Goal: Task Accomplishment & Management: Manage account settings

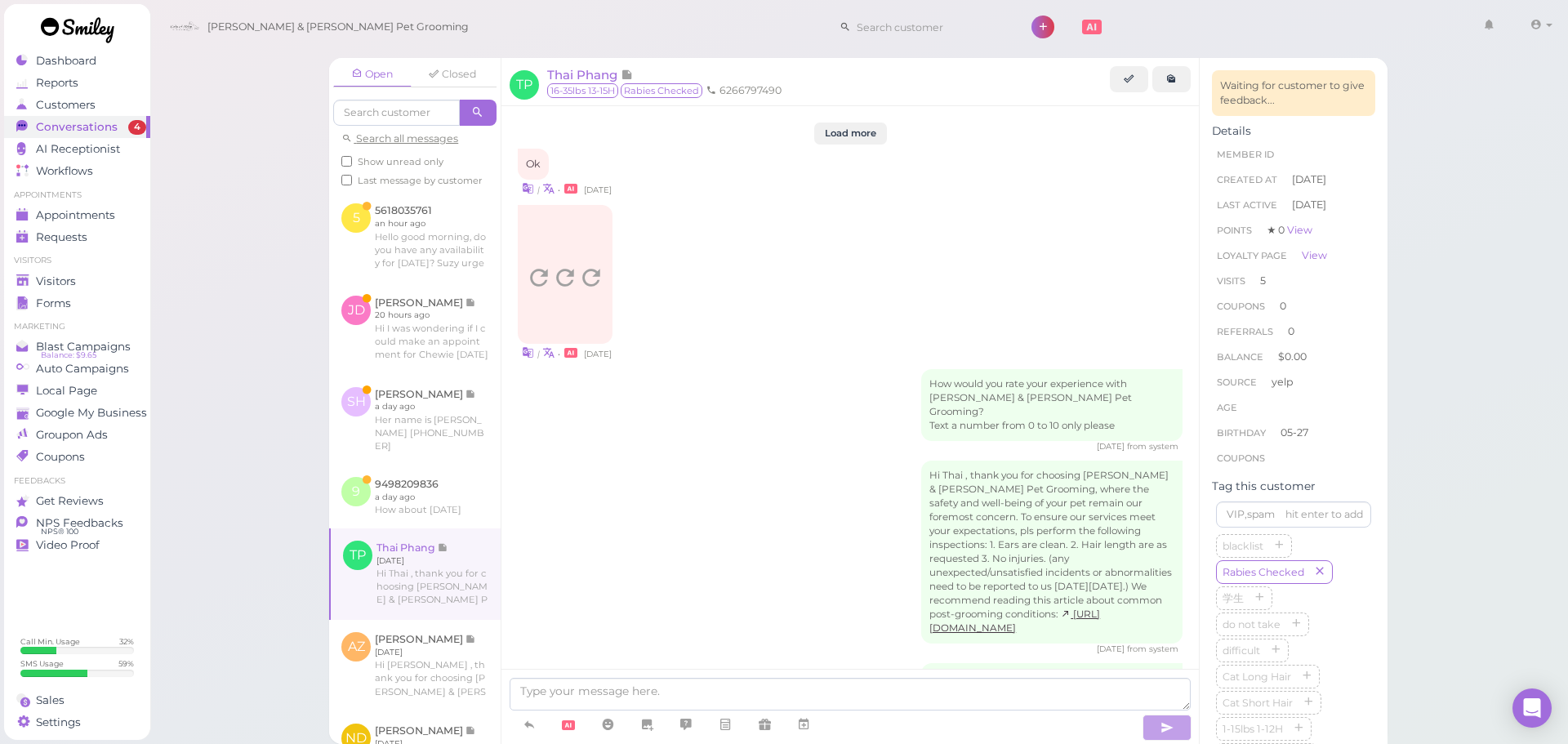
scroll to position [2308, 0]
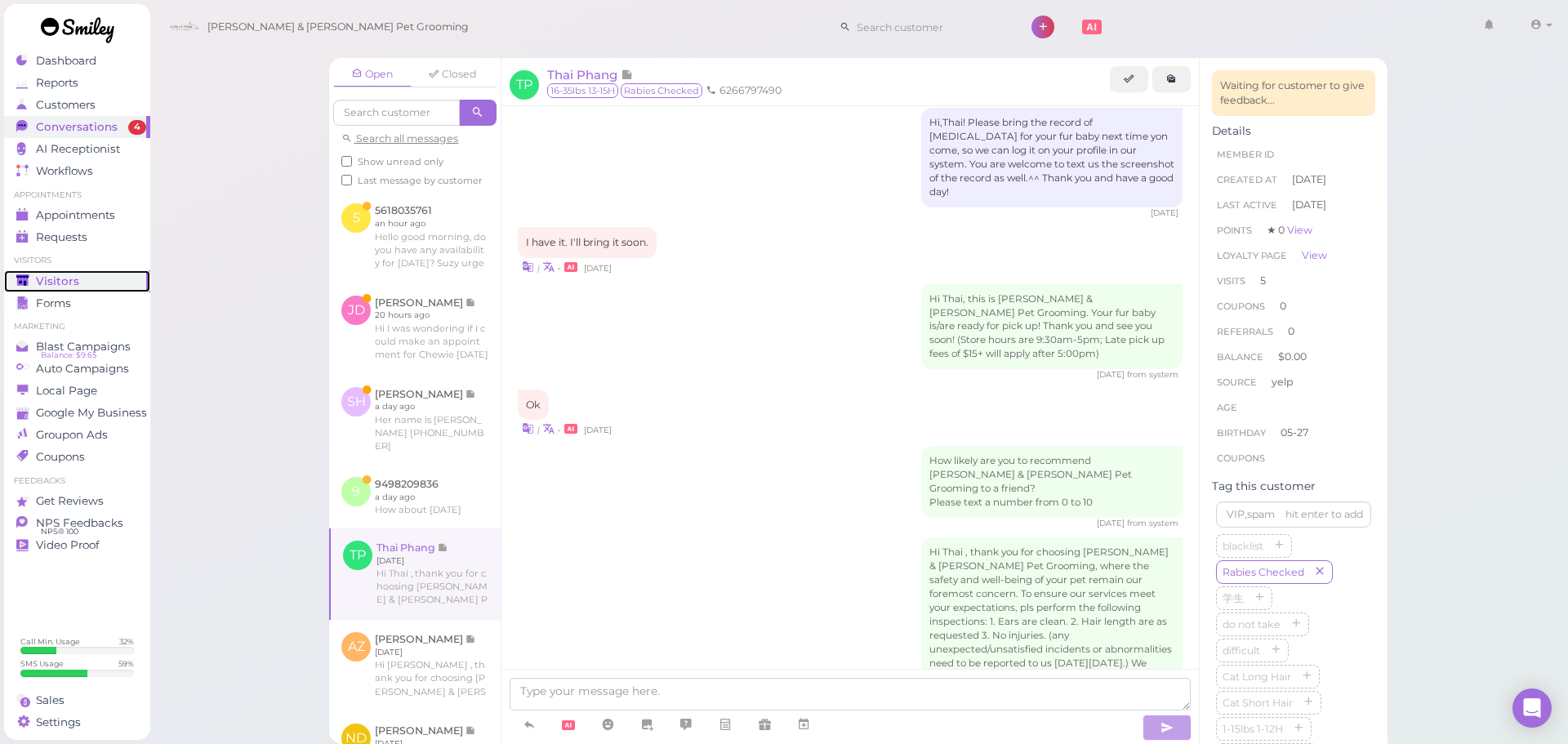
click at [66, 282] on span "Visitors" at bounding box center [57, 281] width 43 height 13
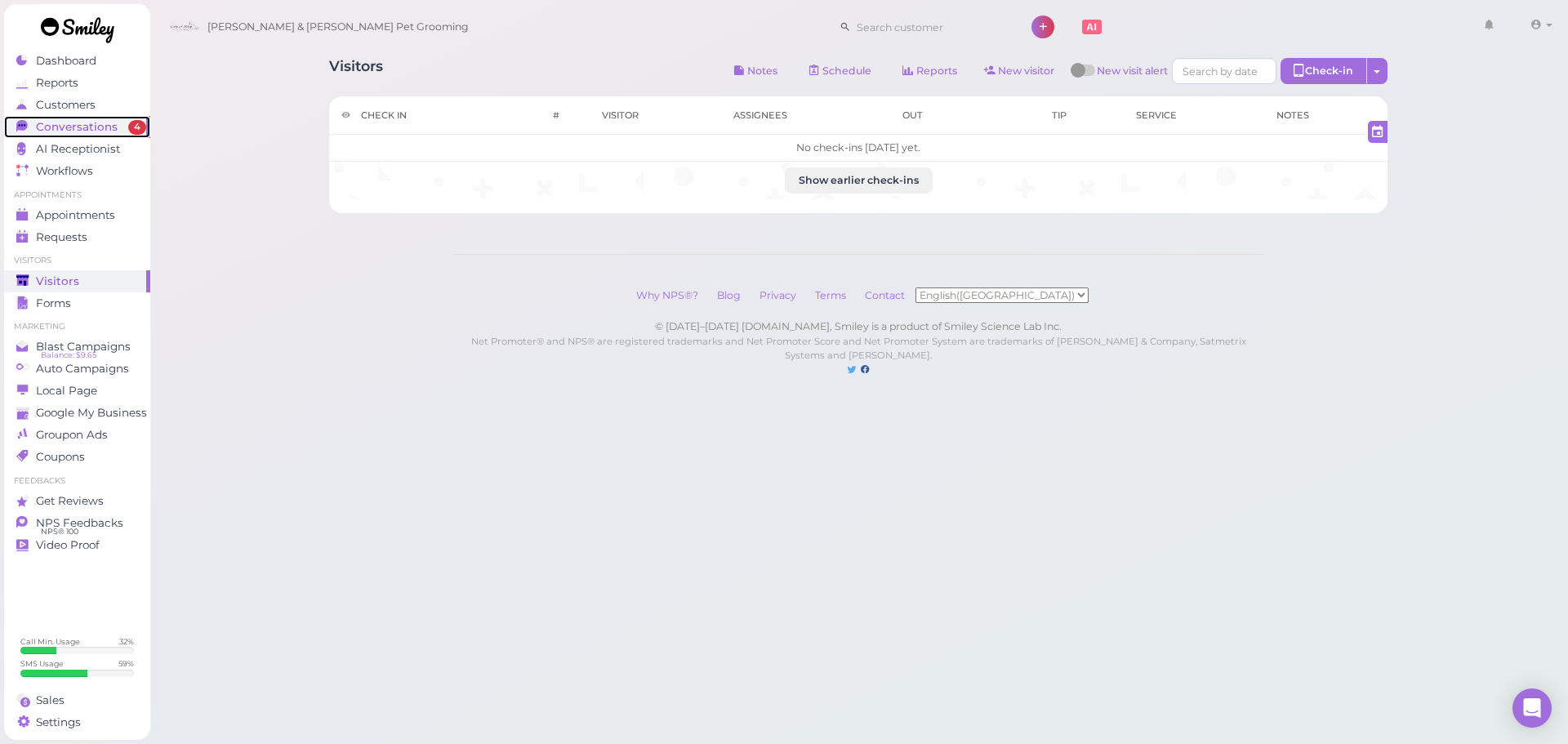
click at [81, 125] on span "Conversations" at bounding box center [77, 127] width 82 height 13
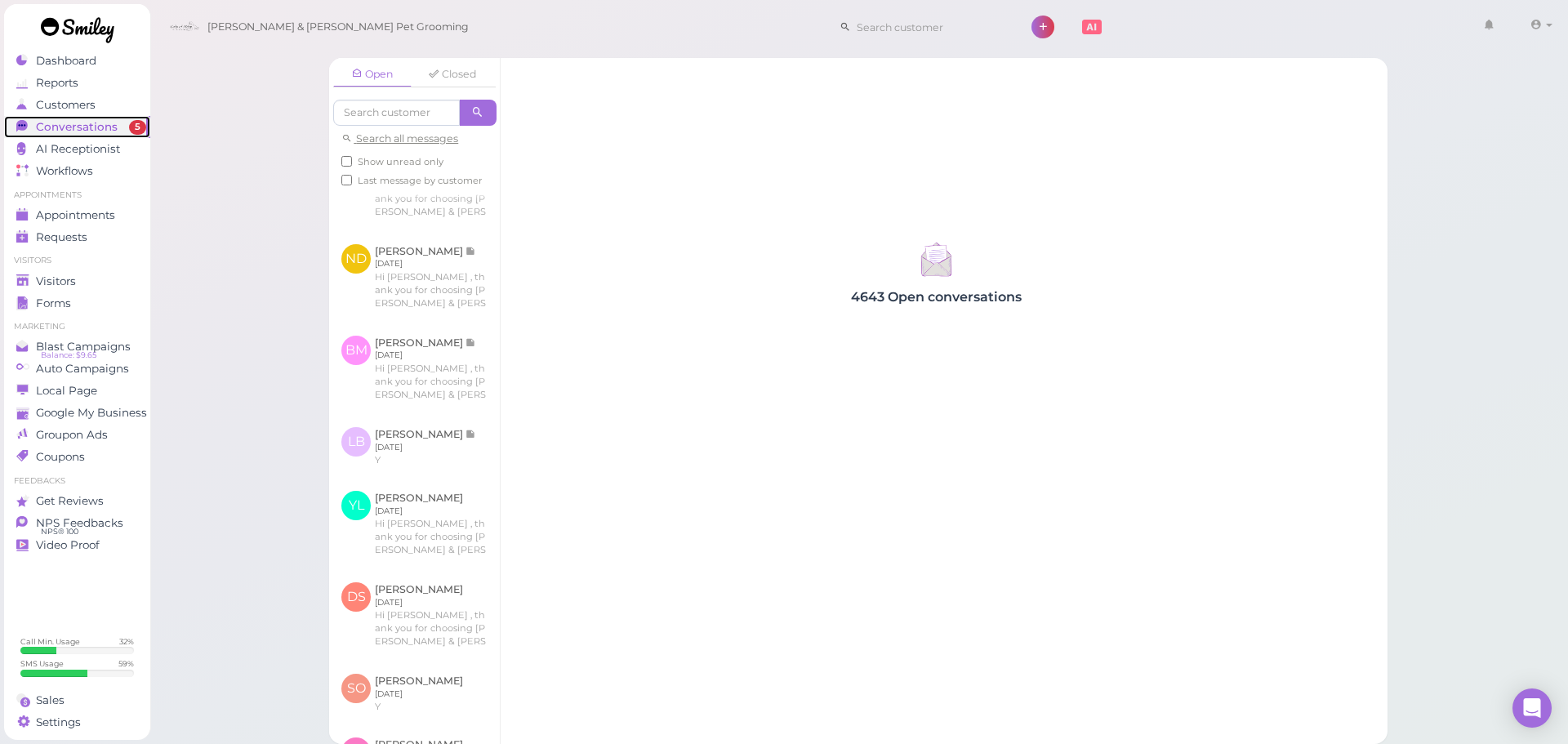
scroll to position [82, 0]
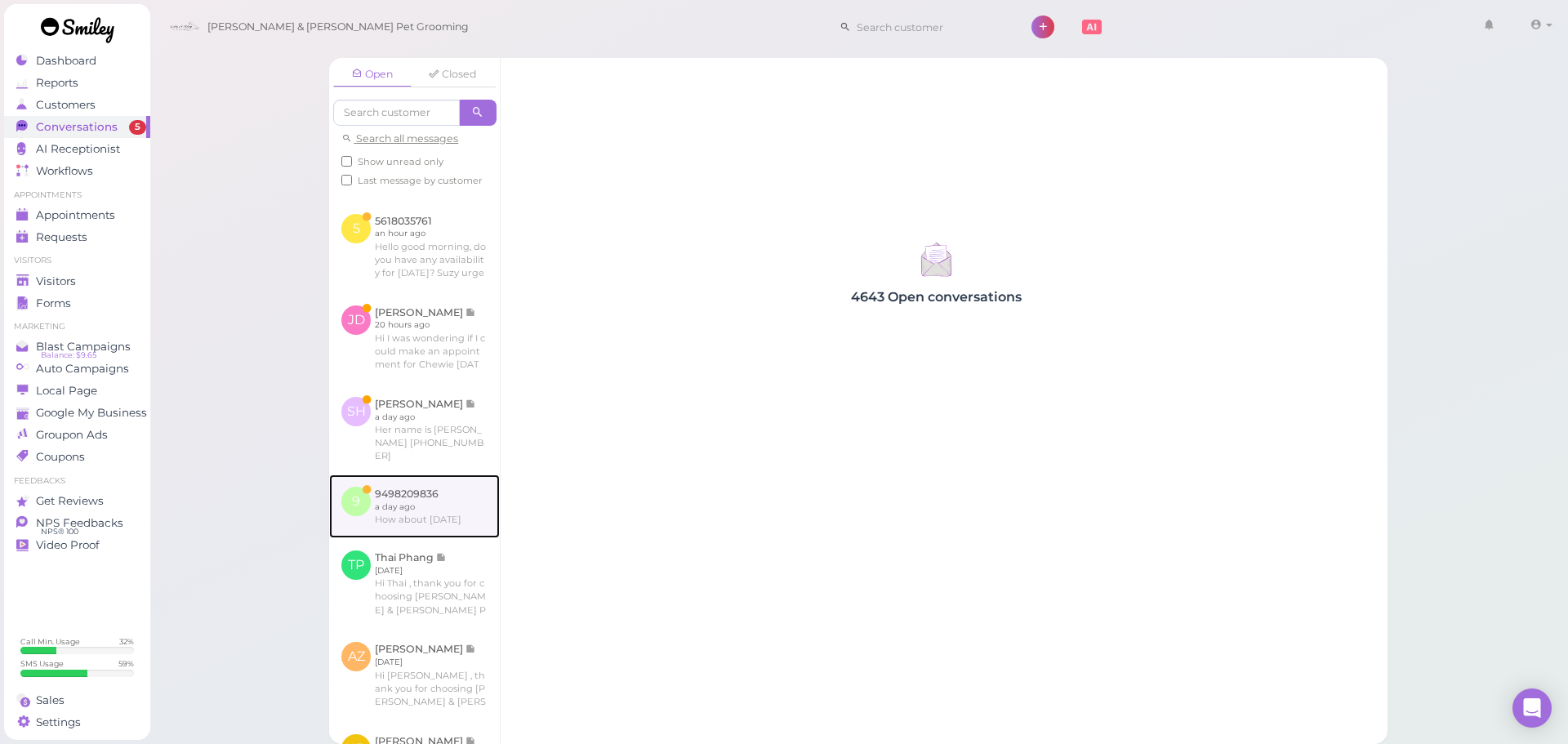
drag, startPoint x: 443, startPoint y: 506, endPoint x: 453, endPoint y: 497, distance: 13.5
click at [443, 506] on link at bounding box center [414, 507] width 171 height 64
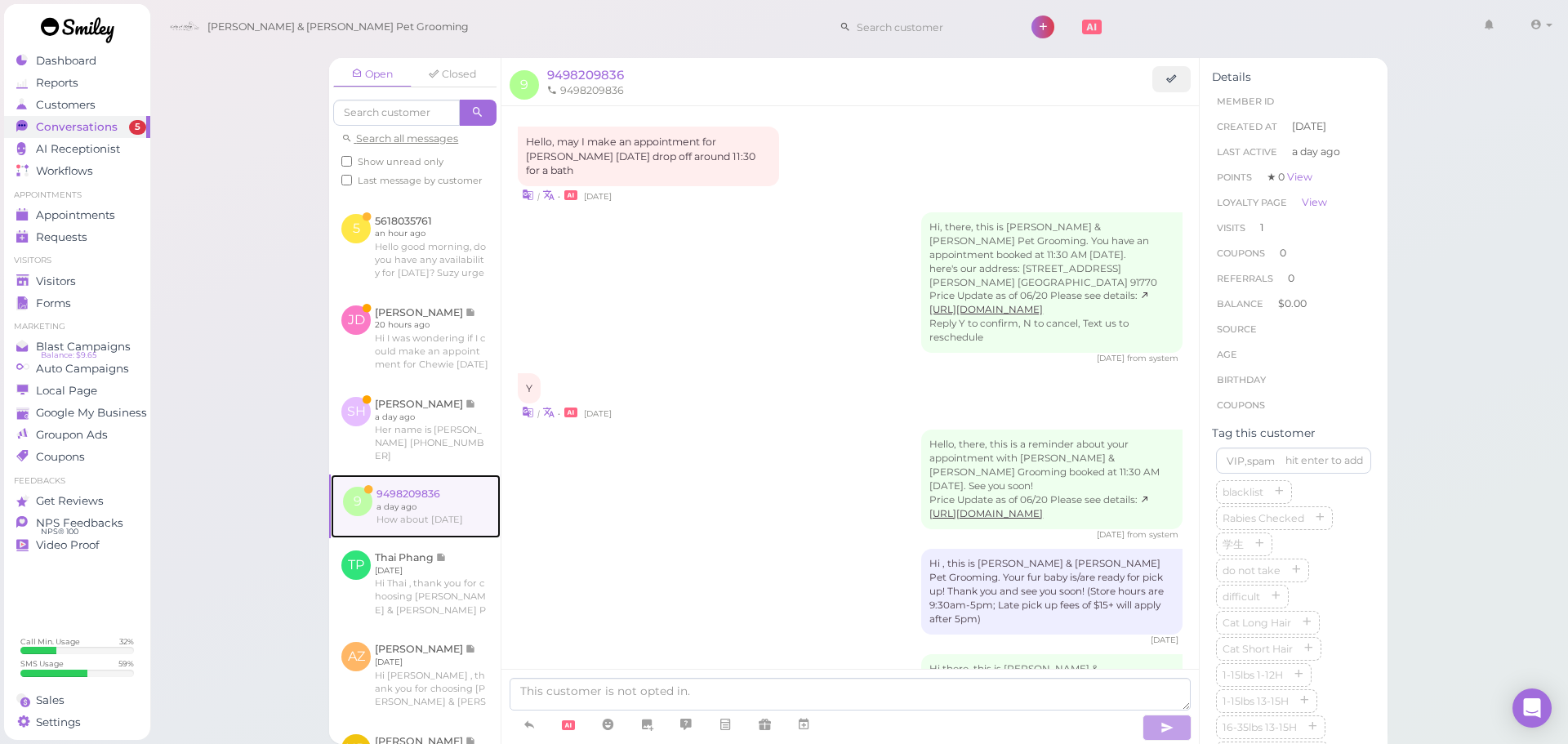
scroll to position [787, 0]
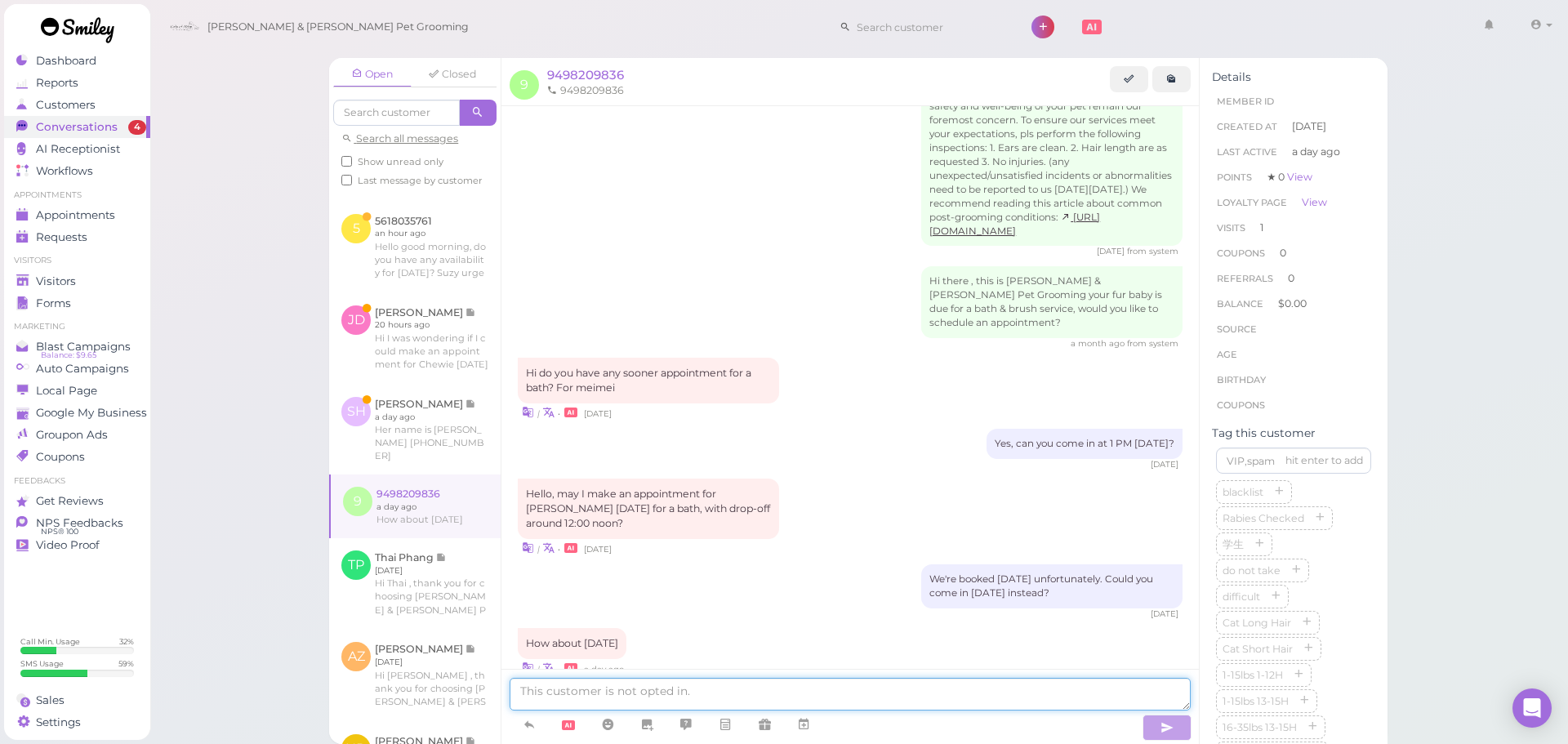
click at [620, 686] on textarea at bounding box center [849, 694] width 681 height 33
type textarea "Our [DATE] is booked as well, would [DATE] or [DATE] work?"
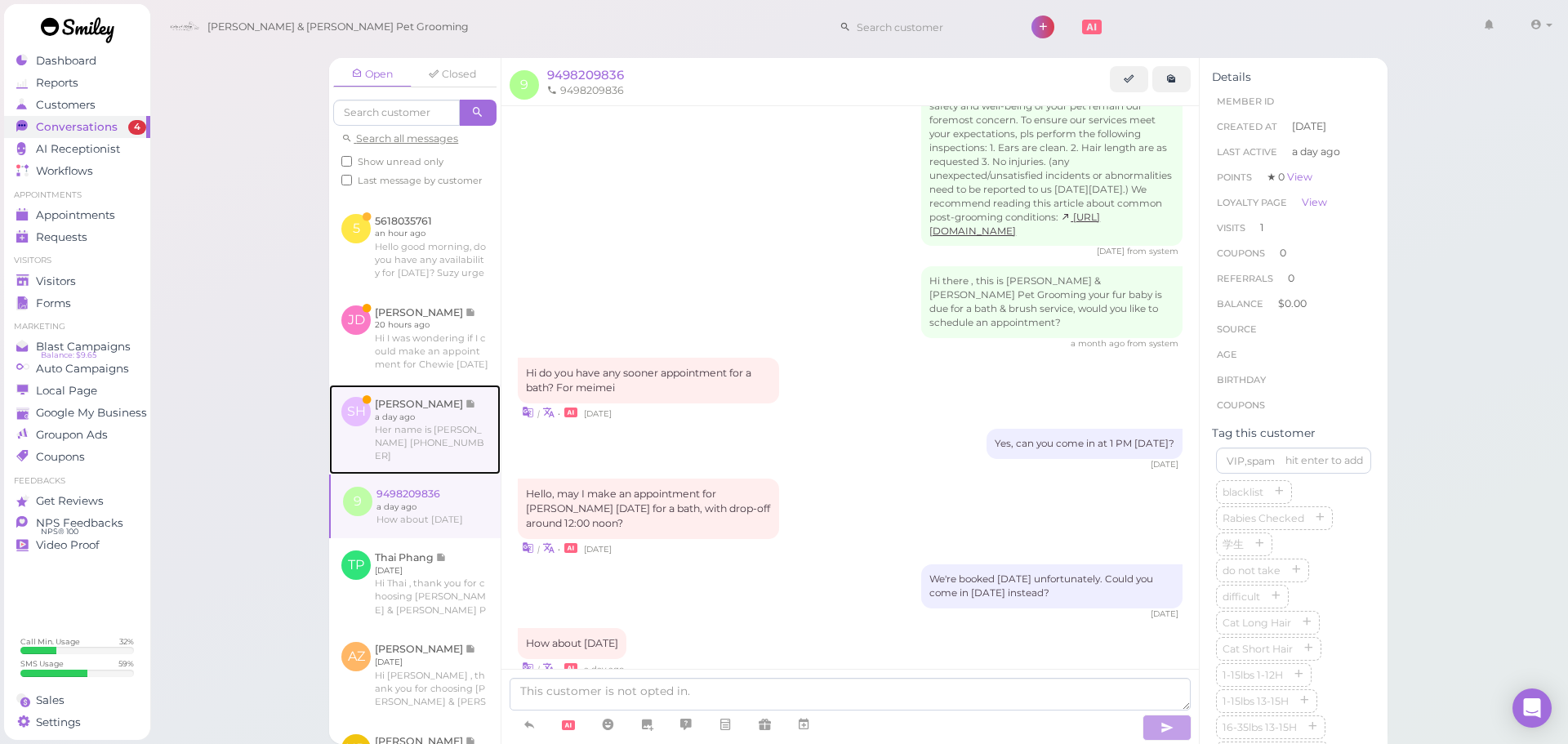
scroll to position [173, 0]
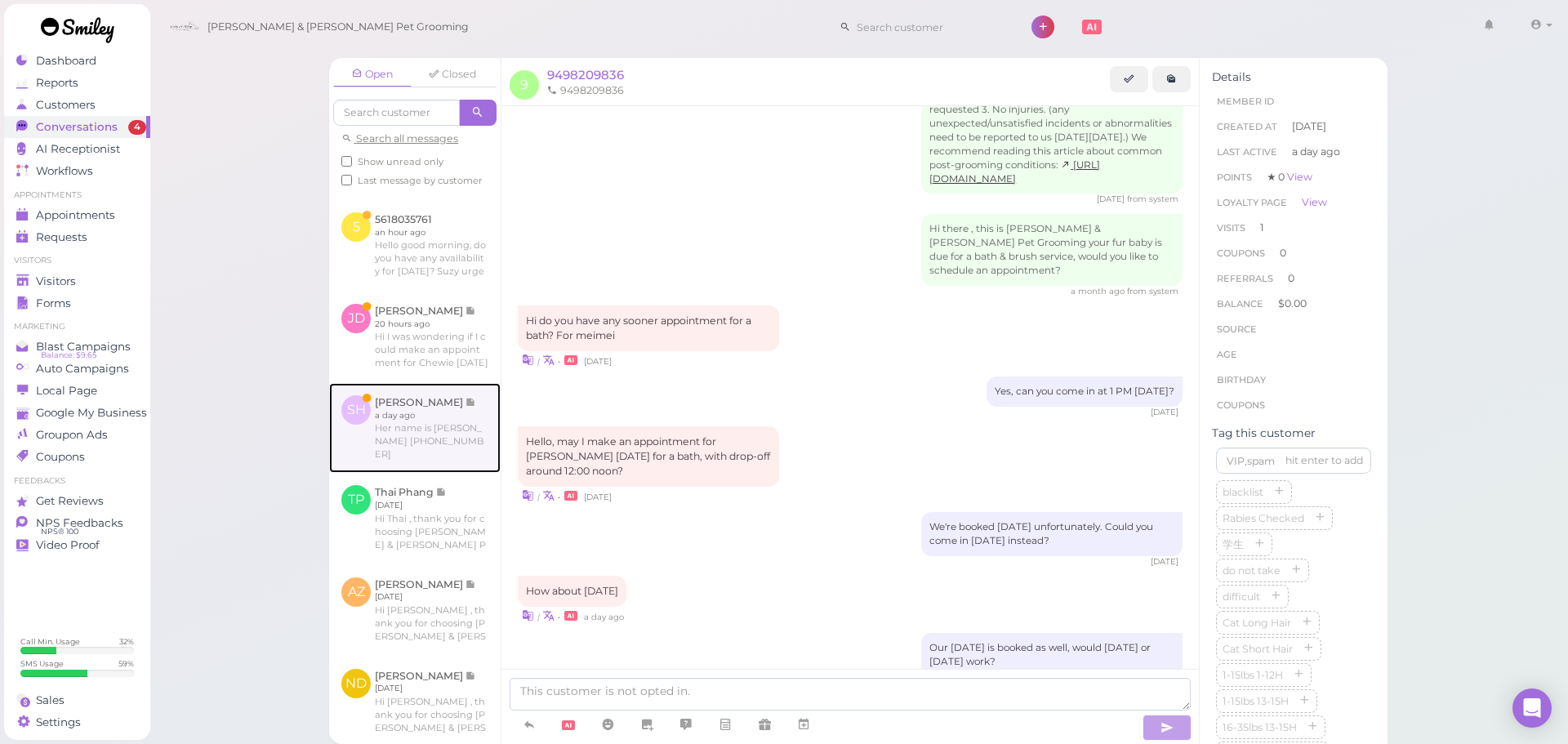
click at [389, 451] on link at bounding box center [415, 428] width 172 height 90
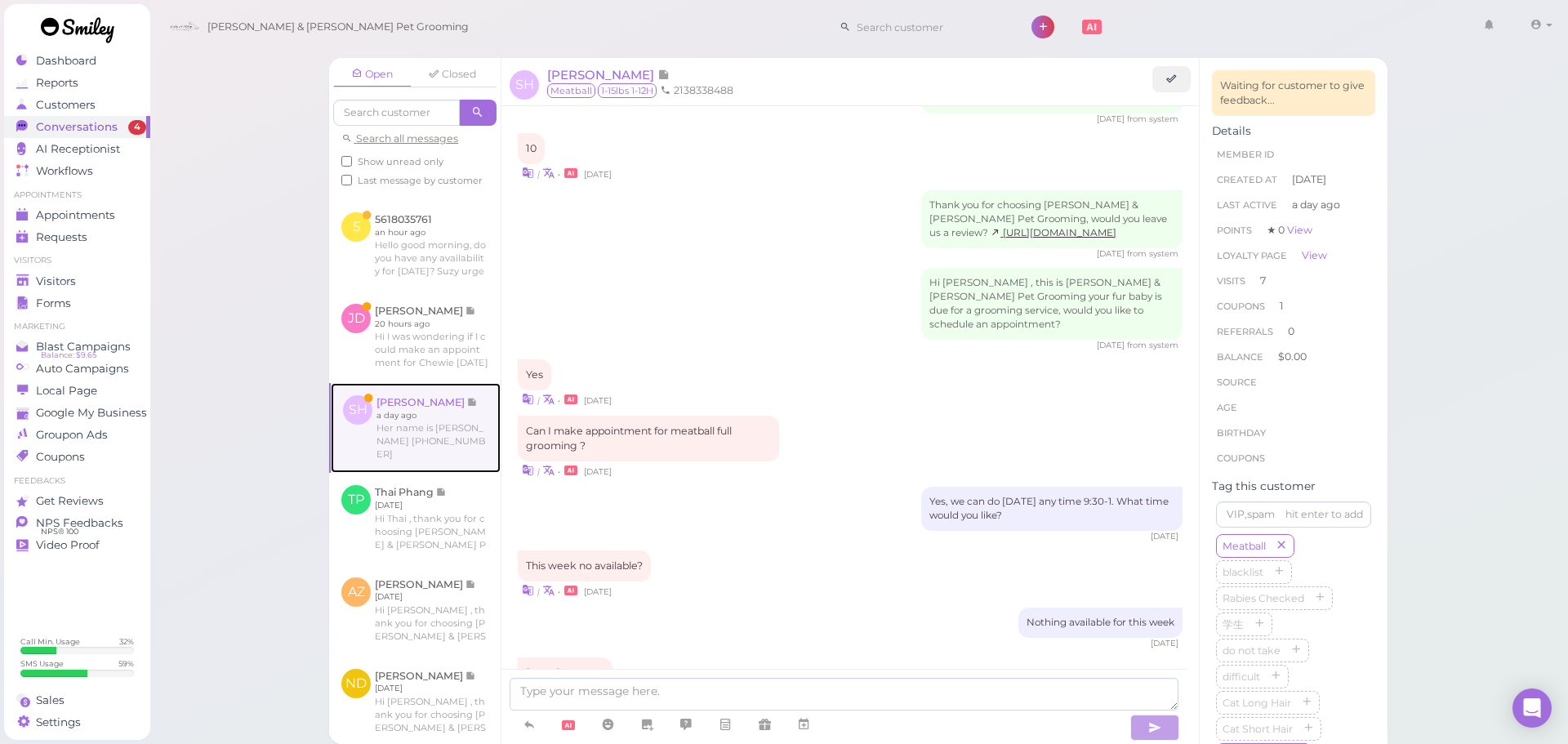
scroll to position [2002, 0]
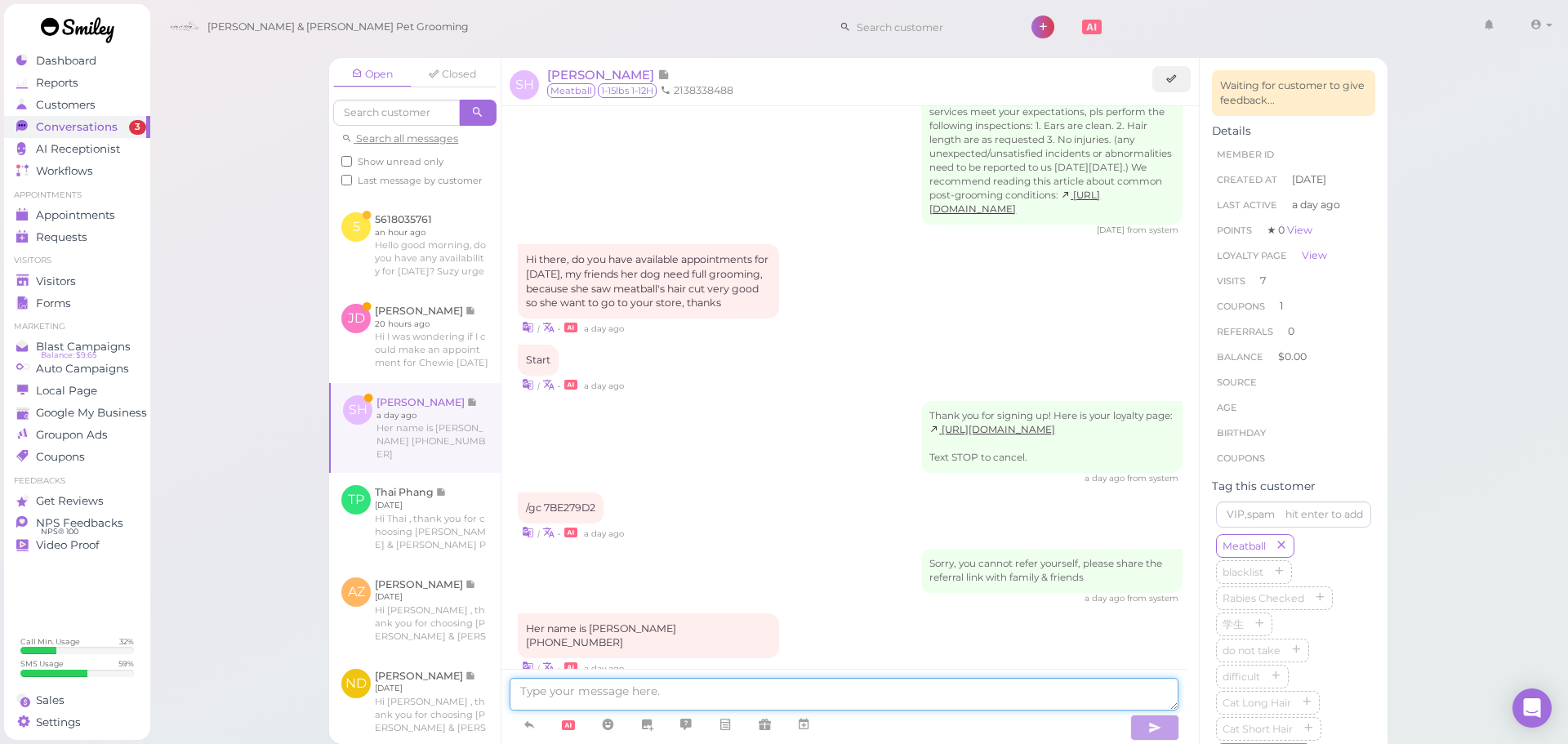
click at [563, 689] on textarea at bounding box center [843, 694] width 669 height 33
type textarea "Hello! For a full grooming our earliest is going to be [DATE] at 11:30, does th…"
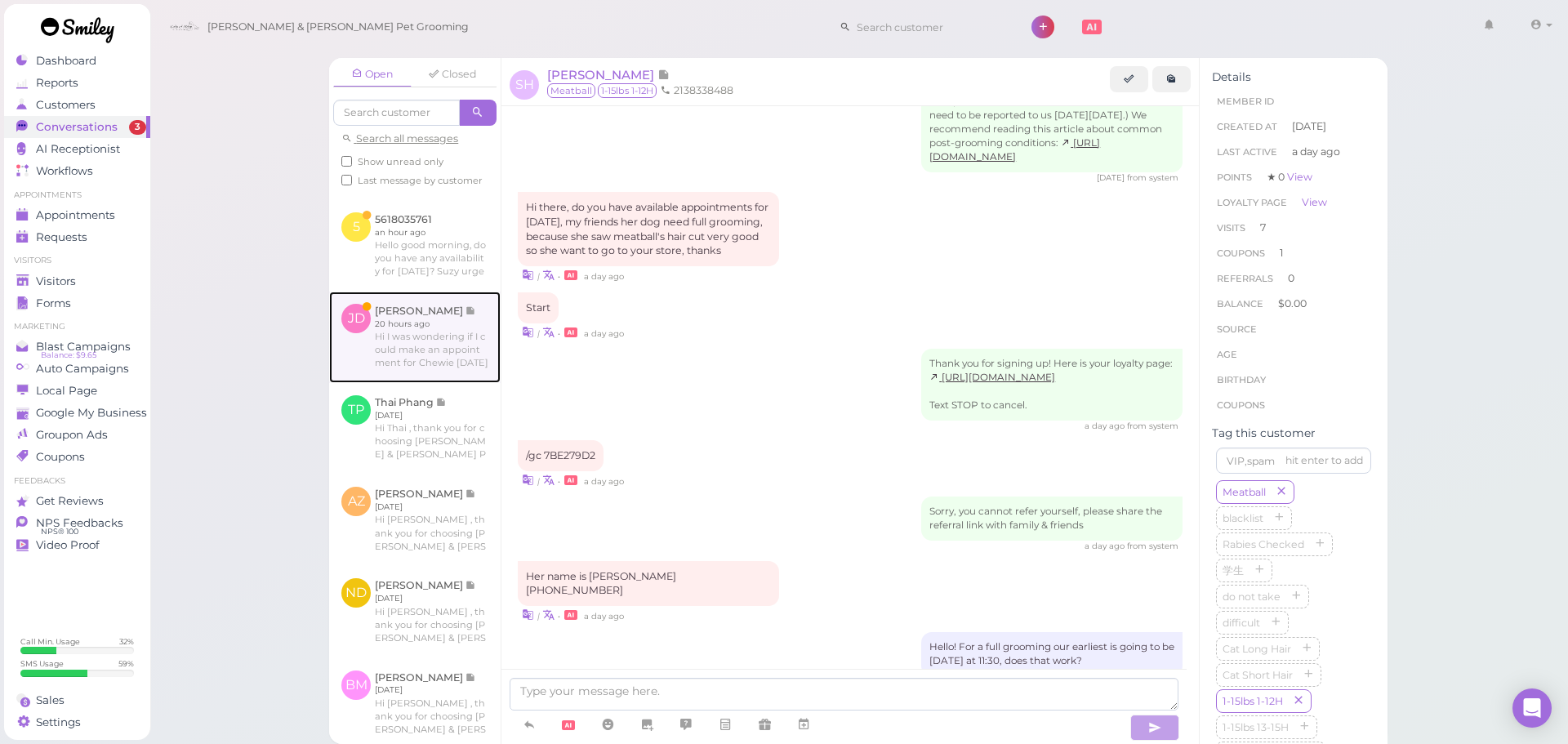
click at [425, 383] on link at bounding box center [415, 337] width 172 height 92
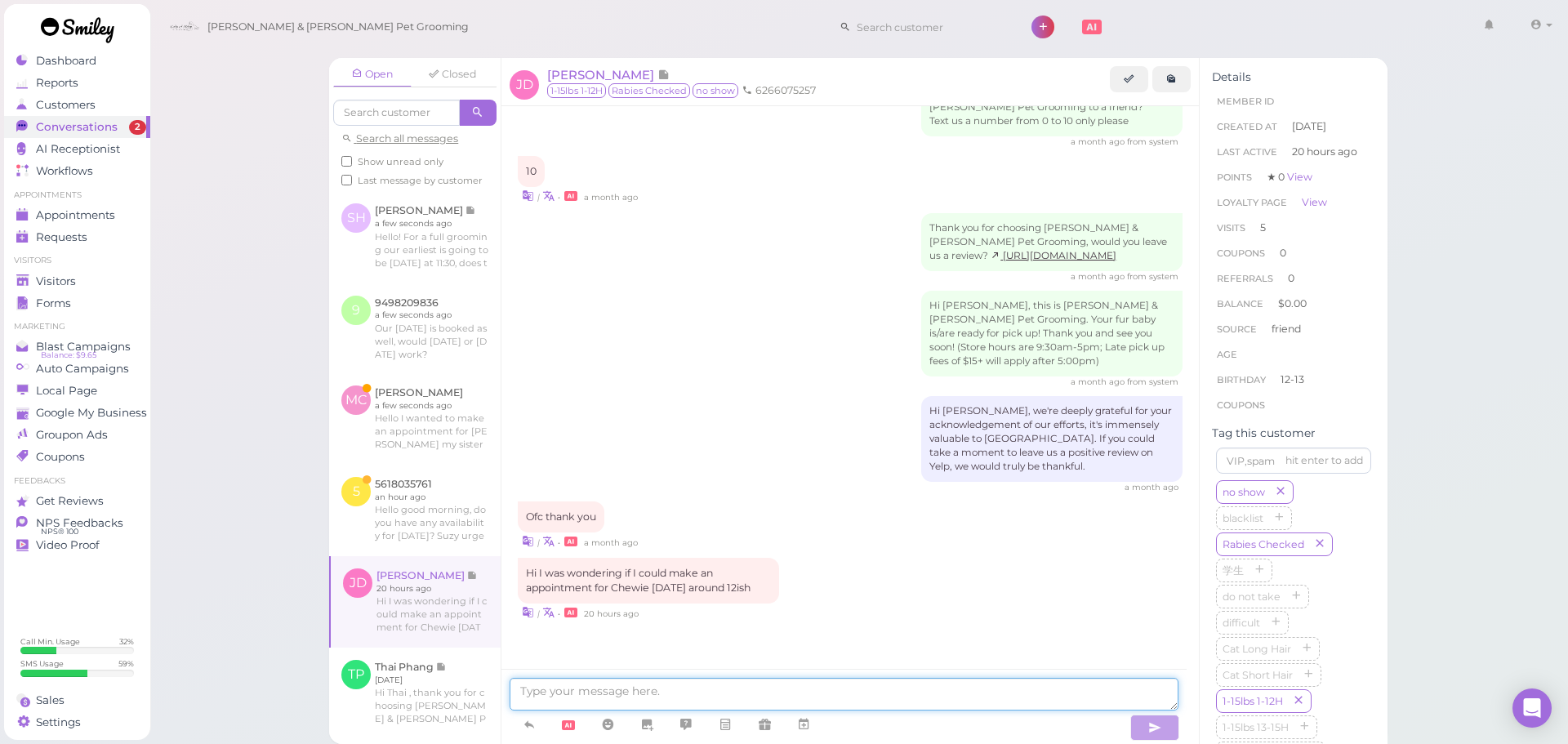
click at [660, 701] on textarea at bounding box center [843, 694] width 669 height 33
type textarea "Hello, would this be for a bath or for a full grooming?"
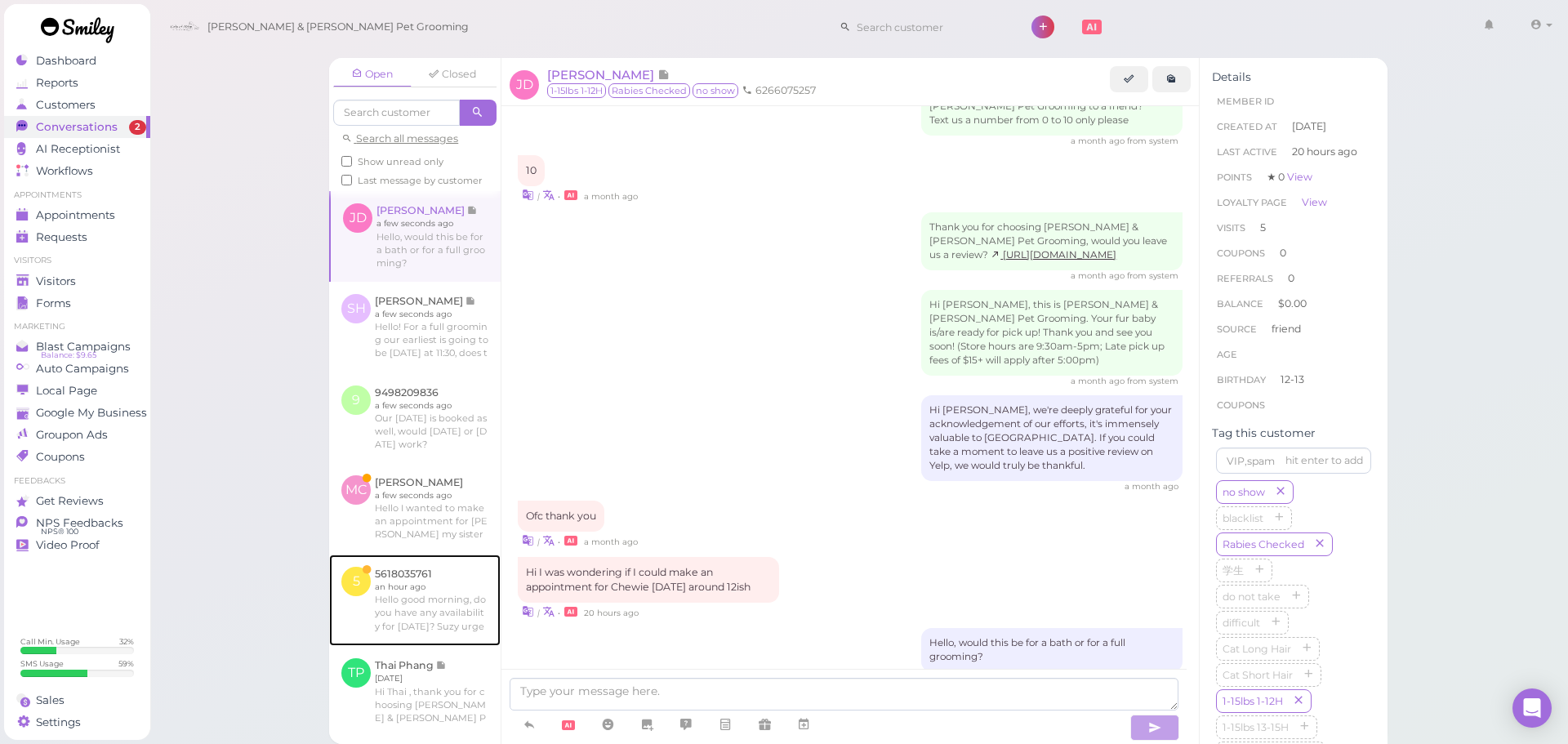
scroll to position [2025, 0]
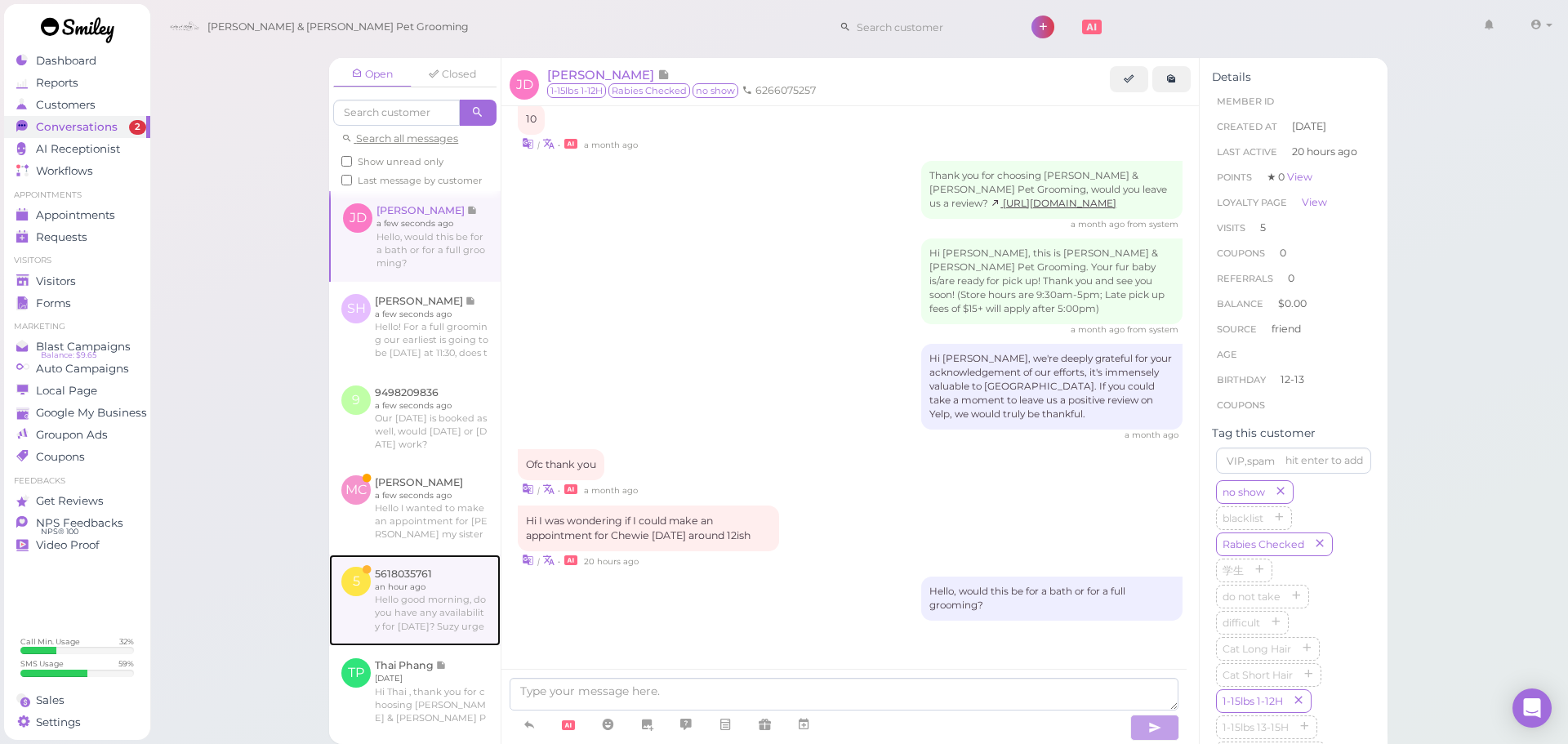
click at [423, 626] on link at bounding box center [415, 600] width 172 height 92
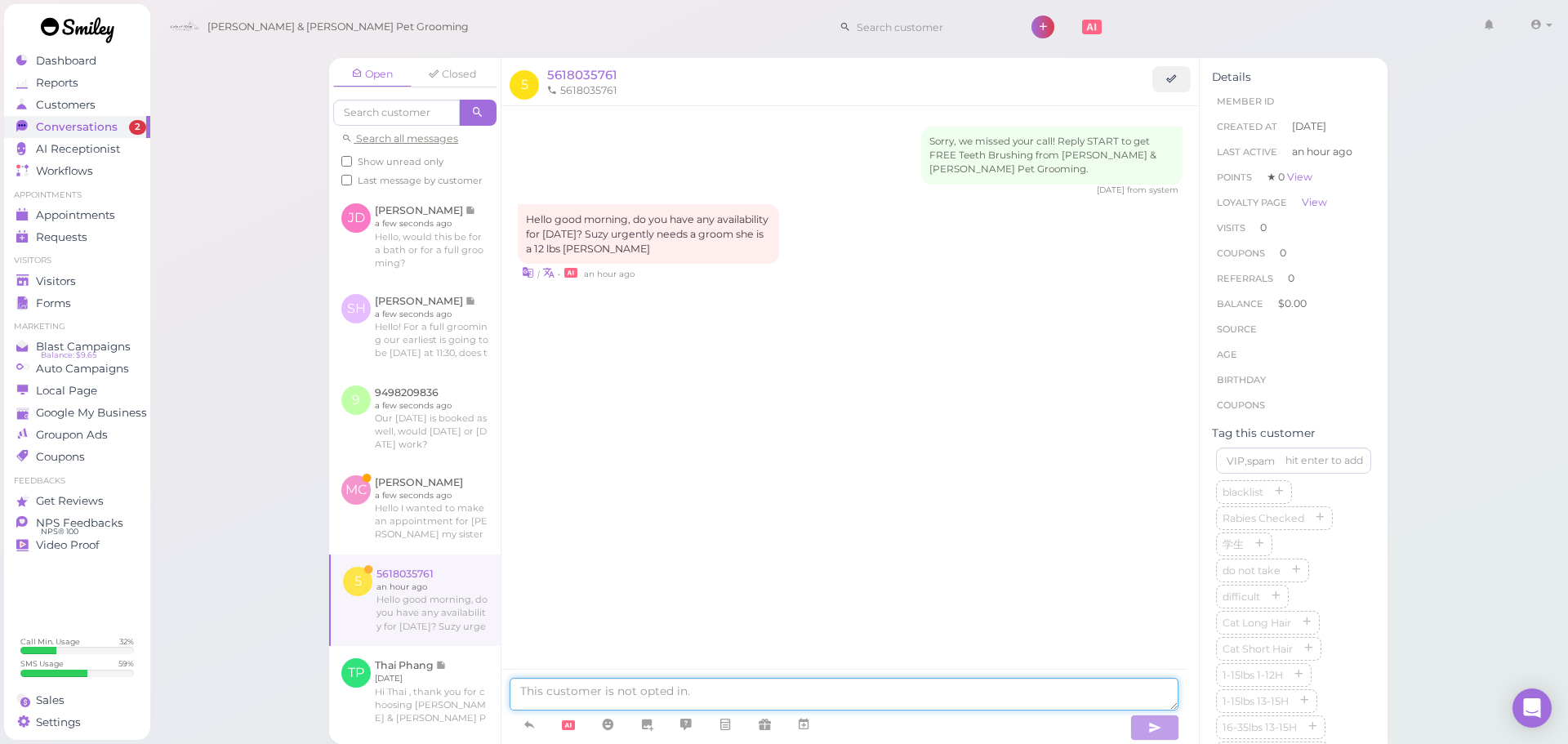
click at [641, 678] on textarea at bounding box center [843, 694] width 669 height 33
type textarea "Hello, our earliest appointment is [DATE]"
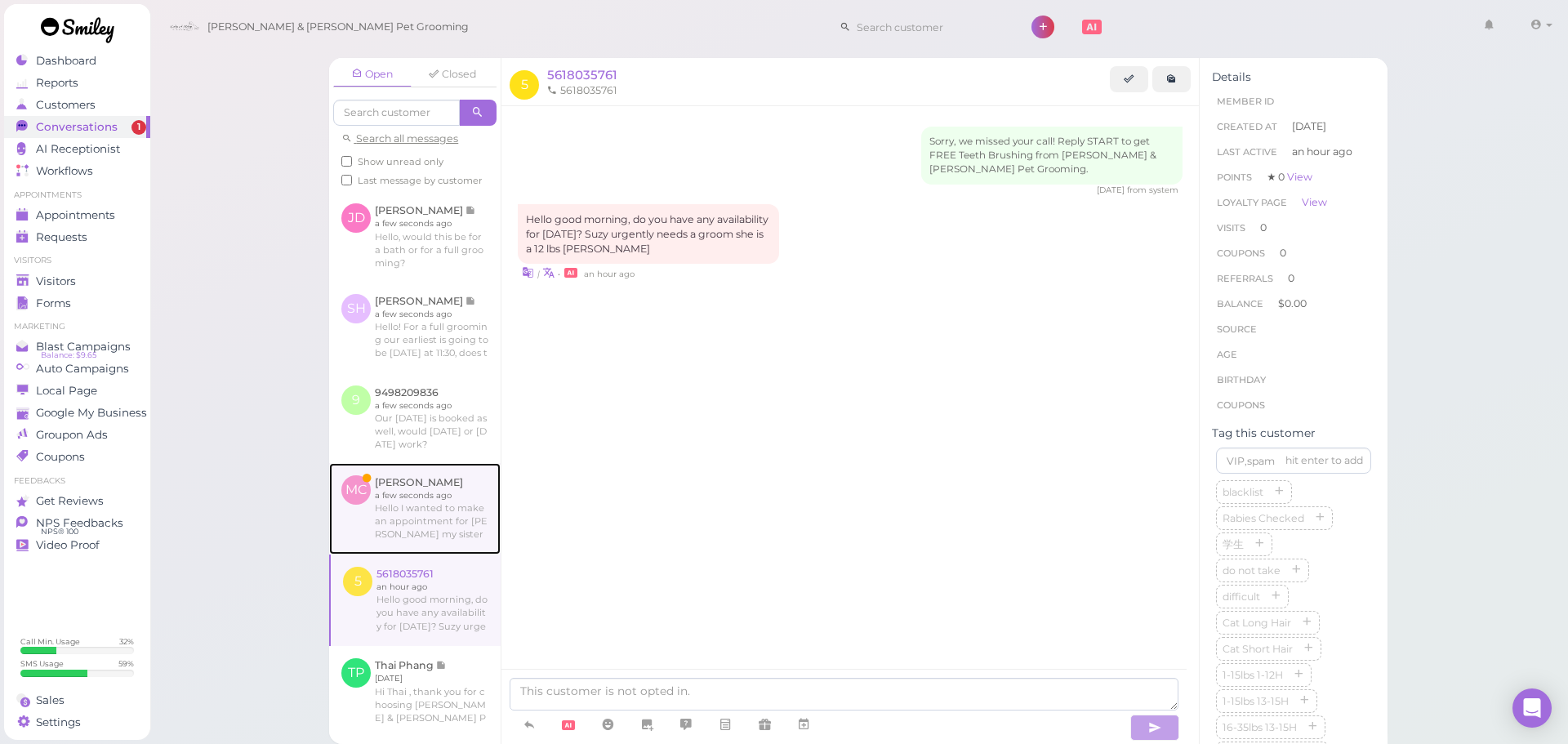
click at [443, 534] on link at bounding box center [415, 508] width 172 height 92
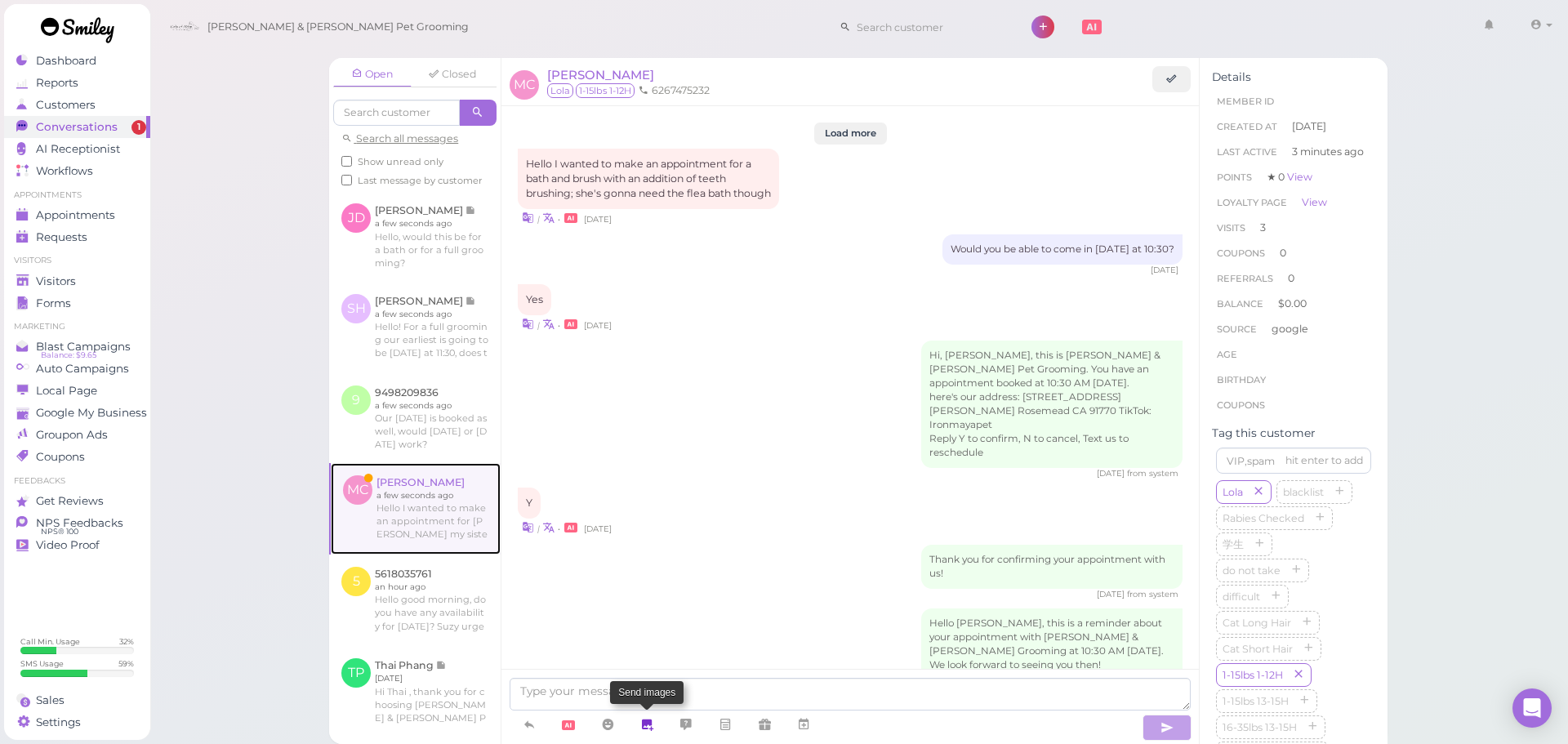
scroll to position [1708, 0]
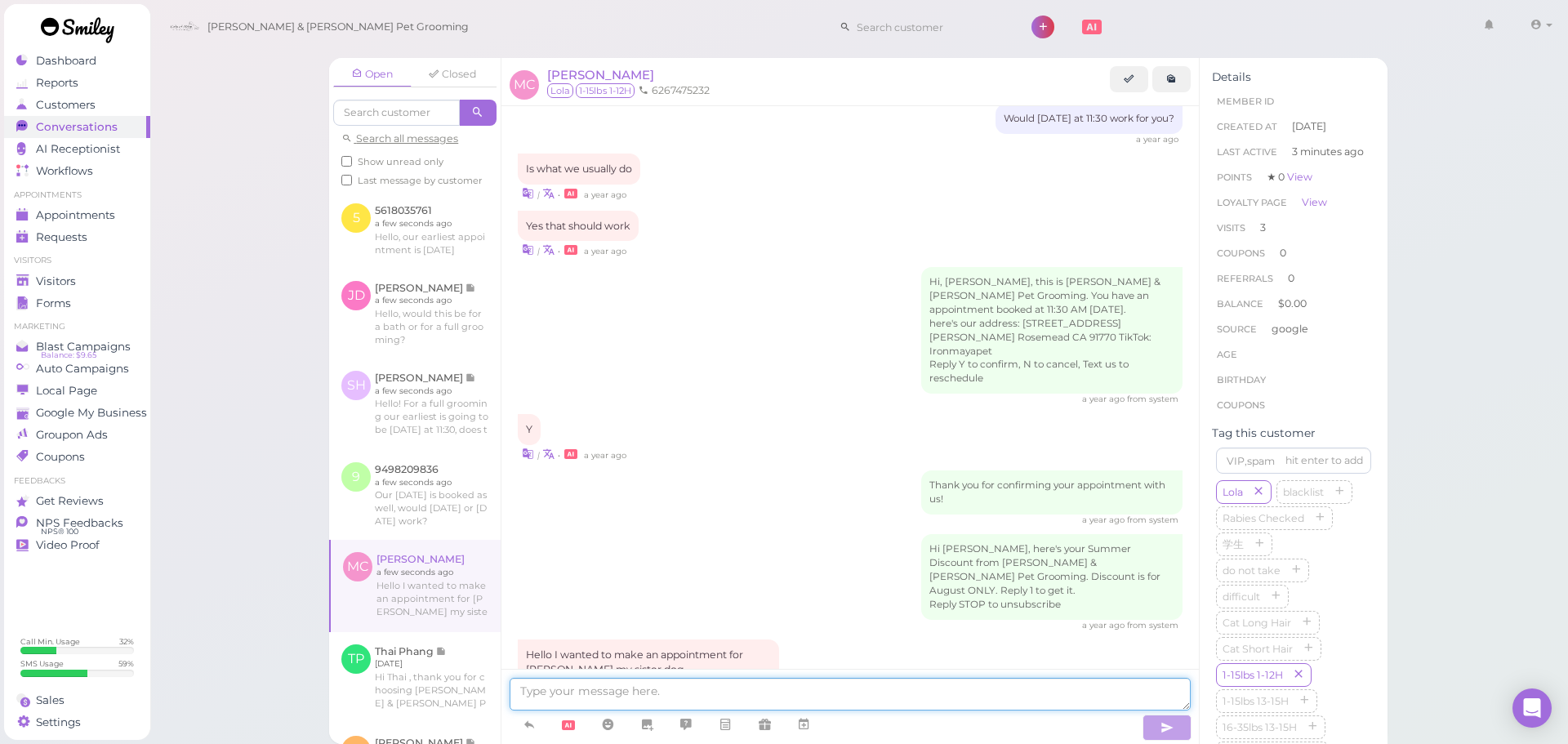
click at [638, 700] on textarea at bounding box center [849, 694] width 681 height 33
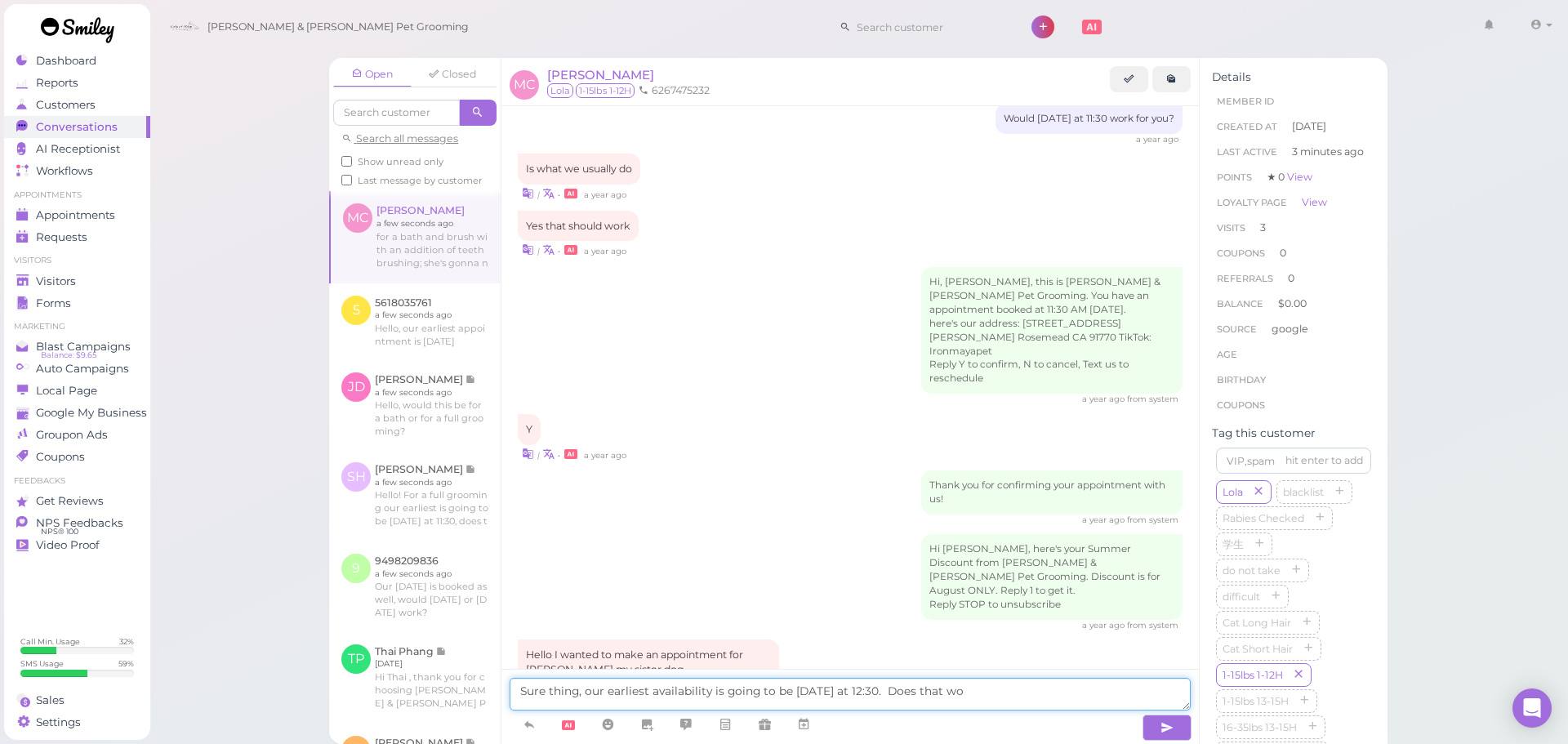
scroll to position [1794, 0]
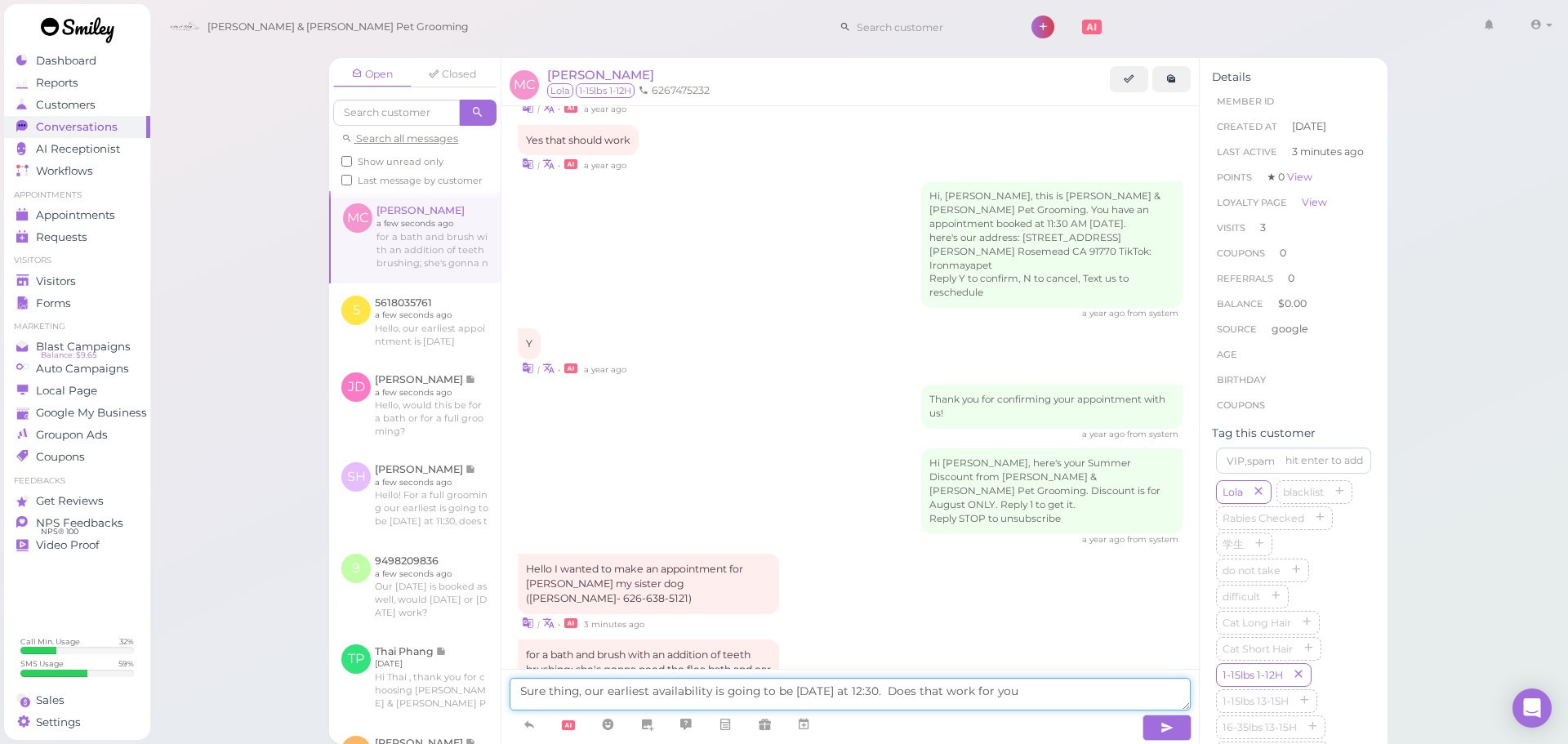
type textarea "Sure thing, our earliest availability is going to be [DATE] at 12:30. Does that…"
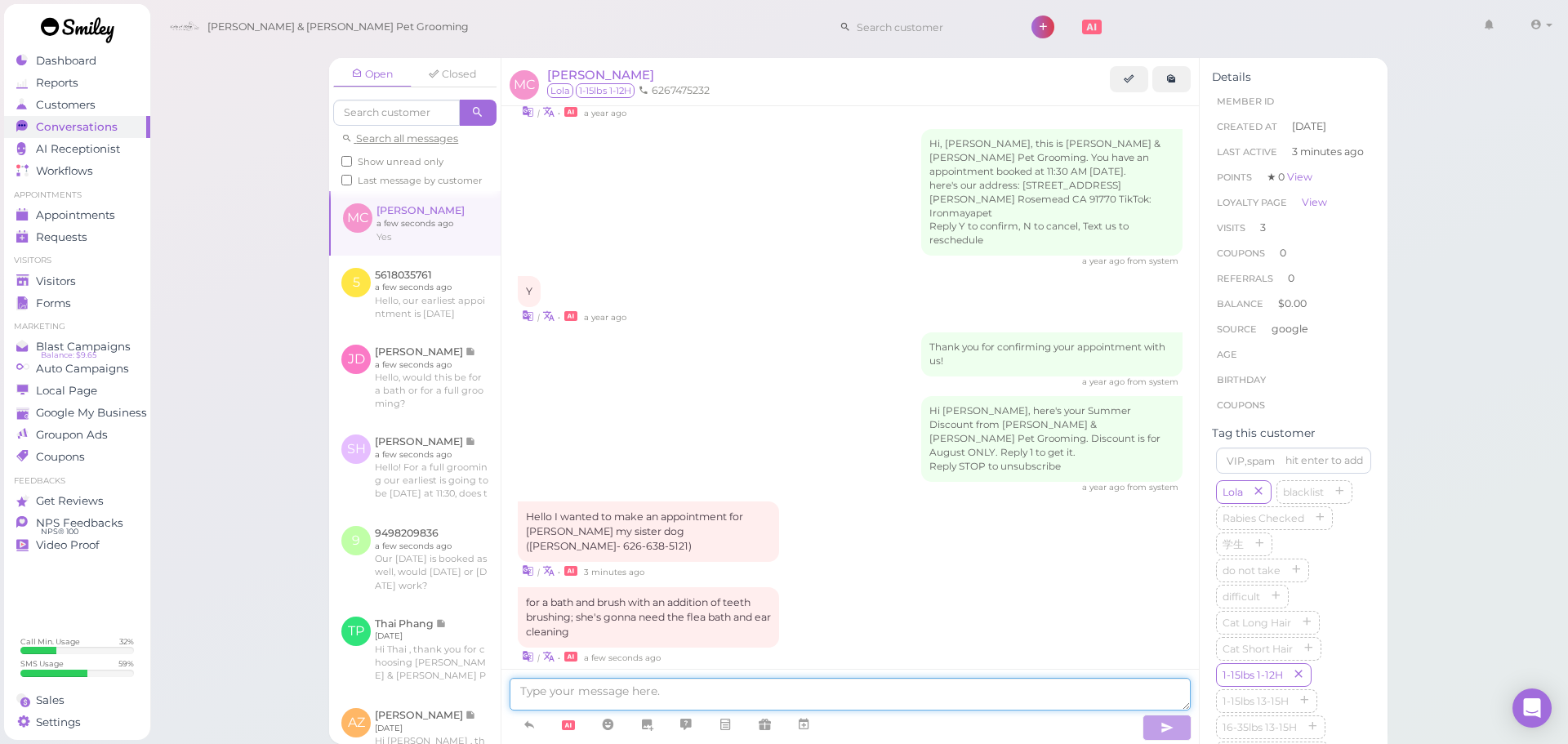
scroll to position [1913, 0]
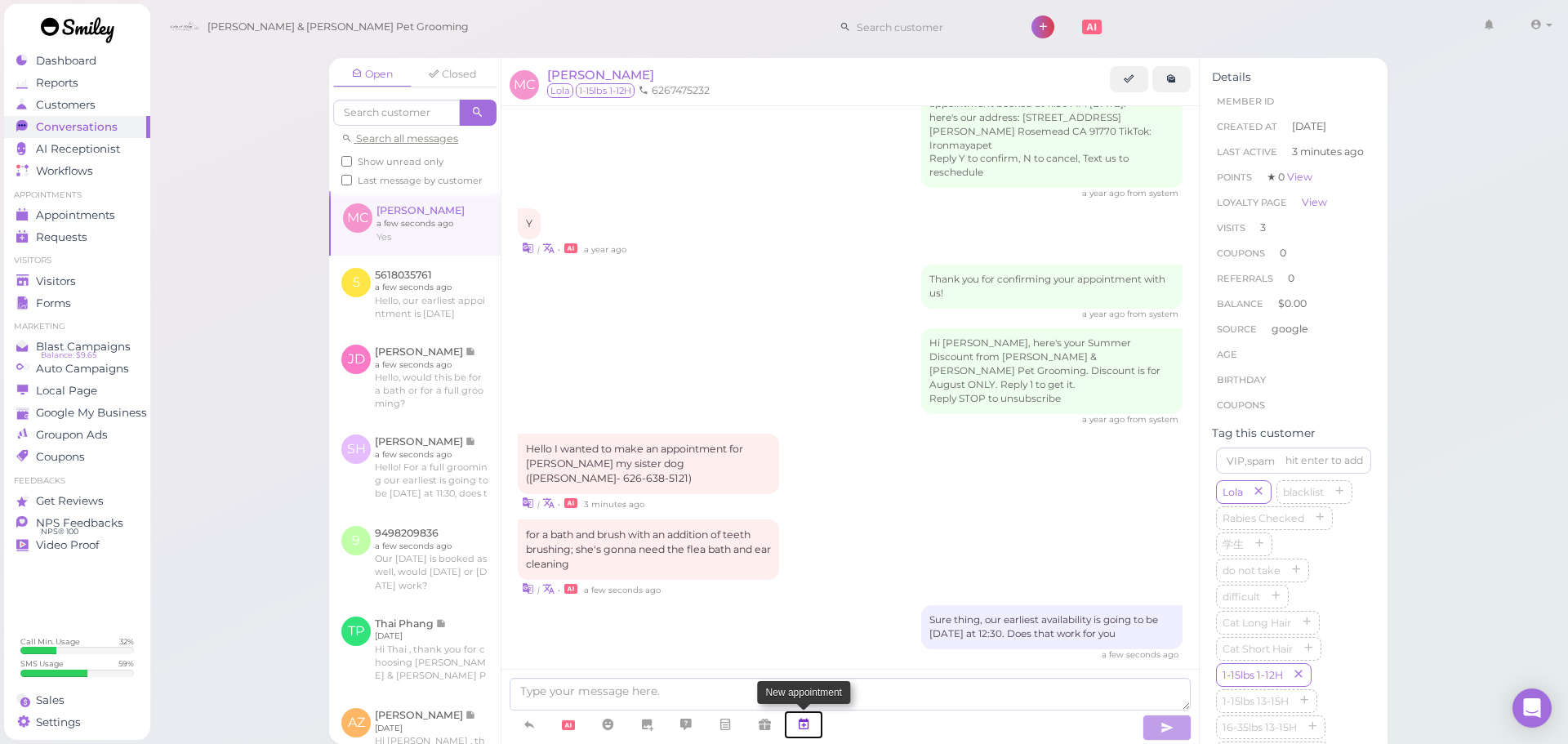
click at [800, 718] on icon at bounding box center [804, 724] width 13 height 16
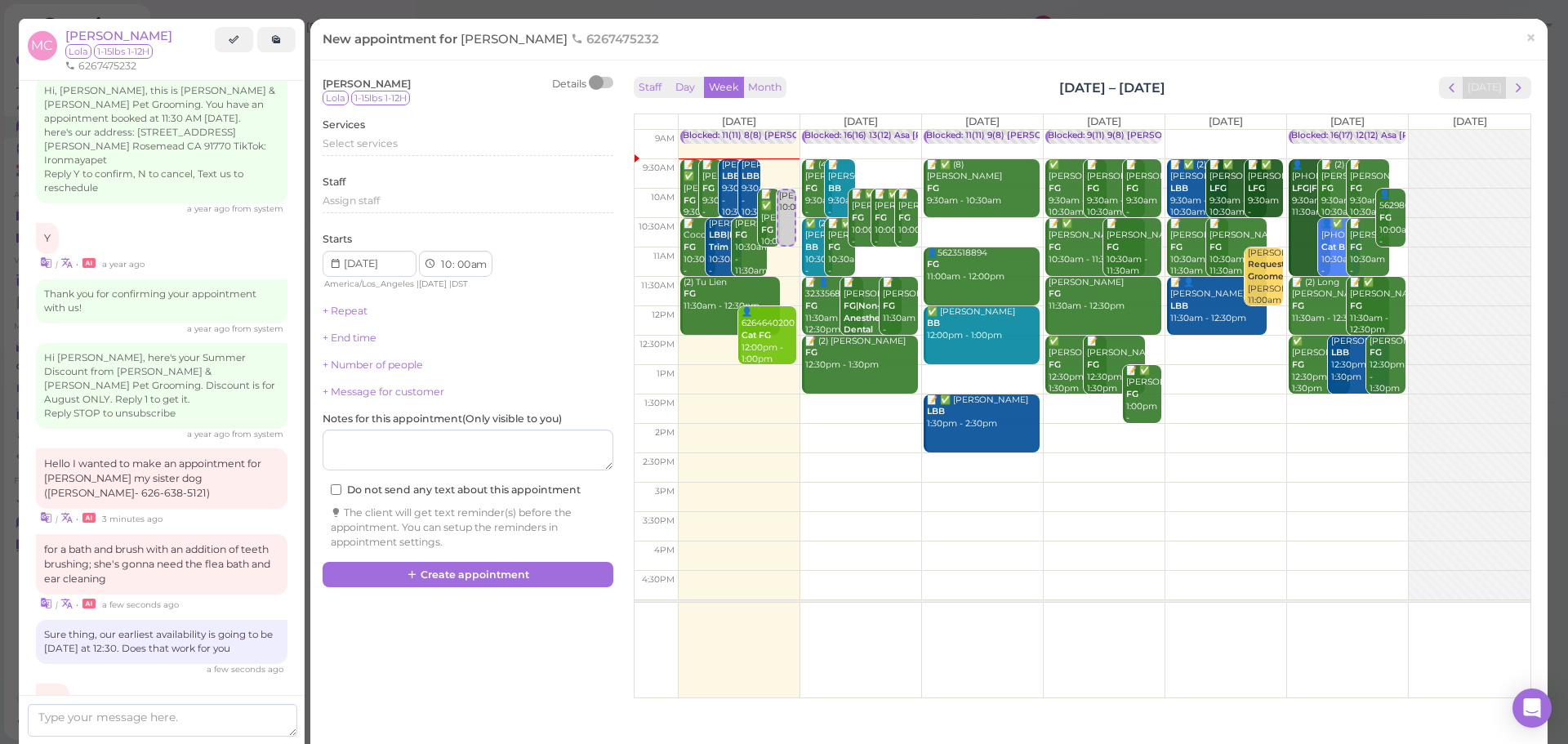
click at [1188, 338] on td at bounding box center [1103, 350] width 853 height 29
type input "[DATE]"
select select "12"
select select "30"
select select "pm"
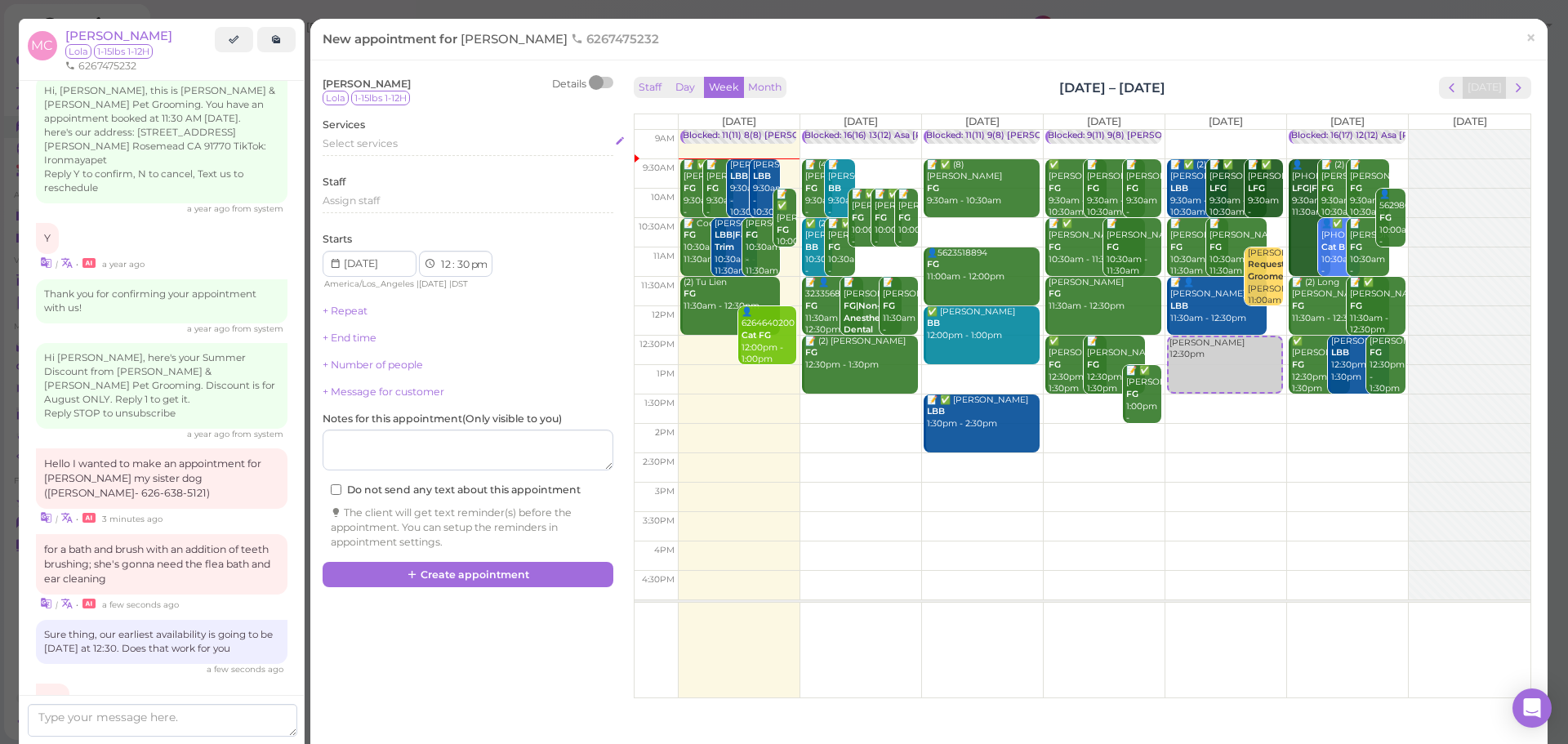
click at [383, 151] on div "Select services" at bounding box center [467, 143] width 290 height 14
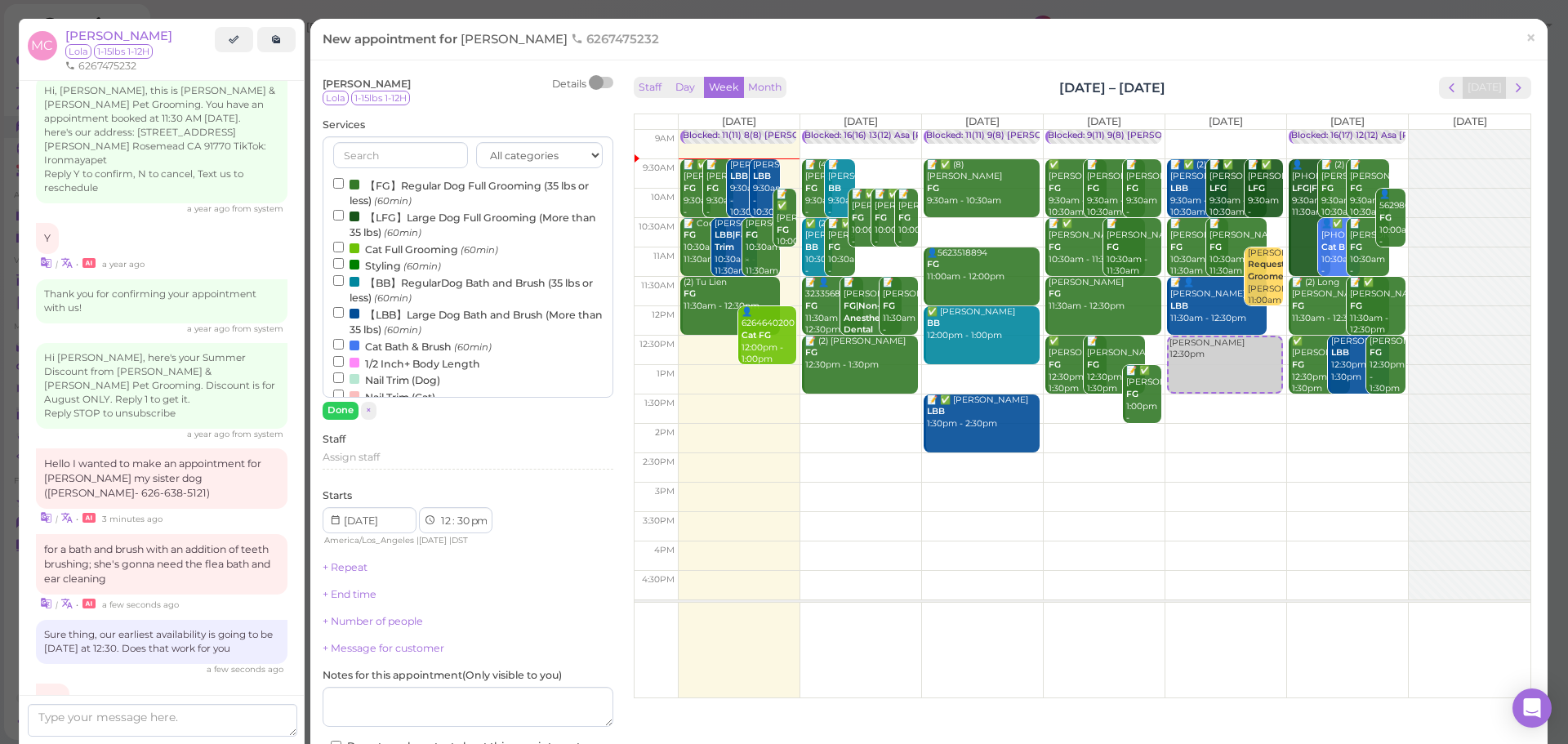
click at [398, 285] on label "【BB】RegularDog Bath and Brush (35 lbs or less) (60min)" at bounding box center [468, 290] width 269 height 32
click at [343, 285] on input "【BB】RegularDog Bath and Brush (35 lbs or less) (60min)" at bounding box center [338, 280] width 11 height 11
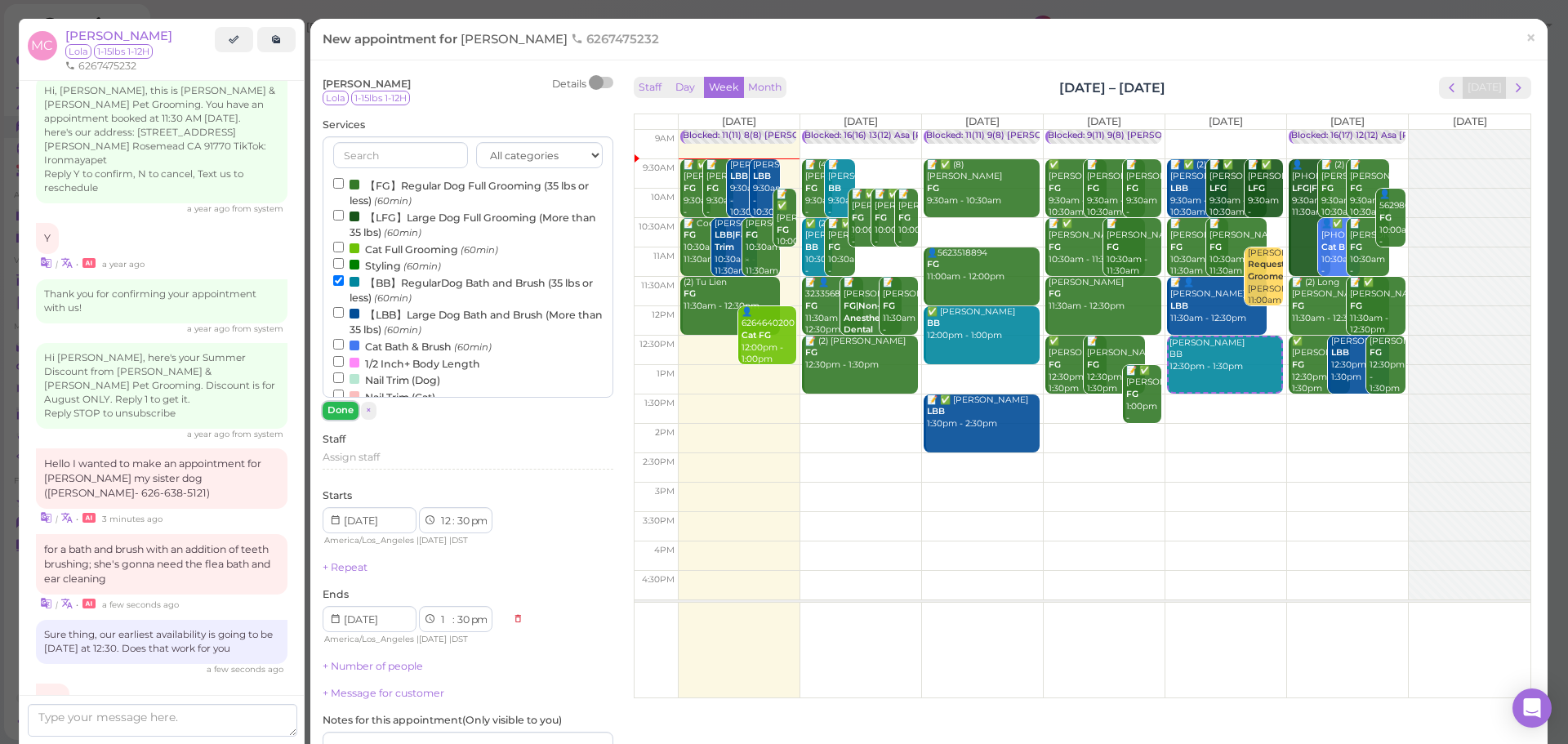
click at [342, 414] on button "Done" at bounding box center [340, 410] width 36 height 17
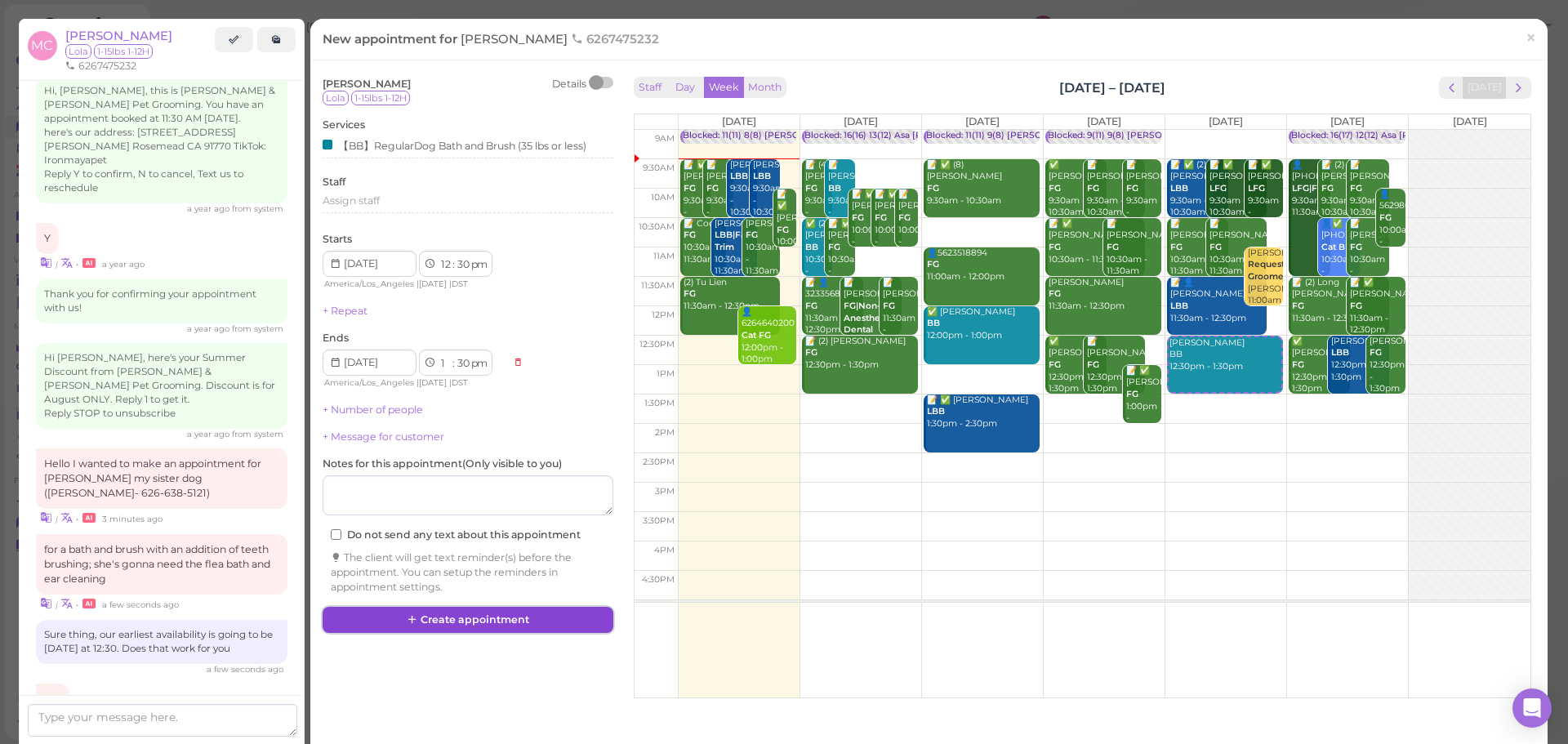
click at [508, 625] on button "Create appointment" at bounding box center [467, 619] width 290 height 26
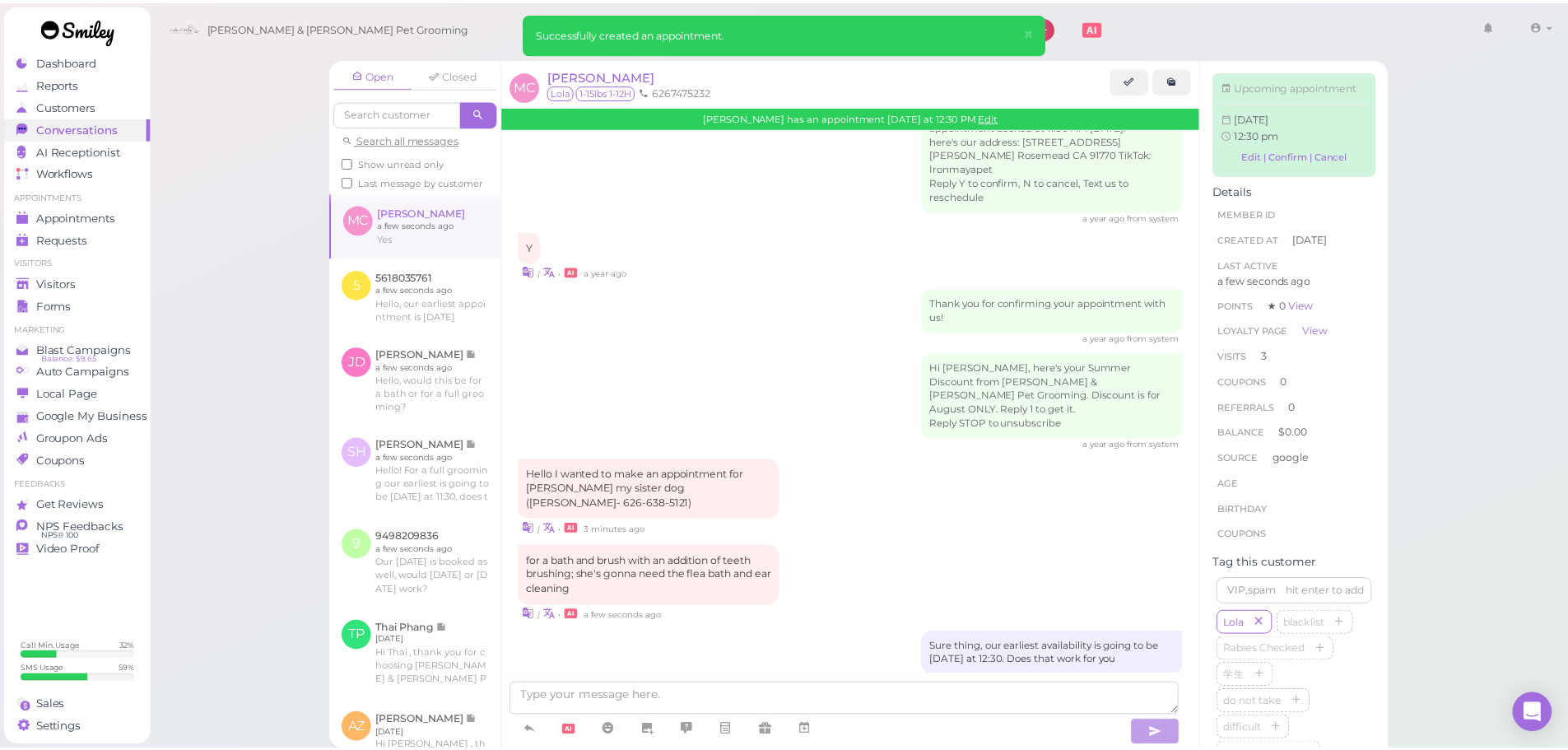
scroll to position [2091, 0]
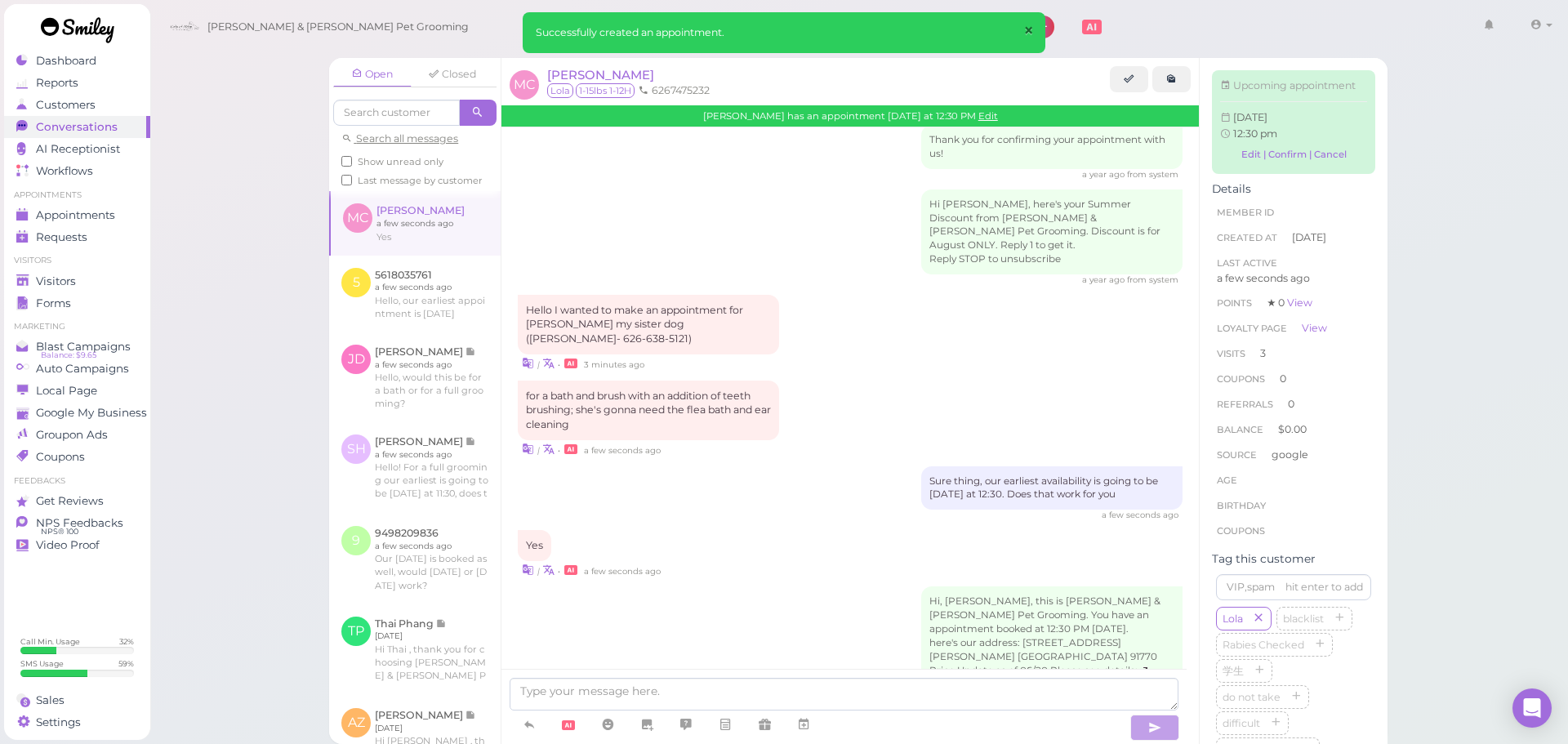
click at [1041, 29] on button "×" at bounding box center [1029, 32] width 30 height 39
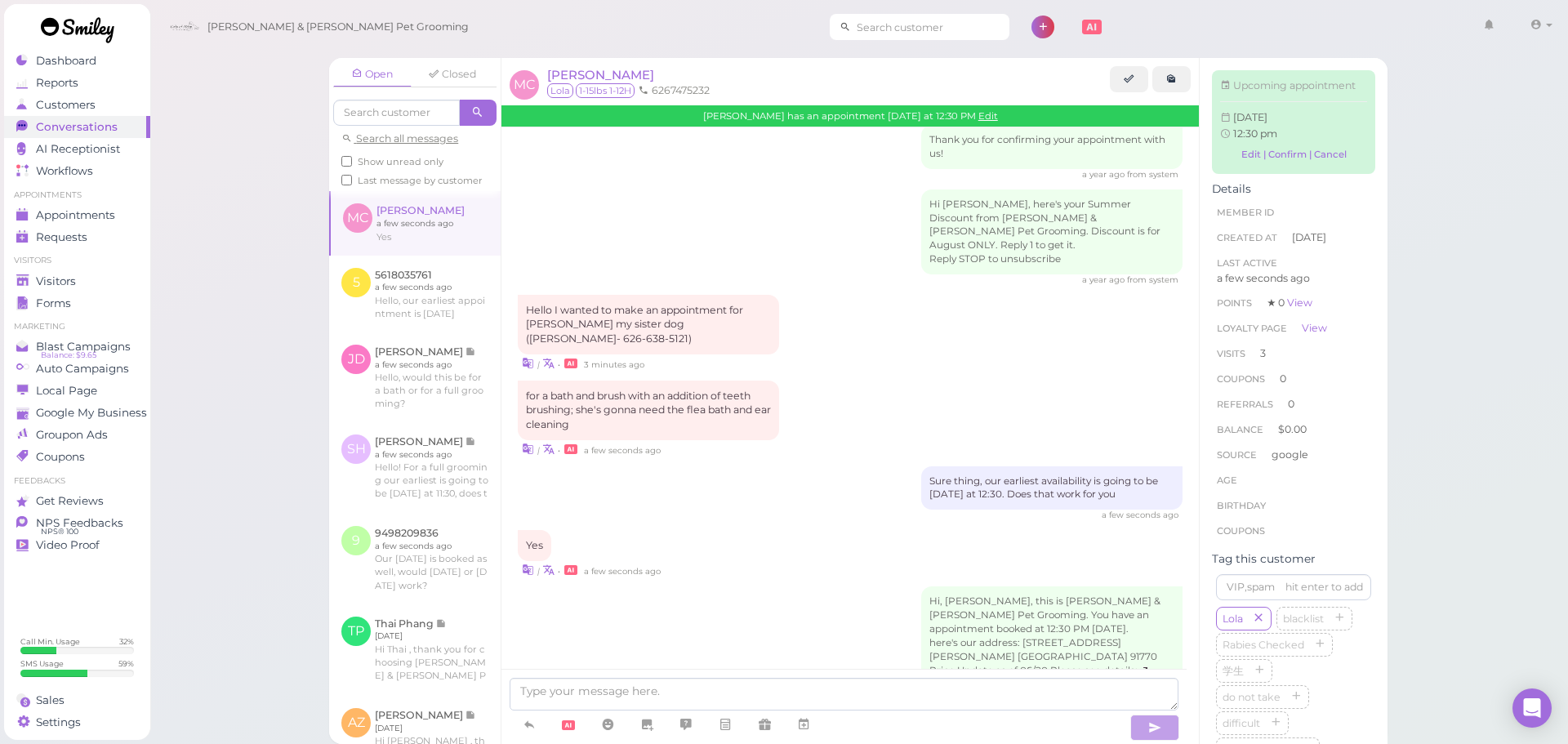
click at [851, 19] on input at bounding box center [930, 26] width 158 height 26
type input "6266385121"
click at [821, 45] on link "[PERSON_NAME] 6266385121" at bounding box center [861, 56] width 167 height 31
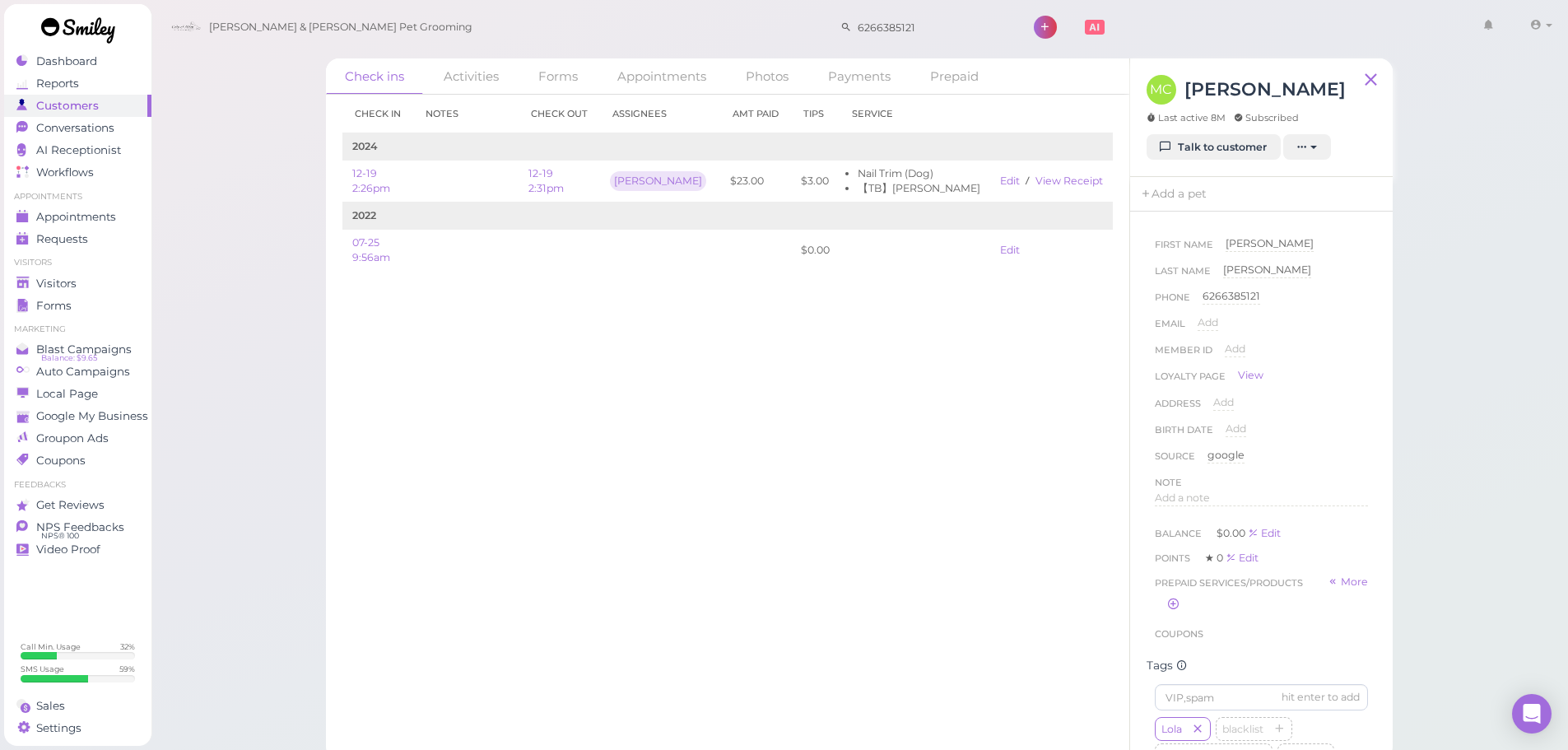
scroll to position [411, 0]
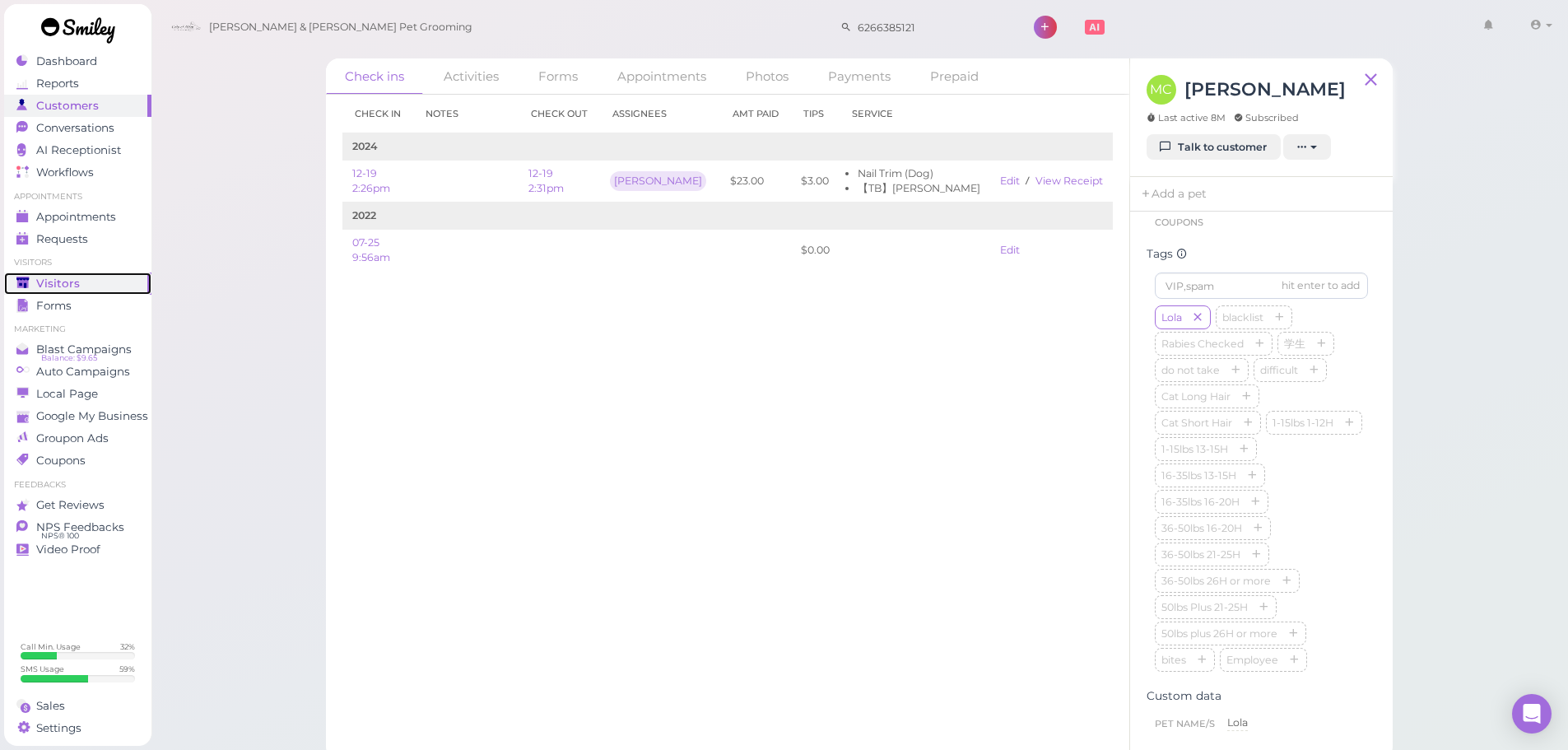
click at [41, 274] on link "Visitors" at bounding box center [78, 283] width 148 height 22
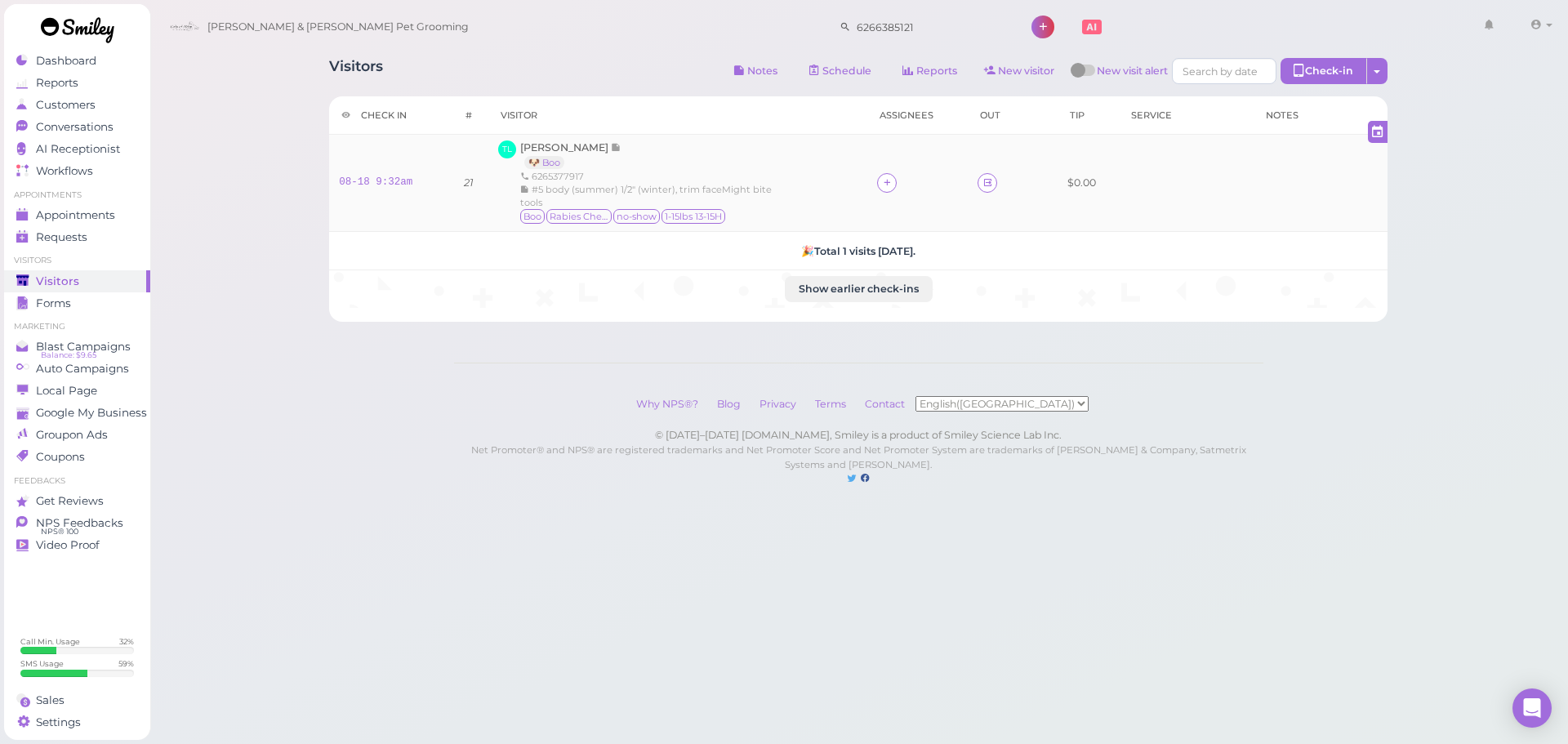
click at [709, 183] on div "#5 body (summer) 1/2" (winter), trim faceMight bite tools" at bounding box center [646, 195] width 253 height 26
click at [536, 147] on span "[PERSON_NAME]" at bounding box center [566, 147] width 91 height 13
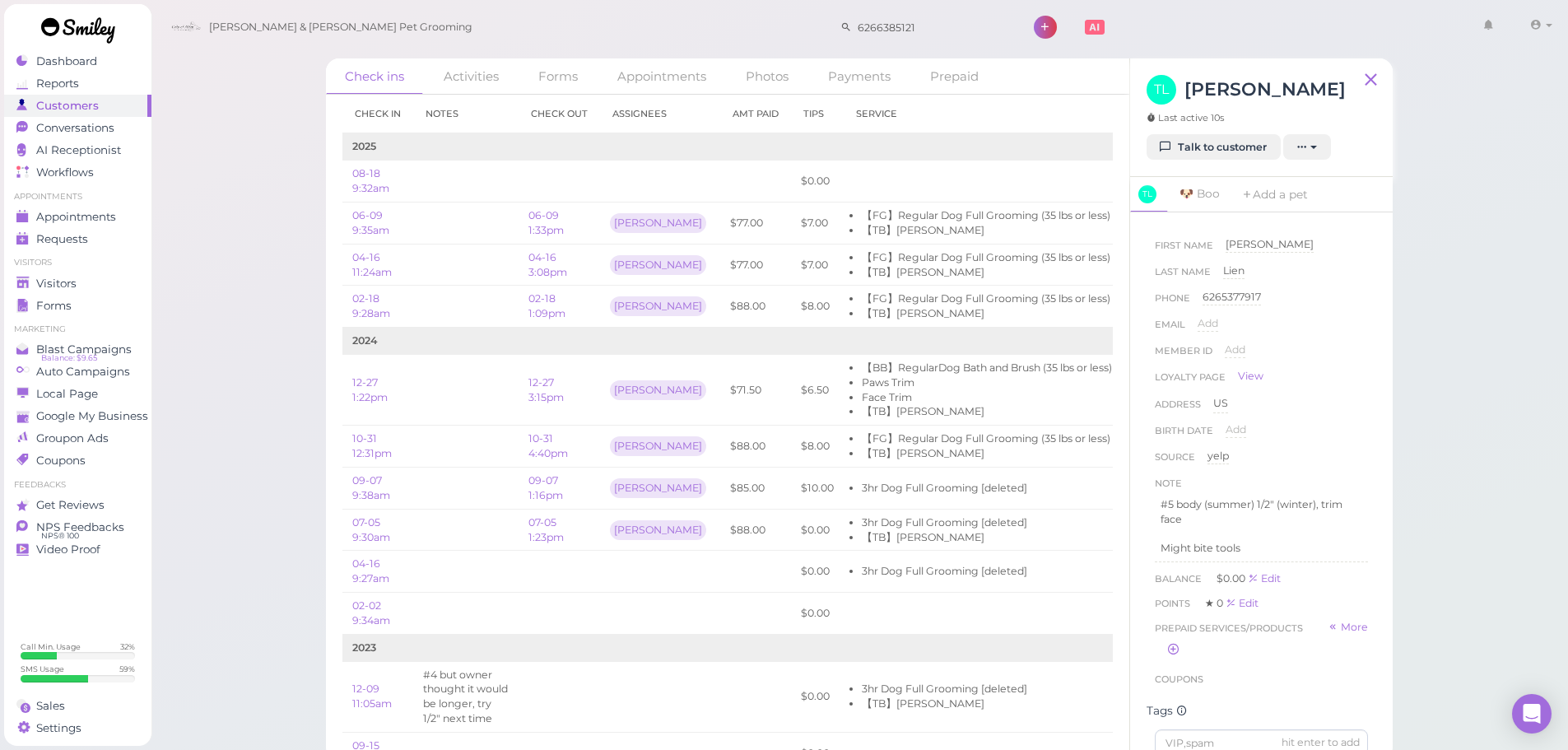
click at [1464, 556] on div "Check ins Activities Forms Appointments Photos Payments Prepaid Check in Notes …" at bounding box center [860, 380] width 1419 height 761
click at [1466, 542] on div "Check ins Activities Forms Appointments Photos Payments Prepaid Check in Notes …" at bounding box center [860, 380] width 1419 height 761
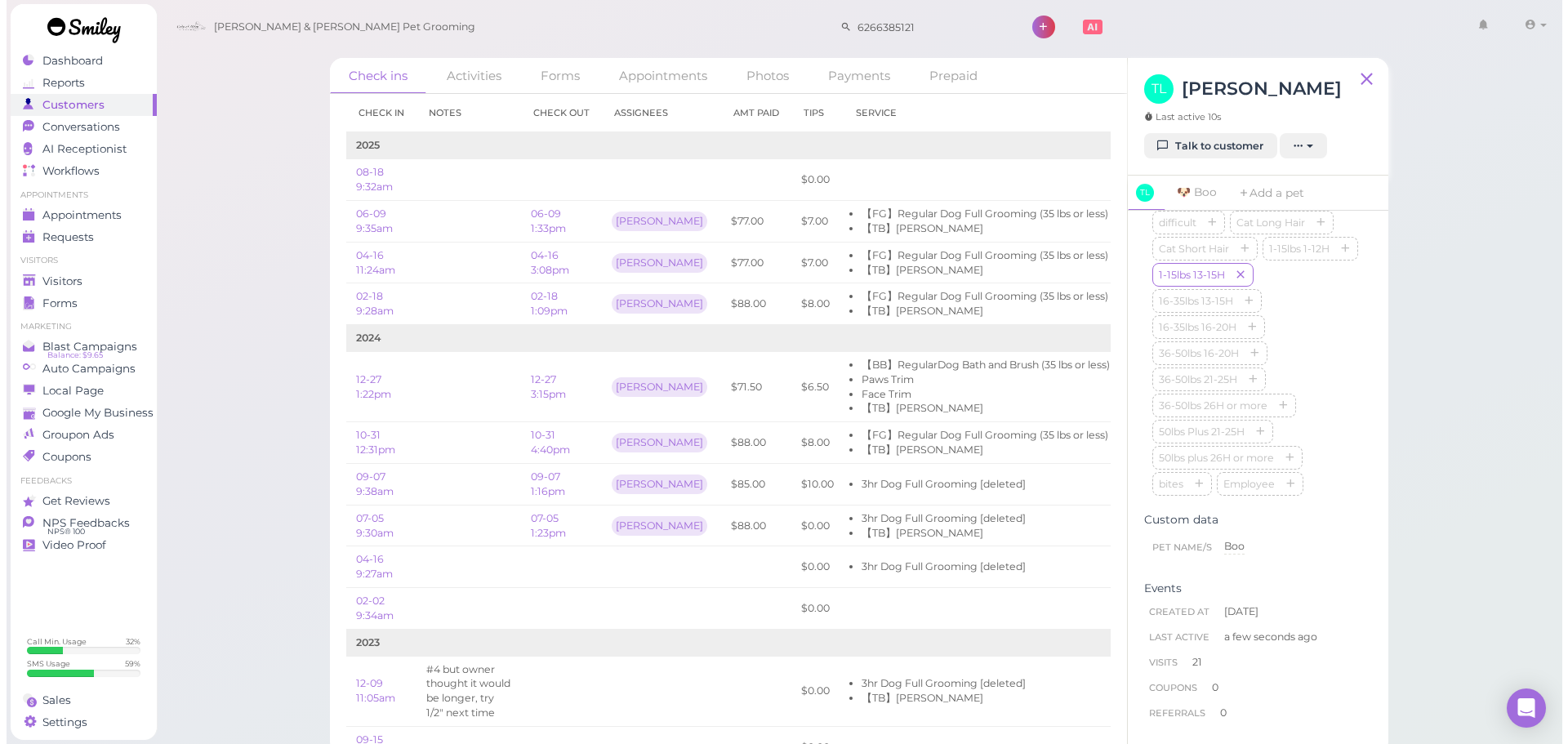
scroll to position [518, 0]
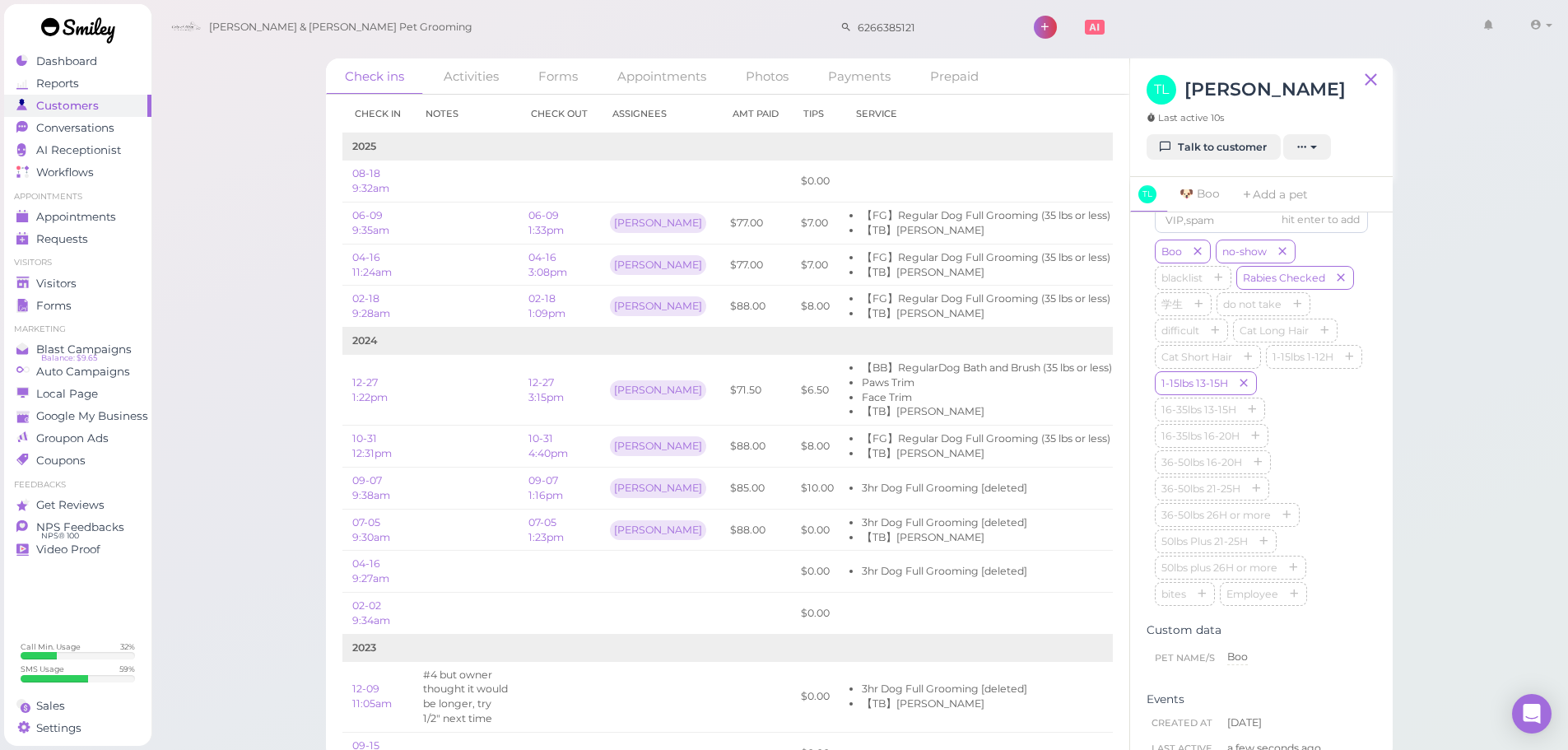
click at [1475, 520] on div "Check ins Activities Forms Appointments Photos Payments Prepaid Check in Notes …" at bounding box center [860, 380] width 1419 height 761
click at [26, 281] on polygon at bounding box center [22, 283] width 13 height 12
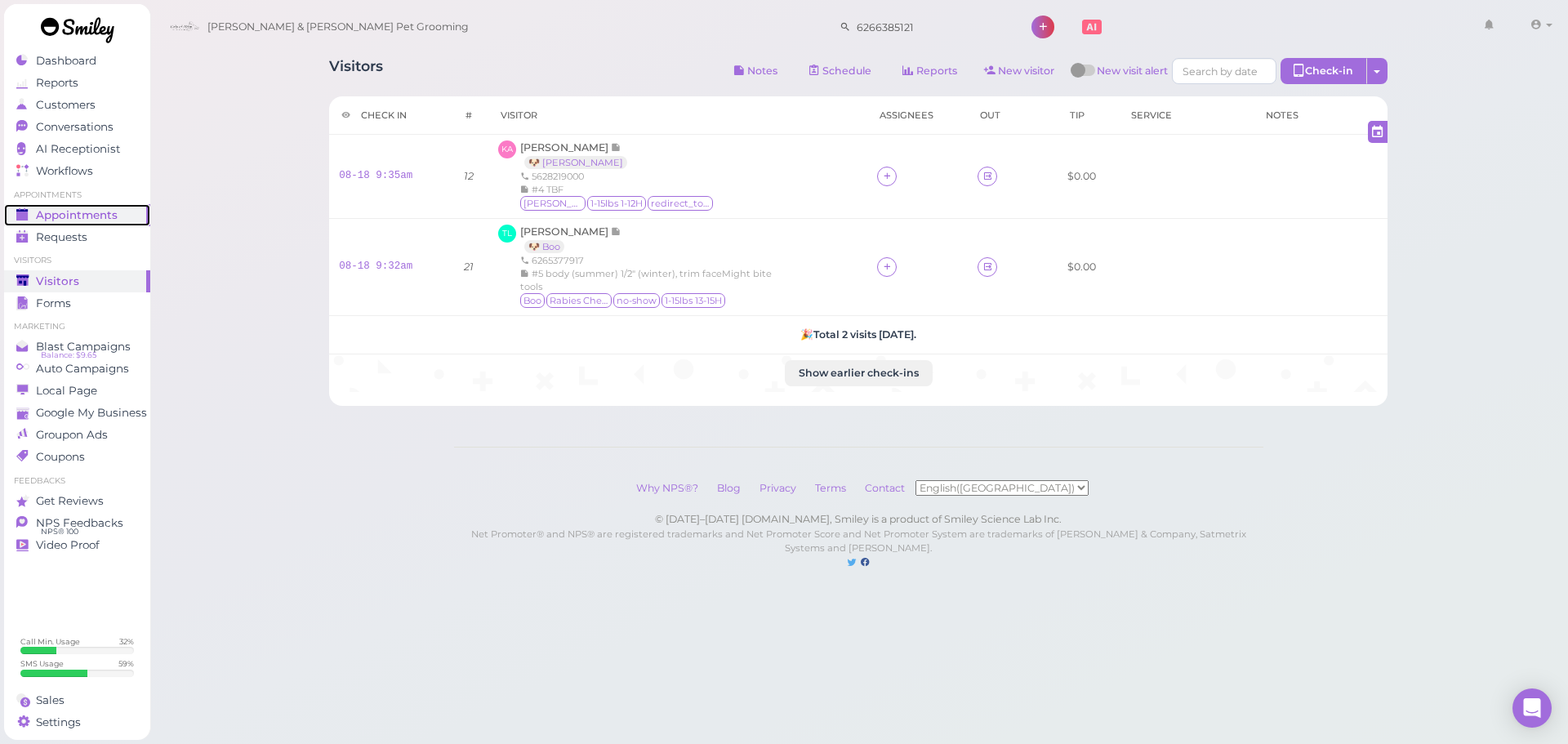
click at [109, 210] on span "Appointments" at bounding box center [77, 215] width 82 height 13
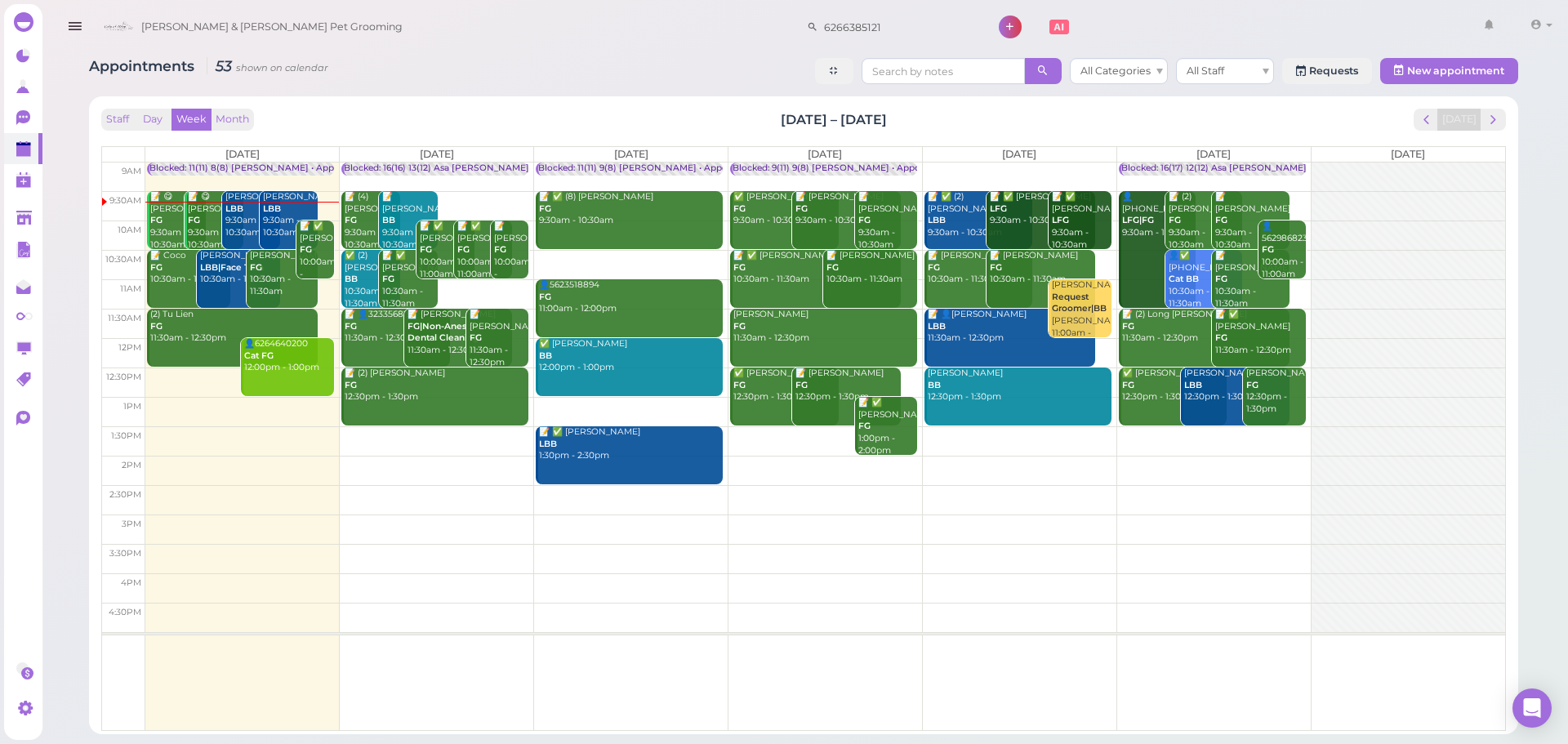
click at [178, 275] on div "📝 Coco FG 10:30am - 11:30am" at bounding box center [190, 268] width 81 height 36
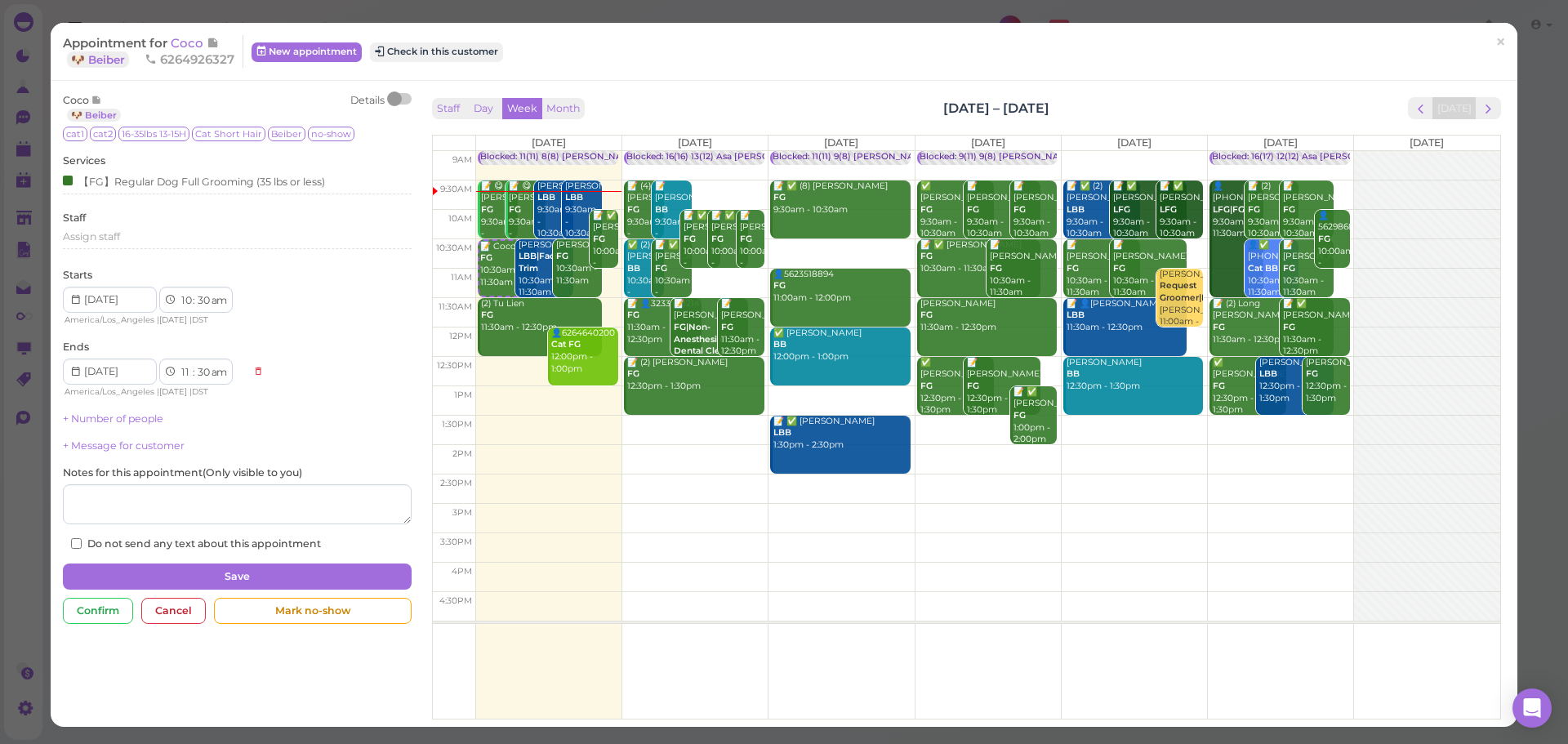
click at [1496, 48] on span "×" at bounding box center [1501, 42] width 11 height 23
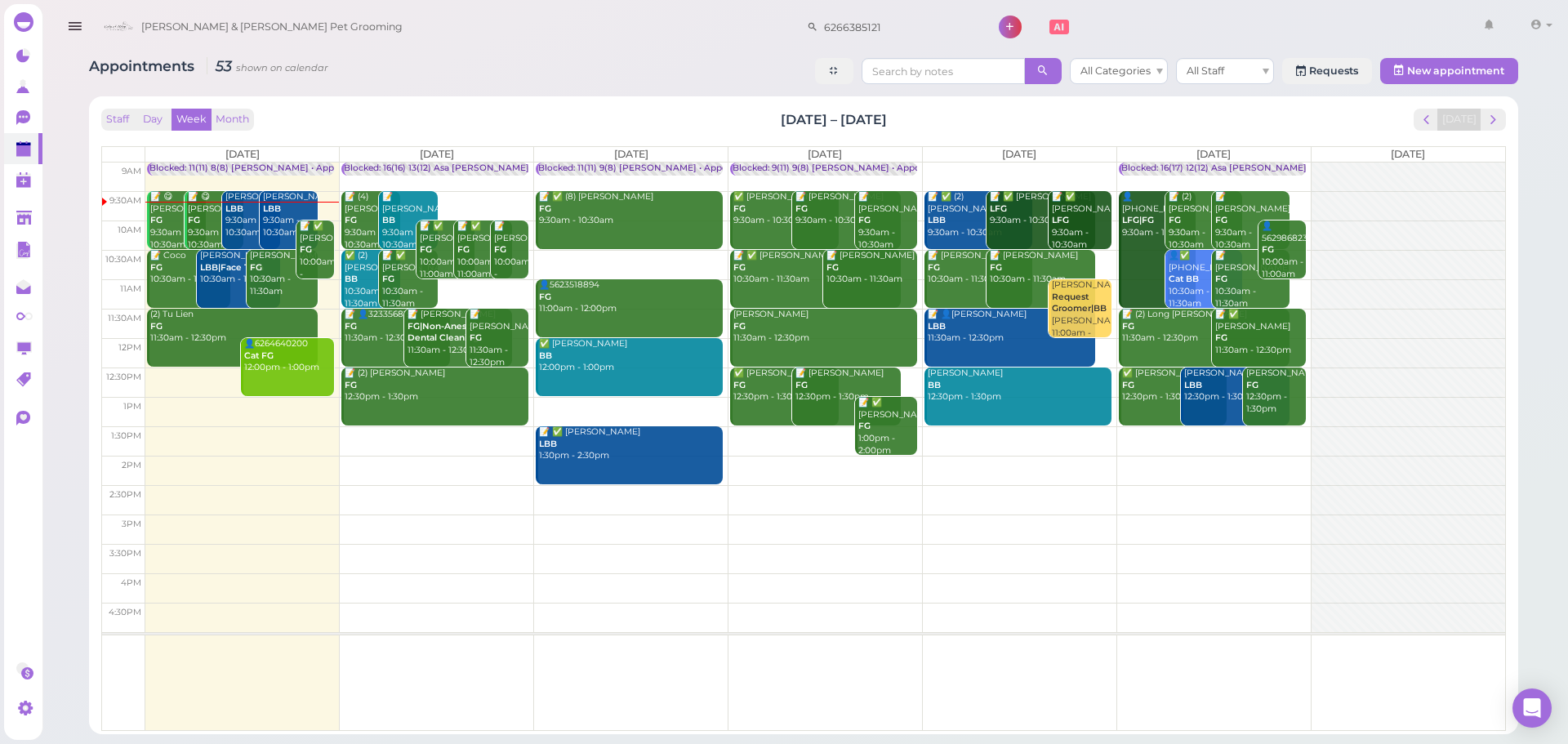
click at [1098, 329] on div "Sea Chen Request Groomer|BB Asa 11:00am - 12:00pm" at bounding box center [1081, 315] width 60 height 72
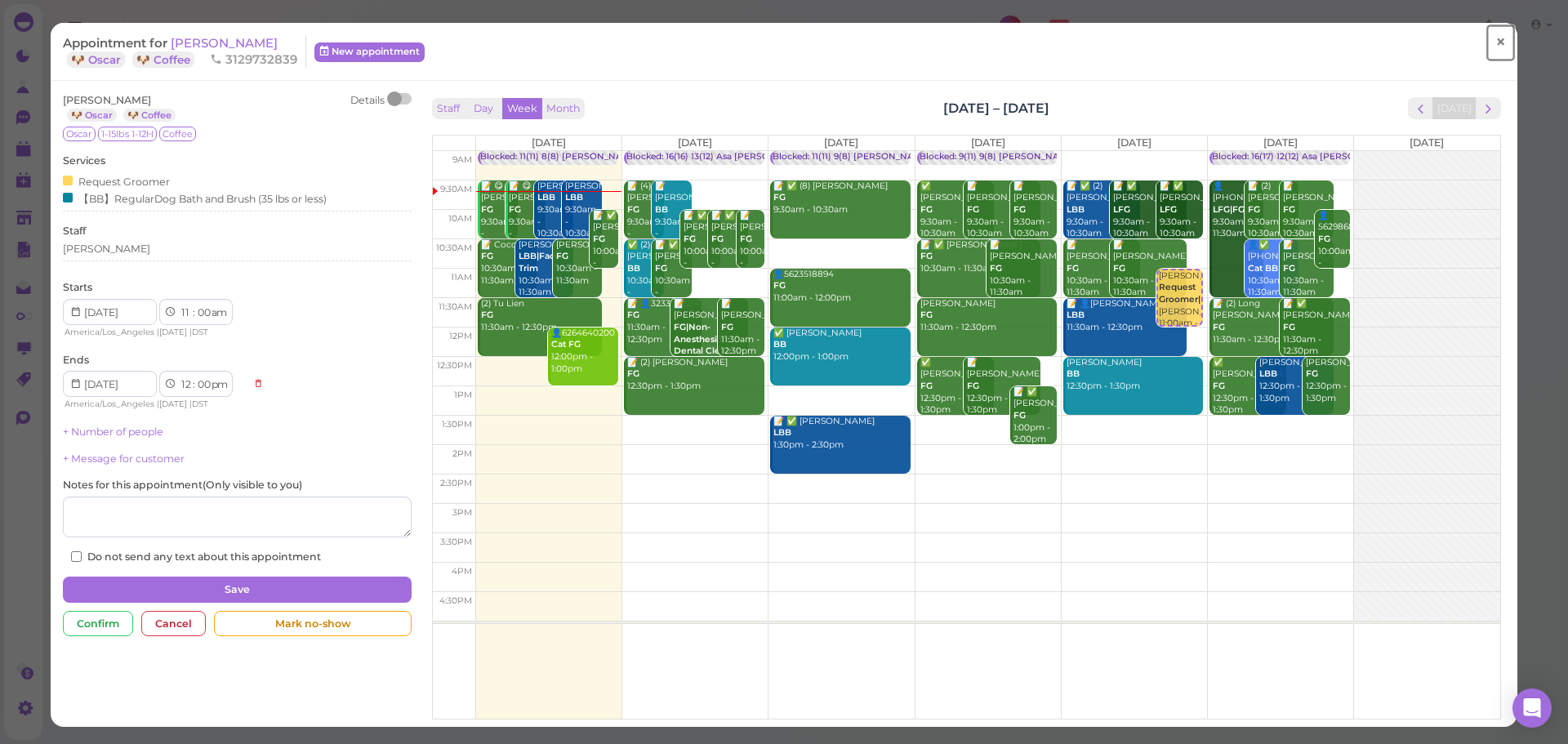
click at [1496, 41] on span "×" at bounding box center [1501, 42] width 11 height 23
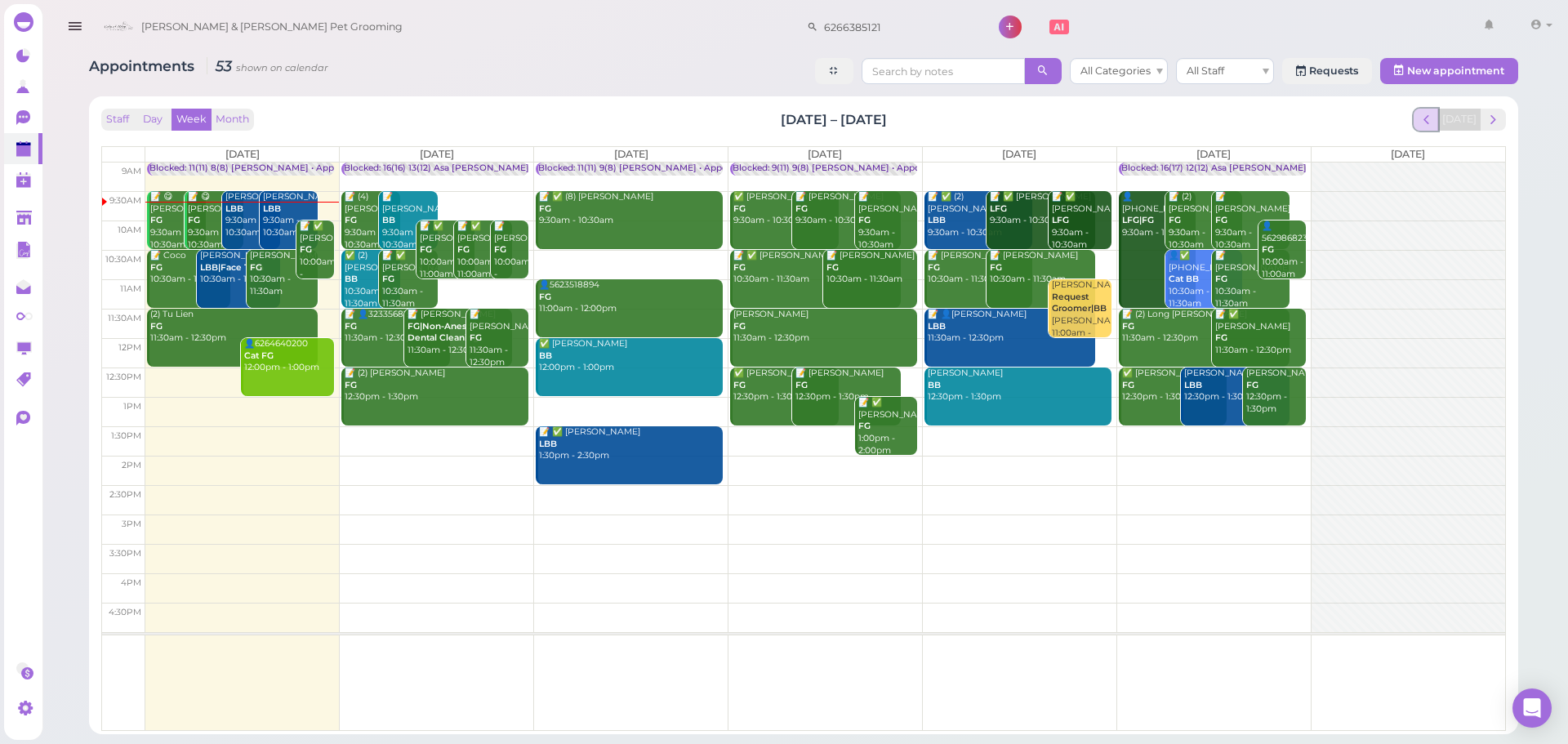
click at [1434, 117] on span "prev" at bounding box center [1426, 120] width 15 height 15
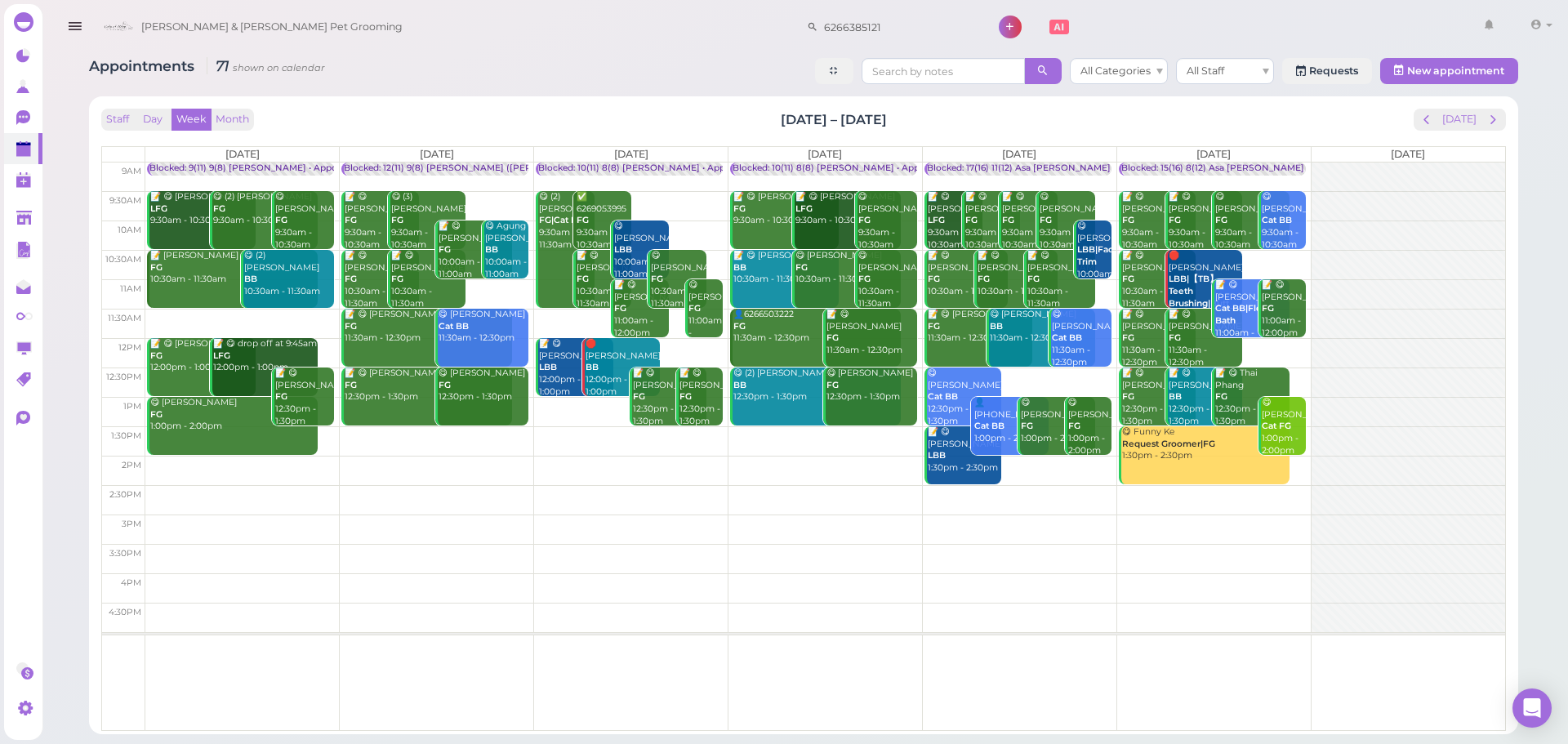
click at [1198, 444] on b "Request Groomer|FG" at bounding box center [1168, 444] width 93 height 11
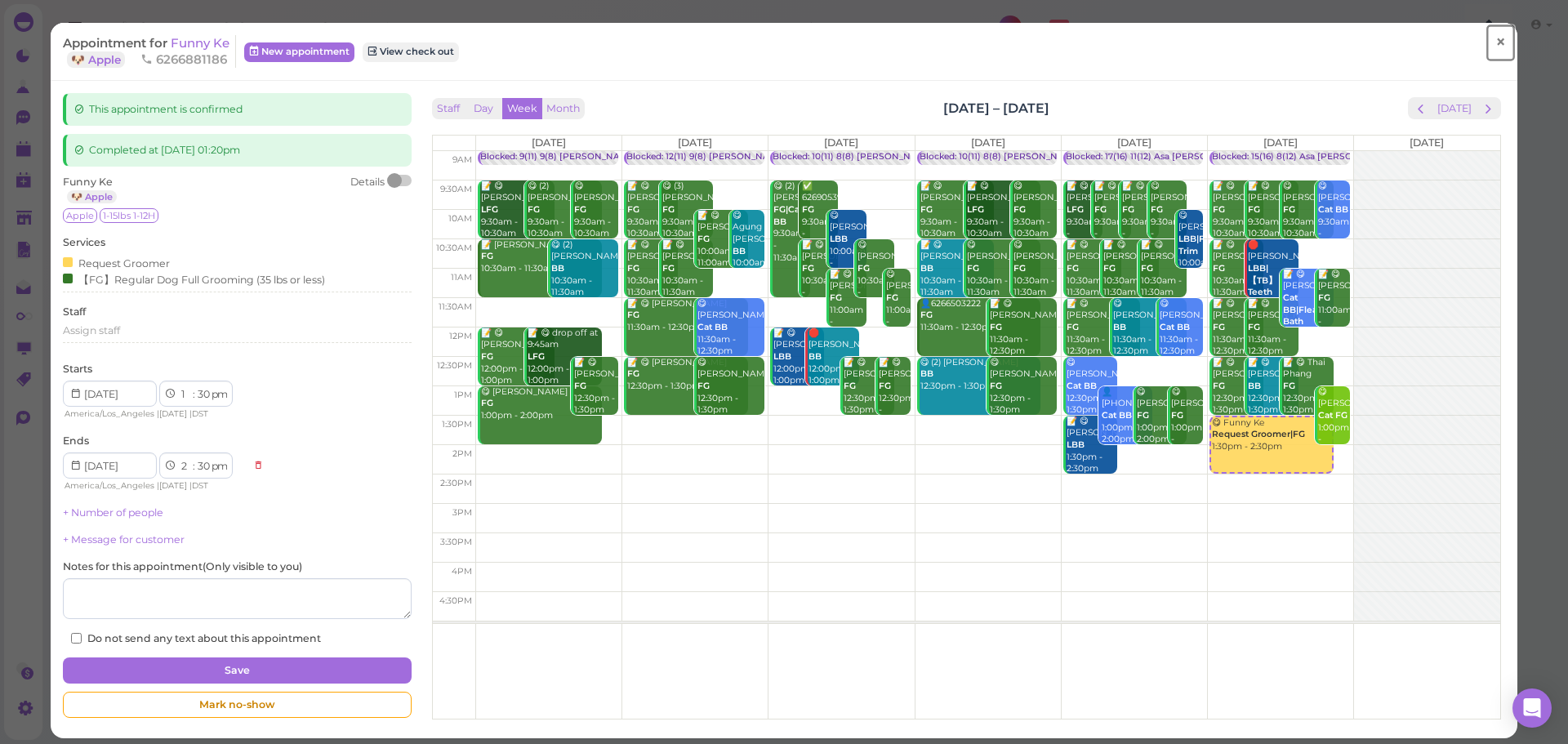
click at [1498, 45] on link "×" at bounding box center [1501, 43] width 30 height 39
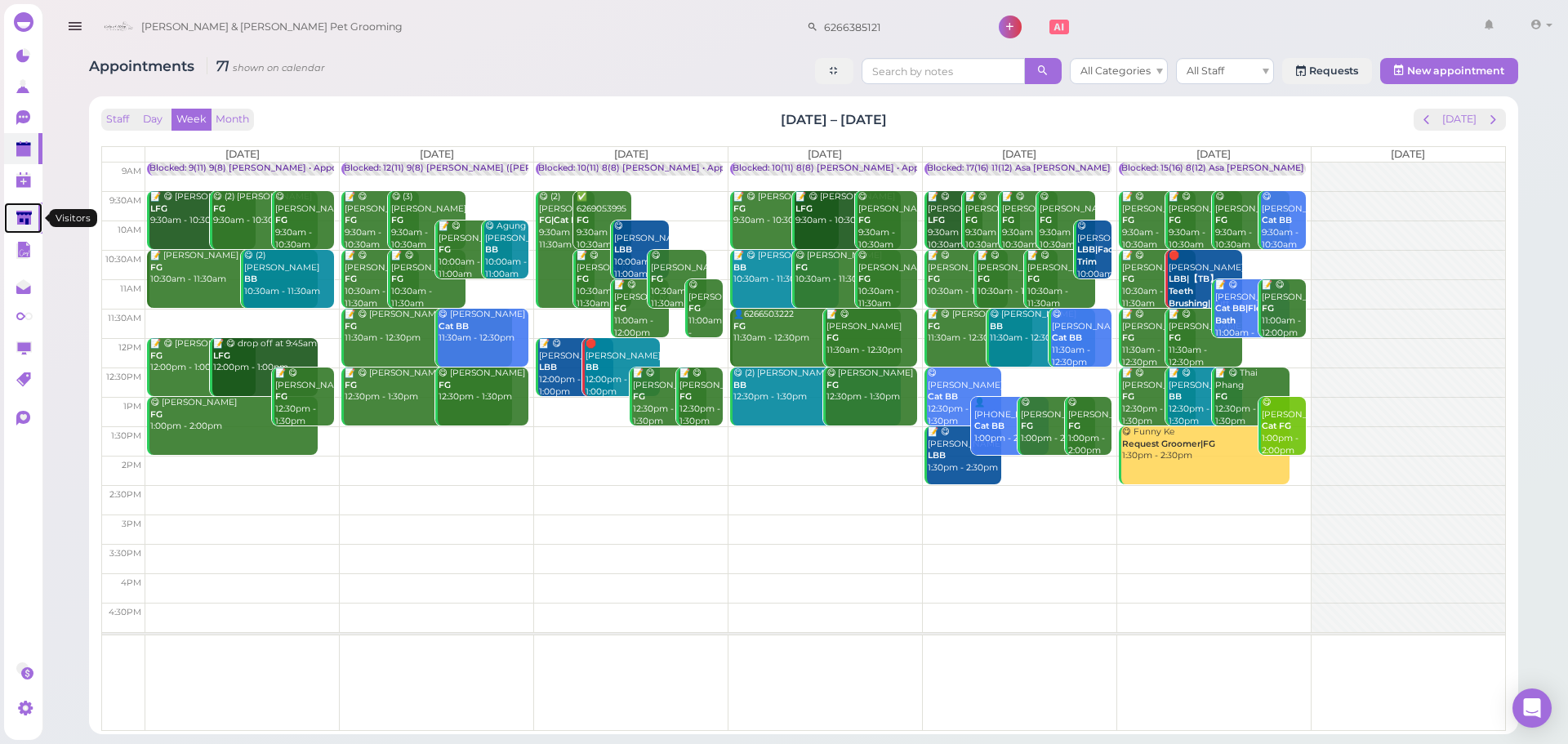
click at [35, 225] on link at bounding box center [24, 218] width 39 height 31
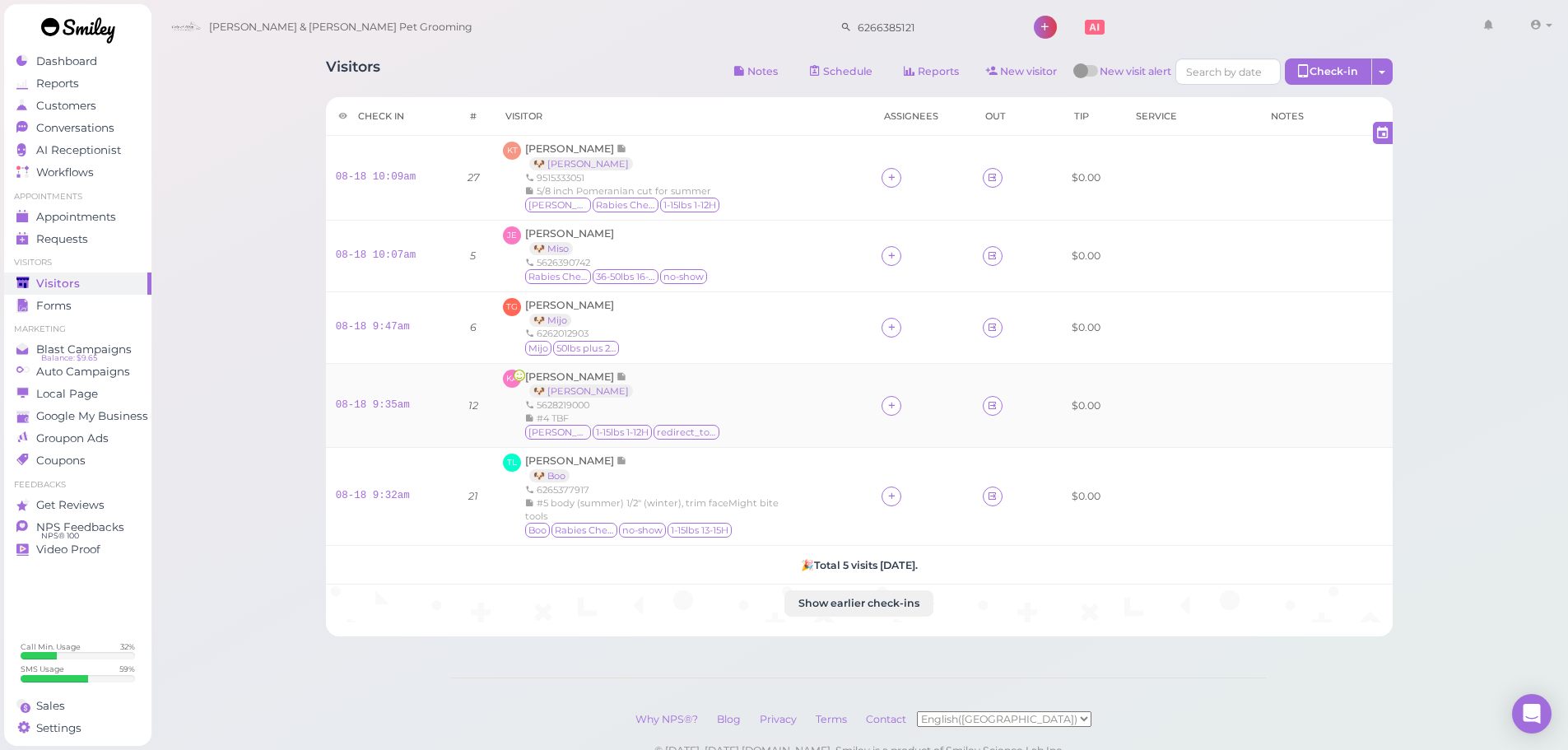
click at [711, 400] on div "KA [PERSON_NAME] 🐶 Zoe 5628219000 #4 TBF [PERSON_NAME] 1-15lbs 1-12H redirect_t…" at bounding box center [682, 406] width 359 height 72
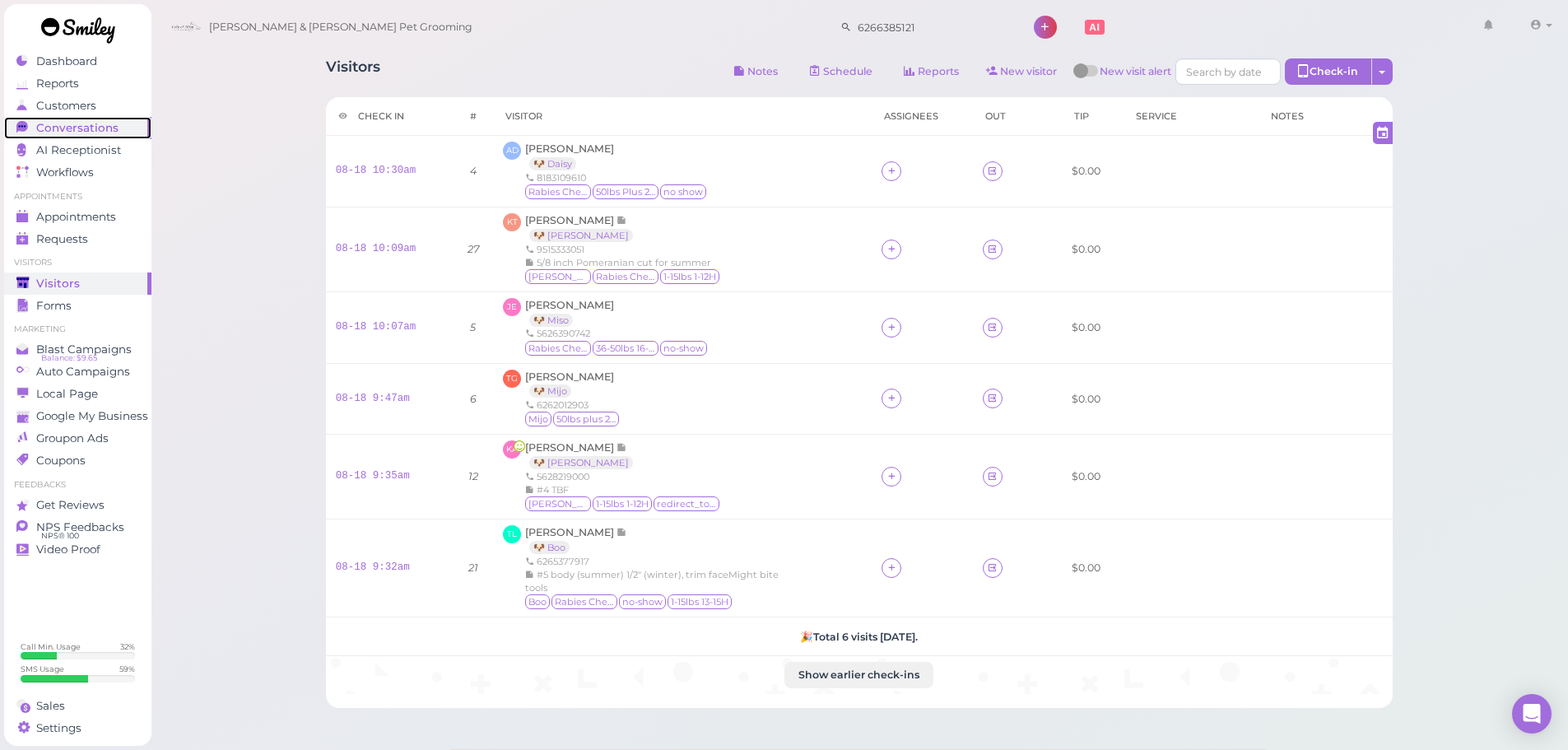
click at [69, 131] on span "Conversations" at bounding box center [77, 128] width 82 height 14
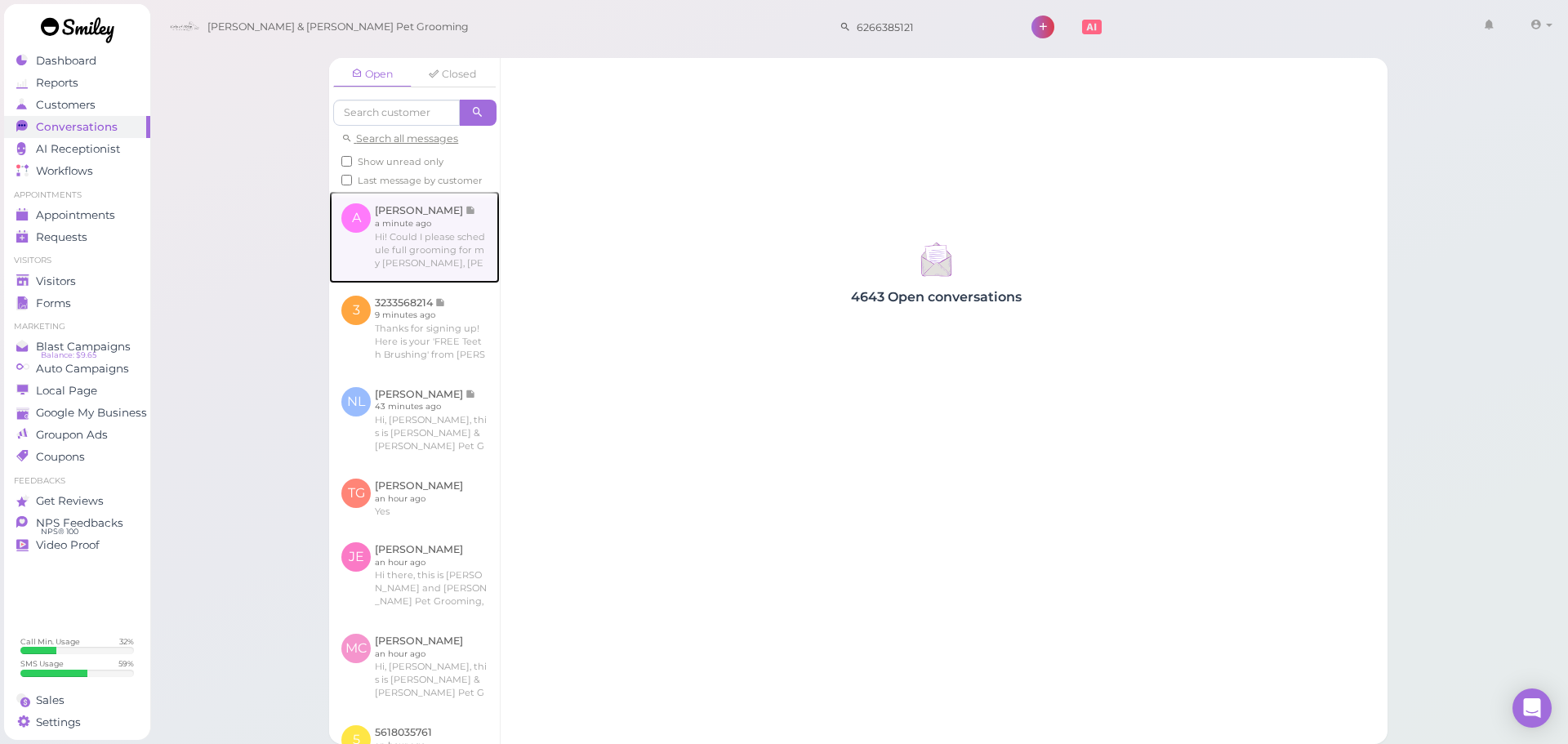
click at [346, 252] on link at bounding box center [414, 236] width 171 height 92
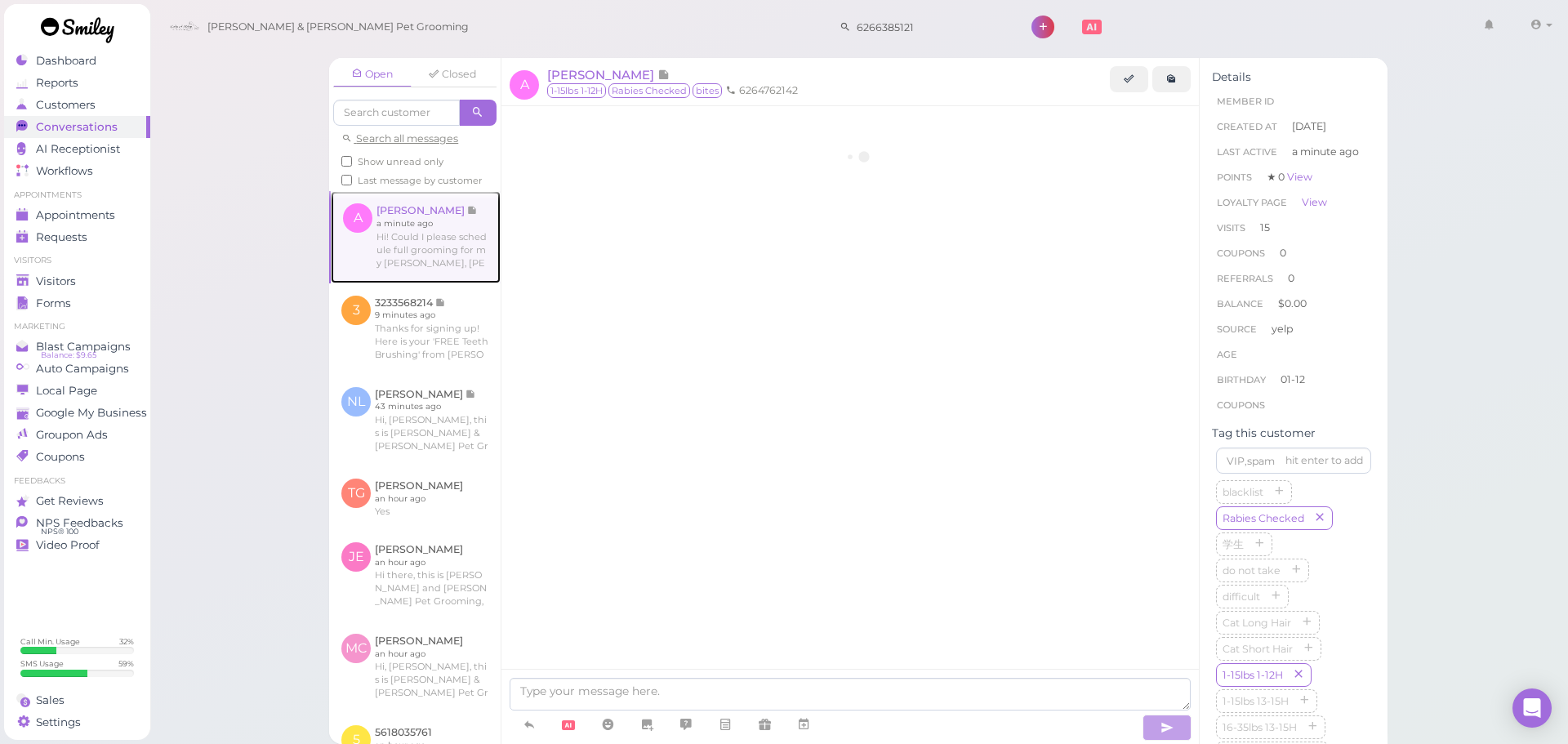
scroll to position [2481, 0]
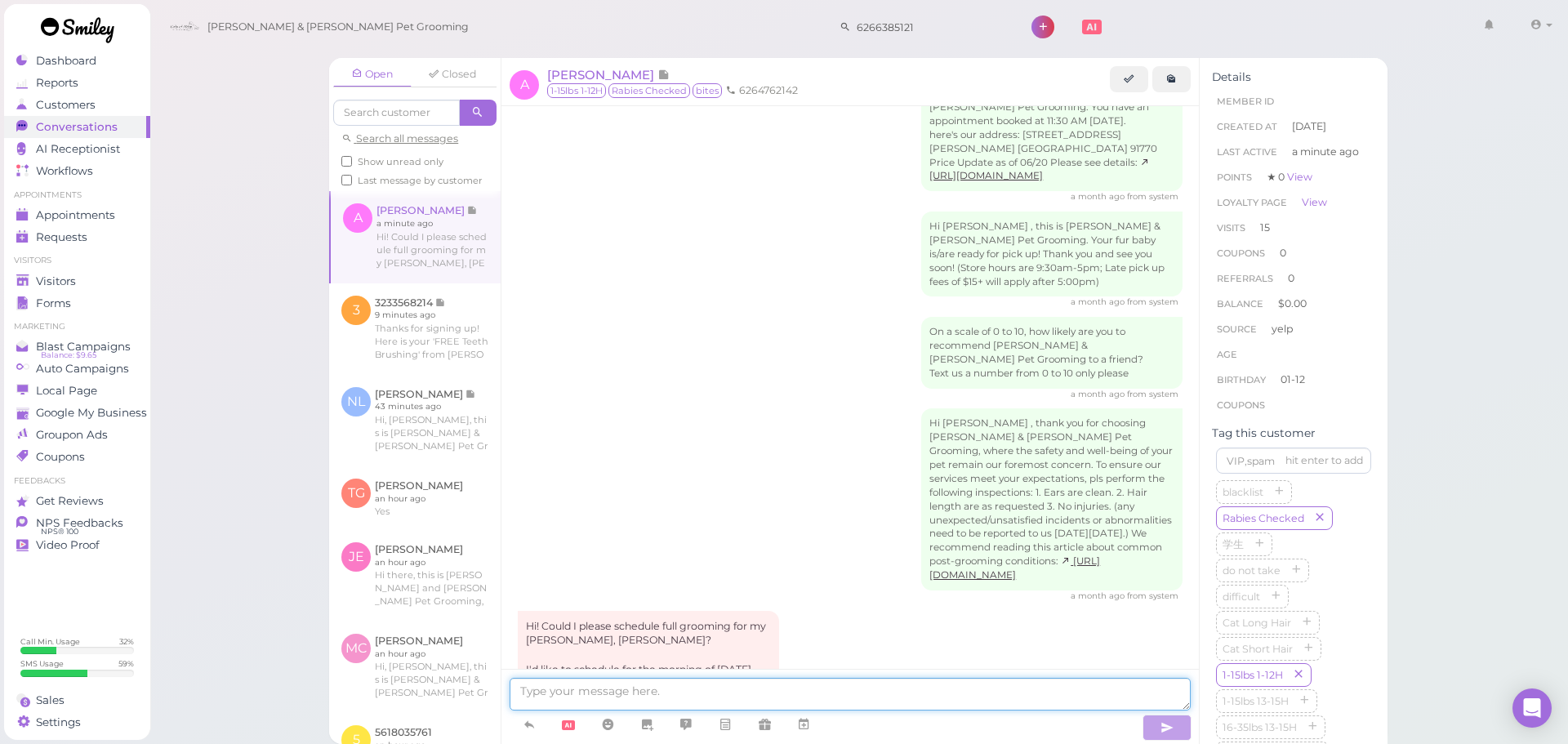
click at [683, 681] on textarea at bounding box center [849, 694] width 681 height 33
type textarea "Hello, we don't have anything available for [DATE] unfortunately. Would you lik…"
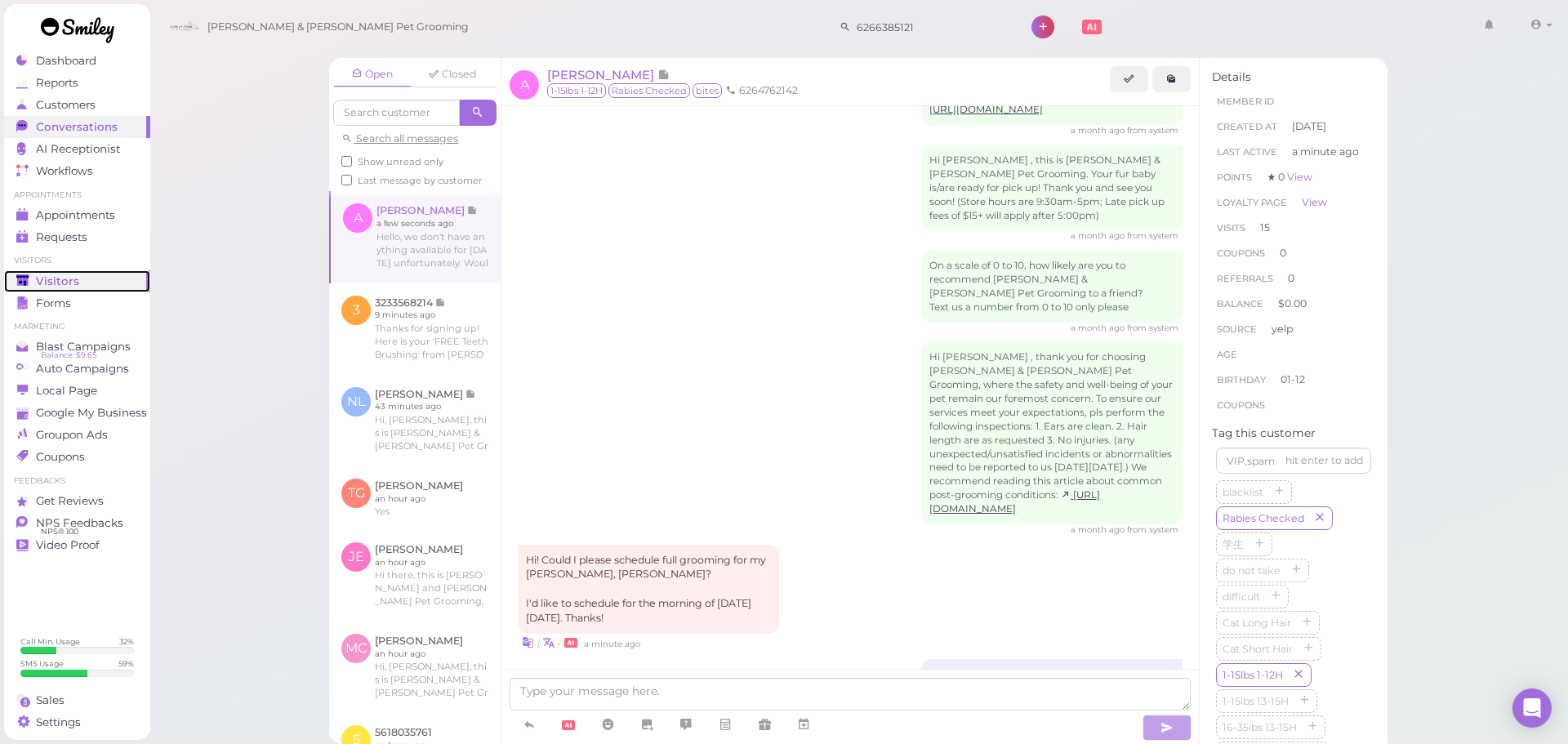
click at [68, 276] on span "Visitors" at bounding box center [57, 281] width 43 height 13
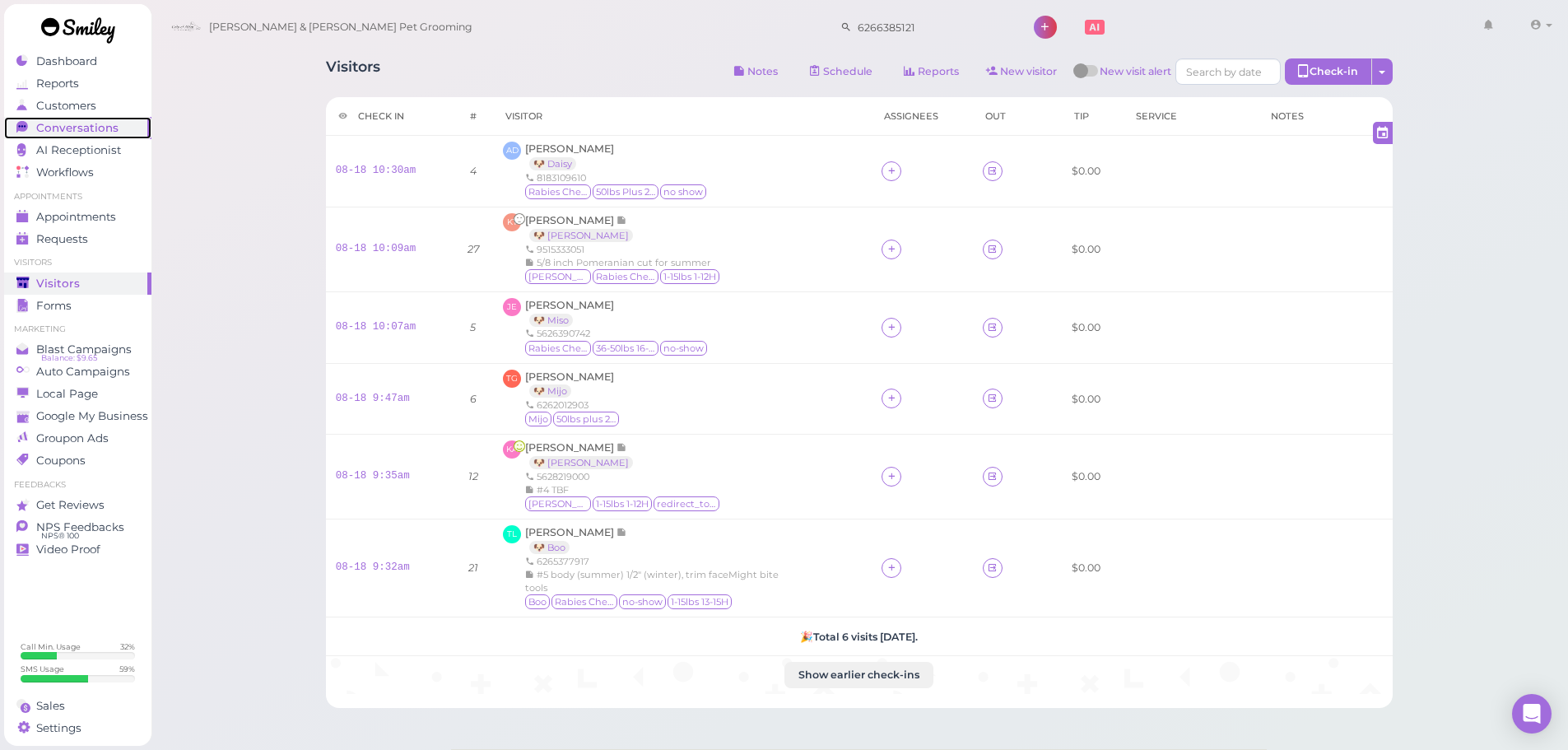
click at [122, 123] on div "Conversations" at bounding box center [76, 128] width 119 height 14
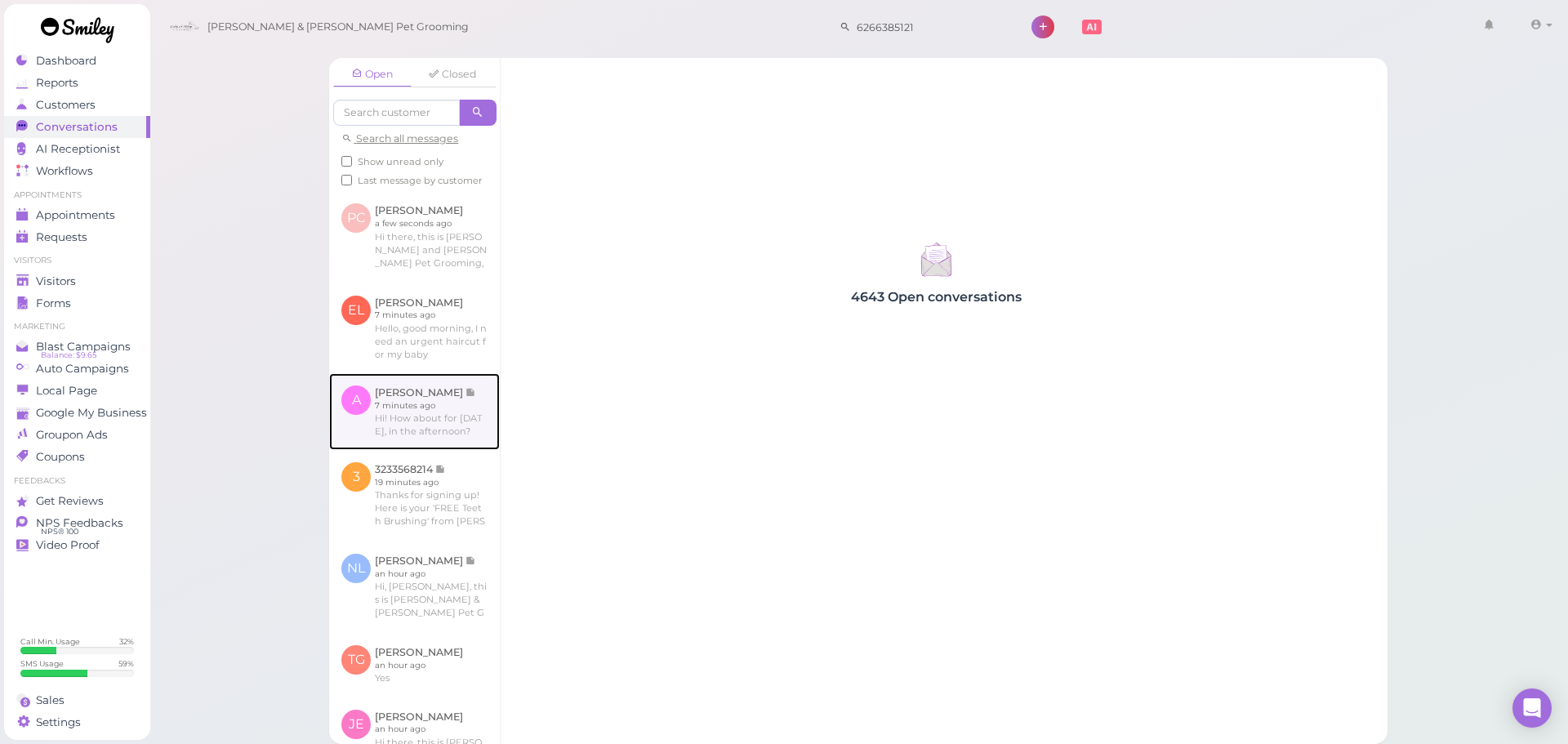
click at [465, 450] on link at bounding box center [414, 411] width 171 height 77
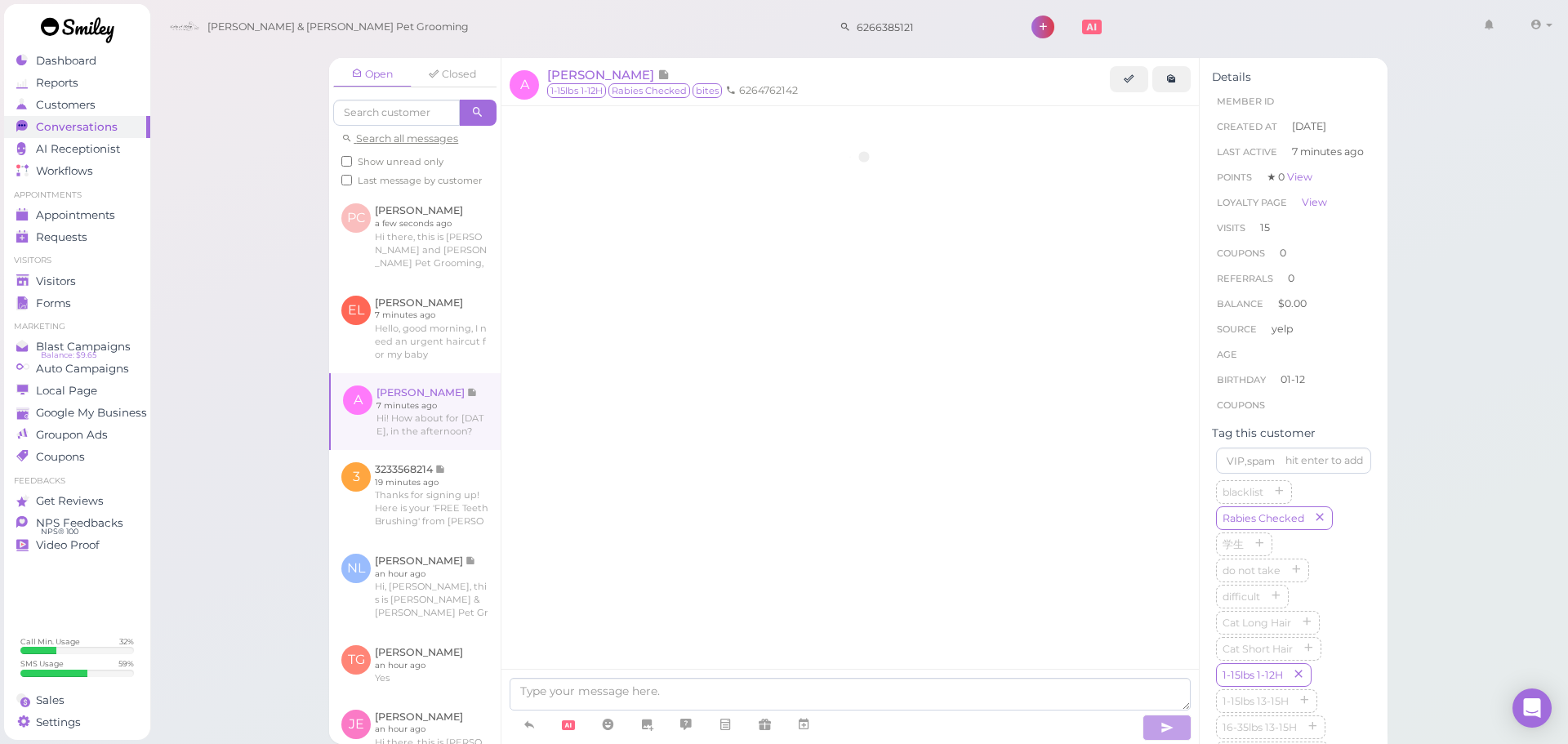
scroll to position [2467, 0]
drag, startPoint x: 465, startPoint y: 451, endPoint x: 651, endPoint y: 681, distance: 295.8
click at [656, 678] on div at bounding box center [850, 706] width 698 height 75
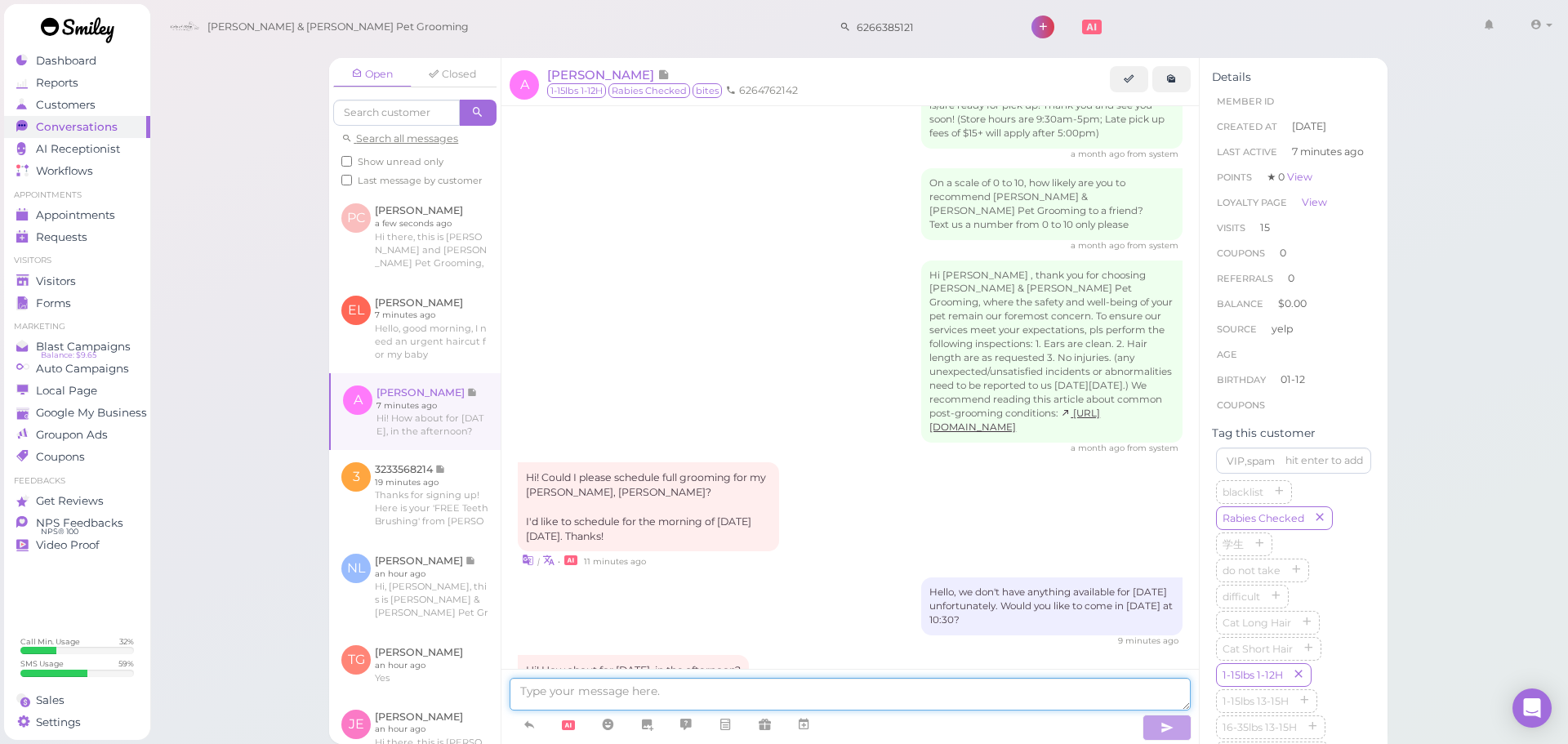
click at [618, 692] on textarea at bounding box center [849, 694] width 681 height 33
click at [619, 692] on textarea at bounding box center [849, 694] width 681 height 33
type textarea "Yes, does 12:30 work for you?"
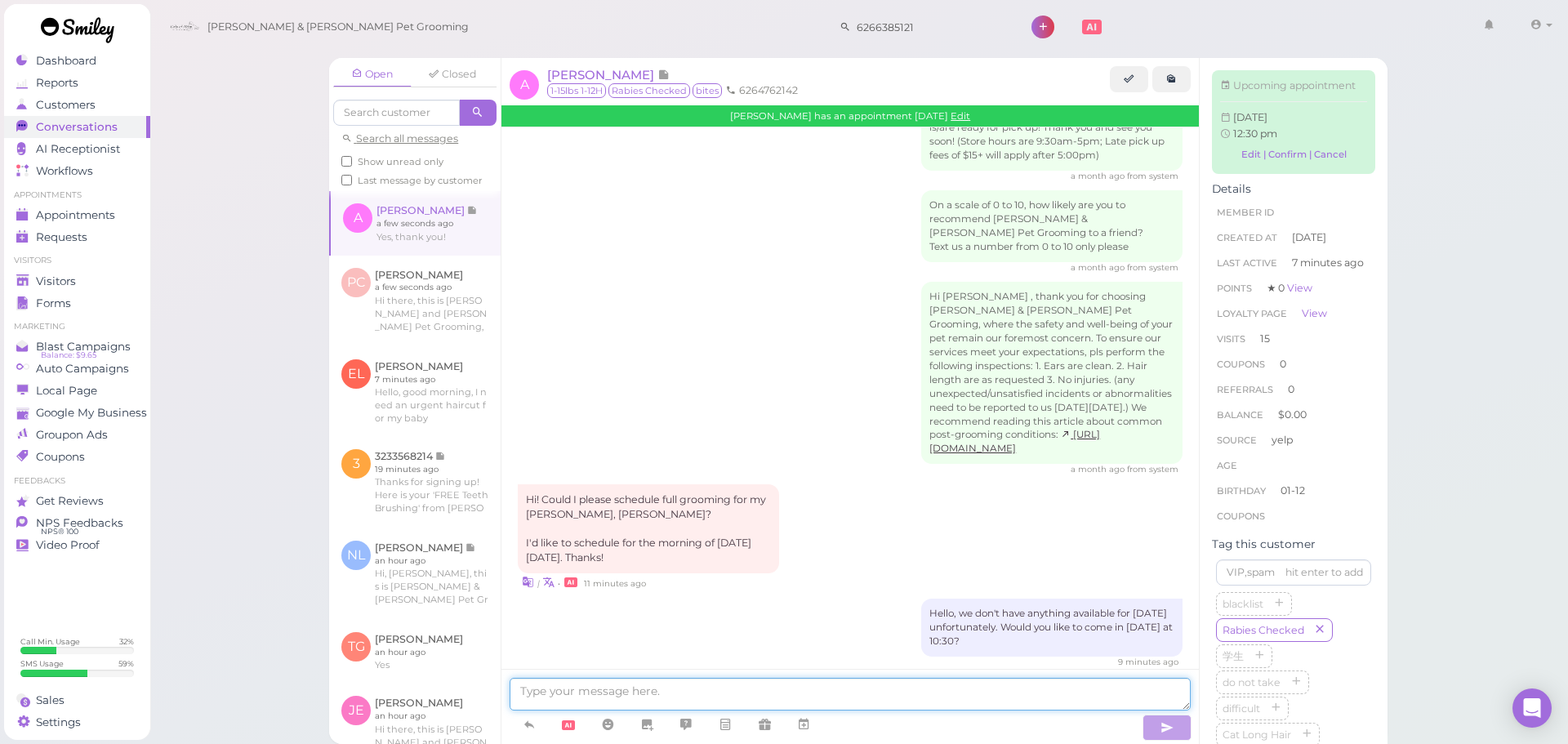
scroll to position [2734, 0]
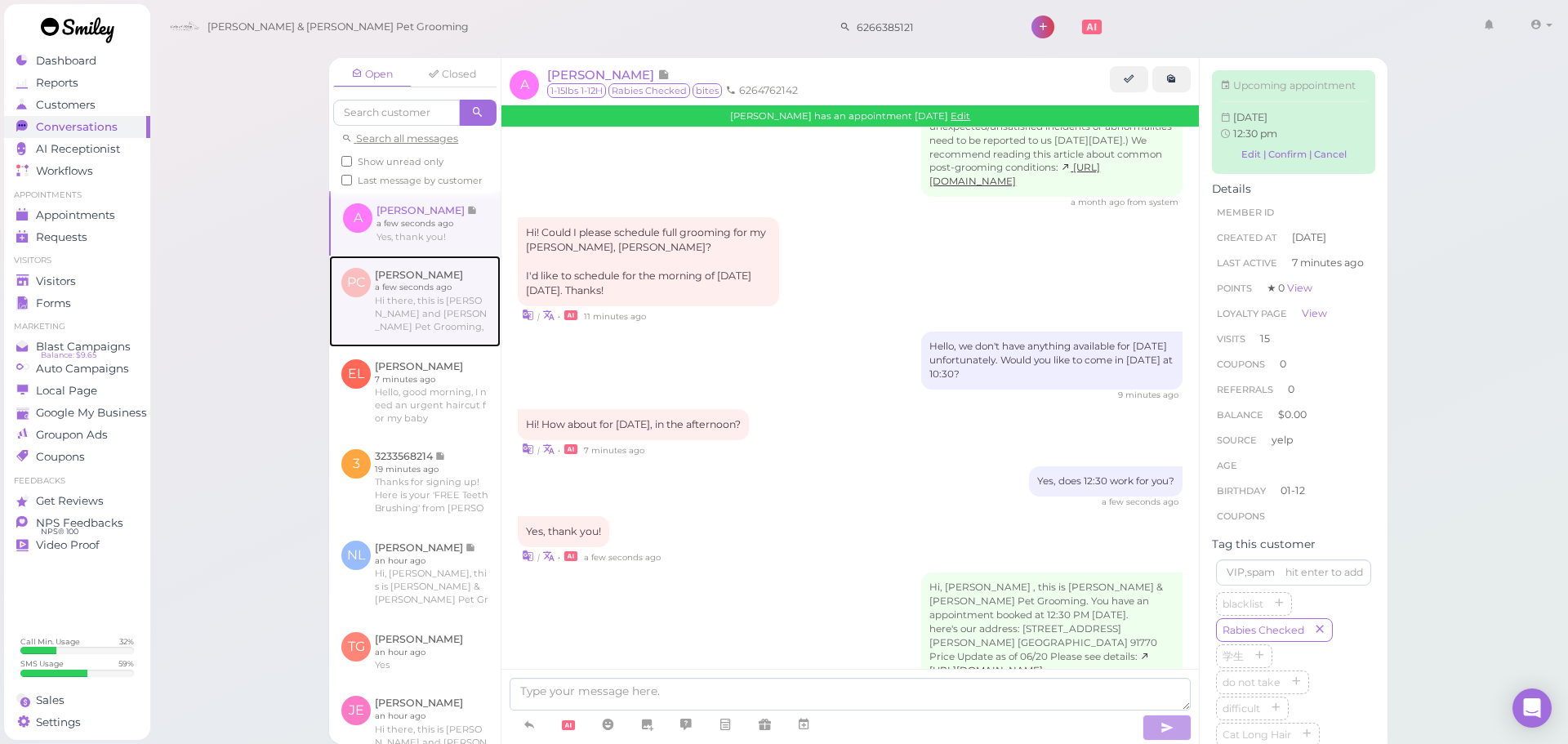
click at [406, 332] on link at bounding box center [415, 301] width 172 height 92
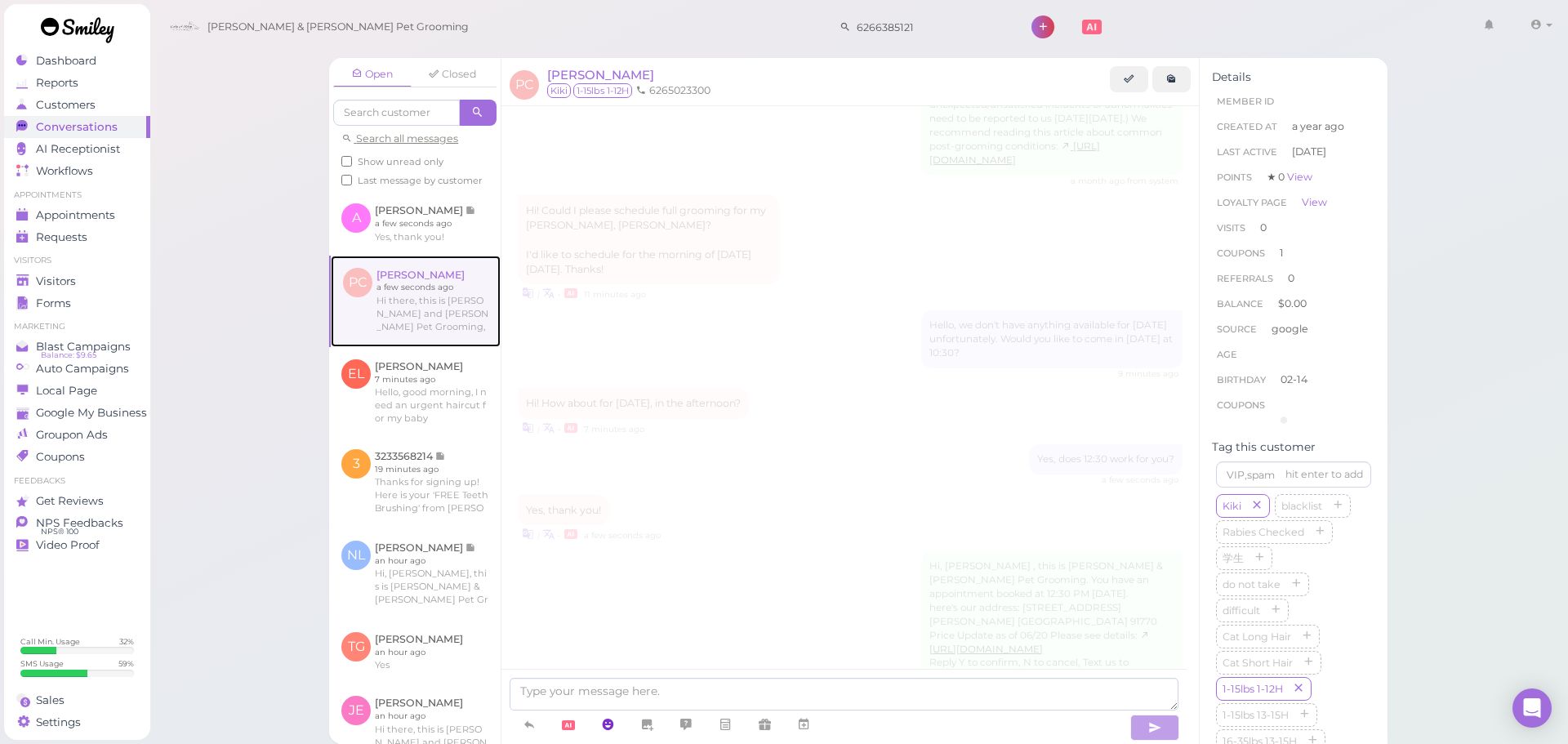
scroll to position [1094, 0]
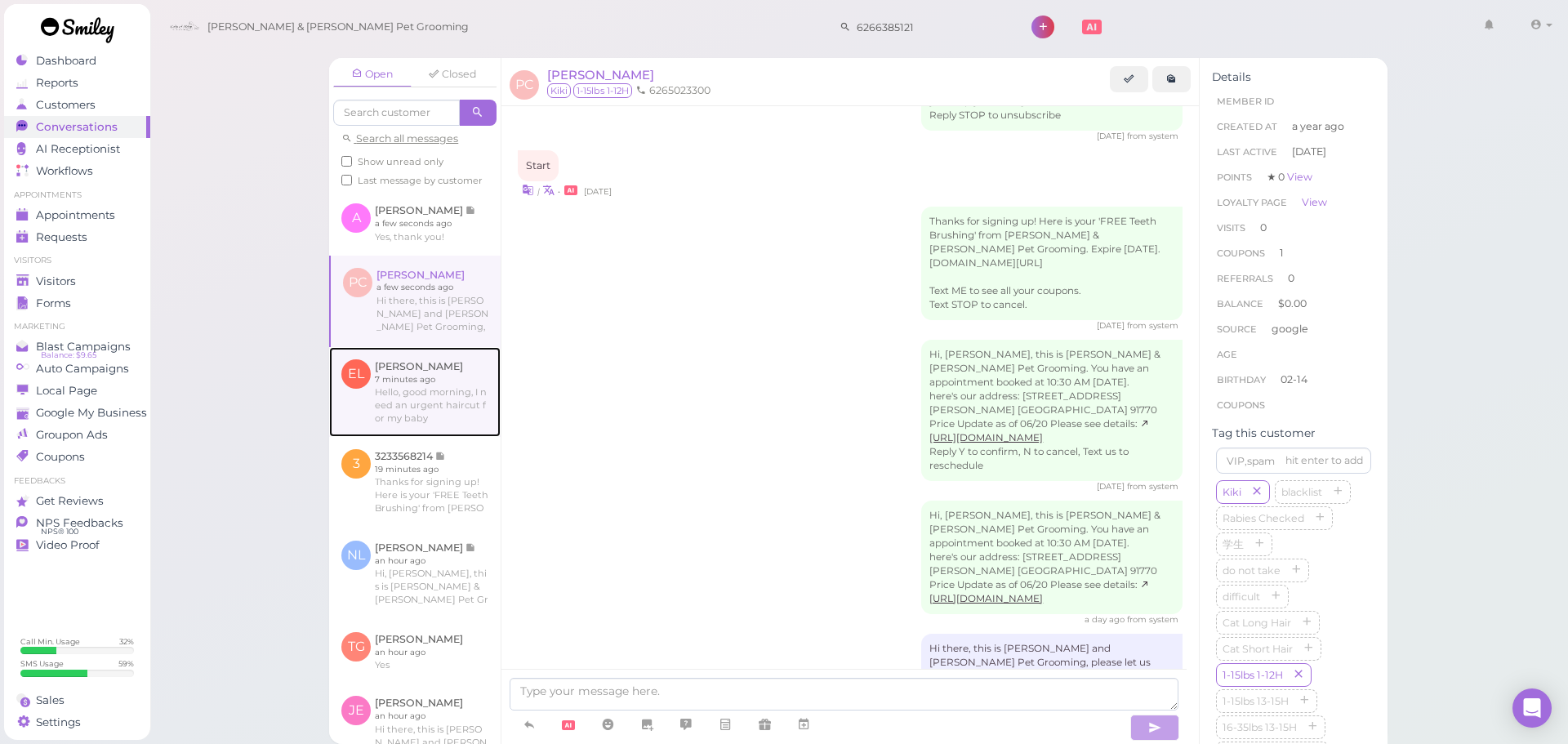
click at [452, 433] on link at bounding box center [415, 391] width 172 height 90
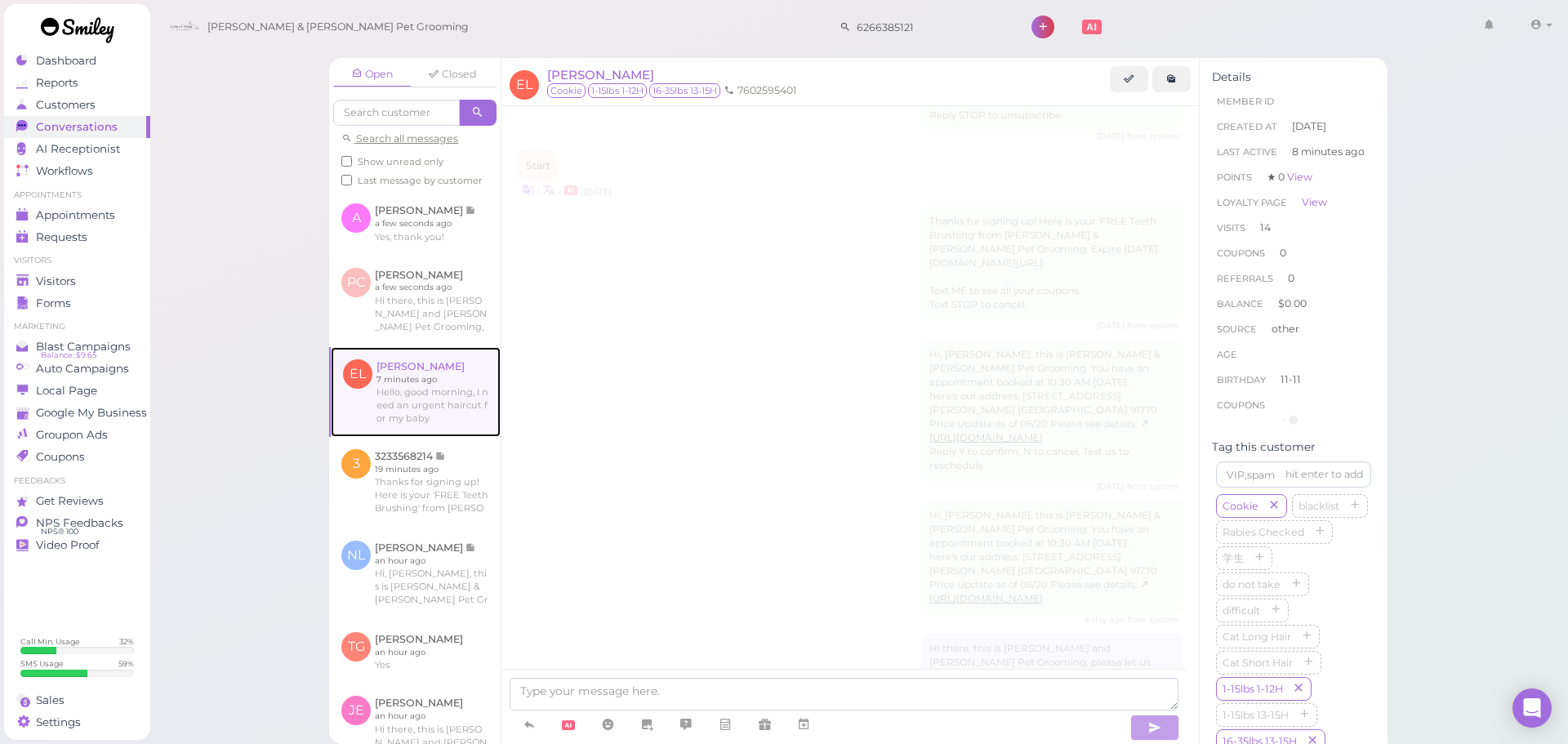
scroll to position [2284, 0]
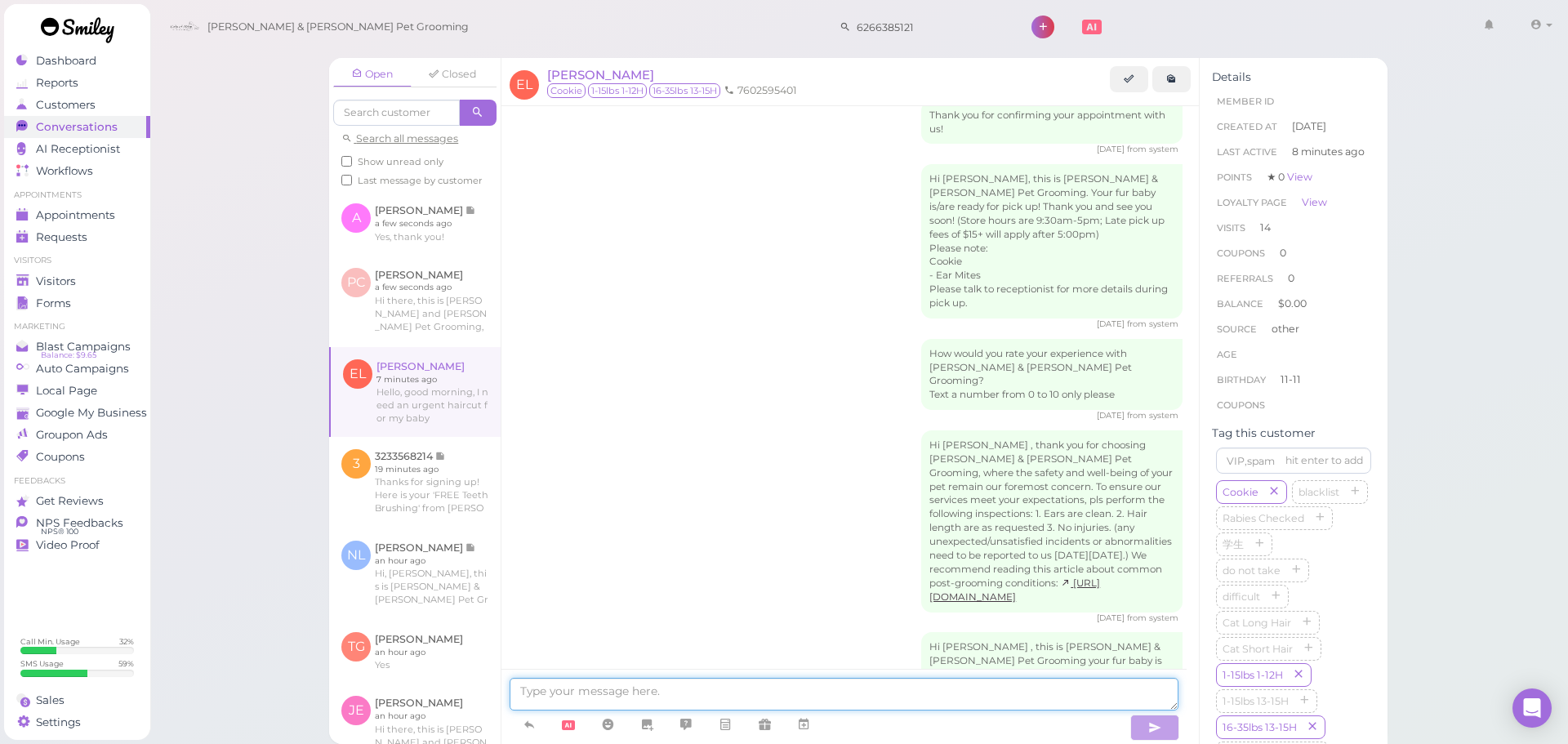
click at [622, 688] on textarea at bounding box center [843, 694] width 669 height 33
type textarea "Sure thing, our earliest is going to be [DATE] at 10:30. Does that work for you?"
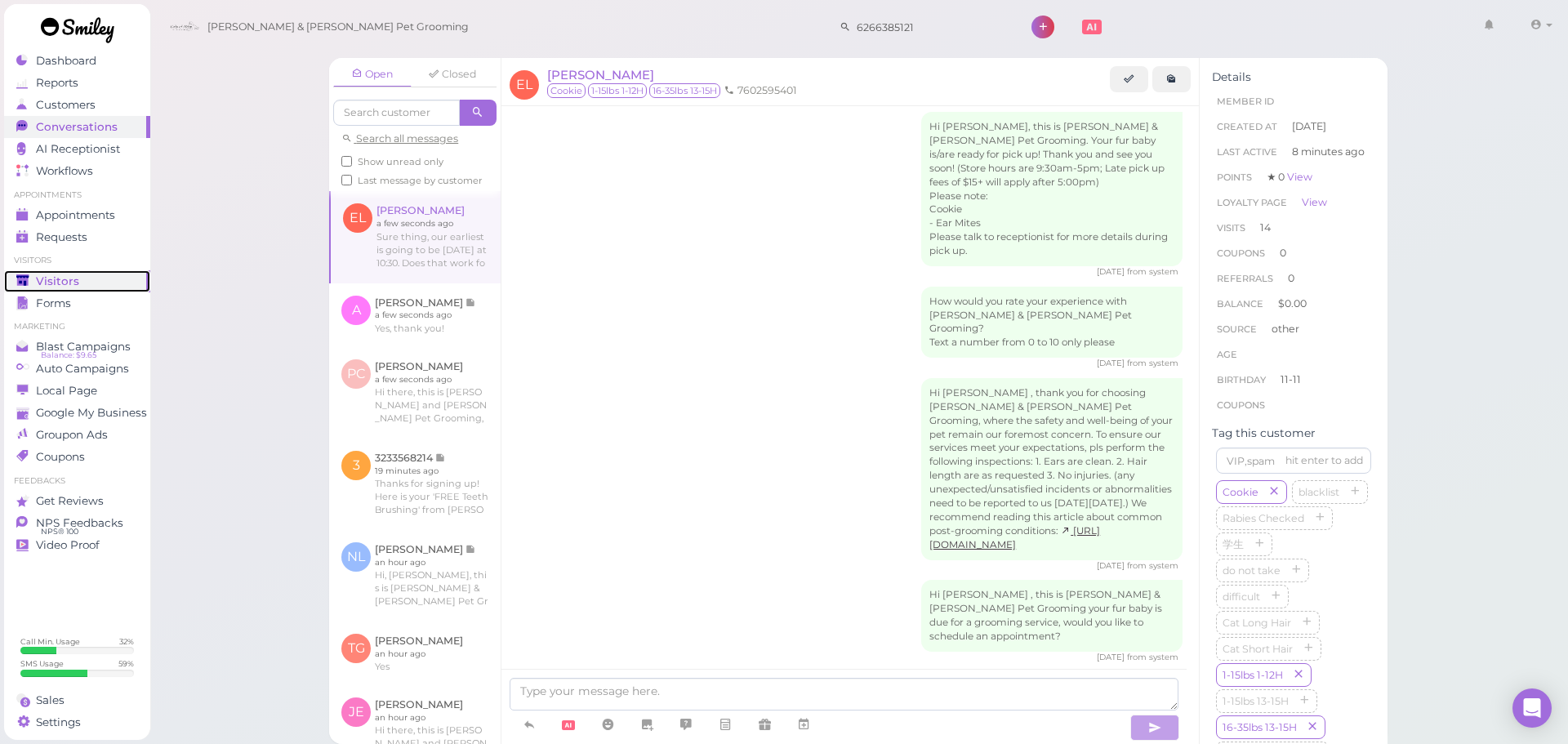
click at [76, 279] on div "Visitors" at bounding box center [75, 281] width 118 height 13
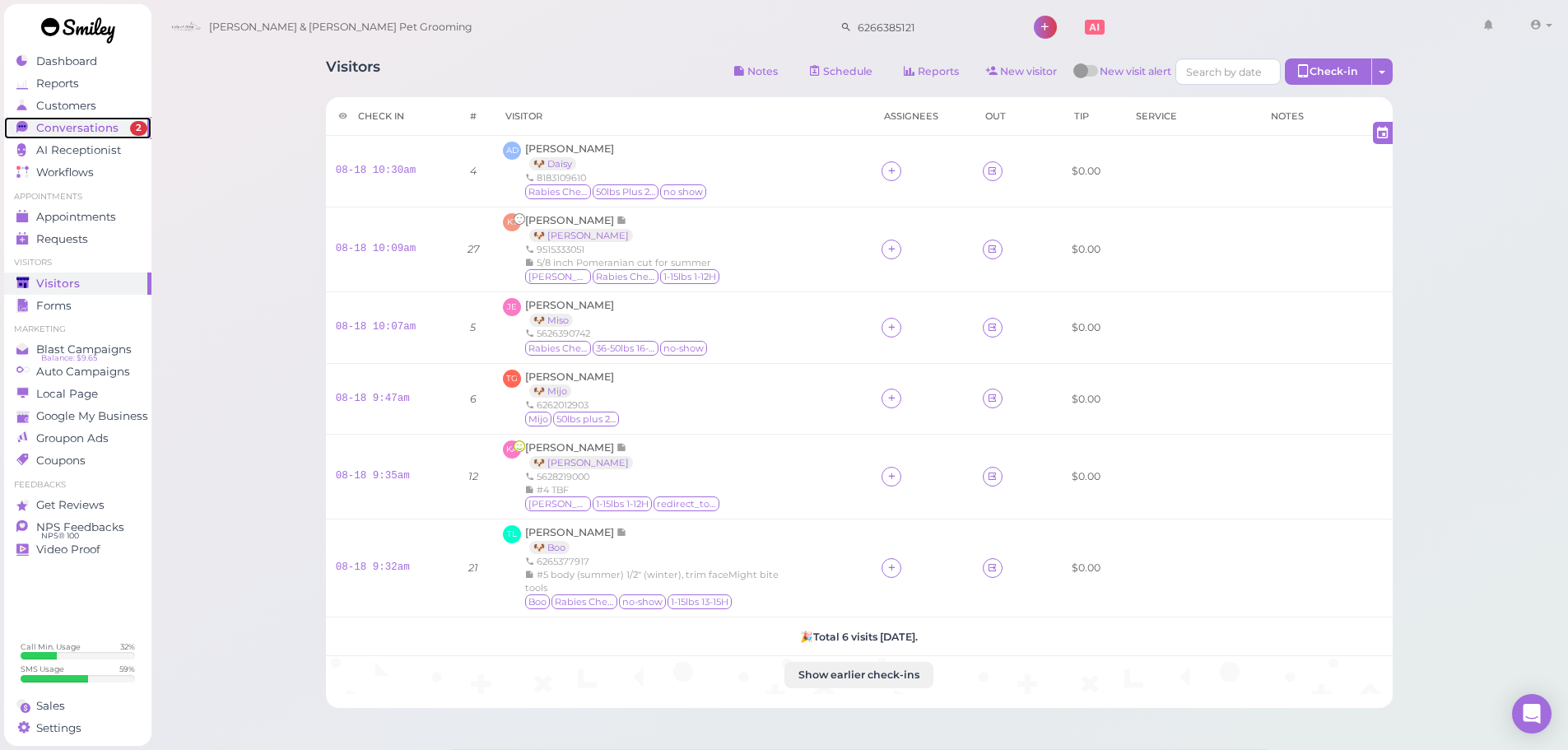
click at [65, 130] on span "Conversations" at bounding box center [77, 128] width 82 height 14
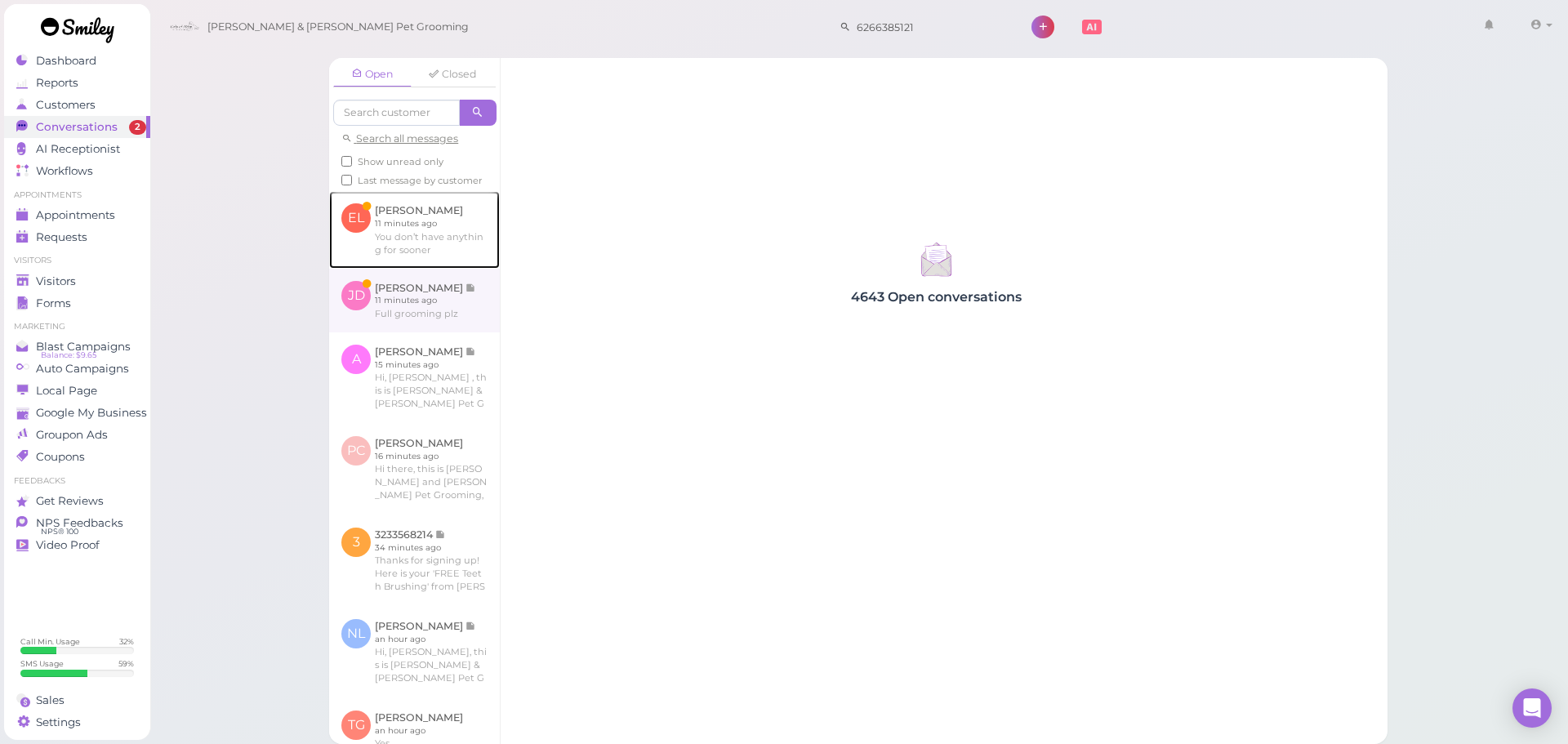
click at [384, 240] on link at bounding box center [414, 229] width 171 height 77
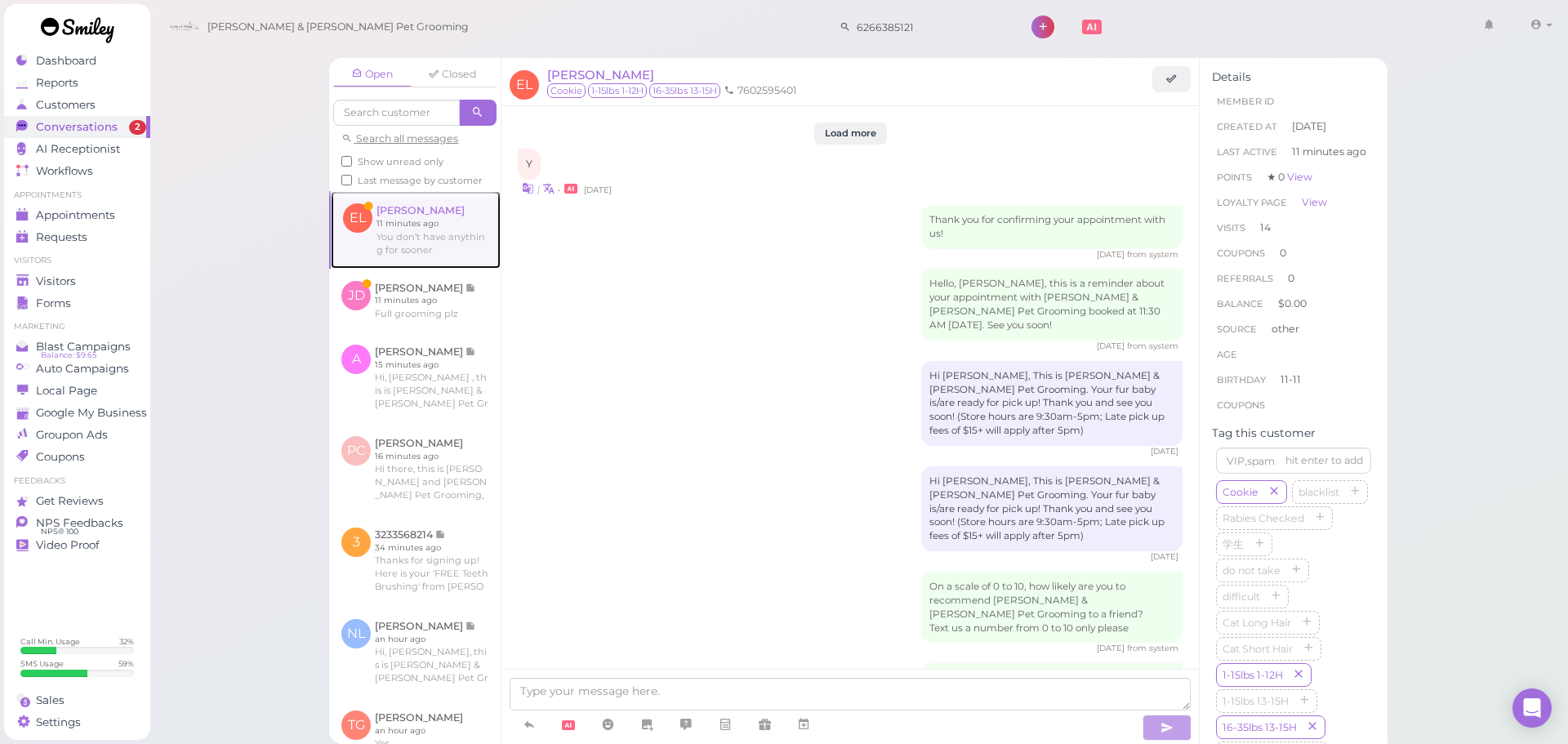
scroll to position [2215, 0]
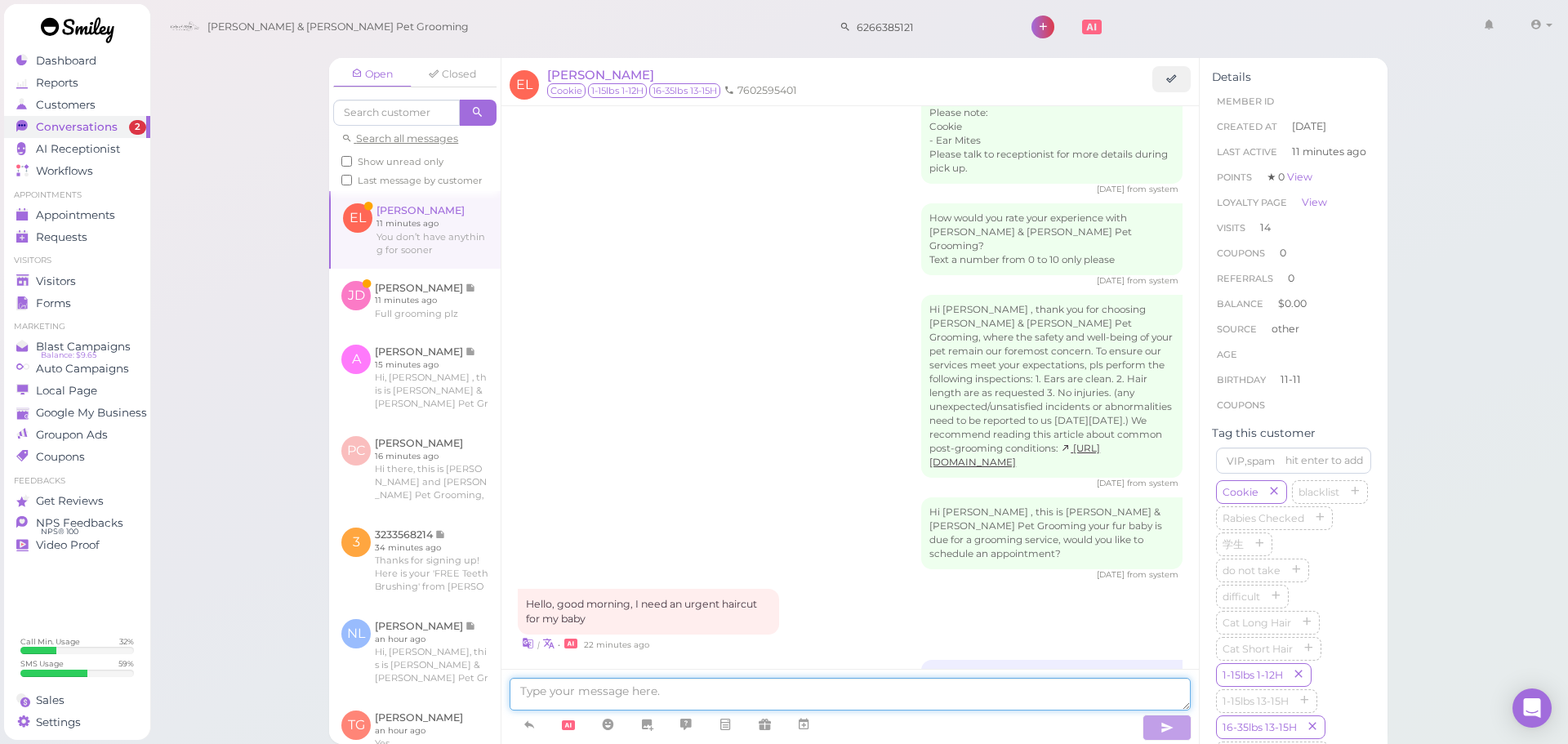
drag, startPoint x: 612, startPoint y: 684, endPoint x: 620, endPoint y: 685, distance: 8.1
click at [618, 685] on textarea at bounding box center [849, 694] width 681 height 33
type textarea "That's our soonest"
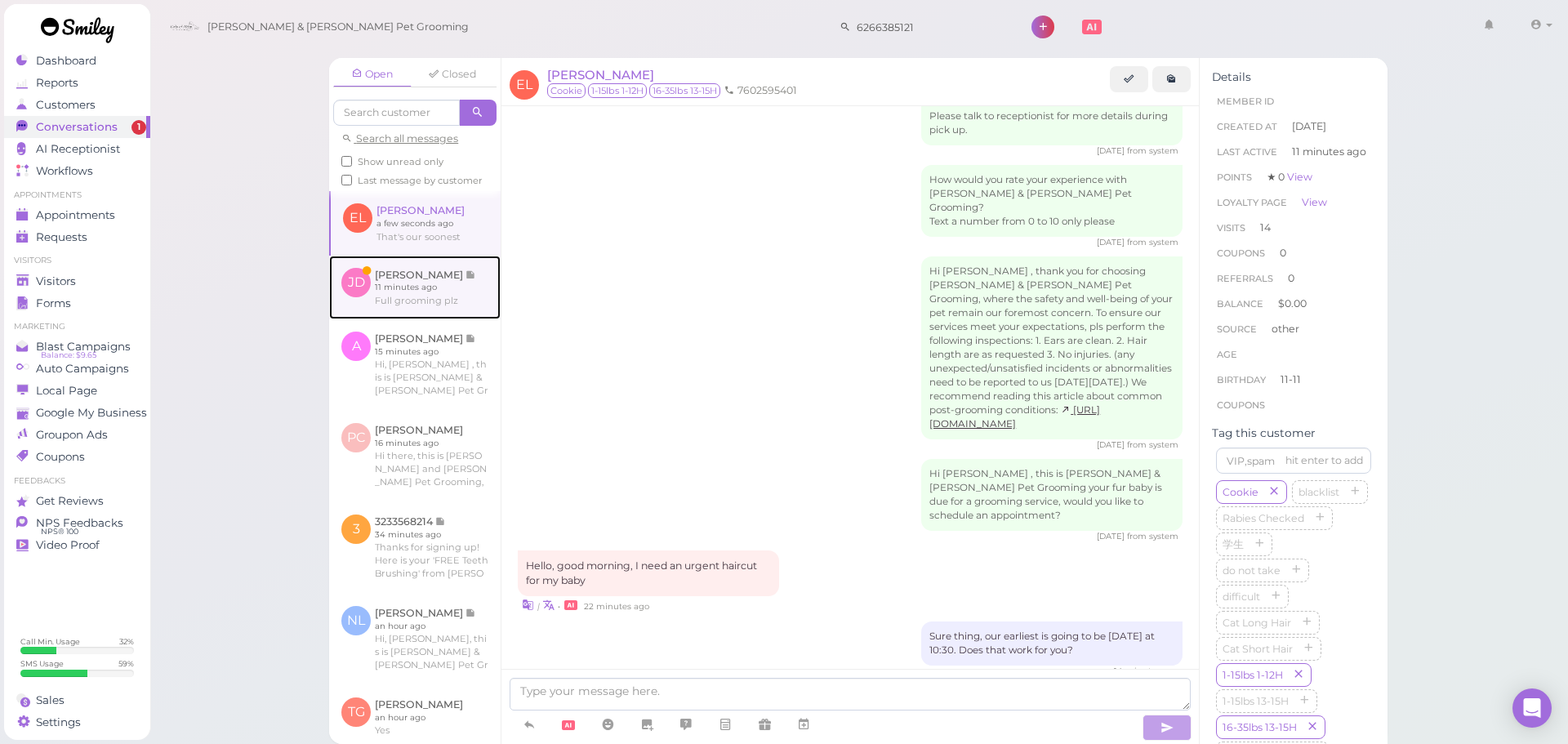
click at [460, 316] on link at bounding box center [415, 288] width 172 height 64
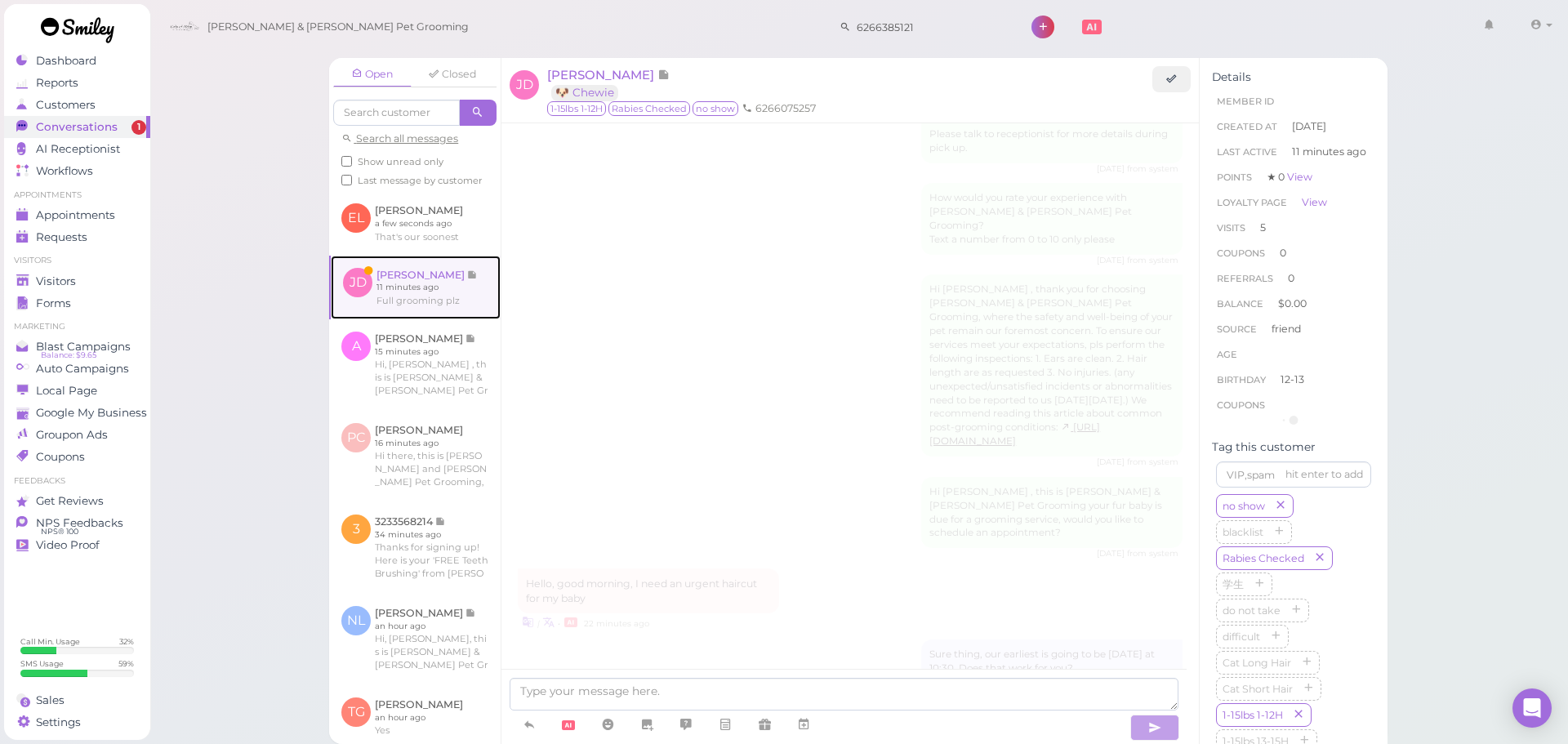
scroll to position [1980, 0]
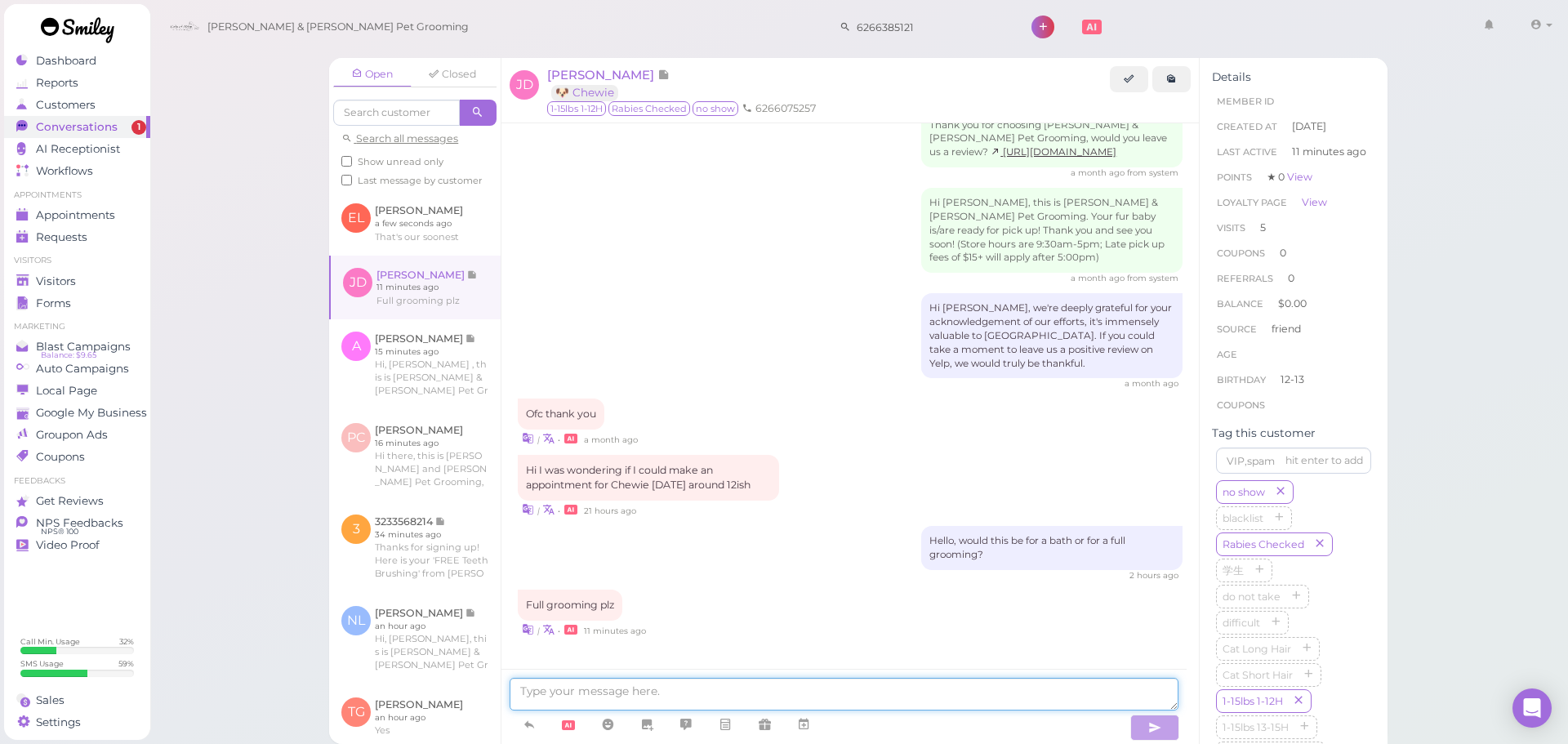
click at [742, 692] on textarea at bounding box center [843, 694] width 669 height 33
type textarea "We don't have anything for [DATE] unfortunately. Our earliest is going to be [D…"
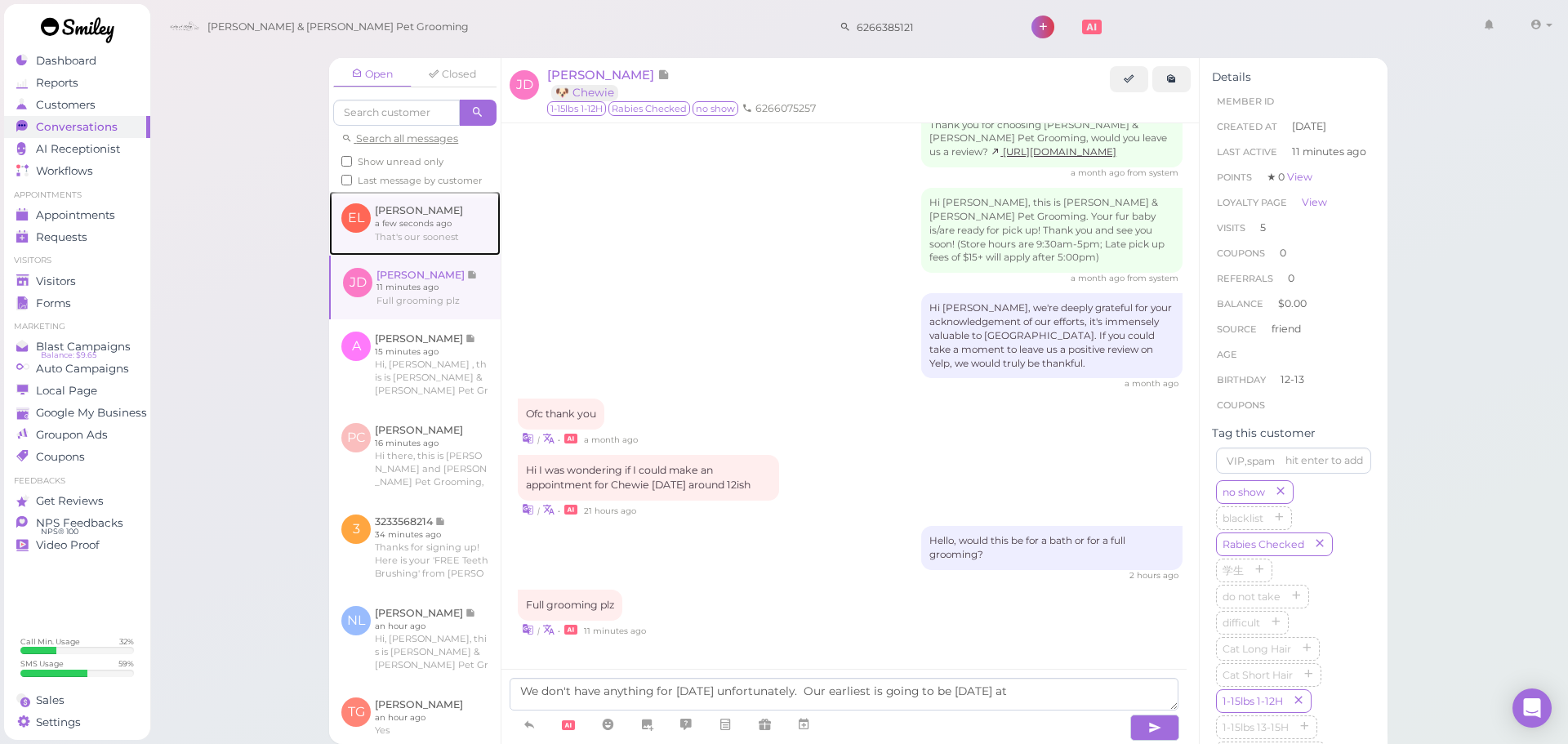
drag, startPoint x: 429, startPoint y: 244, endPoint x: 426, endPoint y: 256, distance: 12.4
click at [430, 244] on link at bounding box center [415, 223] width 172 height 64
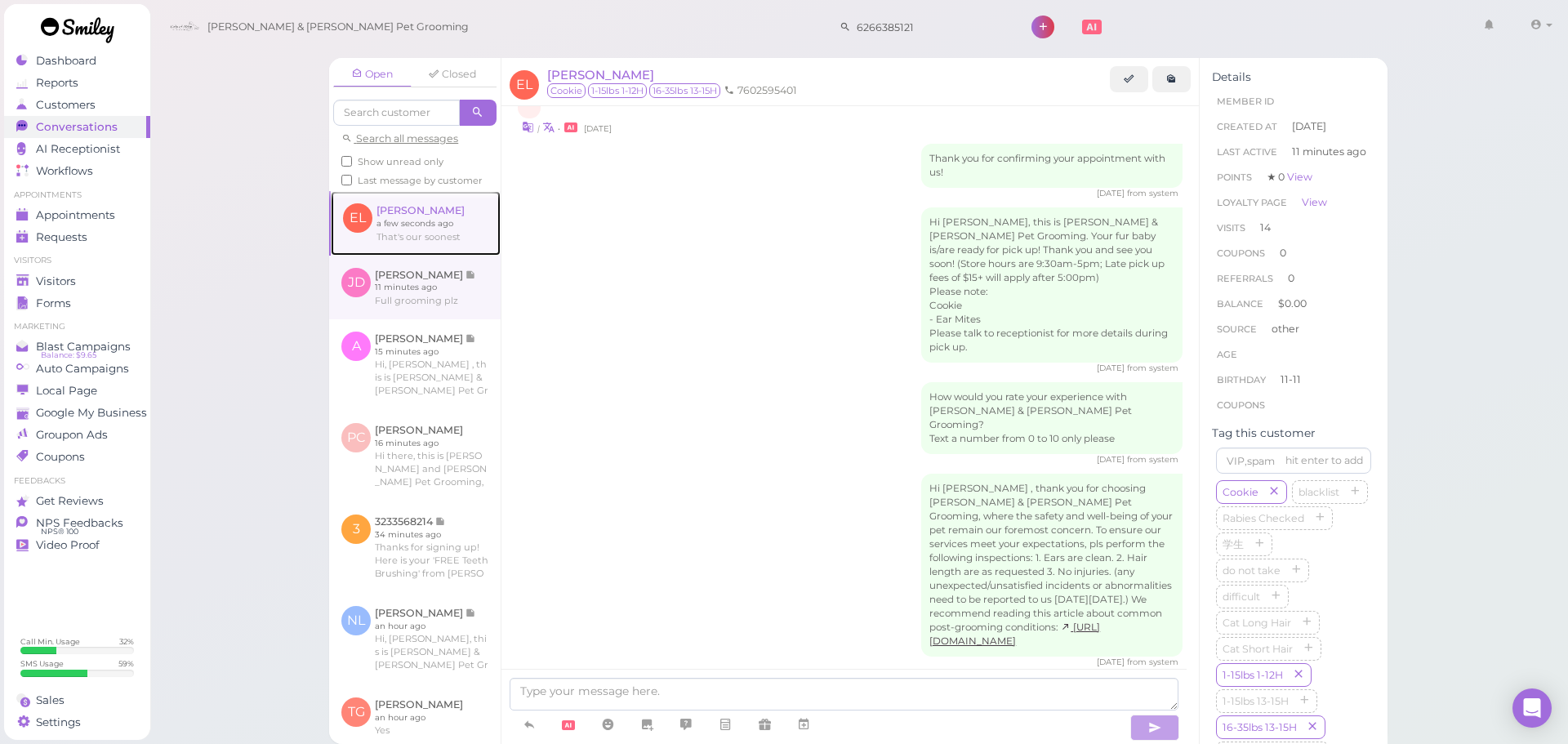
scroll to position [2209, 0]
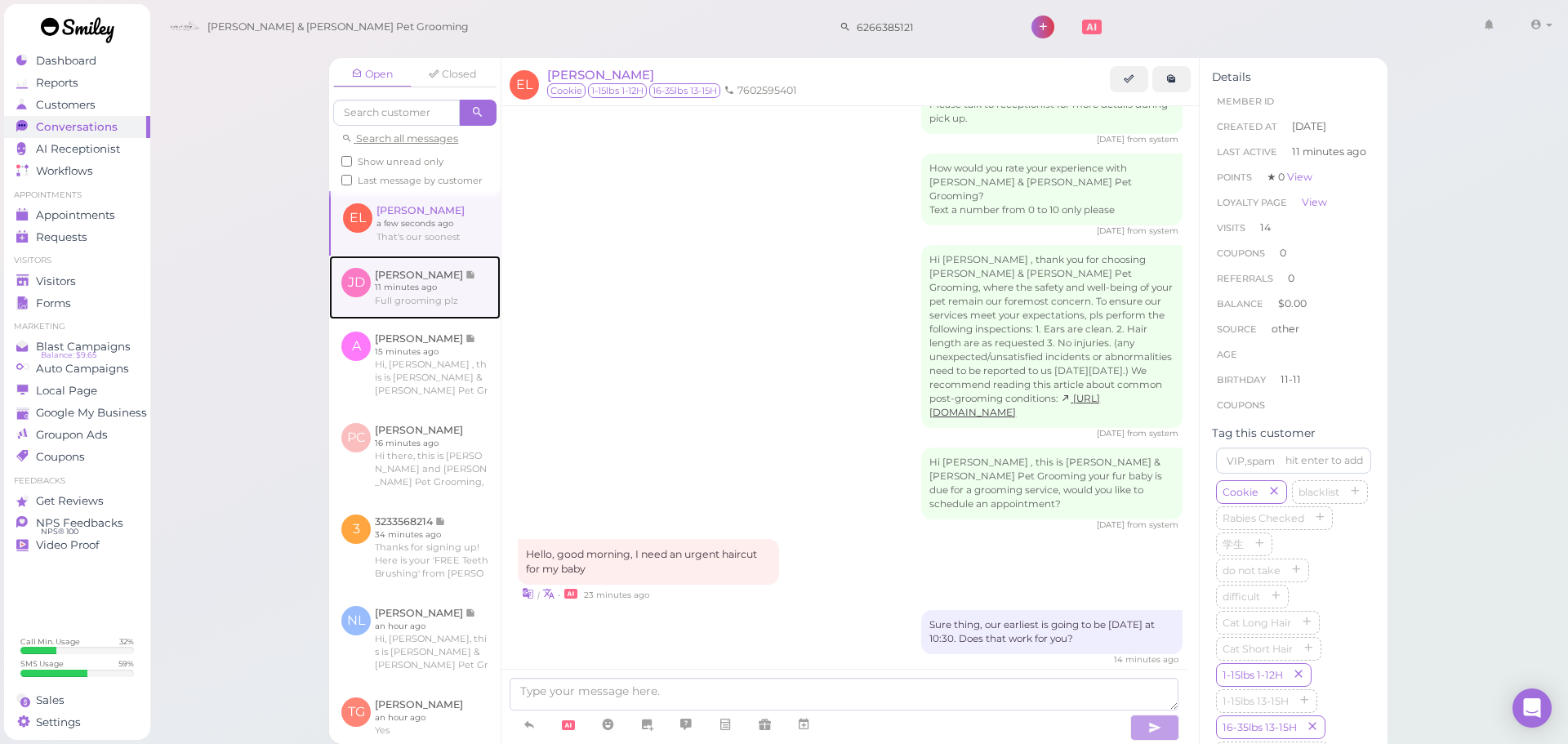
click at [426, 295] on link at bounding box center [415, 288] width 172 height 64
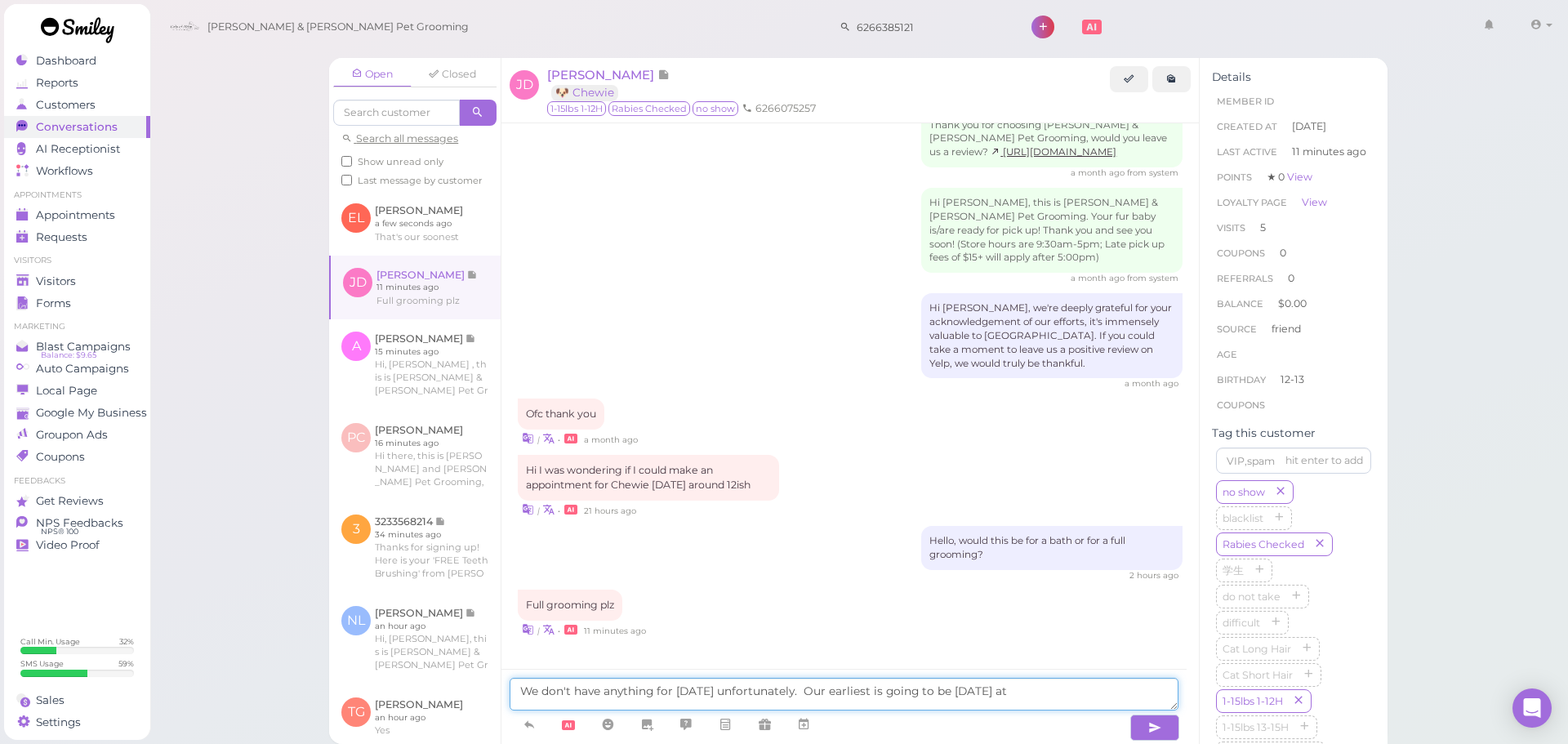
scroll to position [1980, 0]
type textarea "We don't have anything for [DATE] unfortunately. Our earliest is going to be [D…"
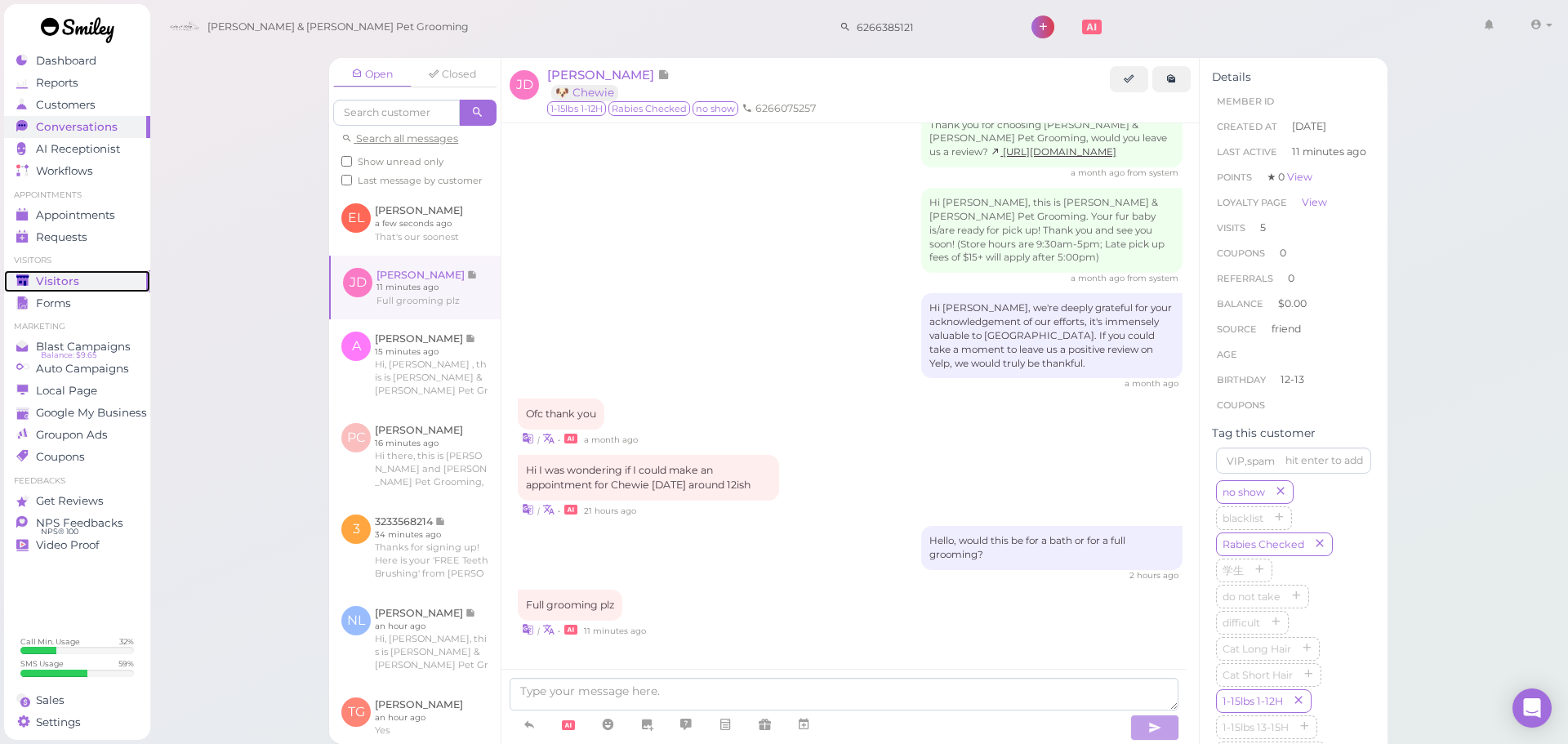
drag, startPoint x: 82, startPoint y: 284, endPoint x: 194, endPoint y: 199, distance: 140.6
click at [82, 284] on div "Visitors" at bounding box center [75, 281] width 118 height 13
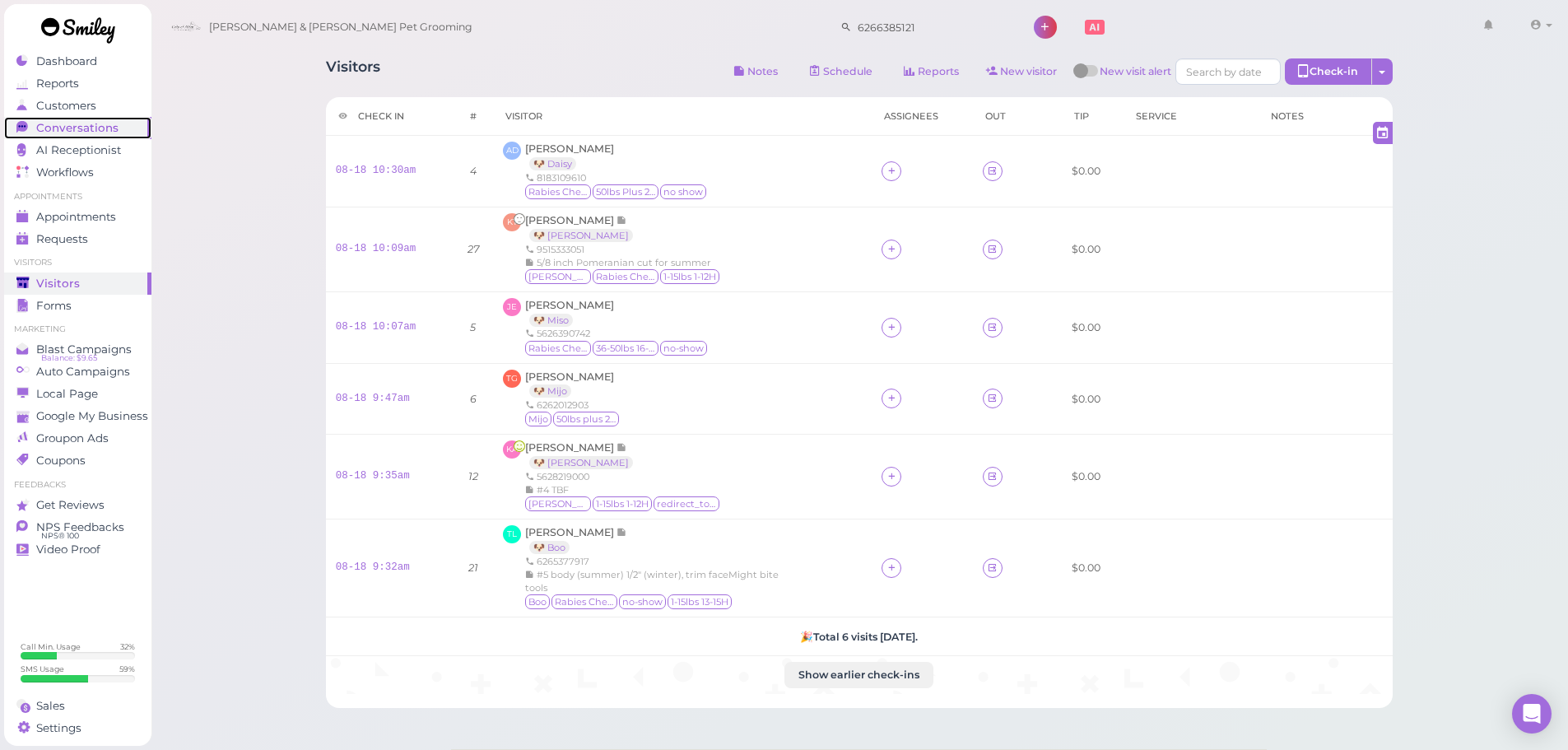
click at [91, 134] on span "Conversations" at bounding box center [77, 128] width 82 height 14
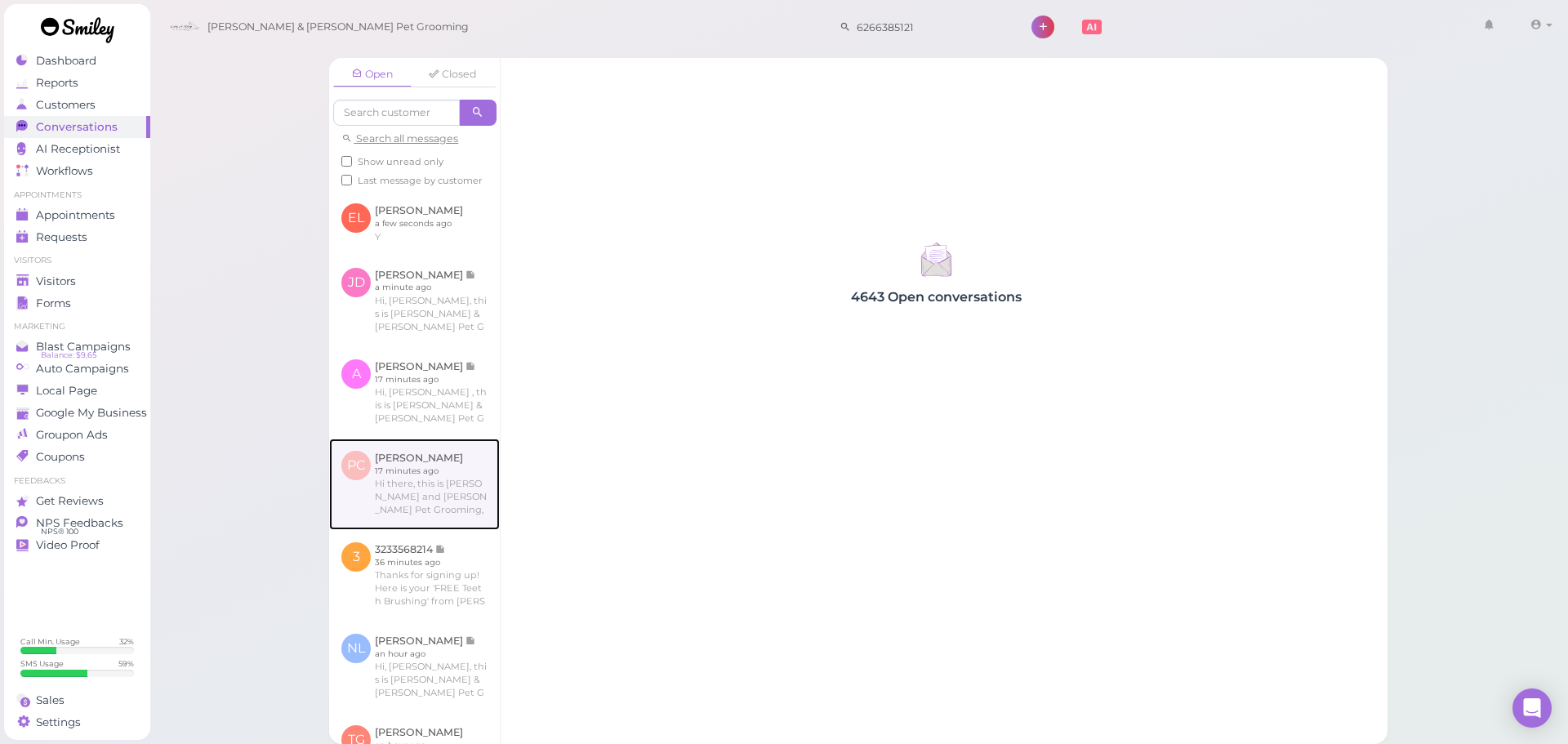
click at [446, 519] on link at bounding box center [414, 484] width 171 height 92
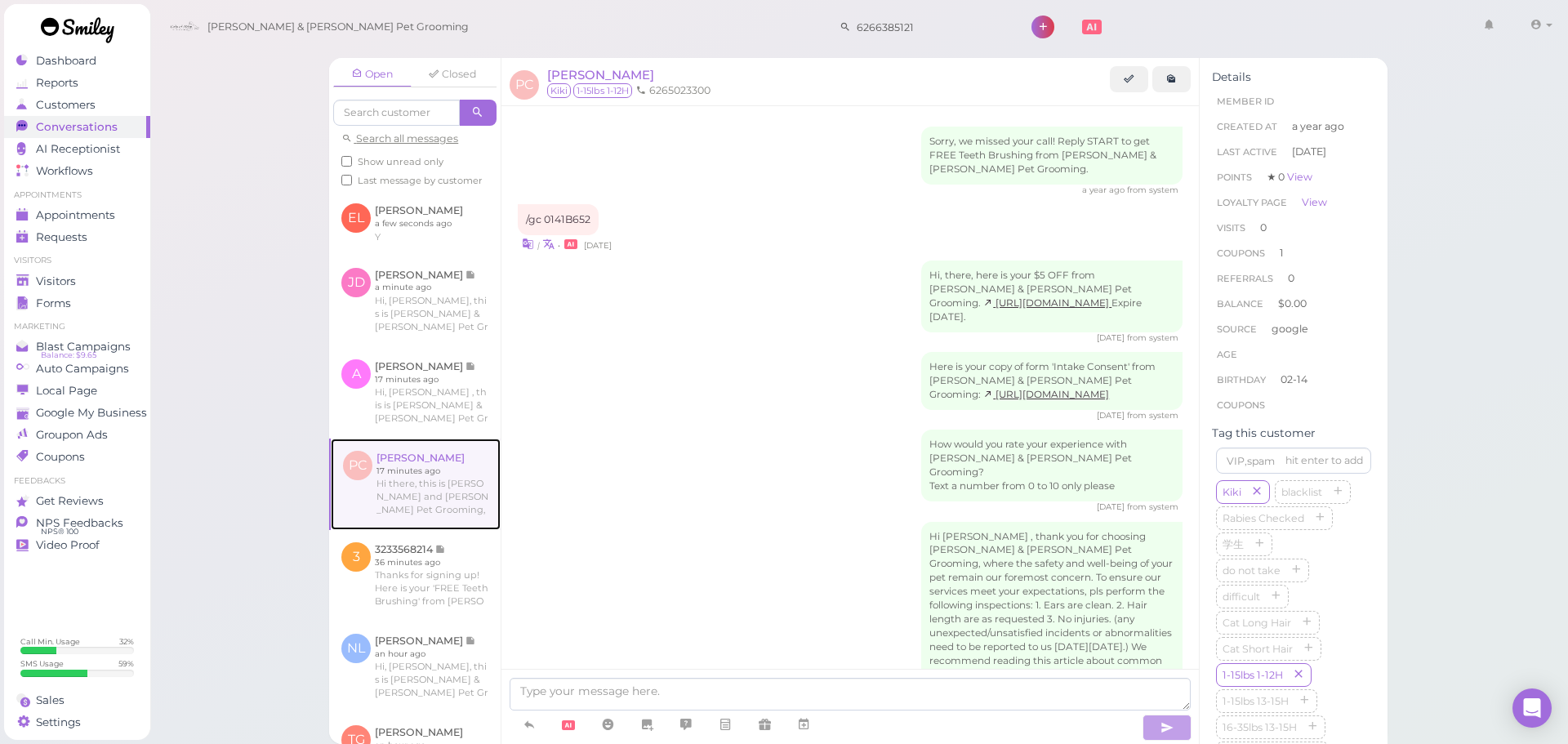
scroll to position [1094, 0]
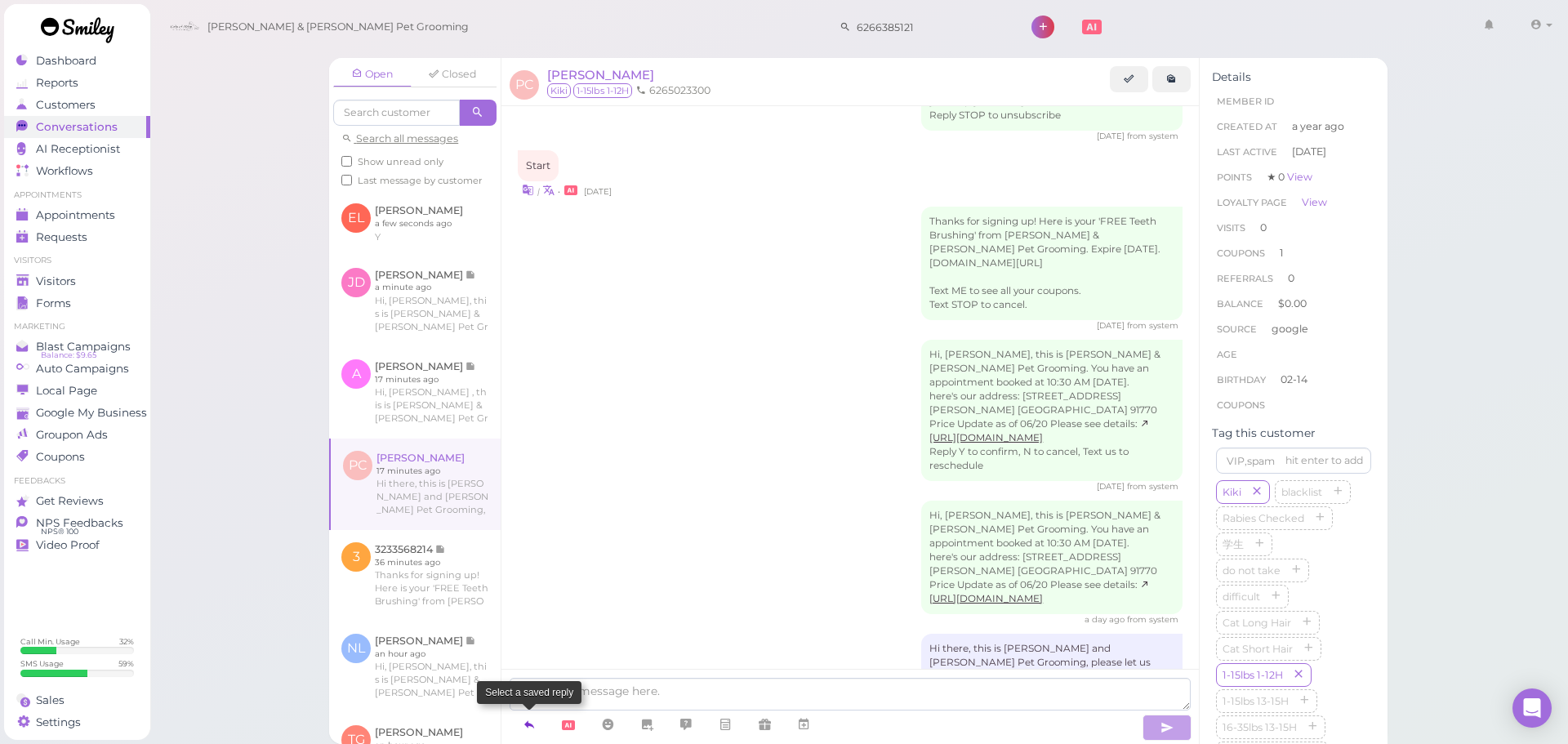
click at [532, 712] on link at bounding box center [529, 725] width 40 height 29
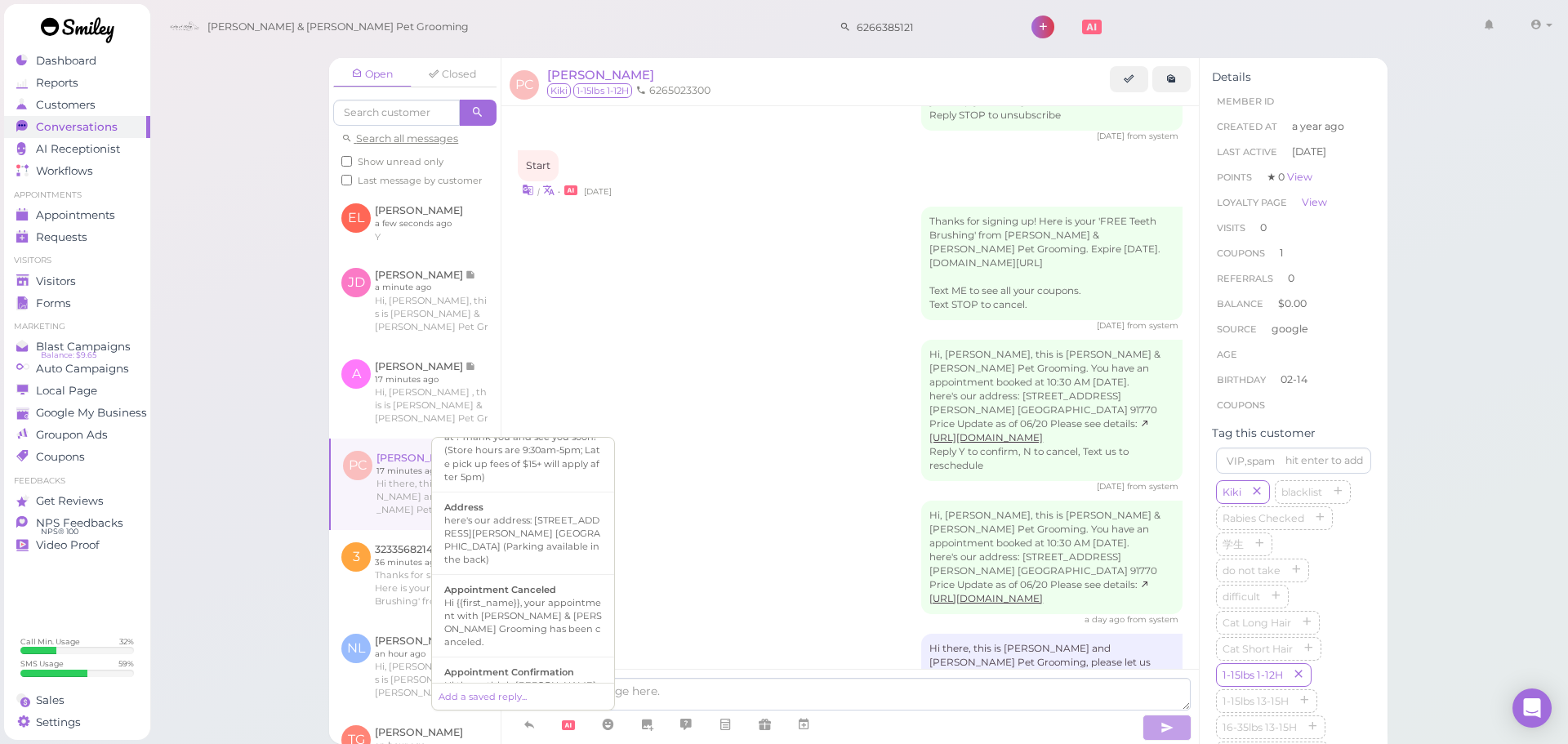
scroll to position [71, 0]
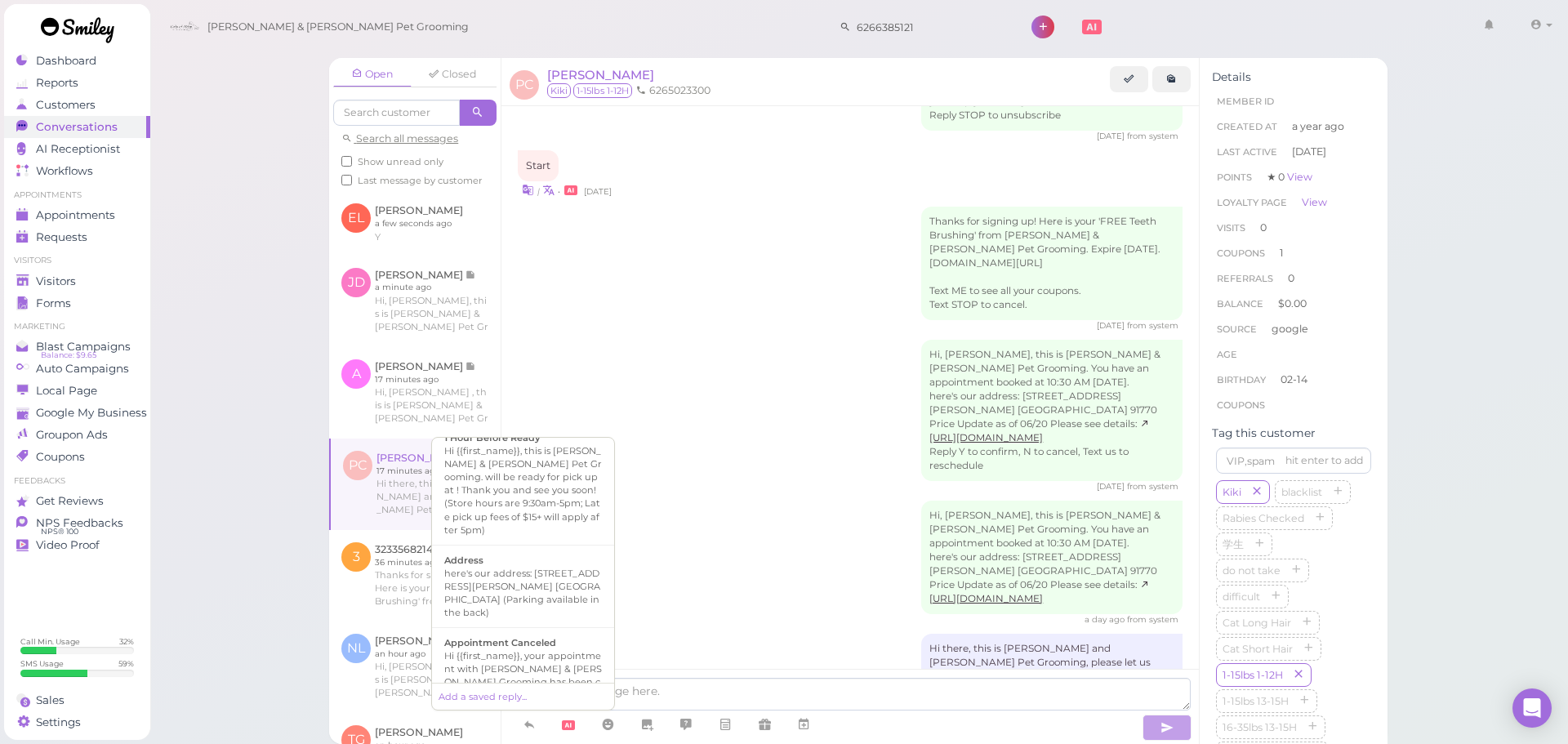
drag, startPoint x: 549, startPoint y: 628, endPoint x: 896, endPoint y: 720, distance: 359.0
click at [550, 637] on b "Appointment Canceled" at bounding box center [500, 643] width 112 height 12
type textarea "Hi {{first_name}}, your appointment with Cody & Miley Pet Grooming has been can…"
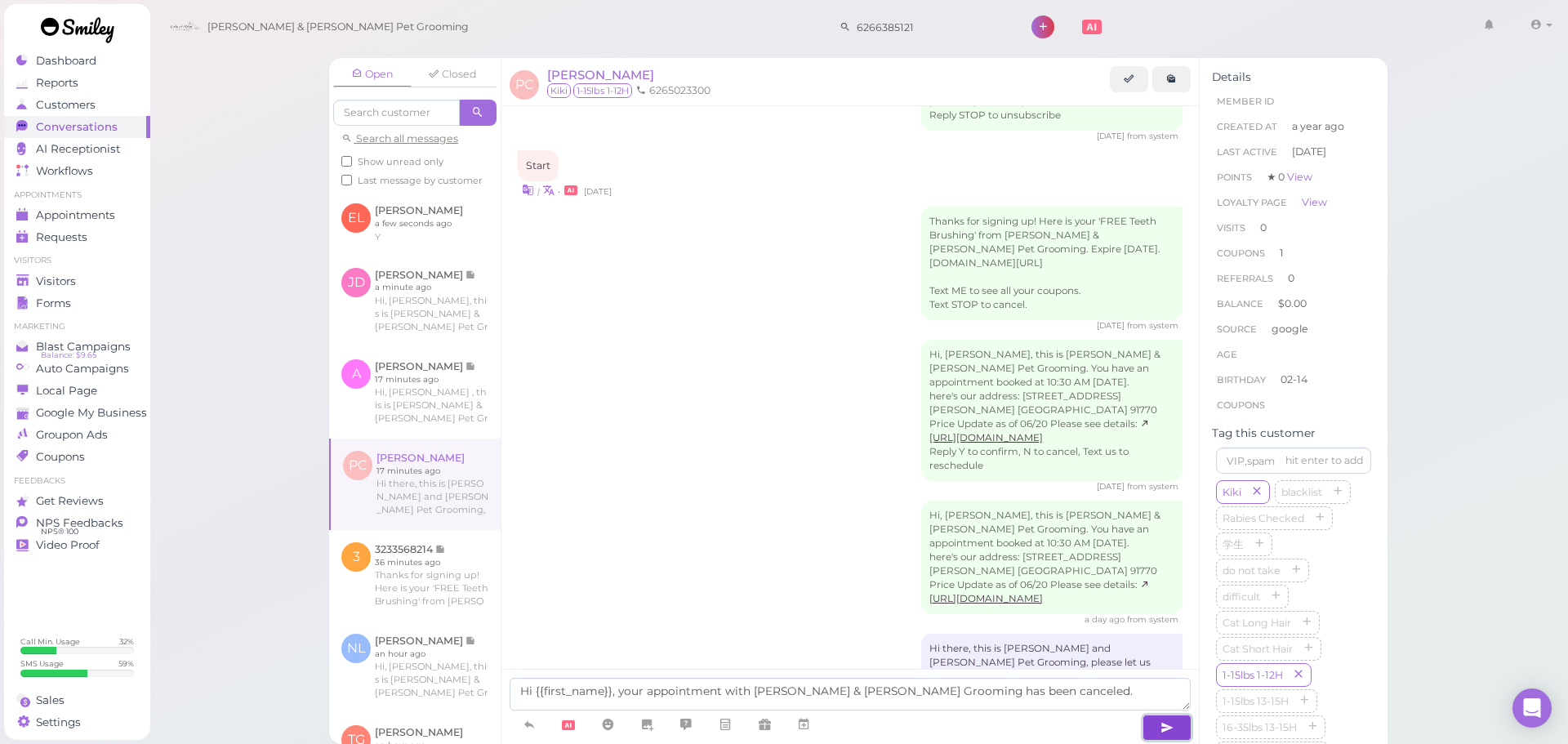
click at [1147, 732] on button "button" at bounding box center [1167, 727] width 49 height 26
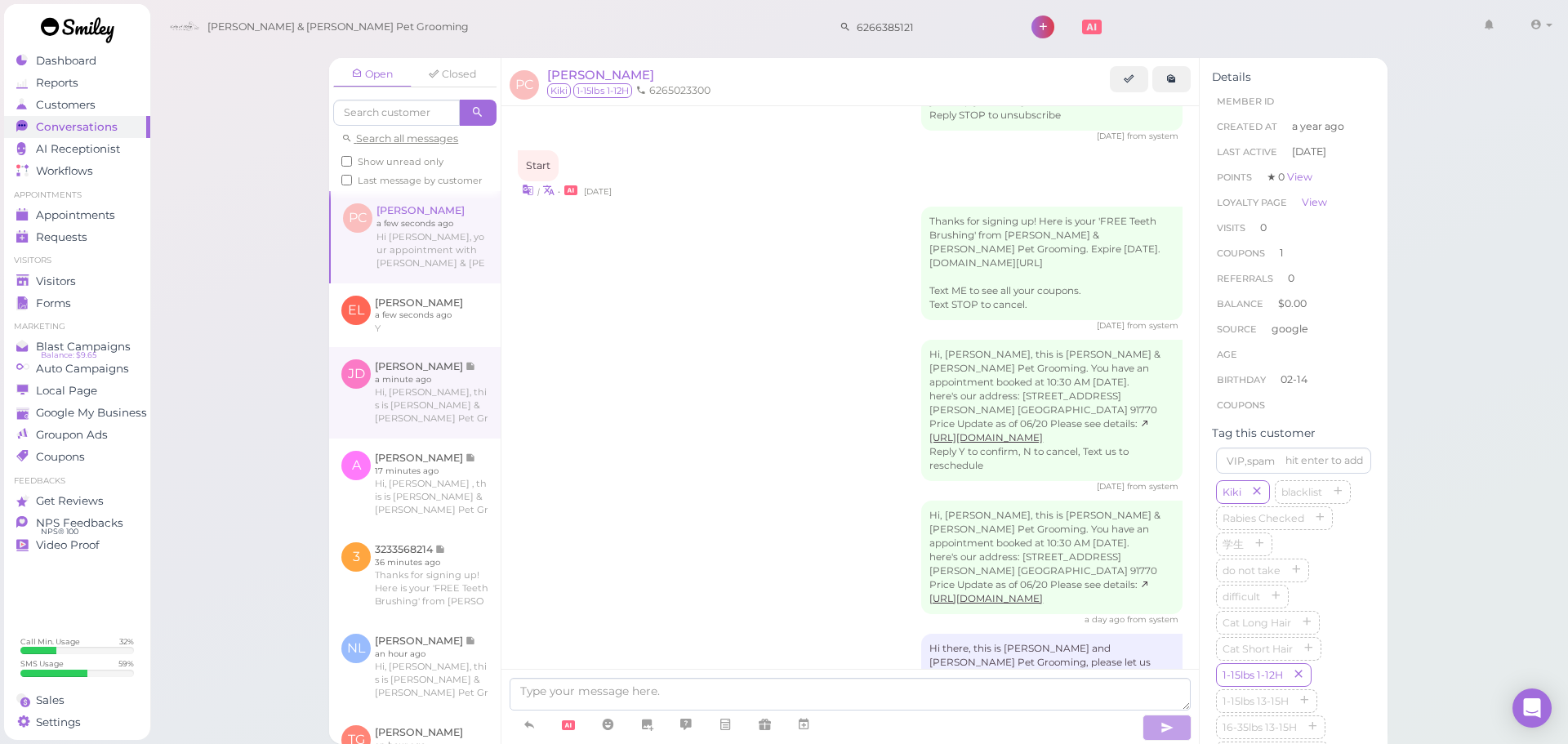
scroll to position [1146, 0]
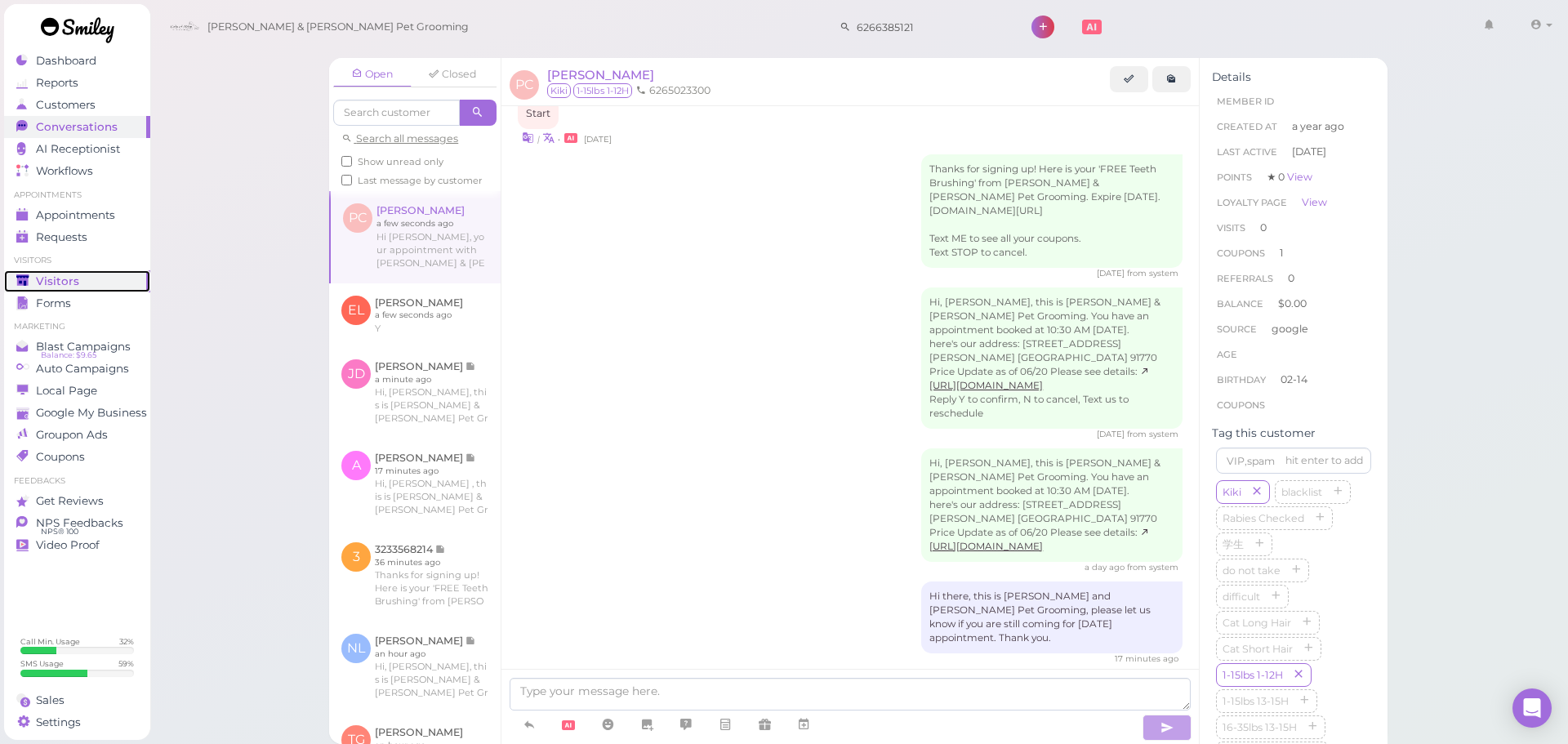
drag, startPoint x: 114, startPoint y: 274, endPoint x: 121, endPoint y: 264, distance: 12.2
click at [114, 274] on div "Visitors" at bounding box center [75, 281] width 118 height 13
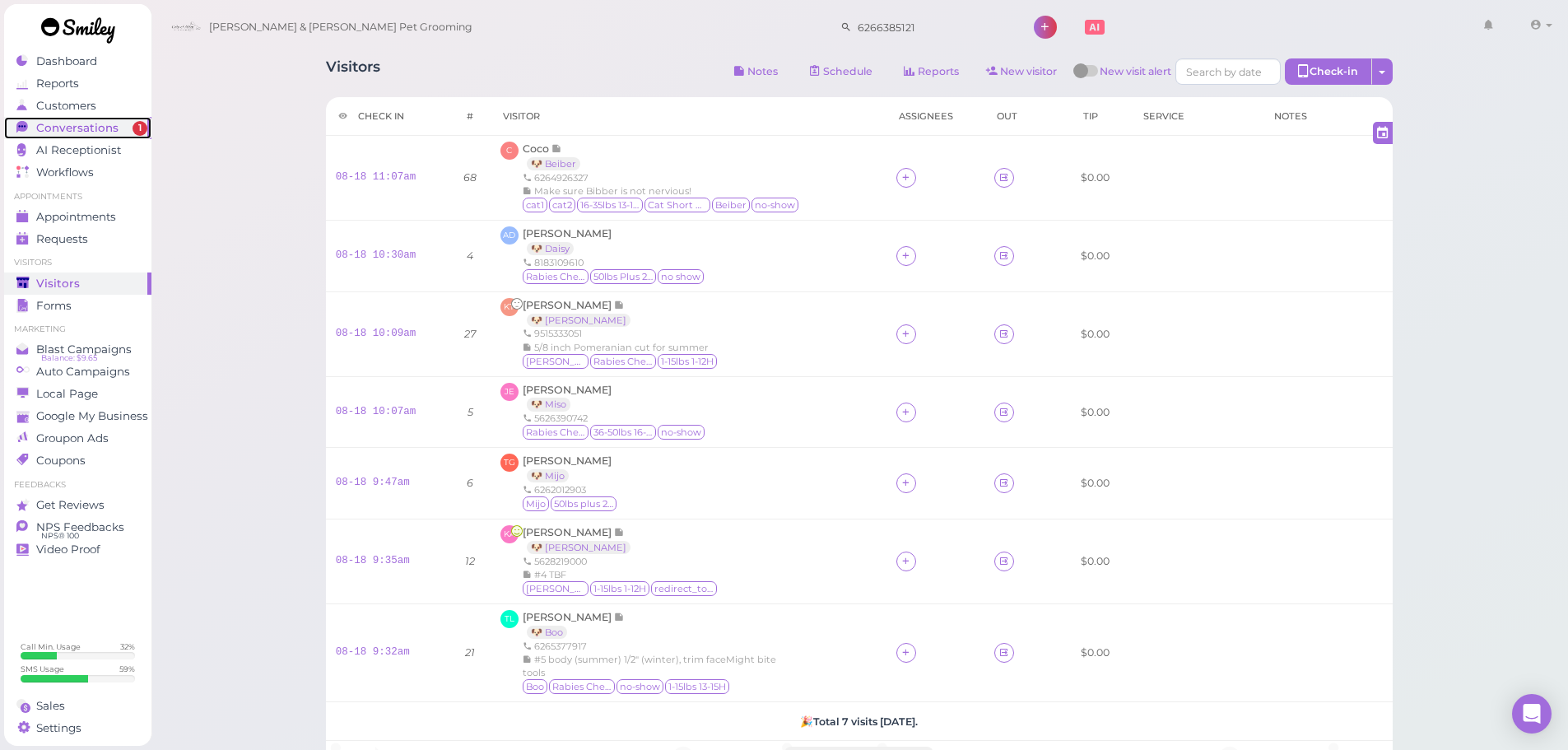
drag, startPoint x: 147, startPoint y: 136, endPoint x: 120, endPoint y: 127, distance: 28.5
click at [145, 136] on link "Conversations 1" at bounding box center [78, 128] width 148 height 22
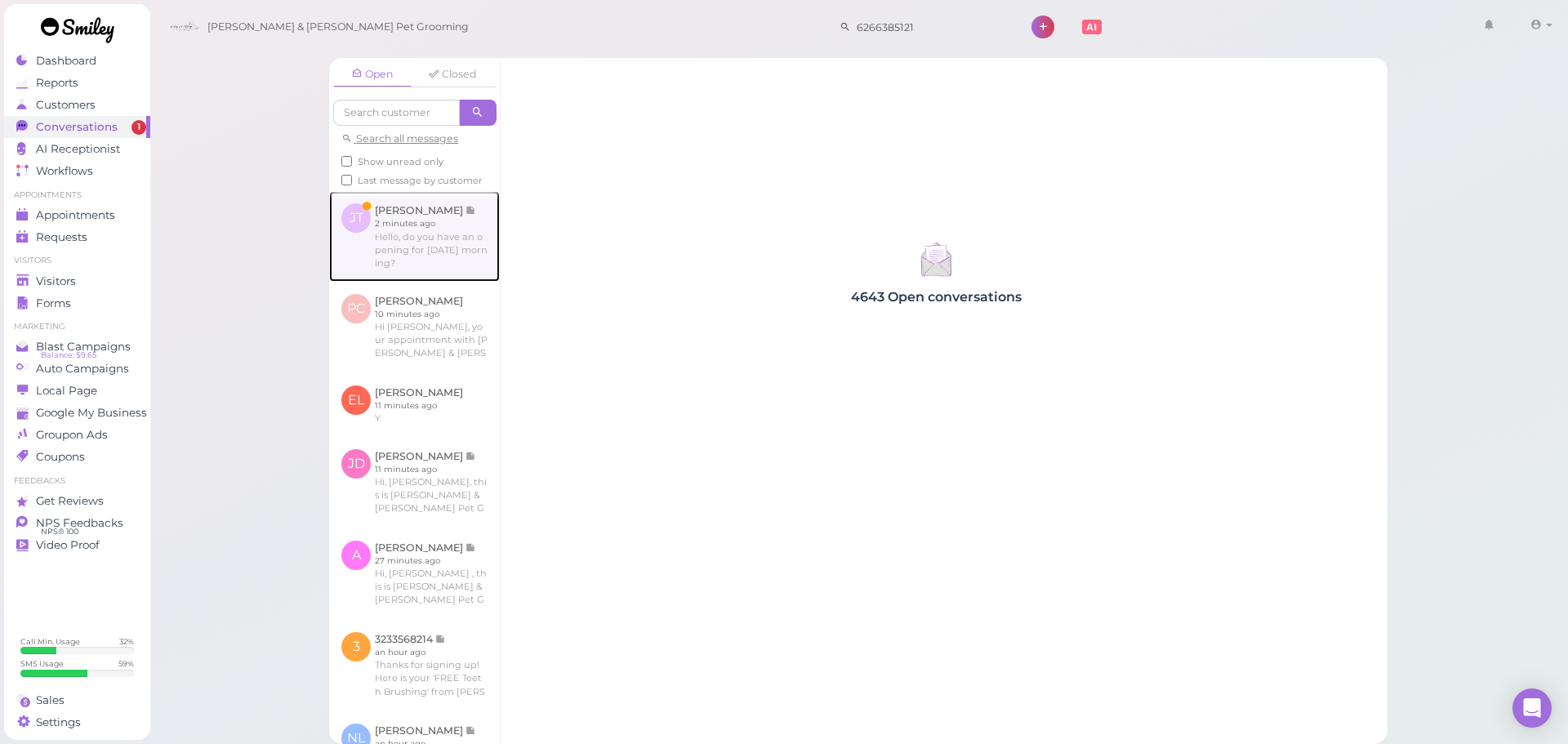
click at [388, 228] on link at bounding box center [414, 236] width 171 height 90
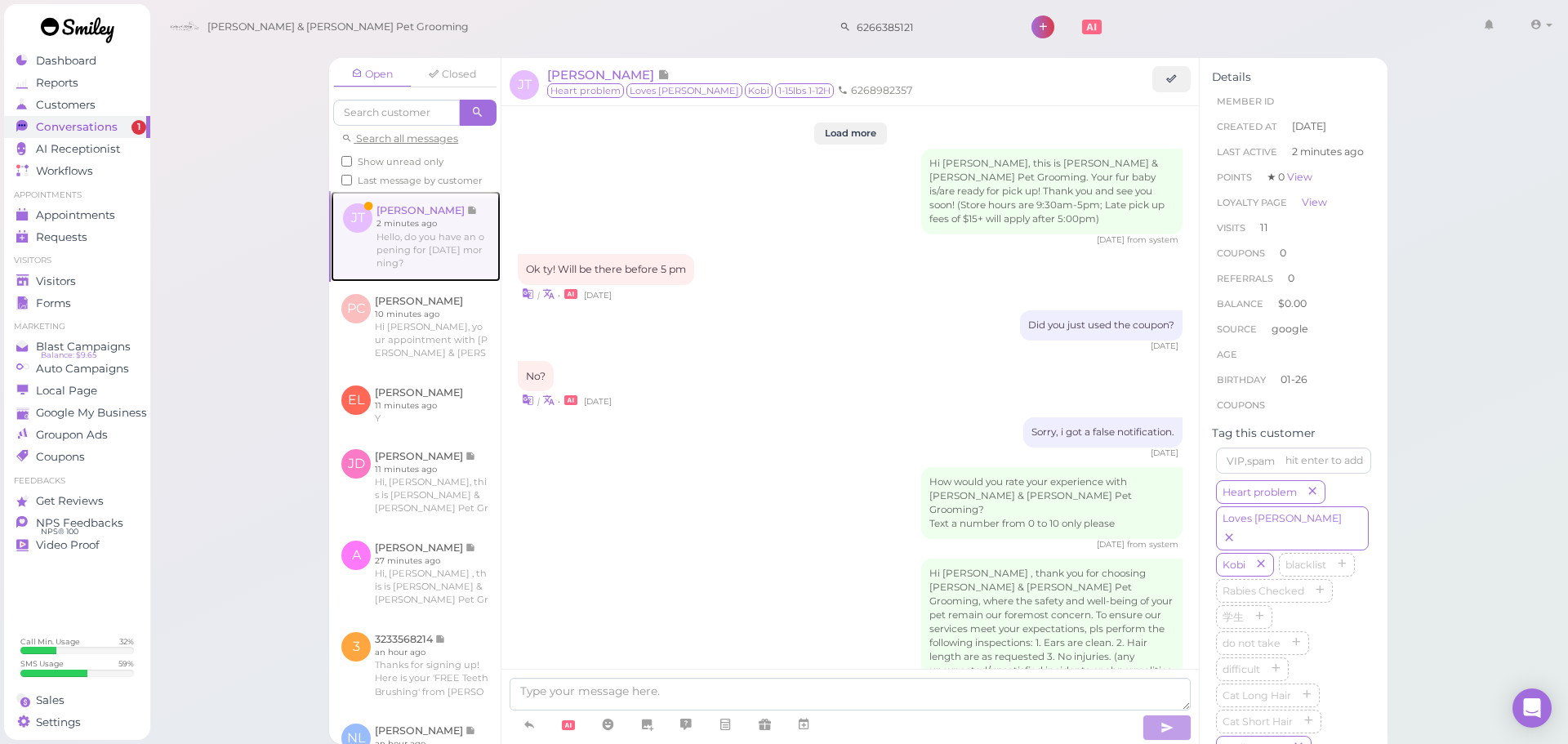
scroll to position [1786, 0]
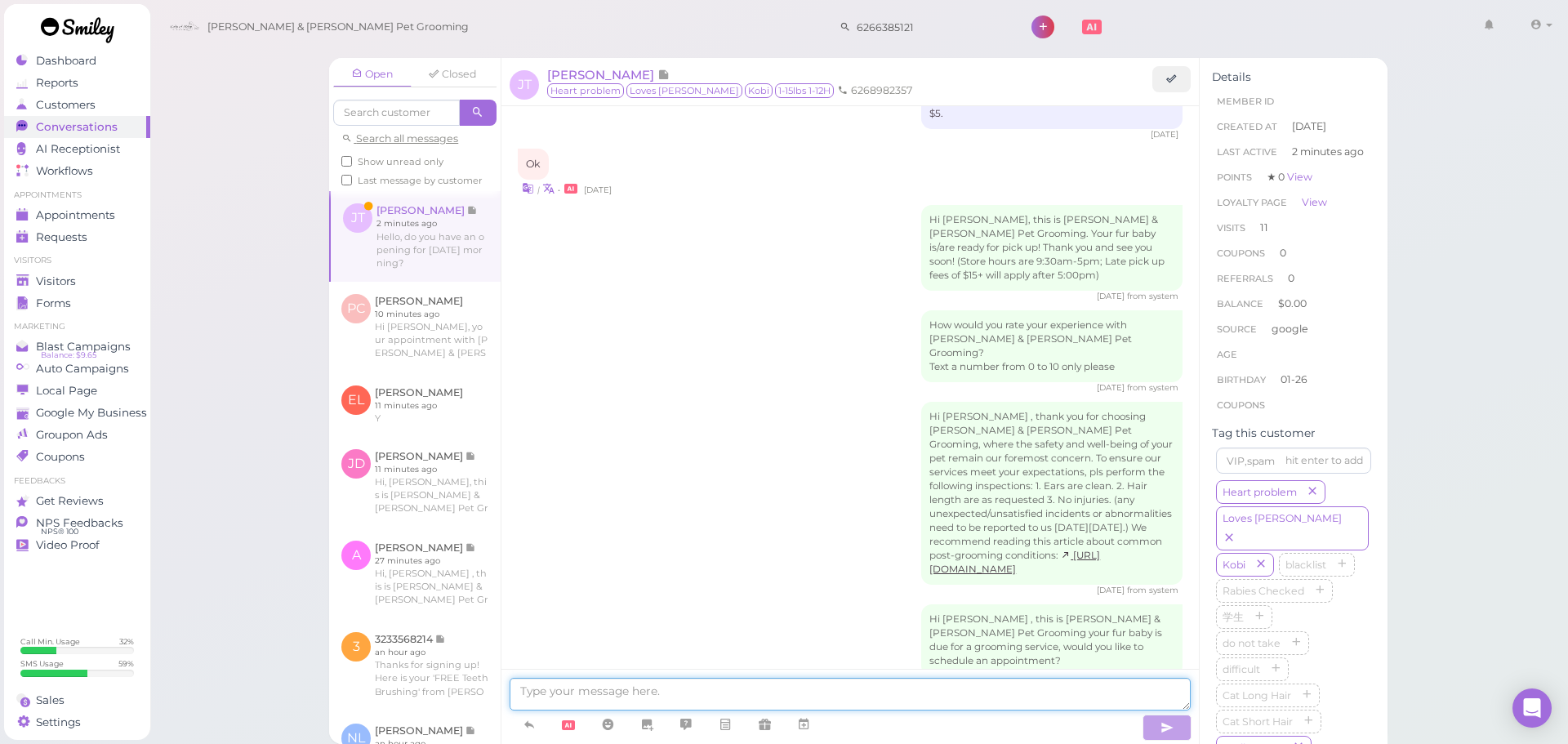
click at [711, 680] on textarea at bounding box center [849, 694] width 681 height 33
type textarea "Hello, we don't have anything available for tomorrow"
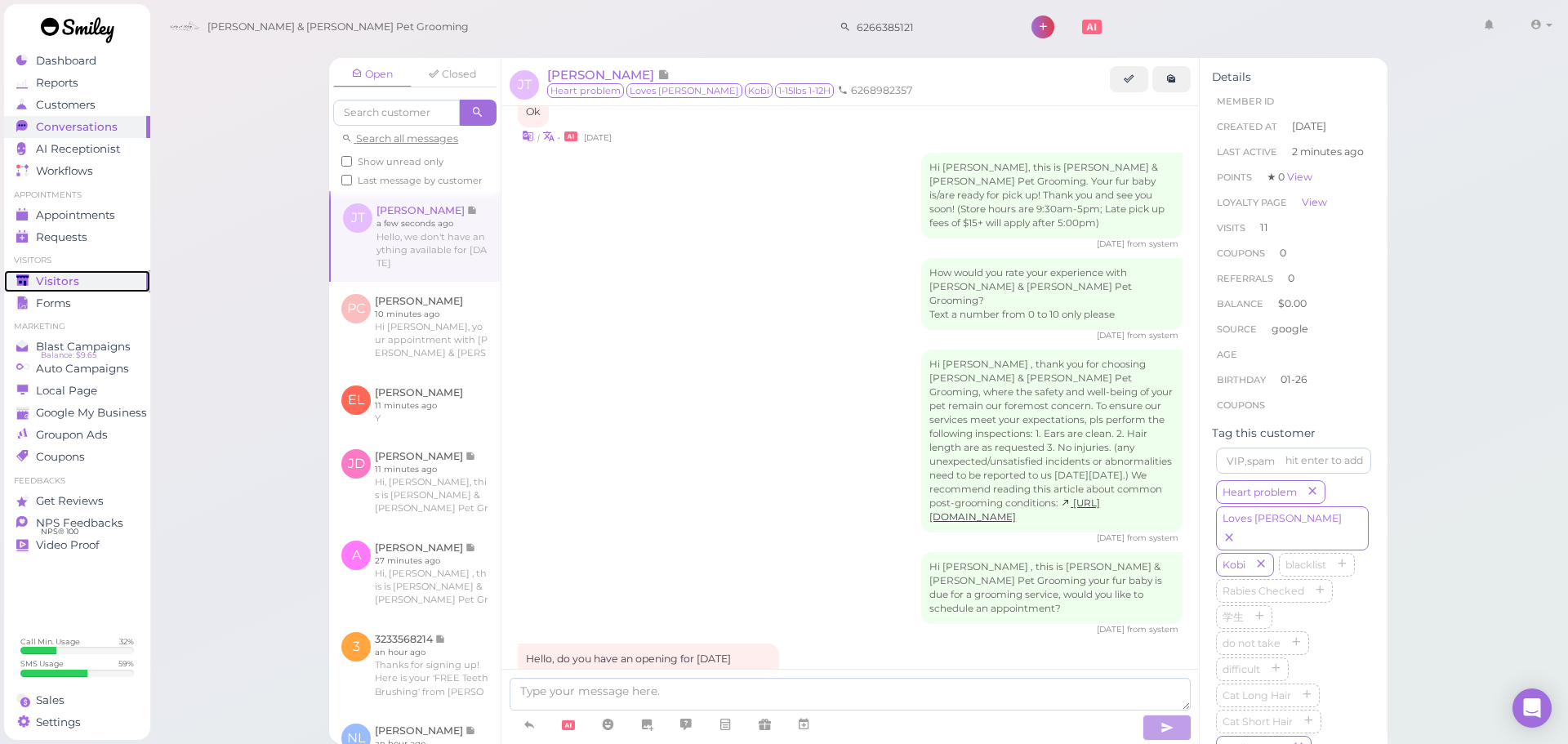
click at [93, 275] on div "Visitors" at bounding box center [75, 281] width 118 height 13
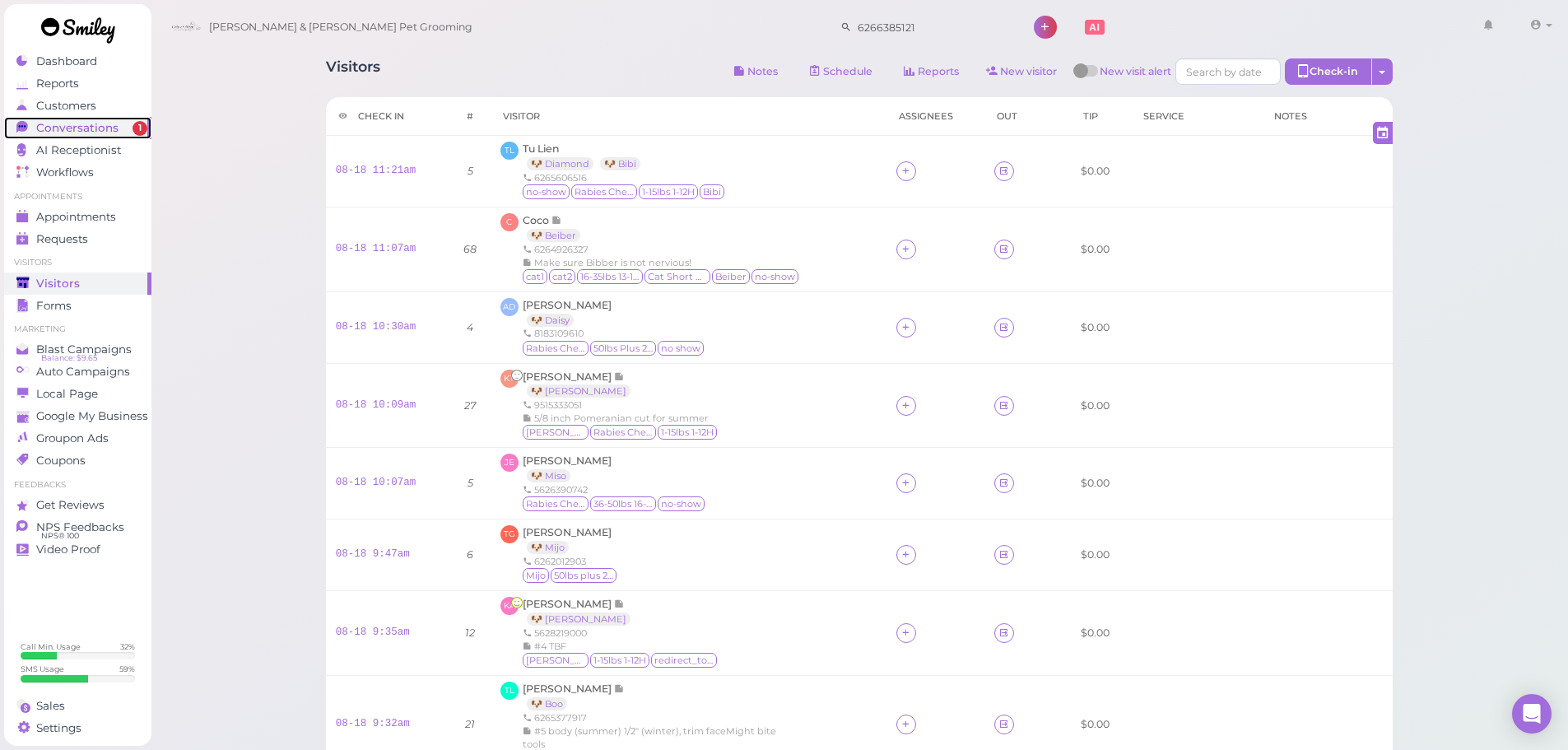
click at [67, 128] on span "Conversations" at bounding box center [77, 128] width 82 height 14
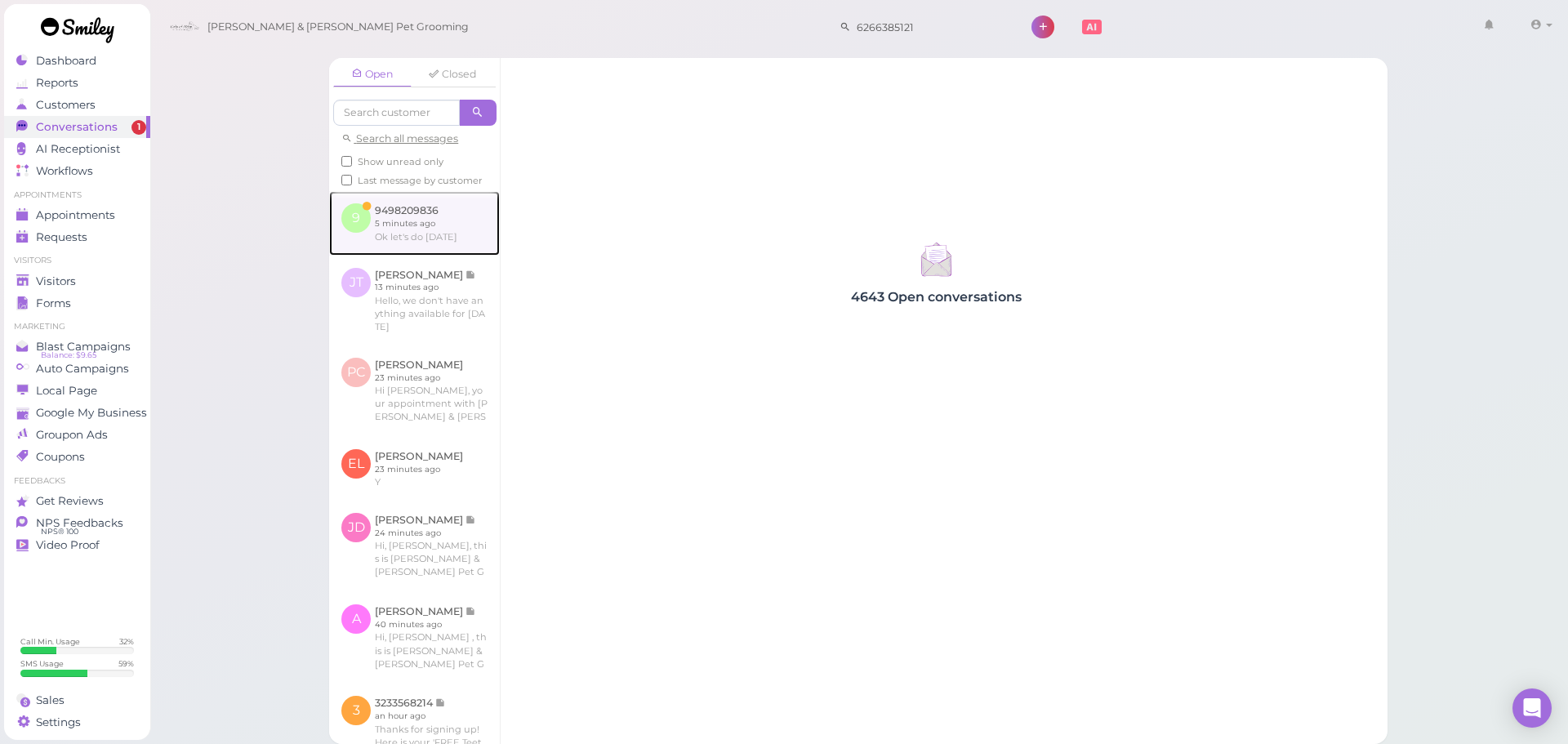
click at [396, 253] on link at bounding box center [414, 223] width 171 height 64
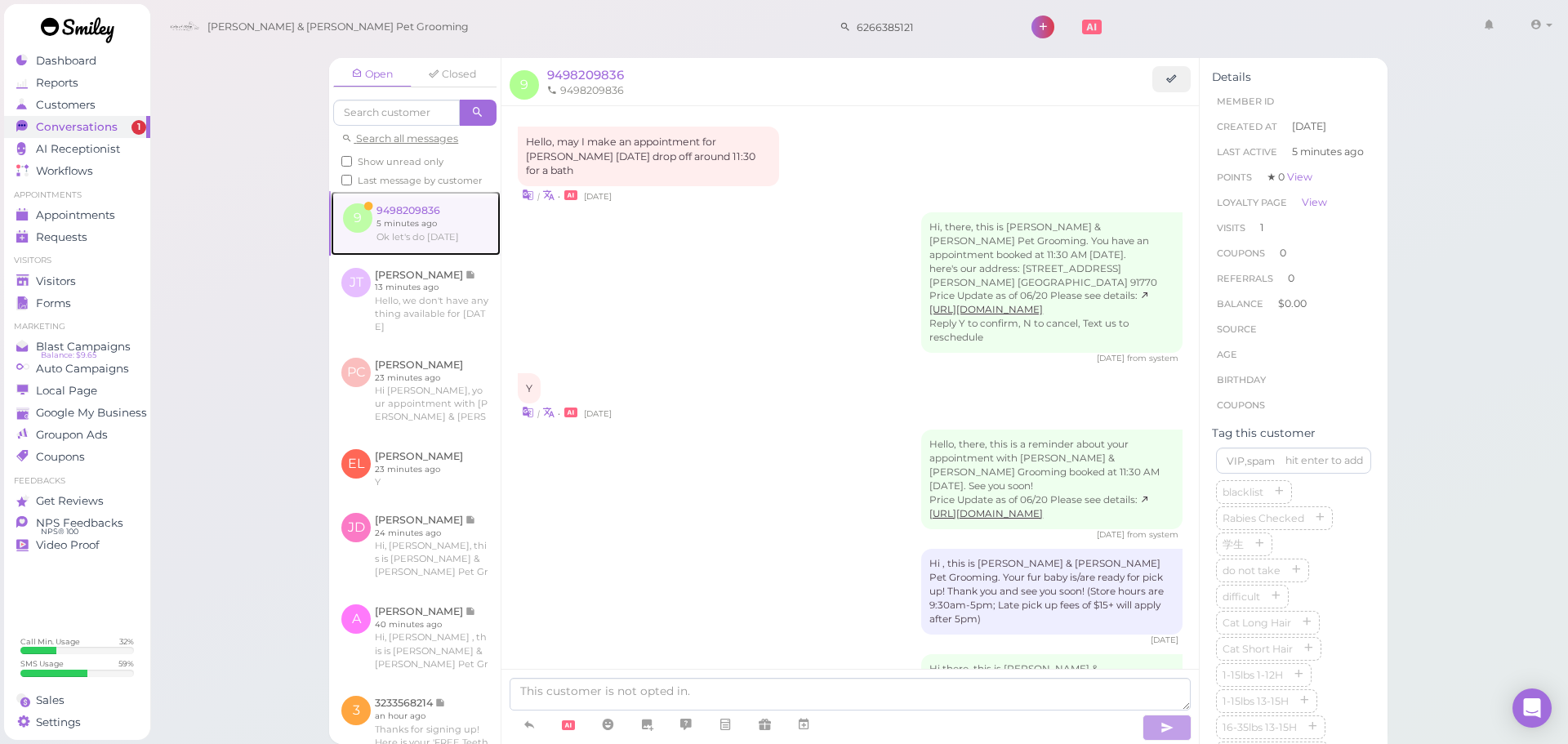
scroll to position [908, 0]
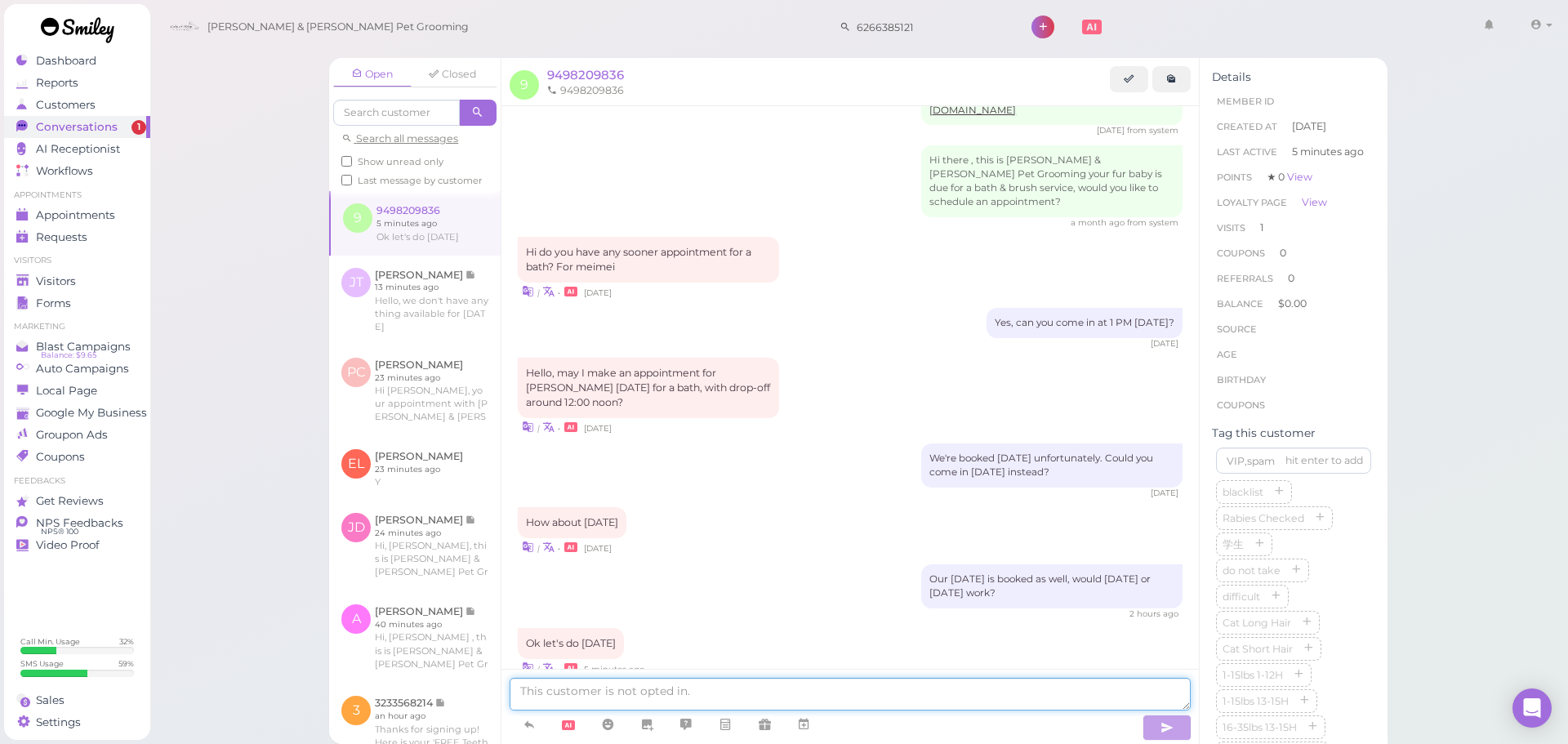
click at [725, 694] on textarea at bounding box center [849, 694] width 681 height 33
click at [808, 710] on div at bounding box center [849, 709] width 681 height 63
click at [808, 715] on link at bounding box center [803, 725] width 40 height 29
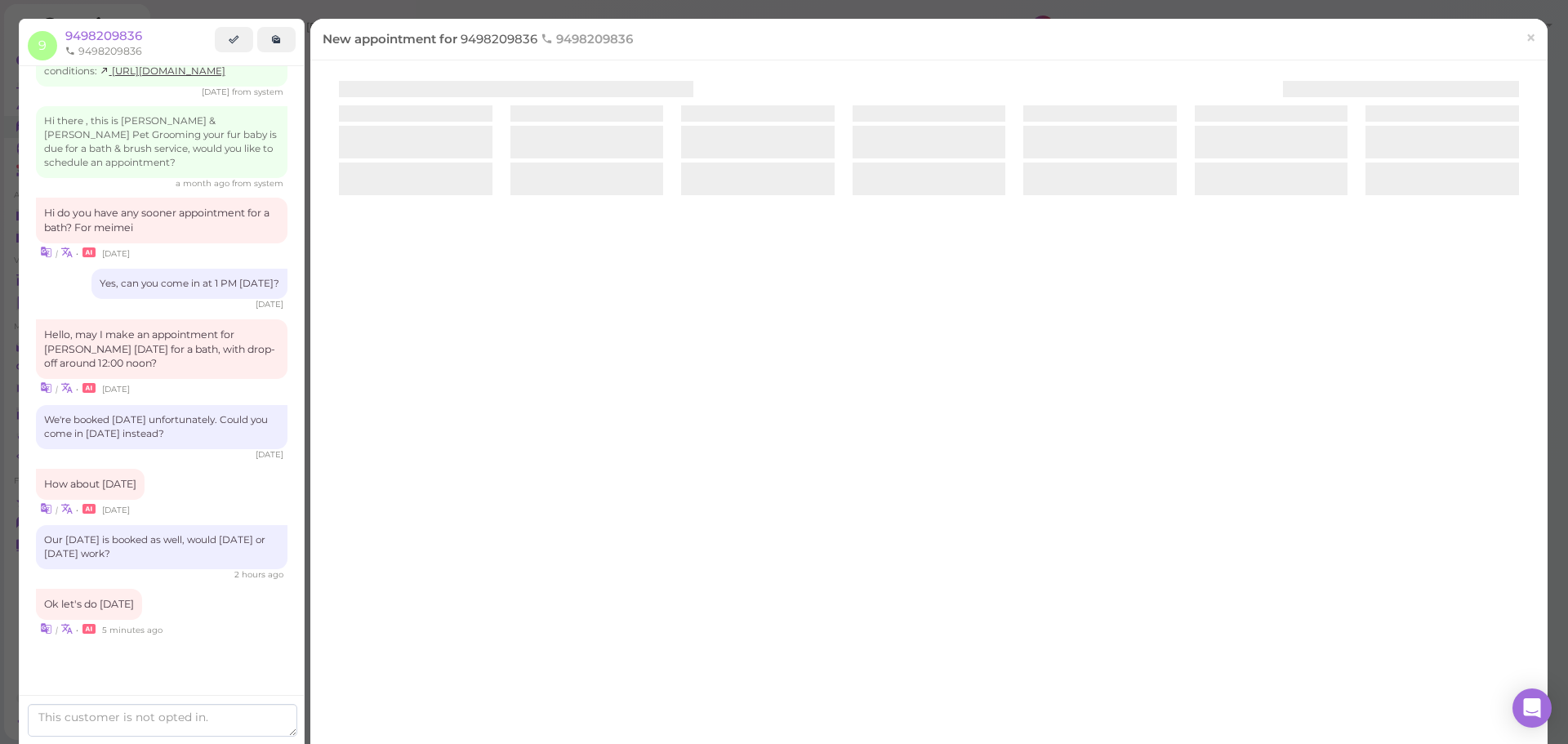
scroll to position [965, 0]
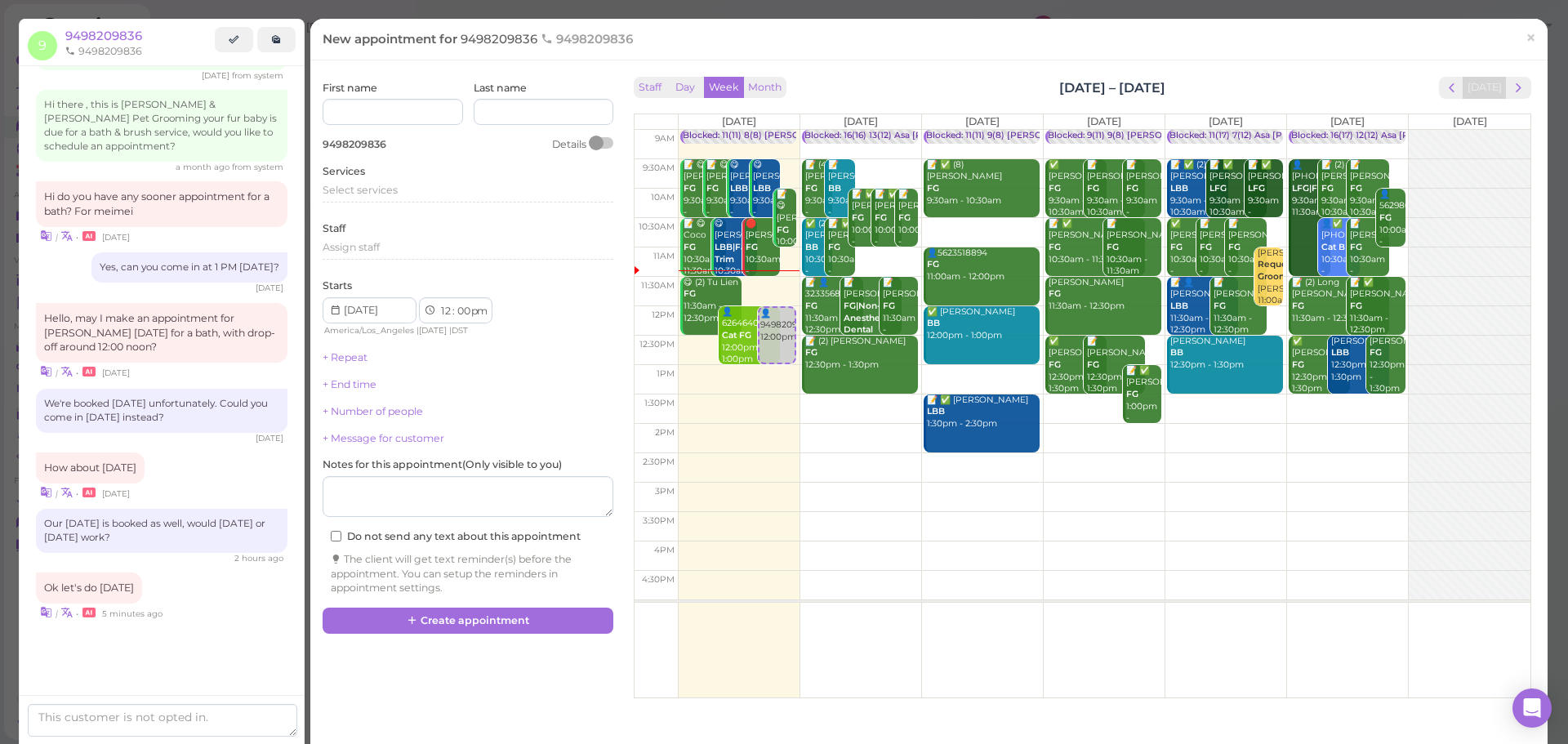
click at [1083, 426] on td at bounding box center [1103, 438] width 853 height 29
type input "2025-08-21"
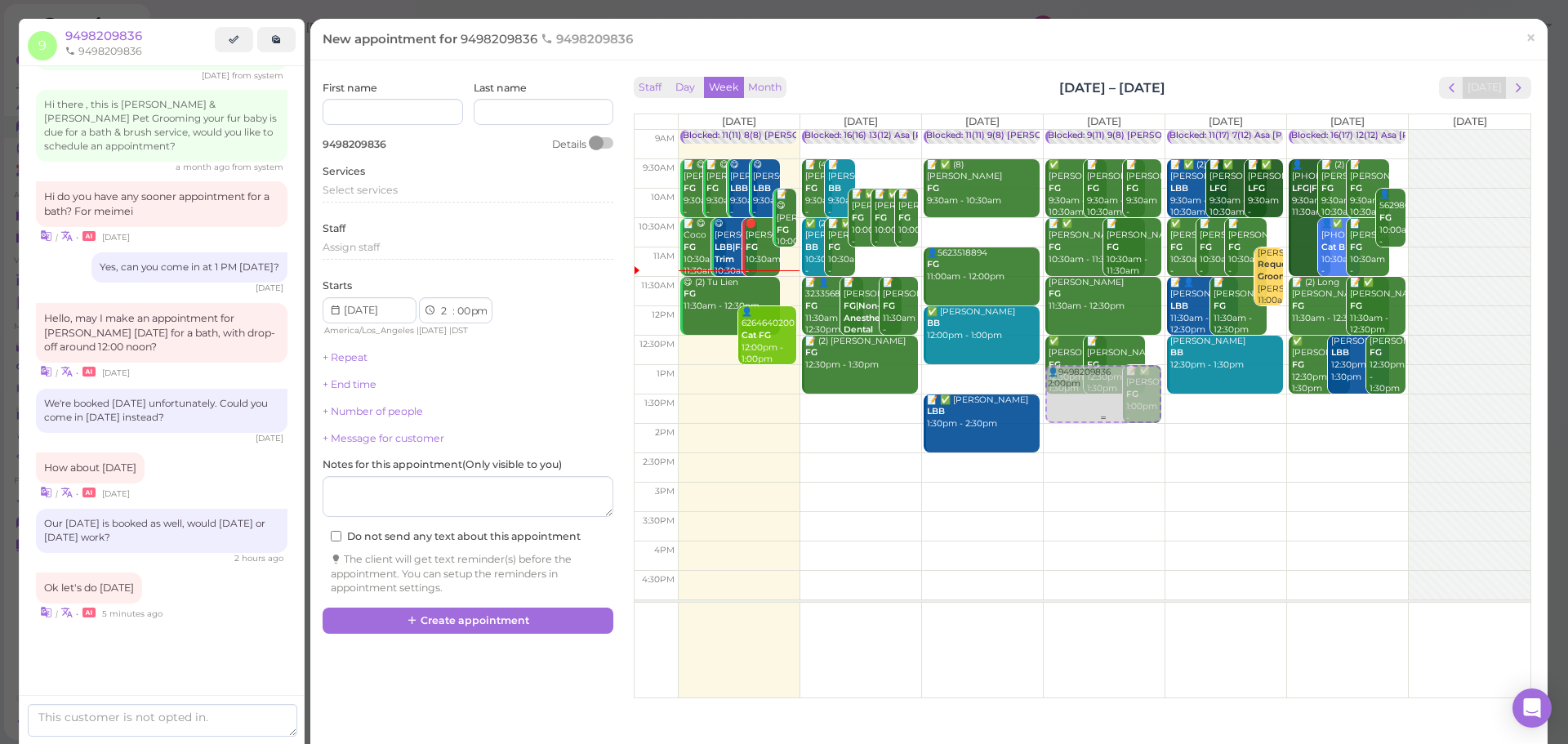
drag, startPoint x: 1080, startPoint y: 454, endPoint x: 1081, endPoint y: 385, distance: 69.0
click at [1081, 130] on div "👤9498209836 2:00pm Blocked: 9(11) 9(8) Asa Rebecca • Appointment ✅ Genevieve Ko…" at bounding box center [1104, 130] width 121 height 0
select select "1"
click at [423, 195] on div "Select services" at bounding box center [467, 189] width 290 height 14
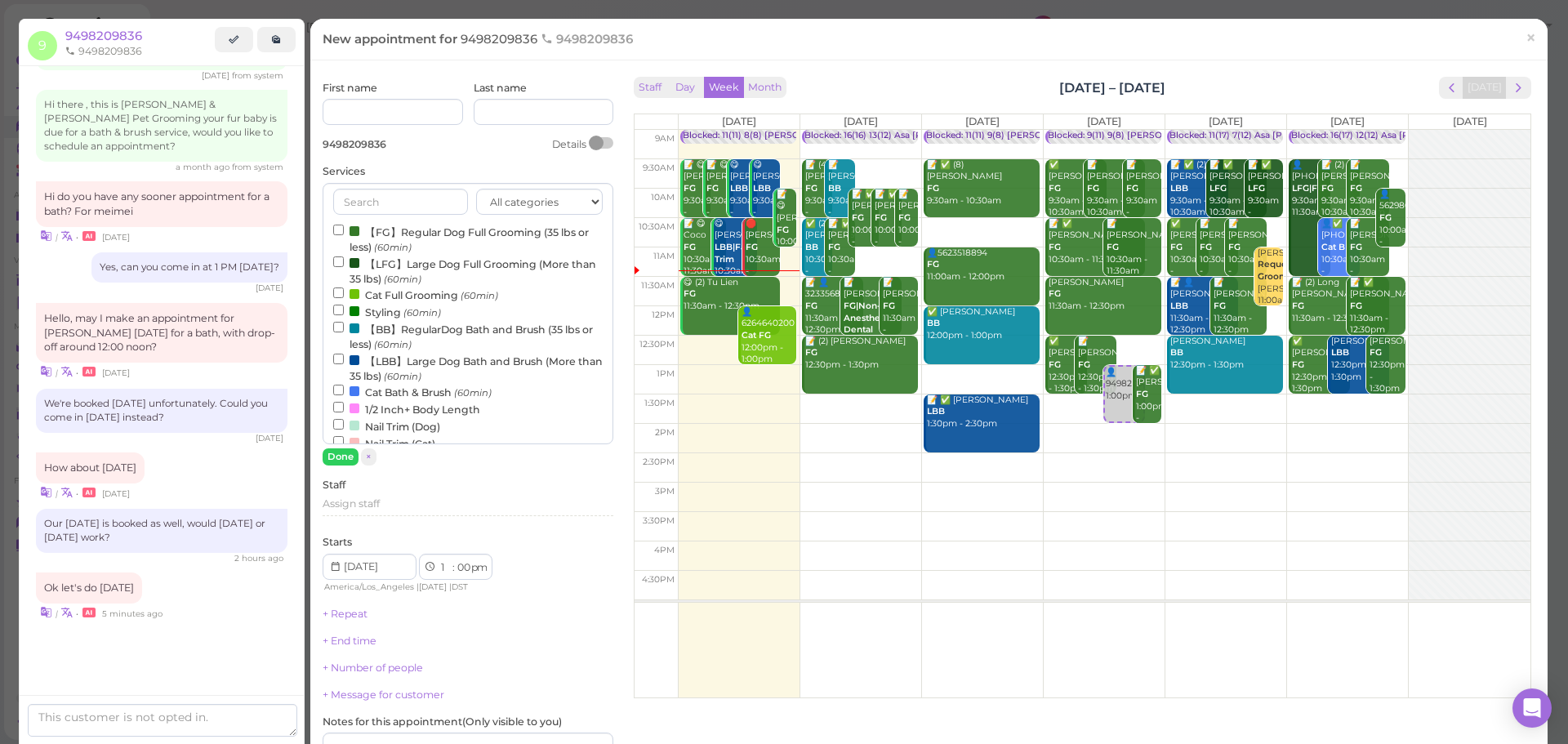
click at [385, 366] on label "【LBB】Large Dog Bath and Brush (More than 35 lbs) (60min)" at bounding box center [468, 368] width 269 height 32
click at [343, 364] on input "【LBB】Large Dog Bath and Brush (More than 35 lbs) (60min)" at bounding box center [338, 359] width 11 height 11
click at [338, 468] on div "First name Last name 9498209836 Details Services All categories Full Grooming B…" at bounding box center [467, 489] width 290 height 816
click at [338, 461] on button "Done" at bounding box center [340, 457] width 36 height 17
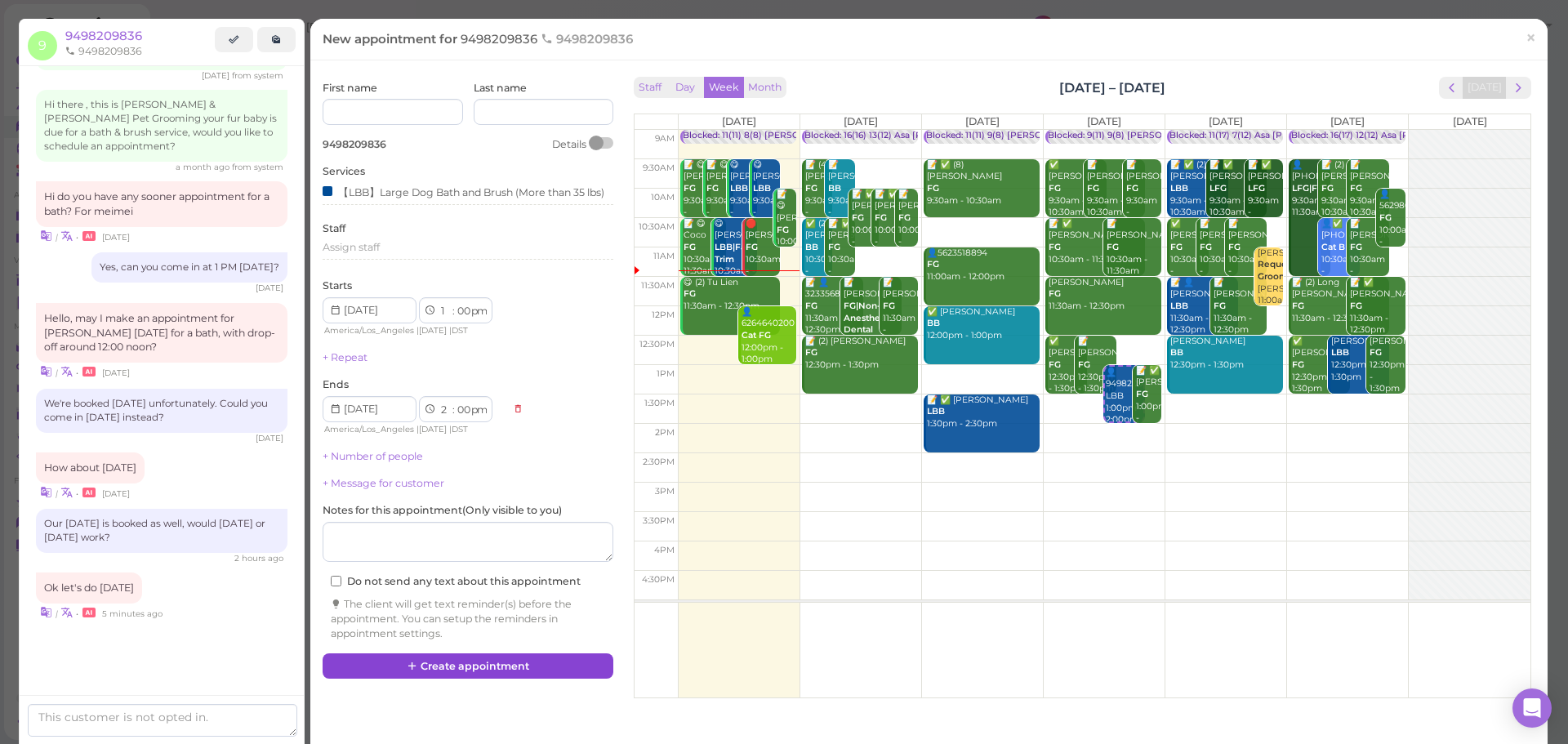
drag, startPoint x: 500, startPoint y: 659, endPoint x: 497, endPoint y: 672, distance: 13.3
click at [500, 653] on div "First name Last name 9498209836 Details Services 【LBB】Large Dog Bath and Brush …" at bounding box center [468, 363] width 307 height 581
click at [497, 672] on button "Create appointment" at bounding box center [467, 666] width 290 height 26
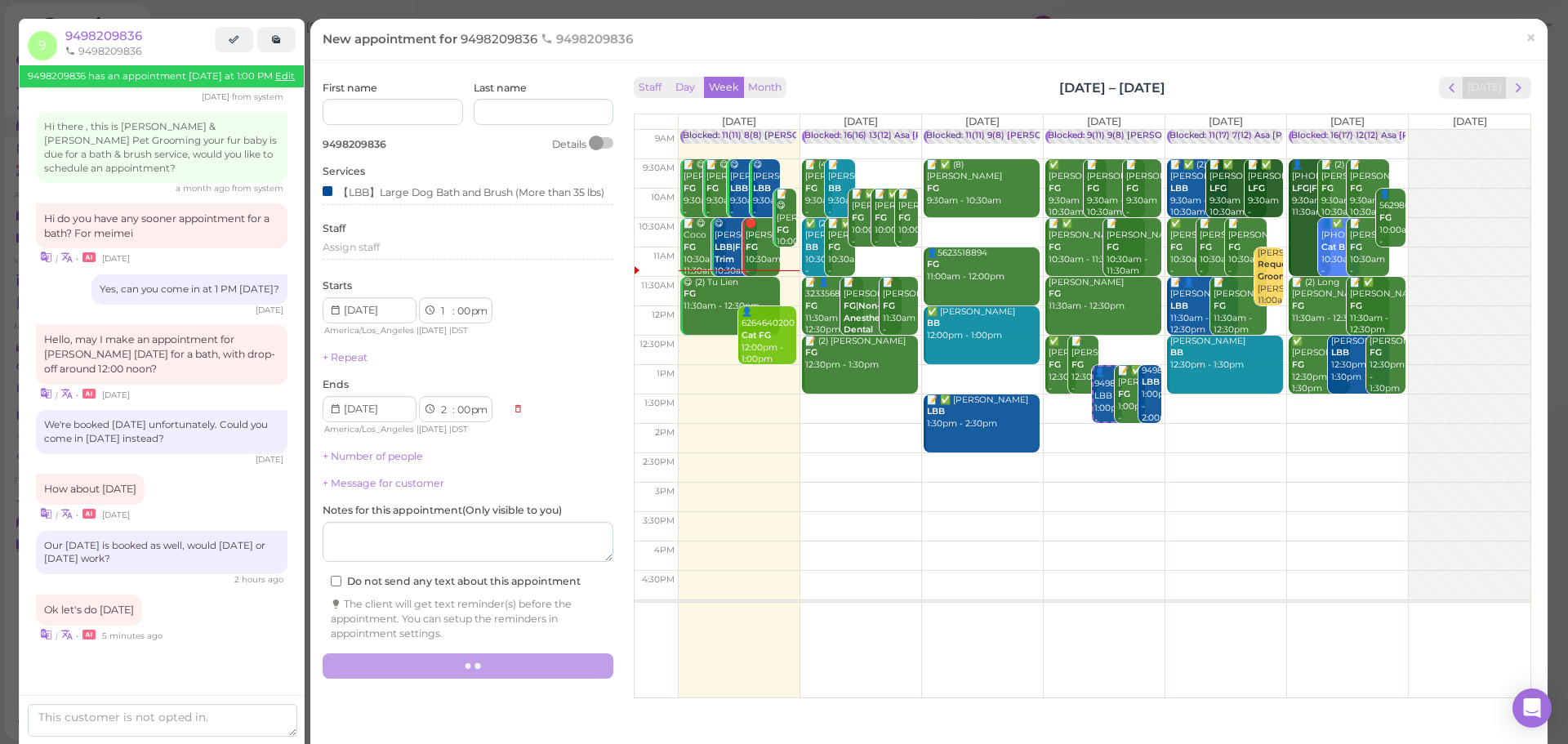
scroll to position [907, 0]
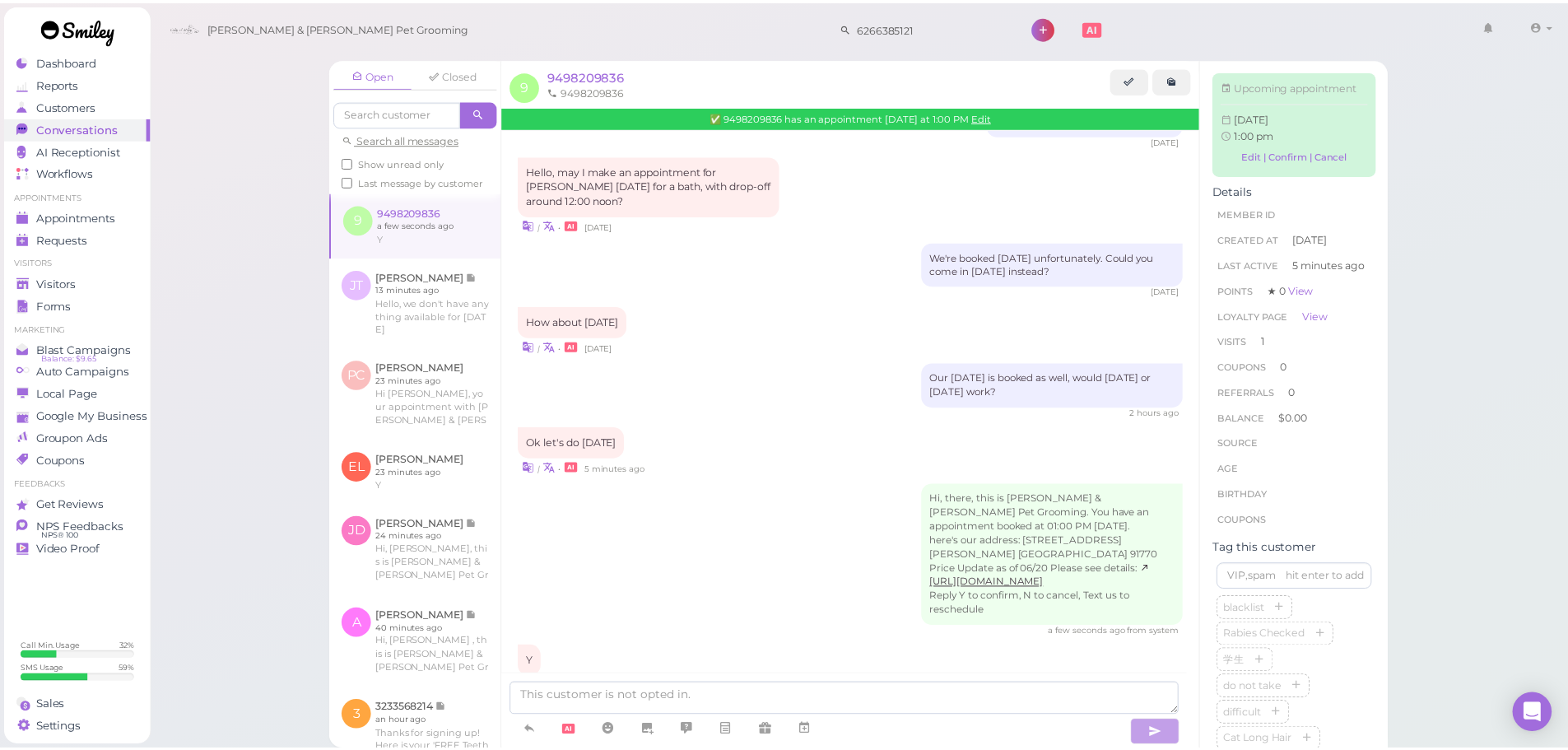
scroll to position [1134, 0]
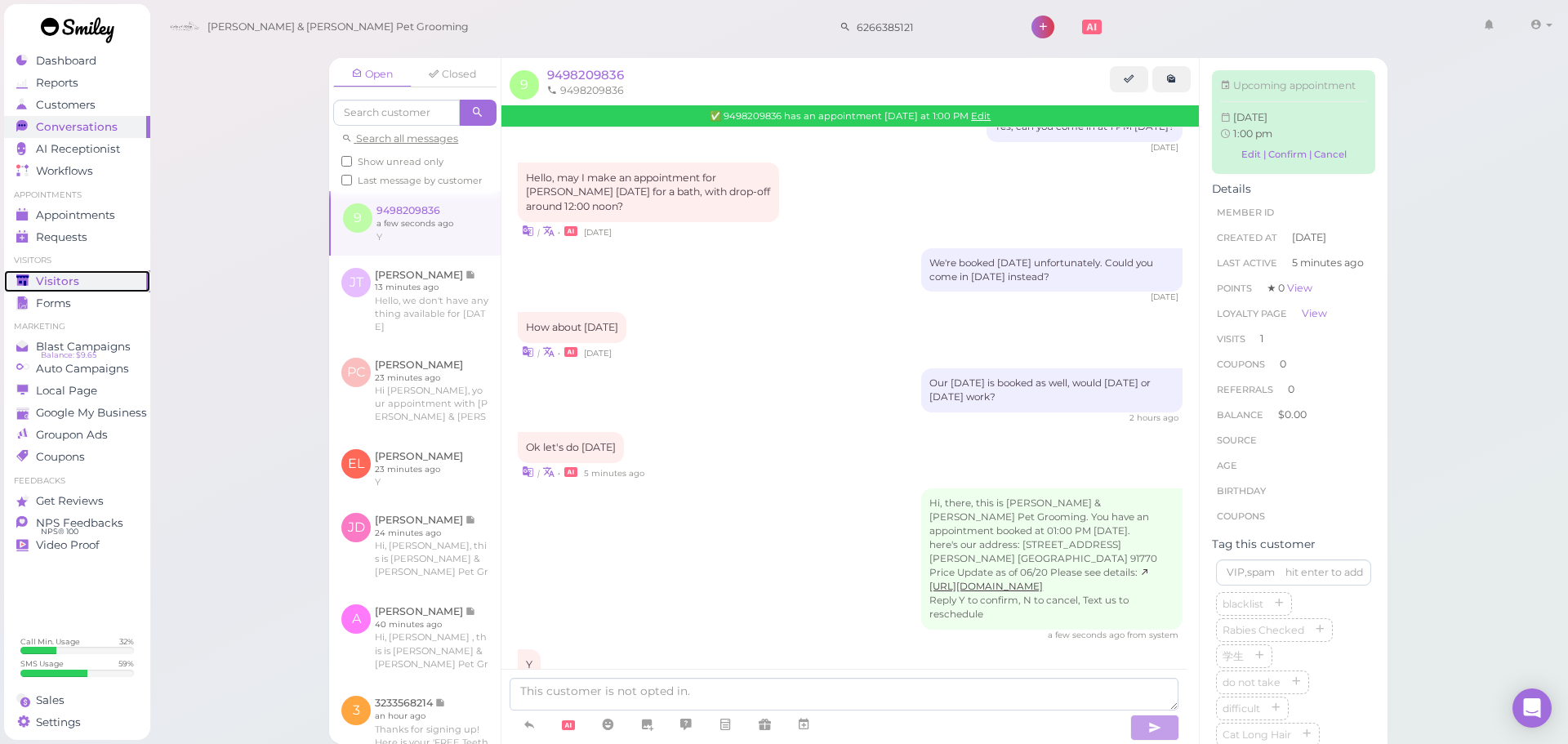
click at [72, 280] on span "Visitors" at bounding box center [57, 281] width 43 height 13
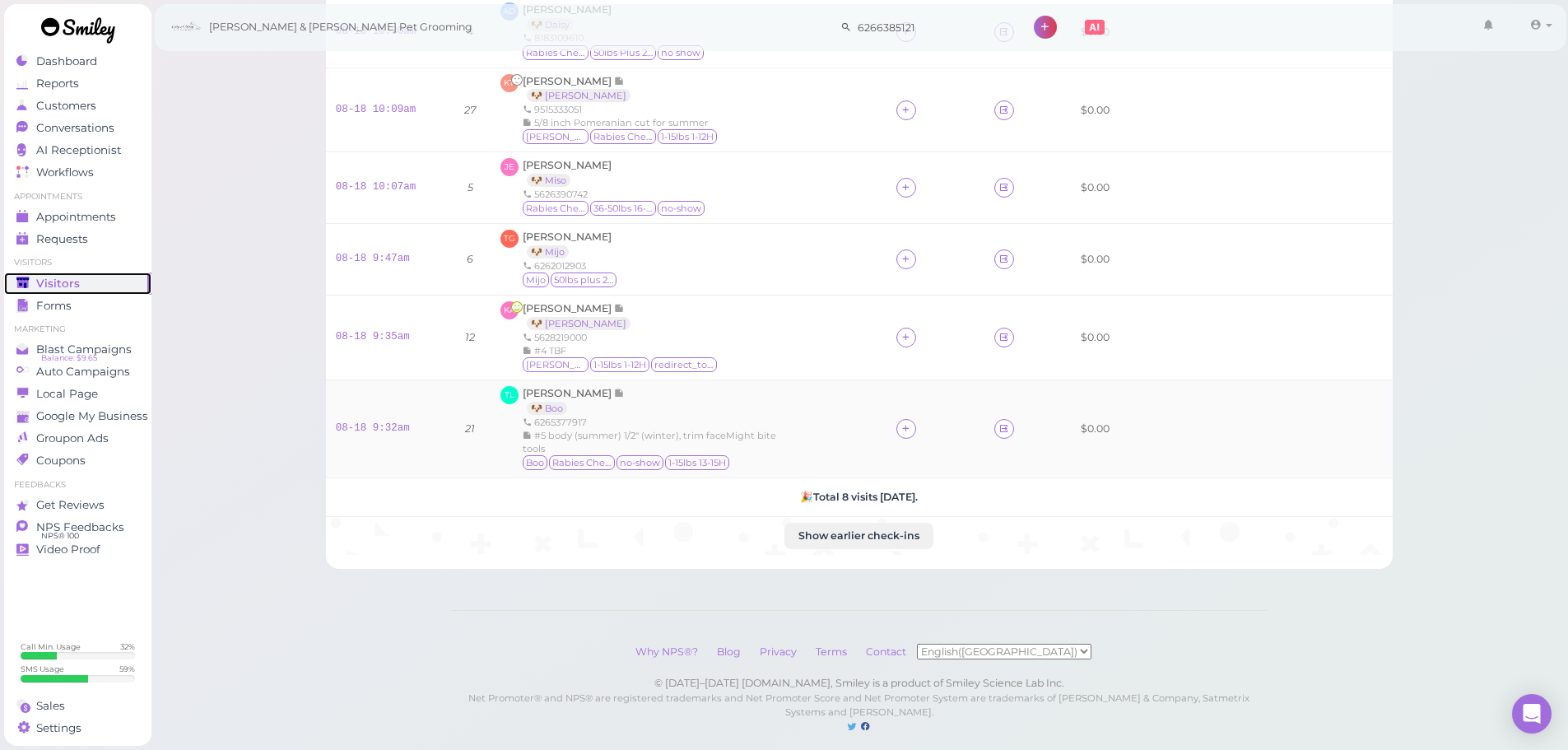
scroll to position [325, 0]
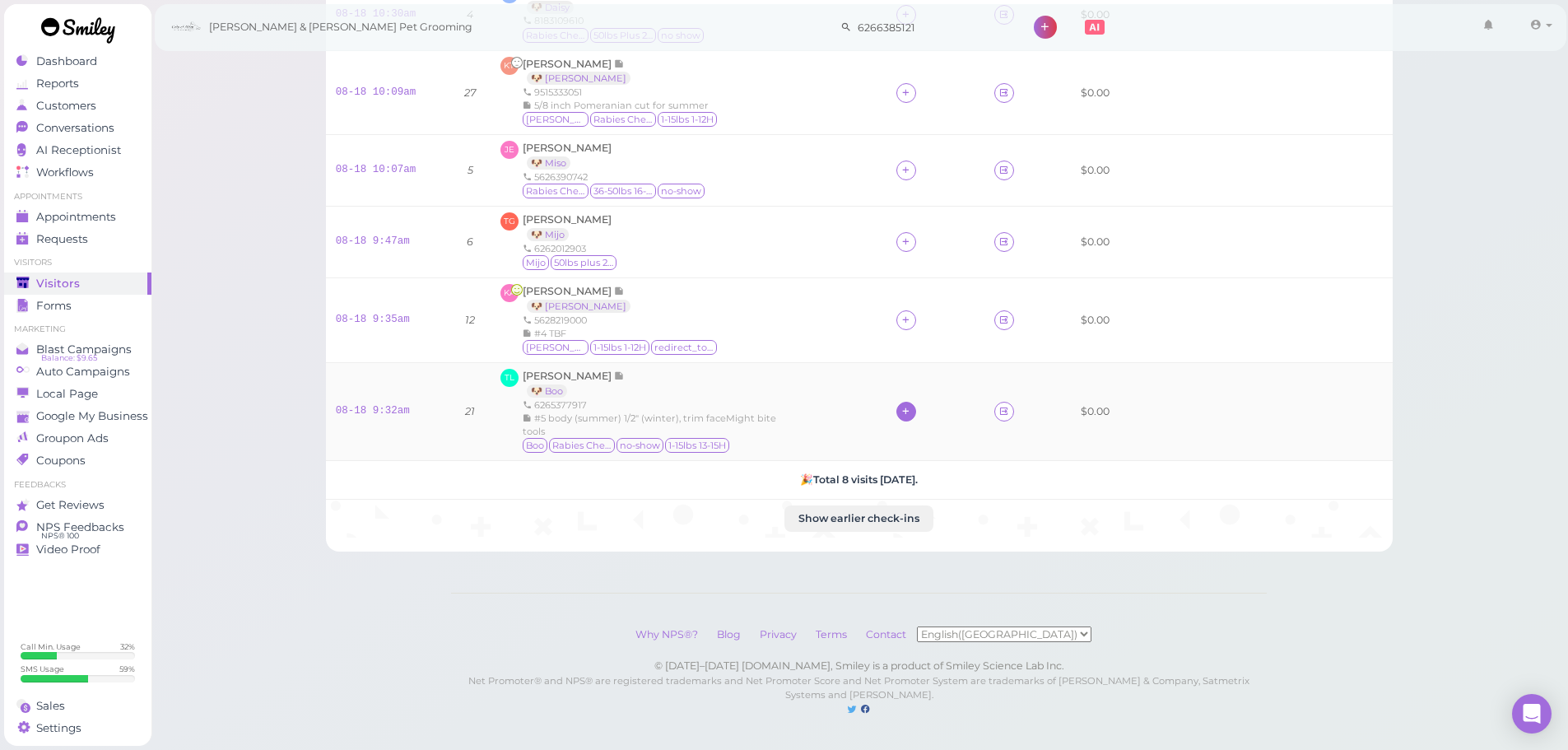
click at [910, 401] on div at bounding box center [936, 411] width 78 height 20
click at [905, 405] on icon at bounding box center [905, 411] width 11 height 13
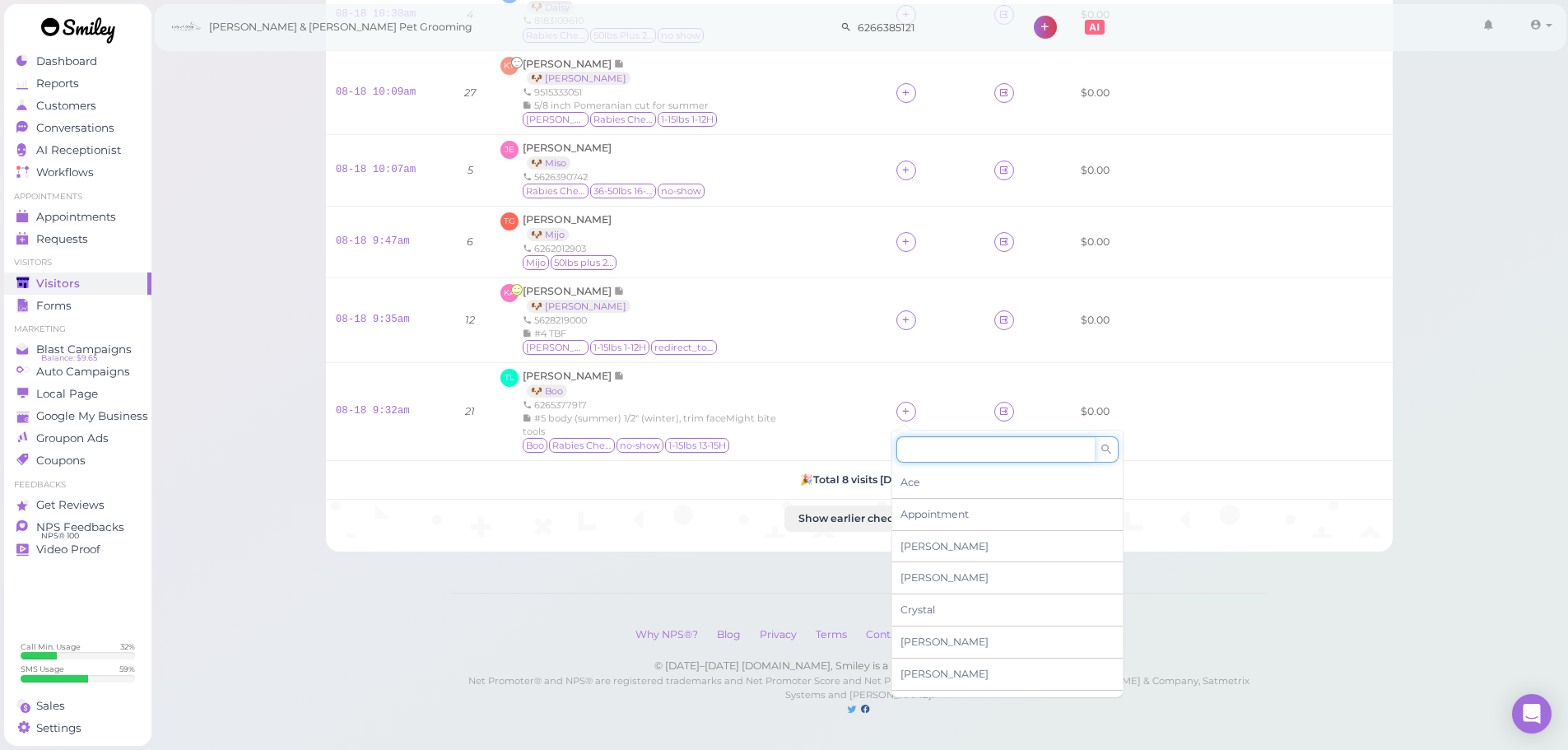
click at [932, 436] on input at bounding box center [996, 449] width 199 height 26
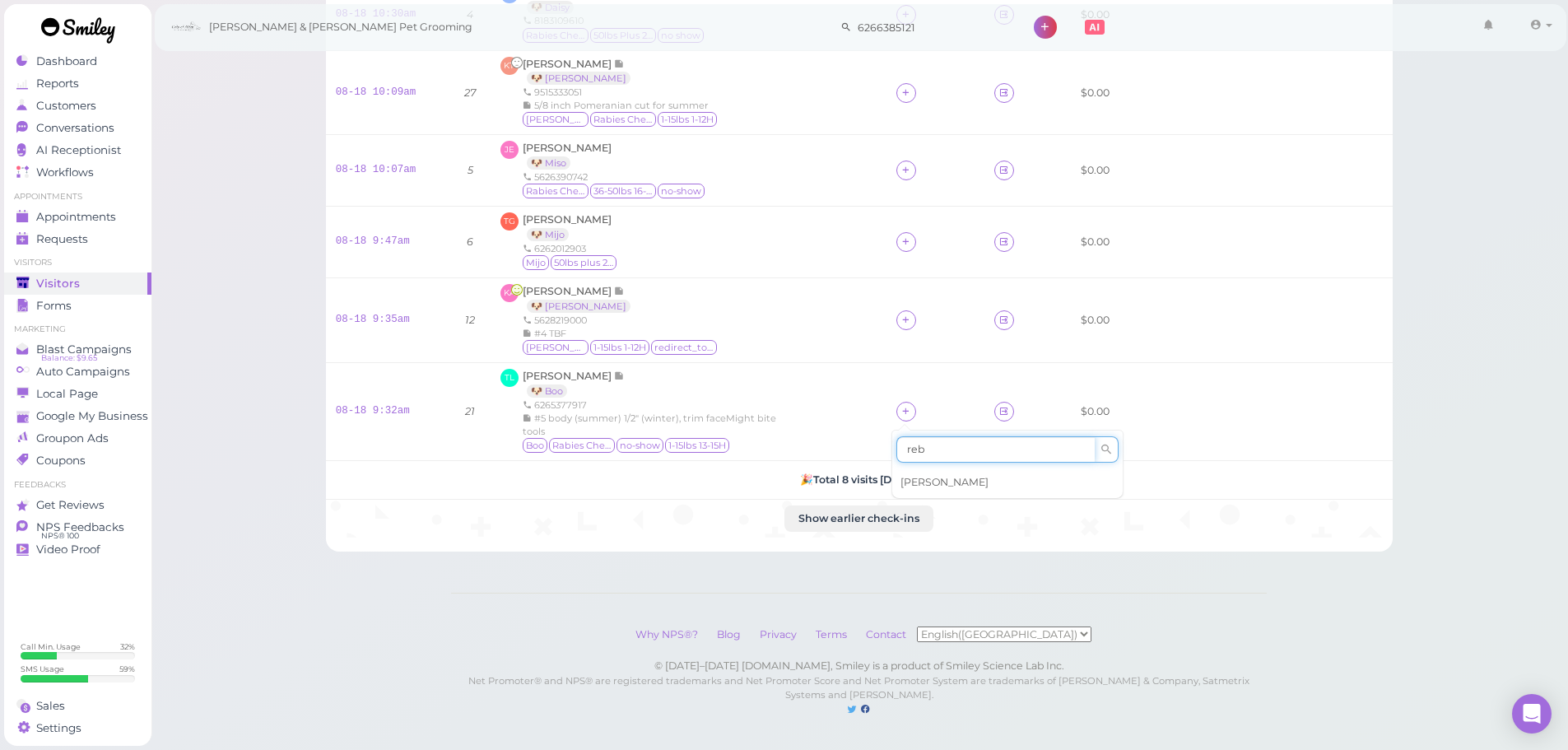
type input "reb"
click at [927, 476] on span "[PERSON_NAME]" at bounding box center [944, 482] width 88 height 13
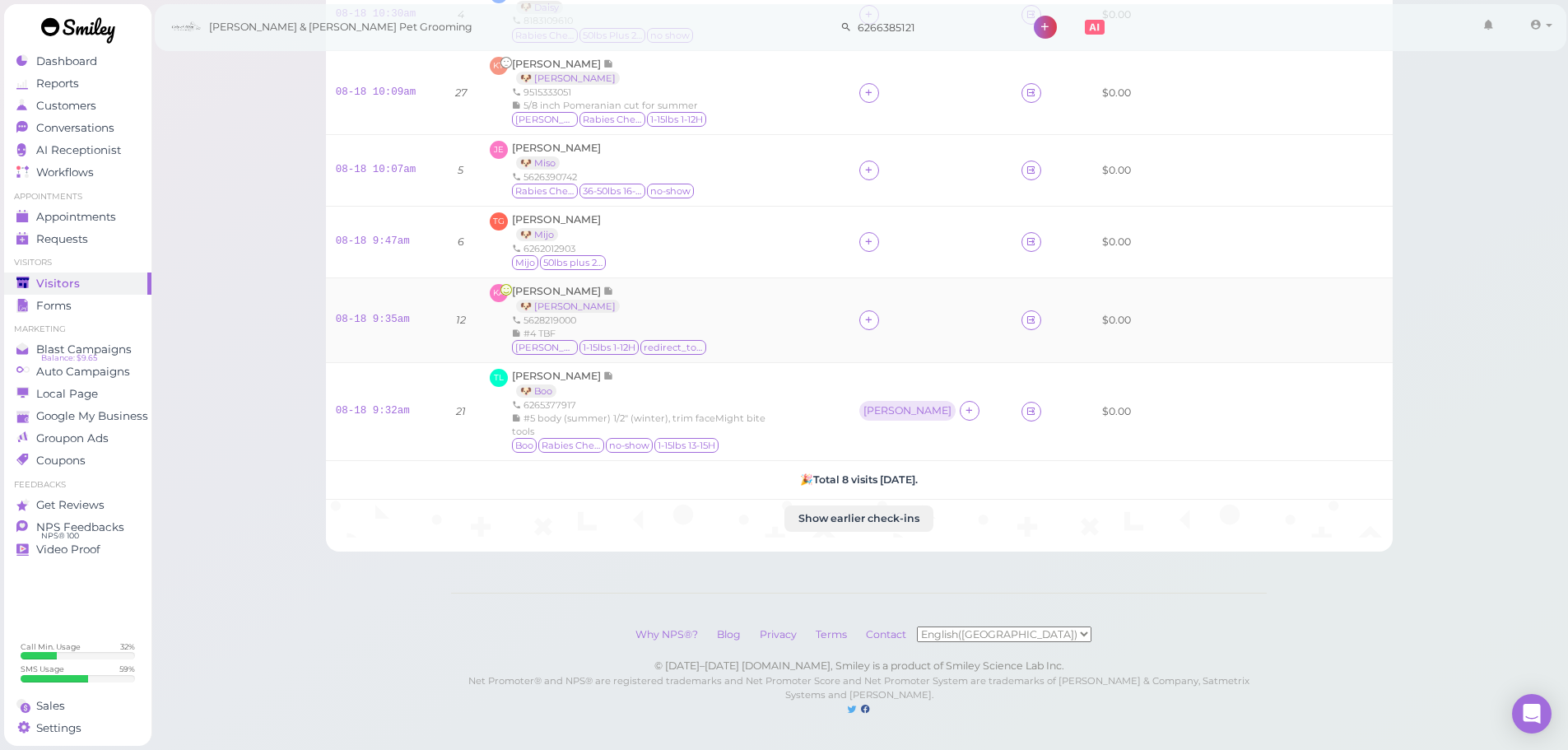
click at [879, 316] on div at bounding box center [869, 320] width 20 height 20
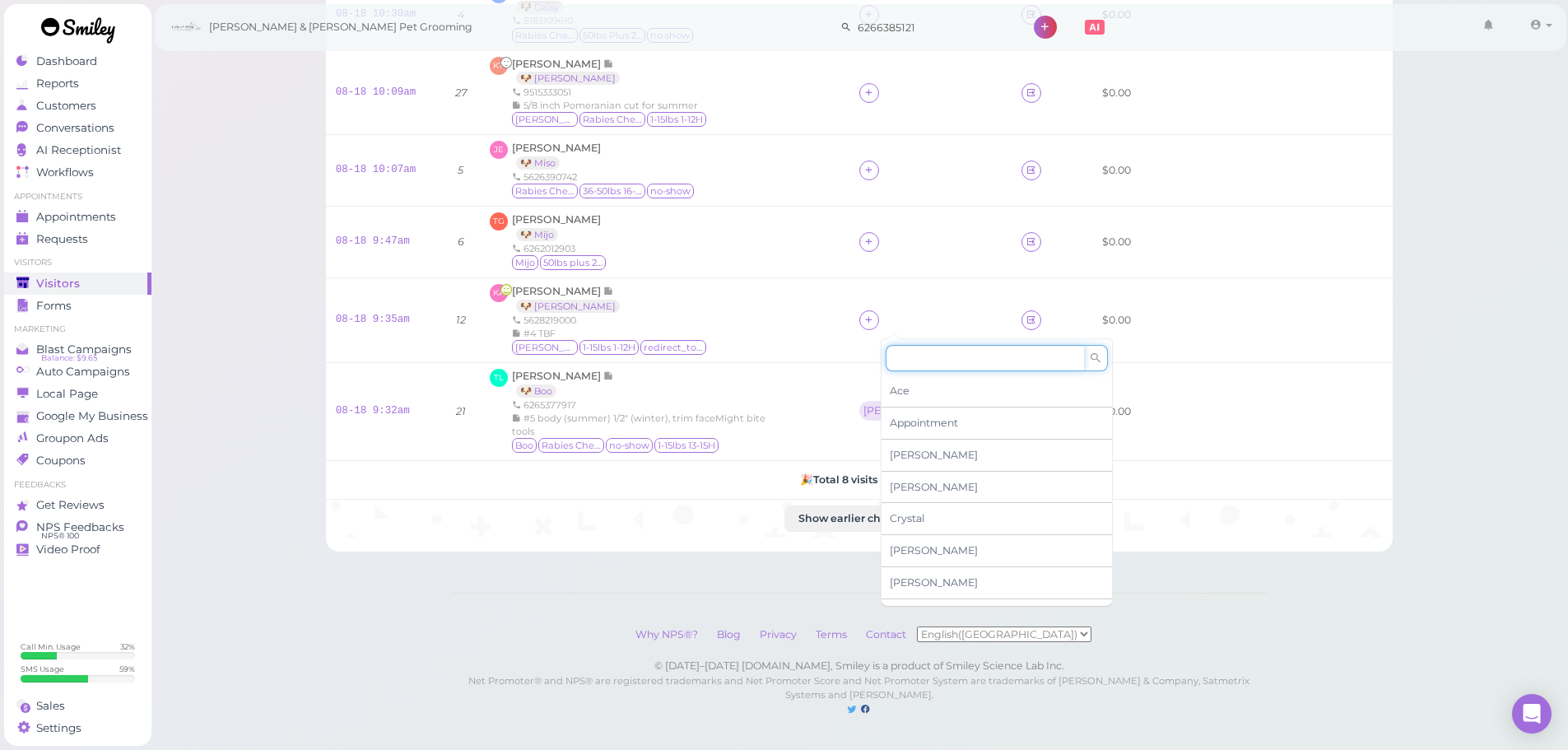
click at [913, 350] on input at bounding box center [985, 358] width 199 height 26
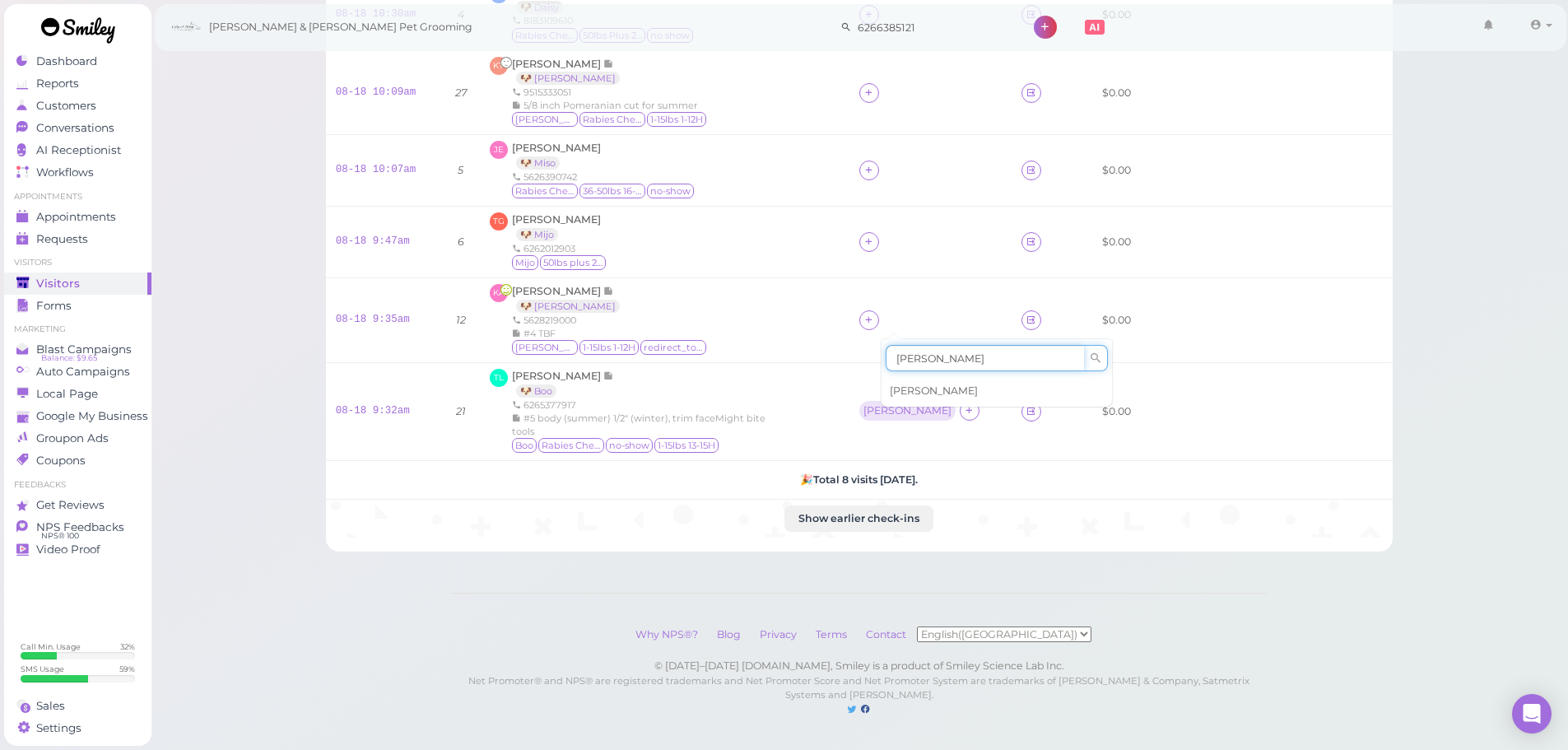
type input "[PERSON_NAME]"
click at [917, 376] on div "[PERSON_NAME]" at bounding box center [997, 390] width 231 height 31
click at [874, 236] on icon at bounding box center [869, 242] width 11 height 13
click at [904, 282] on div "Ace Appointment Asa Cody Crystal Daniel Dennis Elon Emma Helen Isaac Kelly" at bounding box center [997, 397] width 231 height 261
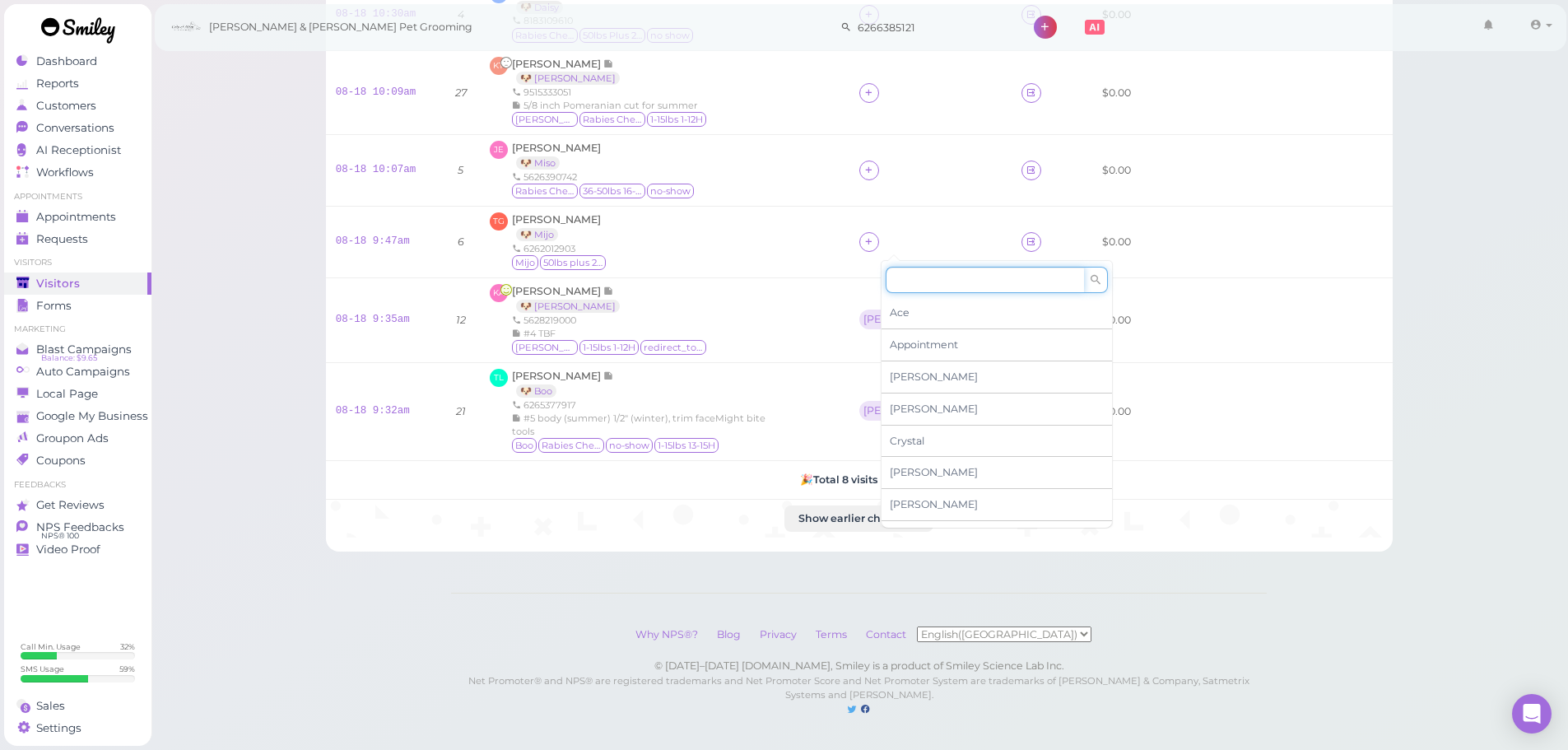
click at [910, 272] on input at bounding box center [985, 279] width 199 height 26
type input "re"
drag, startPoint x: 929, startPoint y: 293, endPoint x: 893, endPoint y: 149, distance: 148.4
click at [929, 297] on div "[PERSON_NAME]" at bounding box center [997, 312] width 231 height 31
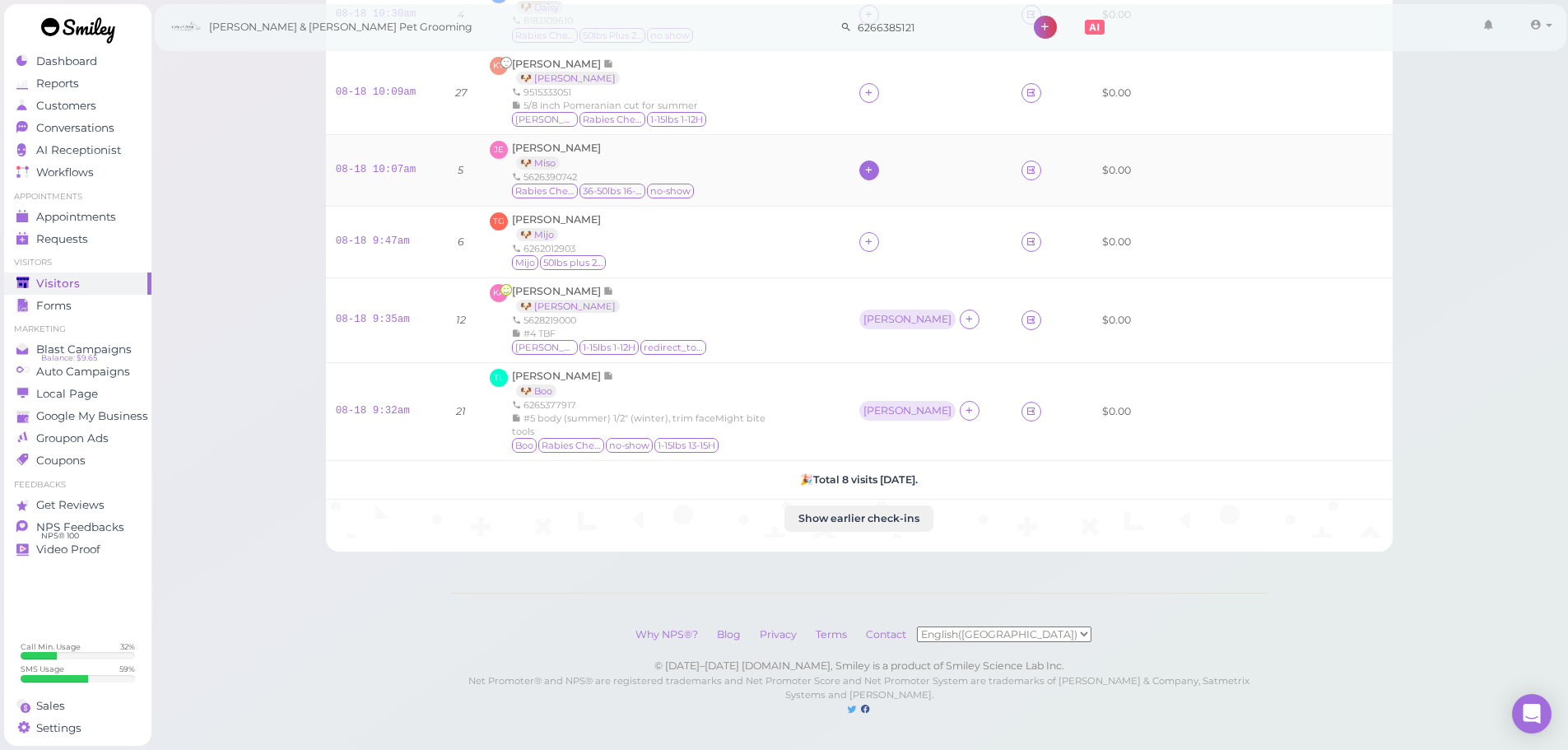
click at [874, 164] on icon at bounding box center [869, 170] width 11 height 13
click at [929, 210] on div "Ace Appointment Asa Cody Crystal Daniel Dennis Elon Emma Helen Isaac Kelly" at bounding box center [997, 326] width 231 height 261
click at [929, 204] on input at bounding box center [985, 208] width 199 height 26
type input "[PERSON_NAME]"
click at [923, 226] on div "[PERSON_NAME]" at bounding box center [997, 241] width 231 height 31
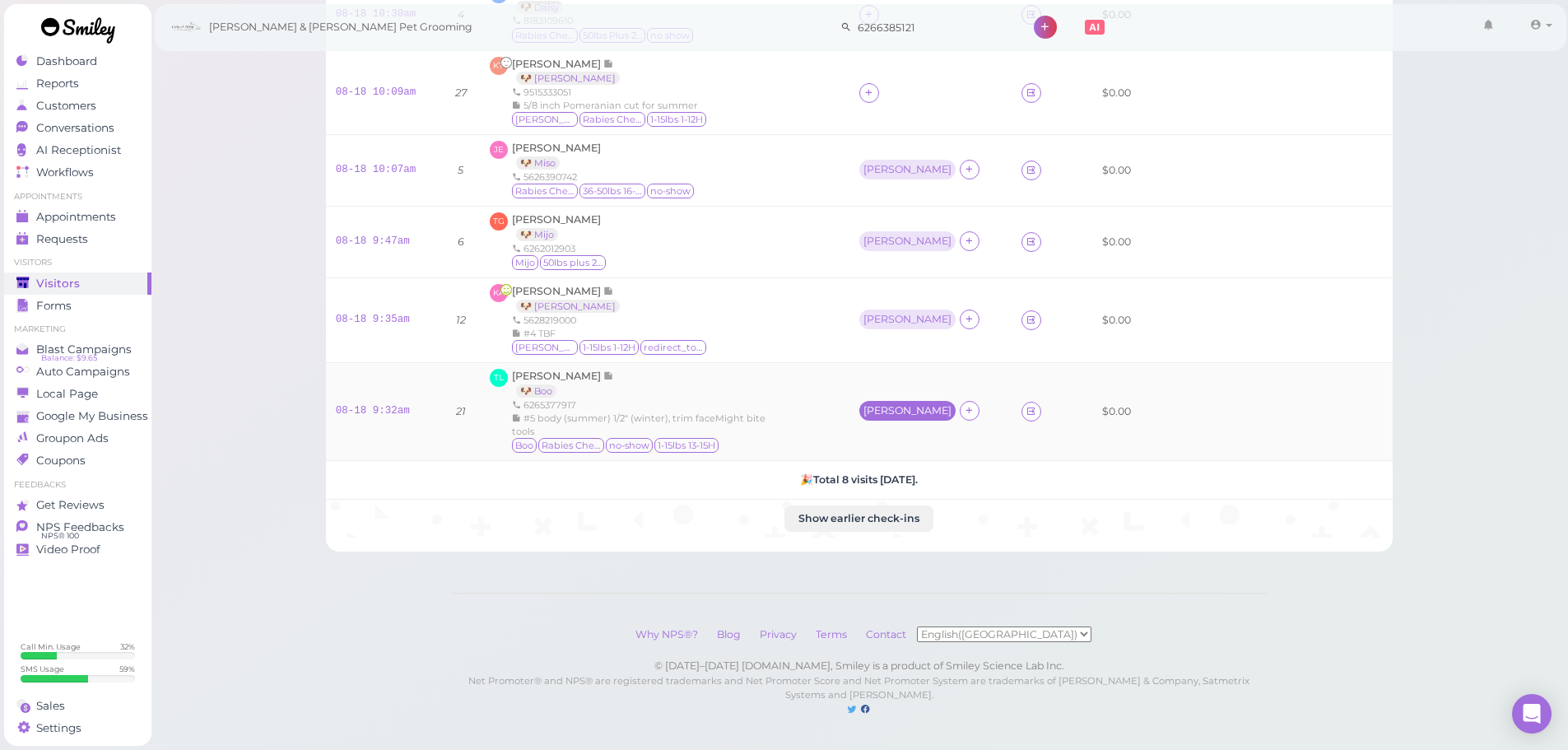
click at [920, 405] on div "[PERSON_NAME]" at bounding box center [908, 411] width 97 height 20
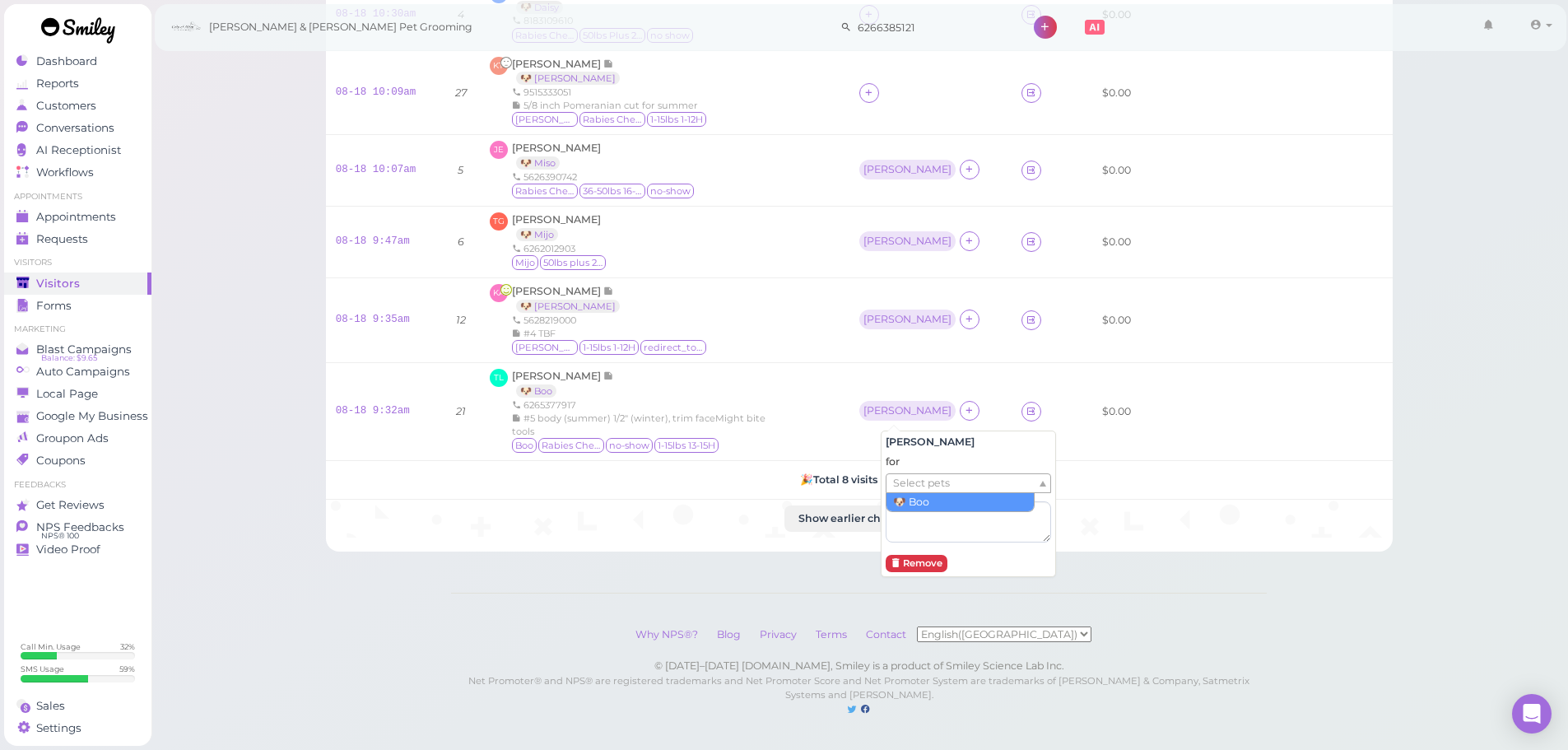
click at [918, 474] on span "Select pets" at bounding box center [921, 483] width 57 height 18
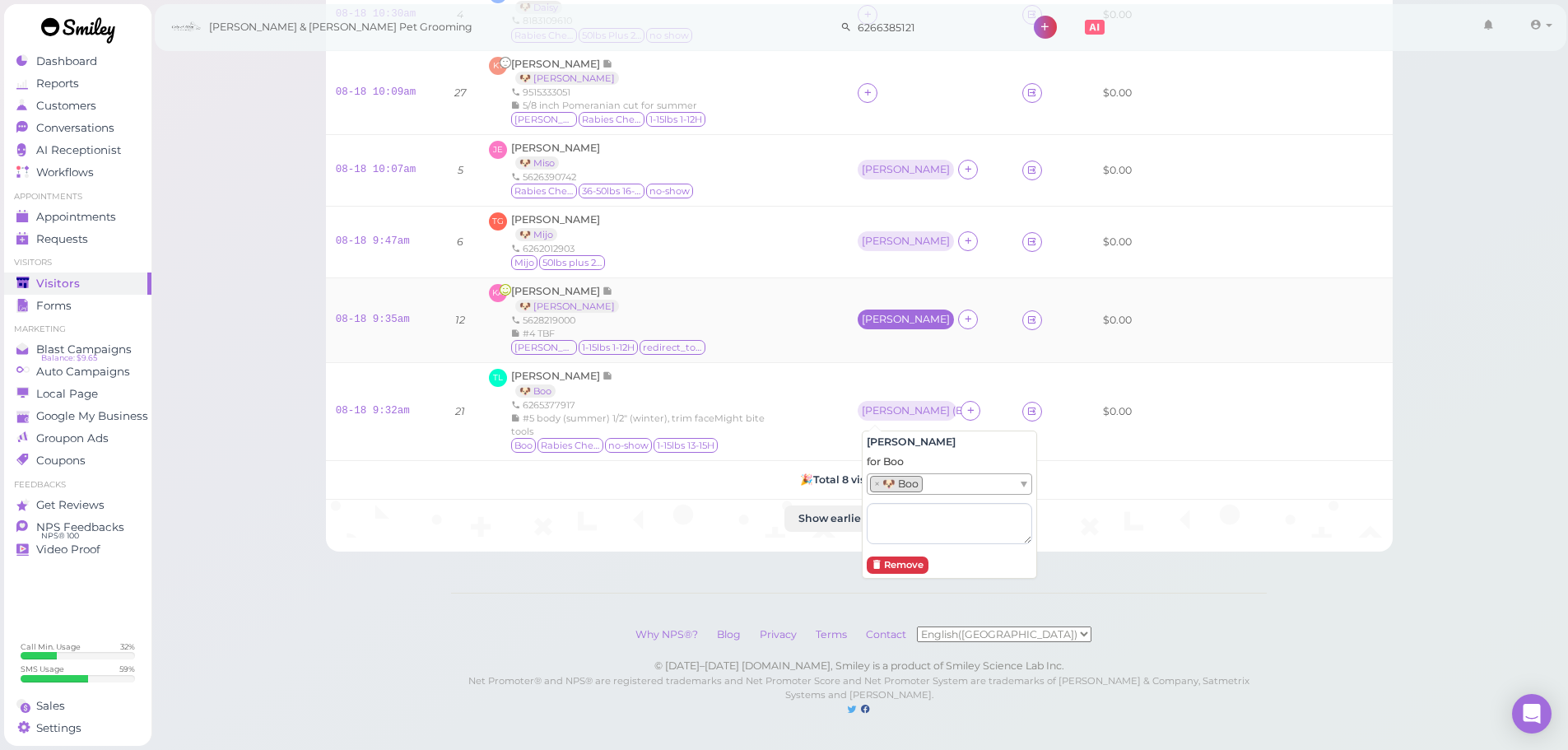
click at [877, 314] on div "[PERSON_NAME]" at bounding box center [906, 320] width 88 height 12
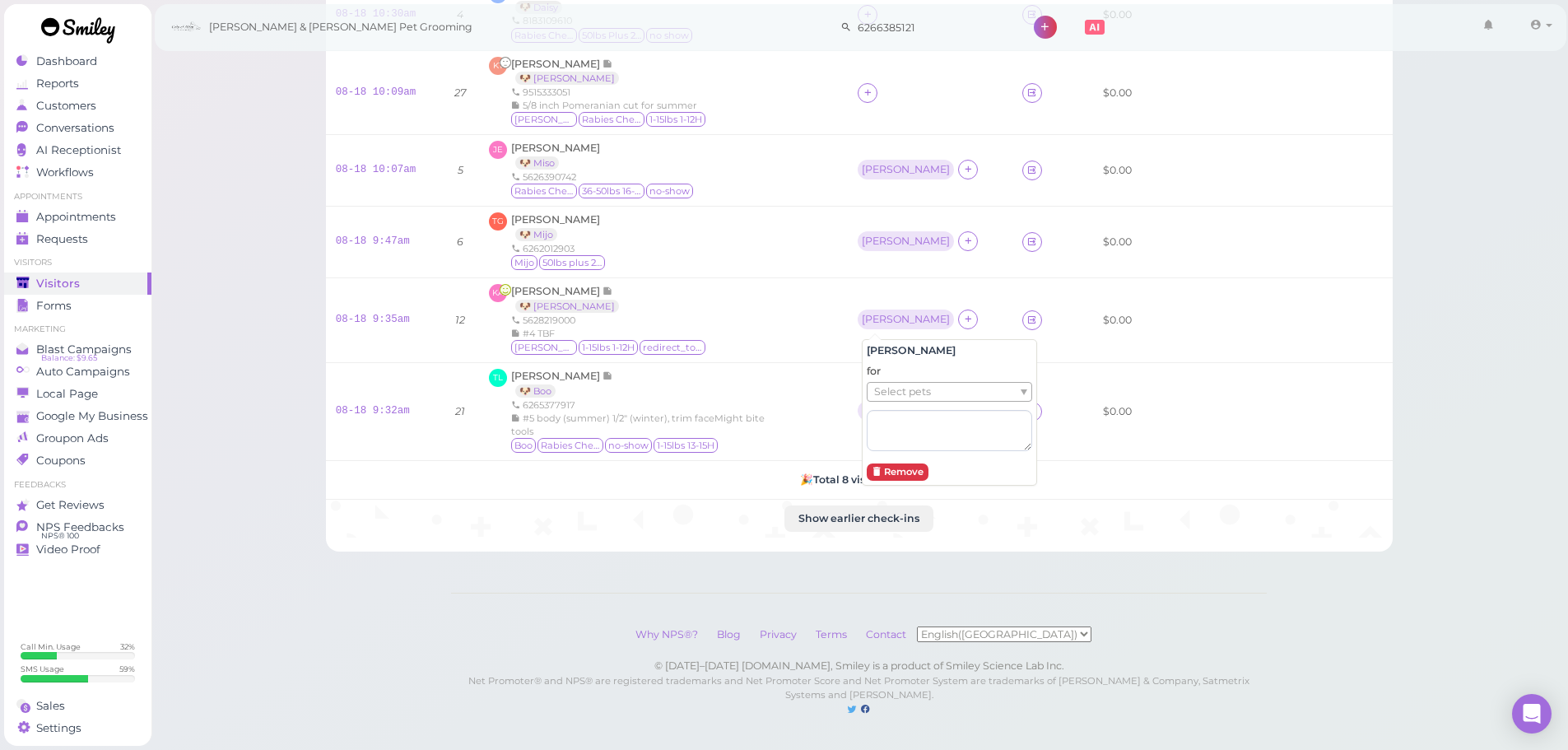
drag, startPoint x: 903, startPoint y: 378, endPoint x: 900, endPoint y: 389, distance: 11.4
click at [902, 383] on span "Select pets" at bounding box center [902, 391] width 57 height 18
click at [874, 236] on div "[PERSON_NAME]" at bounding box center [906, 241] width 97 height 20
drag, startPoint x: 885, startPoint y: 308, endPoint x: 890, endPoint y: 322, distance: 14.9
click at [885, 309] on span "Select pets" at bounding box center [902, 313] width 57 height 18
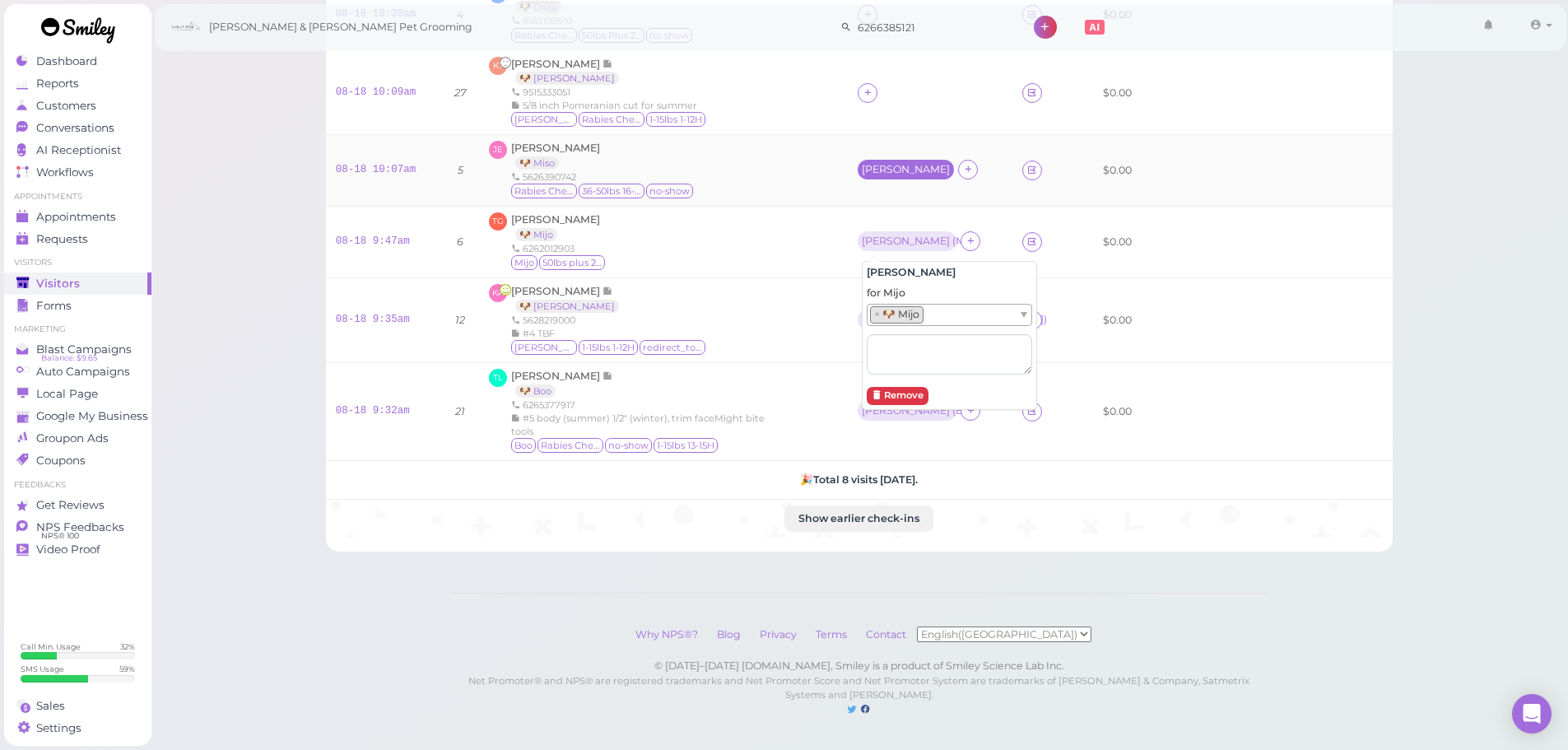
click at [865, 164] on div "[PERSON_NAME]" at bounding box center [906, 170] width 88 height 12
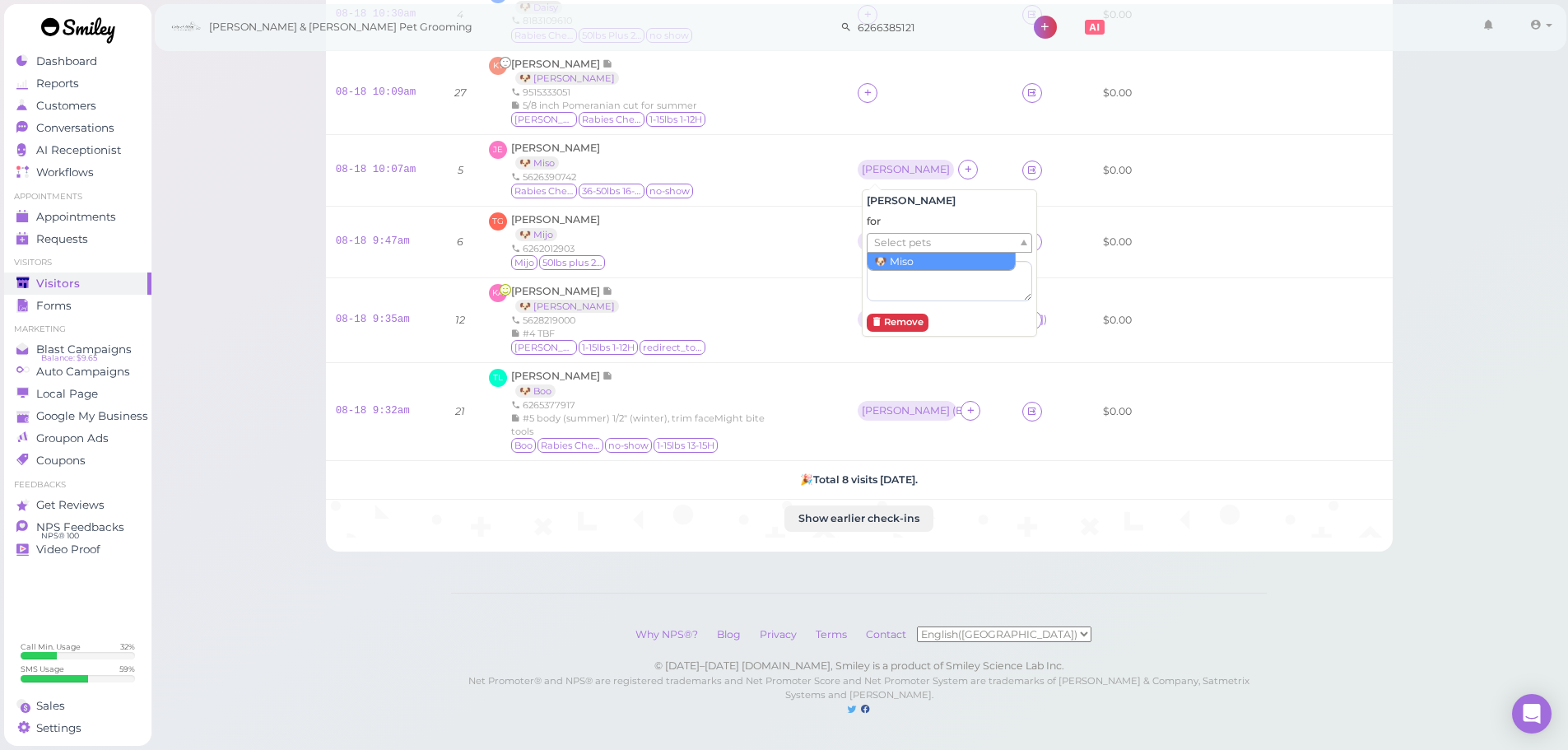
drag, startPoint x: 884, startPoint y: 230, endPoint x: 887, endPoint y: 244, distance: 14.3
click at [884, 234] on span "Select pets" at bounding box center [902, 243] width 57 height 18
click at [820, 261] on td "TG Tim Gilliam 🐶 Mijo 6262012903 Mijo 50lbs plus 26H or more" at bounding box center [664, 243] width 369 height 71
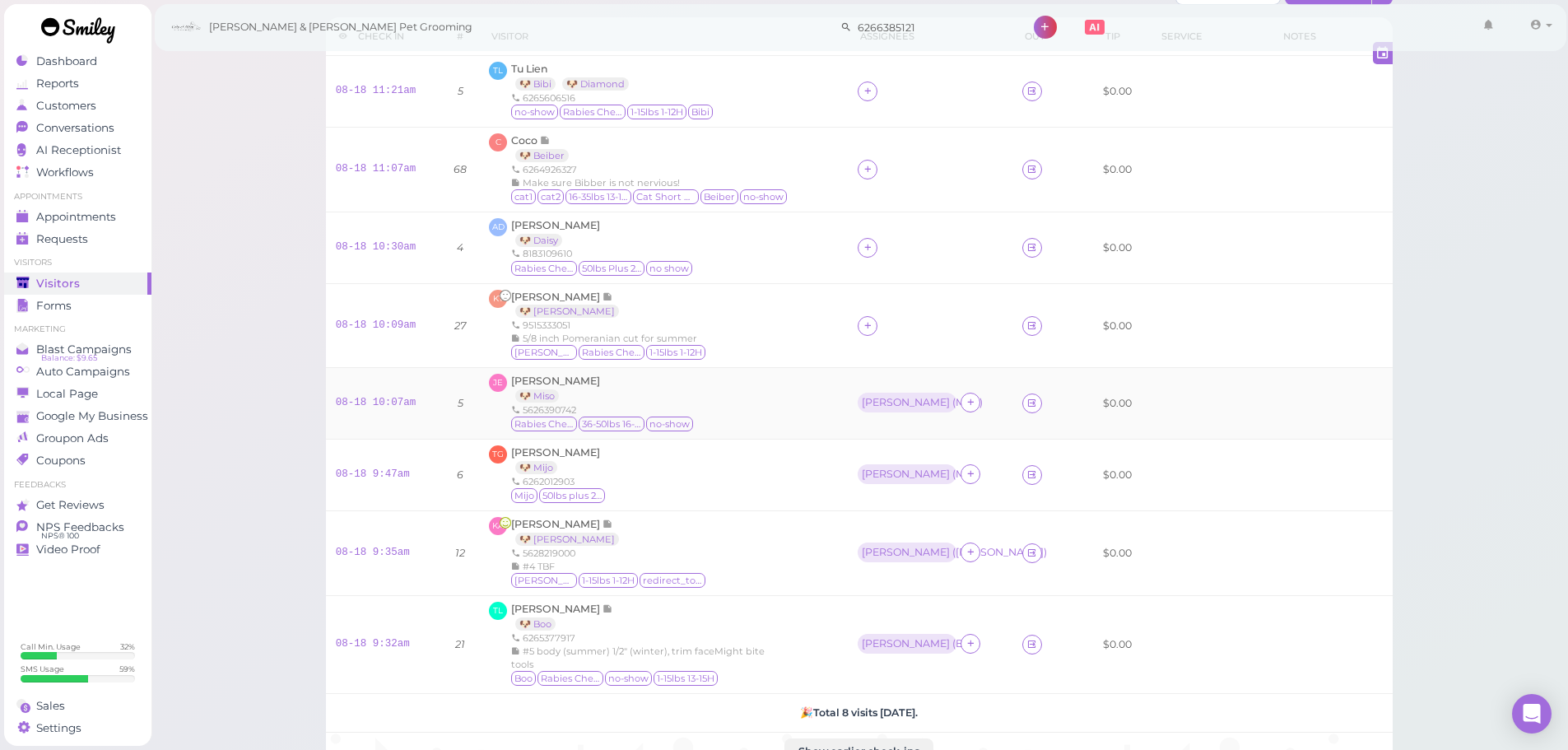
scroll to position [0, 0]
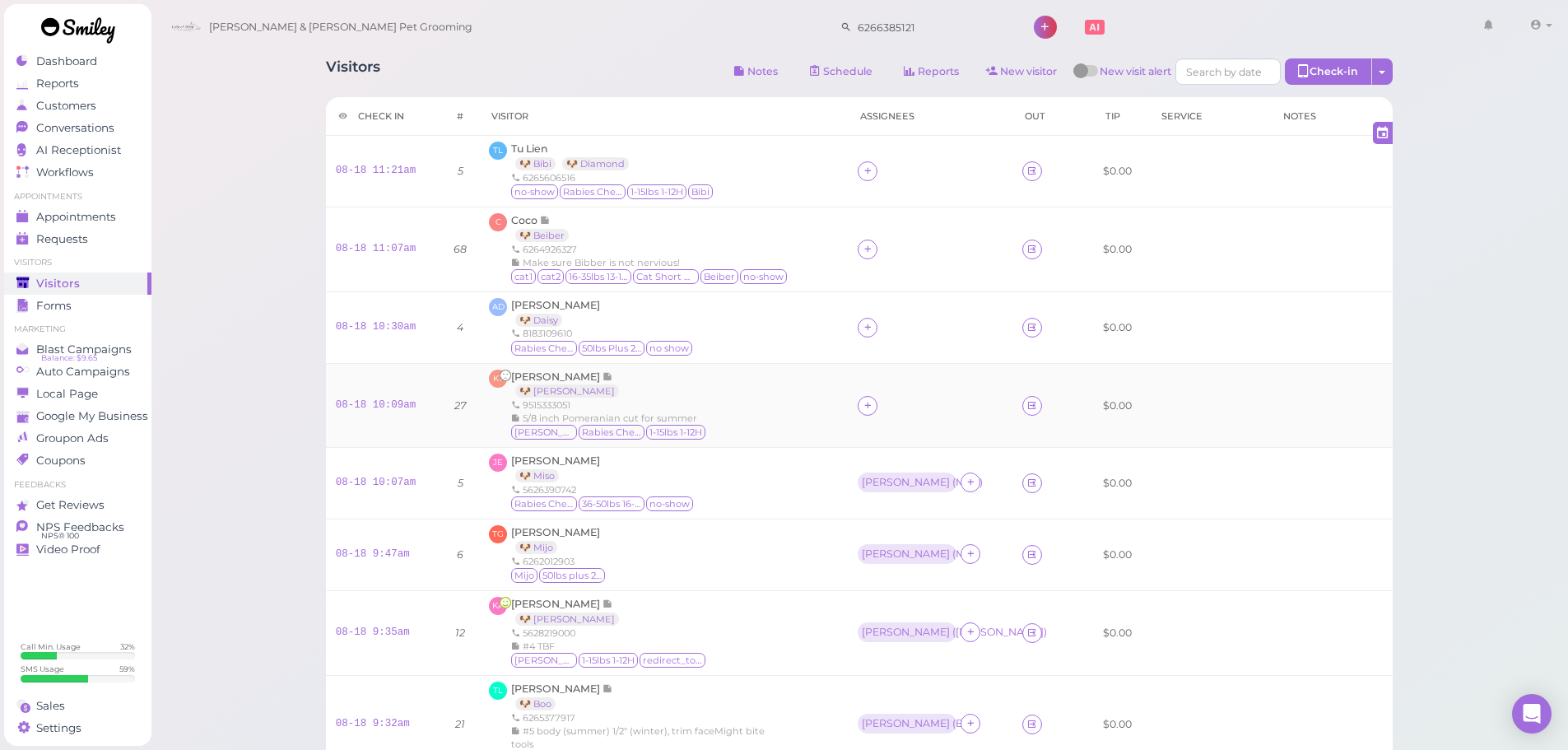
click at [834, 416] on div "KT Kathleen Teshiba 🐶 Sophie 9515333051 5/8 inch Pomeranian cut for summer Soph…" at bounding box center [663, 406] width 349 height 72
click at [865, 407] on div at bounding box center [867, 406] width 20 height 20
click at [886, 532] on div "[PERSON_NAME]" at bounding box center [978, 540] width 231 height 32
click at [872, 326] on icon at bounding box center [868, 327] width 11 height 13
click at [887, 461] on span "[PERSON_NAME]" at bounding box center [916, 462] width 88 height 13
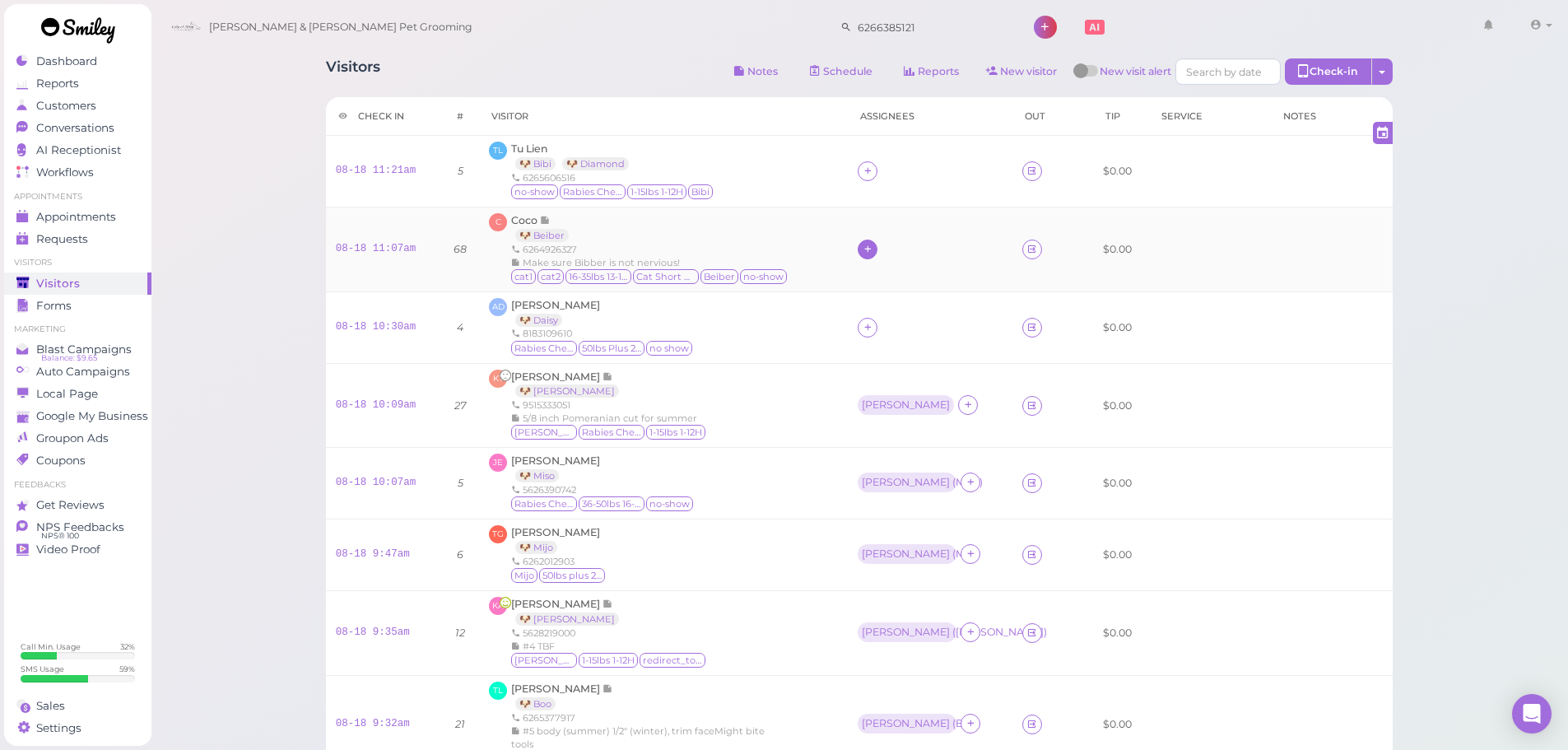
drag, startPoint x: 873, startPoint y: 241, endPoint x: 876, endPoint y: 252, distance: 11.4
click at [873, 243] on icon at bounding box center [868, 249] width 11 height 13
click at [930, 281] on input at bounding box center [966, 287] width 199 height 26
type input "re"
click at [909, 316] on span "[PERSON_NAME]" at bounding box center [916, 320] width 88 height 13
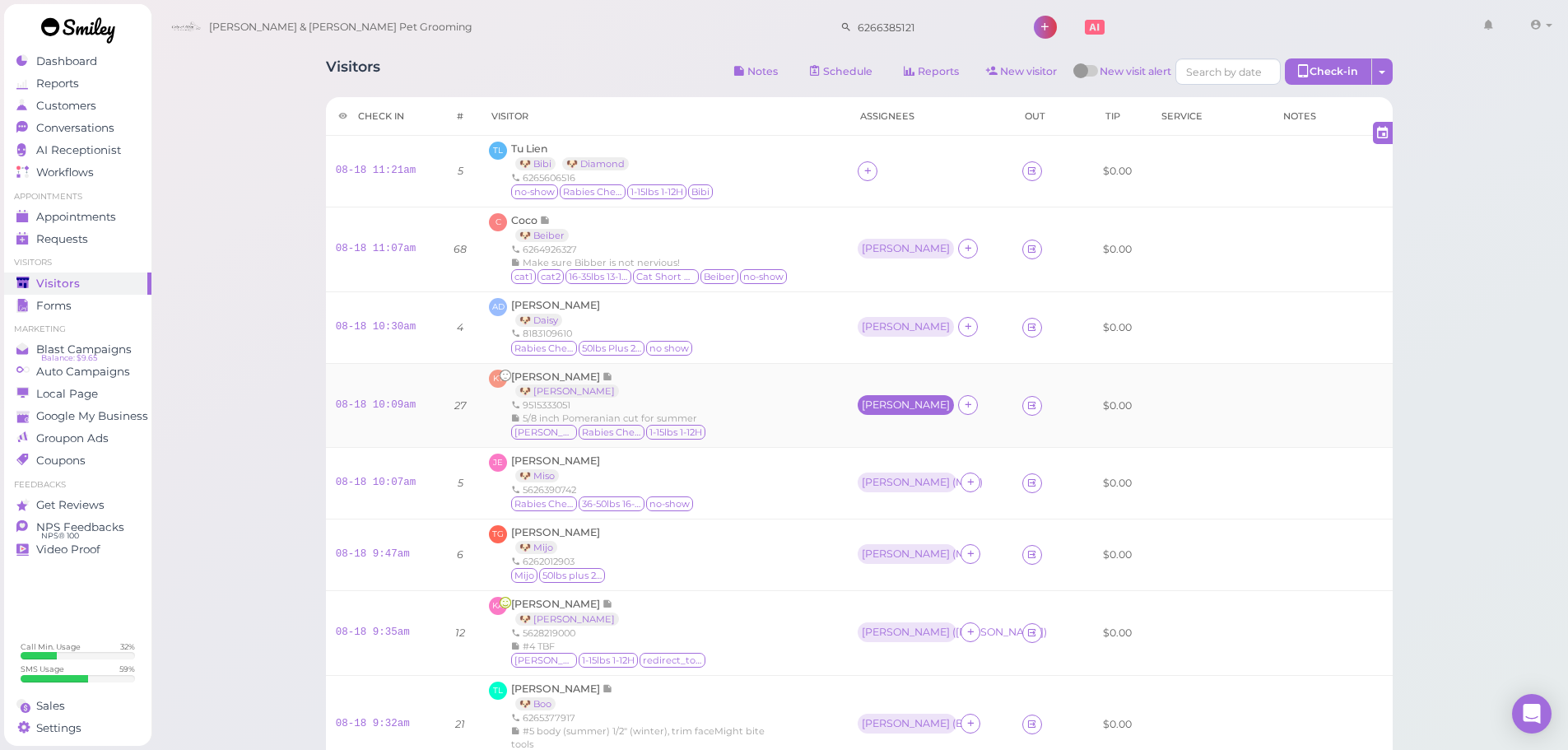
click at [872, 401] on div "[PERSON_NAME]" at bounding box center [906, 406] width 88 height 12
click at [889, 475] on span "Select pets" at bounding box center [902, 477] width 57 height 18
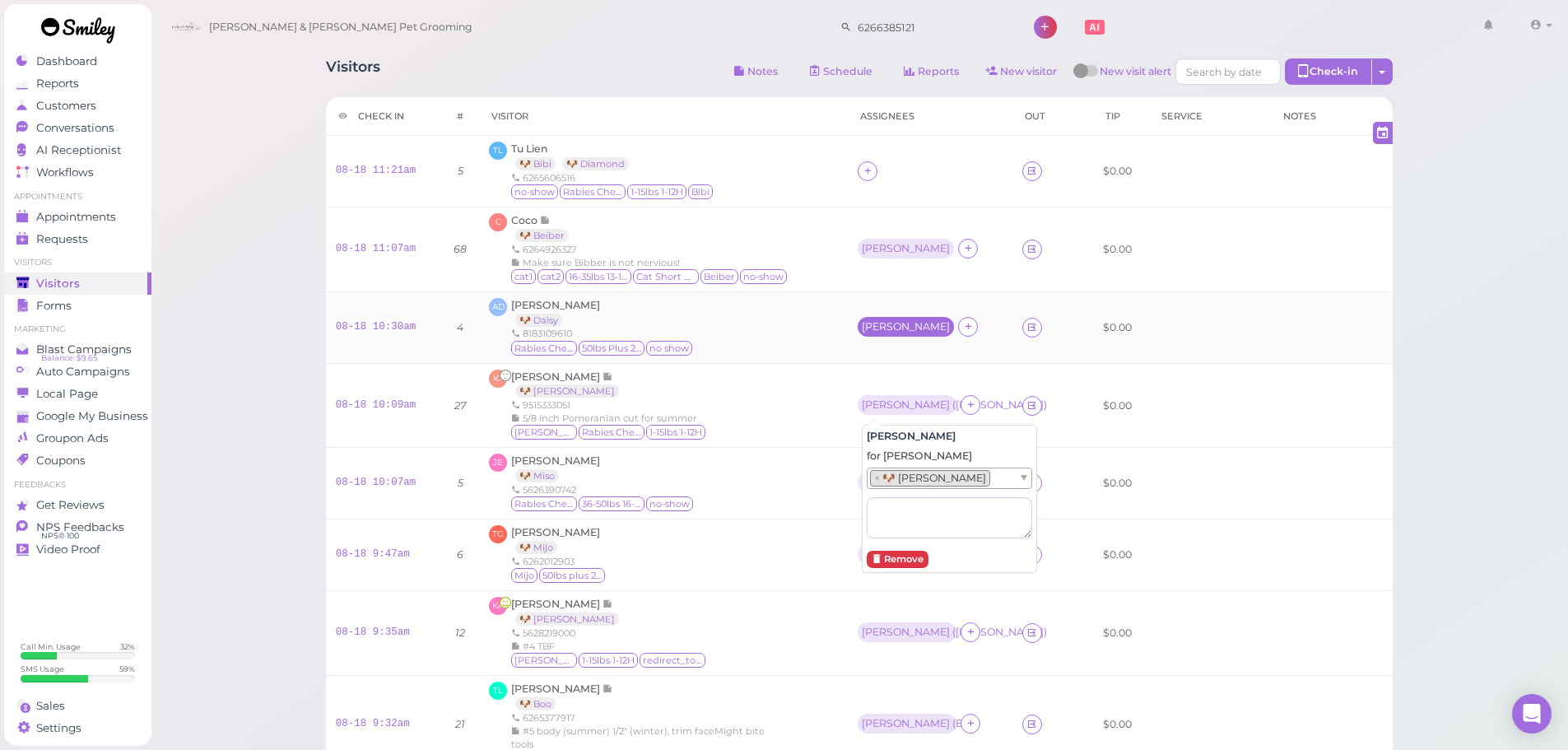
click at [881, 330] on div "[PERSON_NAME]" at bounding box center [906, 327] width 88 height 12
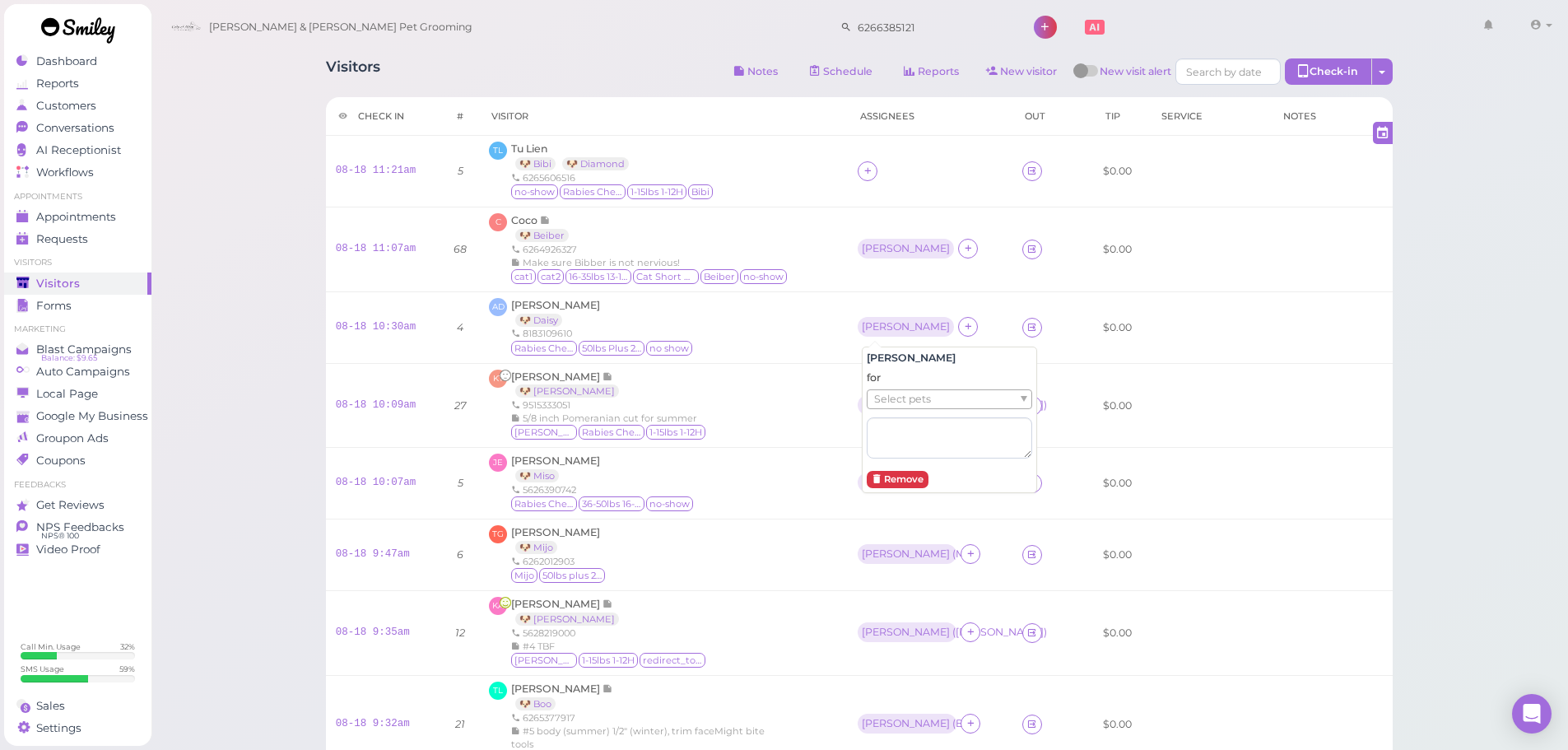
drag, startPoint x: 893, startPoint y: 391, endPoint x: 894, endPoint y: 404, distance: 13.0
click at [894, 404] on span "Select pets" at bounding box center [902, 399] width 57 height 18
click at [875, 266] on td "[PERSON_NAME]" at bounding box center [930, 249] width 165 height 85
click at [881, 261] on td "[PERSON_NAME]" at bounding box center [930, 249] width 165 height 85
click at [892, 260] on td "[PERSON_NAME]" at bounding box center [930, 249] width 165 height 85
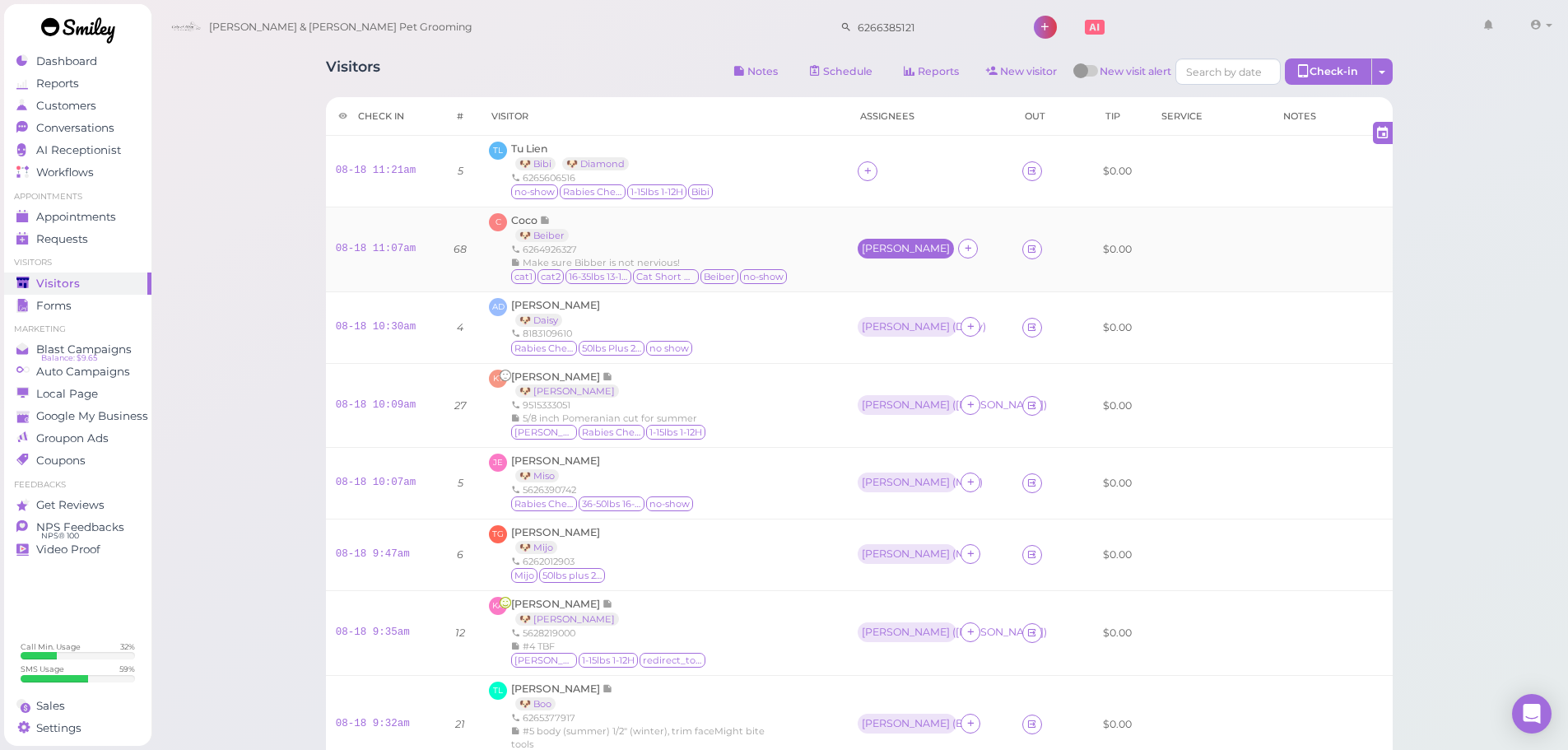
click at [897, 256] on div "[PERSON_NAME]" at bounding box center [906, 248] width 97 height 20
click at [902, 316] on span "Select pets" at bounding box center [902, 321] width 57 height 18
click at [837, 317] on td "AD Andre Duran 🐶 Daisy 8183109610 Rabies Checked 50lbs Plus 21-25H no show" at bounding box center [664, 327] width 369 height 71
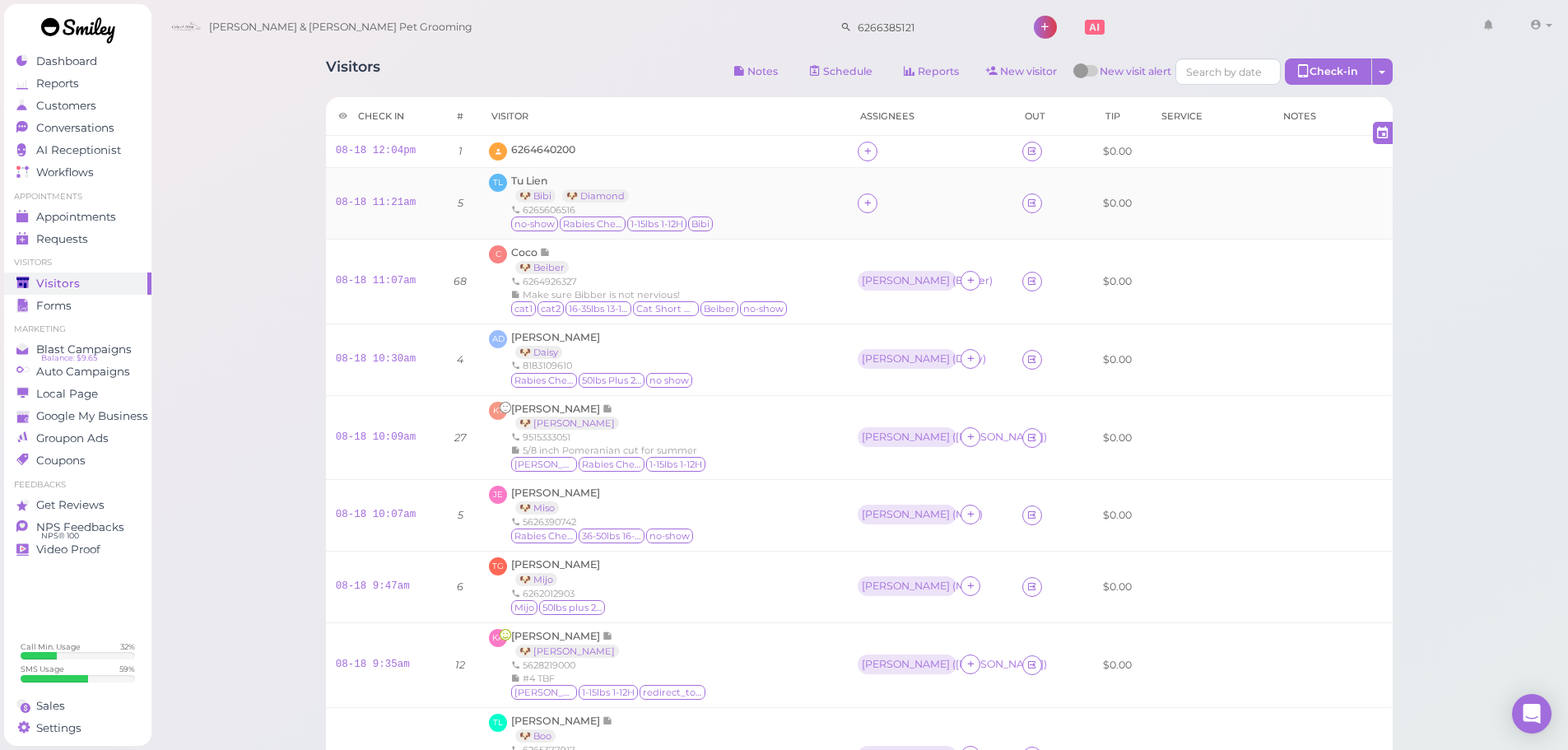
click at [668, 205] on div "6265606516" at bounding box center [613, 210] width 204 height 14
click at [534, 181] on span "Tu Lien" at bounding box center [530, 181] width 37 height 13
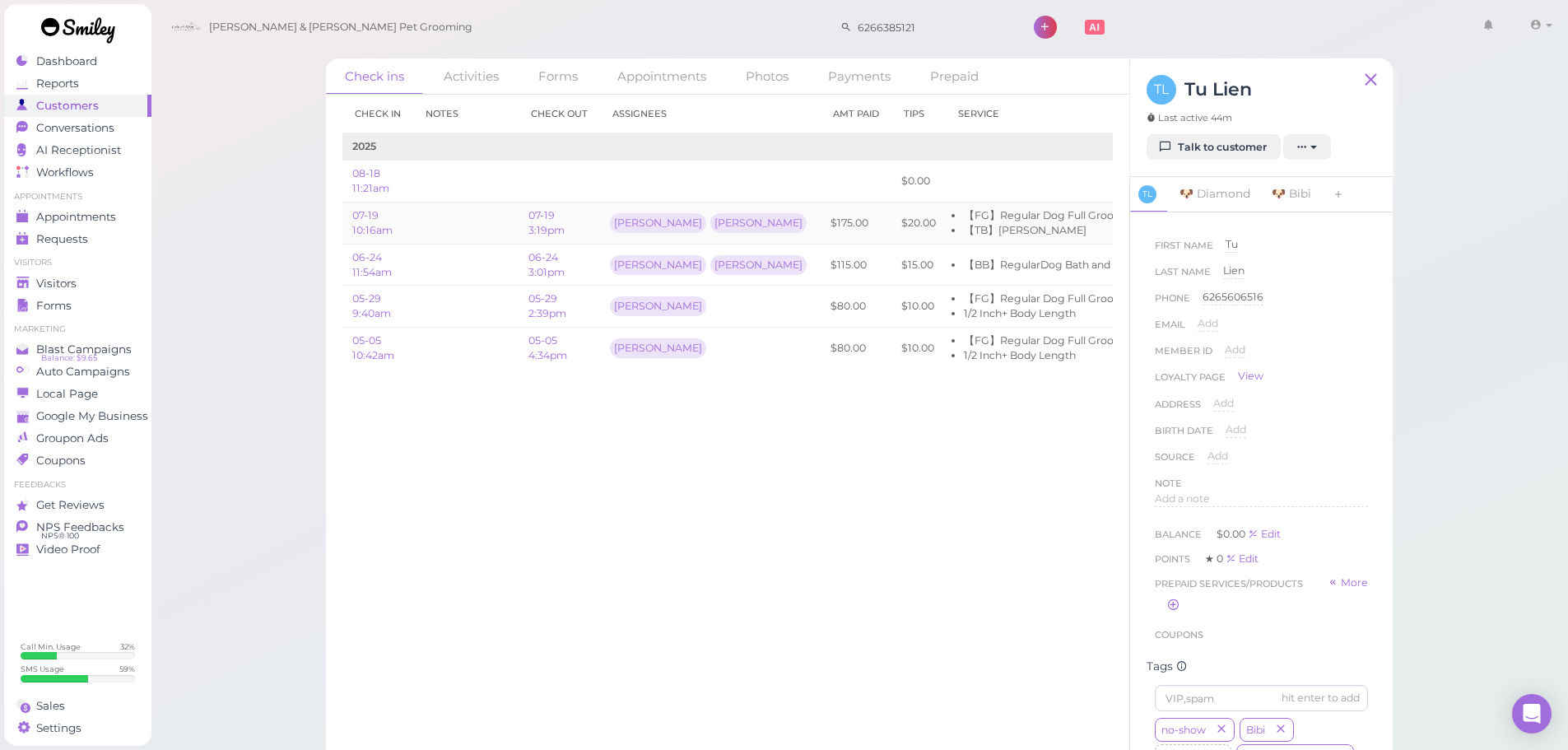
click at [892, 240] on td "$20.00" at bounding box center [919, 223] width 54 height 42
click at [550, 231] on link "07-19 3:19pm" at bounding box center [546, 222] width 36 height 27
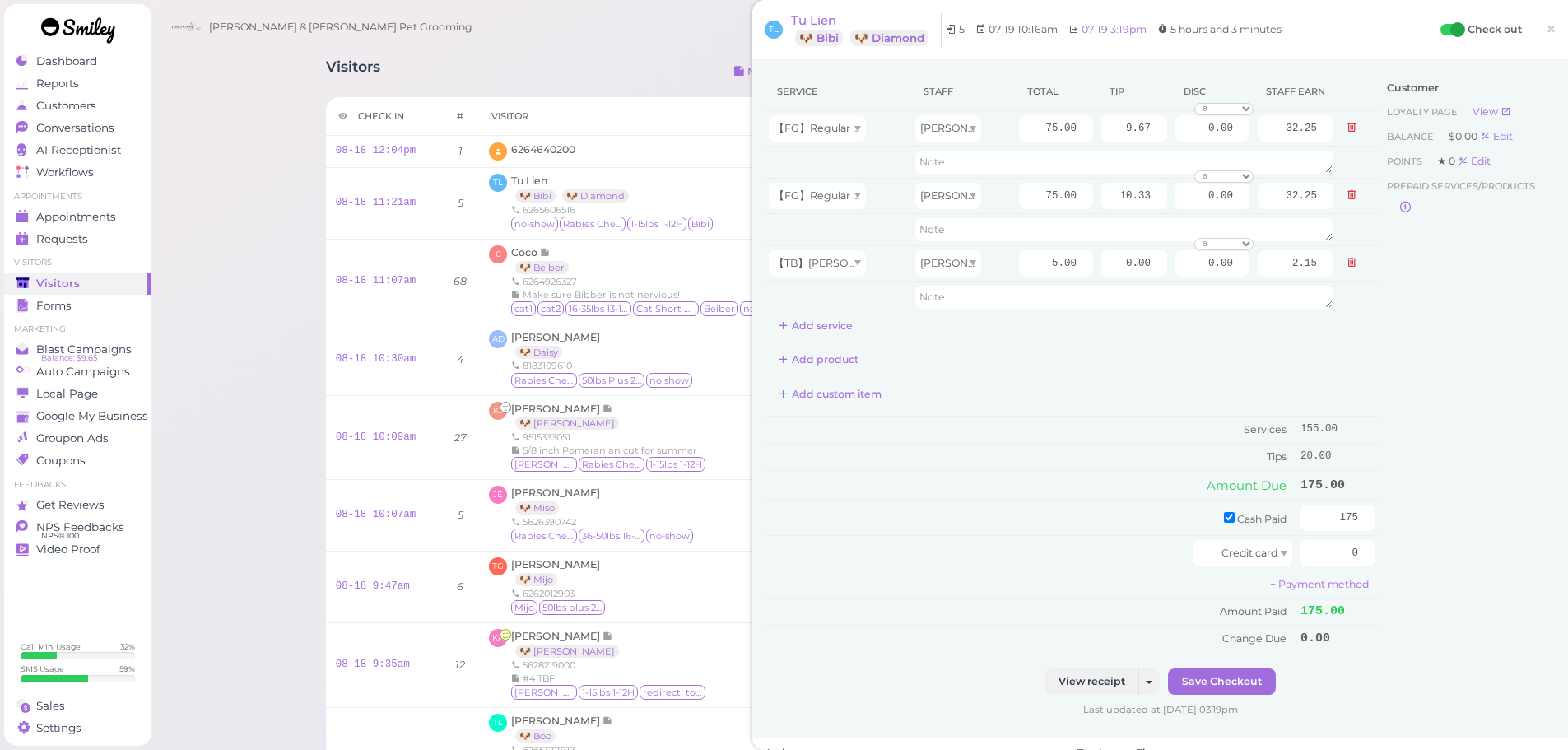
click at [1448, 260] on div "Customer Loyalty page View Balance $0.00 Edit Points ★ 0 Edit Prepaid services/…" at bounding box center [1467, 370] width 177 height 596
click at [521, 146] on span "6264640200" at bounding box center [544, 149] width 64 height 13
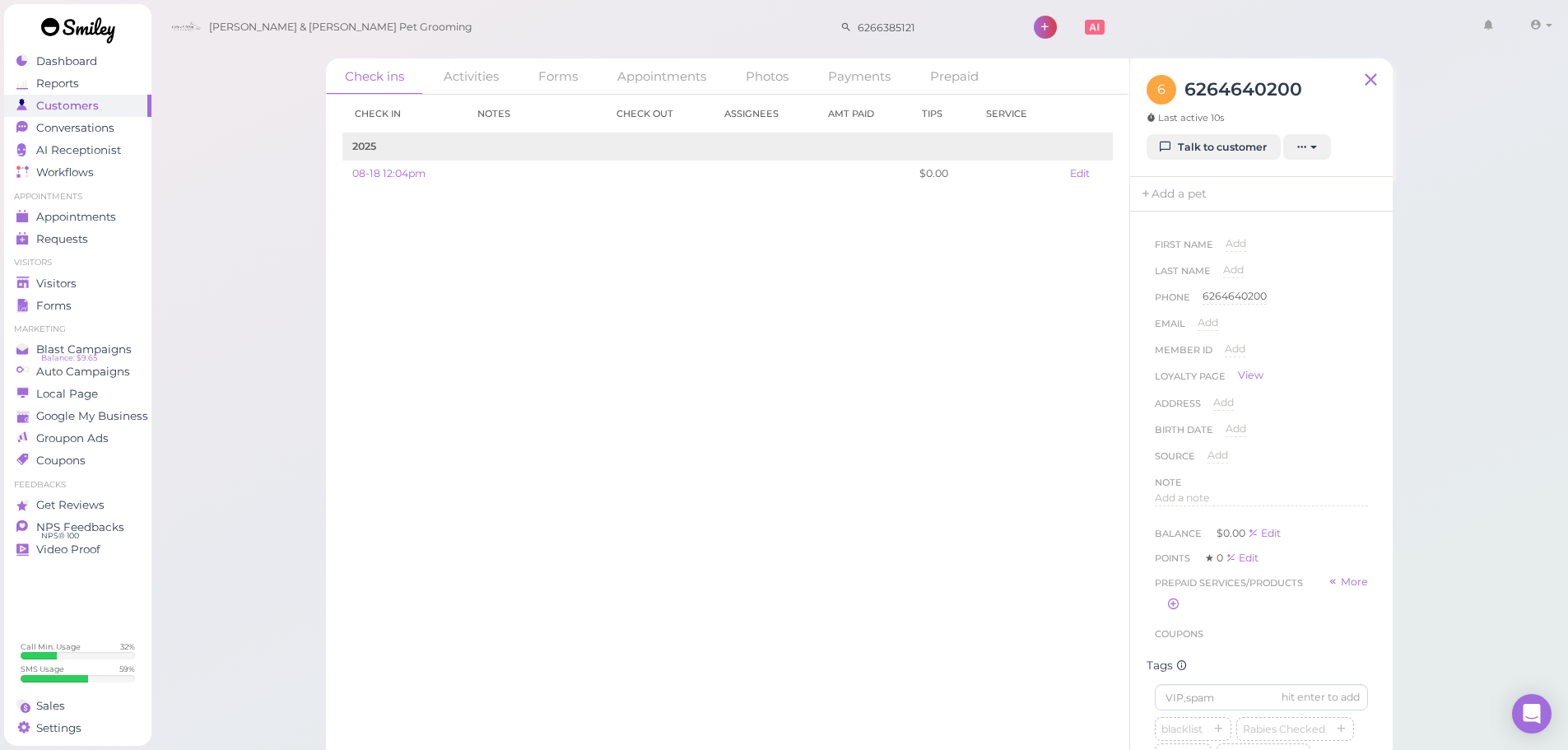
click at [877, 476] on div "Check in Notes Check out Assignees Amt Paid Tips Service 2025 08-18 12:04pm $0.…" at bounding box center [727, 423] width 804 height 655
click at [1324, 546] on div "blacklist Rabies Checked 学生 do not take difficult Cat Long Hair Cat Short Hair …" at bounding box center [1261, 559] width 213 height 343
click at [883, 399] on div "Check in Notes Check out Assignees Amt Paid Tips Service 2025 08-18 12:04pm $0.…" at bounding box center [727, 423] width 804 height 655
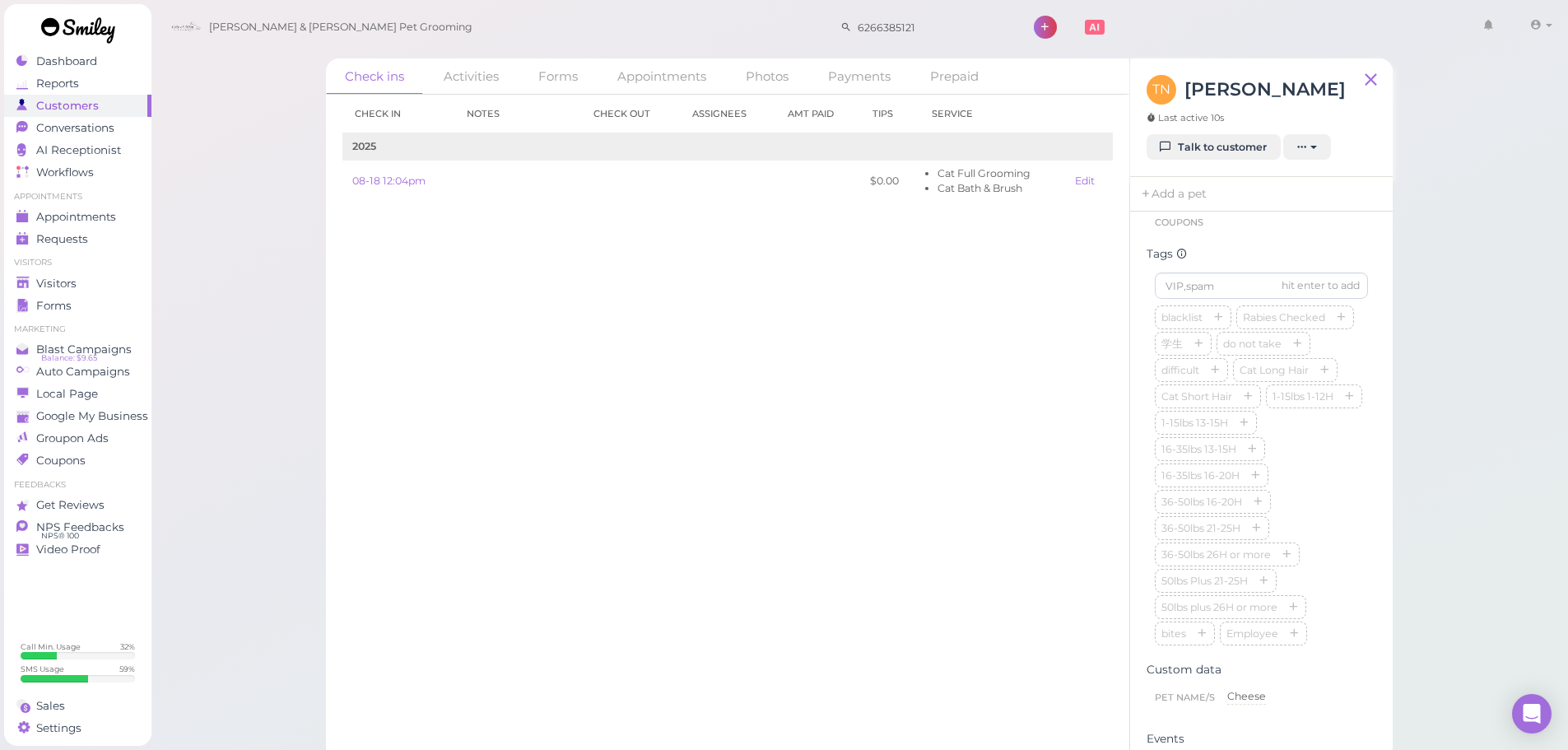
click at [1301, 439] on div "blacklist Rabies Checked 学生 do not take difficult Cat Long Hair Cat Short Hair …" at bounding box center [1261, 477] width 213 height 343
click at [1223, 216] on input at bounding box center [1261, 203] width 213 height 26
type input "Cheese"
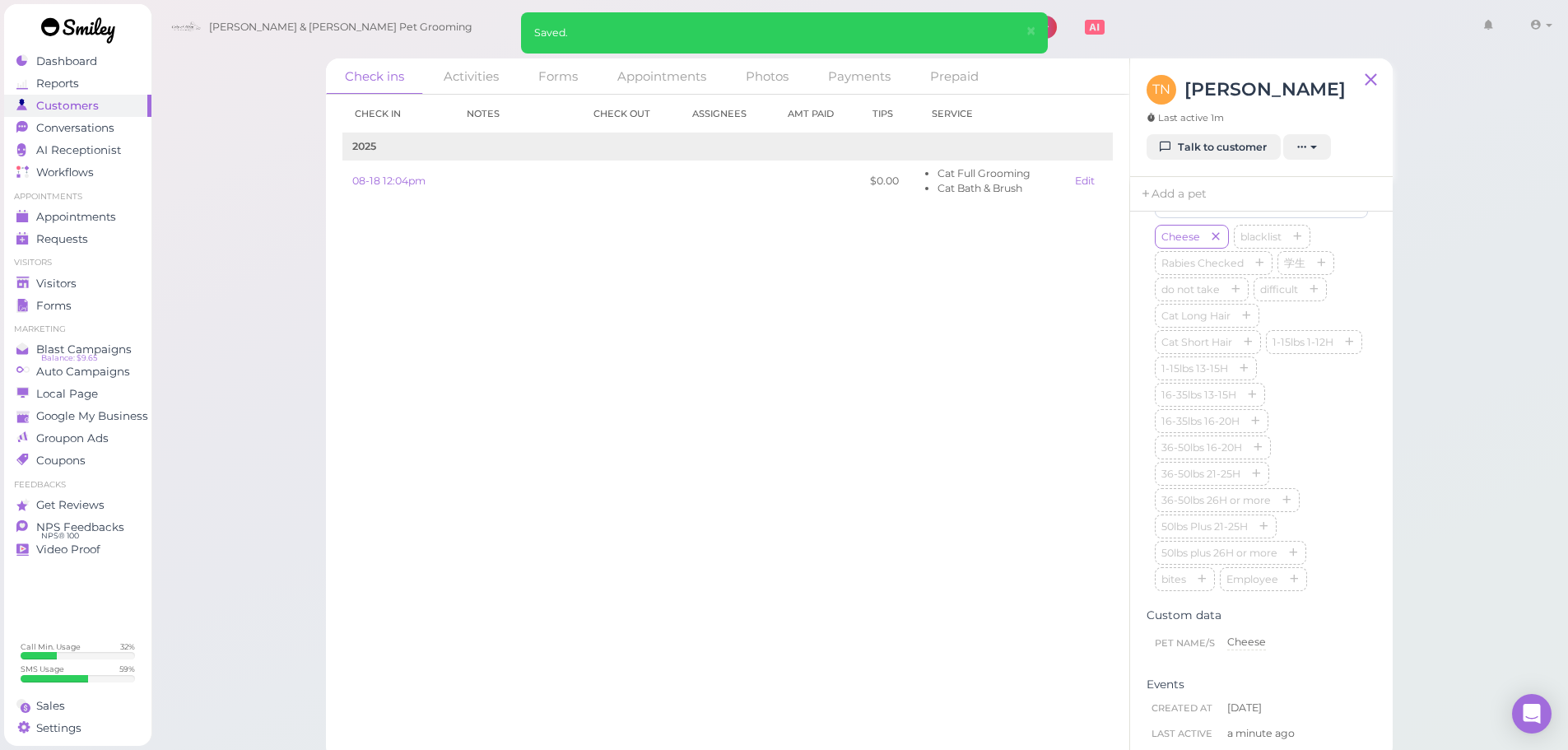
click at [1300, 392] on div "Cheese blacklist Rabies Checked 学生 do not take difficult Cat Long Hair Cat Shor…" at bounding box center [1261, 409] width 213 height 369
click at [1334, 439] on div "Cheese blacklist Rabies Checked 学生 do not take difficult Cat Long Hair Cat Shor…" at bounding box center [1261, 440] width 213 height 369
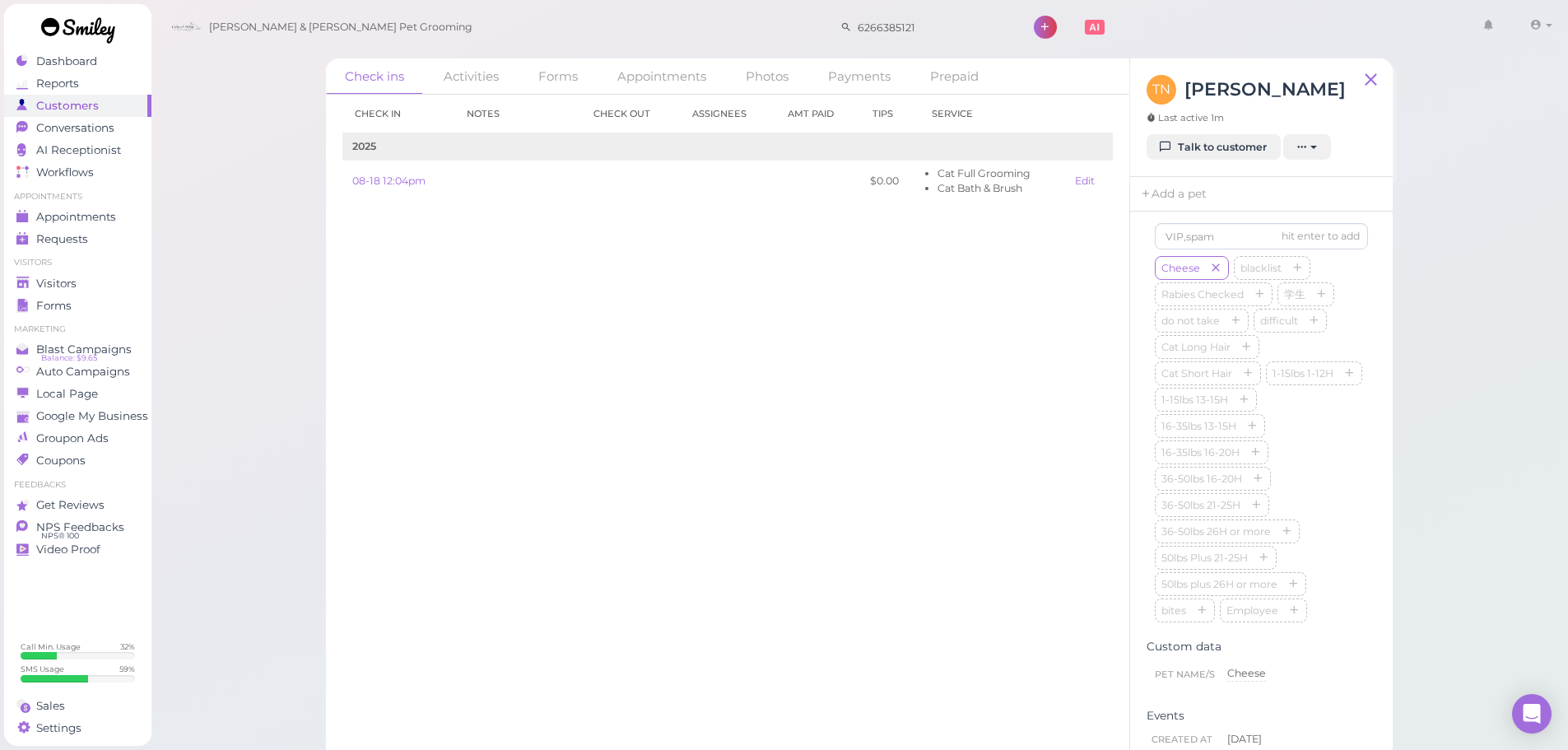
click at [704, 451] on div "Check in Notes Check out Assignees Amt Paid Tips Service 2025 08-18 12:04pm $0.…" at bounding box center [727, 423] width 804 height 655
click at [453, 334] on div "Check in Notes Check out Assignees Amt Paid Tips Service 2025 08-18 12:04pm $0.…" at bounding box center [727, 423] width 804 height 655
click at [454, 335] on div "Check in Notes Check out Assignees Amt Paid Tips Service 2025 08-18 12:04pm $0.…" at bounding box center [727, 423] width 804 height 655
click at [74, 283] on span "Visitors" at bounding box center [57, 283] width 41 height 14
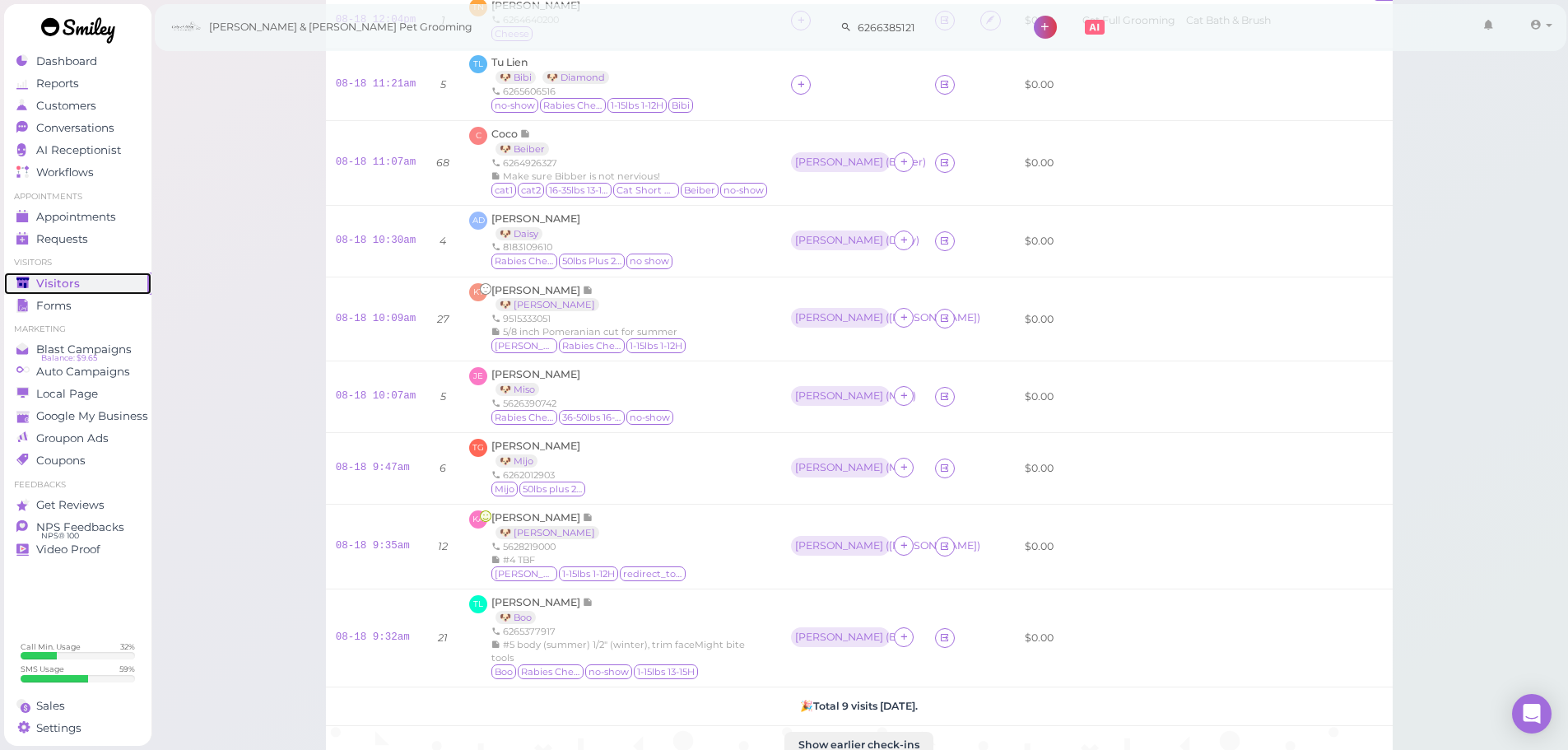
scroll to position [382, 0]
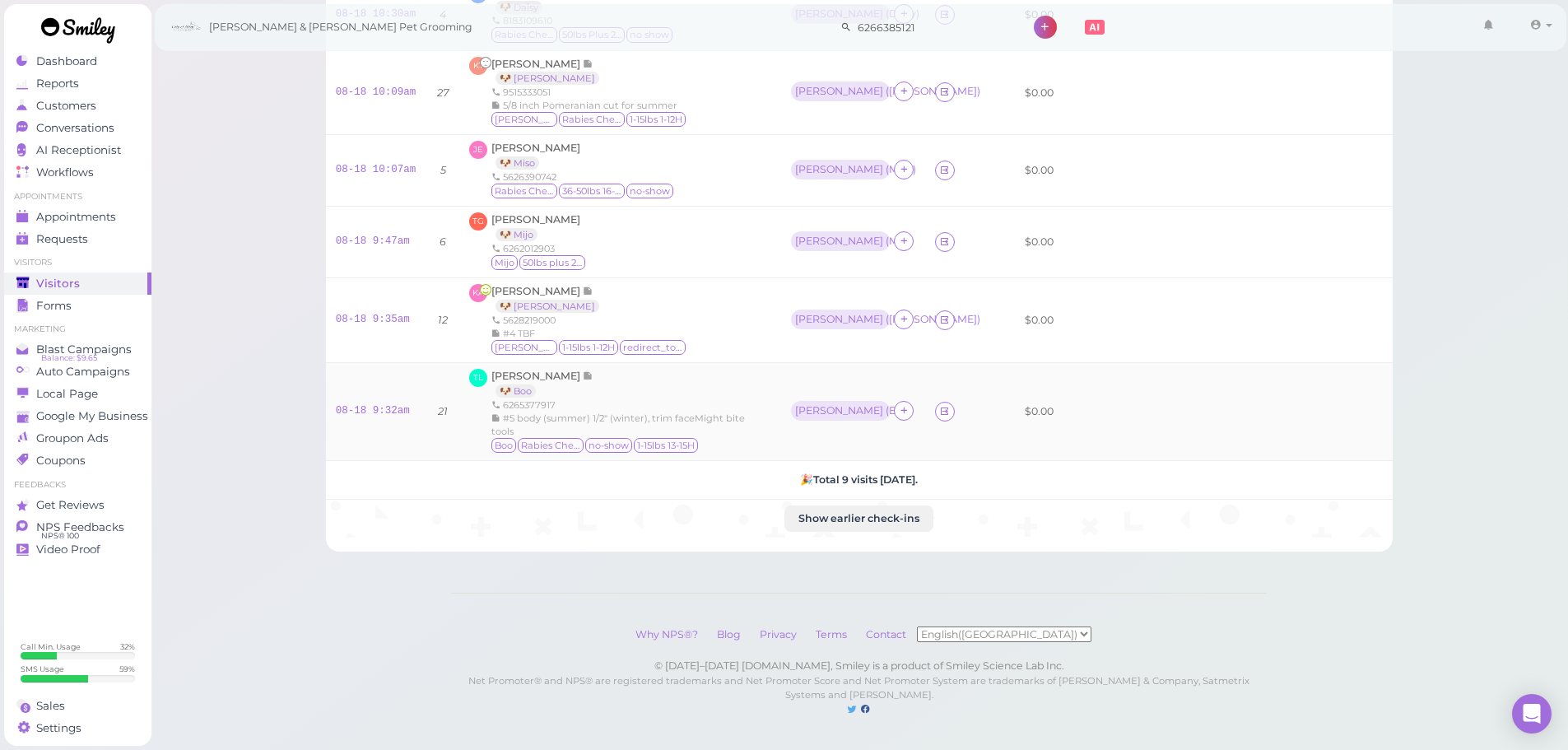
click at [500, 371] on div "Tina Lien 🐶 Boo 6265377917 #5 body (summer) 1/2" (winter), trim faceMight bite …" at bounding box center [619, 411] width 255 height 86
click at [501, 370] on span "[PERSON_NAME]" at bounding box center [537, 376] width 92 height 13
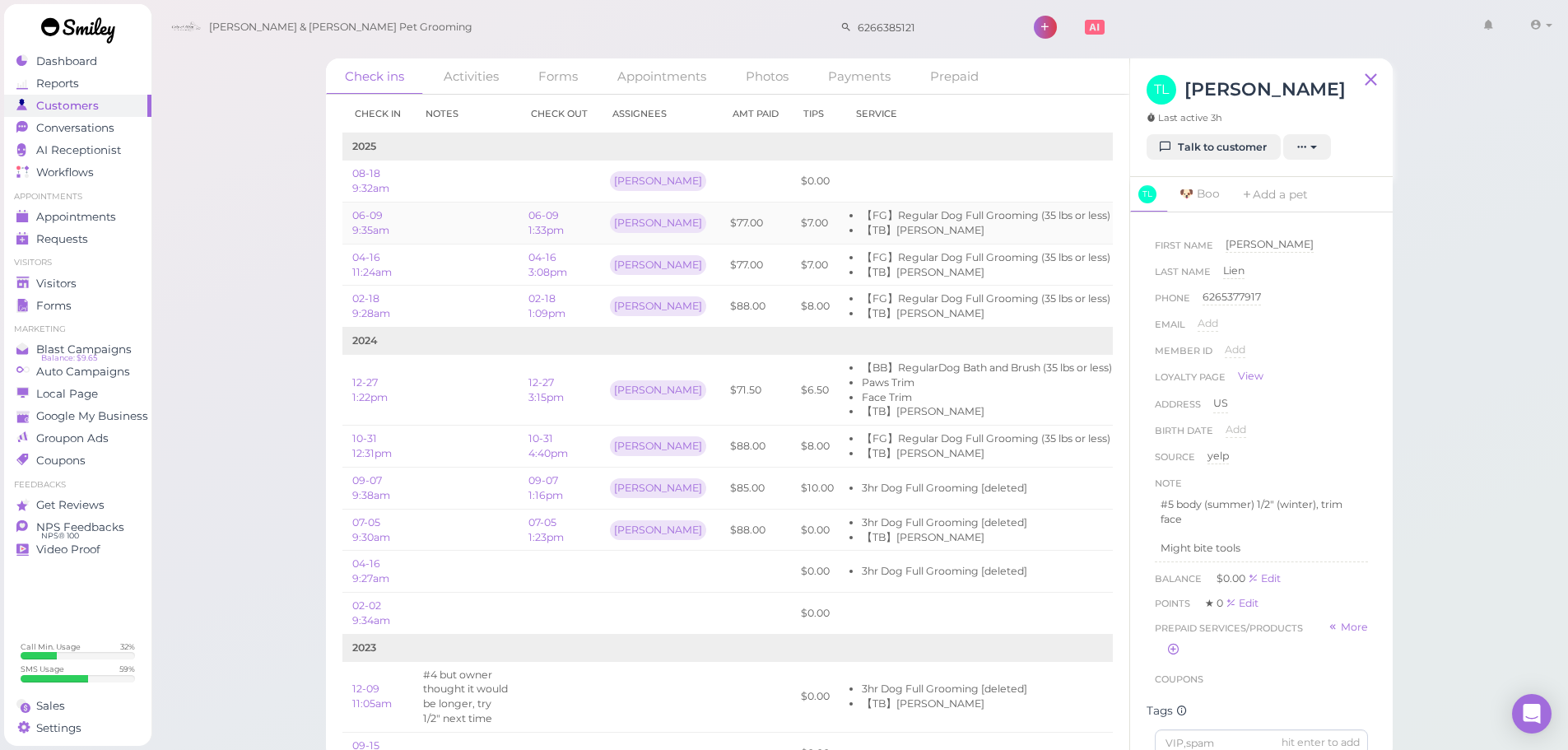
click at [467, 239] on td at bounding box center [466, 223] width 105 height 42
click at [663, 225] on div "[PERSON_NAME]" at bounding box center [660, 222] width 100 height 28
click at [66, 281] on span "Visitors" at bounding box center [58, 283] width 43 height 14
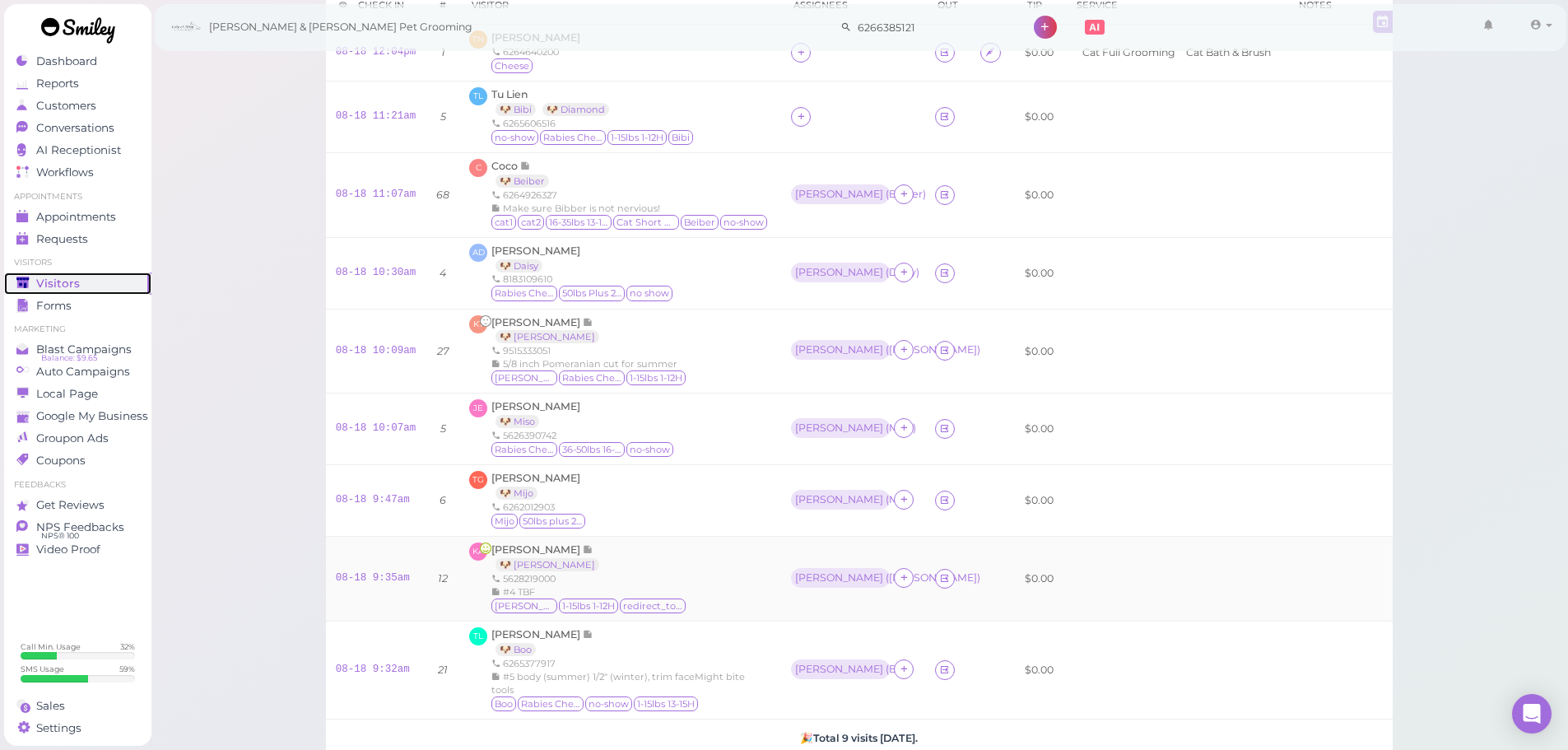
scroll to position [82, 0]
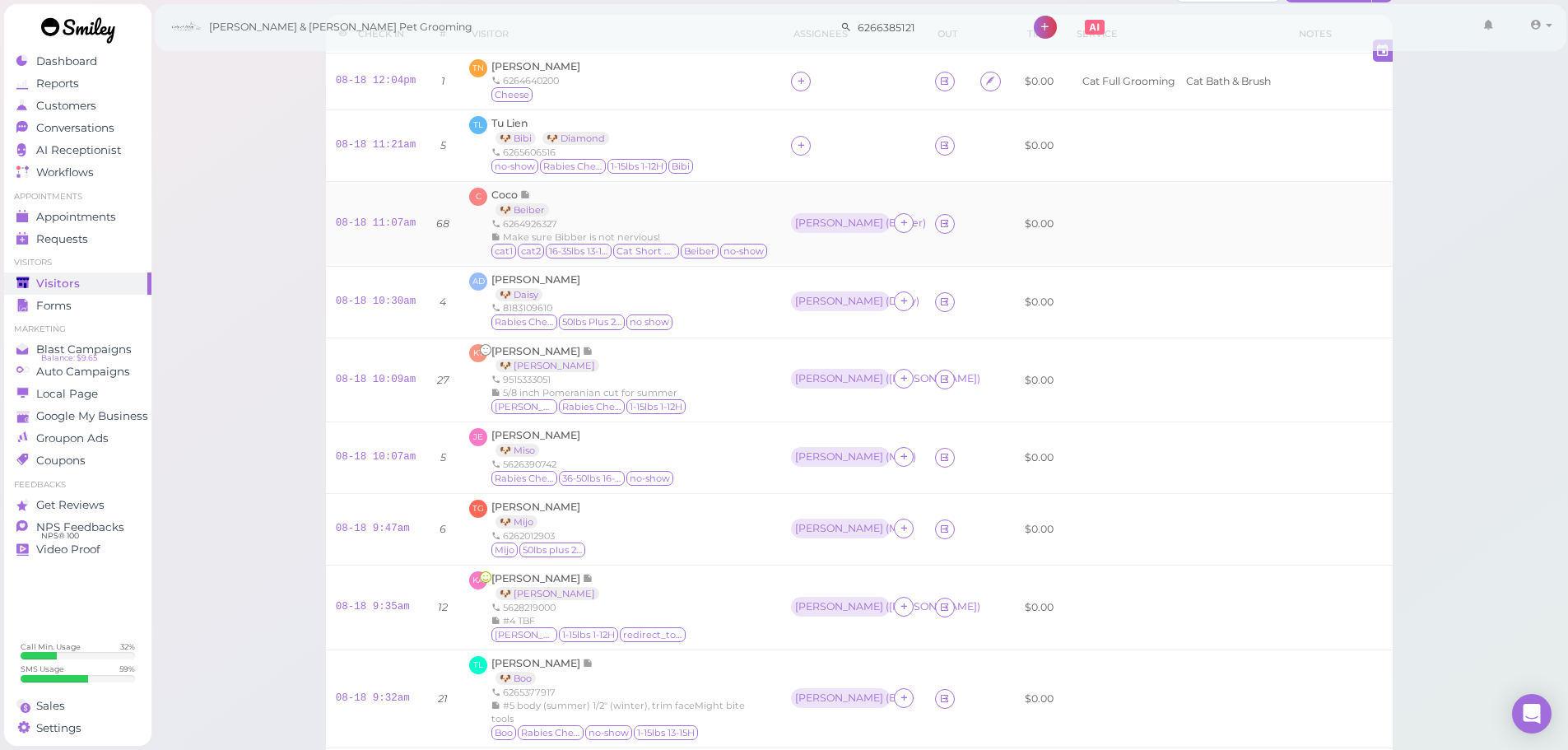
click at [704, 204] on div "Coco 🐶 Beiber 6264926327 Make sure Bibber is not nervious! cat1 cat2 16-35lbs 1…" at bounding box center [630, 223] width 277 height 72
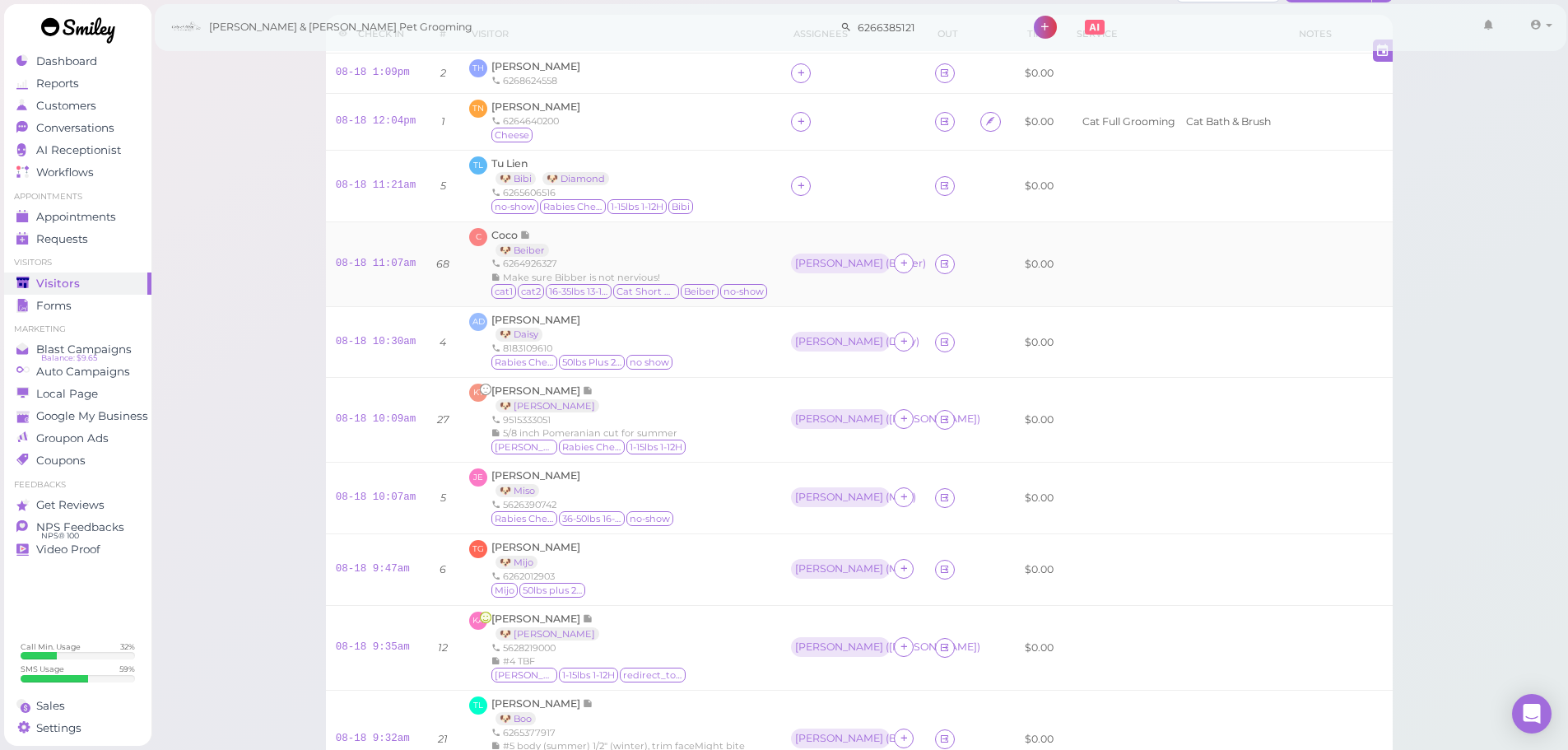
scroll to position [0, 0]
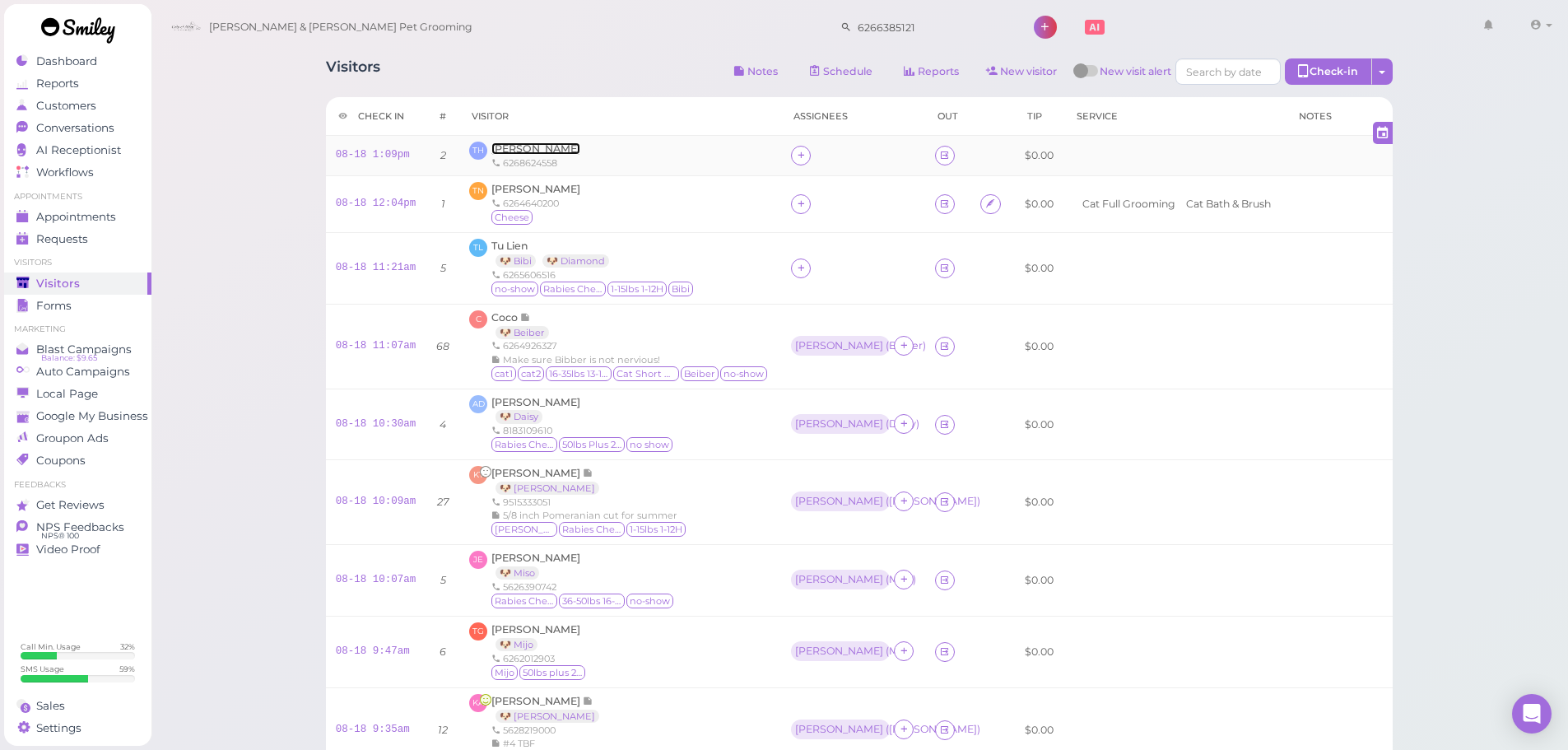
click at [529, 143] on span "[PERSON_NAME]" at bounding box center [535, 148] width 89 height 13
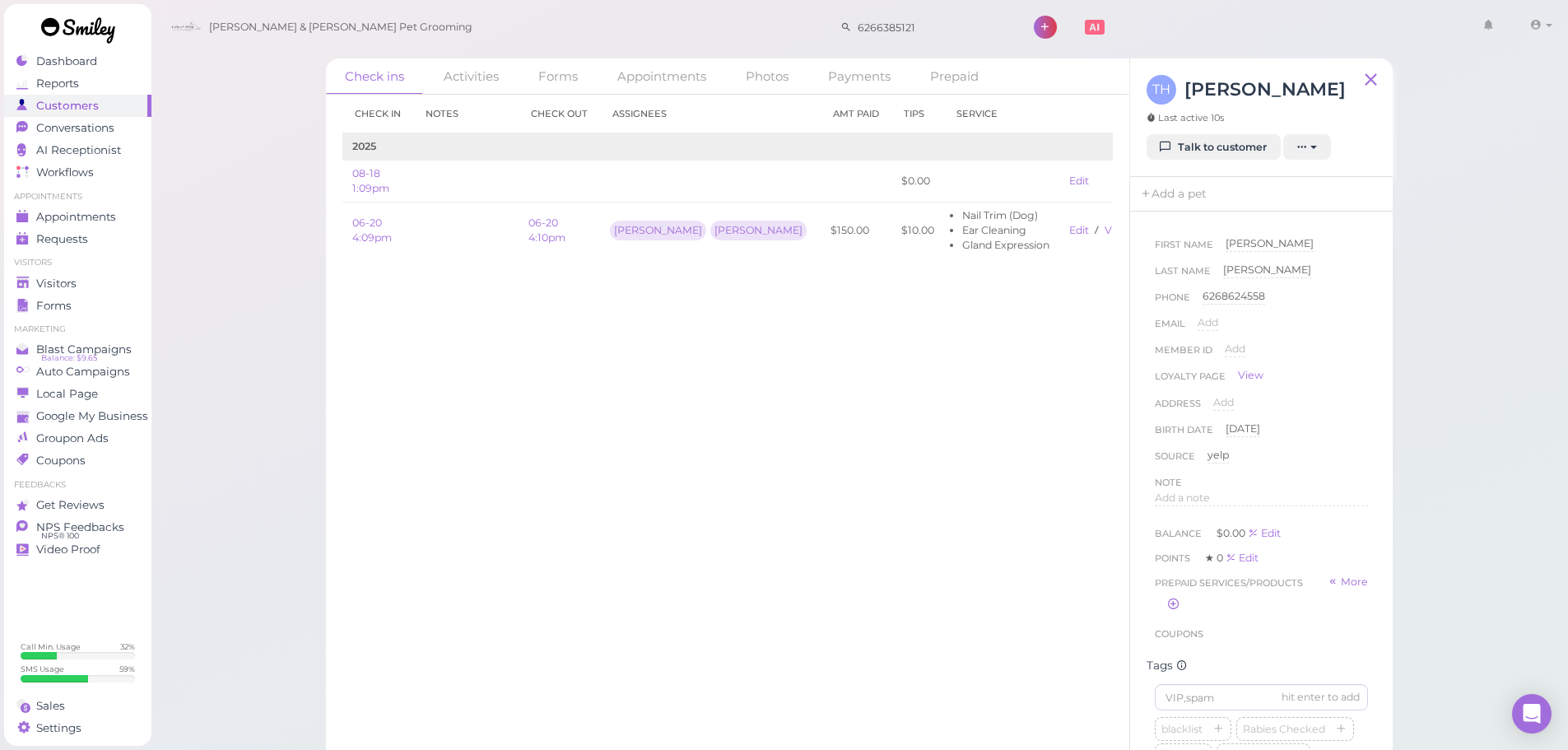
click at [765, 648] on div "Check in Notes Check out Assignees Amt Paid Tips Service 2025 08-18 1:09pm $0.0…" at bounding box center [727, 423] width 804 height 655
click at [845, 521] on div "Check in Notes Check out Assignees Amt Paid Tips Service 2025 08-18 1:09pm $0.0…" at bounding box center [727, 423] width 804 height 655
click at [1420, 388] on div "Check ins Activities Forms Appointments Photos Payments Prepaid Check in Notes …" at bounding box center [860, 380] width 1419 height 760
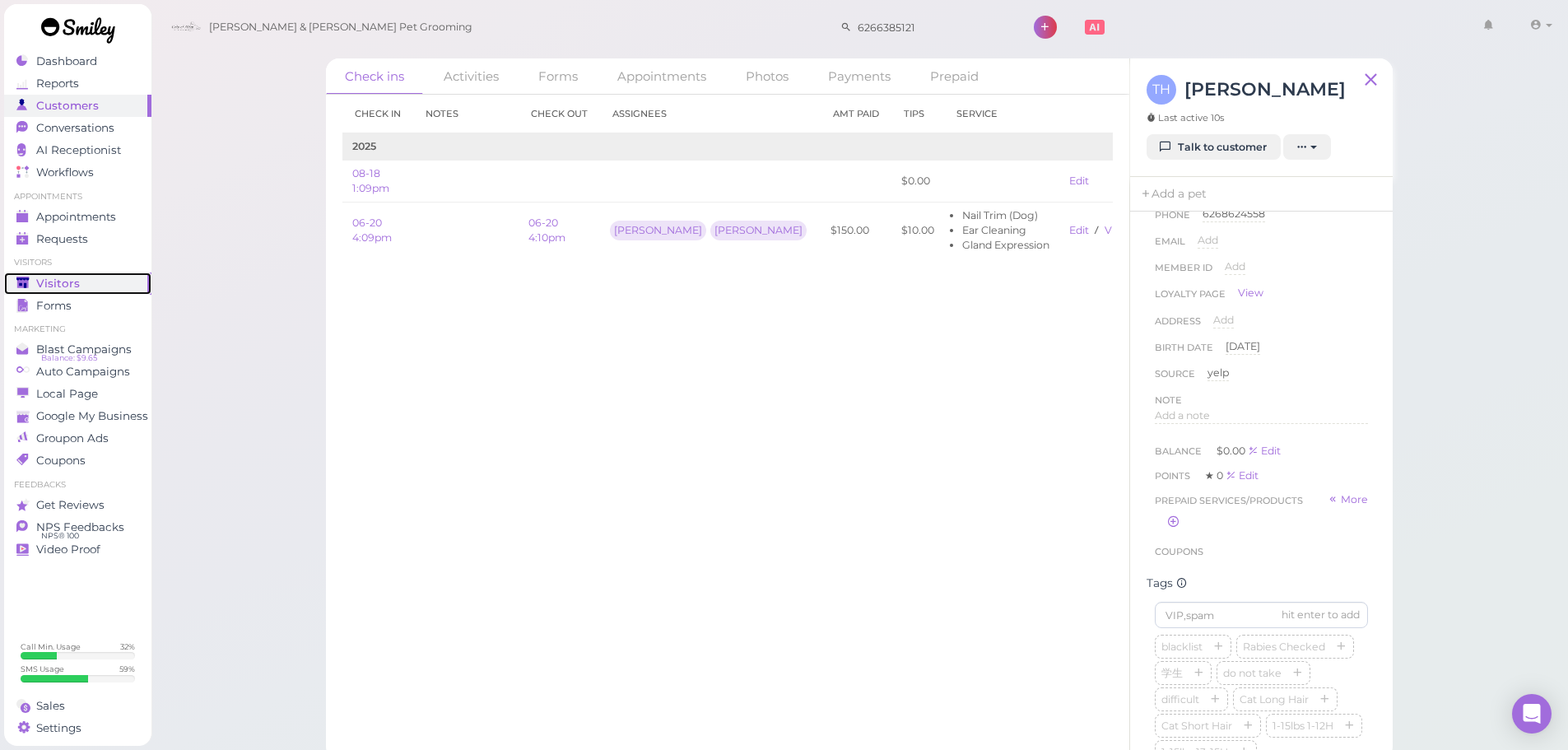
click at [90, 281] on div "Visitors" at bounding box center [76, 283] width 119 height 14
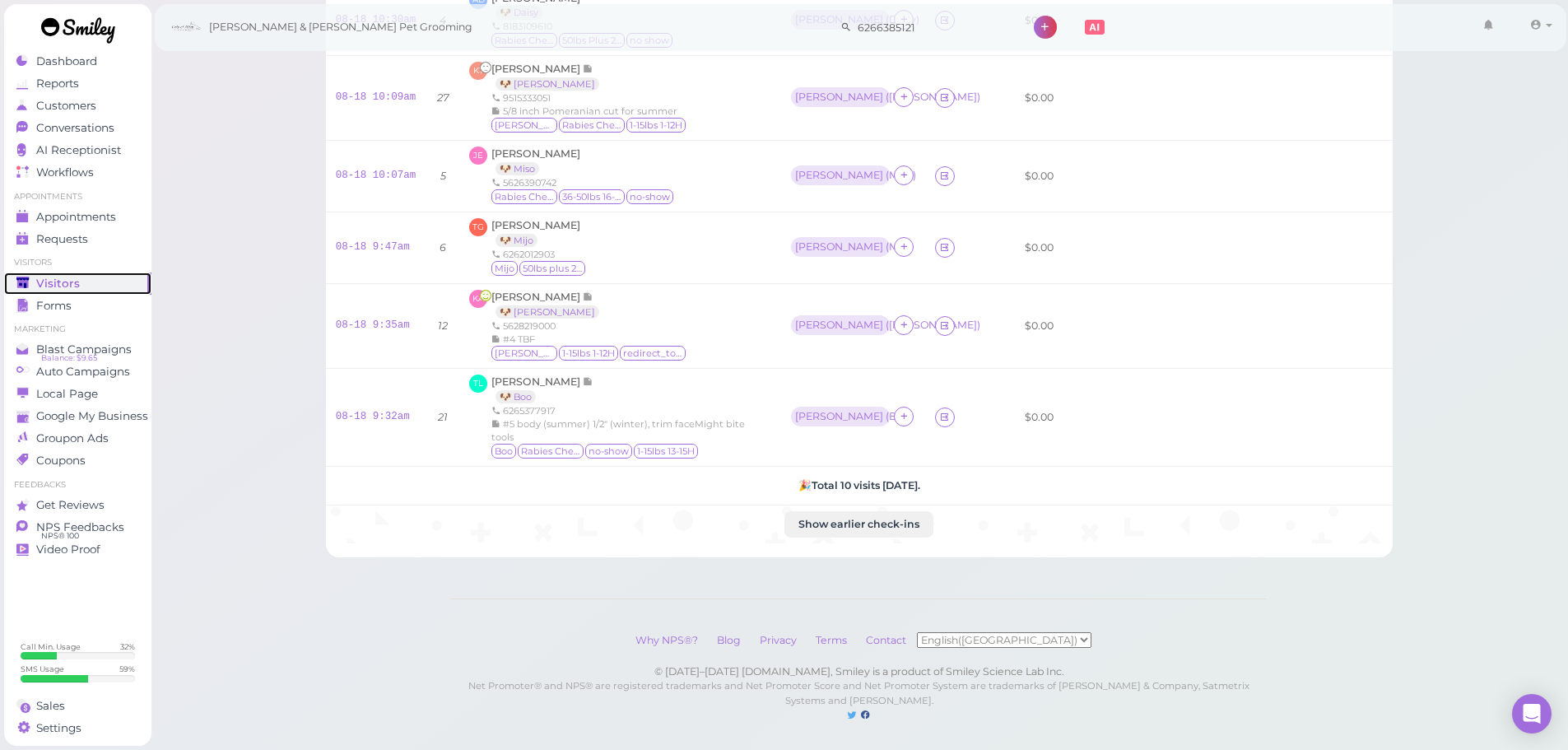
scroll to position [423, 0]
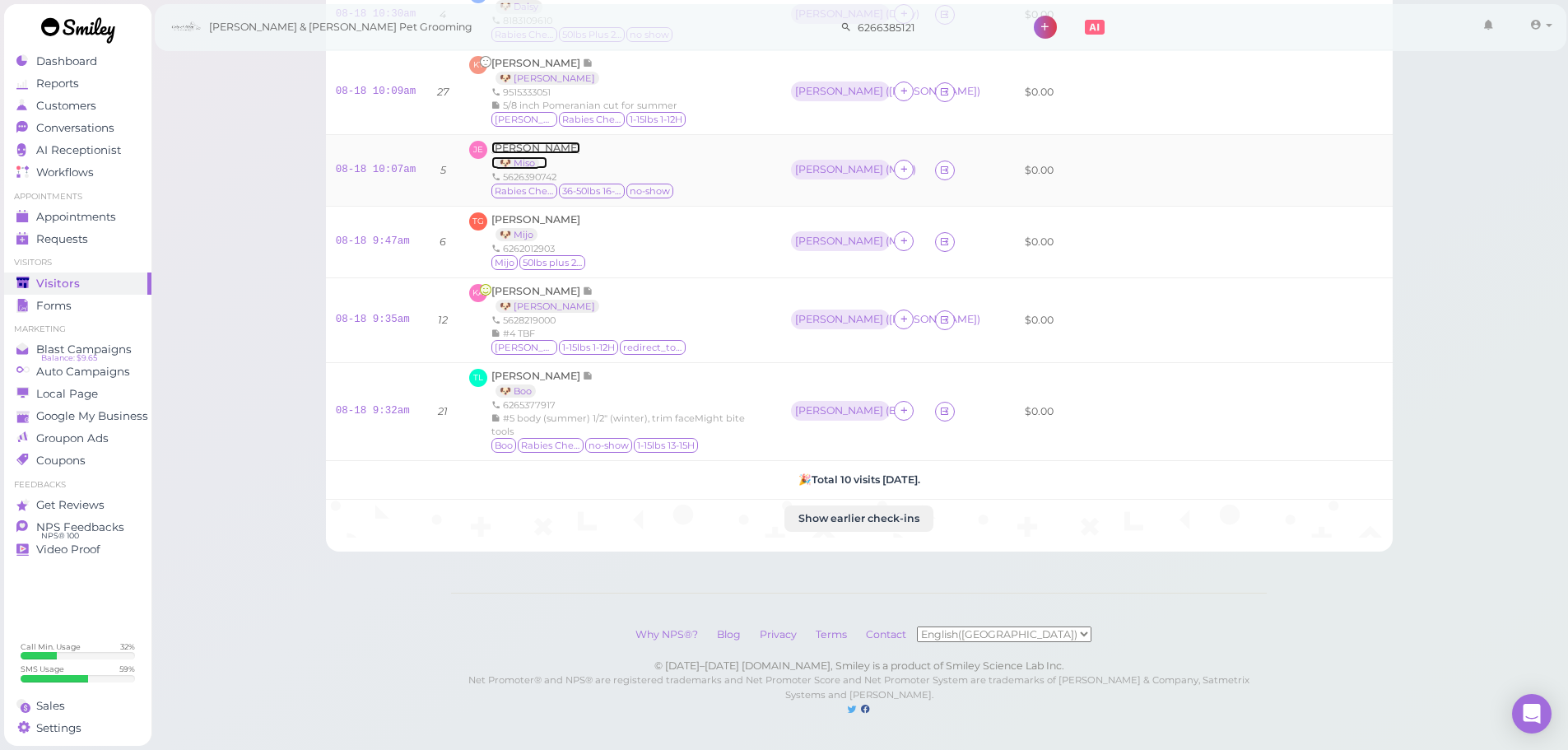
click at [524, 142] on span "[PERSON_NAME]" at bounding box center [535, 148] width 89 height 13
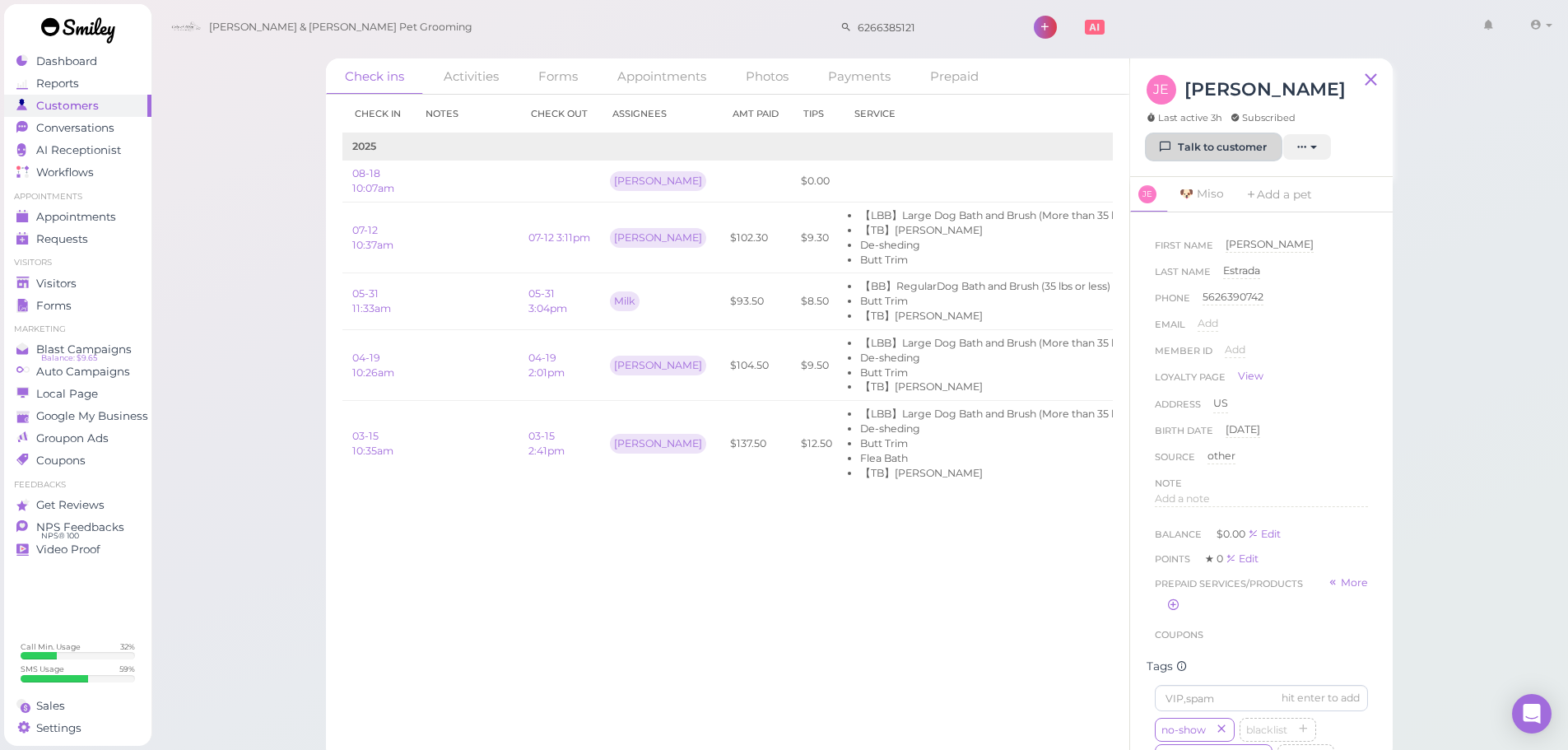
click at [1229, 135] on link "Talk to customer" at bounding box center [1214, 147] width 134 height 26
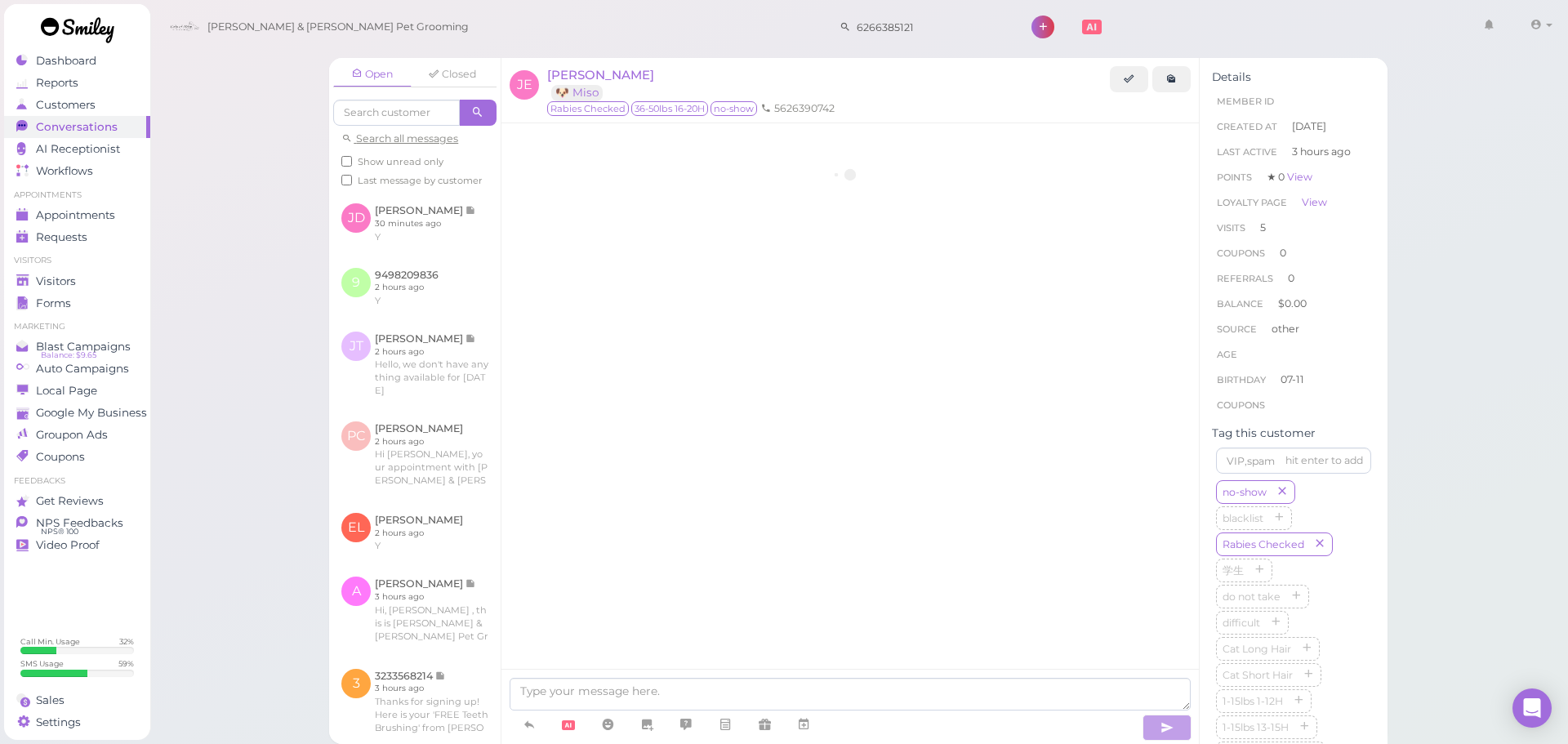
scroll to position [2404, 0]
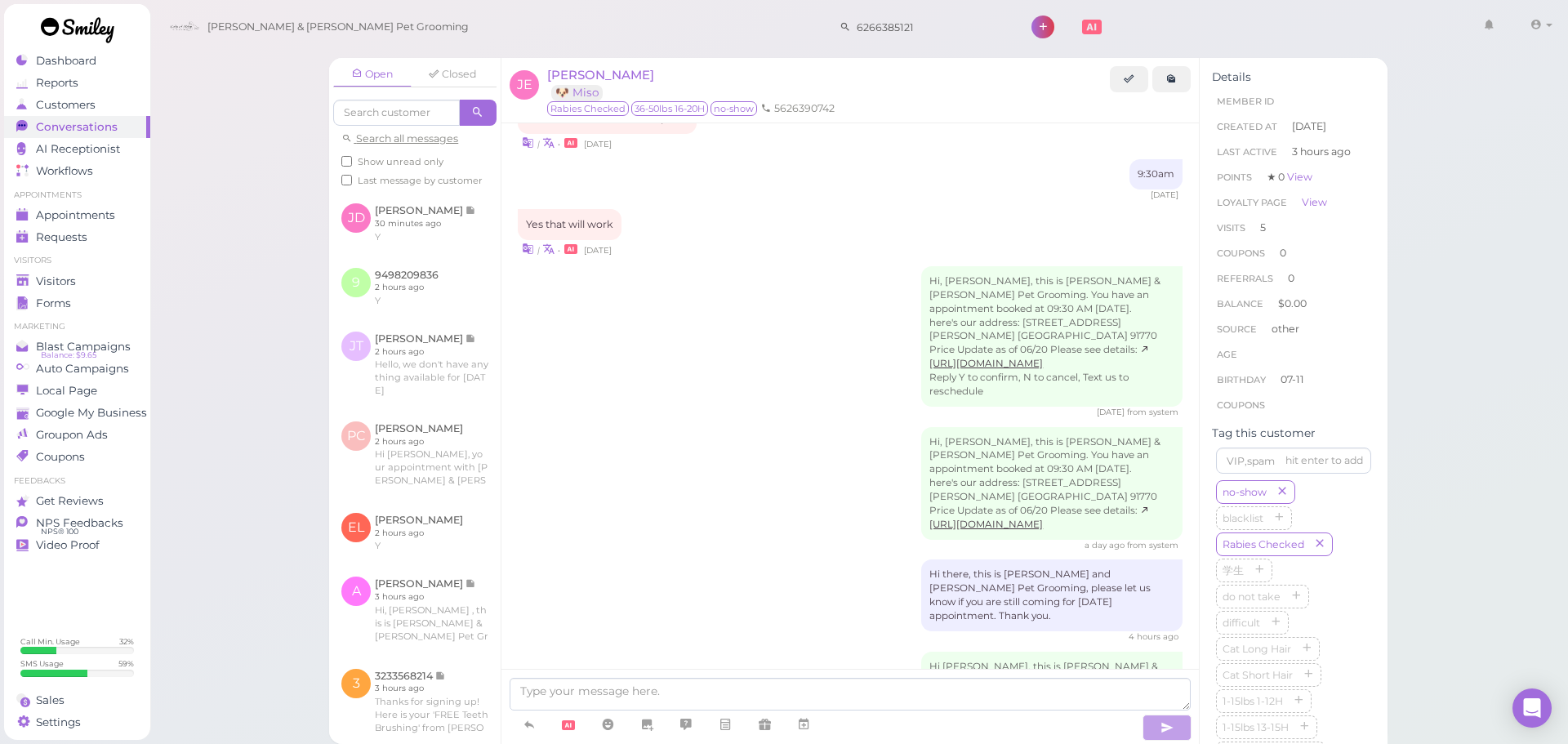
click at [731, 427] on div "Hi, Jason, this is Cody & Miley Pet Grooming. You have an appointment booked at…" at bounding box center [850, 489] width 665 height 125
click at [88, 284] on div "Visitors" at bounding box center [75, 281] width 118 height 13
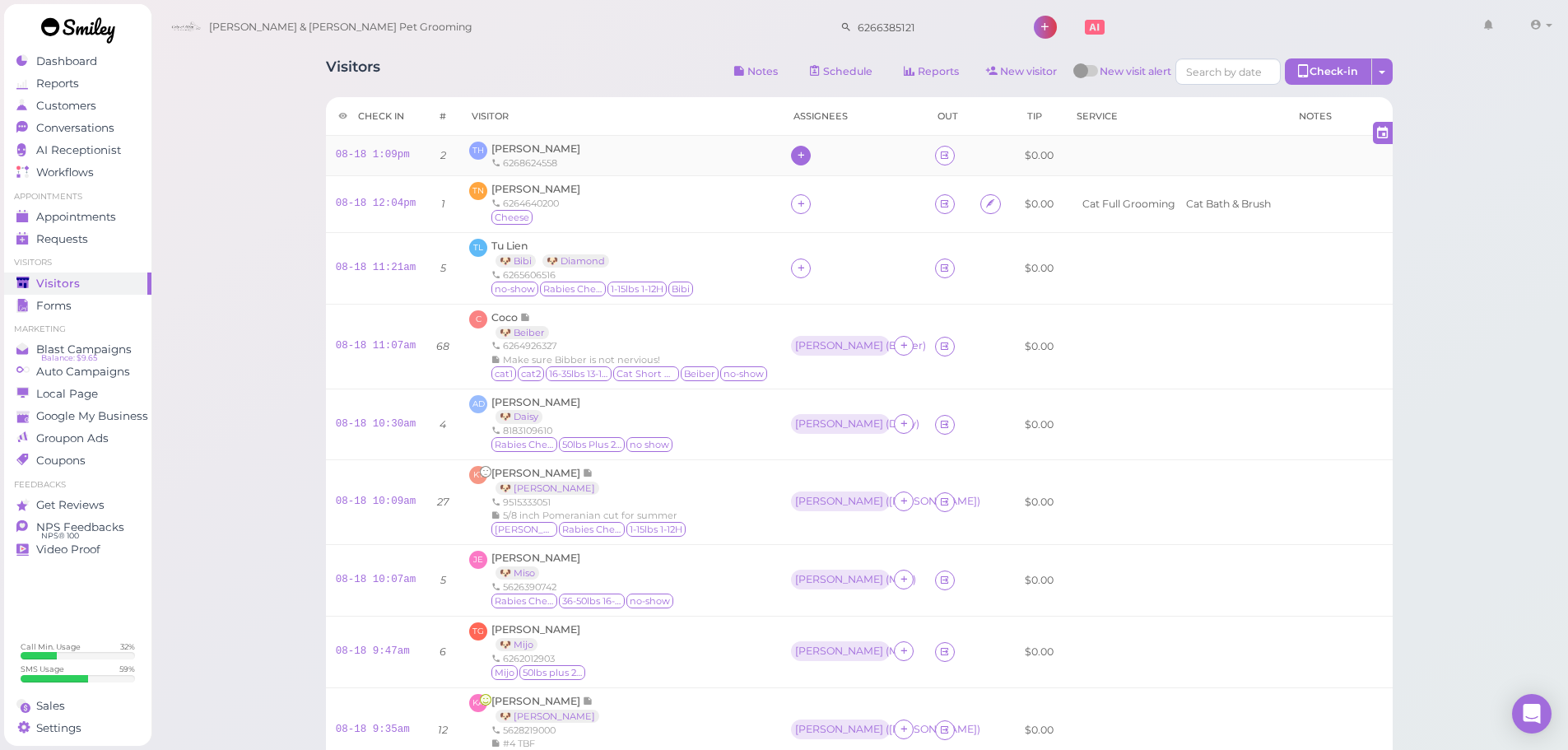
click at [791, 155] on div at bounding box center [800, 155] width 20 height 20
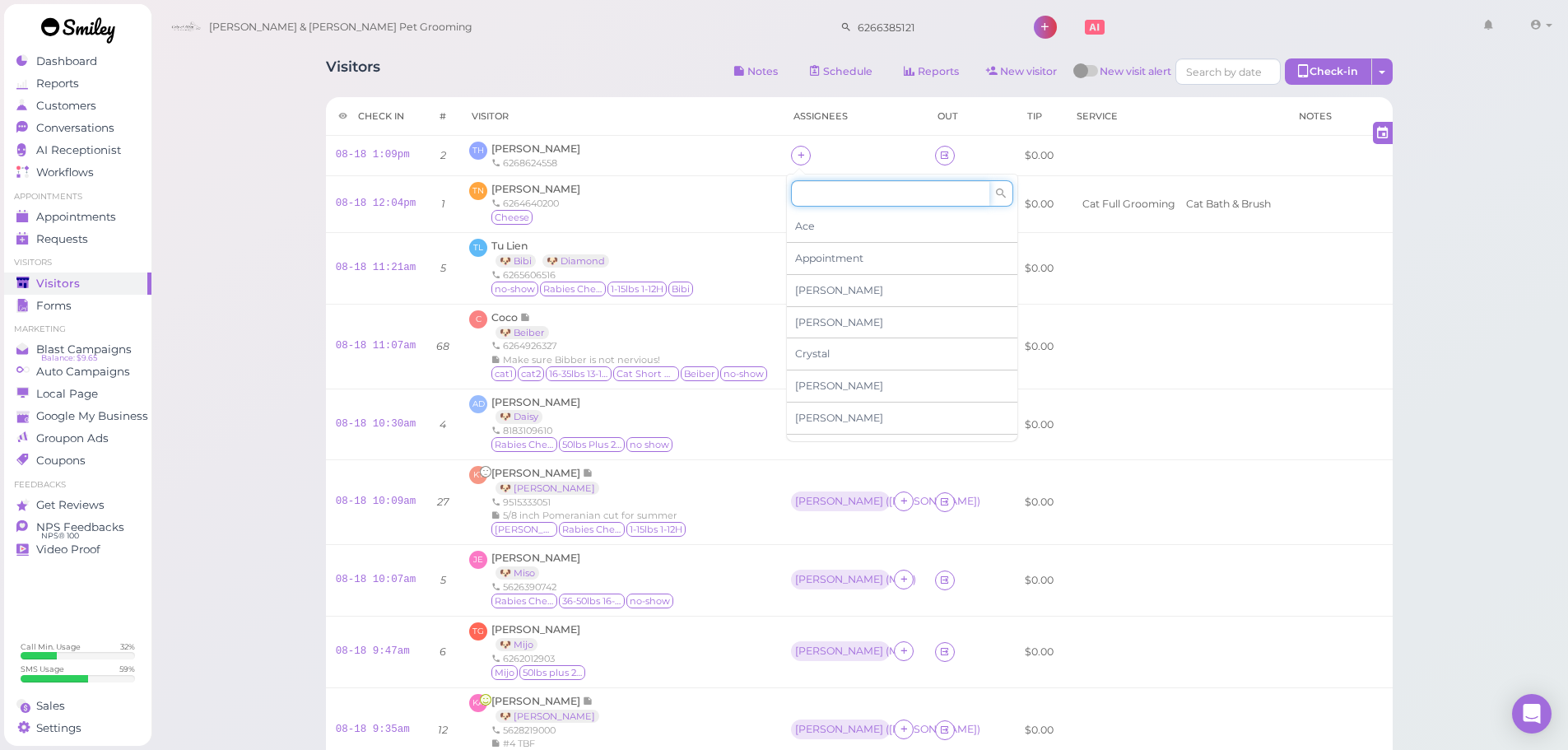
click at [831, 203] on input at bounding box center [890, 193] width 199 height 26
type input "As"
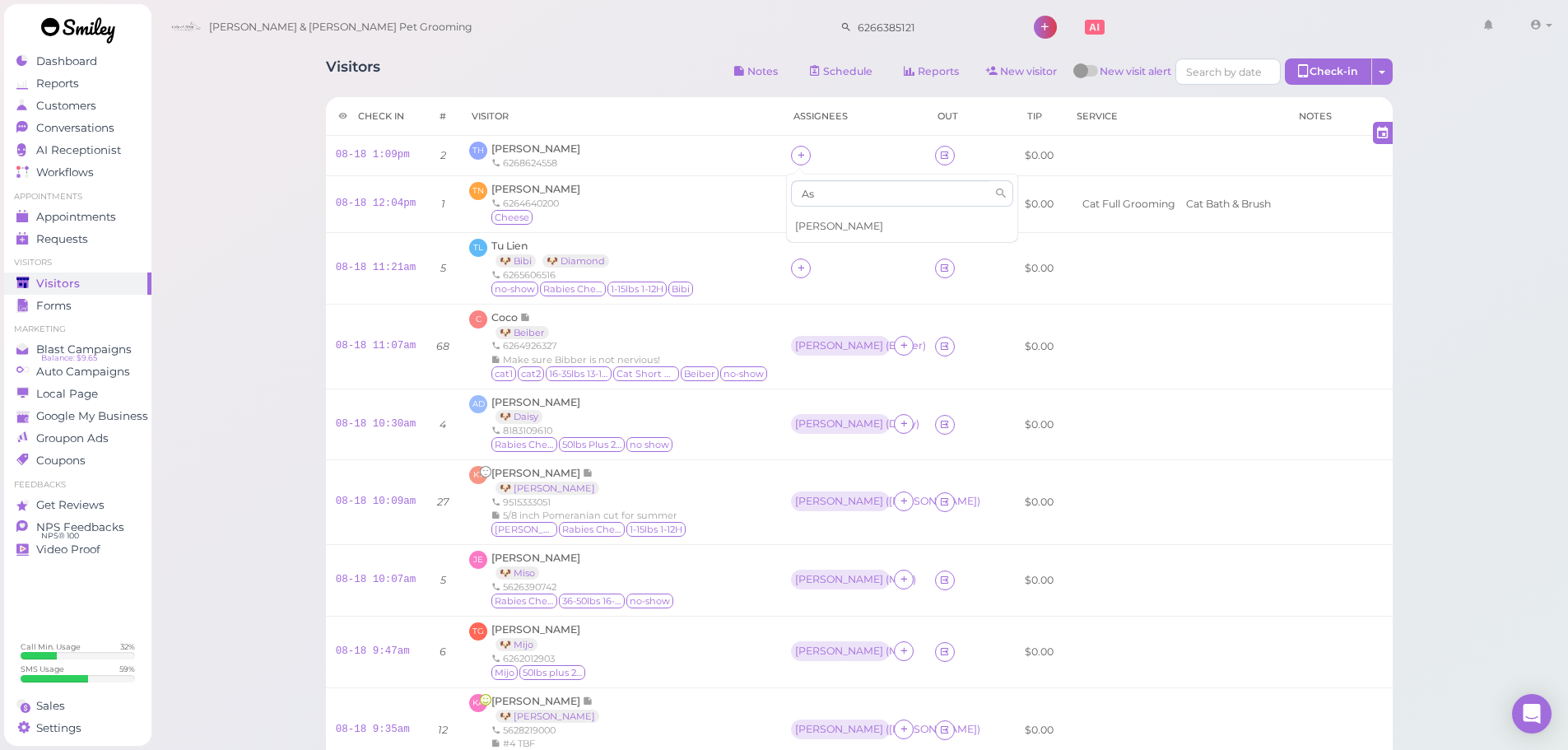
click at [823, 221] on div "[PERSON_NAME]" at bounding box center [903, 226] width 231 height 31
click at [803, 156] on div at bounding box center [800, 155] width 20 height 20
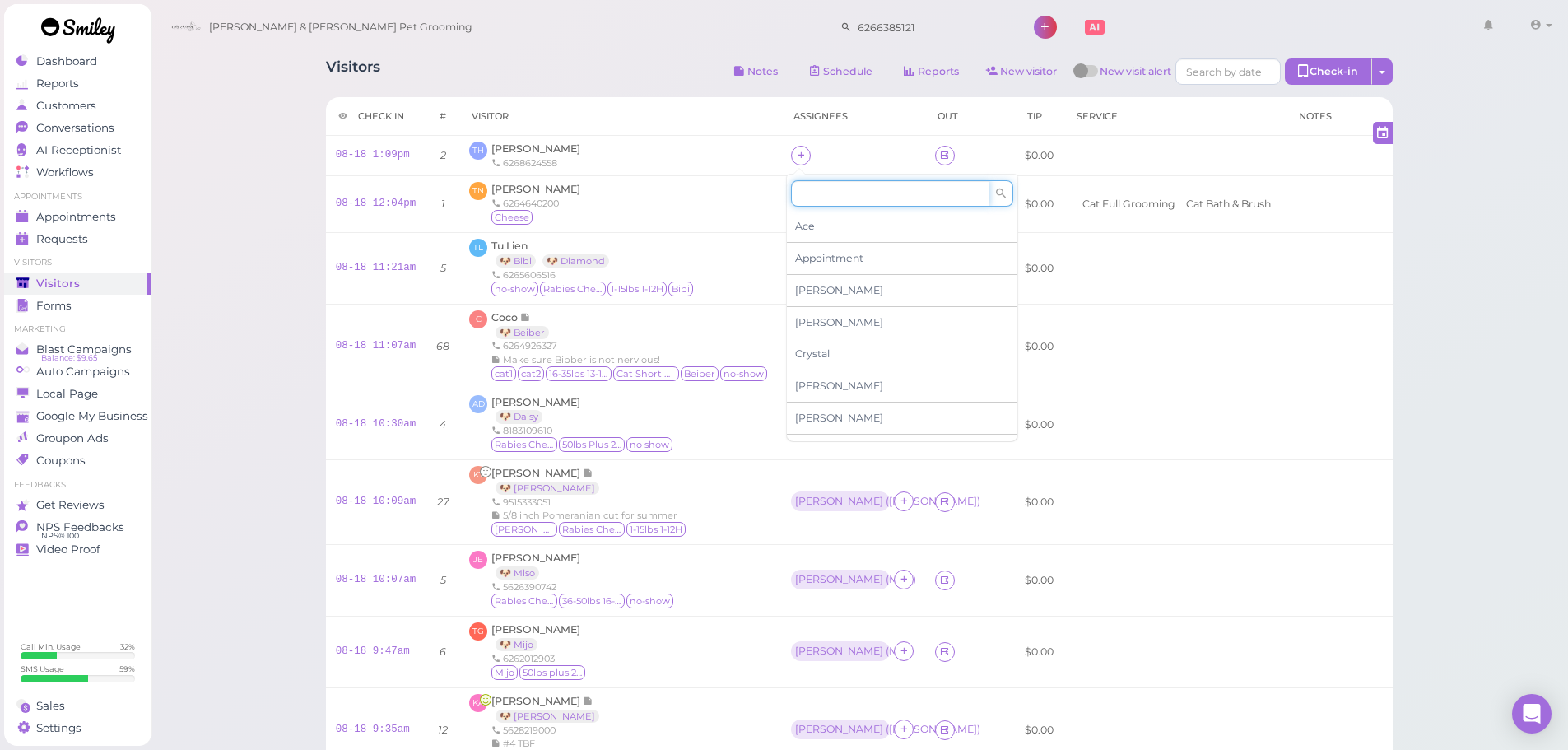
click at [838, 195] on input at bounding box center [890, 193] width 199 height 26
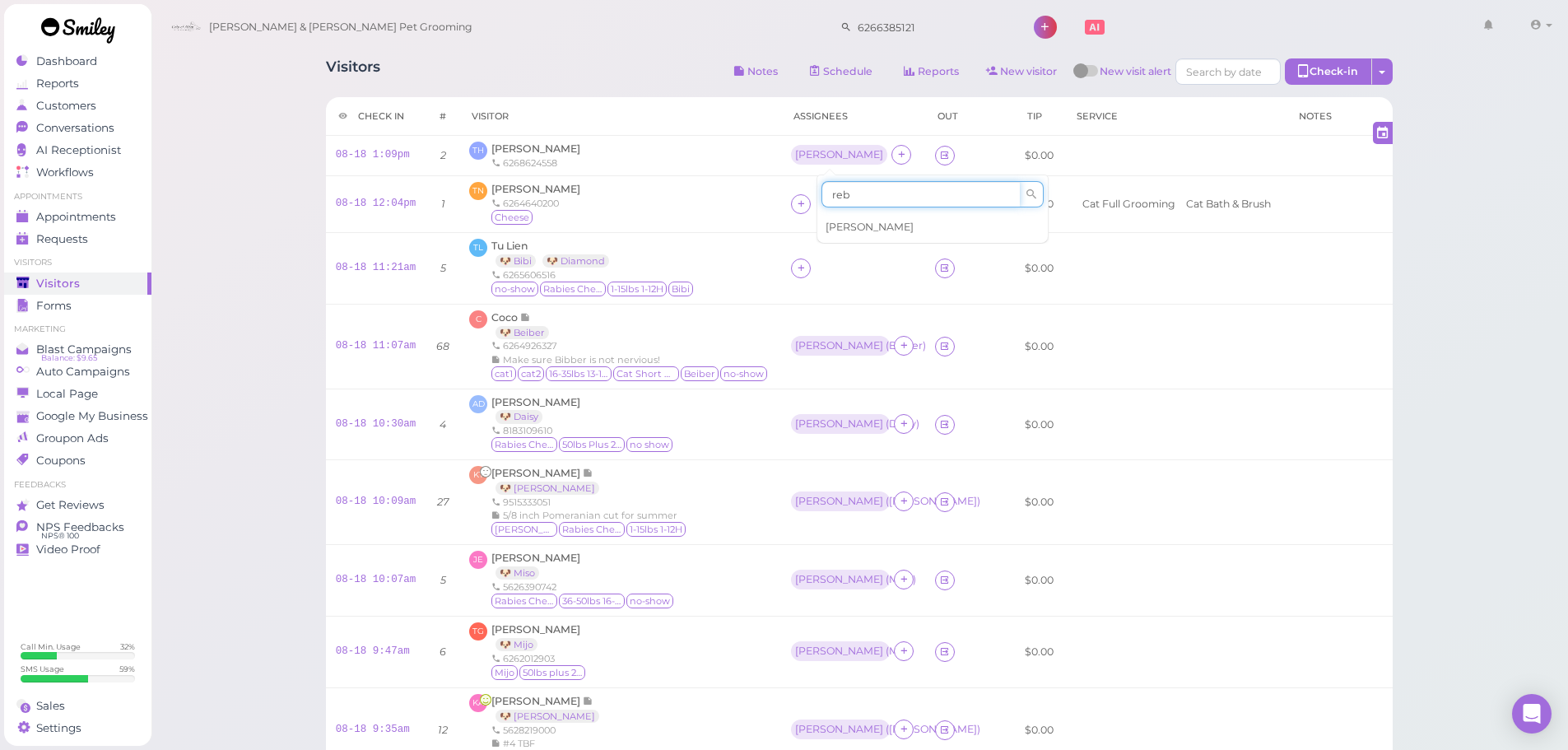
type input "reb"
click at [833, 221] on span "[PERSON_NAME]" at bounding box center [870, 227] width 88 height 13
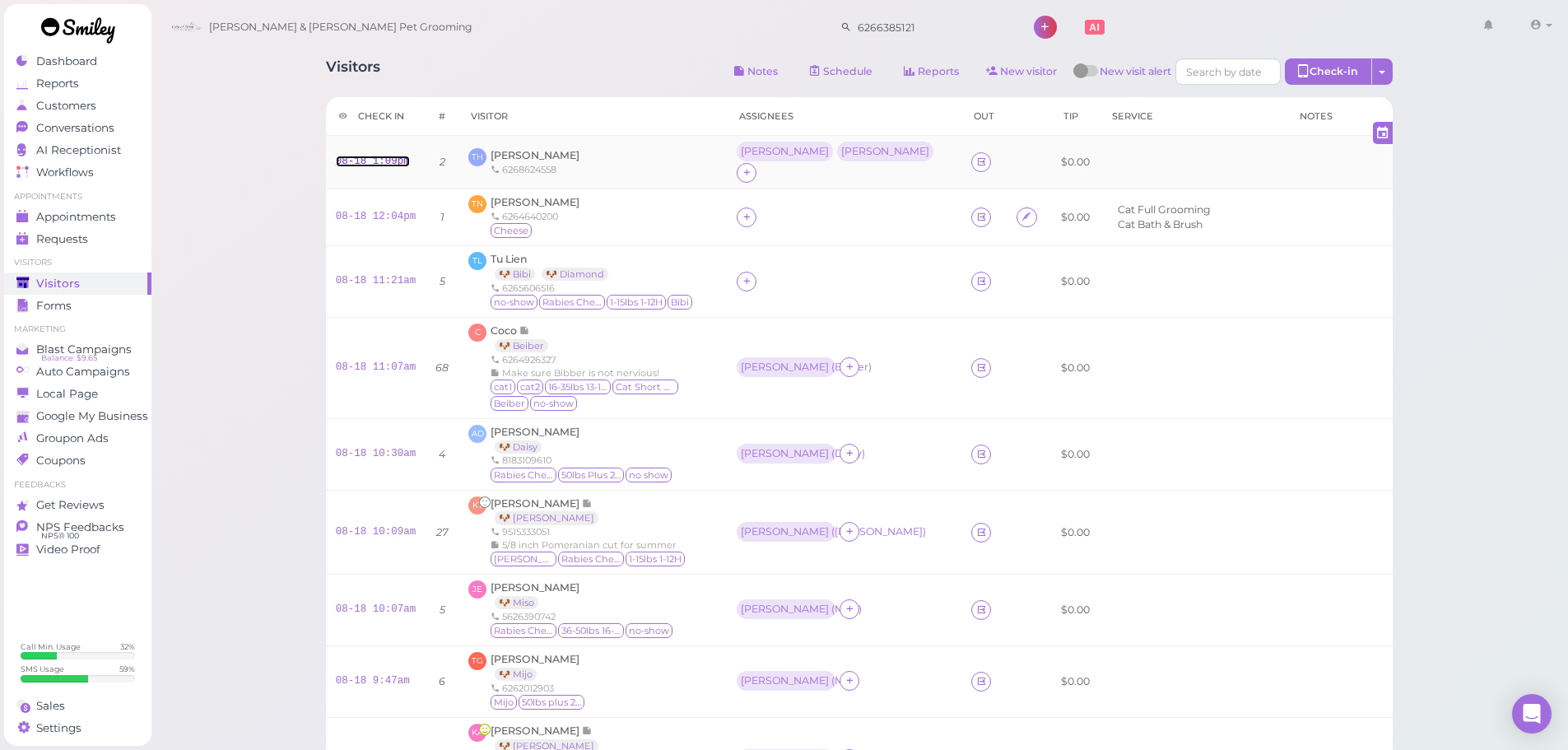
drag, startPoint x: 377, startPoint y: 151, endPoint x: 732, endPoint y: 151, distance: 355.0
click at [378, 155] on link "08-18 1:09pm" at bounding box center [372, 161] width 74 height 12
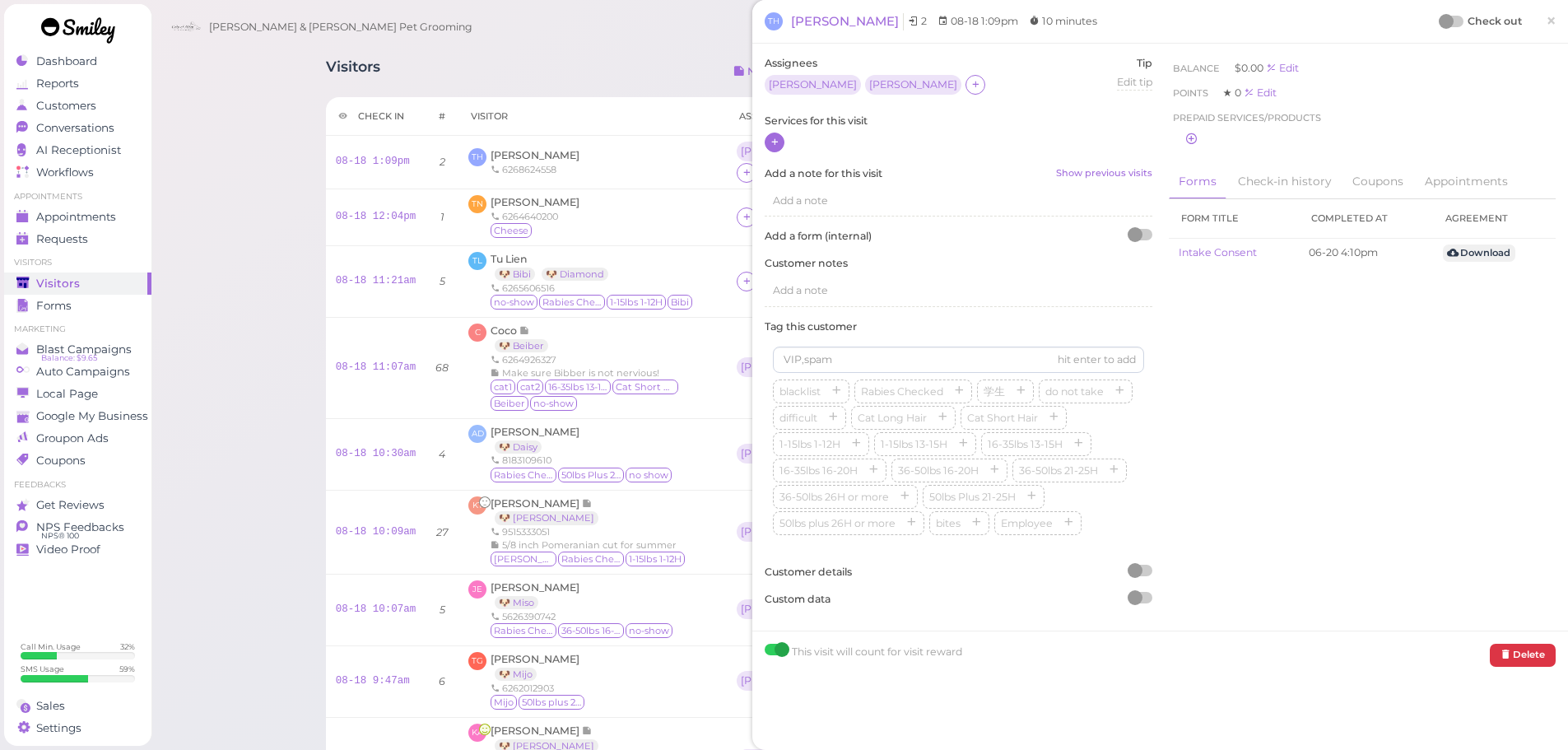
click at [781, 148] on div at bounding box center [774, 142] width 20 height 20
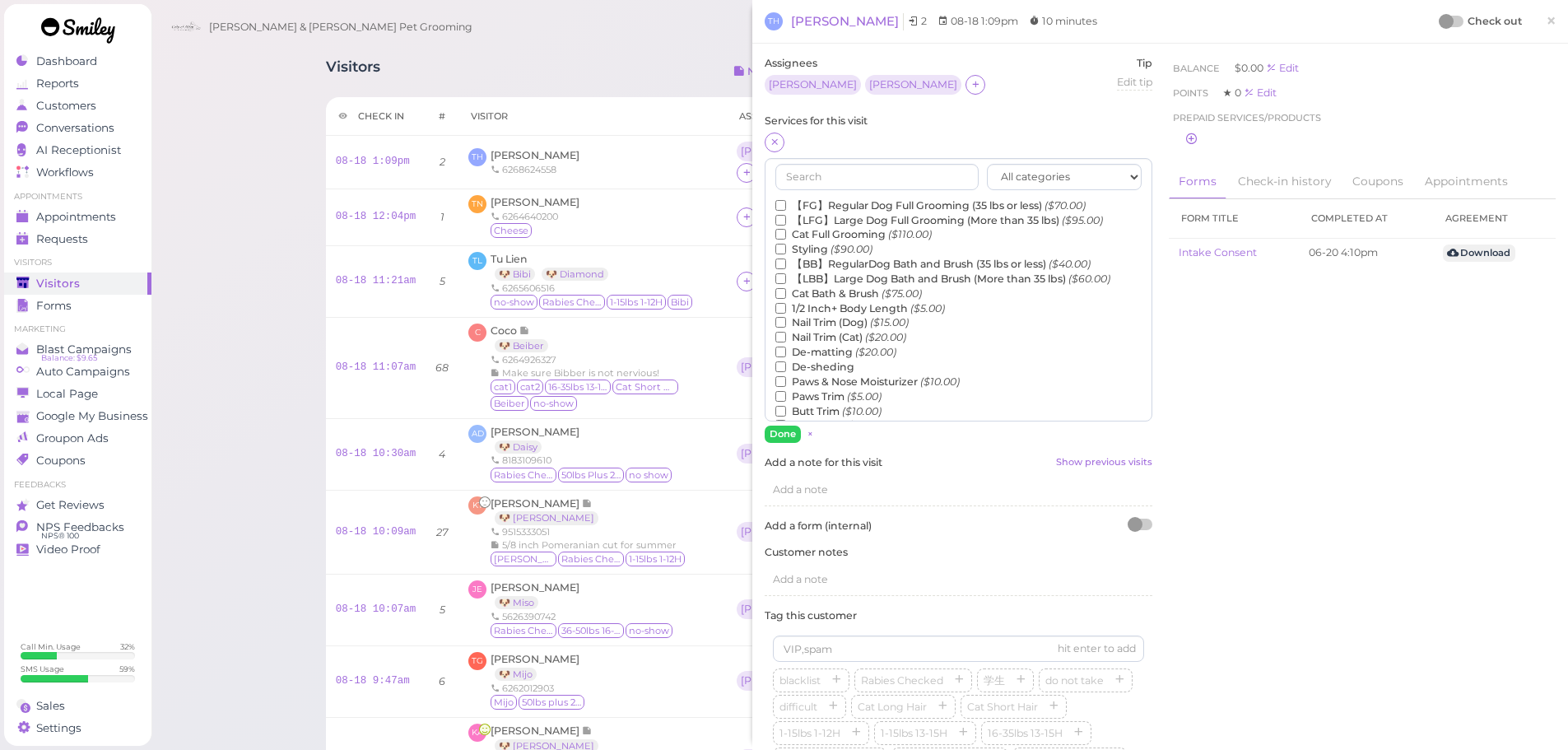
click at [854, 320] on label "Nail Trim (Dog) ($15.00)" at bounding box center [842, 322] width 133 height 14
click at [787, 320] on input "Nail Trim (Dog) ($15.00)" at bounding box center [781, 322] width 11 height 11
click at [781, 428] on button "Done" at bounding box center [782, 434] width 36 height 17
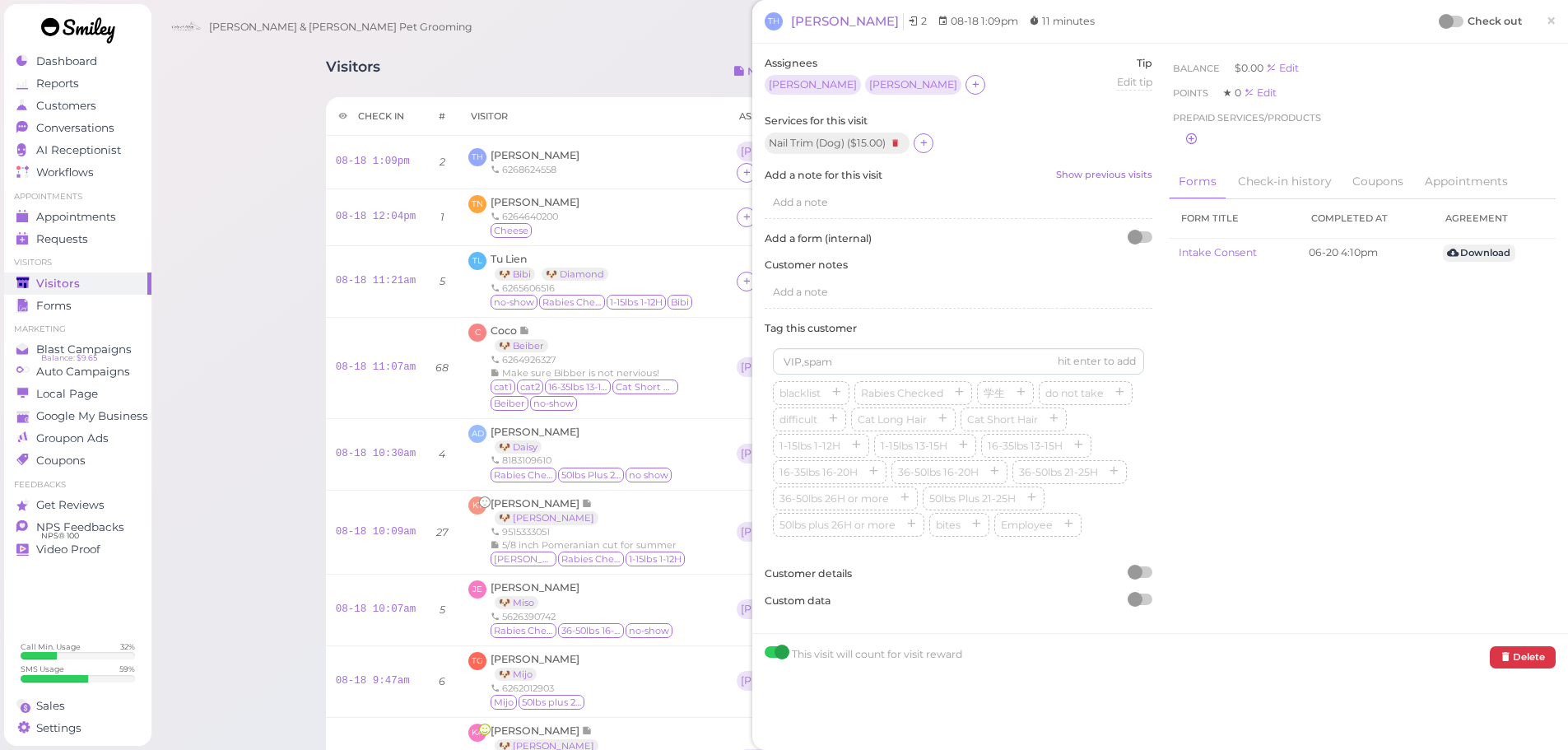
drag, startPoint x: 1439, startPoint y: 25, endPoint x: 1420, endPoint y: 24, distance: 19.0
click at [1439, 25] on div at bounding box center [1446, 20] width 14 height 14
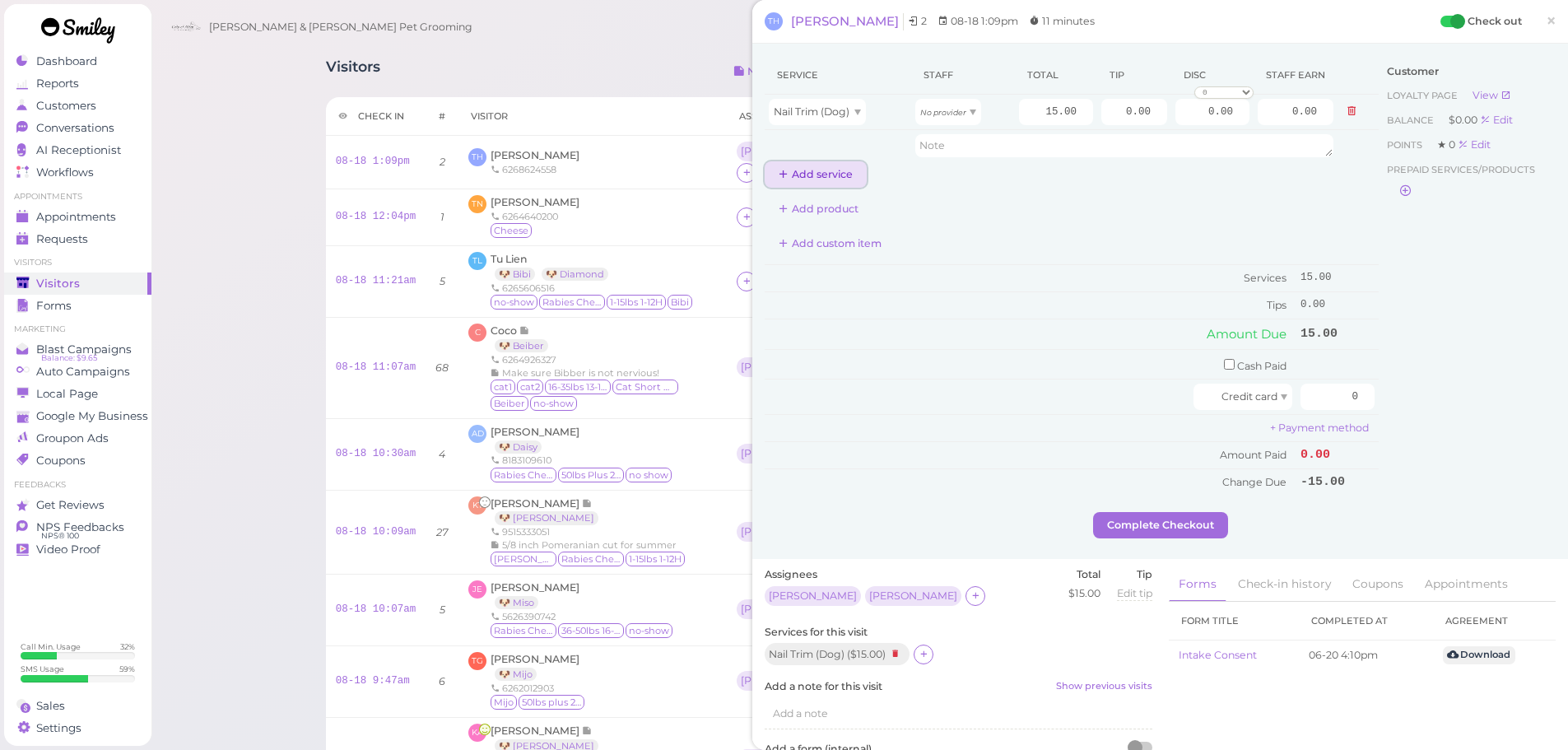
click at [769, 170] on button "Add service" at bounding box center [815, 174] width 102 height 26
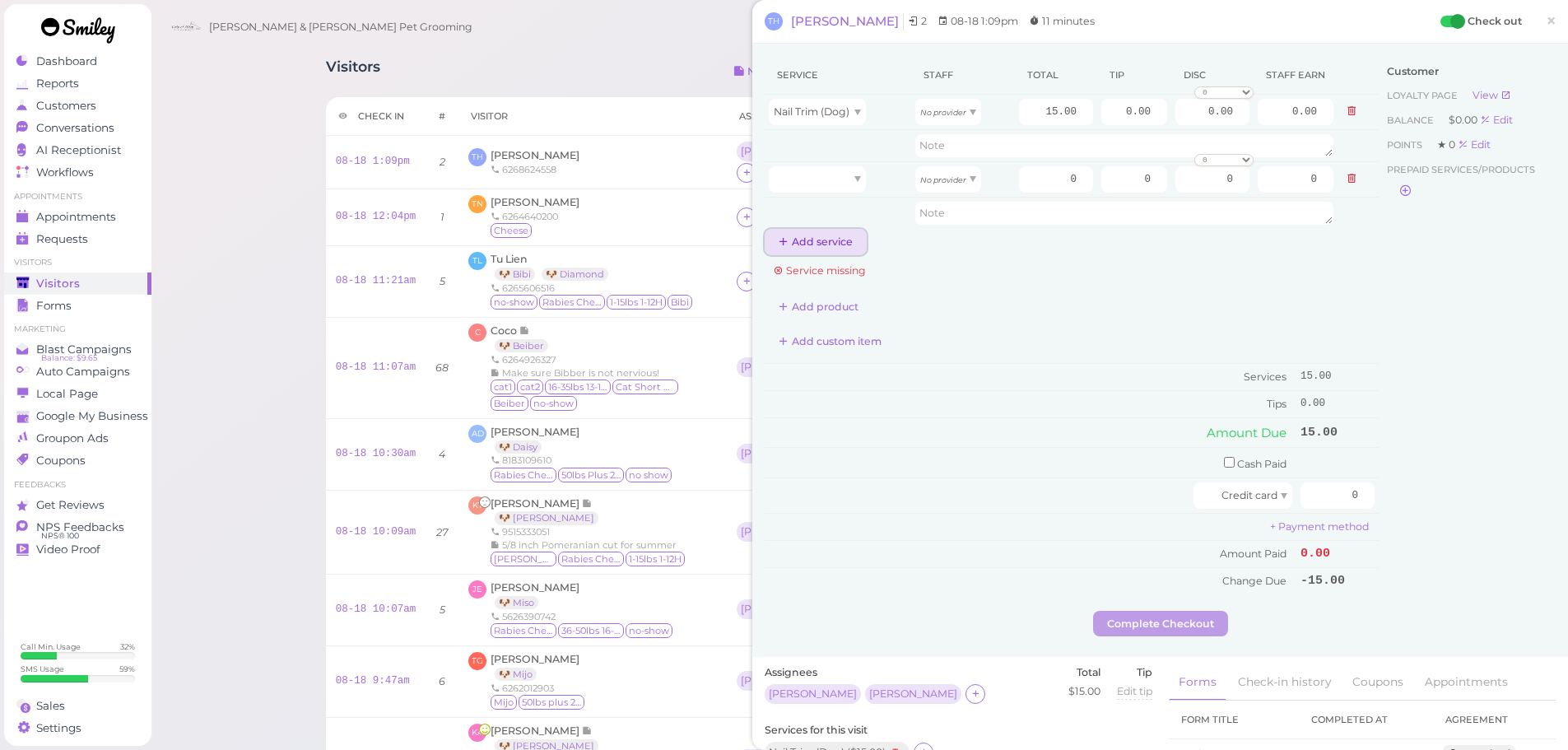
click at [818, 242] on button "Add service" at bounding box center [815, 242] width 102 height 26
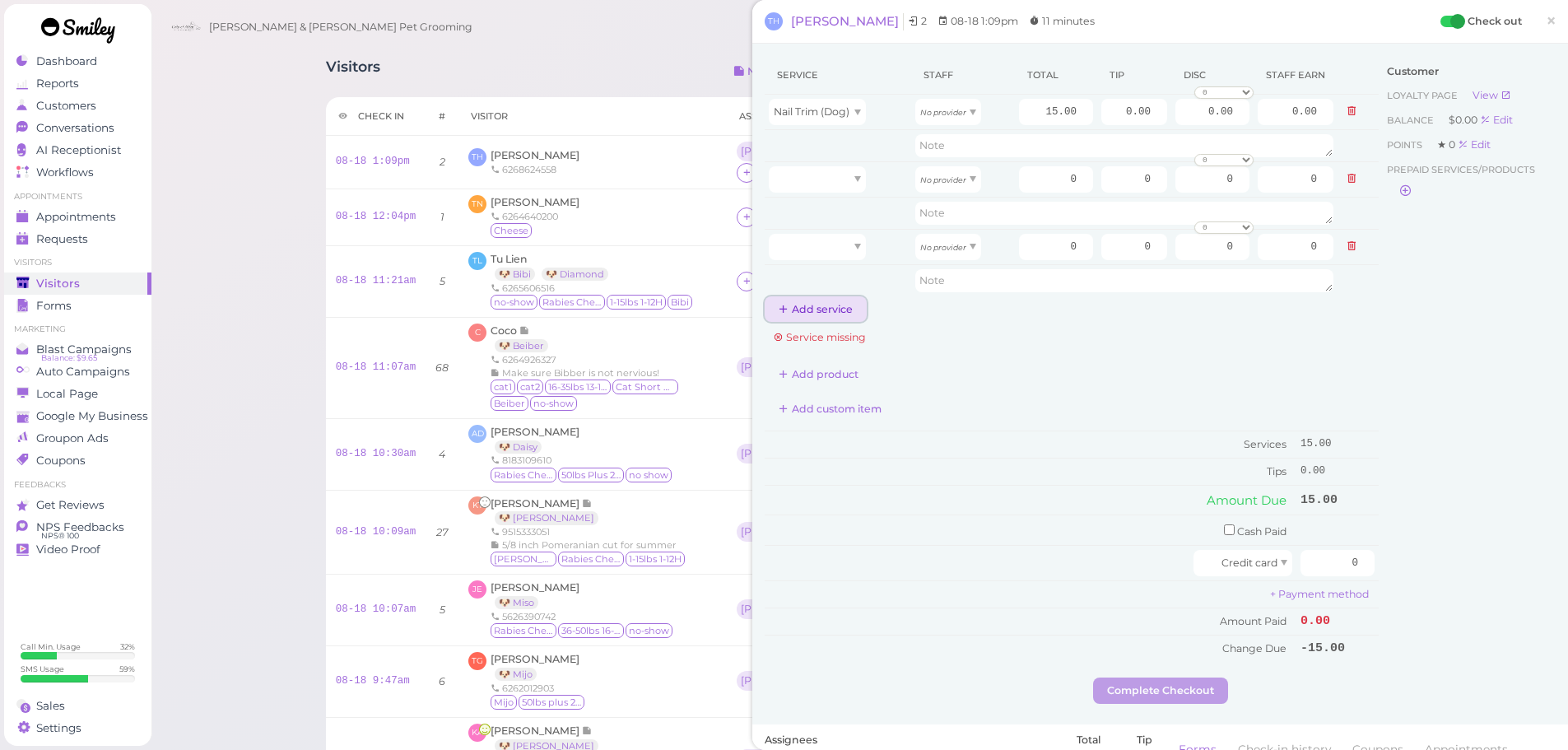
drag, startPoint x: 825, startPoint y: 317, endPoint x: 819, endPoint y: 291, distance: 26.7
click at [822, 309] on button "Add service" at bounding box center [815, 309] width 102 height 26
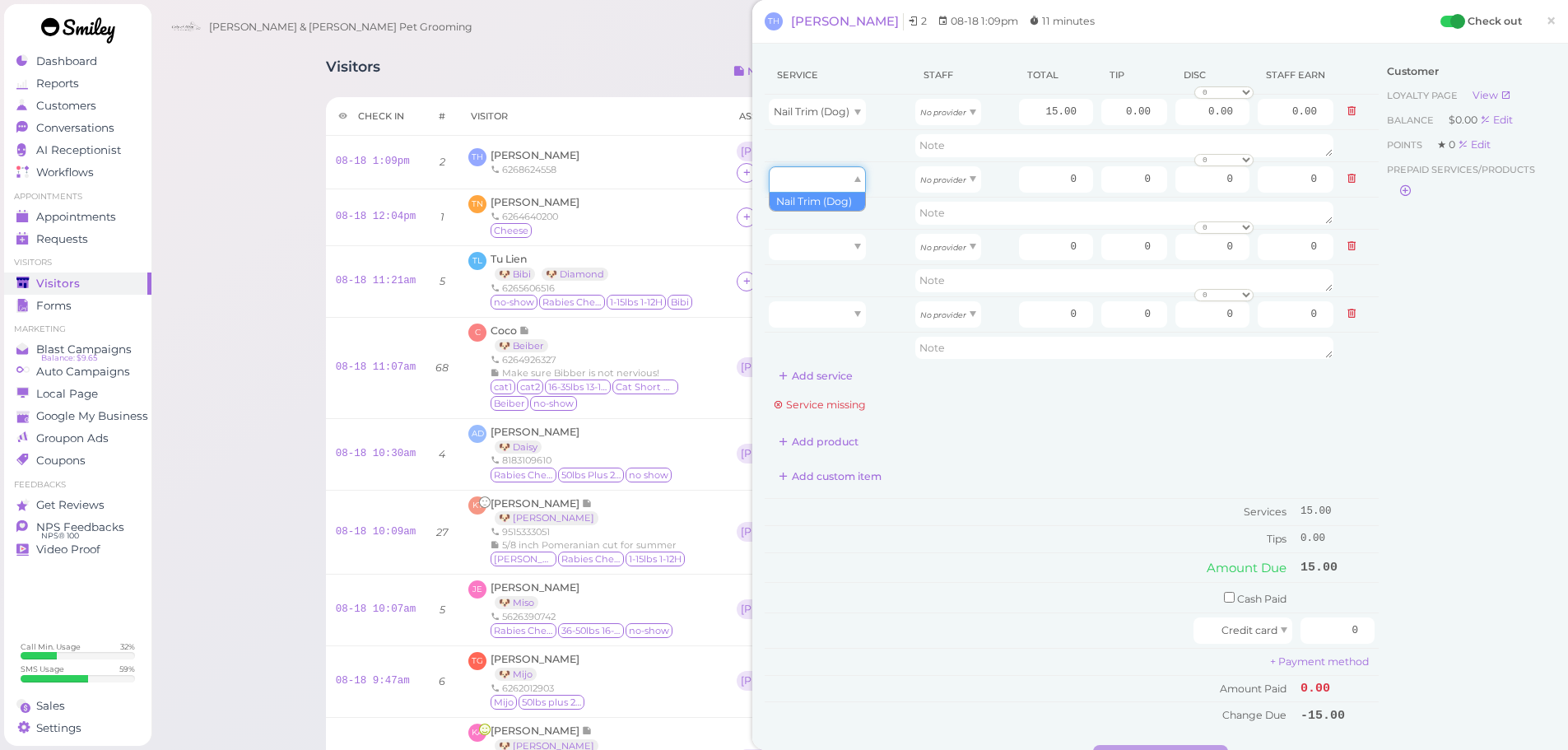
drag, startPoint x: 815, startPoint y: 188, endPoint x: 814, endPoint y: 198, distance: 10.0
type input "15.00"
drag, startPoint x: 824, startPoint y: 255, endPoint x: 826, endPoint y: 275, distance: 20.1
type input "15.00"
drag, startPoint x: 823, startPoint y: 325, endPoint x: 878, endPoint y: 233, distance: 107.2
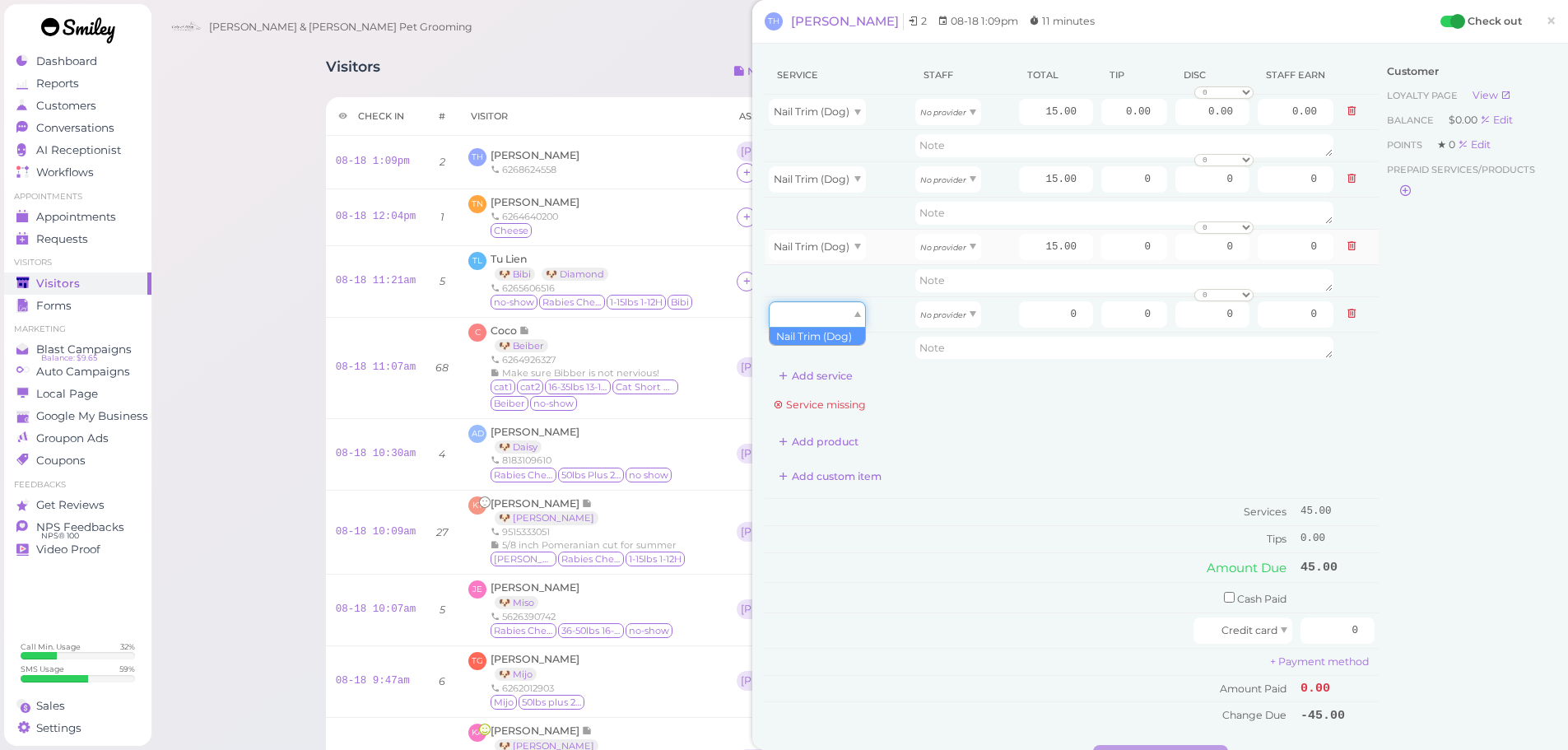
click at [816, 346] on body "Dashboard Reports Customers Conversations 0" at bounding box center [784, 595] width 1568 height 1189
type input "15.00"
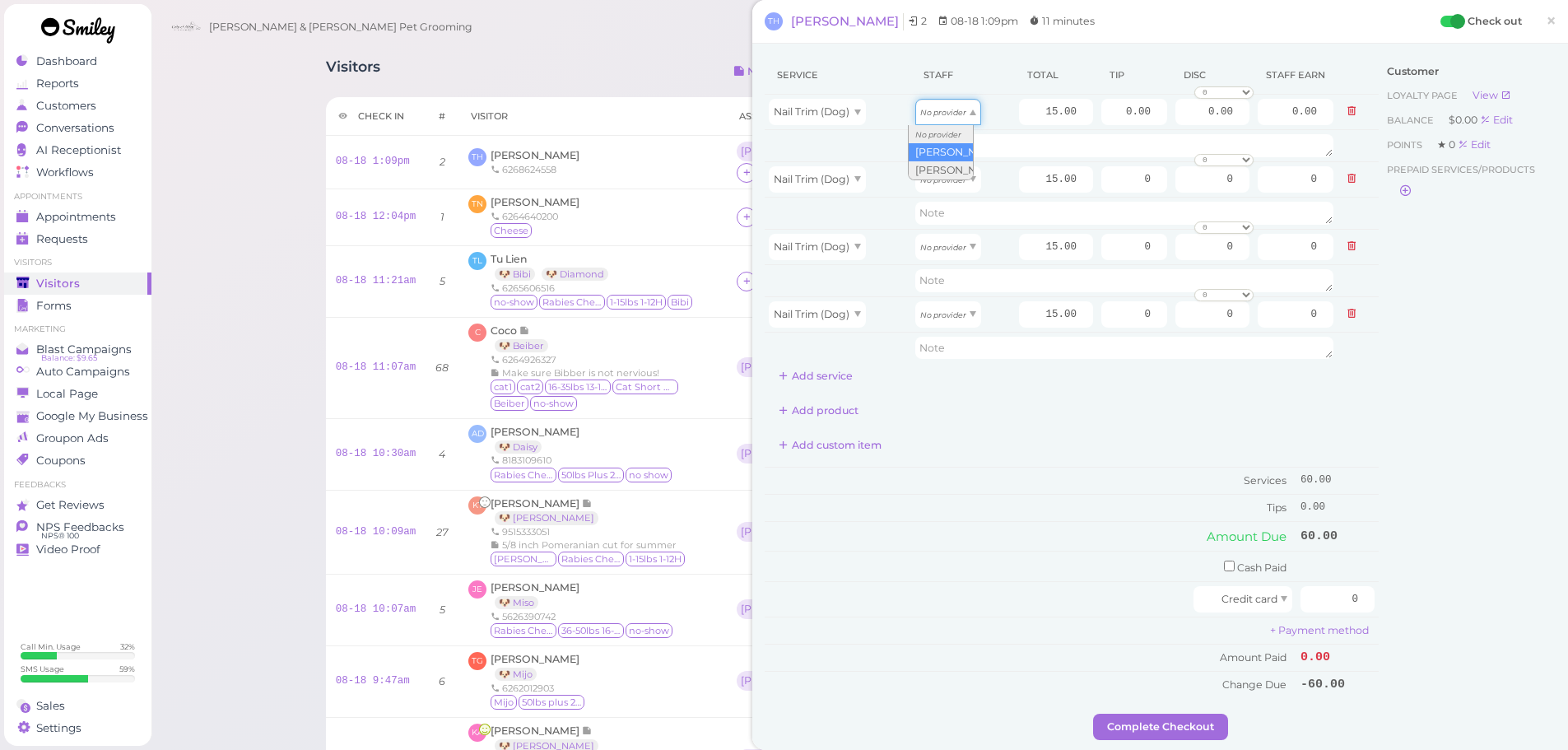
drag, startPoint x: 930, startPoint y: 116, endPoint x: 935, endPoint y: 160, distance: 44.3
type input "7.80"
drag, startPoint x: 938, startPoint y: 178, endPoint x: 938, endPoint y: 217, distance: 39.0
type input "7.80"
drag, startPoint x: 937, startPoint y: 245, endPoint x: 937, endPoint y: 294, distance: 49.0
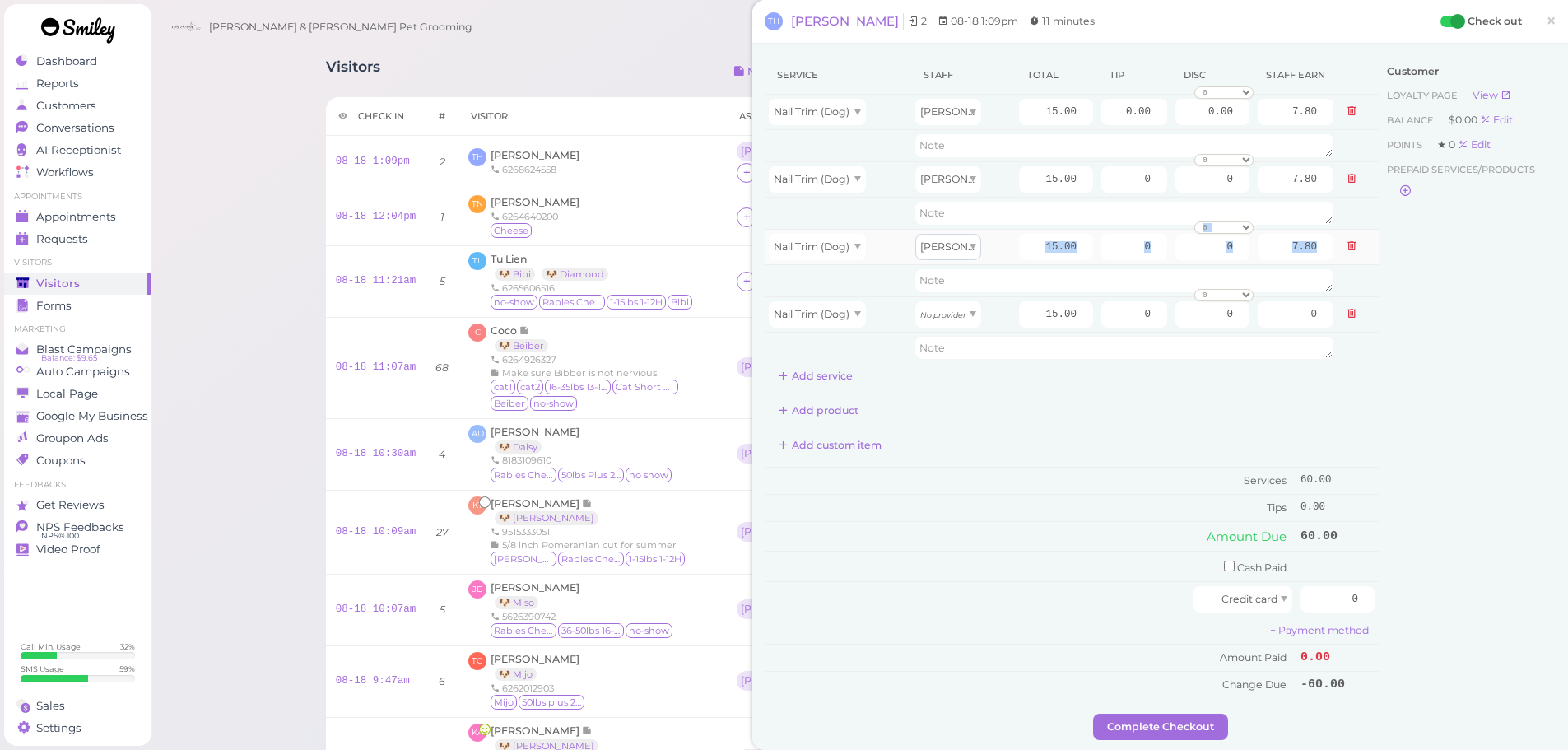
drag, startPoint x: 929, startPoint y: 250, endPoint x: 932, endPoint y: 259, distance: 9.5
click at [932, 267] on tbody "Nail Trim (Dog) Asa 15.00 0.00 0.00 0 10% off 15% off 20% off 25% off 30% off 5…" at bounding box center [1072, 229] width 614 height 269
drag, startPoint x: 932, startPoint y: 259, endPoint x: 935, endPoint y: 300, distance: 41.1
type input "6.45"
drag, startPoint x: 937, startPoint y: 314, endPoint x: 940, endPoint y: 367, distance: 53.1
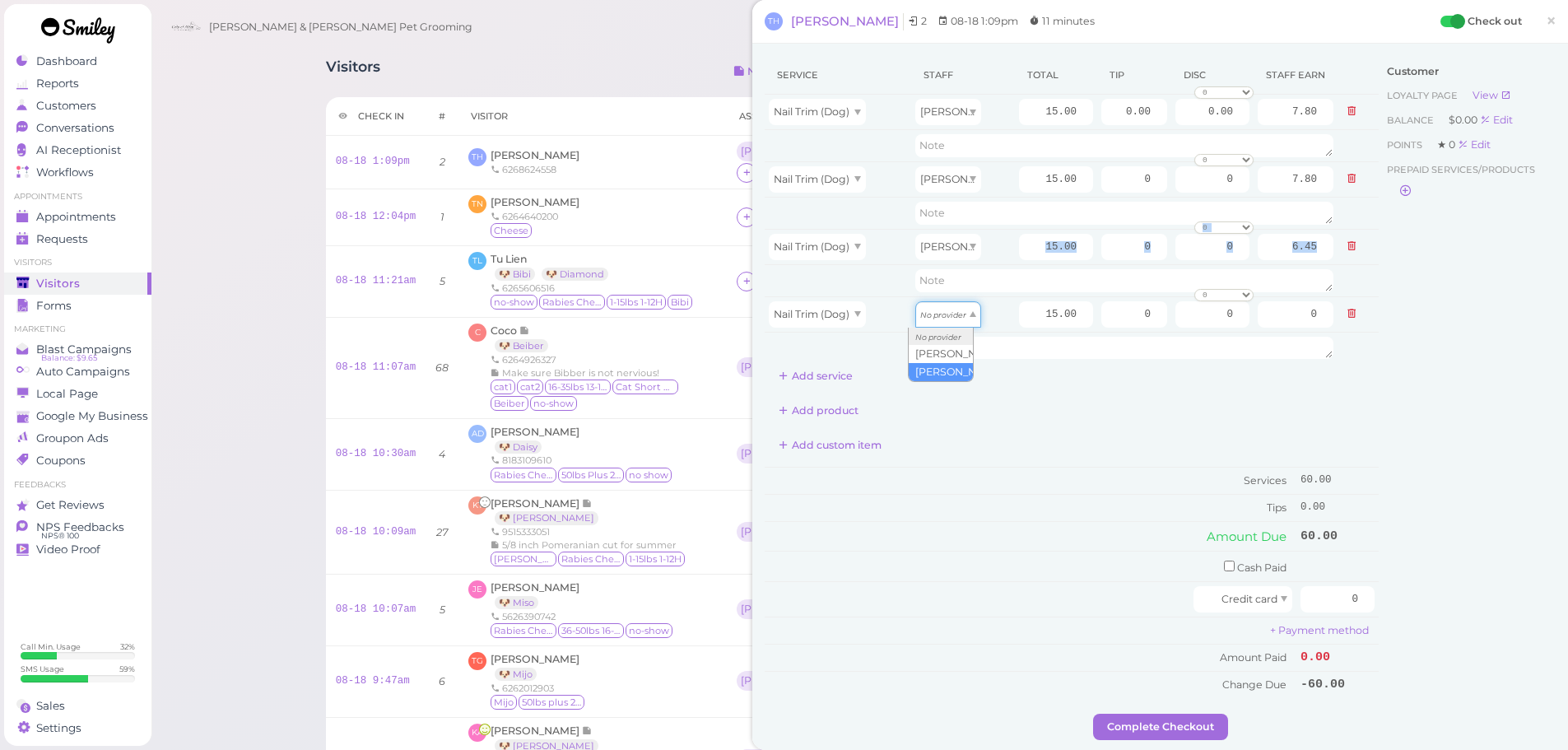
type input "6.45"
click at [1033, 521] on table "Amount Due 60.00" at bounding box center [1072, 535] width 614 height 30
drag, startPoint x: 1315, startPoint y: 592, endPoint x: 1493, endPoint y: 600, distance: 178.2
click at [1493, 601] on div "Service Staff Total Tip Disc Staff earn Nail Trim (Dog) Asa 15.00 0.00 0.00 0 1…" at bounding box center [1160, 384] width 791 height 658
type input "69"
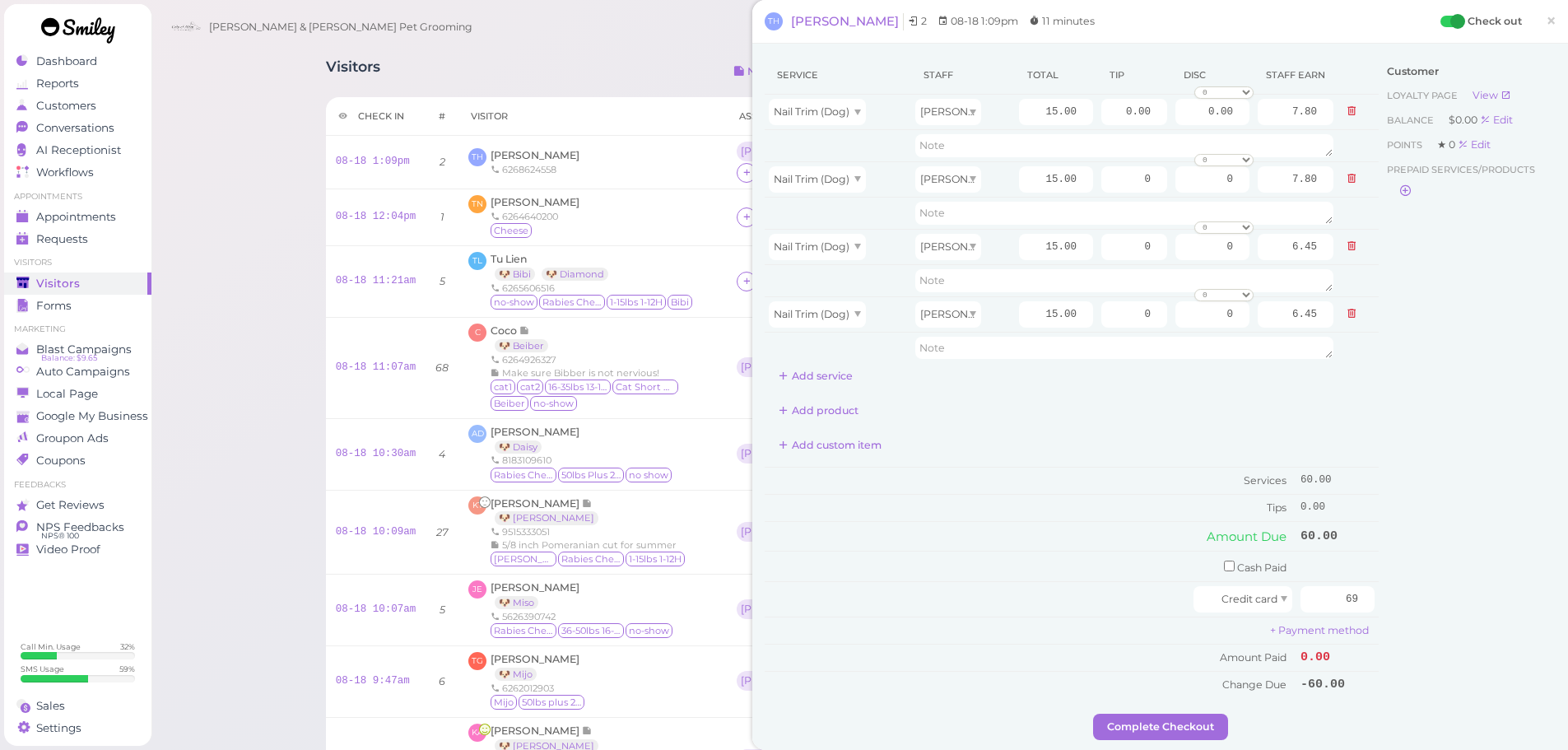
click at [1482, 562] on div "Customer Loyalty page View Balance $0.00 Edit Points ★ 0 Edit Prepaid services/…" at bounding box center [1467, 384] width 177 height 658
drag, startPoint x: 1313, startPoint y: 119, endPoint x: 1356, endPoint y: 119, distance: 43.0
click at [1356, 119] on tr "Nail Trim (Dog) Asa 15.00 0.00 0.00 0 10% off 15% off 20% off 25% off 30% off 5…" at bounding box center [1072, 113] width 614 height 36
type input "4.5"
drag, startPoint x: 1125, startPoint y: 251, endPoint x: 1333, endPoint y: 288, distance: 211.3
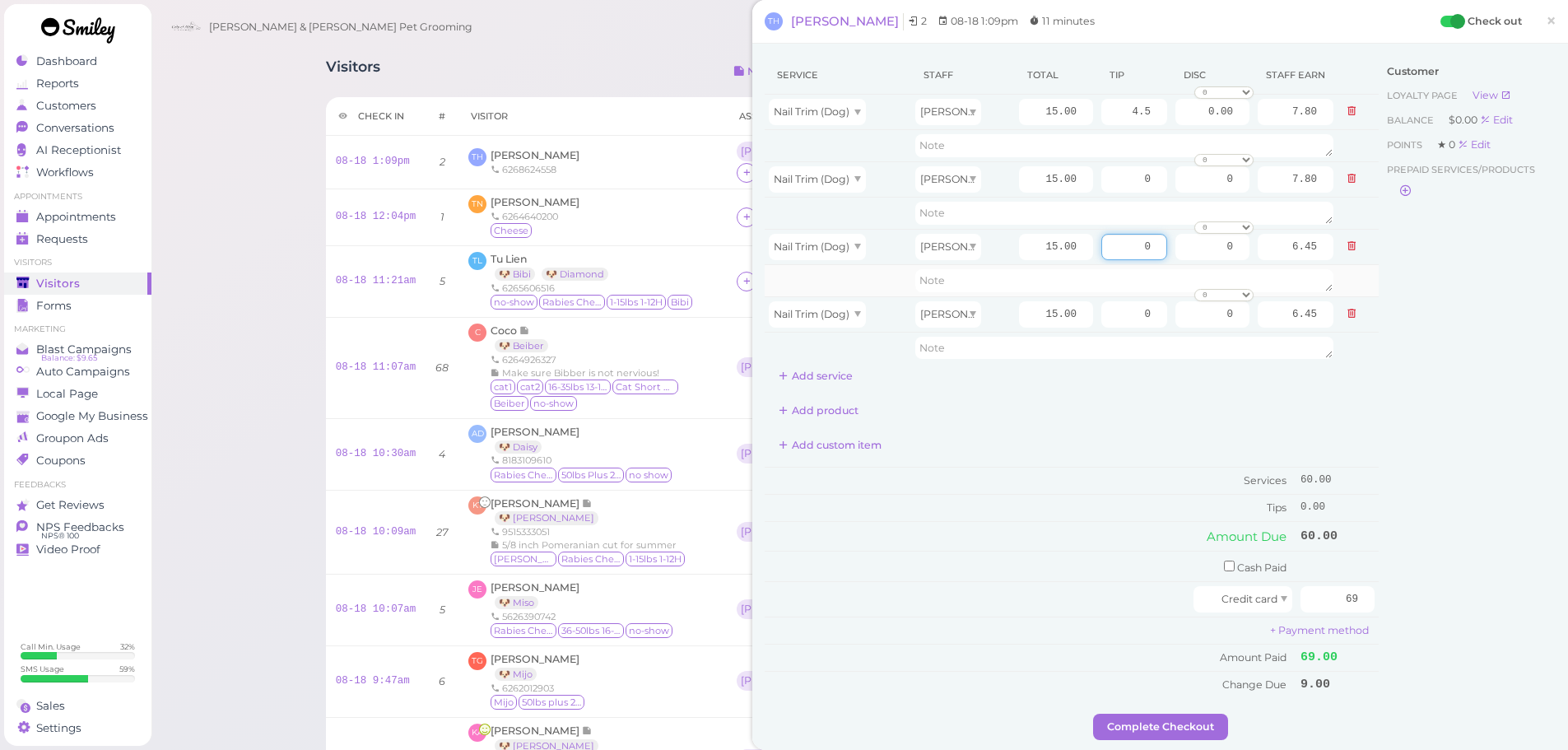
click at [1262, 243] on tr "Nail Trim (Dog) Rebecca 15.00 0 0 0 10% off 15% off 20% off 25% off 30% off 50%…" at bounding box center [1072, 247] width 614 height 36
type input "4.5"
click at [1479, 367] on div "Customer Loyalty page View Balance $0.00 Edit Points ★ 0 Edit Prepaid services/…" at bounding box center [1467, 384] width 177 height 658
click at [1189, 734] on button "Complete Checkout" at bounding box center [1161, 726] width 135 height 26
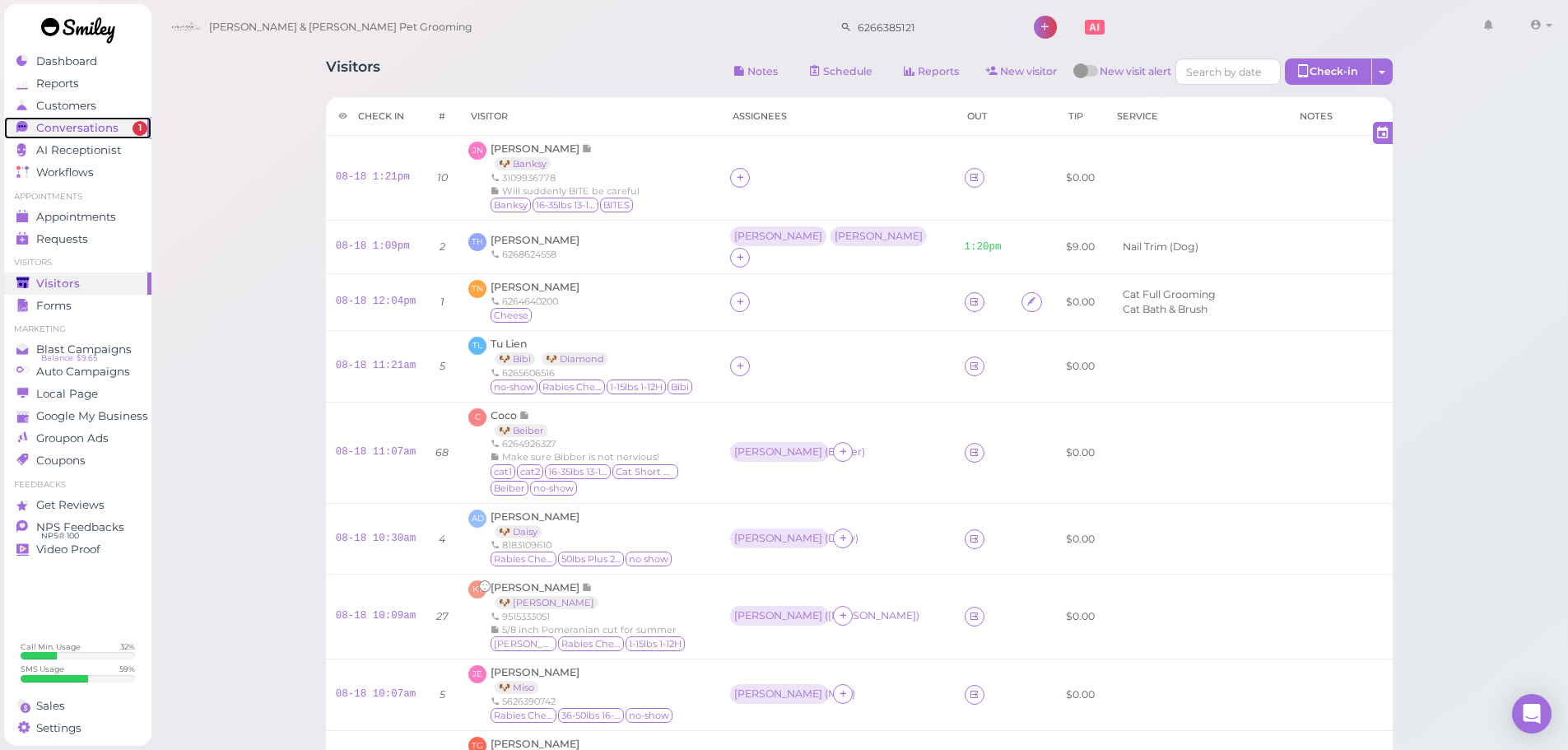
click at [97, 128] on span "Conversations" at bounding box center [77, 128] width 82 height 14
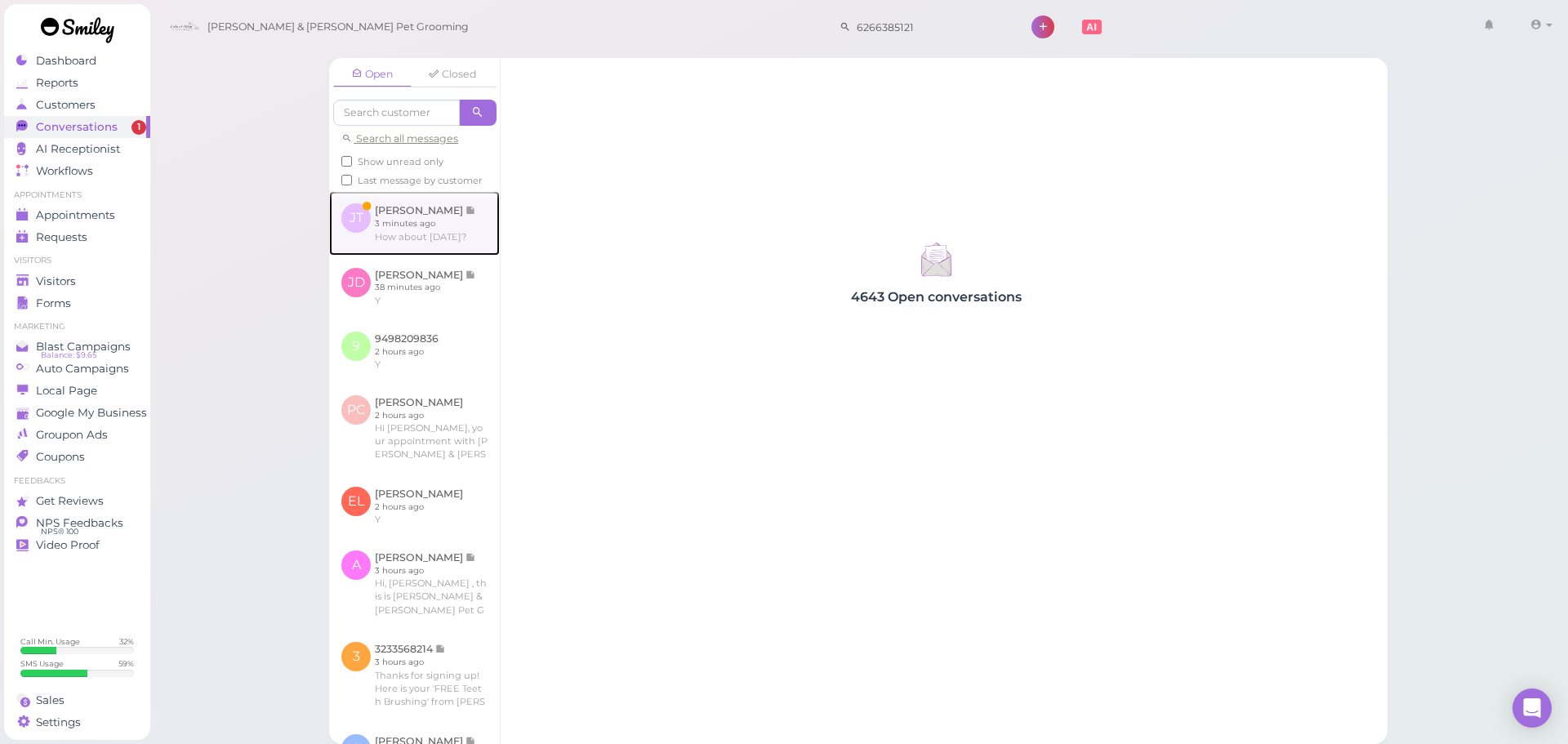
click at [370, 227] on link at bounding box center [414, 223] width 171 height 64
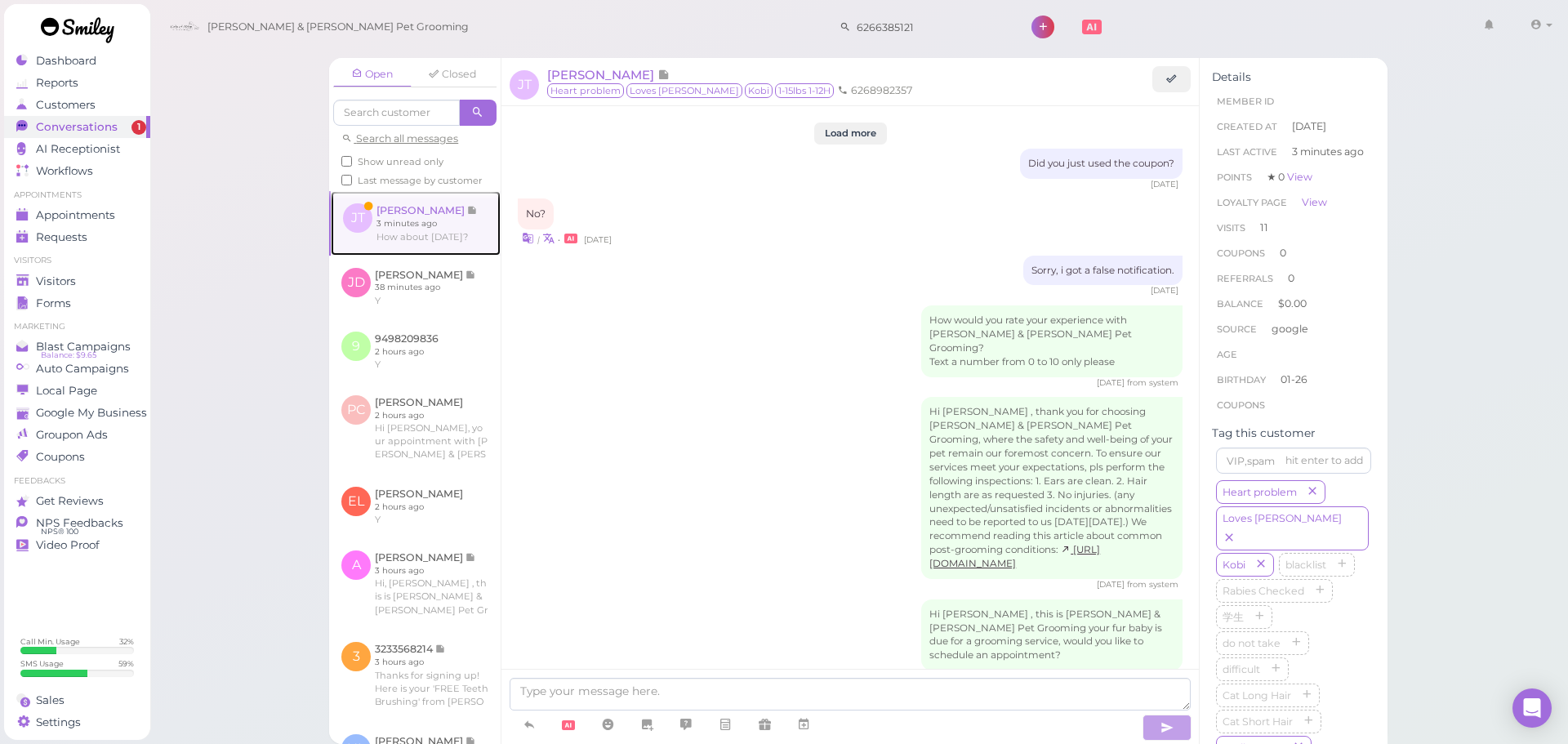
scroll to position [1758, 0]
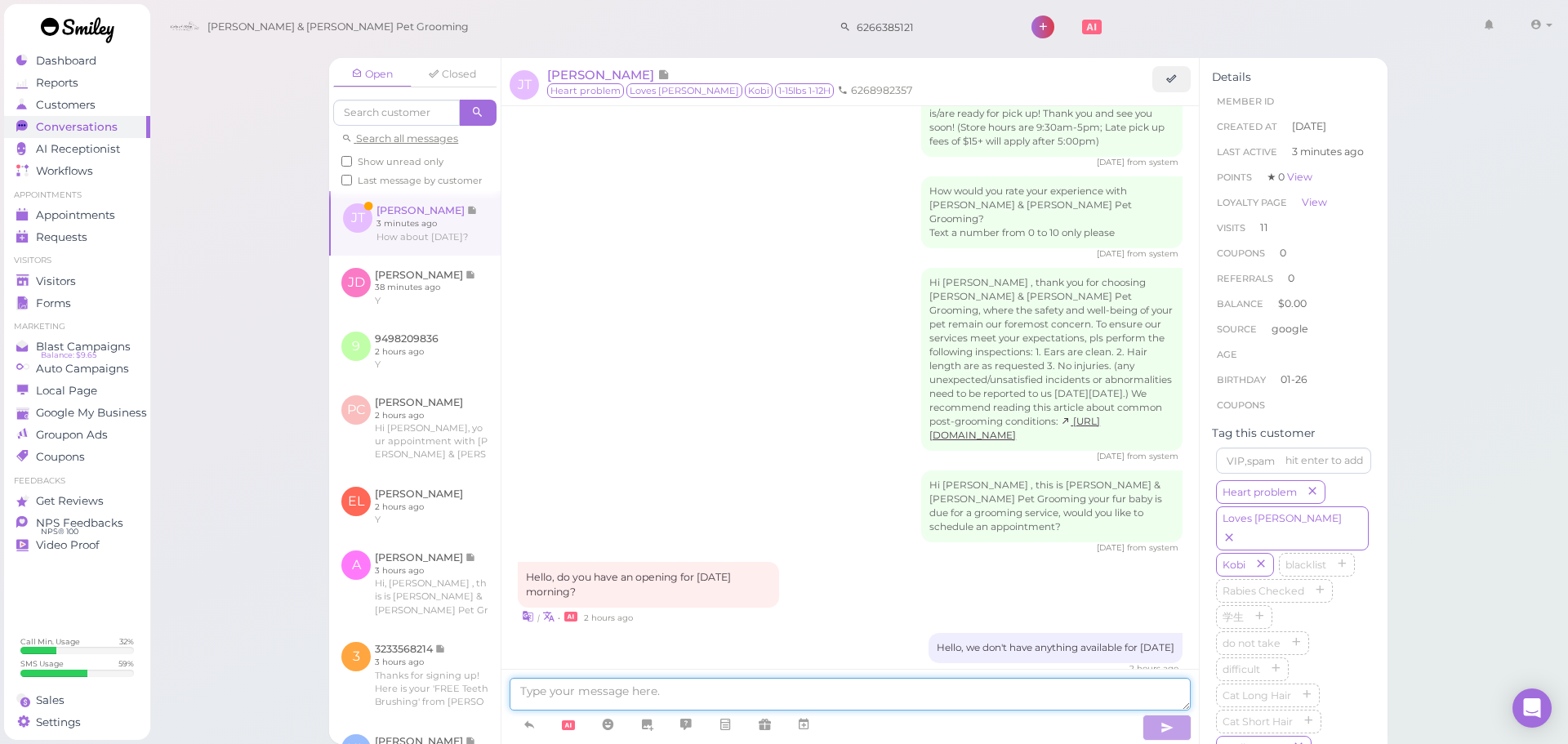
click at [741, 685] on textarea at bounding box center [849, 694] width 681 height 33
type textarea "Our earliest is going to be this Friday at 10:30"
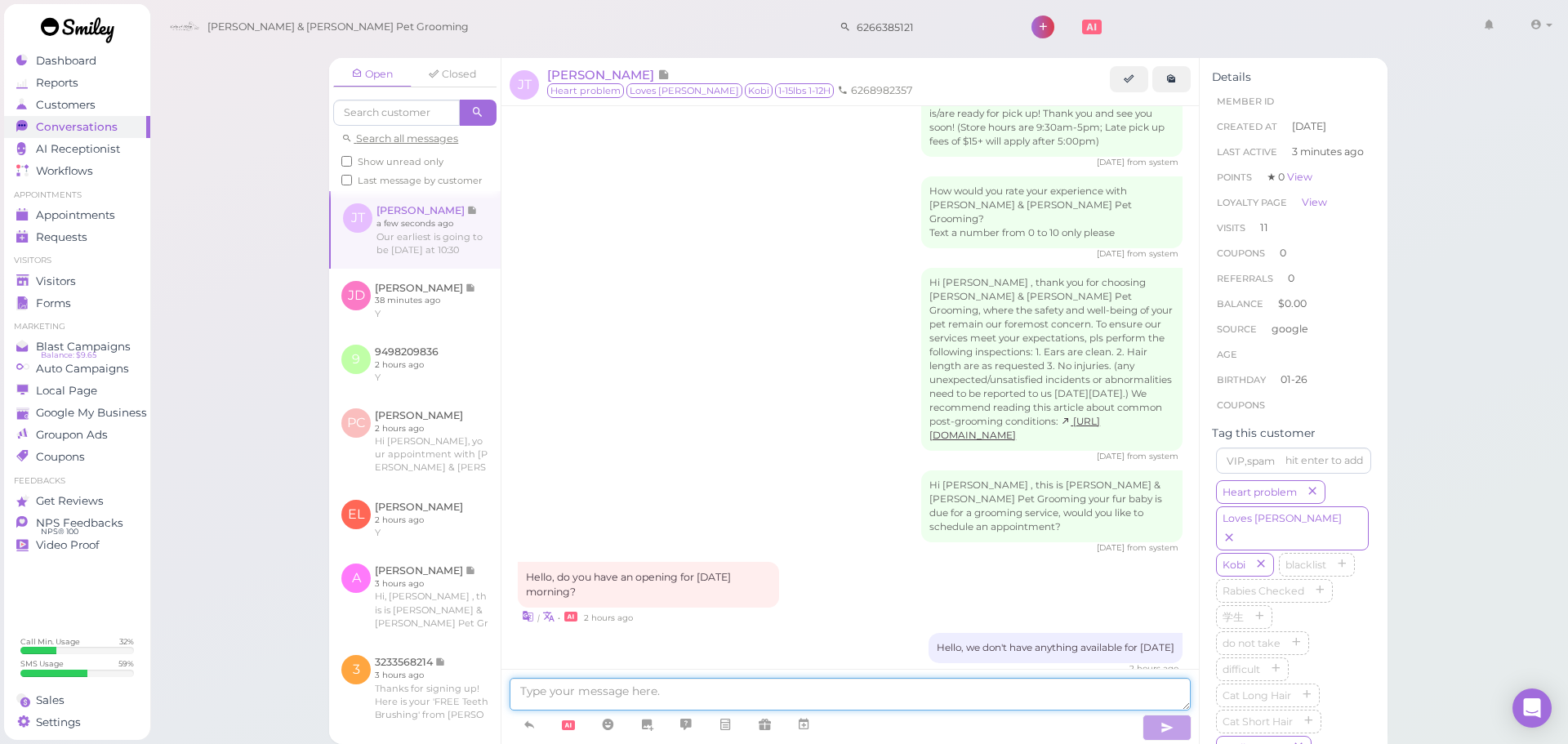
scroll to position [1808, 0]
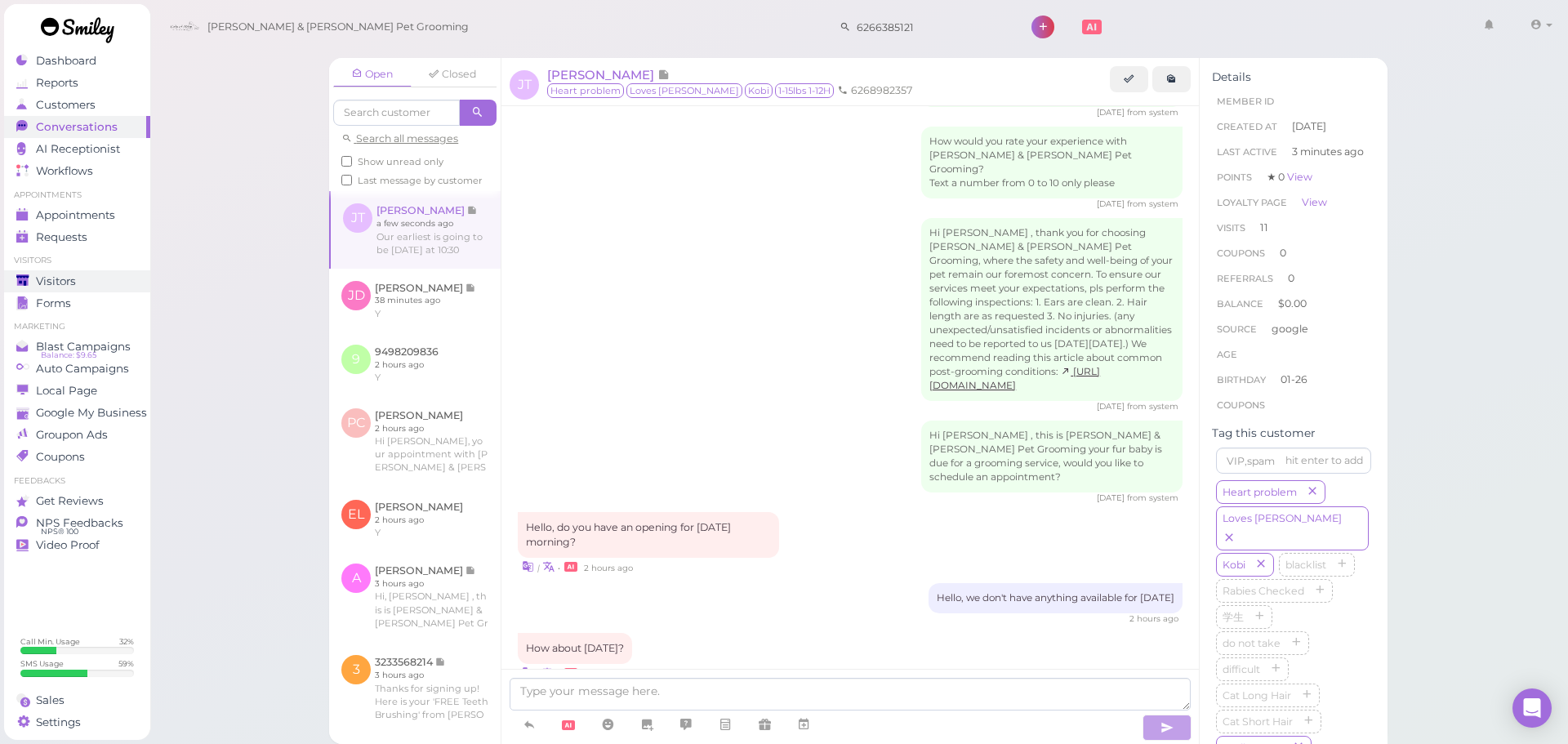
click at [122, 279] on div "Visitors" at bounding box center [75, 281] width 118 height 13
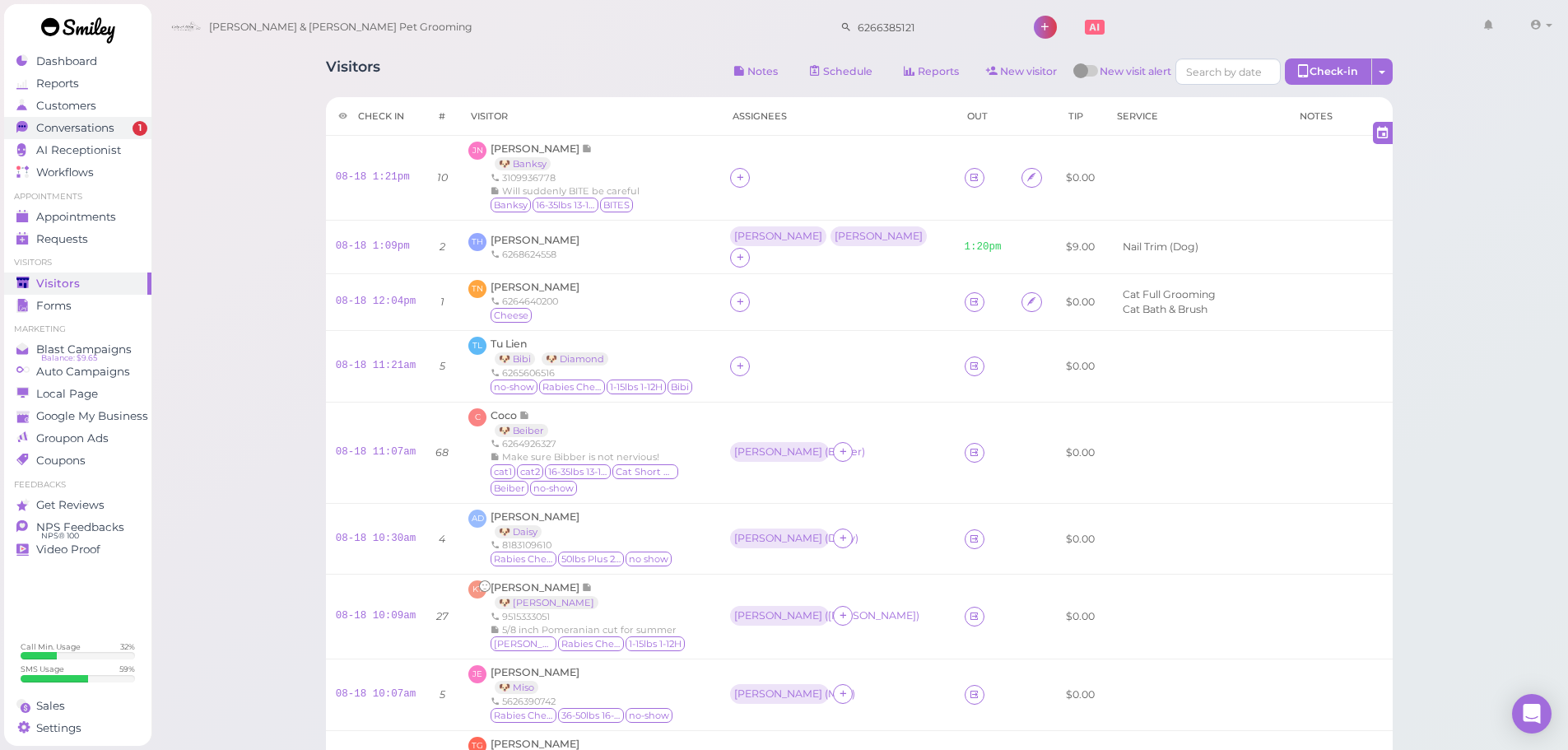
click at [112, 127] on span "Conversations" at bounding box center [76, 128] width 78 height 14
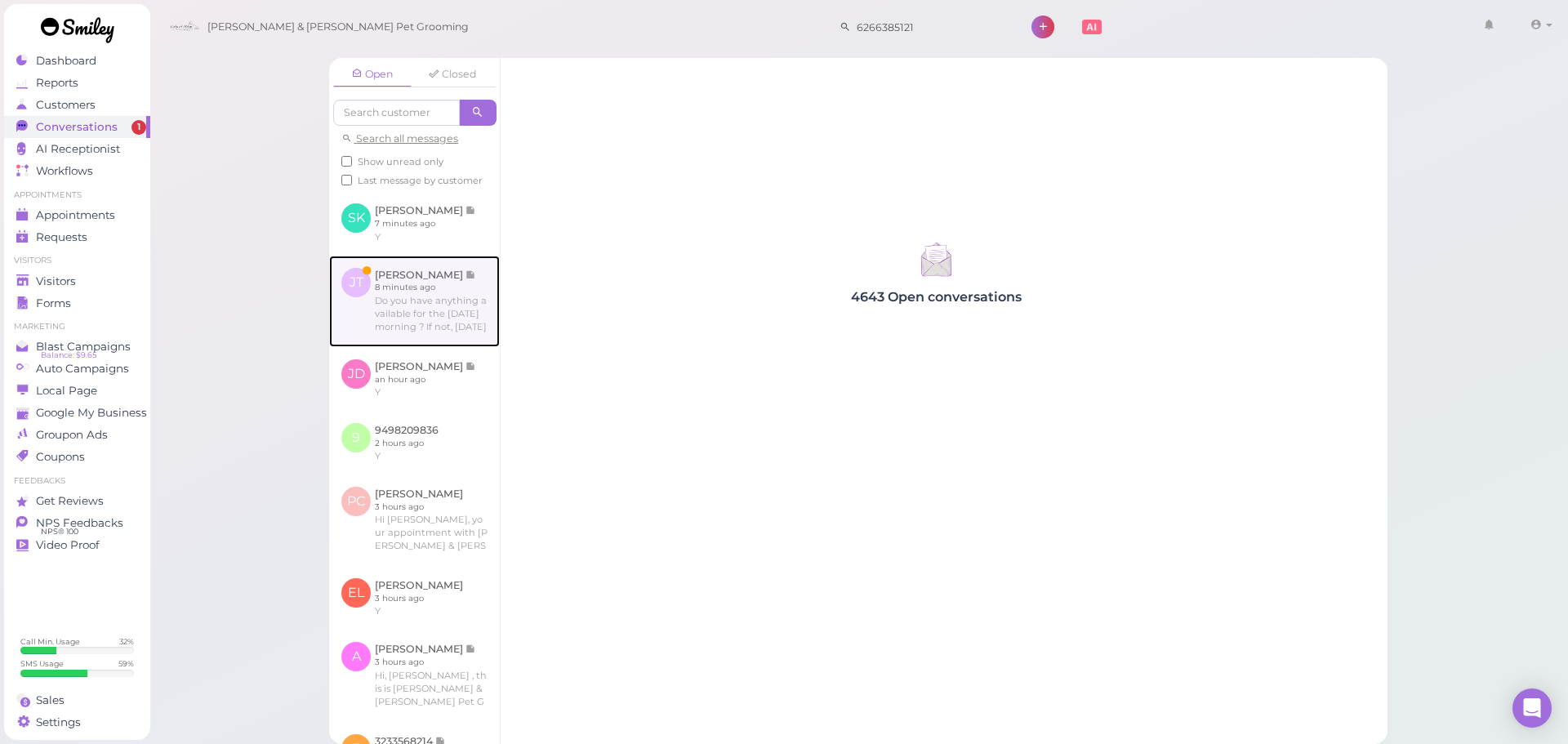
click at [404, 270] on link at bounding box center [414, 301] width 171 height 92
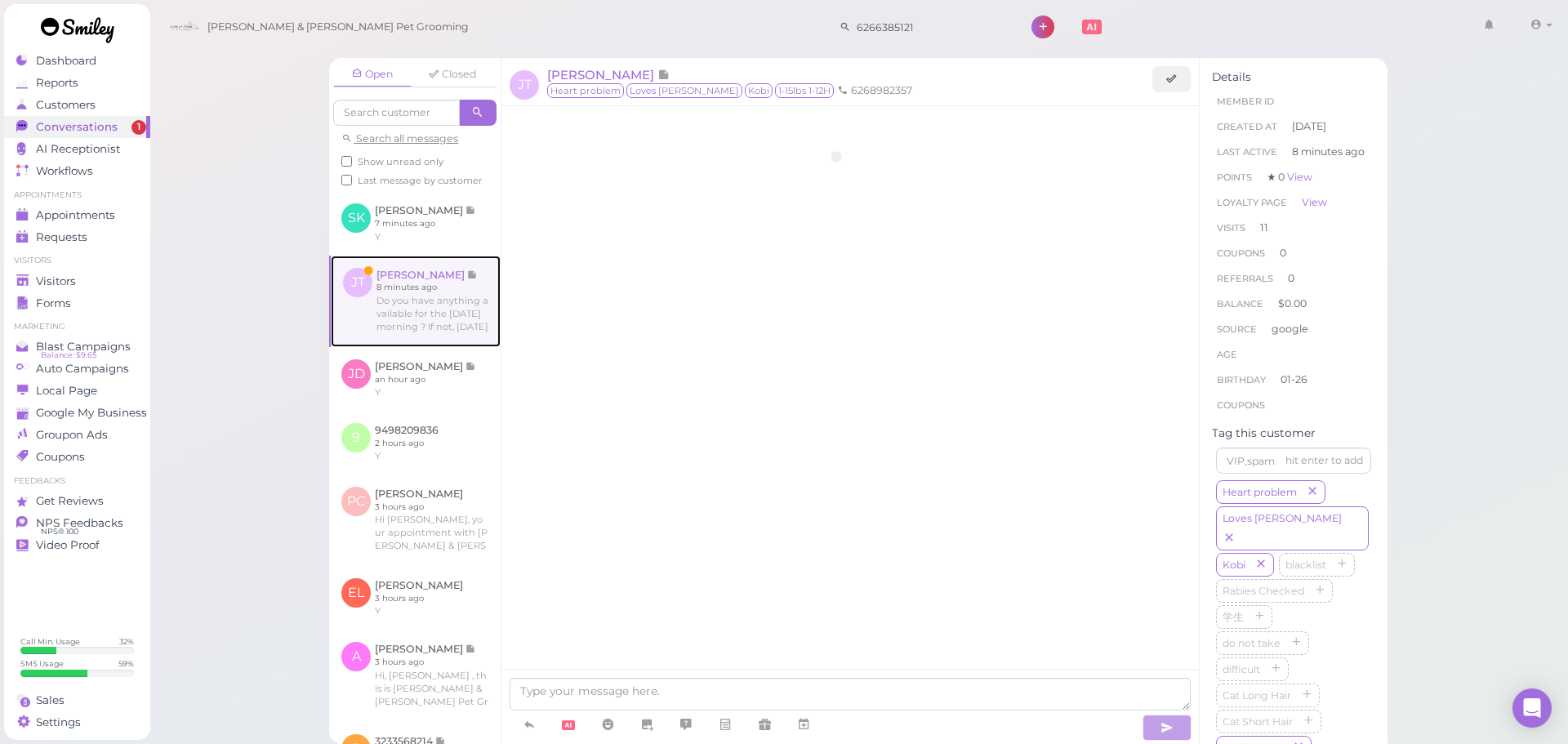
scroll to position [1788, 0]
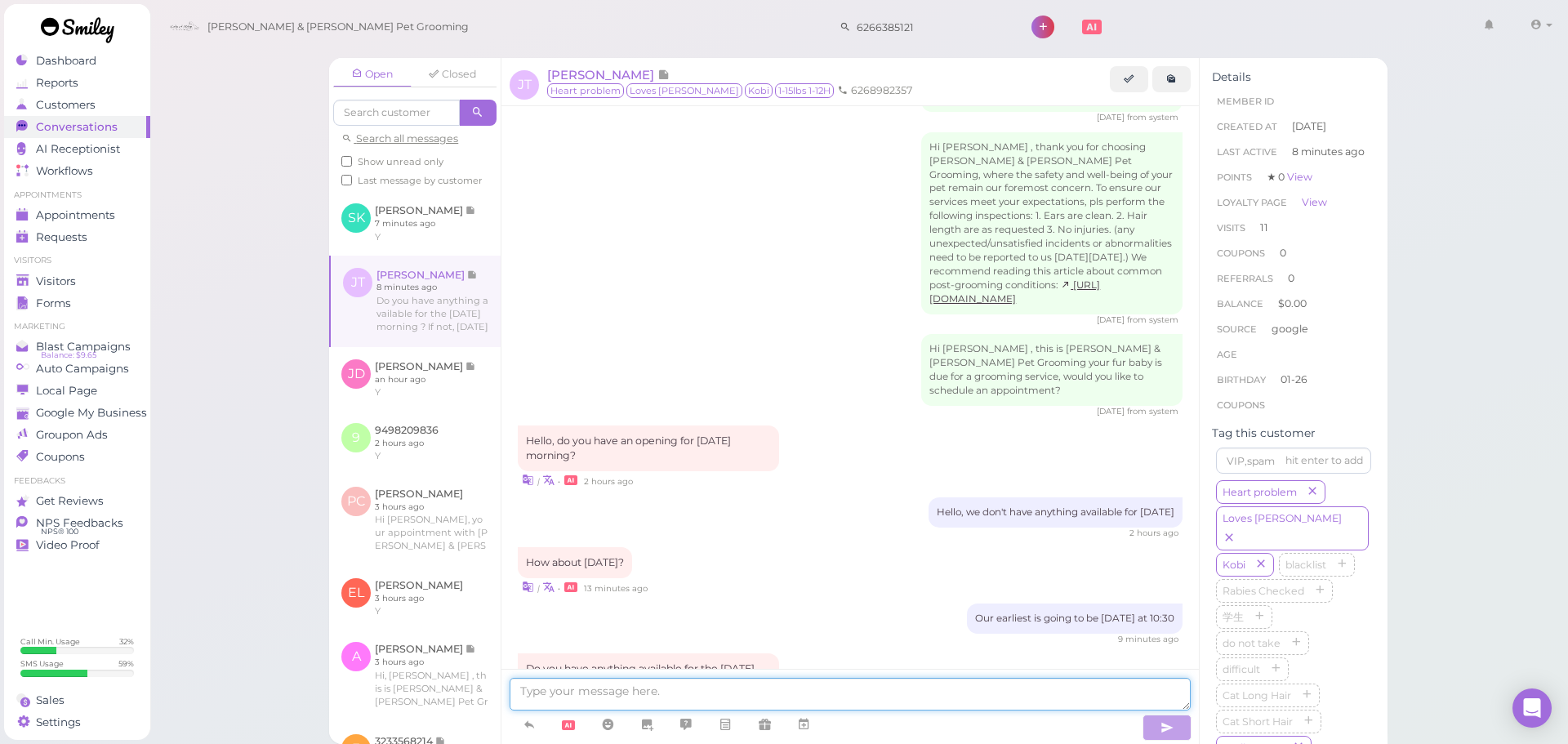
click at [753, 688] on textarea at bounding box center [849, 694] width 681 height 33
click at [653, 699] on textarea at bounding box center [849, 694] width 681 height 33
click at [885, 696] on textarea at bounding box center [849, 694] width 681 height 33
type textarea "We can do next Tuesday at 9:30!"
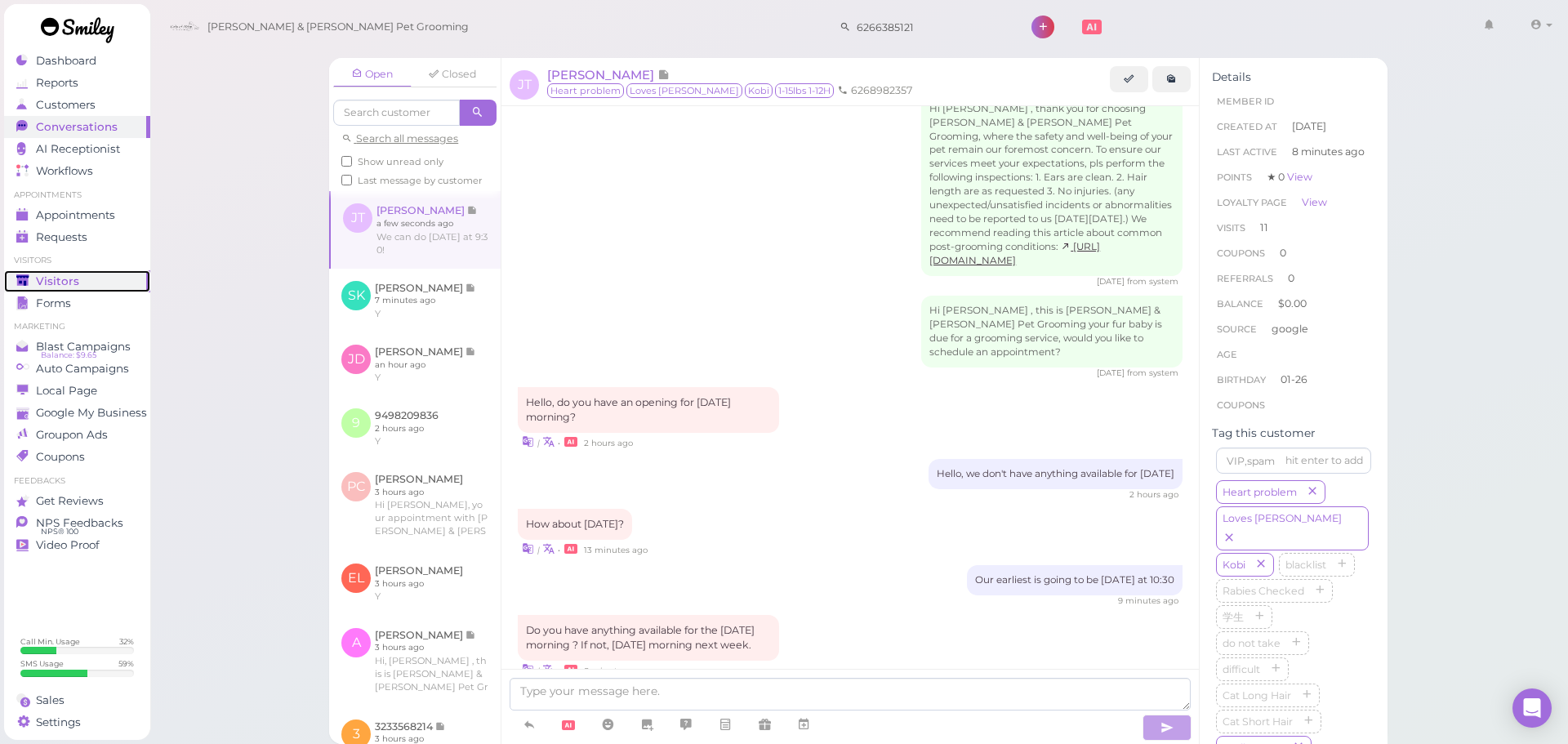
click at [114, 287] on div "Visitors" at bounding box center [75, 281] width 118 height 13
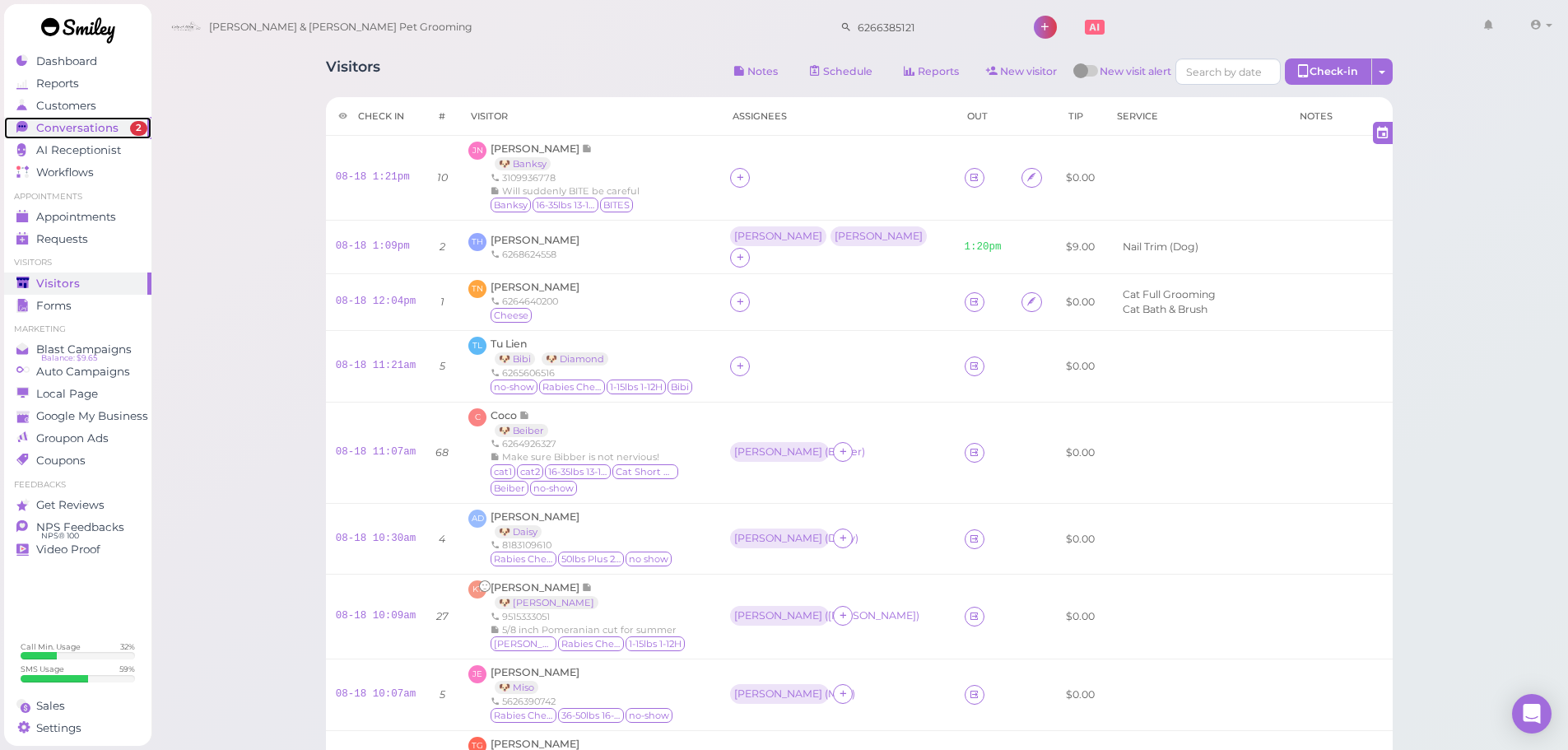
click at [109, 125] on span "Conversations" at bounding box center [77, 128] width 82 height 14
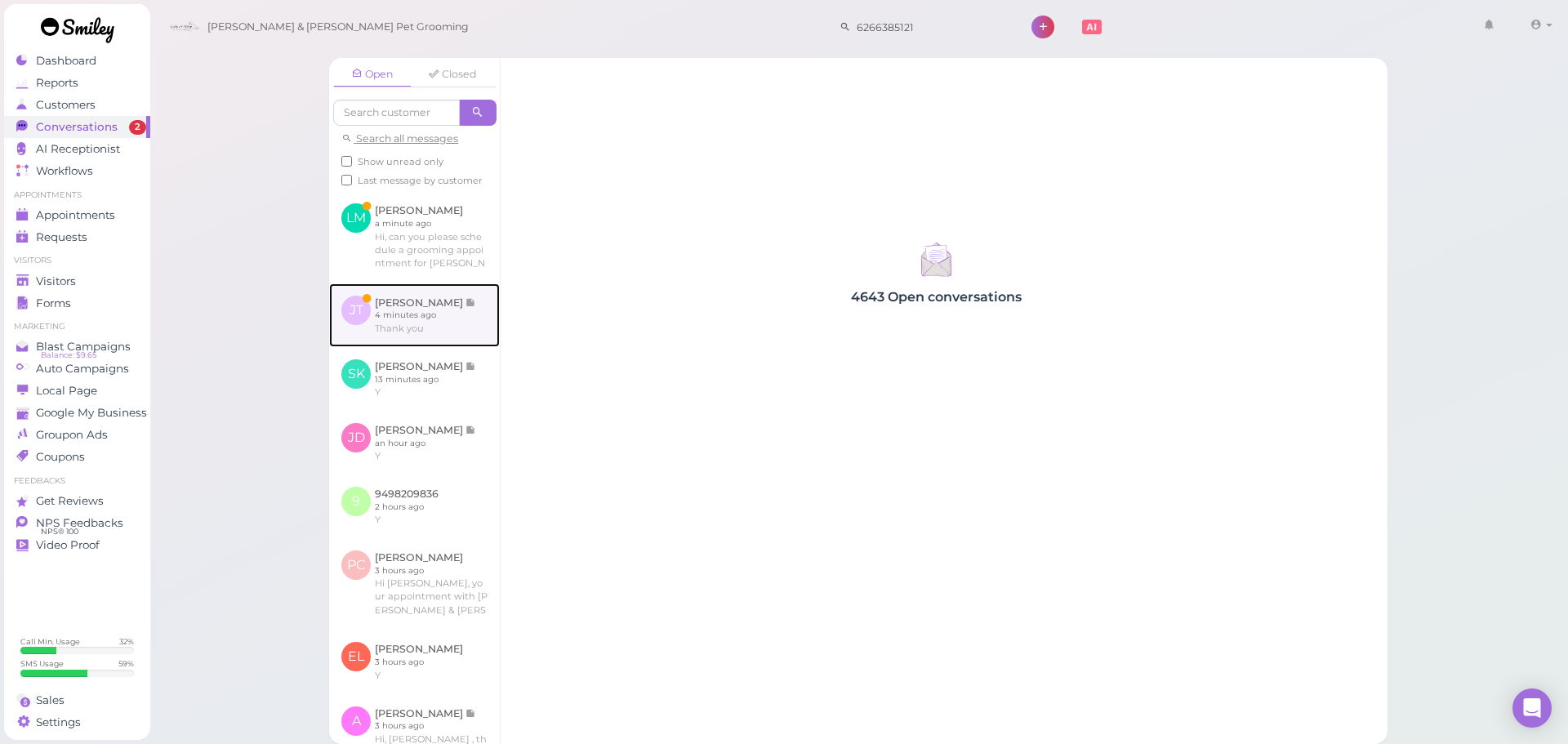
click at [486, 343] on link at bounding box center [414, 316] width 171 height 64
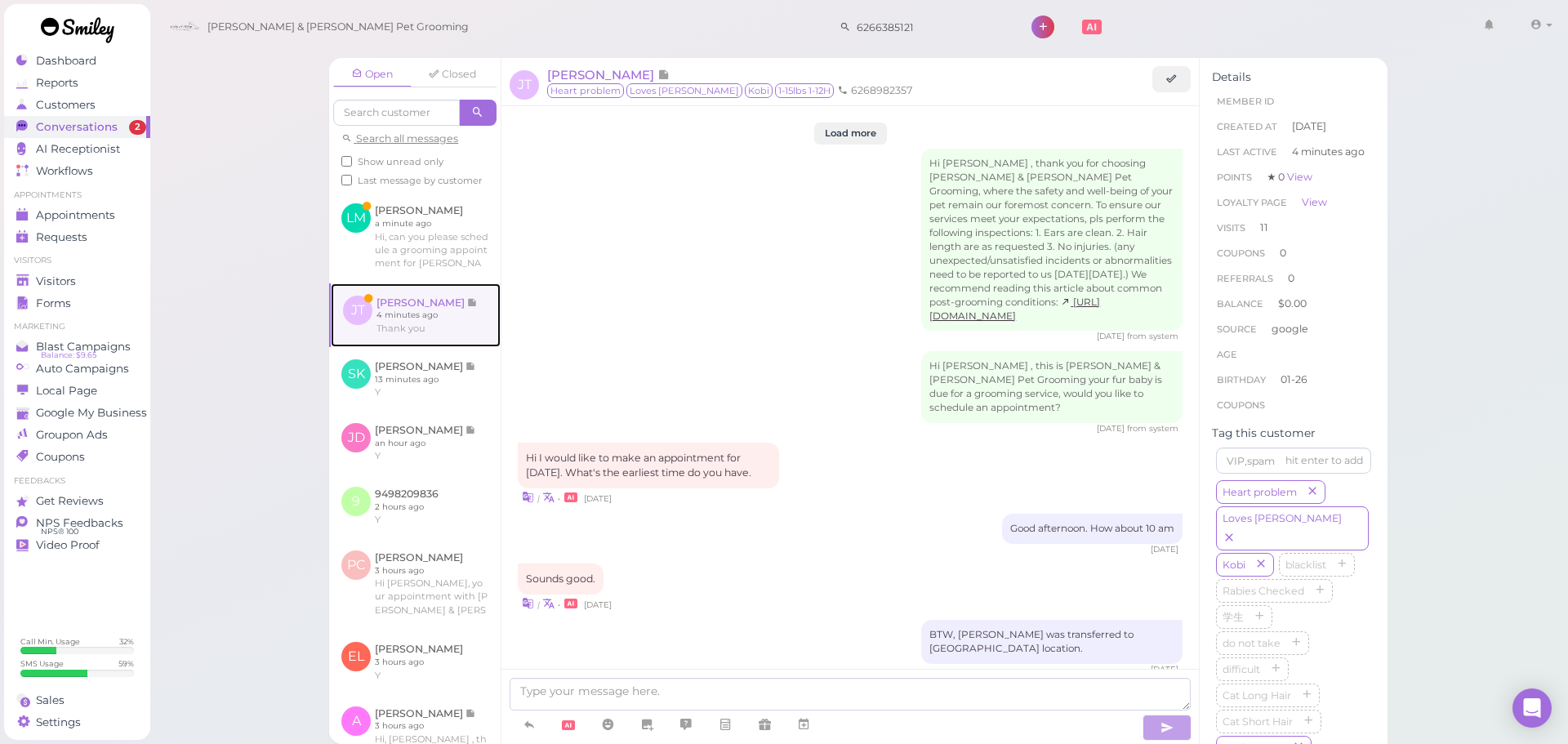
scroll to position [1767, 0]
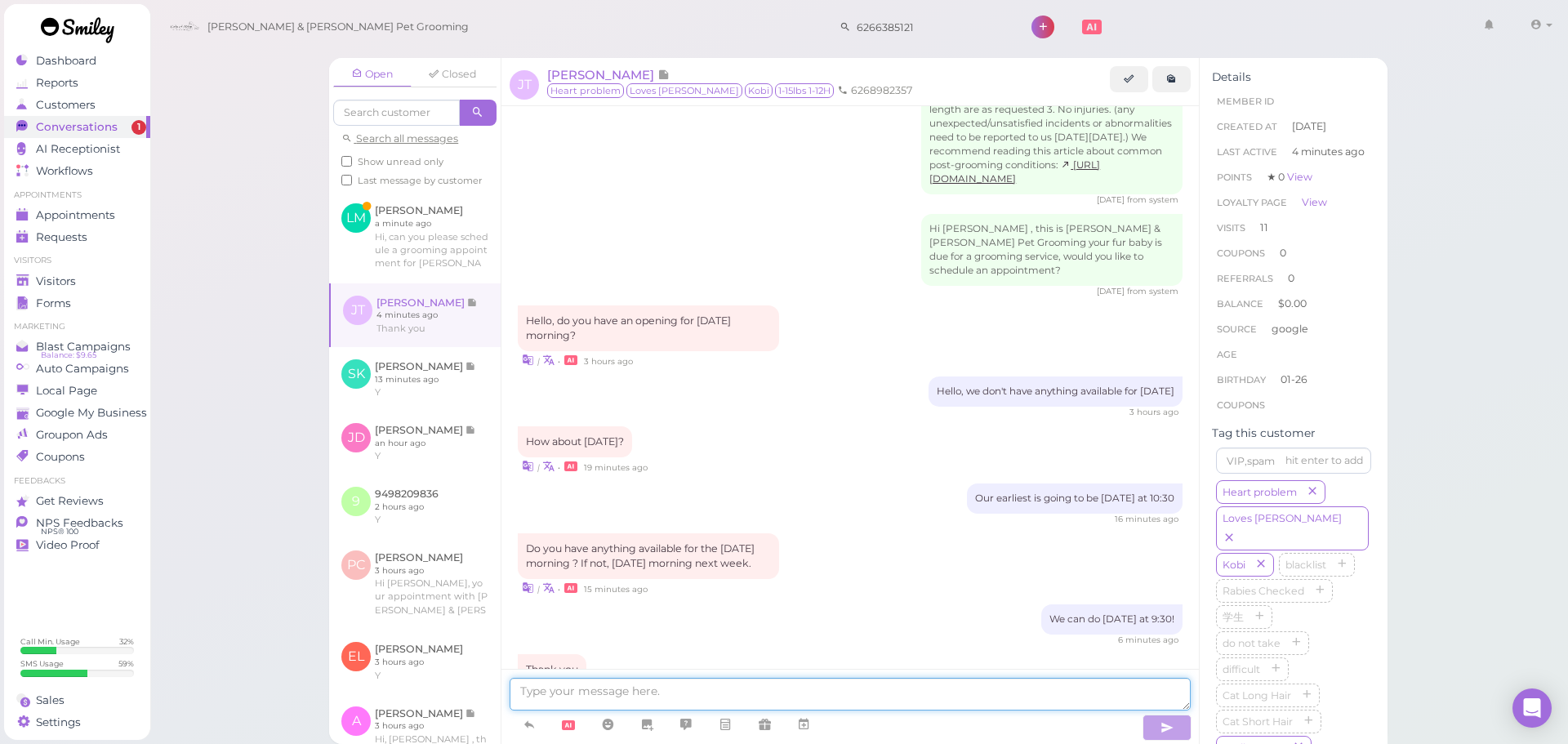
click at [713, 687] on textarea at bounding box center [849, 694] width 681 height 33
click at [823, 730] on link at bounding box center [803, 725] width 40 height 29
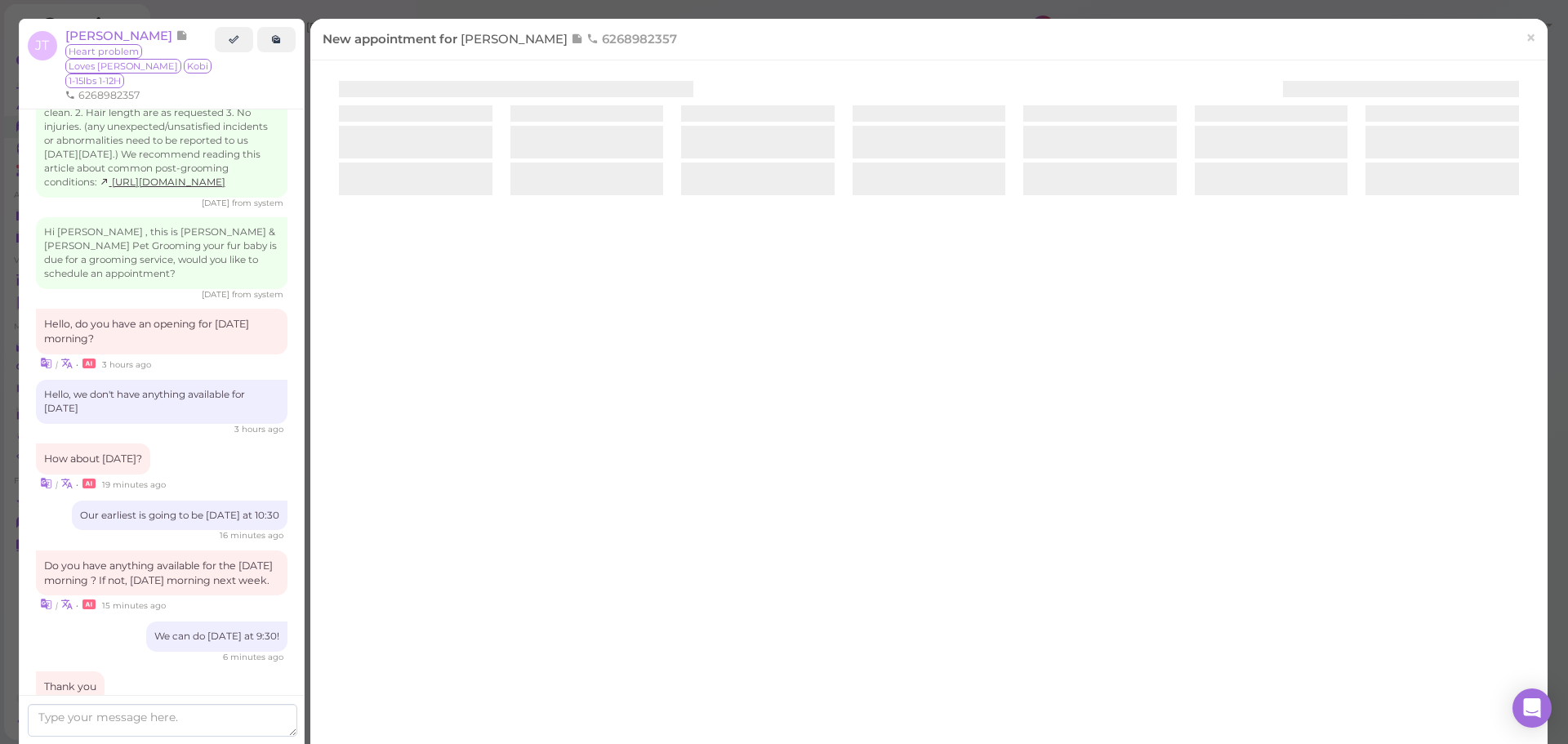
scroll to position [1837, 0]
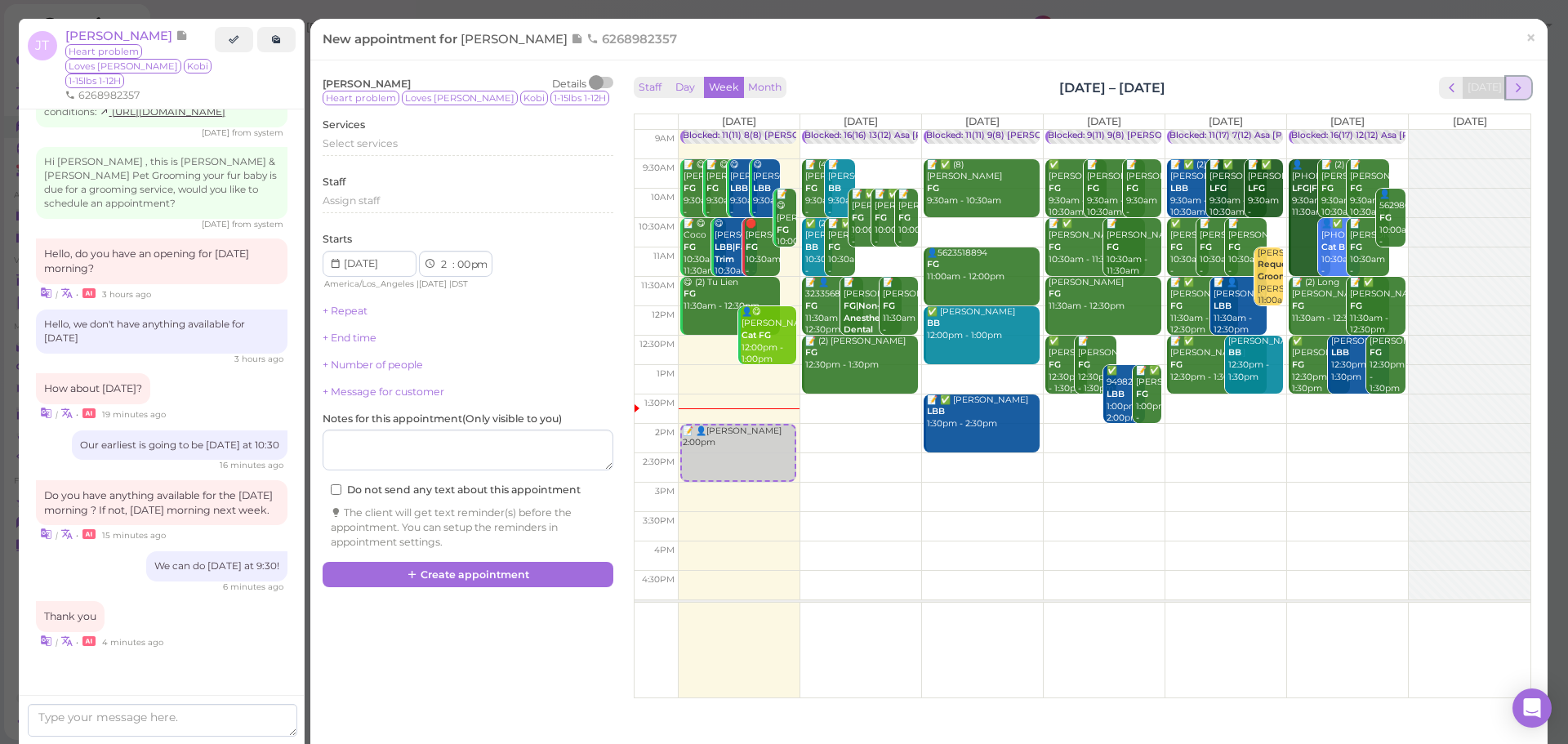
click at [1511, 84] on span "next" at bounding box center [1518, 88] width 15 height 15
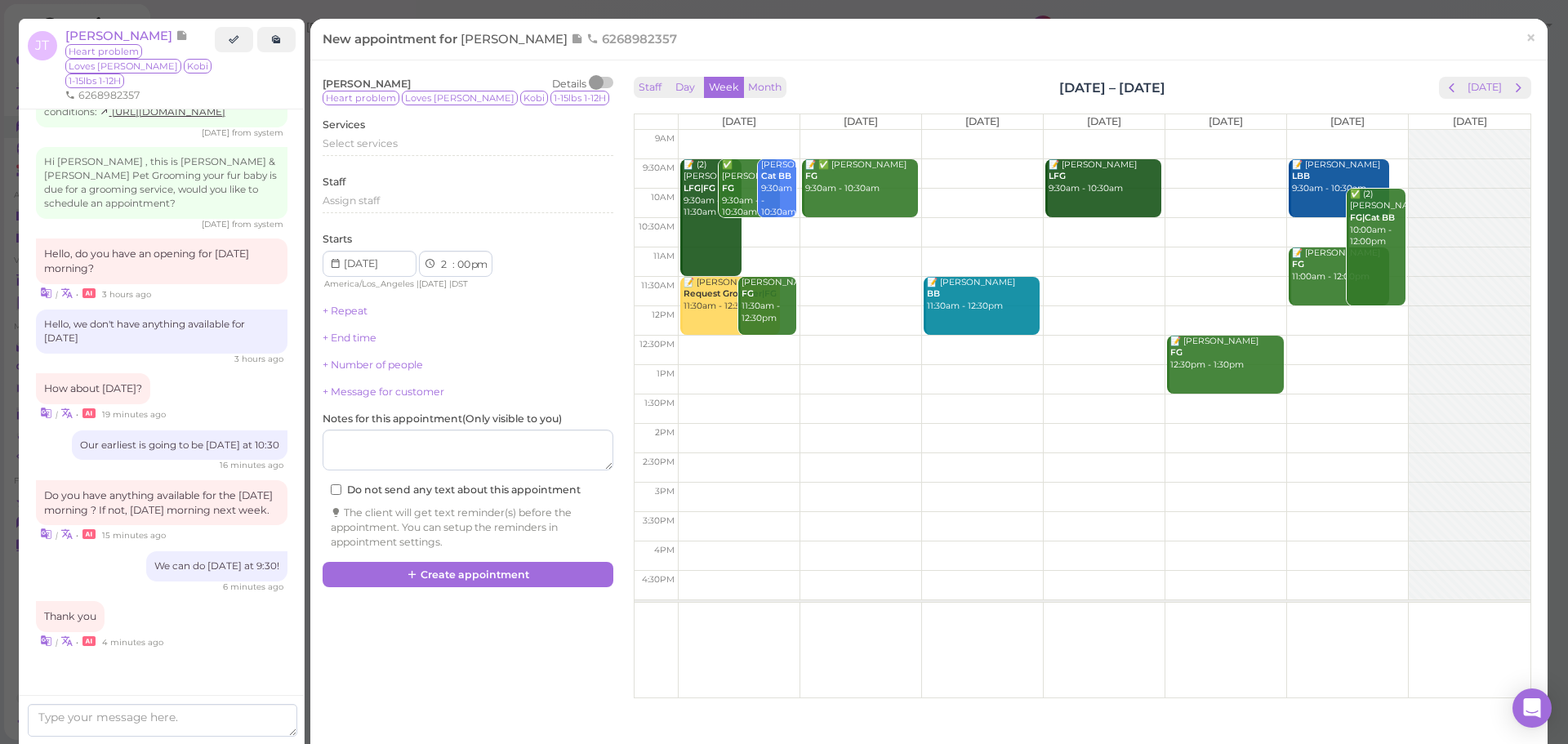
click at [857, 234] on td at bounding box center [1103, 232] width 853 height 29
type input "2025-08-26"
select select "10"
select select "45"
select select "am"
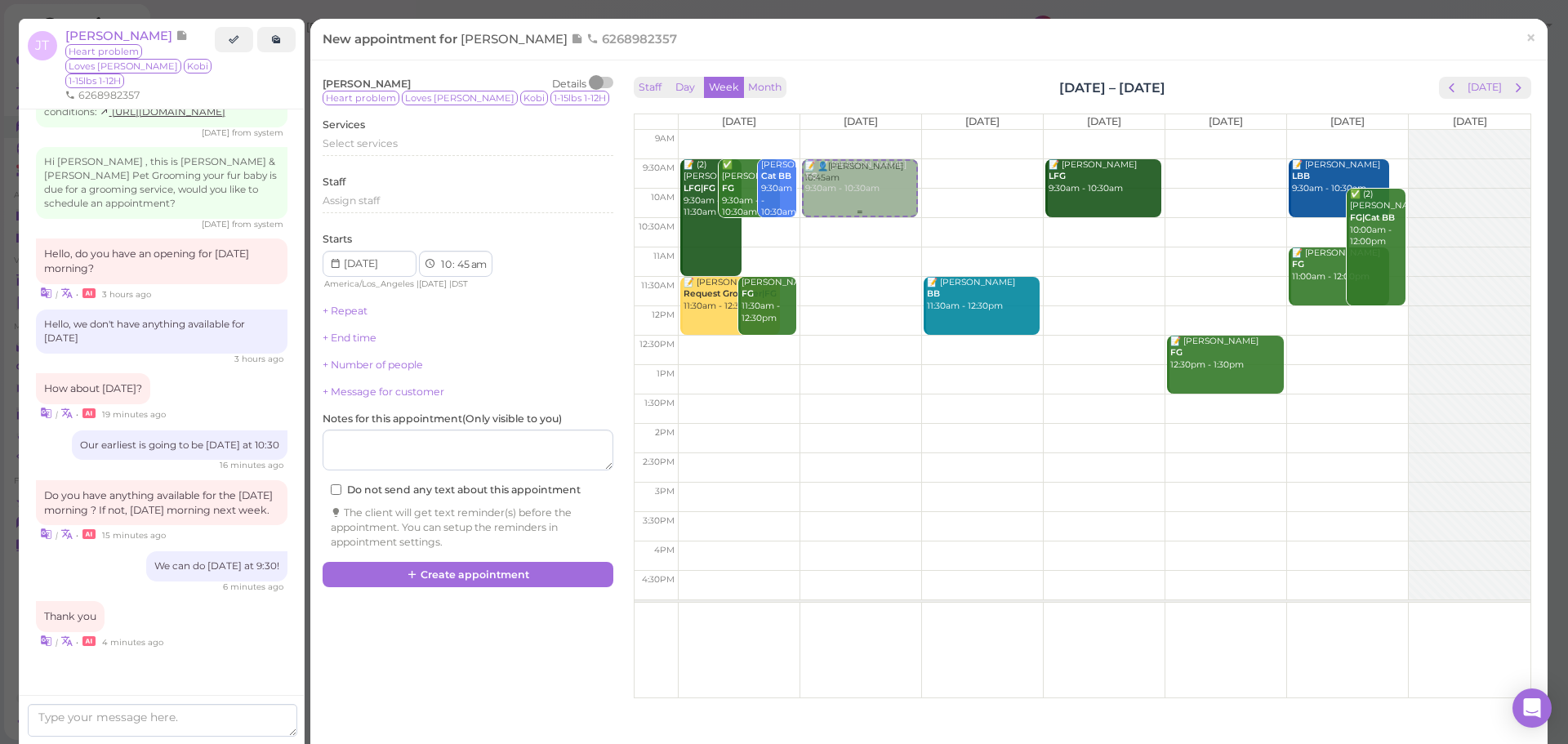
drag, startPoint x: 850, startPoint y: 243, endPoint x: 858, endPoint y: 165, distance: 78.4
click at [858, 130] on div "📝 👤Julie Tran 10:45am 📝 ✅ Laura Tave FG 9:30am - 10:30am 📝 👤Julie Tran 10:45am" at bounding box center [861, 130] width 121 height 0
select select "9"
select select "30"
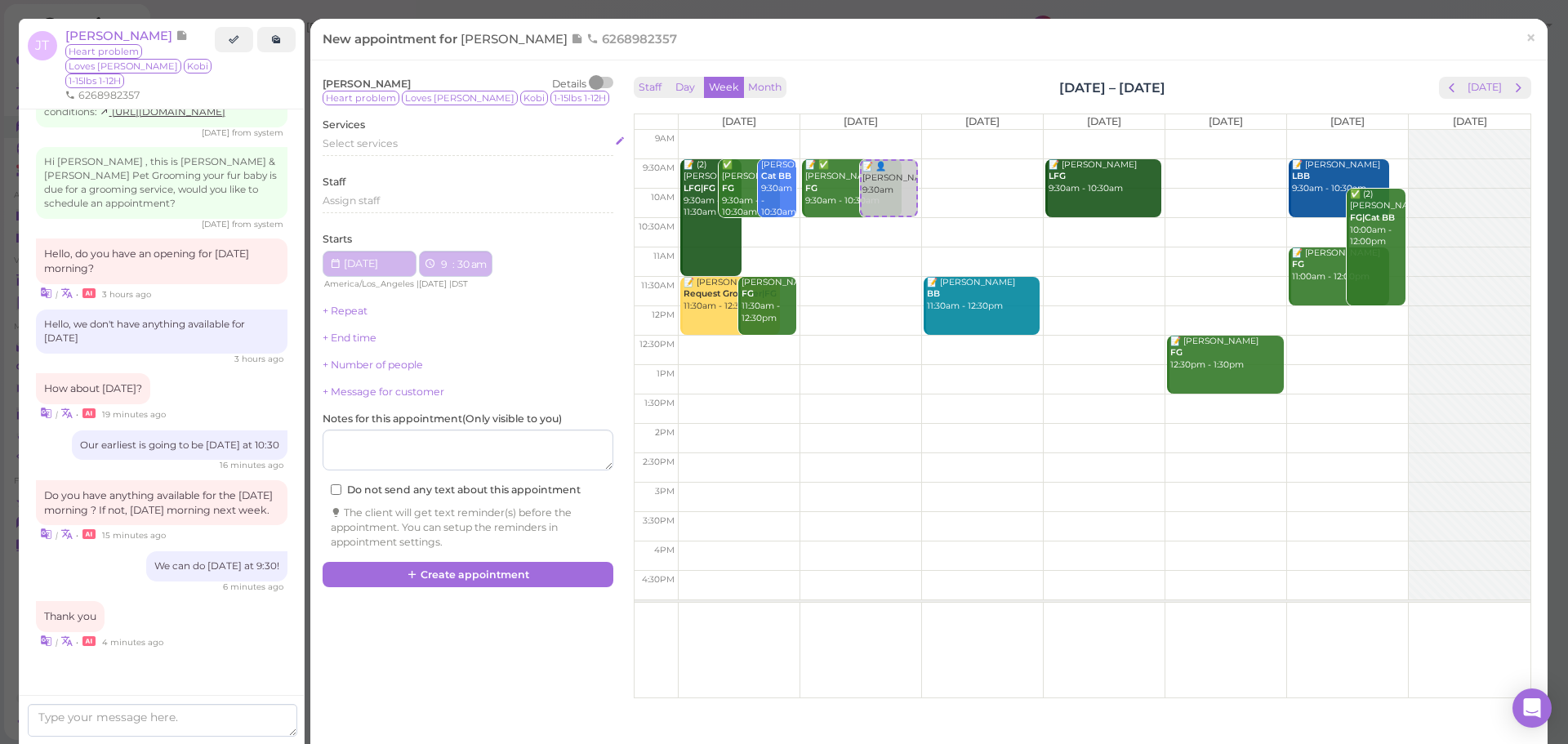
click at [427, 150] on div "Select services" at bounding box center [467, 143] width 290 height 14
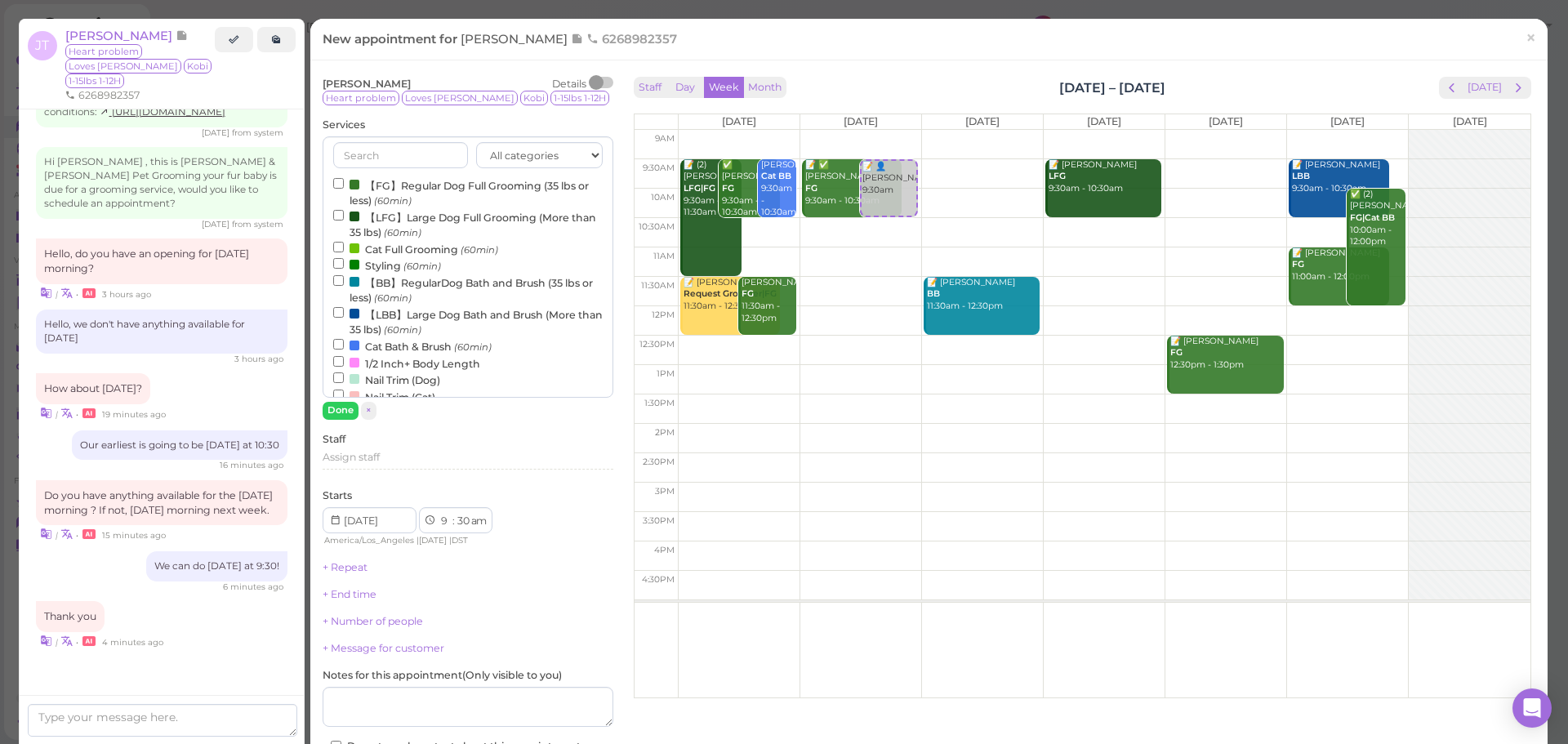
click at [407, 190] on label "【FG】Regular Dog Full Grooming (35 lbs or less) (60min)" at bounding box center [468, 193] width 269 height 32
click at [343, 189] on input "【FG】Regular Dog Full Grooming (35 lbs or less) (60min)" at bounding box center [338, 183] width 11 height 11
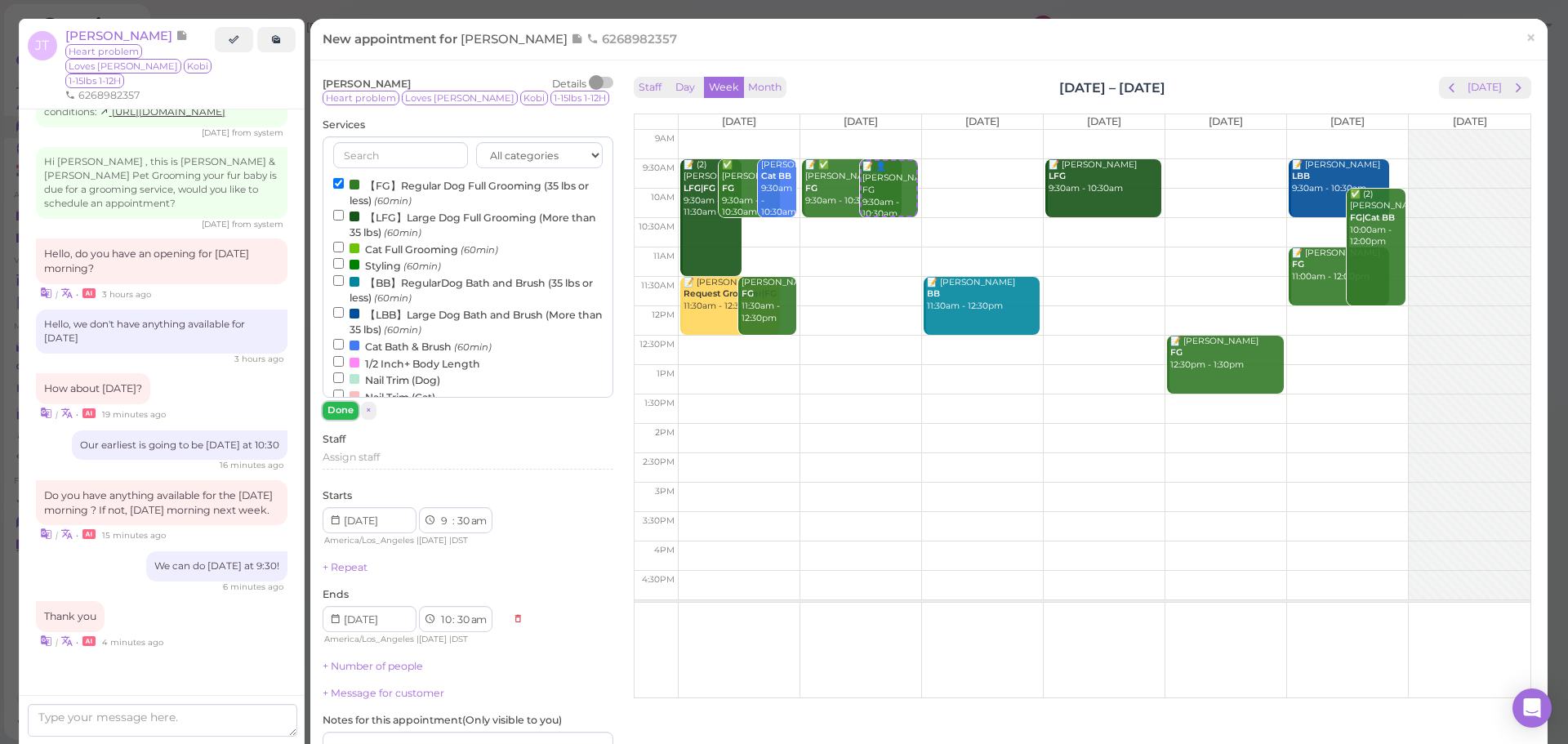
click at [346, 411] on button "Done" at bounding box center [340, 410] width 36 height 17
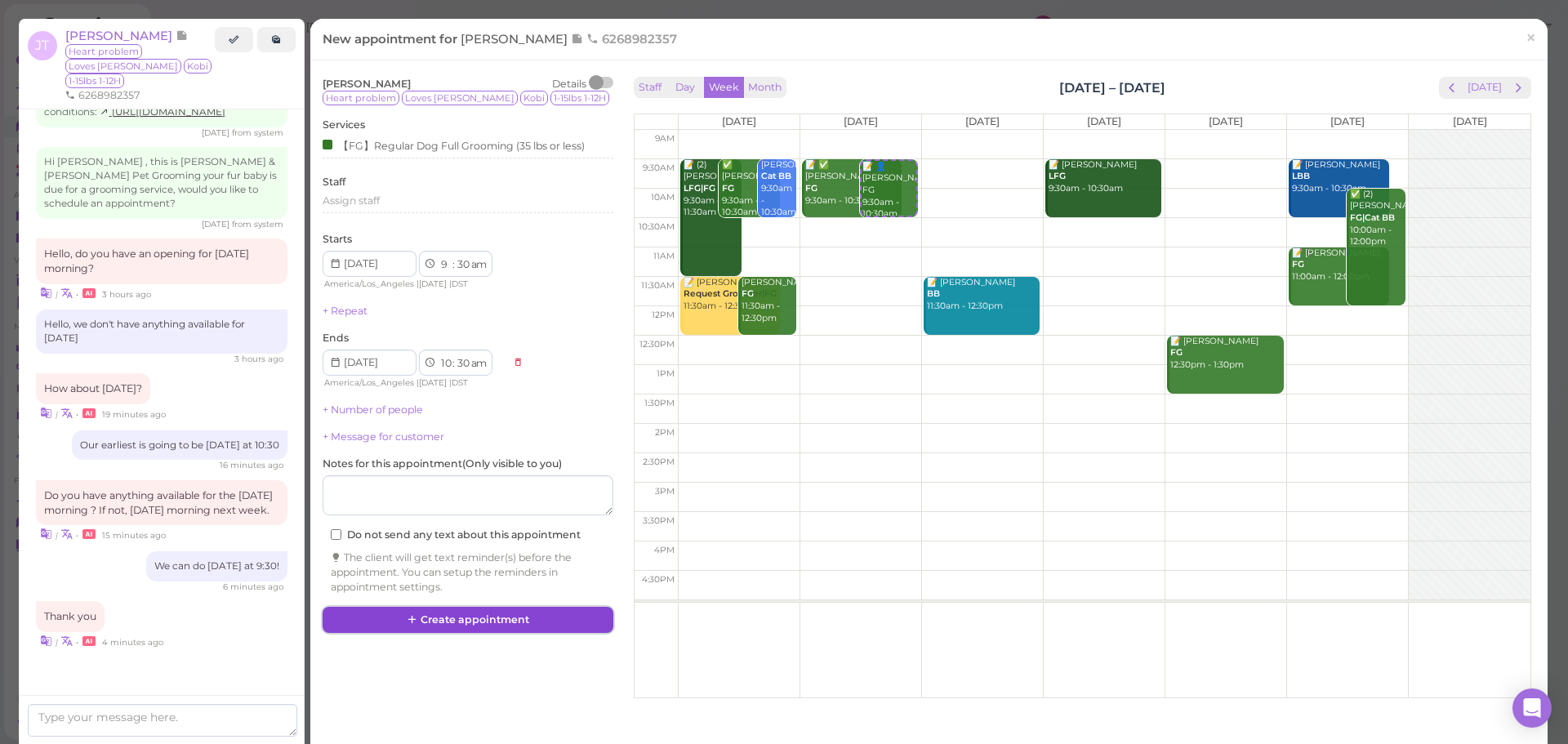
click at [429, 630] on button "Create appointment" at bounding box center [467, 619] width 290 height 26
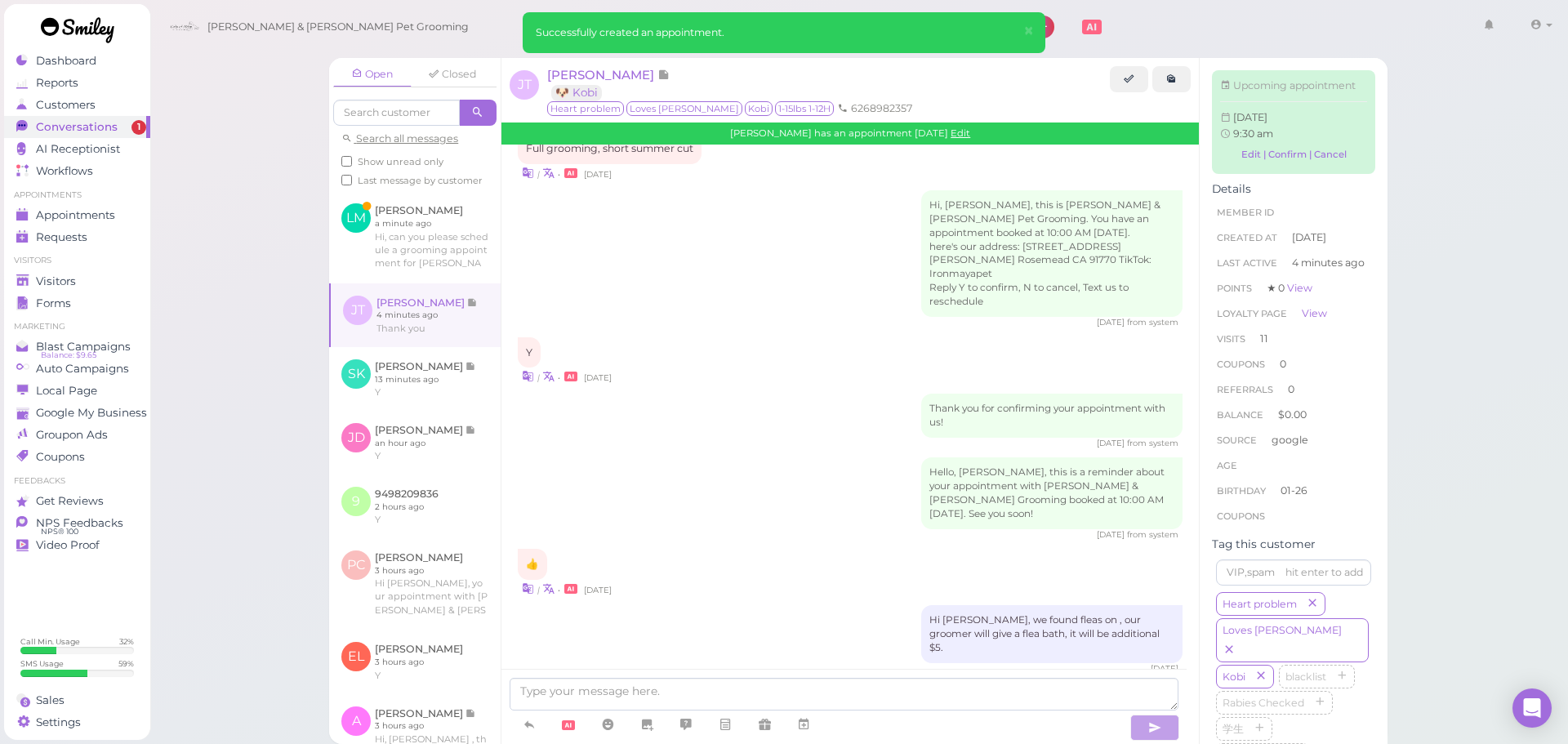
scroll to position [874, 0]
click at [562, 60] on div "Open Closed Search all messages Show unread only Last message by customer LM Le…" at bounding box center [858, 395] width 1099 height 699
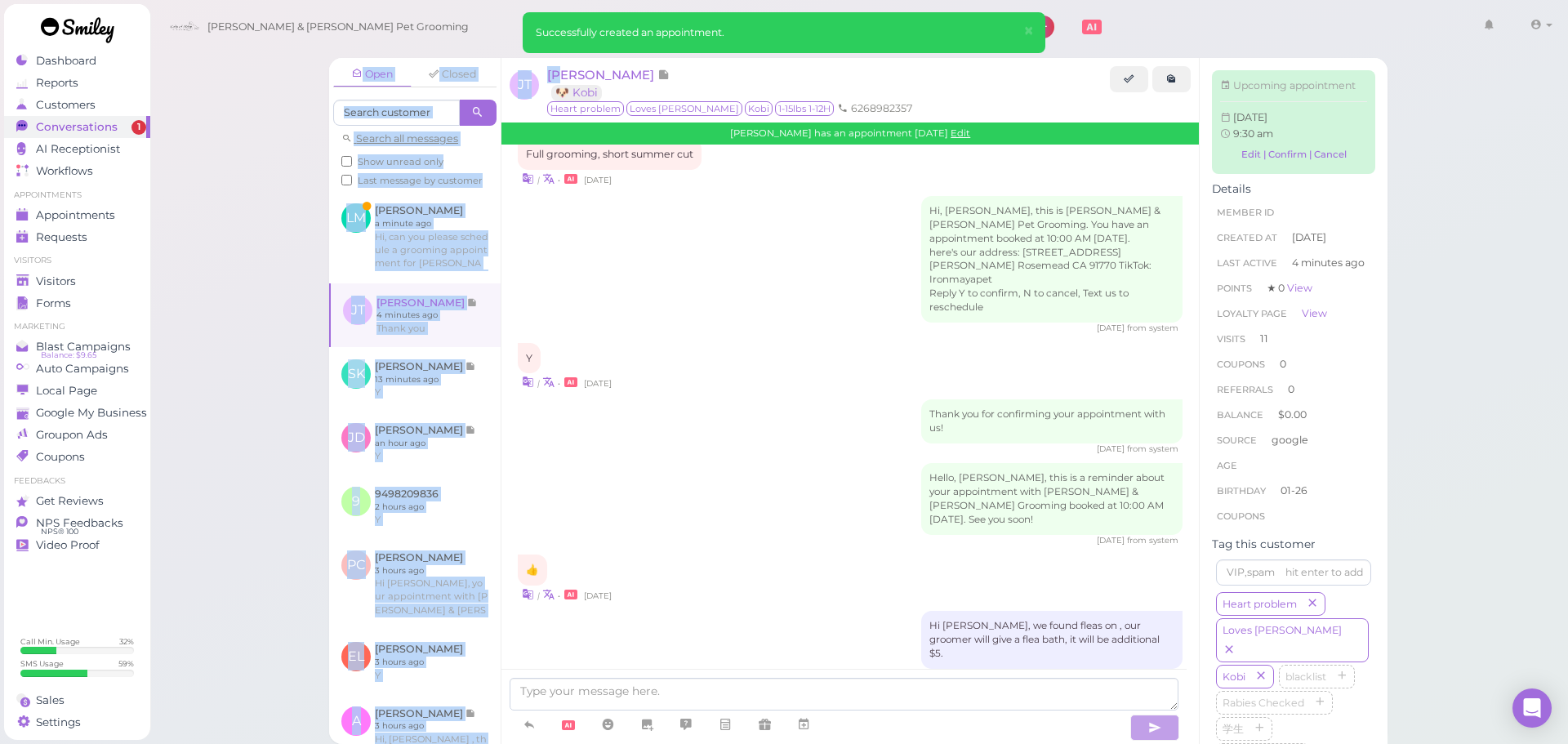
click at [563, 64] on div "JT Julie Tran 🐶 Kobi Heart problem Loves Isaac Kobi 1-15lbs 1-12H 6268982357 Ju…" at bounding box center [850, 101] width 698 height 86
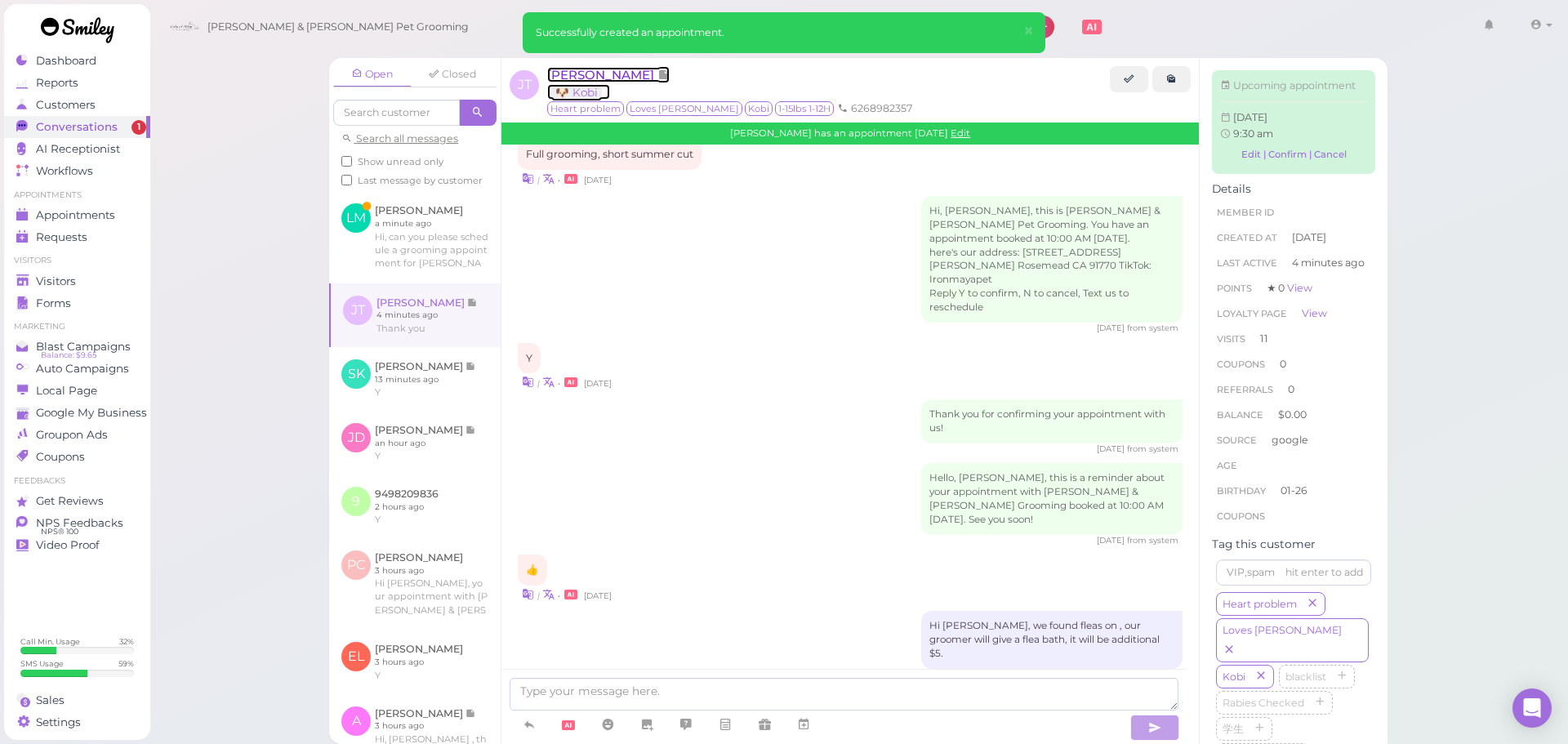
click at [568, 70] on span "[PERSON_NAME]" at bounding box center [602, 75] width 110 height 15
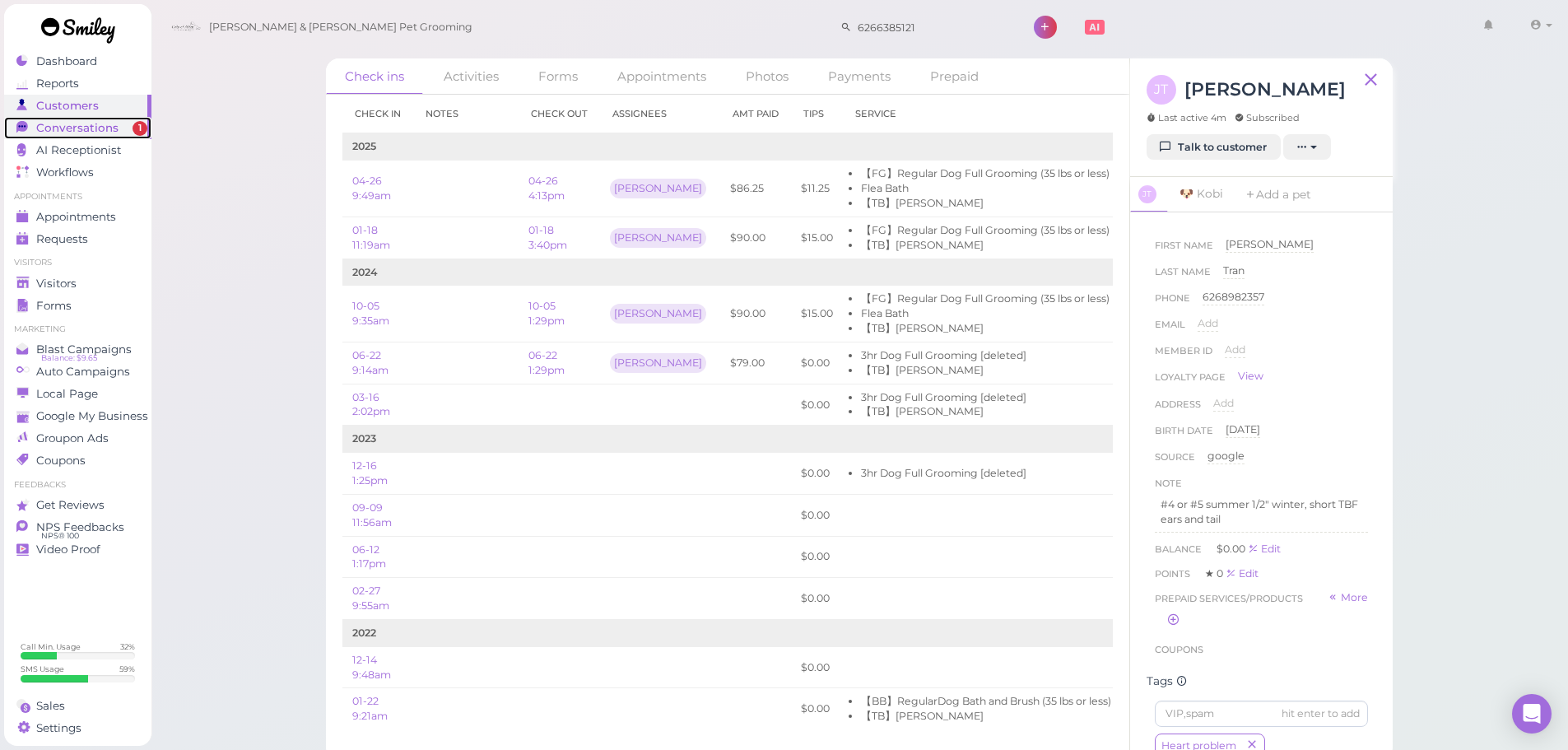
click at [101, 131] on span "Conversations" at bounding box center [77, 128] width 82 height 14
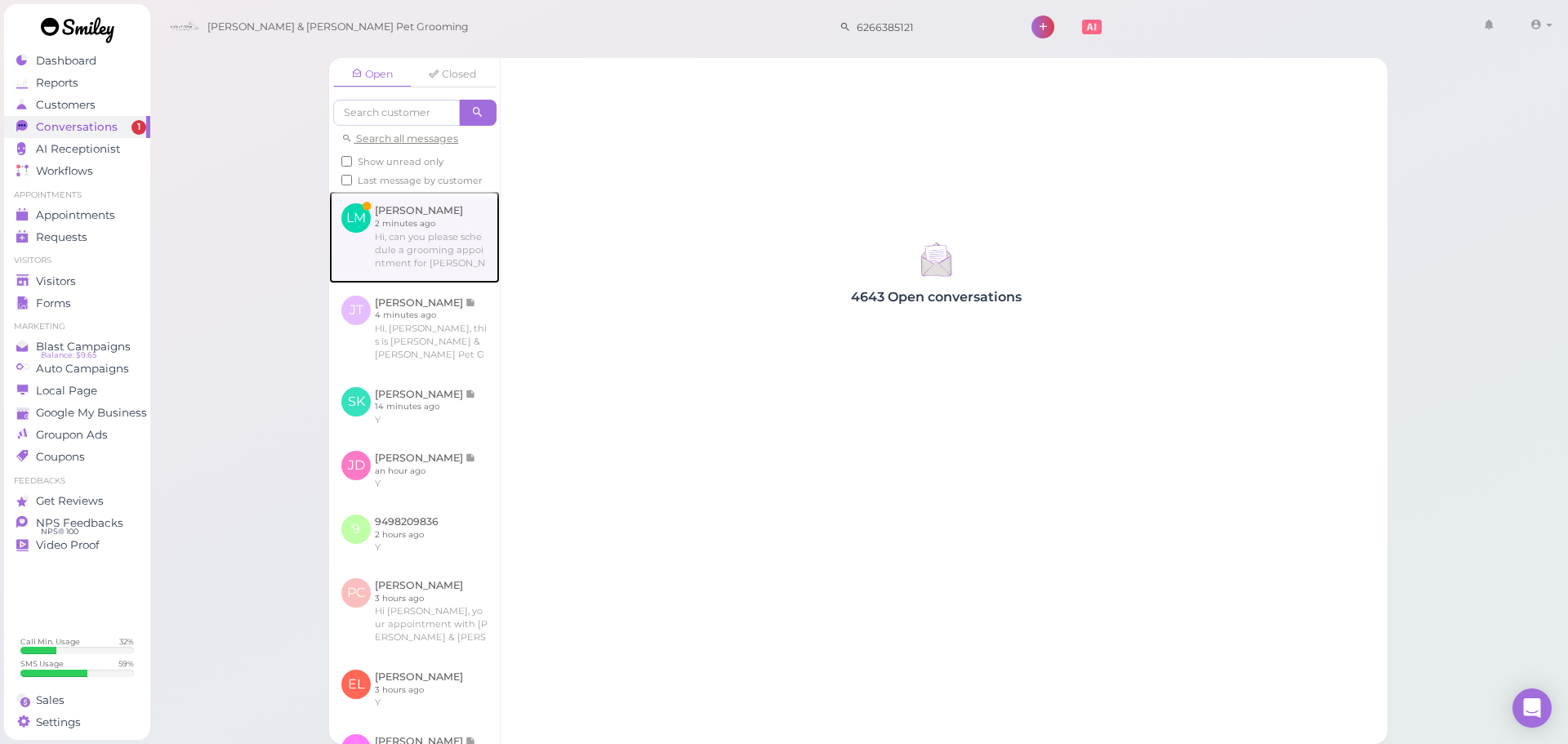
click at [445, 263] on link at bounding box center [414, 236] width 171 height 92
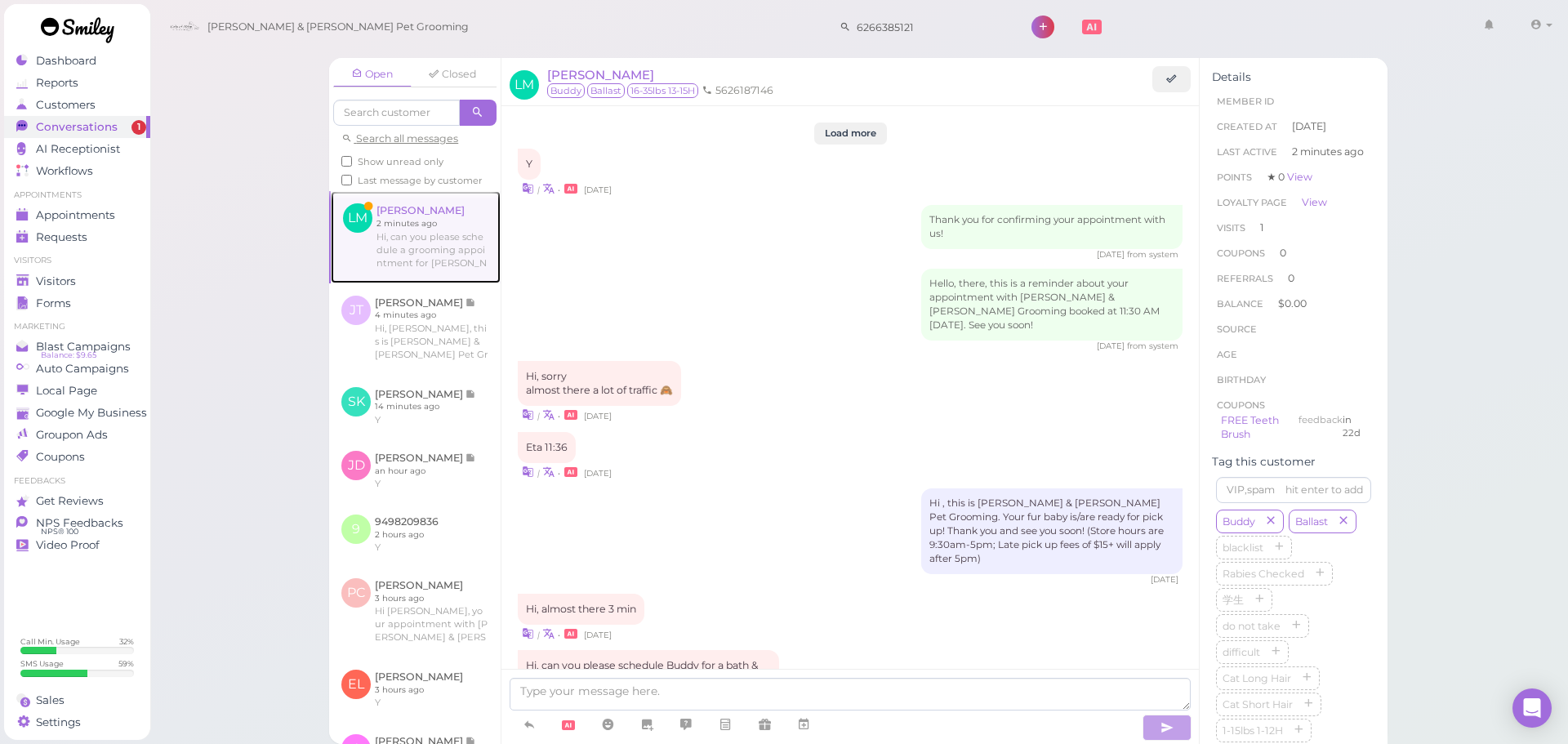
scroll to position [2002, 0]
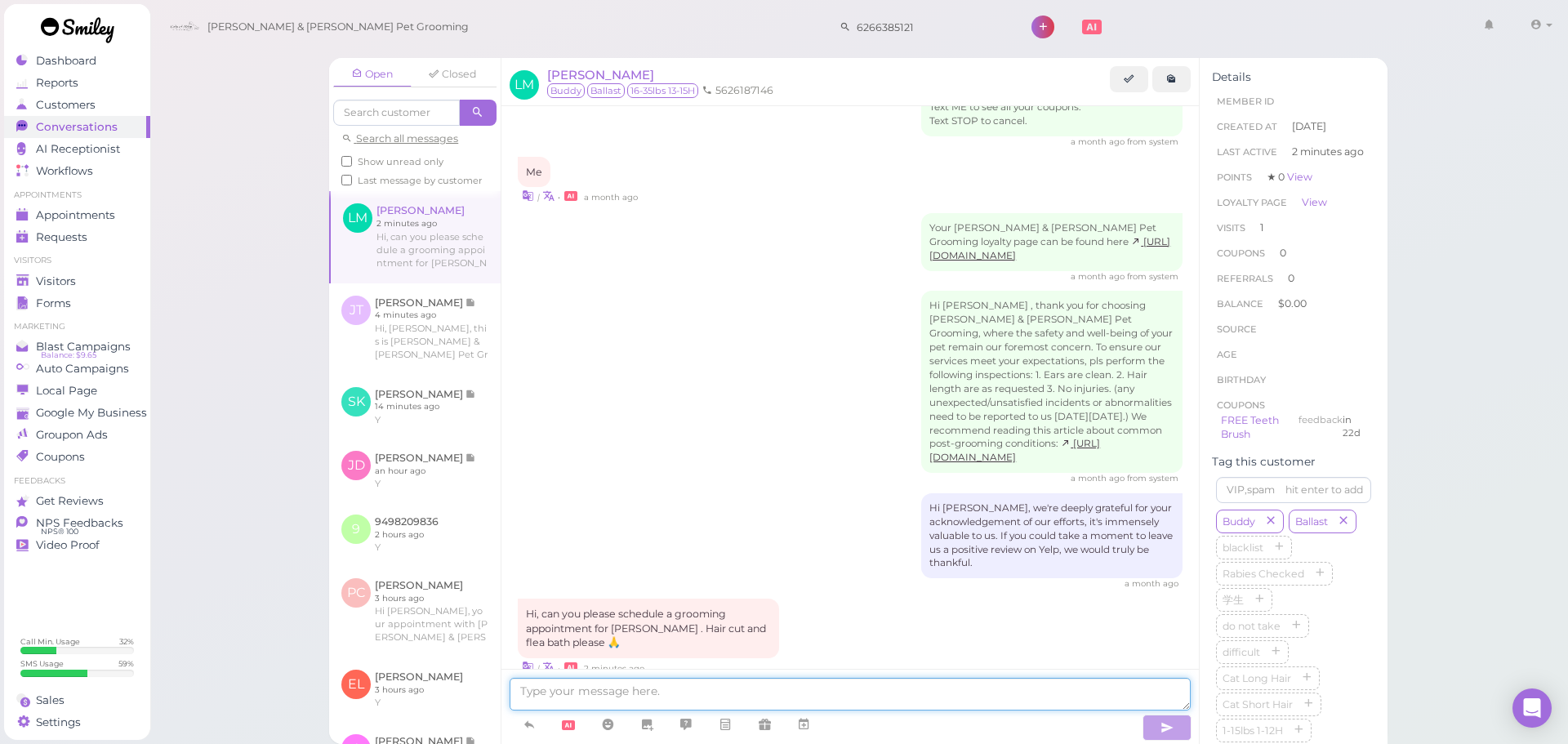
click at [738, 687] on textarea at bounding box center [849, 694] width 681 height 33
click at [724, 699] on textarea "Yes," at bounding box center [849, 694] width 681 height 33
type textarea "Yes, we can do this Friday at 11:30. Will that work for you?"
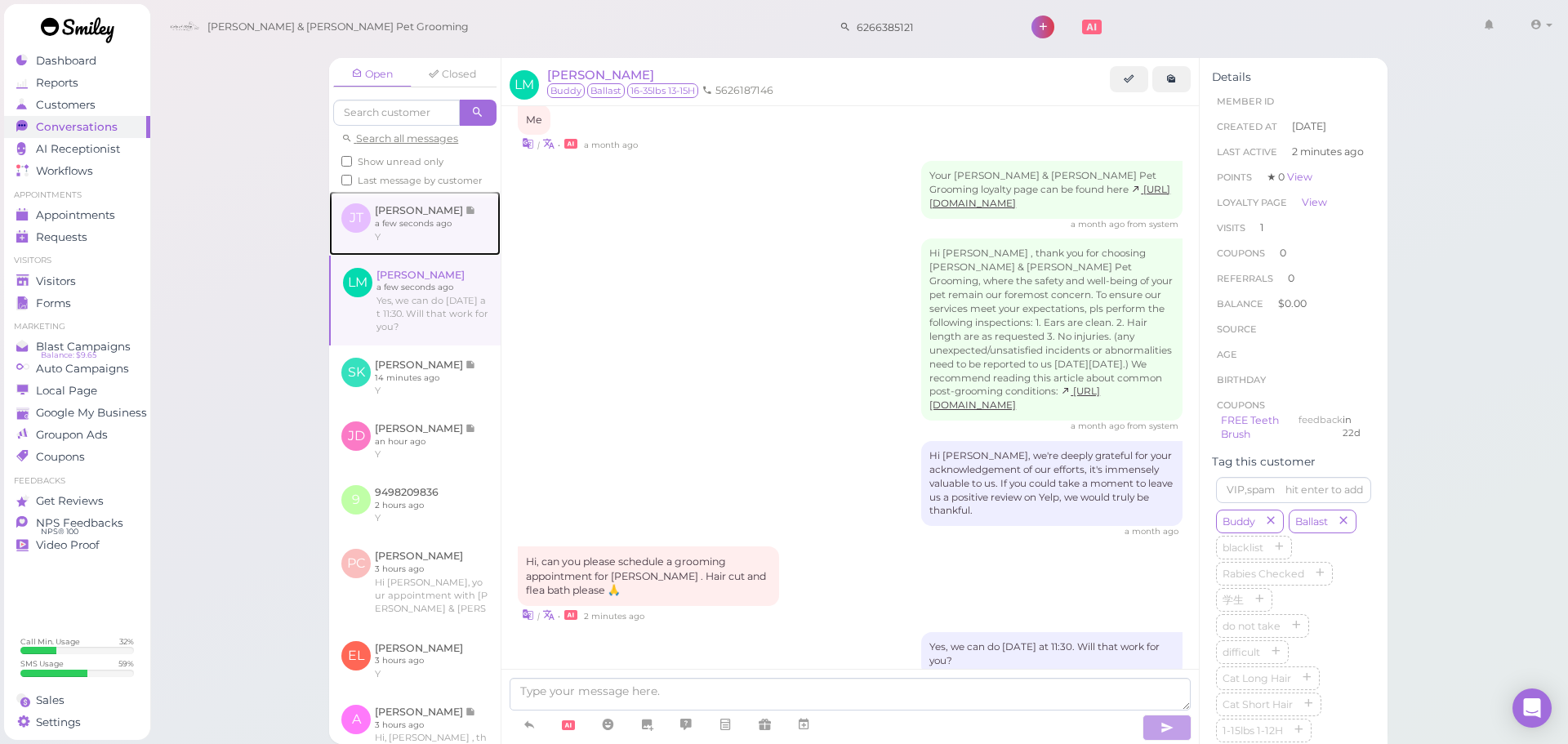
click at [415, 237] on link at bounding box center [415, 223] width 172 height 64
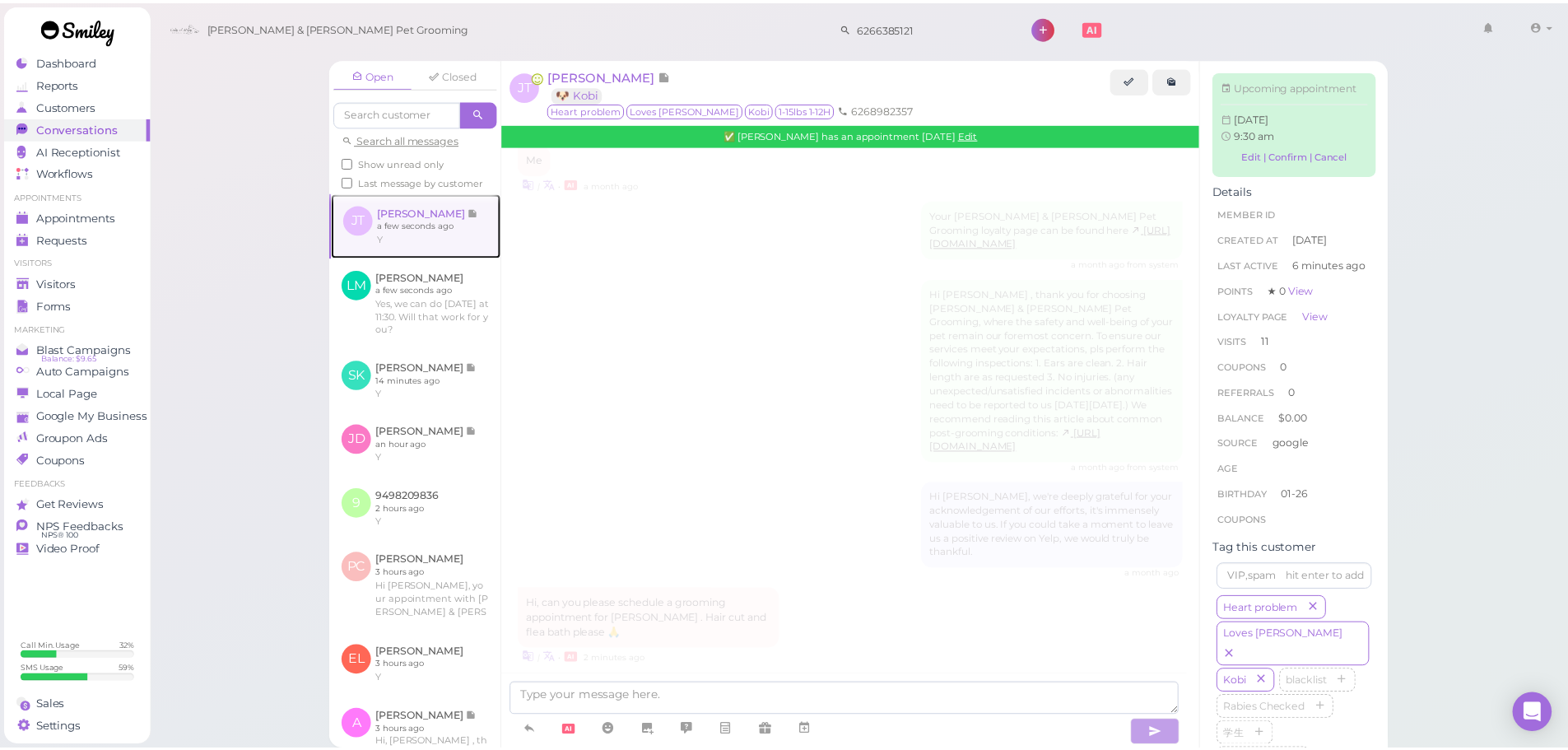
scroll to position [1726, 0]
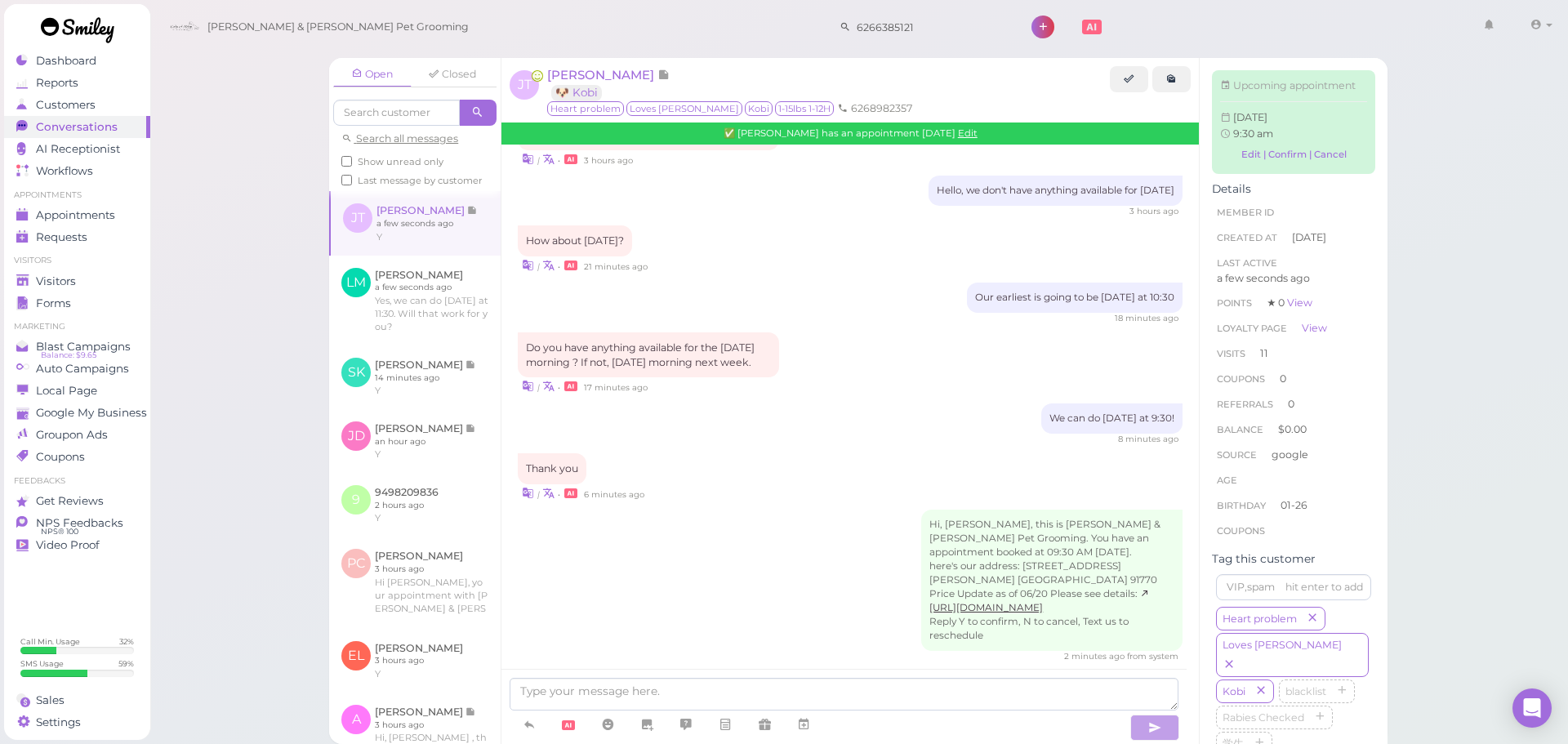
click at [1032, 548] on div "Hi, Julie, this is Cody & Miley Pet Grooming. You have an appointment booked at…" at bounding box center [1051, 580] width 261 height 141
click at [254, 359] on div "Open Closed Search all messages Show unread only Last message by customer JT Ju…" at bounding box center [859, 372] width 1419 height 744
click at [96, 274] on div "Visitors" at bounding box center [75, 281] width 118 height 13
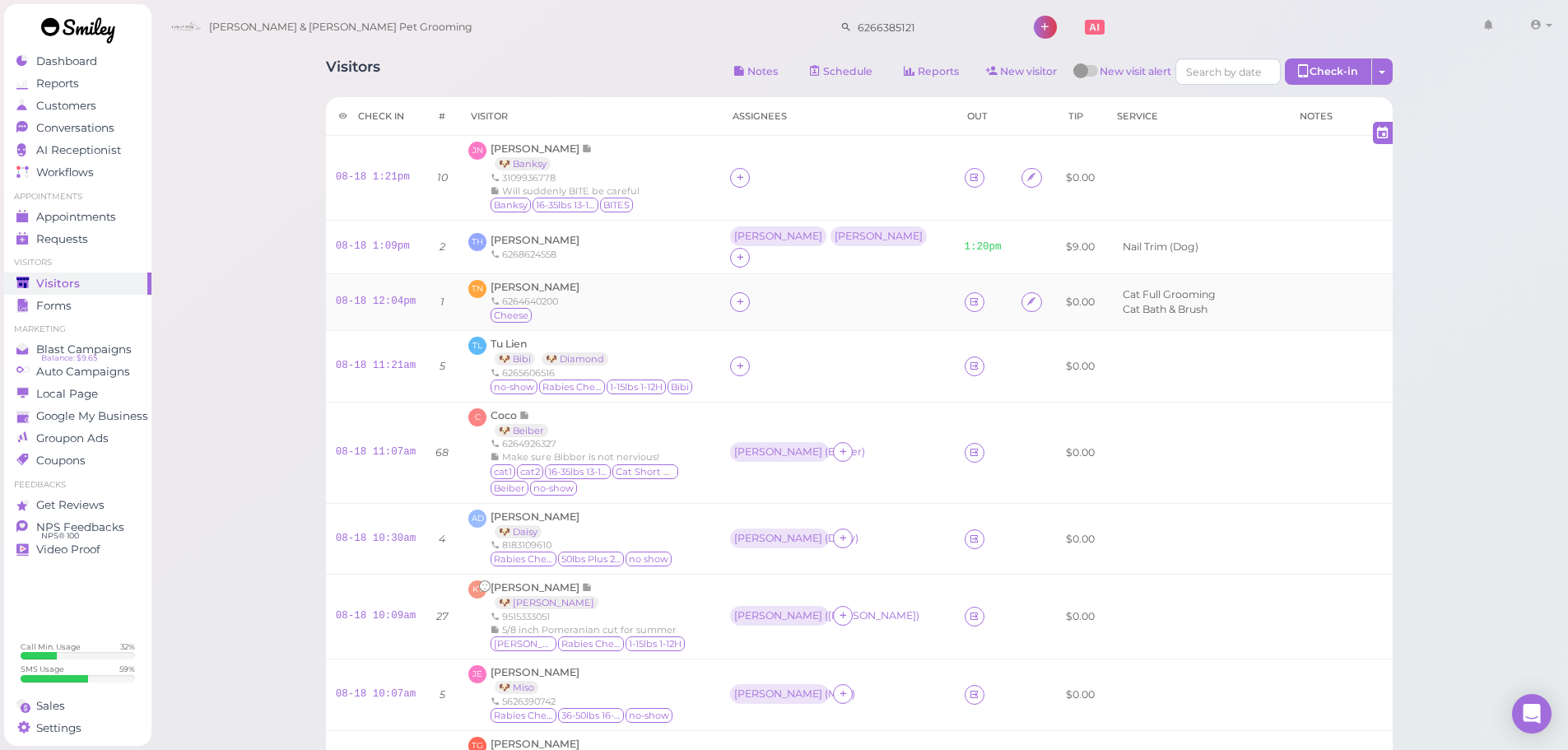
click at [624, 305] on div "TN Thanh Nguyen 6264640200 Cheese" at bounding box center [589, 302] width 242 height 44
click at [710, 356] on div "TL Tu Lien 🐶 Bibi 🐶 Diamond 6265606516 no-show Rabies Checked 1-15lbs 1-12H Bibi" at bounding box center [589, 367] width 242 height 59
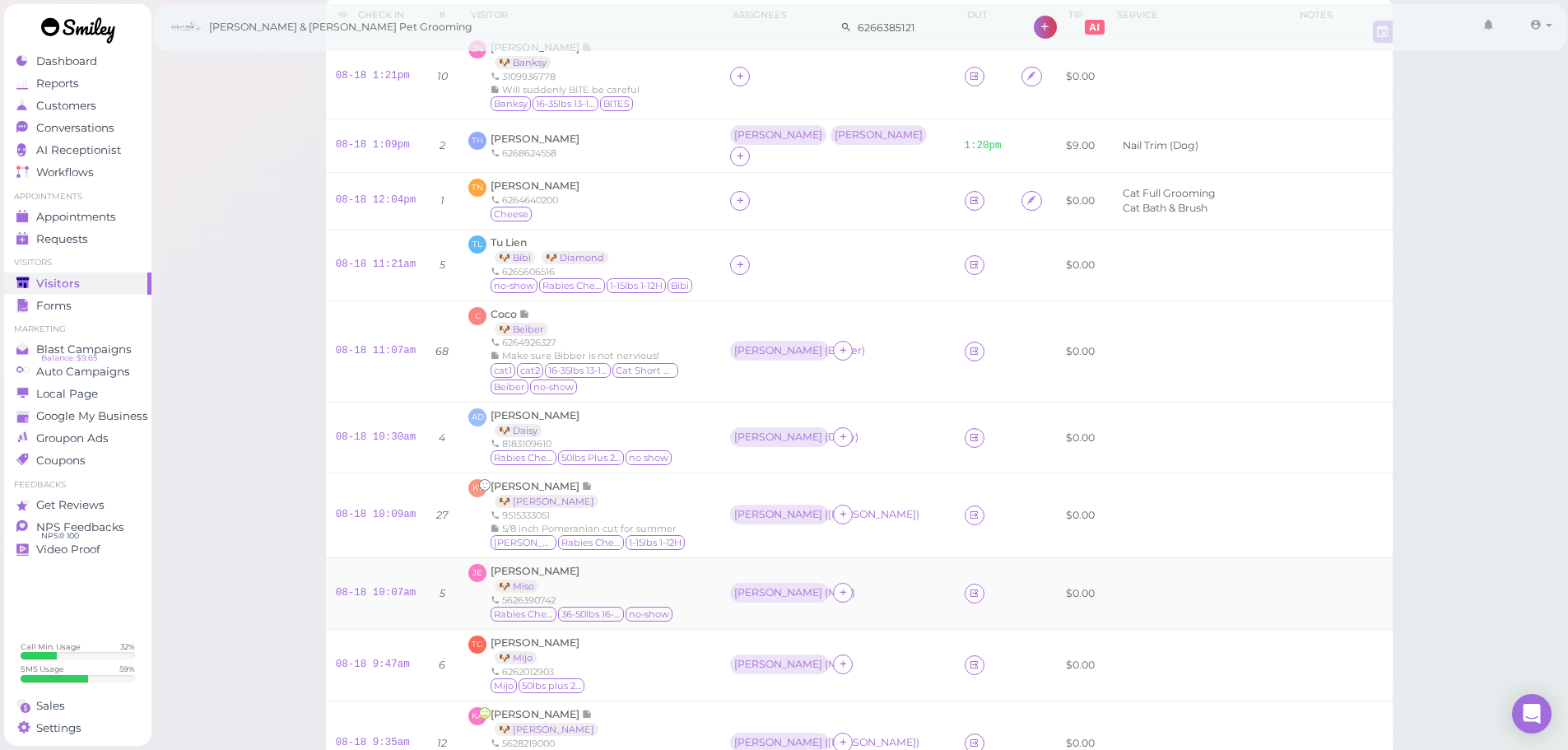
scroll to position [82, 0]
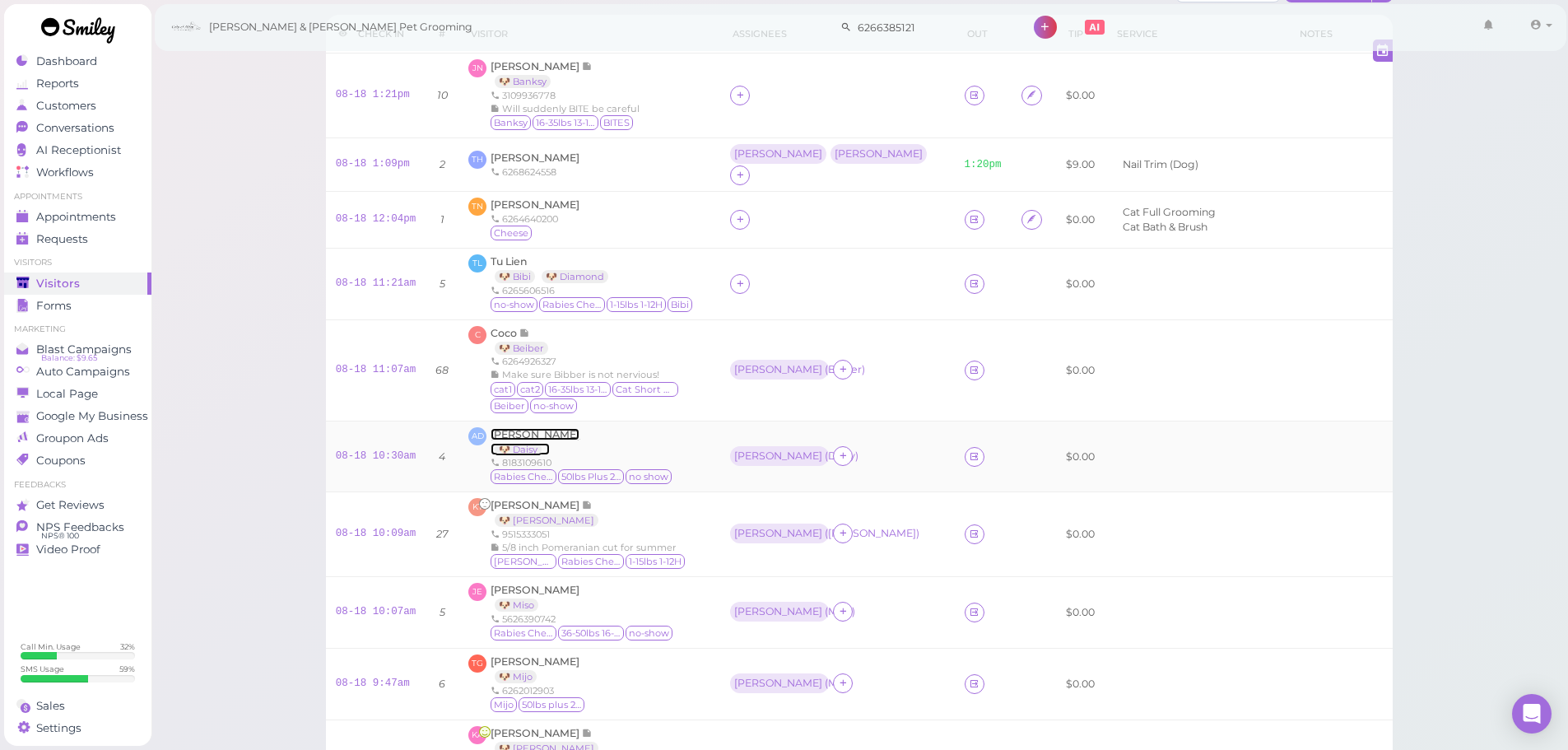
click at [509, 428] on span "[PERSON_NAME]" at bounding box center [535, 434] width 89 height 13
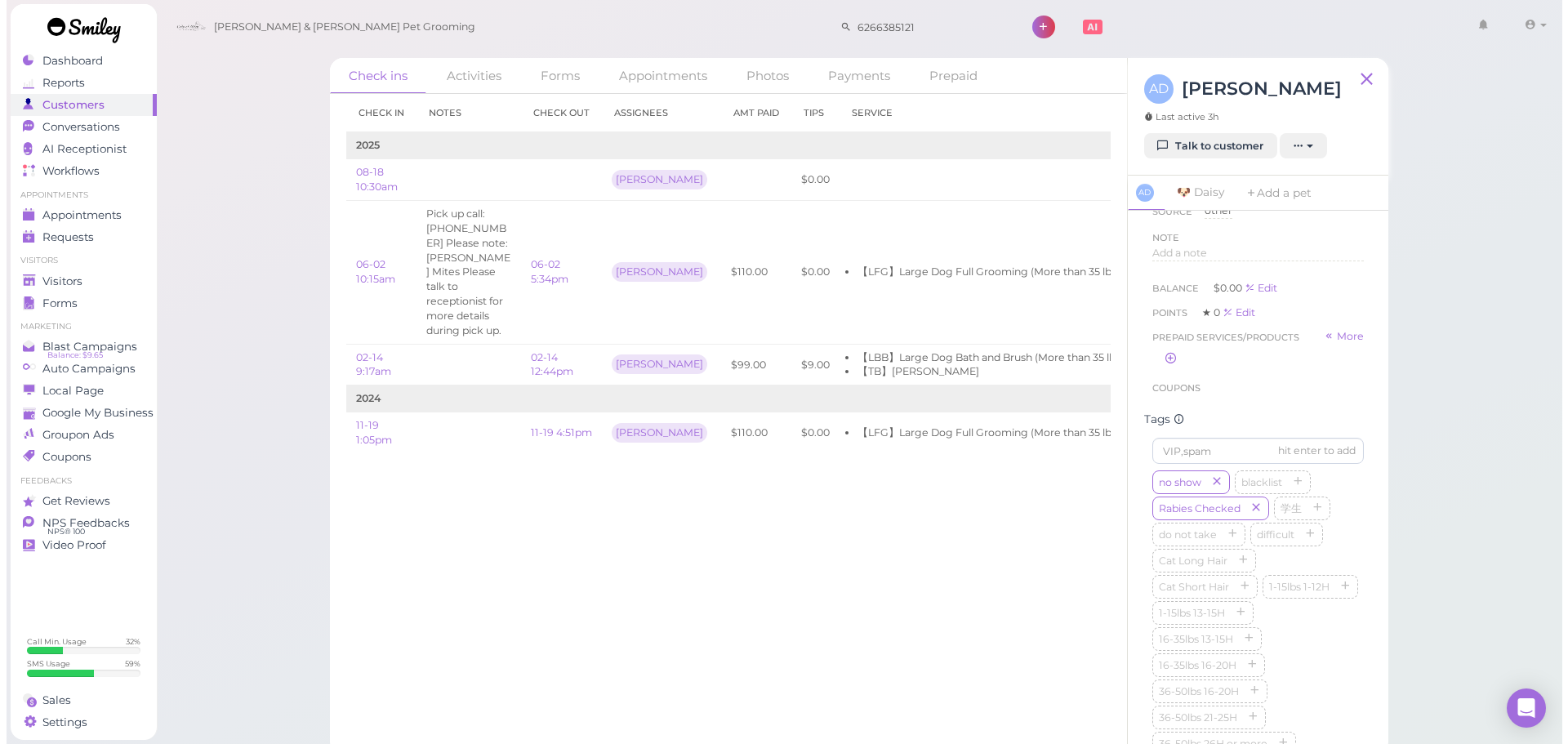
scroll to position [408, 0]
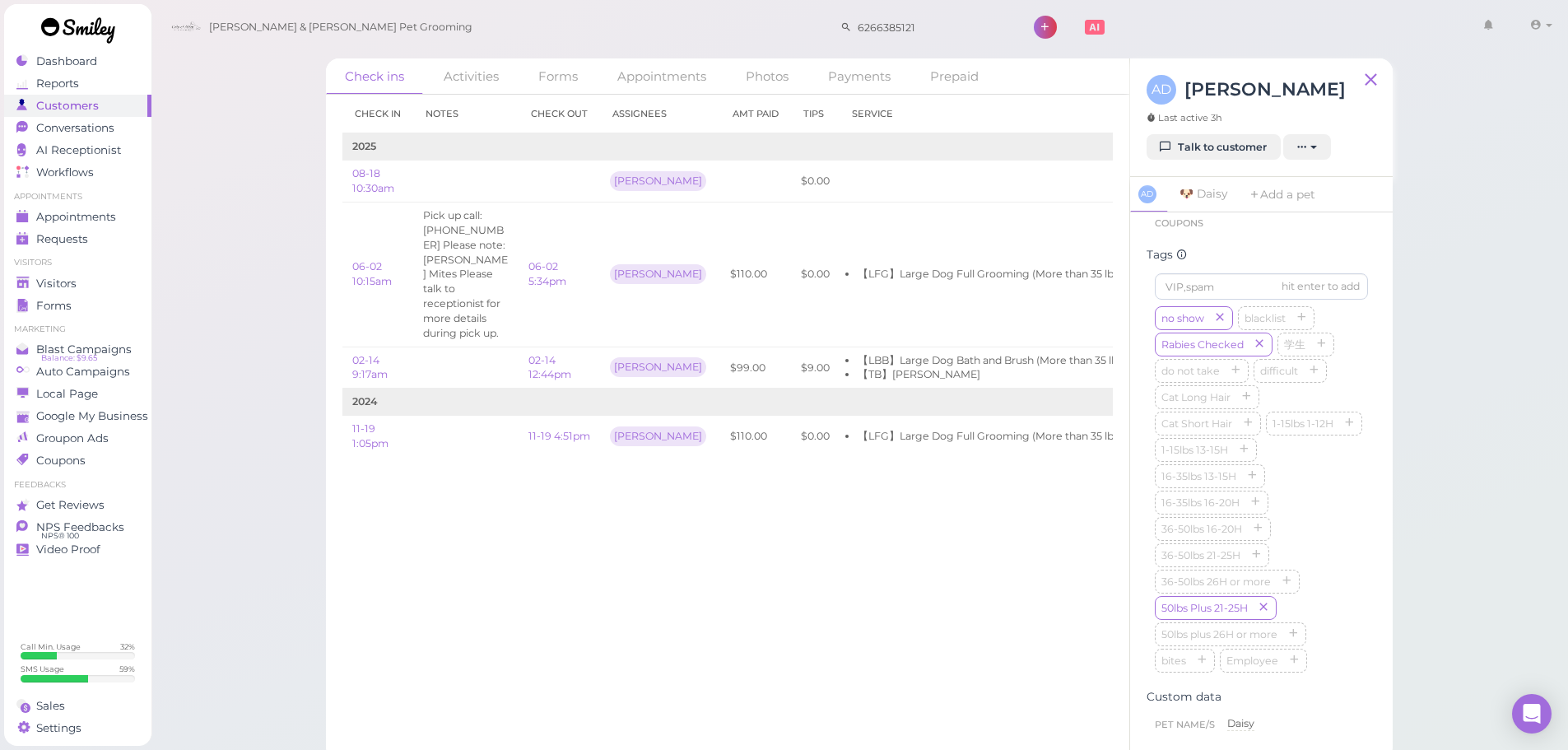
click at [1301, 435] on div "no show blacklist Rabies Checked 学生 do not take difficult Cat Long Hair Cat Sho…" at bounding box center [1261, 490] width 213 height 369
click at [70, 284] on span "Visitors" at bounding box center [58, 283] width 43 height 14
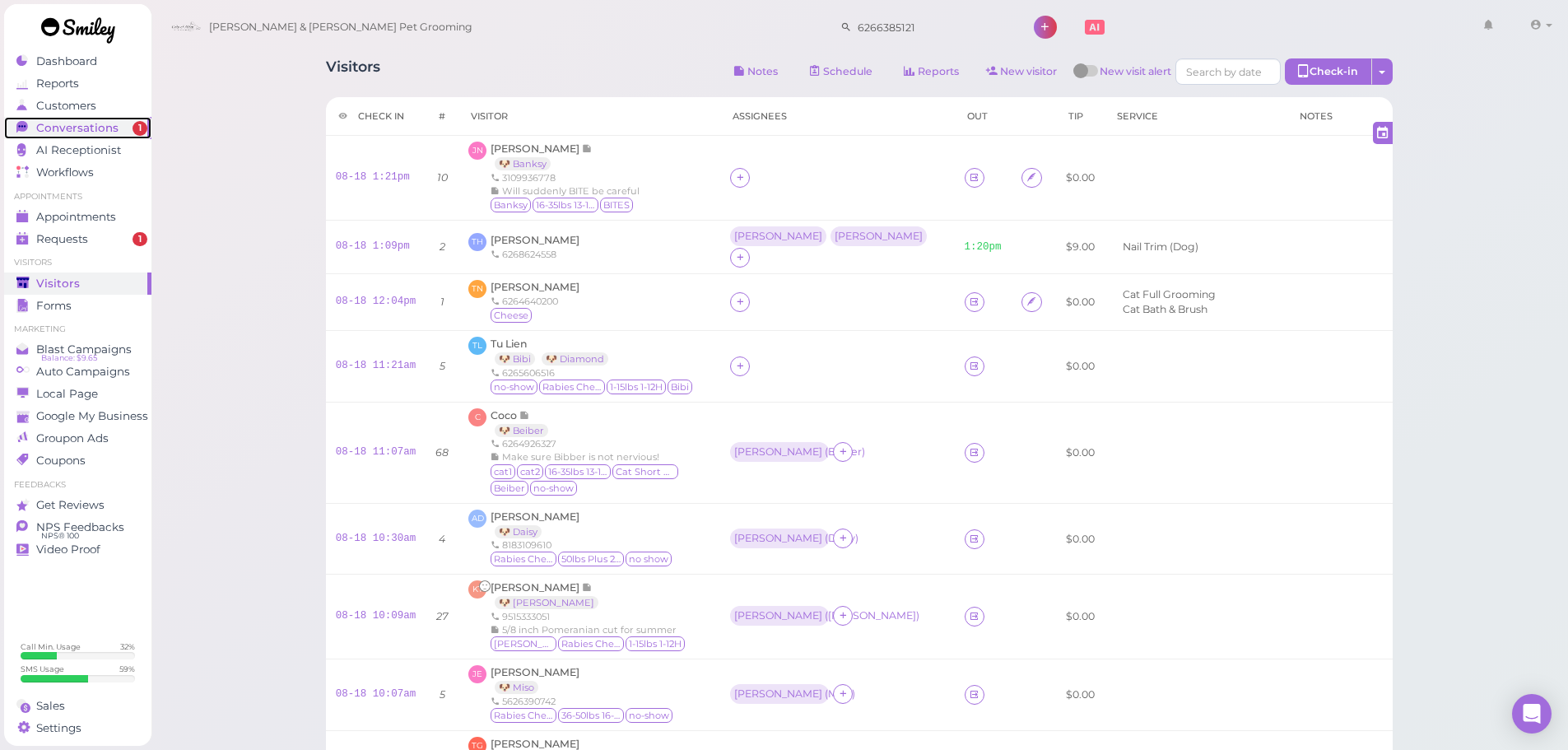
click at [95, 136] on link "Conversations 1" at bounding box center [78, 128] width 148 height 22
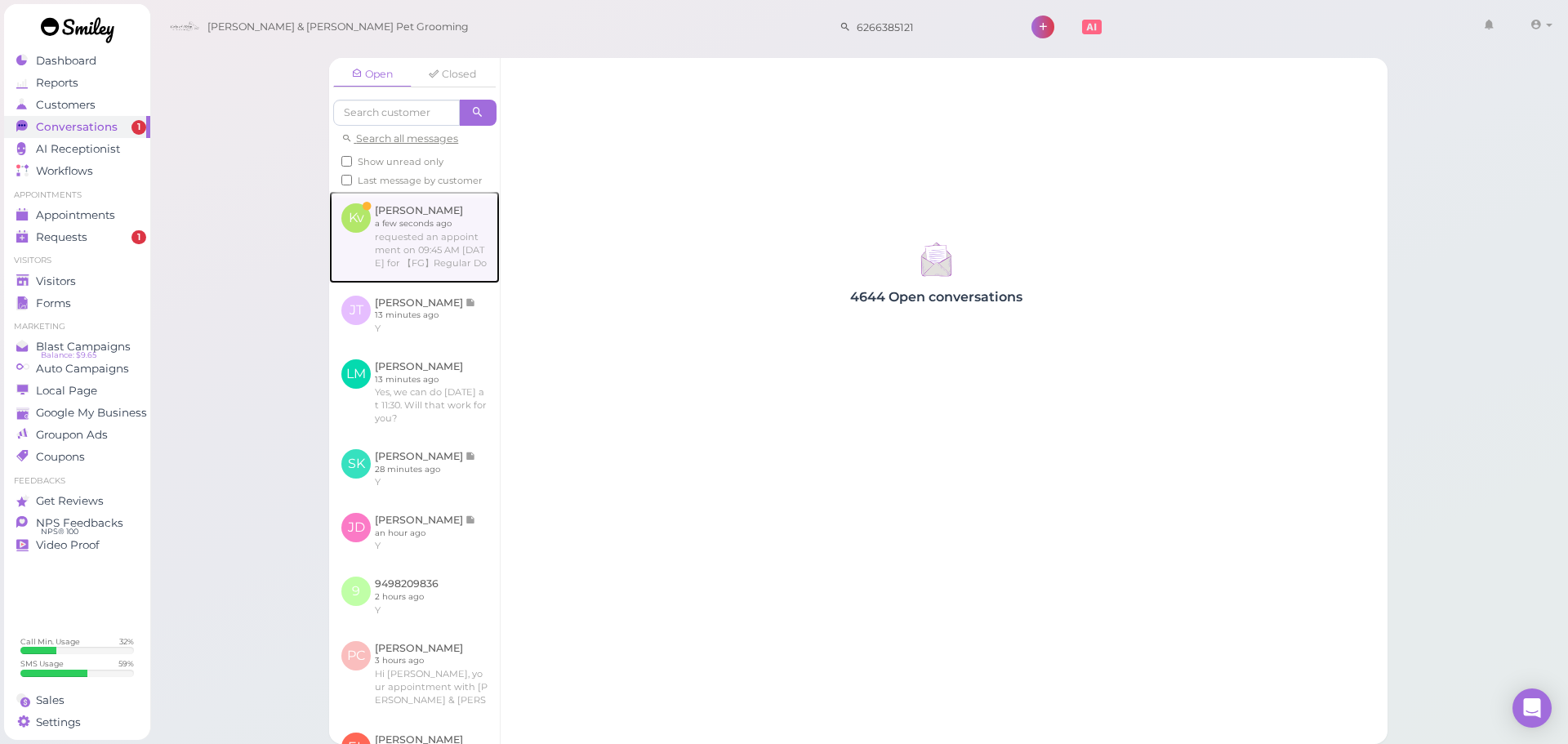
click at [401, 230] on link at bounding box center [414, 236] width 171 height 92
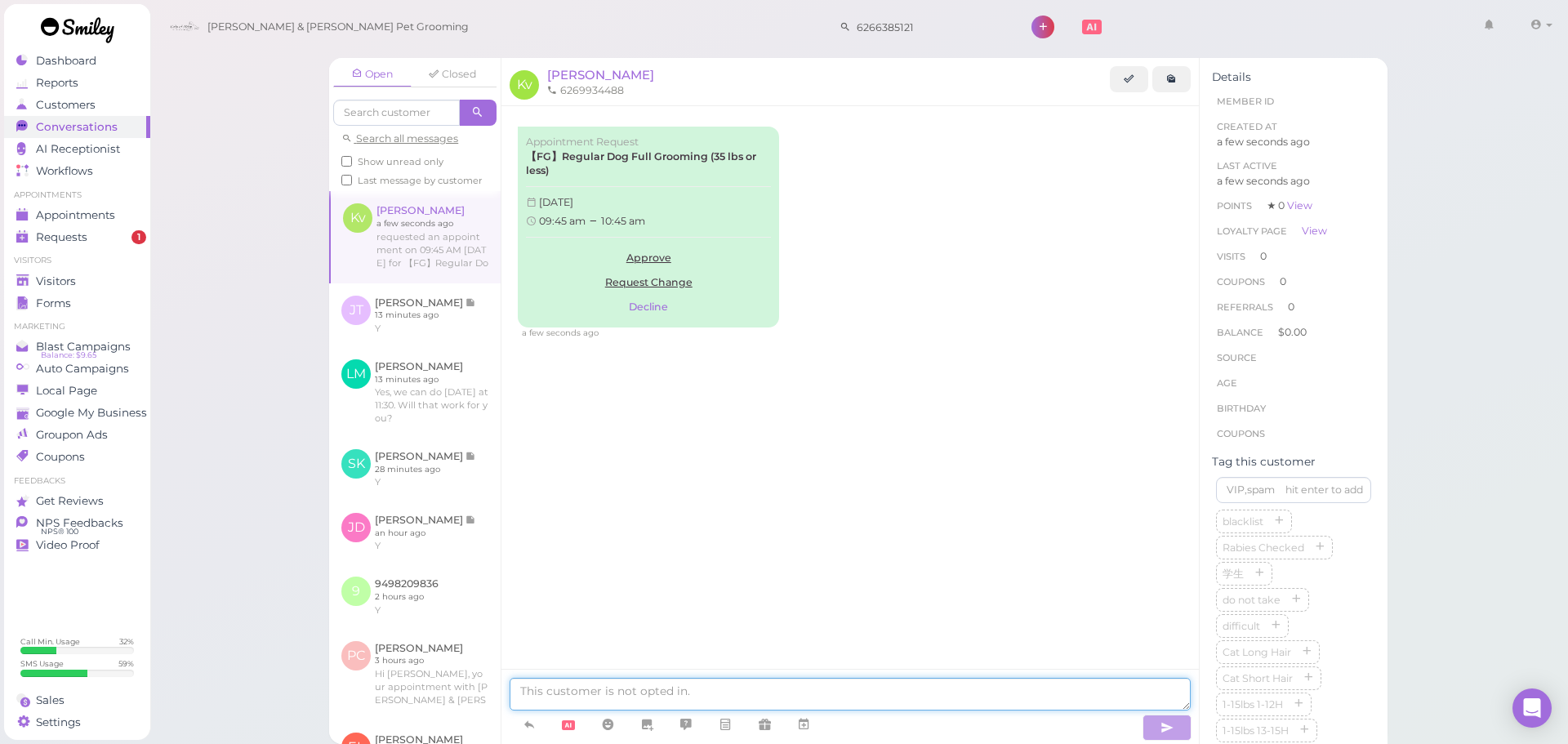
click at [635, 693] on textarea at bounding box center [849, 694] width 681 height 33
type textarea "Hello, we don't have anything available at that time on Monday. Can you come in…"
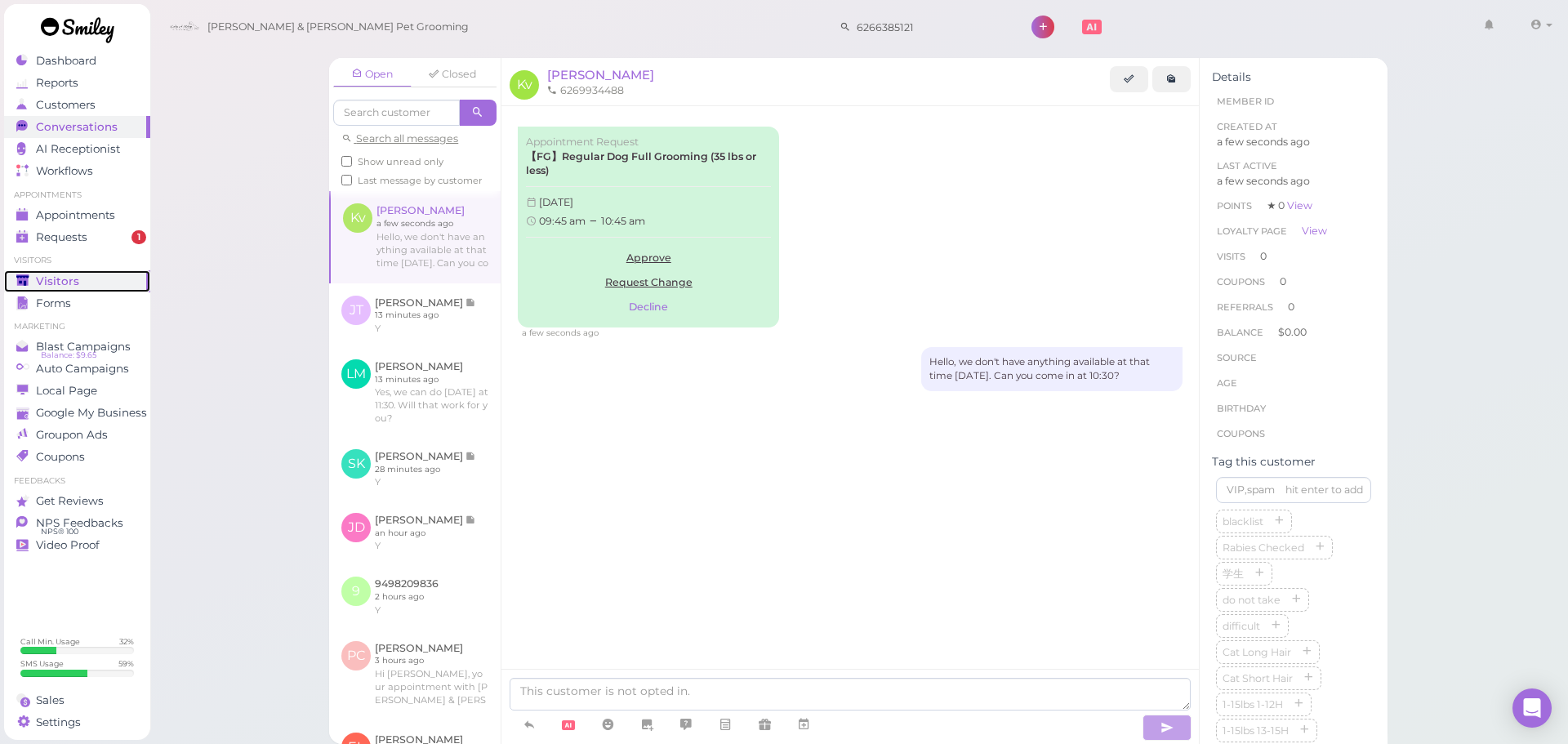
click at [86, 273] on link "Visitors" at bounding box center [77, 281] width 146 height 22
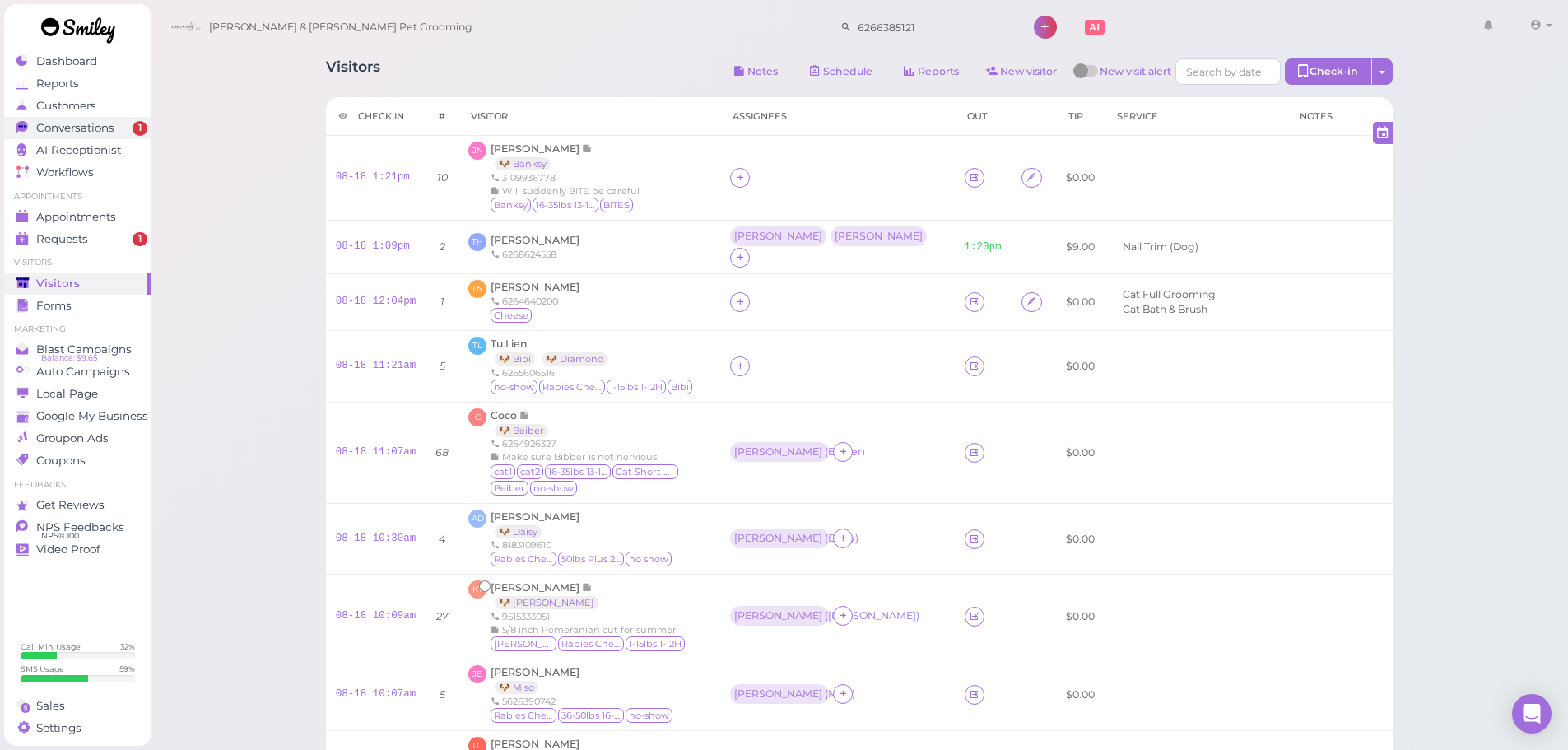
click at [108, 129] on span "Conversations" at bounding box center [76, 128] width 78 height 14
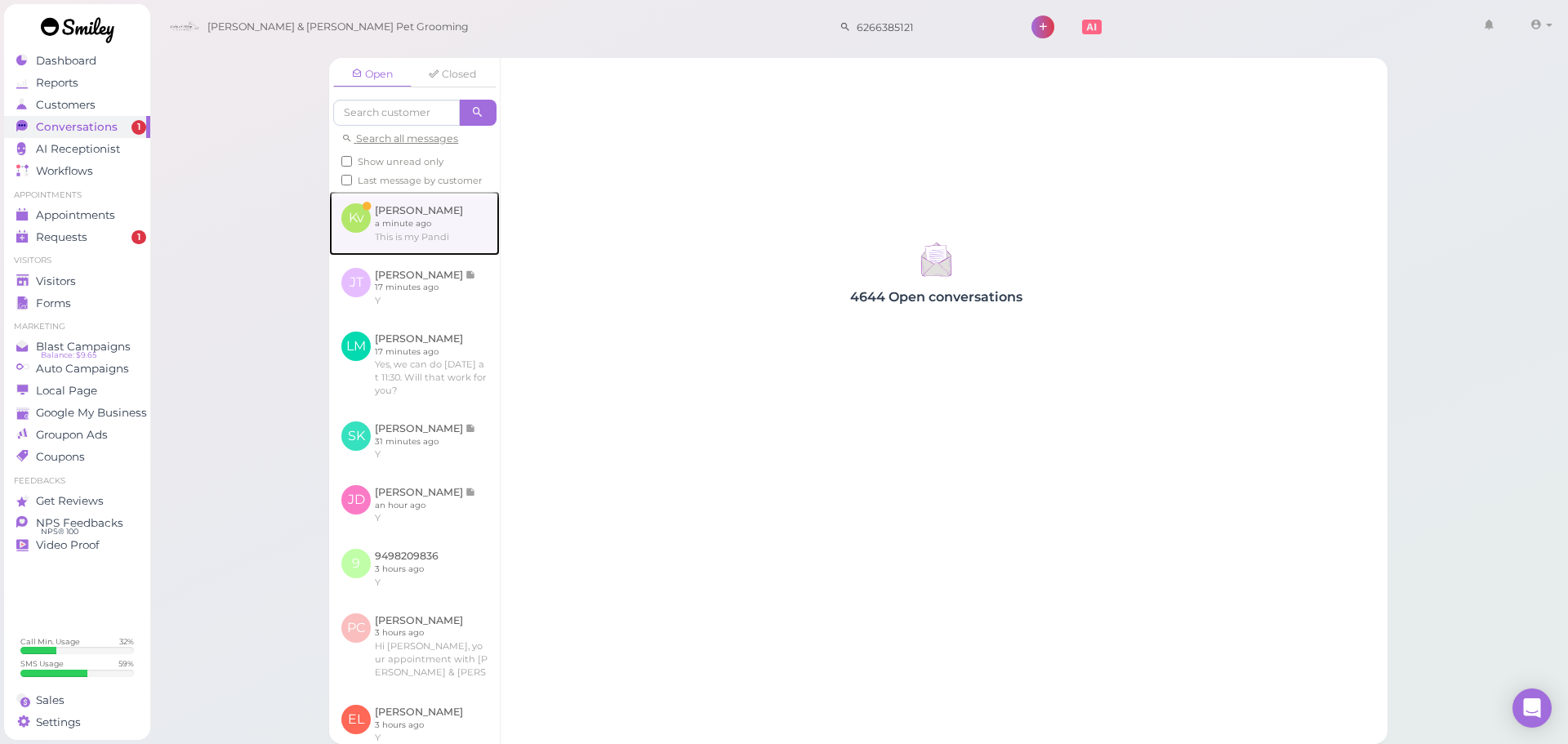
click at [458, 244] on link at bounding box center [414, 223] width 171 height 64
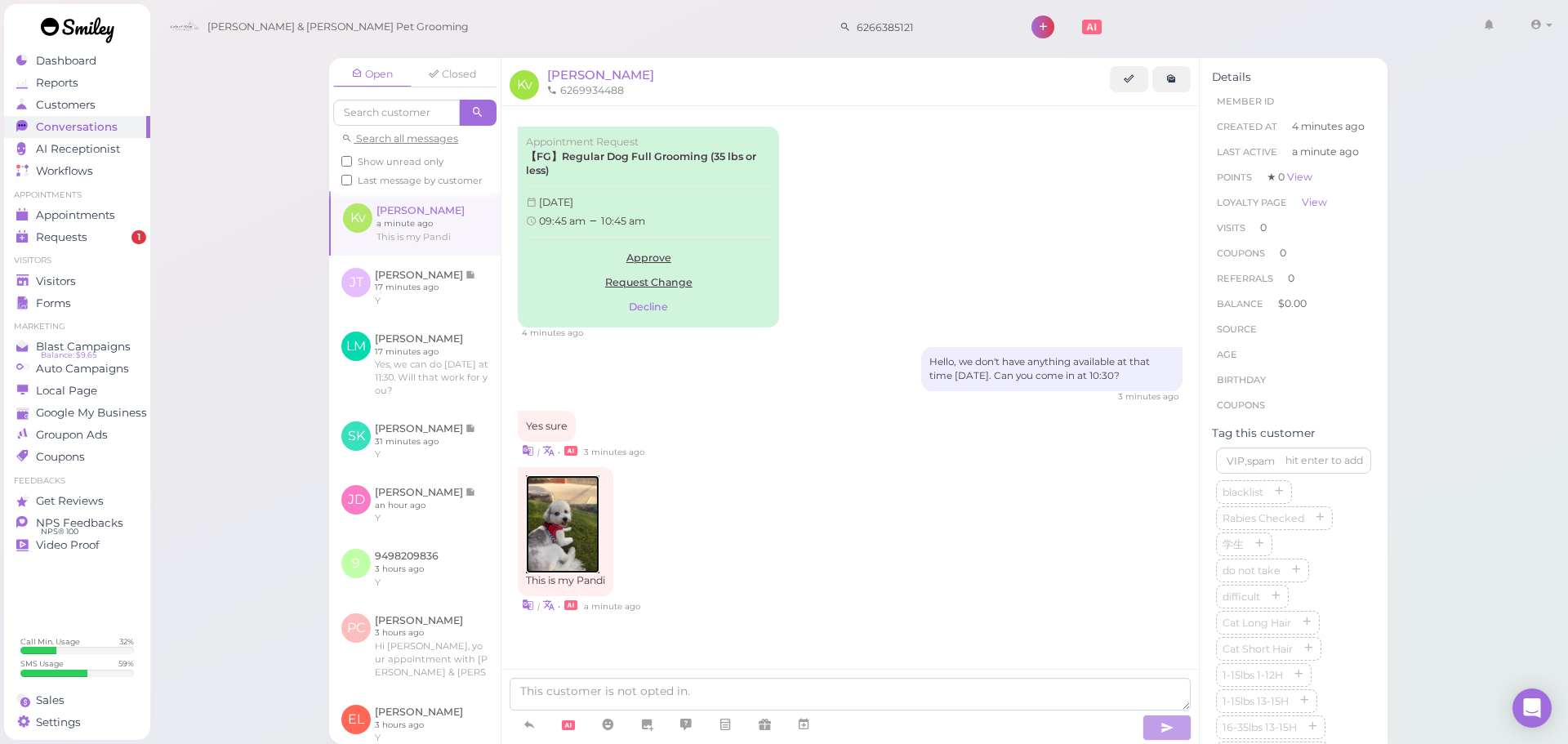
click at [584, 492] on img at bounding box center [562, 524] width 73 height 98
click at [664, 256] on link "Approve" at bounding box center [648, 258] width 245 height 24
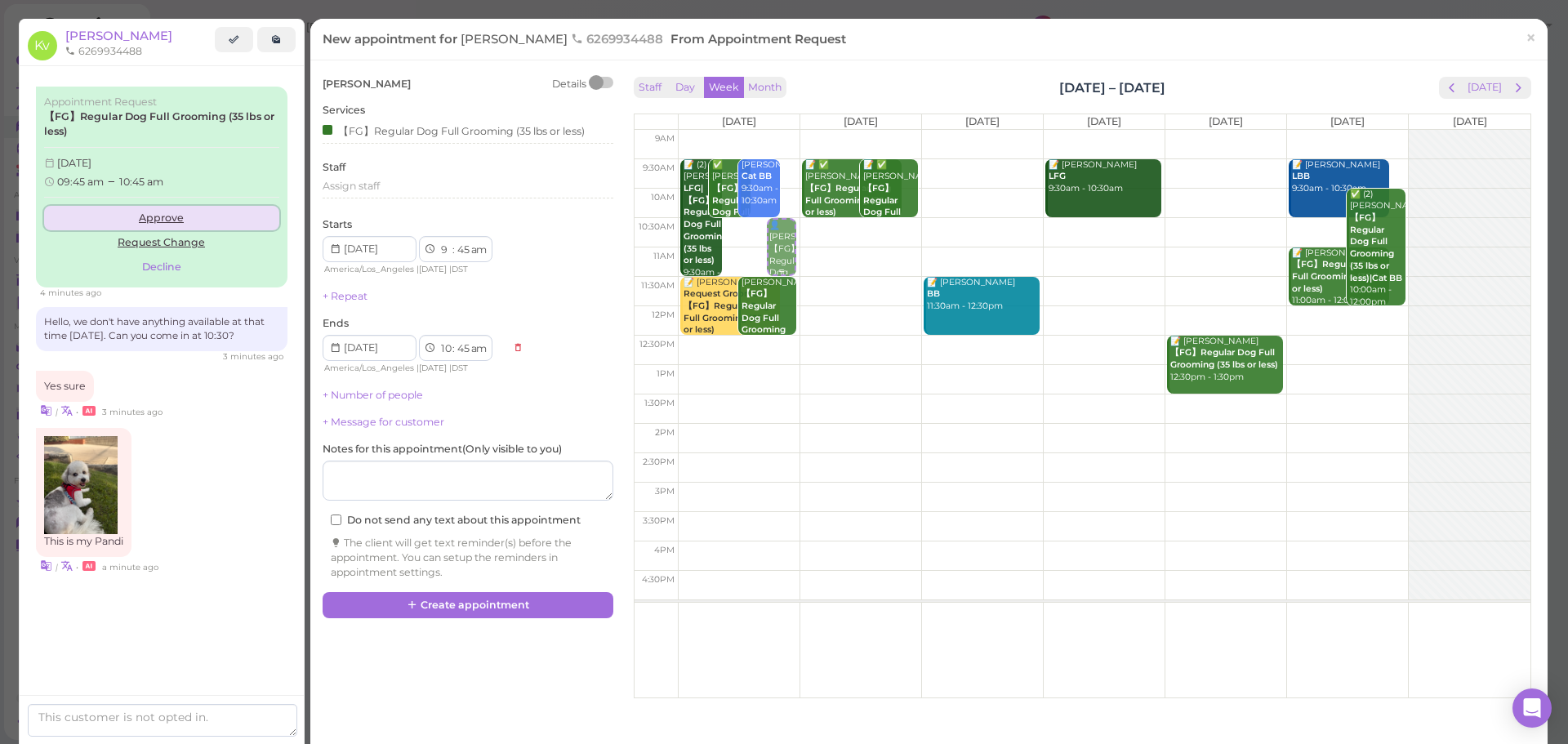
drag, startPoint x: 783, startPoint y: 205, endPoint x: 781, endPoint y: 252, distance: 47.0
click at [781, 130] on div "👤Karina valderrama 【FG】Regular Dog Full Grooming (35 lbs or less) 9:45am - 10:4…" at bounding box center [739, 130] width 121 height 0
select select "10"
select select "30"
select select "11"
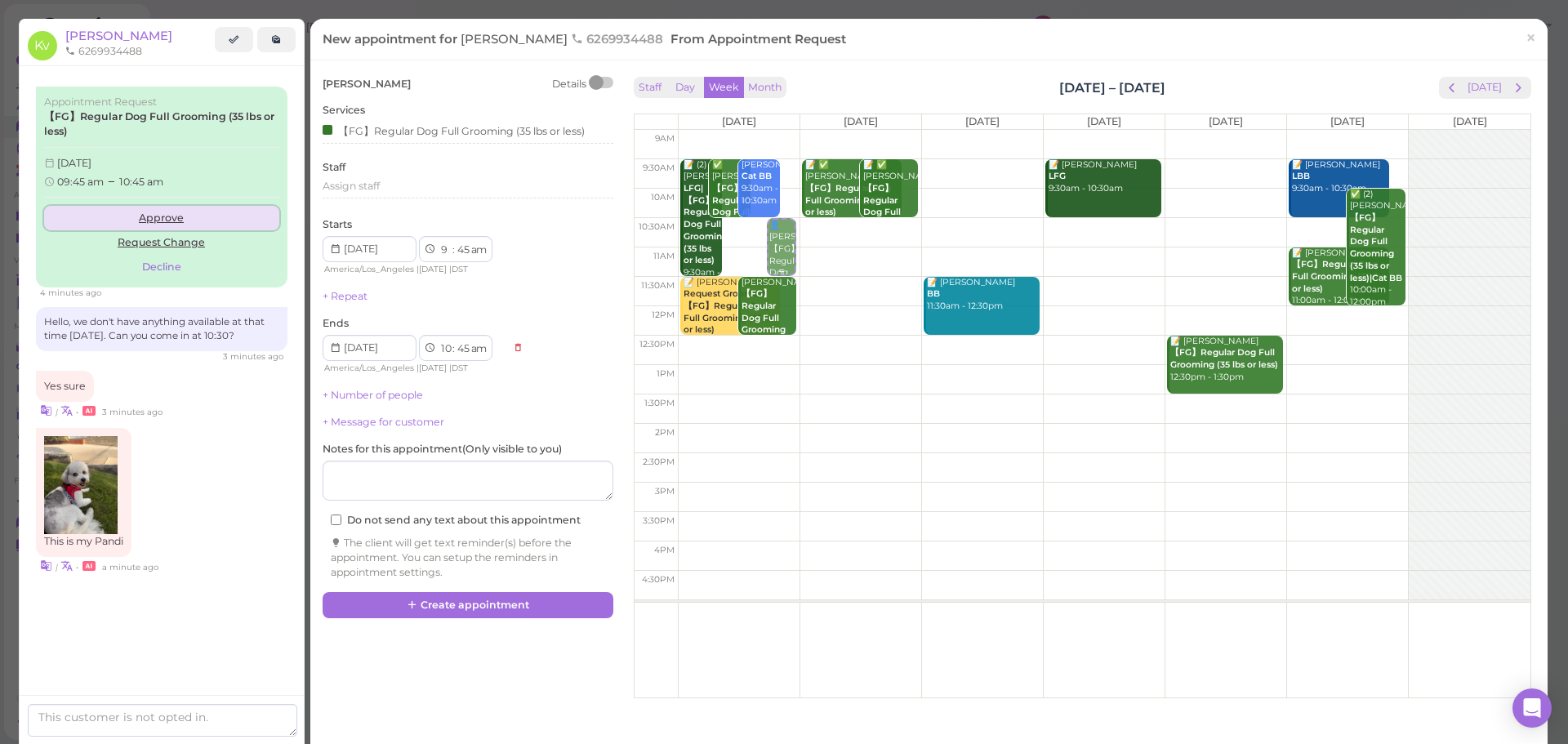
select select "30"
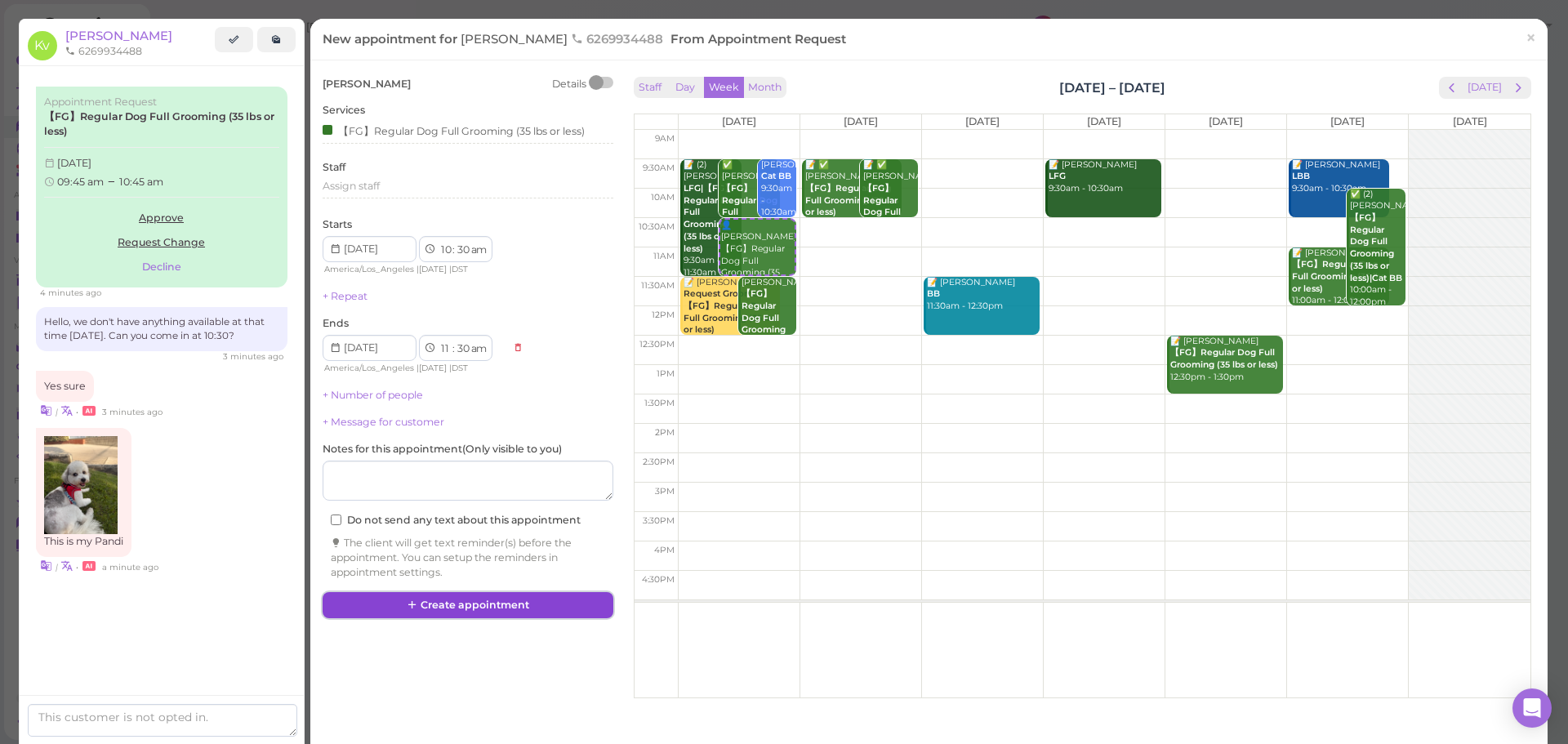
click at [481, 593] on button "Create appointment" at bounding box center [467, 604] width 290 height 26
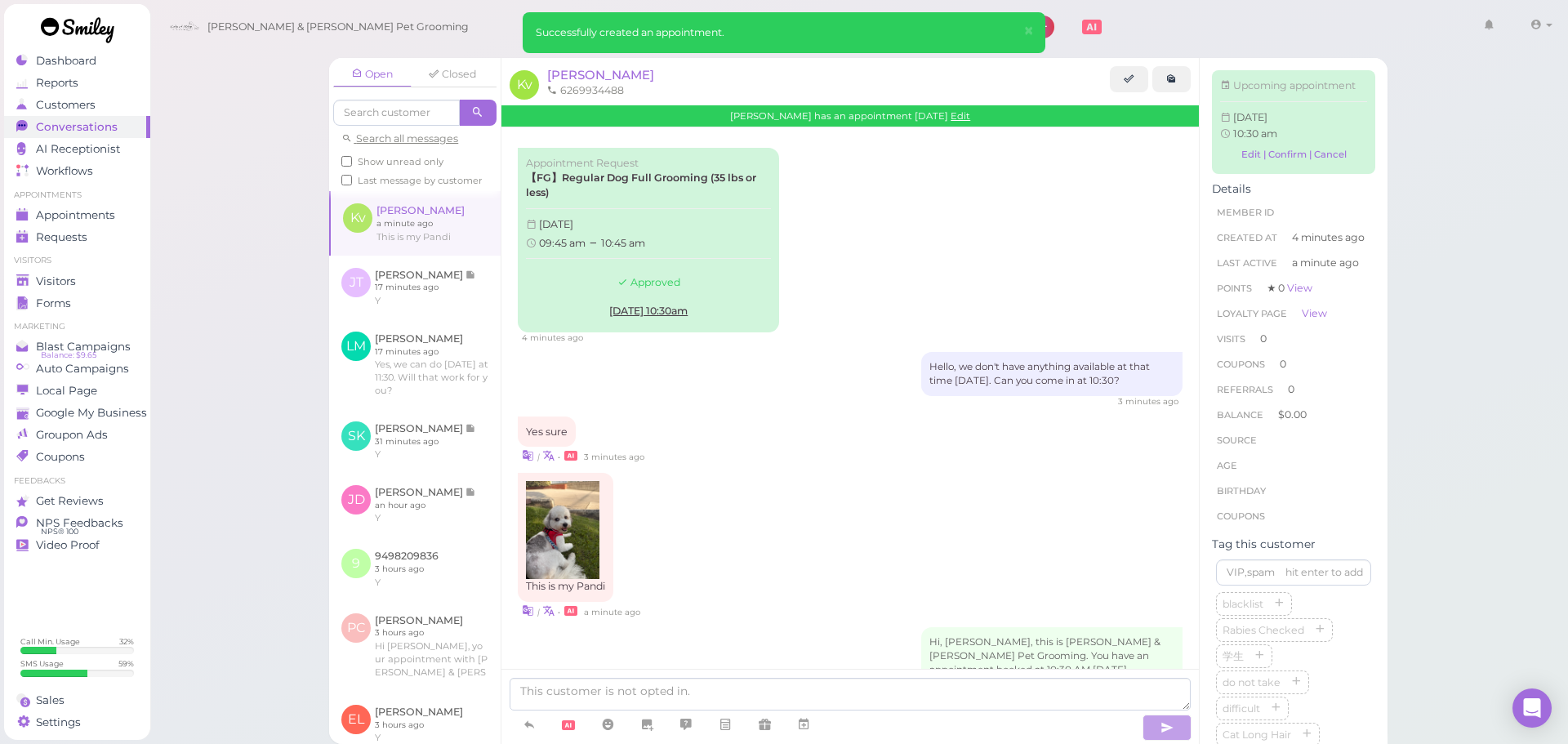
scroll to position [138, 0]
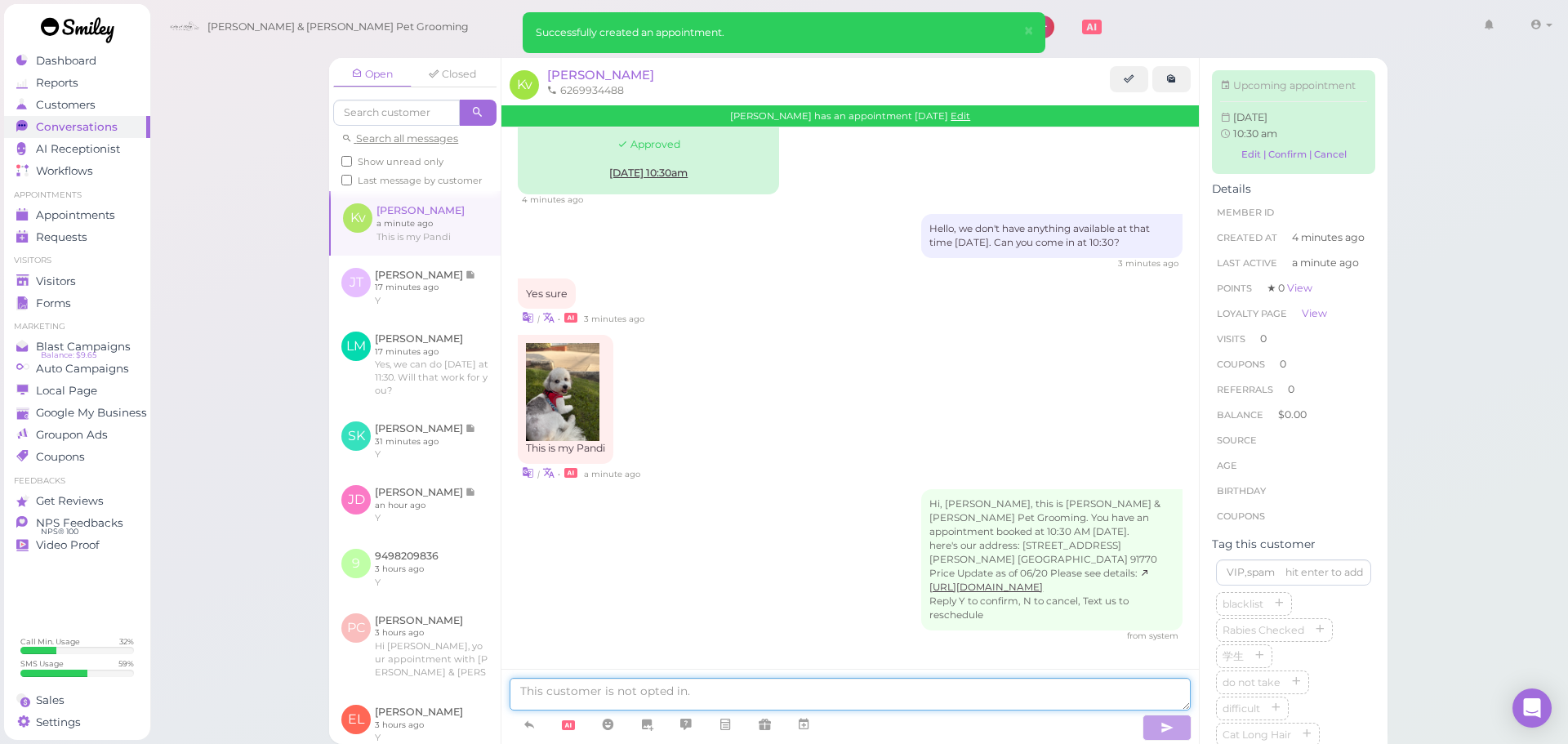
click at [636, 696] on textarea at bounding box center [849, 694] width 681 height 33
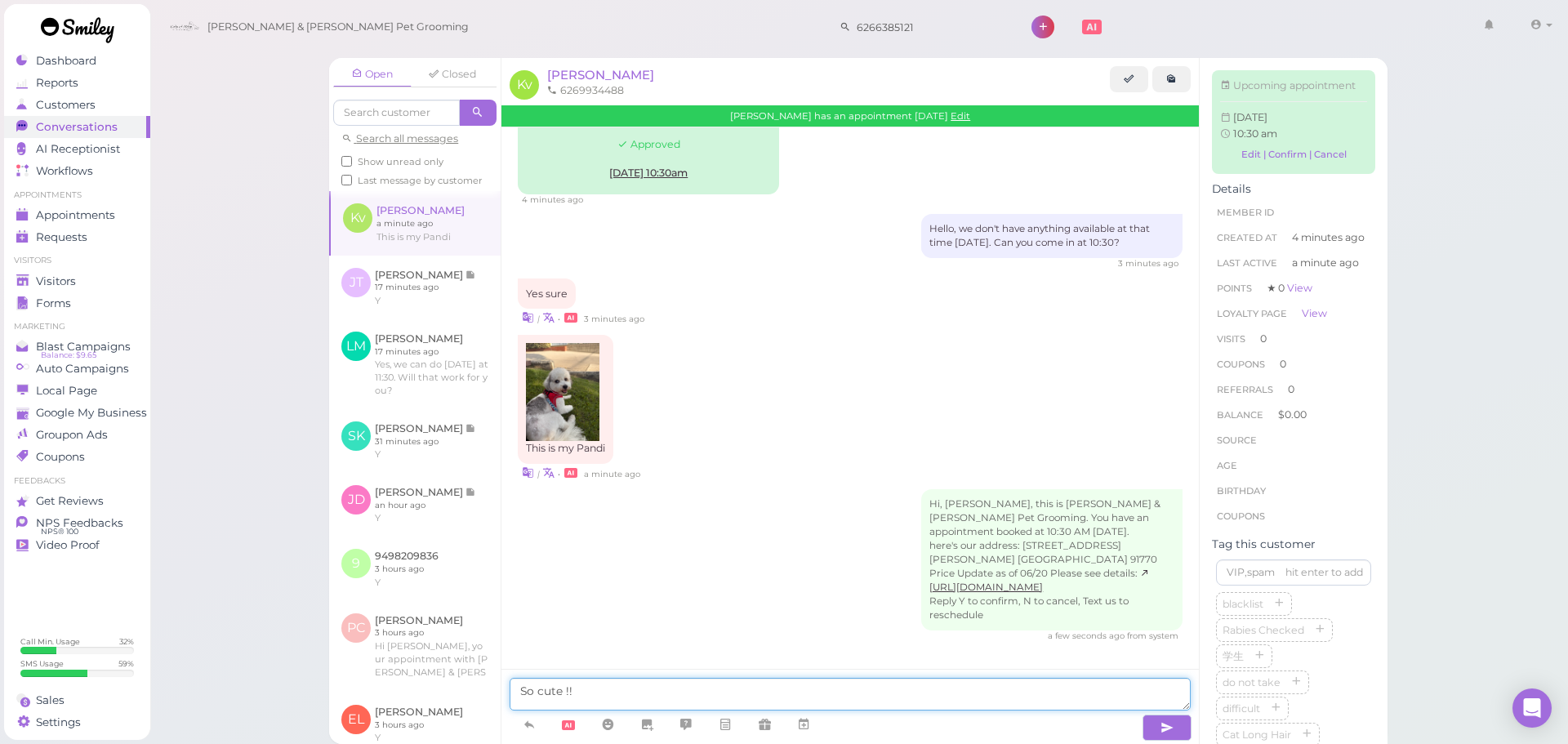
type textarea "So cute !!"
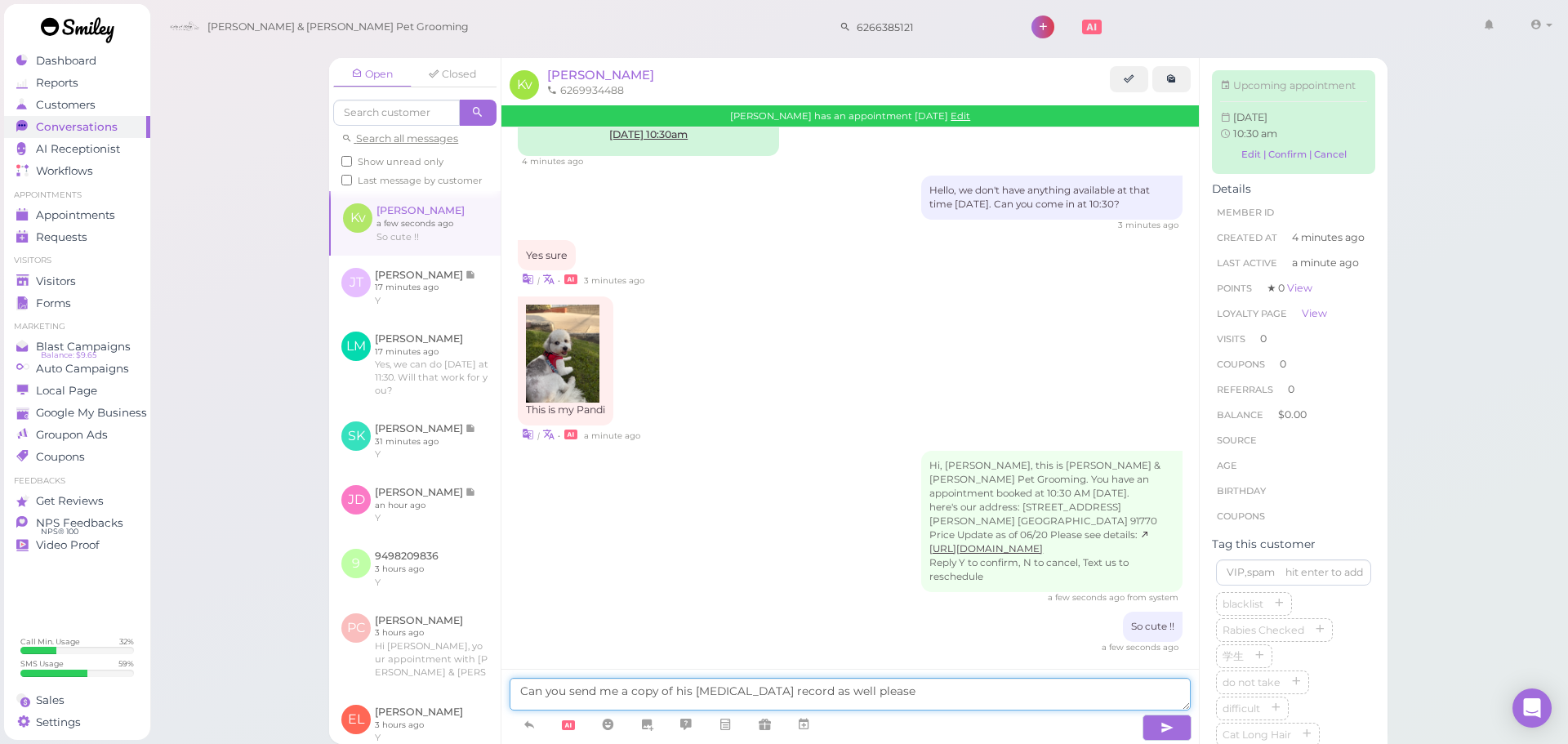
type textarea "Can you send me a copy of his rabies vaccination record as well please"
click at [226, 263] on div "Open Closed Search all messages Show unread only Last message by customer Kv Ka…" at bounding box center [859, 372] width 1419 height 744
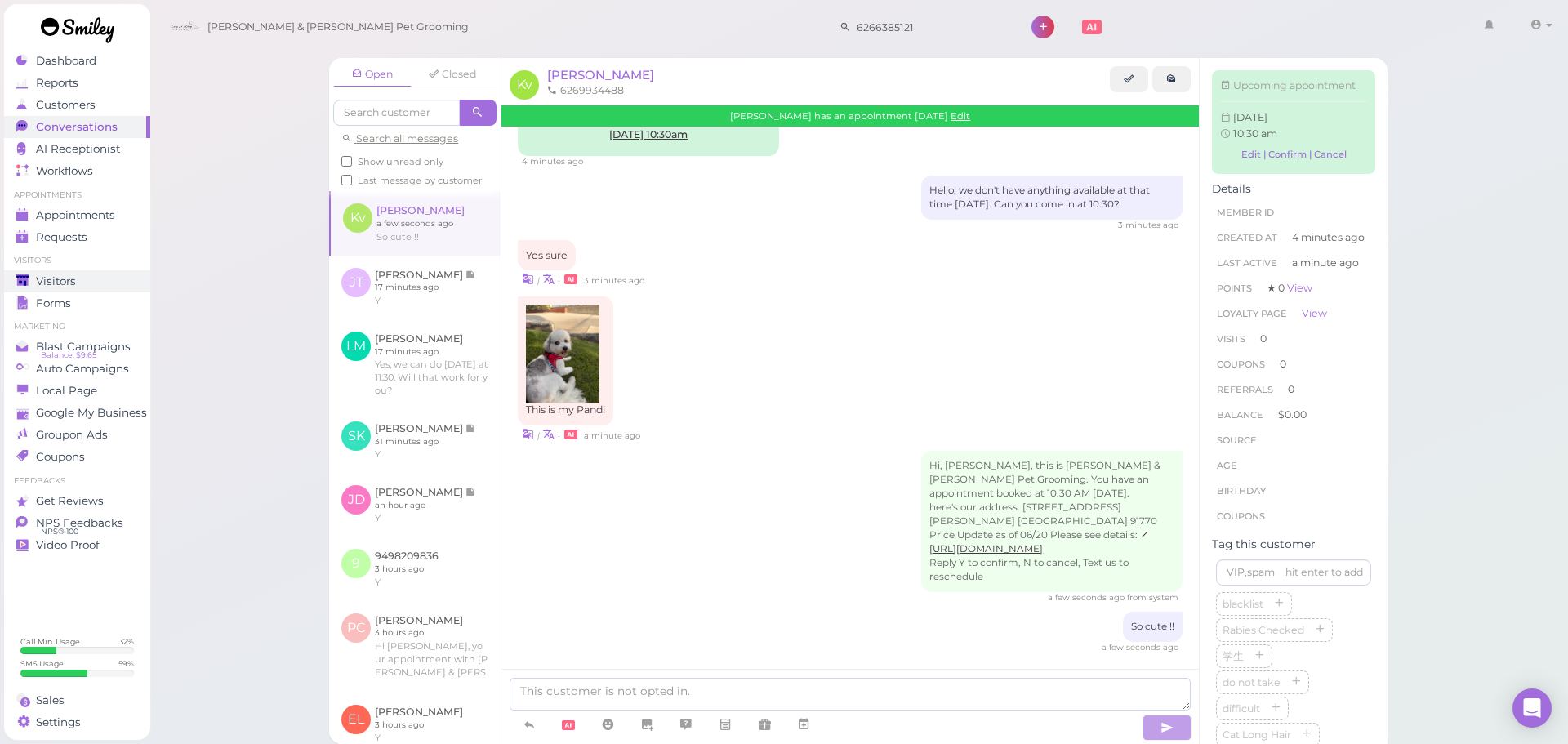
click at [71, 280] on span "Visitors" at bounding box center [56, 281] width 40 height 13
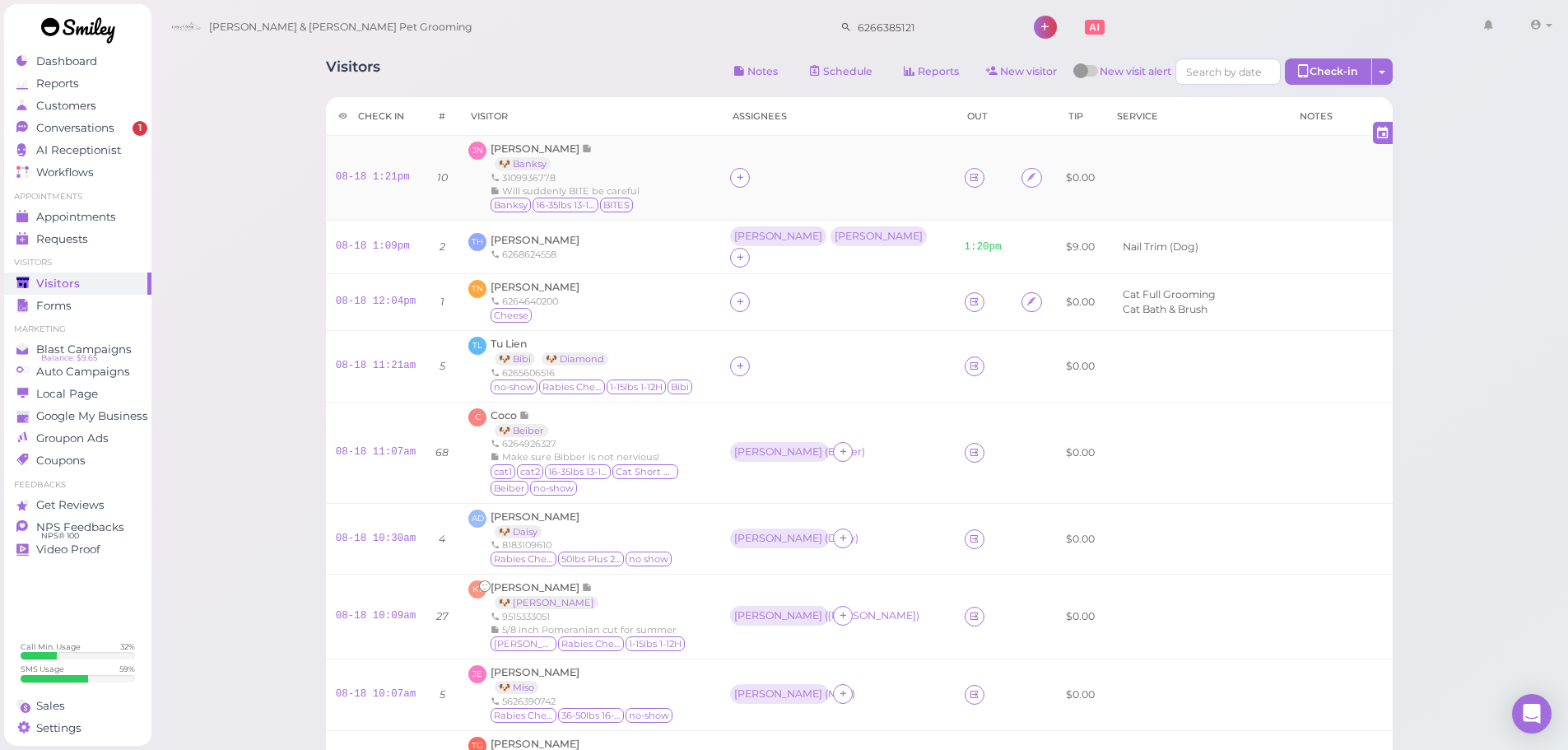
click at [710, 204] on div "JN Jennifer Nguyen 🐶 Banksy 3109936778 Will suddenly BITE be careful Banksy 16-…" at bounding box center [589, 177] width 242 height 72
click at [746, 176] on icon at bounding box center [740, 177] width 11 height 13
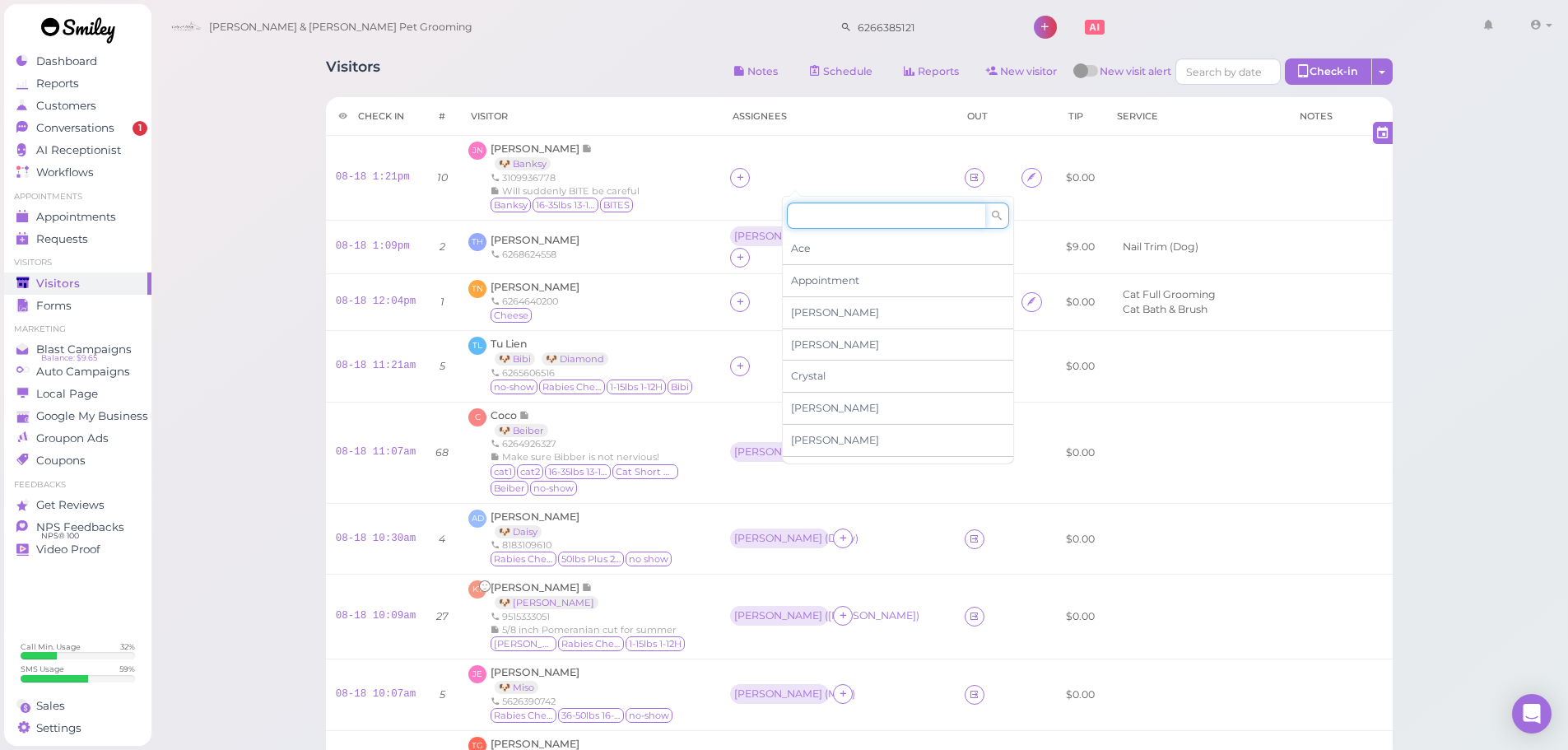
click at [832, 213] on input at bounding box center [887, 215] width 199 height 26
type input "[PERSON_NAME]"
click at [829, 241] on div "[PERSON_NAME]" at bounding box center [899, 249] width 231 height 31
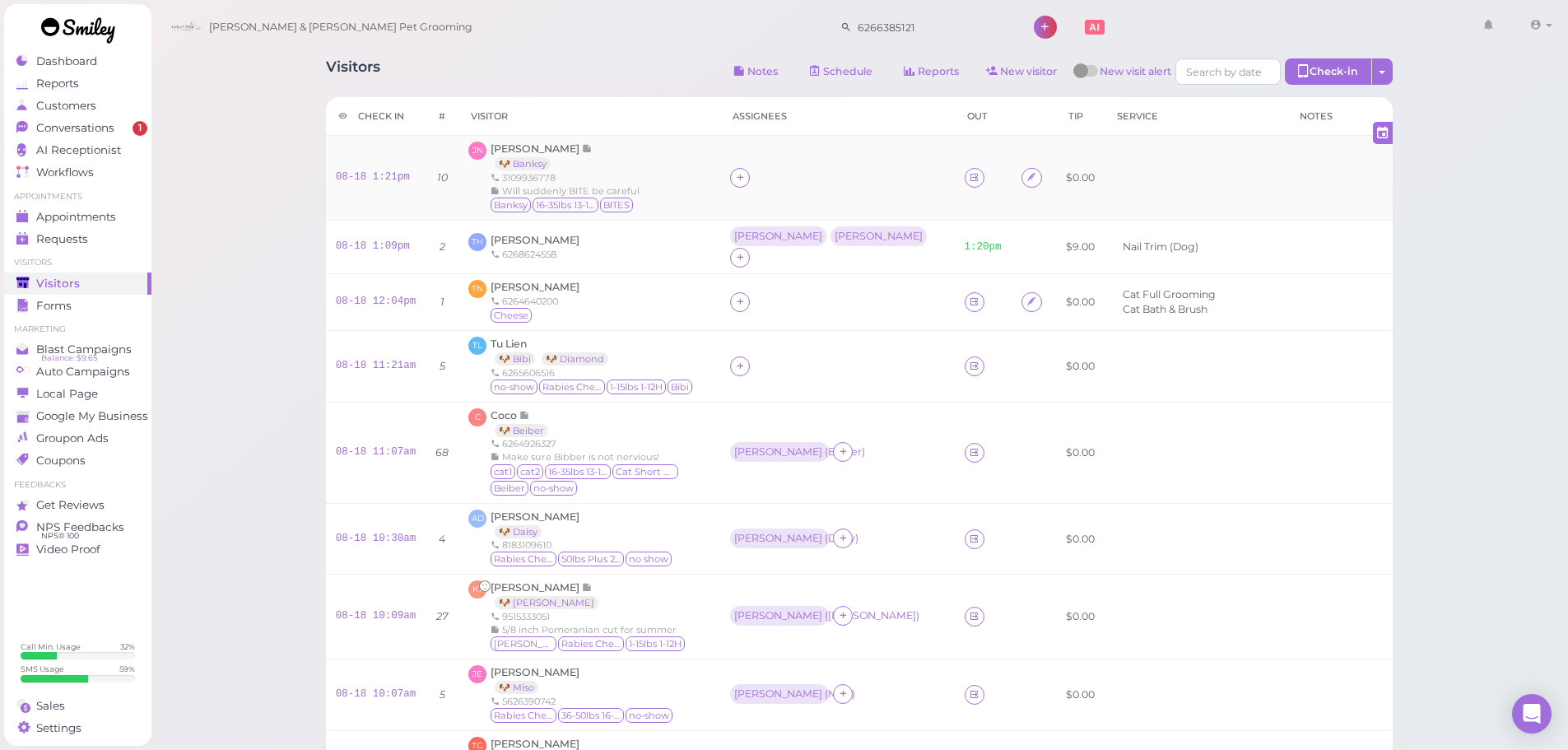
click at [368, 170] on td "08-18 1:21pm" at bounding box center [376, 178] width 100 height 85
click at [363, 176] on link "08-18 1:21pm" at bounding box center [372, 177] width 74 height 12
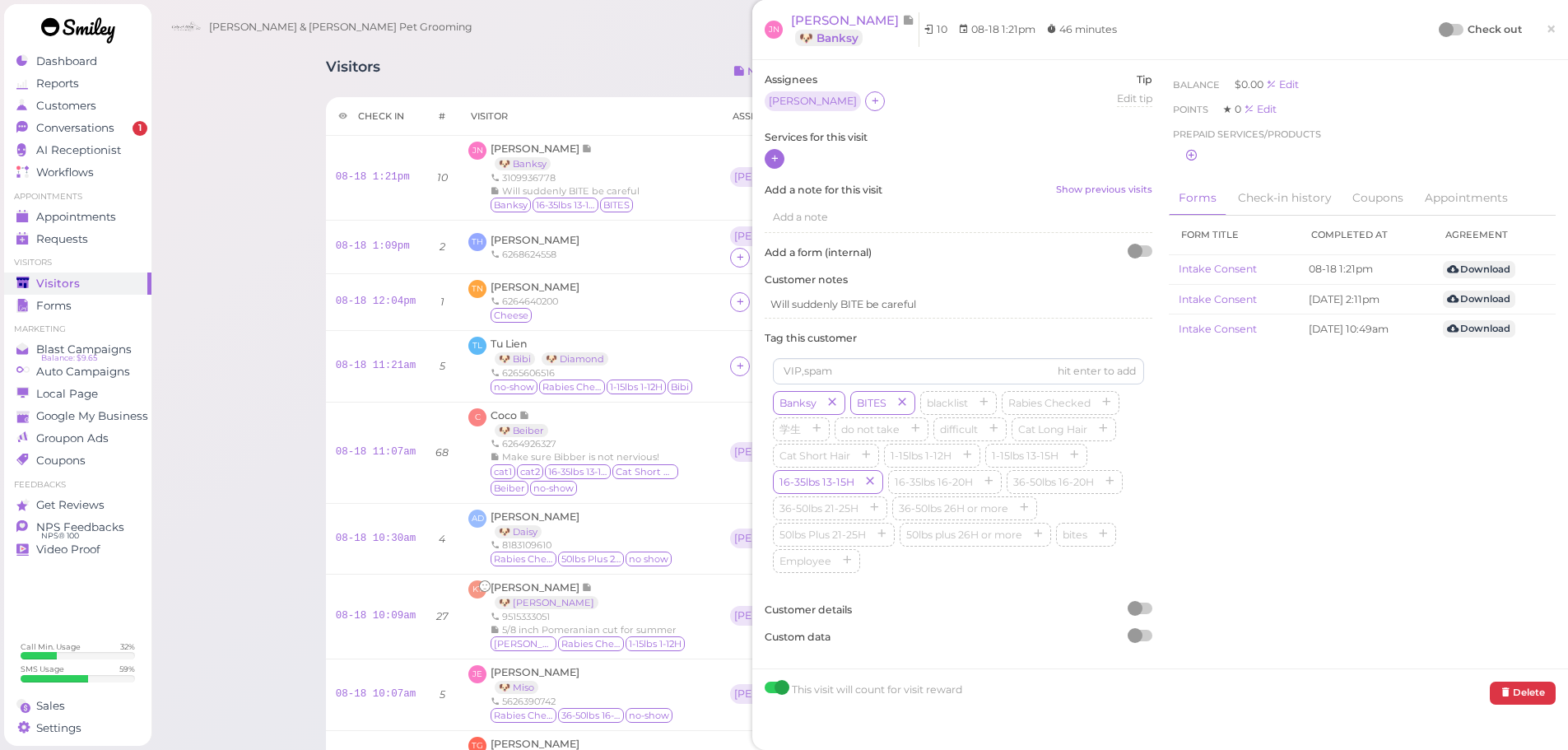
click at [778, 155] on icon at bounding box center [775, 159] width 11 height 13
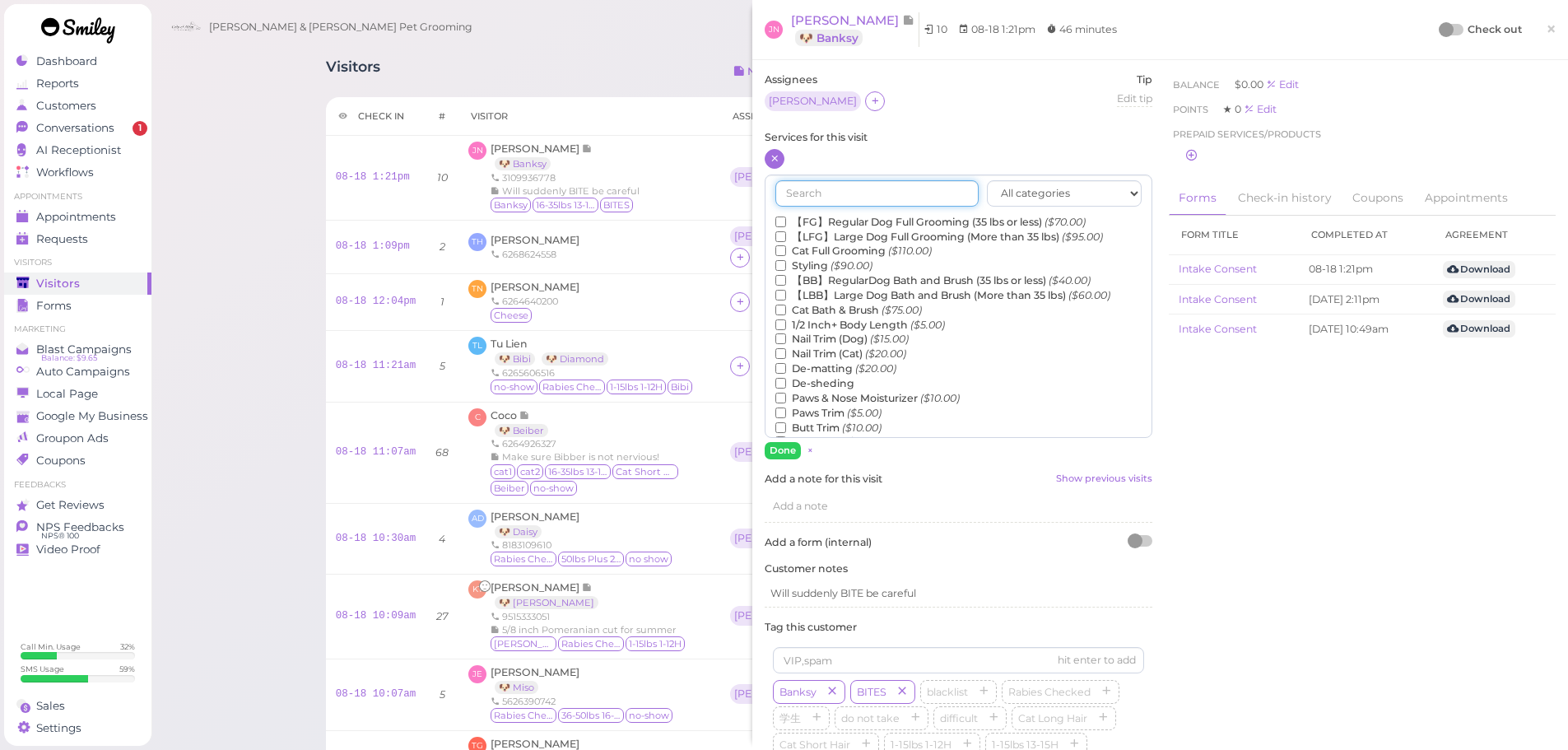
click at [815, 191] on input "text" at bounding box center [877, 193] width 204 height 26
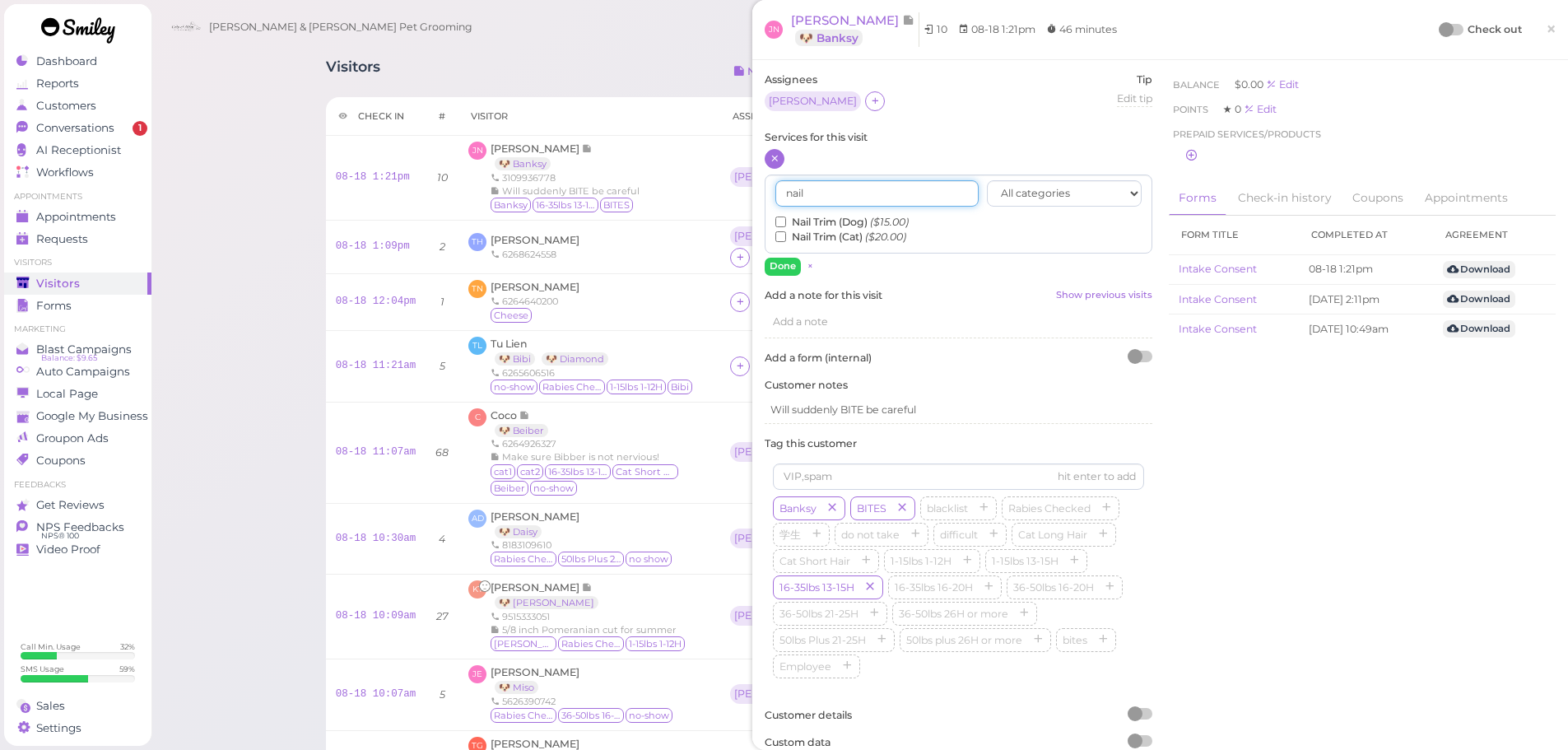
type input "nail"
click at [770, 222] on div "nail All categories Full Grooming Bath & Brush Add-ons Dental Work Special Requ…" at bounding box center [958, 215] width 388 height 80
click at [774, 222] on div "nail All categories Full Grooming Bath & Brush Add-ons Dental Work Special Requ…" at bounding box center [958, 215] width 388 height 80
click at [783, 227] on label "Nail Trim (Dog) ($15.00)" at bounding box center [842, 221] width 133 height 14
click at [783, 227] on input "Nail Trim (Dog) ($15.00)" at bounding box center [781, 221] width 11 height 11
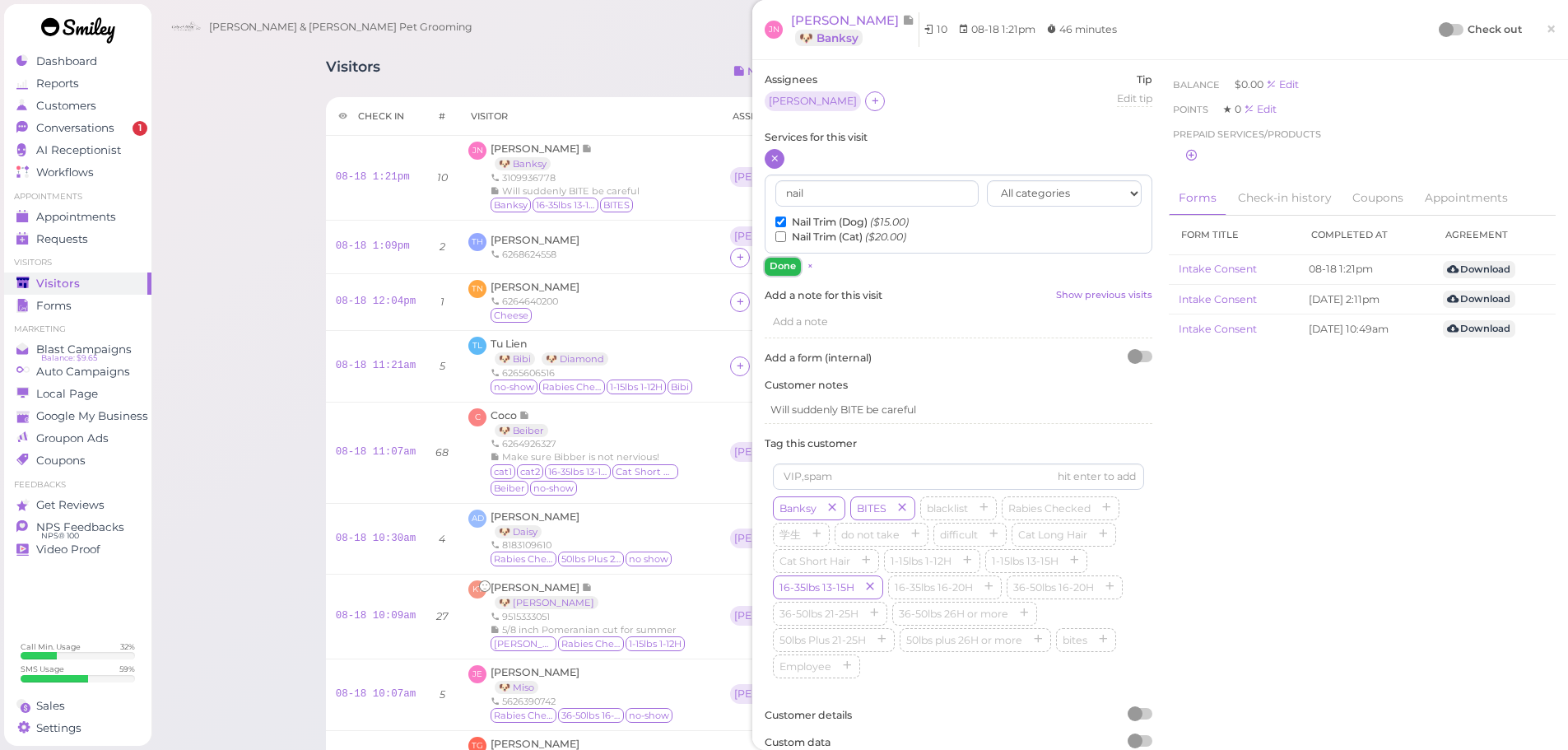
click at [781, 264] on button "Done" at bounding box center [782, 266] width 36 height 17
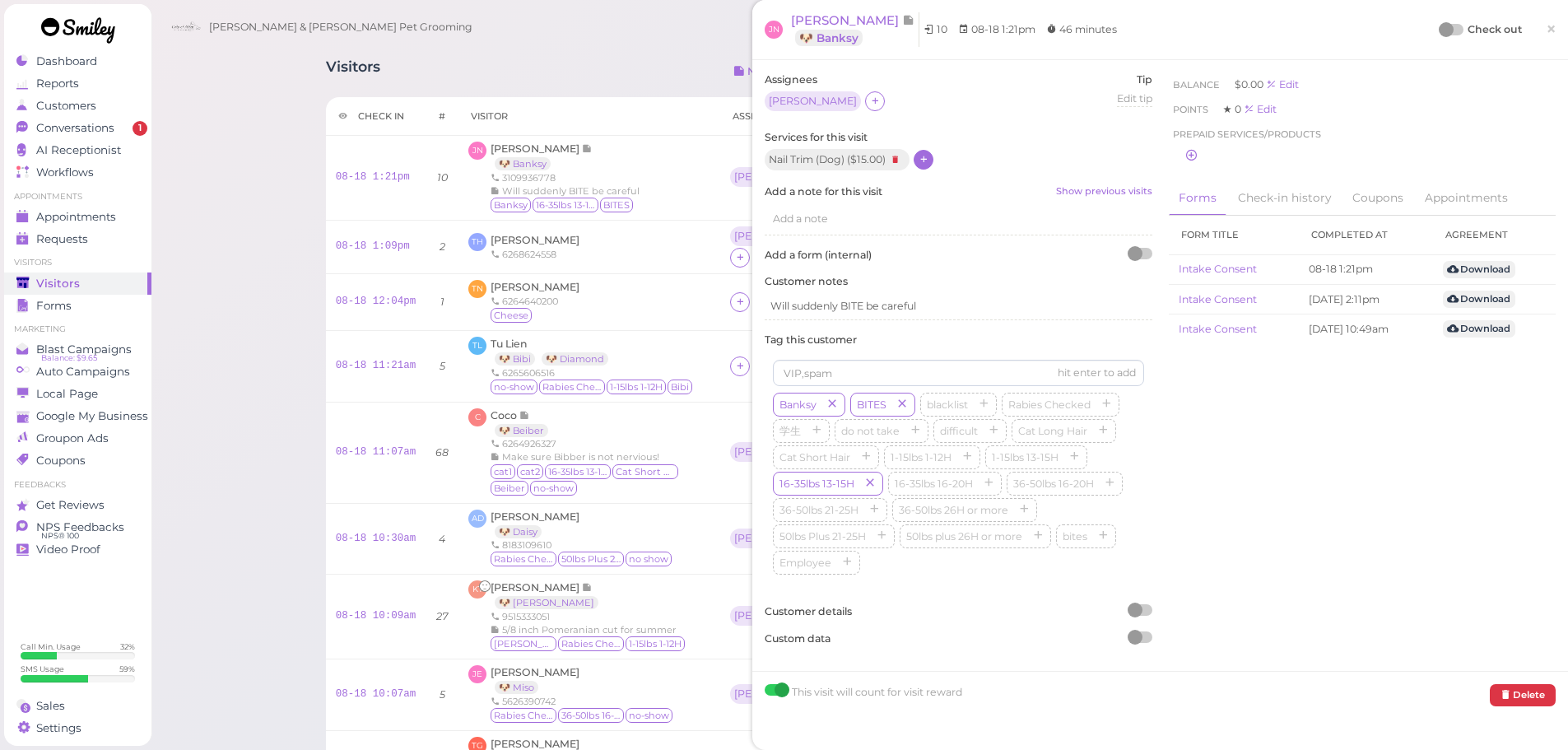
click at [1426, 23] on div "JN Jennifer Nguyen 🐶 Banksy 10 08-18 1:21pm 46 minutes Check out ×" at bounding box center [1160, 30] width 791 height 35
click at [1439, 24] on div at bounding box center [1446, 29] width 14 height 14
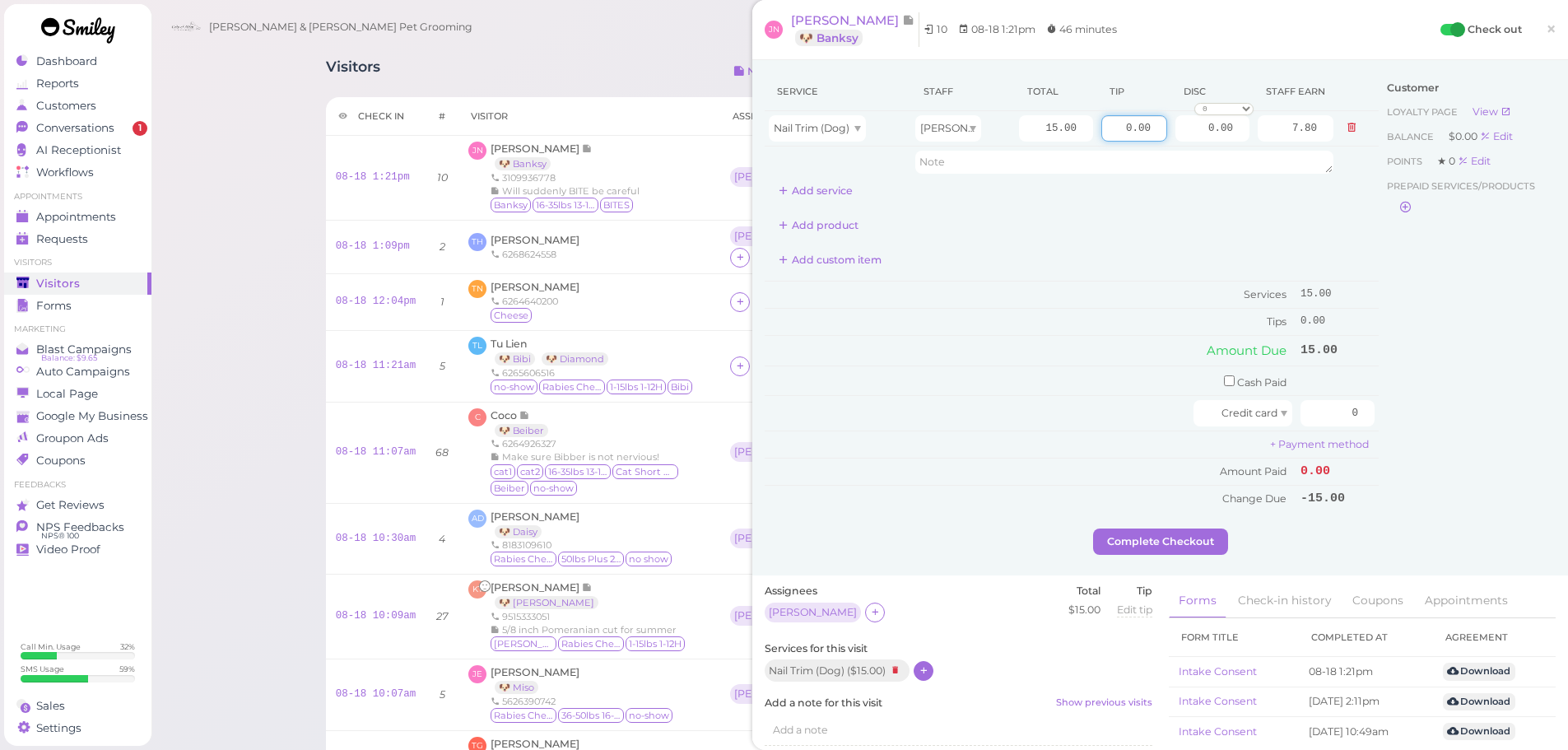
drag, startPoint x: 1095, startPoint y: 132, endPoint x: 1455, endPoint y: 141, distance: 360.1
click at [1455, 141] on div "Service Staff Total Tip Disc Staff earn Nail Trim (Dog) Asa 15.00 0.00 0.00 0 1…" at bounding box center [1160, 300] width 791 height 456
type input "5"
click at [1309, 408] on input "0" at bounding box center [1337, 413] width 74 height 26
type input "20"
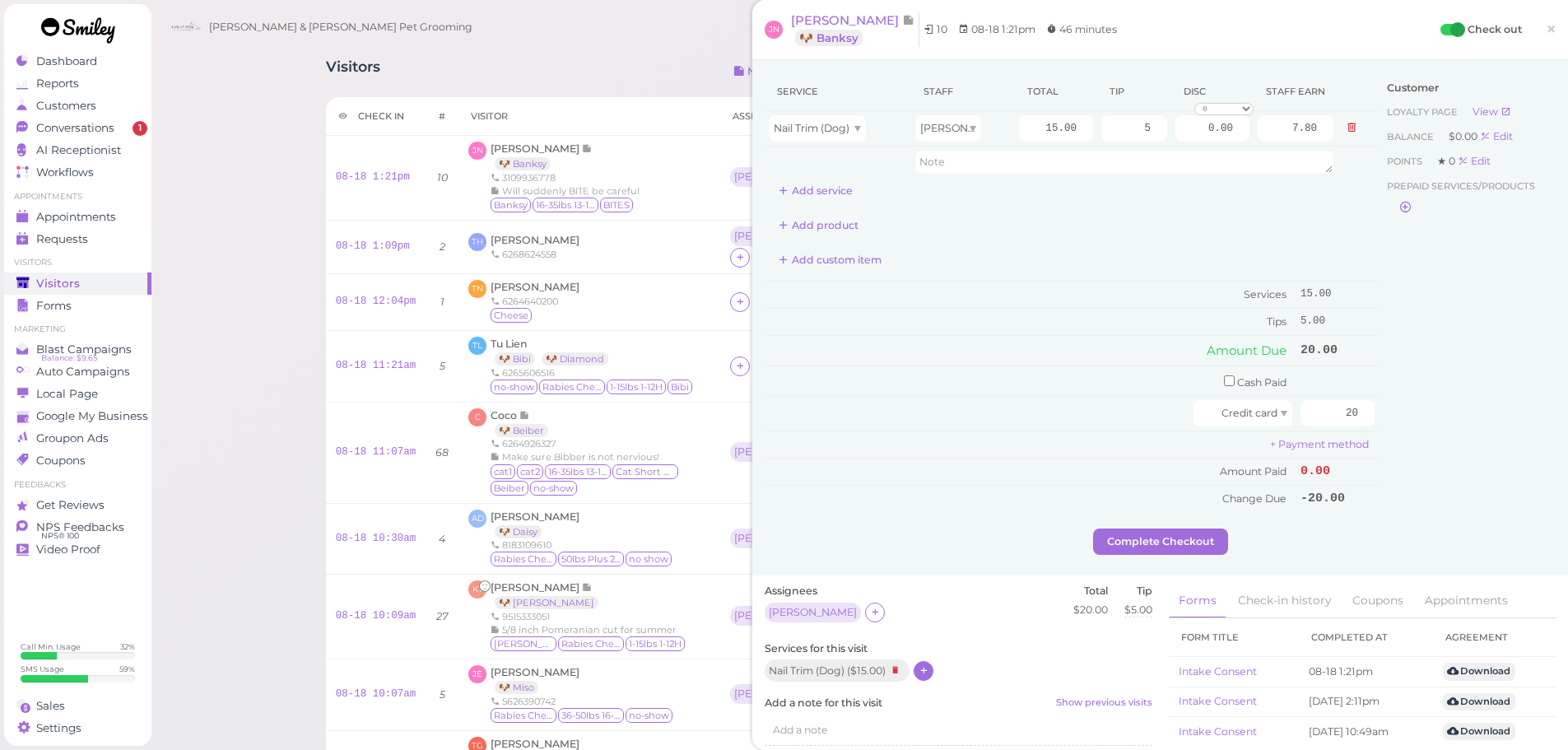
click at [1453, 457] on div "Customer Loyalty page View Balance $0.00 Edit Points ★ 0 Edit Prepaid services/…" at bounding box center [1467, 300] width 177 height 456
click at [1180, 540] on button "Complete Checkout" at bounding box center [1161, 541] width 135 height 26
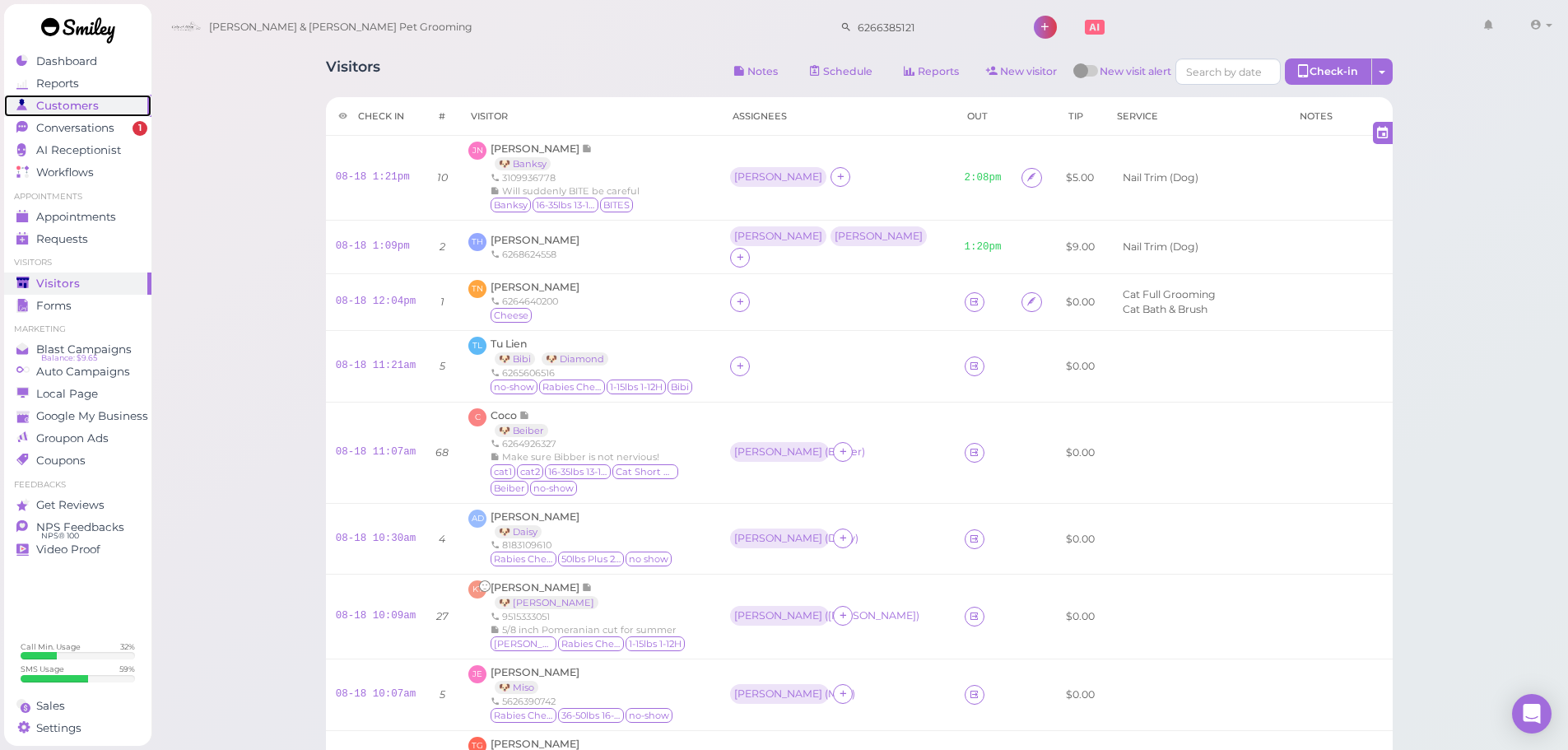
click at [54, 116] on link "Customers" at bounding box center [78, 106] width 148 height 22
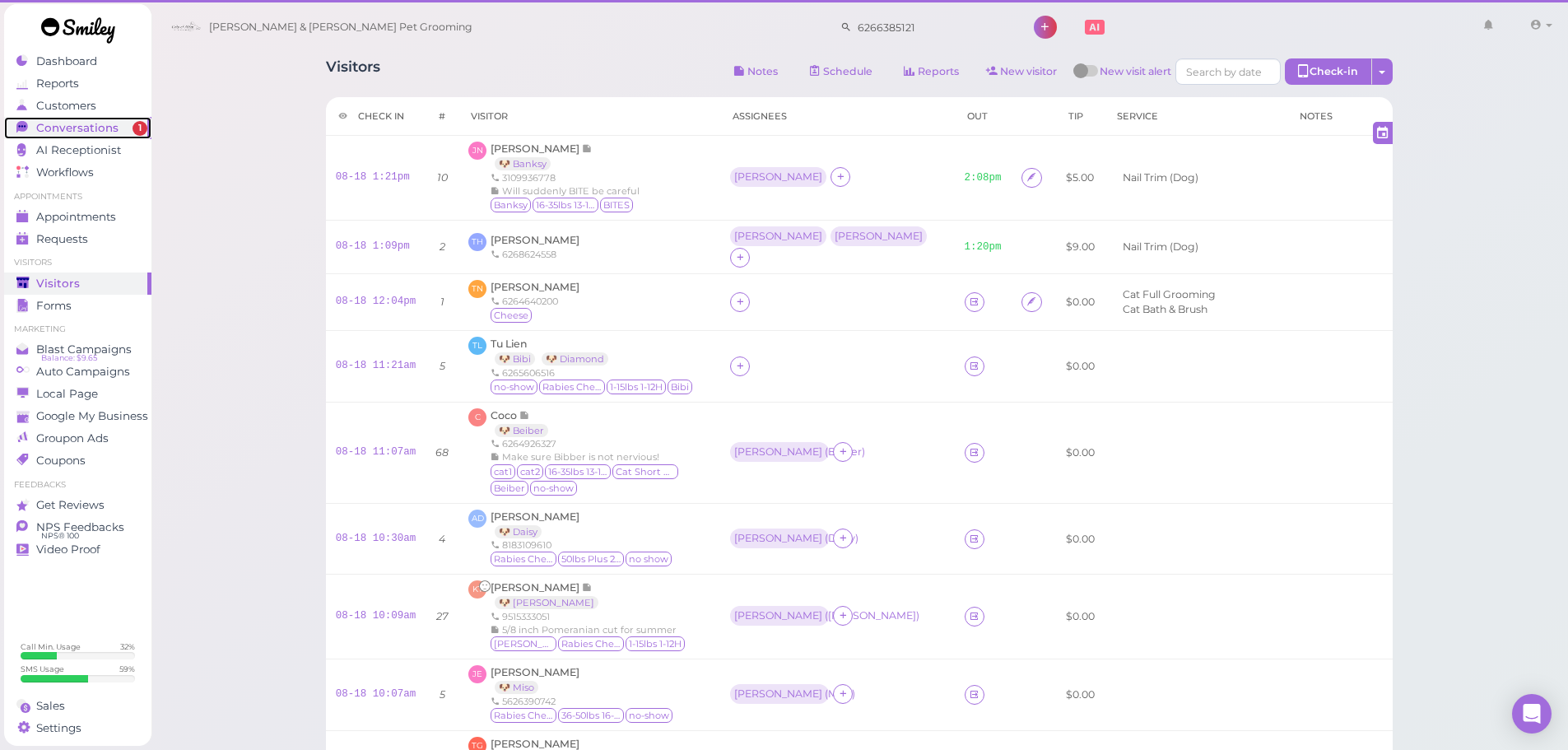
click at [52, 125] on span "Conversations" at bounding box center [77, 128] width 82 height 14
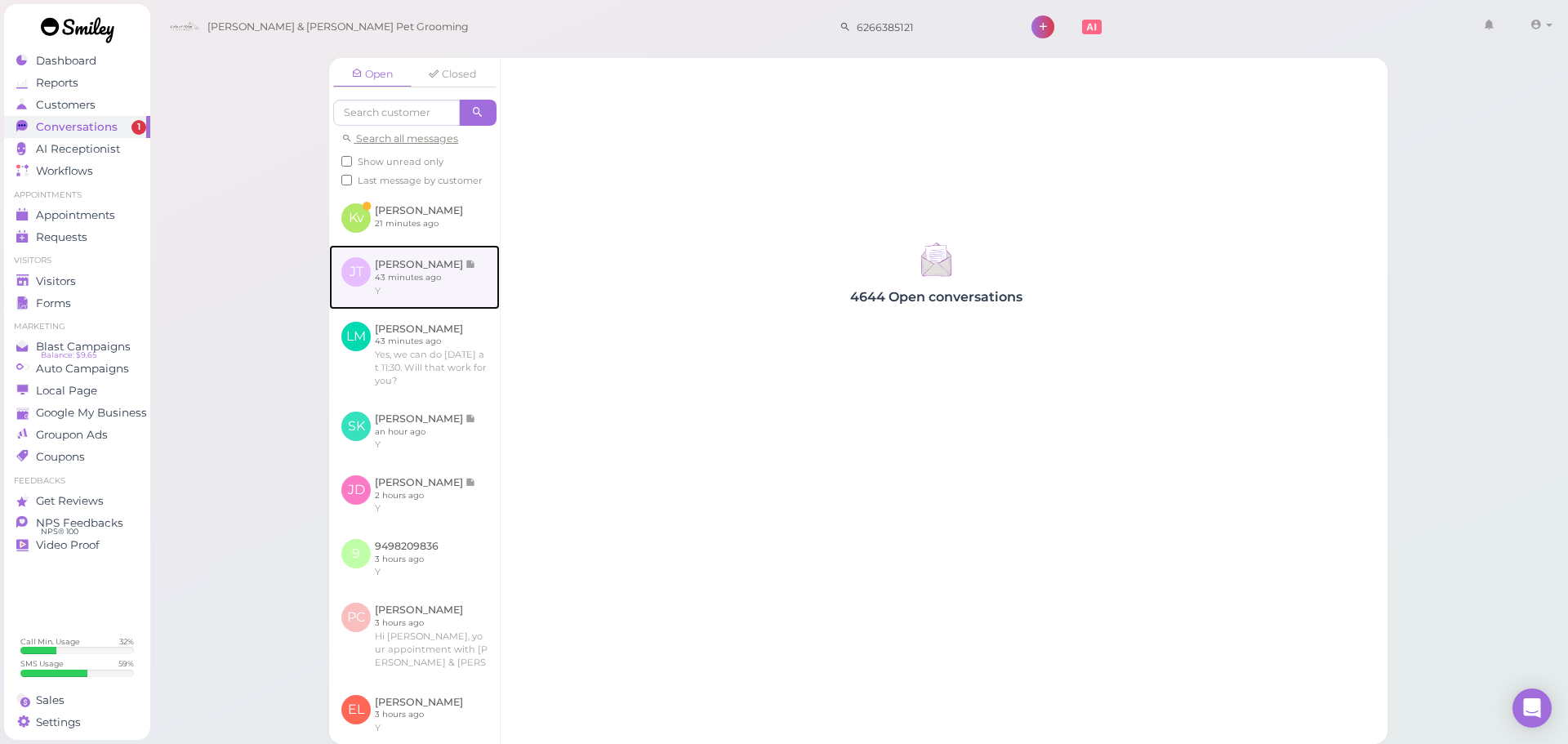
drag, startPoint x: 461, startPoint y: 280, endPoint x: 444, endPoint y: 264, distance: 23.3
click at [463, 280] on link at bounding box center [414, 277] width 171 height 64
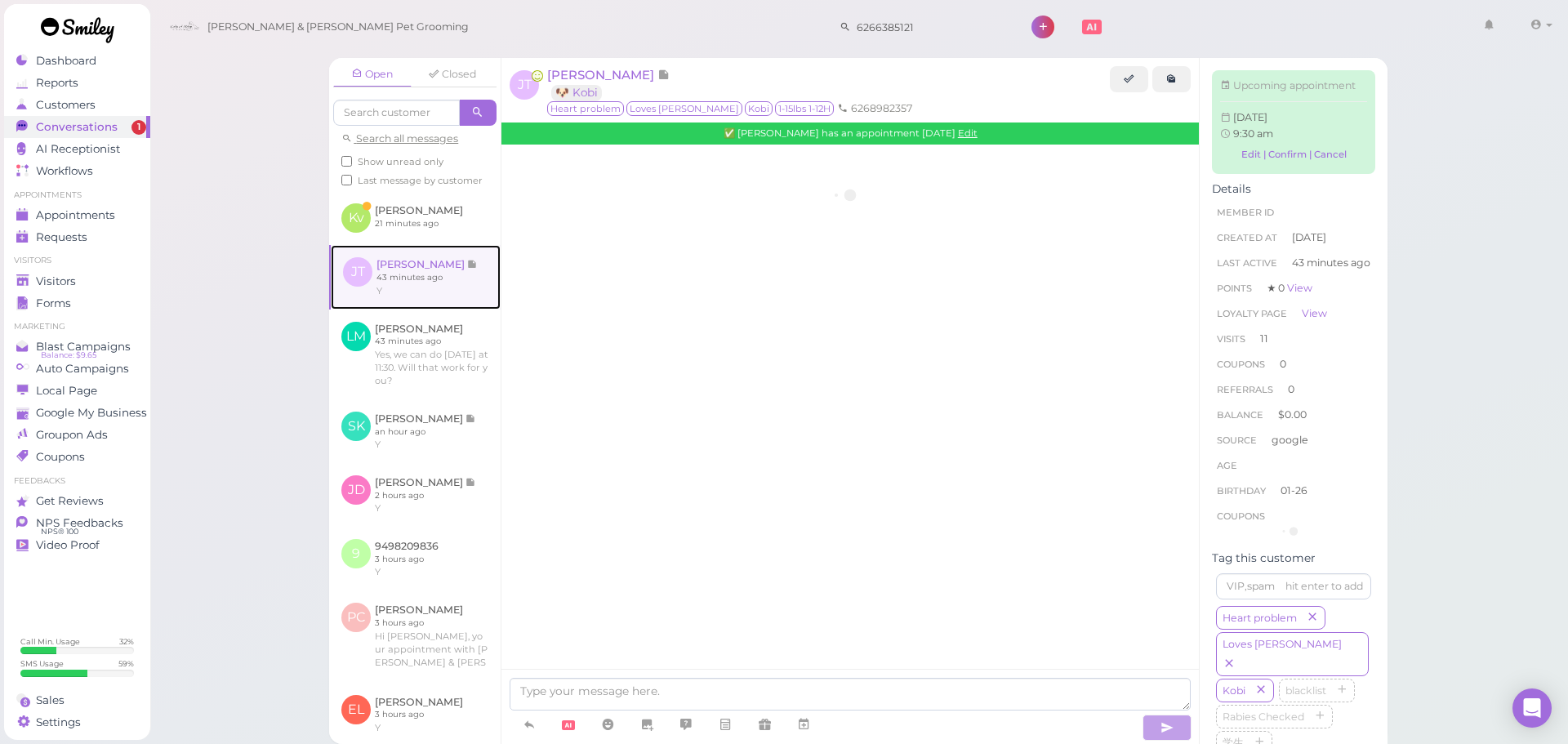
click at [437, 261] on link at bounding box center [416, 277] width 170 height 64
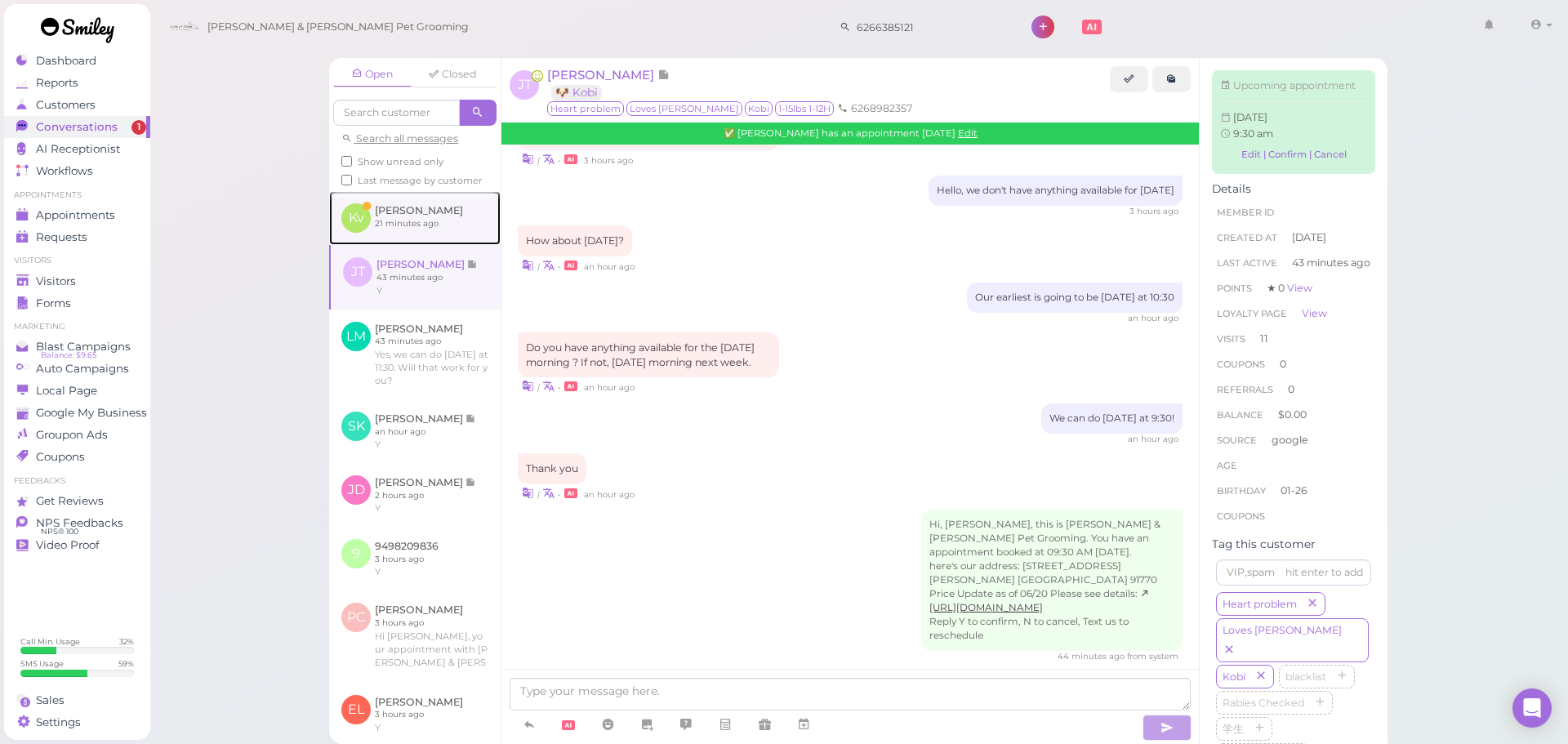
click at [437, 245] on link at bounding box center [415, 218] width 172 height 54
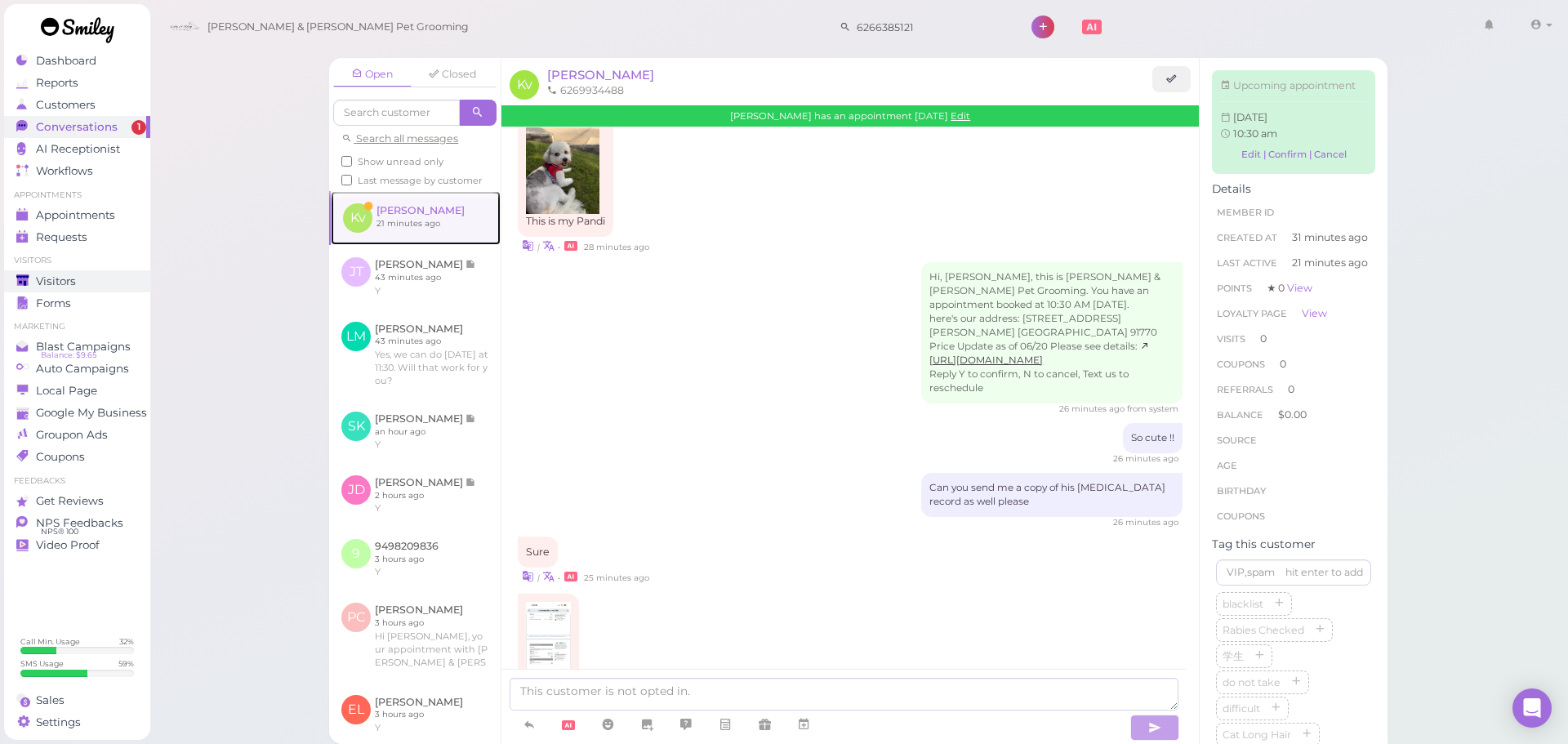
scroll to position [444, 0]
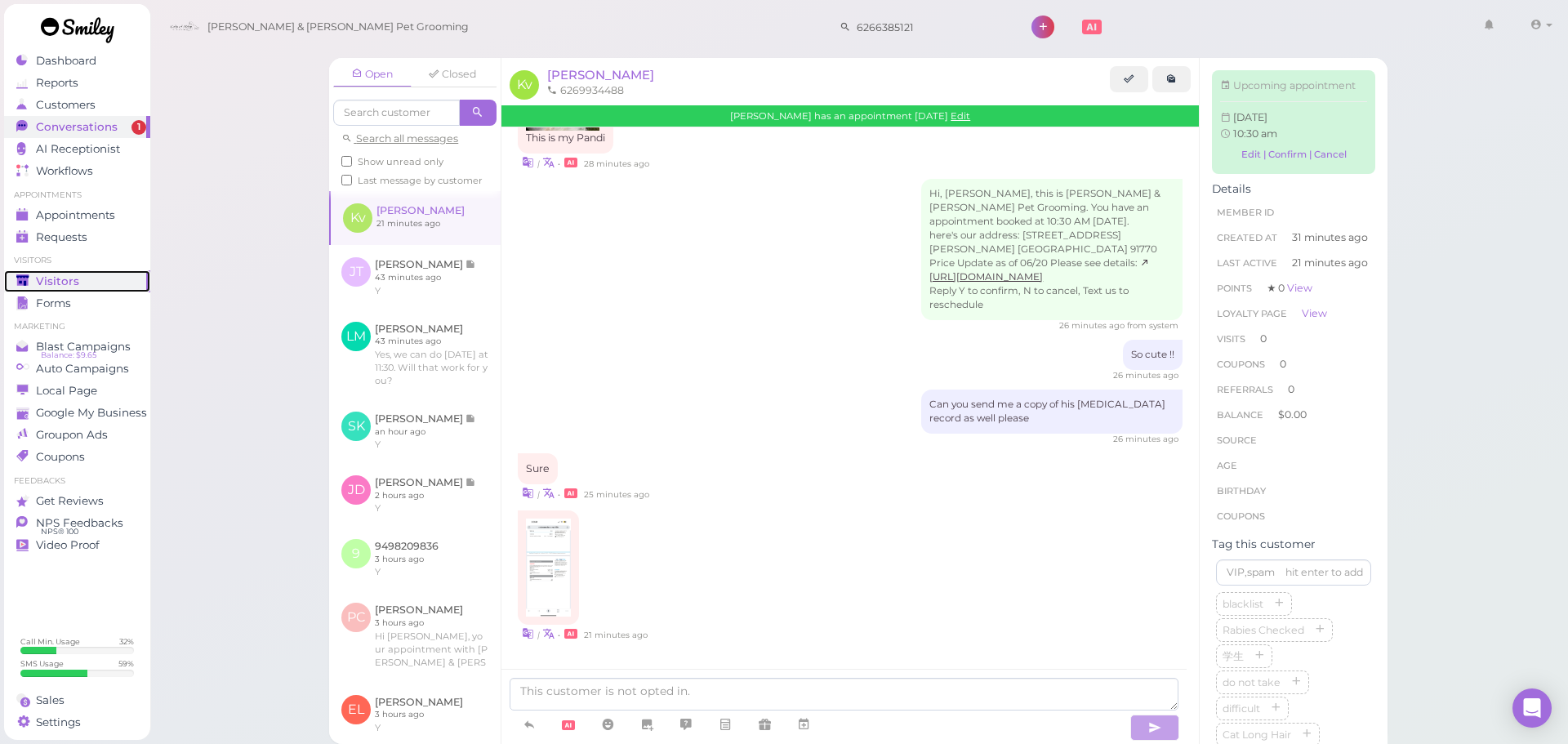
click at [97, 287] on div "Visitors" at bounding box center [75, 281] width 118 height 13
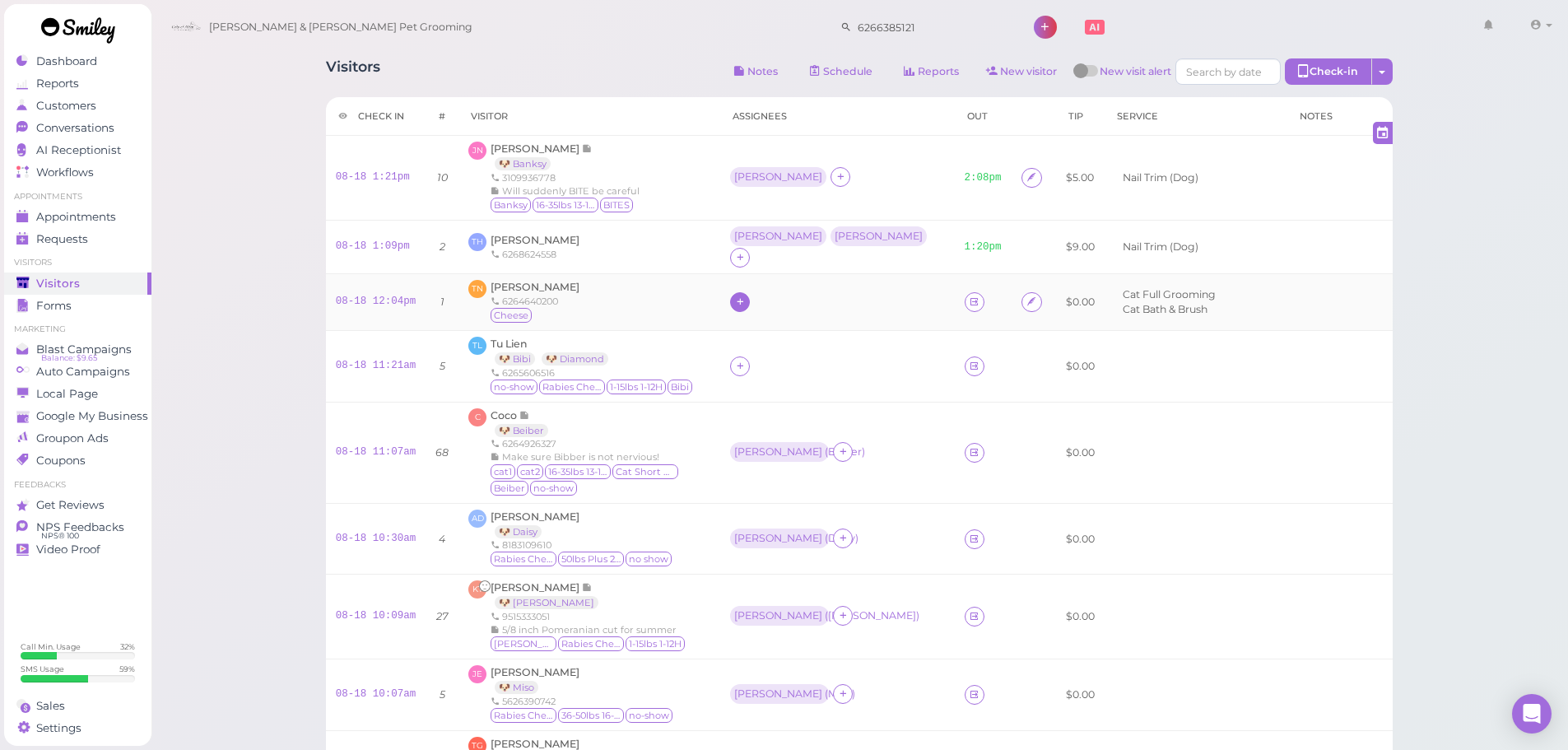
click at [750, 292] on div at bounding box center [740, 301] width 20 height 20
click at [809, 318] on input at bounding box center [887, 327] width 199 height 26
type input "re"
click at [822, 351] on div "[PERSON_NAME]" at bounding box center [899, 360] width 231 height 31
click at [750, 356] on div at bounding box center [740, 366] width 20 height 20
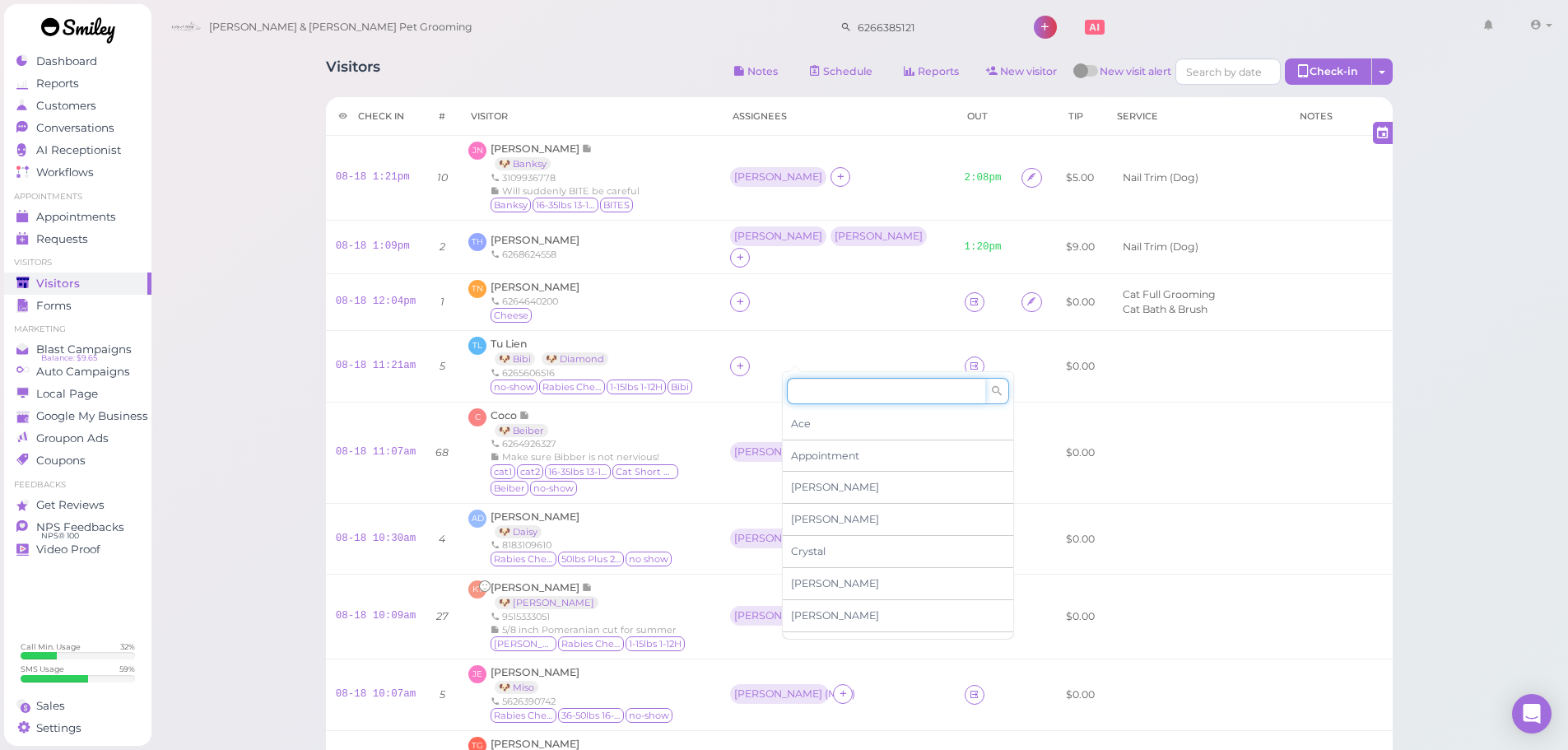
click at [826, 387] on input at bounding box center [887, 390] width 199 height 26
click at [806, 488] on span "[PERSON_NAME]" at bounding box center [835, 487] width 88 height 13
click at [746, 360] on icon at bounding box center [740, 366] width 11 height 13
click at [833, 390] on input at bounding box center [887, 390] width 199 height 26
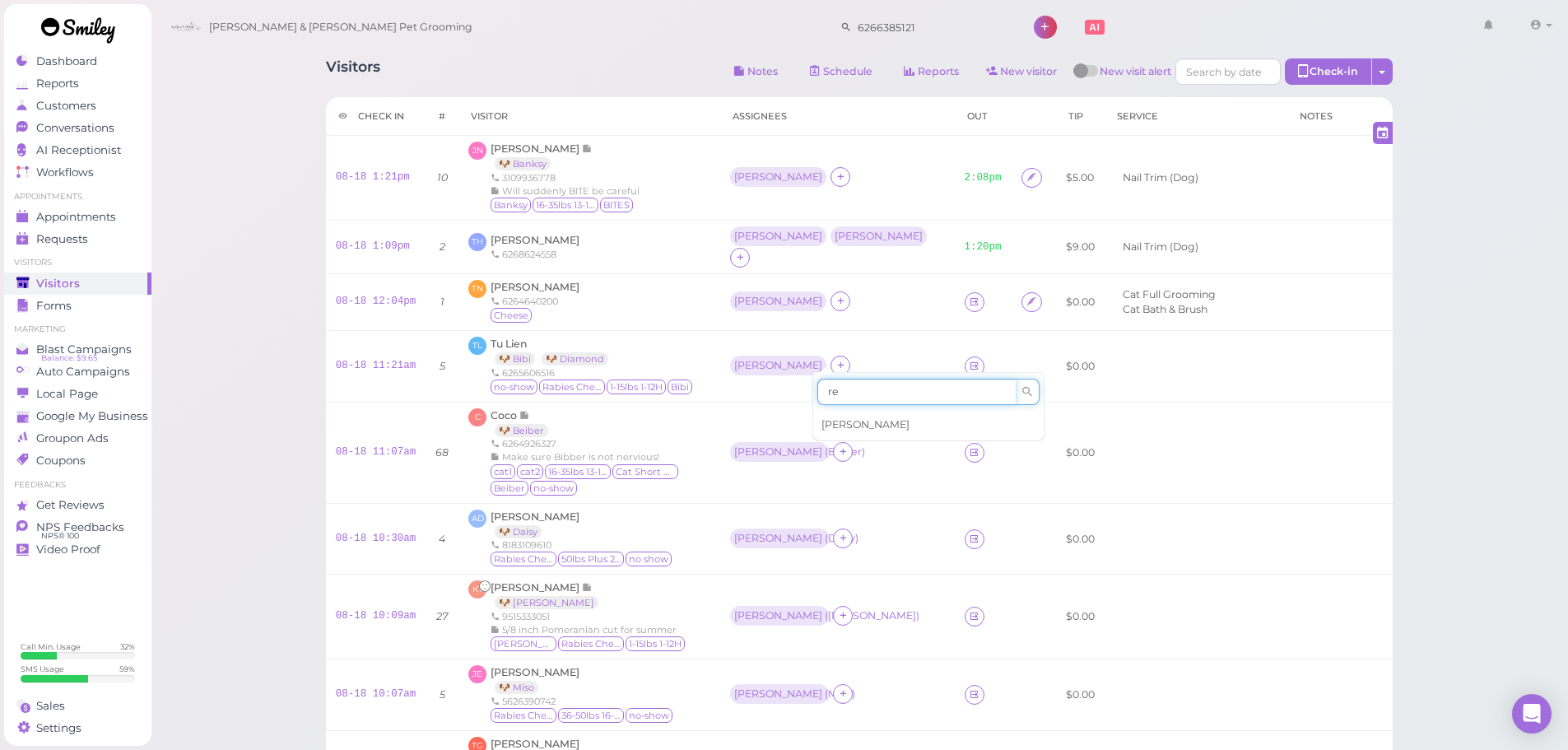
type input "re"
click at [844, 419] on span "[PERSON_NAME]" at bounding box center [865, 424] width 88 height 13
click at [710, 337] on div "TL Tu Lien 🐶 Bibi 🐶 Diamond 6265606516 no-show Rabies Checked 1-15lbs 1-12H Bibi" at bounding box center [589, 367] width 242 height 59
click at [787, 360] on div "[PERSON_NAME]" at bounding box center [778, 366] width 88 height 12
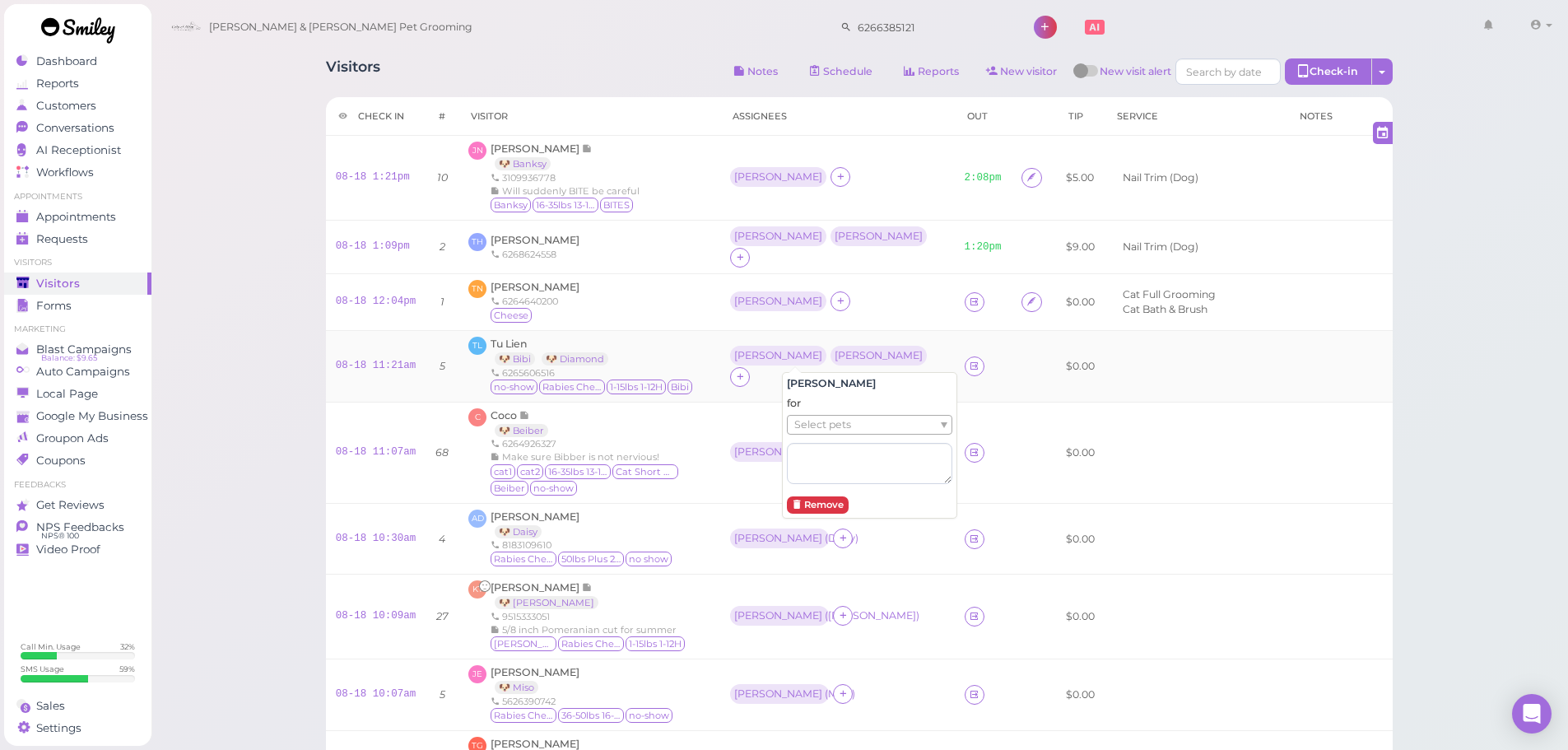
click at [825, 430] on span "Select pets" at bounding box center [822, 424] width 57 height 18
click at [855, 330] on td "Asa Rebecca" at bounding box center [837, 366] width 234 height 71
click at [855, 350] on div "[PERSON_NAME]" at bounding box center [879, 355] width 88 height 12
drag, startPoint x: 841, startPoint y: 413, endPoint x: 837, endPoint y: 423, distance: 10.8
click at [839, 415] on div "for Select pets" at bounding box center [870, 439] width 165 height 87
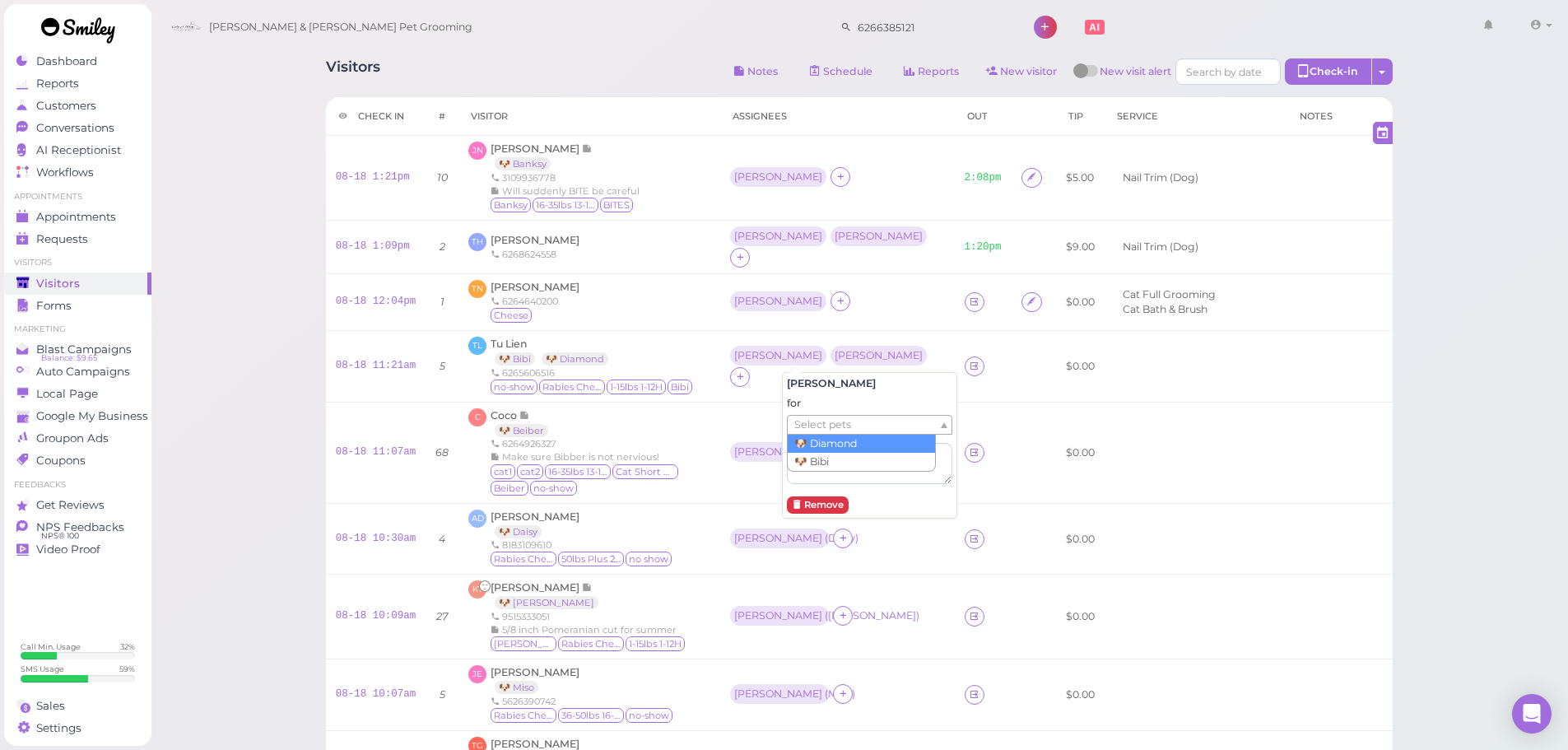
click at [837, 423] on span "Select pets" at bounding box center [822, 424] width 57 height 18
click at [708, 316] on td "TN Thanh Nguyen 6264640200 Cheese" at bounding box center [589, 301] width 261 height 57
click at [529, 281] on span "[PERSON_NAME]" at bounding box center [535, 287] width 89 height 13
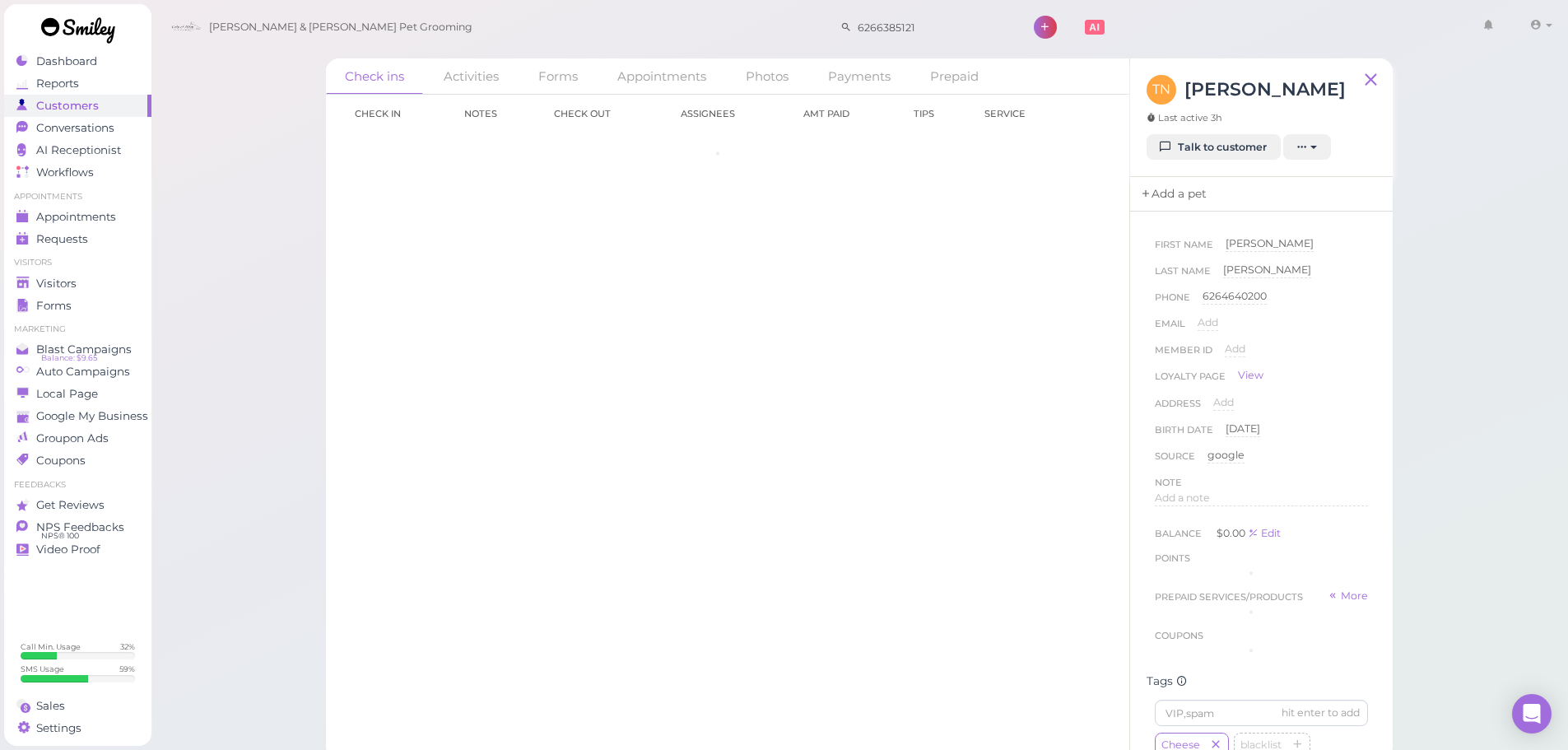
click at [1178, 192] on link "Add a pet" at bounding box center [1173, 194] width 87 height 35
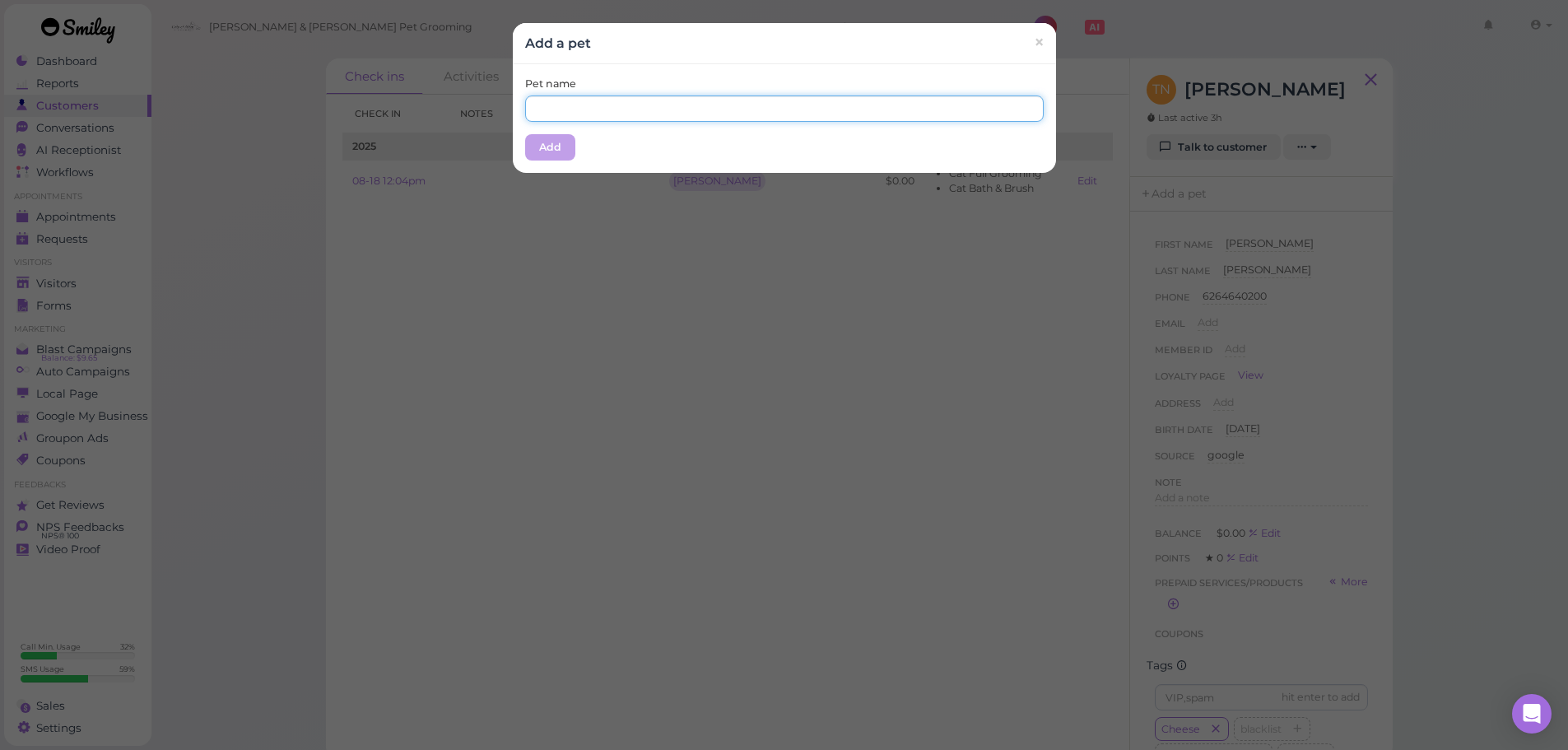
click at [720, 120] on input "text" at bounding box center [784, 109] width 518 height 26
type input "Cheese"
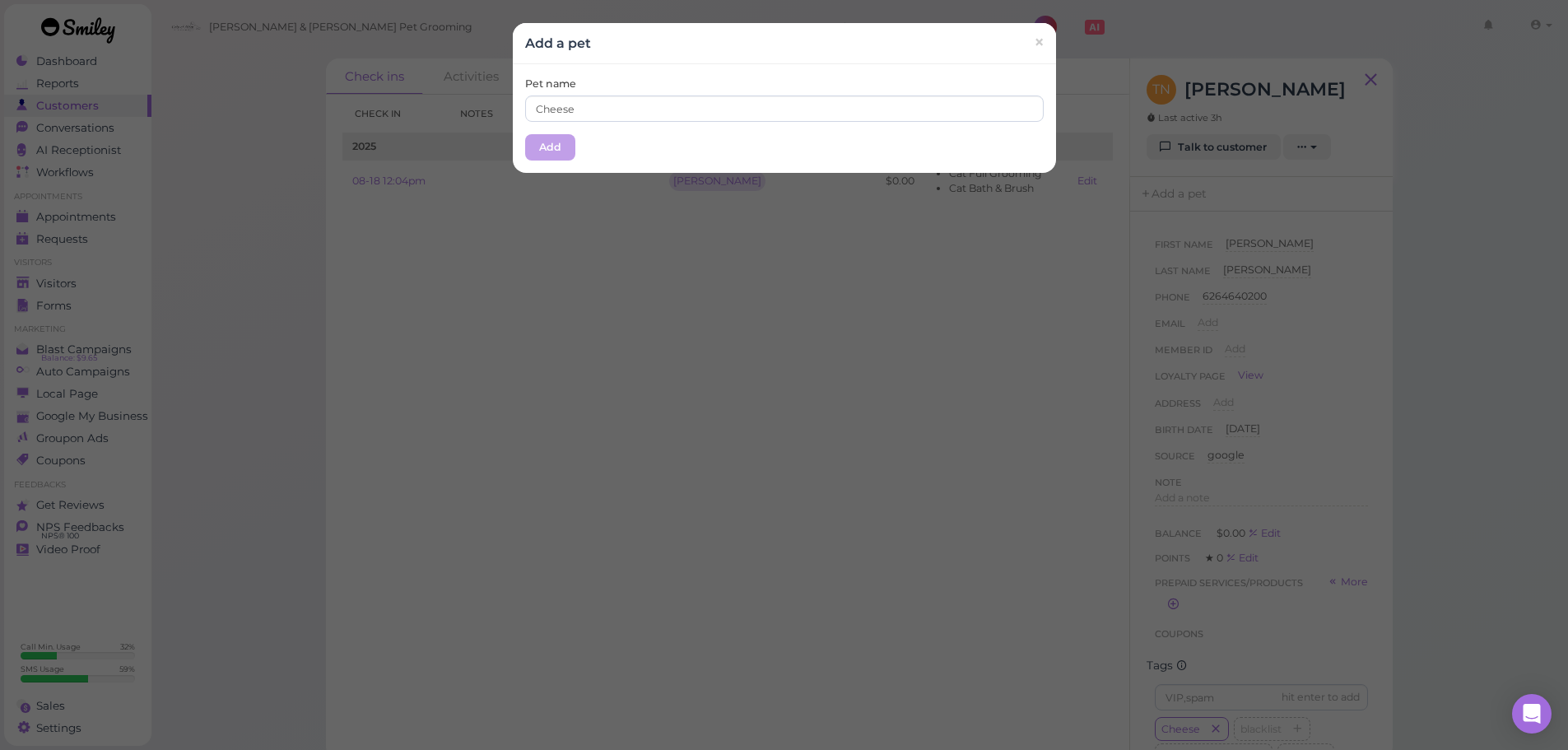
click at [680, 92] on div "Pet name Cheese" at bounding box center [784, 98] width 518 height 45
click at [564, 141] on button "Add" at bounding box center [550, 147] width 50 height 26
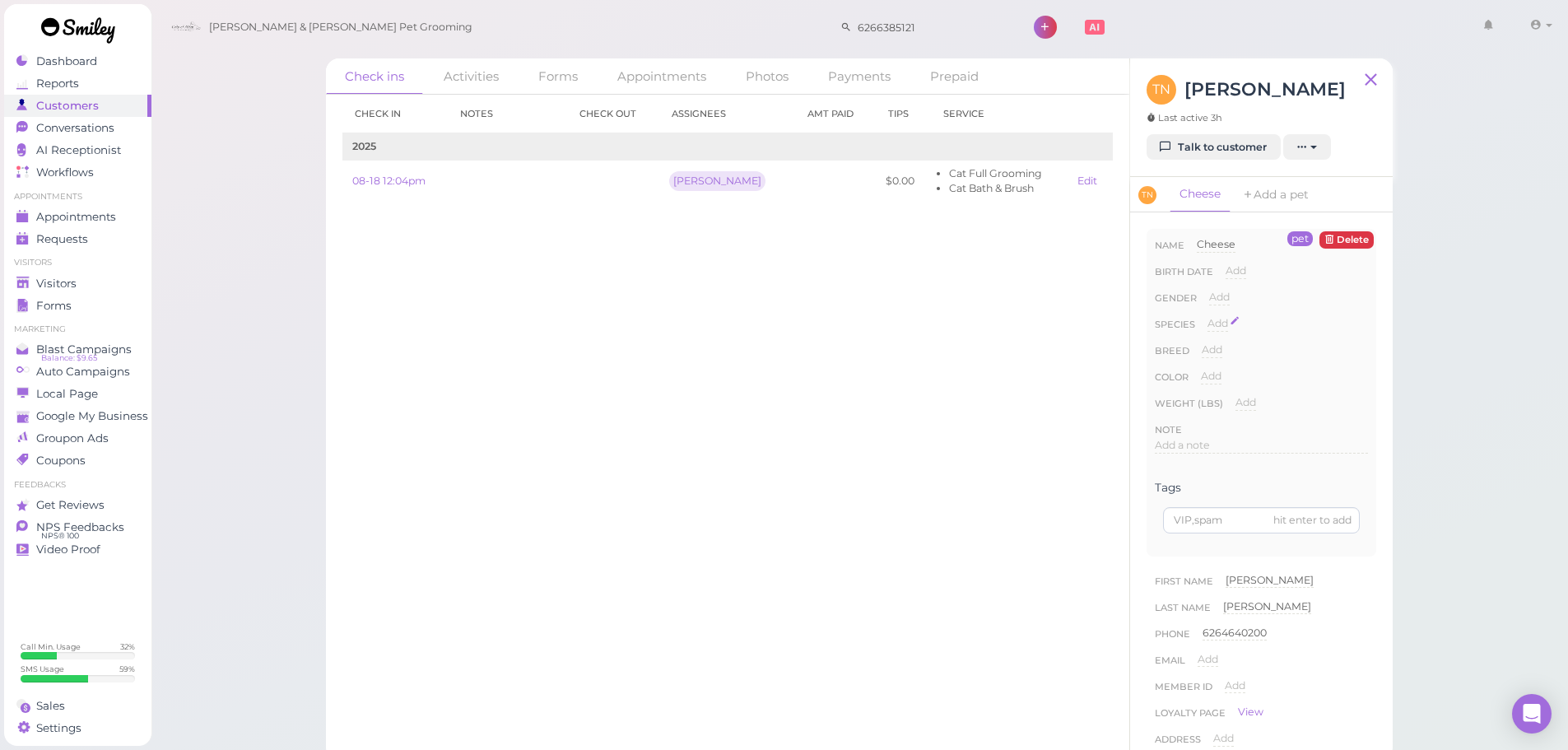
click at [1209, 327] on span "Add" at bounding box center [1218, 323] width 20 height 13
click at [1230, 343] on div "Done ×" at bounding box center [1236, 353] width 58 height 20
click at [1230, 331] on select "Dog Cat Bird Other" at bounding box center [1287, 328] width 160 height 25
select select "Cat"
click at [1207, 316] on select "Dog Cat Bird Other" at bounding box center [1287, 328] width 160 height 25
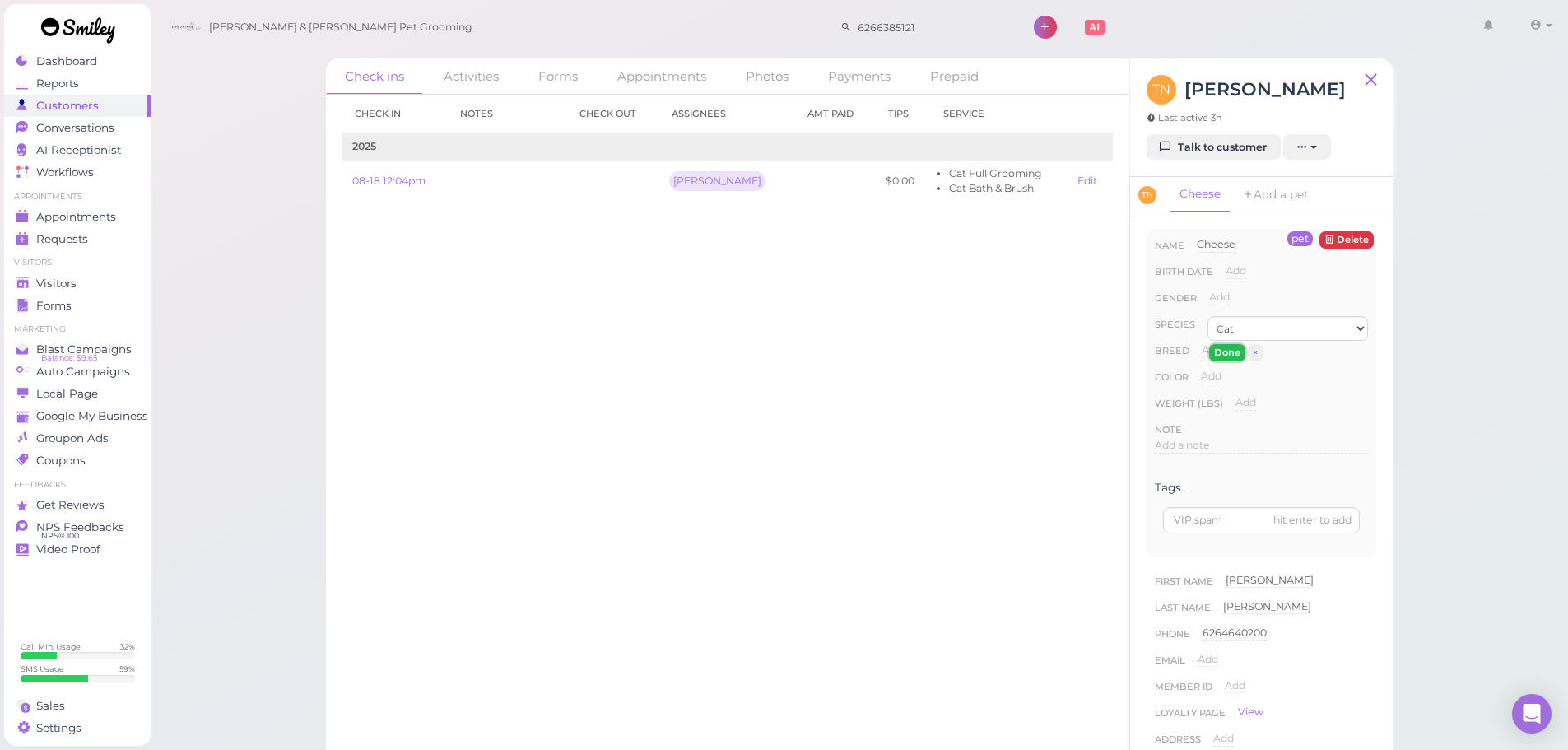
click at [1229, 355] on button "Done" at bounding box center [1227, 353] width 36 height 17
click at [125, 288] on div "Visitors" at bounding box center [76, 283] width 119 height 14
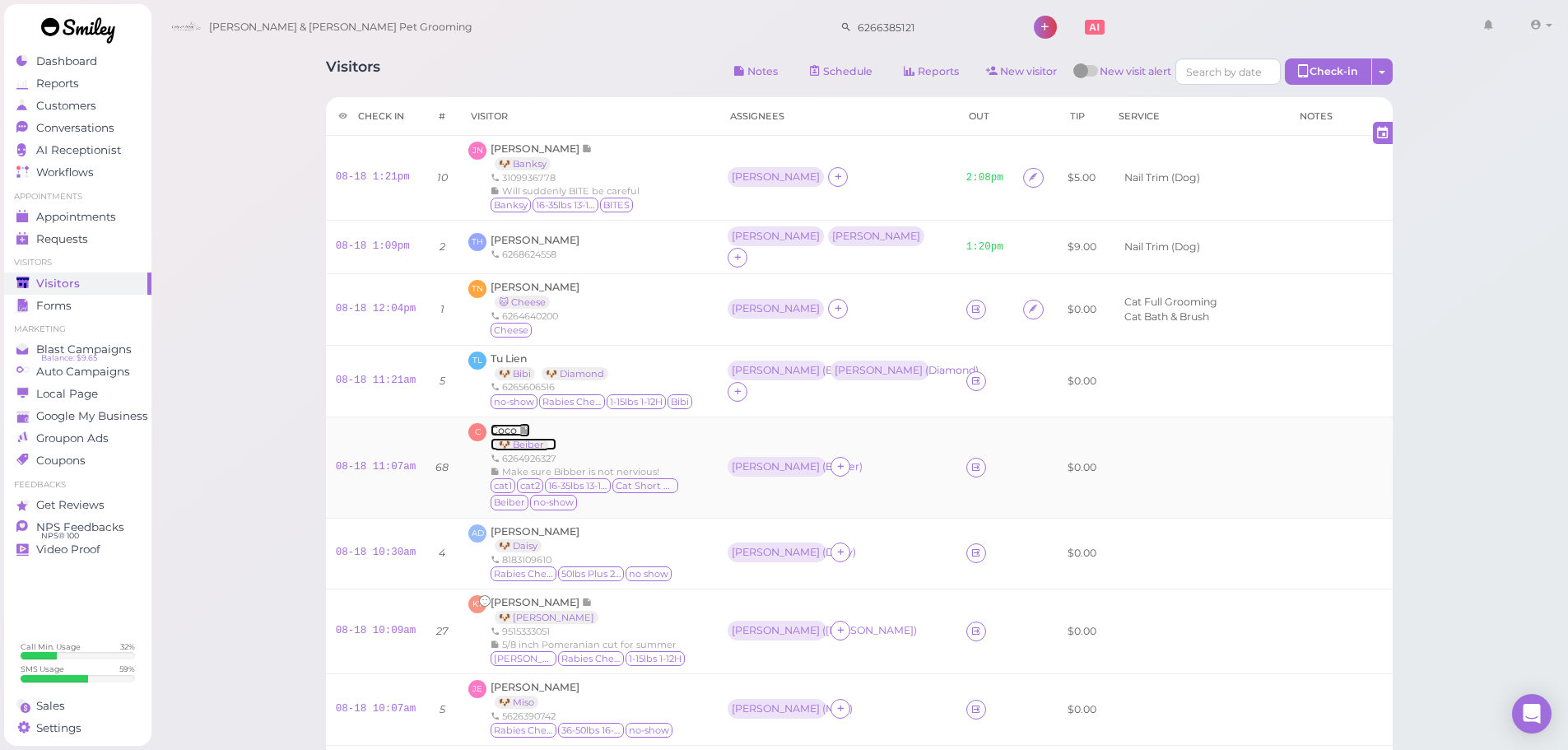
click at [500, 424] on span "Coco" at bounding box center [505, 430] width 29 height 13
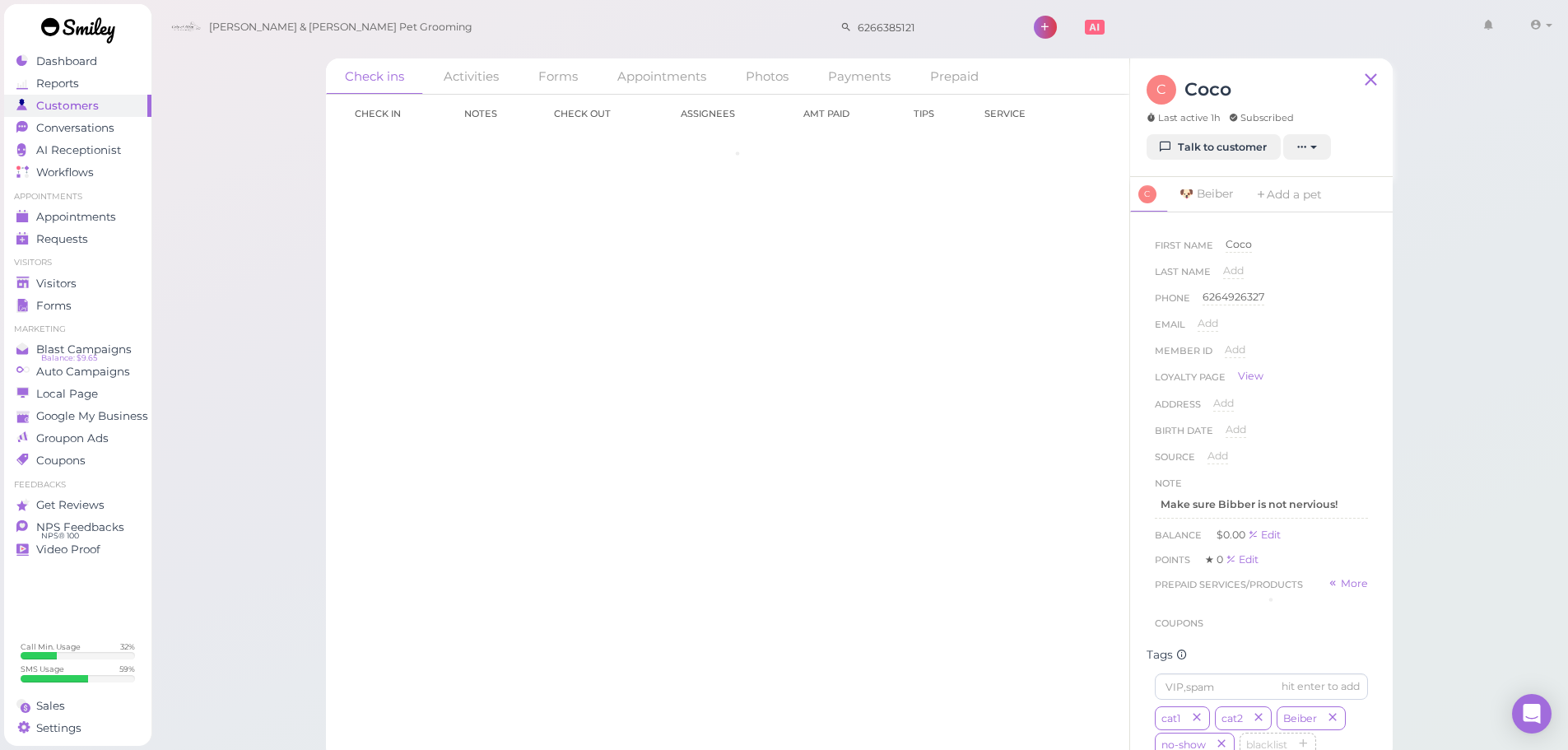
click at [1169, 145] on icon at bounding box center [1166, 147] width 11 height 13
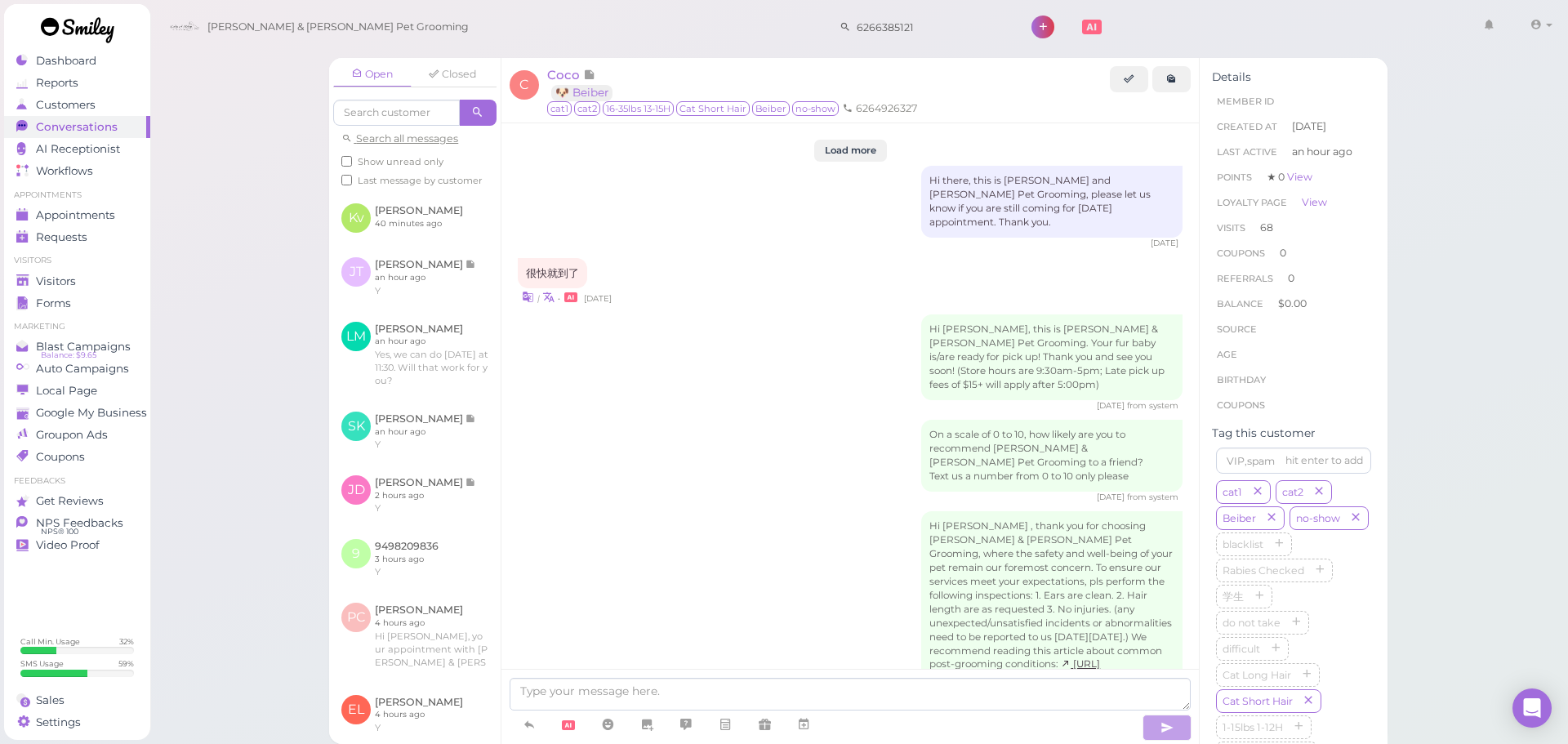
scroll to position [2597, 0]
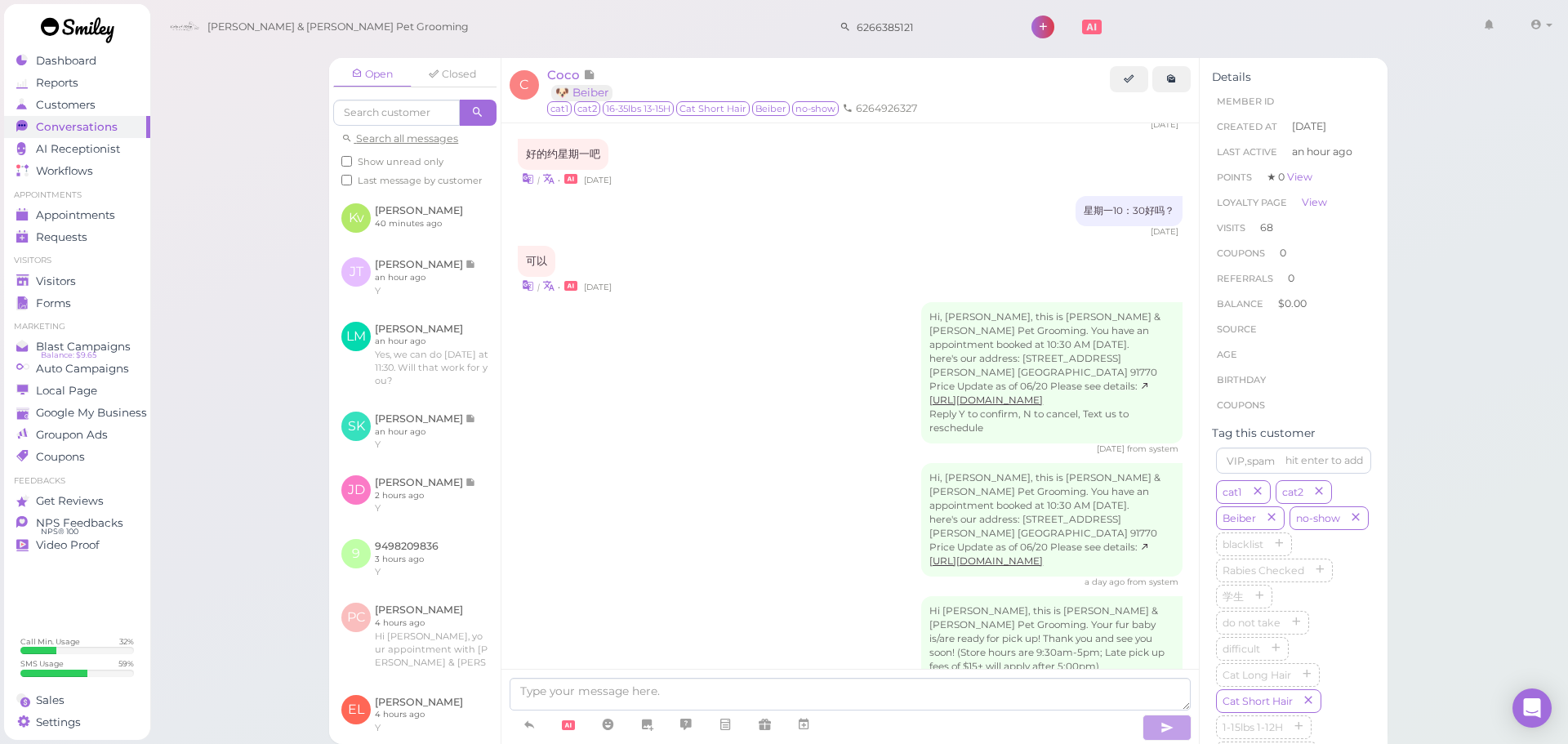
click at [724, 463] on div "Hi, Coco, this is Cody & Miley Pet Grooming. You have an appointment booked at …" at bounding box center [850, 525] width 665 height 125
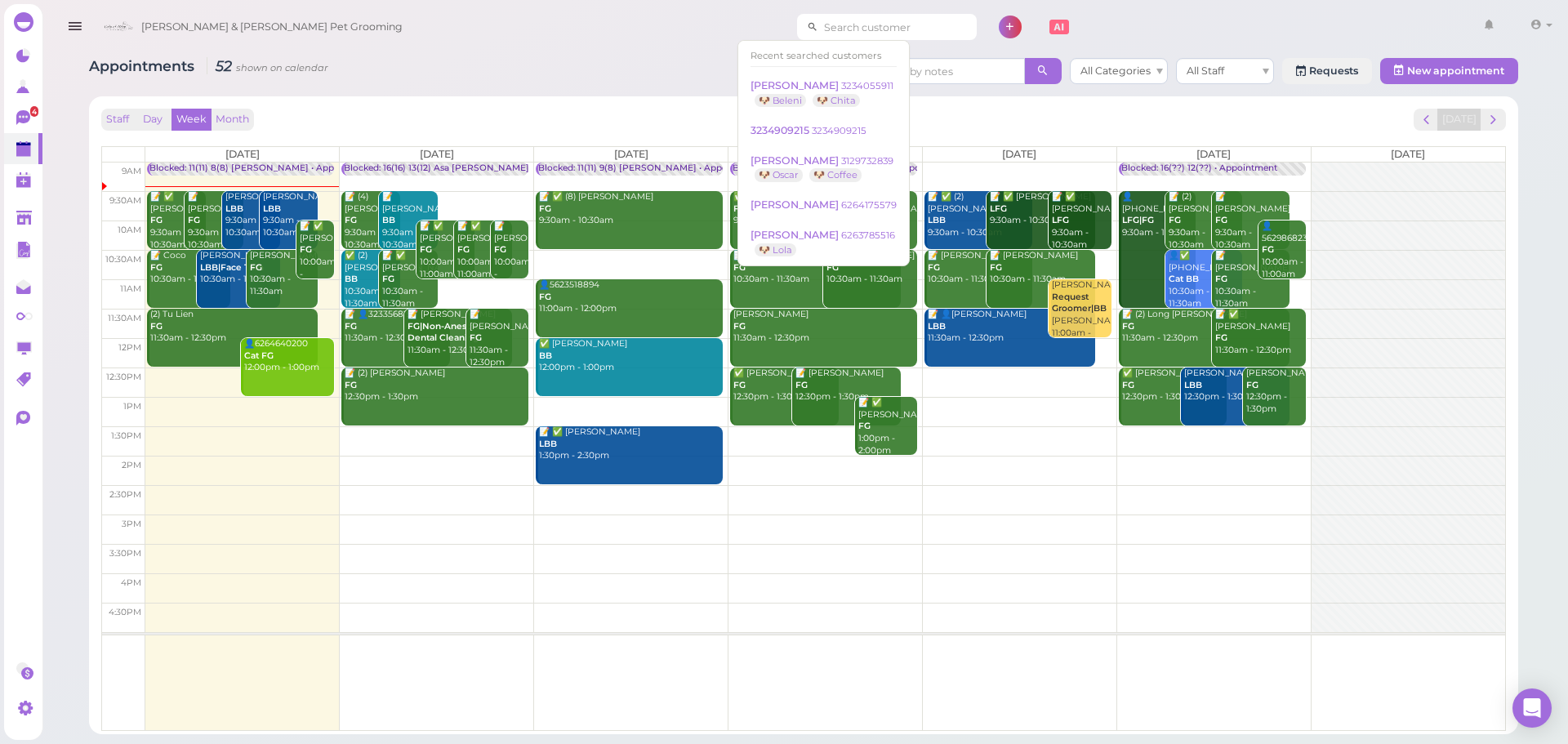
click at [854, 29] on input at bounding box center [897, 26] width 158 height 26
type input "6264292297"
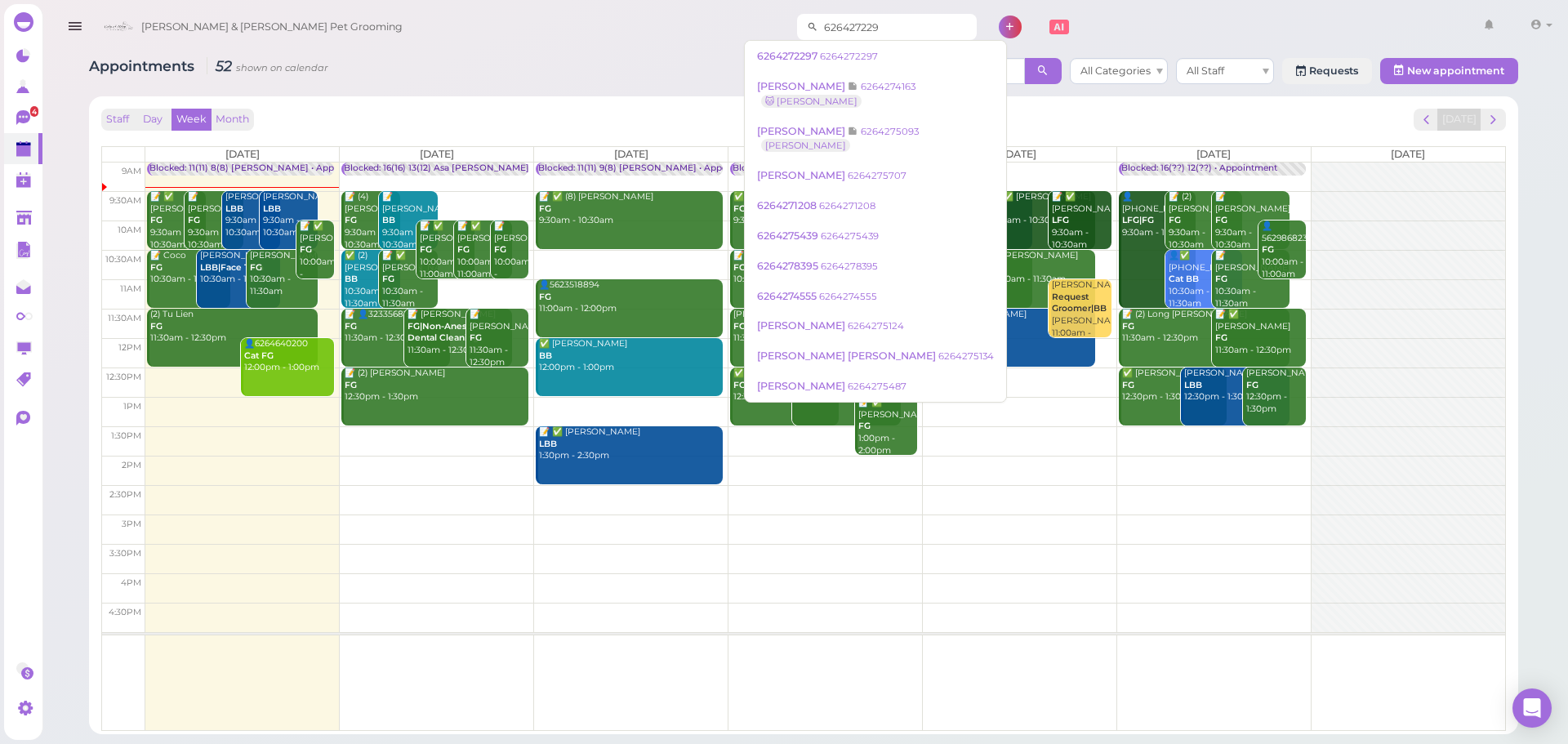
type input "6264272297"
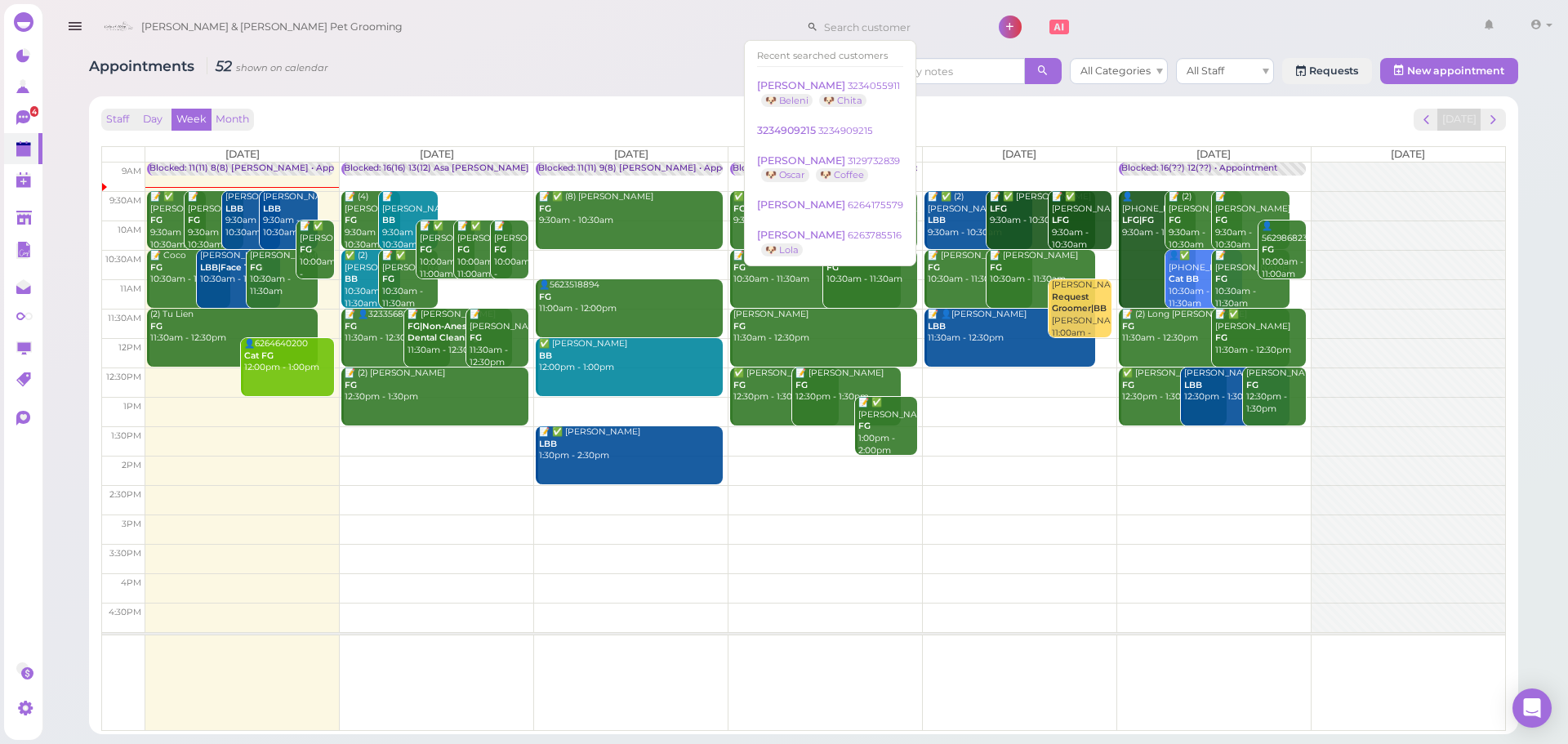
click at [539, 79] on div "Appointments 52 shown on calendar All Categories All Staff Requests New appoint…" at bounding box center [804, 73] width 1429 height 30
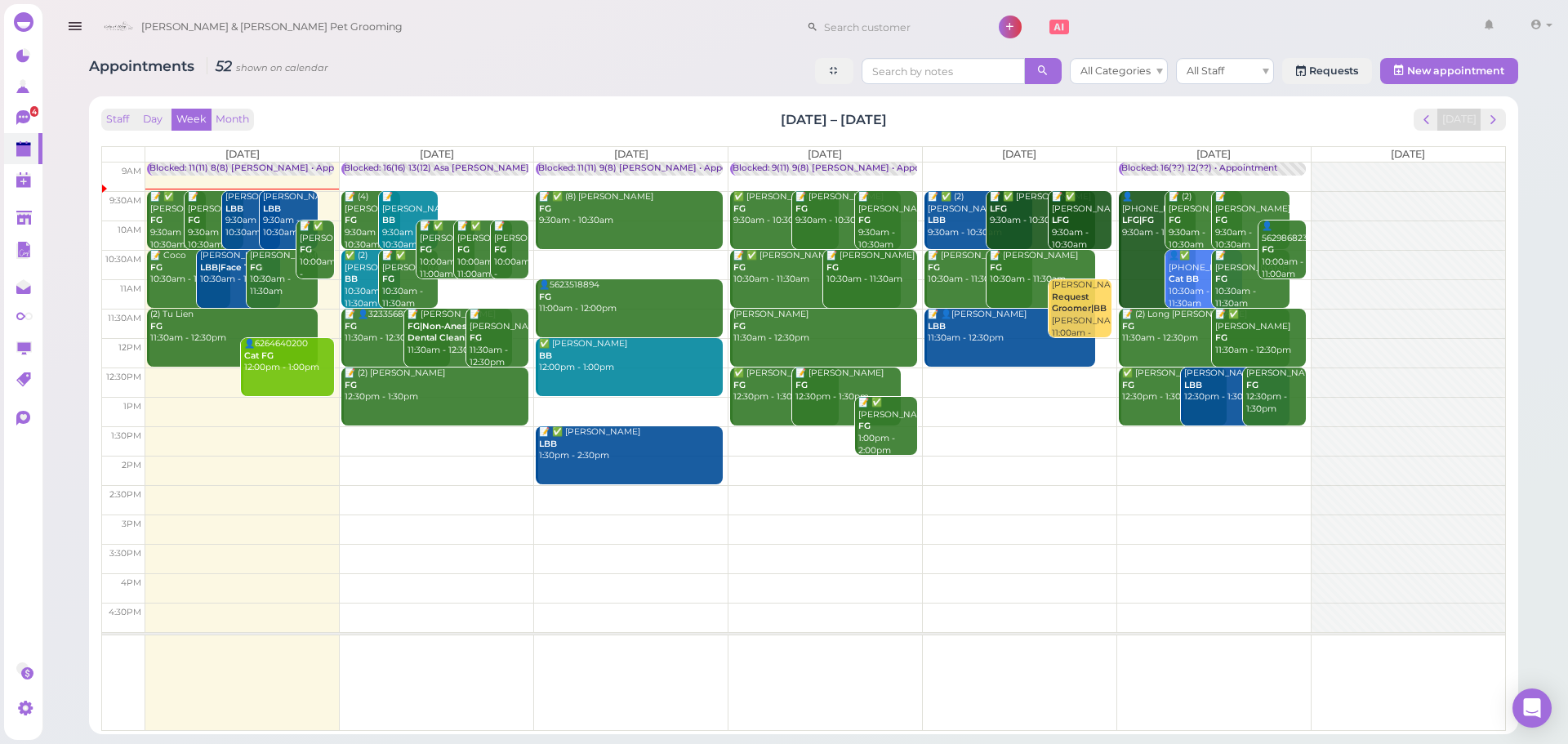
click at [1208, 167] on div "Blocked: 16(??) 12(??) • Appointment" at bounding box center [1199, 168] width 156 height 13
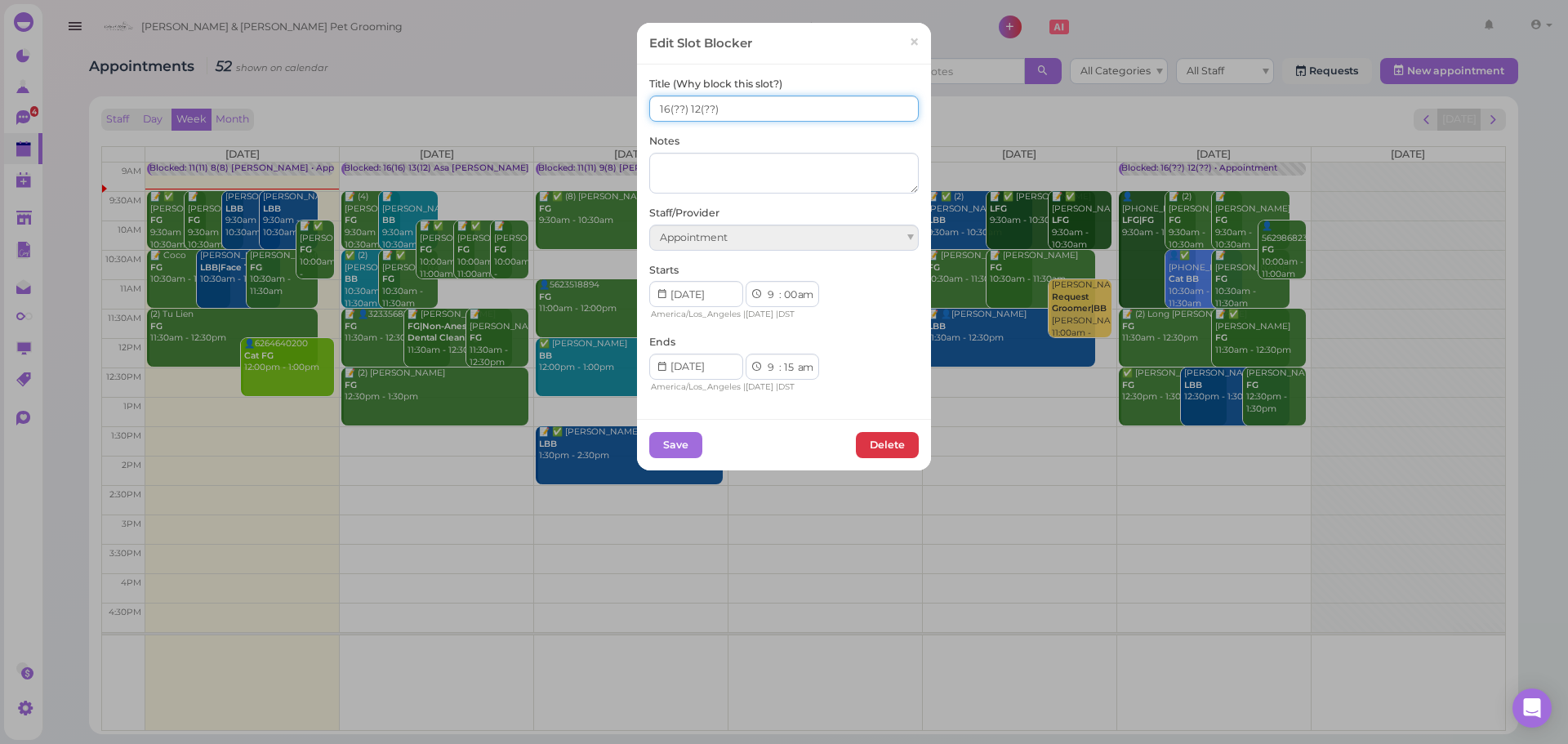
click at [726, 109] on input "16(??) 12(??)" at bounding box center [784, 109] width 269 height 26
type input "16(17) 12(12)"
click at [657, 451] on button "Save" at bounding box center [675, 444] width 53 height 26
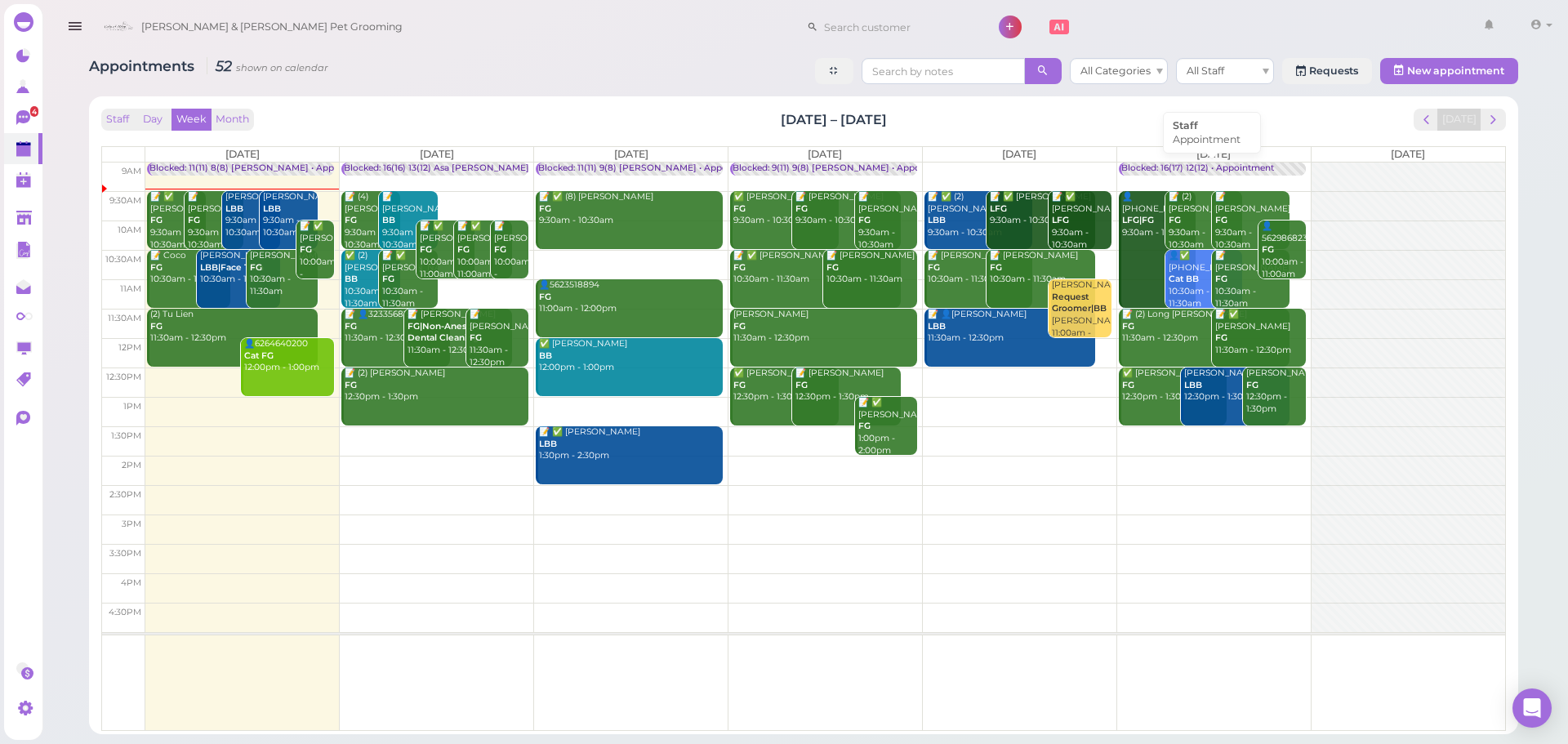
click at [1188, 163] on div "Blocked: 16(17) 12(12) • Appointment" at bounding box center [1197, 168] width 152 height 13
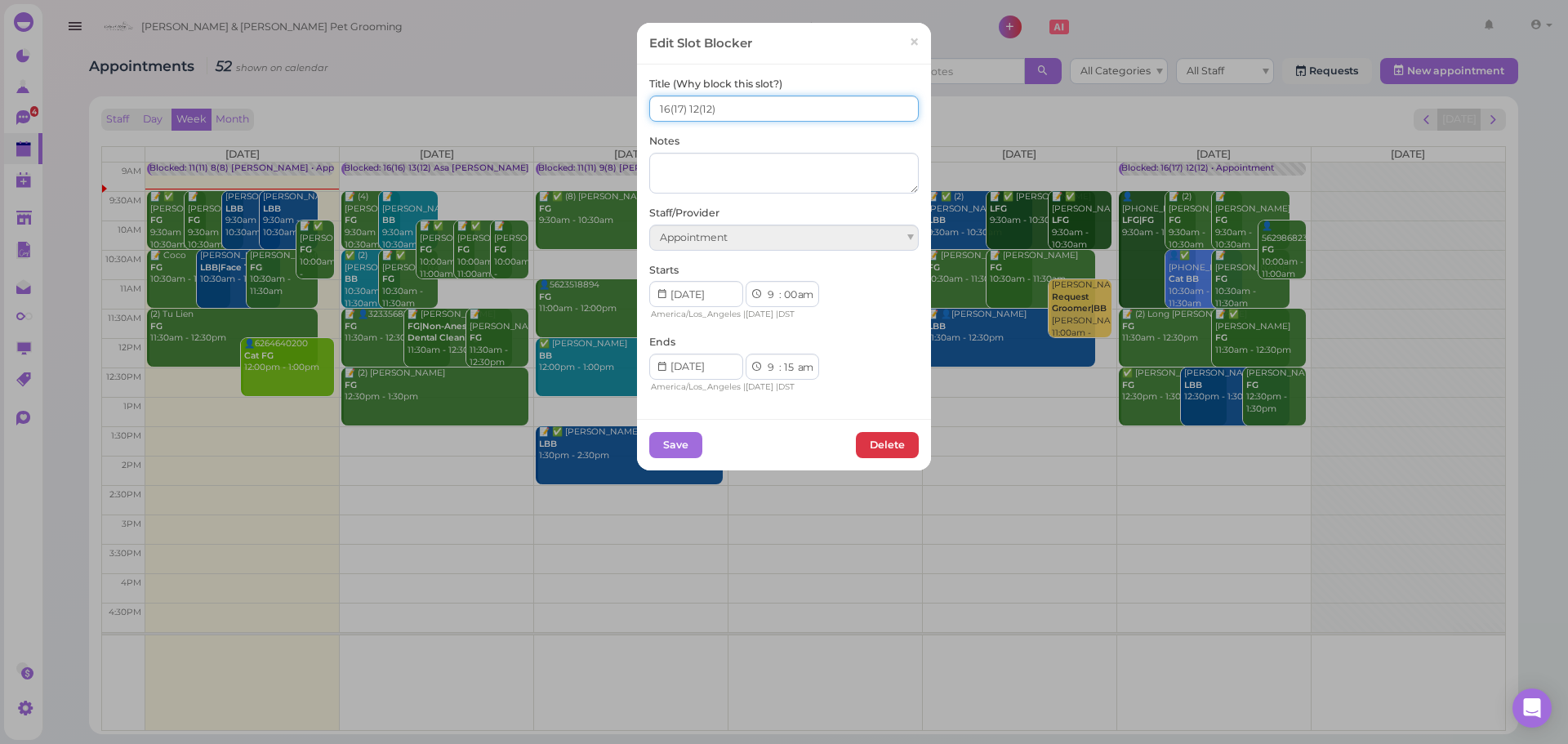
click at [796, 103] on input "16(17) 12(12)" at bounding box center [784, 109] width 269 height 26
type input "16(17) 12(12) Asa Helen Rebecca"
click at [678, 444] on button "Save" at bounding box center [675, 444] width 53 height 26
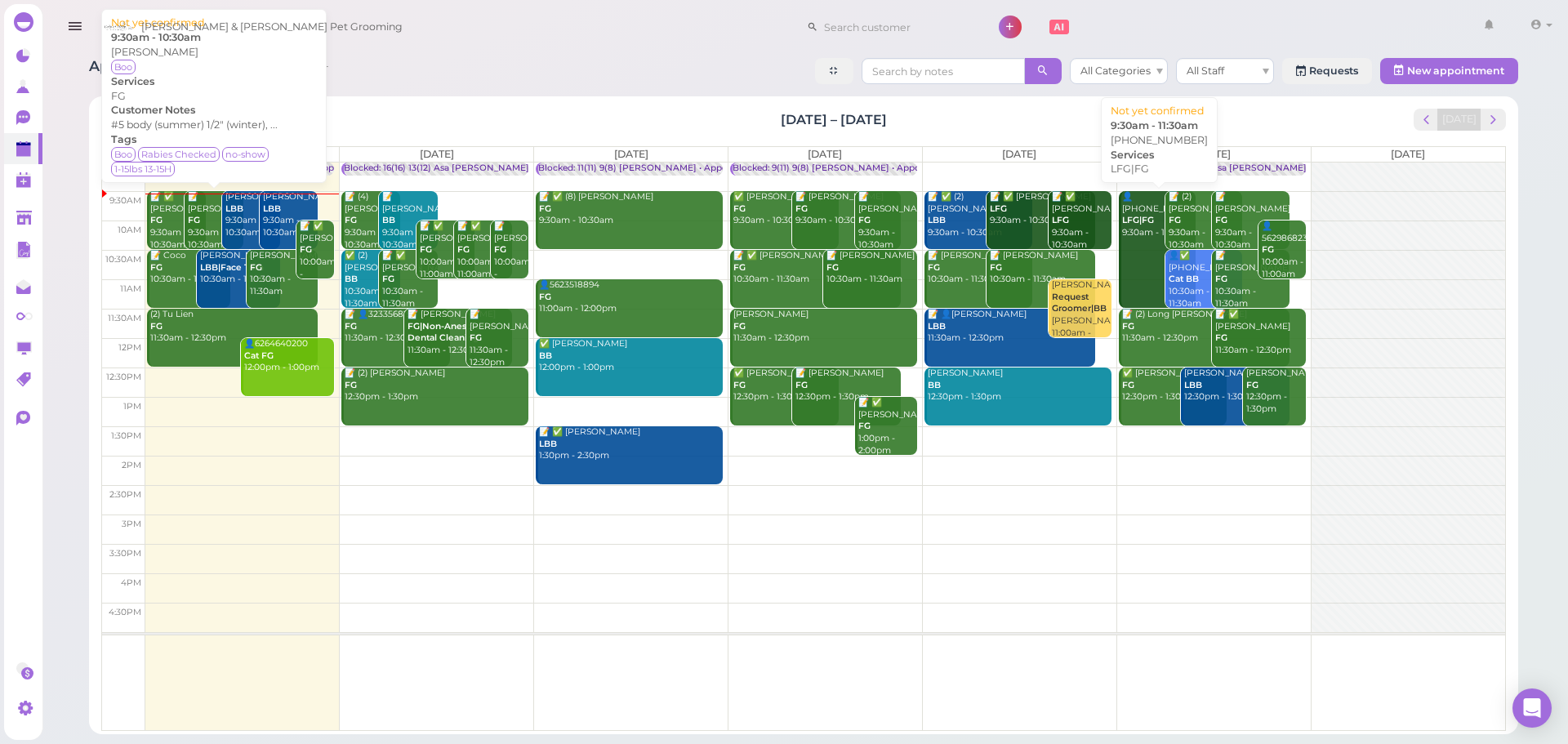
click at [199, 226] on div "📝 Tina Lien FG 9:30am - 10:30am" at bounding box center [215, 221] width 56 height 60
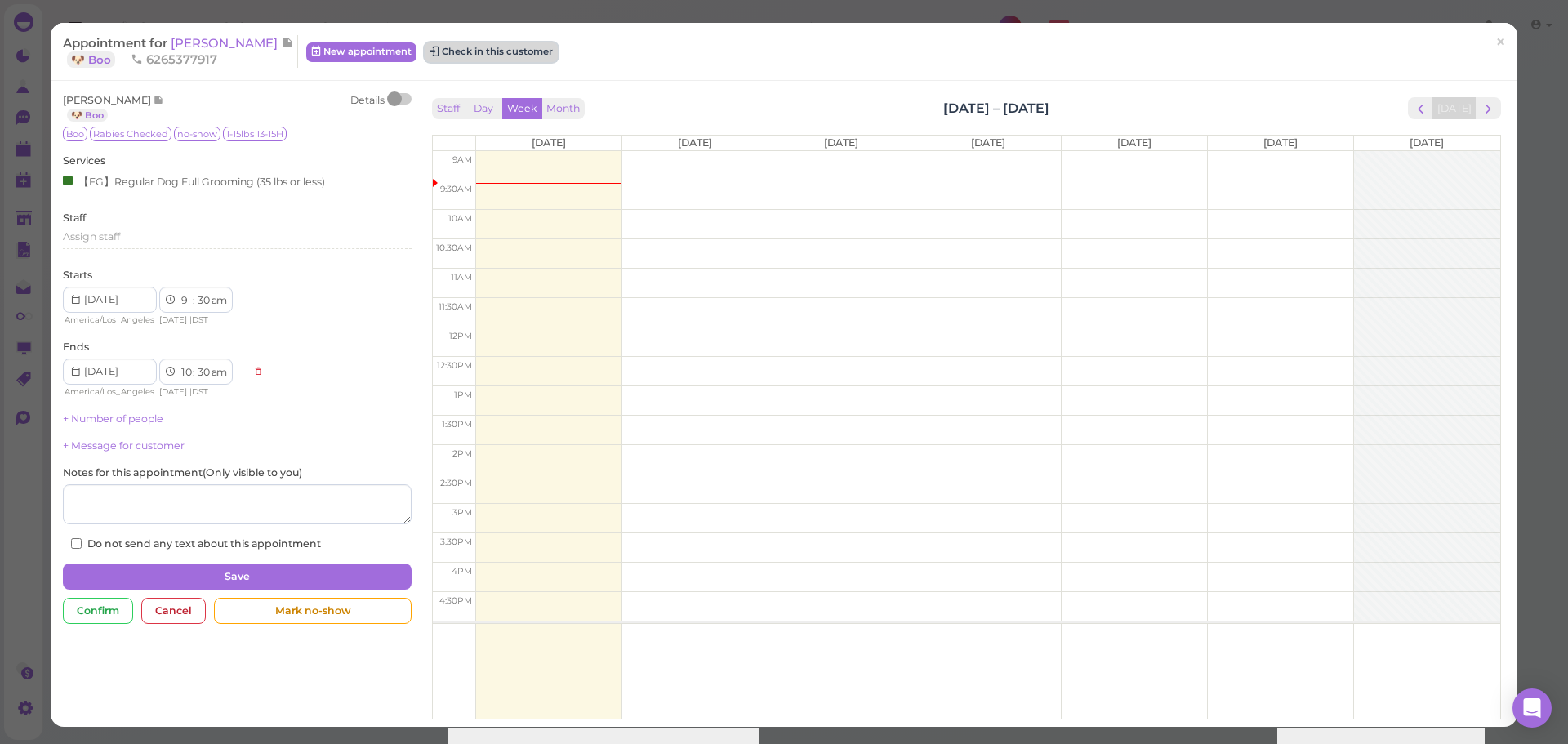
click at [454, 47] on button "Check in this customer" at bounding box center [492, 51] width 133 height 19
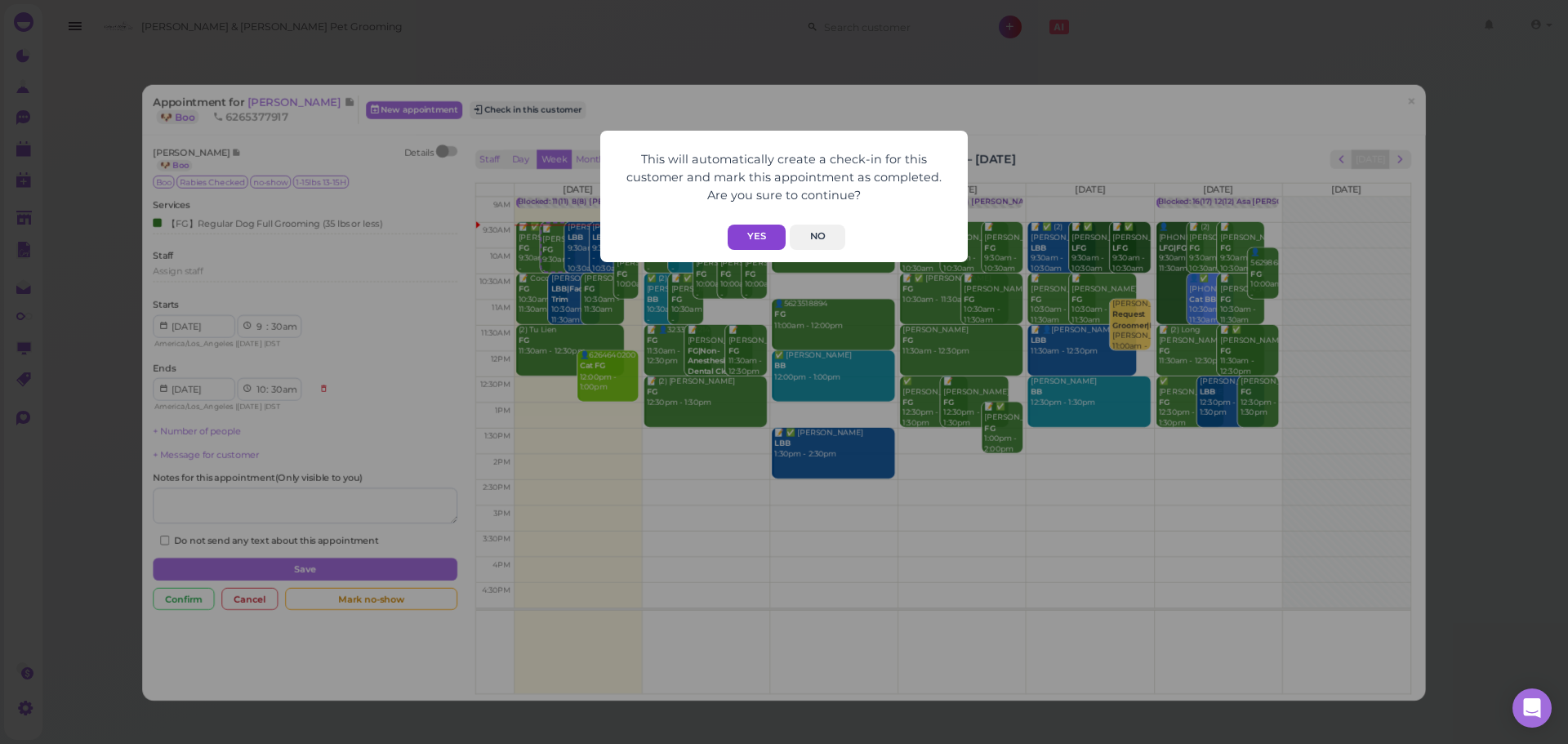
click at [770, 239] on button "Yes" at bounding box center [757, 237] width 58 height 25
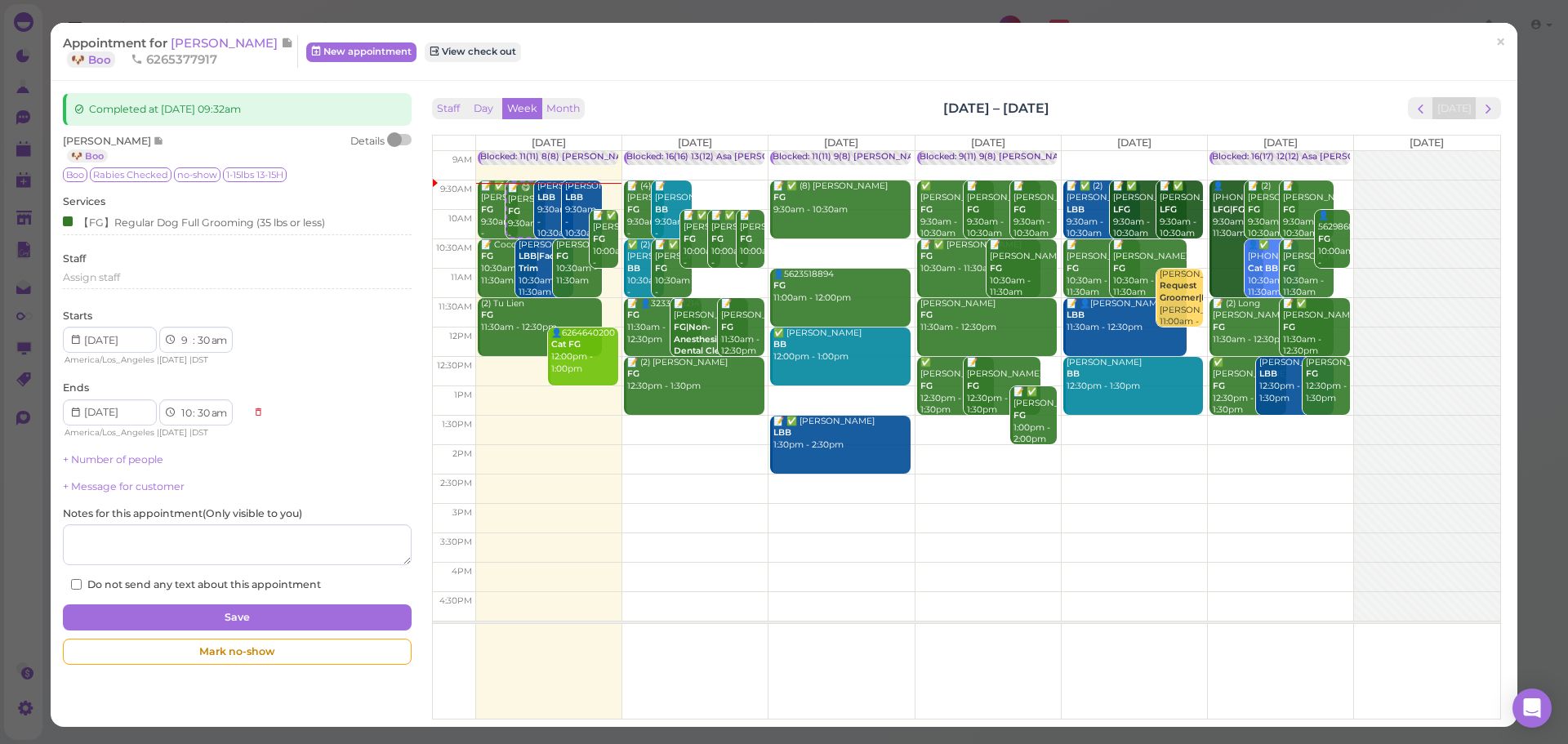
click at [859, 98] on div "Staff Day Week Month Aug 18 – 24, 2025 Today" at bounding box center [966, 108] width 1069 height 22
click at [1496, 41] on span "×" at bounding box center [1501, 42] width 11 height 23
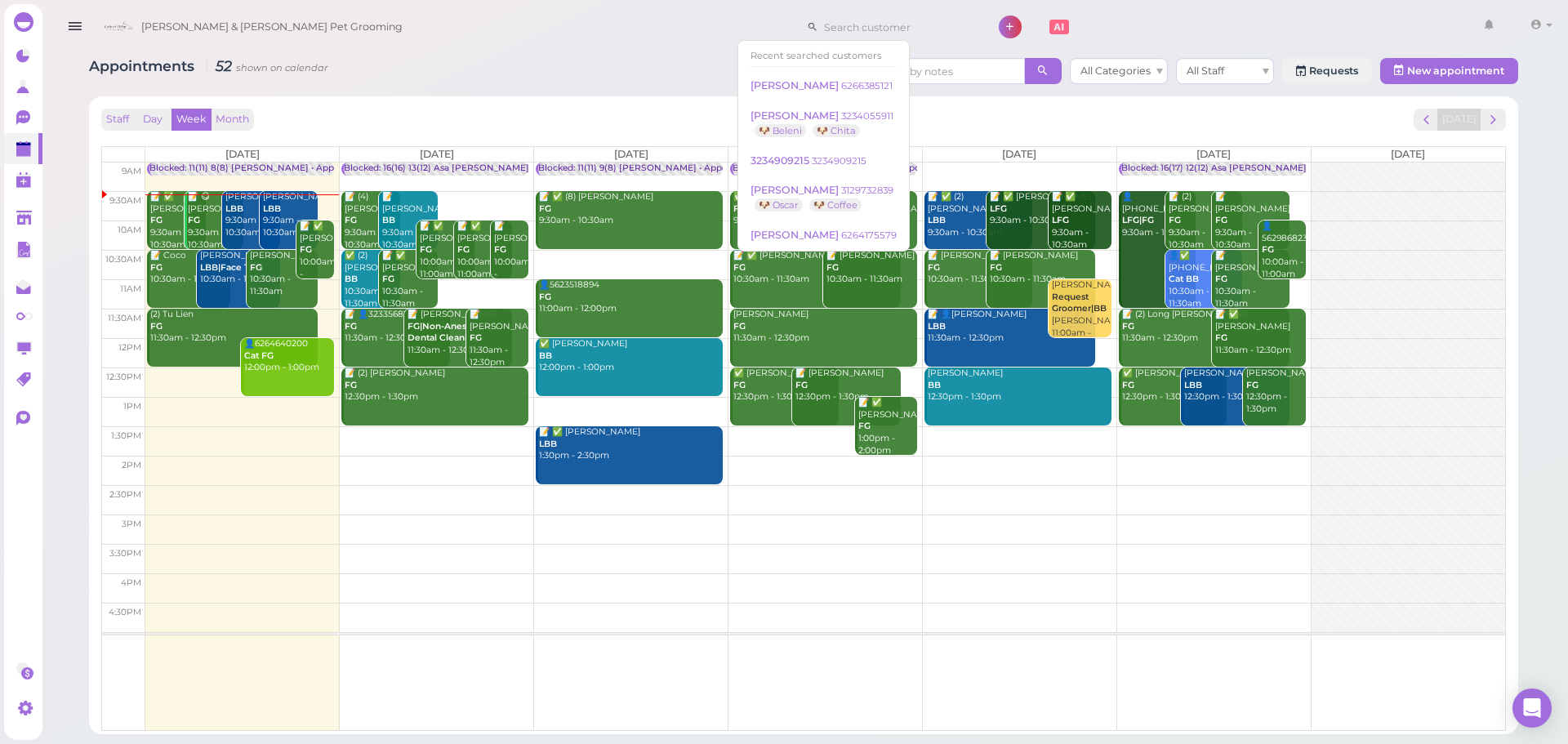
click at [608, 88] on div "Appointments 52 shown on calendar All Categories All Staff Requests New appoint…" at bounding box center [804, 390] width 1470 height 688
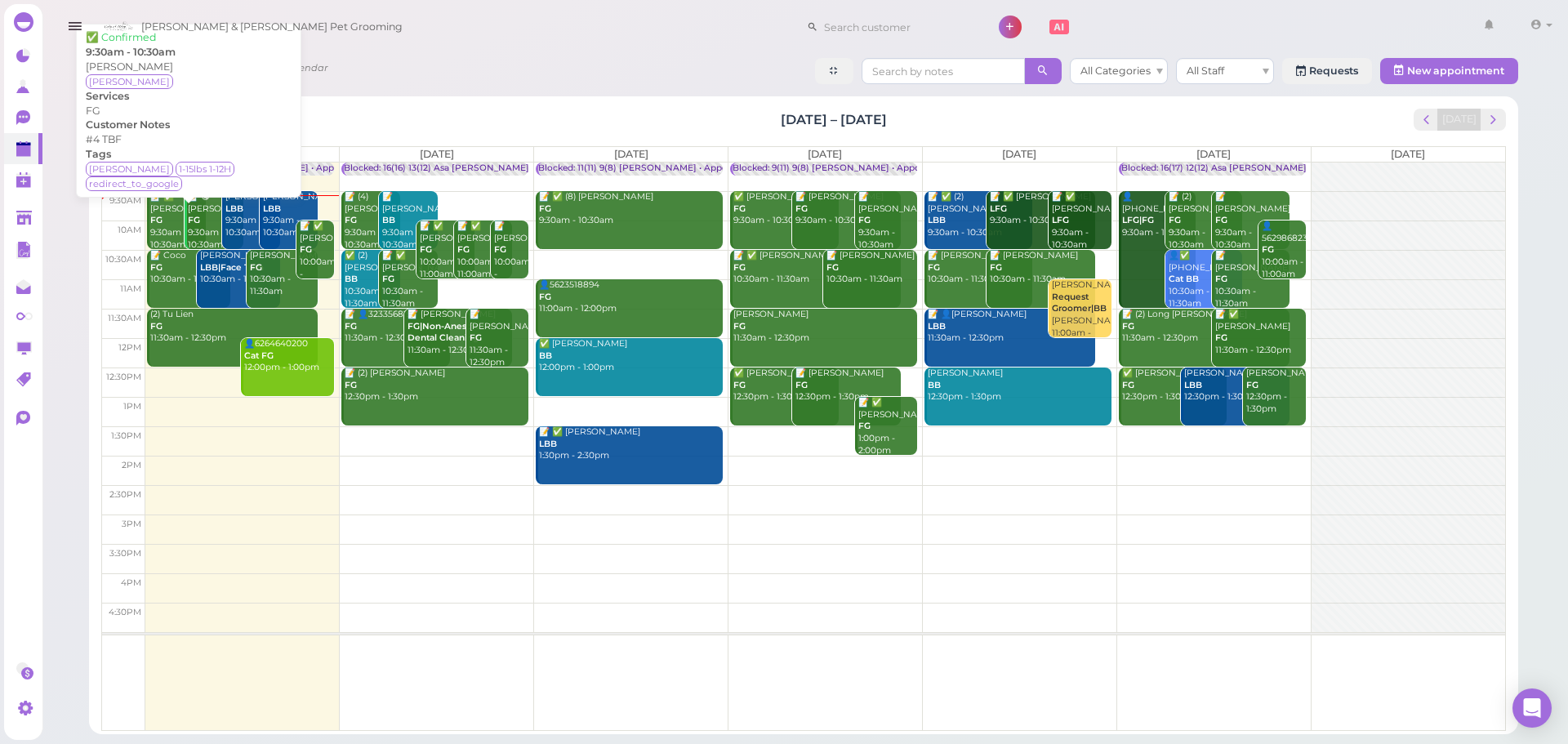
click at [177, 213] on div "📝 ✅ Karina Arroyo FG 9:30am - 10:30am" at bounding box center [178, 221] width 56 height 60
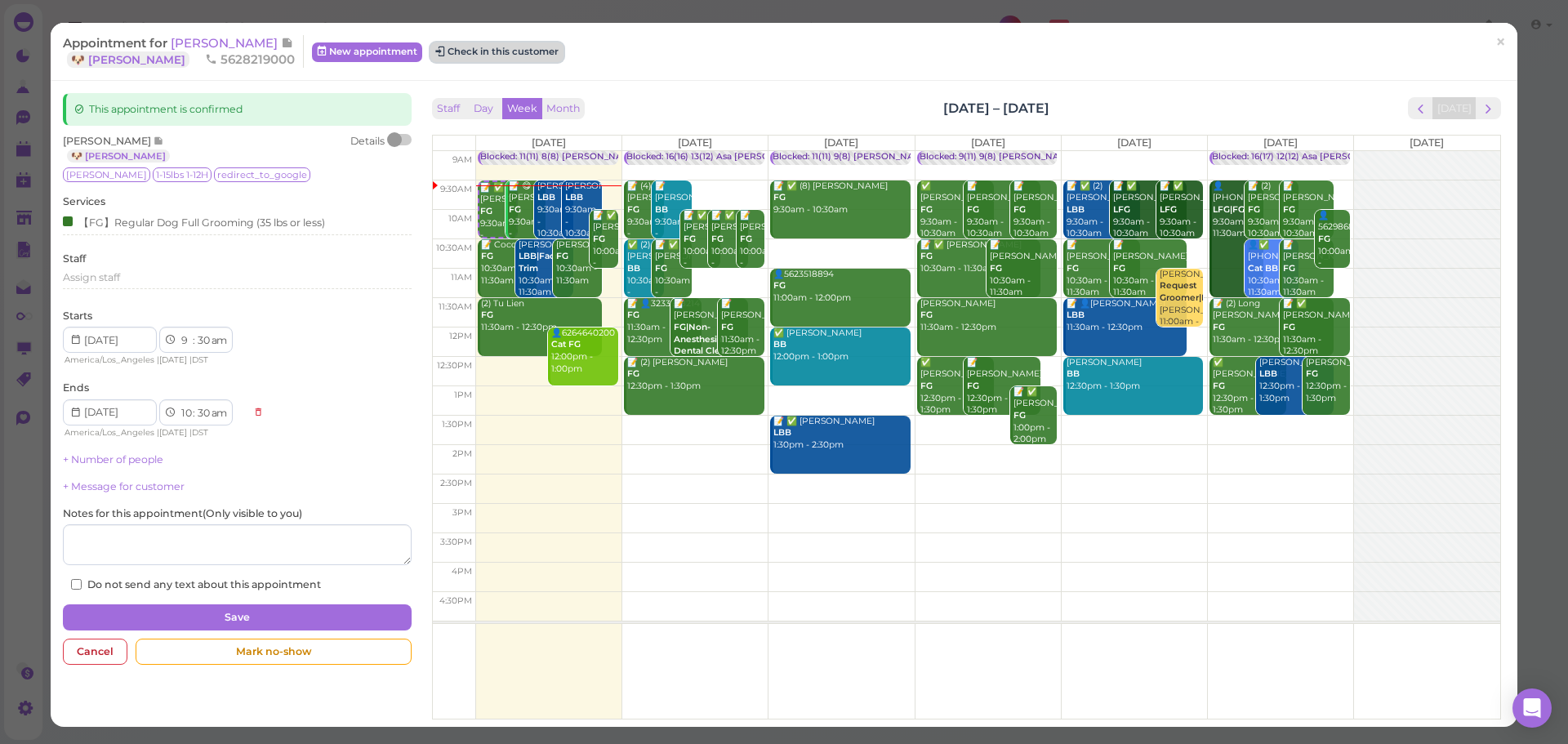
click at [485, 55] on button "Check in this customer" at bounding box center [497, 51] width 133 height 19
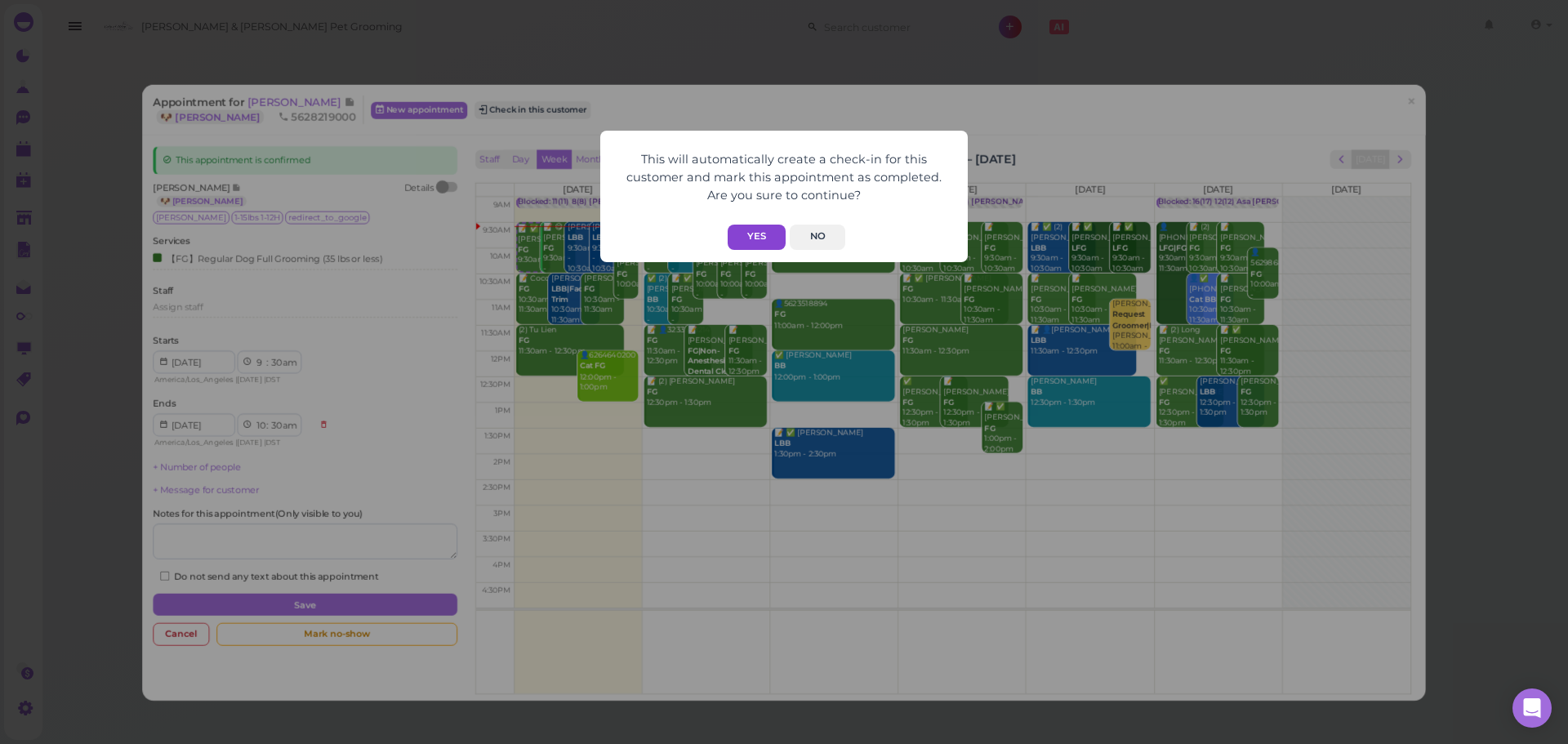
click at [752, 247] on button "Yes" at bounding box center [757, 237] width 58 height 25
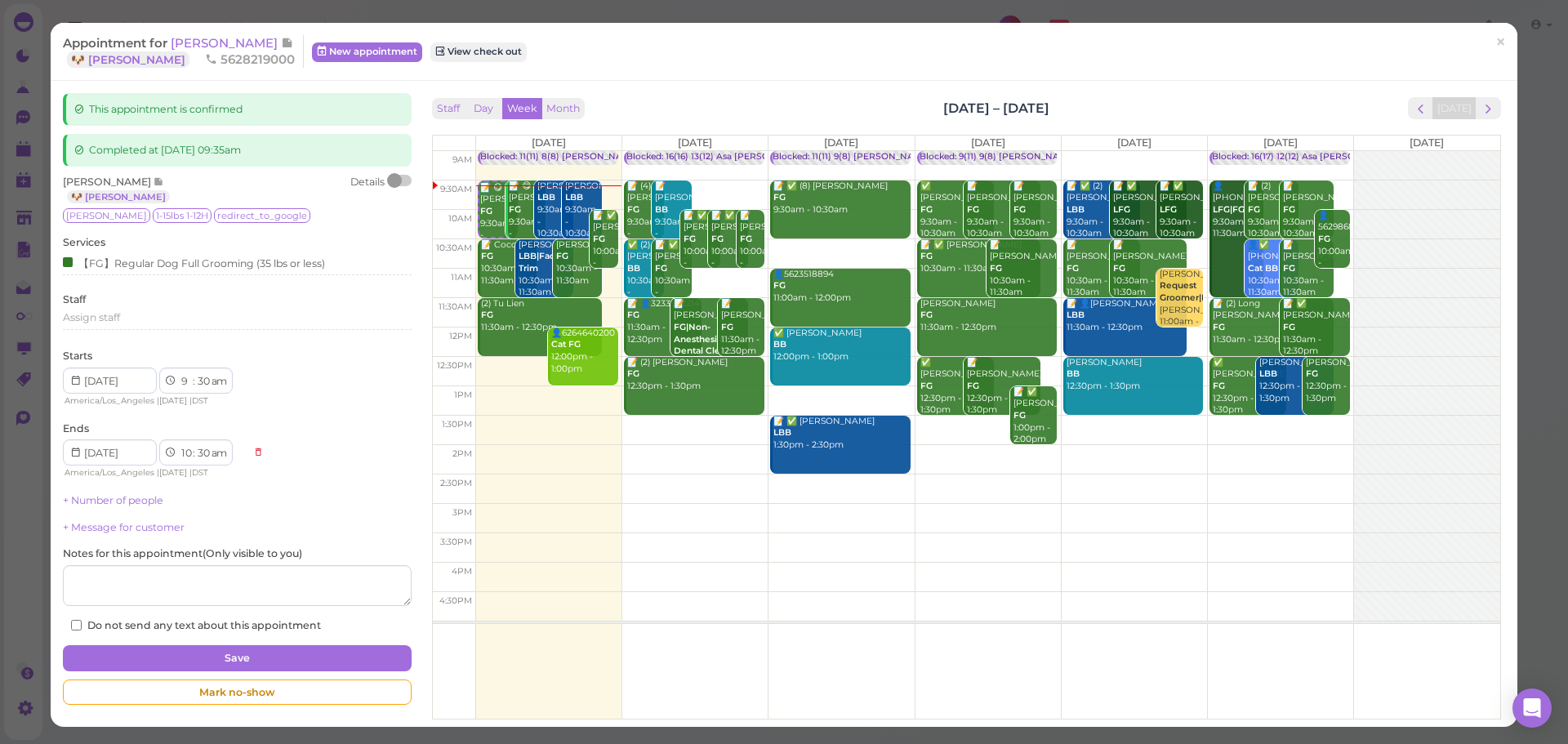
click at [1121, 109] on div "Staff Day Week Month Aug 18 – 24, 2025 Today" at bounding box center [966, 108] width 1069 height 22
click at [1496, 51] on span "×" at bounding box center [1501, 42] width 11 height 23
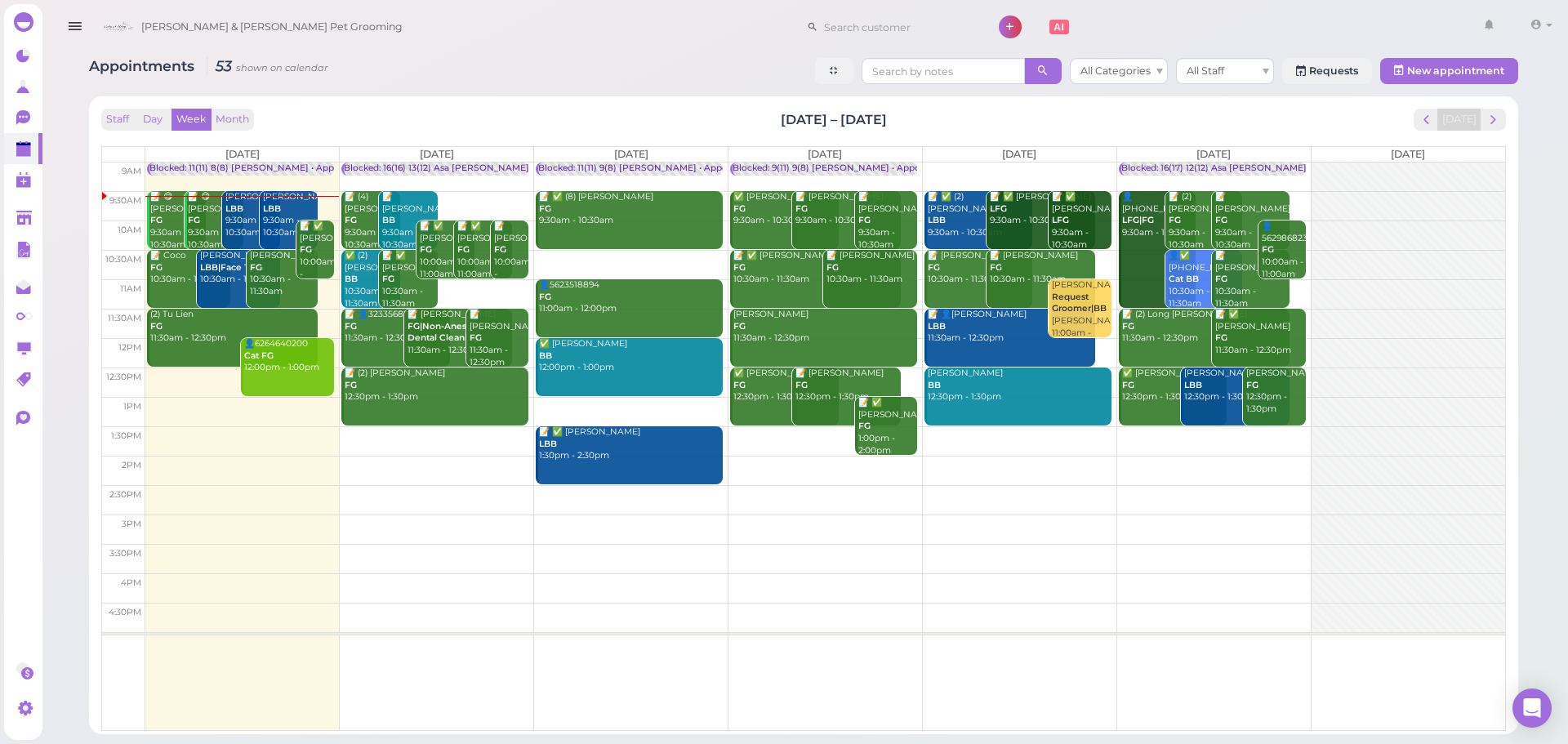
click at [167, 219] on div "📝 😋 Karina Arroyo FG 9:30am - 10:30am" at bounding box center [178, 221] width 56 height 60
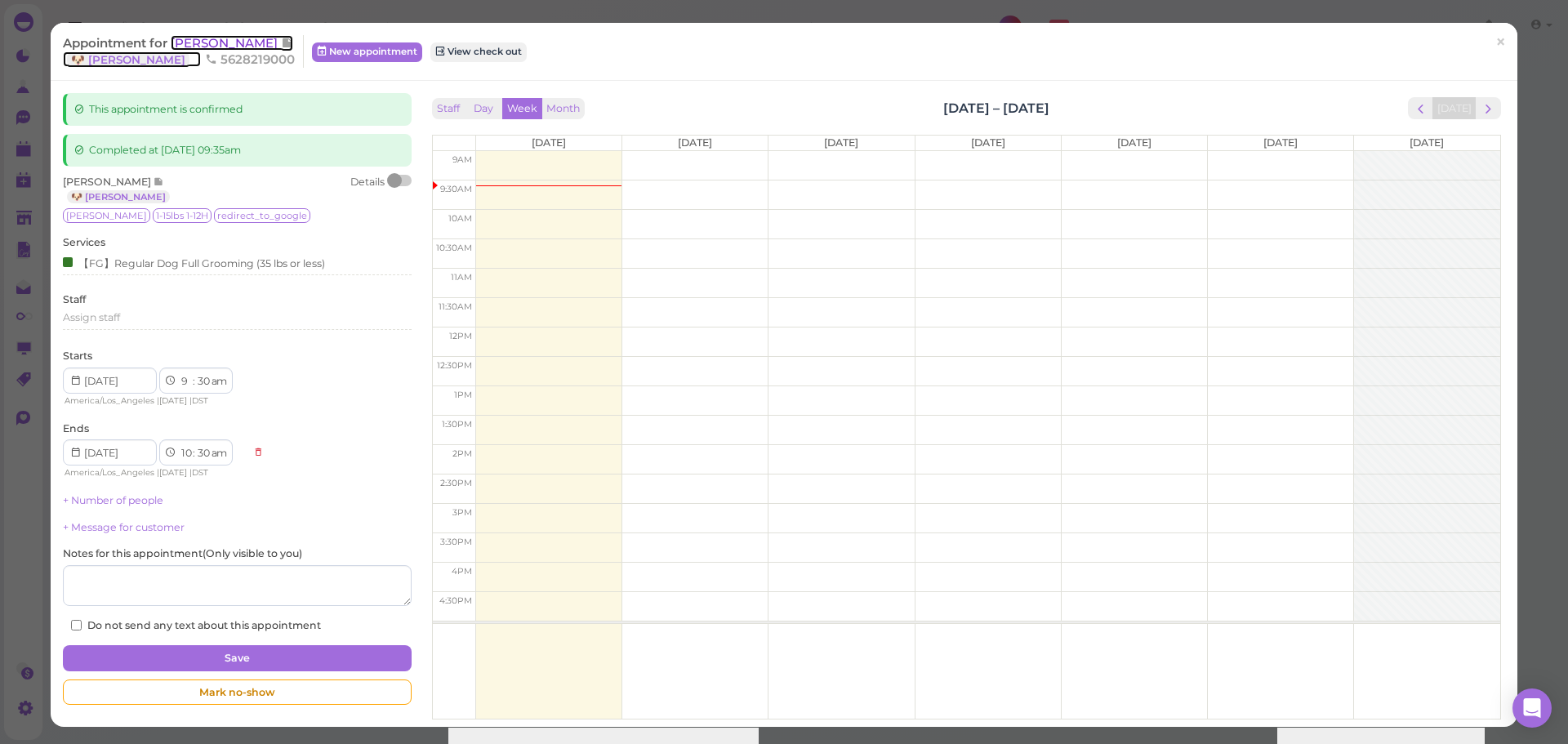
click at [192, 40] on span "[PERSON_NAME]" at bounding box center [226, 43] width 110 height 15
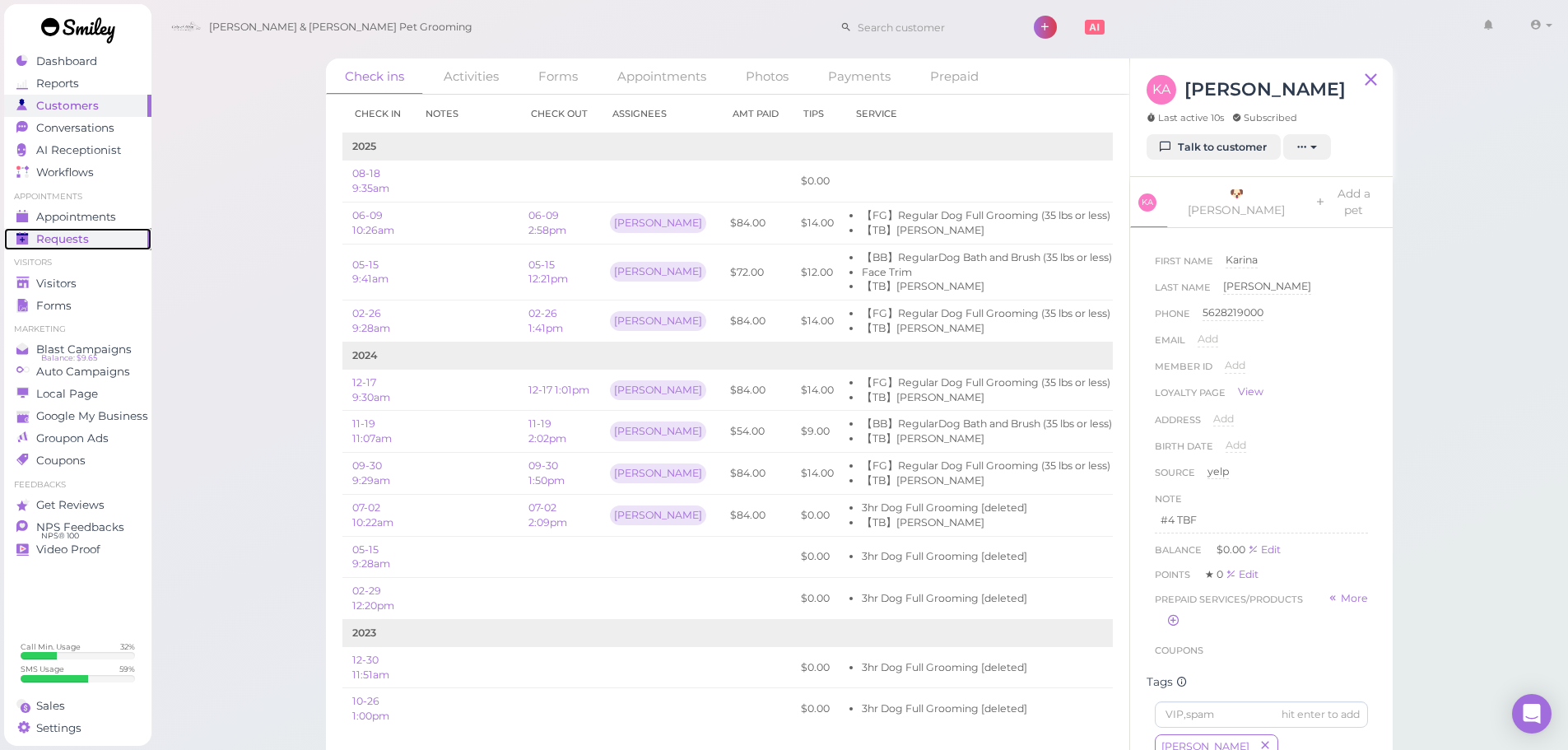
click at [124, 233] on div "Requests" at bounding box center [76, 239] width 119 height 14
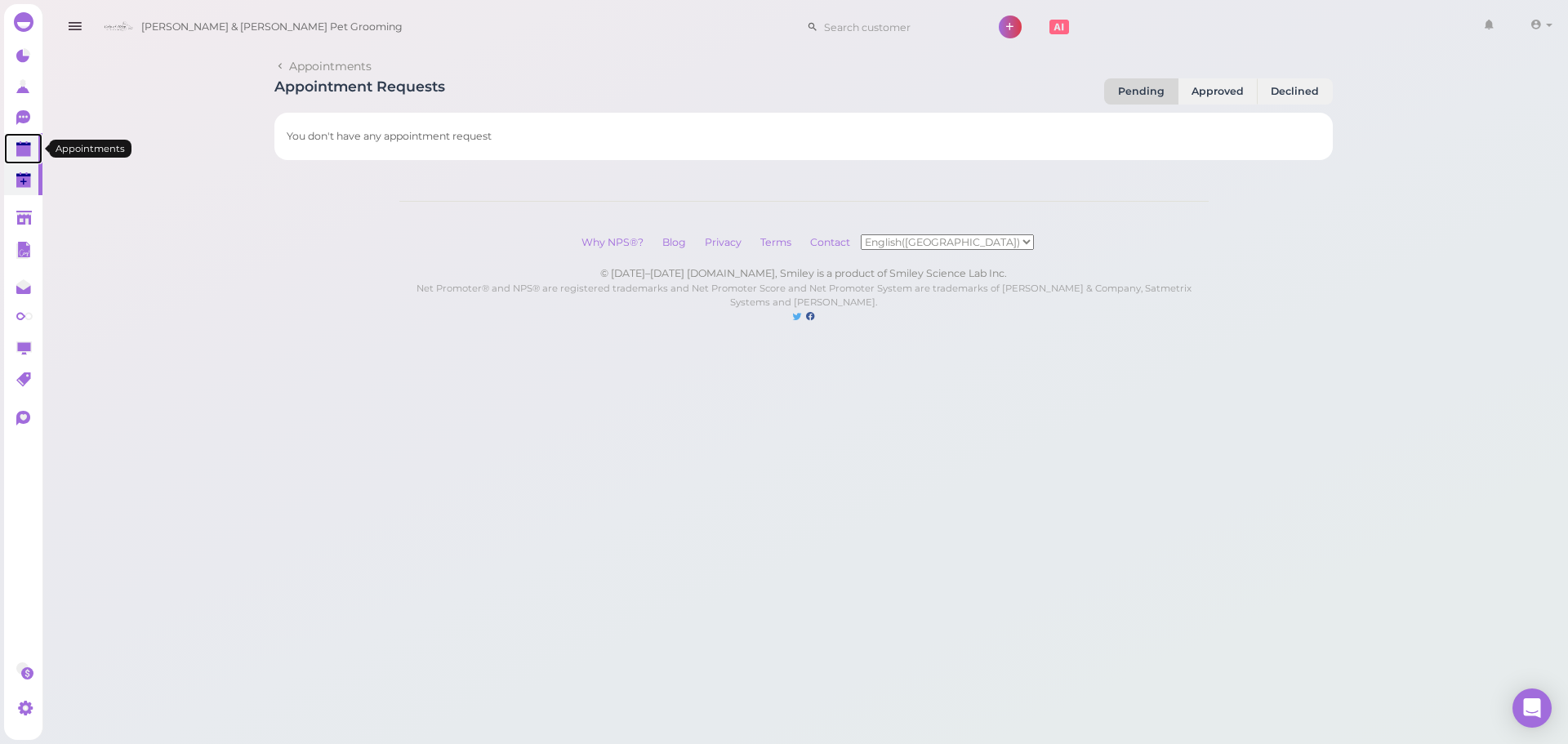
click at [24, 157] on icon at bounding box center [24, 150] width 17 height 17
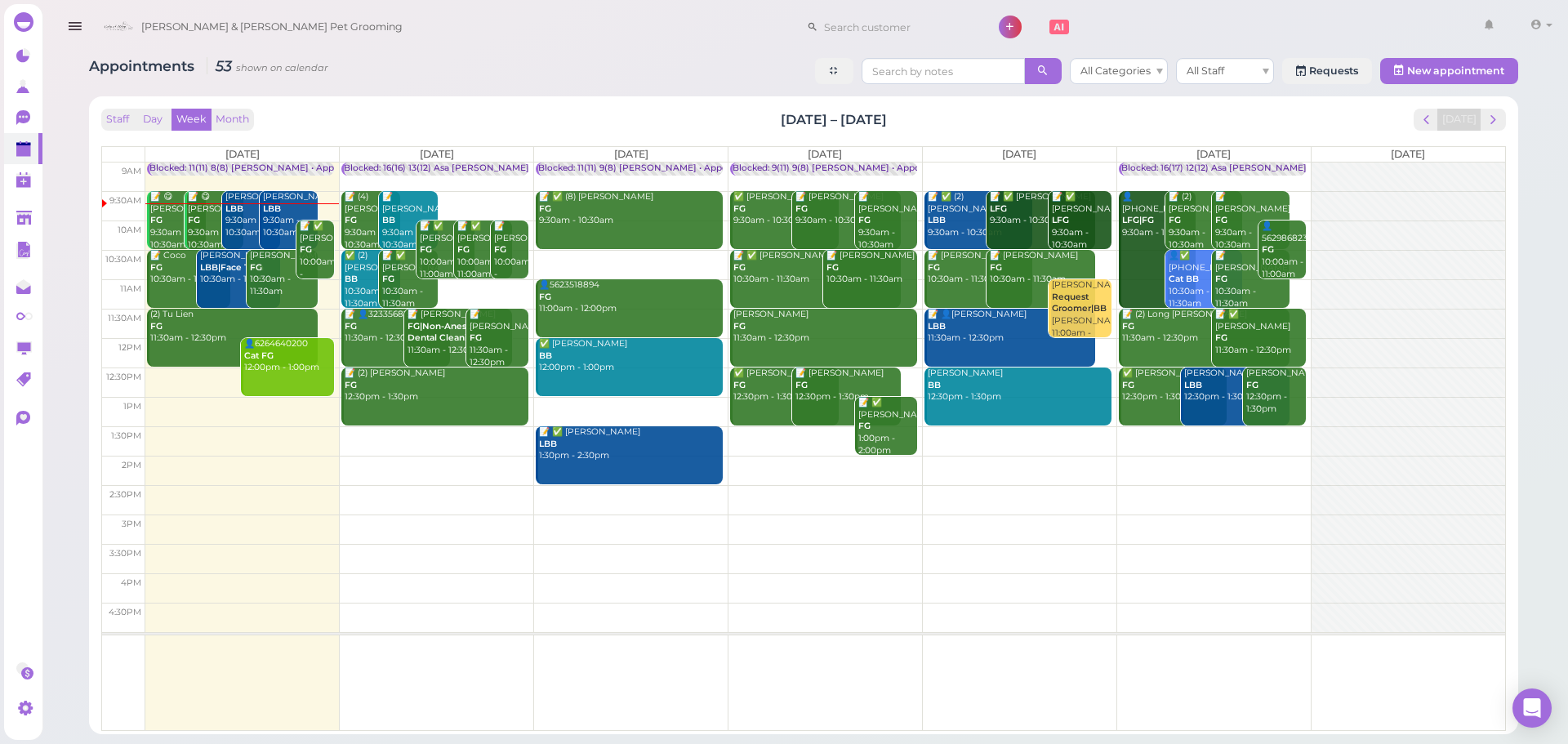
click at [433, 102] on div "Staff Day Week Month Aug 18 – 24, 2025 Today Mon 8/18 Tue 8/19 Wed 8/20 Thu 8/2…" at bounding box center [804, 415] width 1429 height 638
click at [443, 102] on div "Staff Day Week Month Aug 18 – 24, 2025 Today Mon 8/18 Tue 8/19 Wed 8/20 Thu 8/2…" at bounding box center [804, 415] width 1429 height 638
click at [1493, 113] on span "next" at bounding box center [1493, 120] width 15 height 15
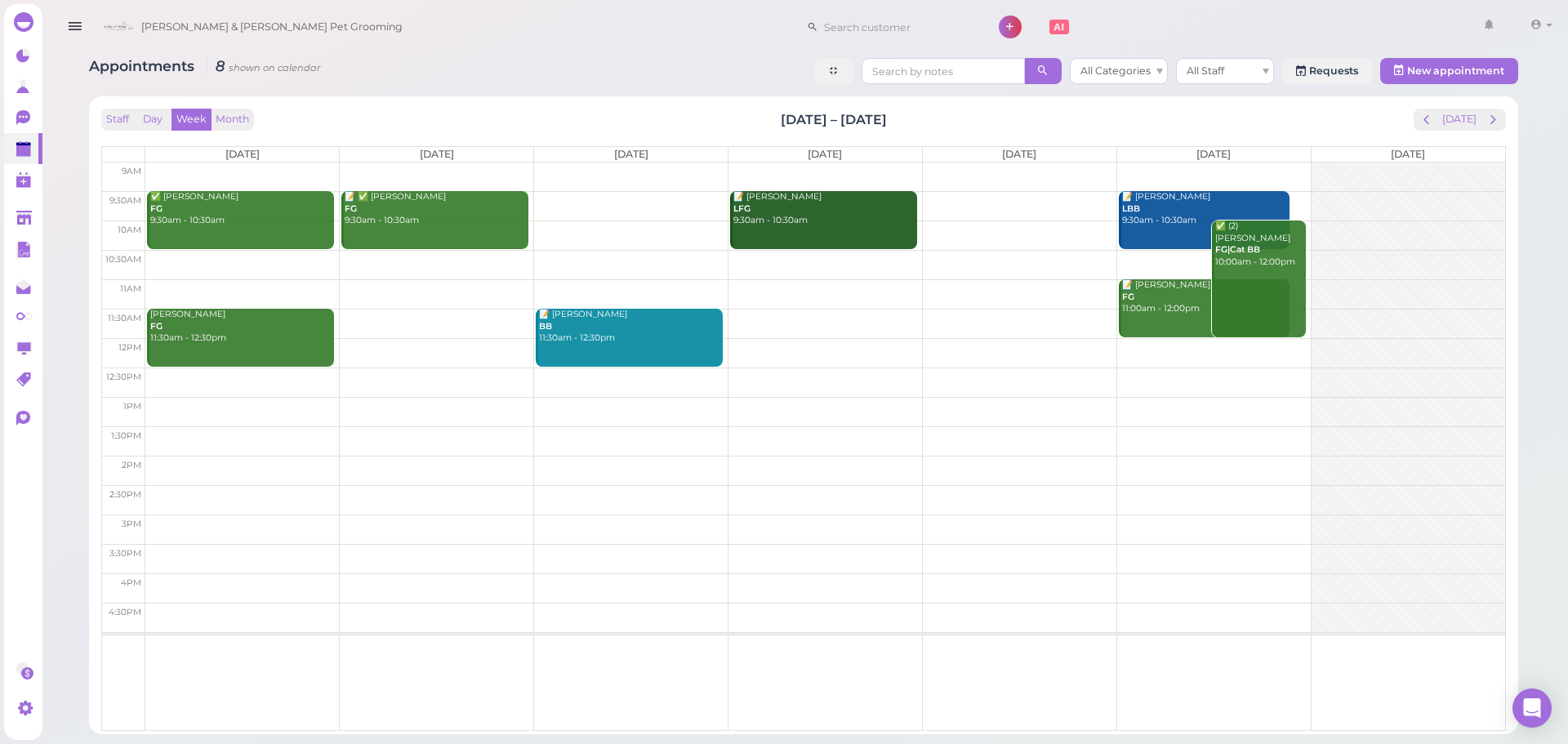
drag, startPoint x: 1491, startPoint y: 112, endPoint x: 431, endPoint y: 108, distance: 1060.0
click at [431, 109] on div "Staff Day Week Month Aug 25 – 31, 2025 Today" at bounding box center [803, 120] width 1405 height 22
click at [437, 258] on td at bounding box center [826, 264] width 1360 height 29
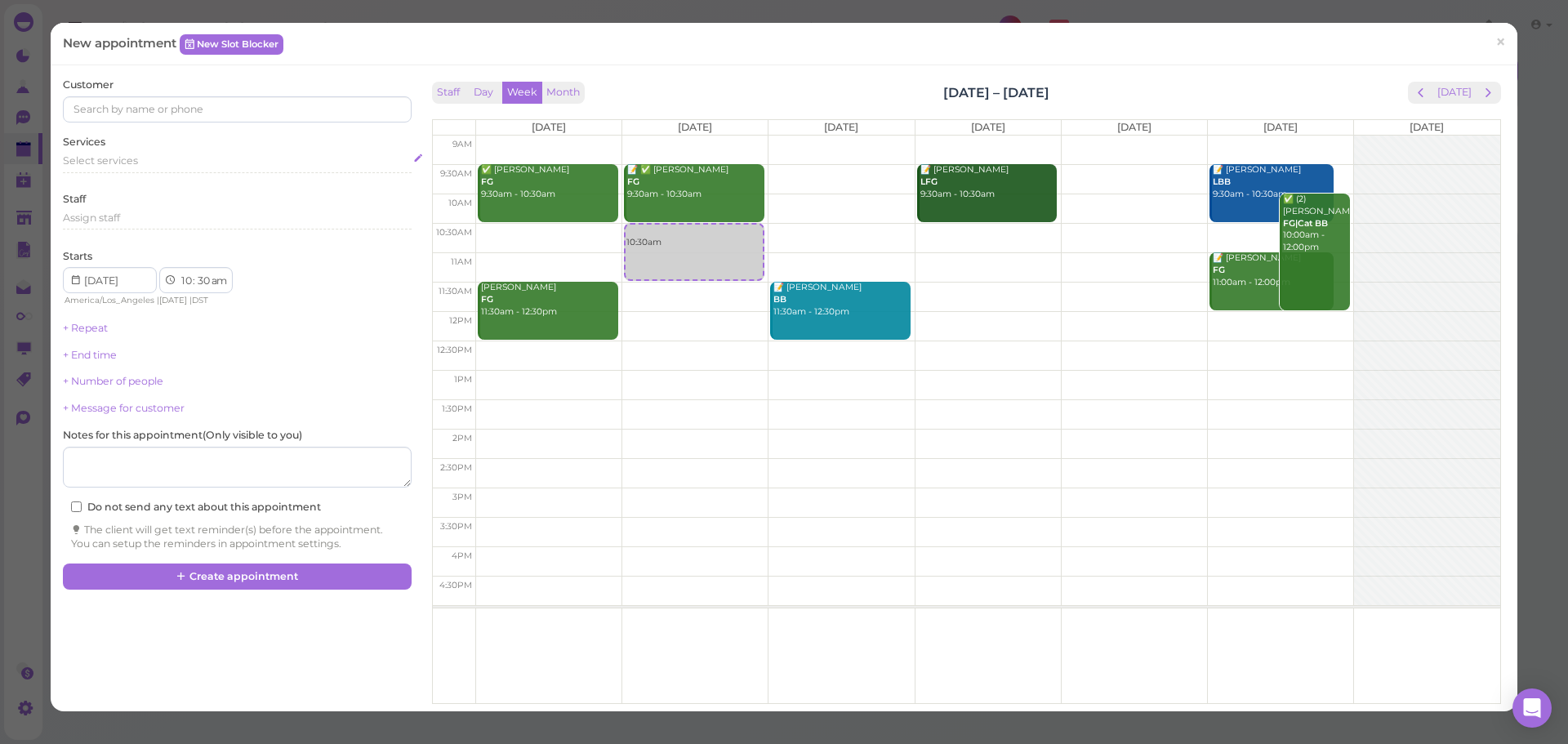
click at [224, 167] on div "Select services" at bounding box center [237, 160] width 348 height 14
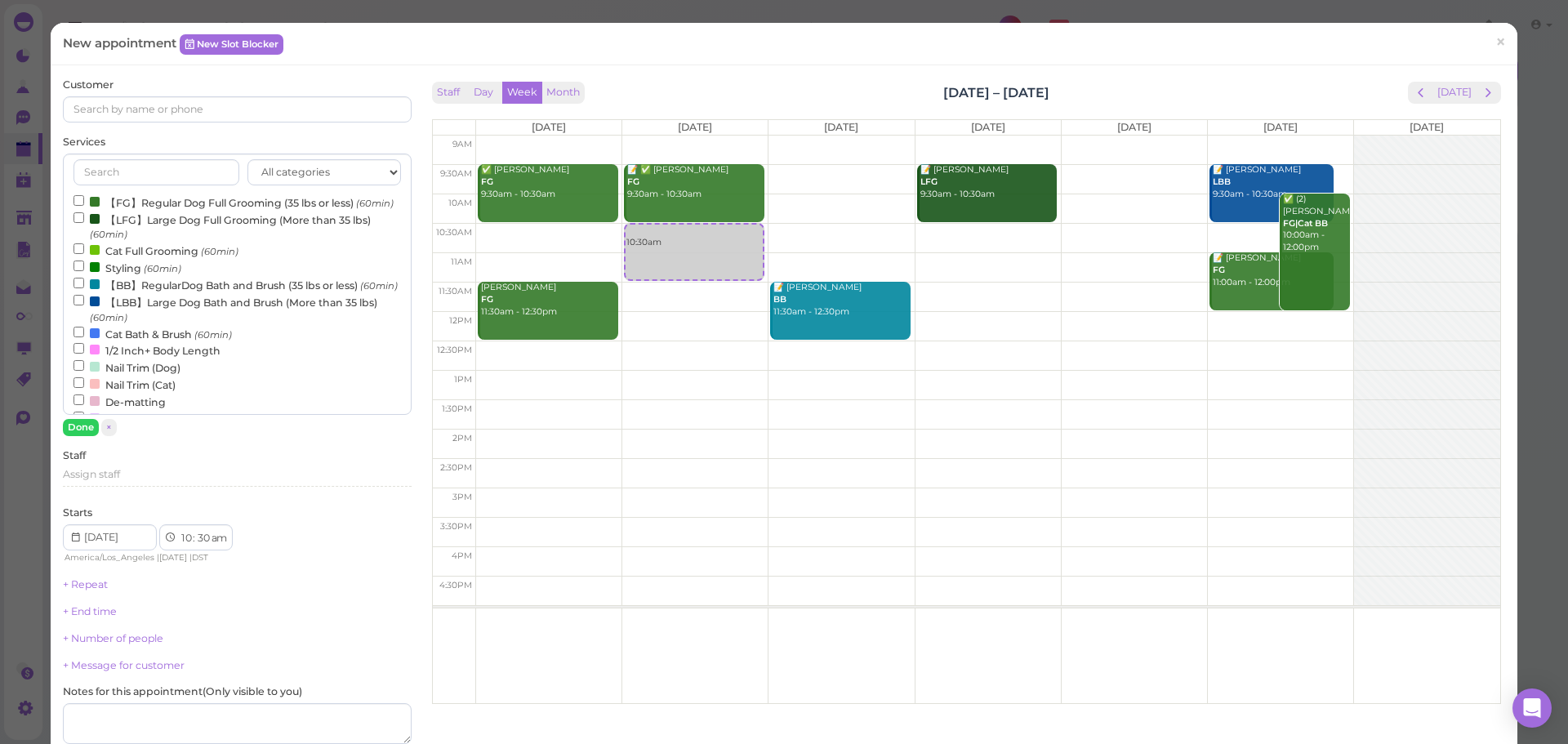
click at [161, 343] on label "Cat Bath & Brush (60min)" at bounding box center [152, 333] width 158 height 17
click at [84, 337] on input "Cat Bath & Brush (60min)" at bounding box center [78, 332] width 11 height 11
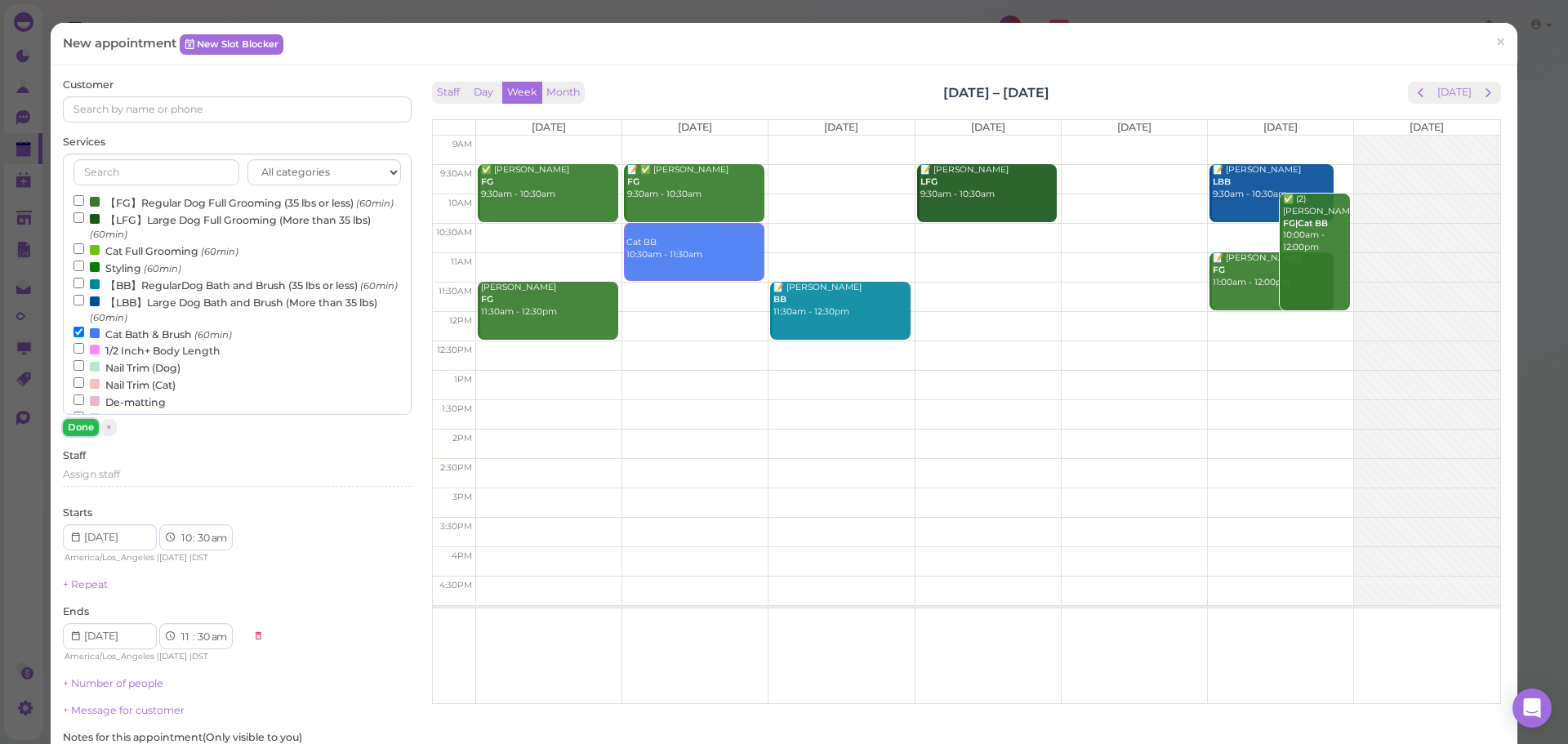
click at [72, 433] on button "Done" at bounding box center [81, 428] width 36 height 17
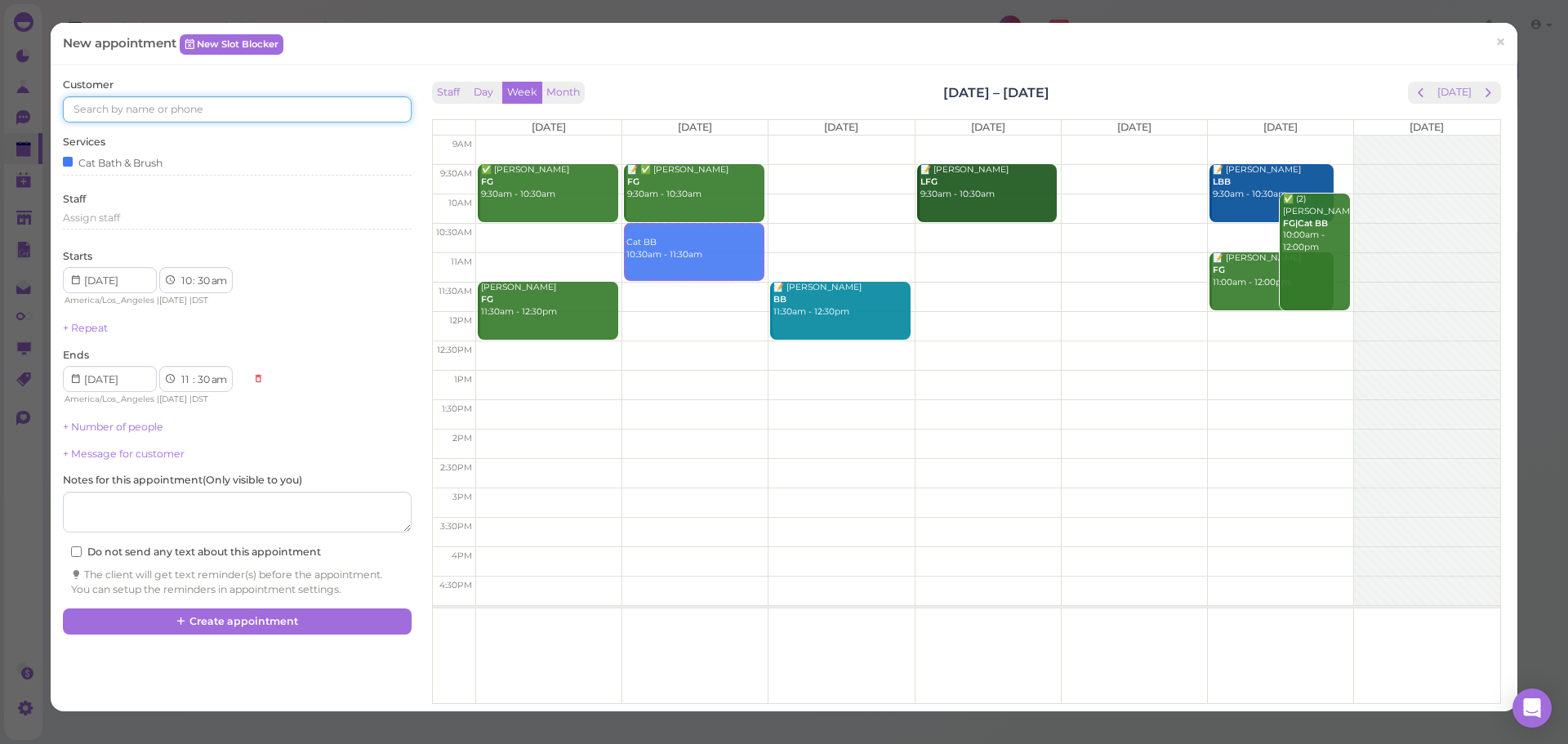
click at [174, 97] on input at bounding box center [237, 109] width 348 height 26
type input "6262366477"
click at [162, 133] on span "[PERSON_NAME]" at bounding box center [121, 138] width 91 height 13
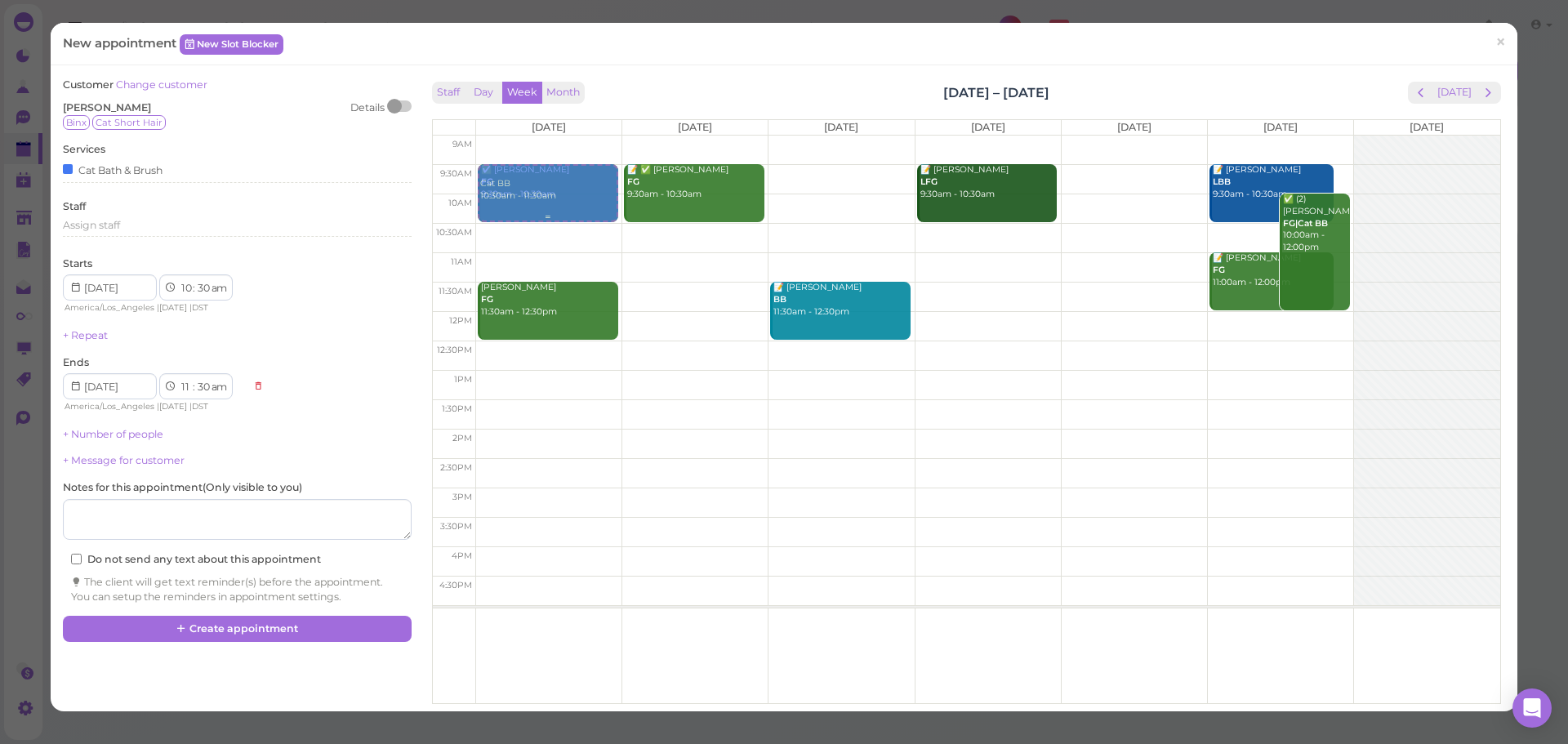
drag, startPoint x: 679, startPoint y: 240, endPoint x: 527, endPoint y: 188, distance: 160.6
click at [527, 136] on tr "Cat BB 10:30am - 11:30am ✅ De Gonzalez FG 9:30am - 10:30am Jennifer Jimenez FG …" at bounding box center [966, 136] width 1067 height 0
type input "[DATE]"
select select "9"
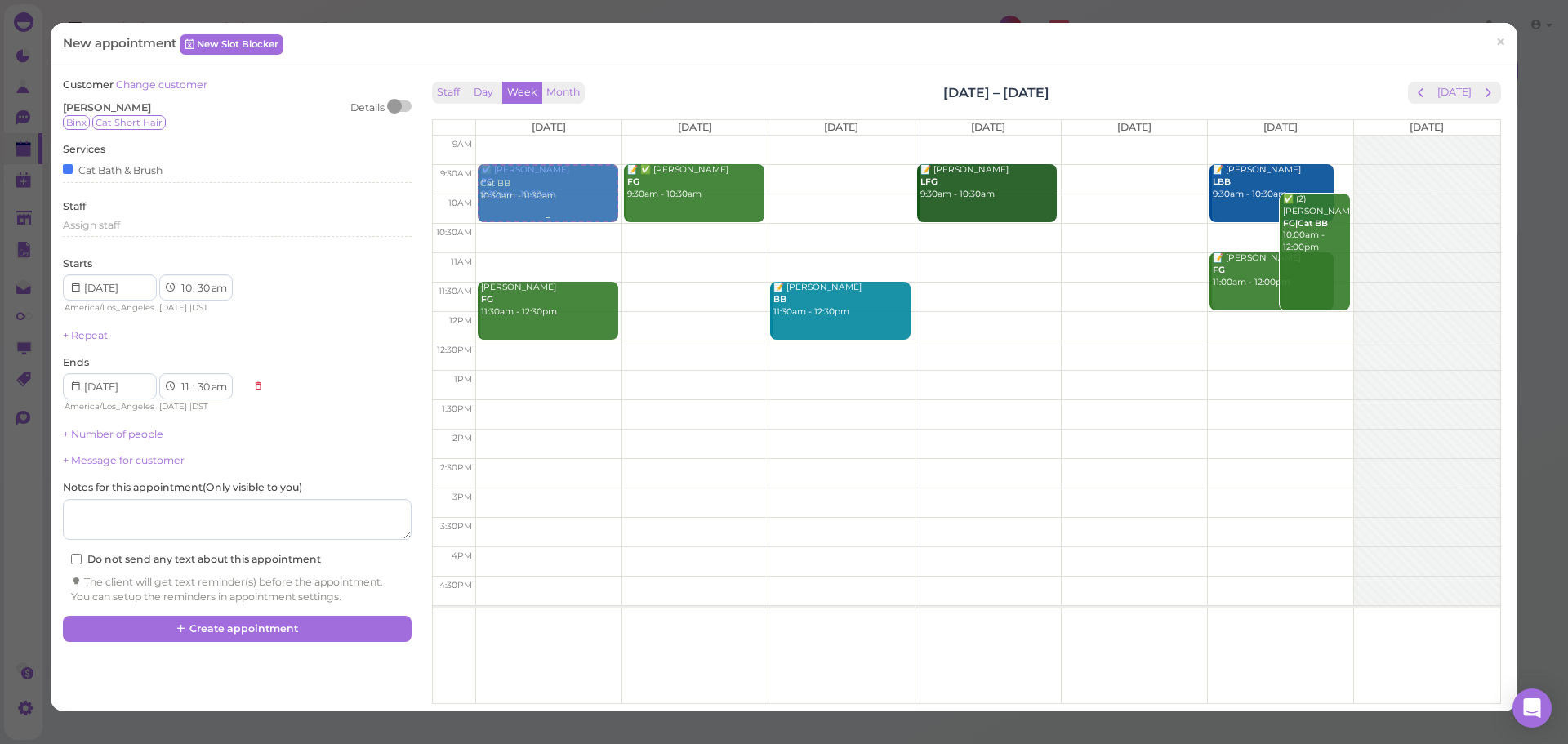
select select "10"
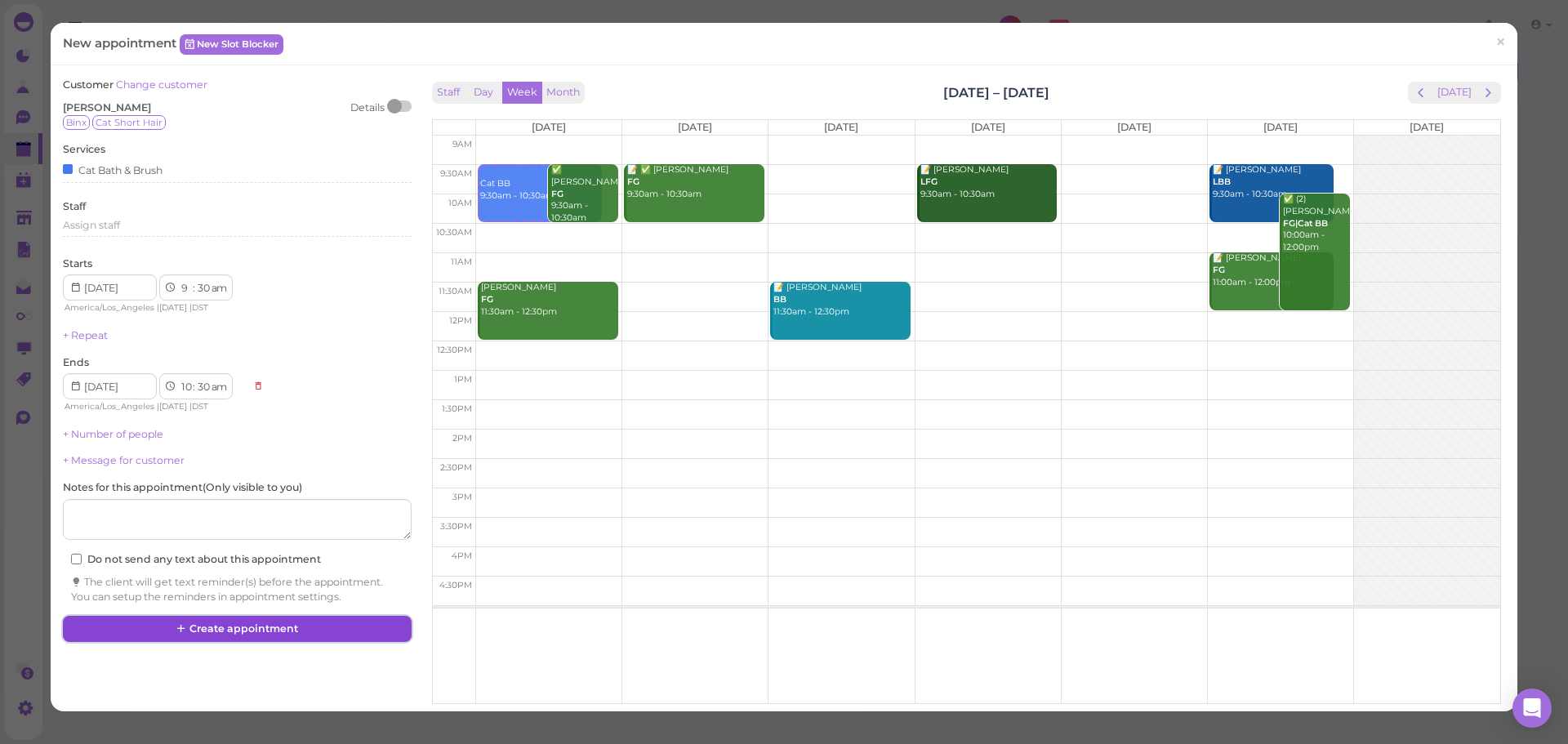
click at [299, 620] on button "Create appointment" at bounding box center [237, 629] width 348 height 26
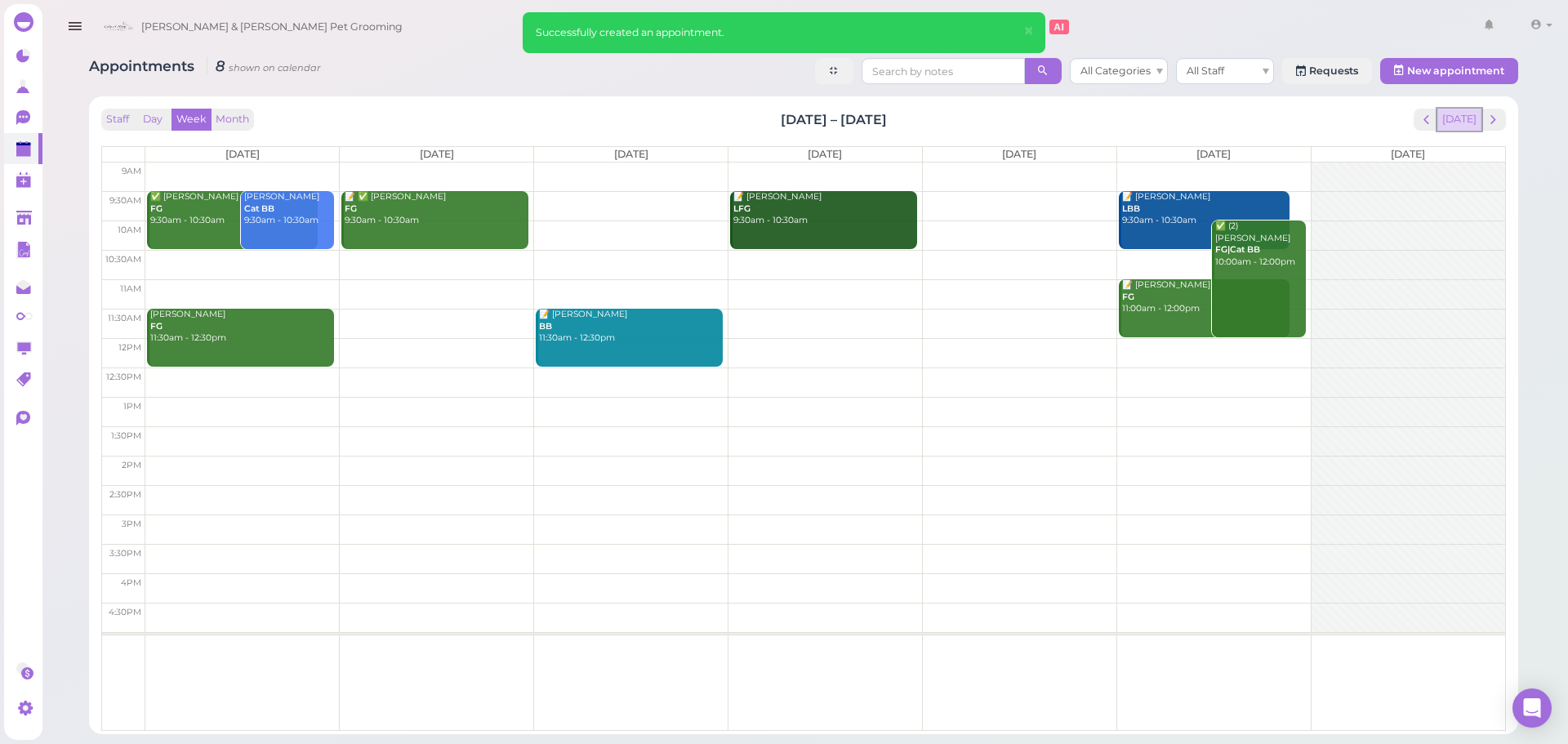
click at [1452, 118] on button "[DATE]" at bounding box center [1459, 120] width 44 height 22
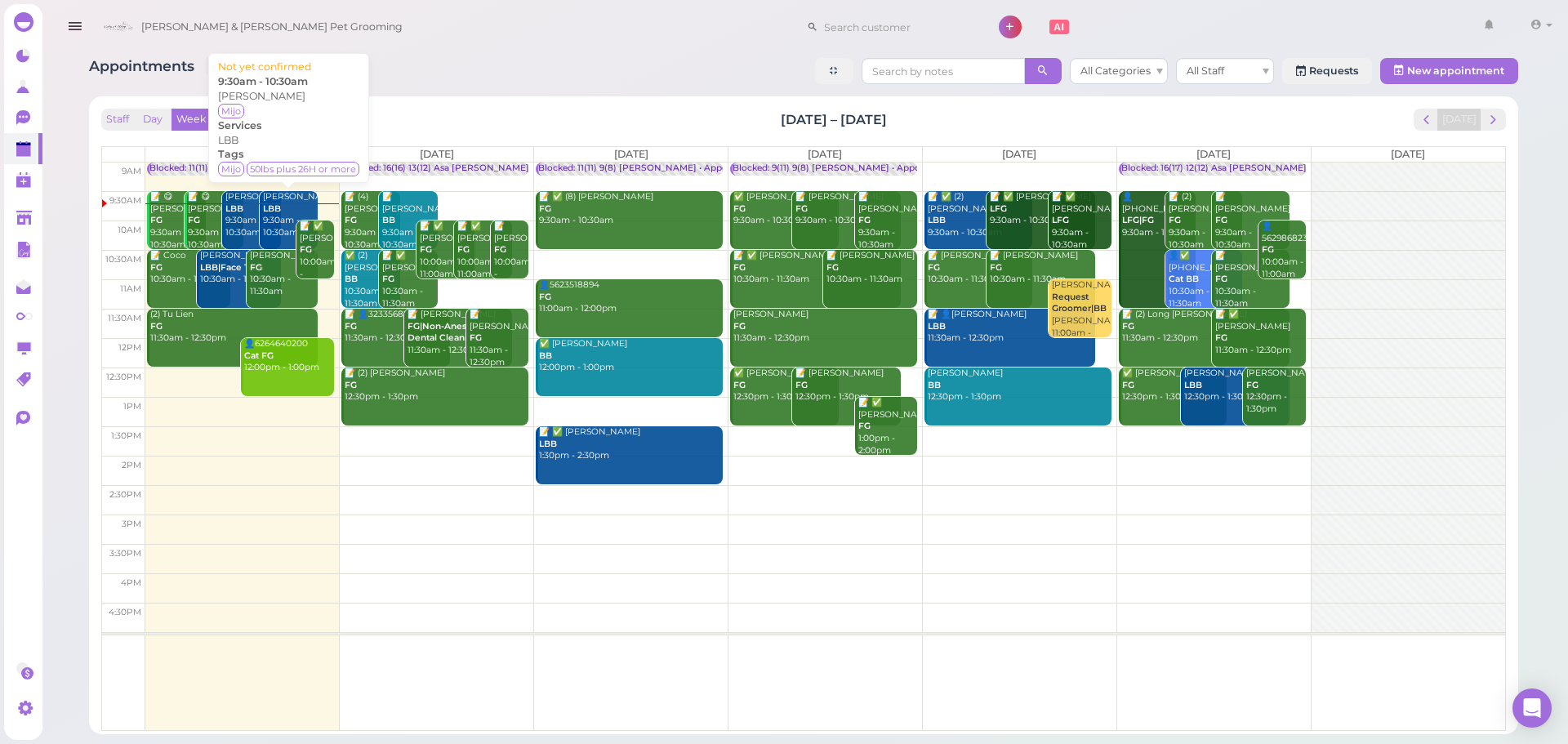
click at [287, 226] on div "Tim Gilliam LBB 9:30am - 10:30am" at bounding box center [290, 215] width 56 height 48
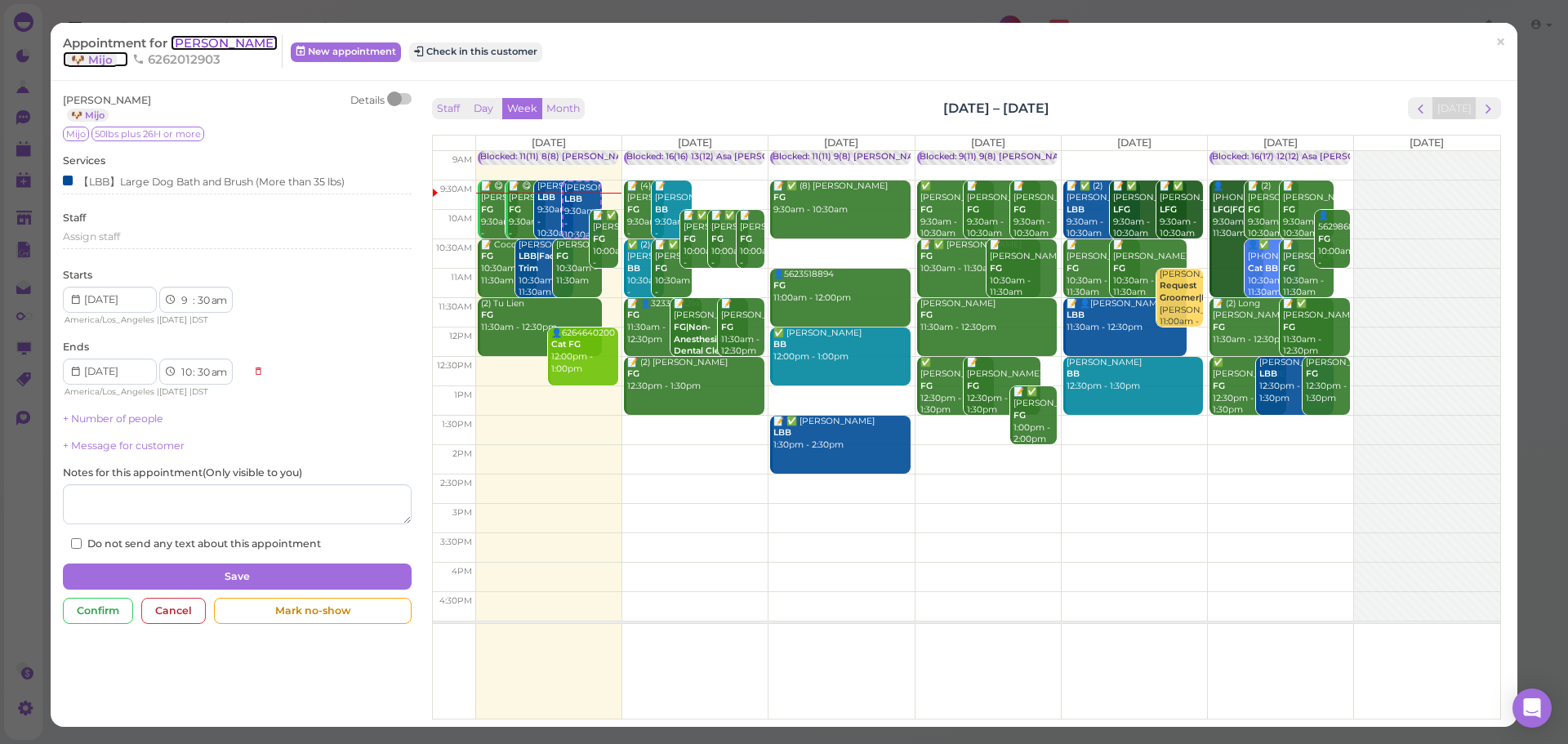
click at [210, 41] on span "[PERSON_NAME]" at bounding box center [224, 43] width 107 height 15
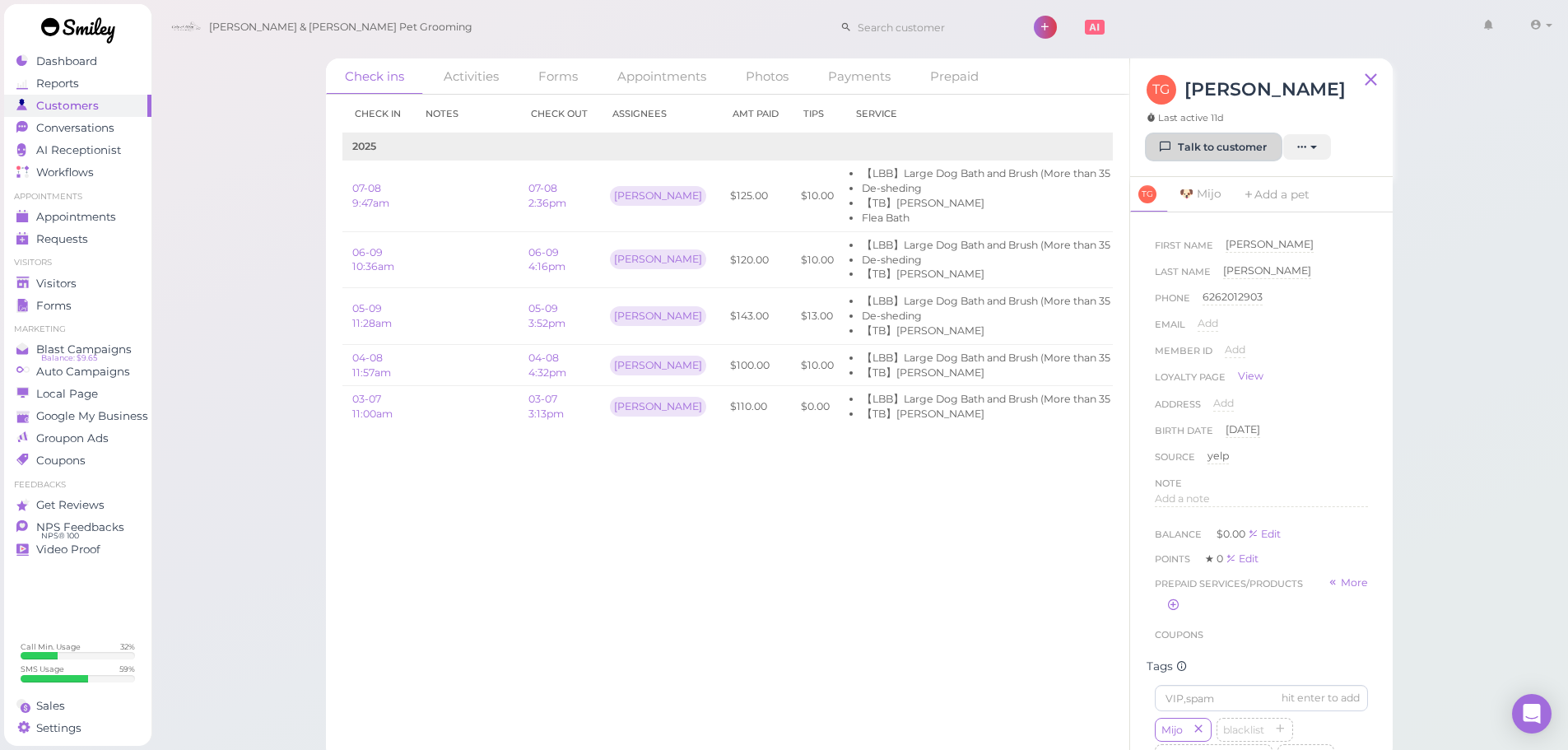
click at [1207, 139] on link "Talk to customer" at bounding box center [1214, 147] width 134 height 26
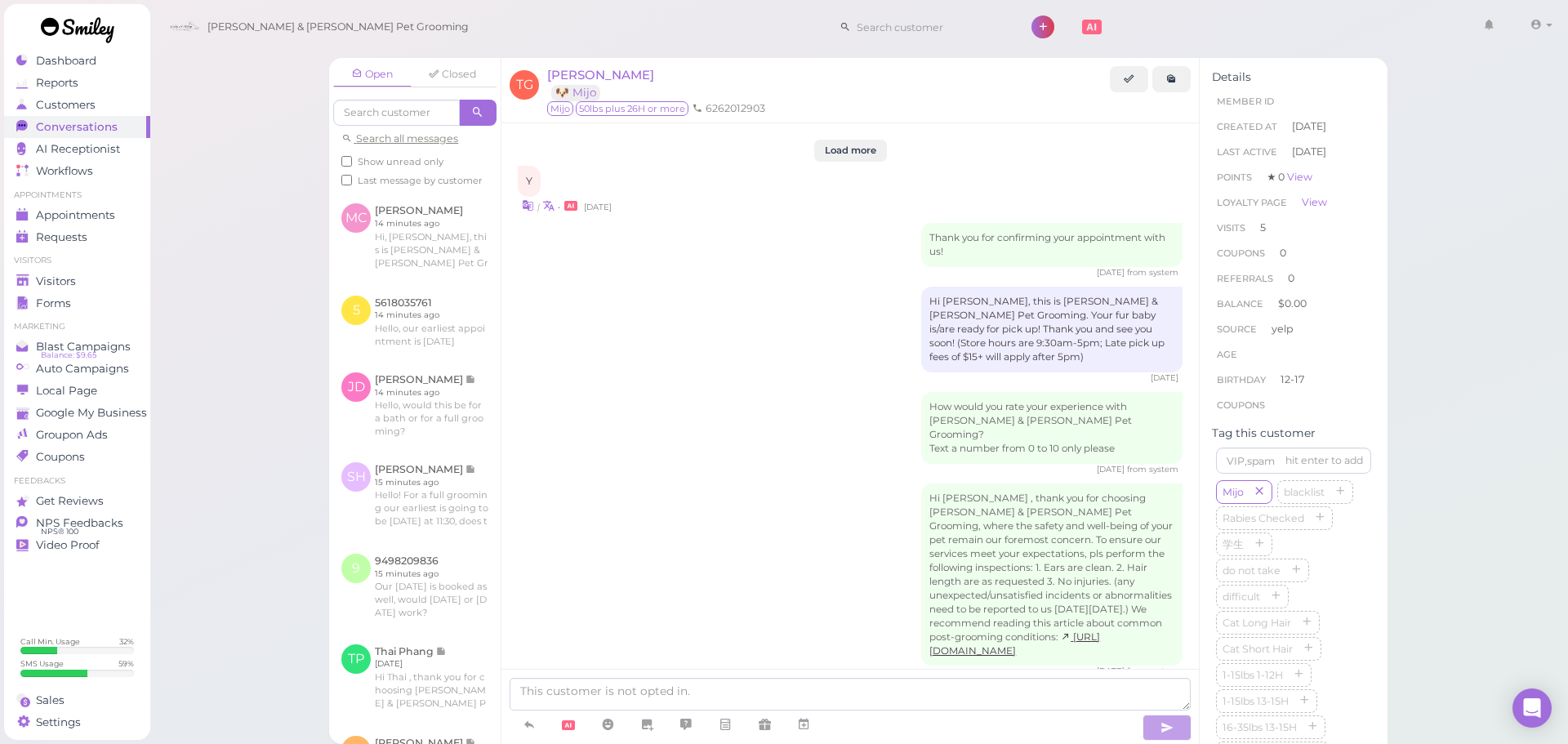
scroll to position [2757, 0]
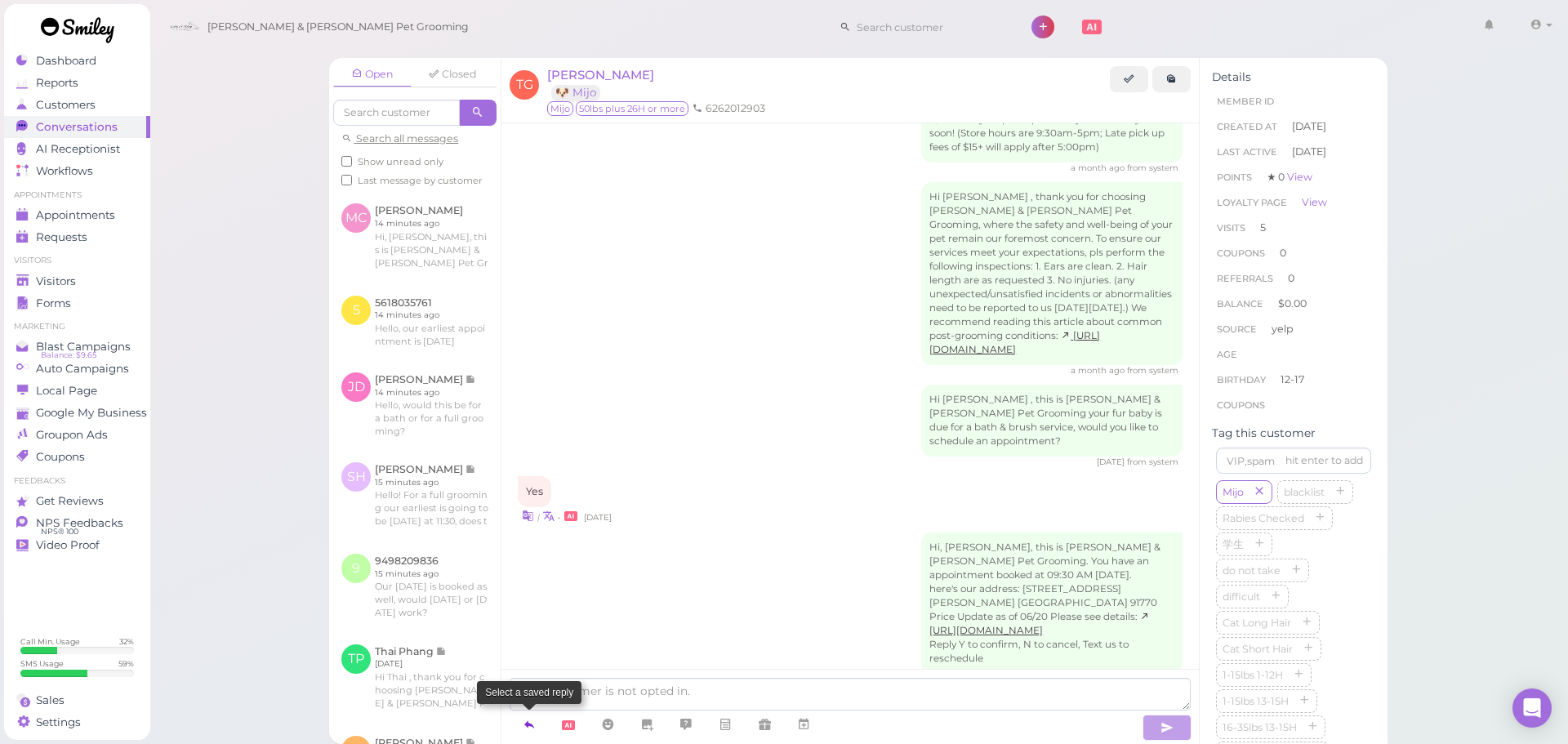
click at [527, 727] on icon at bounding box center [529, 724] width 13 height 16
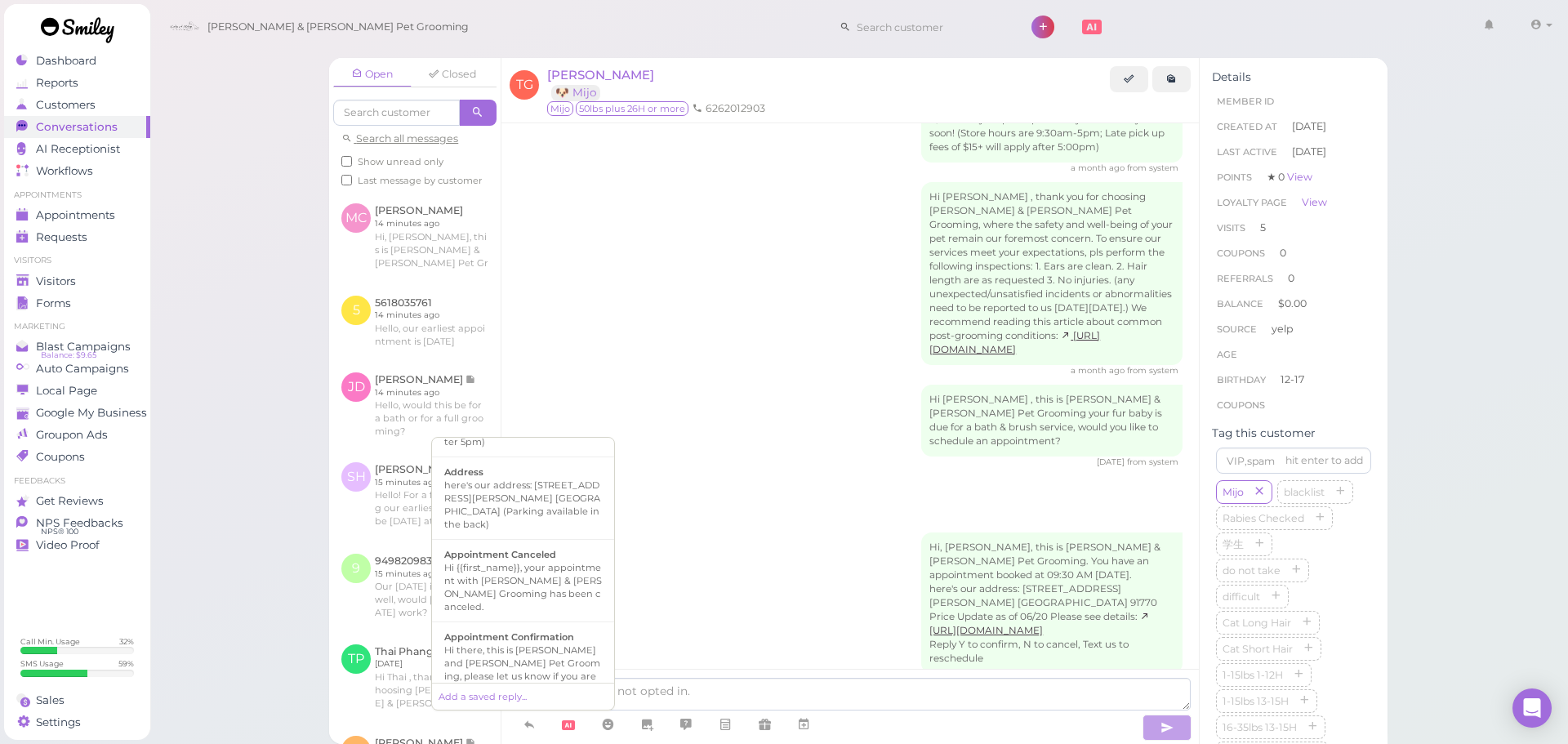
scroll to position [163, 0]
drag, startPoint x: 522, startPoint y: 606, endPoint x: 1087, endPoint y: 711, distance: 574.7
click at [524, 627] on b "Appointment Confirmation" at bounding box center [509, 633] width 130 height 12
type textarea "Hi there, this is [PERSON_NAME] and [PERSON_NAME] Pet Grooming, please let us k…"
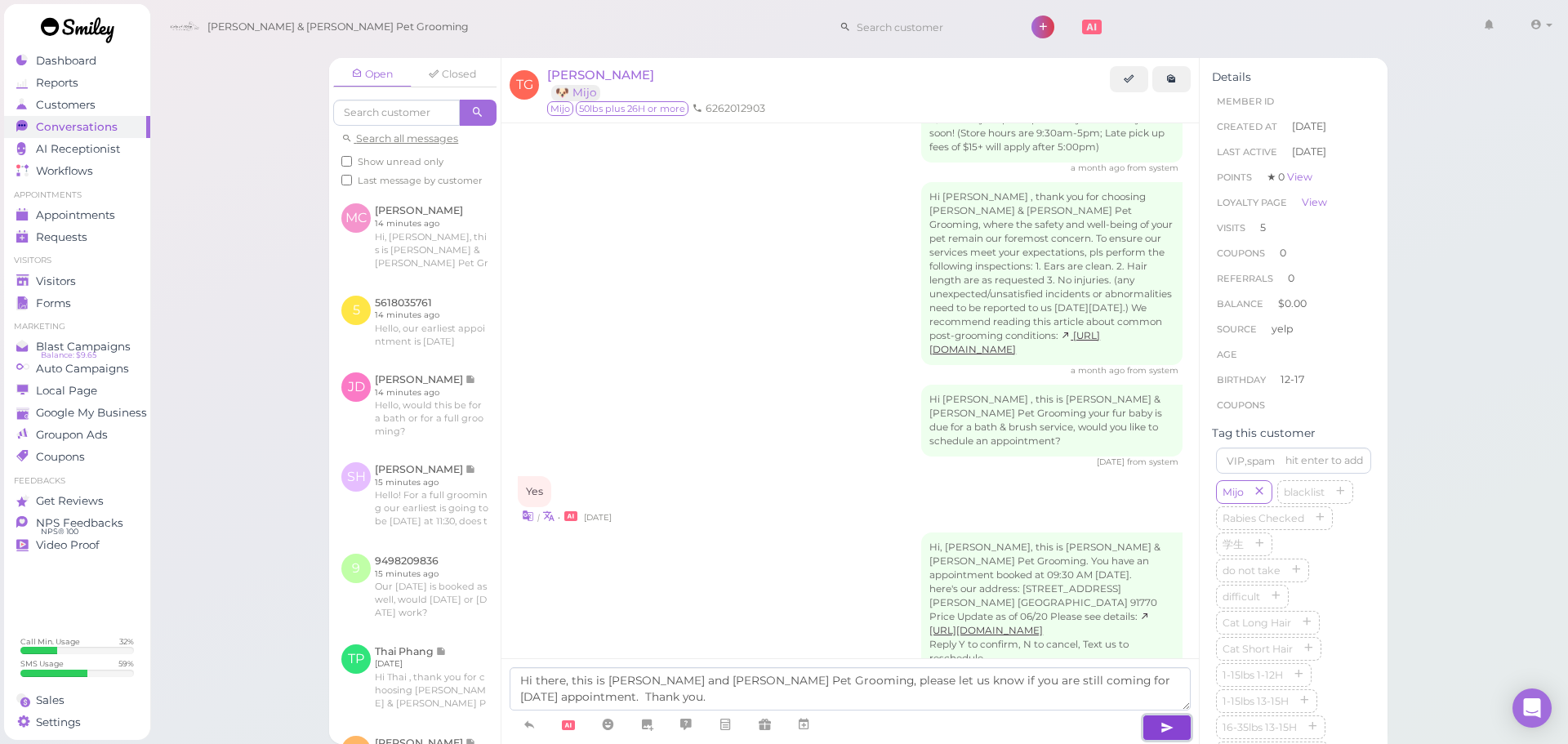
click at [1183, 734] on button "button" at bounding box center [1167, 727] width 49 height 26
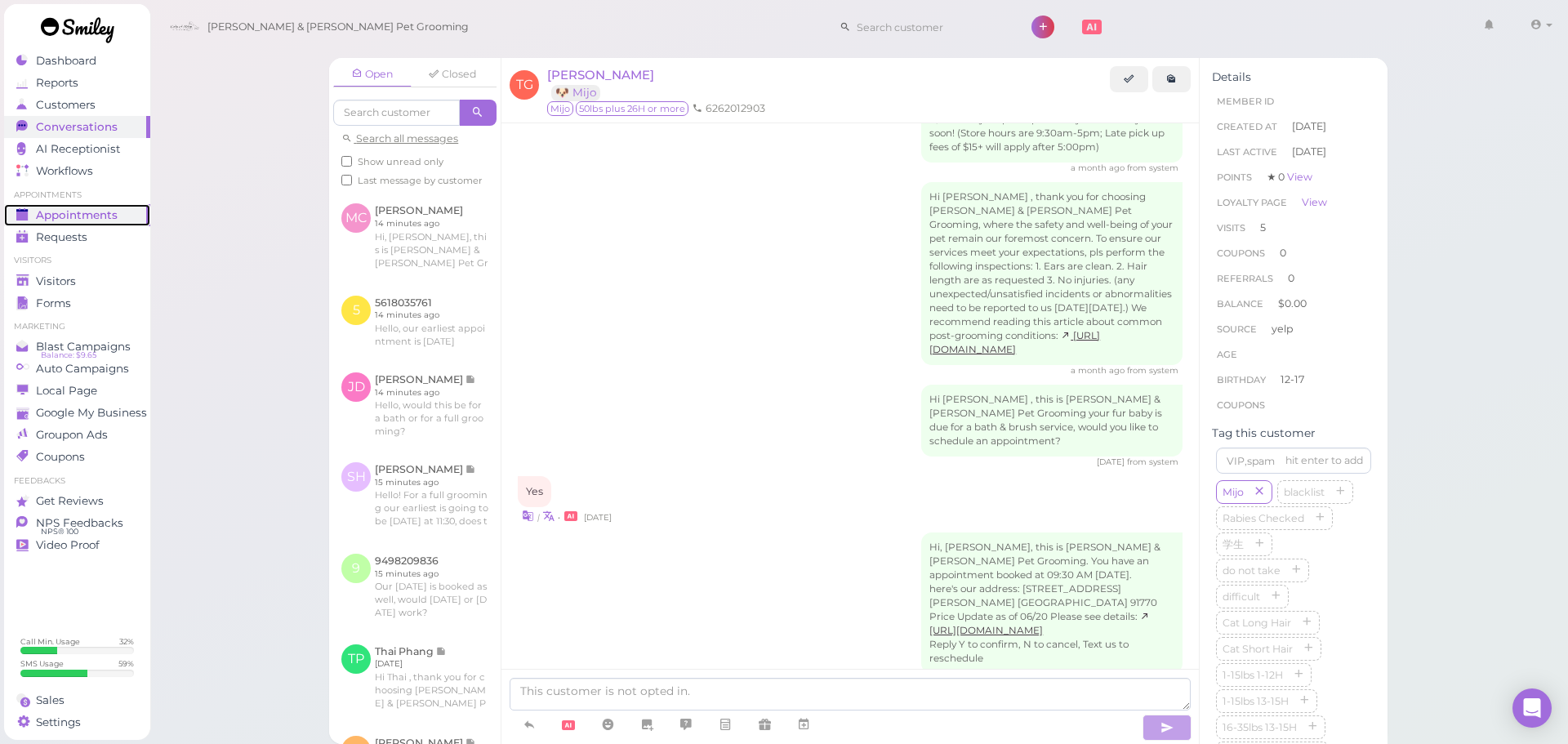
click at [131, 224] on link "Appointments" at bounding box center [77, 215] width 146 height 22
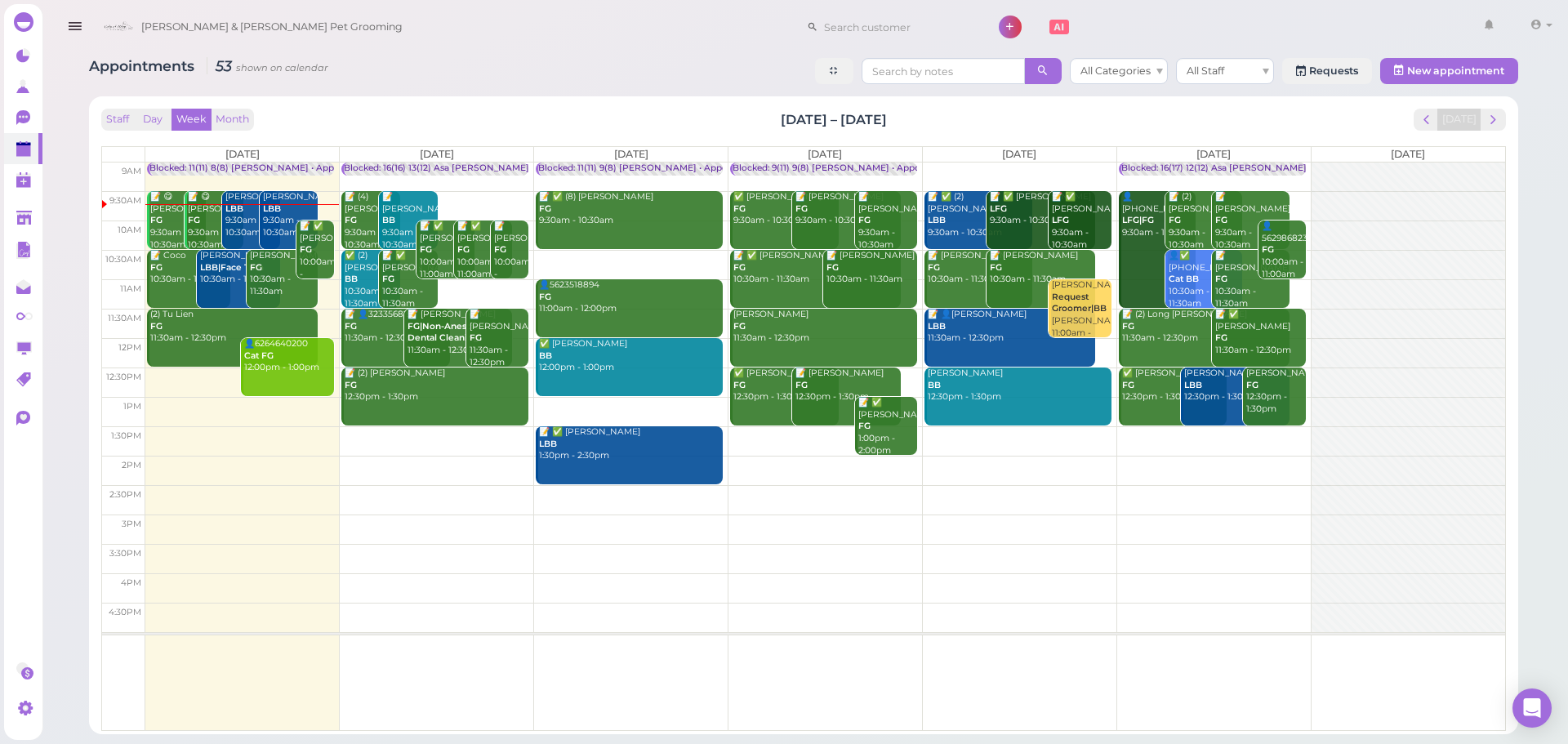
click at [236, 214] on b "LBB" at bounding box center [234, 209] width 18 height 11
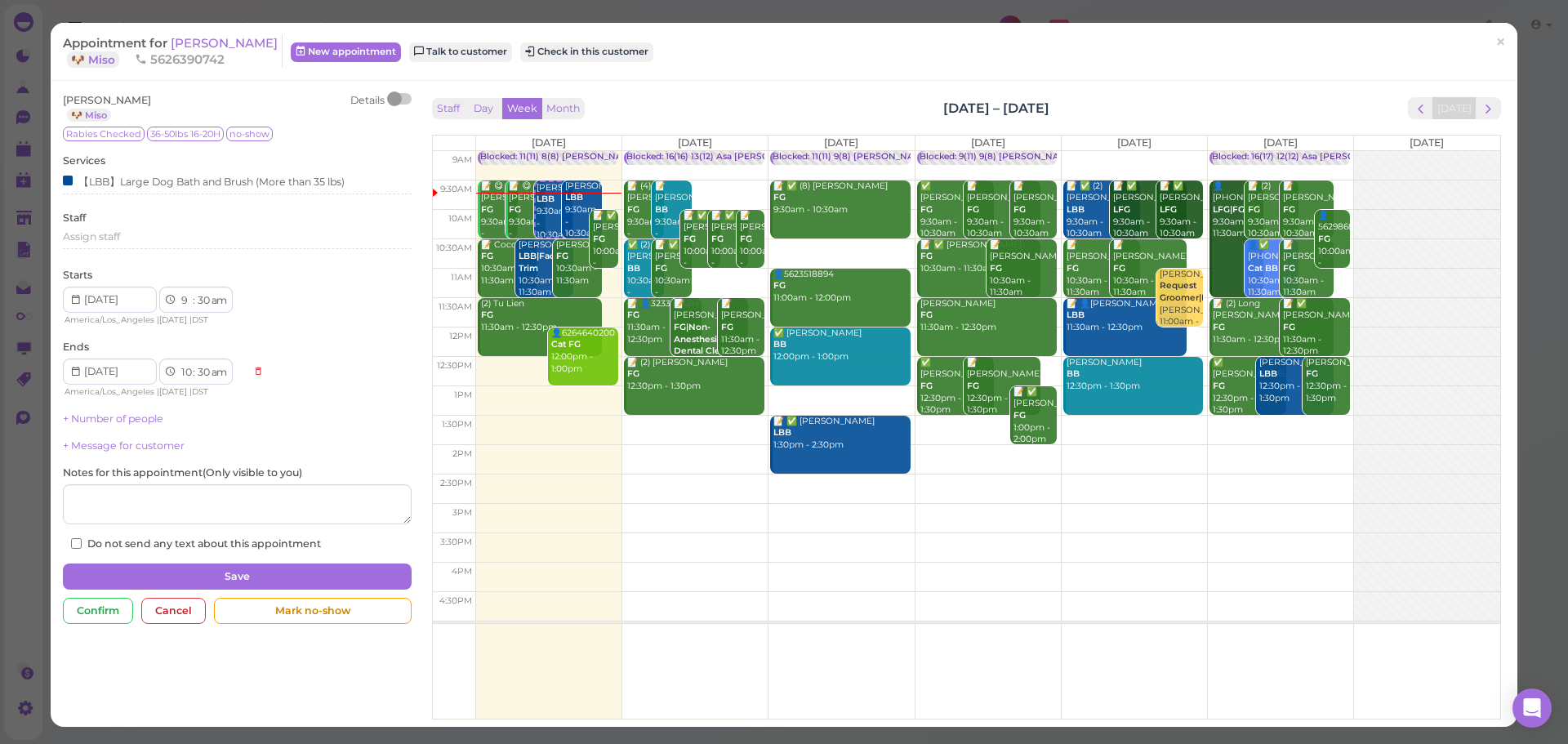
click at [205, 54] on span "5626390742" at bounding box center [179, 59] width 90 height 15
click at [210, 48] on span "[PERSON_NAME]" at bounding box center [224, 43] width 107 height 15
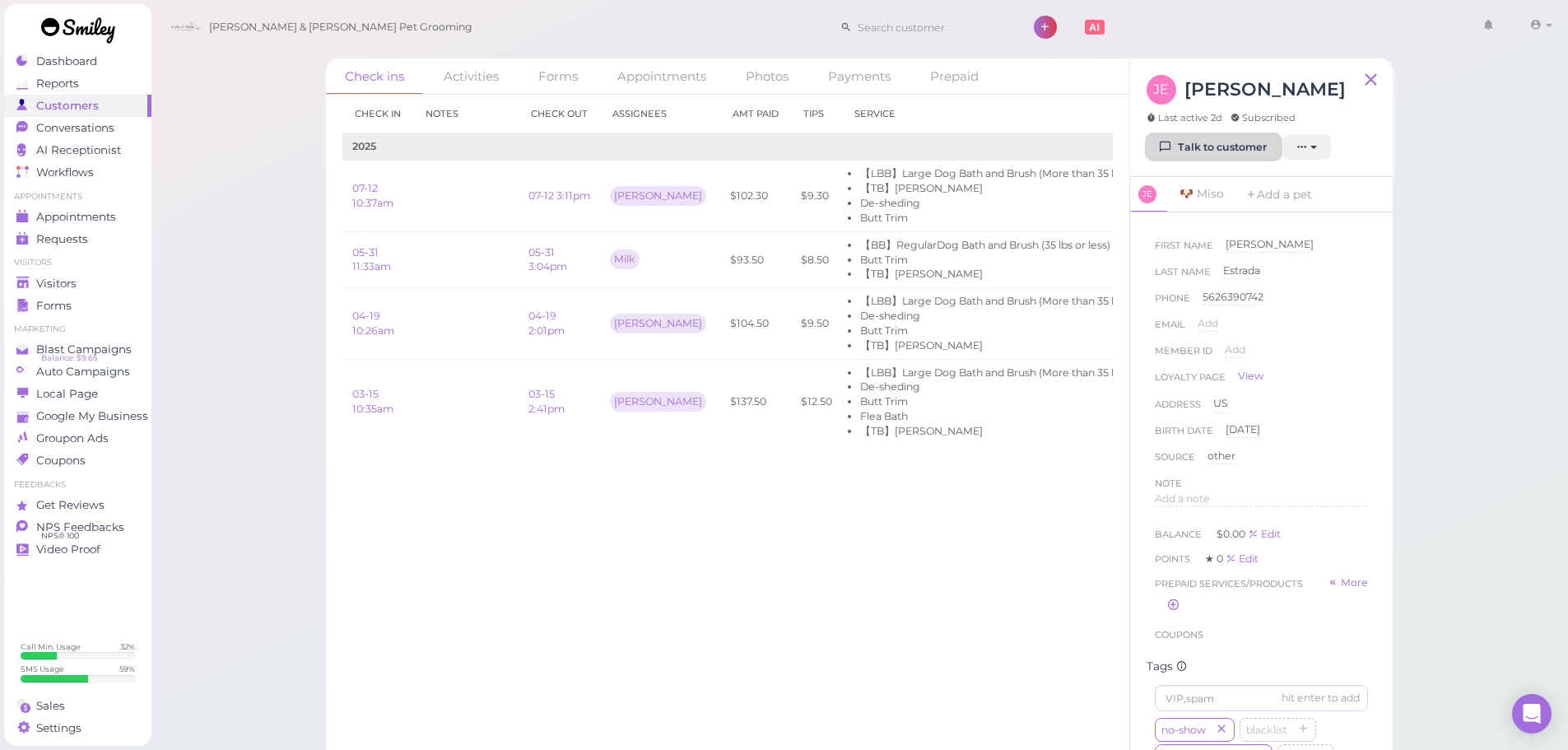
click at [1191, 148] on link "Talk to customer" at bounding box center [1214, 147] width 134 height 26
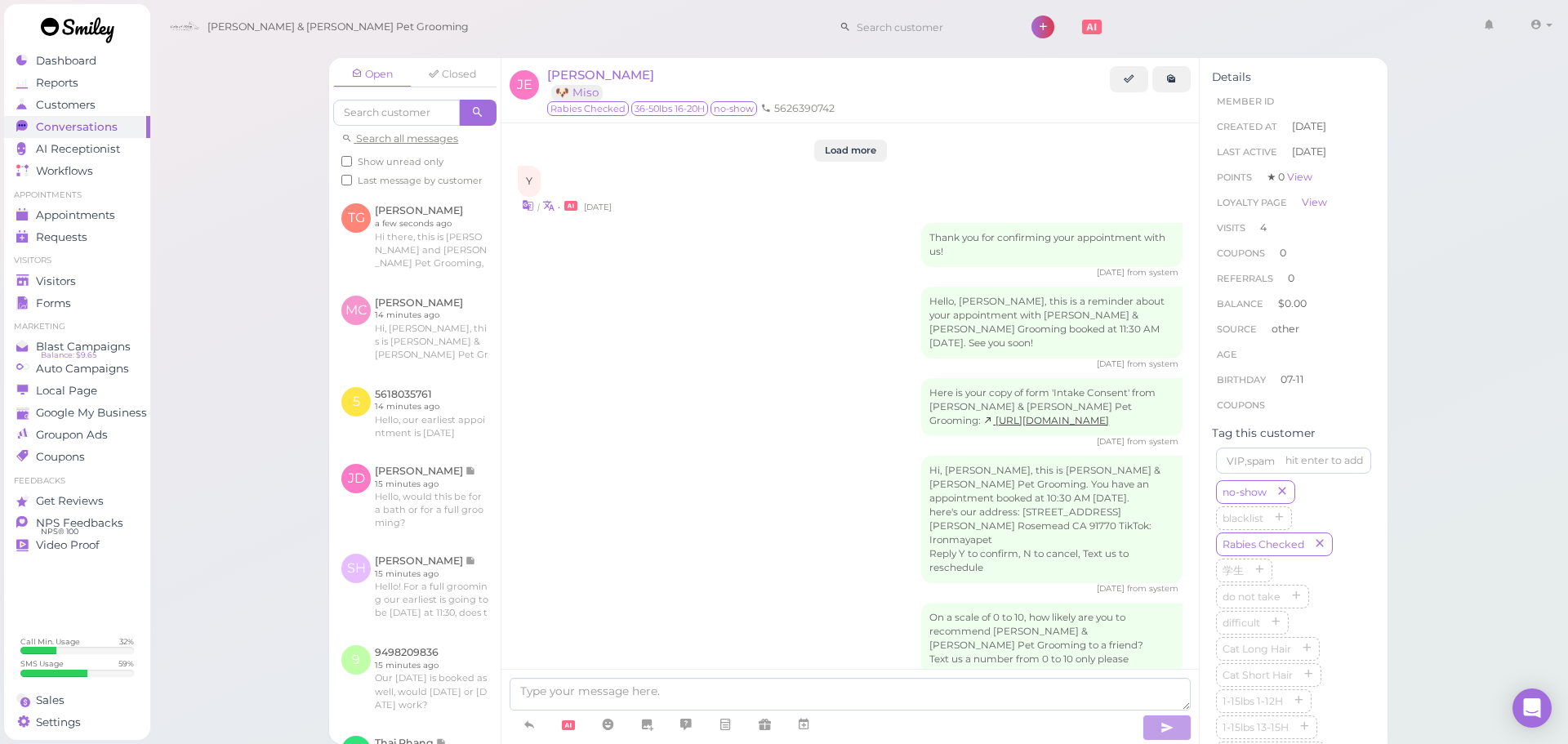
scroll to position [2354, 0]
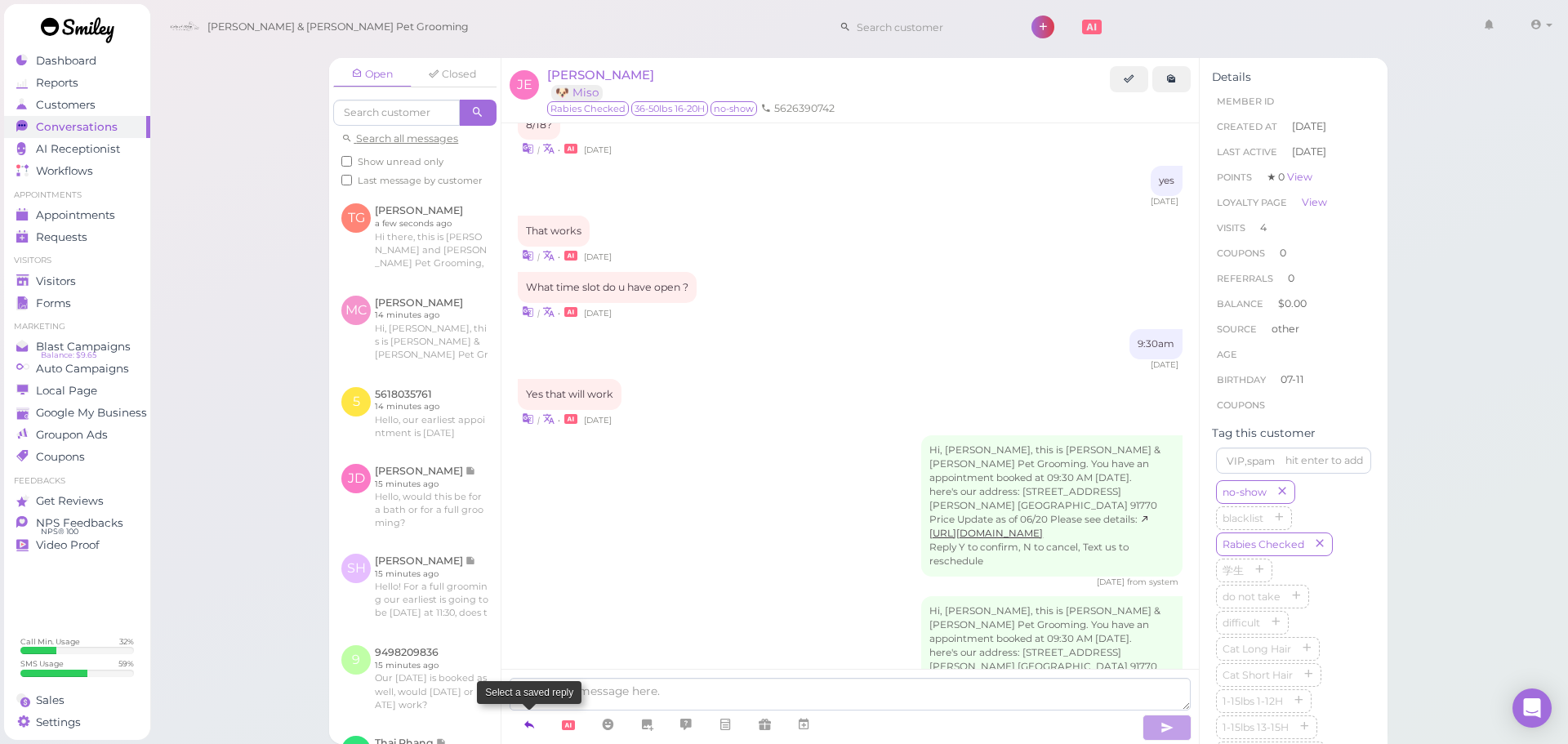
click at [526, 720] on icon at bounding box center [529, 724] width 13 height 16
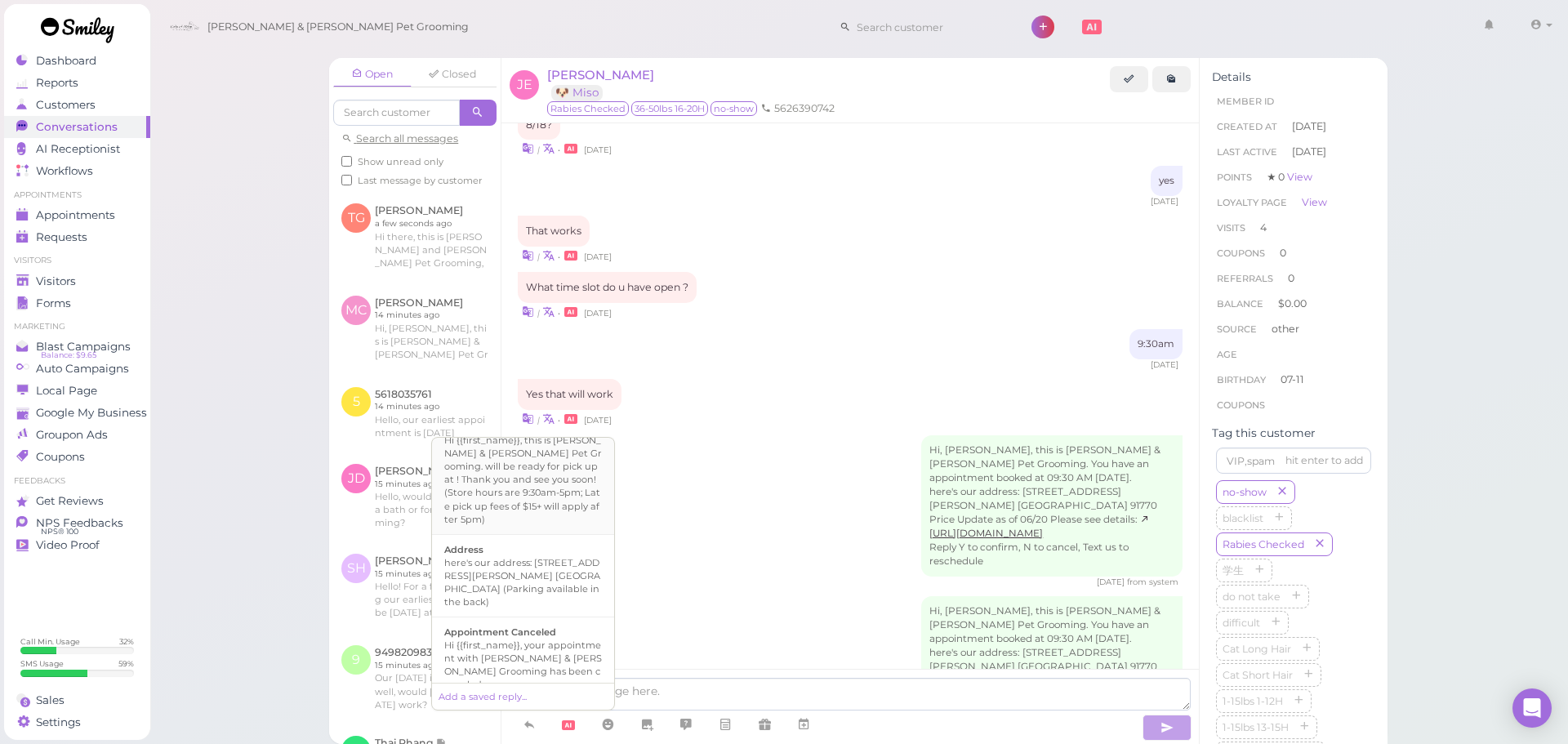
scroll to position [163, 0]
click at [552, 661] on div "Hi there, this is [PERSON_NAME] and [PERSON_NAME] Pet Grooming, please let us k…" at bounding box center [523, 672] width 157 height 66
type textarea "Hi there, this is [PERSON_NAME] and [PERSON_NAME] Pet Grooming, please let us k…"
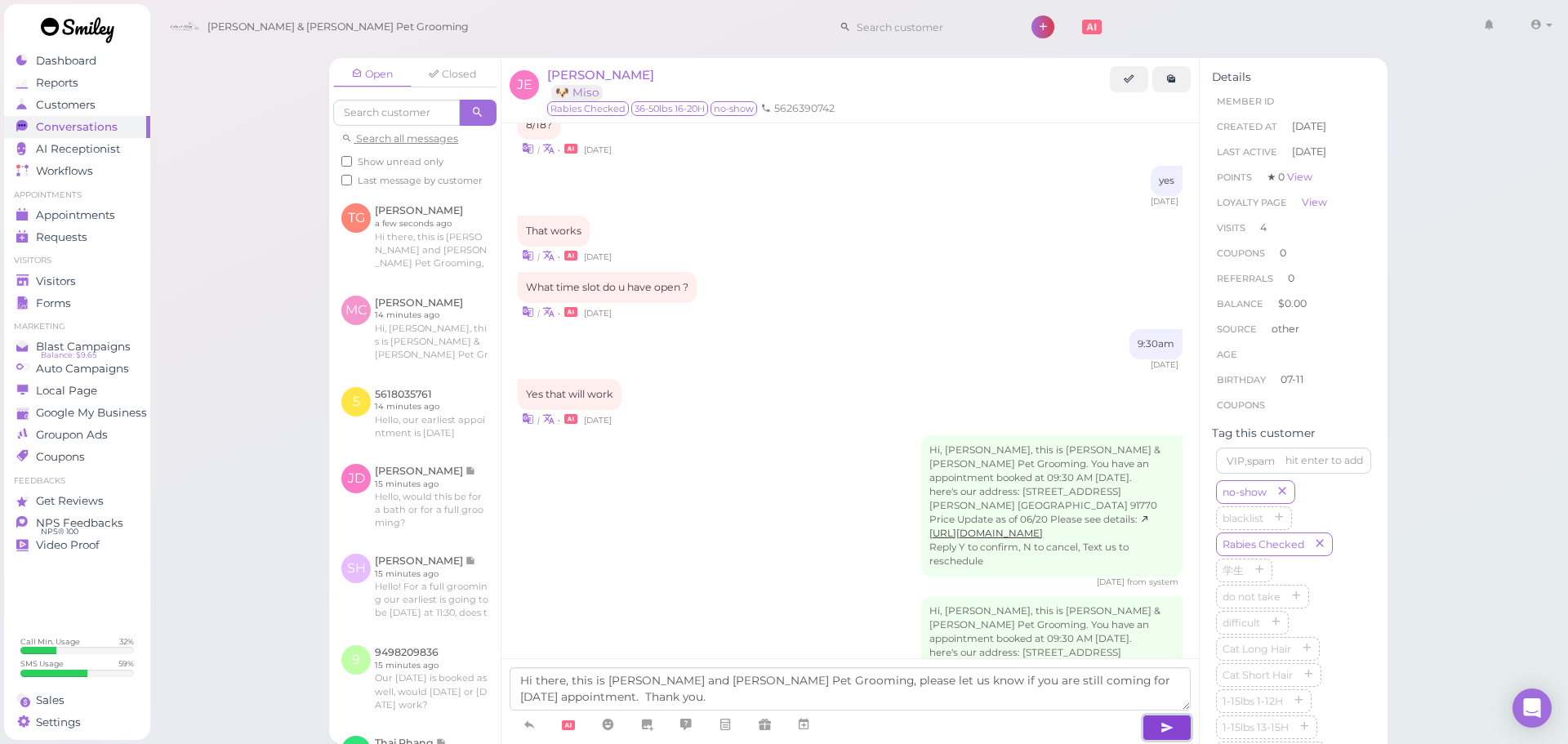
click at [1152, 725] on button "button" at bounding box center [1167, 727] width 49 height 26
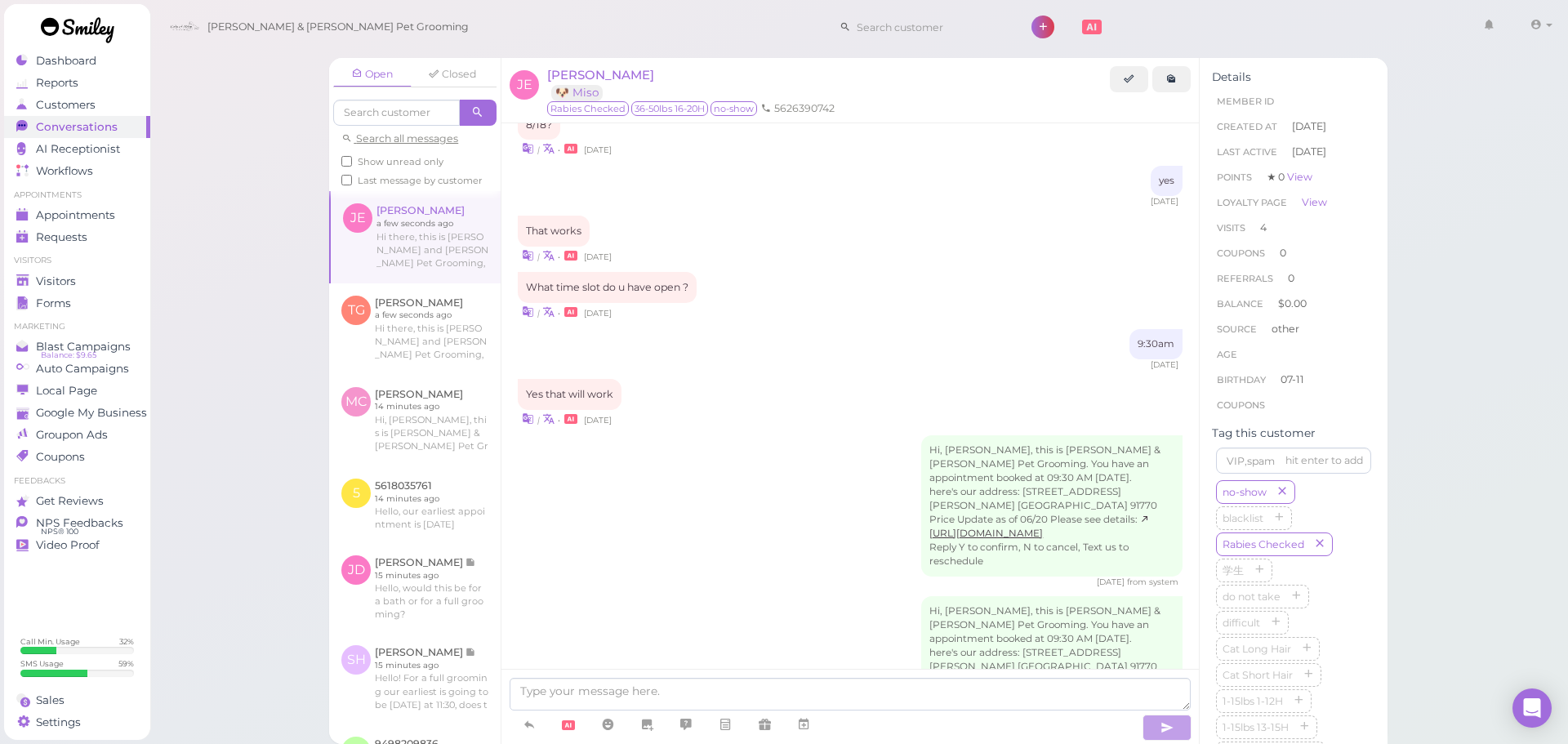
scroll to position [2421, 0]
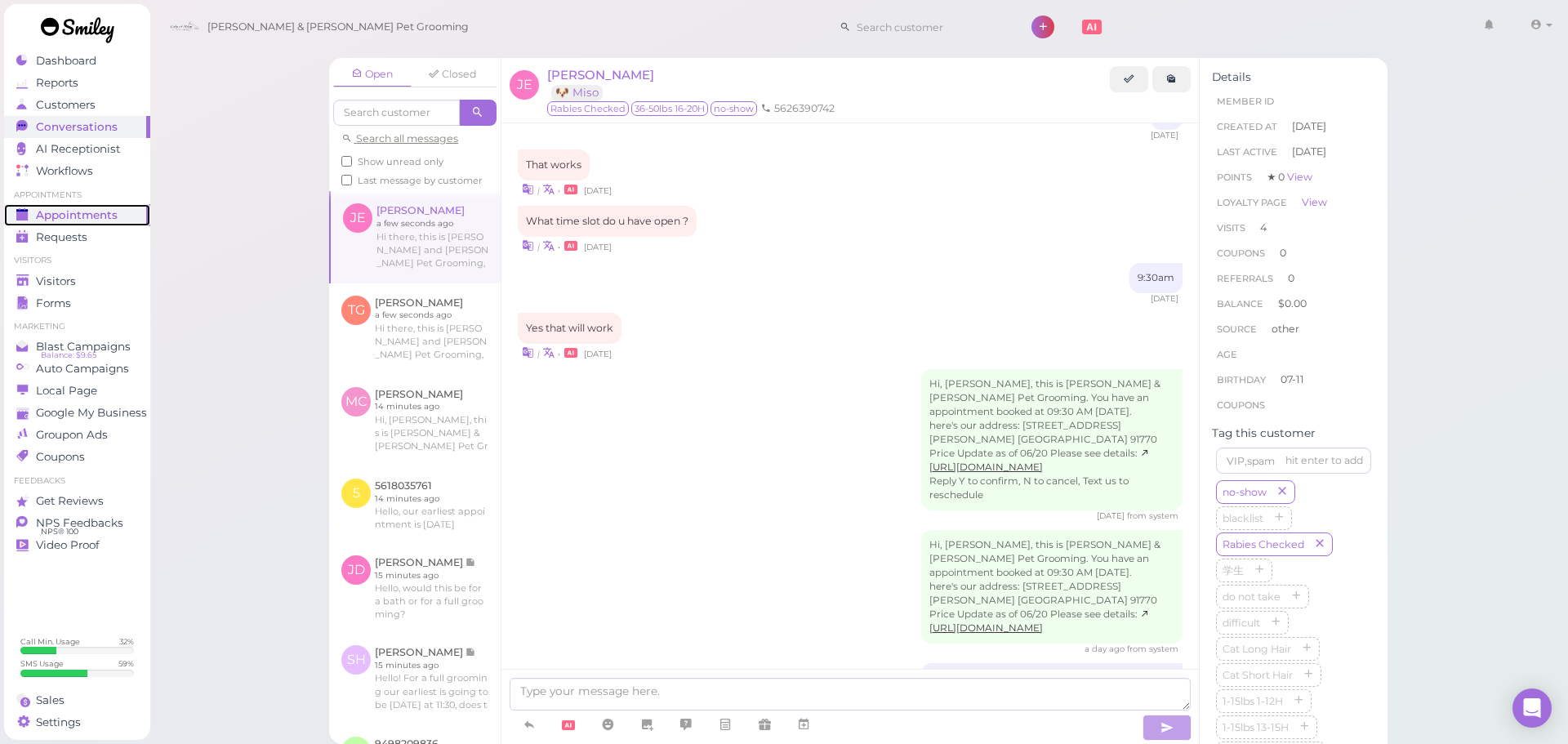
click at [141, 218] on link "Appointments" at bounding box center [77, 215] width 146 height 22
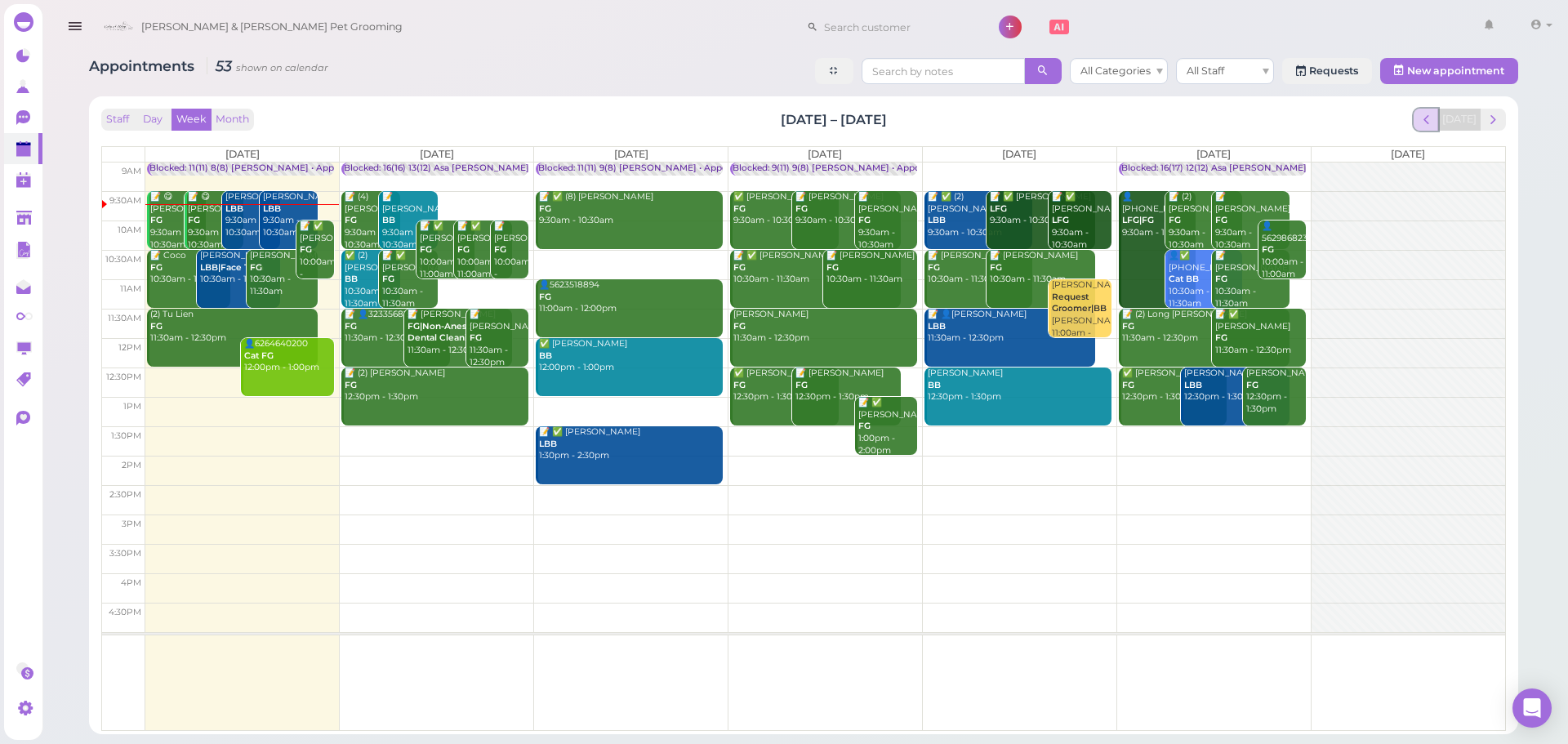
drag, startPoint x: 1438, startPoint y: 126, endPoint x: 1449, endPoint y: 136, distance: 14.9
click at [1439, 129] on button "prev" at bounding box center [1427, 120] width 25 height 22
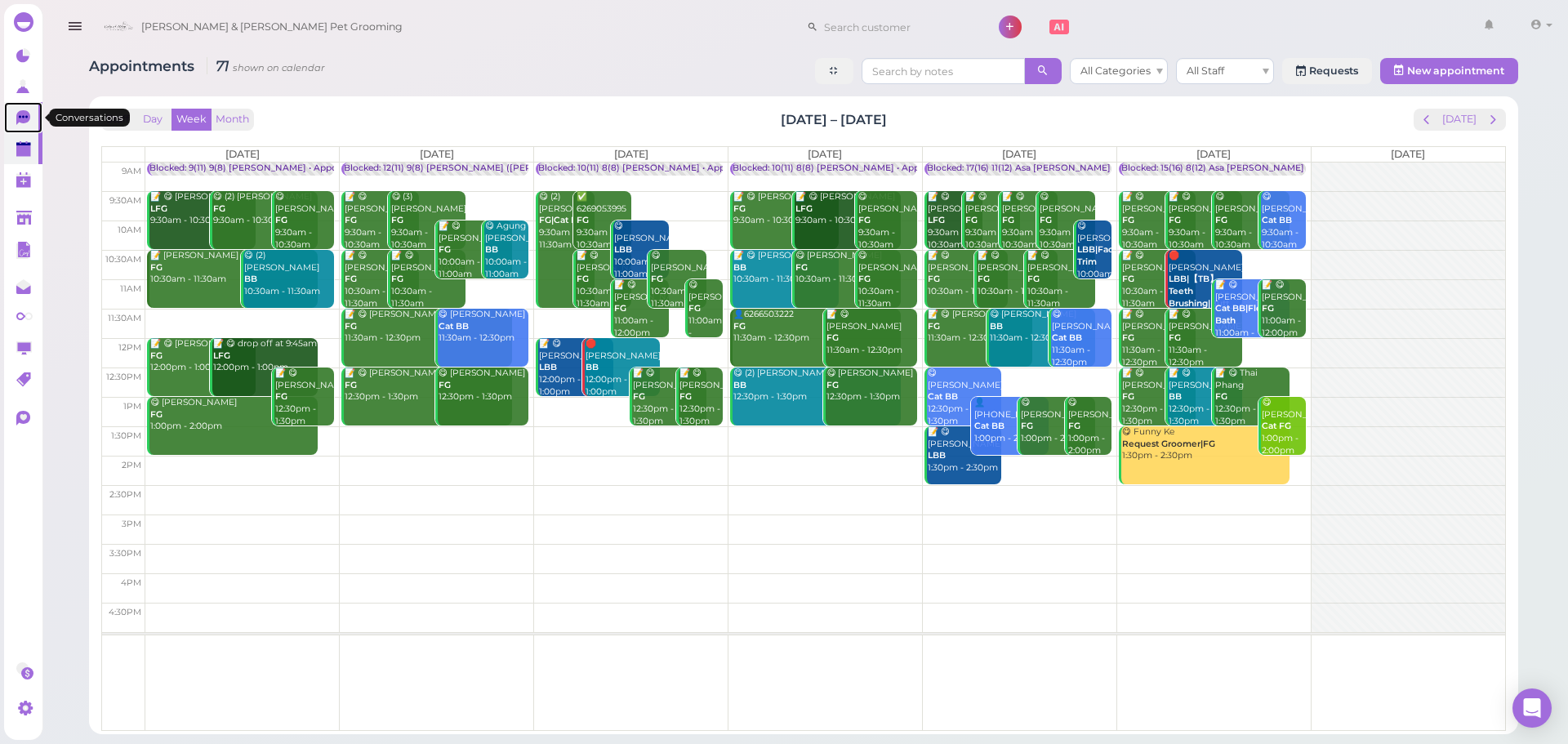
click at [19, 119] on icon at bounding box center [23, 117] width 13 height 14
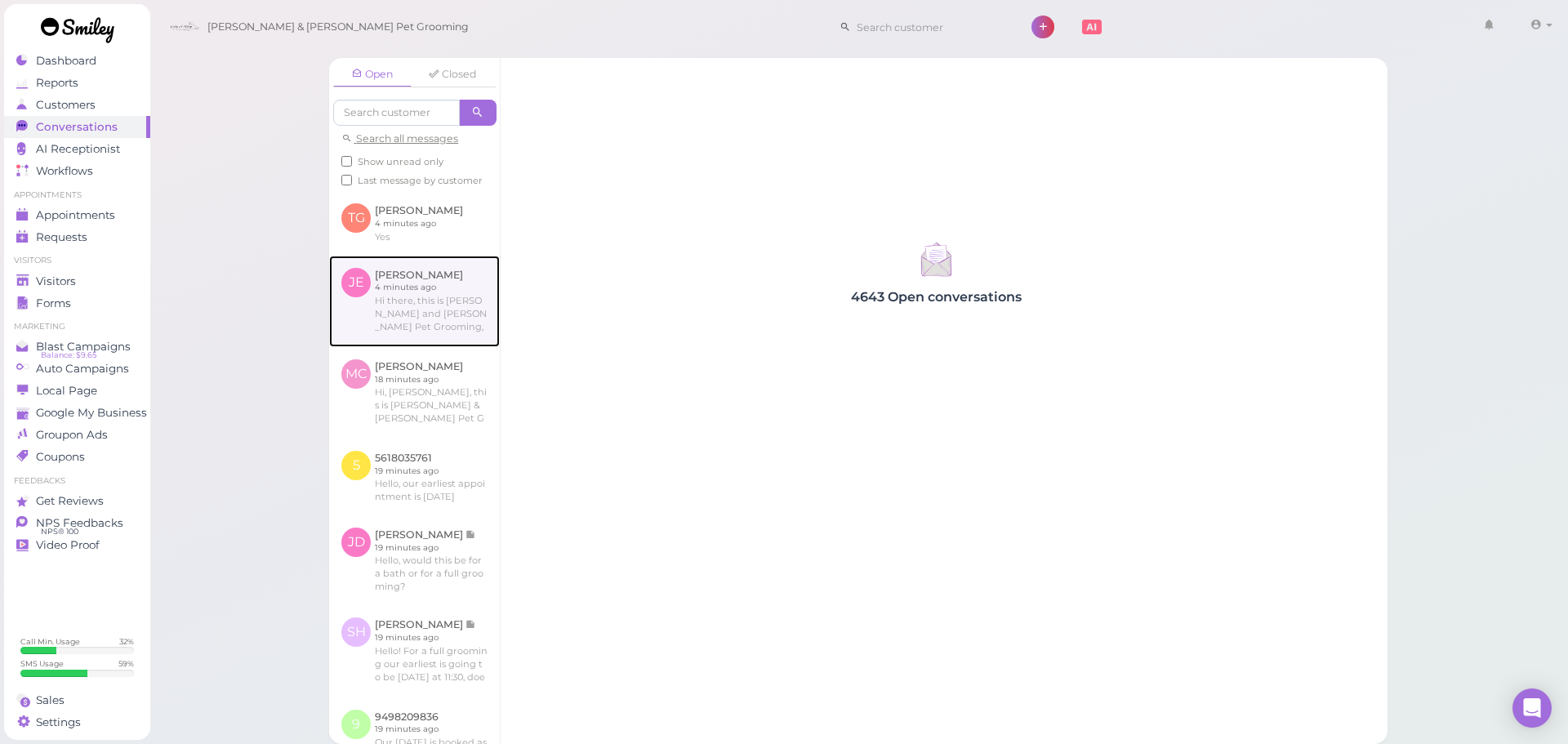
click at [423, 305] on link at bounding box center [414, 301] width 171 height 92
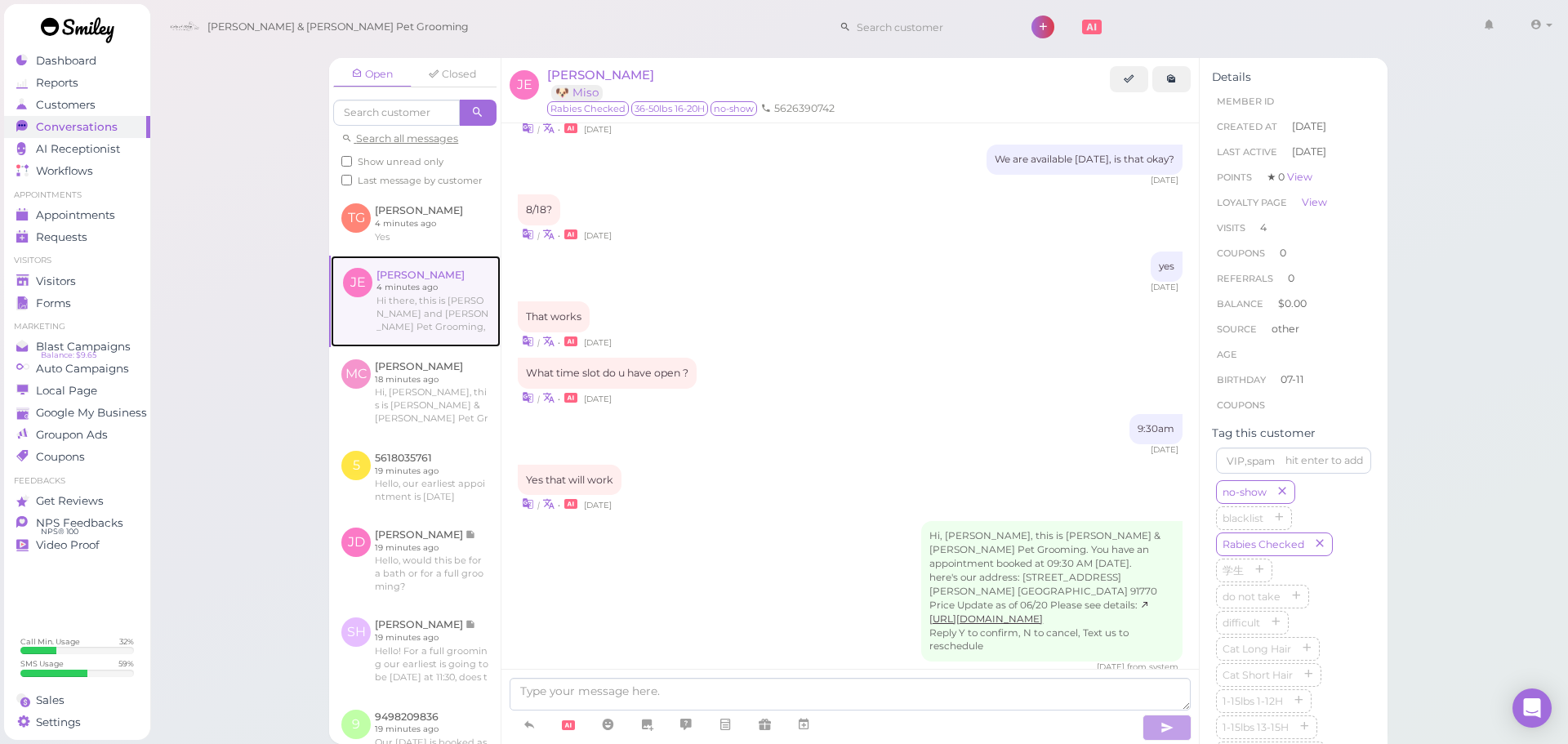
scroll to position [2294, 0]
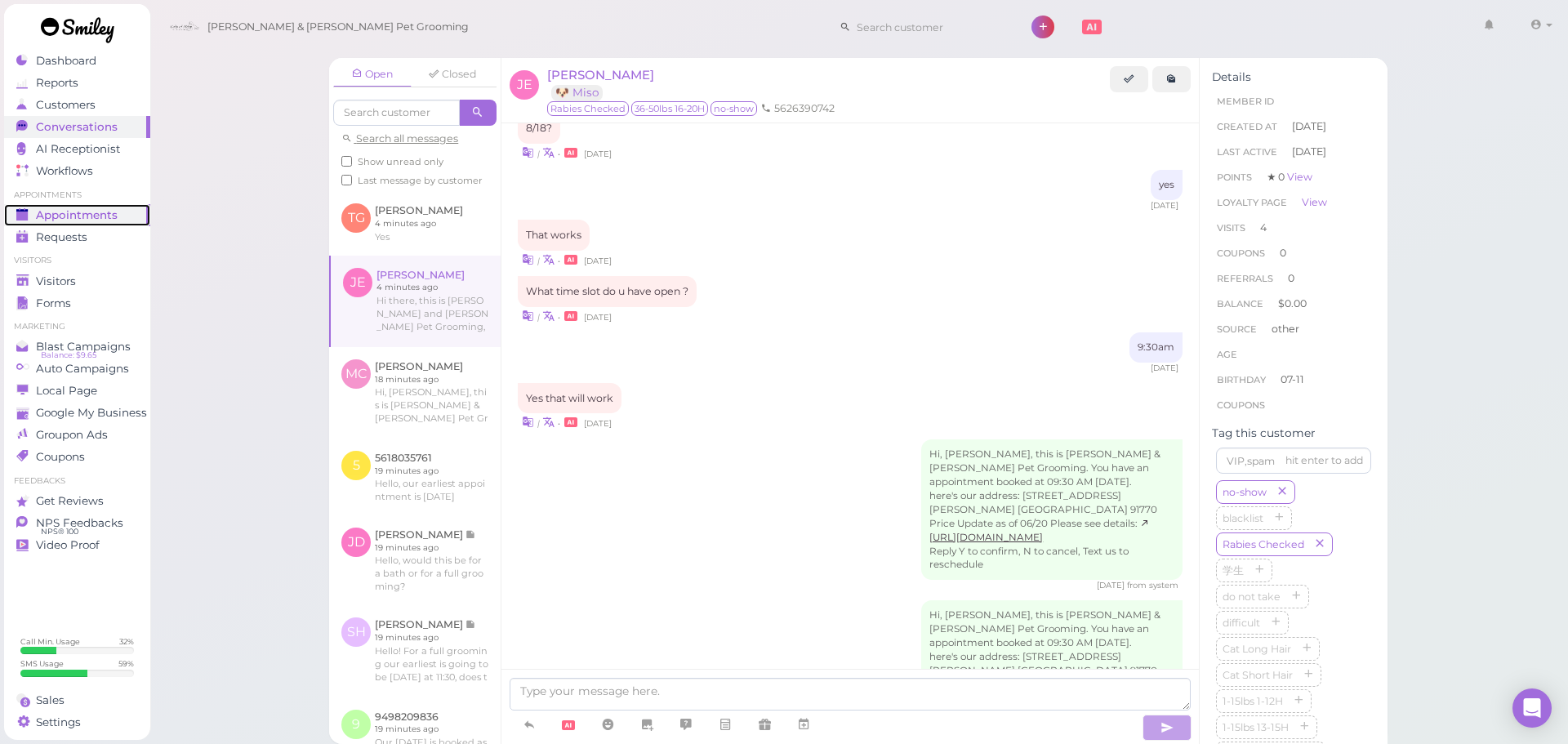
click at [35, 219] on div "Appointments" at bounding box center [75, 215] width 118 height 13
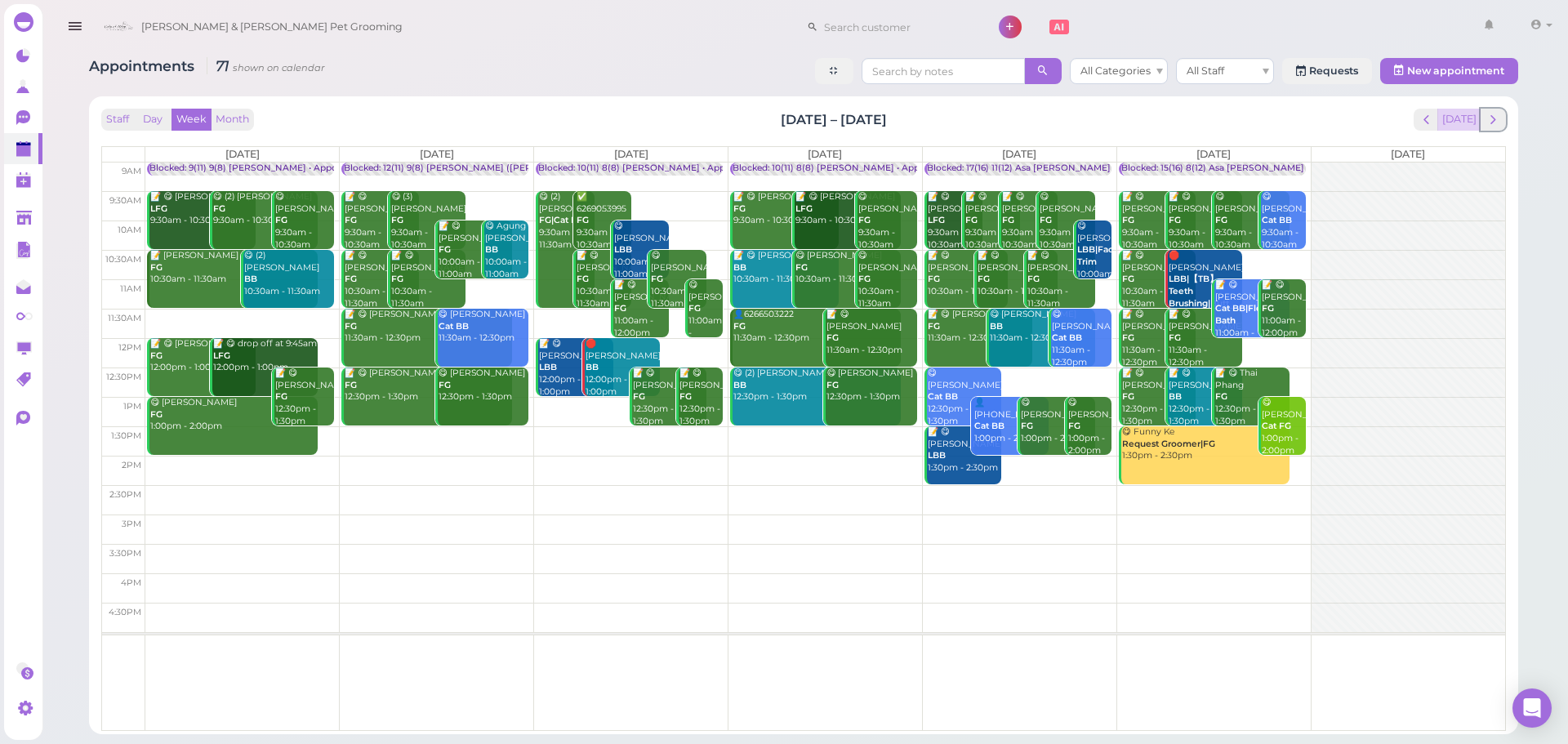
click at [1476, 116] on div "[DATE]" at bounding box center [1460, 120] width 93 height 22
click at [1470, 117] on button "[DATE]" at bounding box center [1459, 120] width 44 height 22
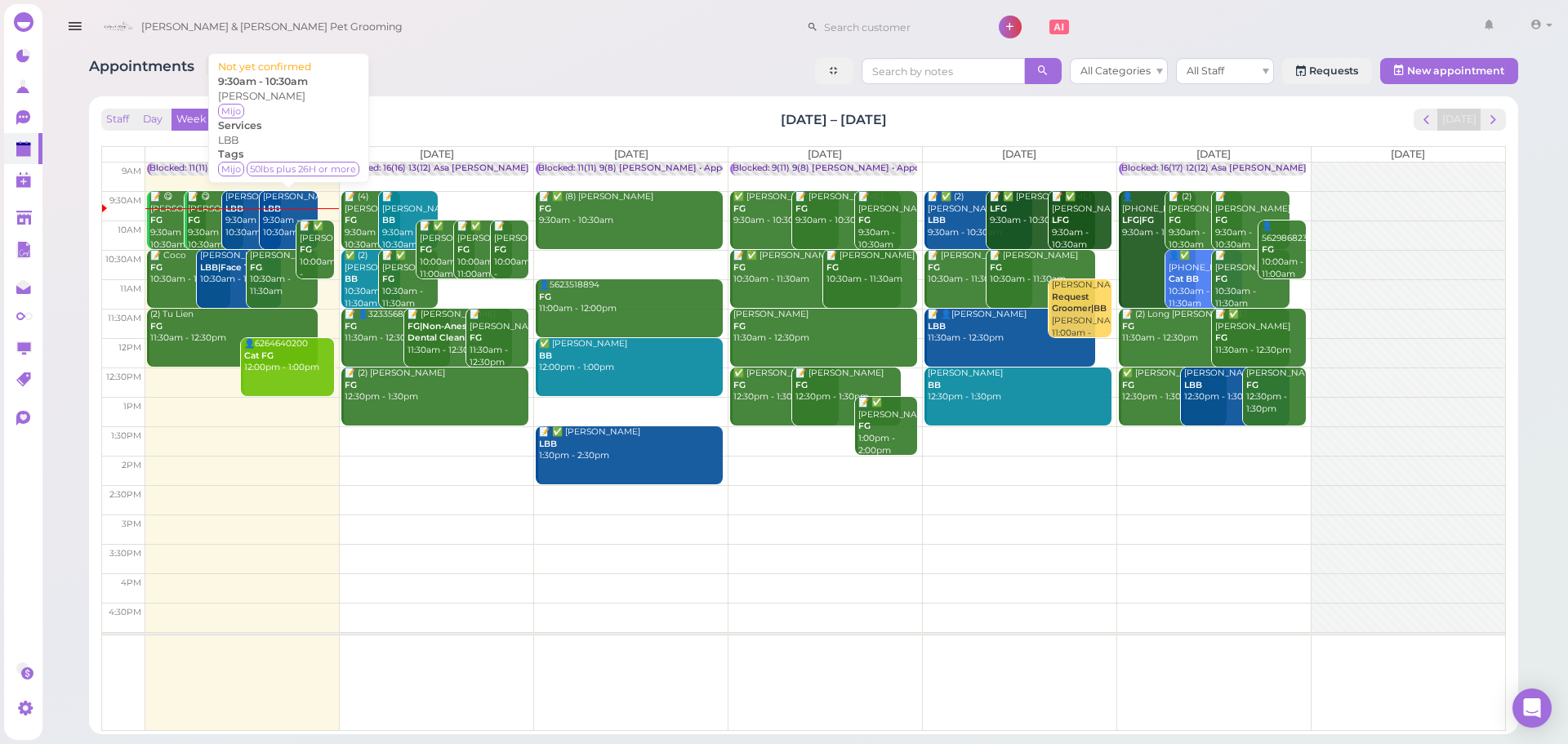
click at [284, 225] on div "Tim Gilliam LBB 9:30am - 10:30am" at bounding box center [290, 215] width 56 height 48
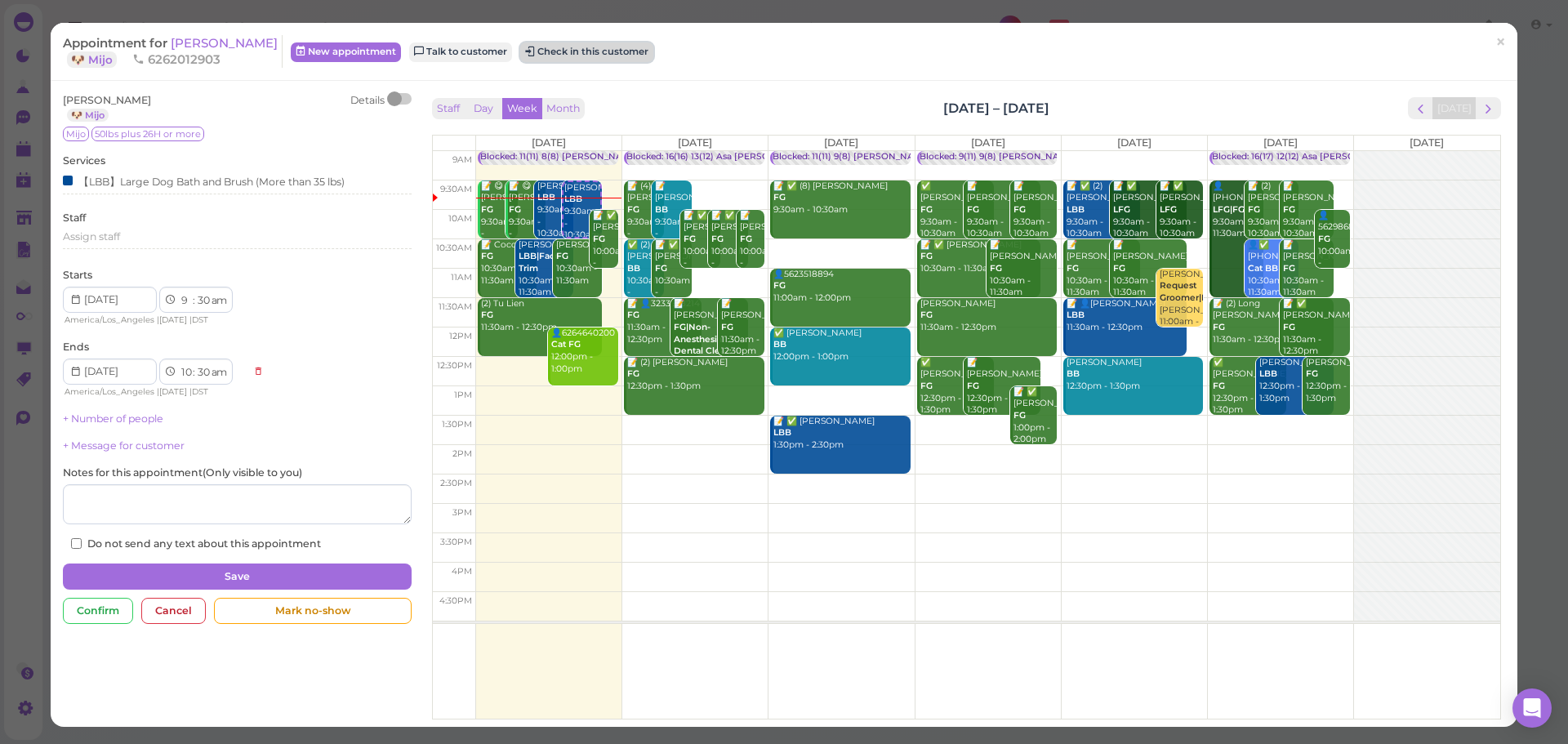
click at [579, 51] on button "Check in this customer" at bounding box center [587, 51] width 133 height 19
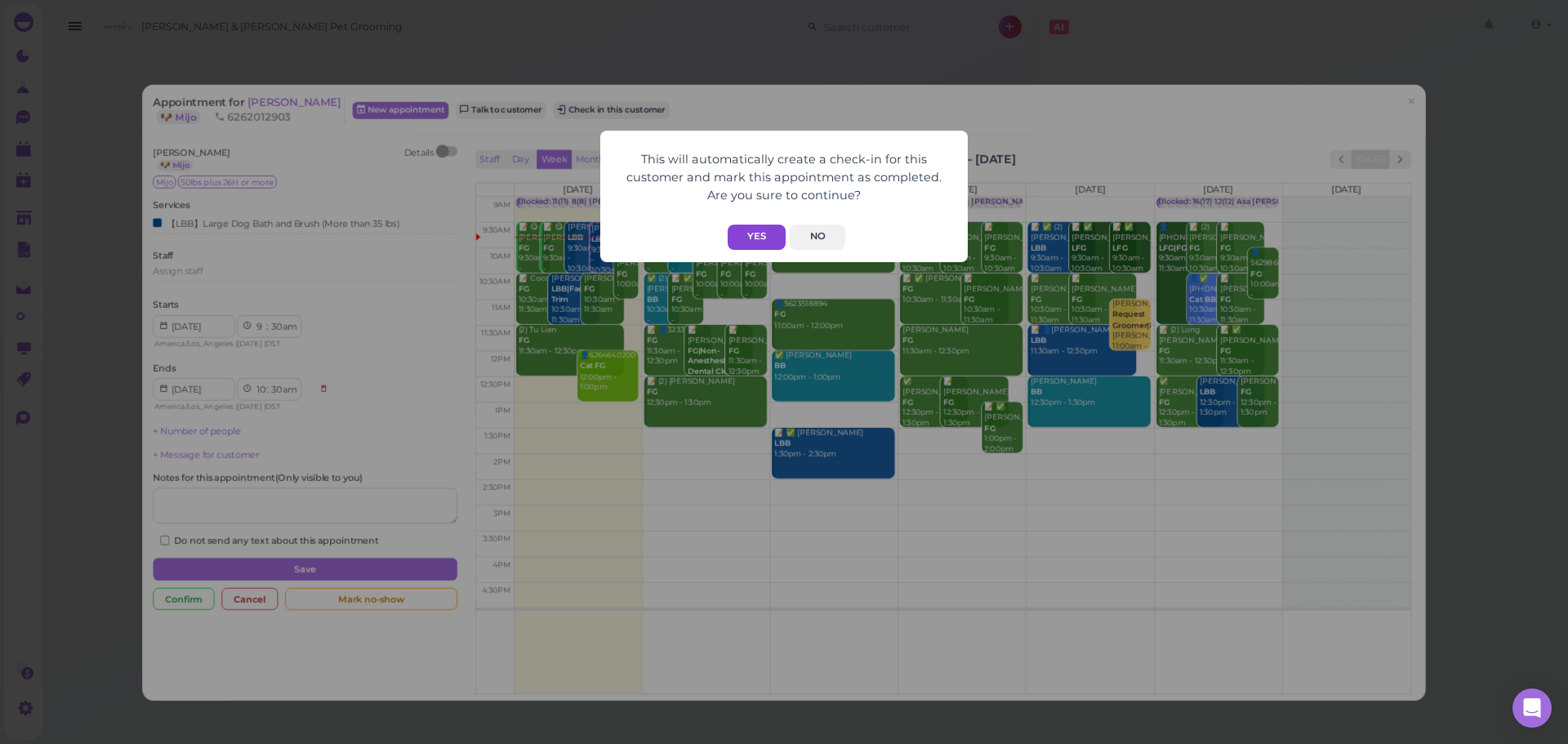
click at [770, 229] on button "Yes" at bounding box center [757, 237] width 58 height 25
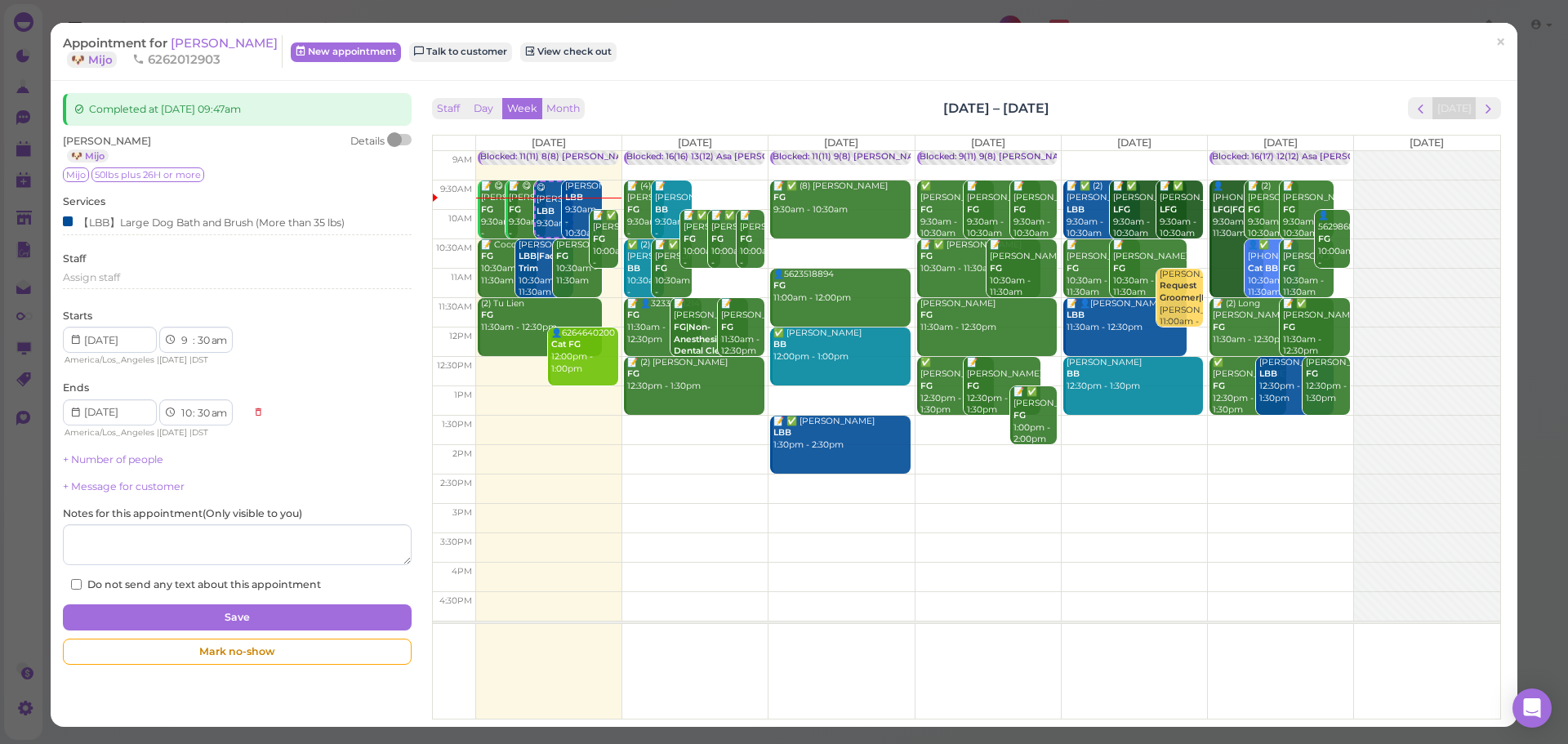
click at [31, 121] on div "Appointment for Tim Gilliam 🐶 Mijo 6262012903 New appointment Talk to customer …" at bounding box center [784, 372] width 1568 height 744
click at [1496, 51] on span "×" at bounding box center [1501, 42] width 11 height 23
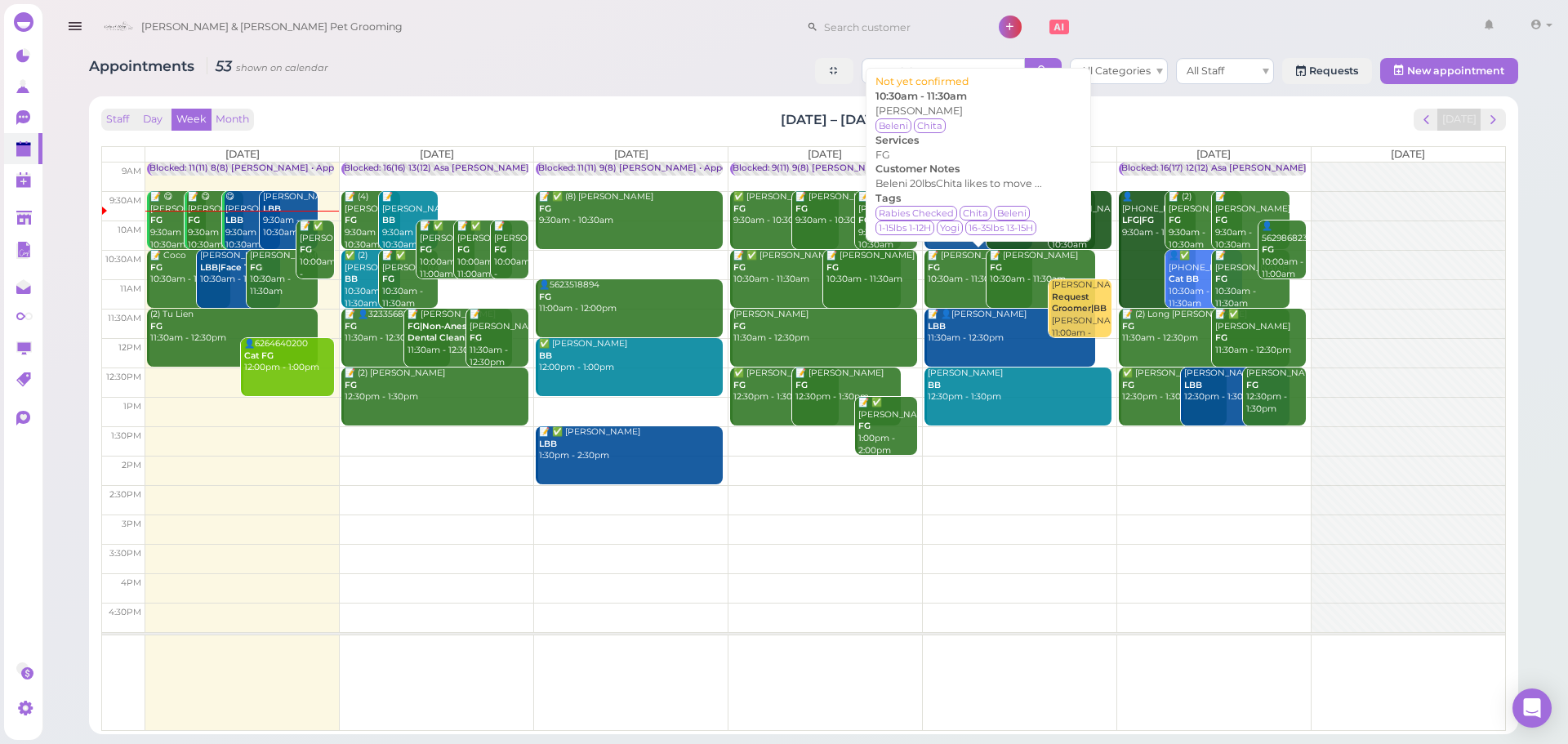
click at [959, 284] on div "📝 Nancy Landaverde FG 10:30am - 11:30am" at bounding box center [980, 268] width 106 height 36
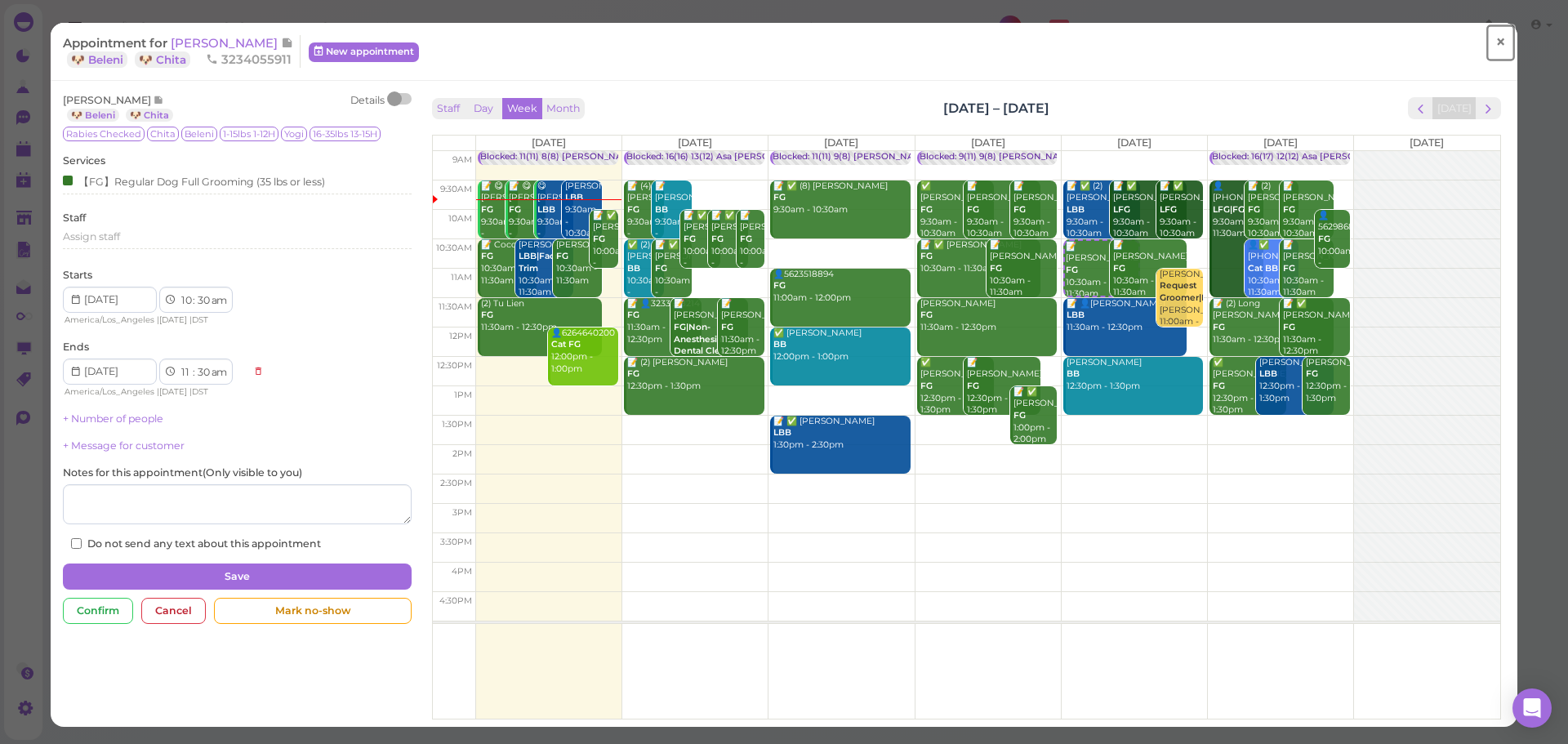
click at [1496, 43] on span "×" at bounding box center [1501, 42] width 11 height 23
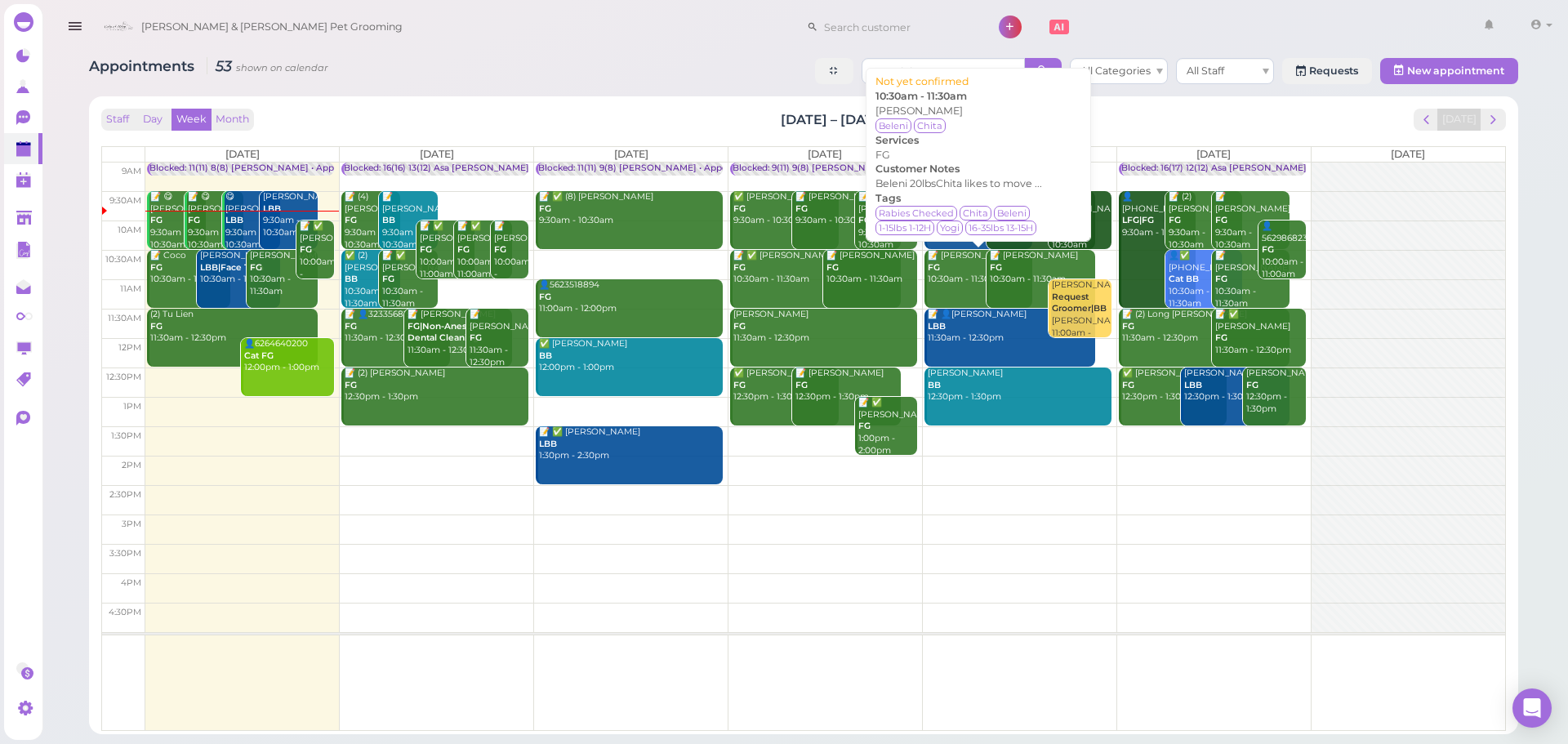
click at [943, 303] on link "📝 Nancy Landaverde FG 10:30am - 11:30am" at bounding box center [978, 279] width 109 height 58
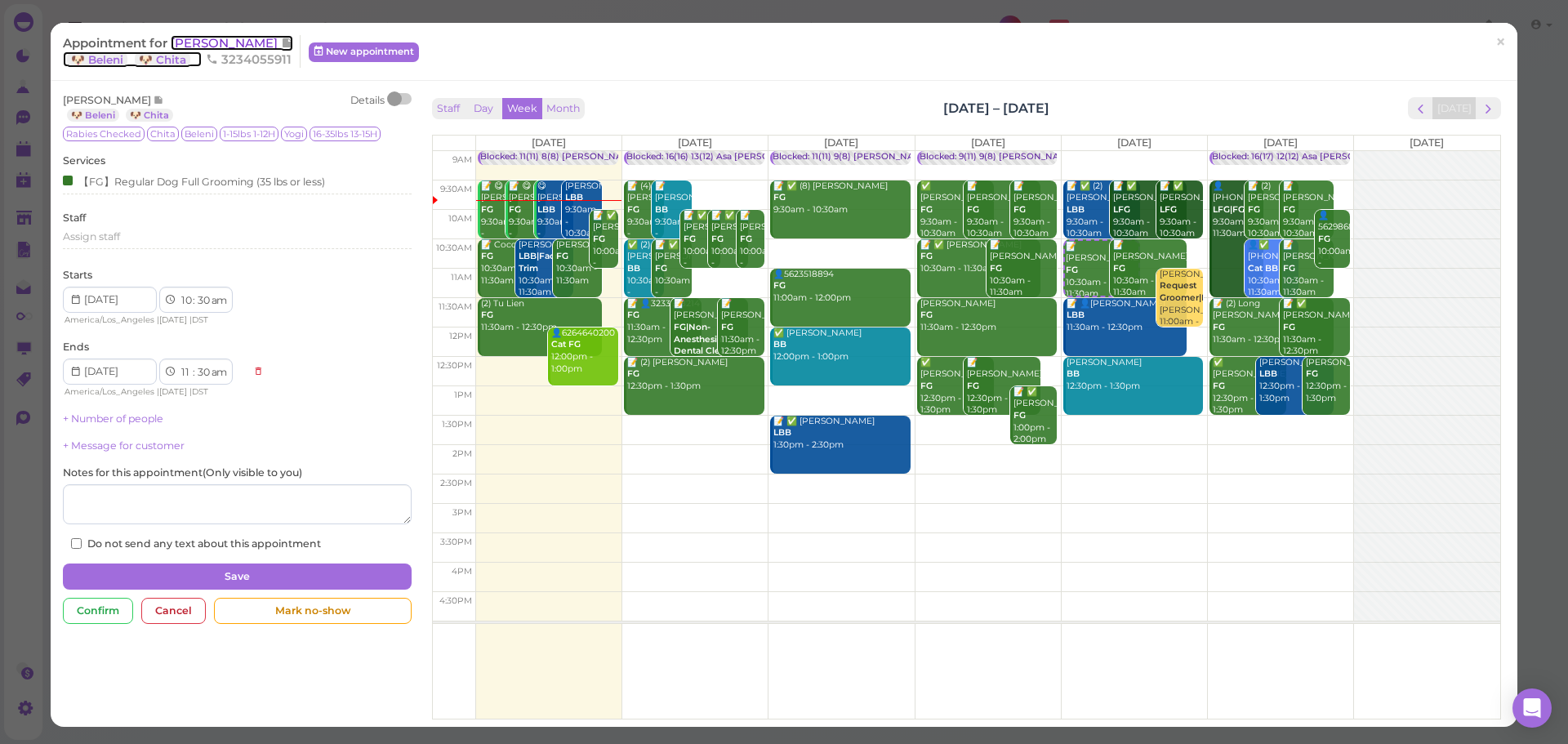
click at [247, 44] on span "[PERSON_NAME]" at bounding box center [226, 43] width 110 height 15
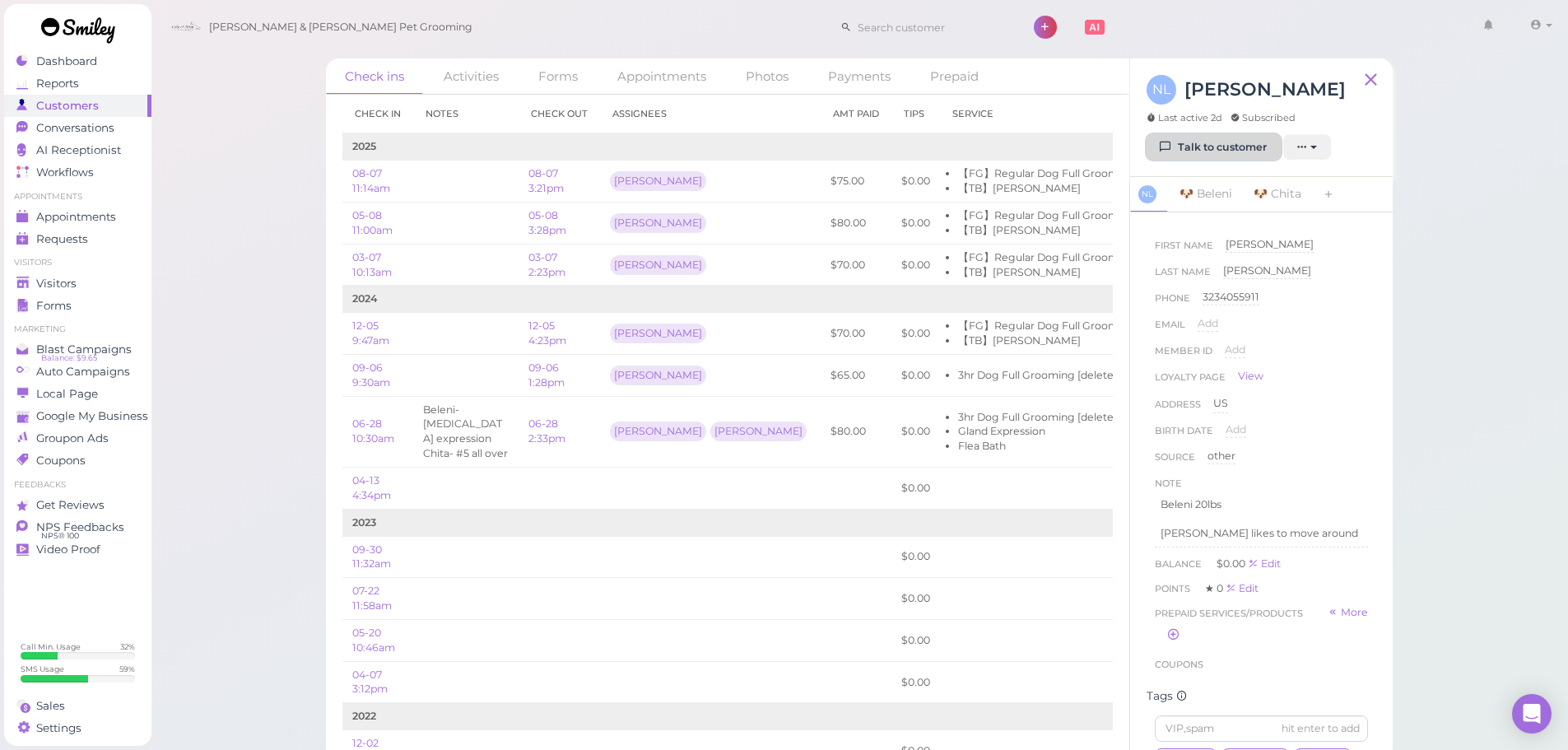
click at [1183, 154] on link "Talk to customer" at bounding box center [1214, 147] width 134 height 26
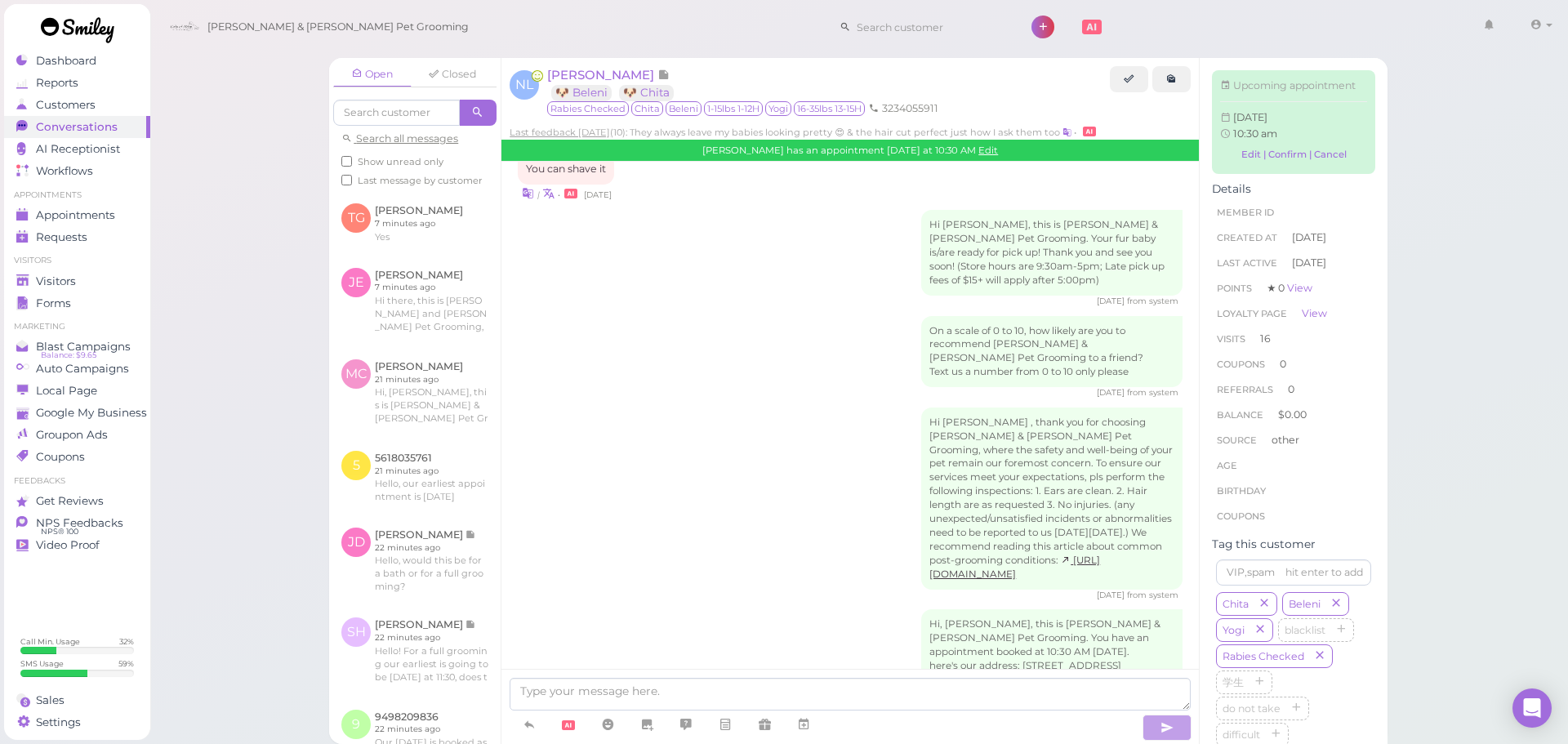
scroll to position [2397, 0]
click at [66, 223] on link "Appointments" at bounding box center [77, 215] width 146 height 22
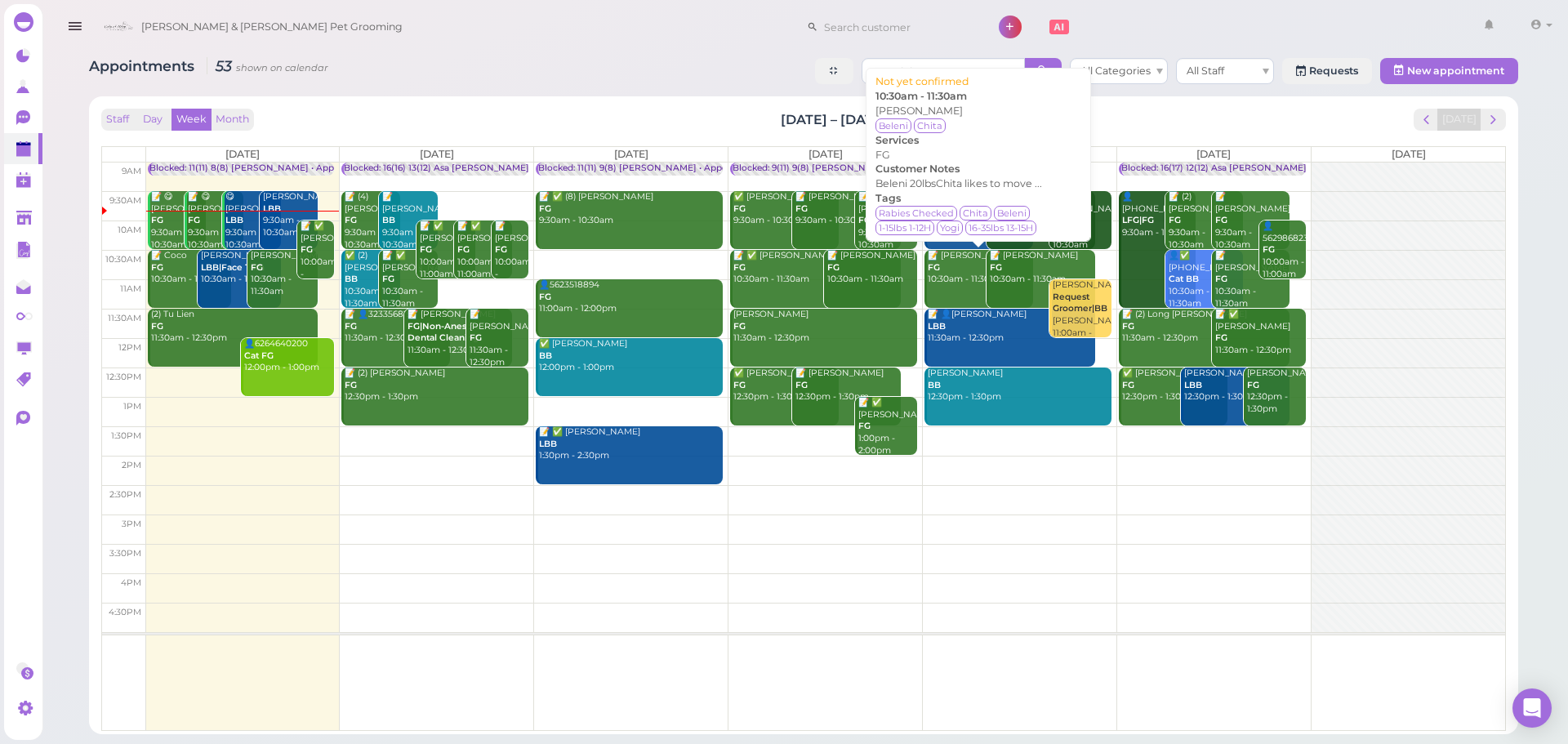
click at [965, 280] on div "📝 Nancy Landaverde FG 10:30am - 11:30am" at bounding box center [980, 268] width 106 height 36
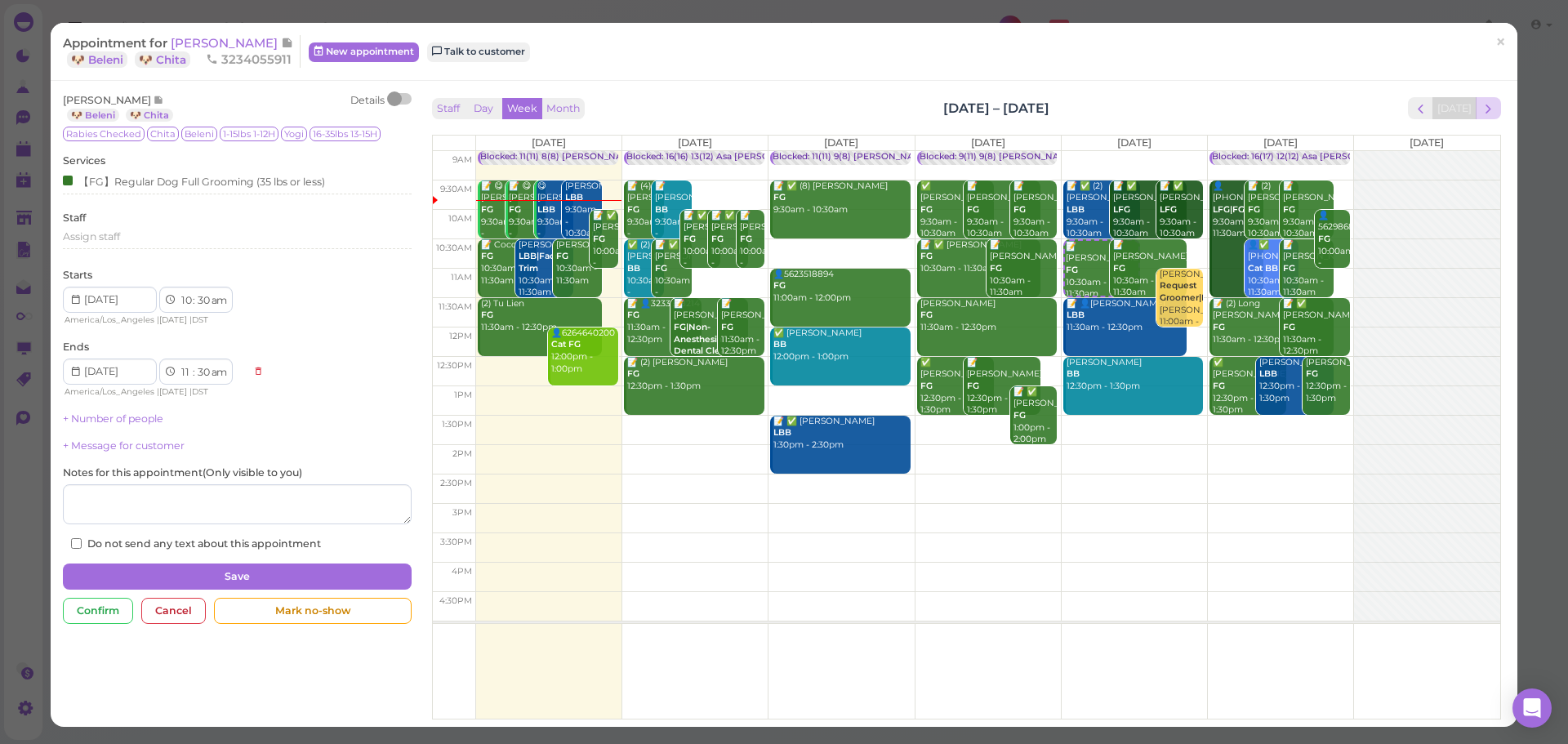
click at [1480, 107] on span "next" at bounding box center [1488, 109] width 15 height 15
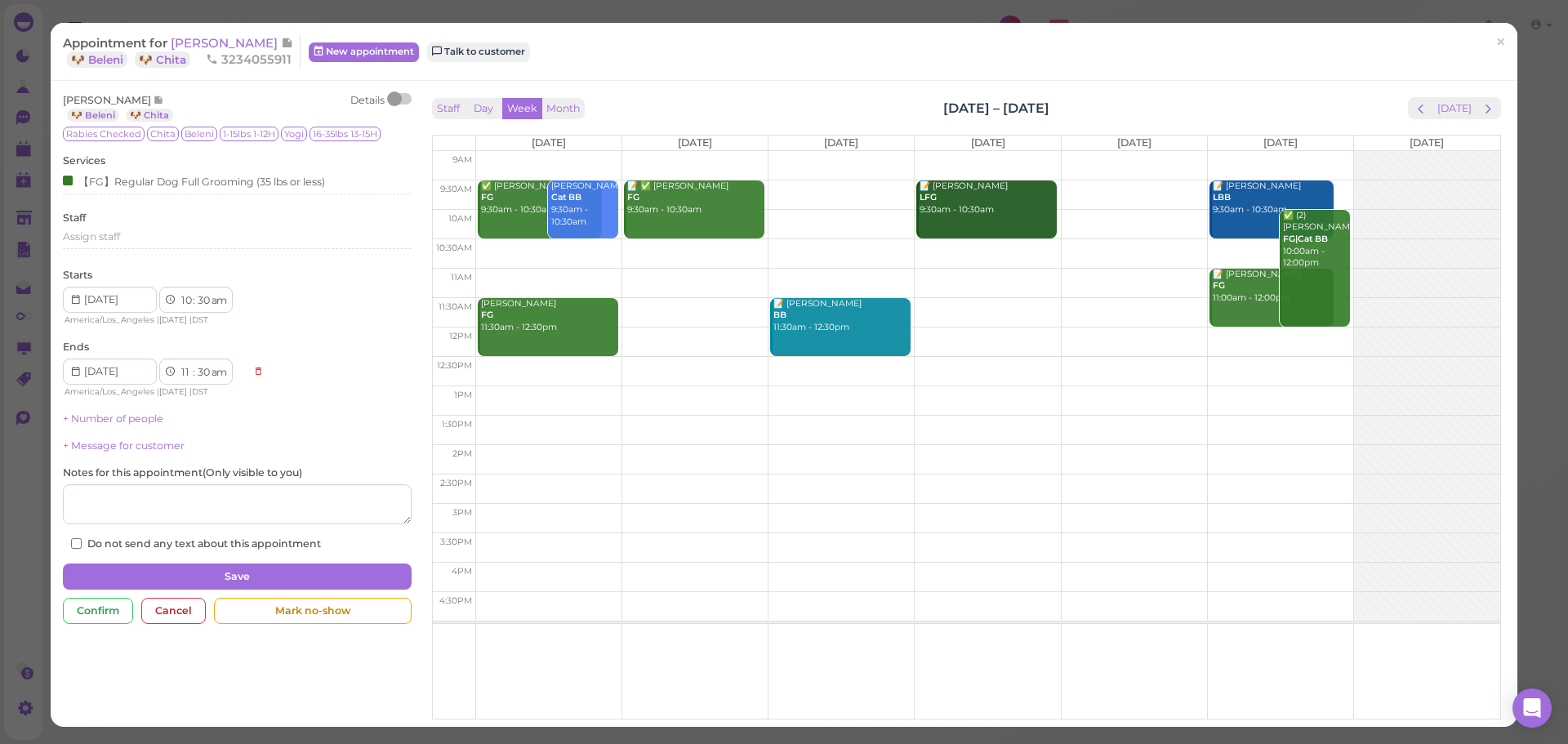
click at [1237, 98] on div "Staff Day Week Month Aug 25 – 31, 2025 Today" at bounding box center [966, 108] width 1069 height 22
click at [1496, 41] on span "×" at bounding box center [1501, 42] width 11 height 23
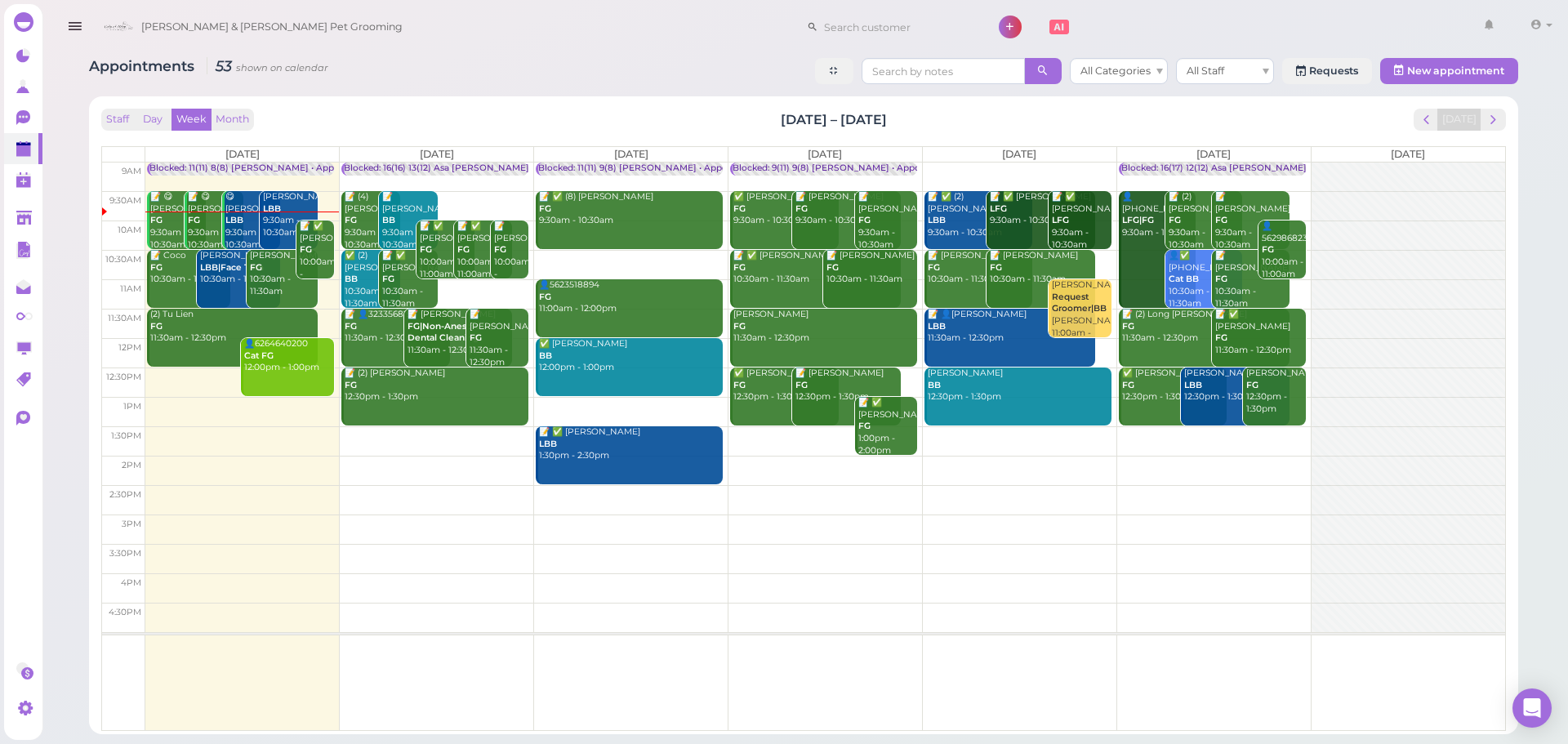
click at [967, 282] on div "📝 Nancy Landaverde FG 10:30am - 11:30am" at bounding box center [980, 268] width 106 height 36
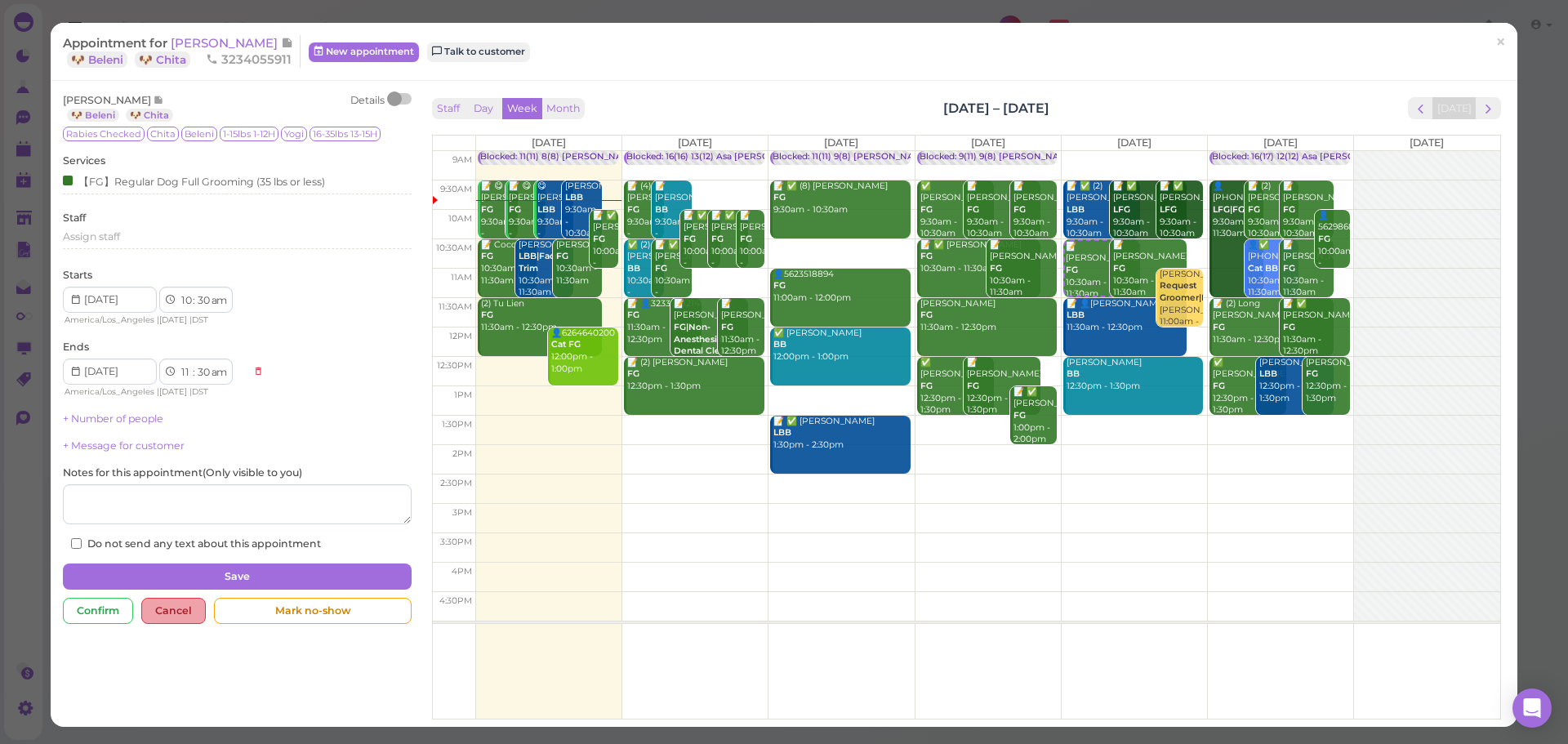
click at [151, 619] on div "Cancel" at bounding box center [173, 610] width 65 height 26
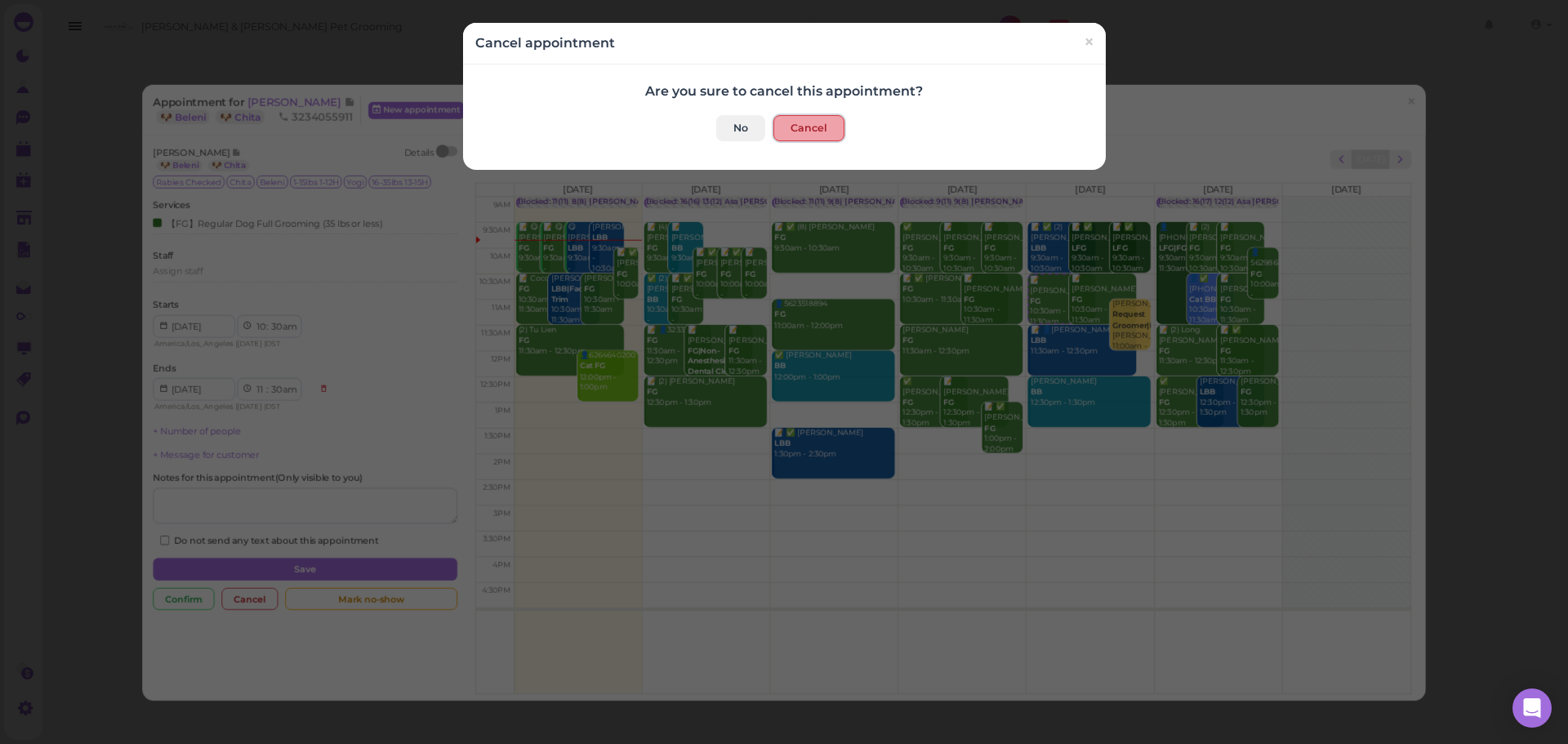
click at [810, 116] on button "Cancel" at bounding box center [809, 128] width 71 height 26
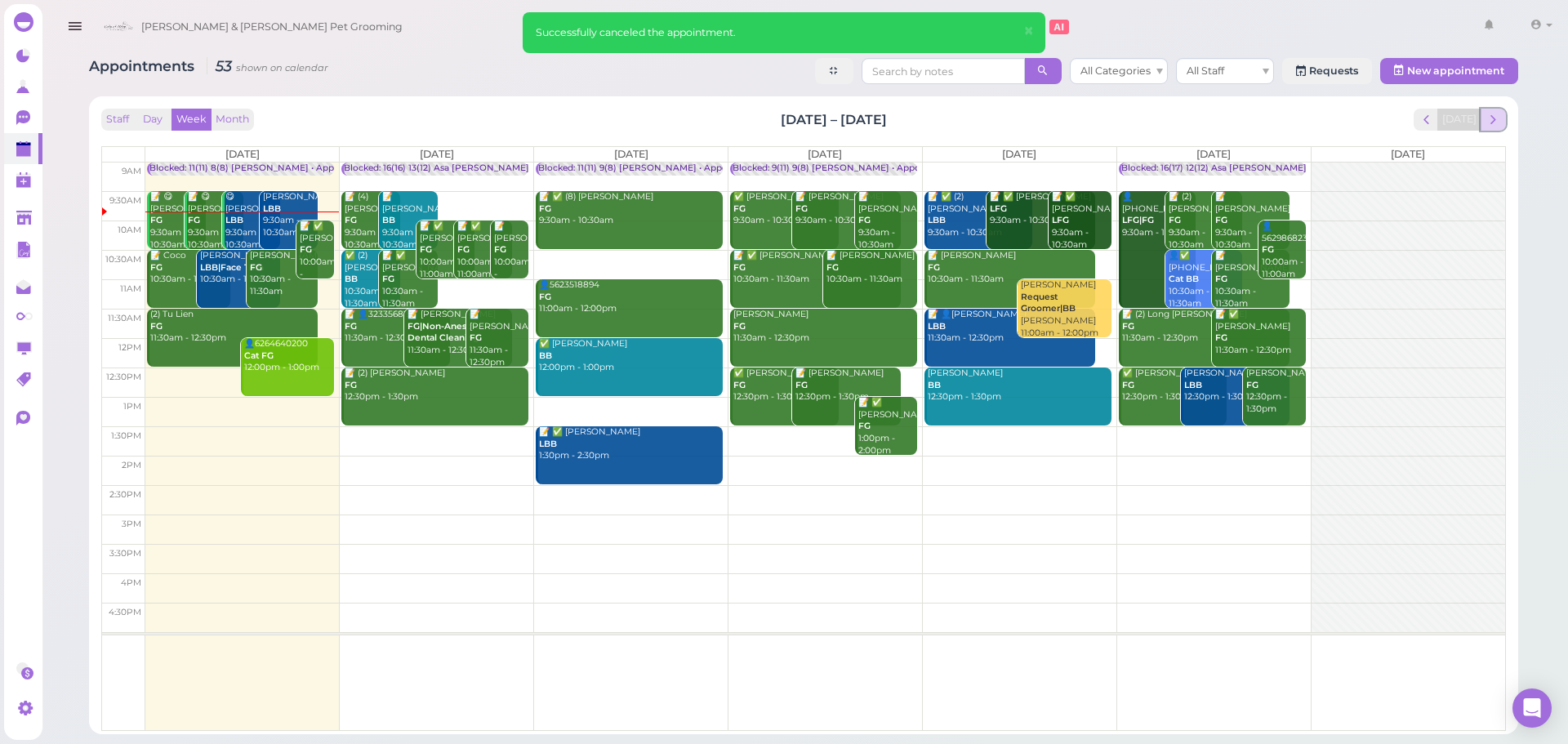
click at [1502, 118] on button "next" at bounding box center [1493, 120] width 25 height 22
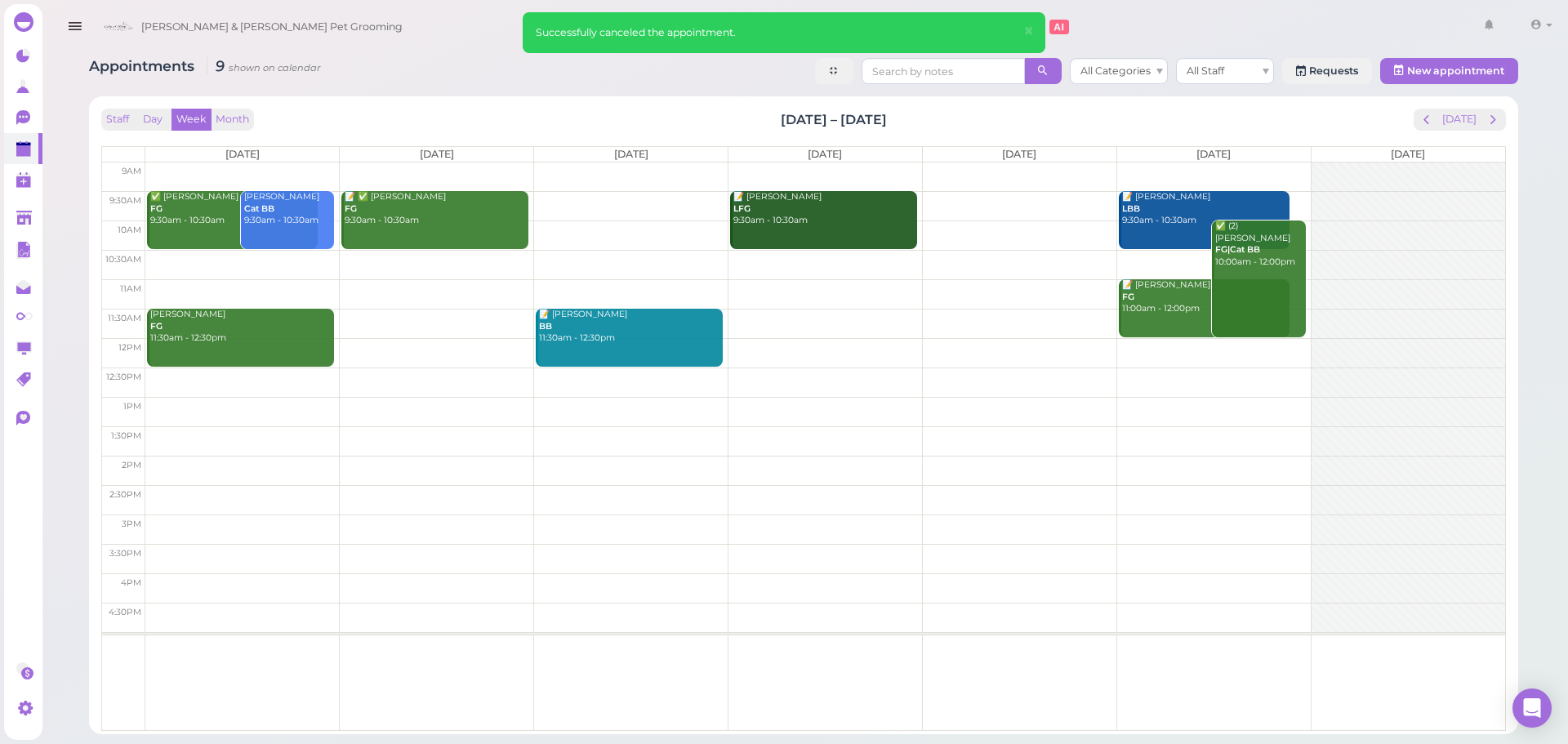
click at [290, 257] on td at bounding box center [826, 264] width 1360 height 29
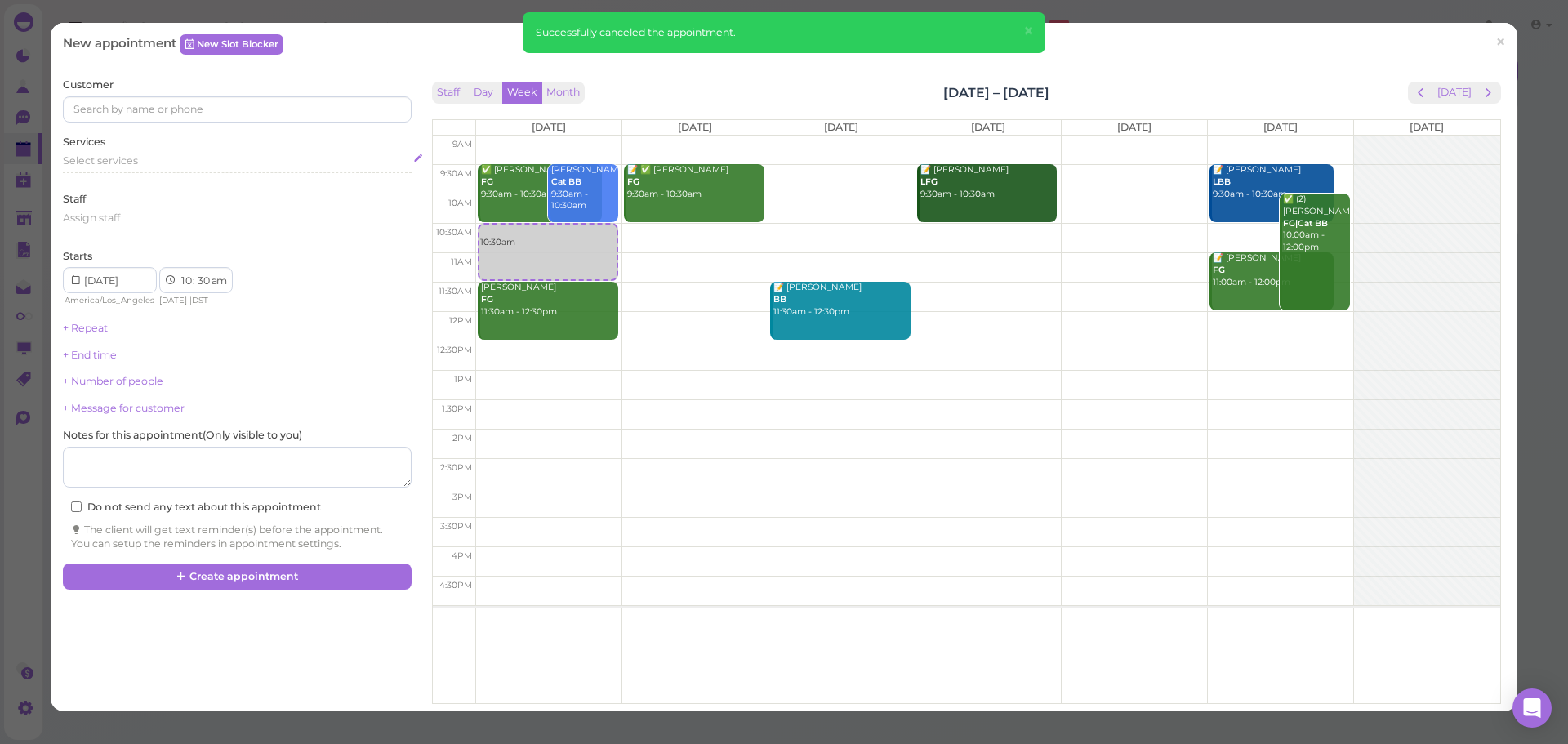
drag, startPoint x: 138, startPoint y: 151, endPoint x: 136, endPoint y: 162, distance: 11.2
click at [137, 155] on div "Services Select services" at bounding box center [237, 157] width 348 height 45
click at [136, 162] on span "Select services" at bounding box center [100, 160] width 75 height 13
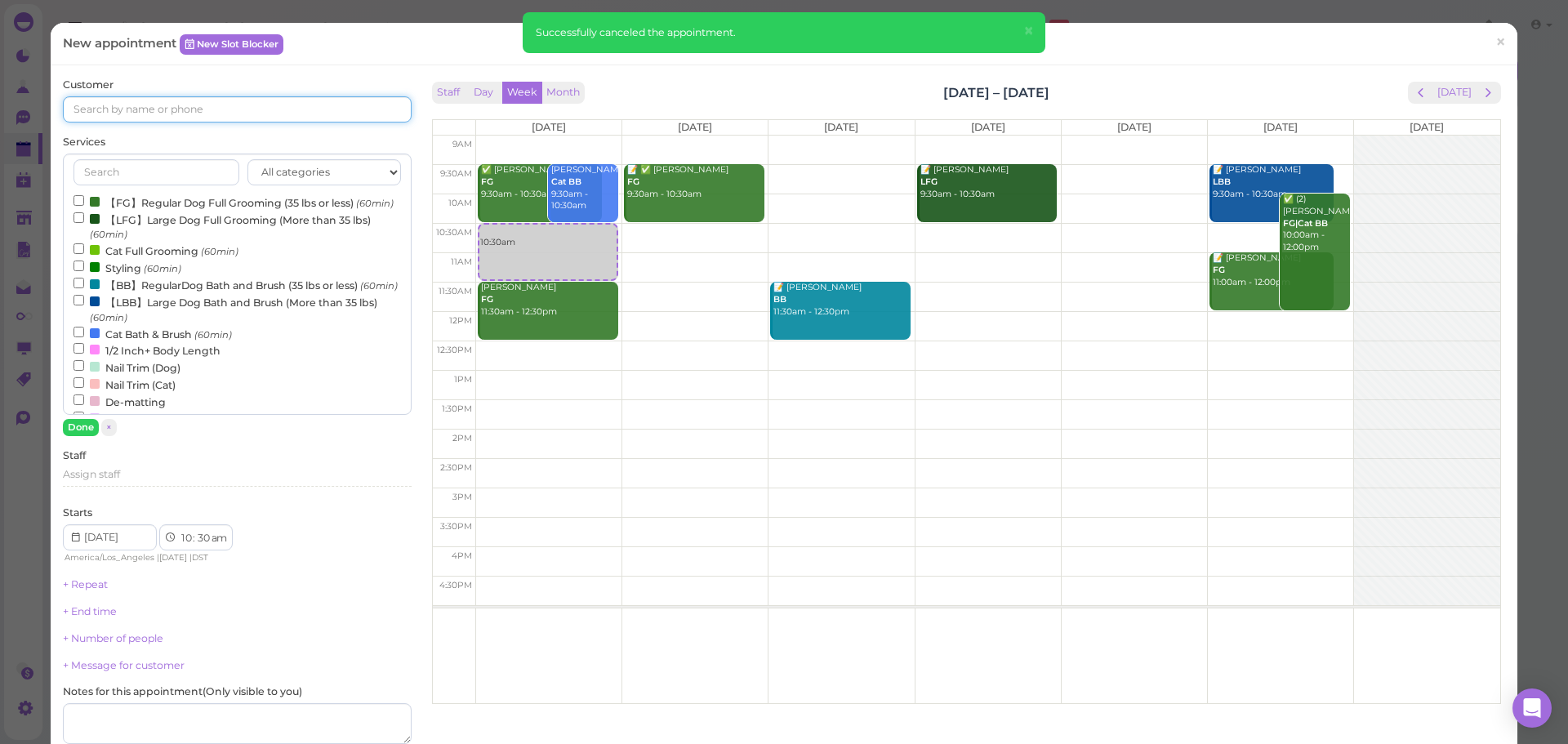
click at [151, 122] on div at bounding box center [237, 109] width 348 height 26
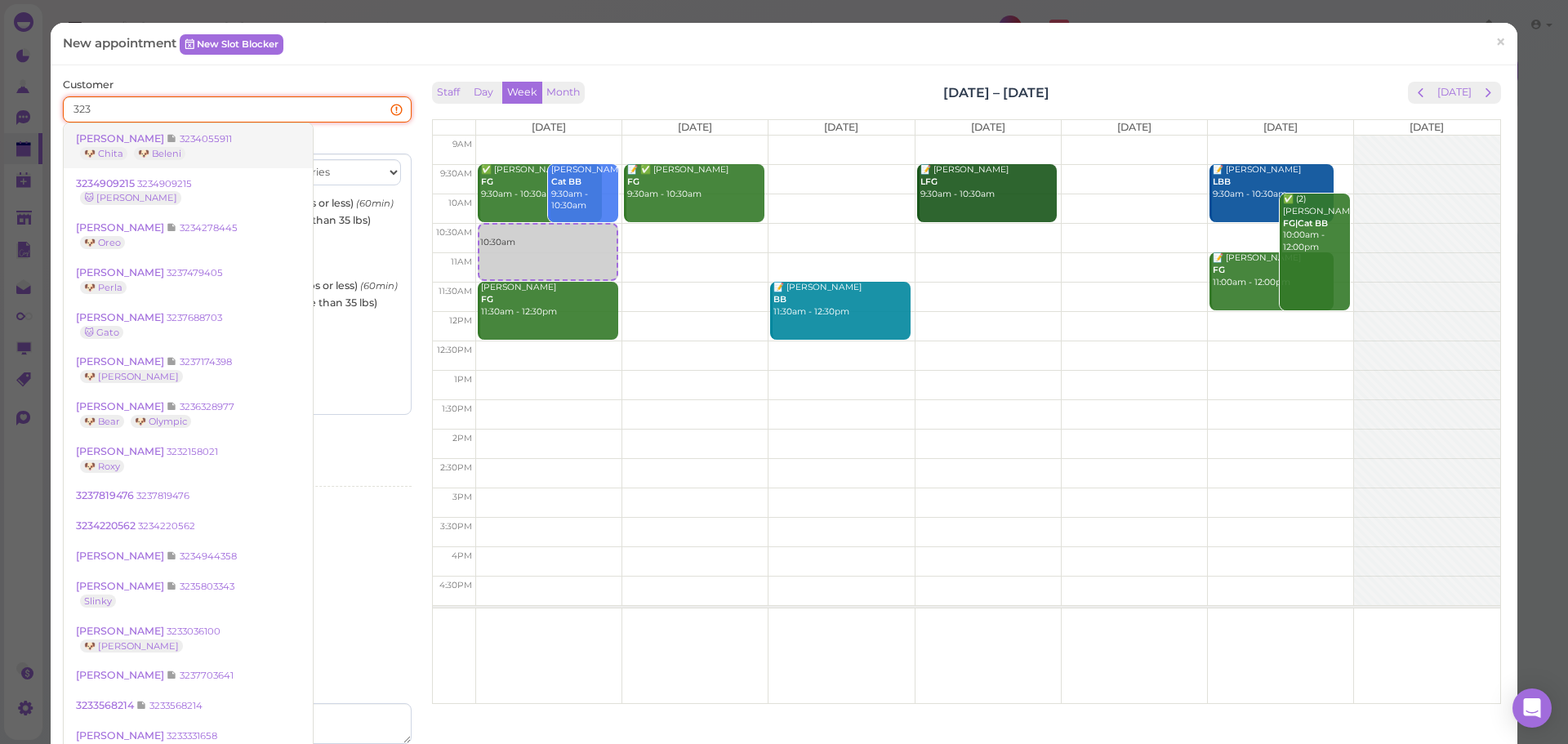
type input "323"
click at [146, 130] on link "Nancy Landaverde 3234055911 🐶 Chita 🐶 Beleni" at bounding box center [189, 146] width 249 height 45
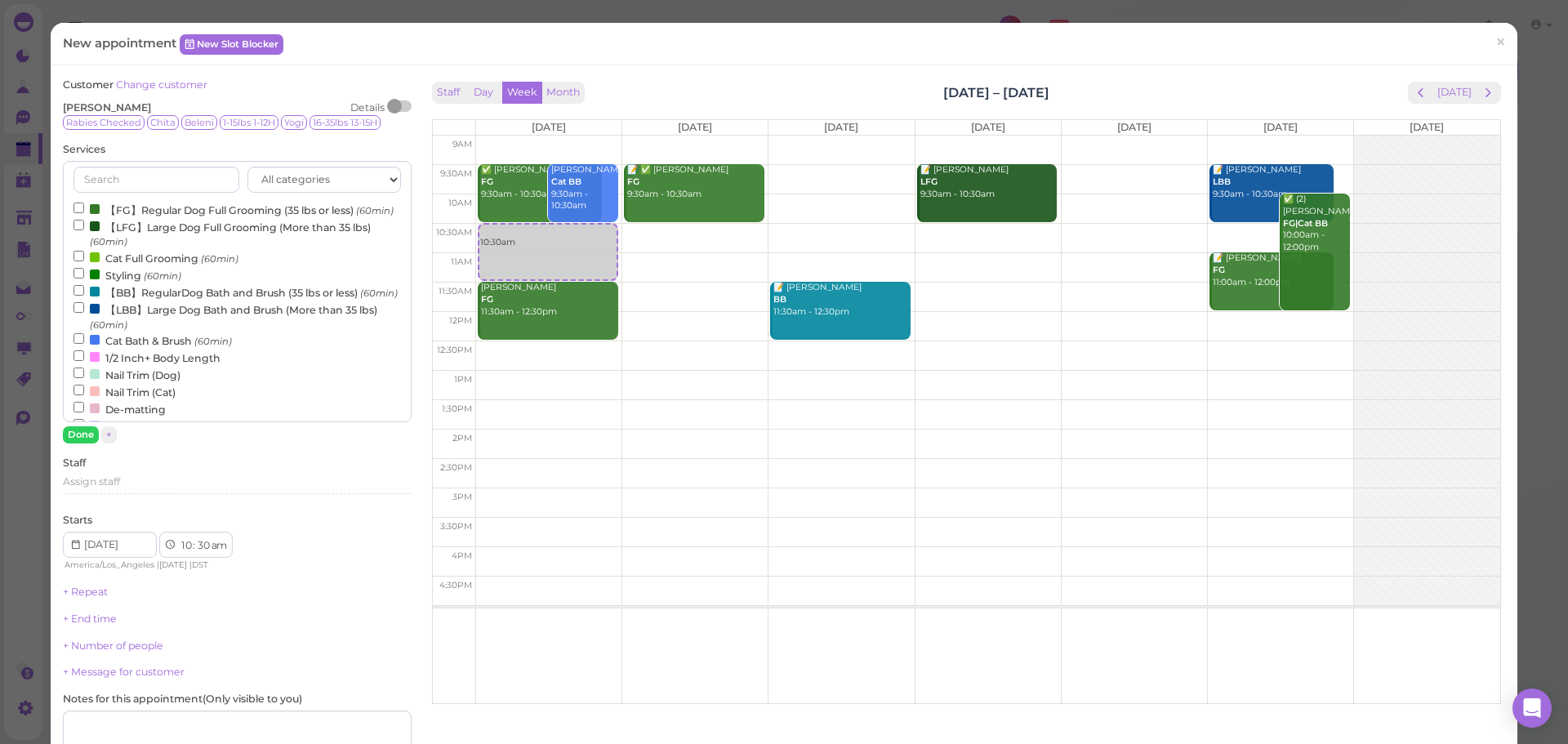
click at [110, 247] on label "【LFG】Large Dog Full Grooming (More than 35 lbs) (60min)" at bounding box center [237, 234] width 327 height 32
click at [84, 231] on input "【LFG】Large Dog Full Grooming (More than 35 lbs) (60min)" at bounding box center [78, 225] width 11 height 11
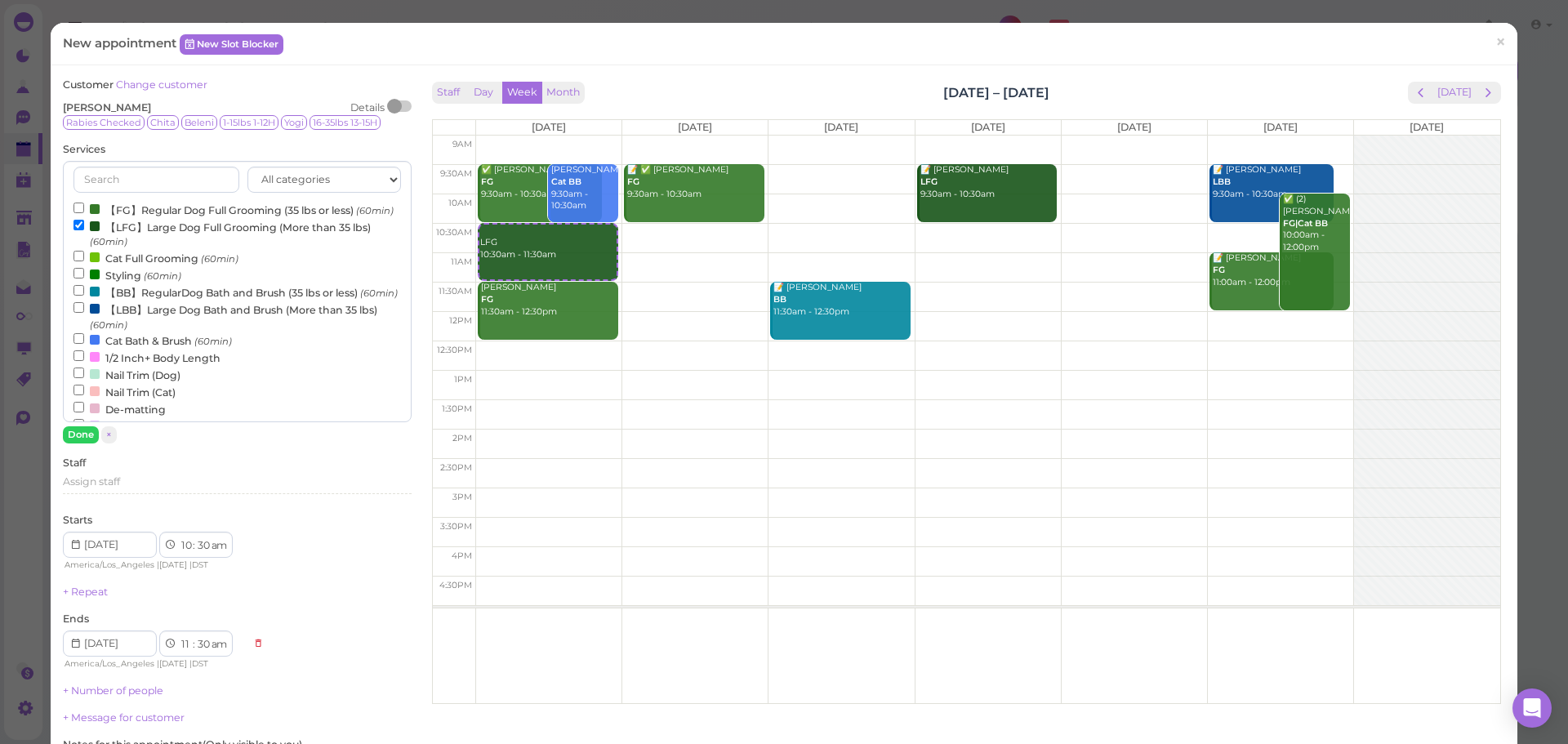
click at [145, 204] on label "【FG】Regular Dog Full Grooming (35 lbs or less) (60min)" at bounding box center [233, 210] width 320 height 17
click at [84, 204] on input "【FG】Regular Dog Full Grooming (35 lbs or less) (60min)" at bounding box center [78, 208] width 11 height 11
select select "12"
select select "pm"
click at [77, 437] on button "Done" at bounding box center [81, 434] width 36 height 17
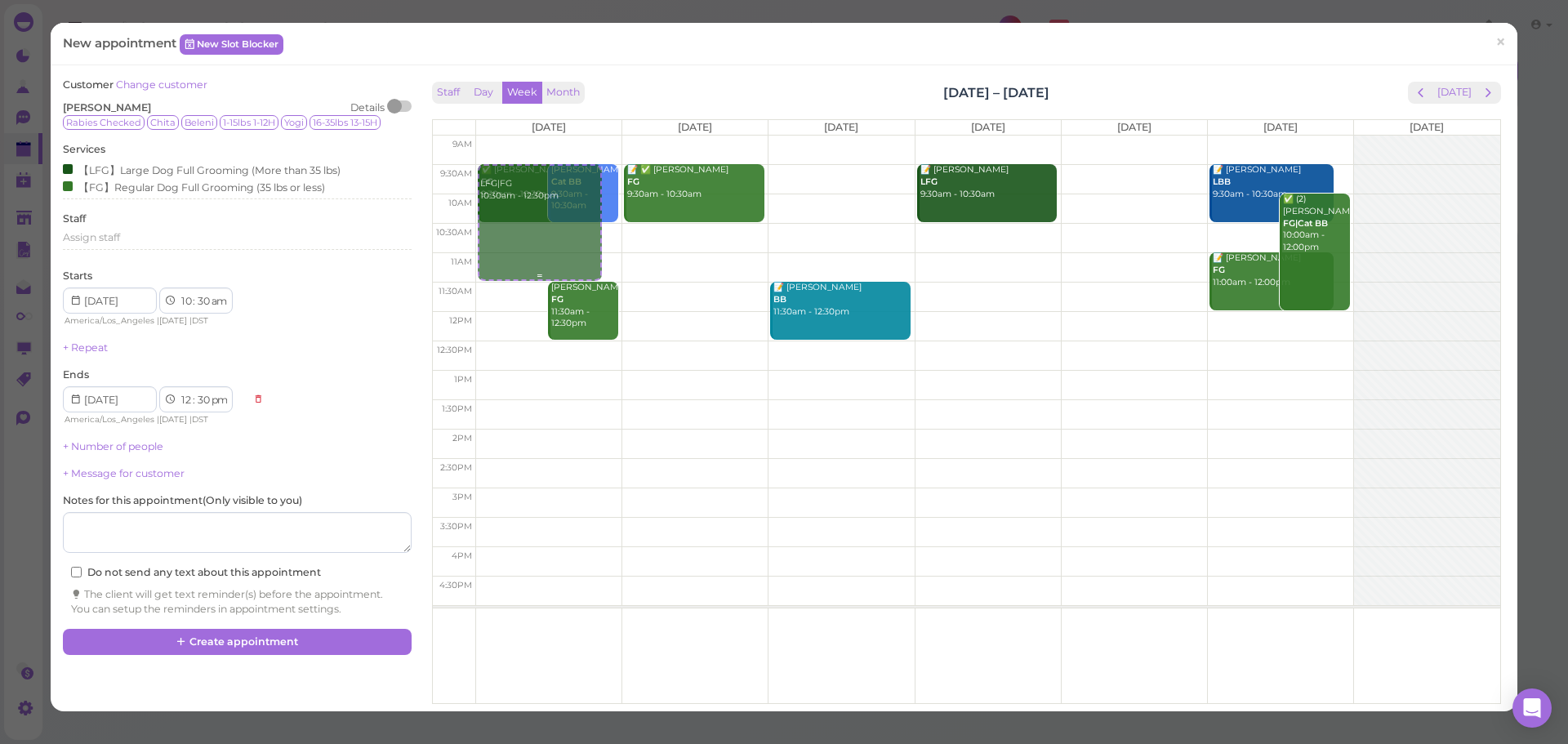
drag, startPoint x: 516, startPoint y: 258, endPoint x: 513, endPoint y: 210, distance: 48.1
click at [513, 136] on div "LFG|FG 10:30am - 12:30pm ✅ De Gonzalez FG 9:30am - 10:30am Samantha Anderson Ca…" at bounding box center [549, 136] width 146 height 0
select select "9"
select select "11"
select select "am"
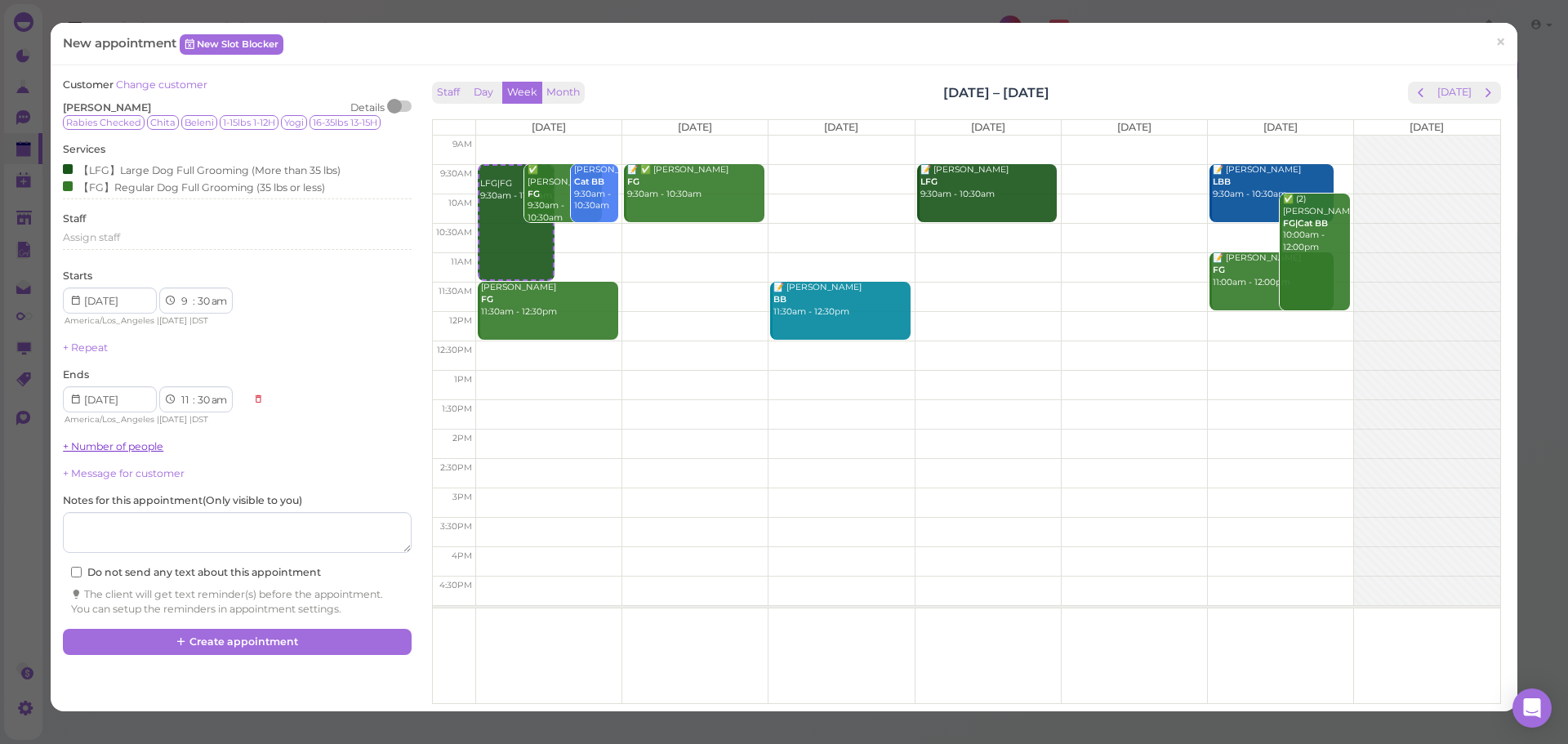
click at [111, 447] on link "+ Number of people" at bounding box center [113, 446] width 100 height 13
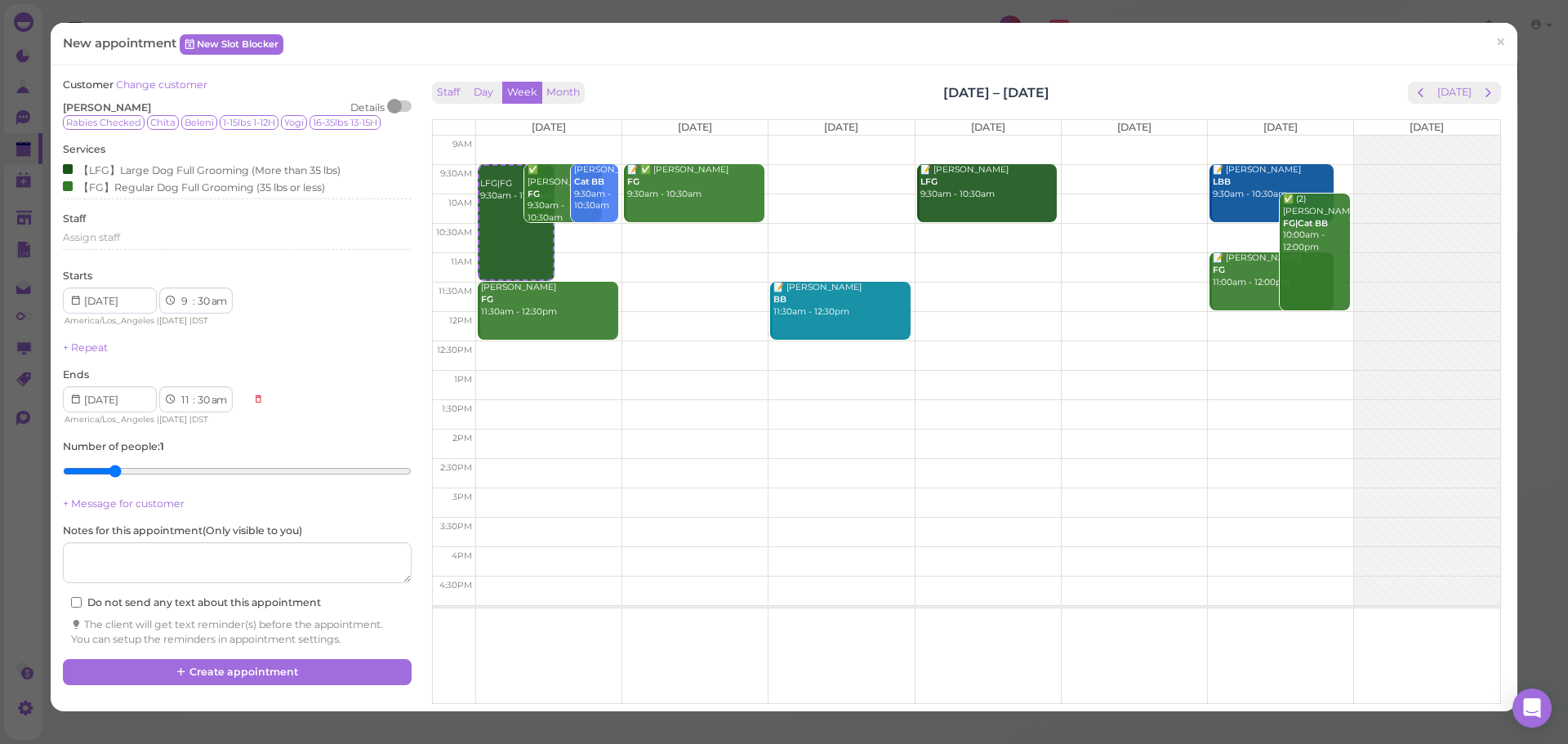
type input "2"
click at [108, 468] on input "range" at bounding box center [237, 470] width 348 height 26
drag, startPoint x: 220, startPoint y: 683, endPoint x: 247, endPoint y: 693, distance: 28.8
click at [231, 687] on div "Customer Change customer Nancy Landaverde Details Rabies Checked Chita Beleni 1…" at bounding box center [784, 388] width 1459 height 621
click at [292, 679] on button "Create appointment" at bounding box center [237, 672] width 348 height 26
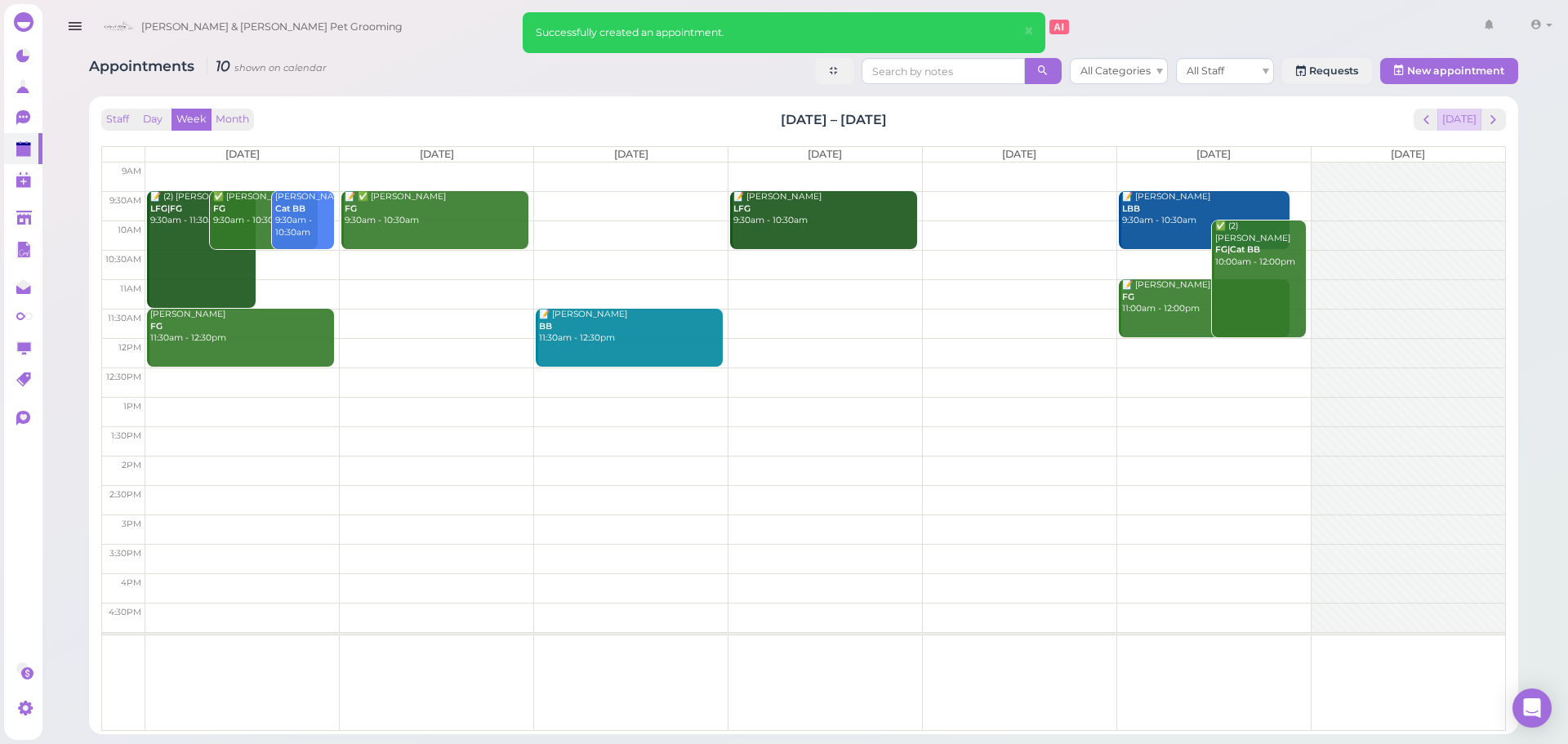
click at [1464, 113] on button "[DATE]" at bounding box center [1459, 120] width 44 height 22
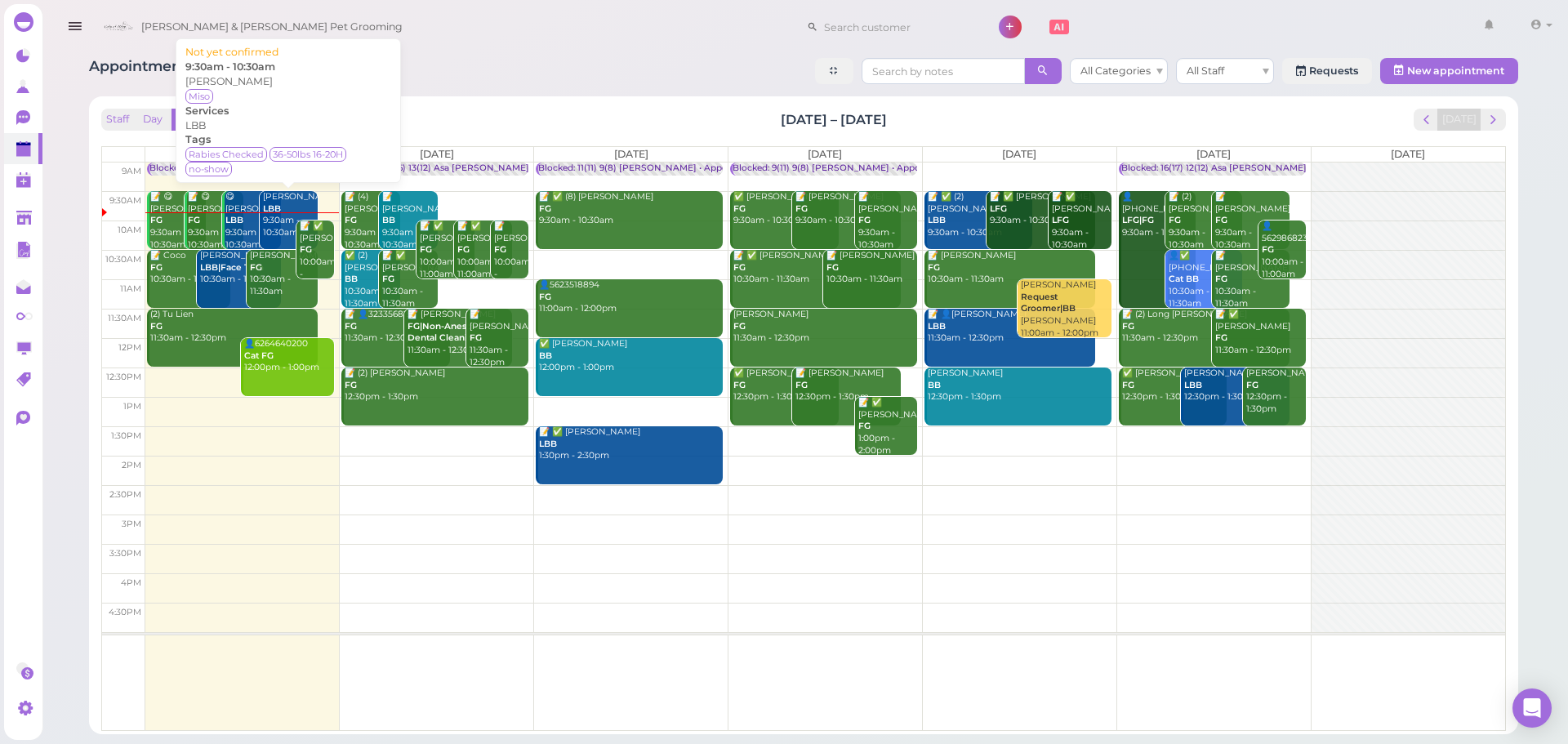
click at [264, 214] on b "LBB" at bounding box center [271, 209] width 18 height 11
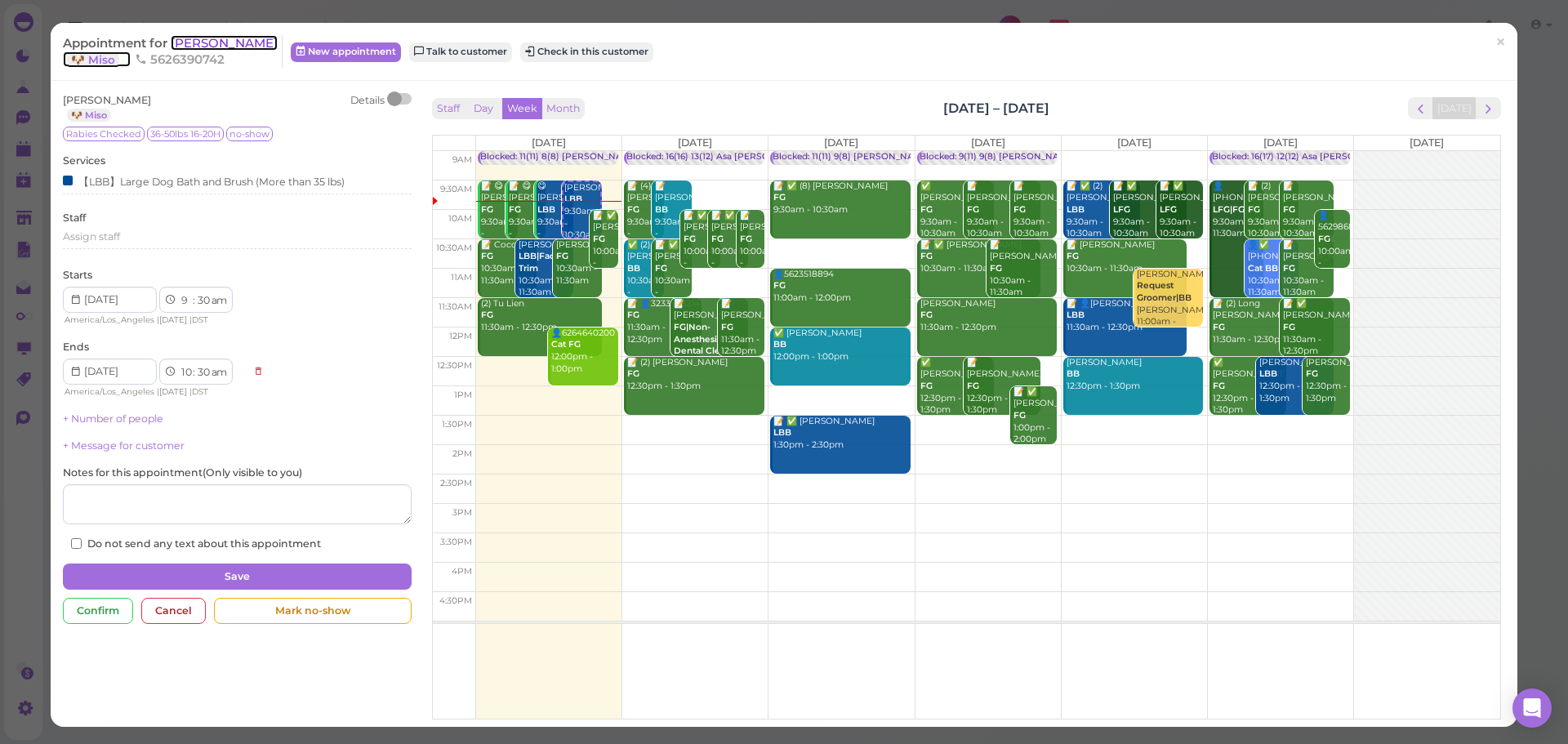
click at [209, 41] on span "[PERSON_NAME]" at bounding box center [224, 43] width 107 height 15
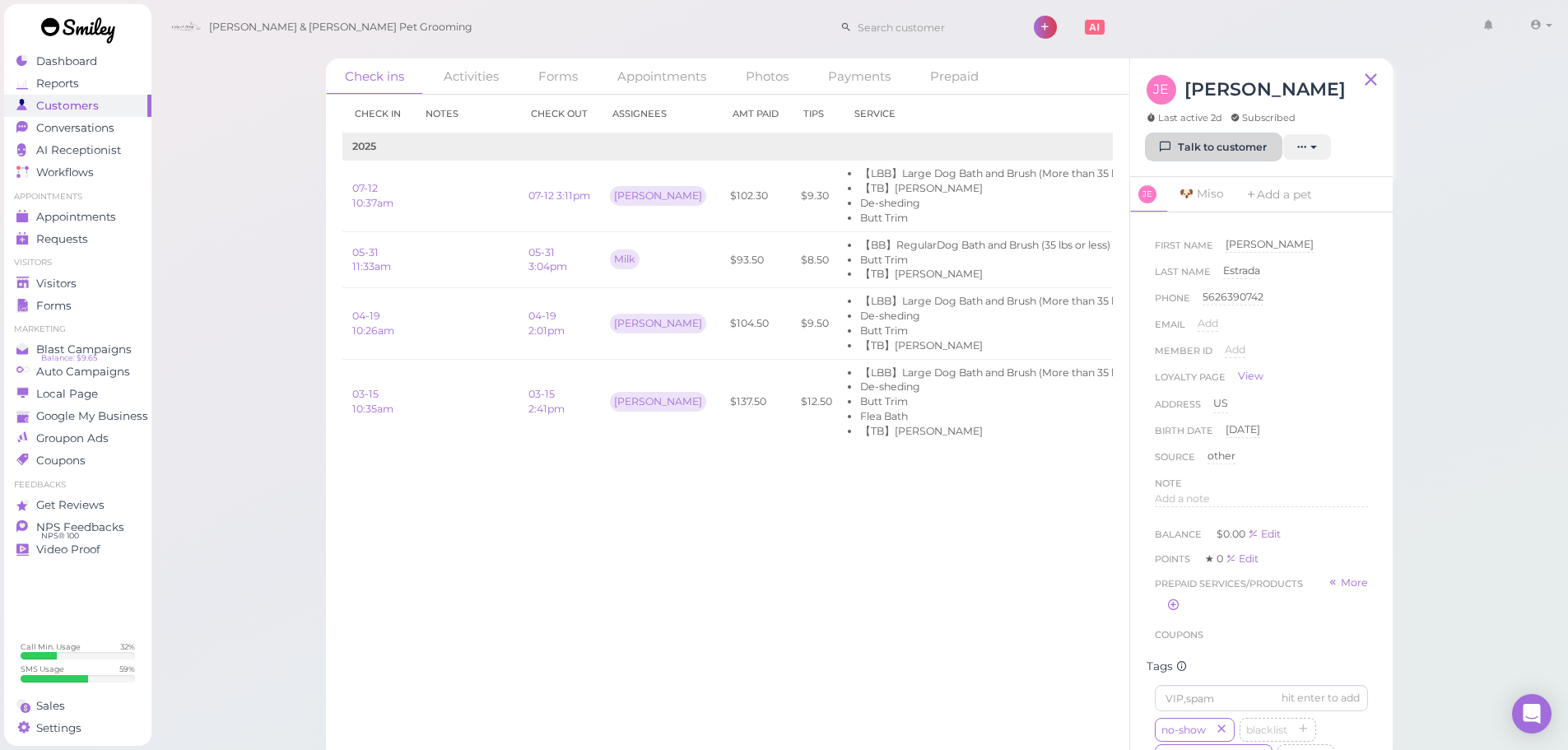
click at [1229, 143] on link "Talk to customer" at bounding box center [1214, 147] width 134 height 26
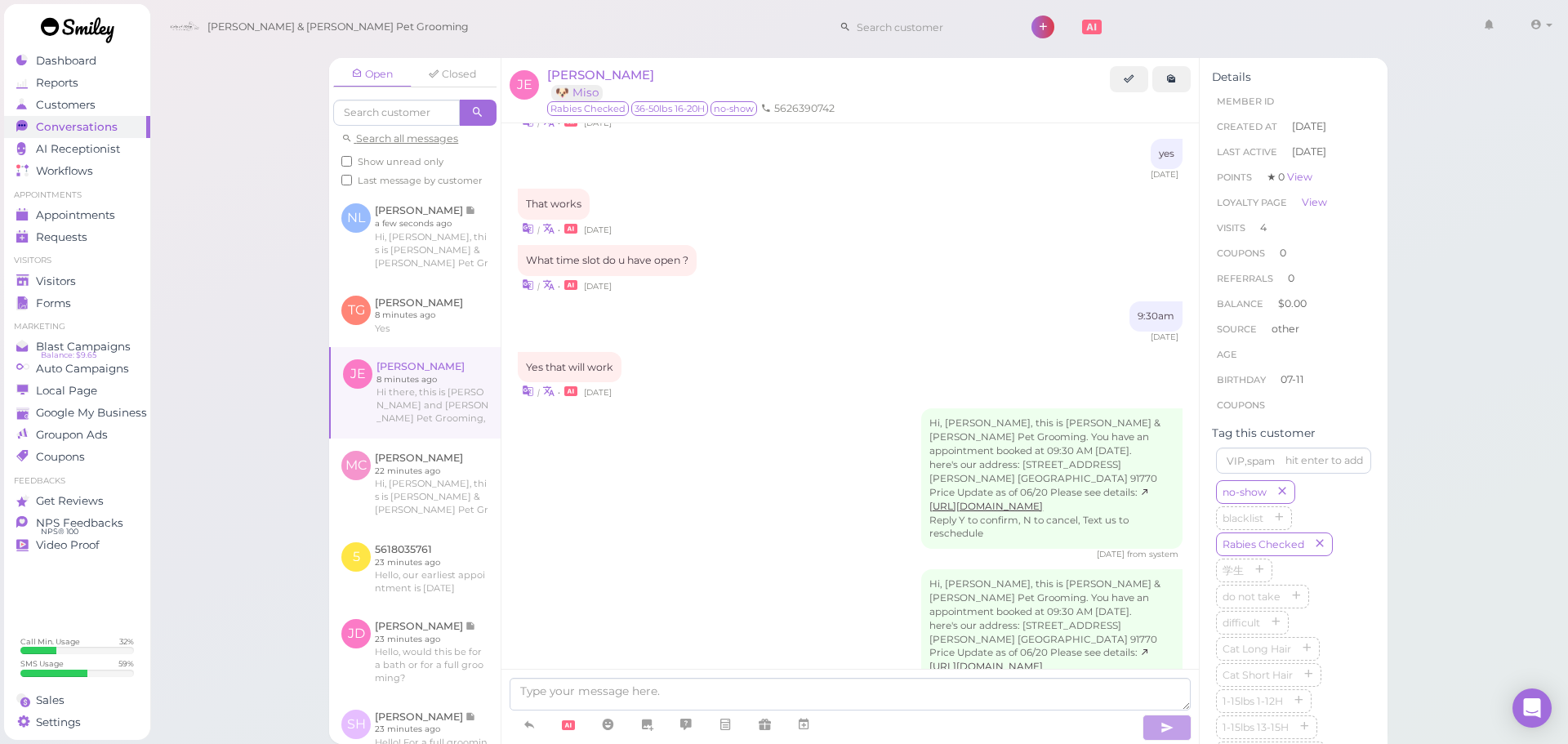
scroll to position [2376, 0]
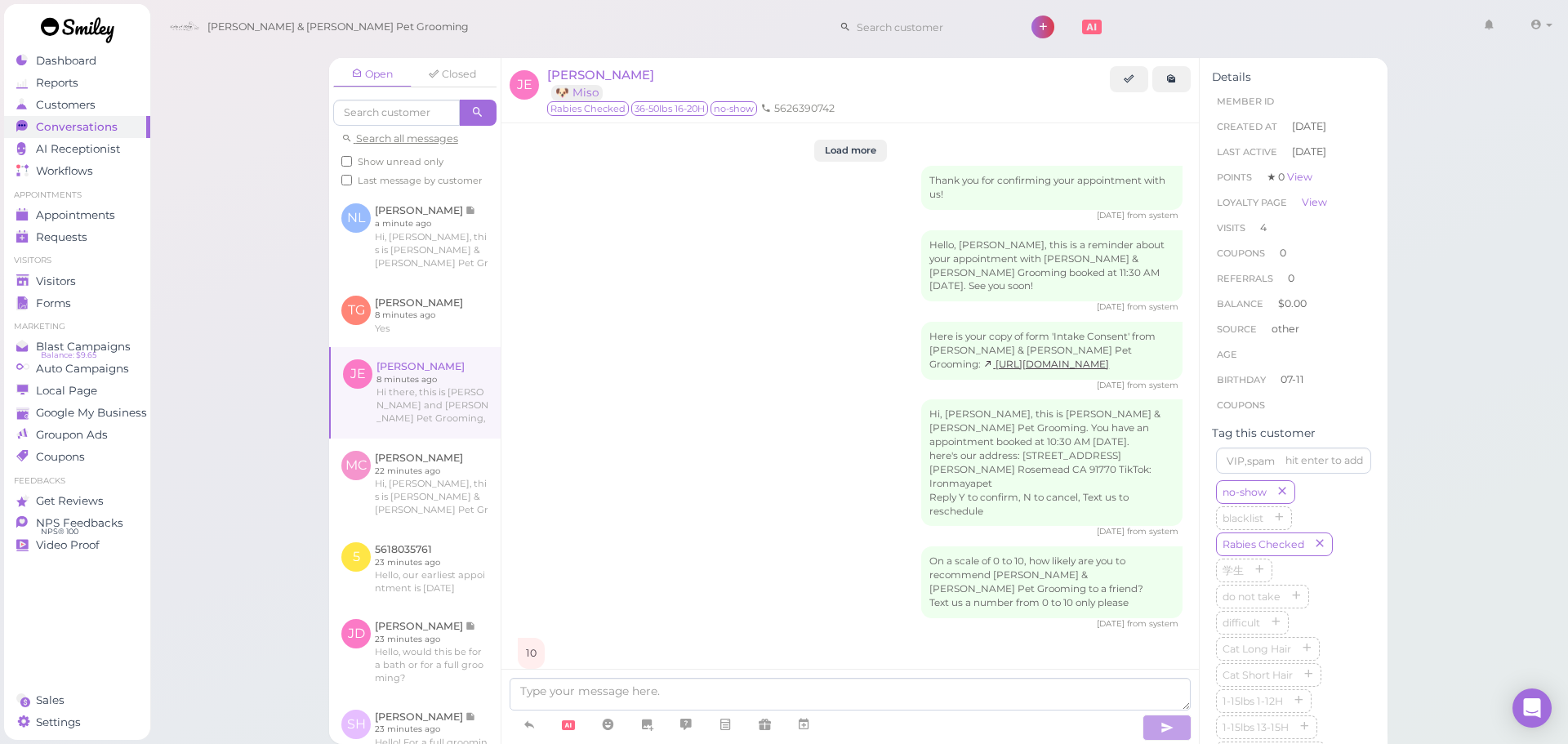
scroll to position [2376, 0]
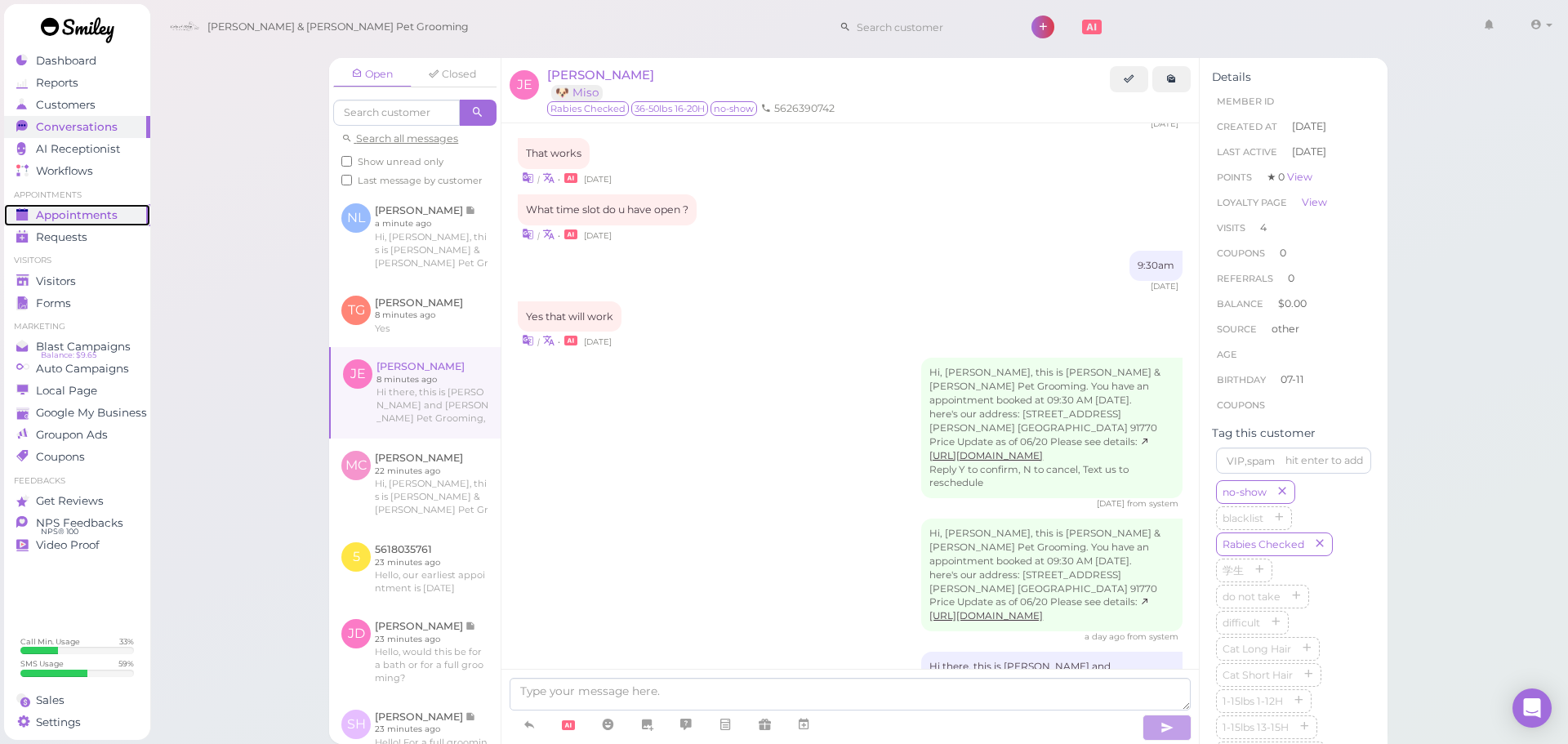
click at [116, 216] on span "Appointments" at bounding box center [77, 215] width 82 height 13
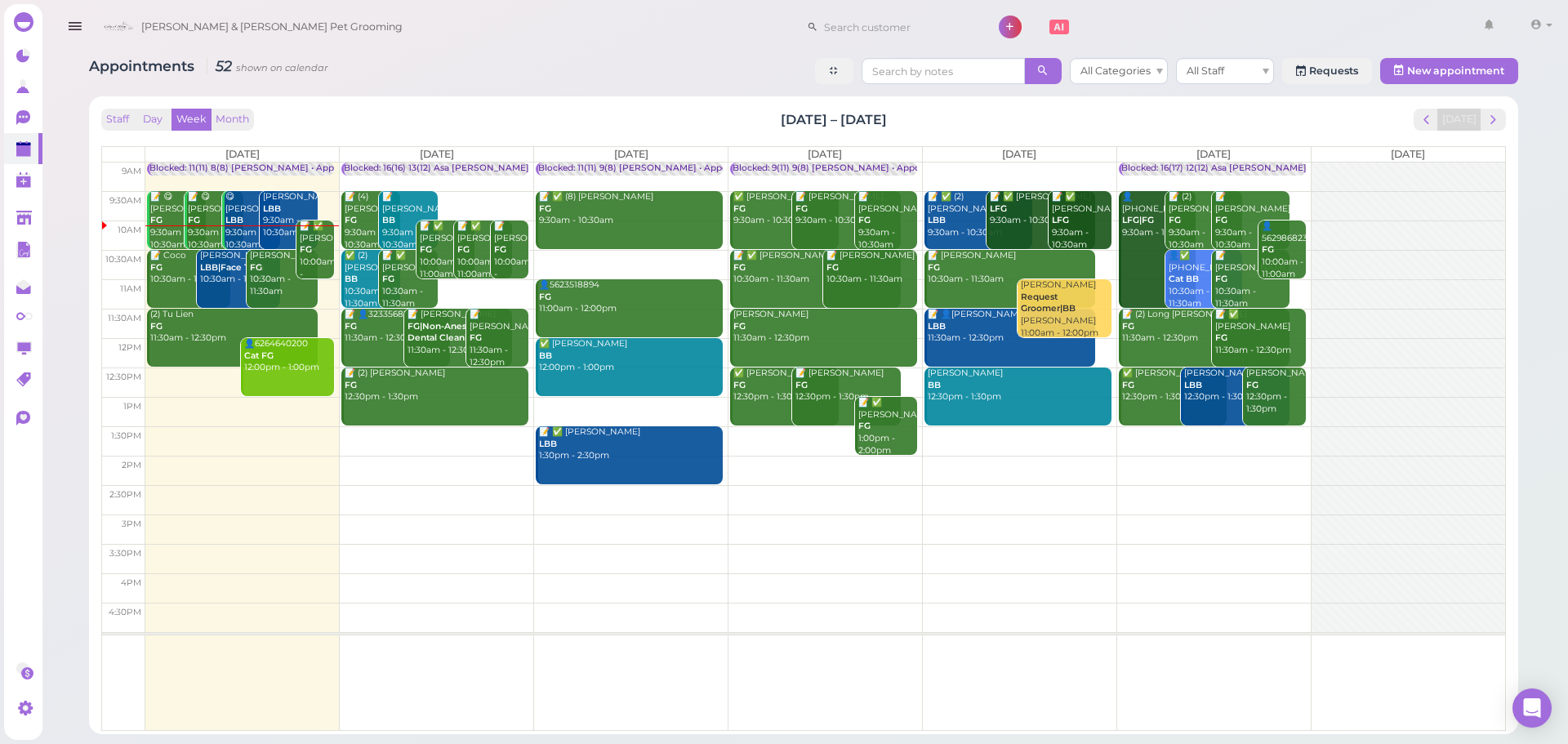
click at [1109, 258] on td at bounding box center [826, 264] width 1360 height 29
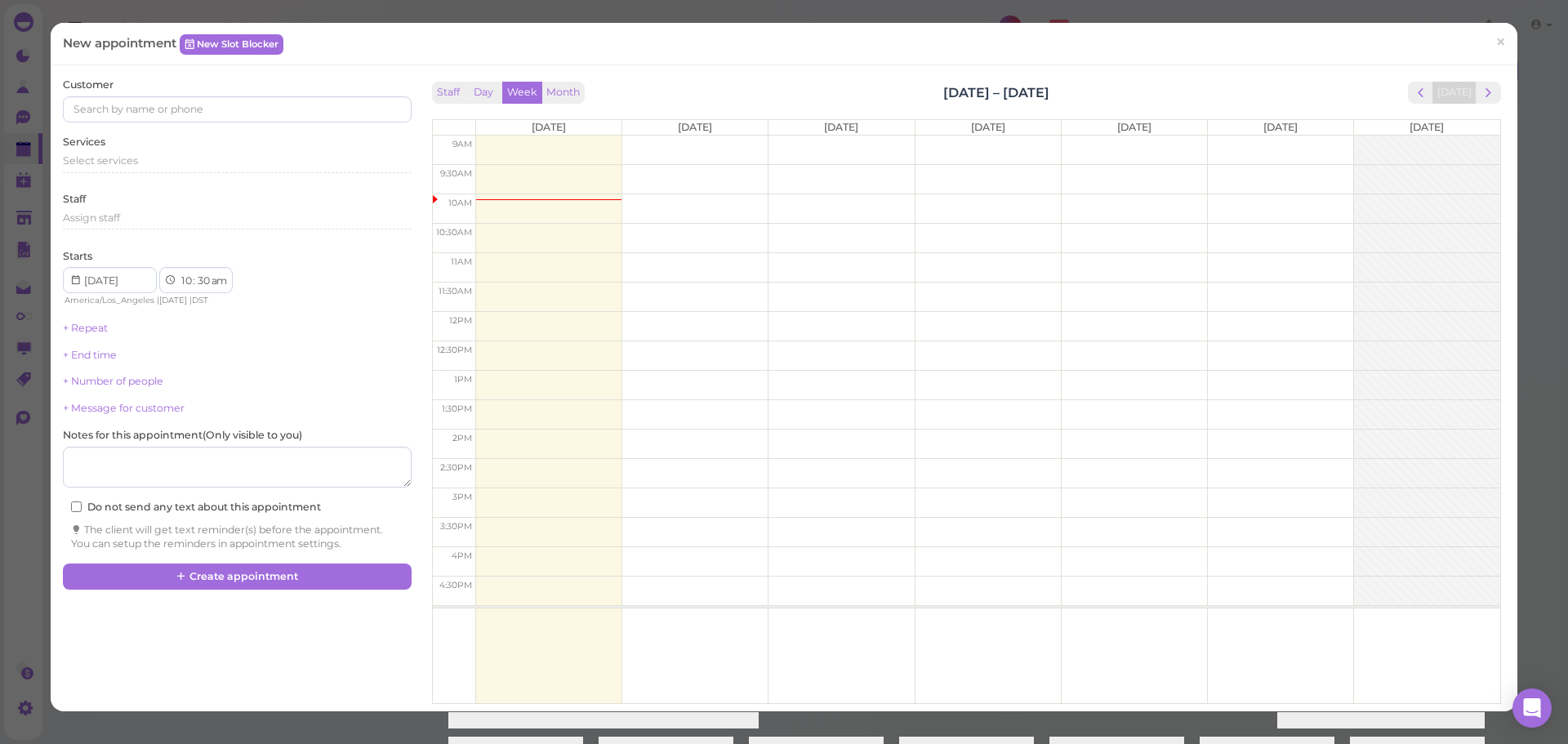
click at [172, 147] on div "Services Select services" at bounding box center [237, 157] width 348 height 45
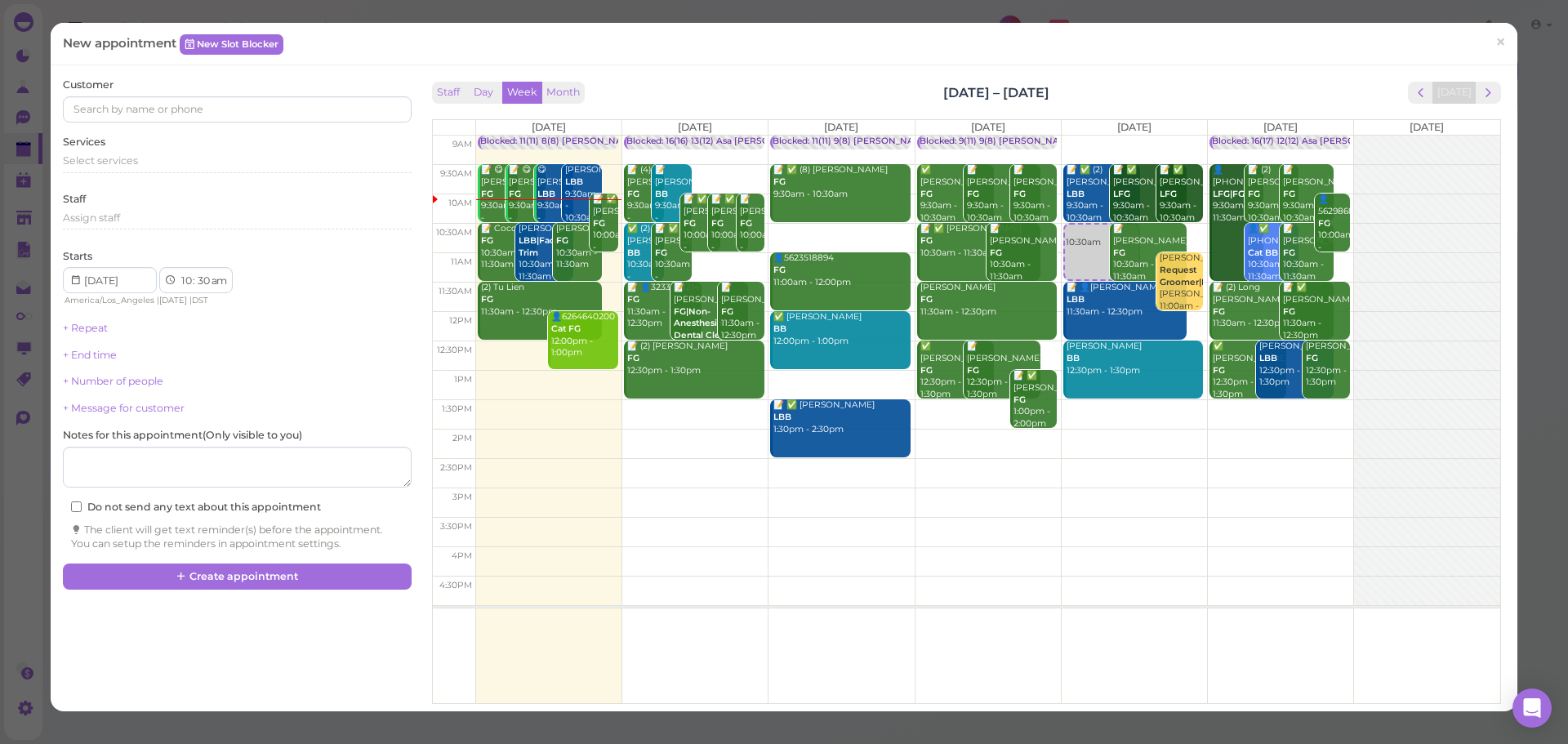
click at [172, 148] on div "Services Select services" at bounding box center [237, 157] width 348 height 45
click at [174, 153] on div "Select services" at bounding box center [237, 160] width 348 height 14
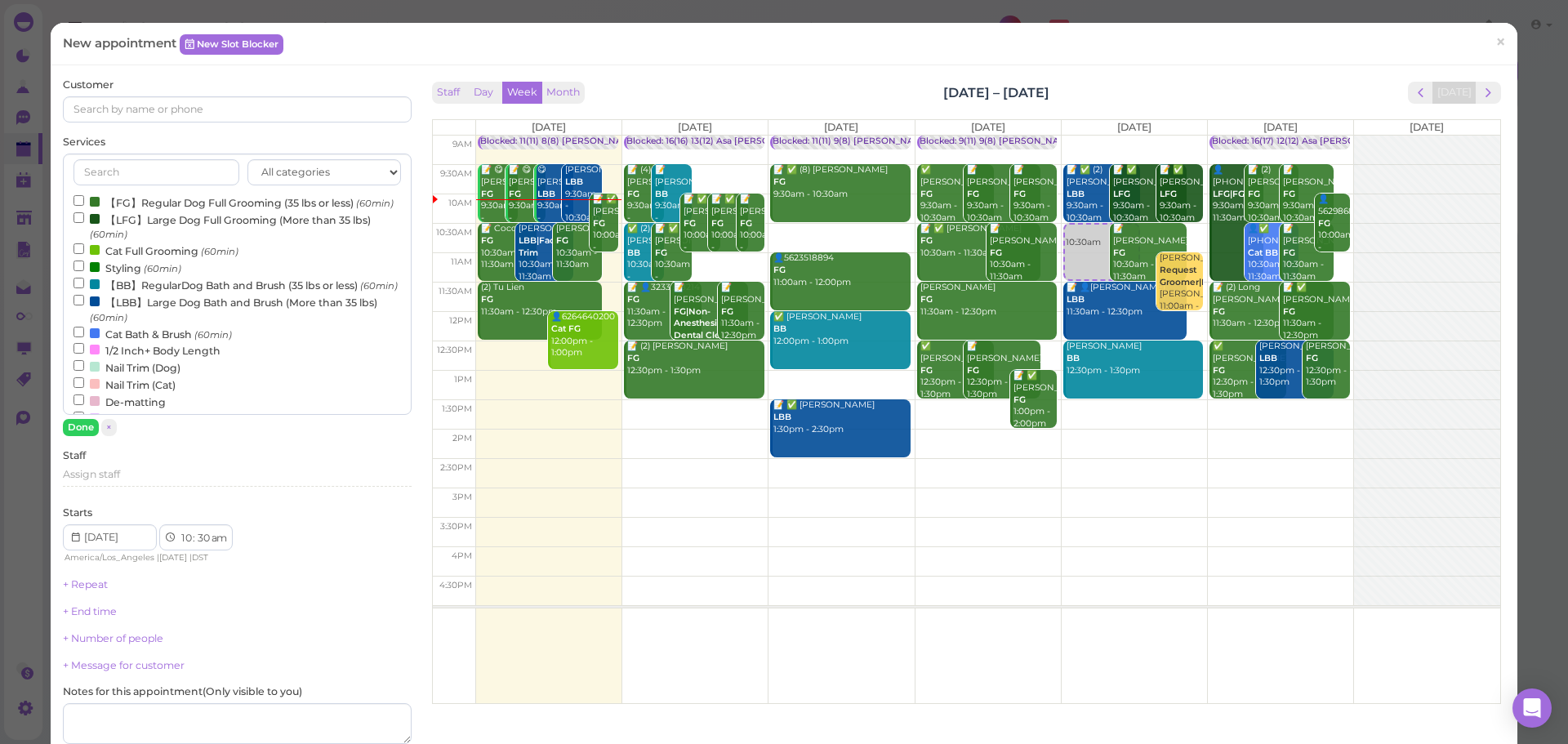
click at [141, 202] on label "【FG】Regular Dog Full Grooming (35 lbs or less) (60min)" at bounding box center [233, 202] width 320 height 17
click at [84, 202] on input "【FG】Regular Dog Full Grooming (35 lbs or less) (60min)" at bounding box center [78, 200] width 11 height 11
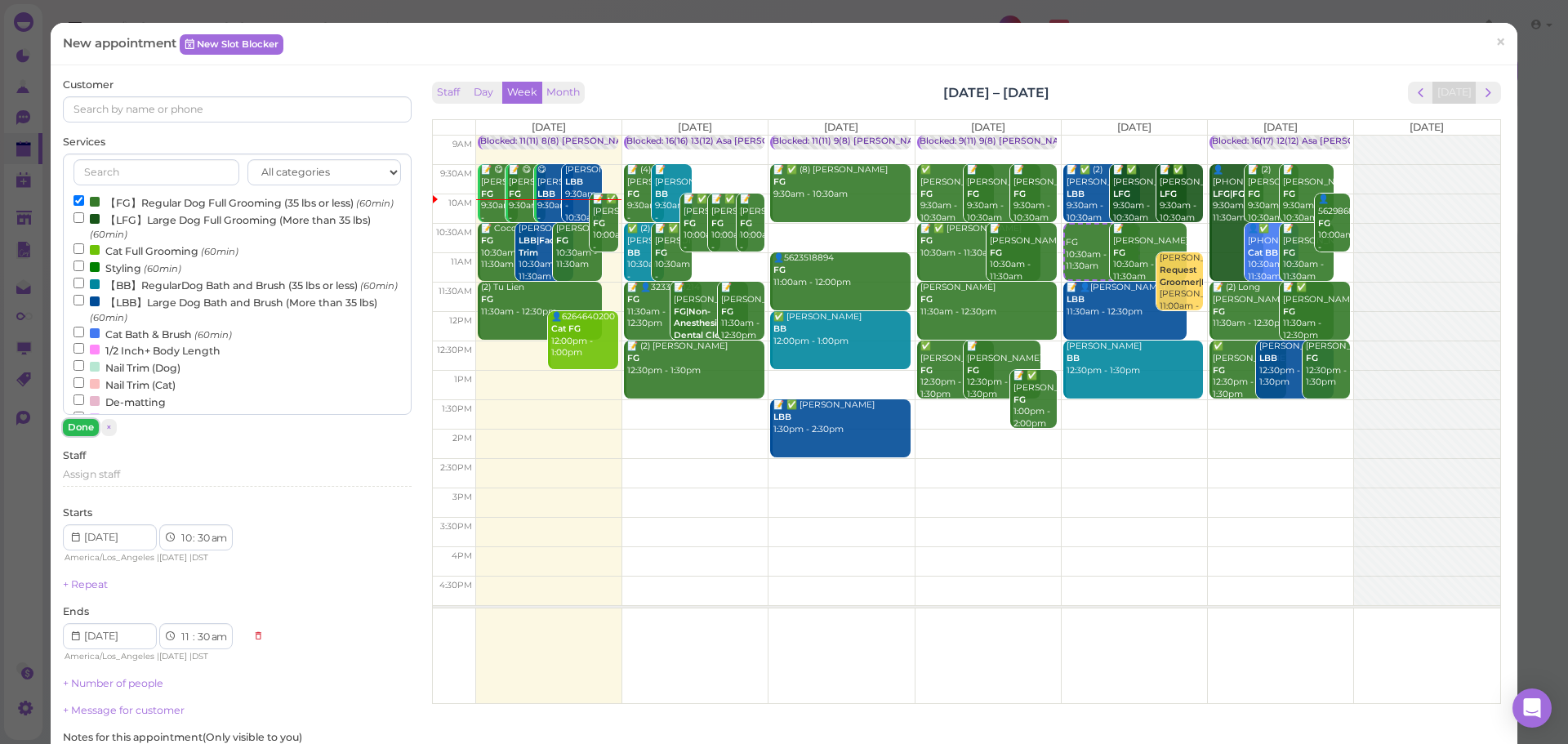
click at [72, 426] on button "Done" at bounding box center [81, 428] width 36 height 17
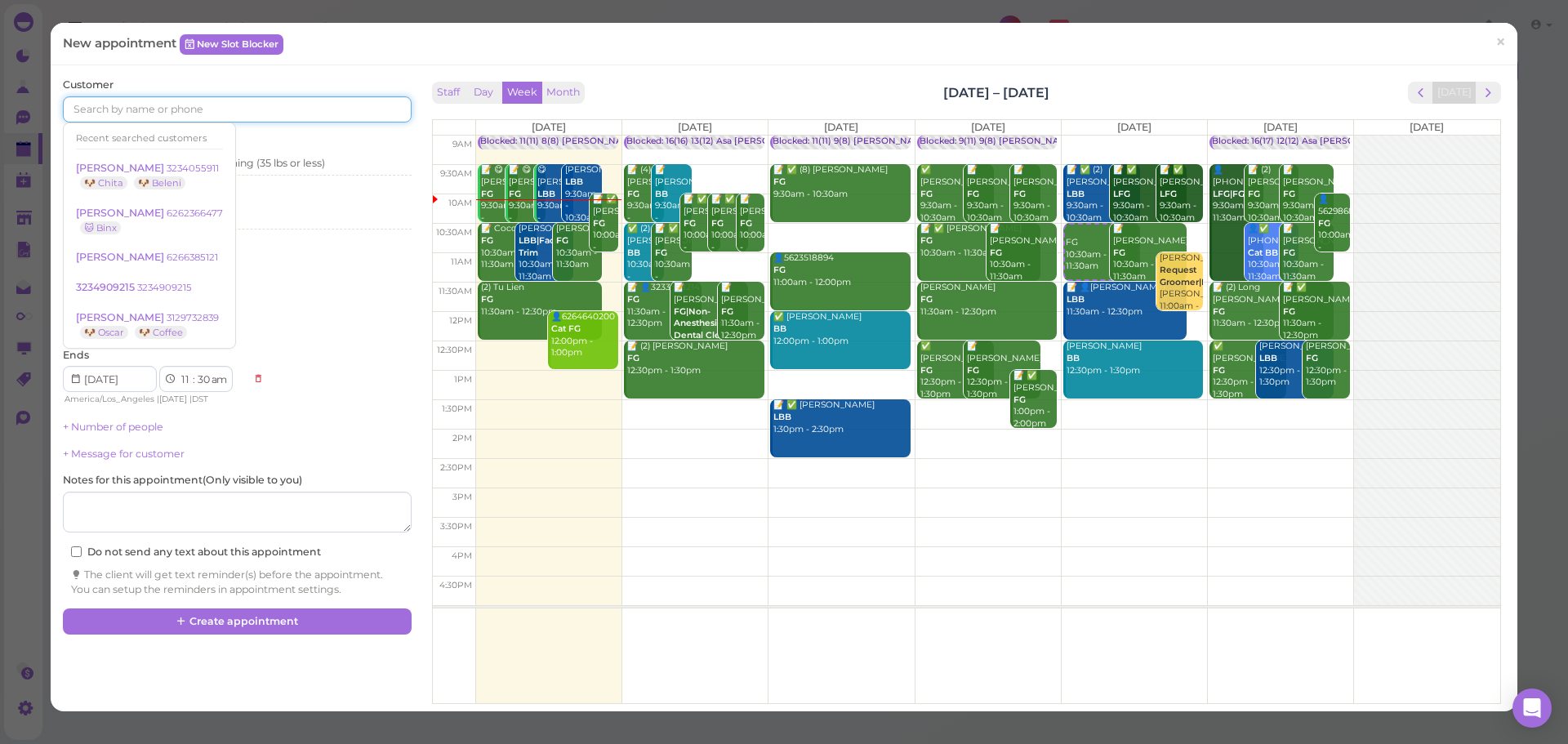
click at [226, 120] on input at bounding box center [237, 109] width 348 height 26
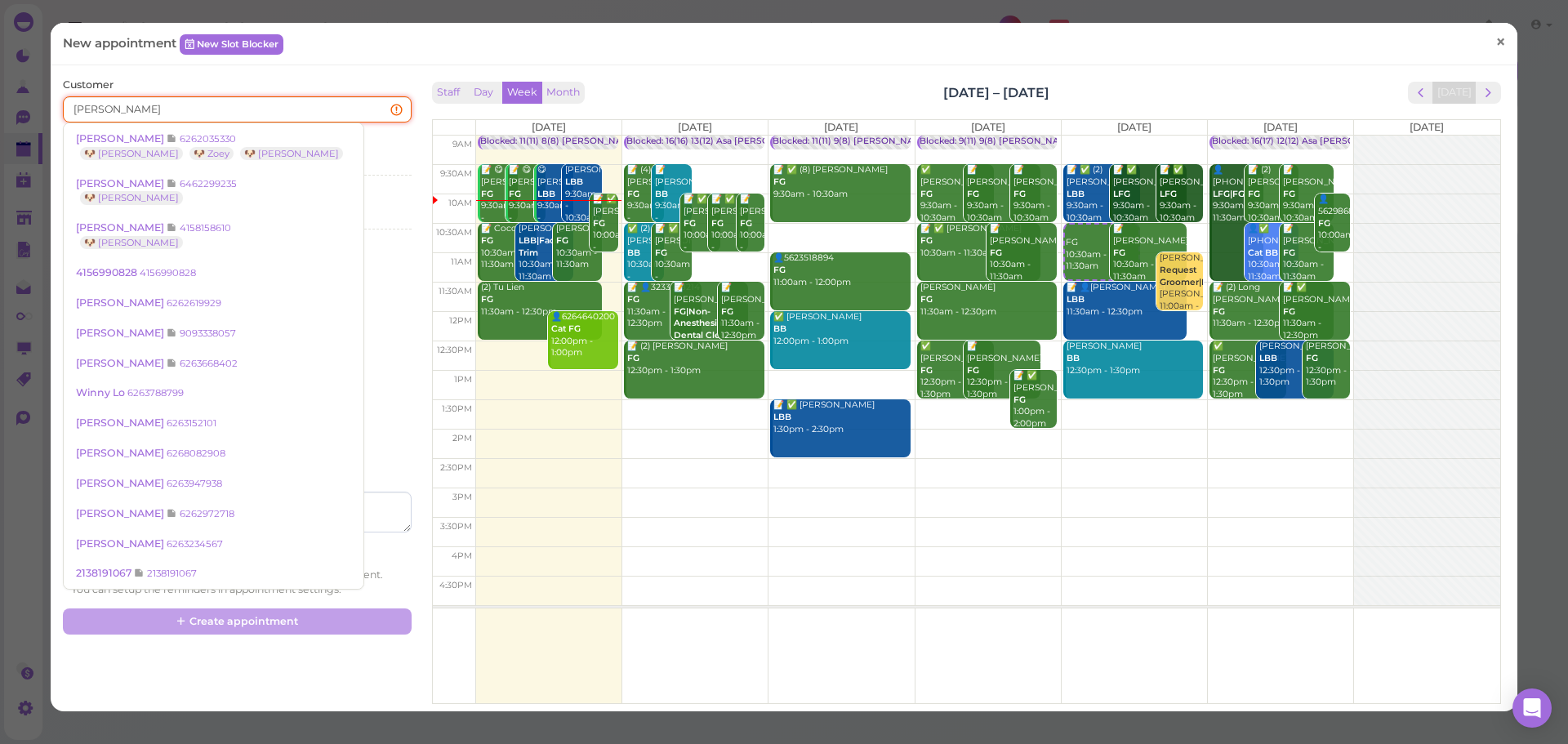
type input "riley"
click at [1496, 40] on link "×" at bounding box center [1501, 43] width 30 height 39
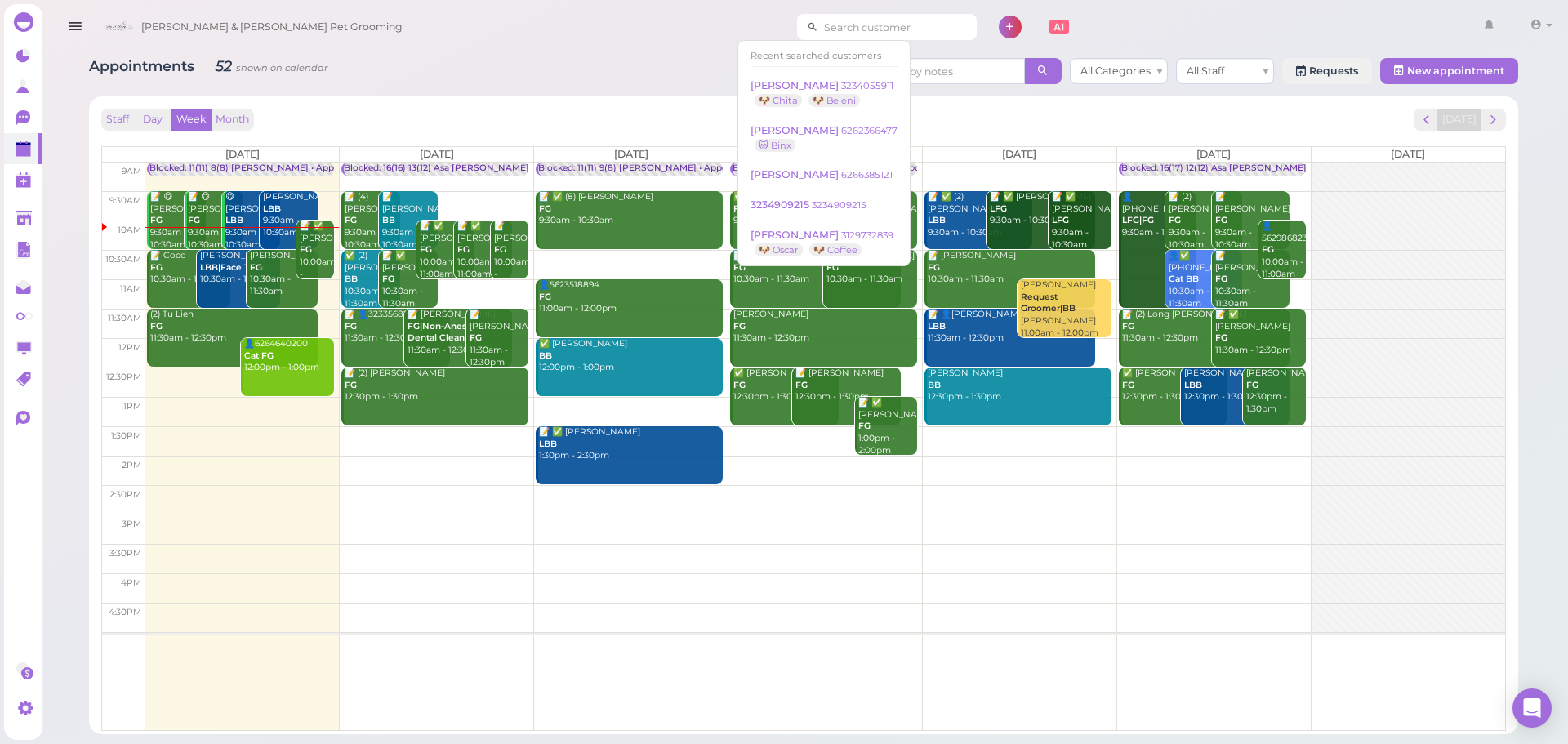
click at [818, 27] on input at bounding box center [897, 26] width 158 height 26
click at [612, 138] on div "Staff Day Week Month Aug 18 – 24, 2025 Today Mon 8/18 Tue 8/19 Wed 8/20 Thu 8/2…" at bounding box center [803, 419] width 1405 height 622
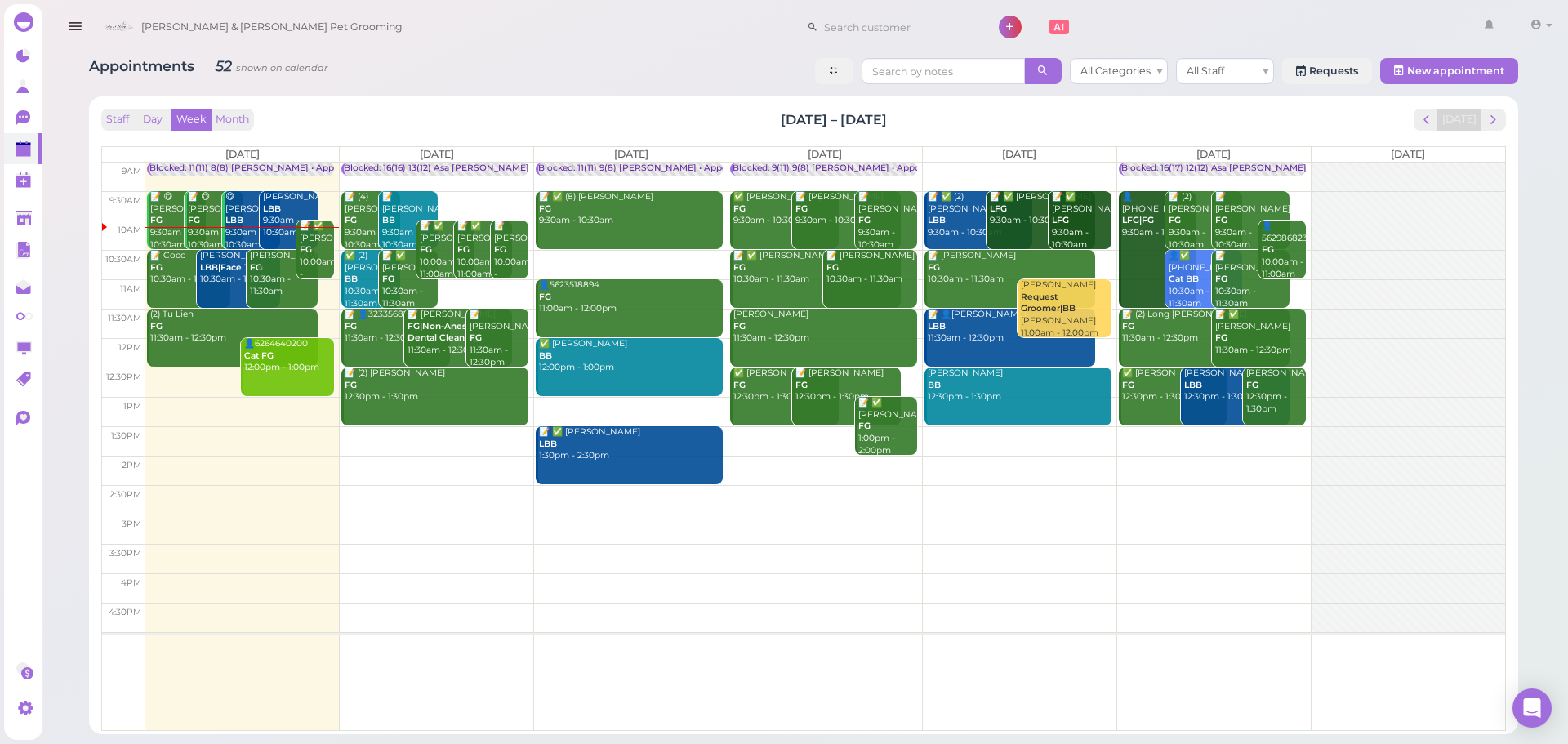
click at [1105, 256] on td at bounding box center [826, 264] width 1360 height 29
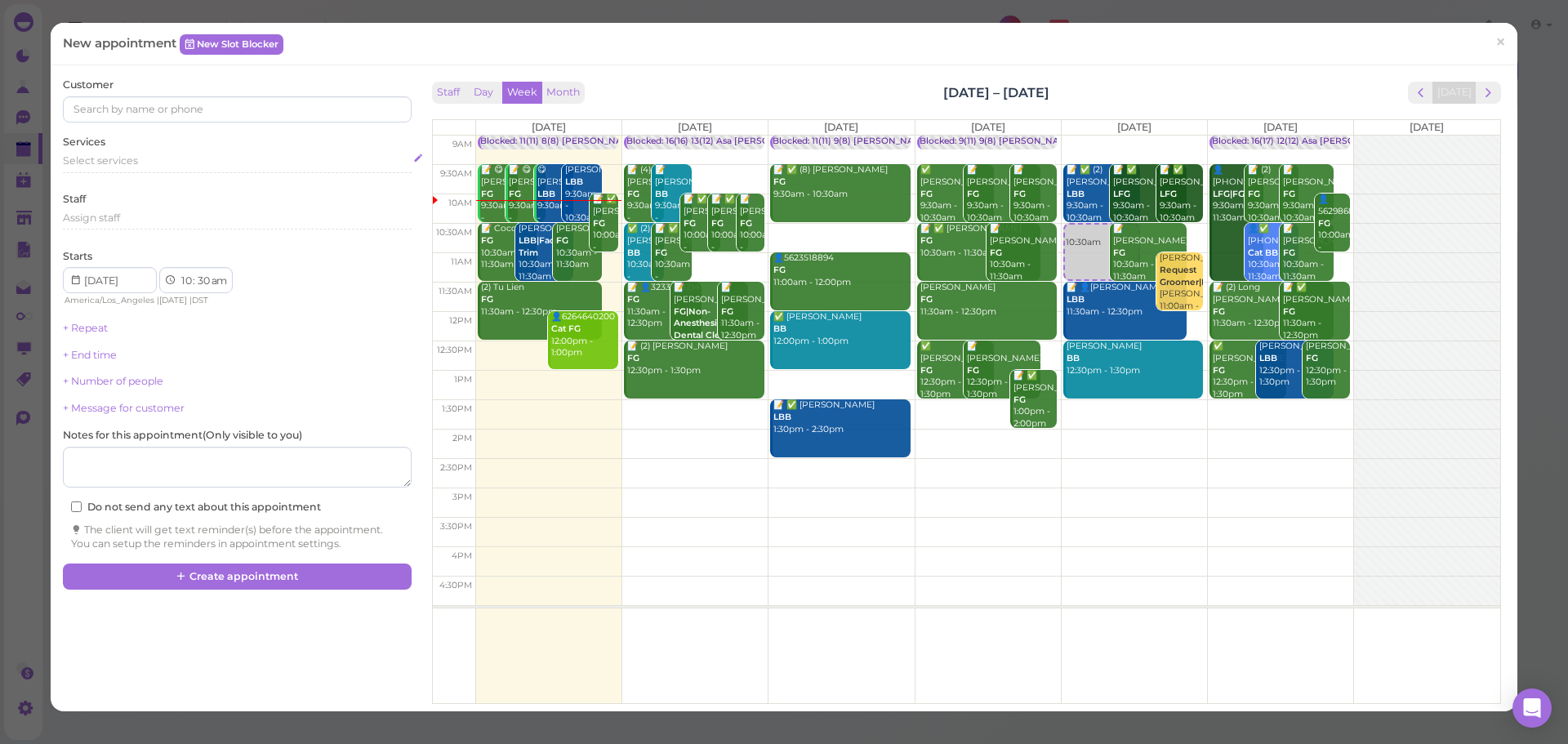
click at [174, 162] on div "Select services" at bounding box center [237, 160] width 348 height 14
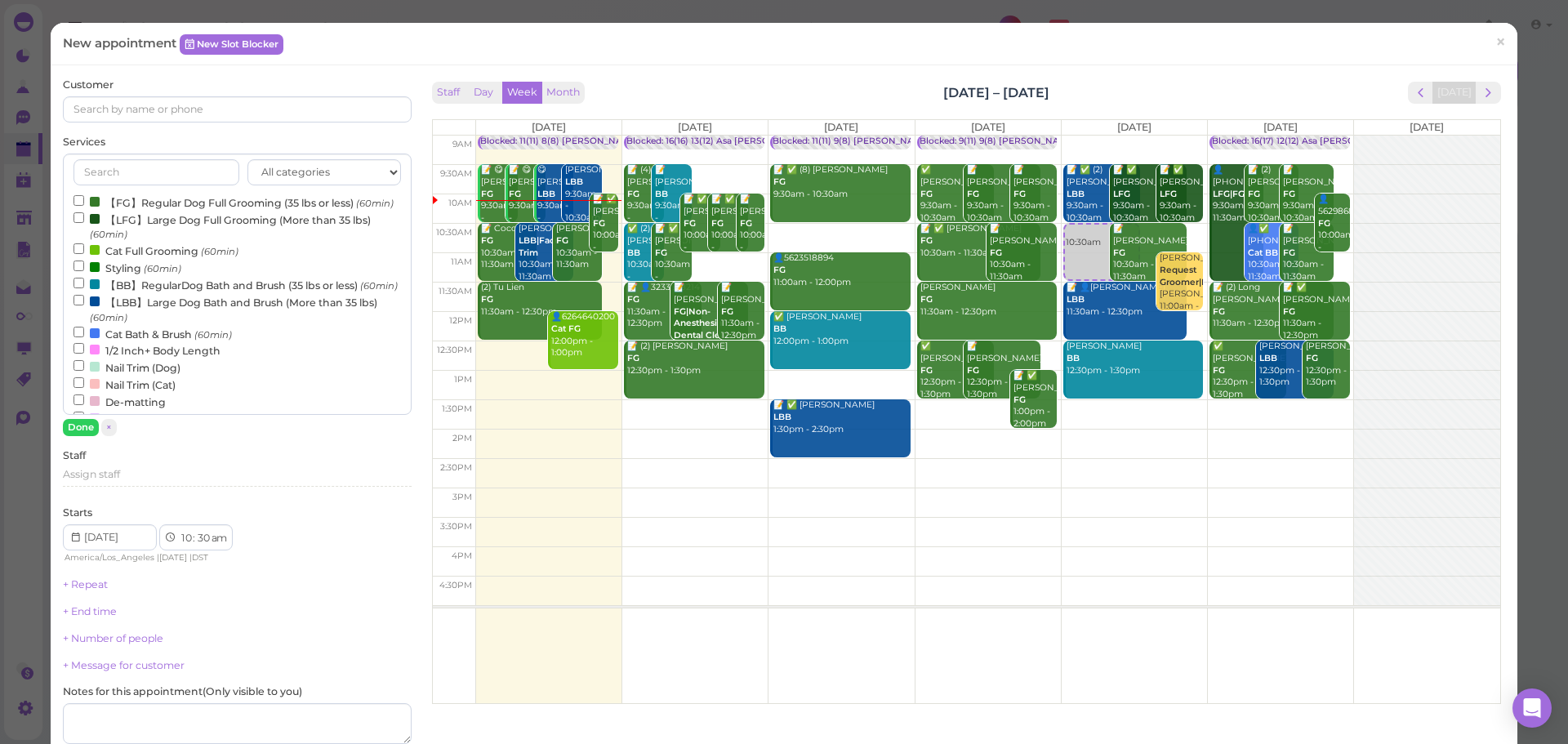
click at [173, 199] on label "【FG】Regular Dog Full Grooming (35 lbs or less) (60min)" at bounding box center [233, 202] width 320 height 17
click at [84, 199] on input "【FG】Regular Dog Full Grooming (35 lbs or less) (60min)" at bounding box center [78, 200] width 11 height 11
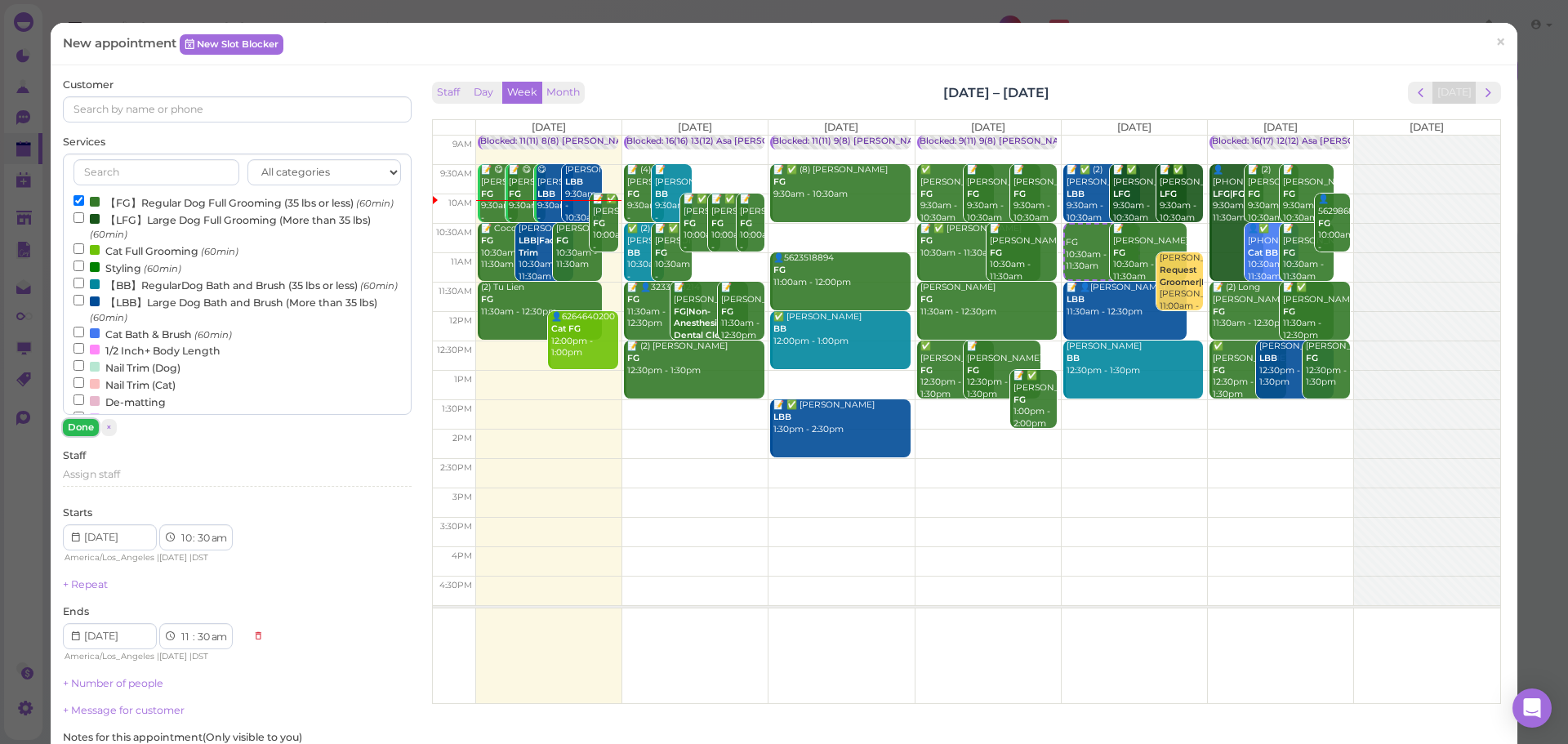
click at [88, 431] on button "Done" at bounding box center [81, 428] width 36 height 17
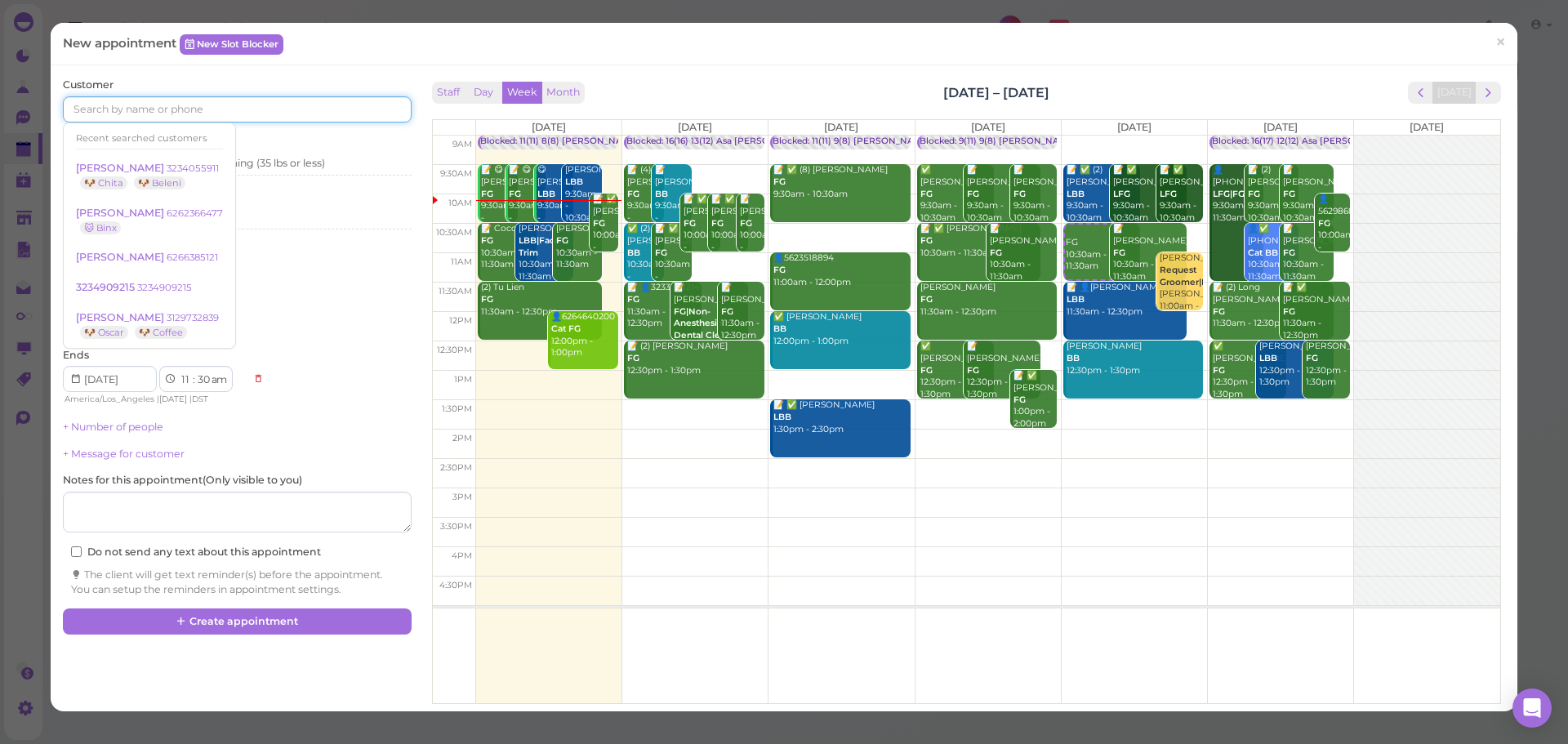
click at [156, 120] on input at bounding box center [237, 109] width 348 height 26
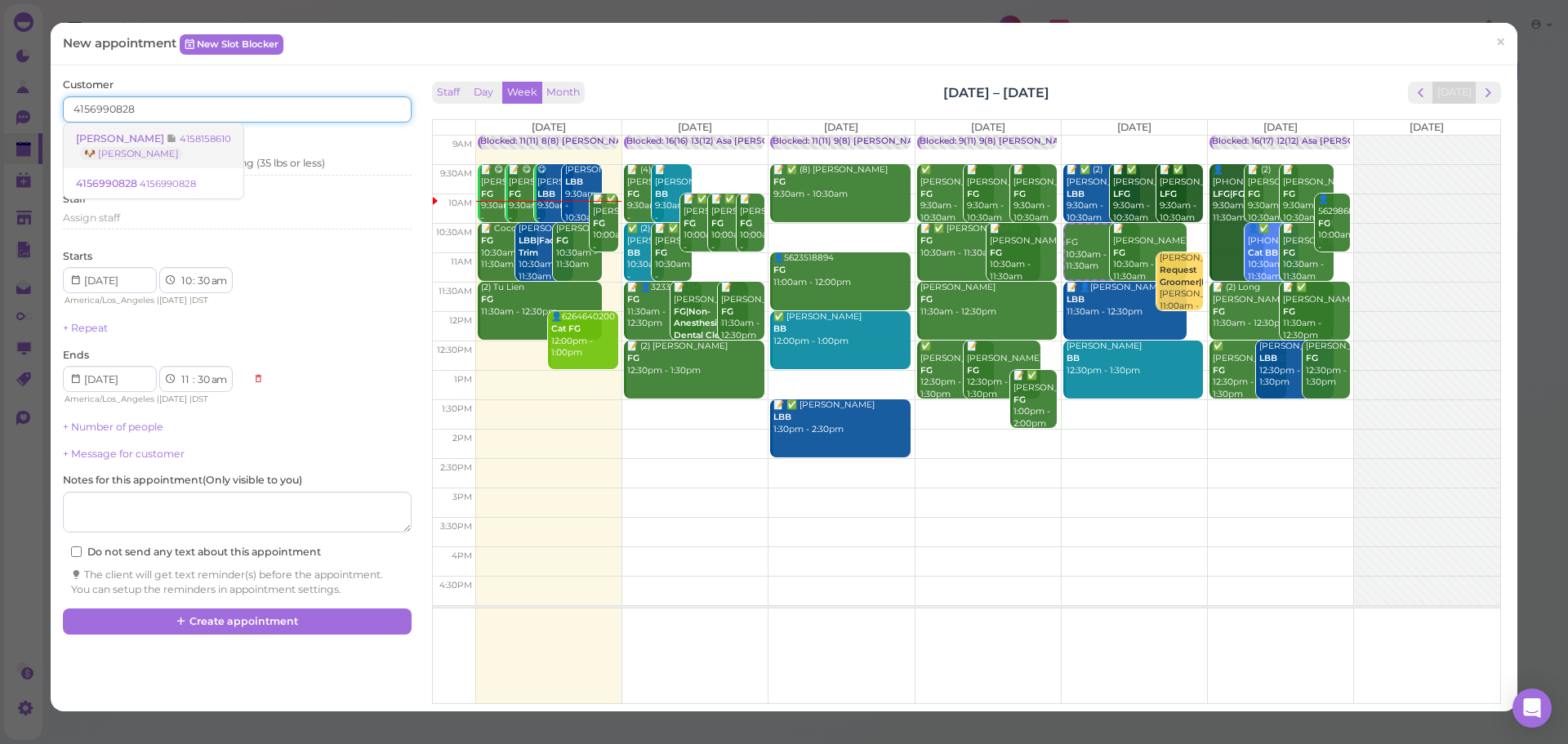
type input "4156990828"
click at [179, 137] on small "4158158610" at bounding box center [205, 139] width 51 height 12
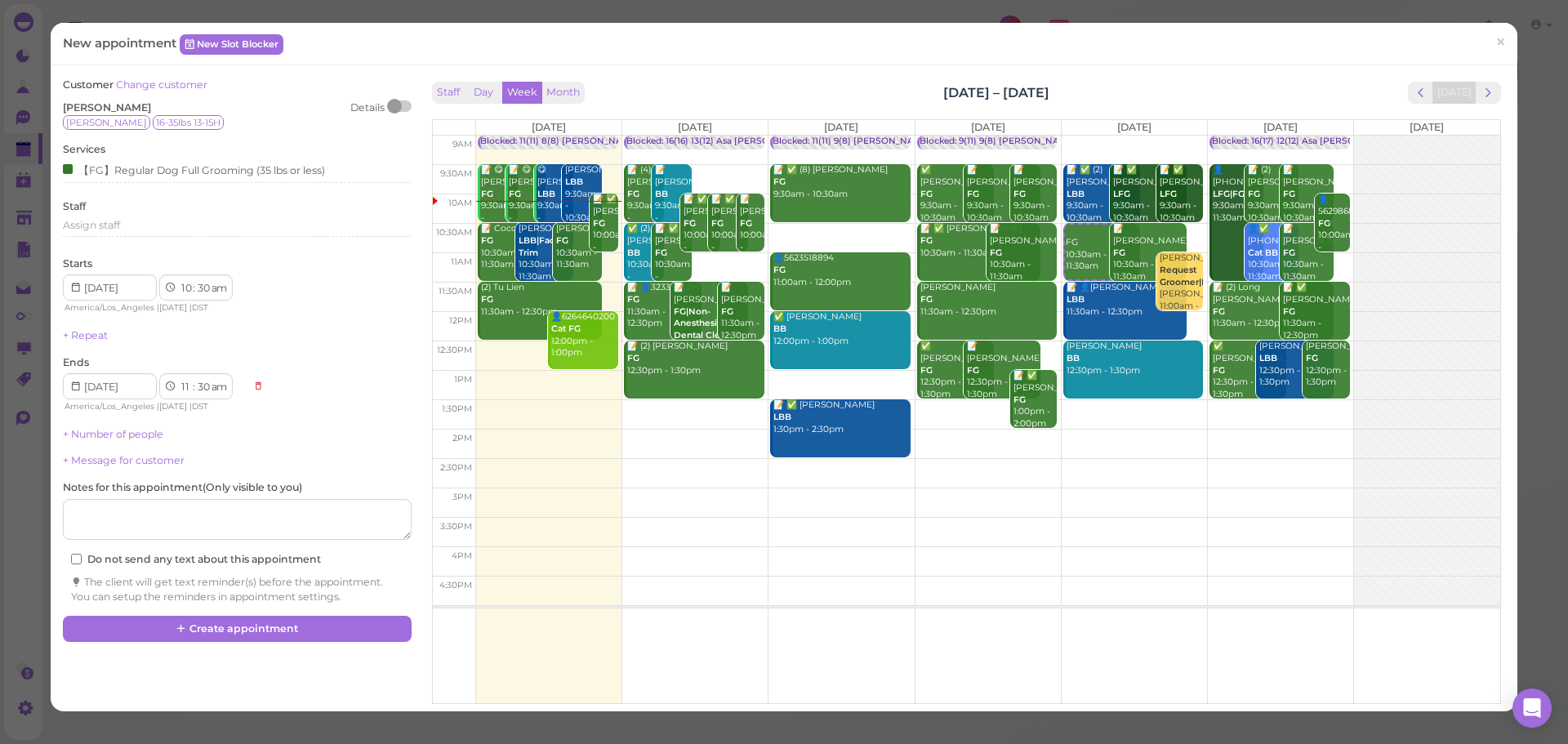
click at [756, 84] on div "Staff Day Week Month Aug 18 – 24, 2025 Today" at bounding box center [966, 93] width 1069 height 22
click at [273, 612] on div "Customer Change customer Kevin Cao Details Riley 16-35lbs 13-15H Services 【FG】R…" at bounding box center [237, 346] width 364 height 538
click at [275, 634] on button "Create appointment" at bounding box center [237, 629] width 348 height 26
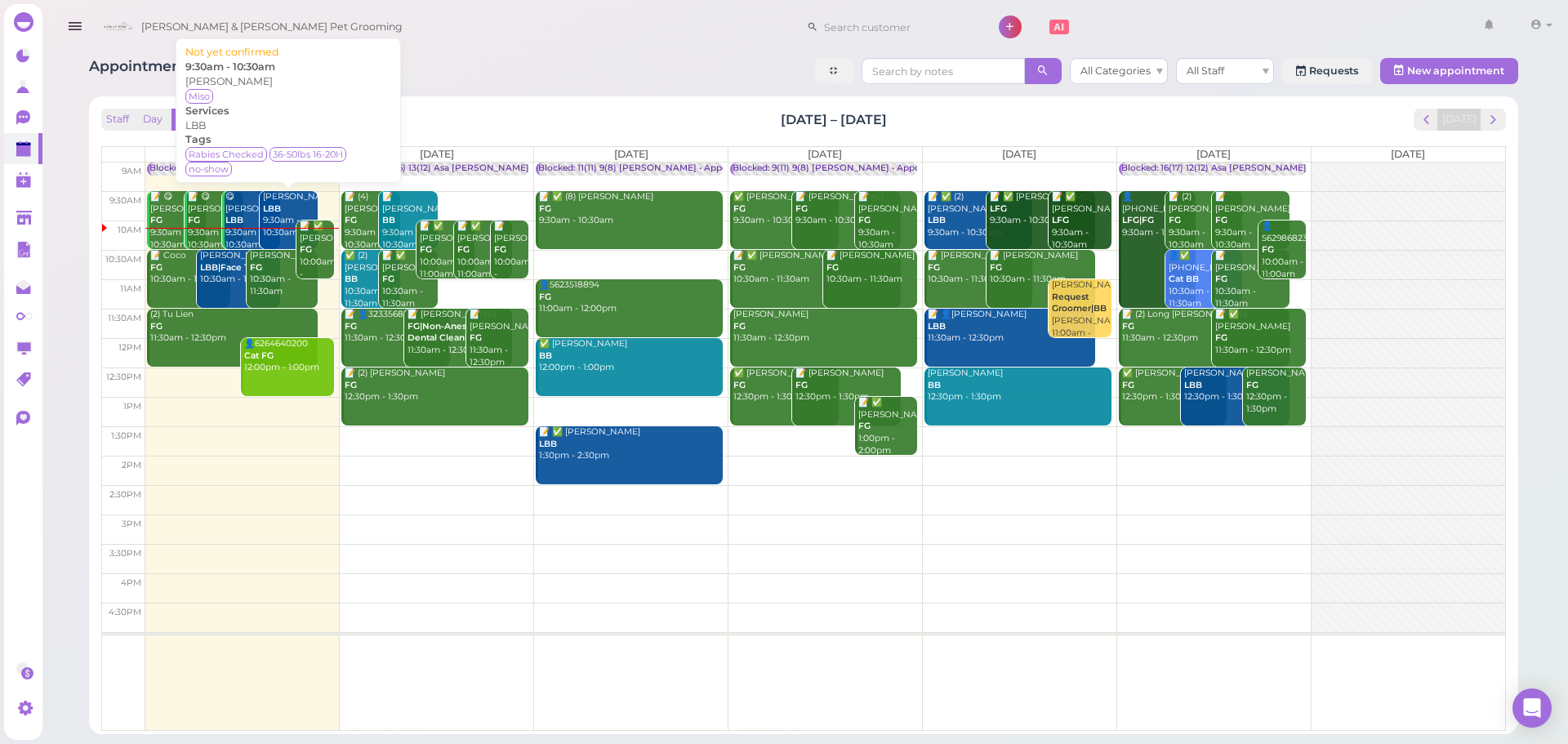
click at [284, 215] on div "Jason Estrada LBB 9:30am - 10:30am" at bounding box center [290, 215] width 56 height 48
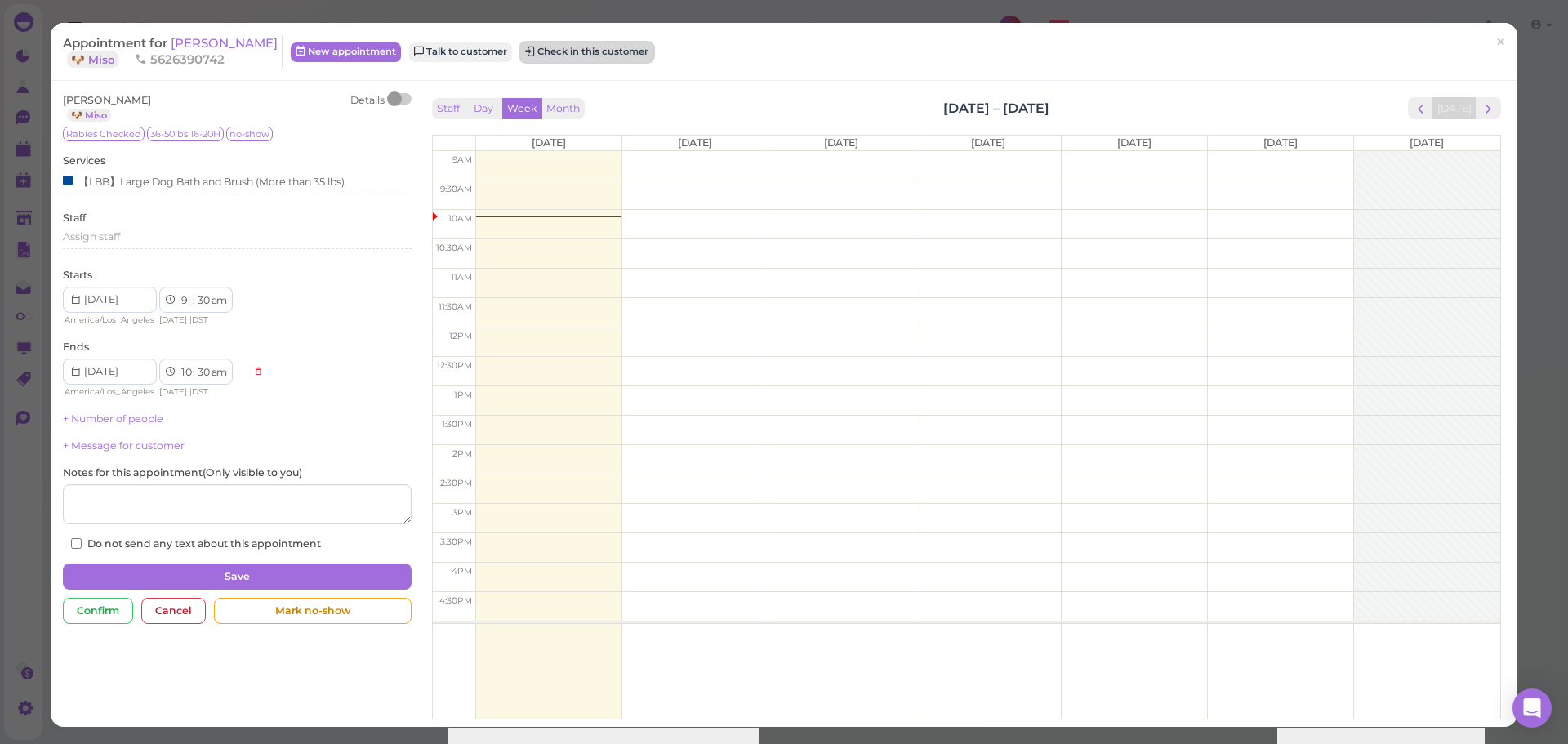
click at [570, 54] on button "Check in this customer" at bounding box center [587, 51] width 133 height 19
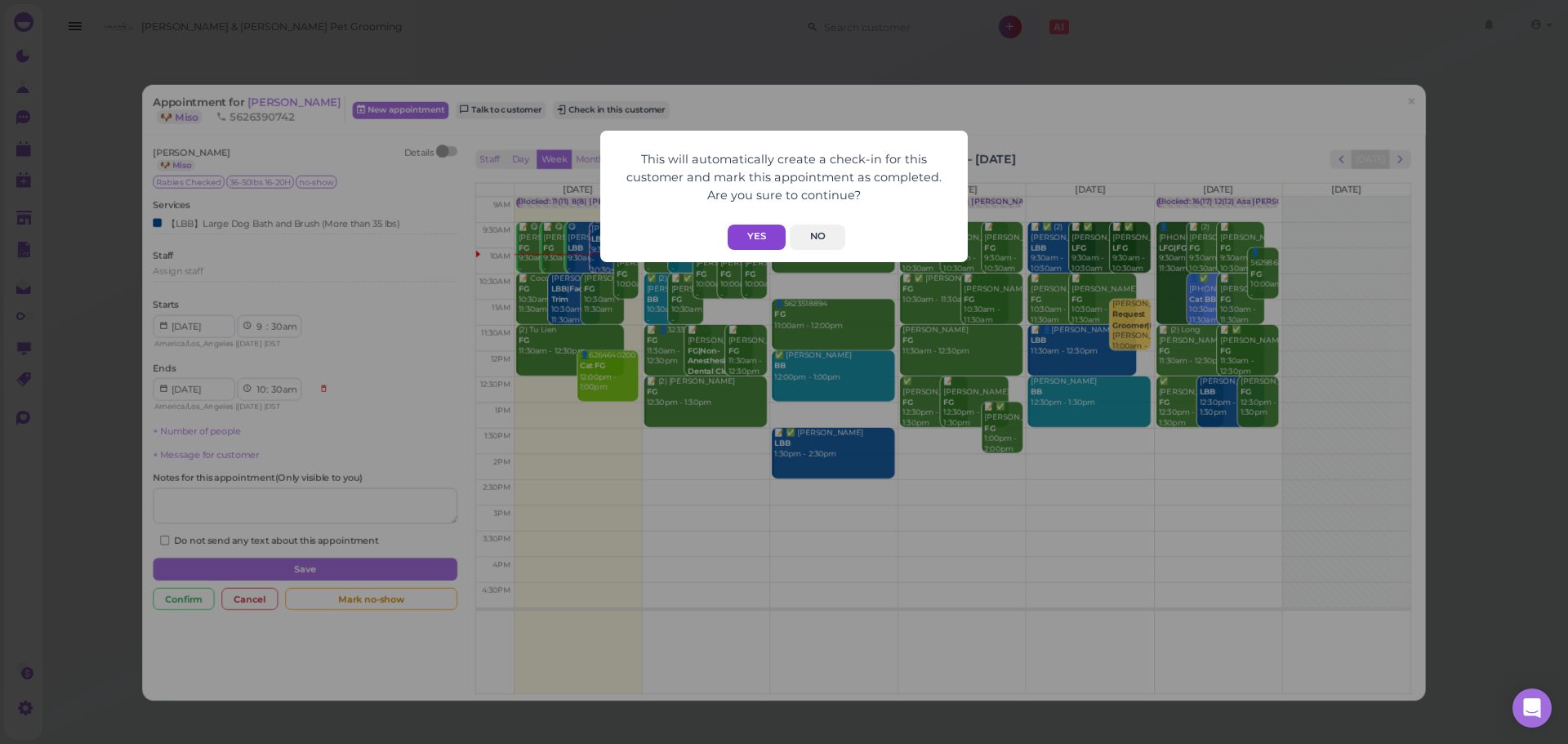
click at [764, 242] on button "Yes" at bounding box center [757, 237] width 58 height 25
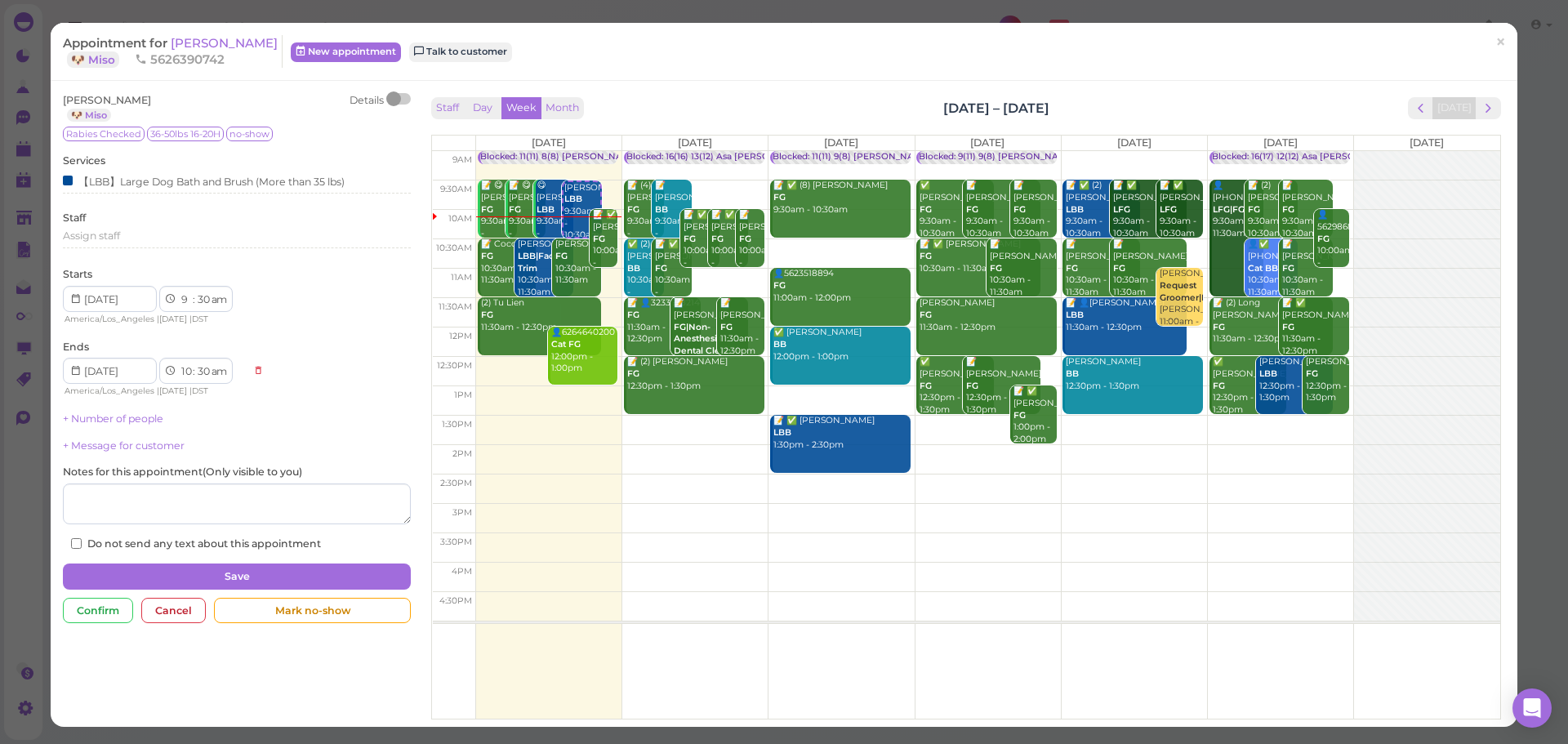
click at [1148, 81] on div "Appointment for Jason Estrada 🐶 Miso 5626390742 New appointment Talk to custome…" at bounding box center [784, 51] width 1467 height 58
click at [1496, 41] on span "×" at bounding box center [1501, 42] width 11 height 23
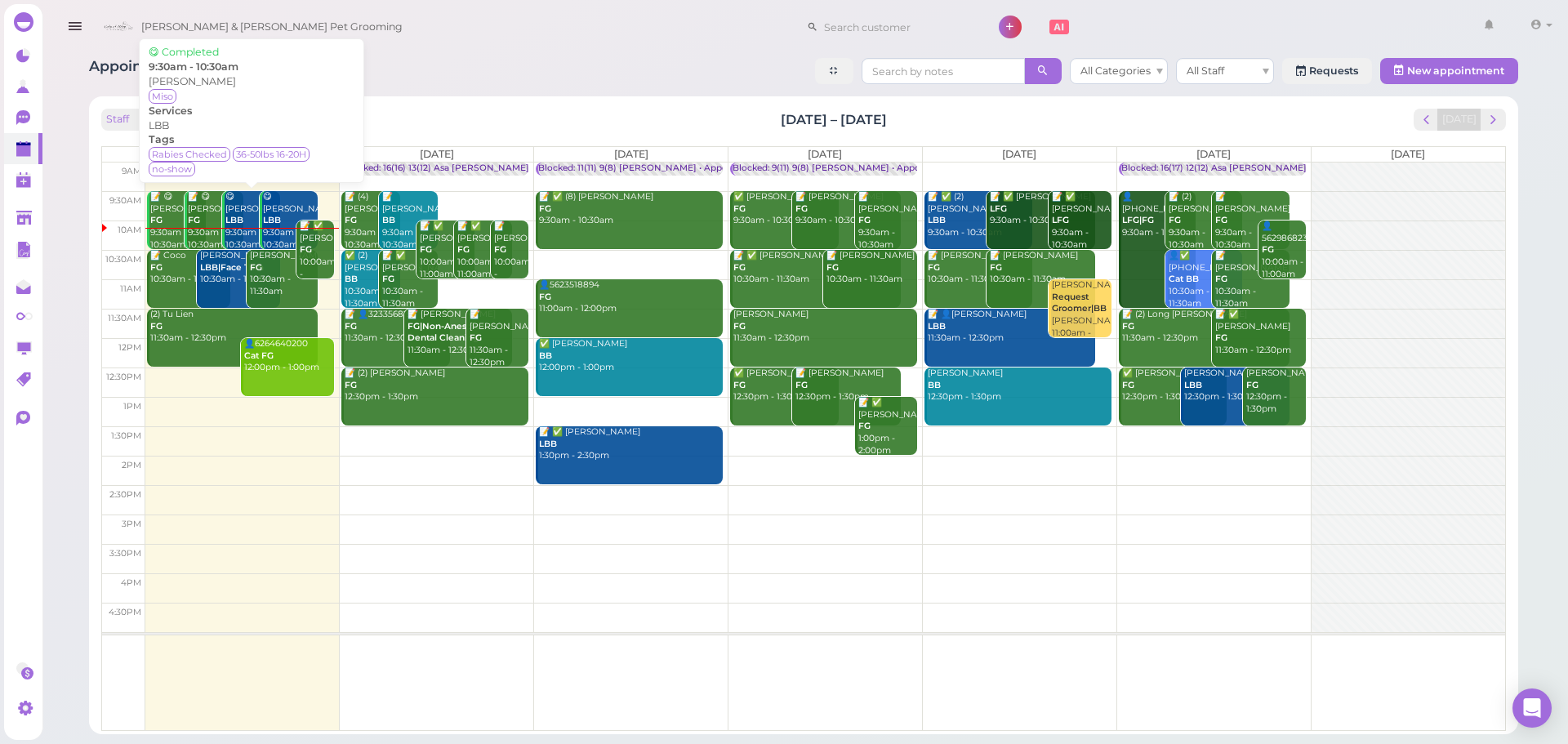
click at [246, 221] on div "😋 Jason Estrada LBB 9:30am - 10:30am" at bounding box center [252, 221] width 56 height 60
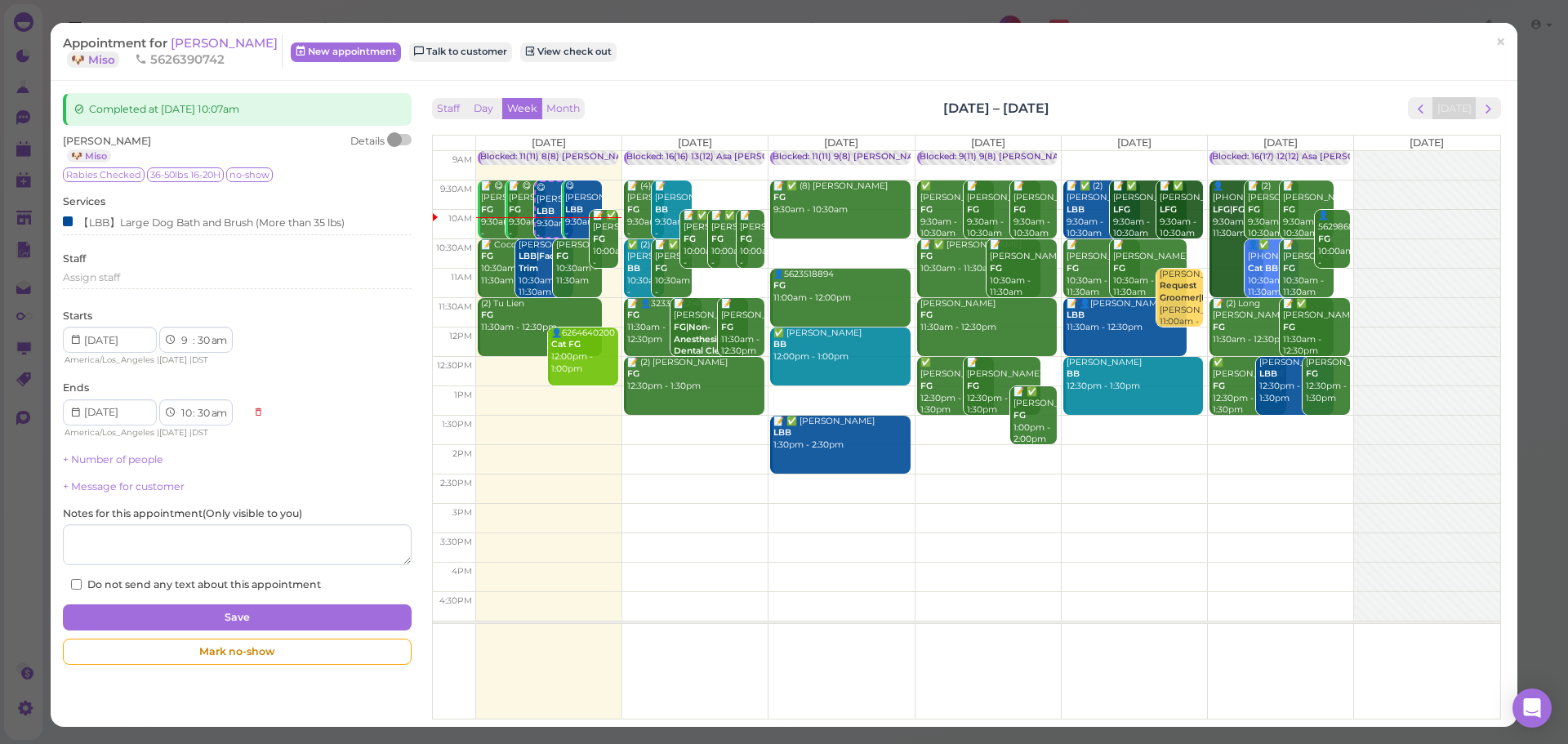
click at [704, 93] on div "Completed at 2025-08-18 10:07am Jason Estrada 🐶 Miso Details Rabies Checked 36-…" at bounding box center [784, 403] width 1467 height 646
click at [238, 40] on span "[PERSON_NAME]" at bounding box center [224, 43] width 107 height 15
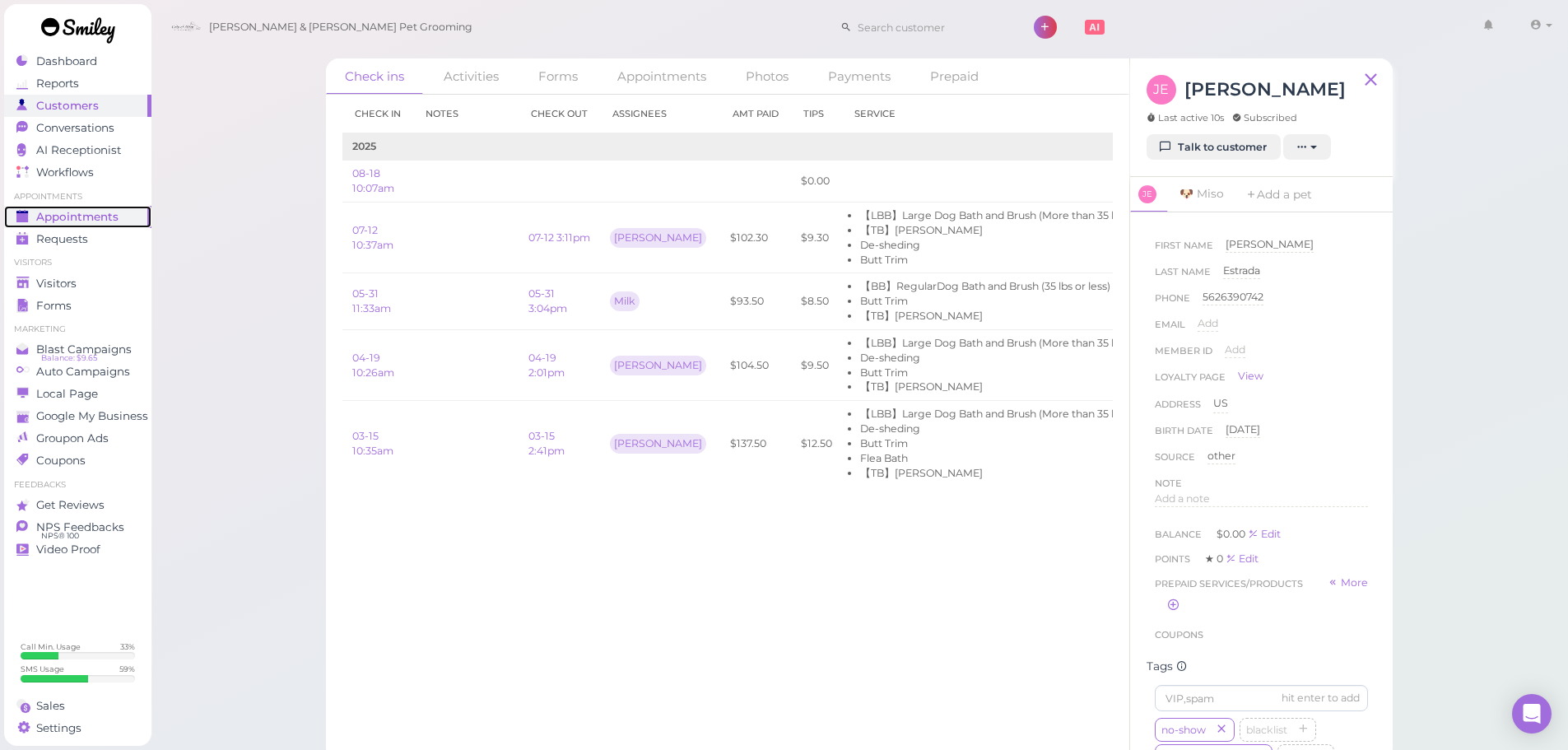
click at [49, 211] on span "Appointments" at bounding box center [77, 216] width 82 height 14
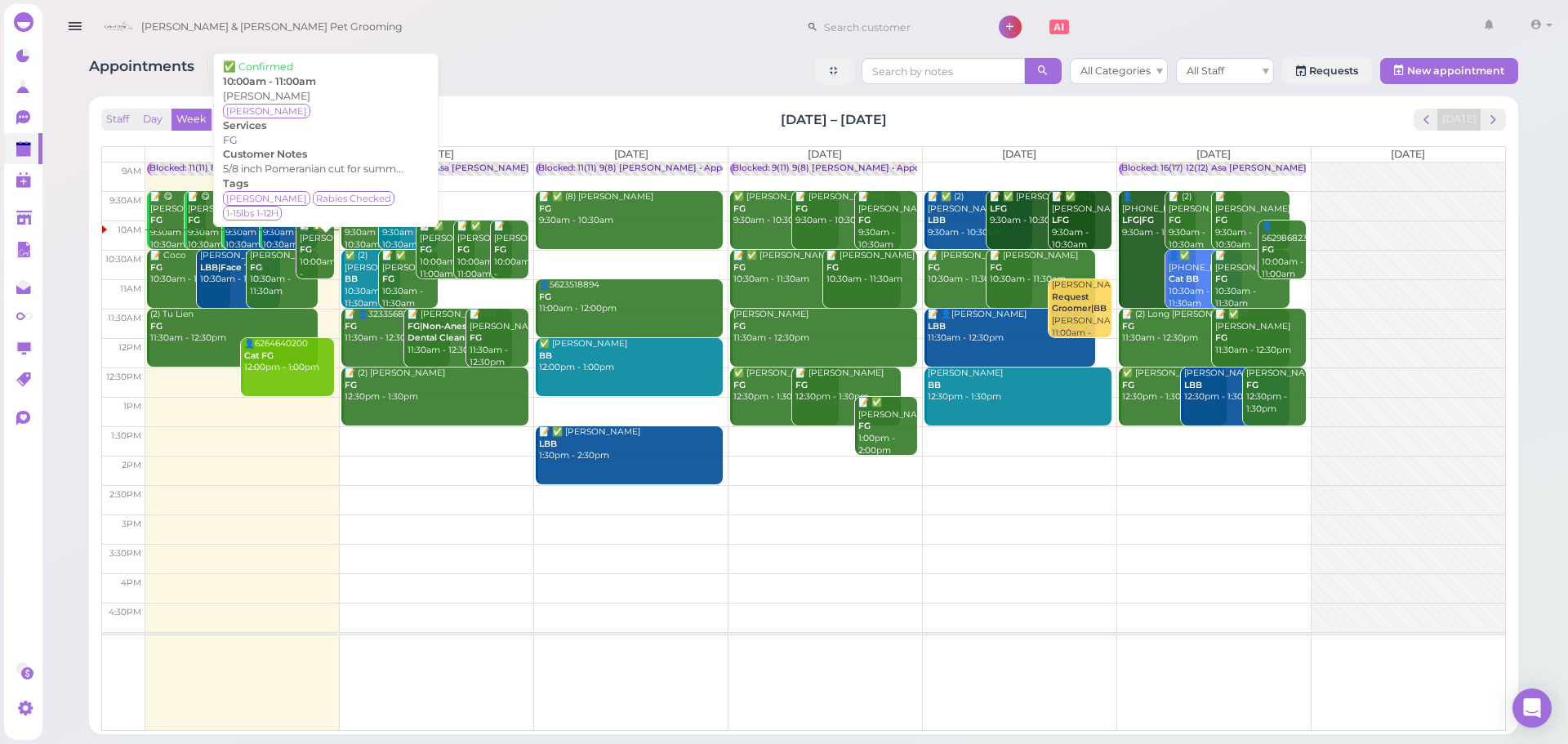
click at [326, 258] on div "📝 ✅ Kathleen Teshiba FG 10:00am - 11:00am" at bounding box center [316, 256] width 35 height 72
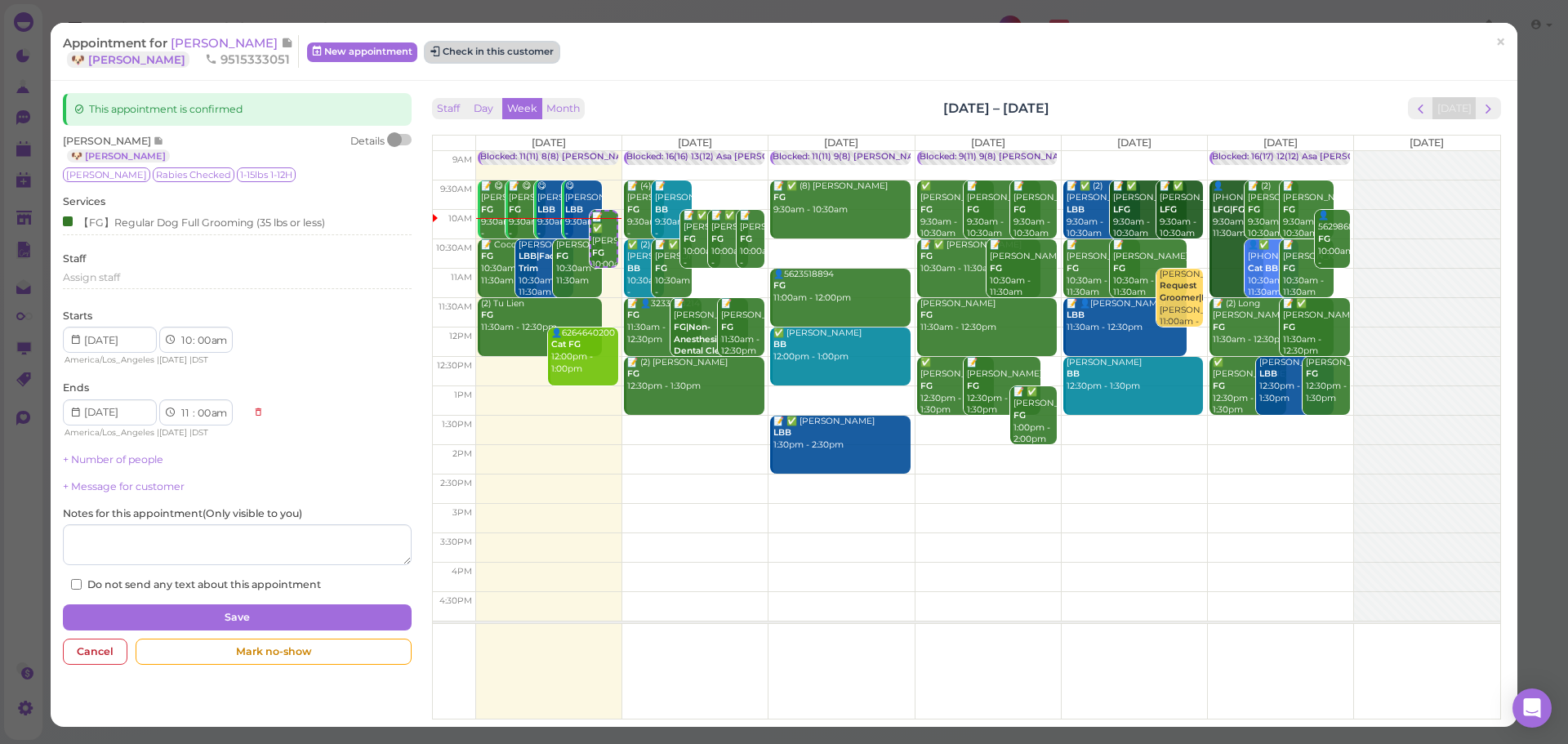
click at [496, 45] on button "Check in this customer" at bounding box center [492, 51] width 133 height 19
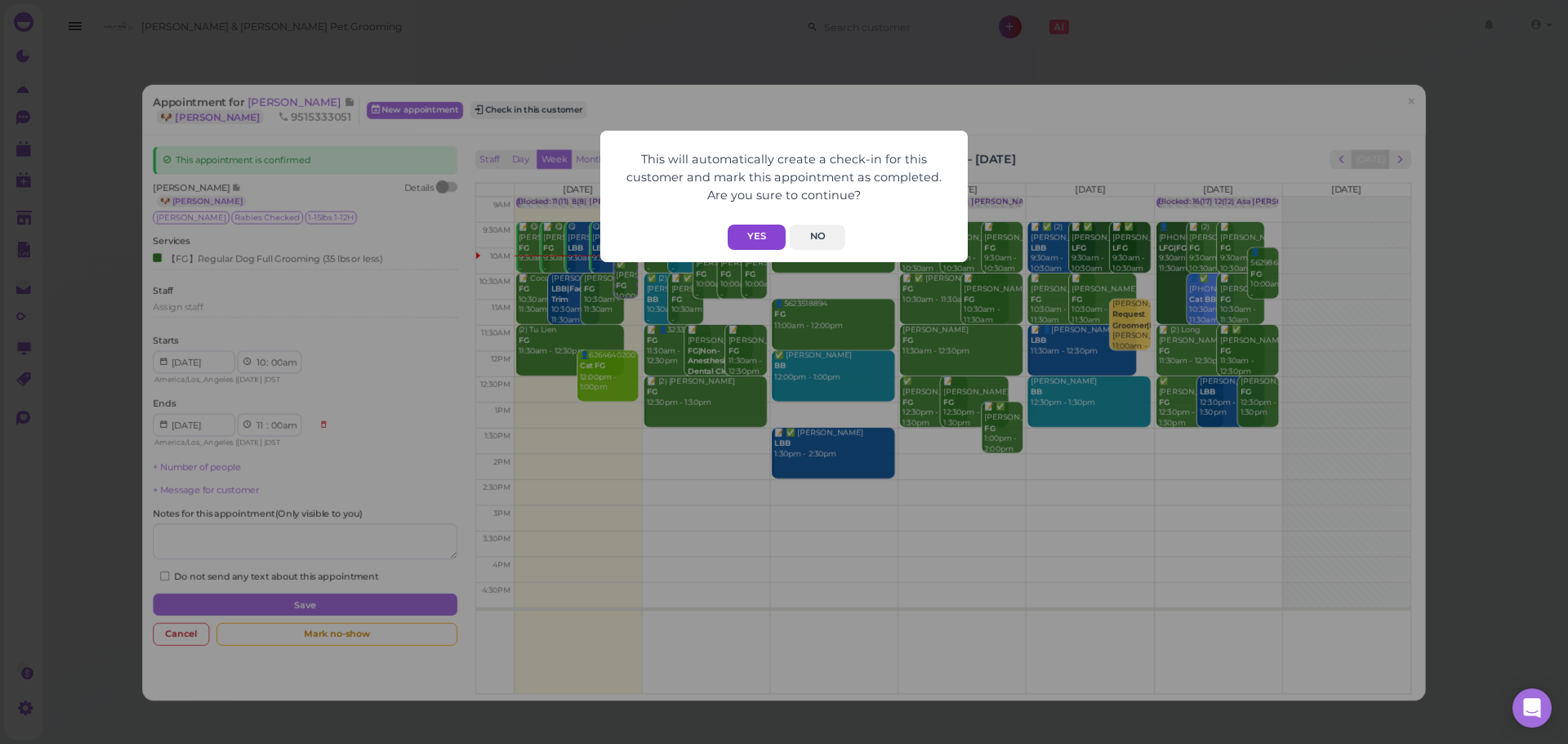
click at [738, 226] on button "Yes" at bounding box center [757, 237] width 58 height 25
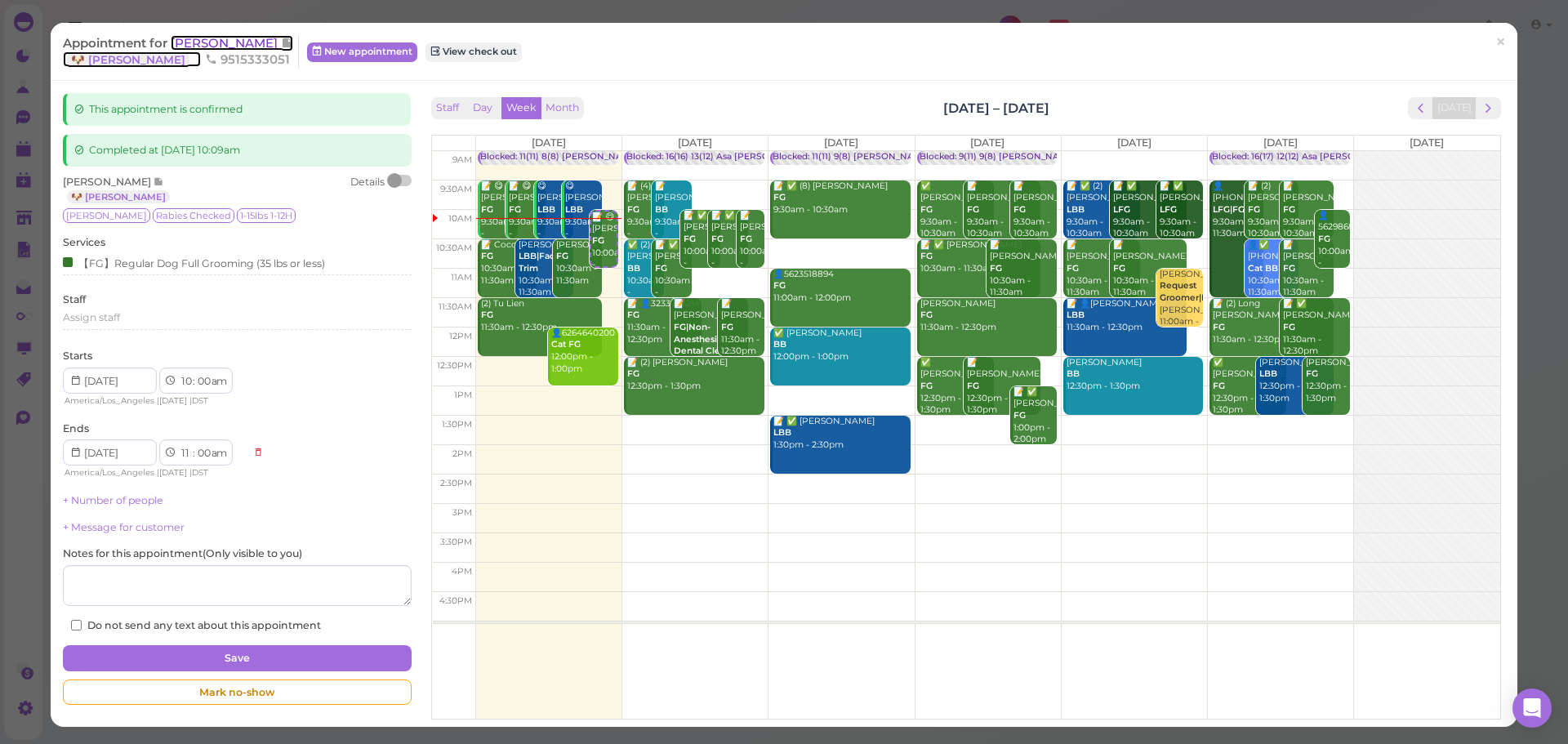
click at [213, 41] on span "[PERSON_NAME]" at bounding box center [226, 43] width 110 height 15
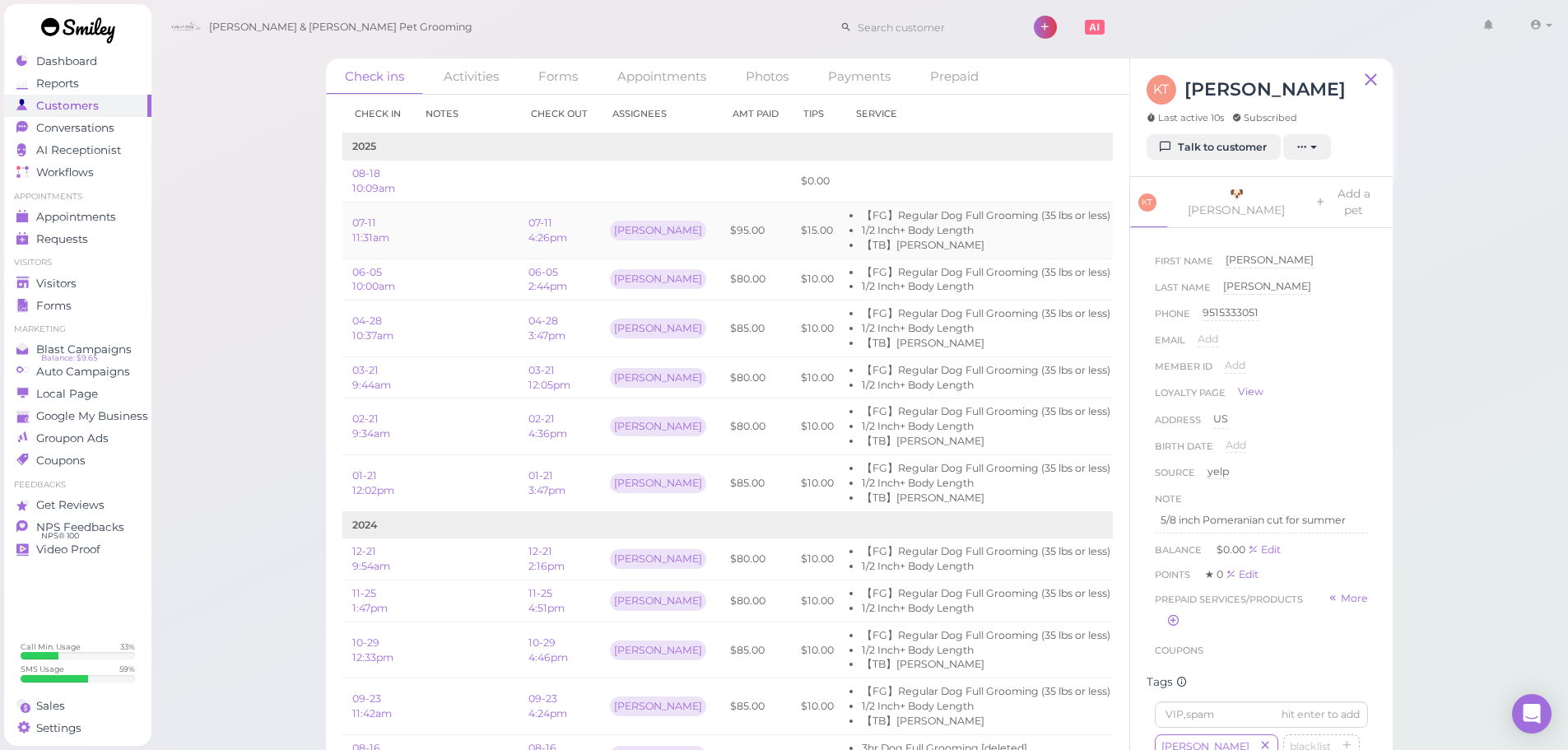
click at [672, 221] on td "[PERSON_NAME]" at bounding box center [660, 231] width 120 height 57
click at [123, 219] on div "Appointments" at bounding box center [76, 216] width 119 height 14
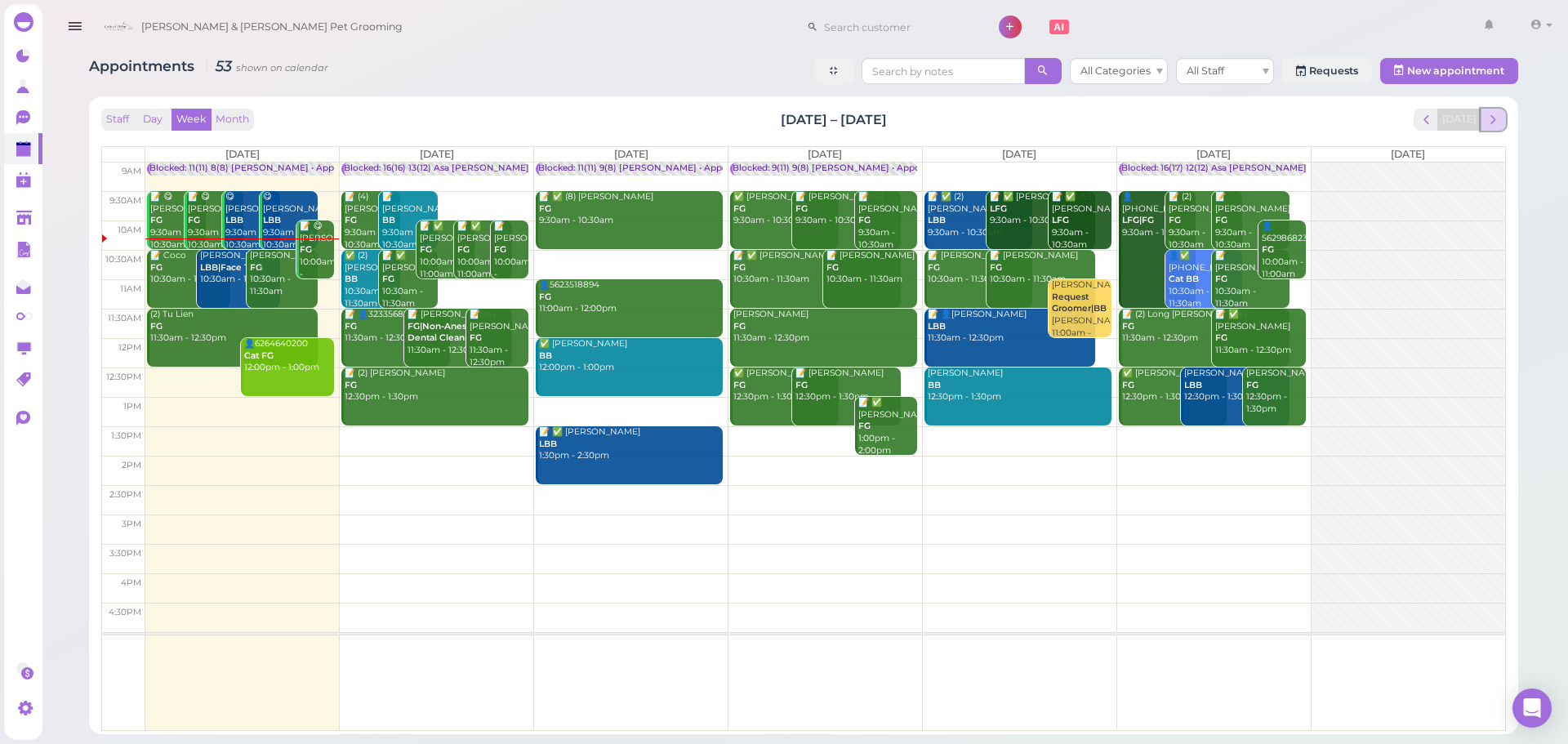
click at [1487, 116] on span "next" at bounding box center [1493, 120] width 15 height 15
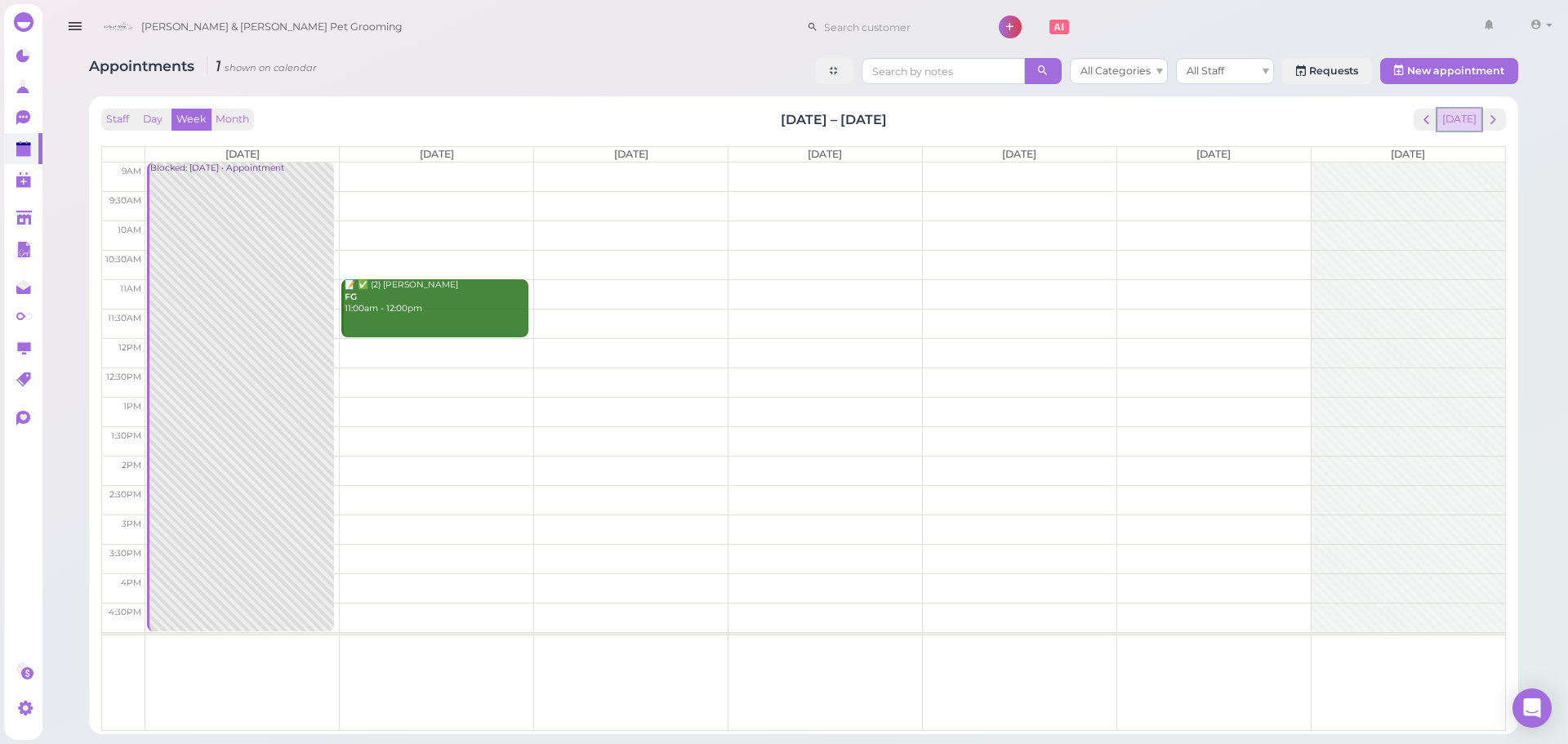
click at [1452, 121] on button "[DATE]" at bounding box center [1459, 120] width 44 height 22
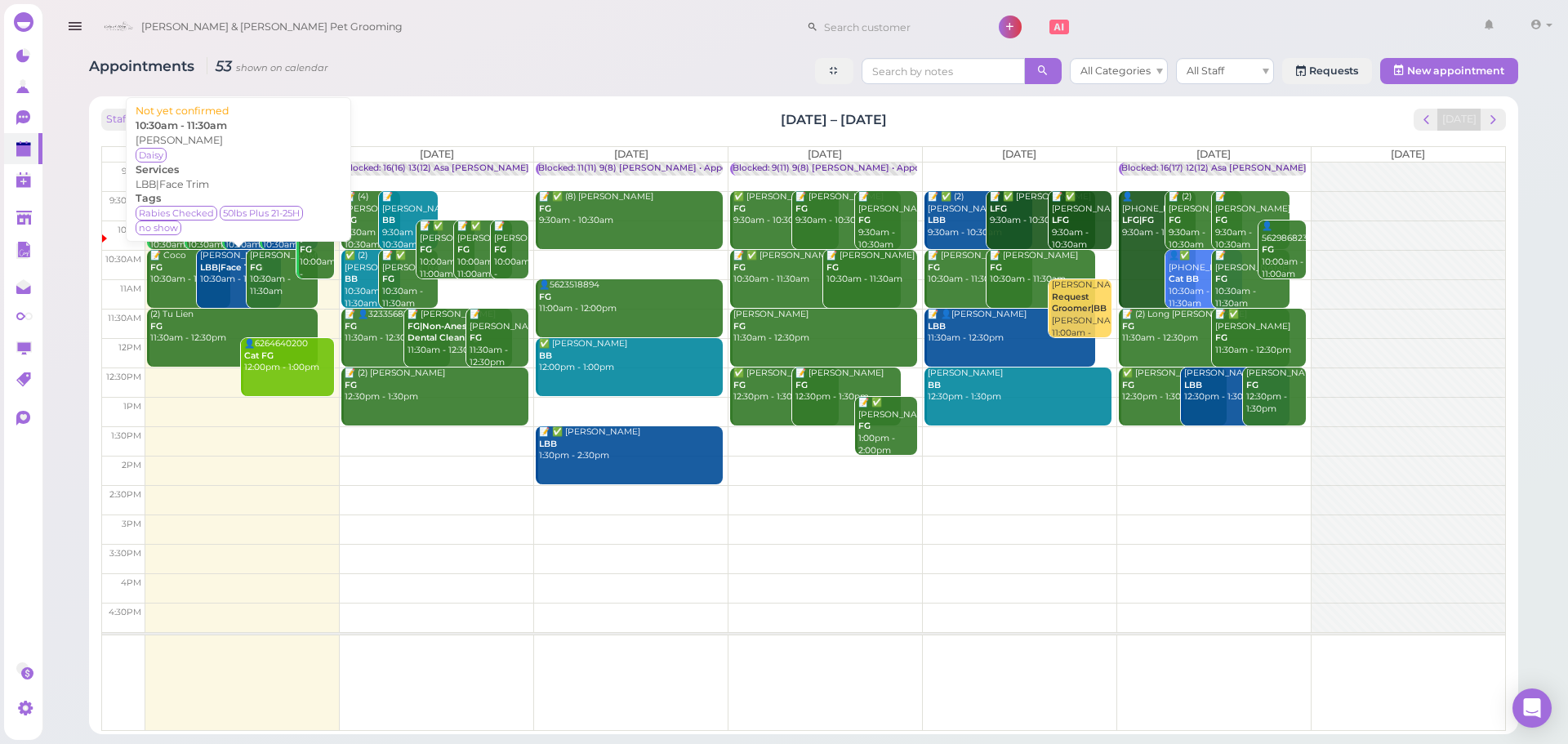
click at [221, 280] on div "Andre Duran LBB|Face Trim 10:30am - 11:30am" at bounding box center [240, 268] width 81 height 36
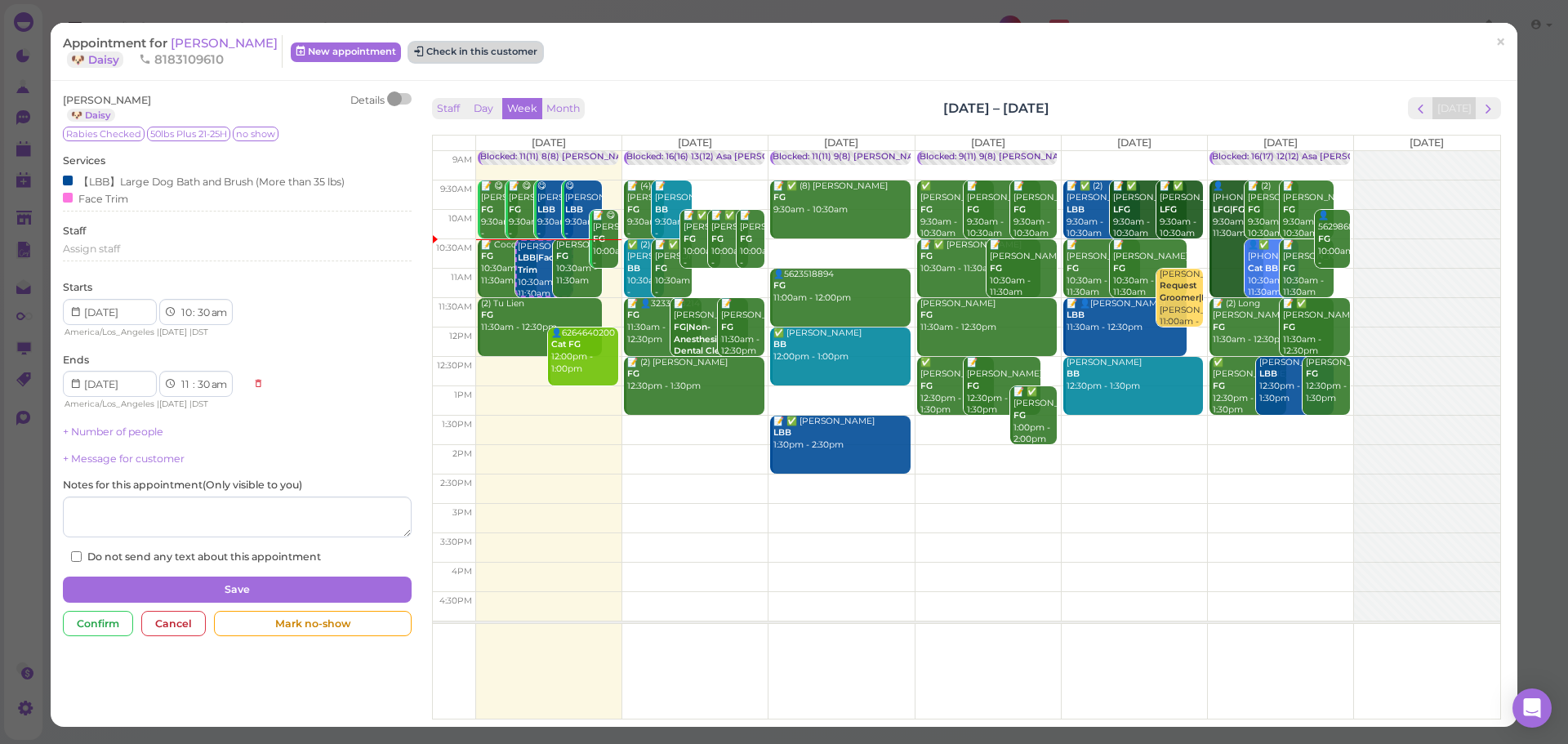
click at [489, 52] on button "Check in this customer" at bounding box center [476, 51] width 133 height 19
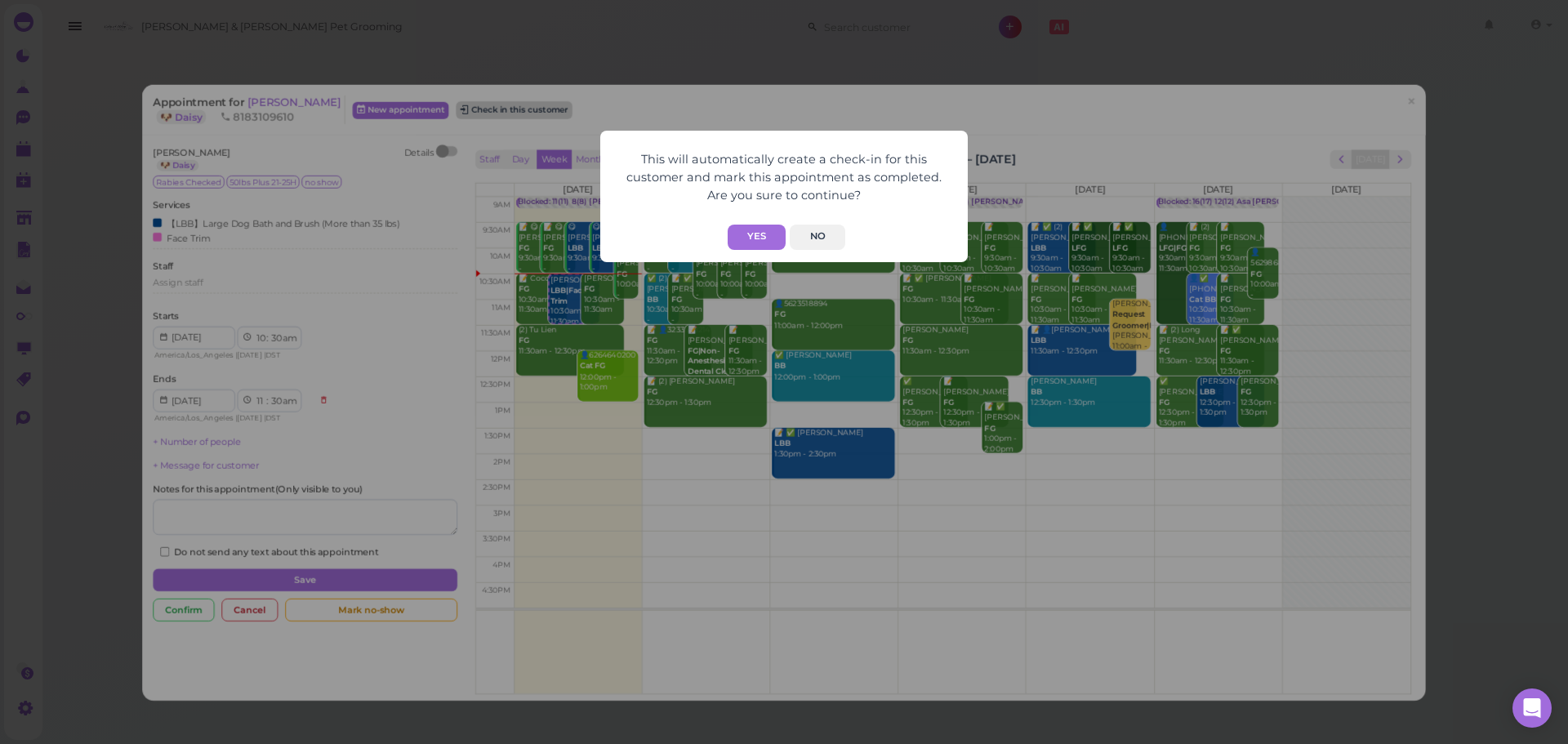
click at [489, 52] on div "This will automatically create a check-in for this customer and mark this appoi…" at bounding box center [784, 372] width 1568 height 744
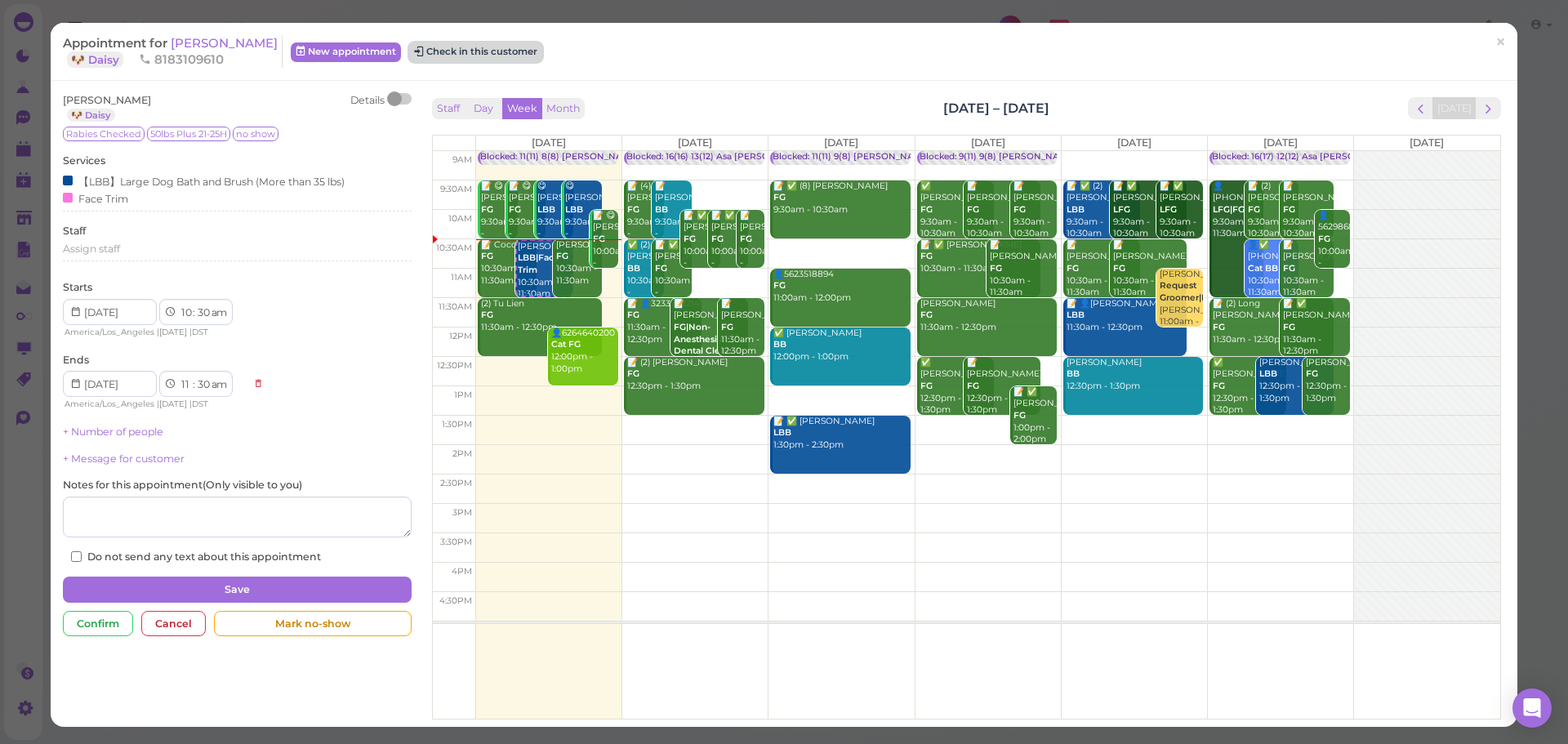
click at [449, 56] on button "Check in this customer" at bounding box center [476, 51] width 133 height 19
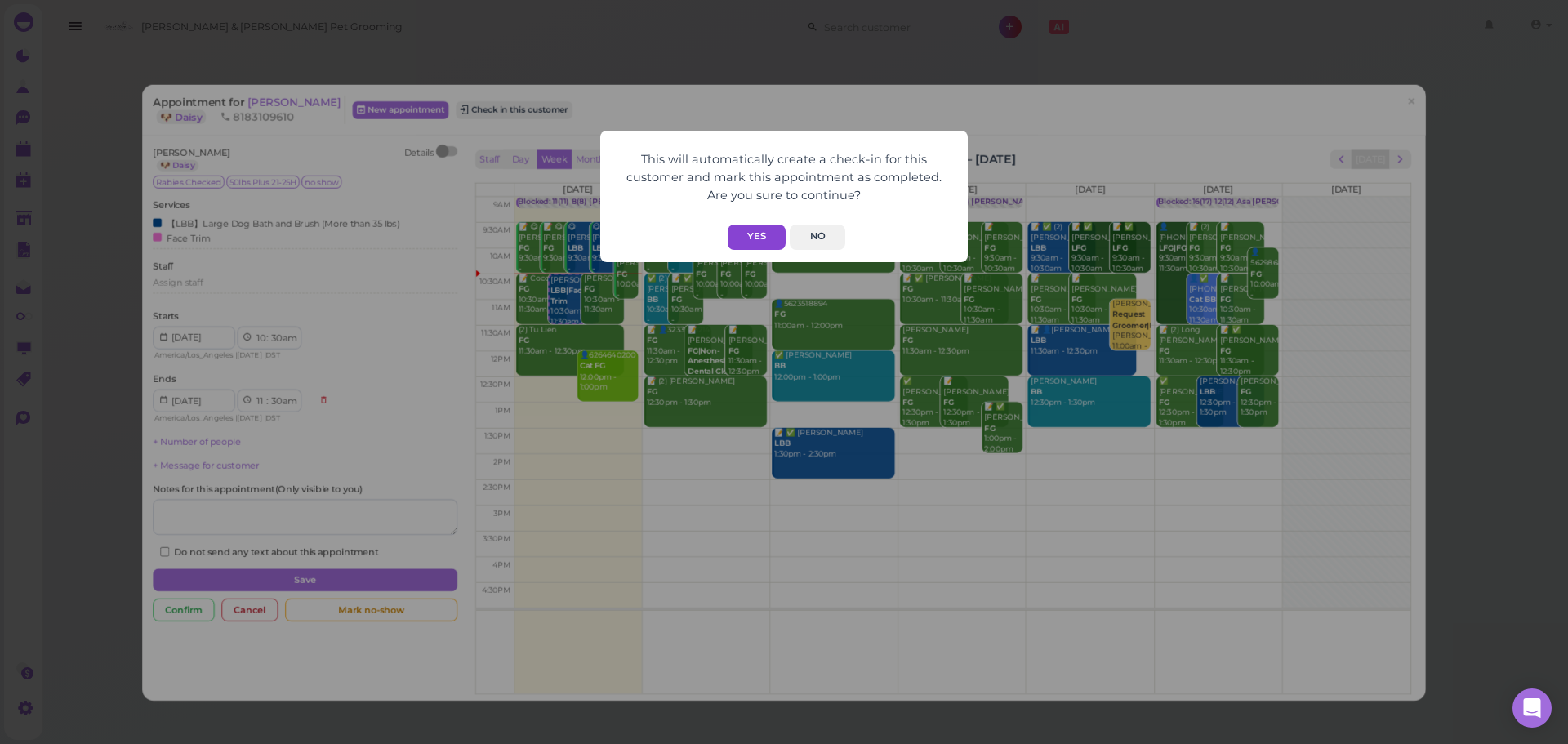
click at [773, 231] on button "Yes" at bounding box center [757, 237] width 58 height 25
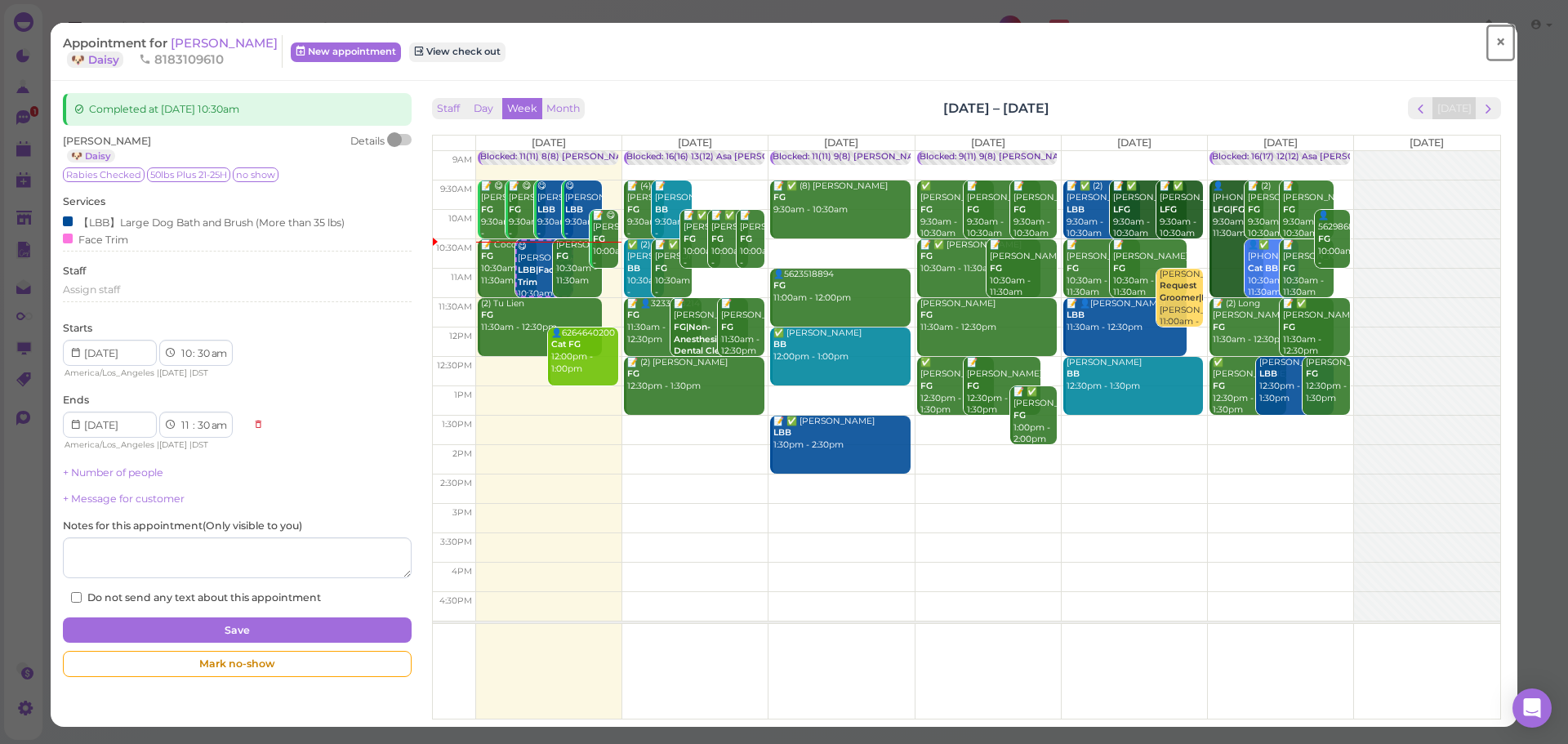
click at [1496, 45] on span "×" at bounding box center [1501, 42] width 11 height 23
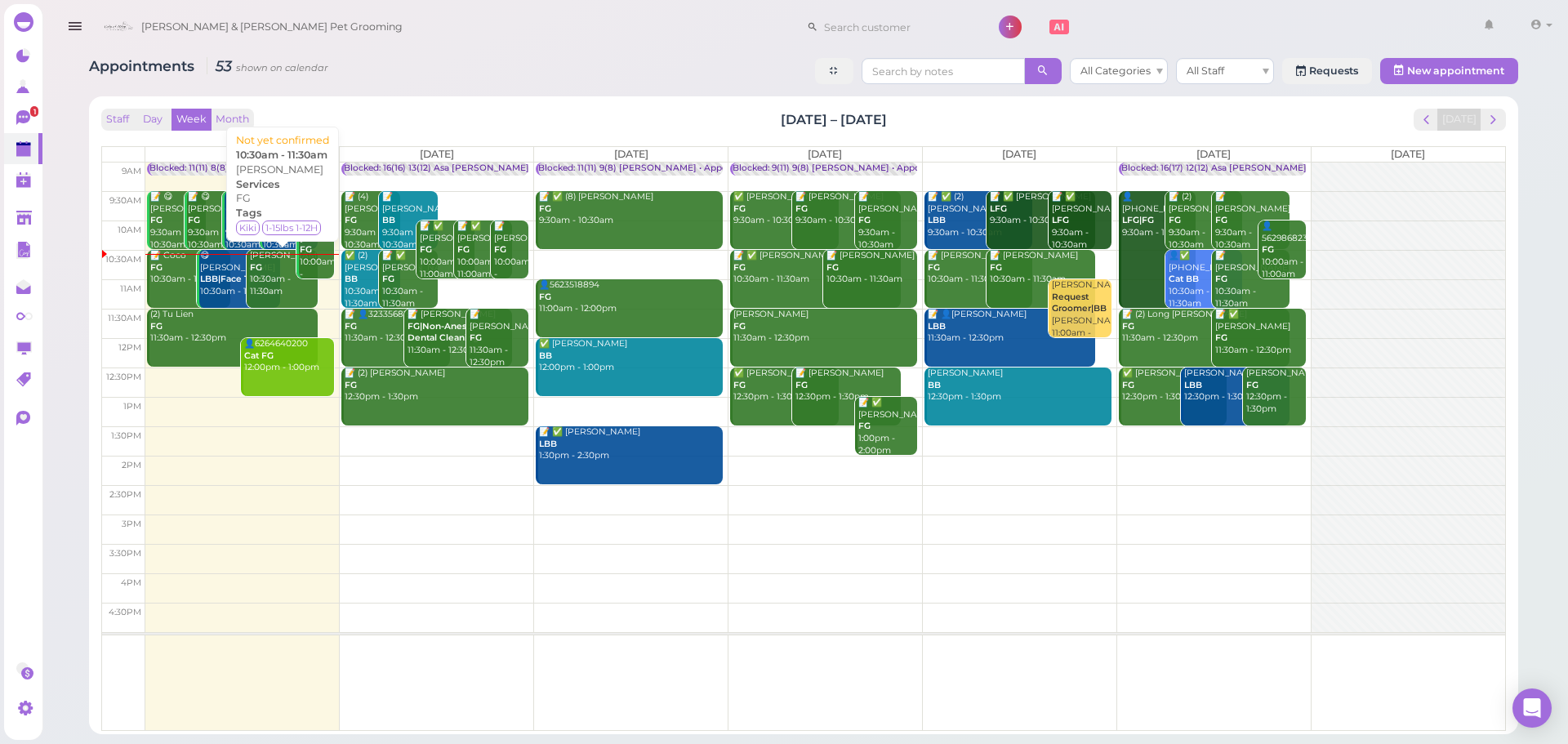
click at [284, 286] on div "Paul Chambers FG 10:30am - 11:30am" at bounding box center [284, 274] width 69 height 48
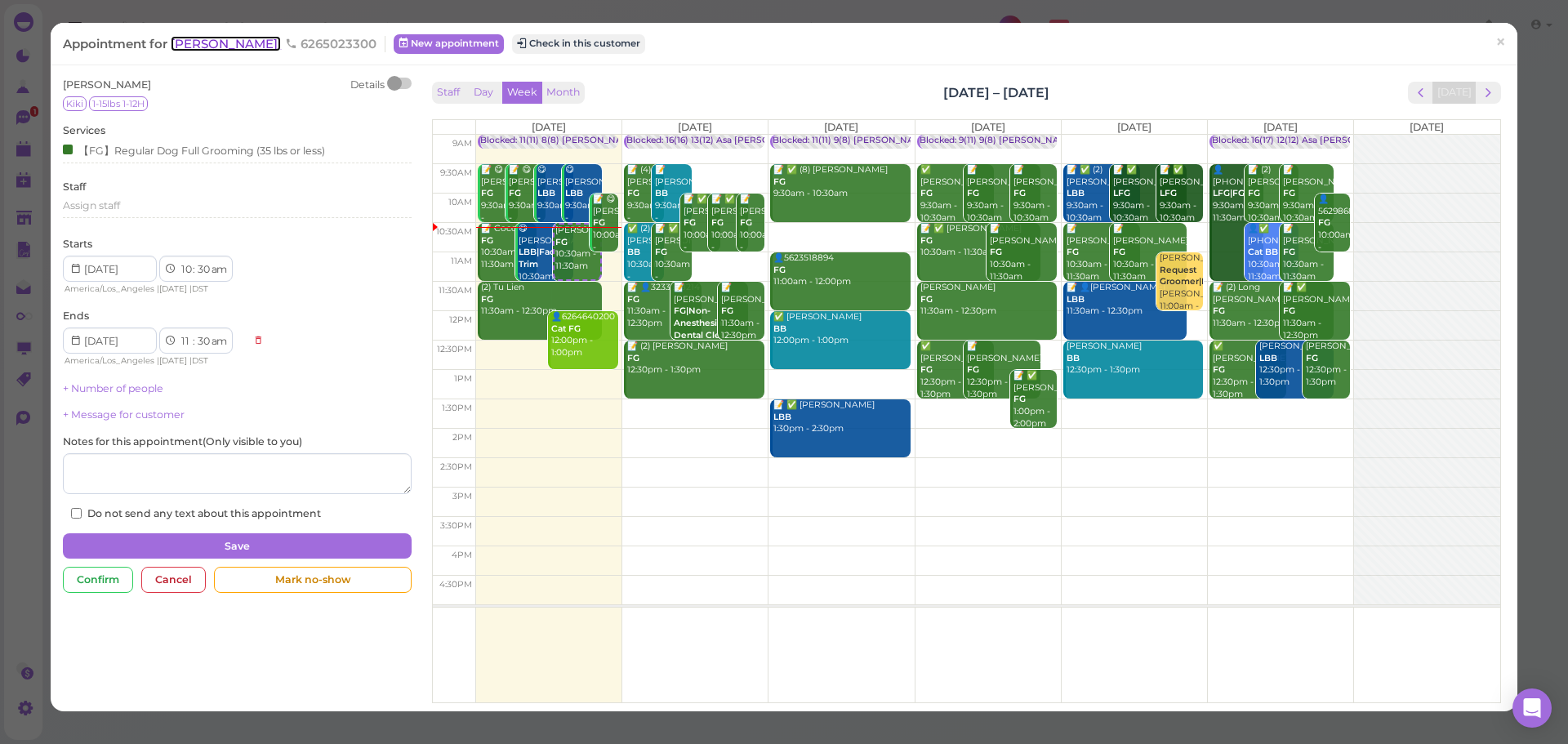
click at [249, 50] on span "[PERSON_NAME]" at bounding box center [226, 44] width 110 height 15
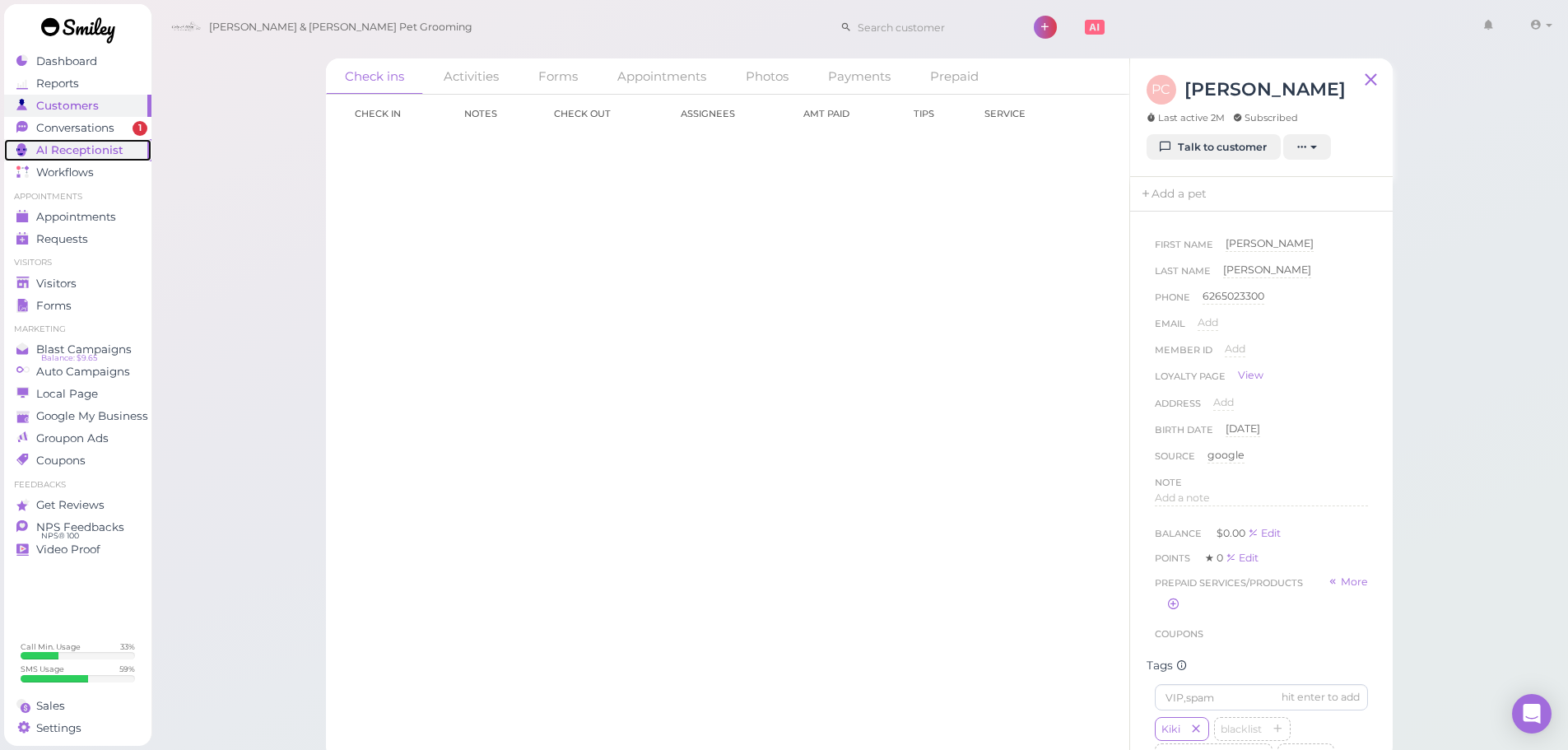
click at [120, 140] on link "AI Receptionist" at bounding box center [78, 150] width 148 height 22
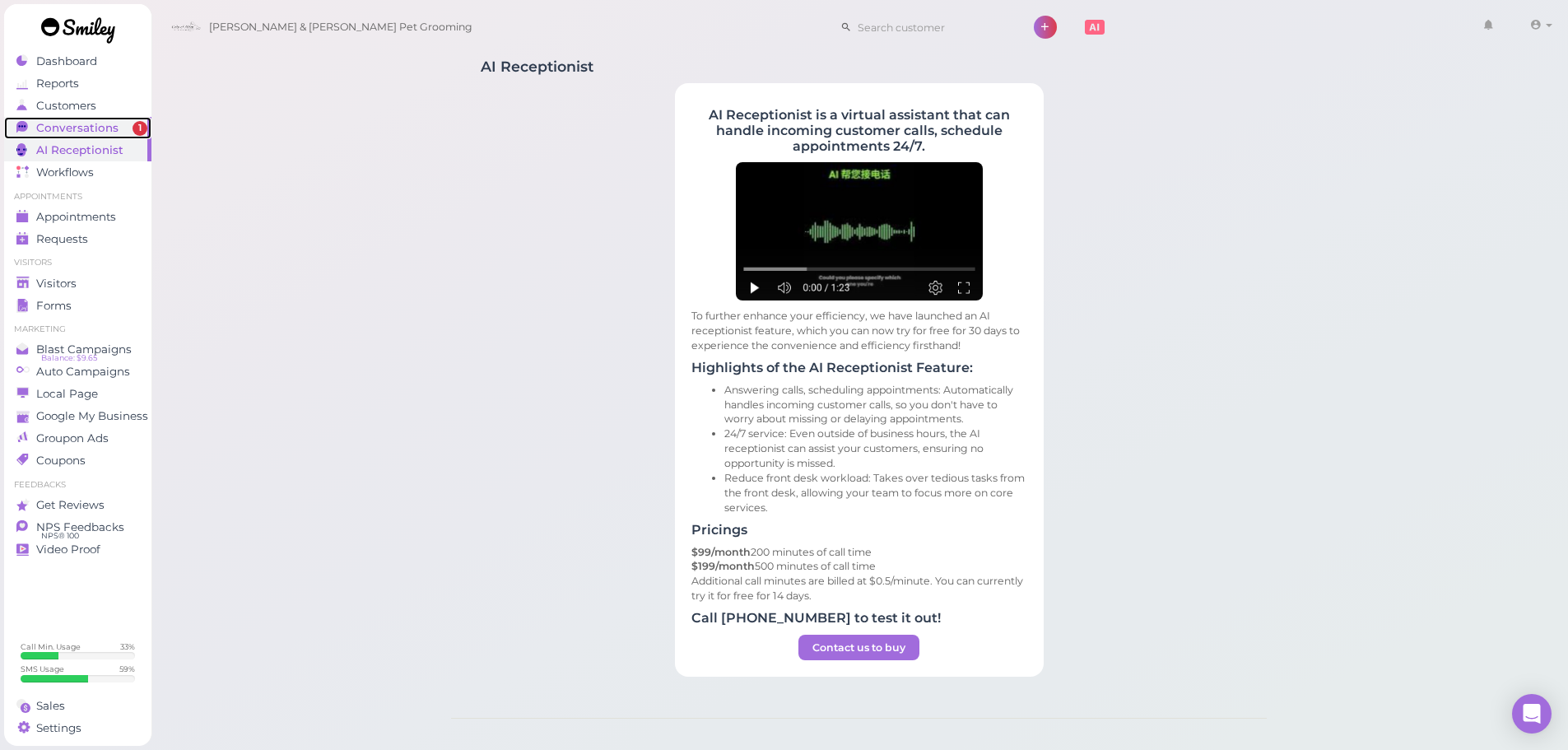
click at [131, 131] on div "Conversations" at bounding box center [76, 128] width 119 height 14
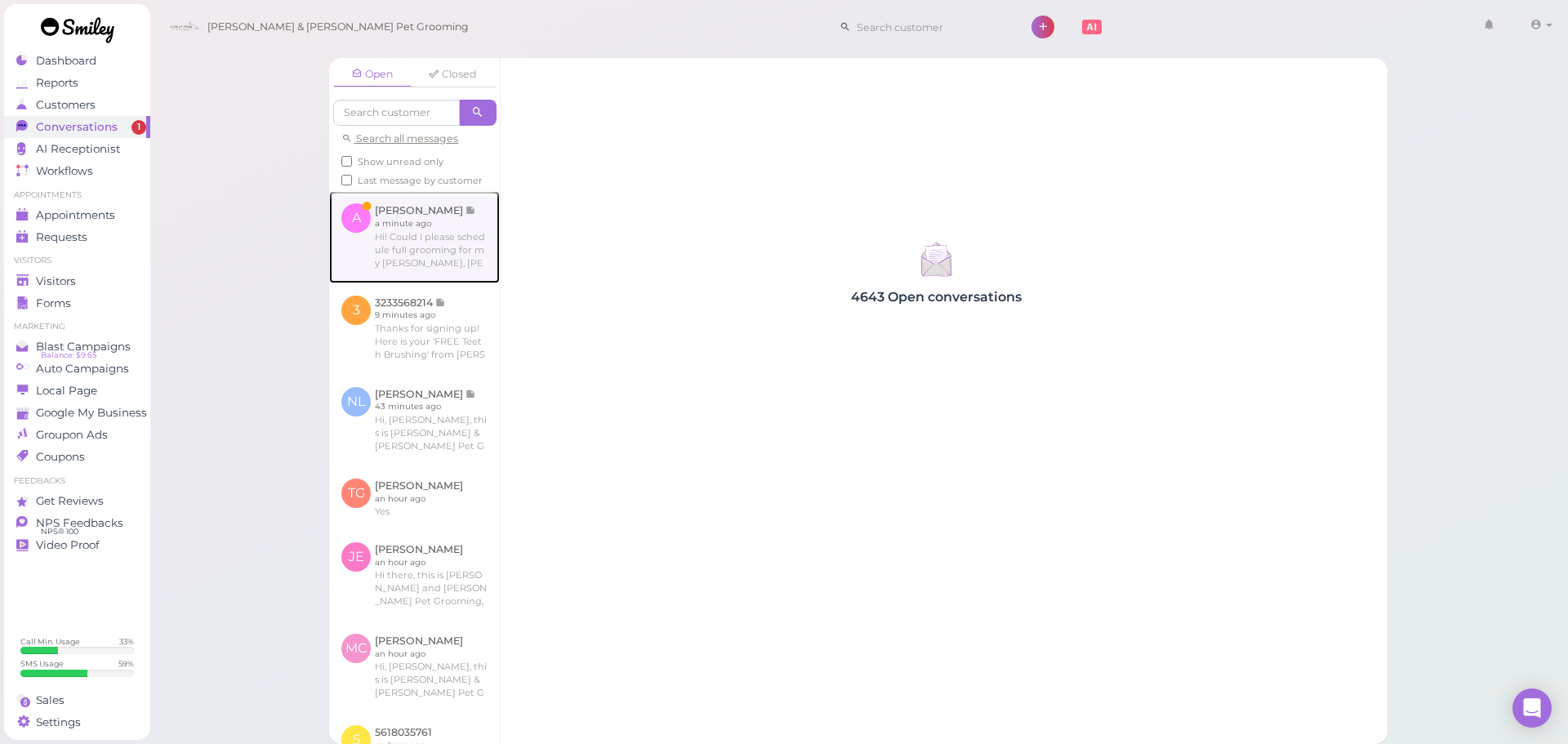
click at [450, 263] on link at bounding box center [414, 236] width 171 height 92
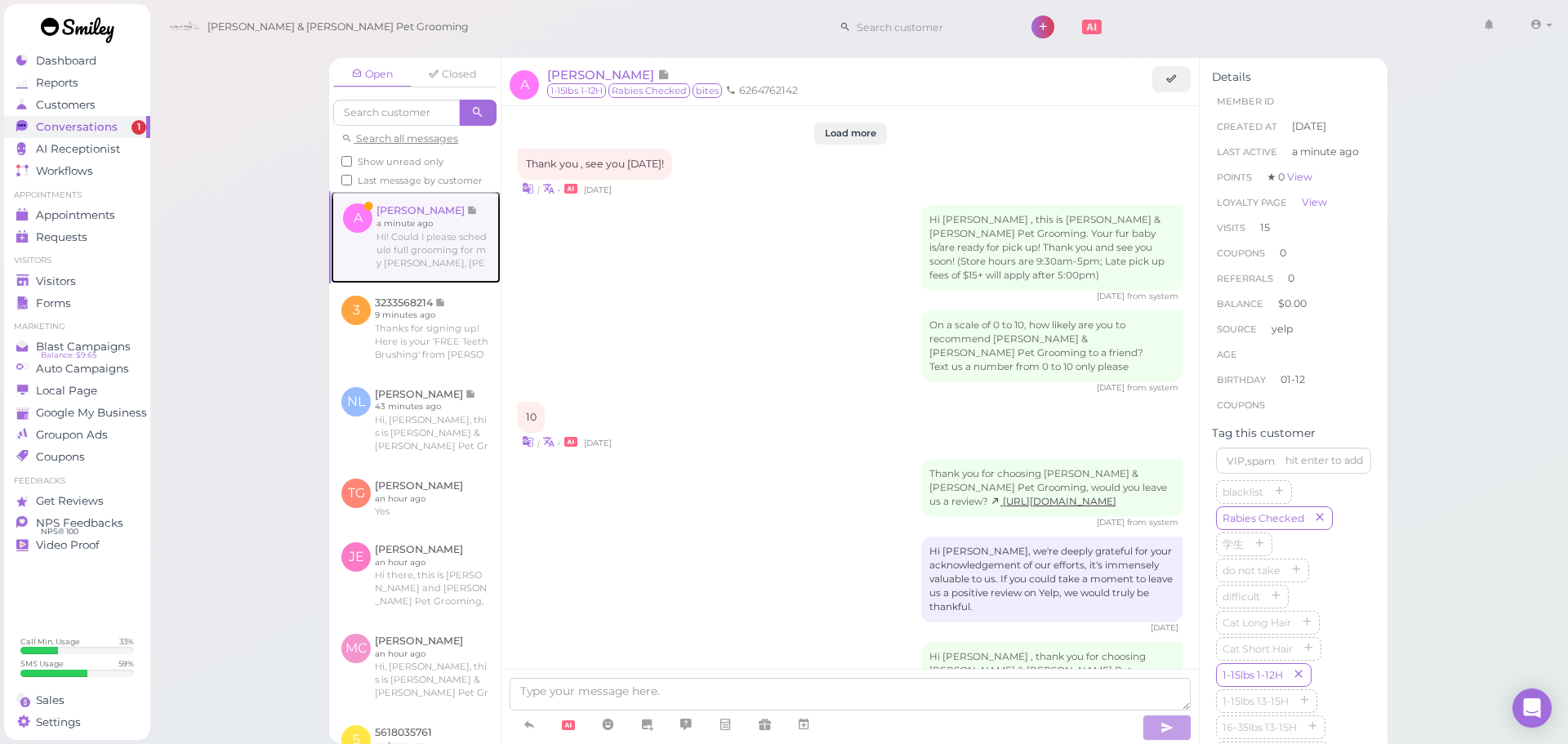
scroll to position [2481, 0]
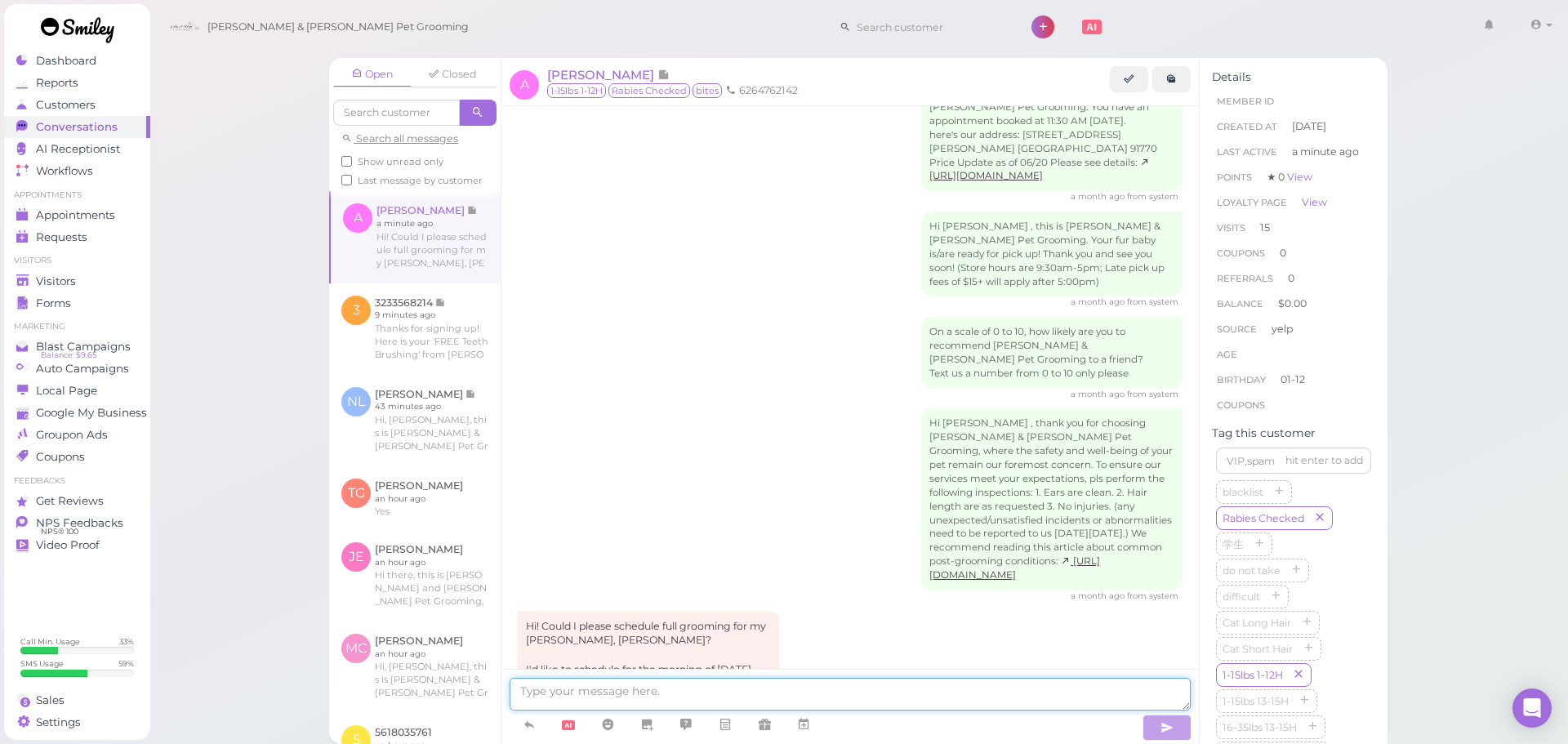
click at [747, 688] on textarea at bounding box center [849, 694] width 681 height 33
click at [62, 214] on span "Appointments" at bounding box center [77, 215] width 82 height 13
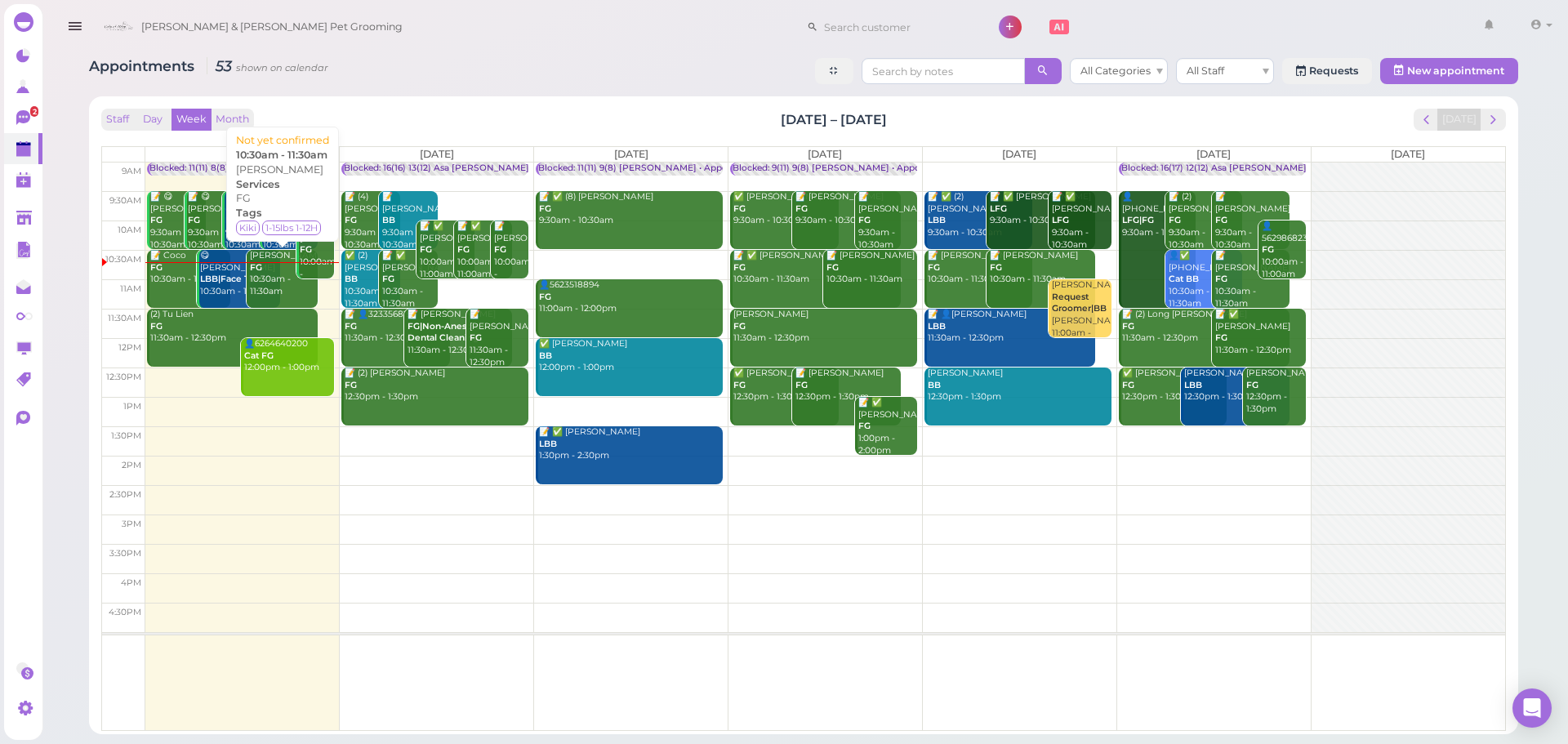
click at [261, 279] on div "Paul Chambers FG 10:30am - 11:30am" at bounding box center [284, 274] width 69 height 48
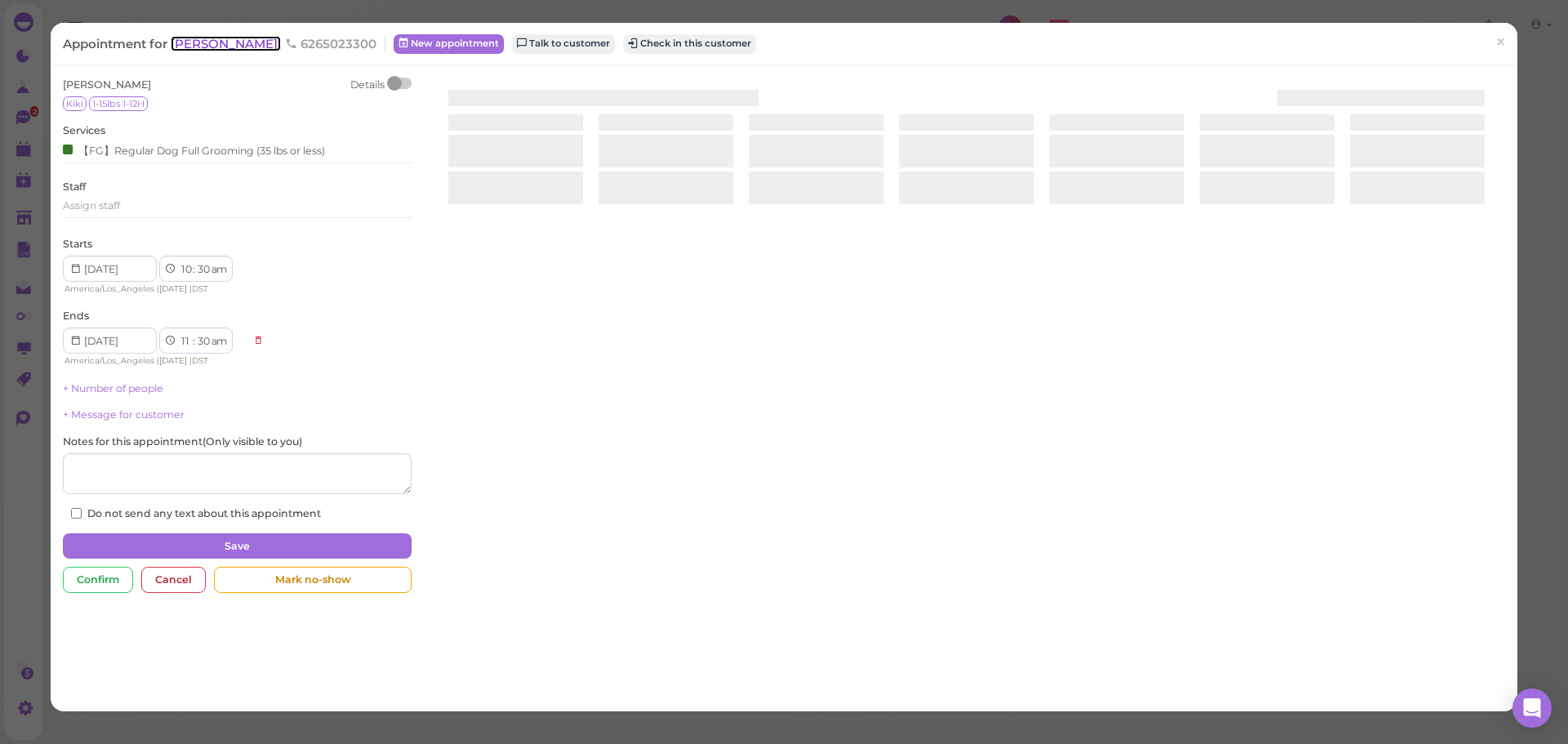
click at [195, 42] on span "[PERSON_NAME]" at bounding box center [226, 44] width 110 height 15
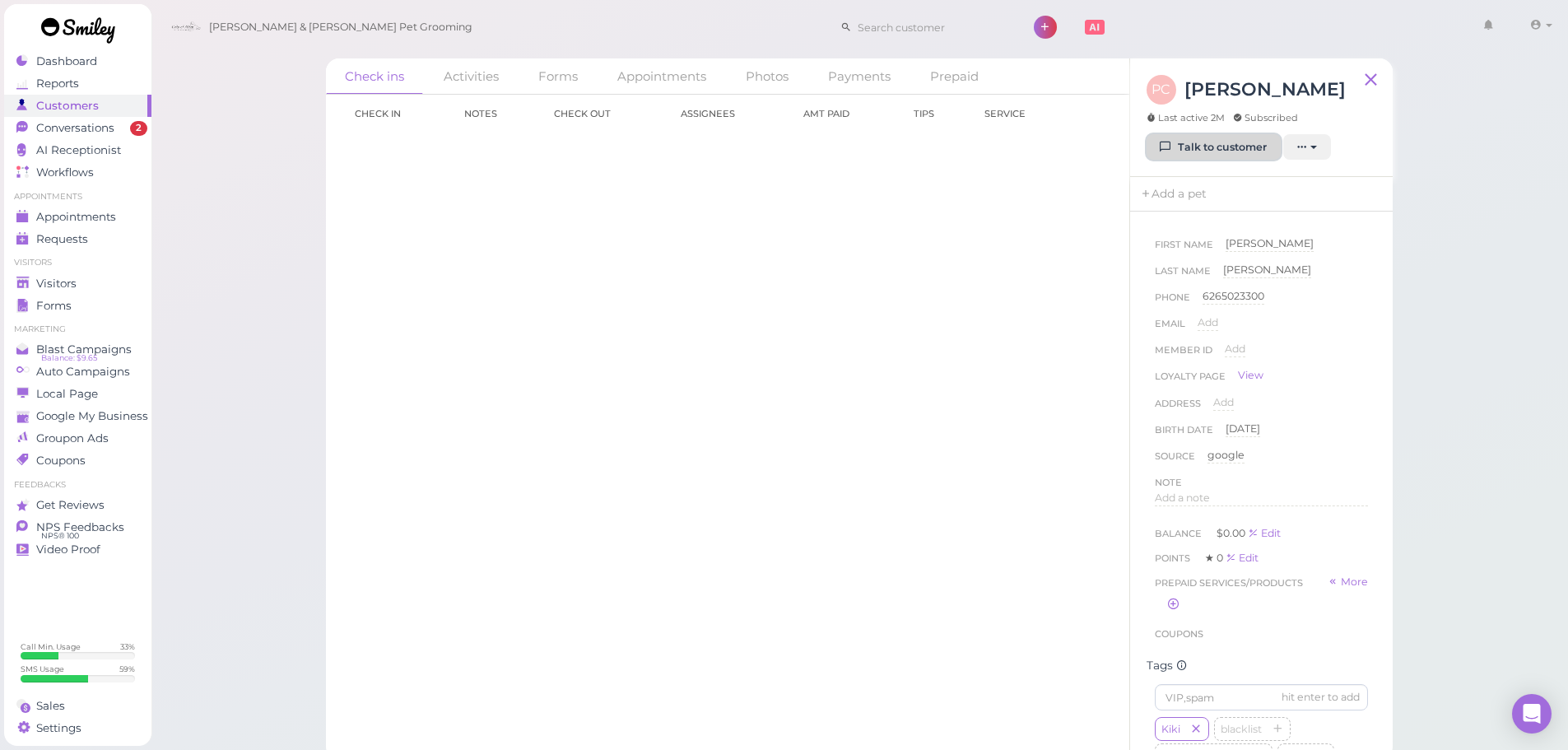
drag, startPoint x: 1235, startPoint y: 154, endPoint x: 1213, endPoint y: 153, distance: 22.0
click at [1235, 155] on link "Talk to customer" at bounding box center [1214, 147] width 134 height 26
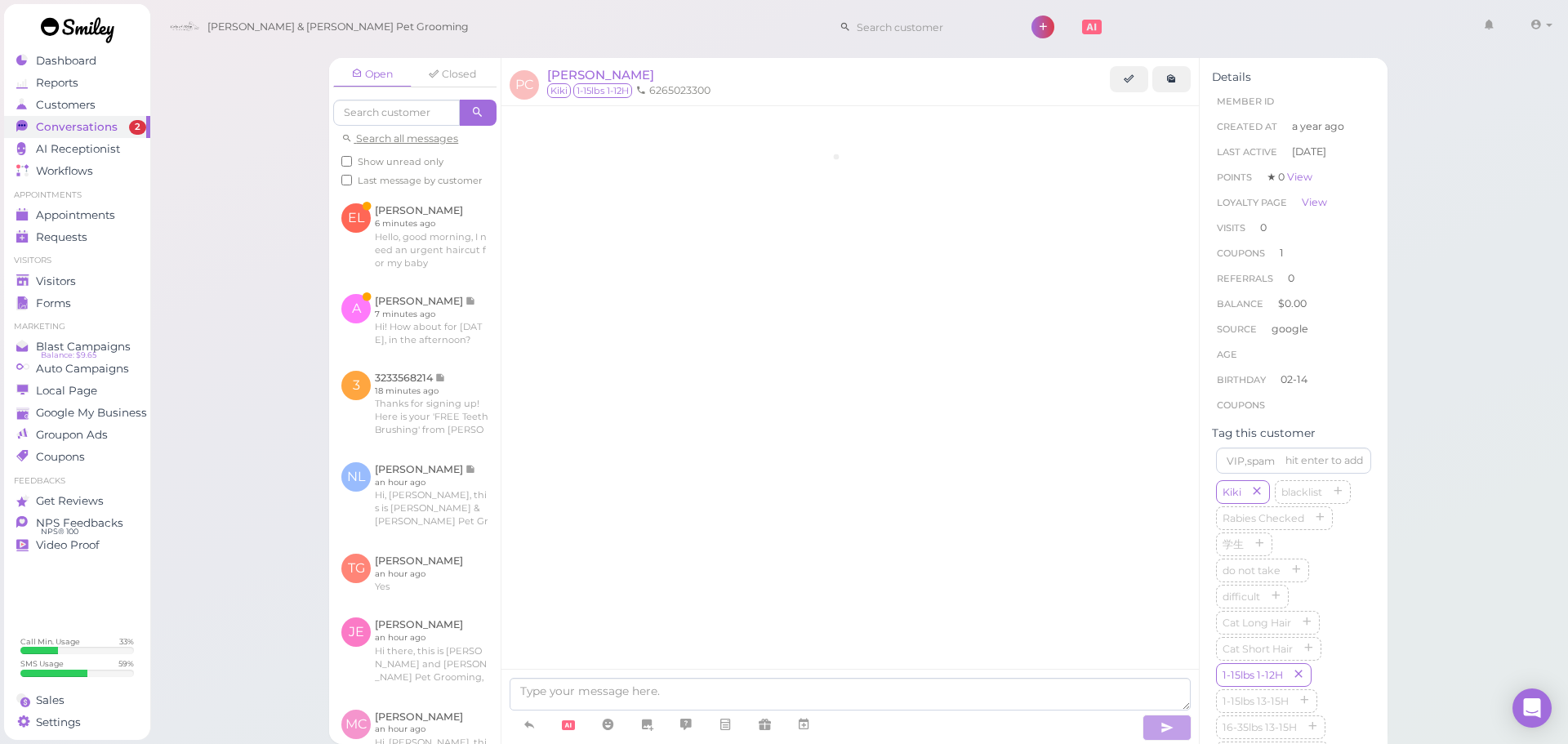
scroll to position [1017, 0]
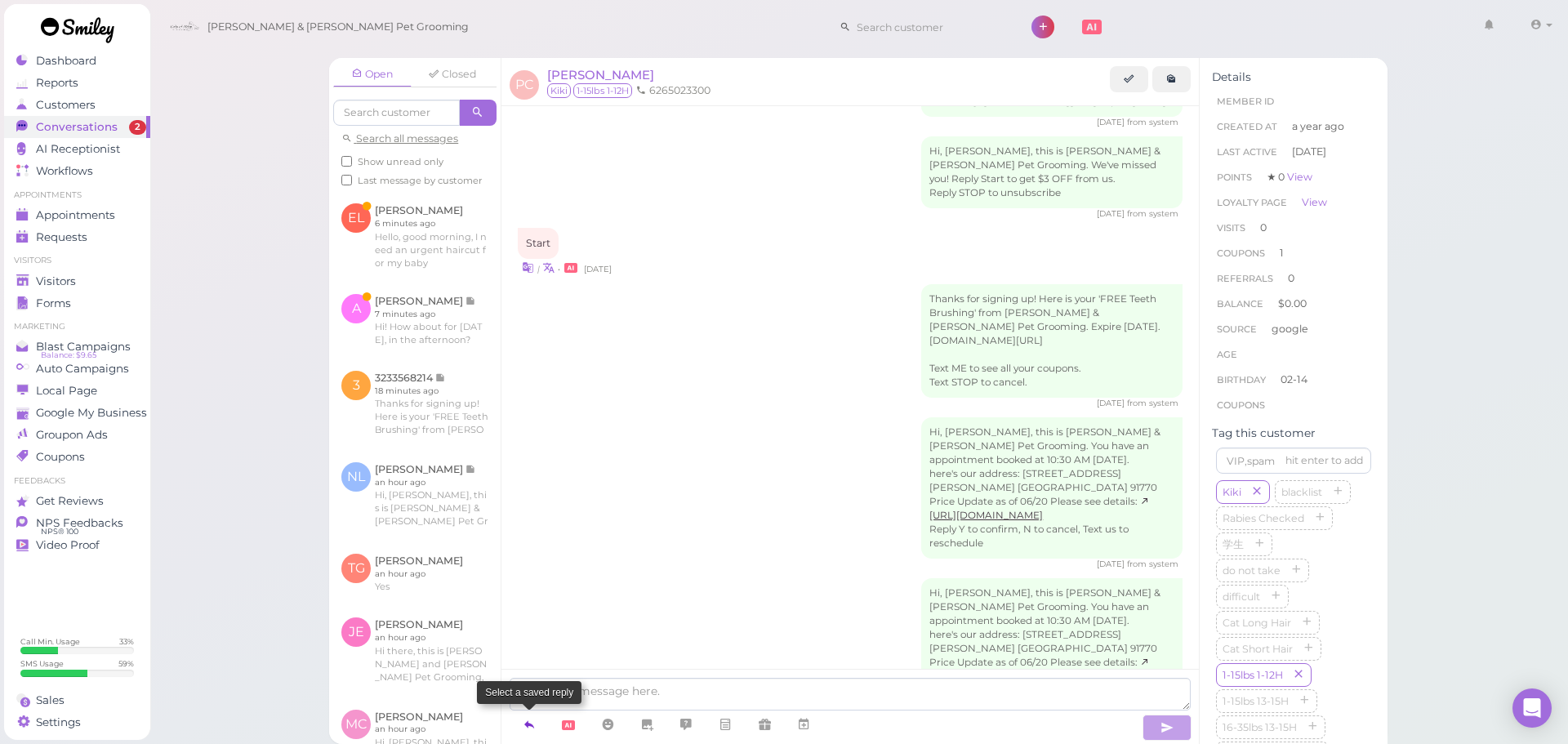
click at [523, 715] on link at bounding box center [529, 725] width 40 height 29
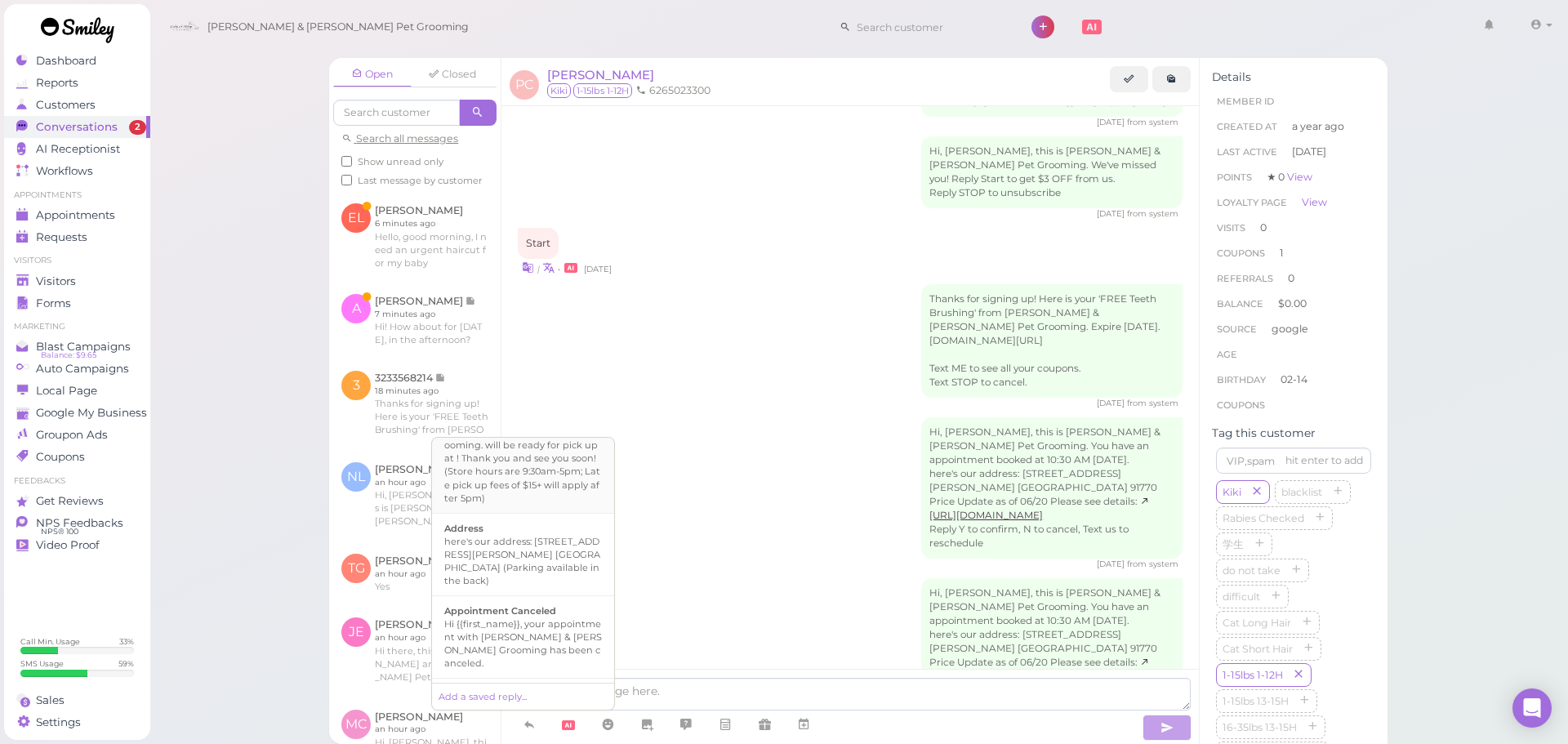
scroll to position [245, 0]
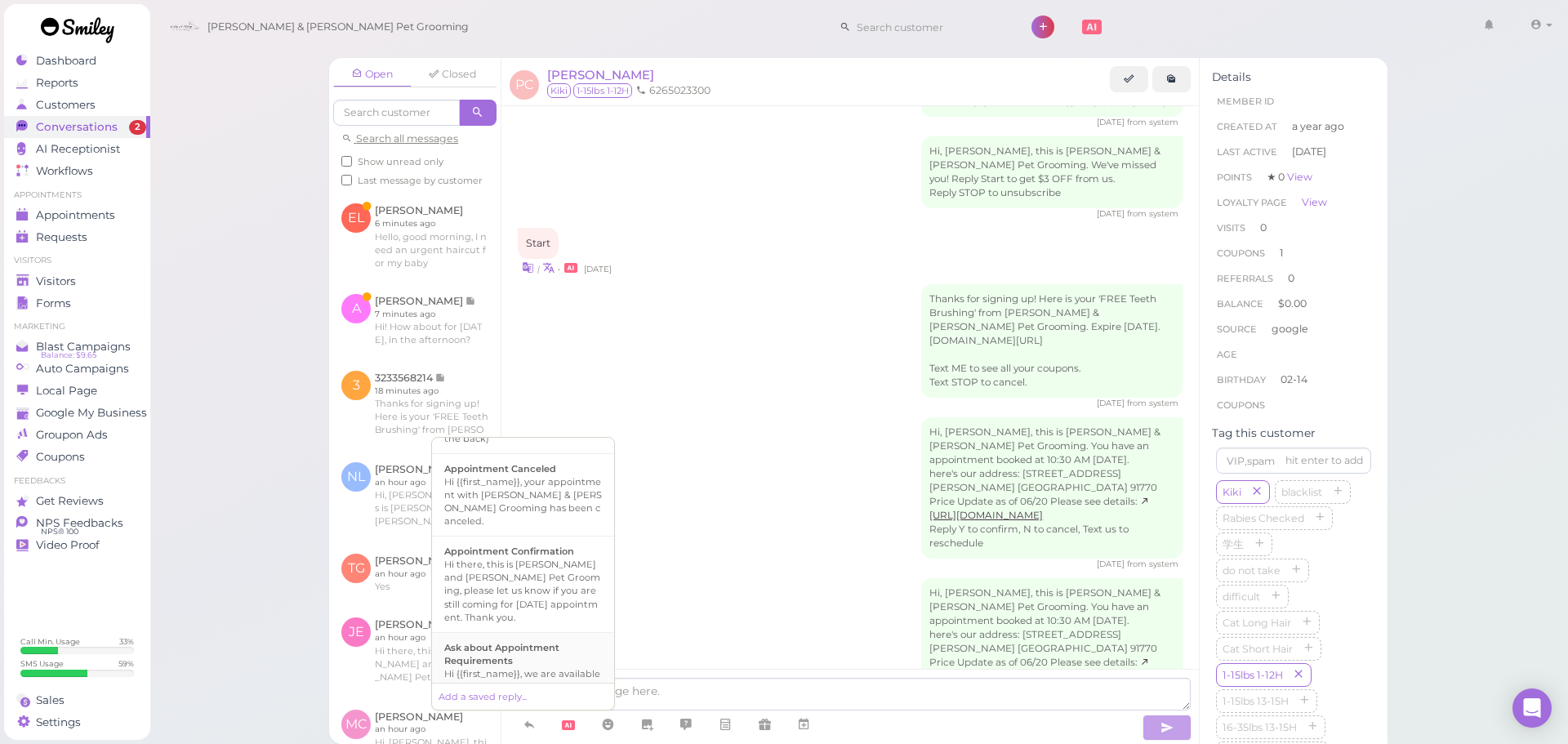
click at [534, 667] on div "Hi {{first_name}}, we are available on ???, please let us know: 1. what service…" at bounding box center [523, 713] width 157 height 92
type textarea "Hi {{first_name}}, we are available on ???, please let us know: 1. what service…"
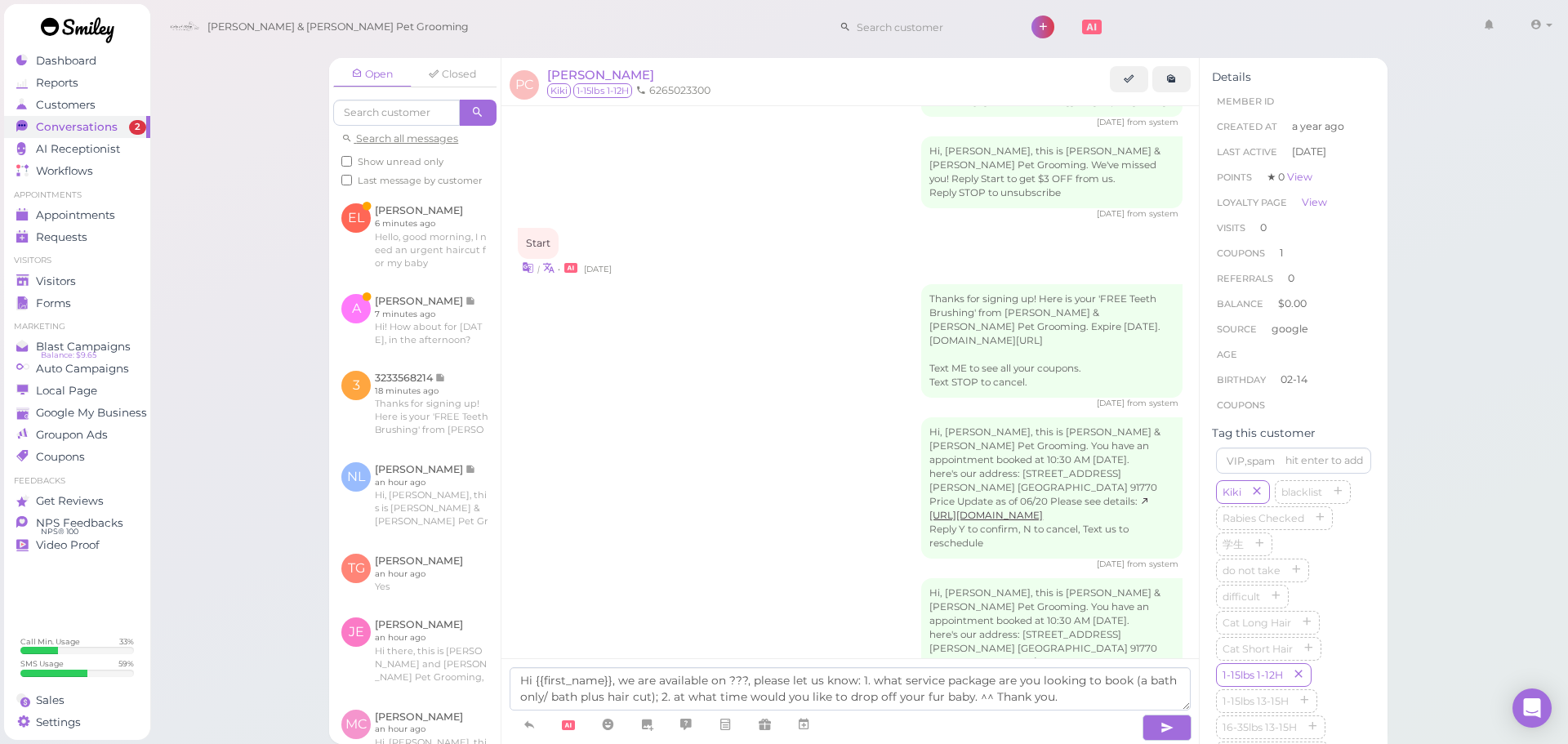
click at [970, 683] on textarea "Hi {{first_name}}, we are available on ???, please let us know: 1. what service…" at bounding box center [849, 688] width 681 height 43
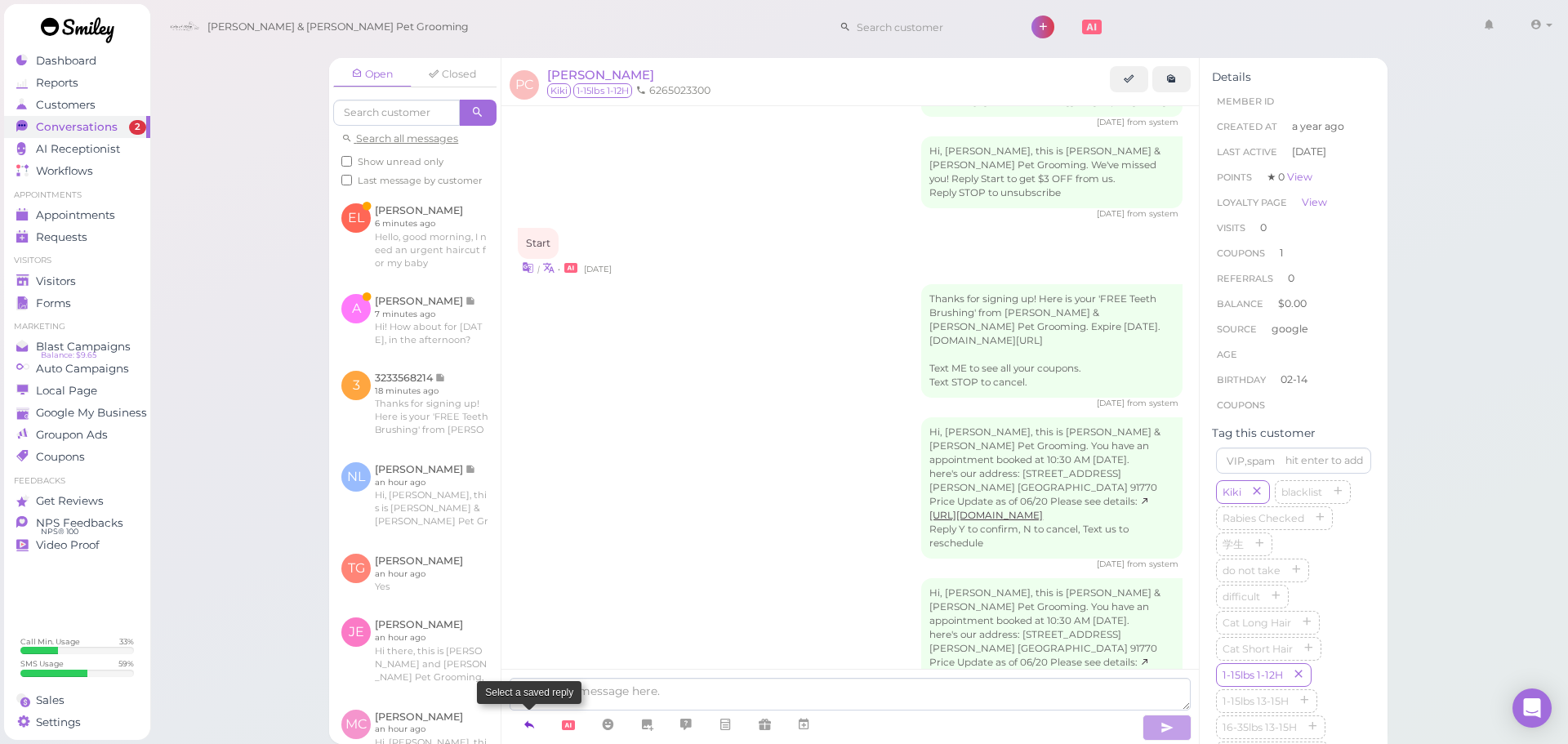
click at [527, 729] on icon at bounding box center [529, 724] width 13 height 16
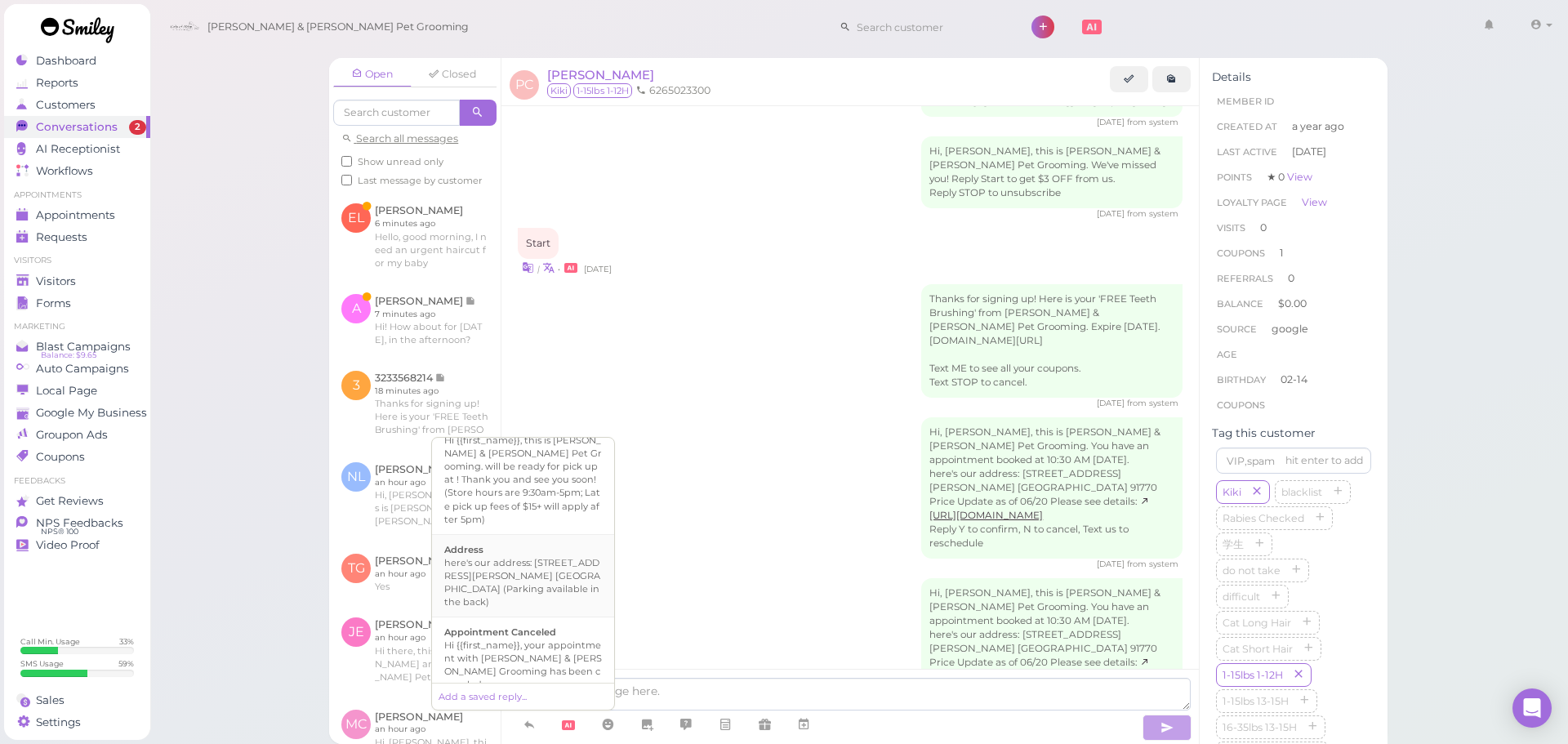
scroll to position [163, 0]
click at [550, 640] on div "Hi there, this is [PERSON_NAME] and [PERSON_NAME] Pet Grooming, please let us k…" at bounding box center [523, 672] width 157 height 66
type textarea "Hi there, this is [PERSON_NAME] and [PERSON_NAME] Pet Grooming, please let us k…"
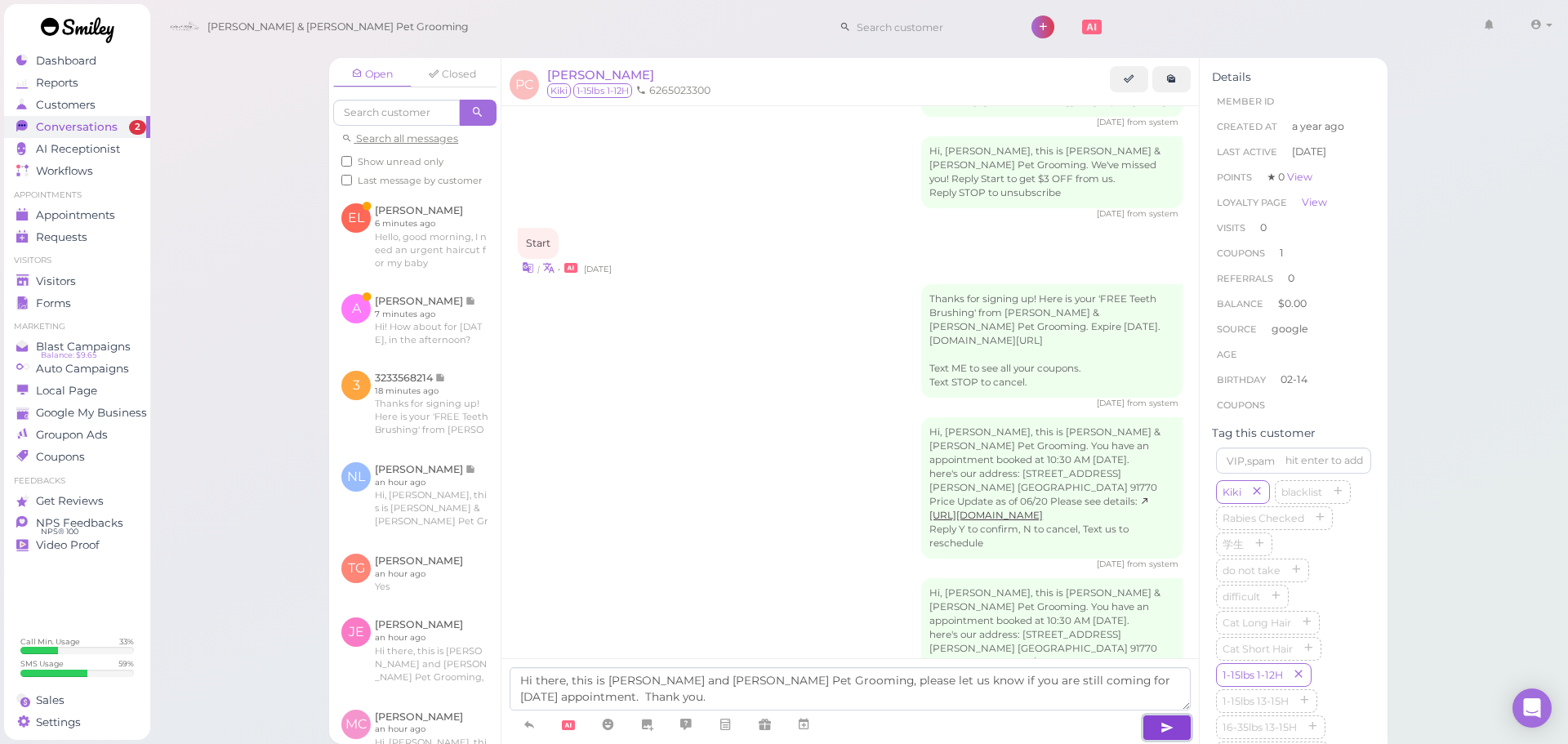
click at [1152, 729] on button "button" at bounding box center [1167, 727] width 49 height 26
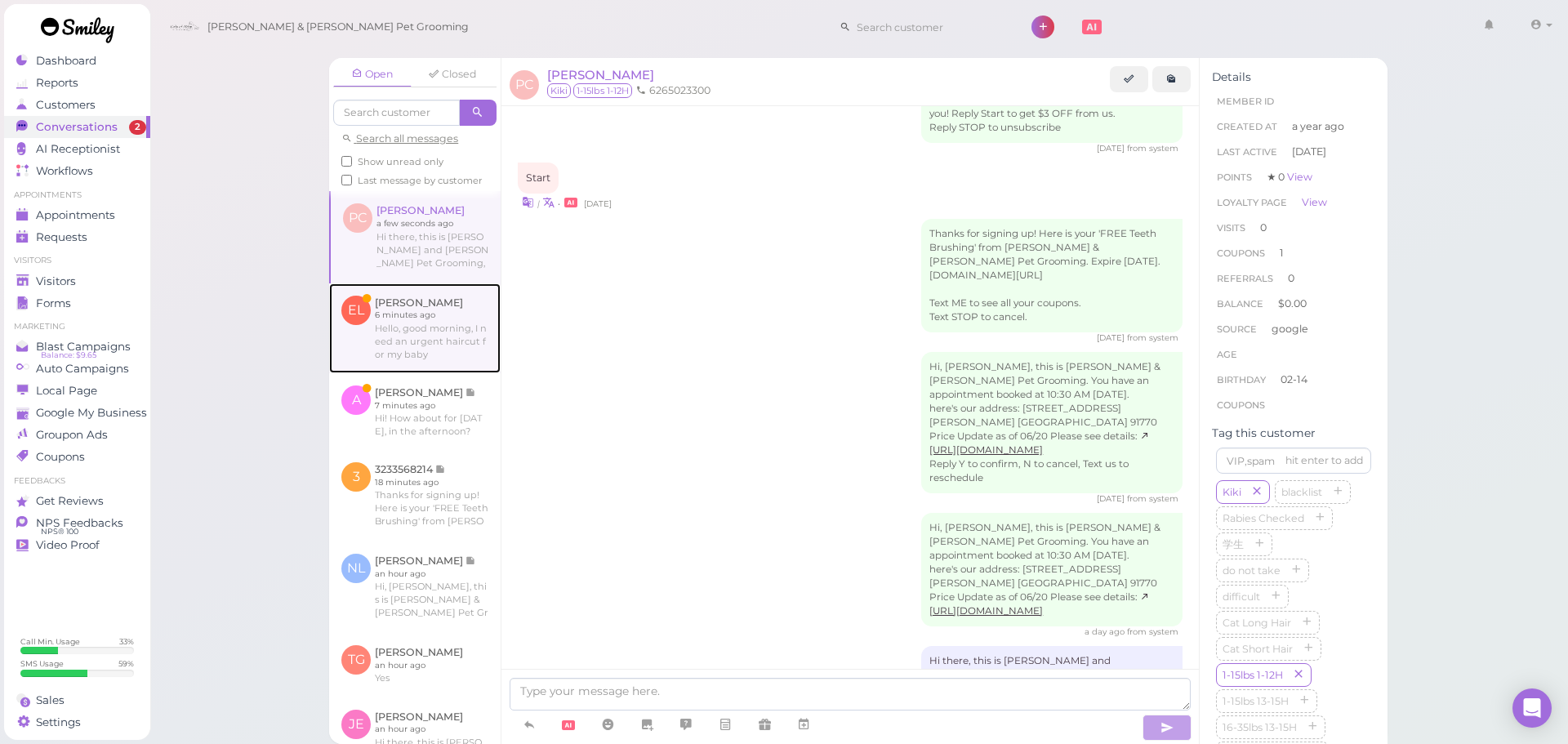
click at [390, 339] on link at bounding box center [415, 328] width 172 height 90
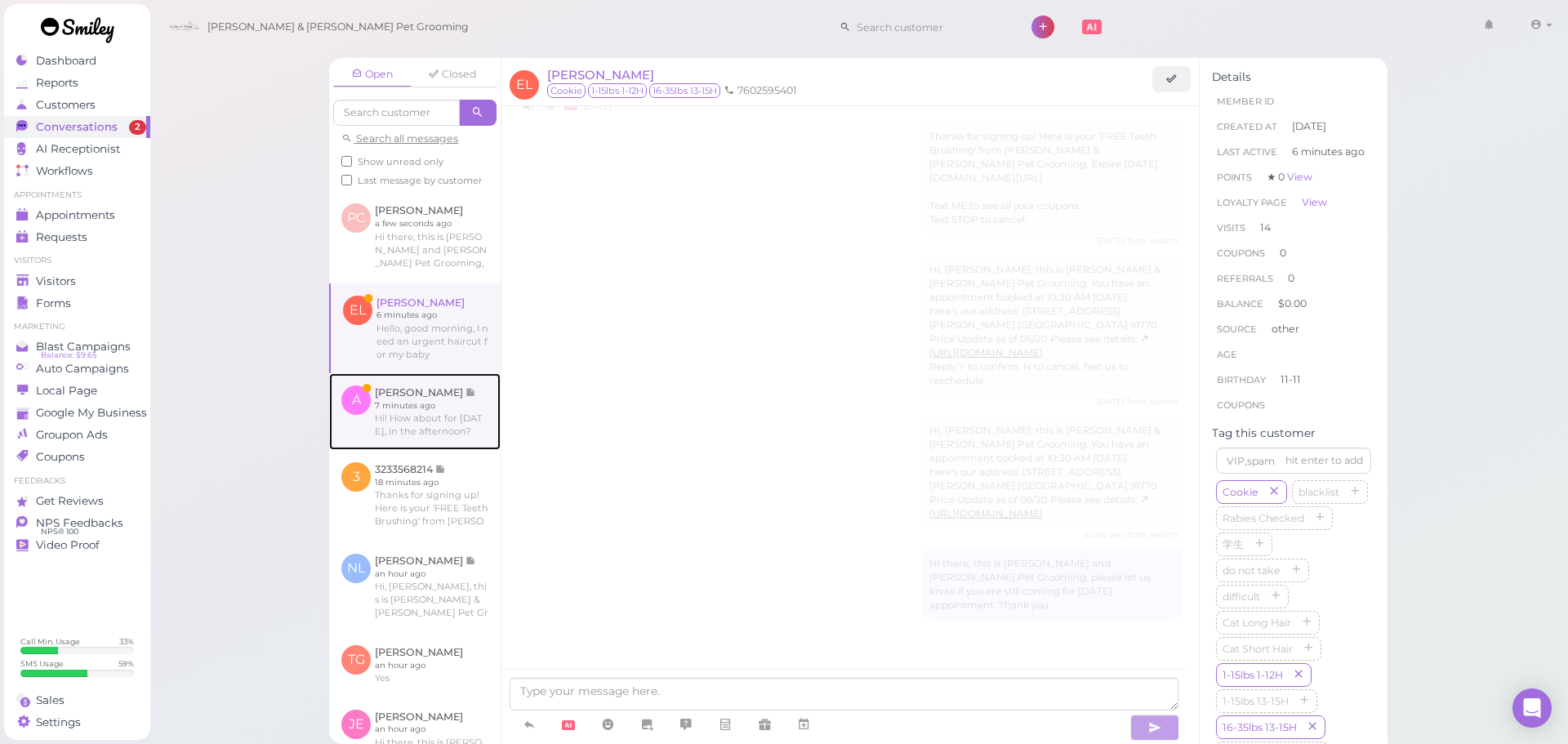
click at [407, 443] on link at bounding box center [415, 411] width 172 height 77
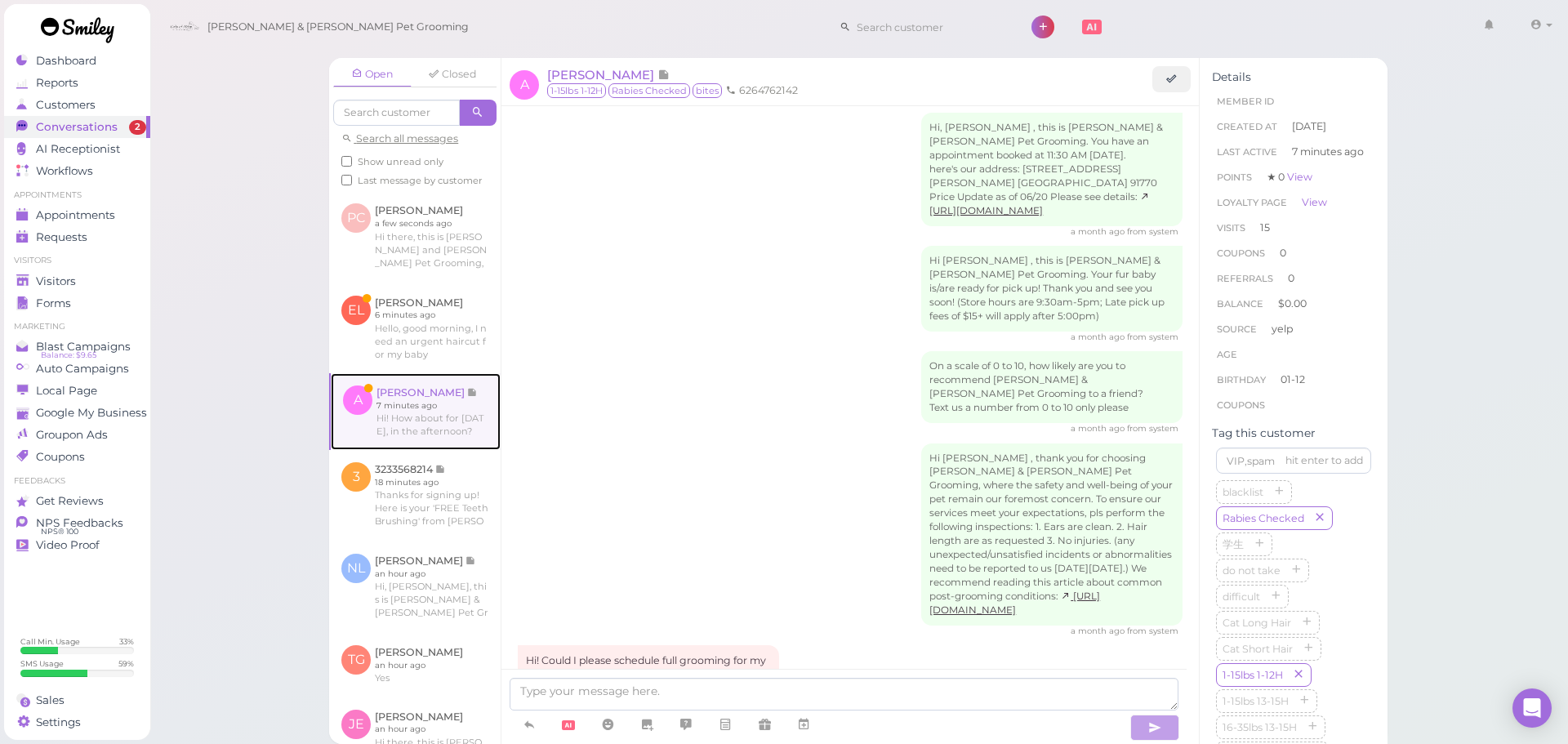
scroll to position [2467, 0]
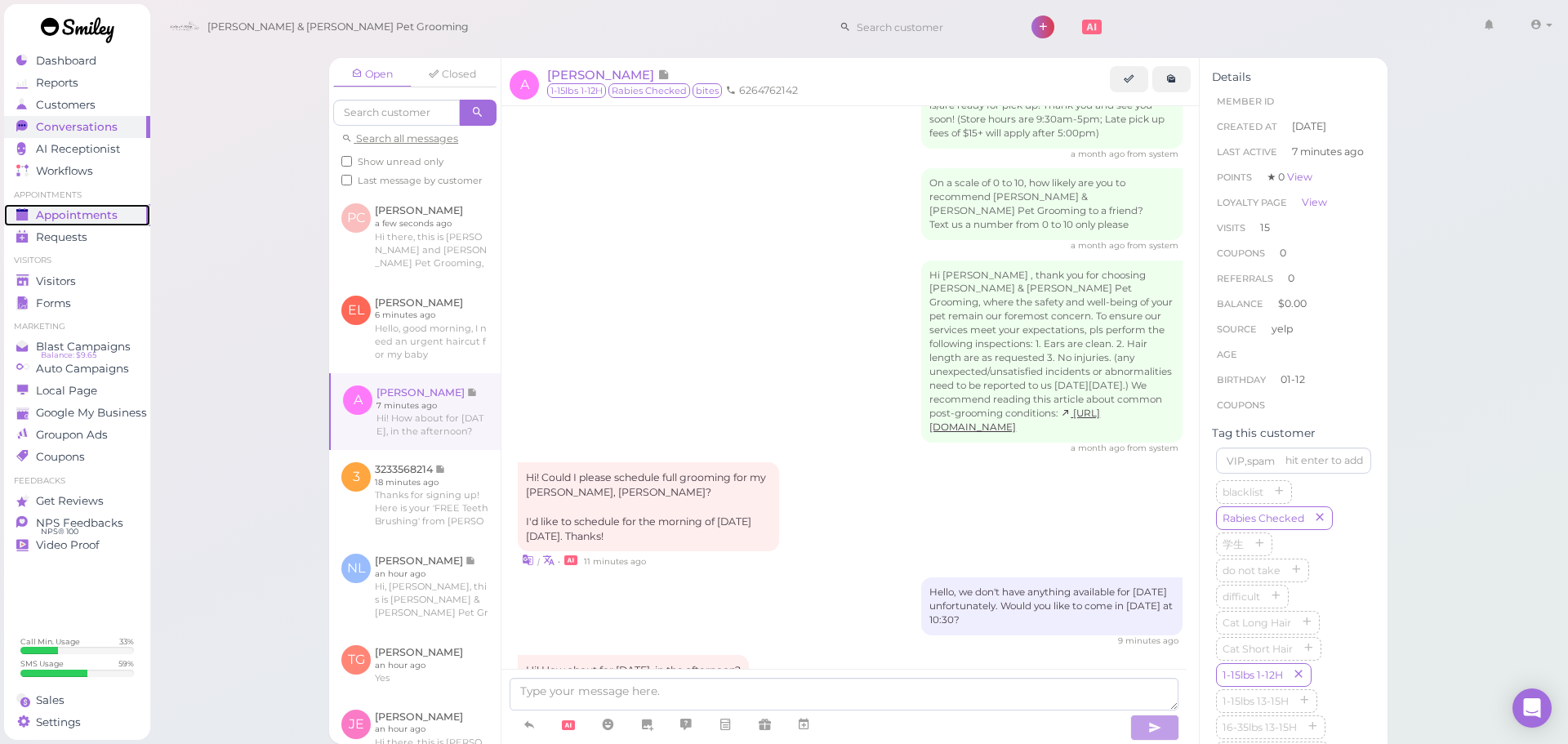
click at [105, 215] on span "Appointments" at bounding box center [77, 215] width 82 height 13
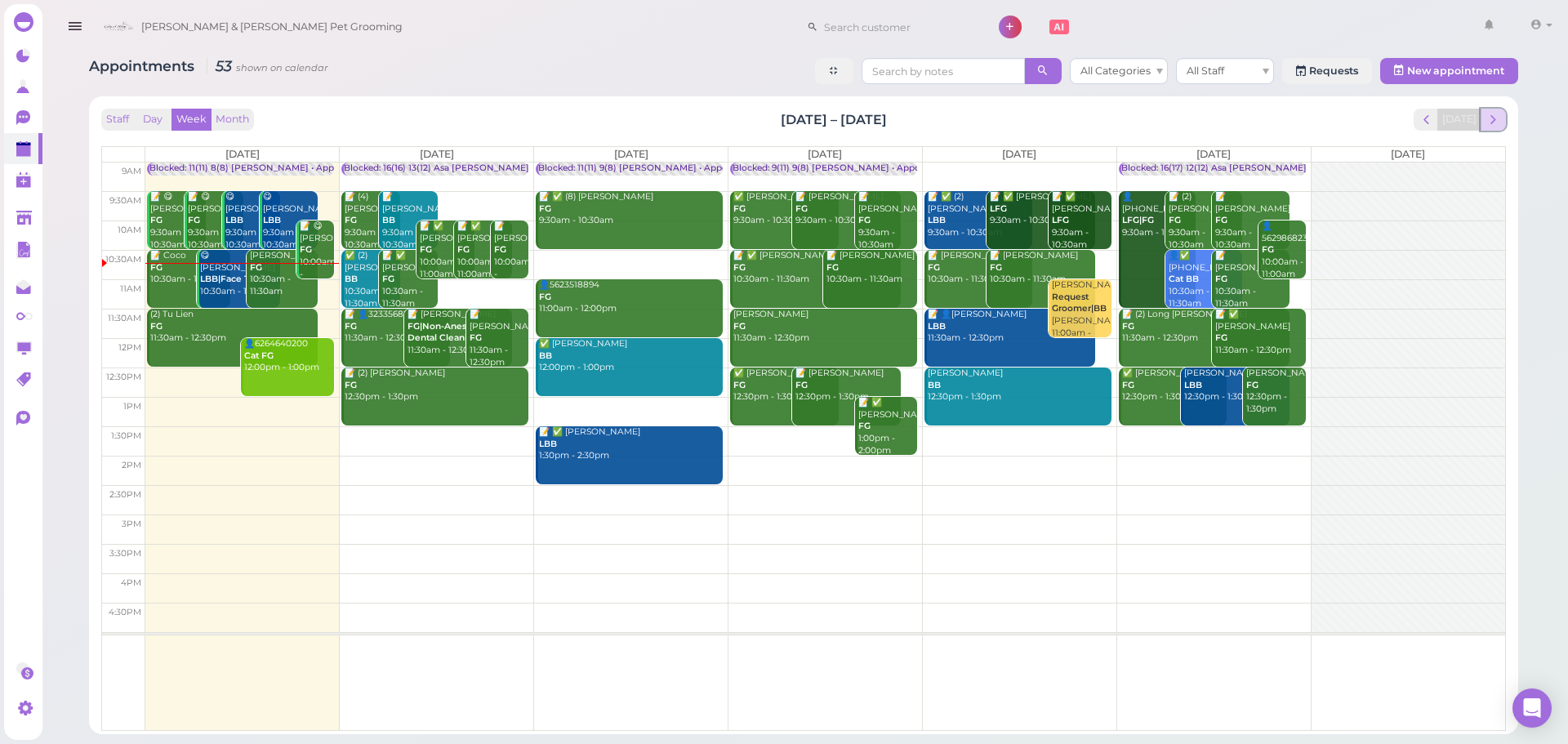
click at [1491, 114] on span "next" at bounding box center [1493, 120] width 15 height 15
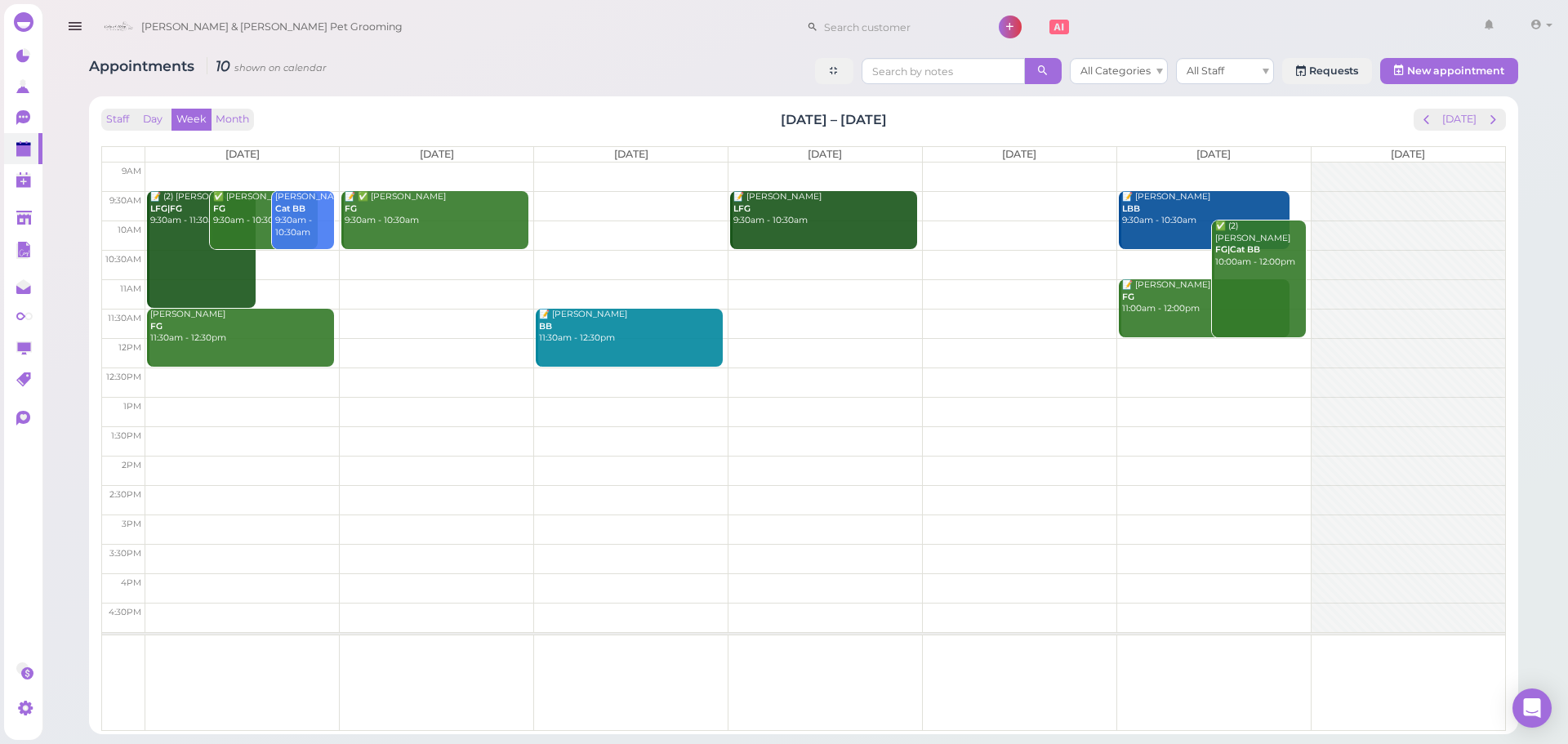
drag, startPoint x: 371, startPoint y: 83, endPoint x: 344, endPoint y: 17, distance: 71.3
click at [371, 81] on div "Appointments 10 shown on calendar All Categories All Staff Requests New appoint…" at bounding box center [804, 73] width 1429 height 30
click at [1452, 122] on button "[DATE]" at bounding box center [1459, 120] width 44 height 22
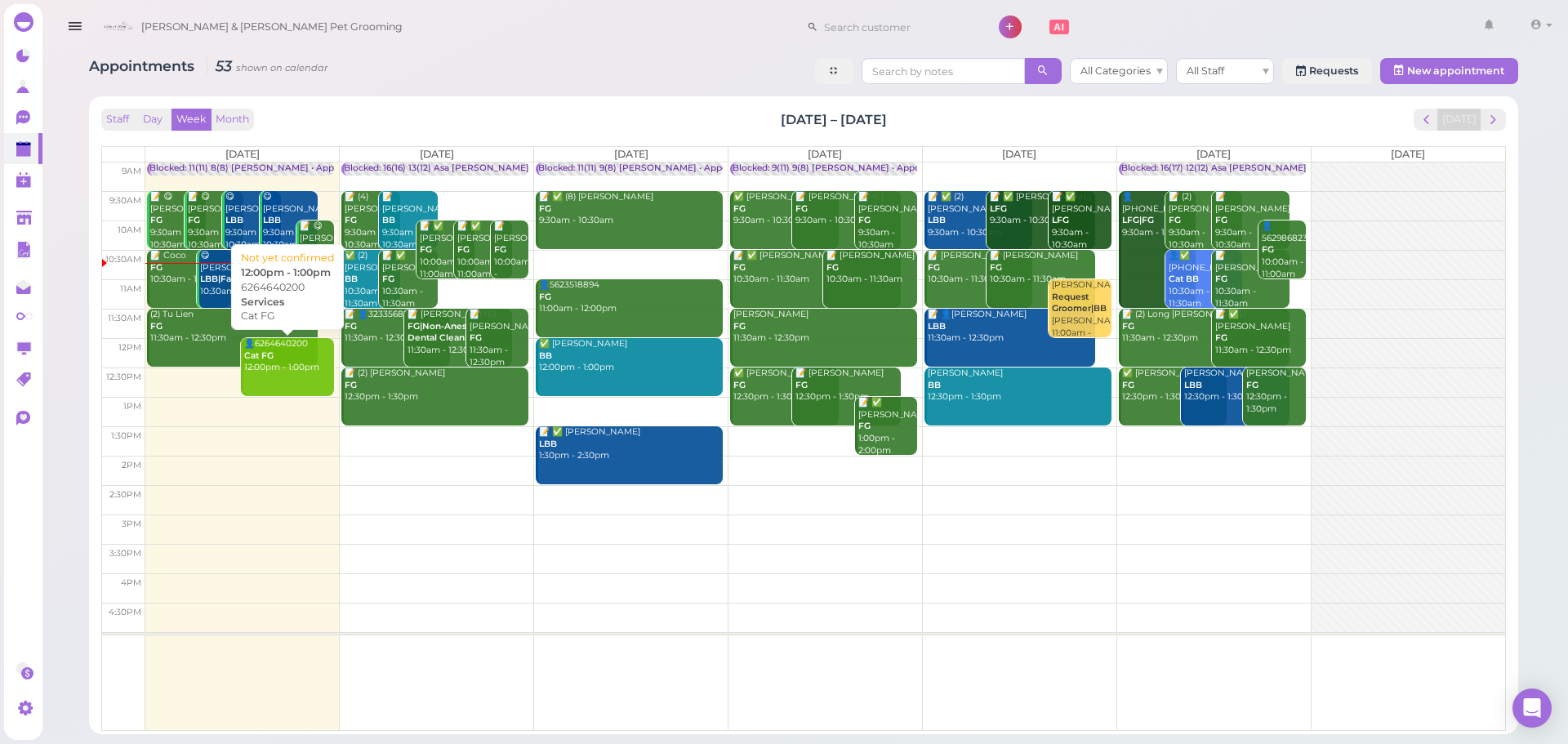
click at [261, 369] on div "👤6264640200 Cat FG 12:00pm - 1:00pm" at bounding box center [289, 356] width 91 height 36
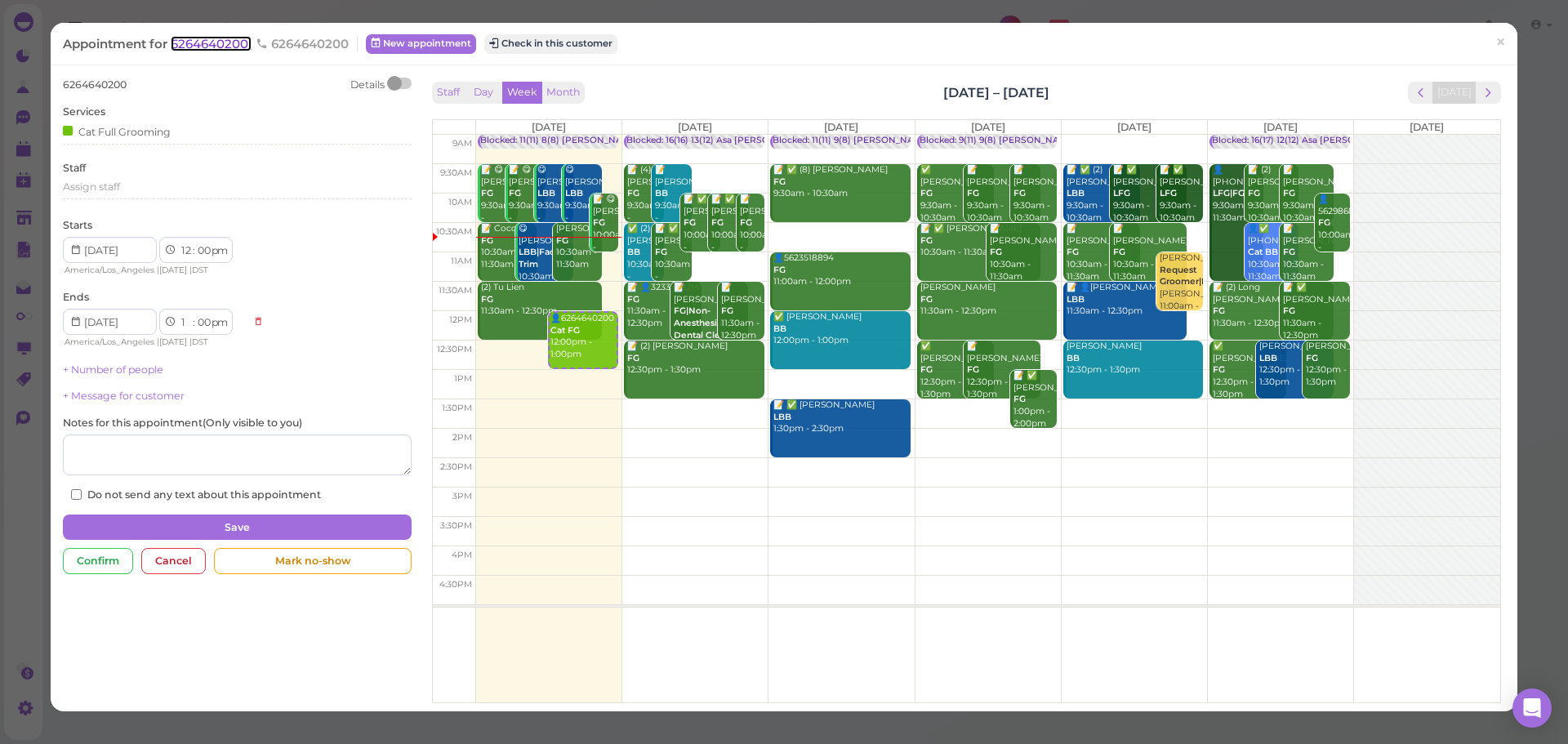
click at [231, 40] on span "6264640200" at bounding box center [211, 44] width 81 height 15
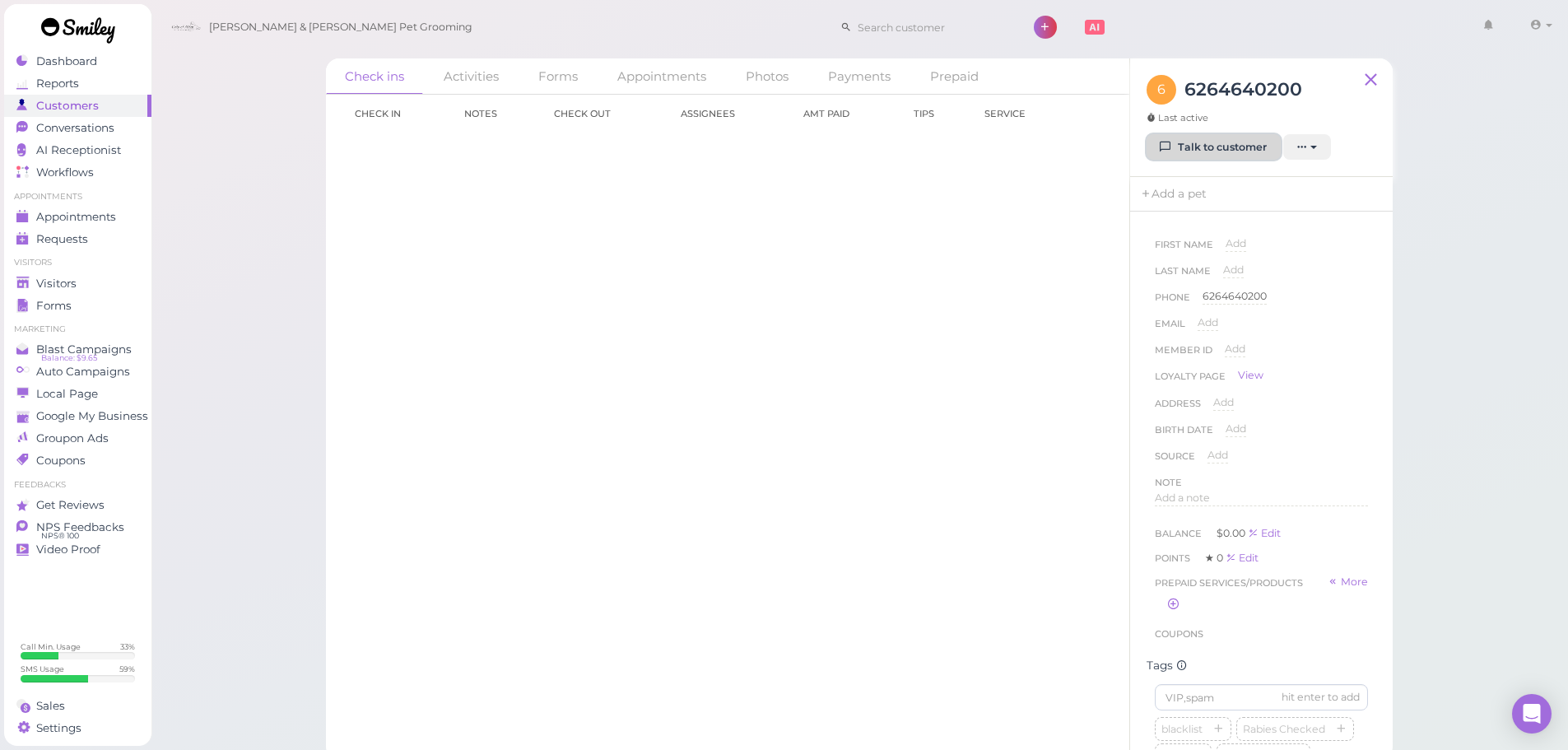
click at [1168, 141] on icon at bounding box center [1166, 147] width 11 height 13
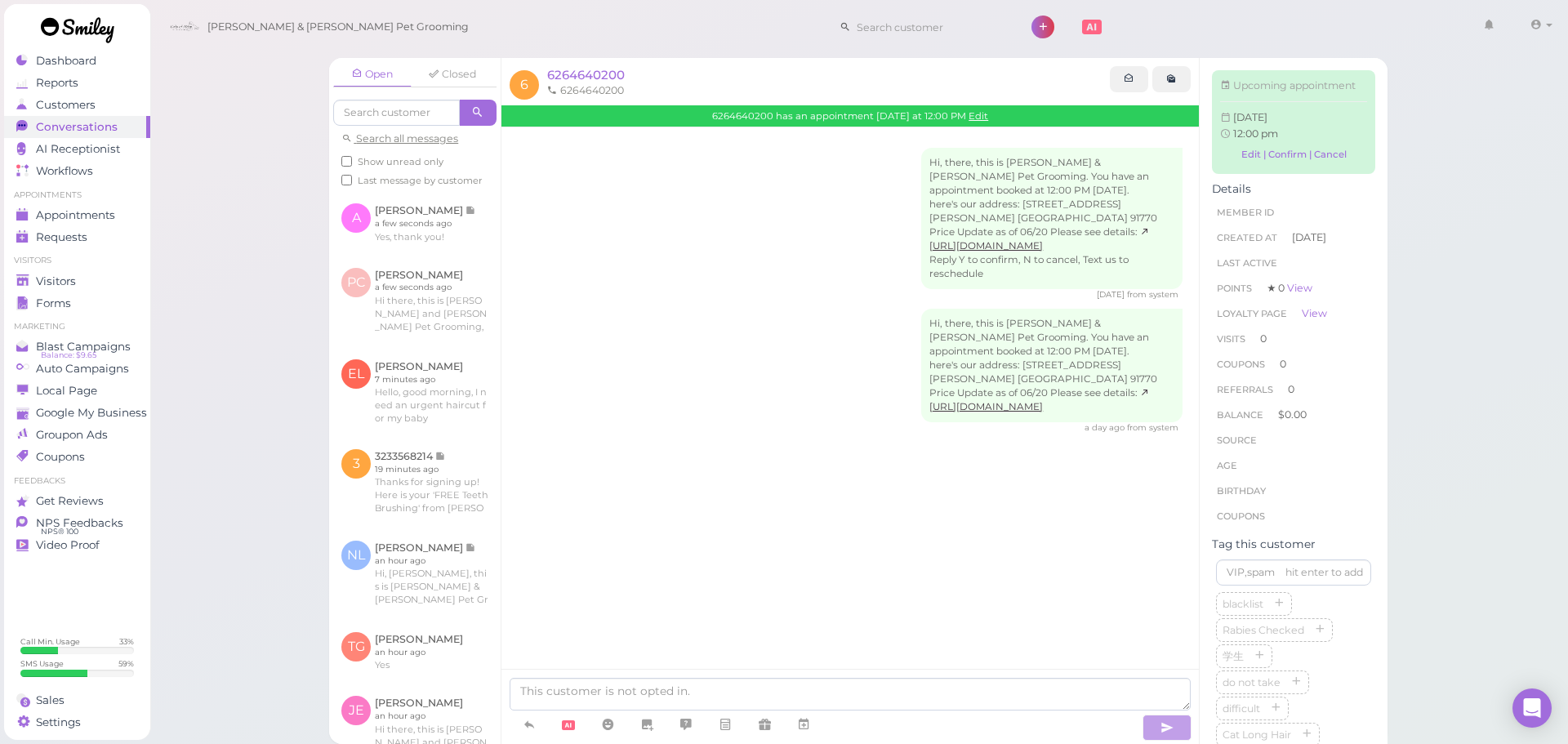
click at [794, 310] on div "Hi, there, this is Cody & Miley Pet Grooming. You have an appointment booked at…" at bounding box center [850, 371] width 665 height 125
click at [432, 253] on link at bounding box center [415, 223] width 172 height 64
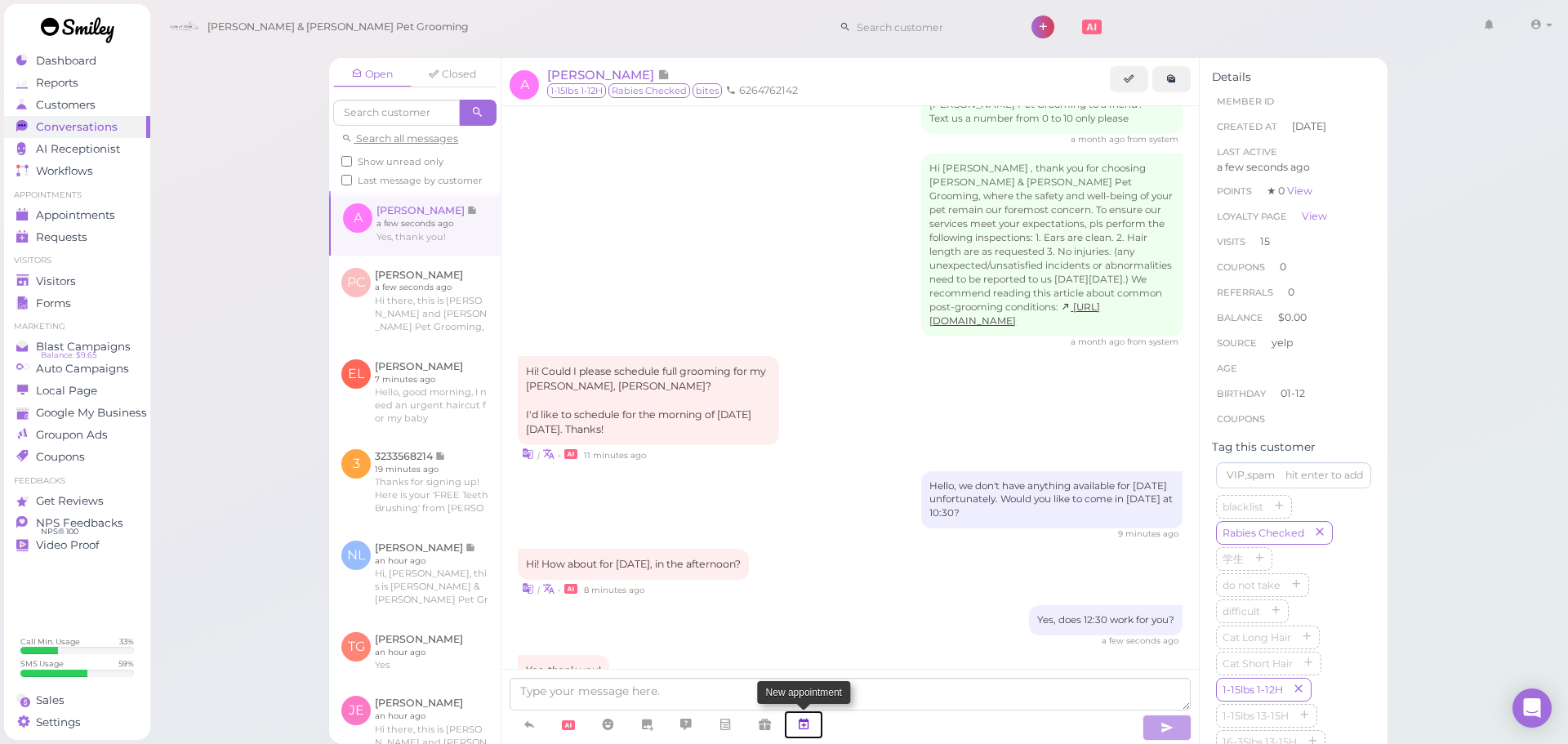
click at [799, 721] on icon at bounding box center [804, 724] width 13 height 16
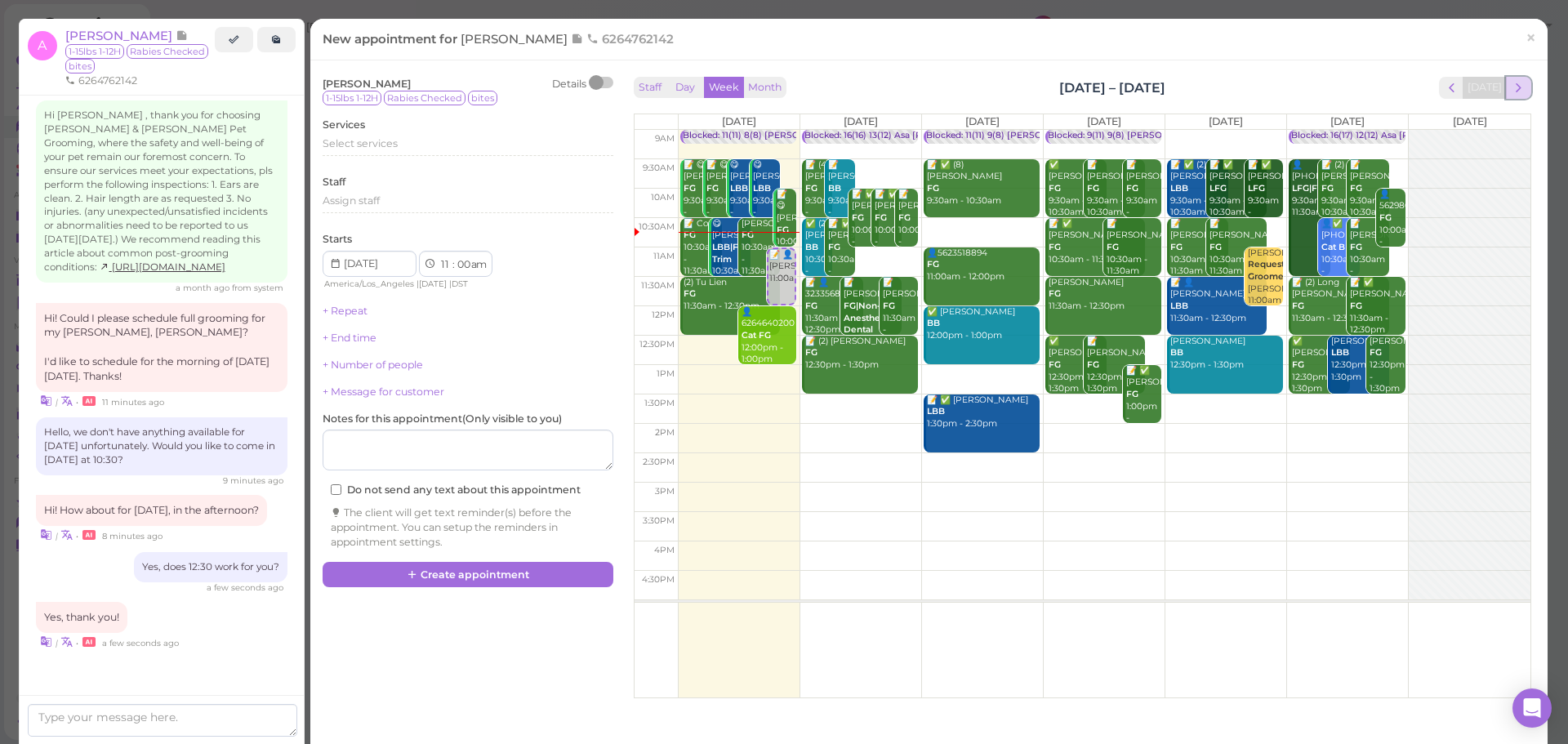
click at [1516, 91] on button "next" at bounding box center [1518, 88] width 25 height 22
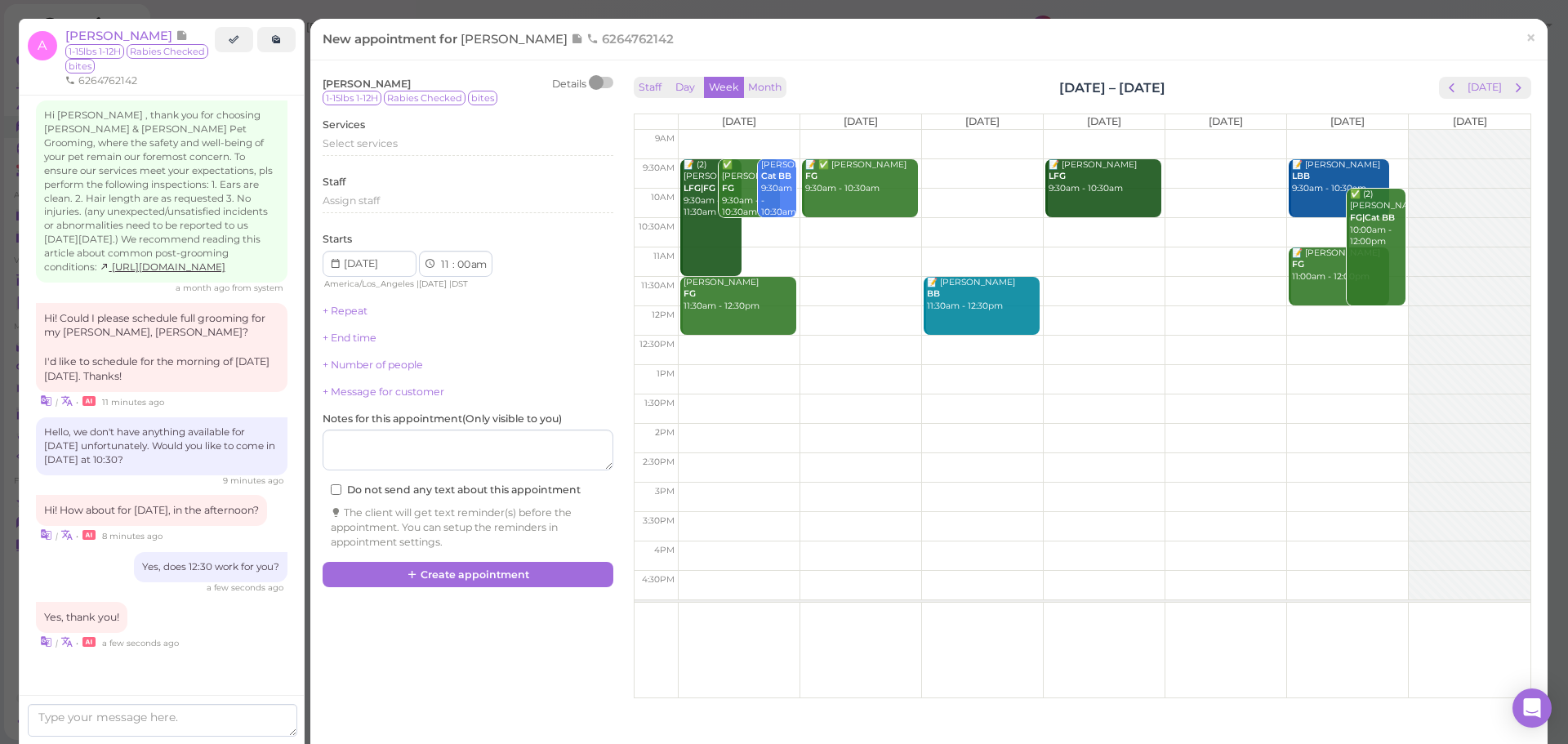
click at [1204, 363] on td at bounding box center [1103, 350] width 853 height 29
type input "2025-08-29"
select select "12"
select select "45"
select select "pm"
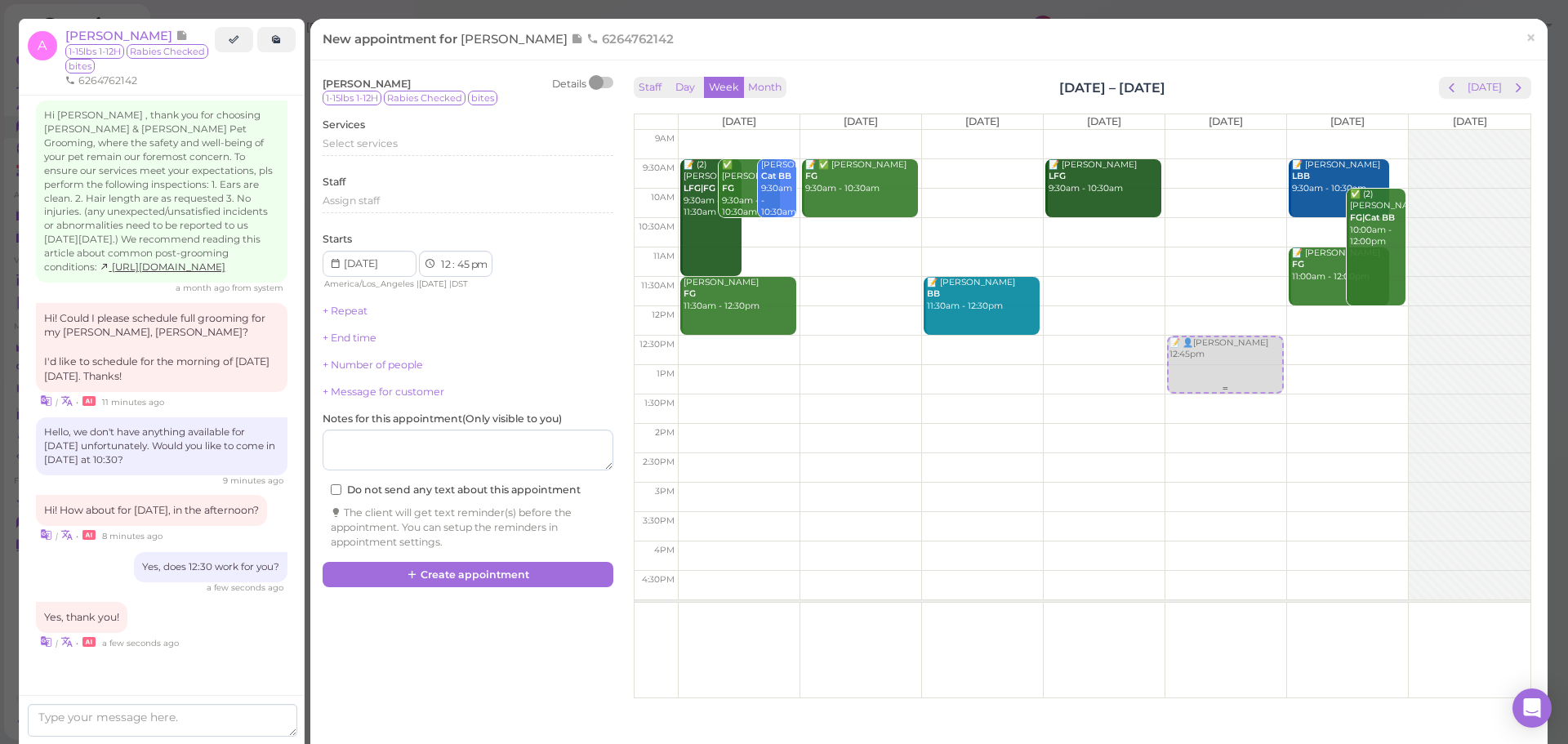
drag, startPoint x: 1223, startPoint y: 381, endPoint x: 1224, endPoint y: 367, distance: 14.0
click at [1223, 130] on div "📝 👤Ashley Isordia 12:45pm 📝 👤Ashley Isordia 12:45pm" at bounding box center [1226, 130] width 121 height 0
select select "30"
click at [422, 149] on div "Select services" at bounding box center [467, 143] width 290 height 14
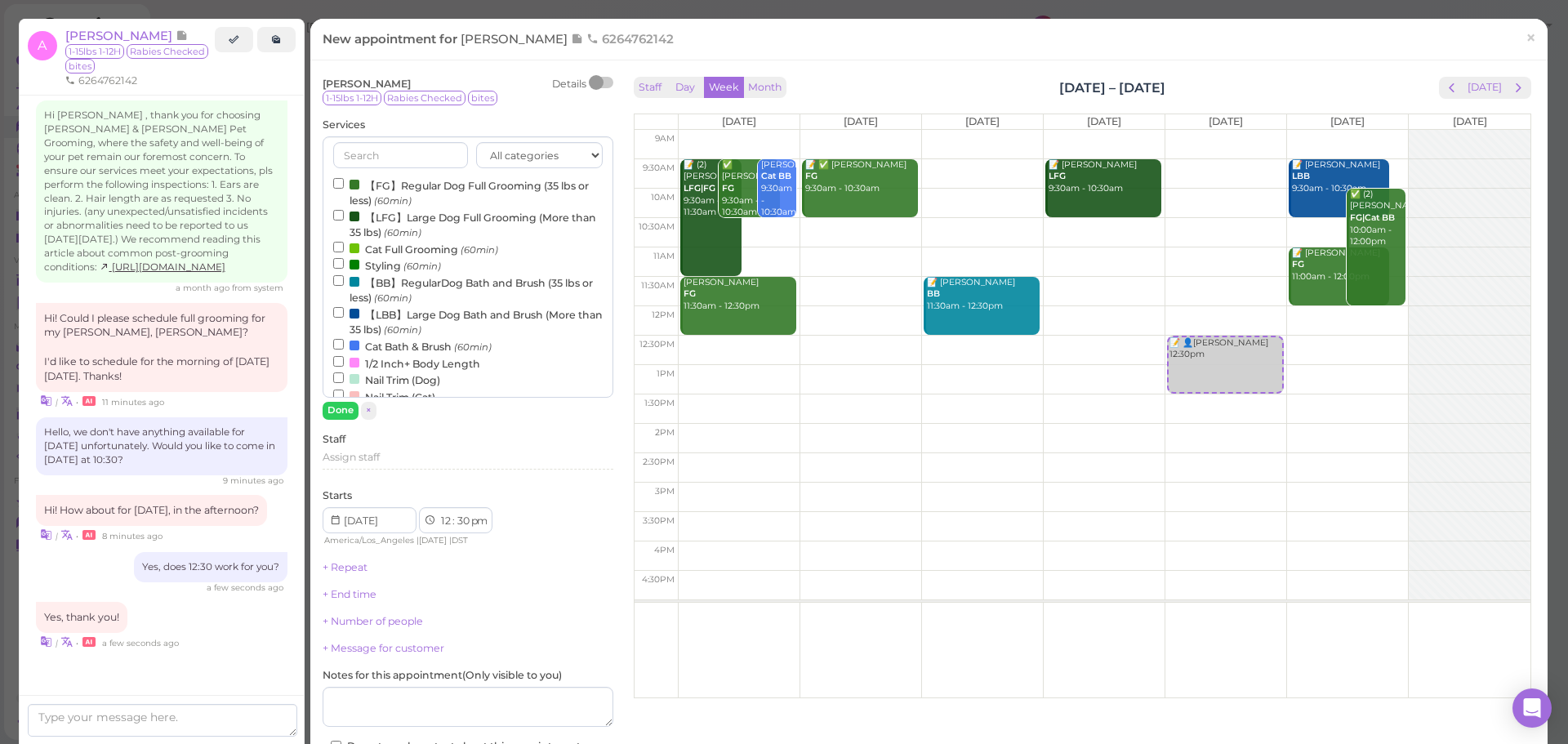
click at [415, 186] on label "【FG】Regular Dog Full Grooming (35 lbs or less) (60min)" at bounding box center [468, 193] width 269 height 32
click at [343, 186] on input "【FG】Regular Dog Full Grooming (35 lbs or less) (60min)" at bounding box center [338, 183] width 11 height 11
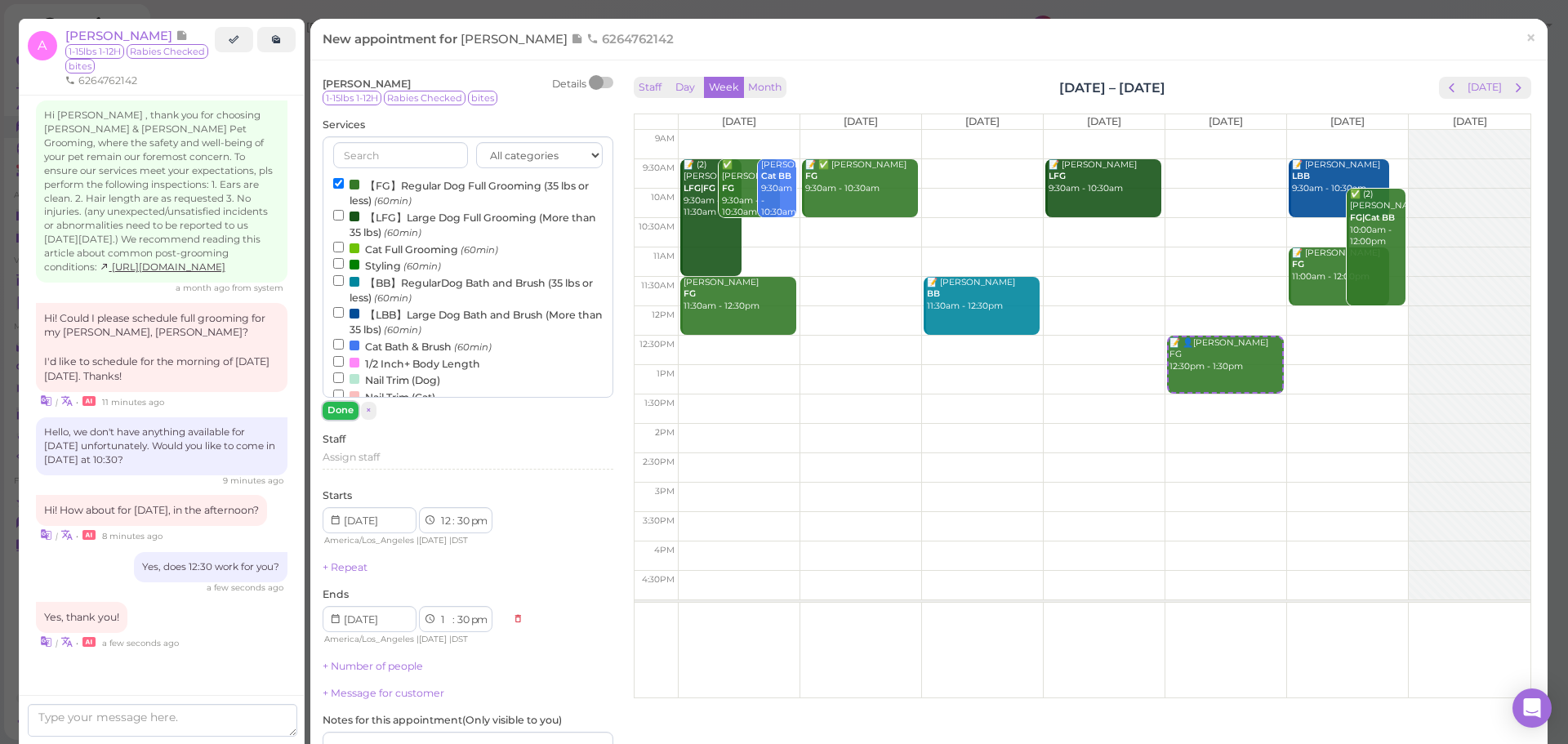
click at [338, 407] on button "Done" at bounding box center [340, 410] width 36 height 17
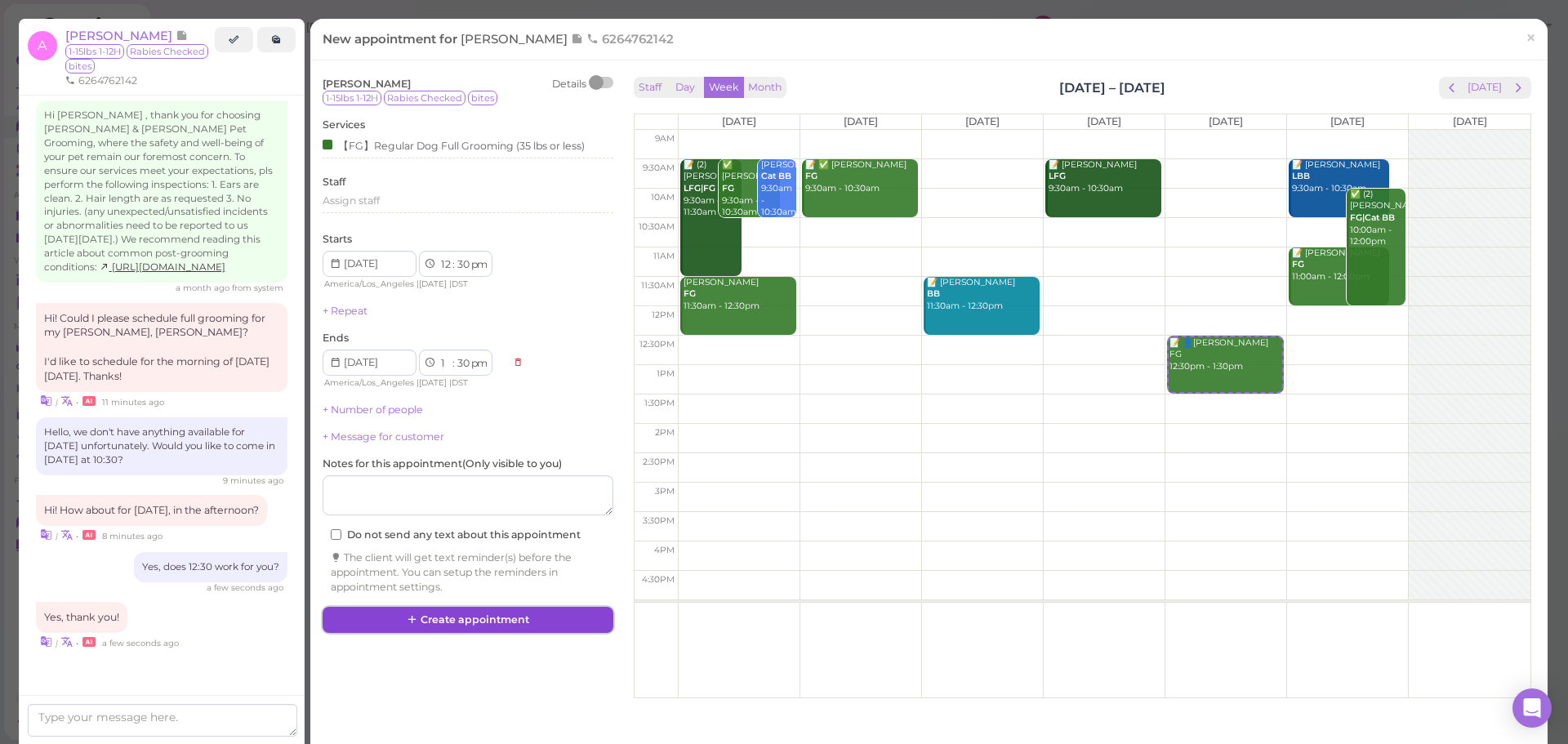
click at [434, 624] on button "Create appointment" at bounding box center [467, 619] width 290 height 26
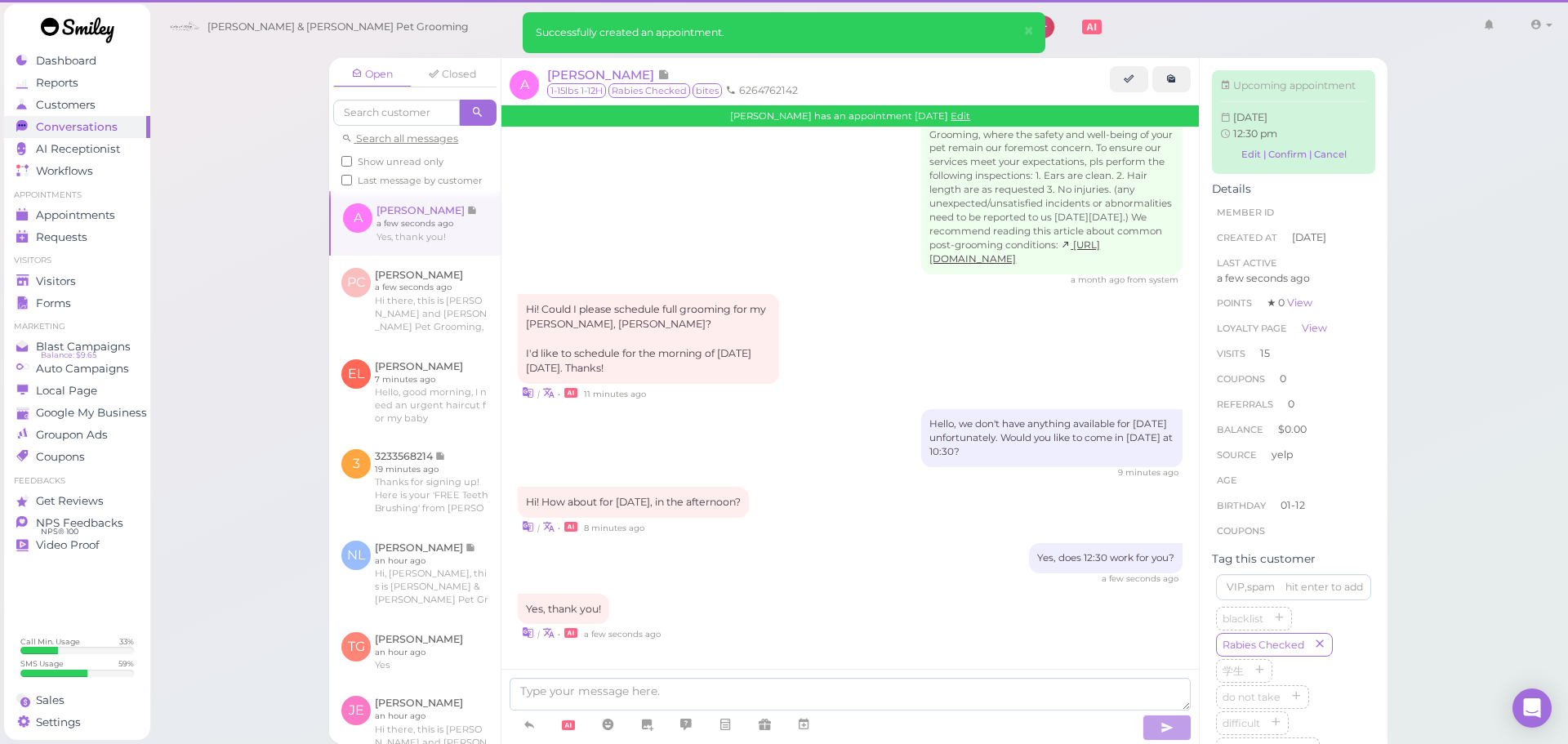
scroll to position [2426, 0]
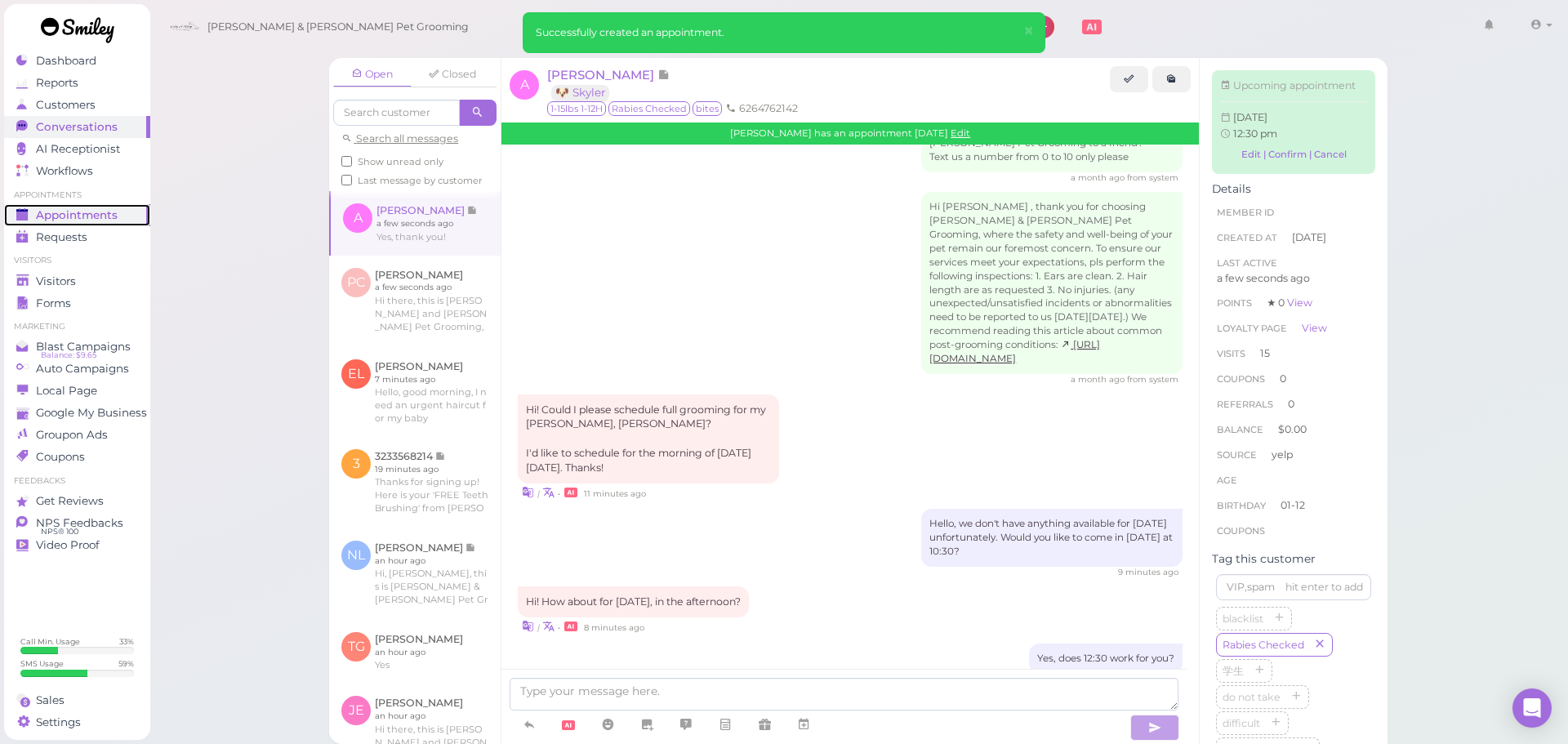
click at [132, 212] on div "Appointments" at bounding box center [75, 215] width 118 height 13
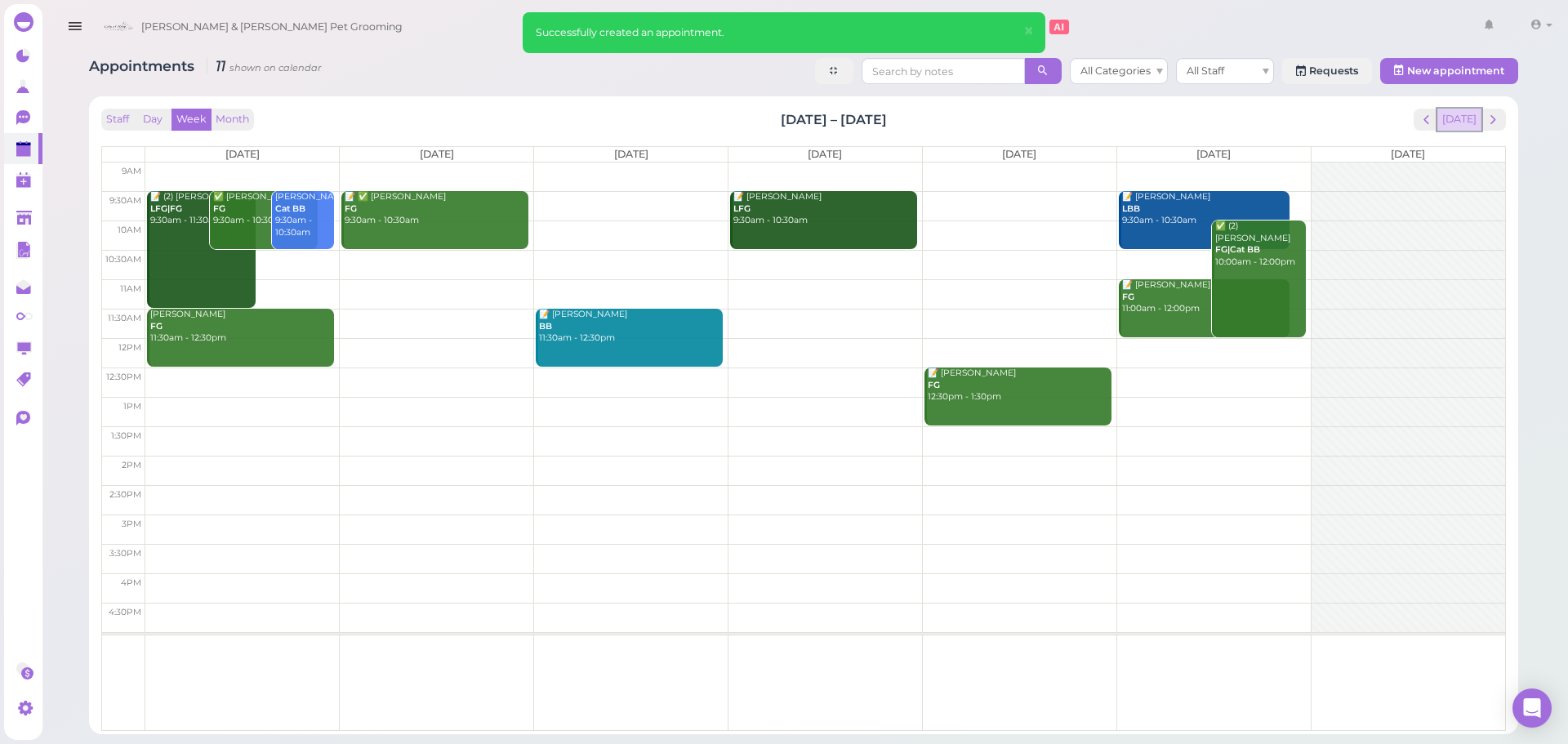
click at [1464, 119] on button "[DATE]" at bounding box center [1459, 120] width 44 height 22
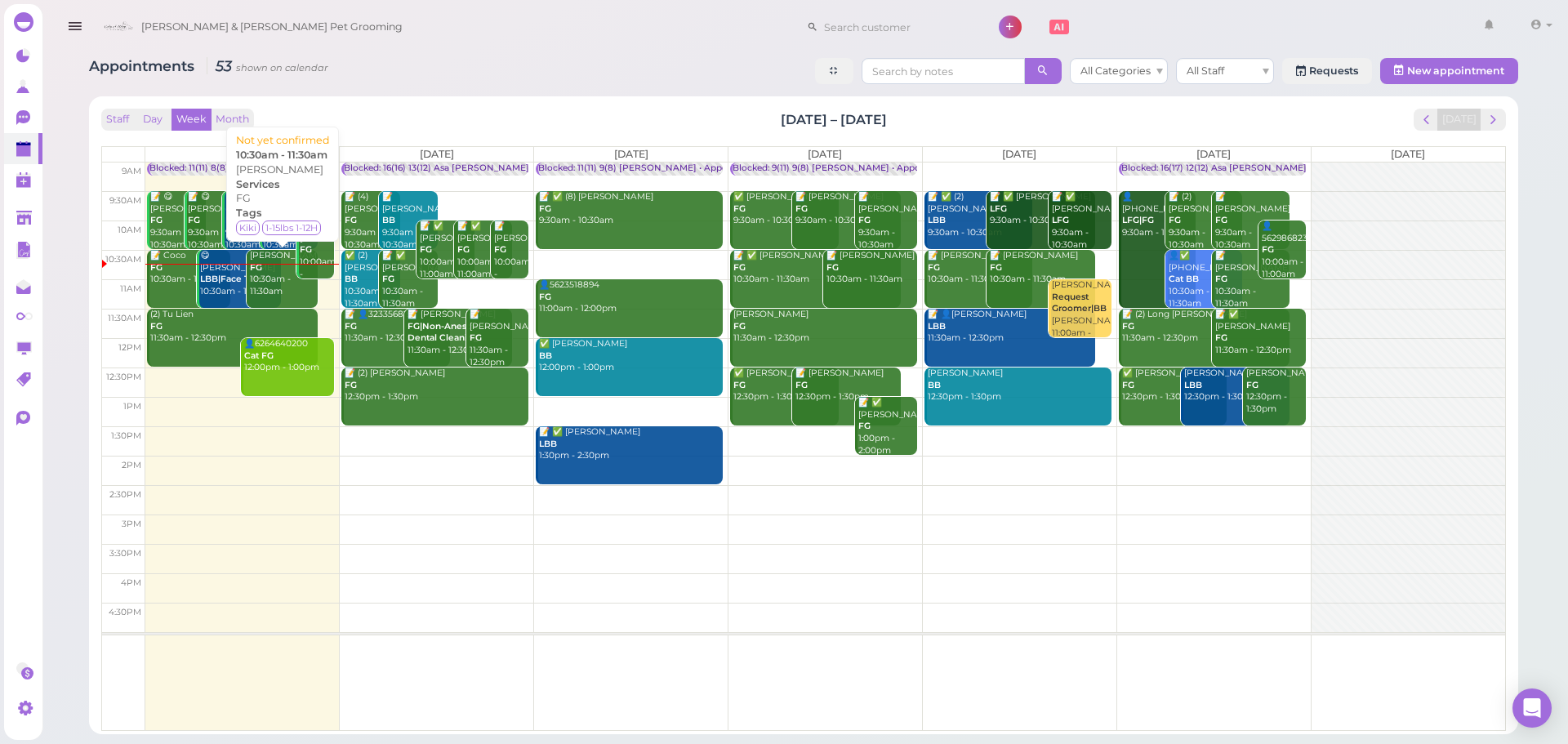
click at [268, 284] on div "Paul Chambers FG 10:30am - 11:30am" at bounding box center [284, 274] width 69 height 48
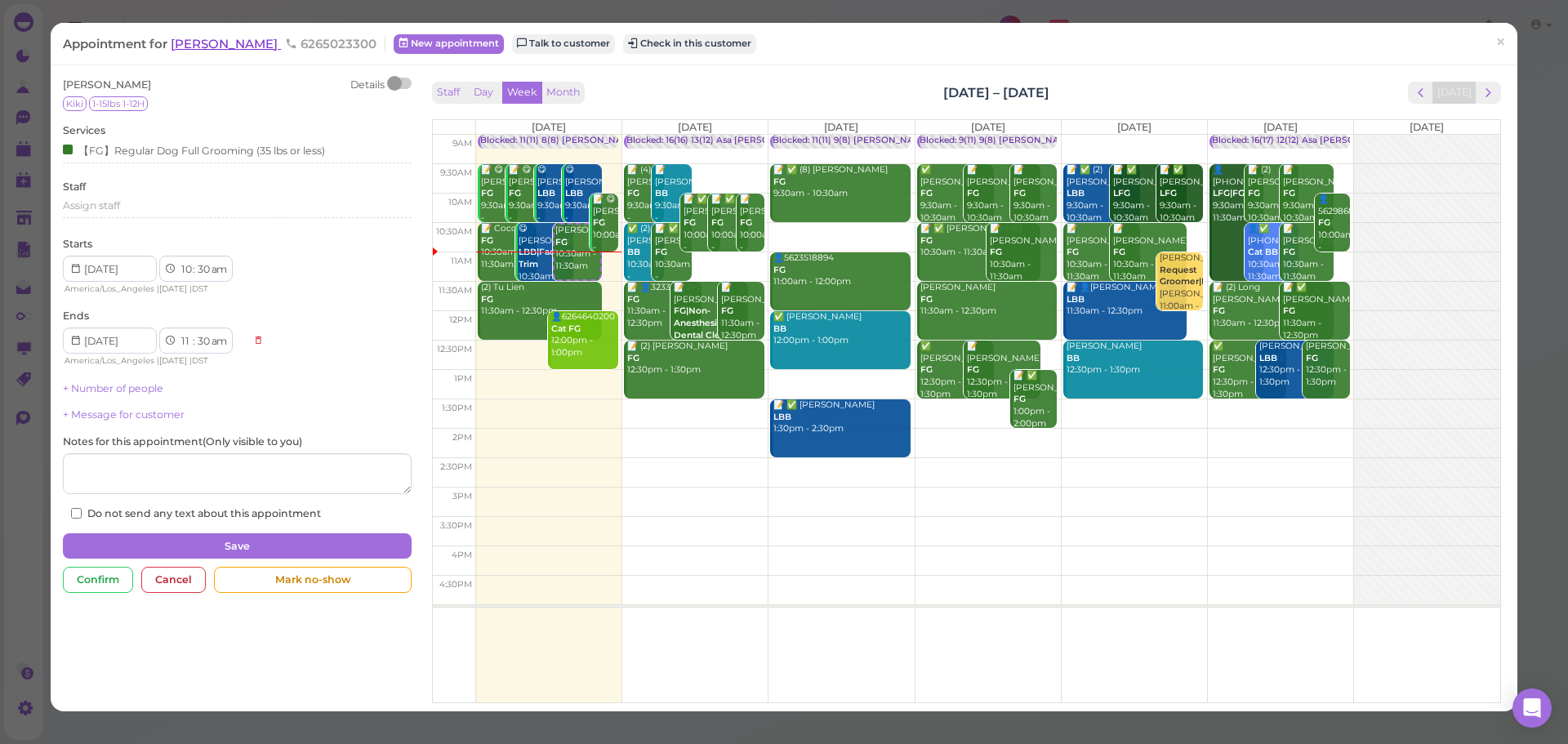
click at [249, 46] on span "[PERSON_NAME]" at bounding box center [226, 44] width 110 height 15
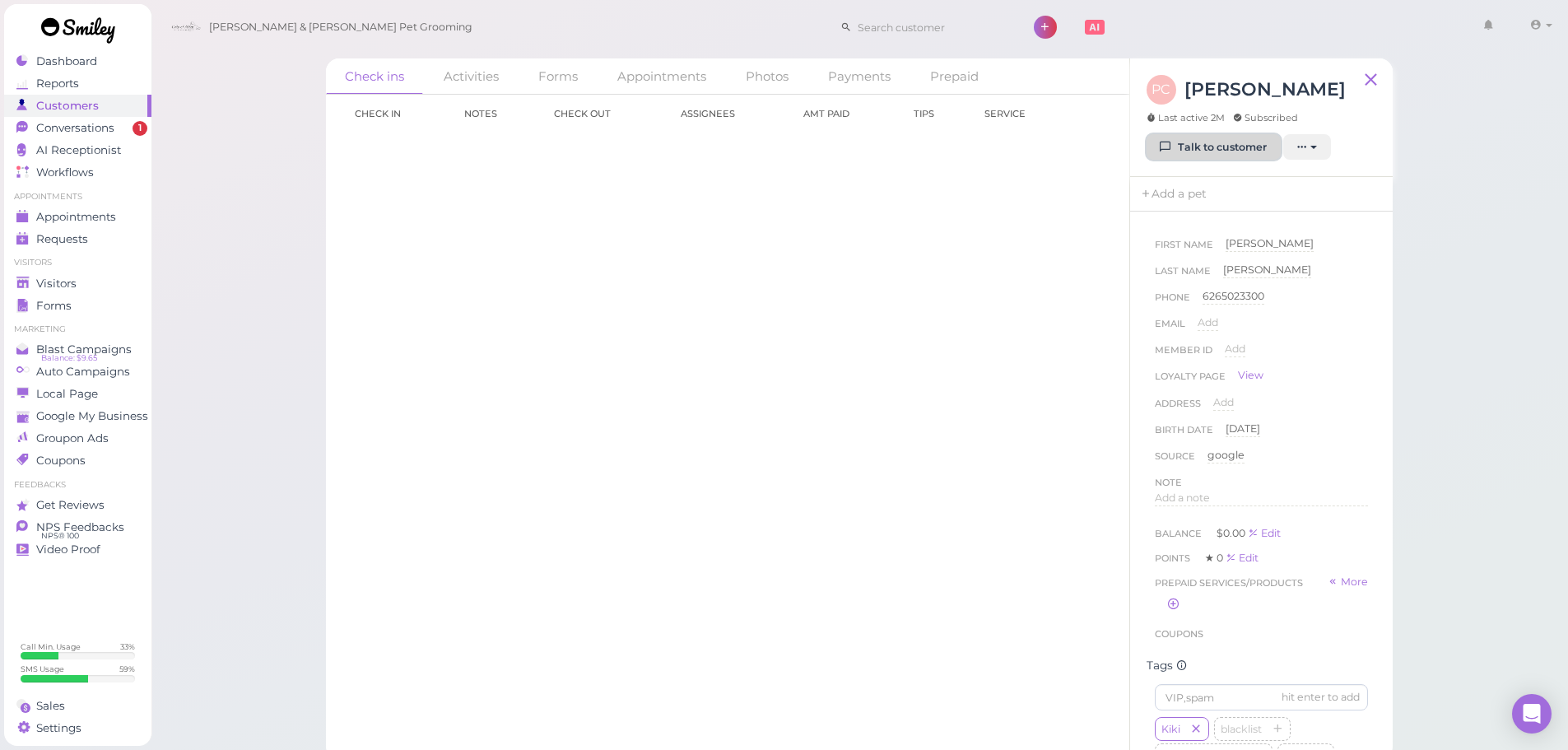
click at [1242, 153] on link "Talk to customer" at bounding box center [1214, 147] width 134 height 26
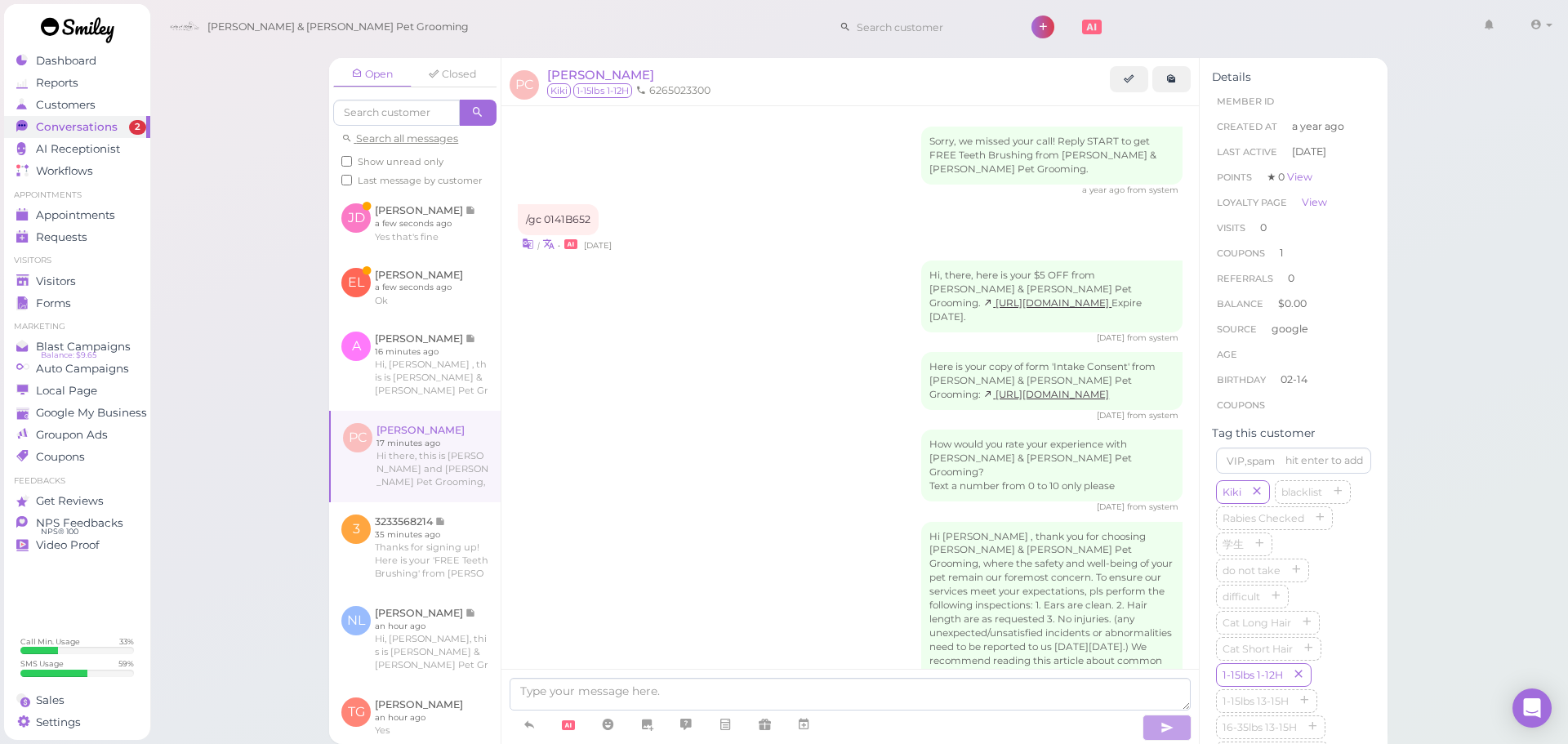
scroll to position [1094, 0]
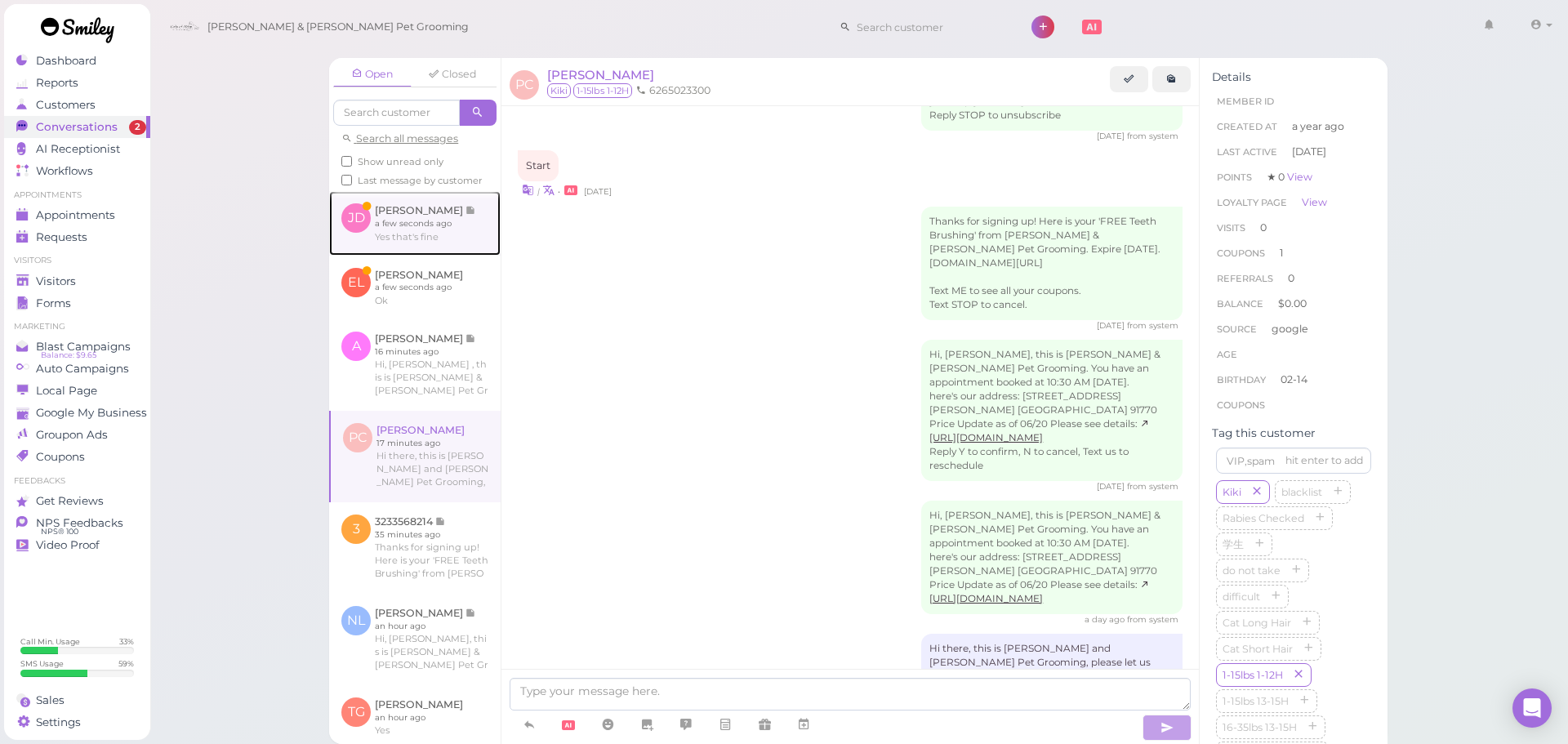
click at [419, 248] on link at bounding box center [415, 223] width 172 height 64
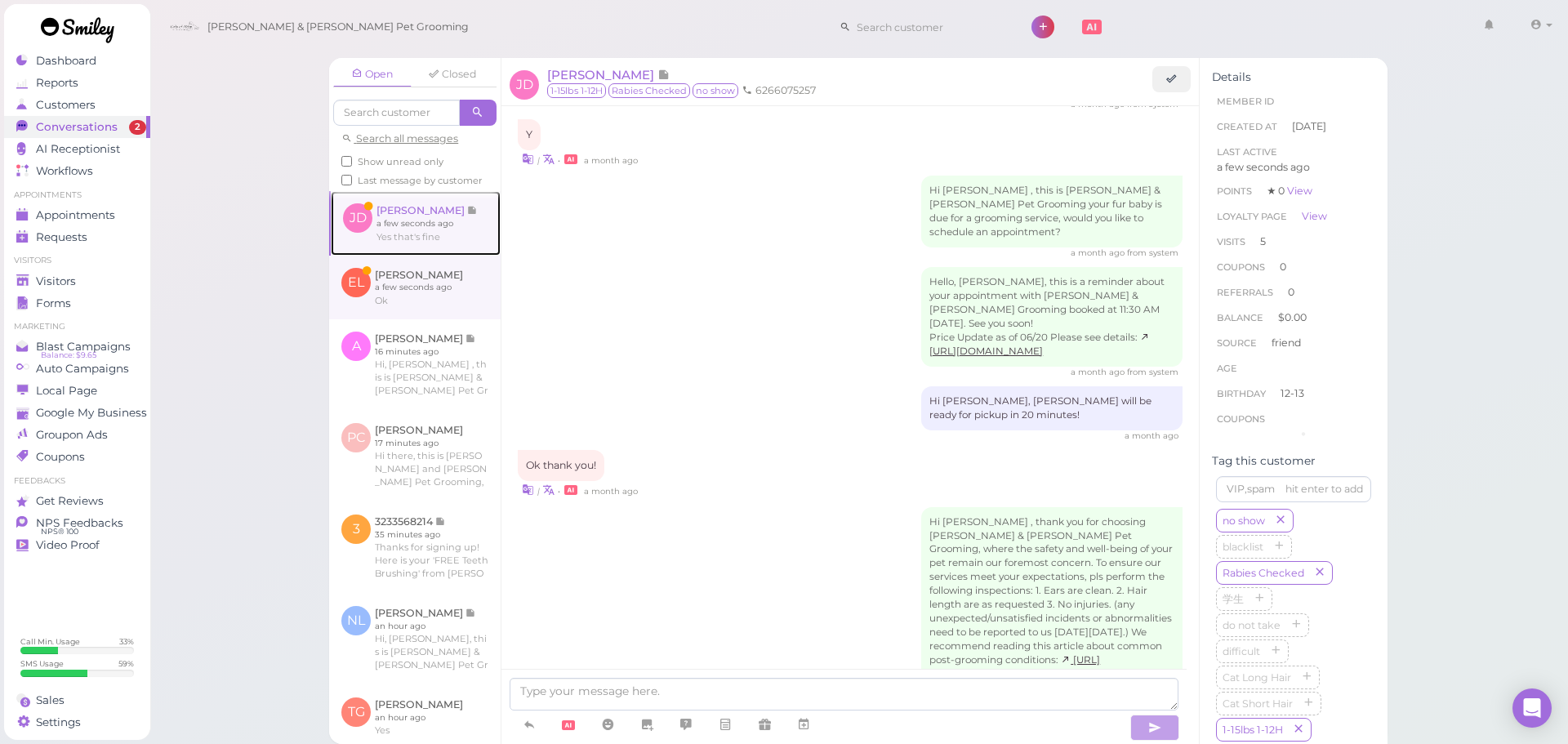
scroll to position [1994, 0]
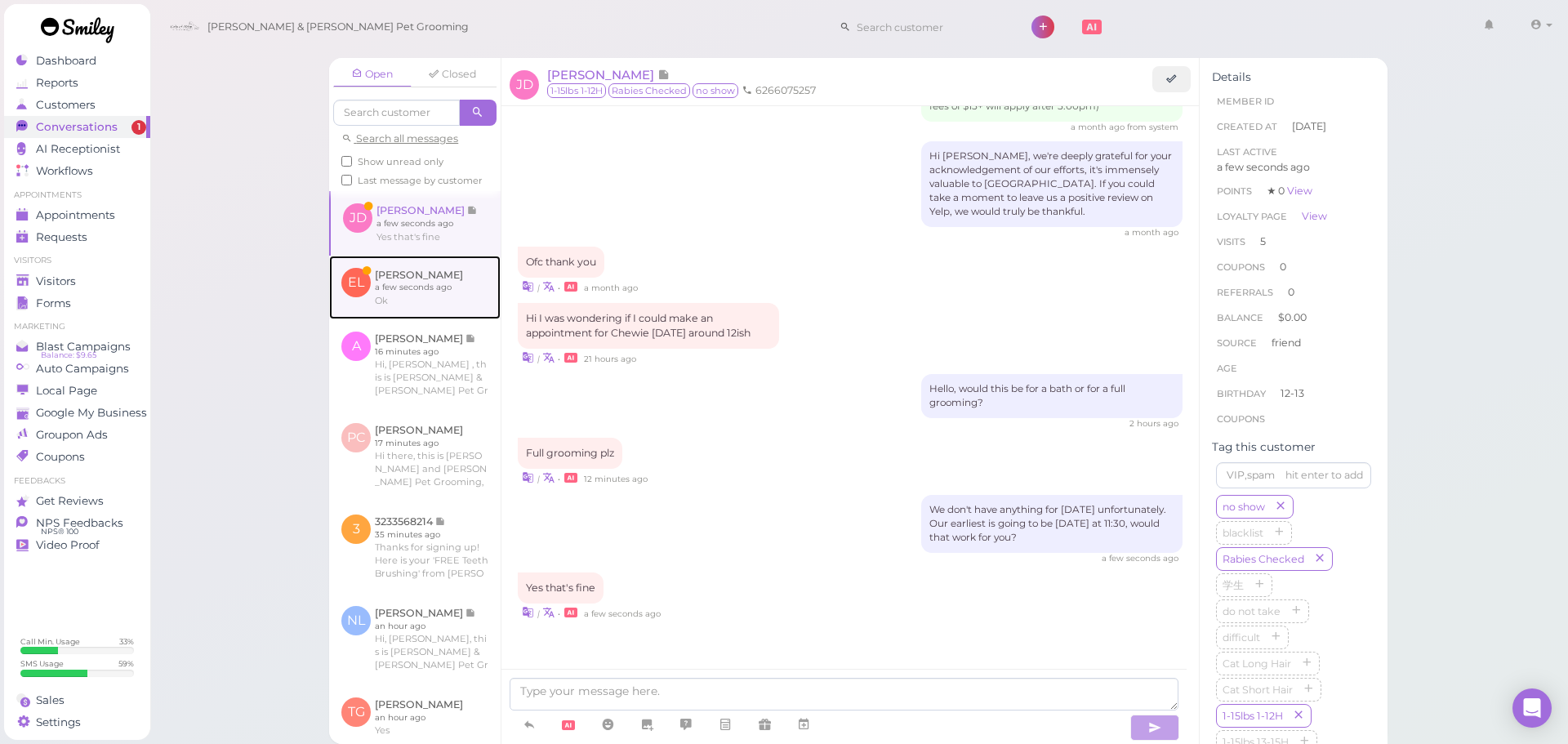
click at [454, 308] on link at bounding box center [415, 288] width 172 height 64
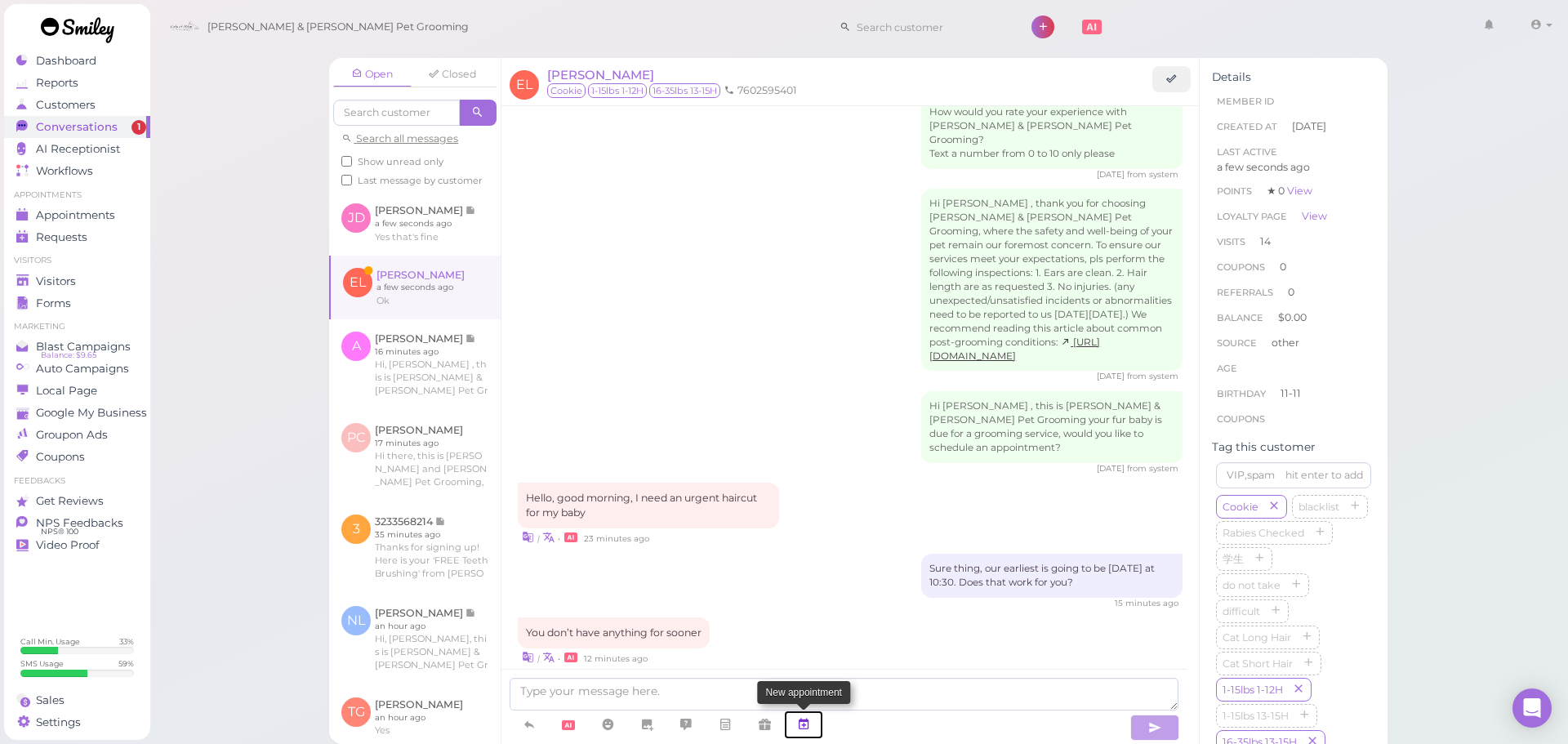
click at [809, 732] on icon at bounding box center [804, 724] width 13 height 16
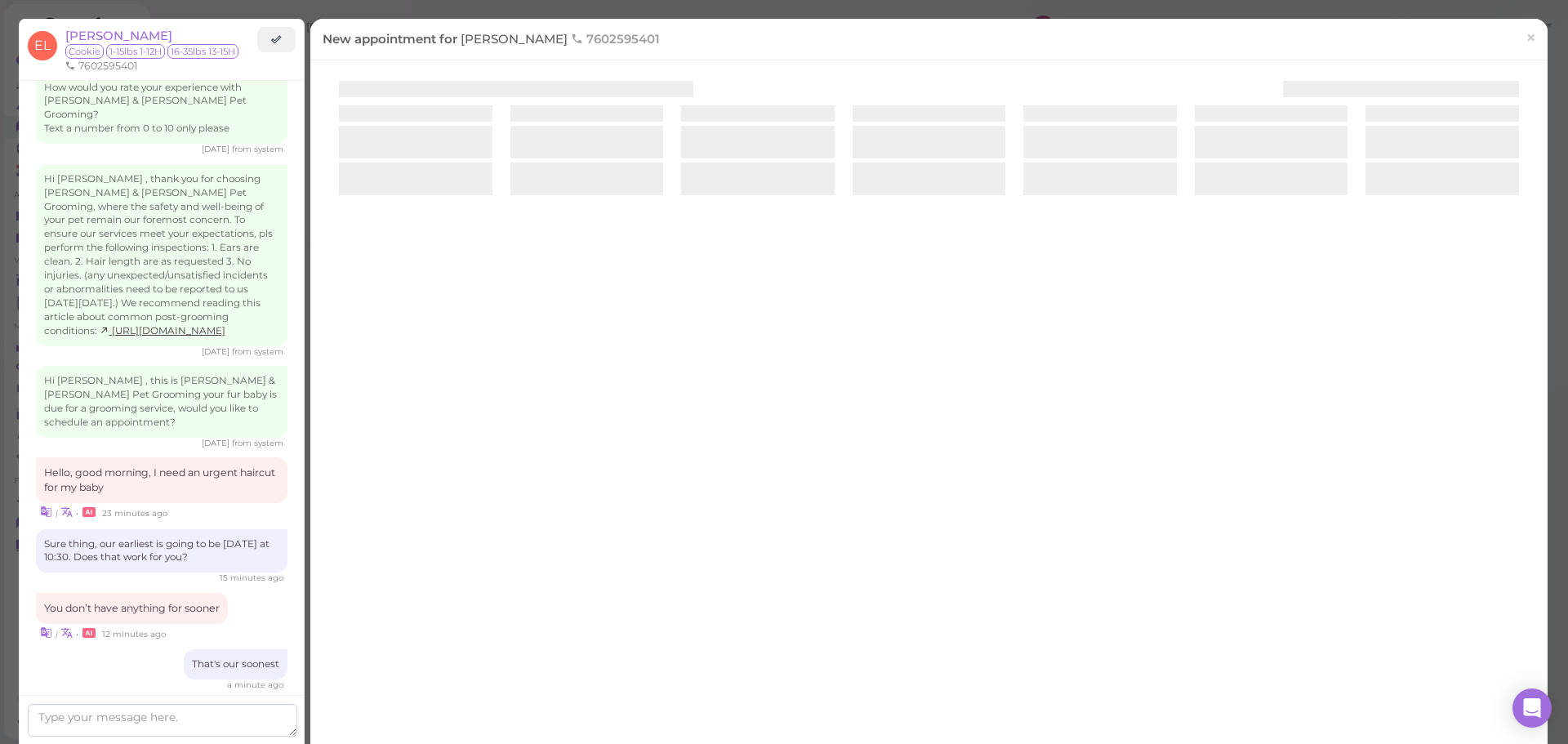
scroll to position [2340, 0]
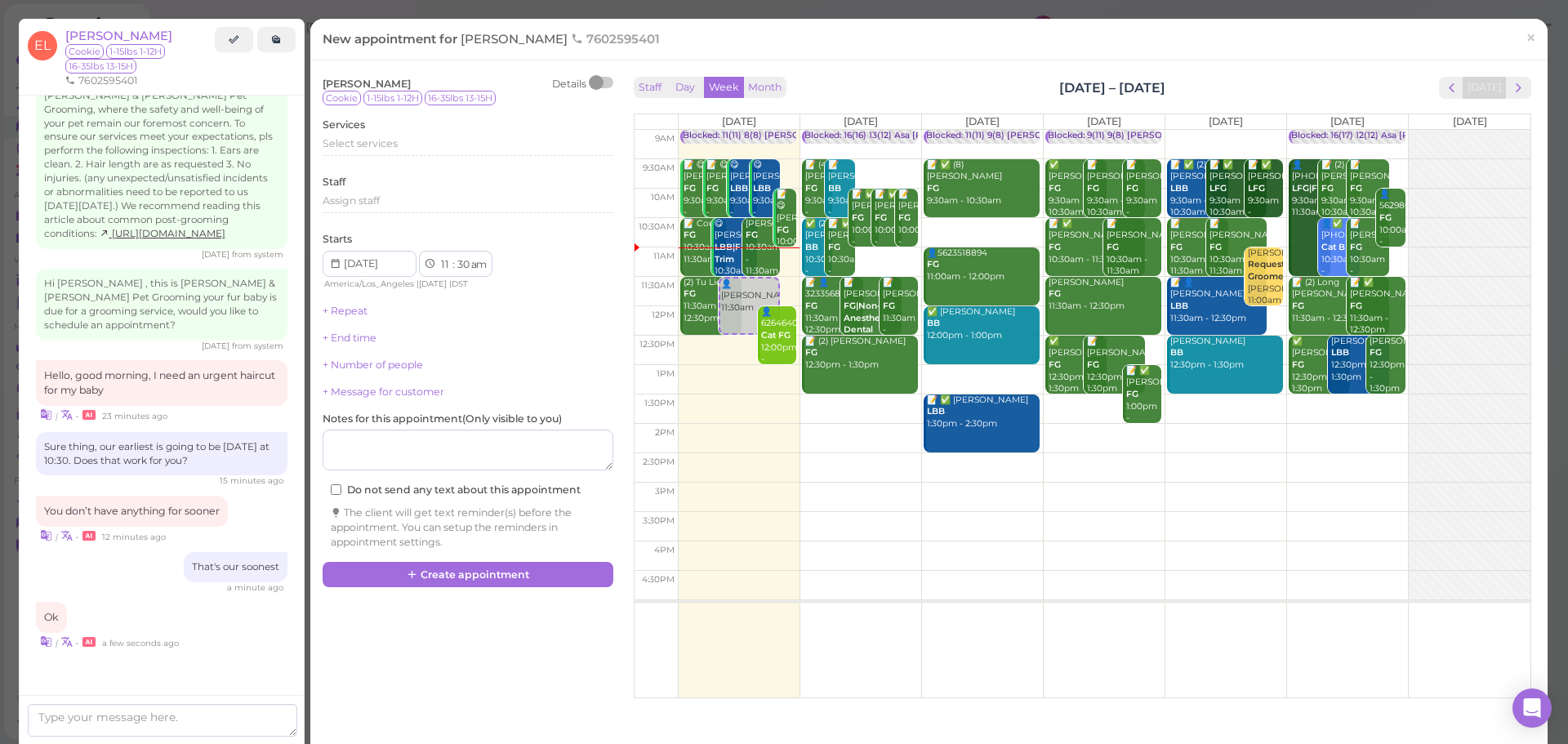
click at [1223, 402] on td at bounding box center [1103, 409] width 853 height 29
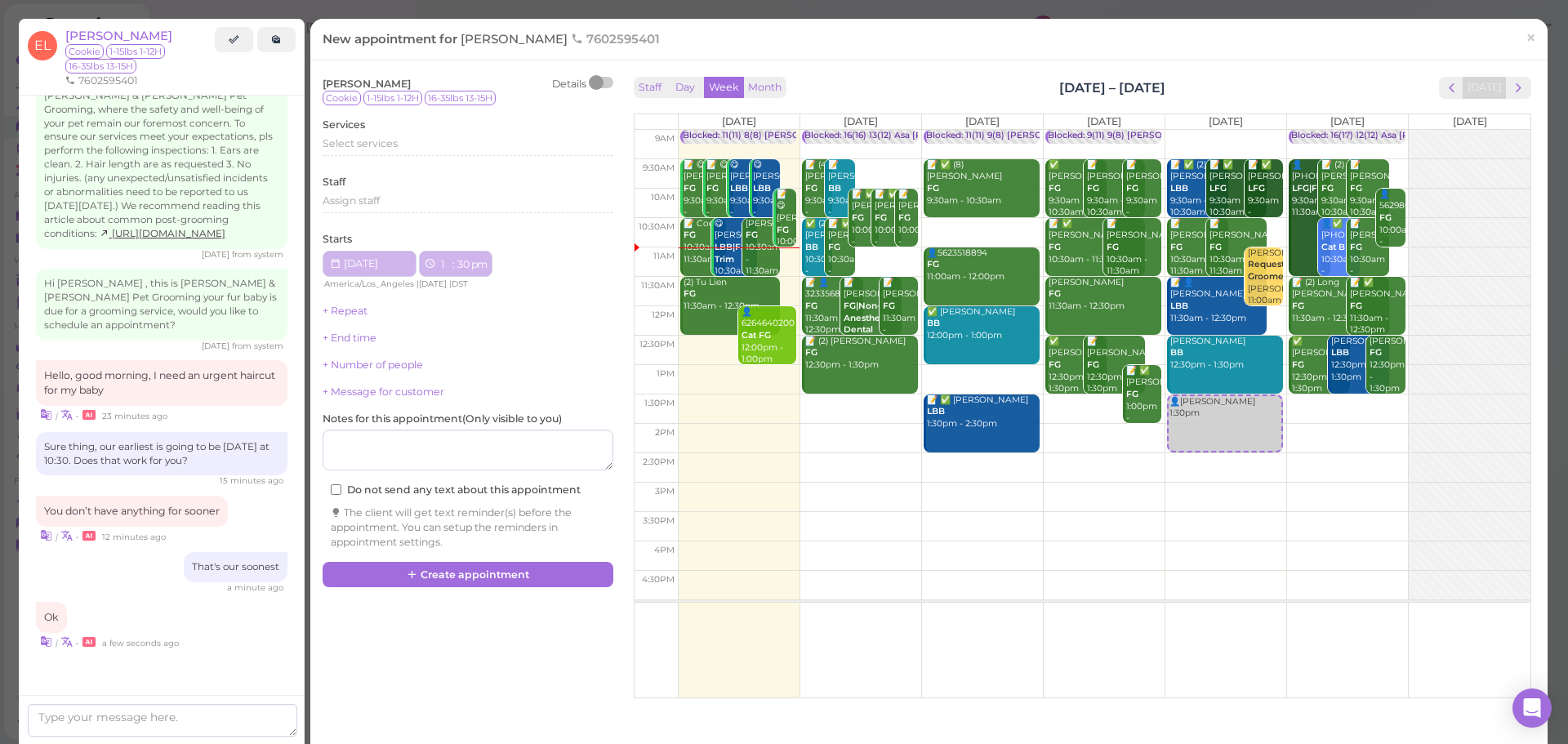
type input "[DATE]"
select select "1"
select select "pm"
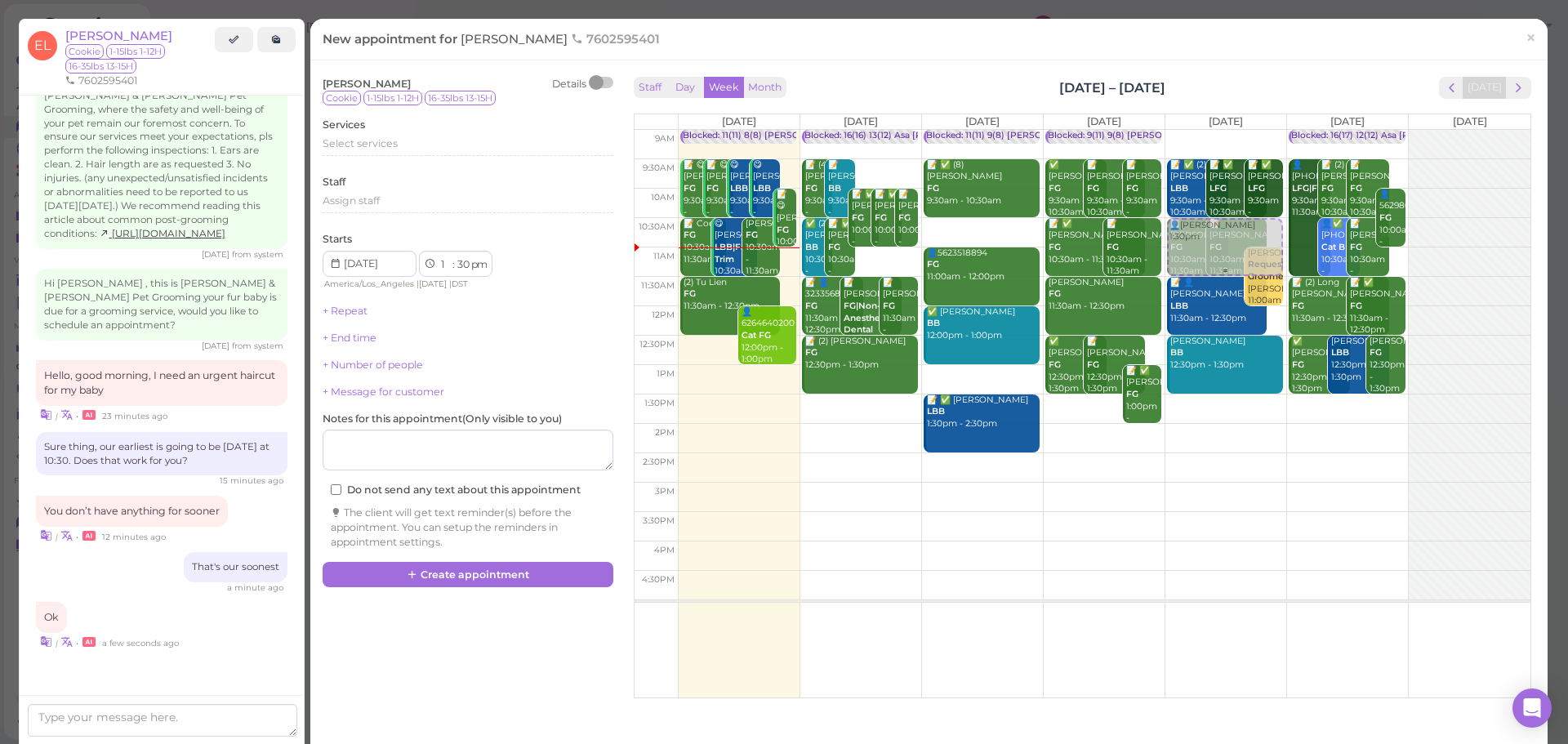
drag, startPoint x: 1225, startPoint y: 424, endPoint x: 1223, endPoint y: 258, distance: 166.0
click at [1223, 130] on div "👤Ernestina Lopez 1:30pm 📝 ✅ (2) Kieran Medina LBB 9:30am - 10:30am 📝 ✅ Alan Oli…" at bounding box center [1226, 130] width 121 height 0
select select "10"
select select "am"
click at [429, 155] on div "Select services" at bounding box center [467, 146] width 290 height 19
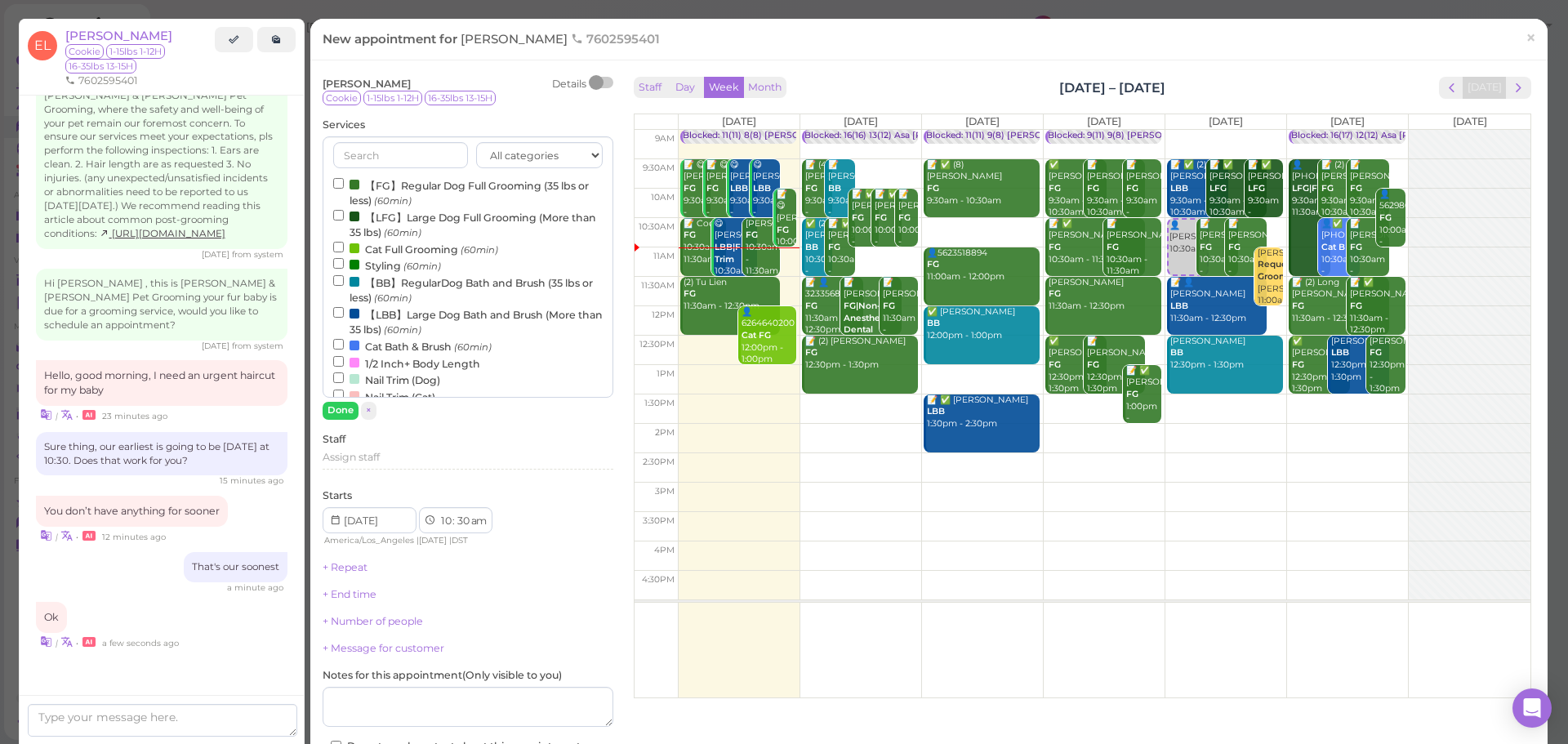
click at [419, 189] on label "【FG】Regular Dog Full Grooming (35 lbs or less) (60min)" at bounding box center [468, 193] width 269 height 32
click at [343, 189] on input "【FG】Regular Dog Full Grooming (35 lbs or less) (60min)" at bounding box center [338, 183] width 11 height 11
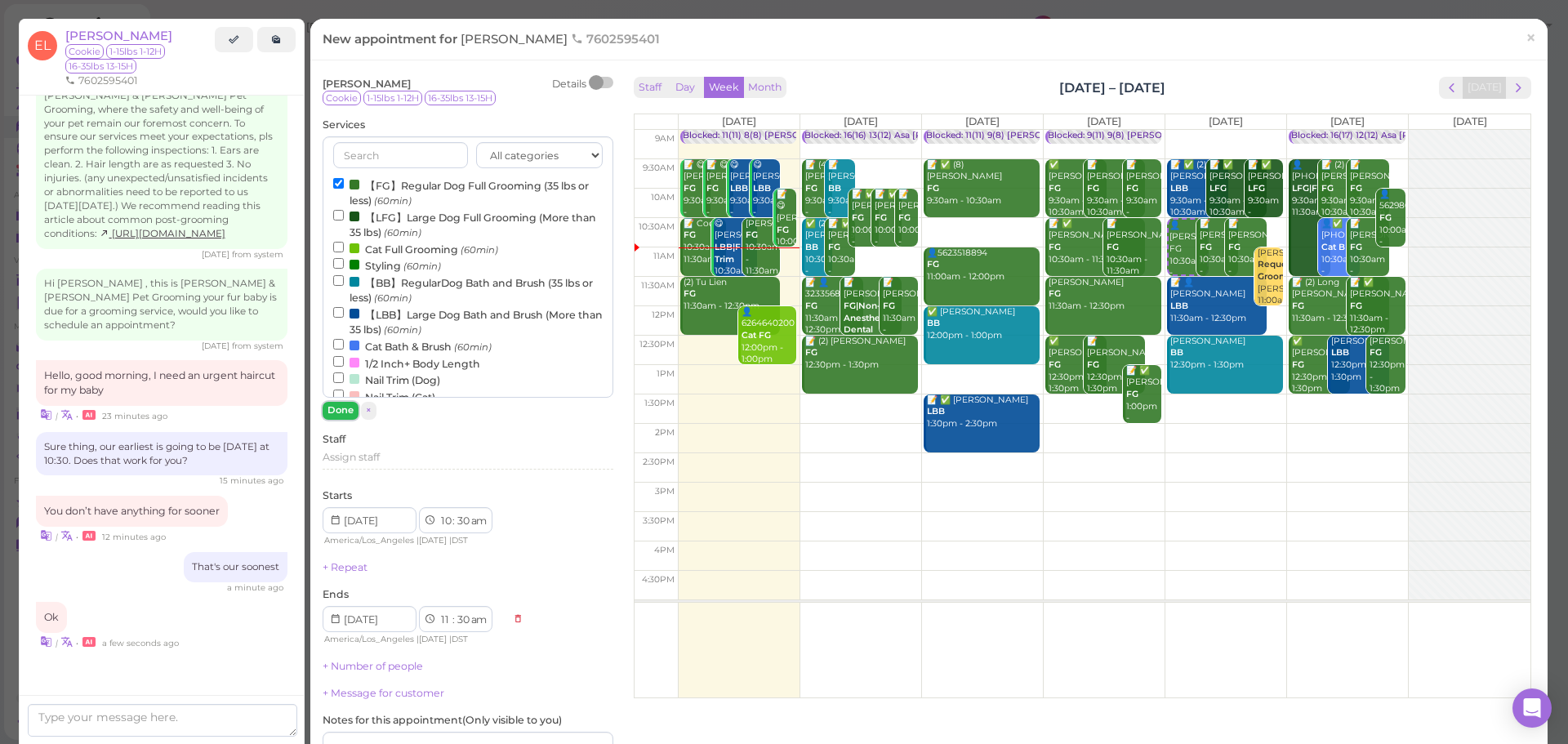
drag, startPoint x: 344, startPoint y: 408, endPoint x: 380, endPoint y: 444, distance: 50.9
click at [344, 409] on button "Done" at bounding box center [340, 410] width 36 height 17
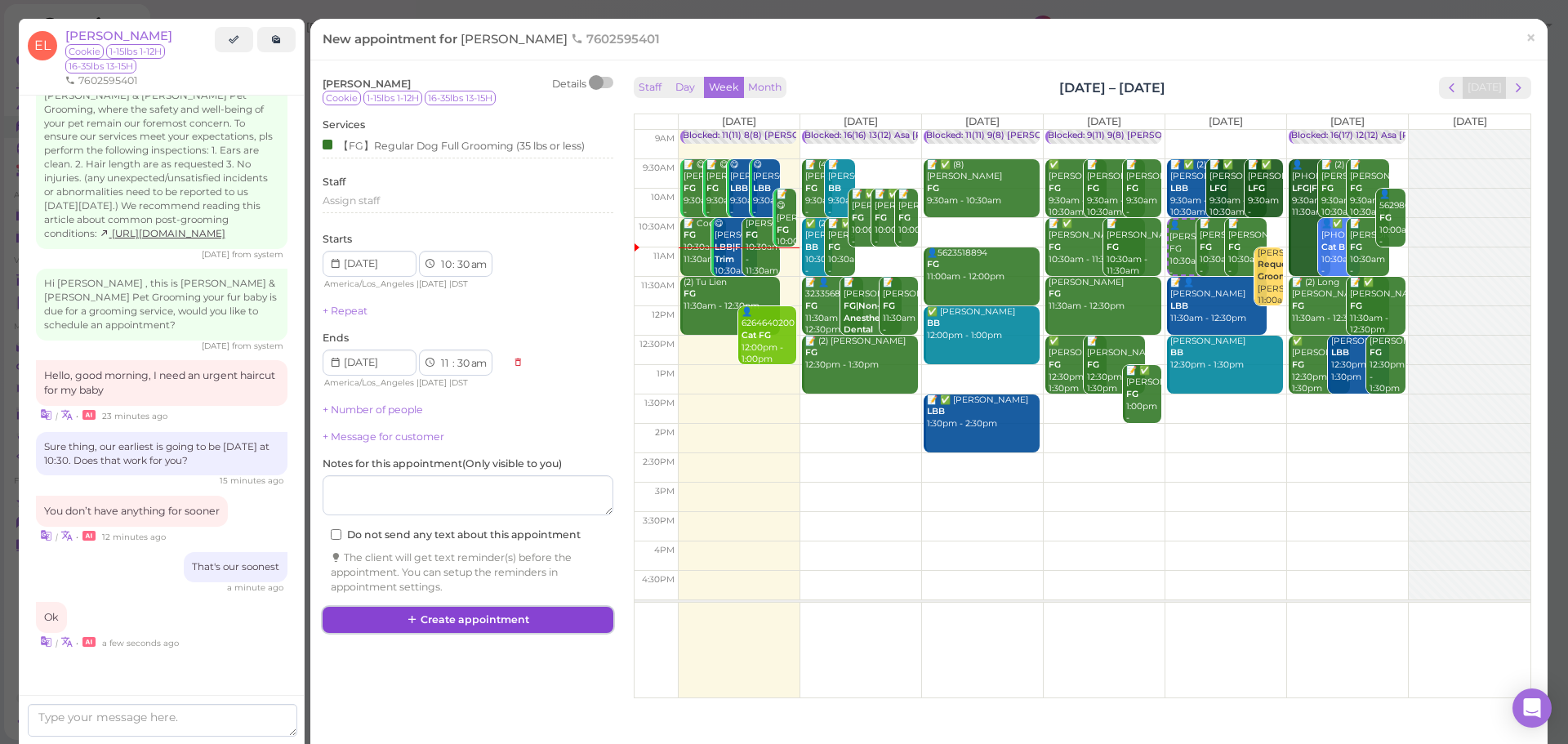
click at [596, 617] on button "Create appointment" at bounding box center [467, 619] width 290 height 26
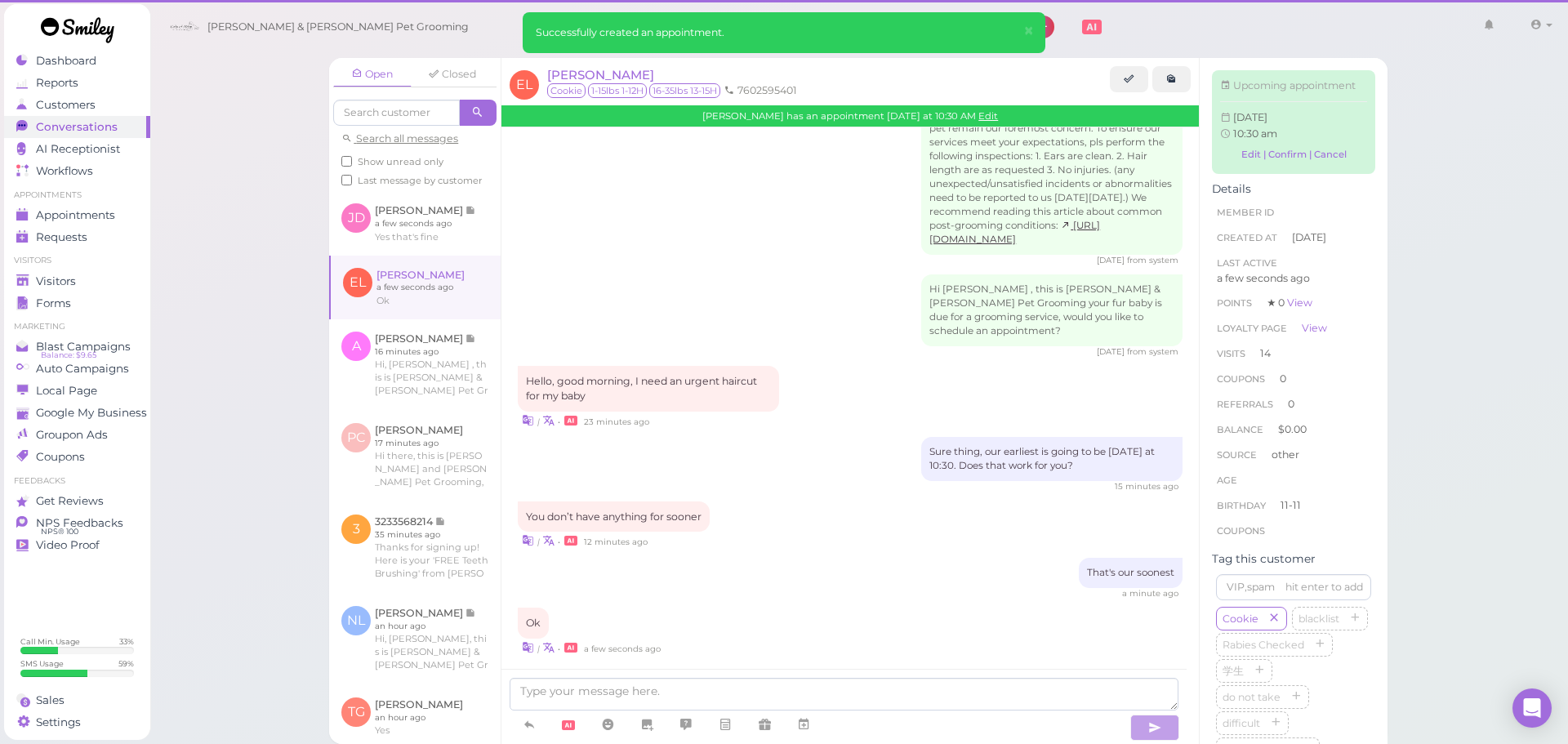
scroll to position [2202, 0]
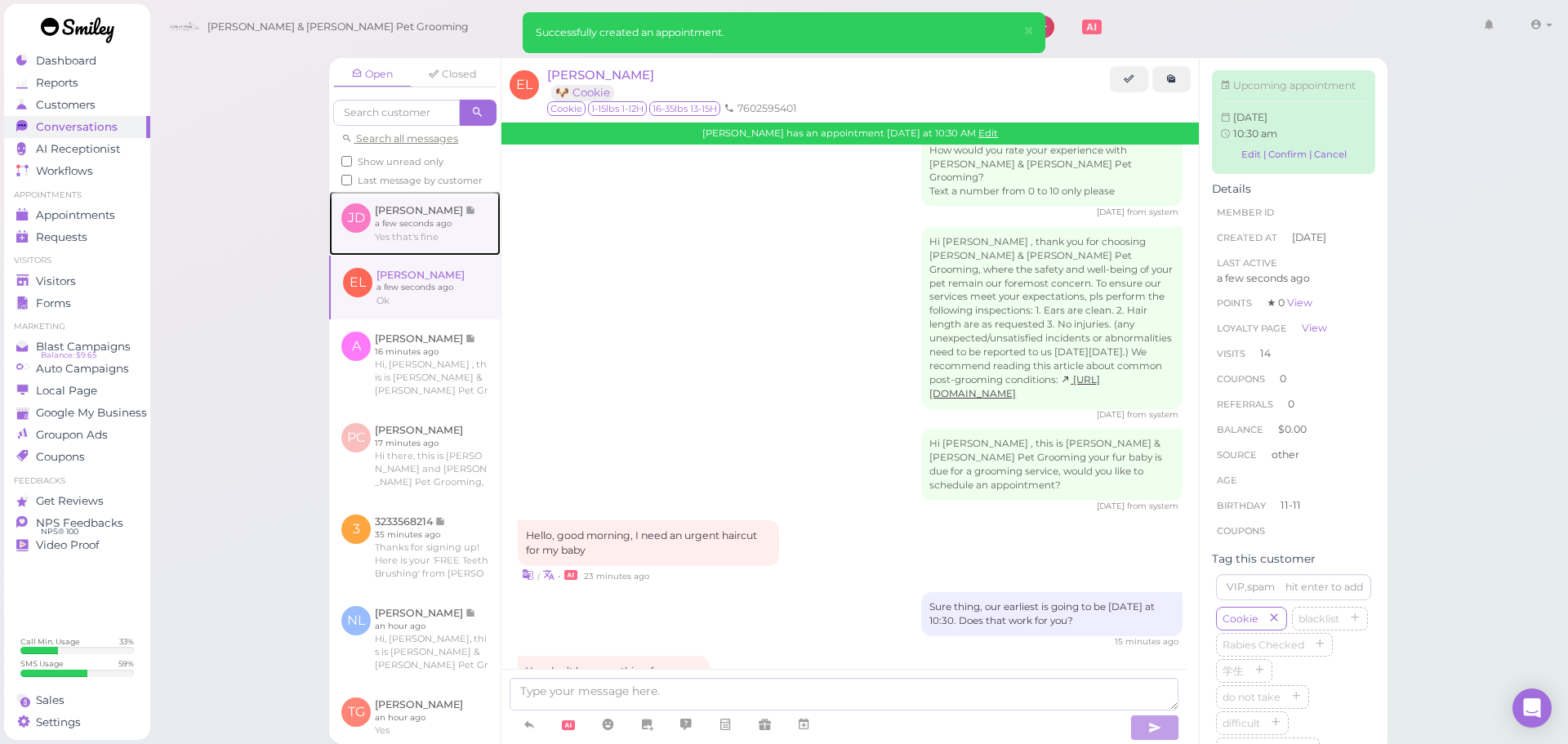
click at [412, 244] on link at bounding box center [415, 223] width 172 height 64
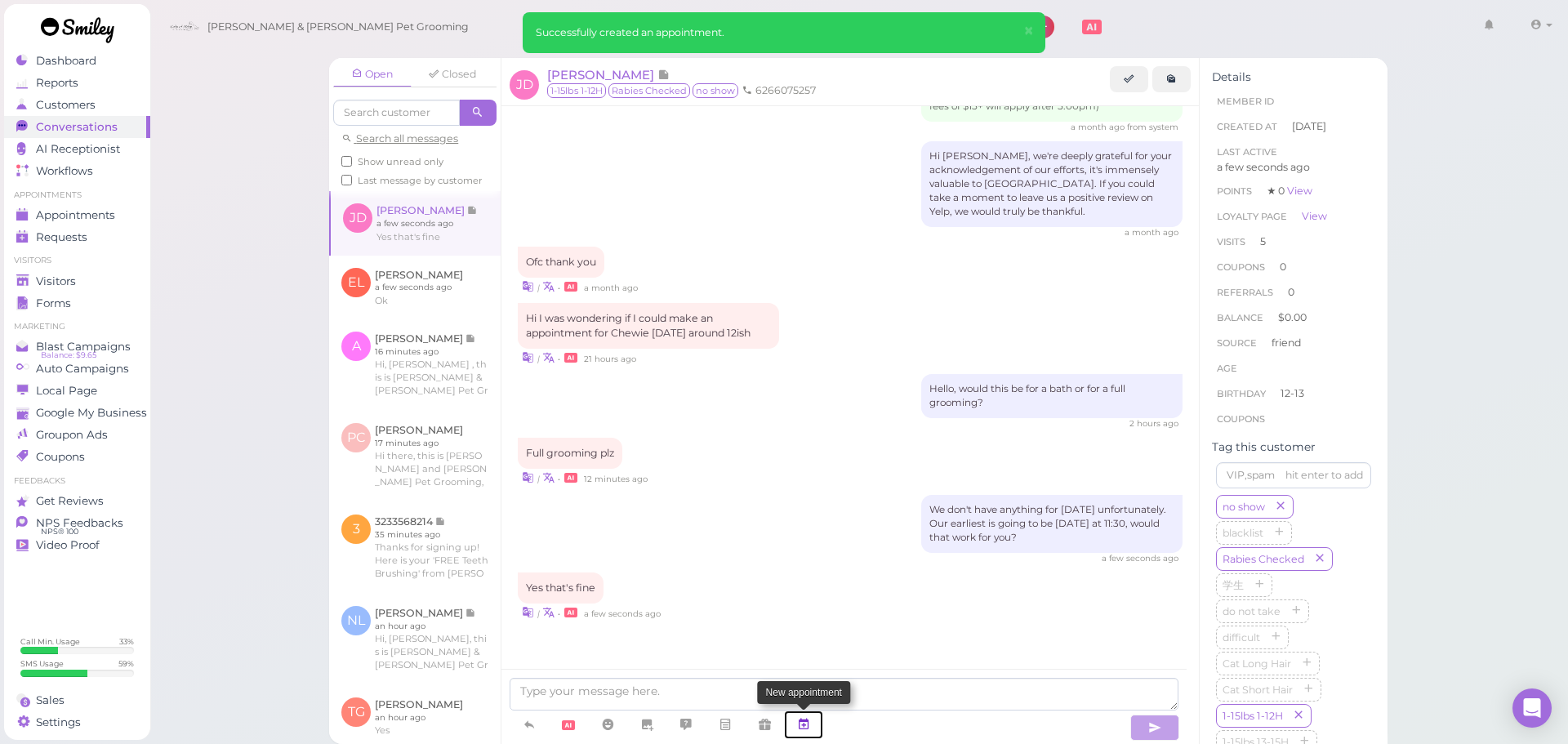
click at [798, 730] on icon at bounding box center [804, 724] width 13 height 16
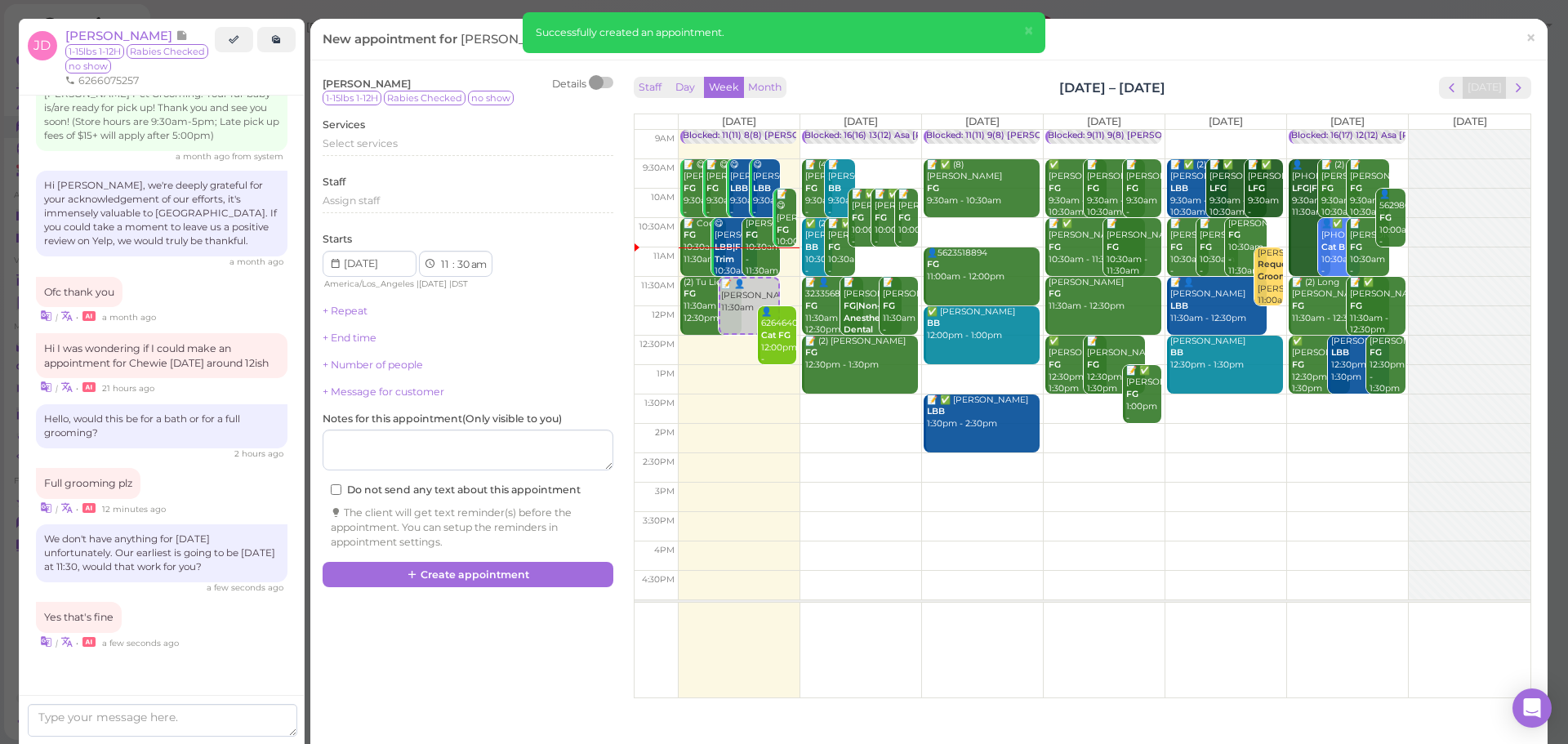
click at [1227, 358] on div "Monica Cruz BB 12:30pm - 1:30pm" at bounding box center [1225, 353] width 114 height 36
click at [1228, 401] on td at bounding box center [1103, 409] width 853 height 29
type input "[DATE]"
select select "1"
select select "pm"
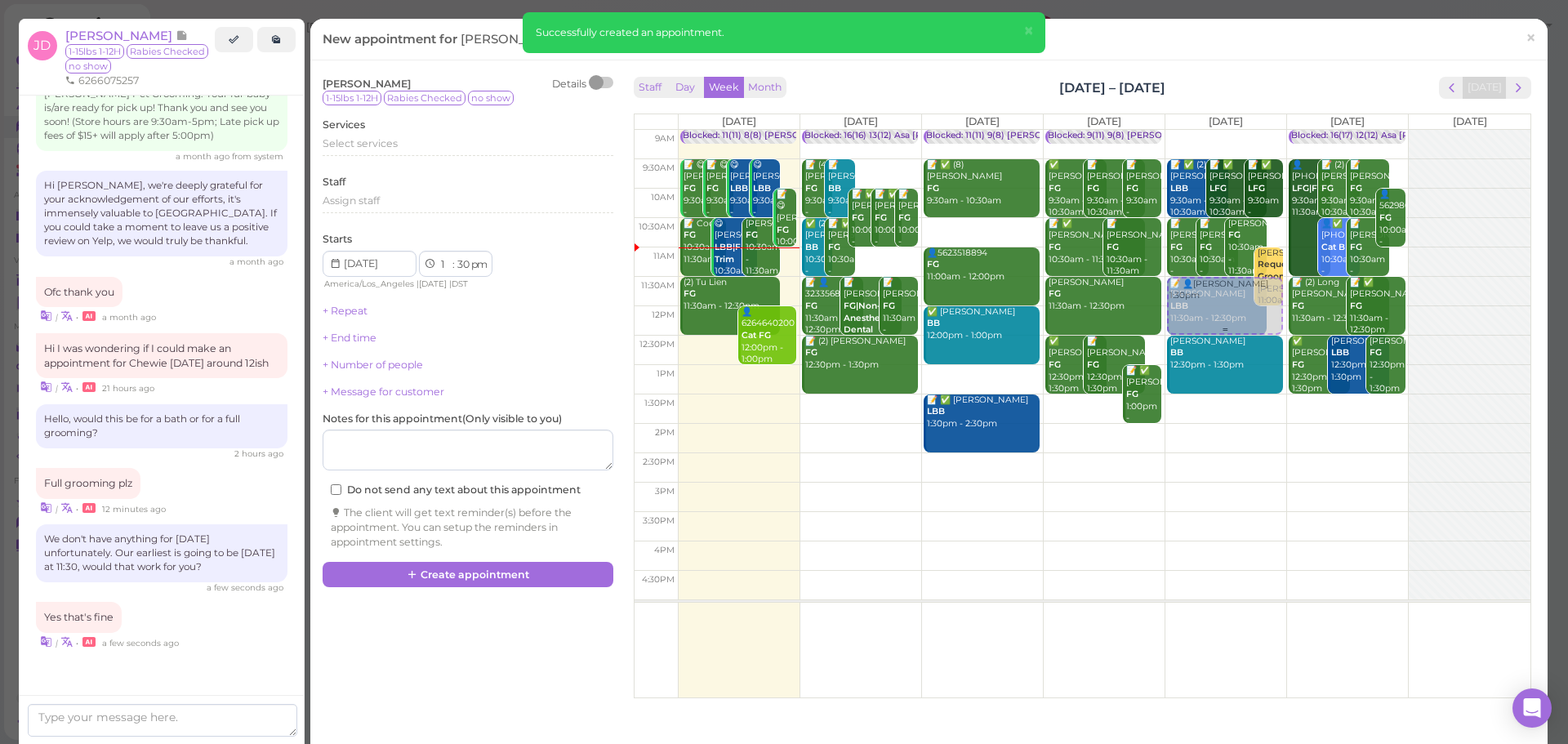
click at [1228, 130] on div "📝 👤Justin Delatorre 1:30pm 📝 ✅ (2) Kieran Medina LBB 9:30am - 10:30am 📝 ✅ Alan …" at bounding box center [1226, 130] width 121 height 0
select select "11"
select select "am"
click at [439, 157] on div "Select services" at bounding box center [467, 149] width 290 height 26
click at [431, 151] on div "Select services" at bounding box center [467, 146] width 290 height 19
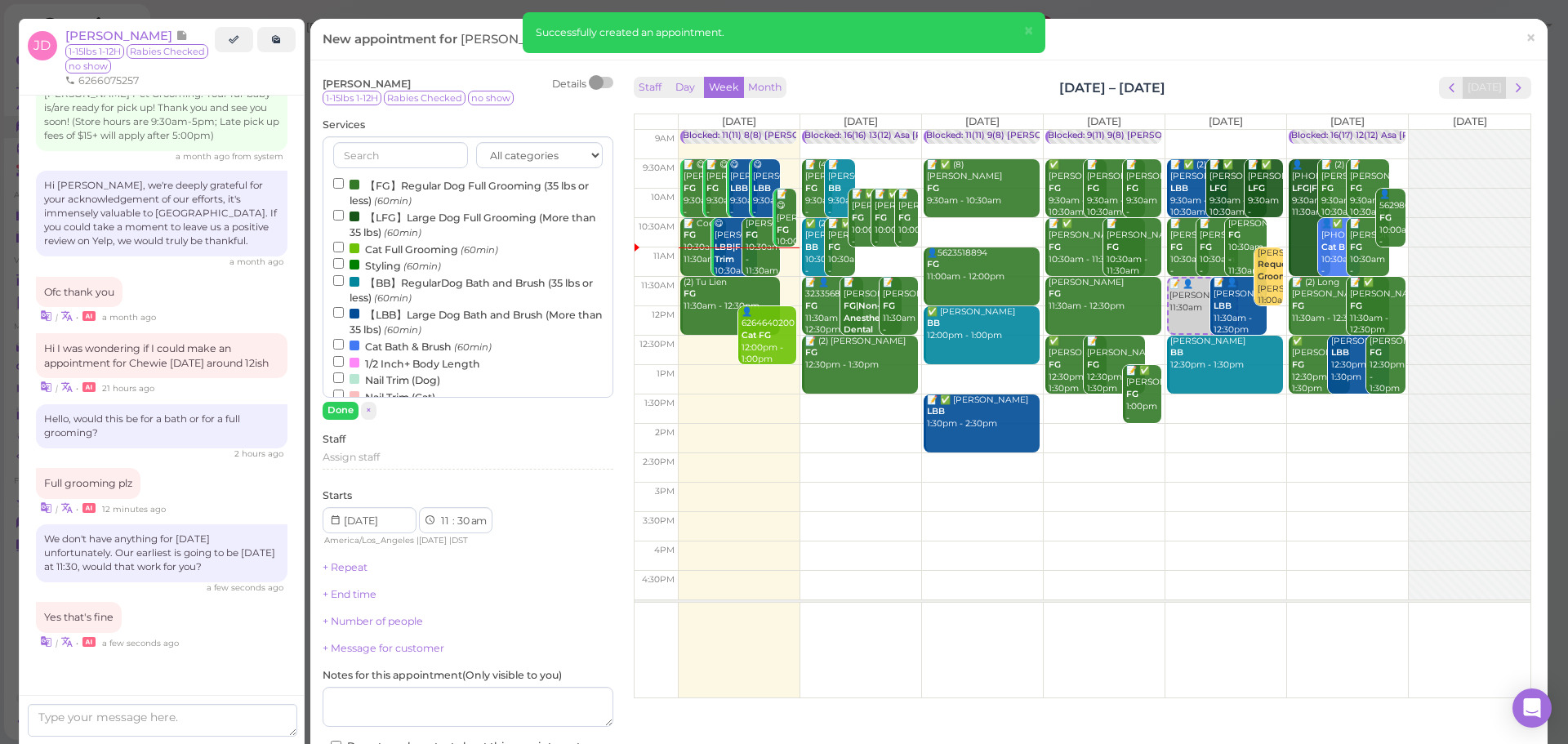
click at [415, 194] on label "【FG】Regular Dog Full Grooming (35 lbs or less) (60min)" at bounding box center [468, 193] width 269 height 32
click at [343, 189] on input "【FG】Regular Dog Full Grooming (35 lbs or less) (60min)" at bounding box center [338, 183] width 11 height 11
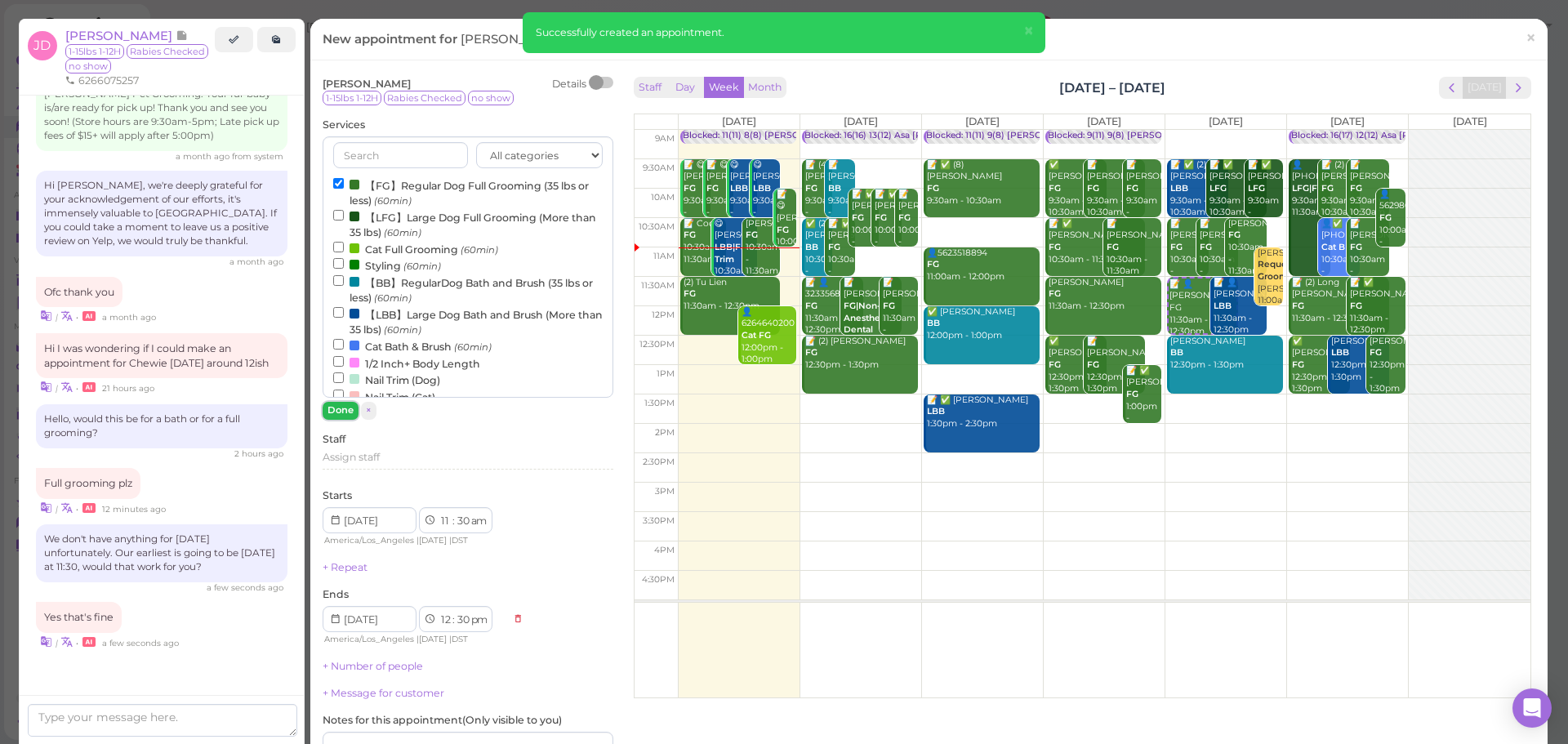
drag, startPoint x: 354, startPoint y: 411, endPoint x: 454, endPoint y: 540, distance: 163.2
click at [354, 412] on button "Done" at bounding box center [340, 410] width 36 height 17
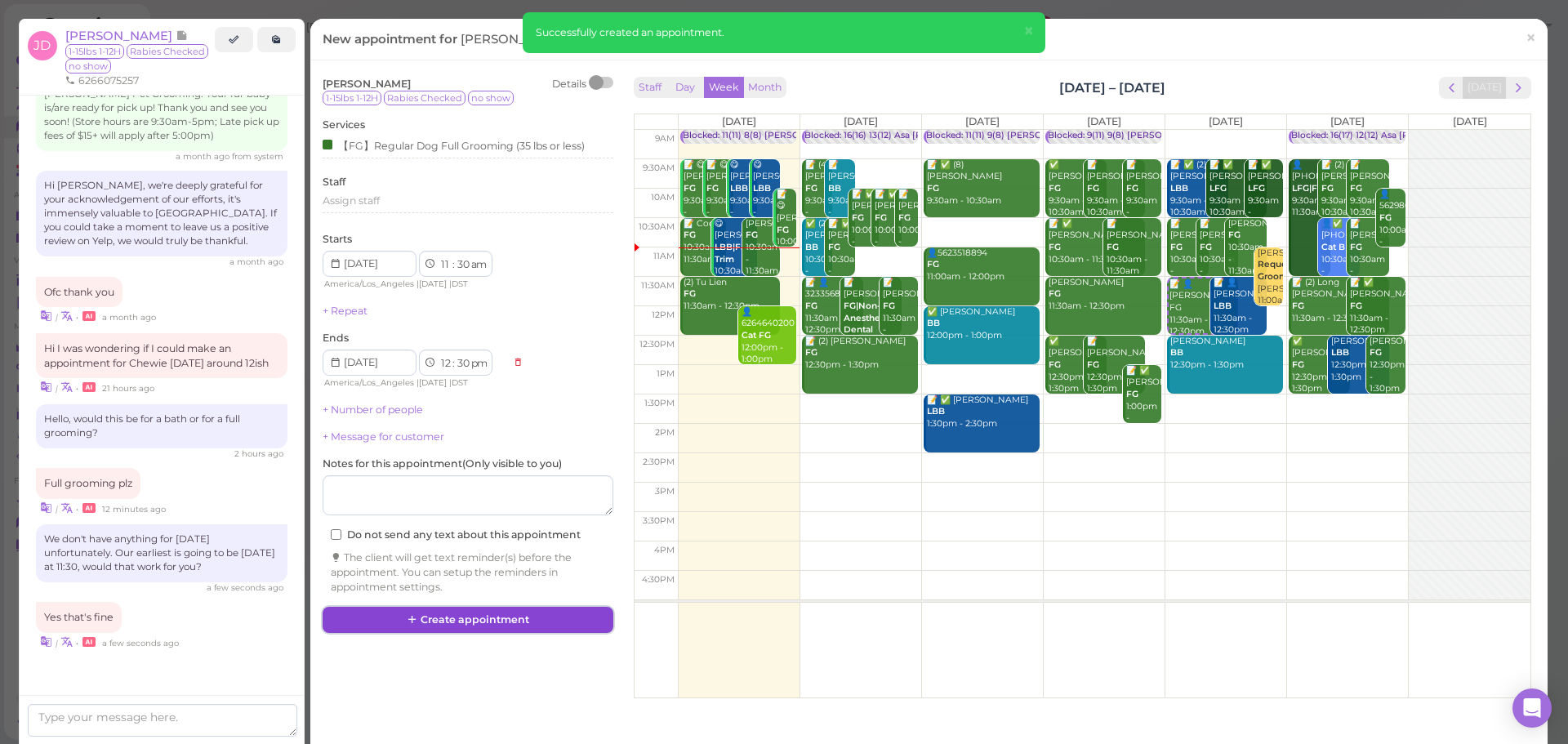
click at [506, 621] on button "Create appointment" at bounding box center [467, 619] width 290 height 26
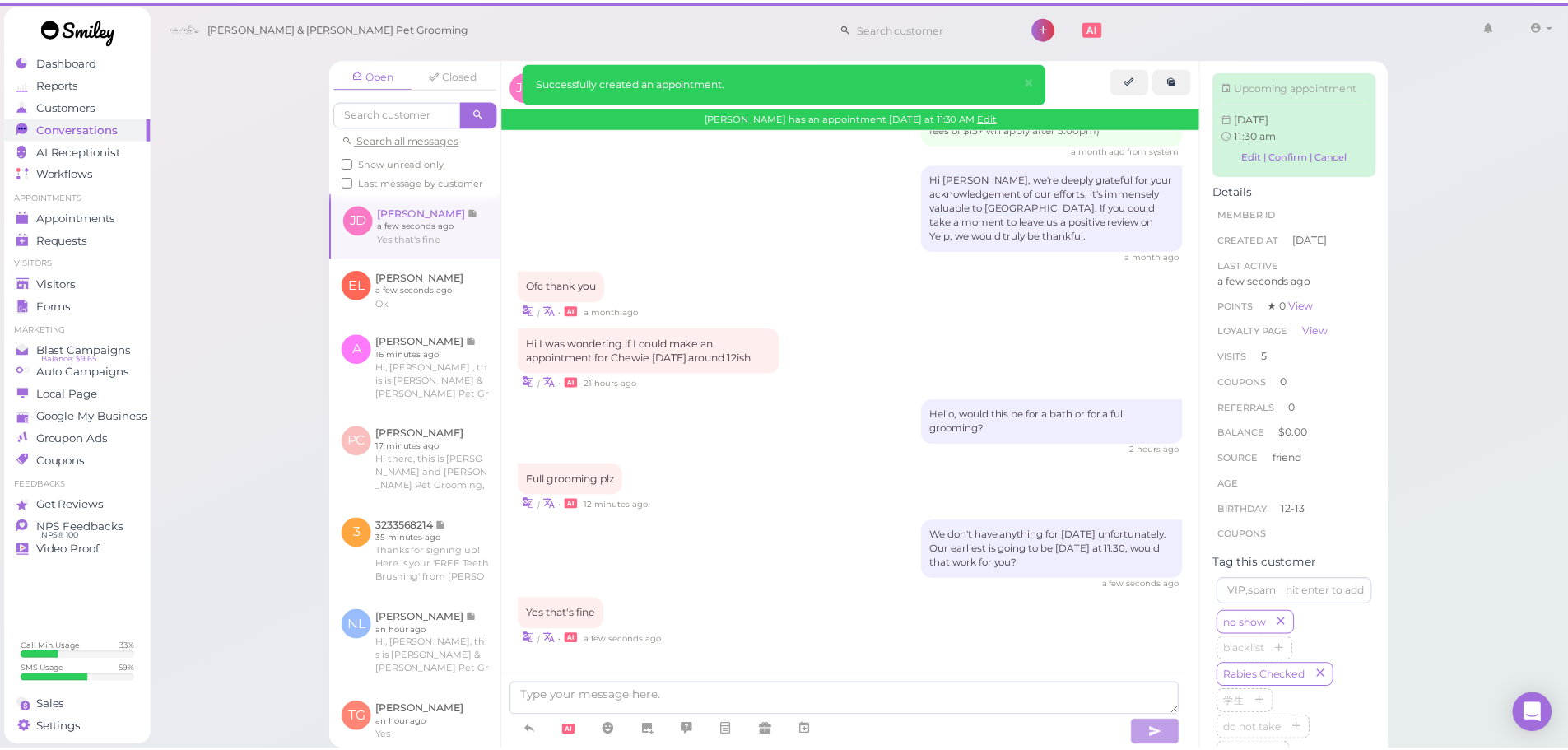
scroll to position [2010, 0]
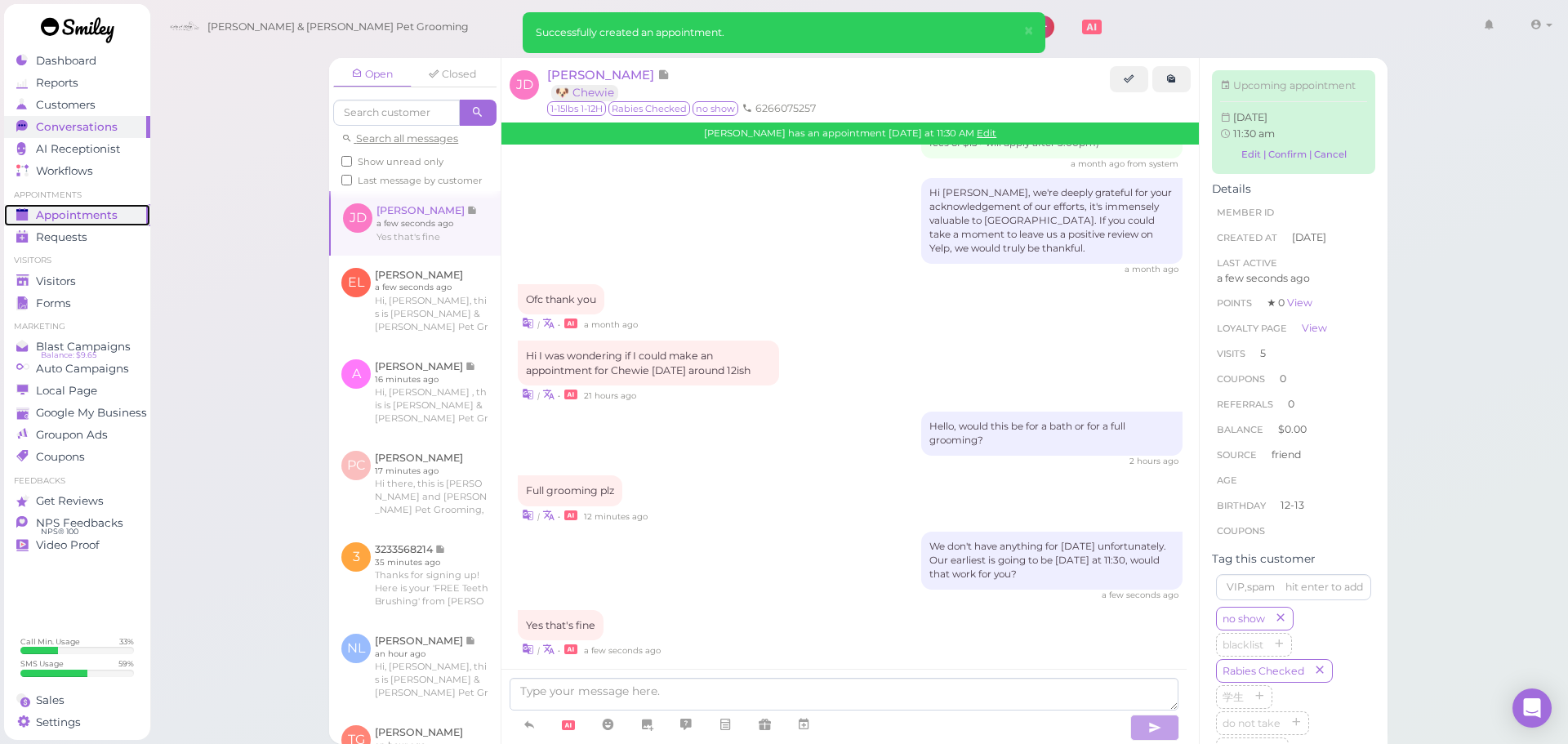
click at [117, 221] on div "Appointments" at bounding box center [75, 215] width 118 height 13
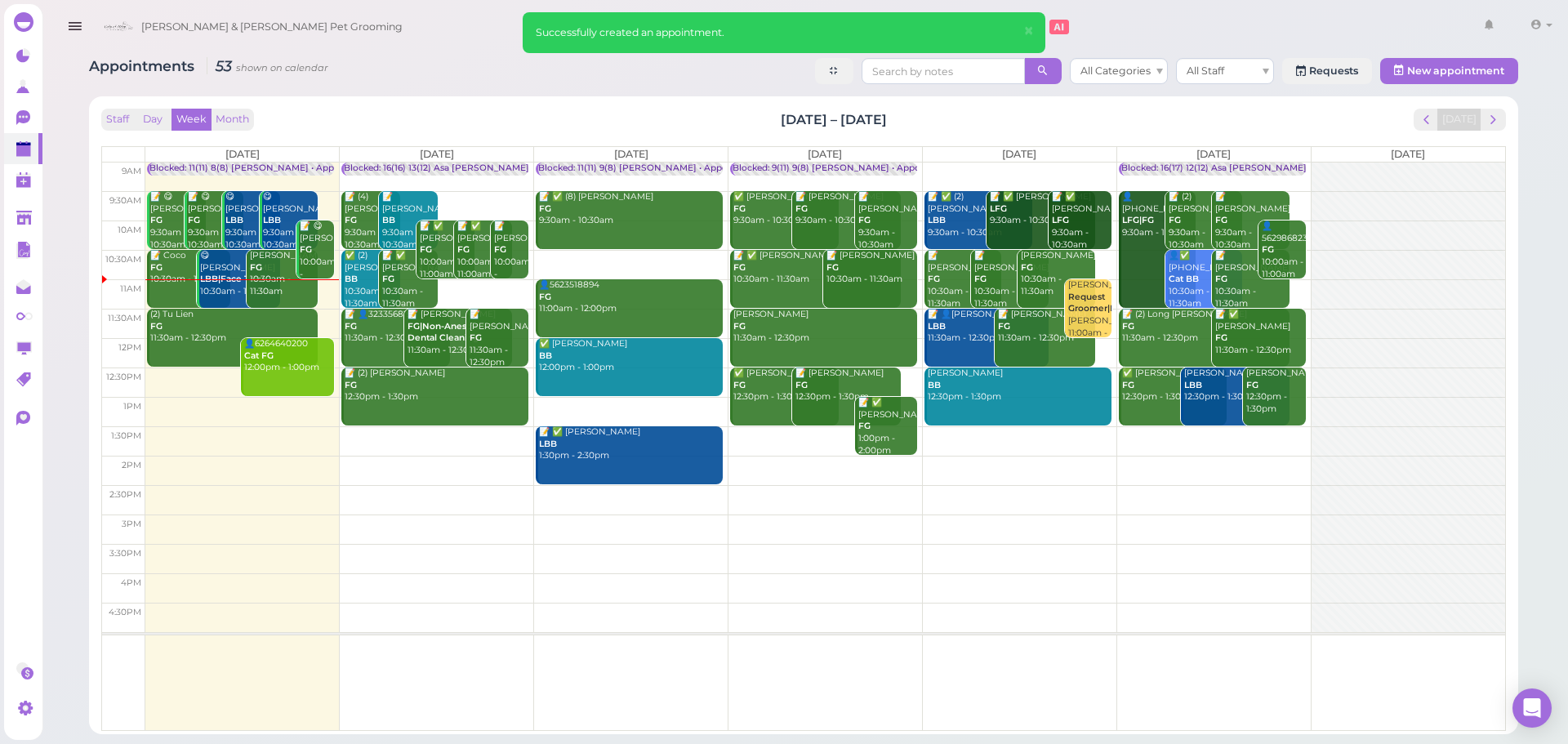
click at [1019, 164] on td at bounding box center [826, 177] width 1360 height 29
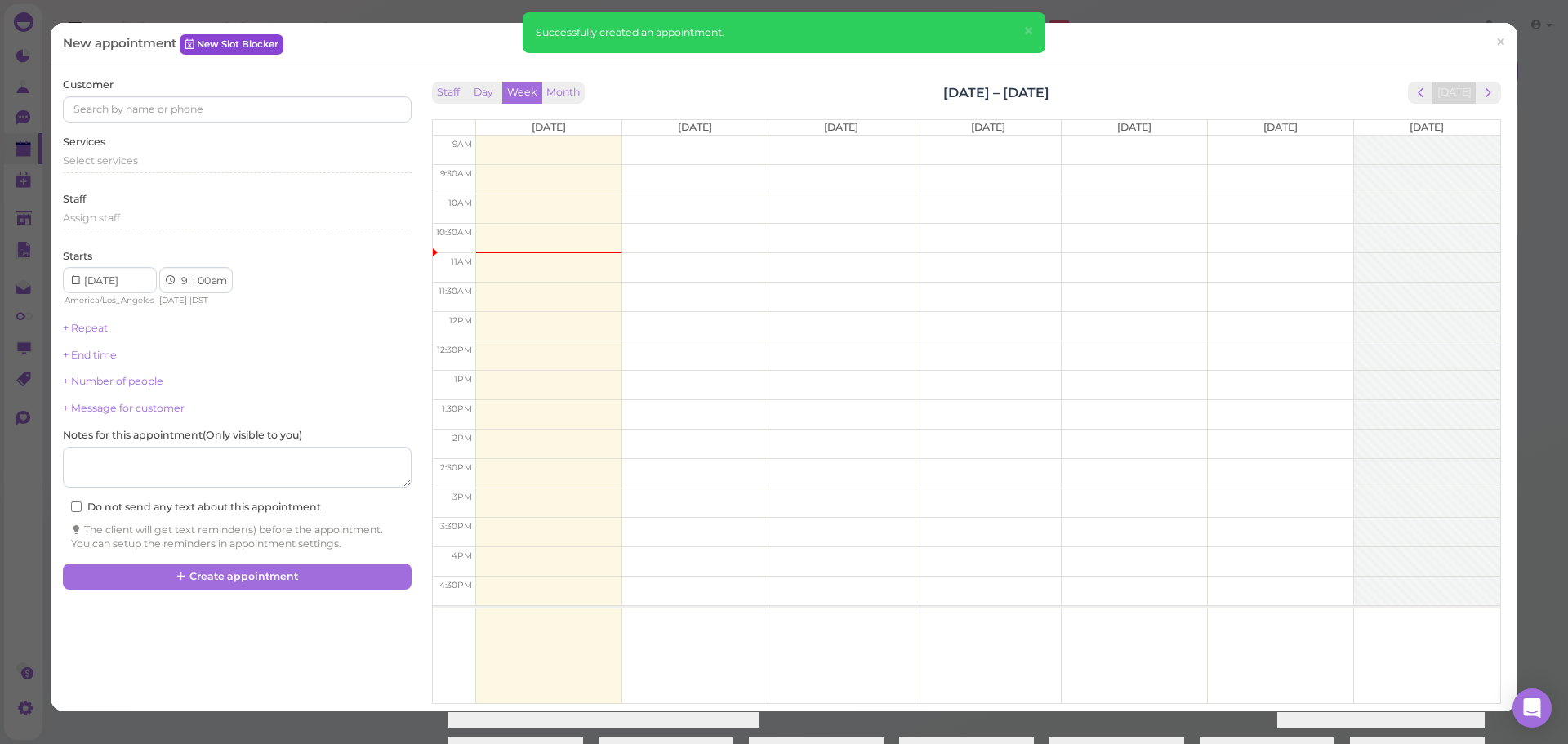
click at [222, 50] on link "New Slot Blocker" at bounding box center [231, 44] width 104 height 19
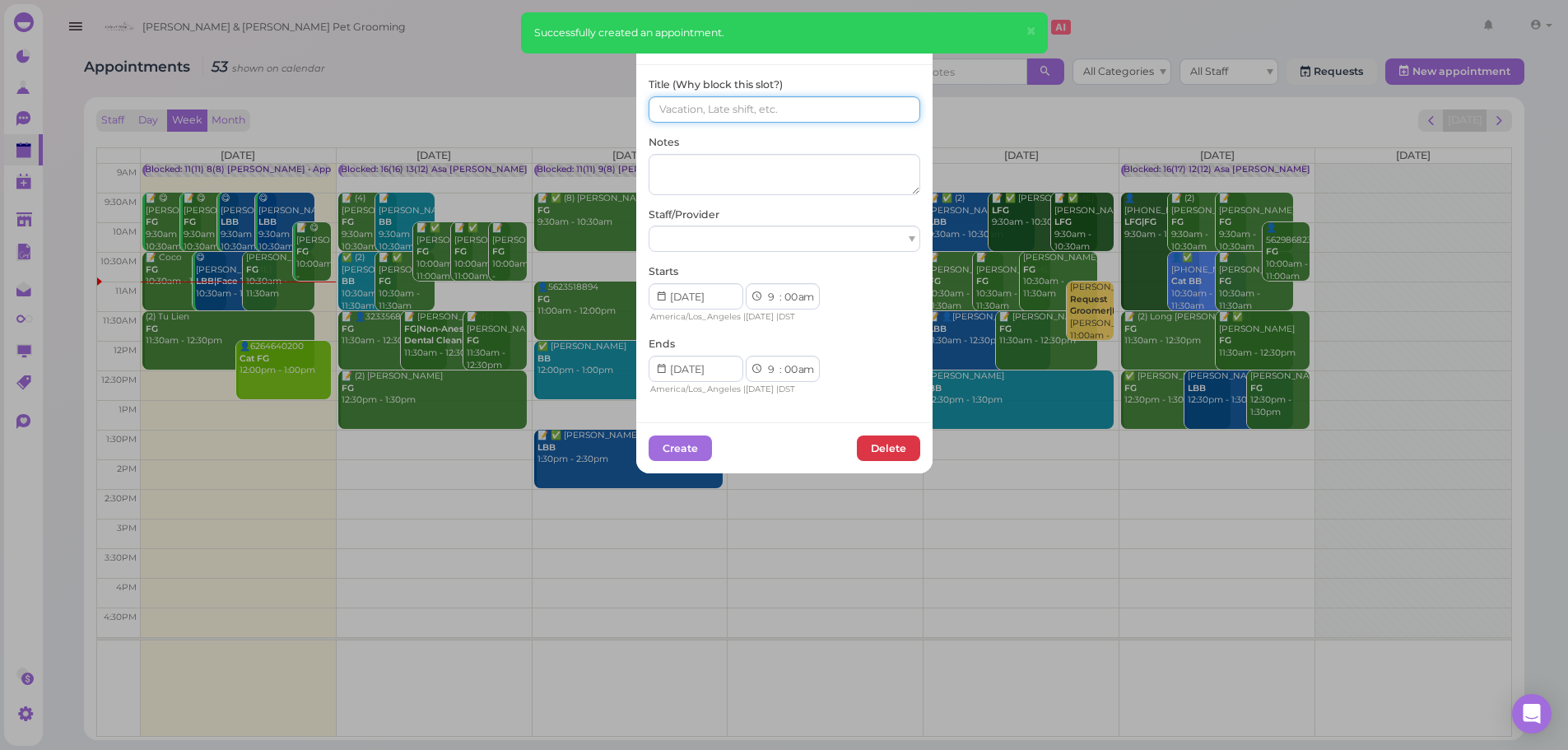
click at [740, 120] on input at bounding box center [785, 109] width 272 height 26
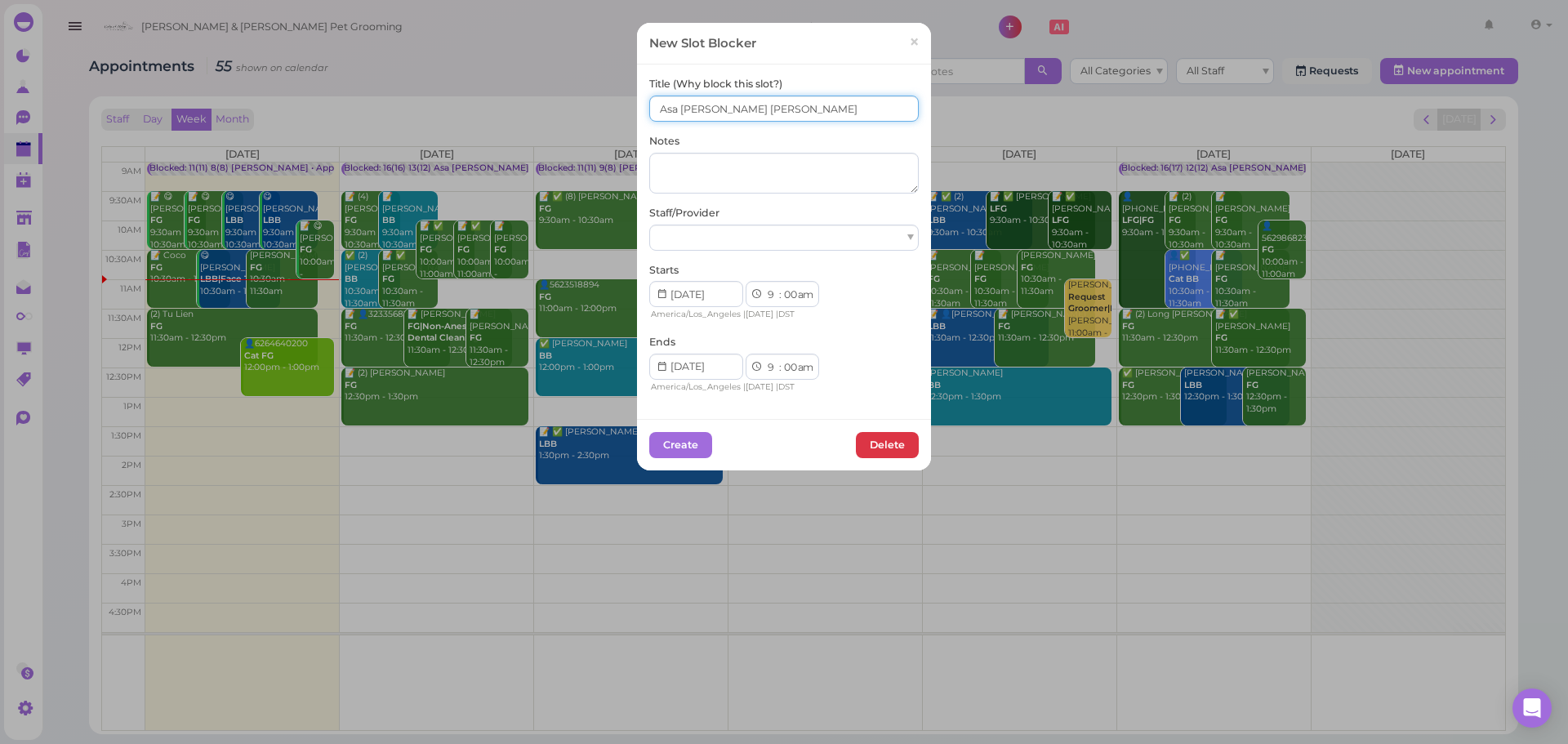
click at [650, 118] on input "Asa Emma Rebecca" at bounding box center [784, 109] width 269 height 26
type input "(17) (12) Asa Emma Rebecca"
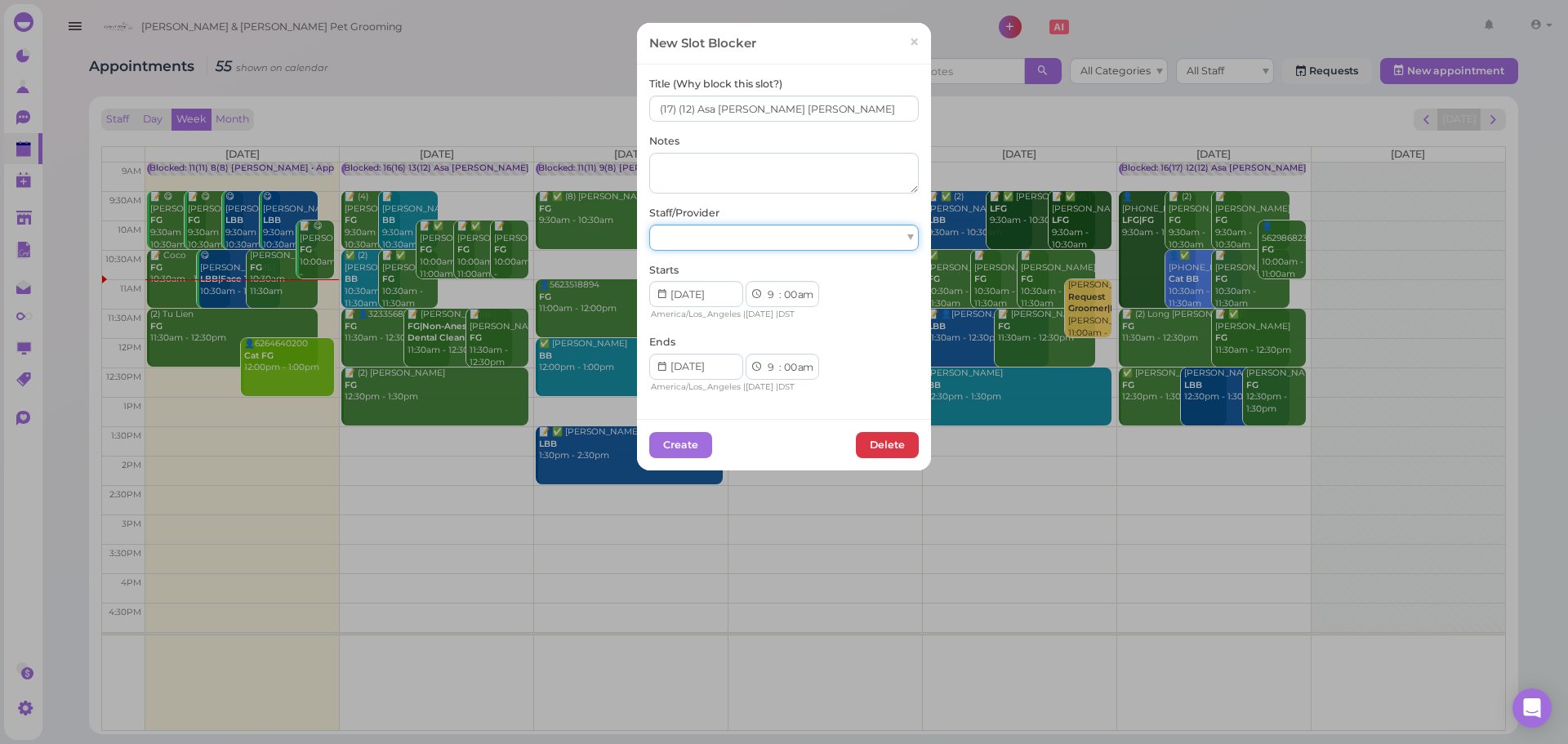
click at [678, 246] on div at bounding box center [784, 237] width 269 height 26
drag, startPoint x: 779, startPoint y: 363, endPoint x: 784, endPoint y: 371, distance: 9.4
click at [782, 363] on select "00 05 10 15 20 25 30 35 40 45 50 55" at bounding box center [789, 368] width 16 height 17
select select "15"
click at [782, 359] on select "00 05 10 15 20 25 30 35 40 45 50 55" at bounding box center [789, 368] width 16 height 17
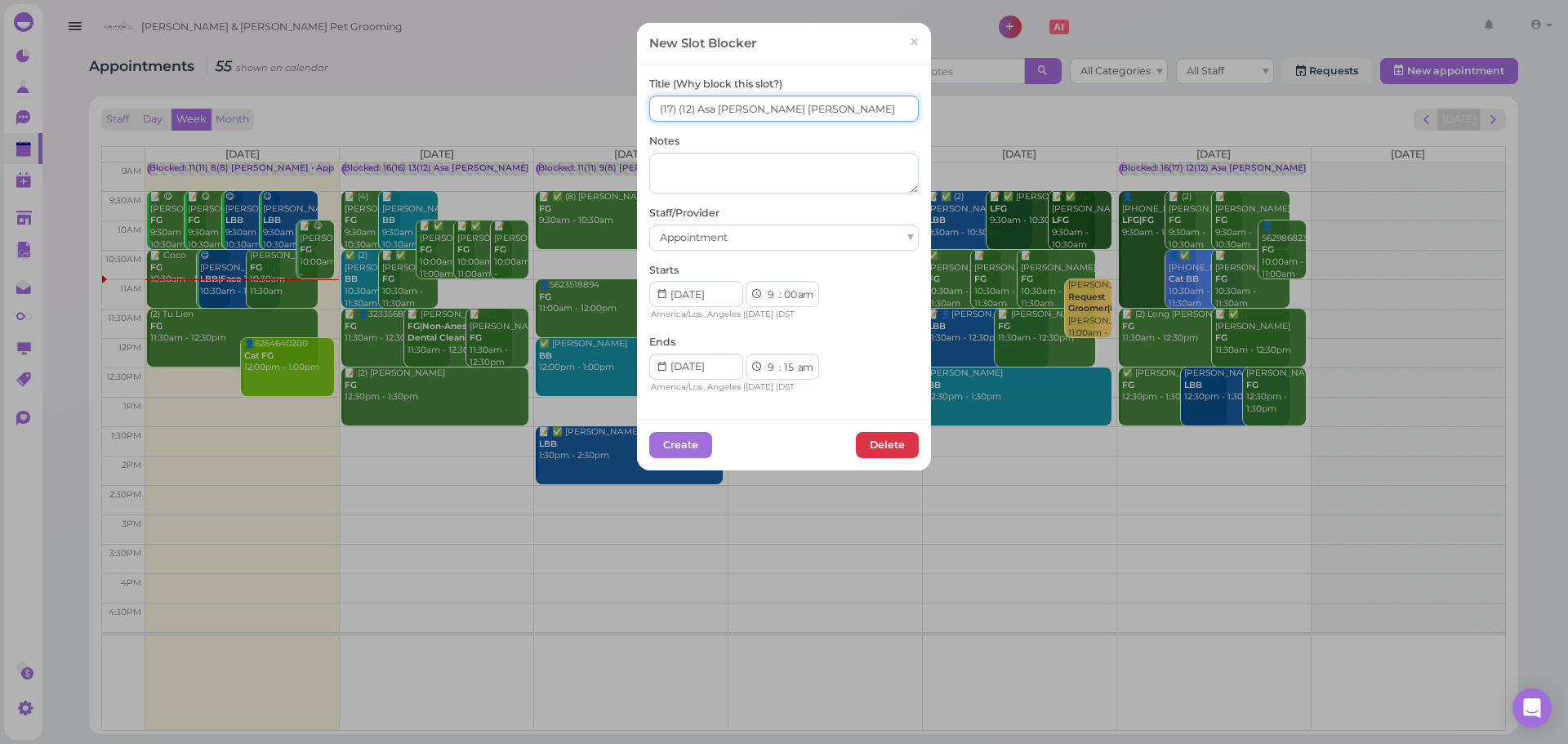
click at [673, 114] on input "(17) (12) Asa Emma Rebecca" at bounding box center [784, 109] width 269 height 26
type input "11(17) 7(12) Asa Emma Rebecca"
click at [694, 445] on button "Create" at bounding box center [680, 444] width 63 height 26
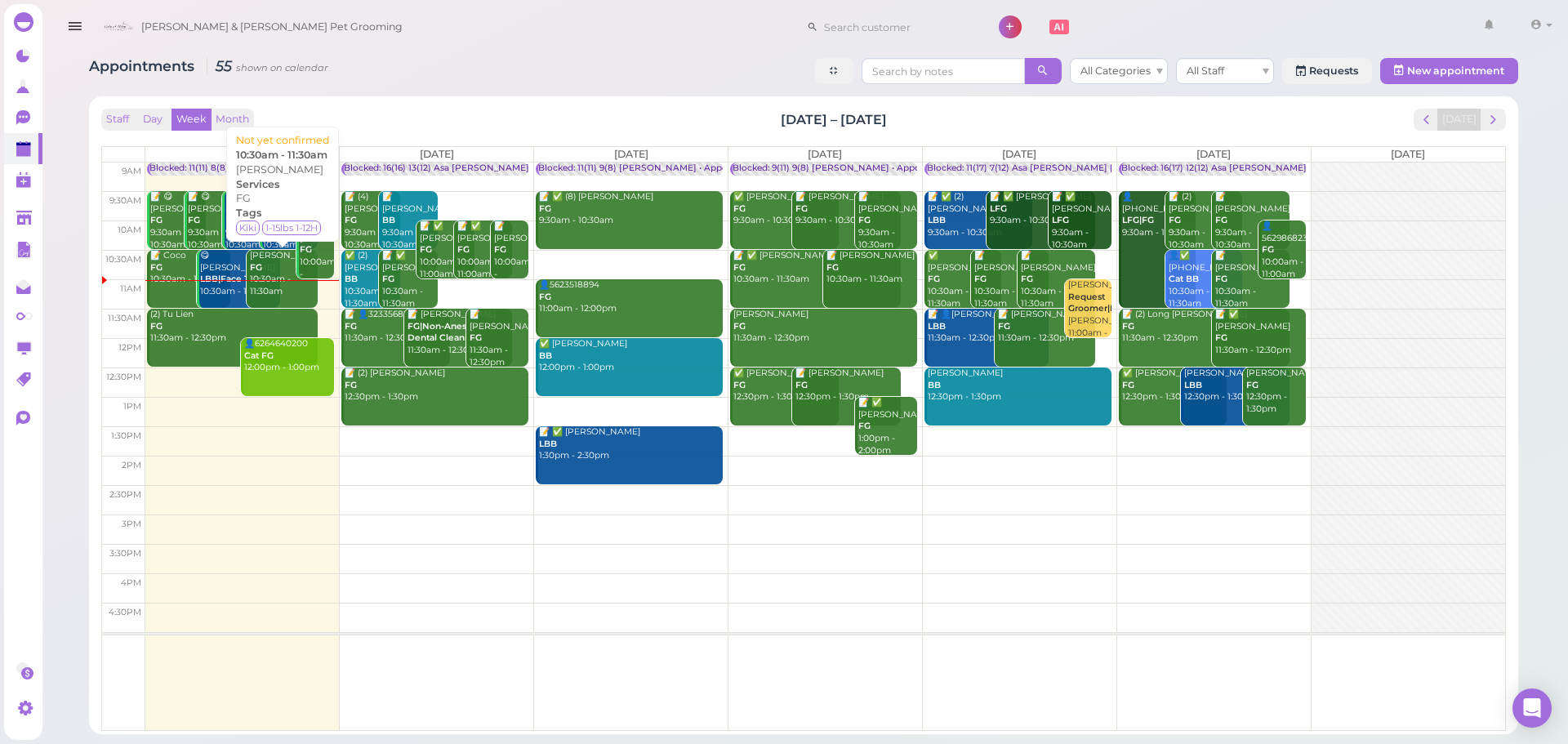
click at [253, 297] on div "Paul Chambers FG 10:30am - 11:30am" at bounding box center [284, 274] width 69 height 48
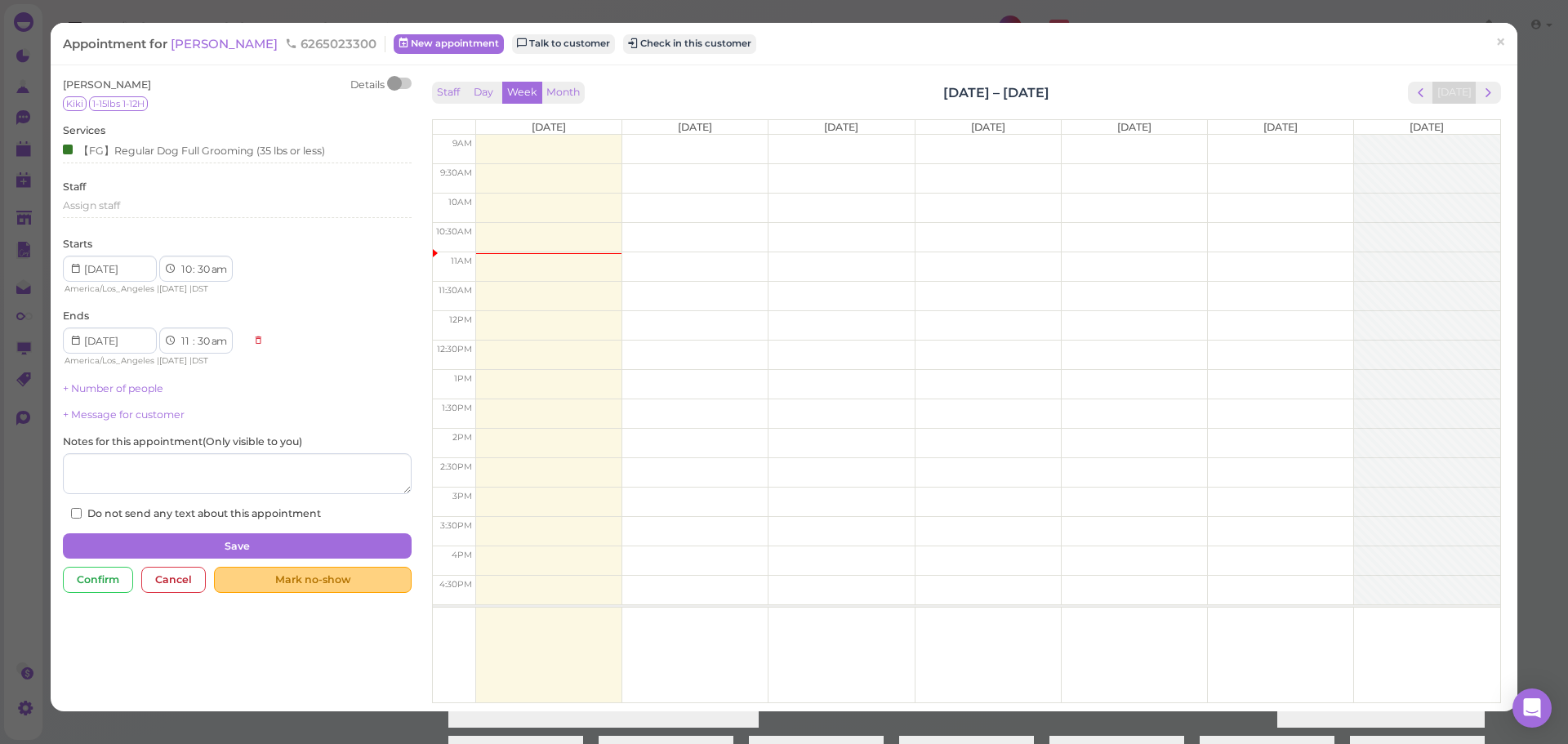
click at [386, 568] on div "Mark no-show" at bounding box center [312, 579] width 197 height 26
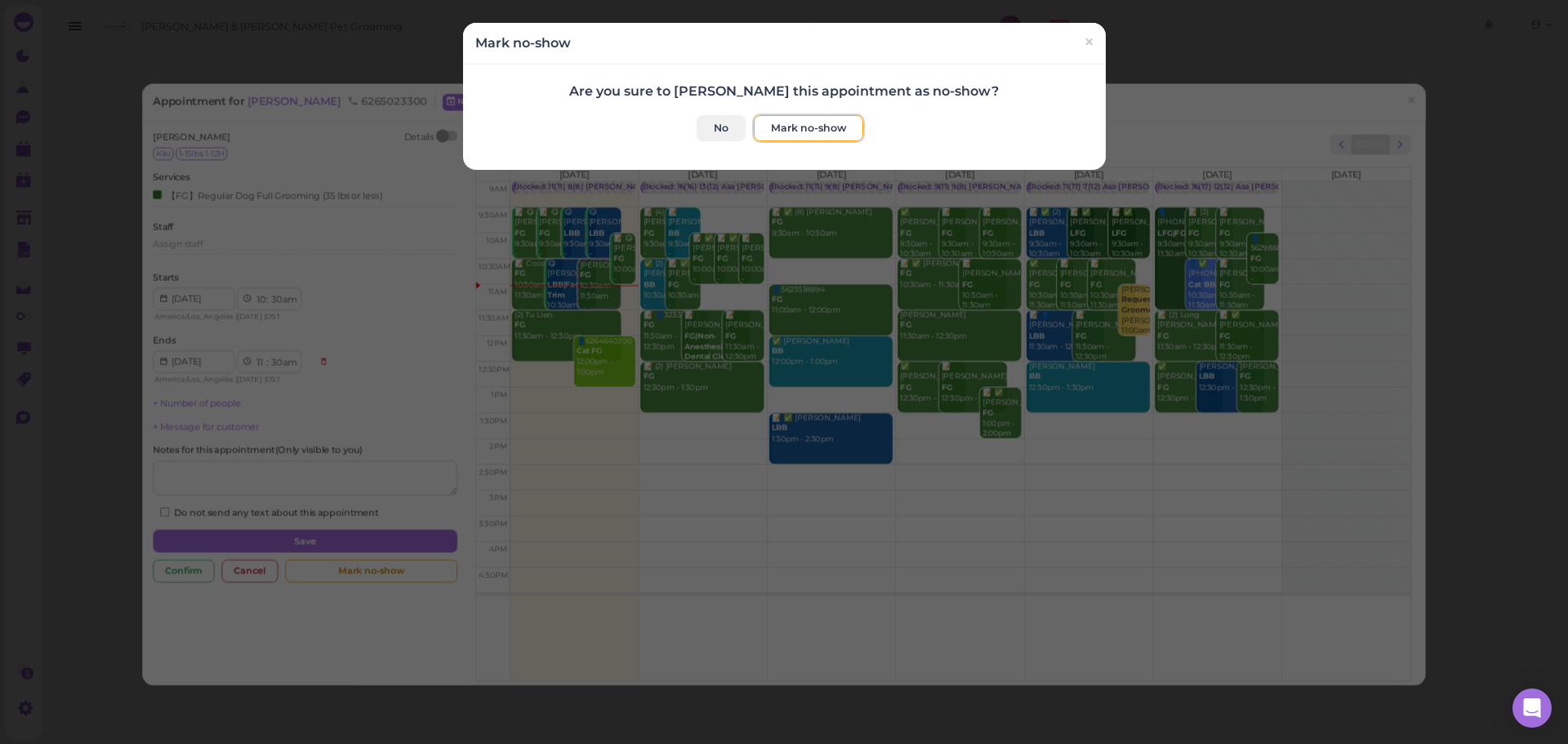
click at [807, 141] on div "Are you sure to mark this appointment as no-show? No Mark no-show" at bounding box center [784, 118] width 643 height 106
click at [804, 128] on button "Mark no-show" at bounding box center [809, 128] width 109 height 26
checkbox input "true"
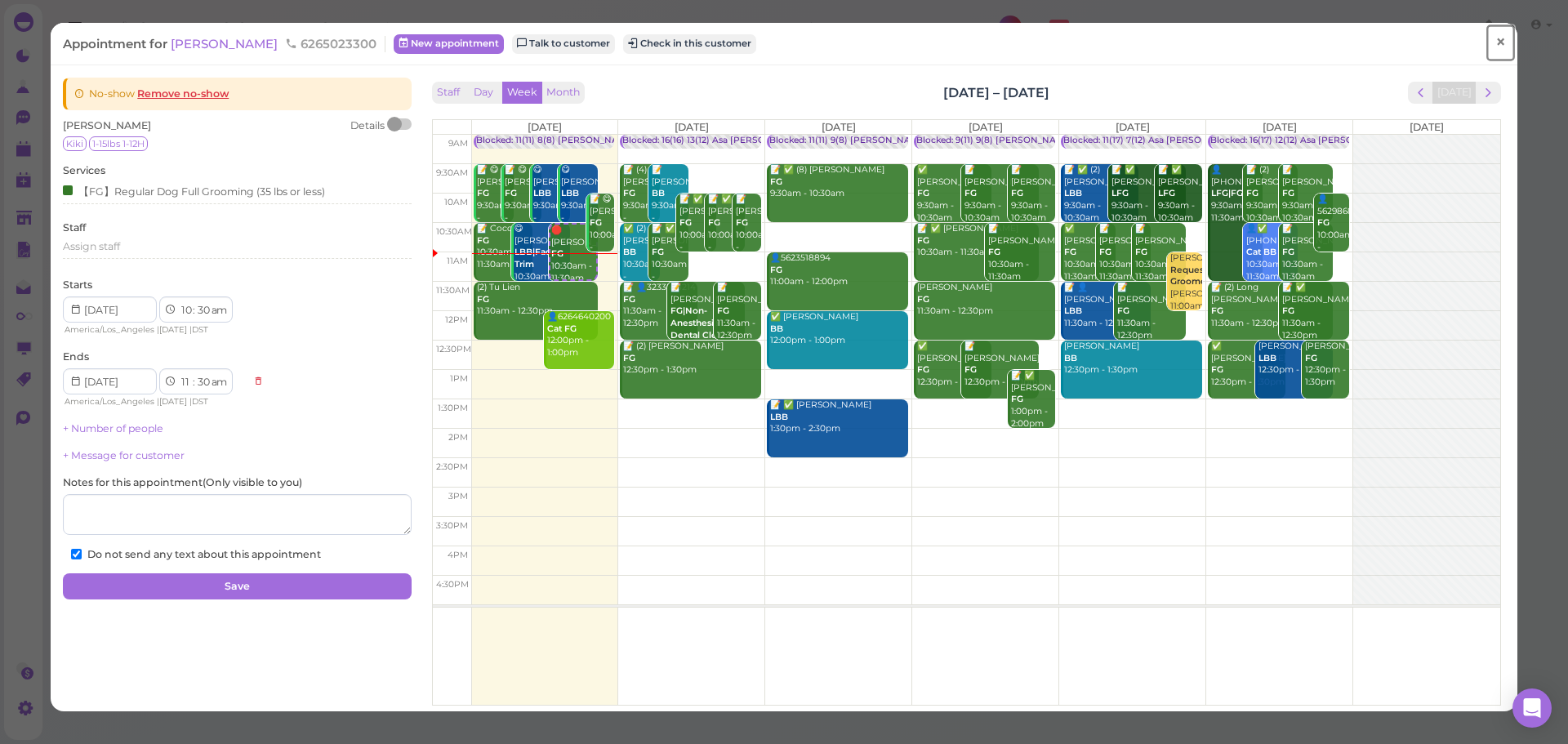
click at [1496, 47] on span "×" at bounding box center [1501, 42] width 11 height 23
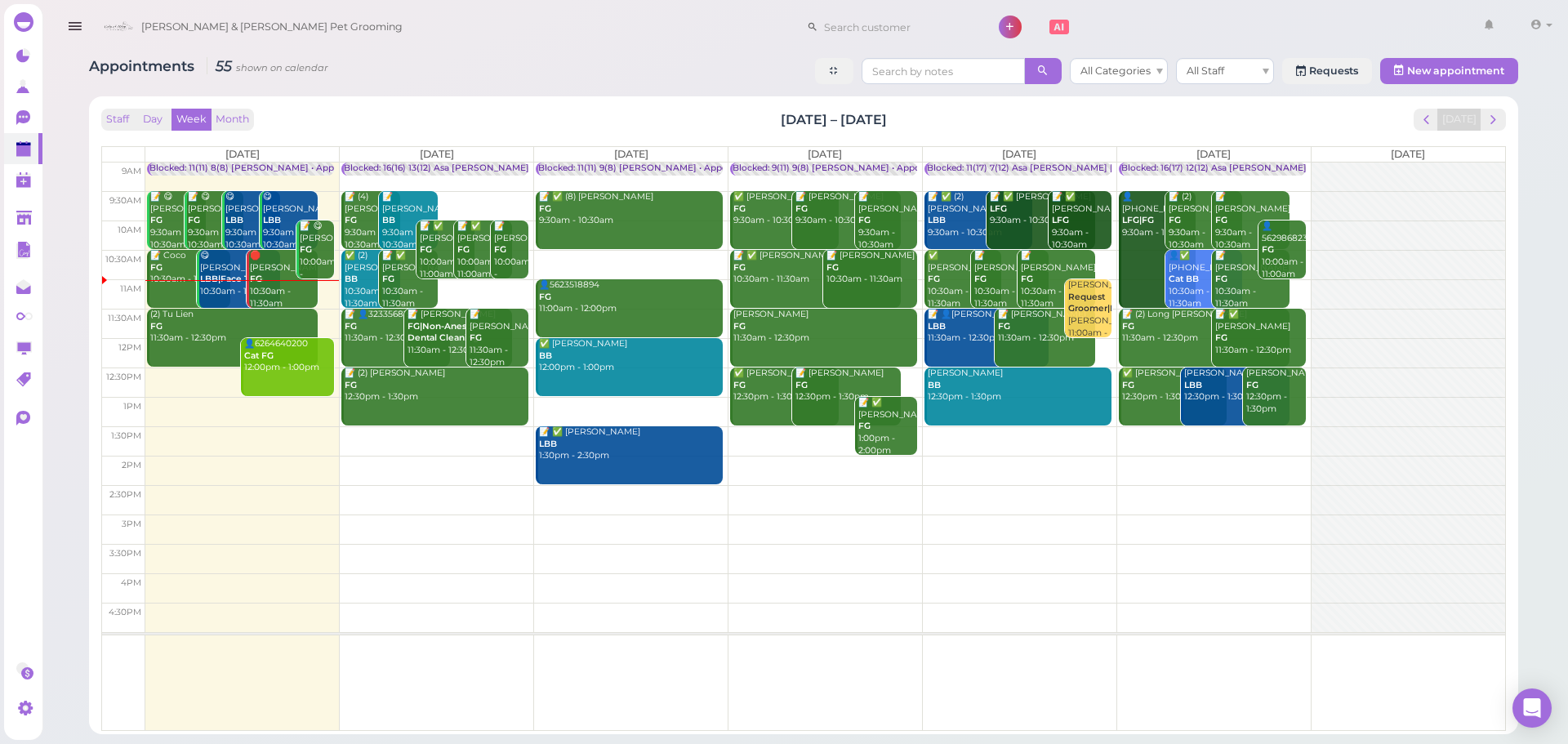
click at [776, 99] on div "Staff Day Week Month Aug 18 – 24, 2025 Today Mon 8/18 Tue 8/19 Wed 8/20 Thu 8/2…" at bounding box center [804, 415] width 1429 height 638
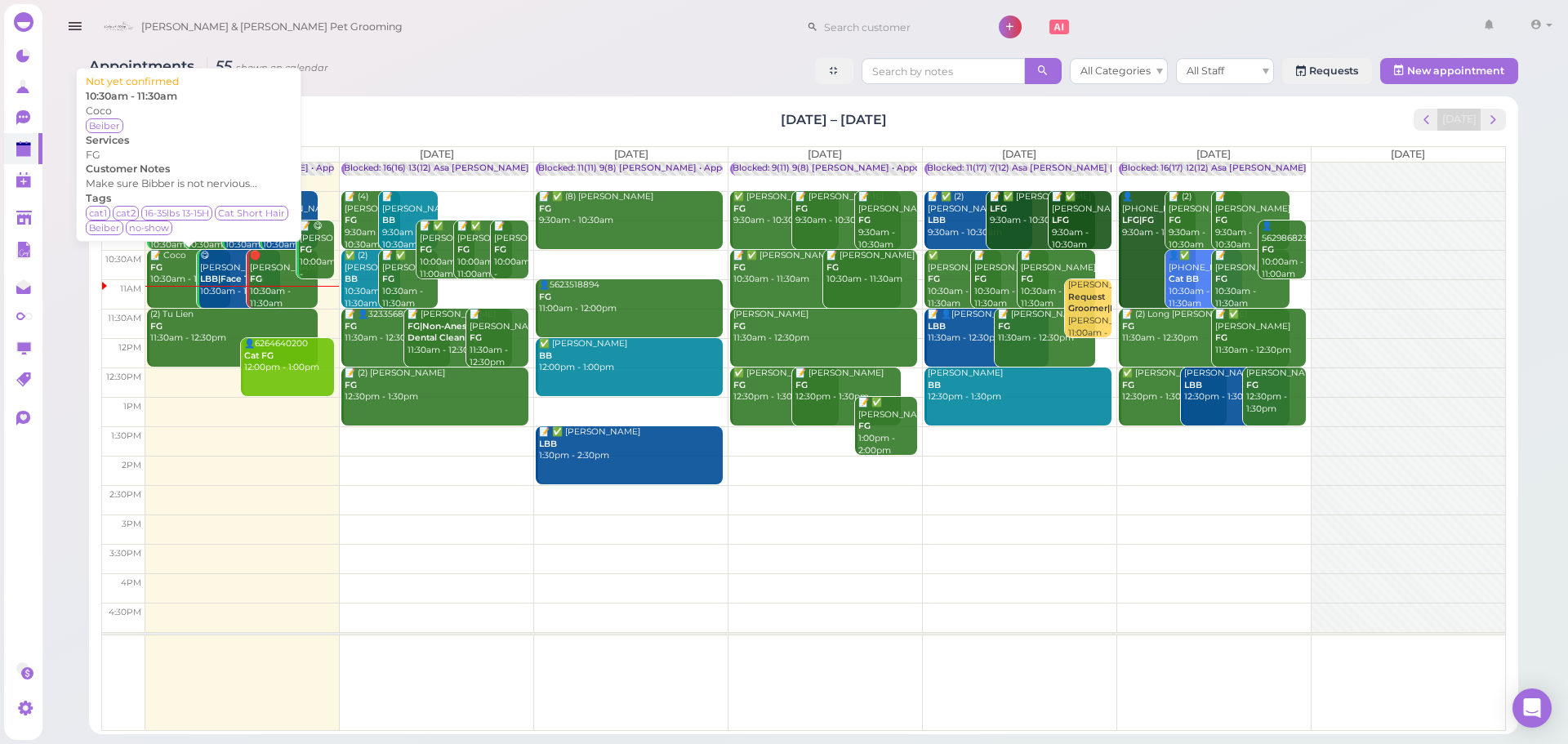
click at [178, 260] on div "📝 Coco FG 10:30am - 11:30am" at bounding box center [190, 268] width 81 height 36
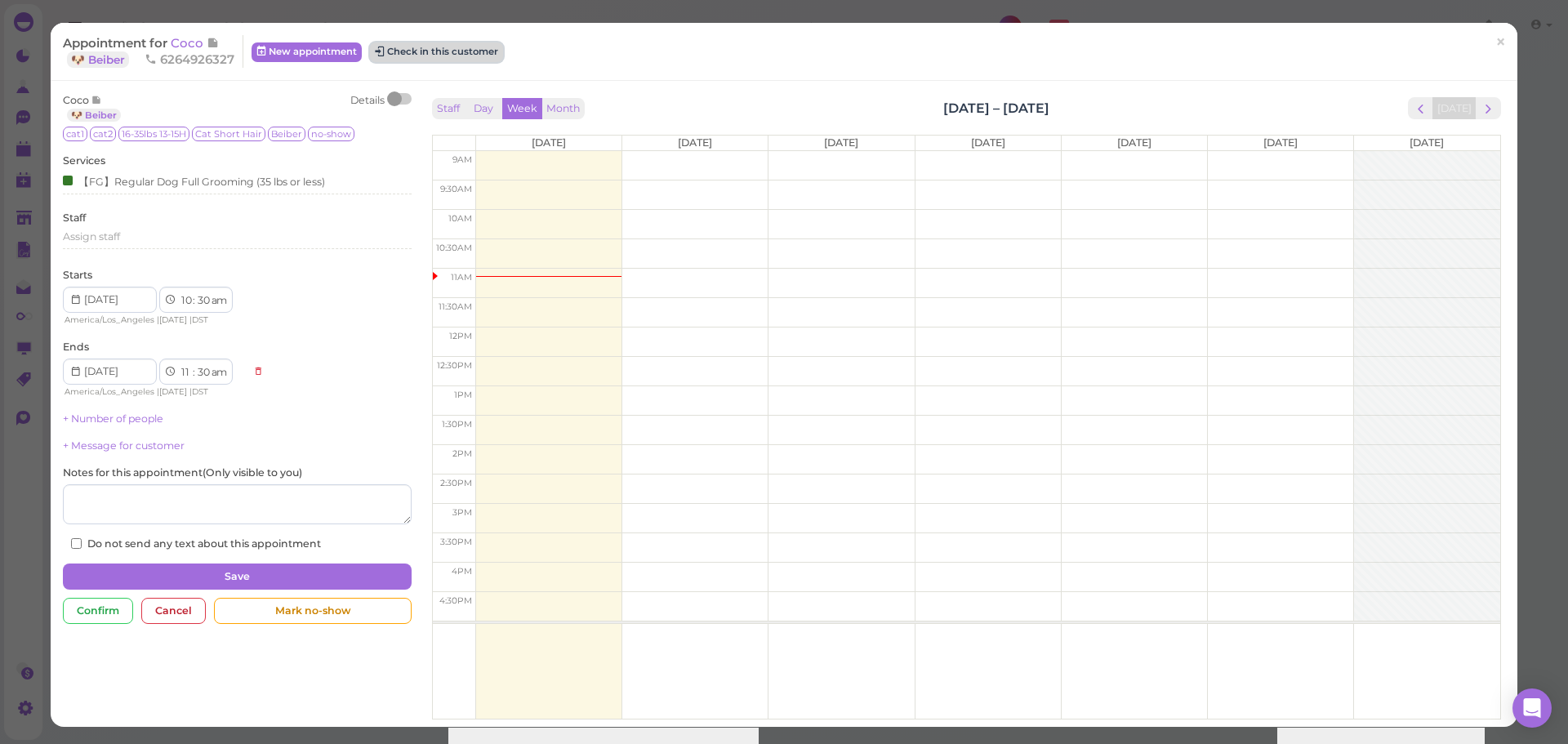
click at [467, 44] on button "Check in this customer" at bounding box center [437, 51] width 133 height 19
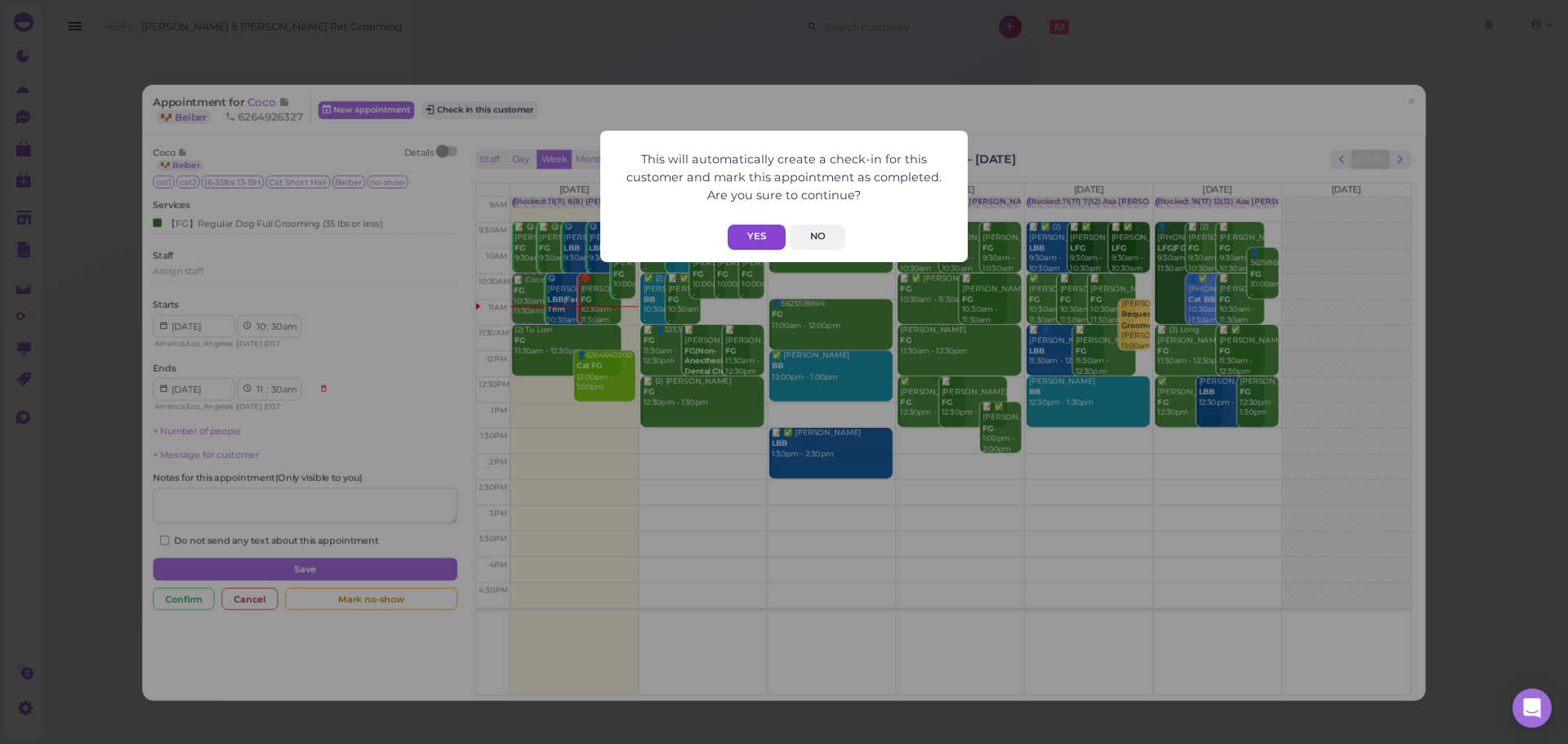
click at [751, 244] on button "Yes" at bounding box center [757, 237] width 58 height 25
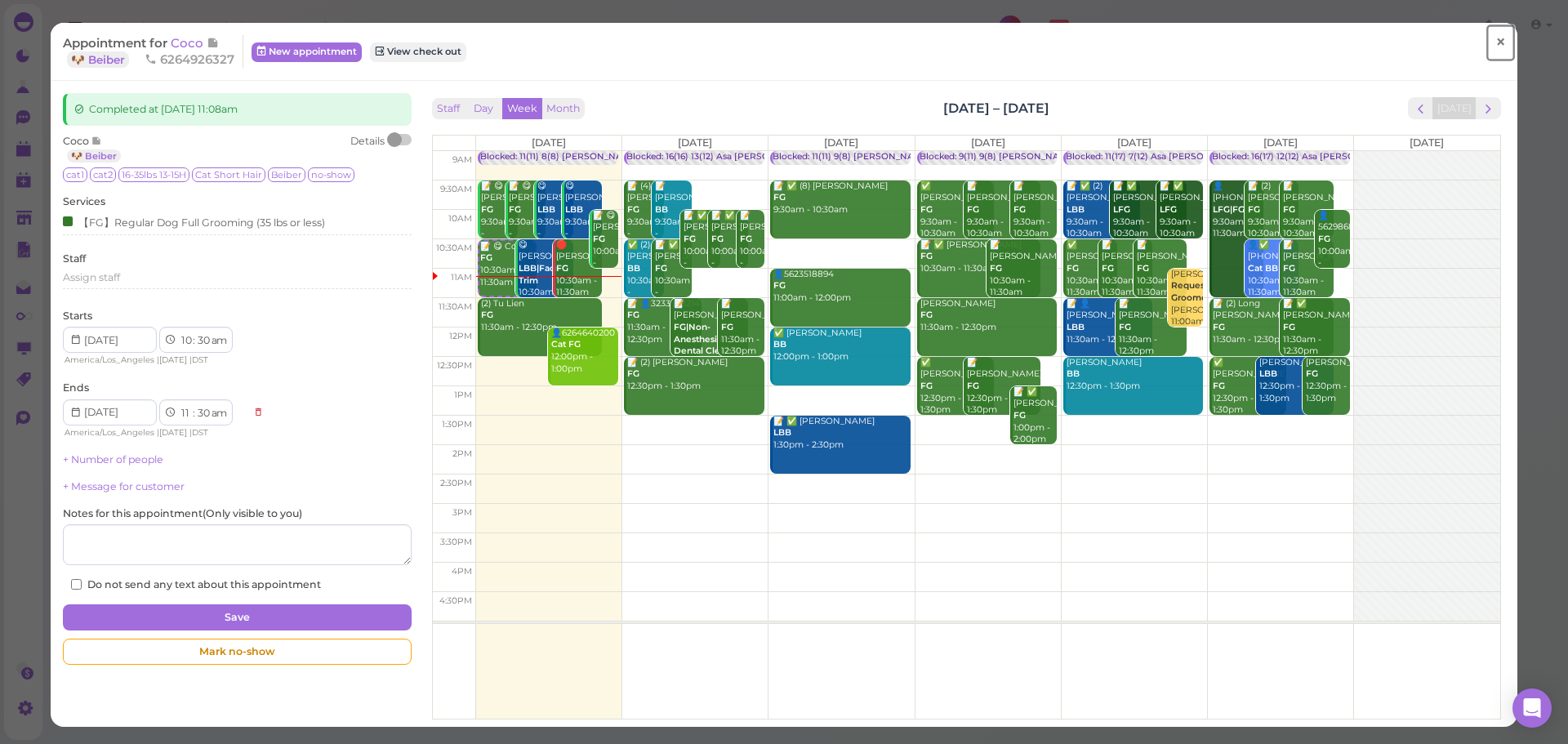
click at [1486, 40] on link "×" at bounding box center [1501, 43] width 30 height 39
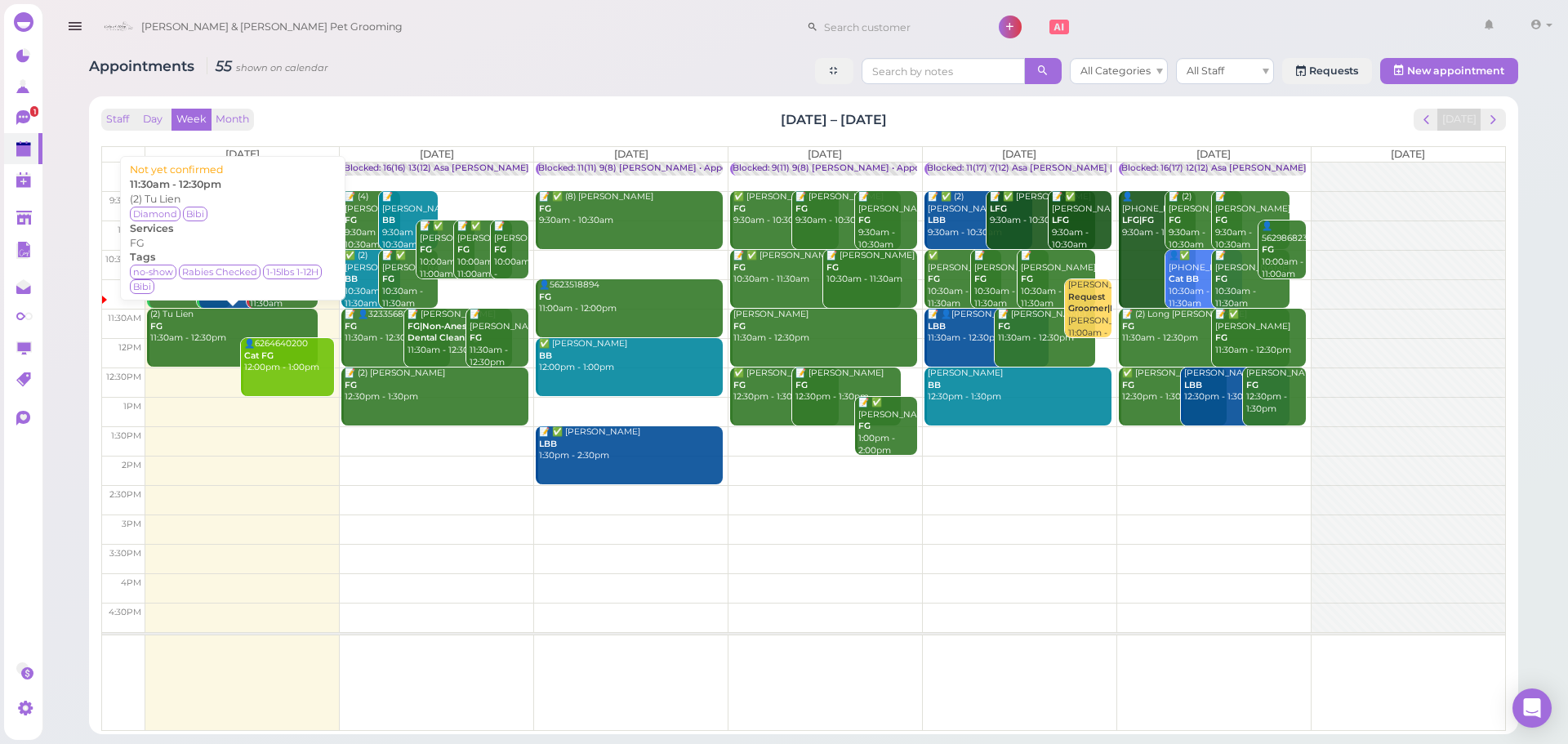
click at [186, 343] on div "(2) Tu Lien FG 11:30am - 12:30pm" at bounding box center [234, 327] width 168 height 36
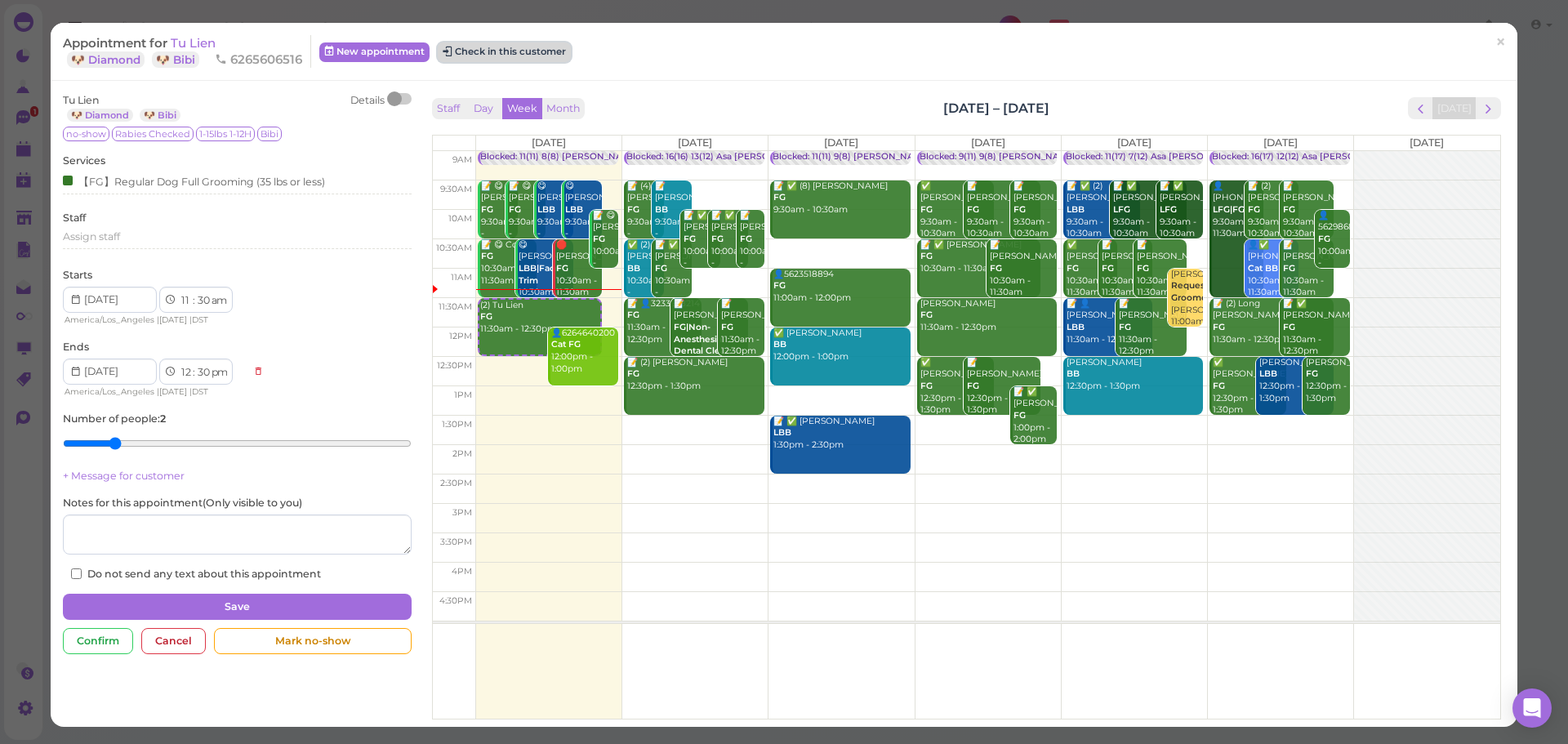
click at [513, 47] on button "Check in this customer" at bounding box center [504, 51] width 133 height 19
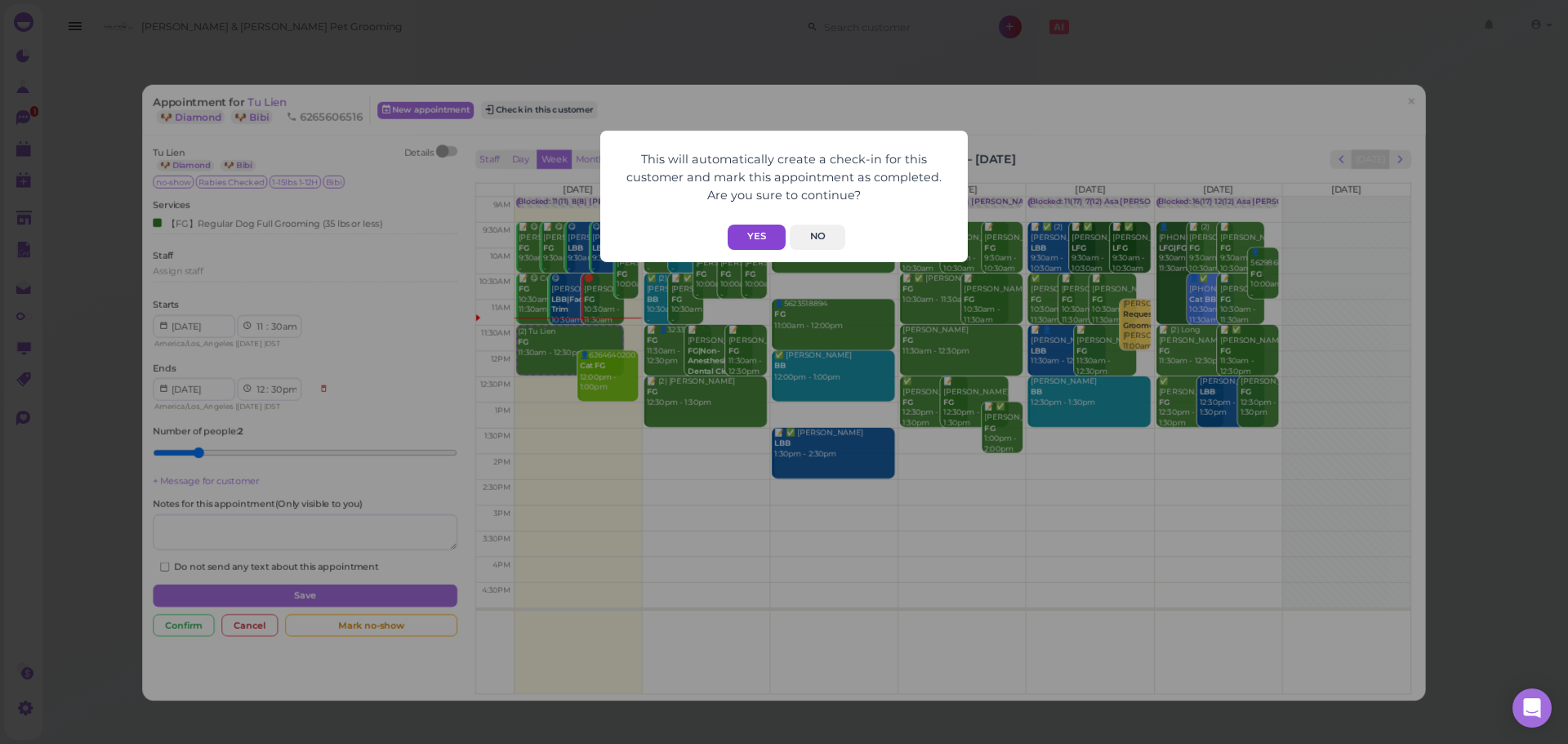
click at [743, 242] on button "Yes" at bounding box center [757, 237] width 58 height 25
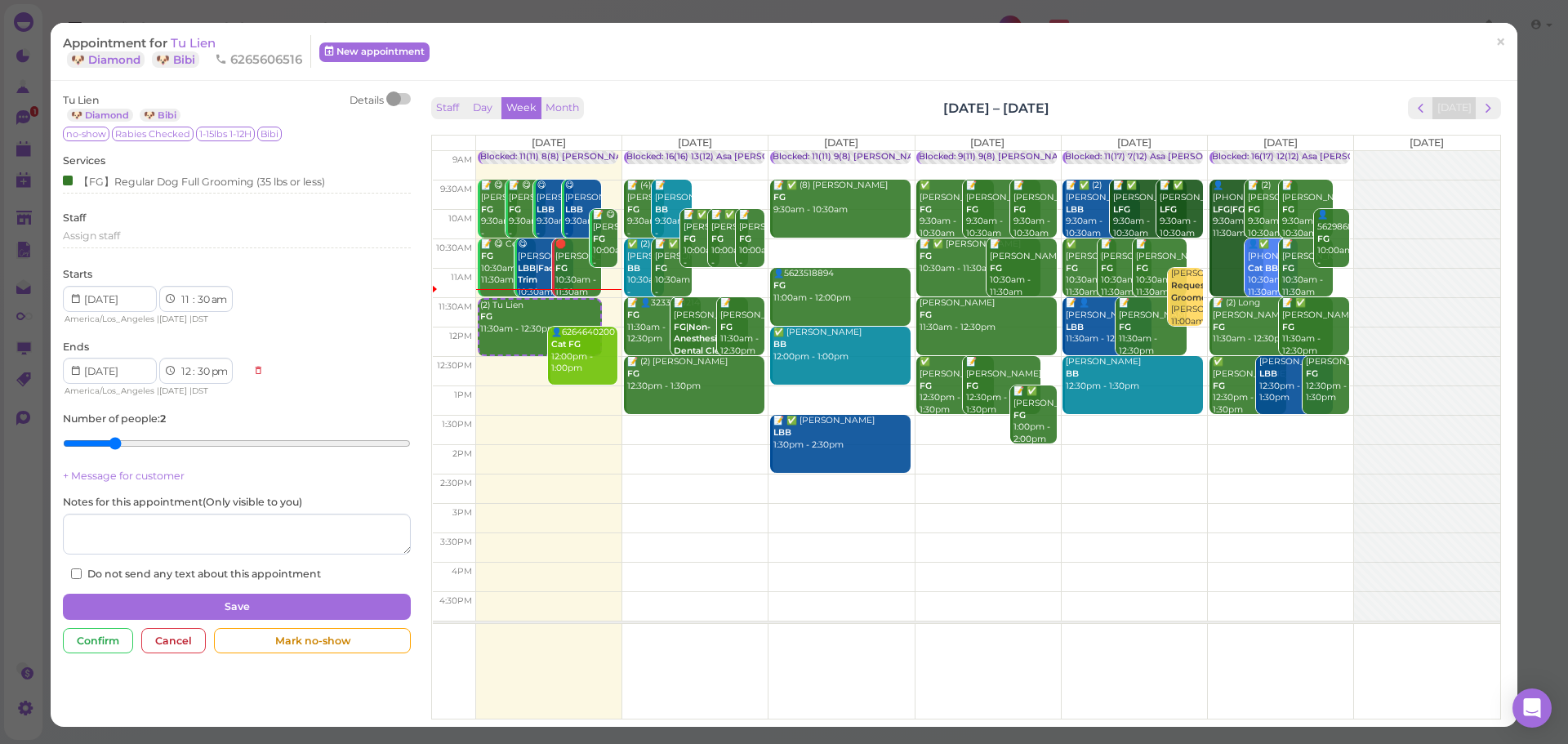
click at [1129, 125] on div "Staff Day Week Month Aug 18 – 24, 2025 Today Mon 8/18 Tue 8/19 Wed 8/20 Thu 8/2…" at bounding box center [966, 407] width 1069 height 622
click at [853, 100] on div "Staff Day Week Month Aug 18 – 24, 2025 Today" at bounding box center [966, 108] width 1069 height 22
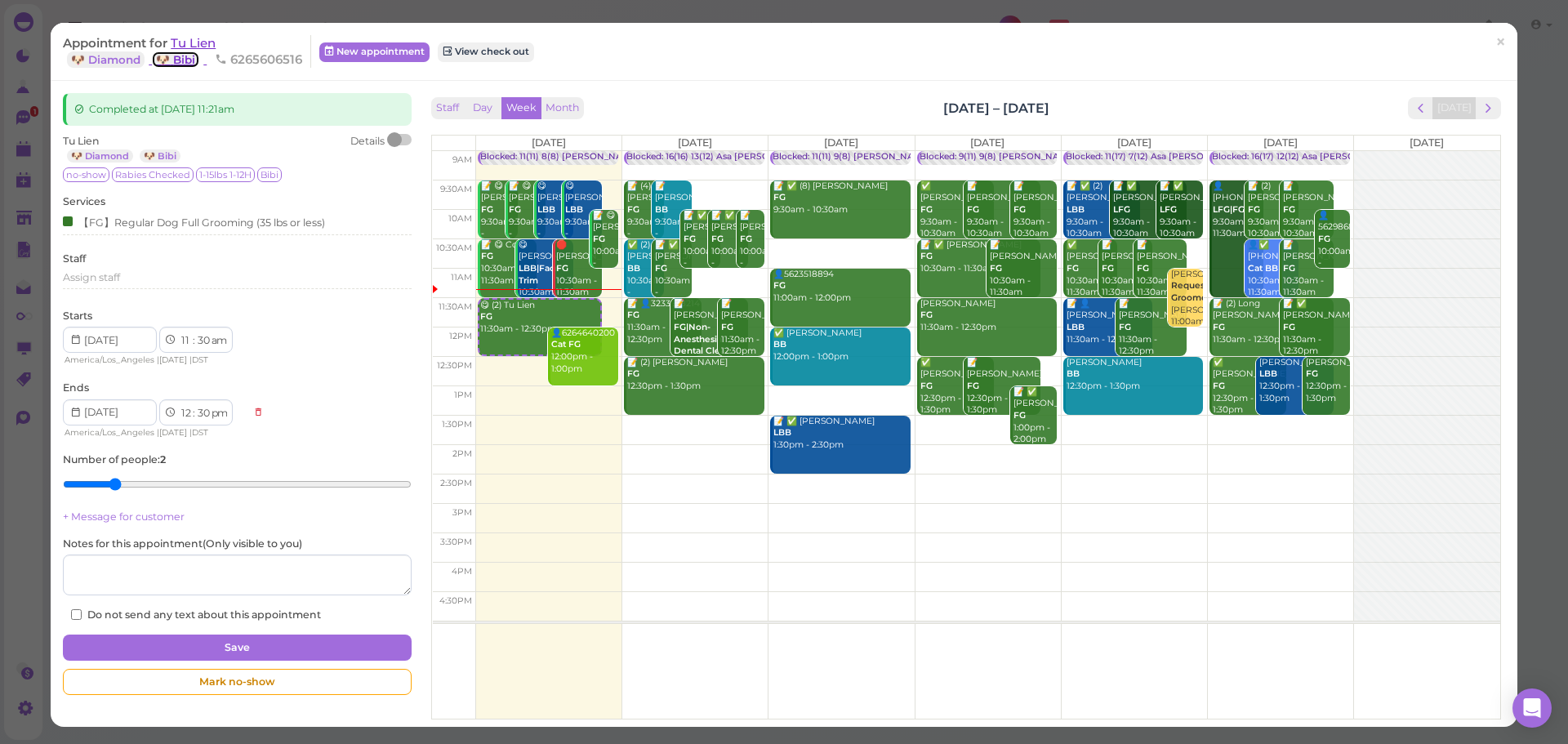
click at [173, 55] on link "🐶 Bibi" at bounding box center [175, 59] width 47 height 16
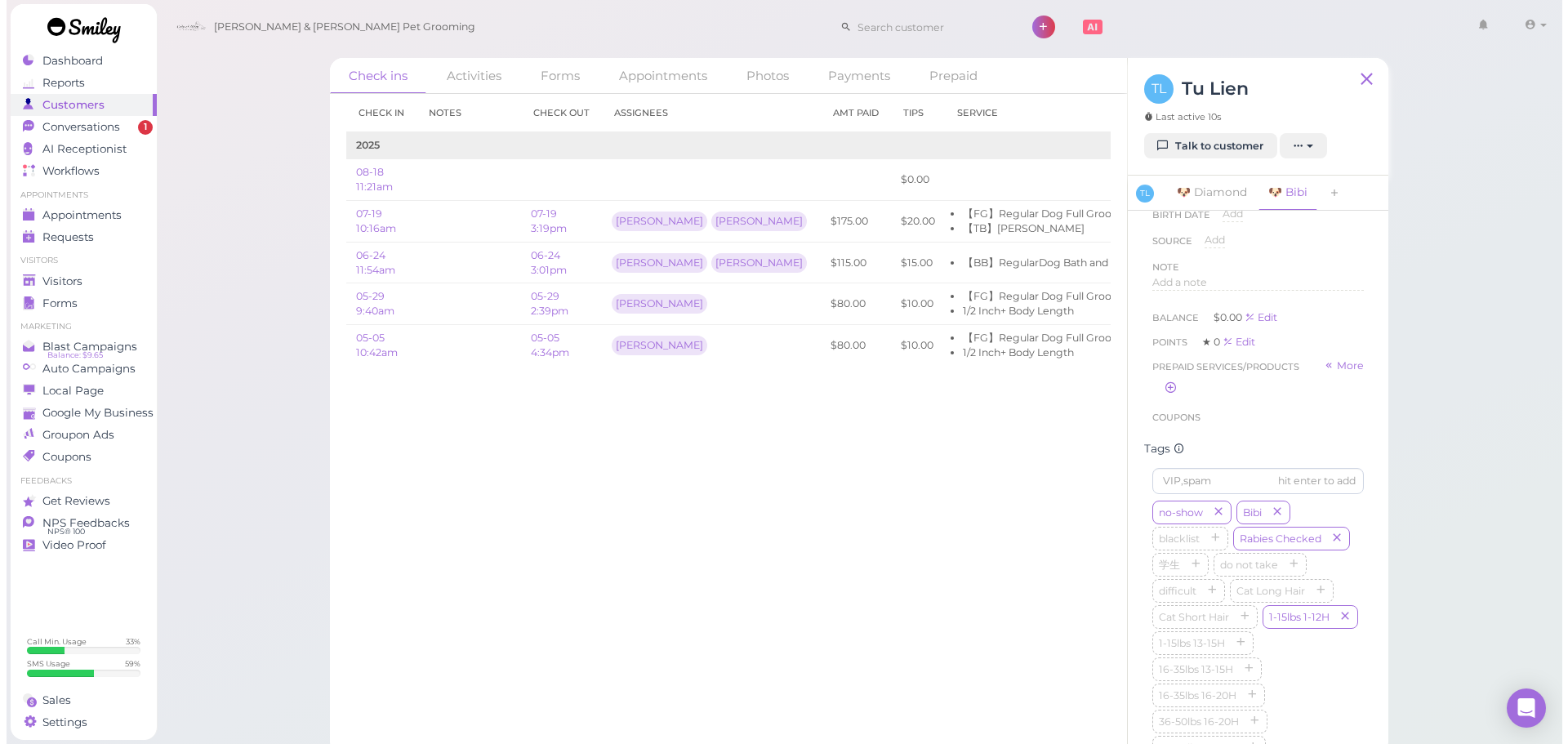
scroll to position [577, 0]
click at [957, 555] on div "Check in Notes Check out Assignees Amt Paid Tips Service 2025 08-18 11:21am $0.…" at bounding box center [721, 419] width 797 height 650
drag, startPoint x: 784, startPoint y: 457, endPoint x: 799, endPoint y: 460, distance: 15.3
click at [786, 457] on div "Check in Notes Check out Assignees Amt Paid Tips Service 2025 08-18 11:21am $0.…" at bounding box center [721, 419] width 797 height 650
click at [906, 565] on div "Check in Notes Check out Assignees Amt Paid Tips Service 2025 08-18 11:21am $0.…" at bounding box center [721, 419] width 797 height 650
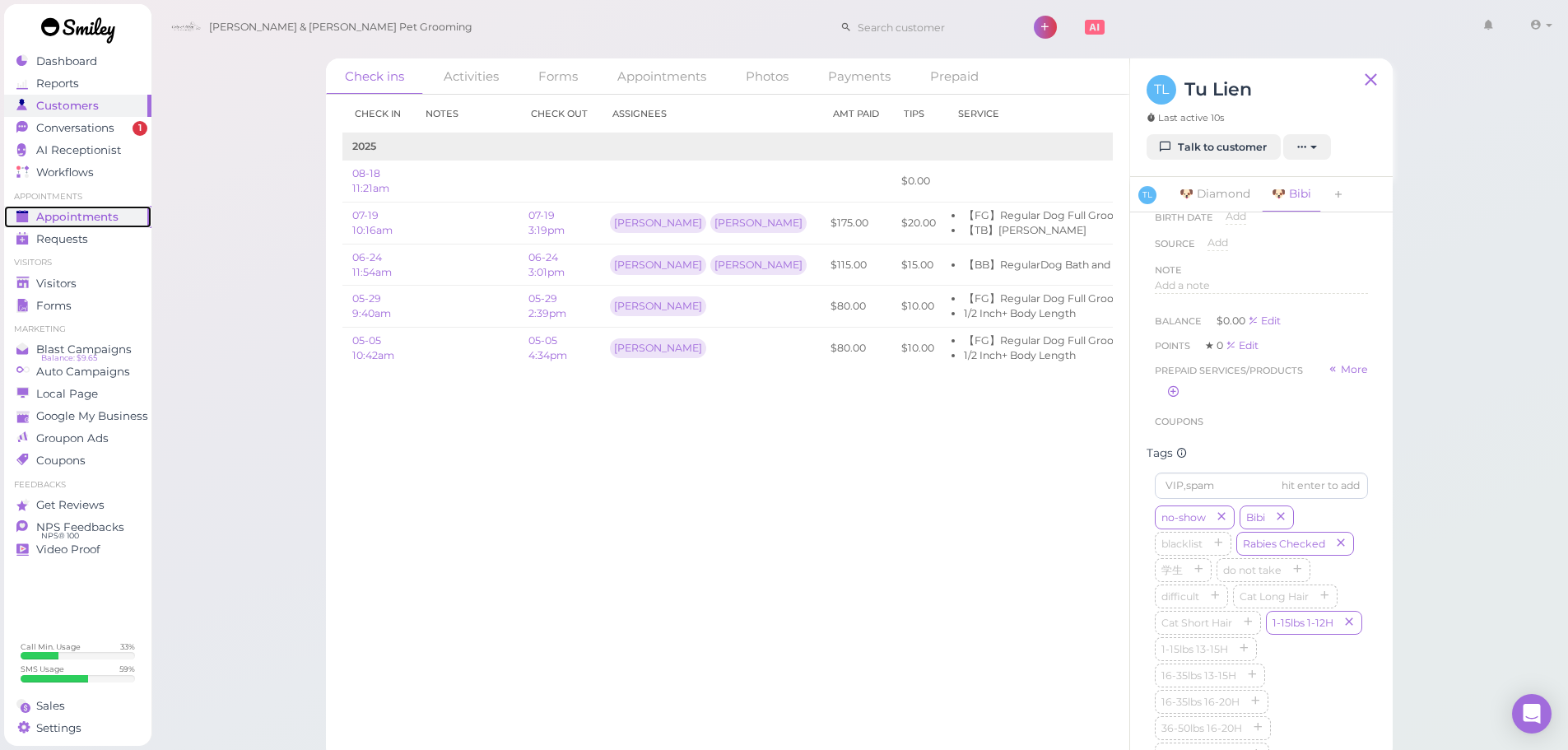
click at [129, 210] on div "Appointments" at bounding box center [76, 216] width 119 height 14
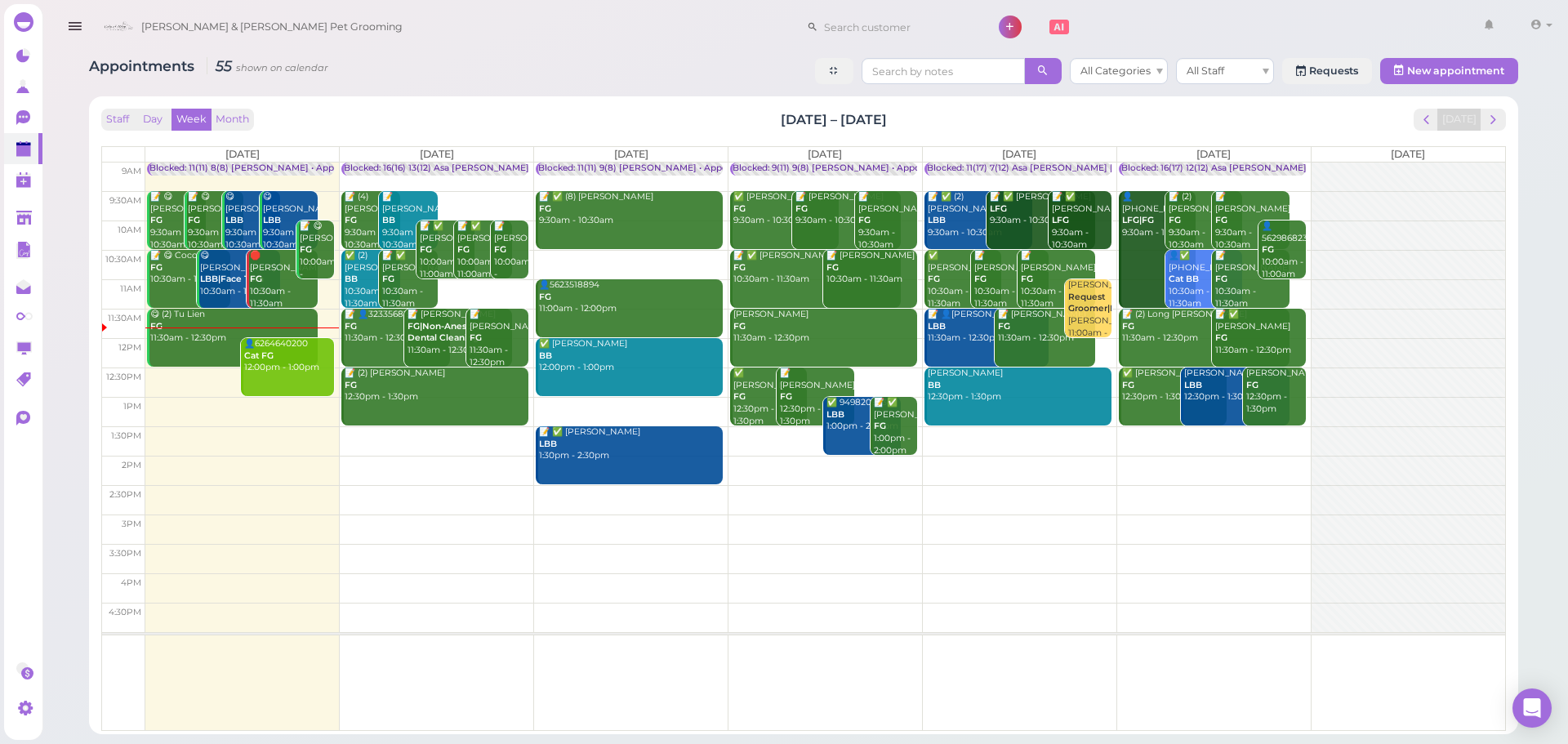
click at [986, 432] on td at bounding box center [826, 440] width 1360 height 29
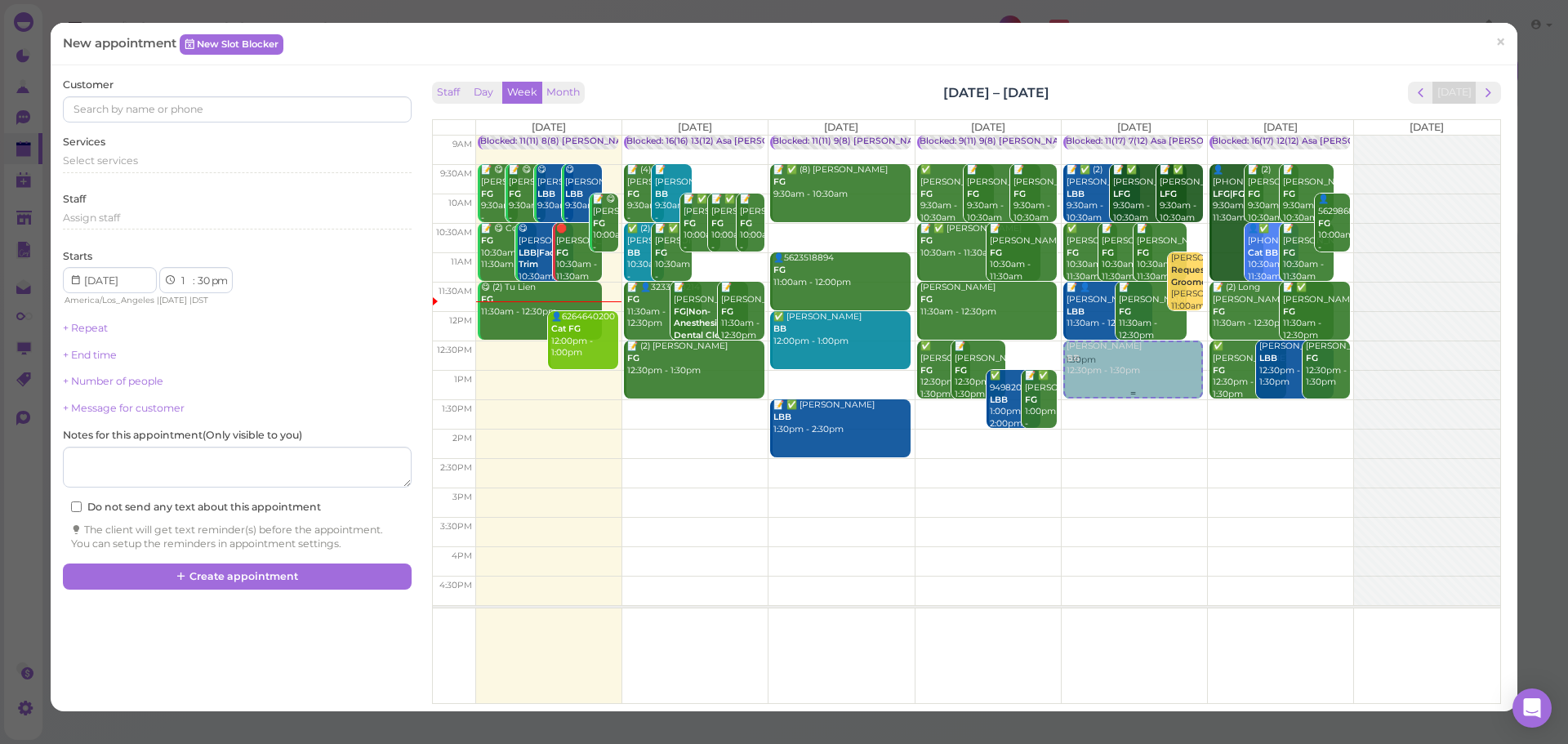
drag, startPoint x: 1153, startPoint y: 426, endPoint x: 1151, endPoint y: 368, distance: 58.0
click at [1151, 136] on div "1:30pm Blocked: 11(17) 7(12) Asa Emma Rebecca • Appointment 📝 ✅ (2) Kieran Medi…" at bounding box center [1134, 136] width 146 height 0
select select "12"
click at [136, 136] on div "Services Select services" at bounding box center [237, 157] width 348 height 45
click at [134, 158] on span "Select services" at bounding box center [100, 160] width 75 height 13
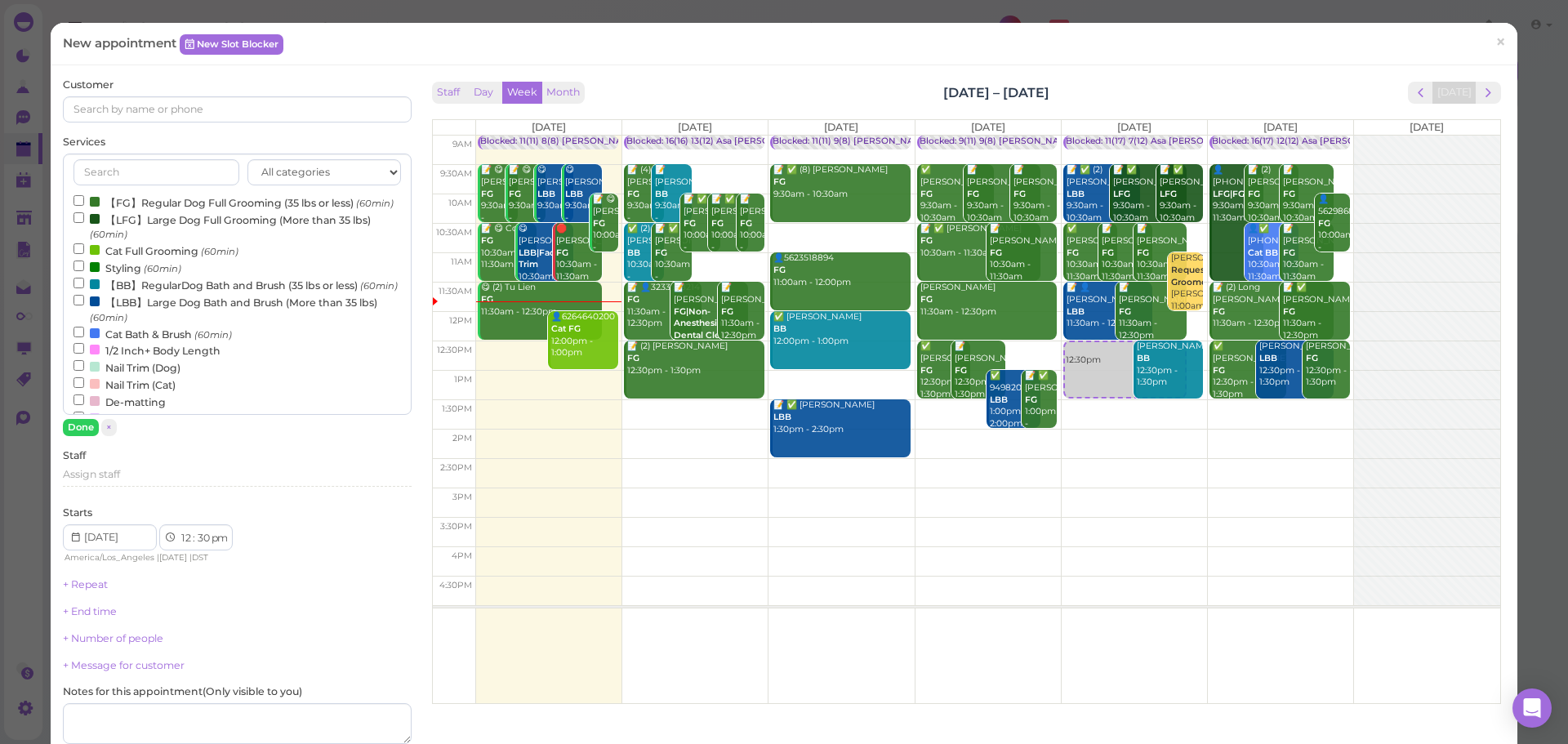
click at [140, 202] on label "【FG】Regular Dog Full Grooming (35 lbs or less) (60min)" at bounding box center [233, 202] width 320 height 17
click at [84, 202] on input "【FG】Regular Dog Full Grooming (35 lbs or less) (60min)" at bounding box center [78, 200] width 11 height 11
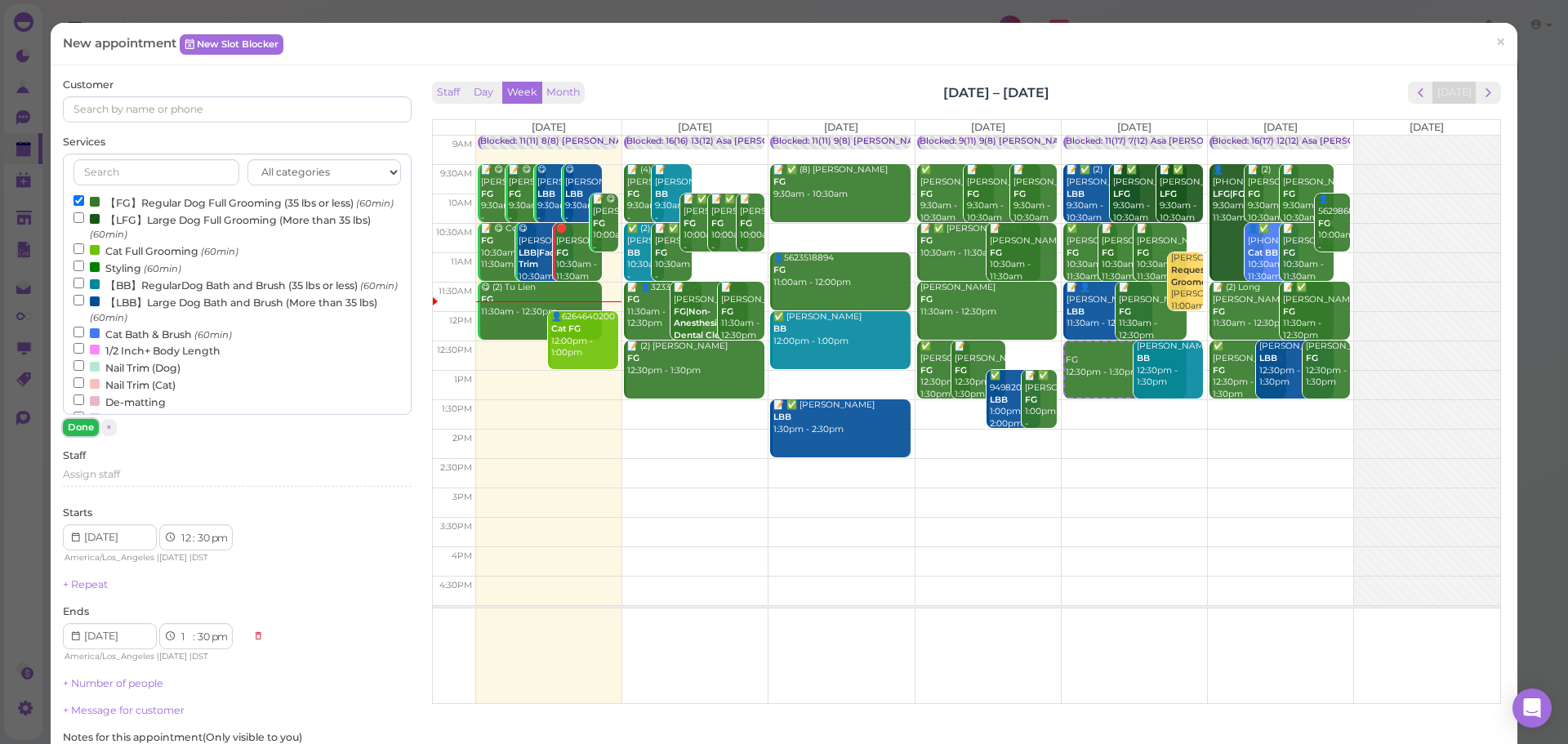
click at [79, 428] on button "Done" at bounding box center [81, 428] width 36 height 17
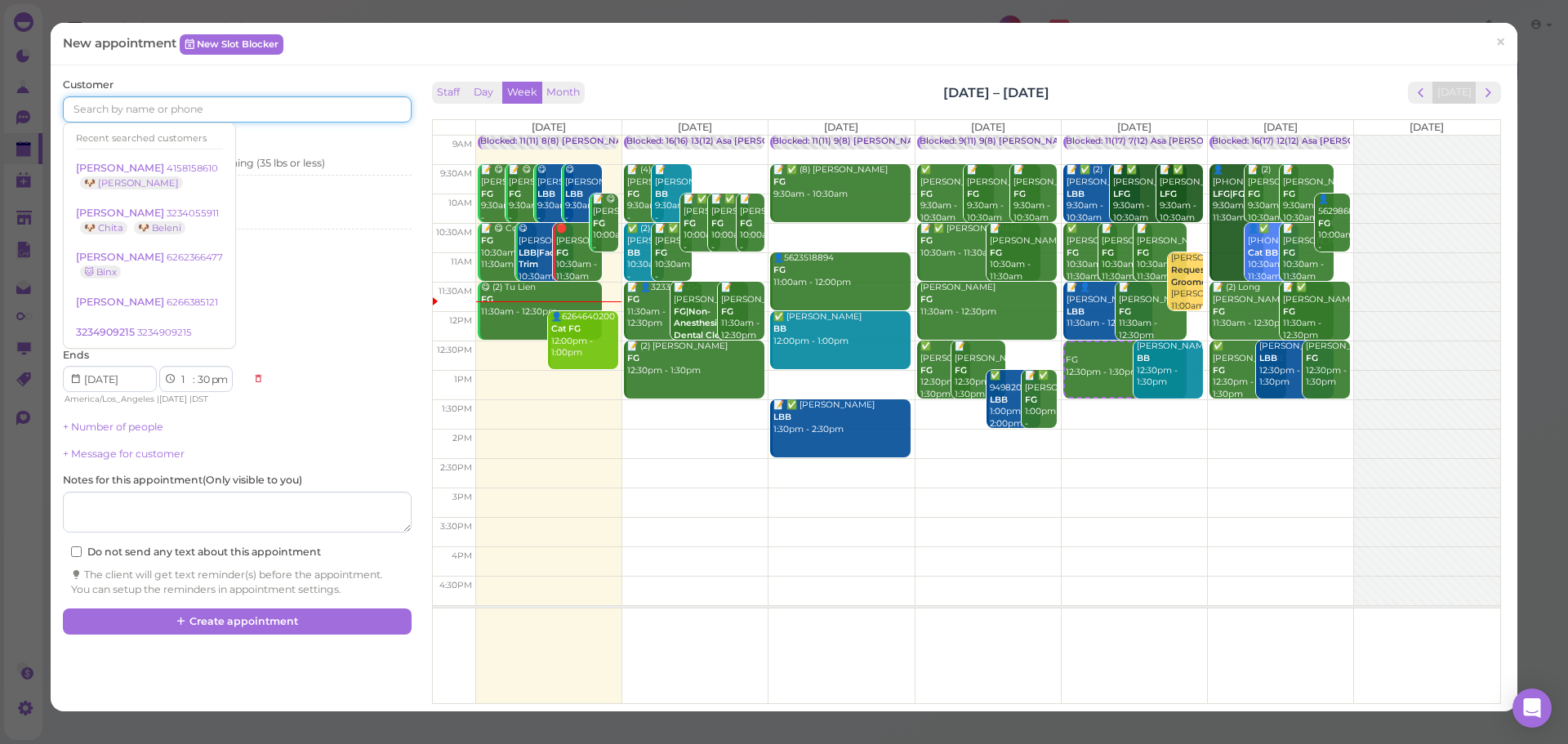
click at [227, 105] on input at bounding box center [237, 109] width 348 height 26
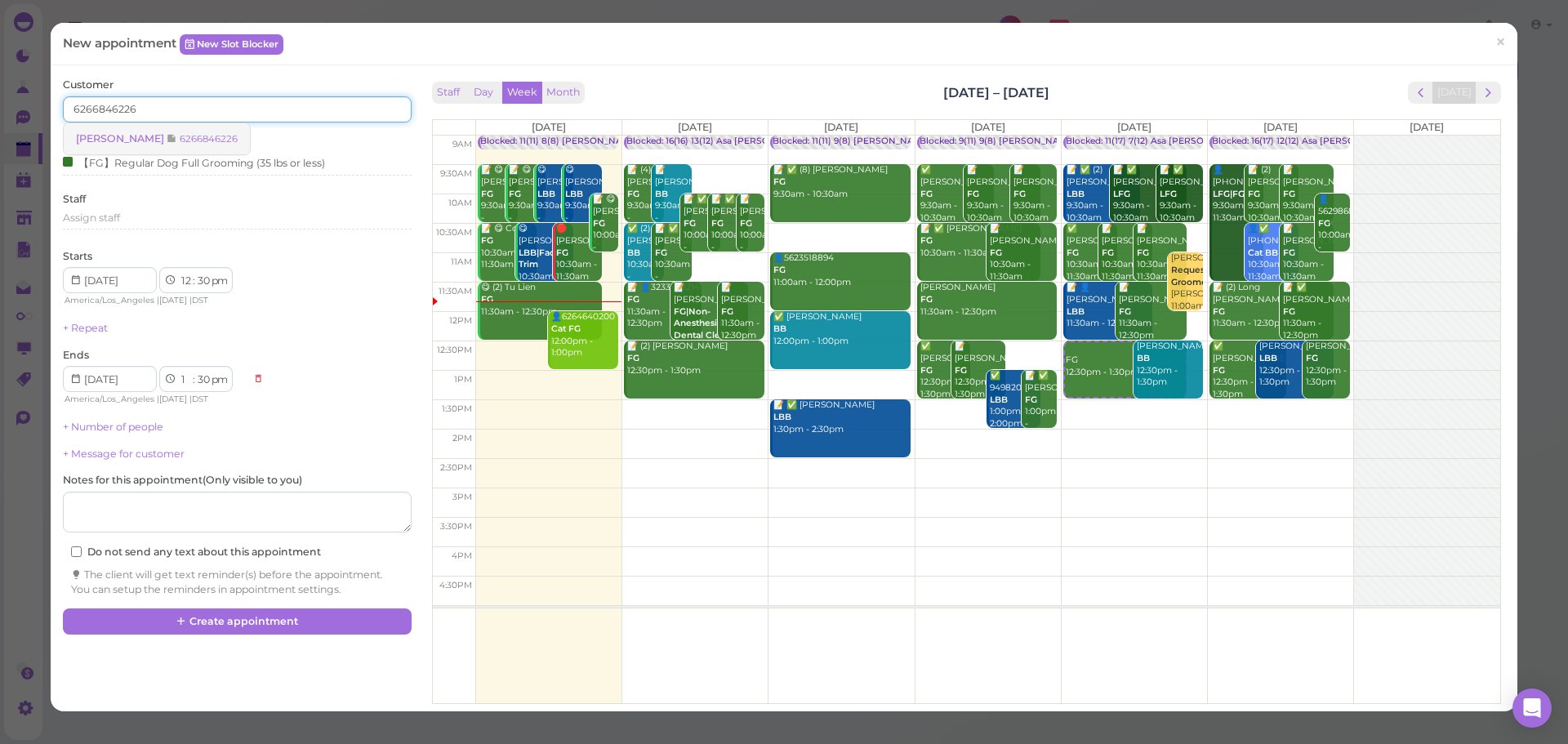
type input "6266846226"
click at [203, 127] on link "Sherry Keung 6266846226" at bounding box center [157, 139] width 186 height 31
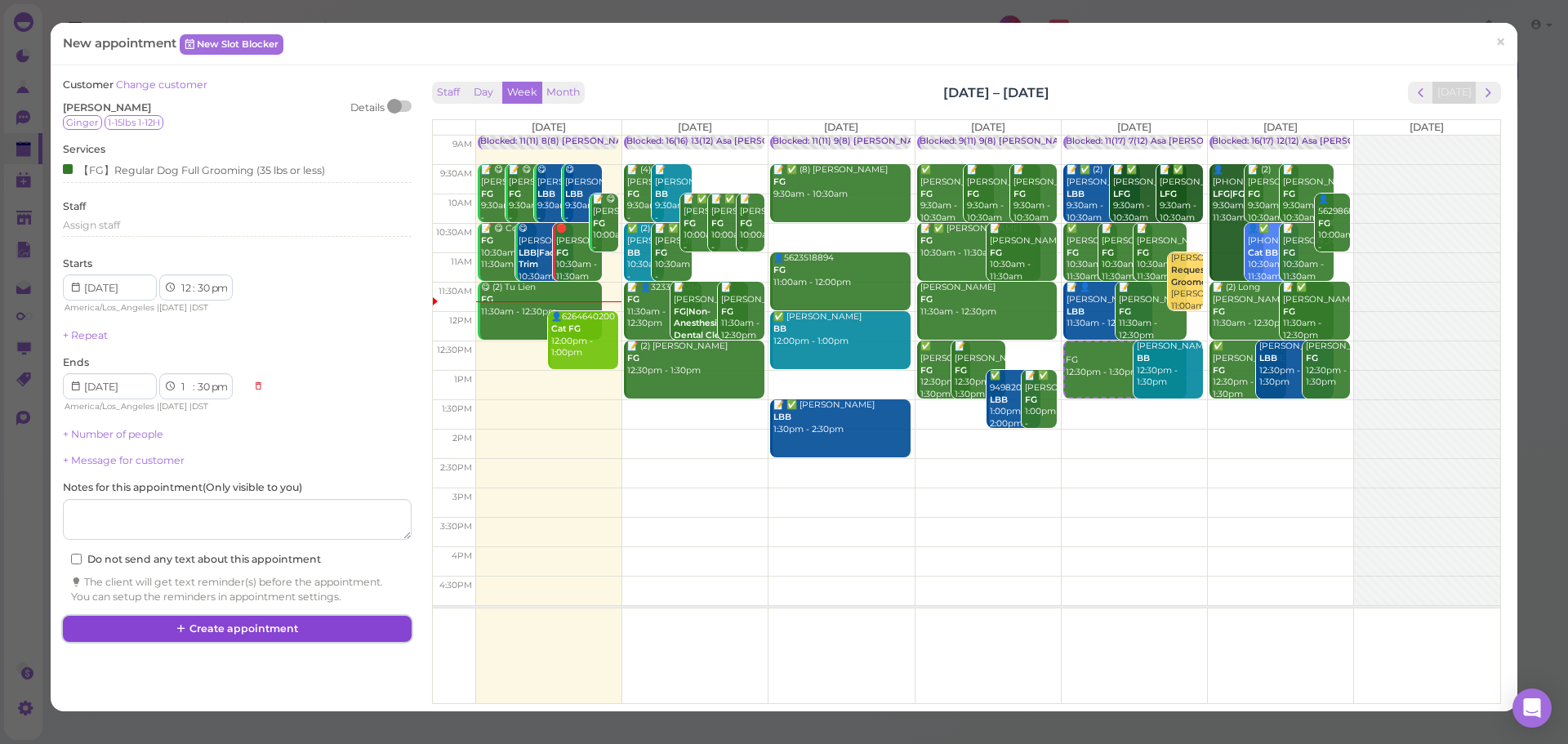
click at [353, 623] on button "Create appointment" at bounding box center [237, 629] width 348 height 26
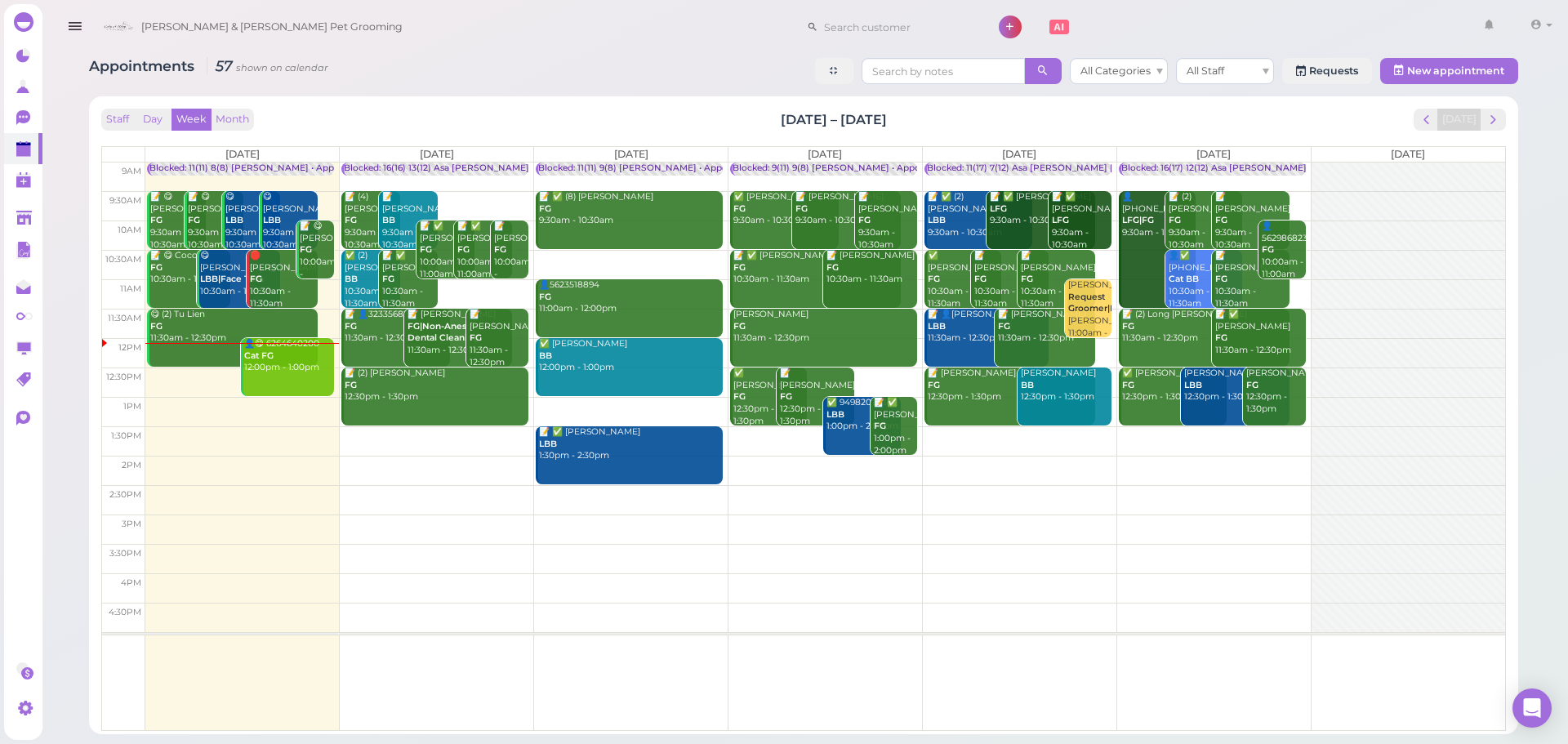
click at [1103, 119] on div "Staff Day Week Month Aug 18 – 24, 2025 Today" at bounding box center [803, 120] width 1405 height 22
click at [1489, 120] on span "next" at bounding box center [1493, 120] width 15 height 15
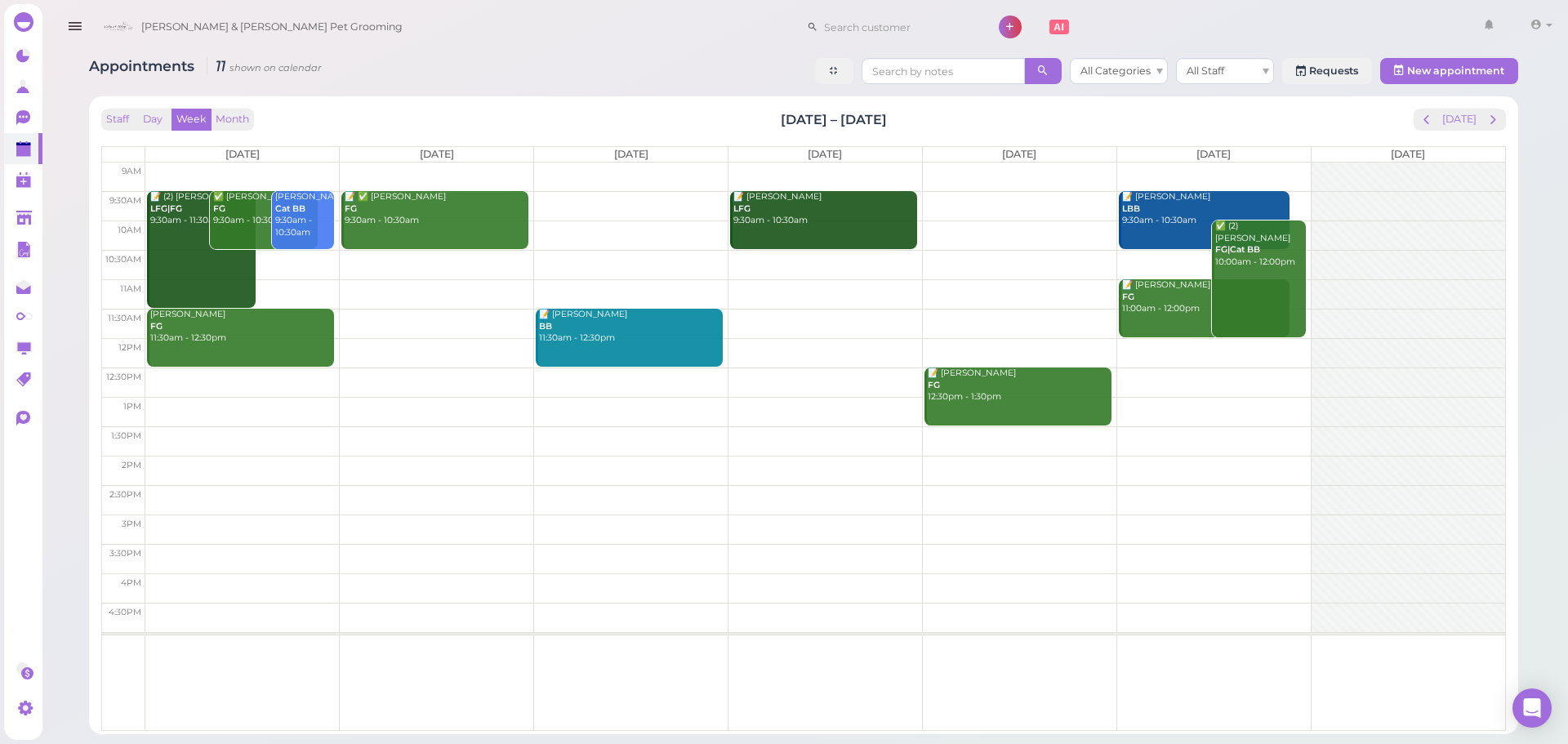
click at [408, 257] on td at bounding box center [826, 264] width 1360 height 29
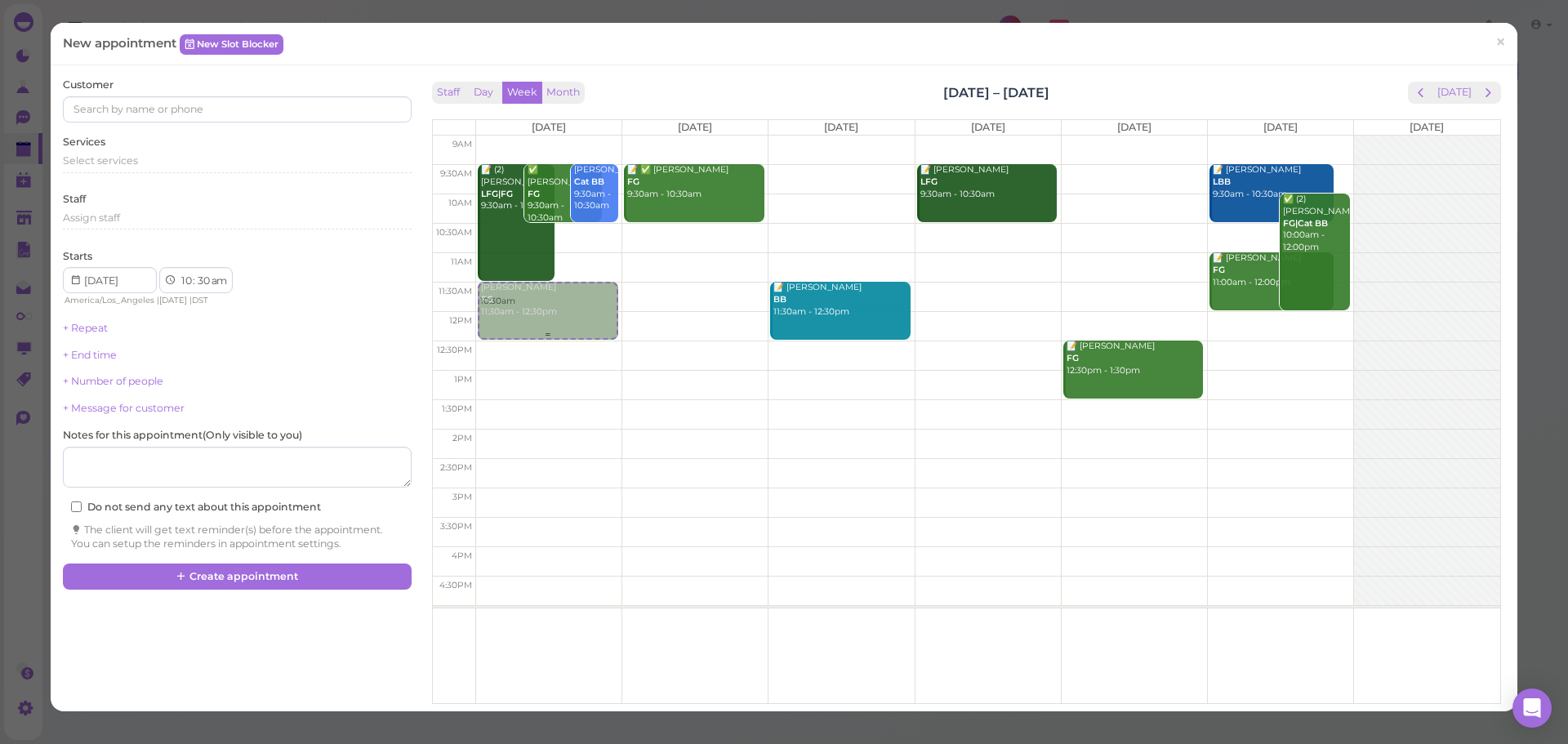
drag, startPoint x: 667, startPoint y: 252, endPoint x: 510, endPoint y: 314, distance: 168.8
click at [510, 136] on tr "10:30am 📝 (2) Nancy Landaverde LFG|FG 9:30am - 11:30am ✅ De Gonzalez FG 9:30am …" at bounding box center [966, 136] width 1067 height 0
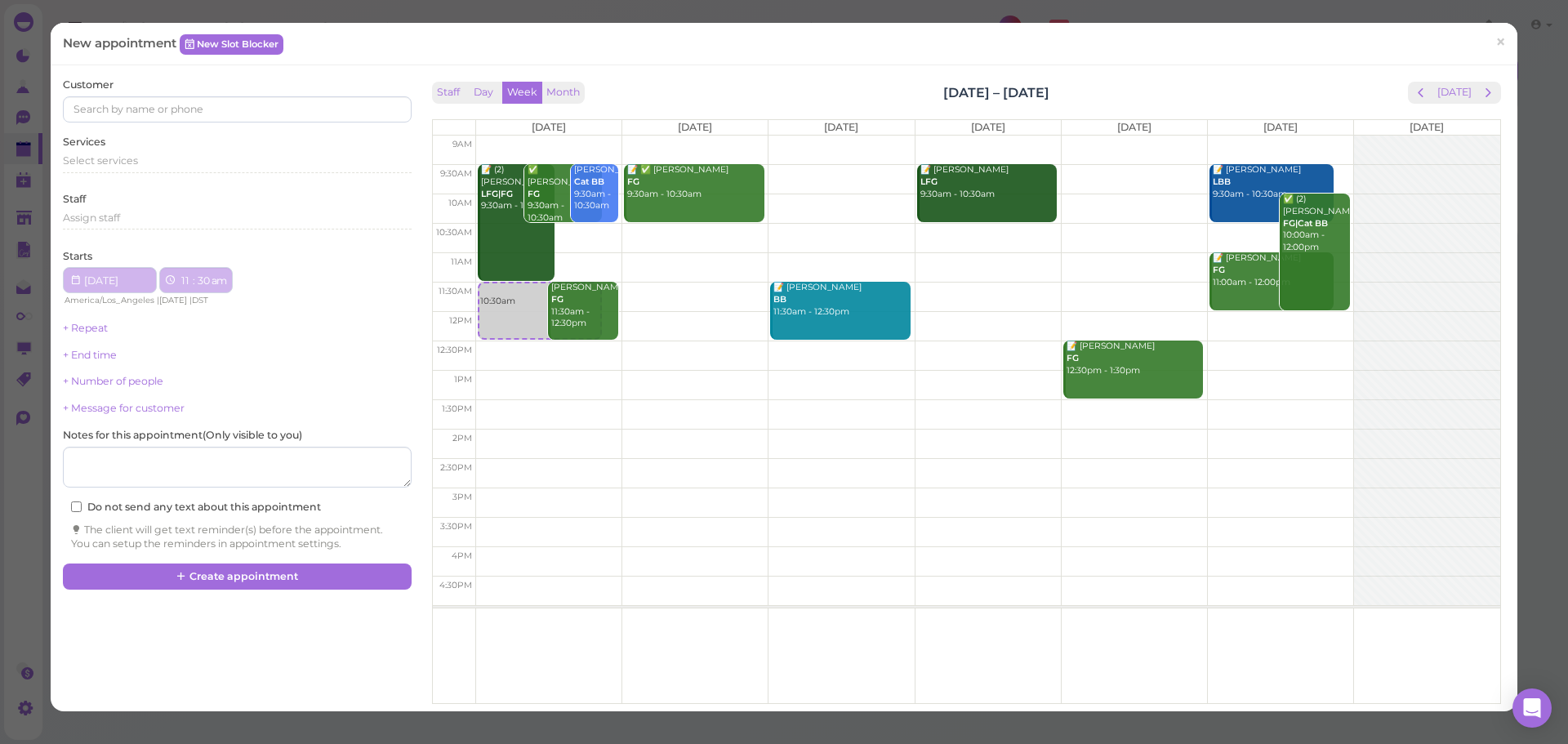
type input "[DATE]"
select select "11"
click at [200, 166] on div "Select services" at bounding box center [237, 160] width 348 height 14
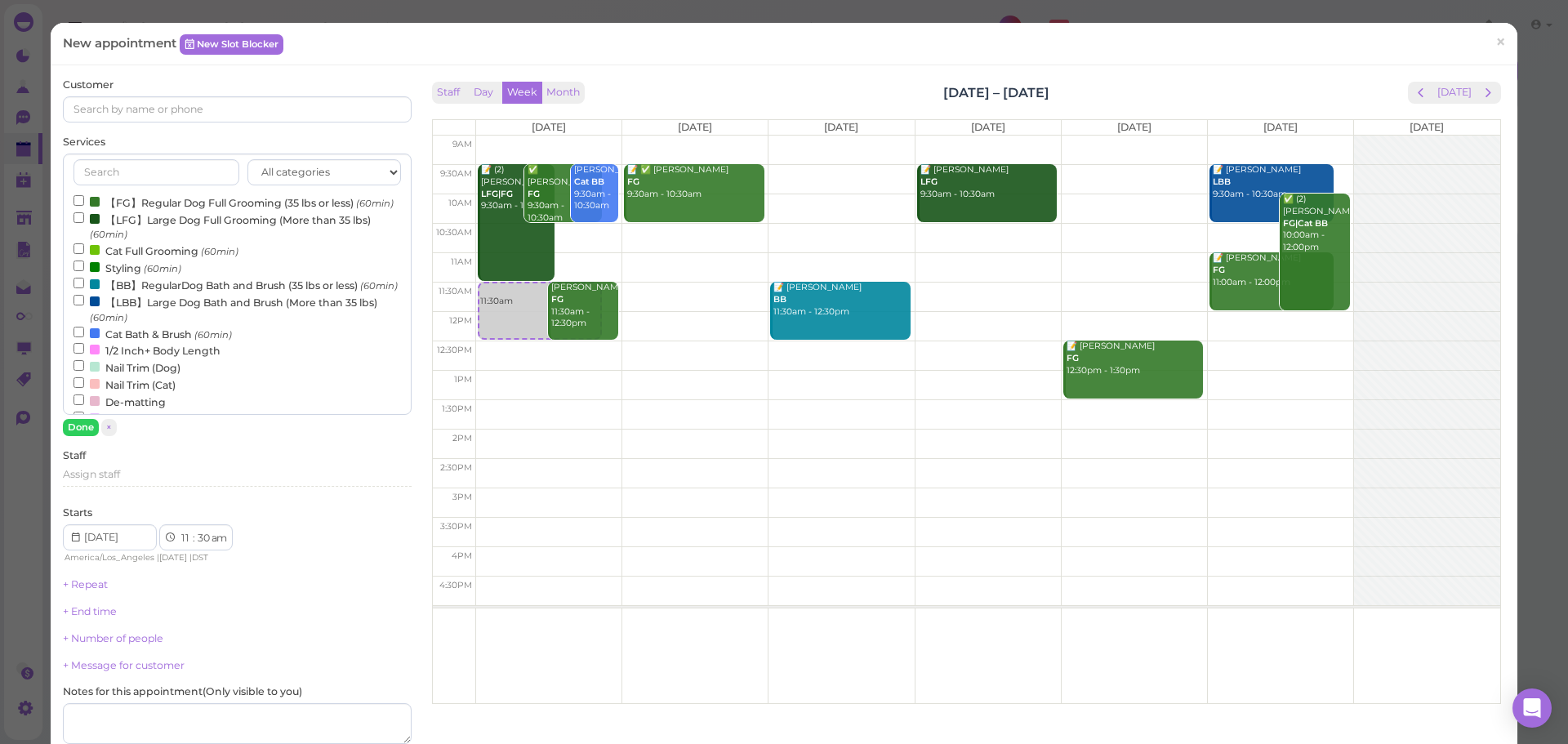
click at [167, 204] on label "【FG】Regular Dog Full Grooming (35 lbs or less) (60min)" at bounding box center [233, 202] width 320 height 17
click at [84, 204] on input "【FG】Regular Dog Full Grooming (35 lbs or less) (60min)" at bounding box center [78, 200] width 11 height 11
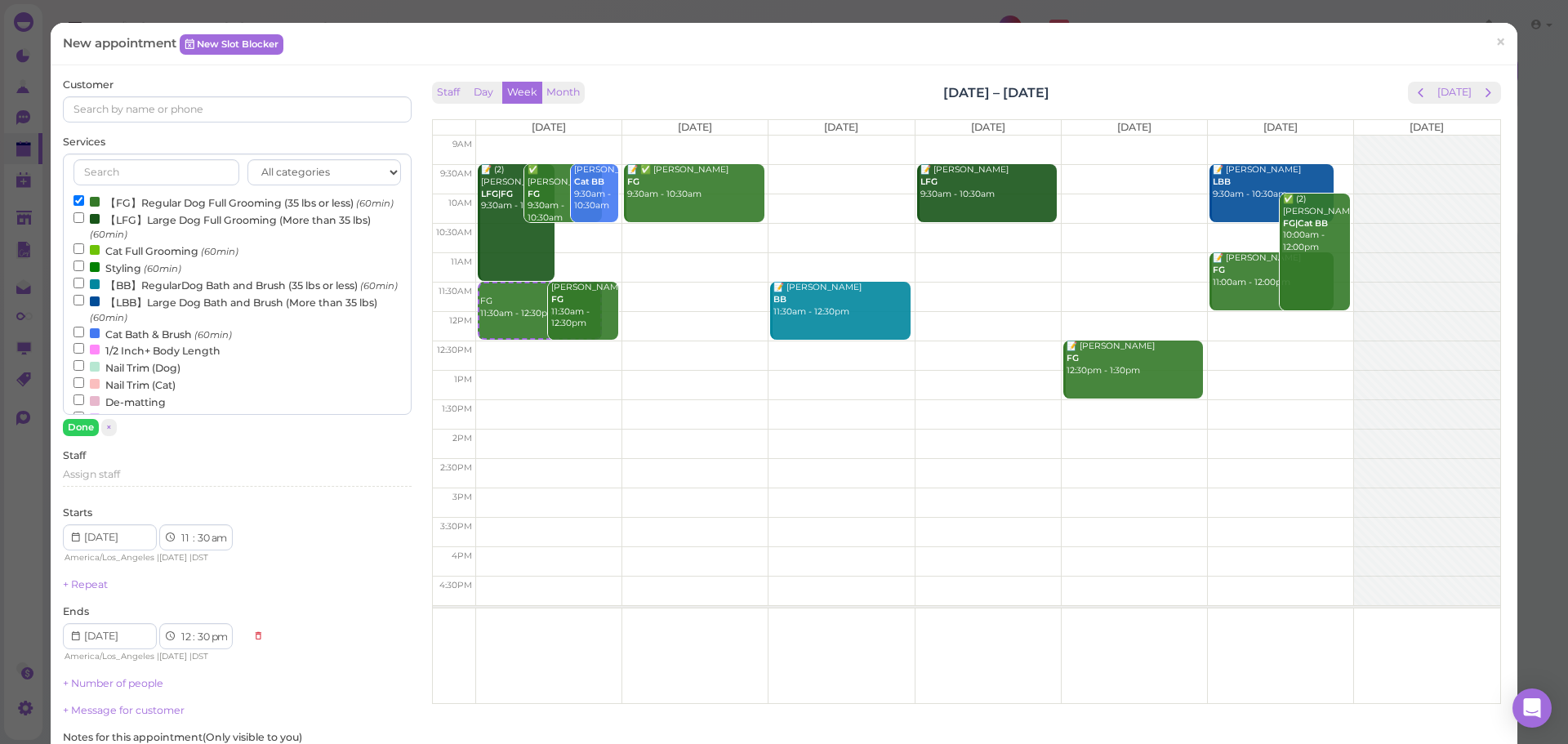
click at [104, 204] on label "【FG】Regular Dog Full Grooming (35 lbs or less) (60min)" at bounding box center [233, 202] width 320 height 17
click at [84, 204] on input "【FG】Regular Dog Full Grooming (35 lbs or less) (60min)" at bounding box center [78, 200] width 11 height 11
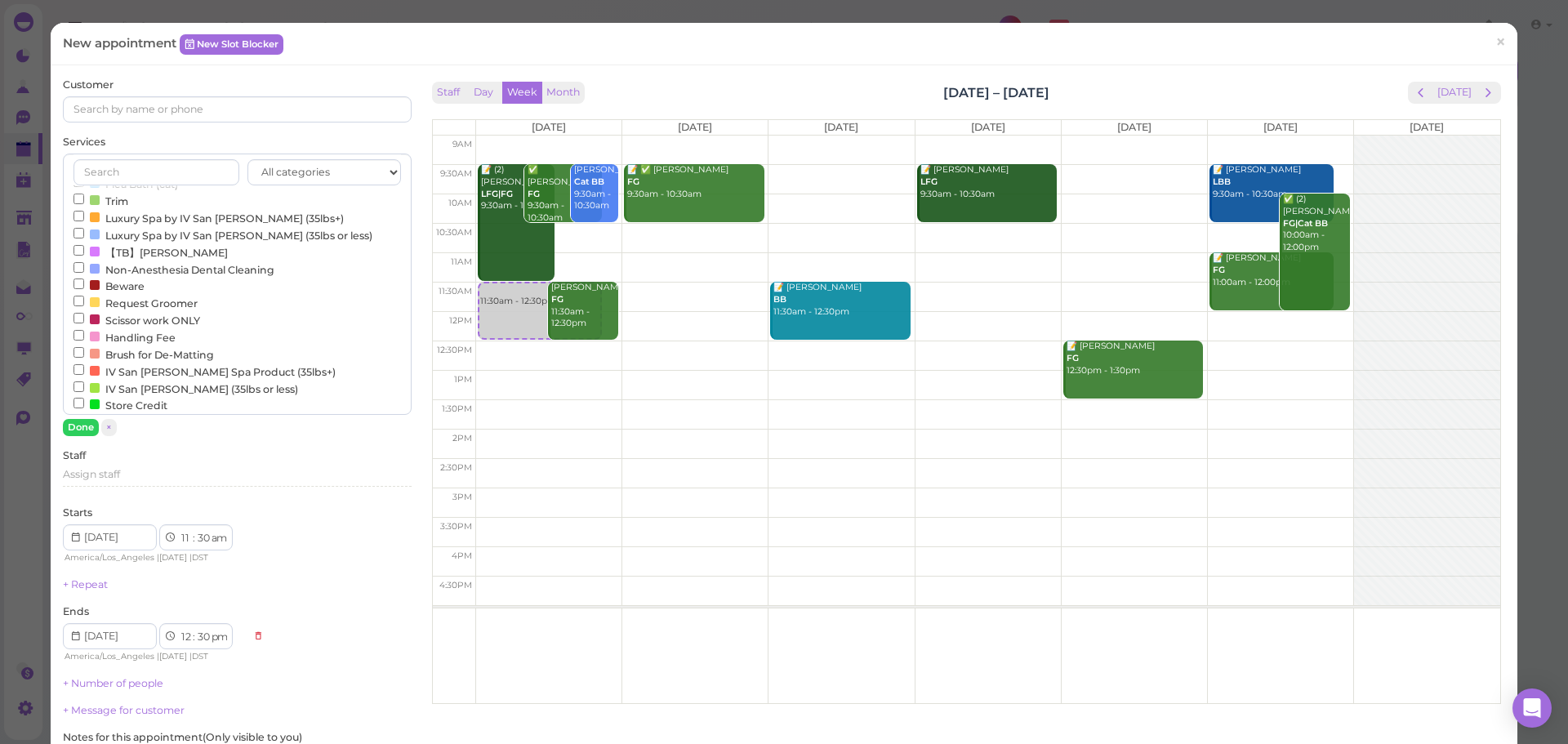
click at [101, 311] on label "Request Groomer" at bounding box center [135, 302] width 124 height 17
click at [84, 306] on input "Request Groomer" at bounding box center [78, 300] width 11 height 11
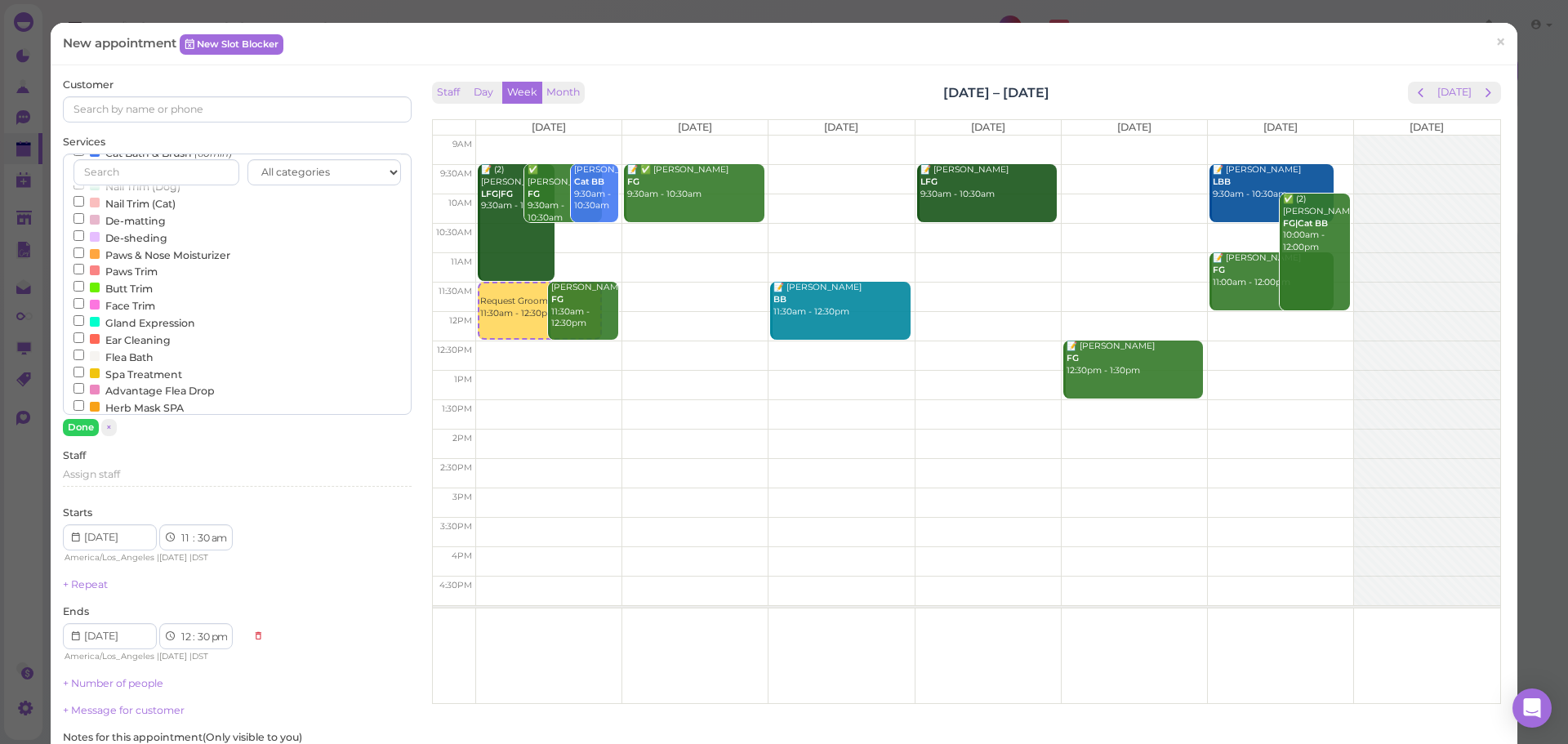
scroll to position [0, 0]
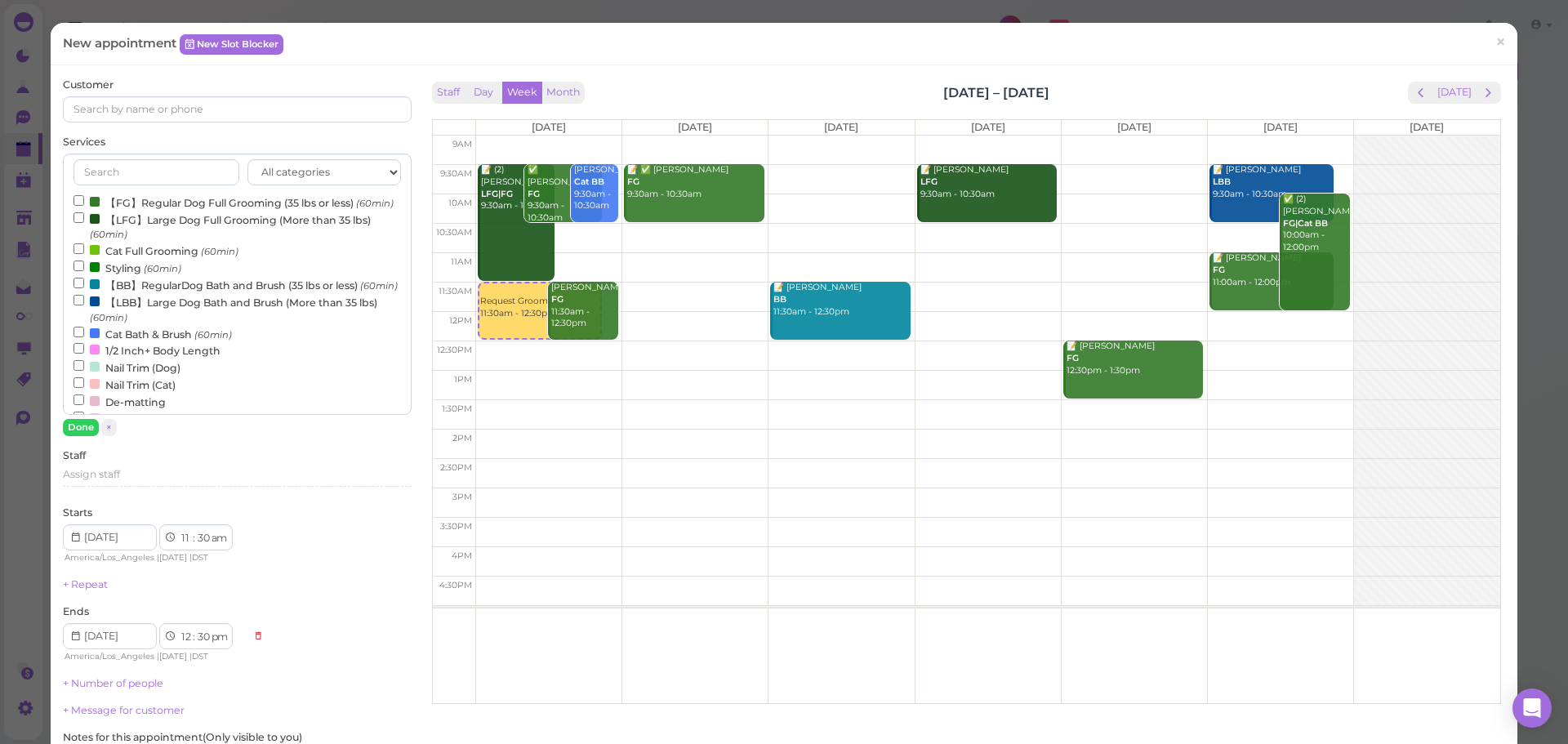
click at [140, 196] on label "【FG】Regular Dog Full Grooming (35 lbs or less) (60min)" at bounding box center [233, 202] width 320 height 17
click at [84, 196] on input "【FG】Regular Dog Full Grooming (35 lbs or less) (60min)" at bounding box center [78, 200] width 11 height 11
click at [79, 426] on button "Done" at bounding box center [81, 428] width 36 height 17
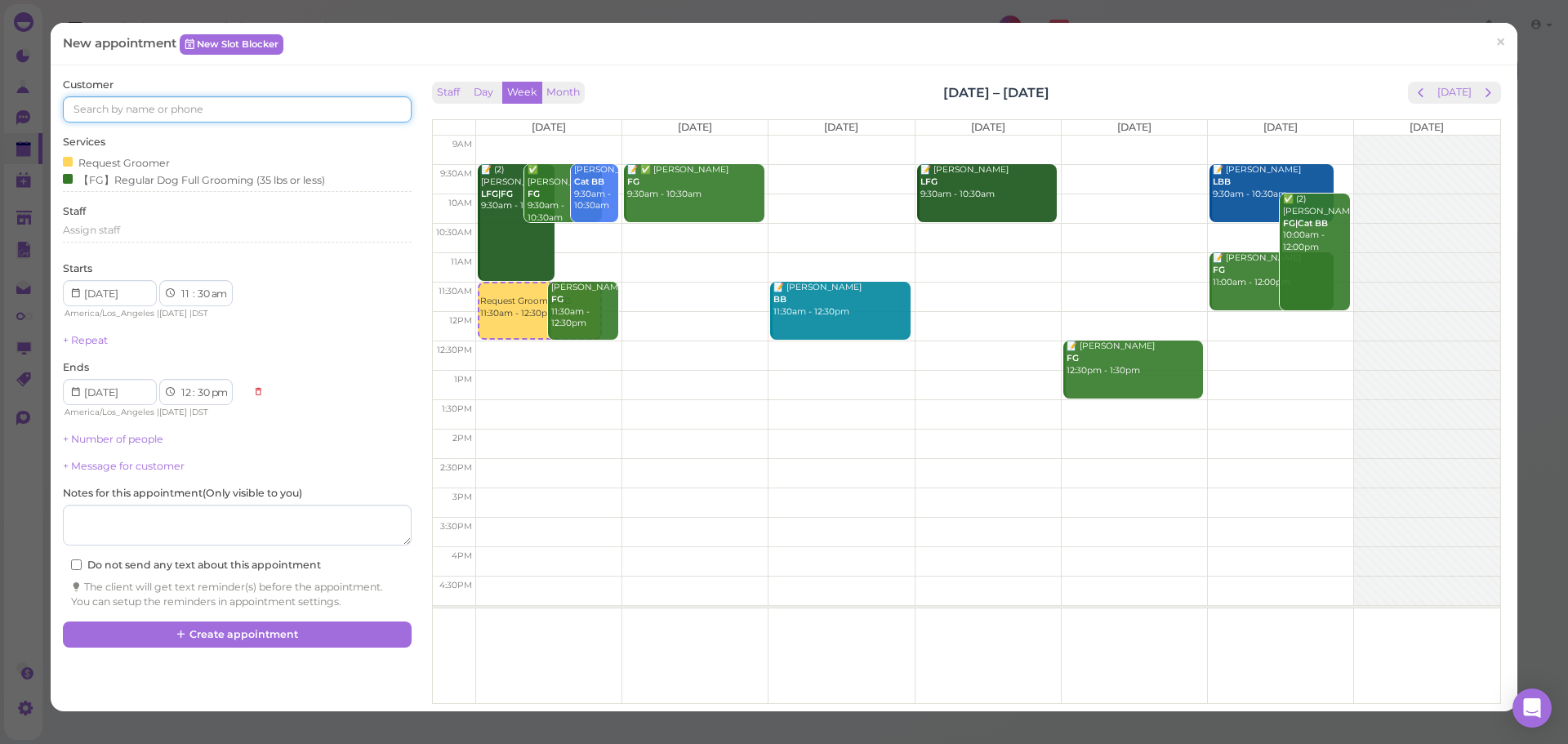
click at [170, 112] on input at bounding box center [237, 109] width 348 height 26
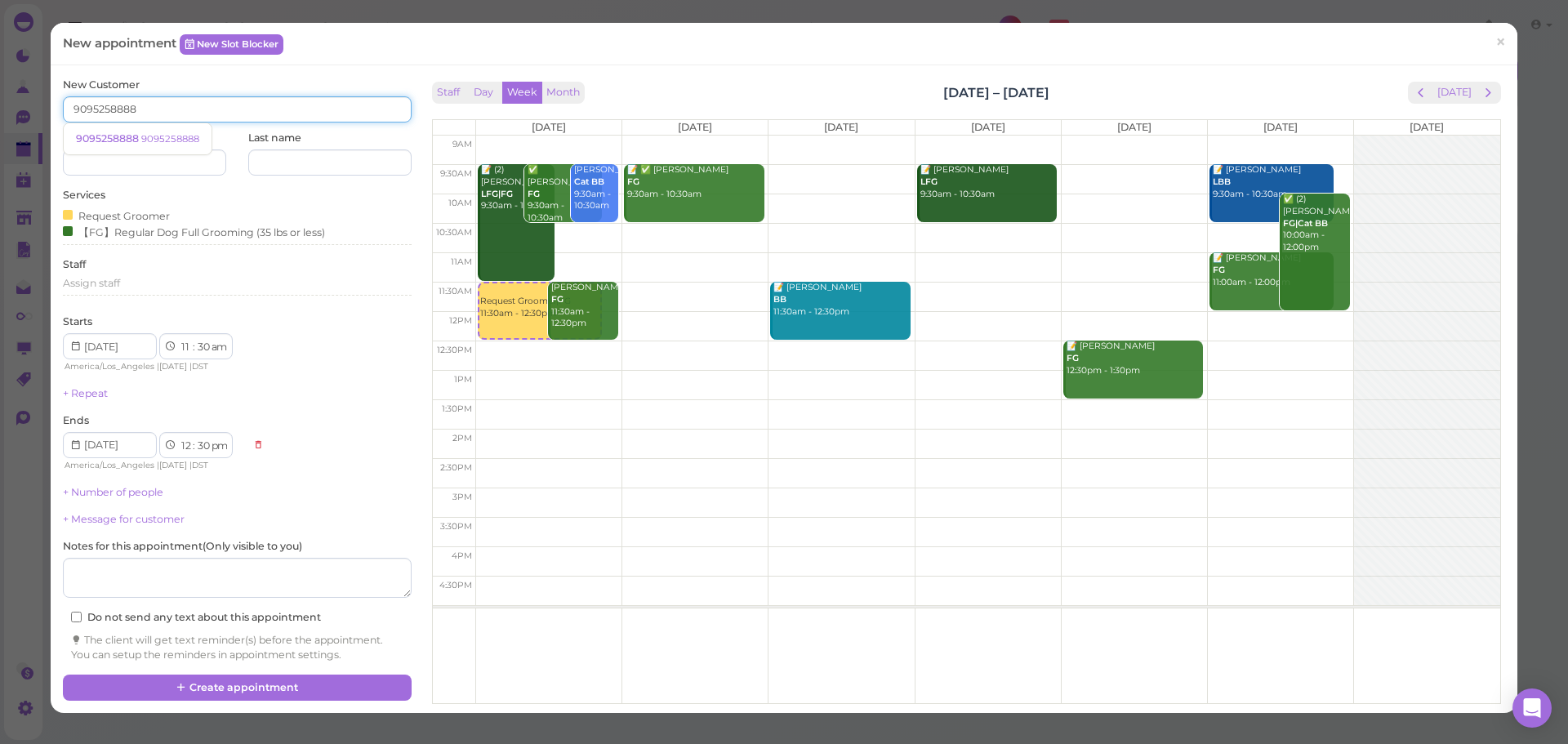
type input "9095258888"
click at [170, 151] on link "9095258888 9095258888" at bounding box center [138, 139] width 148 height 31
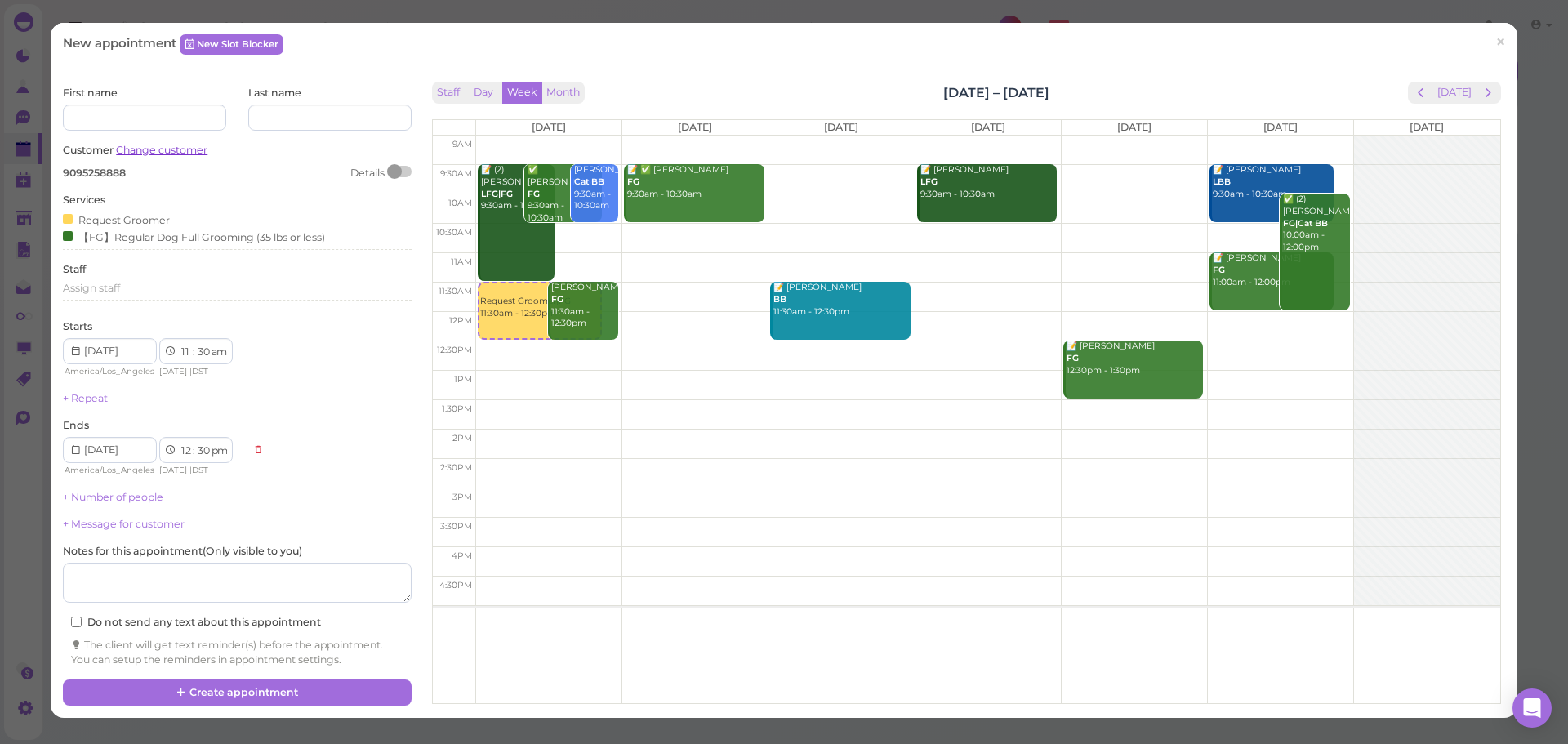
click at [168, 153] on link "Change customer" at bounding box center [162, 150] width 92 height 13
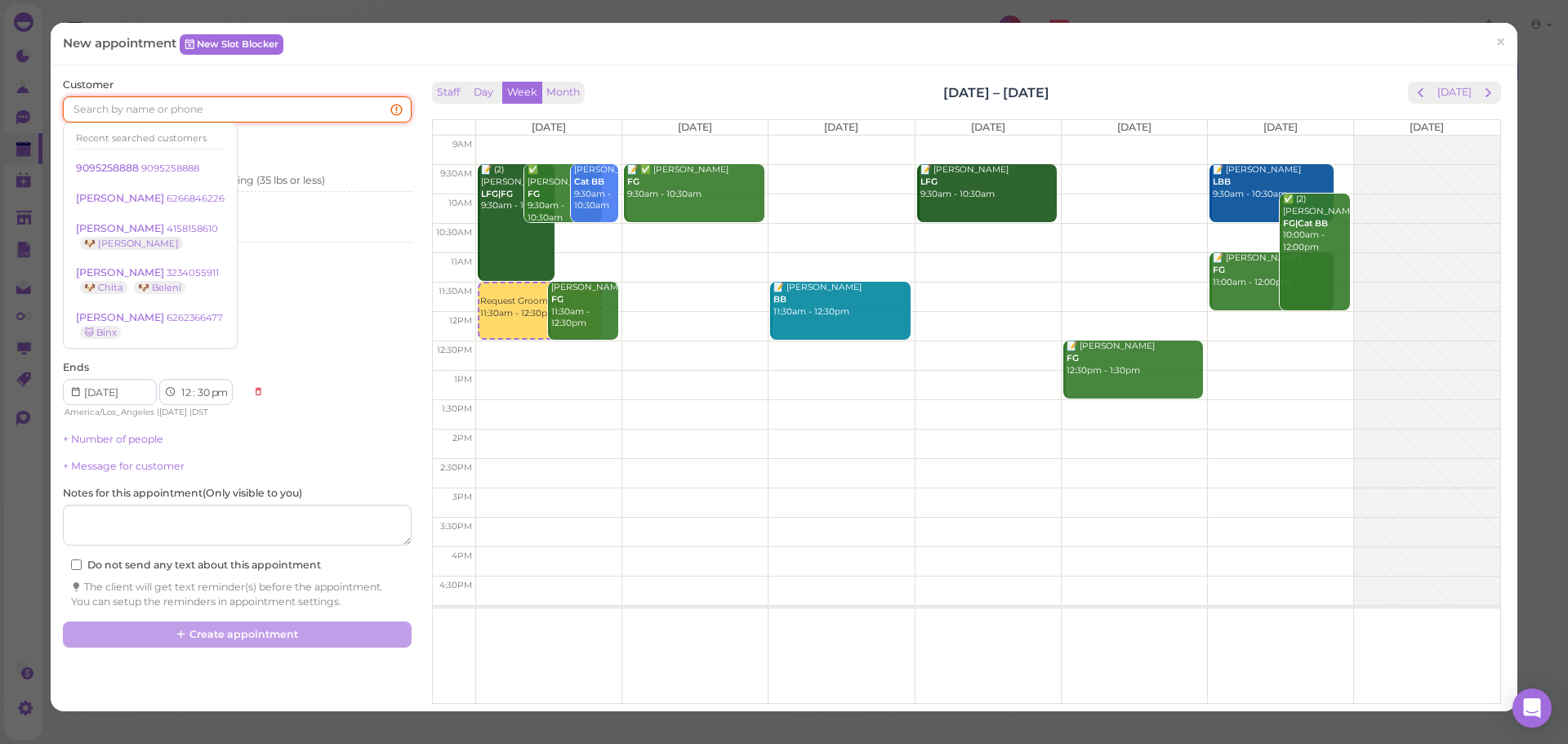
click at [178, 120] on input at bounding box center [237, 109] width 348 height 26
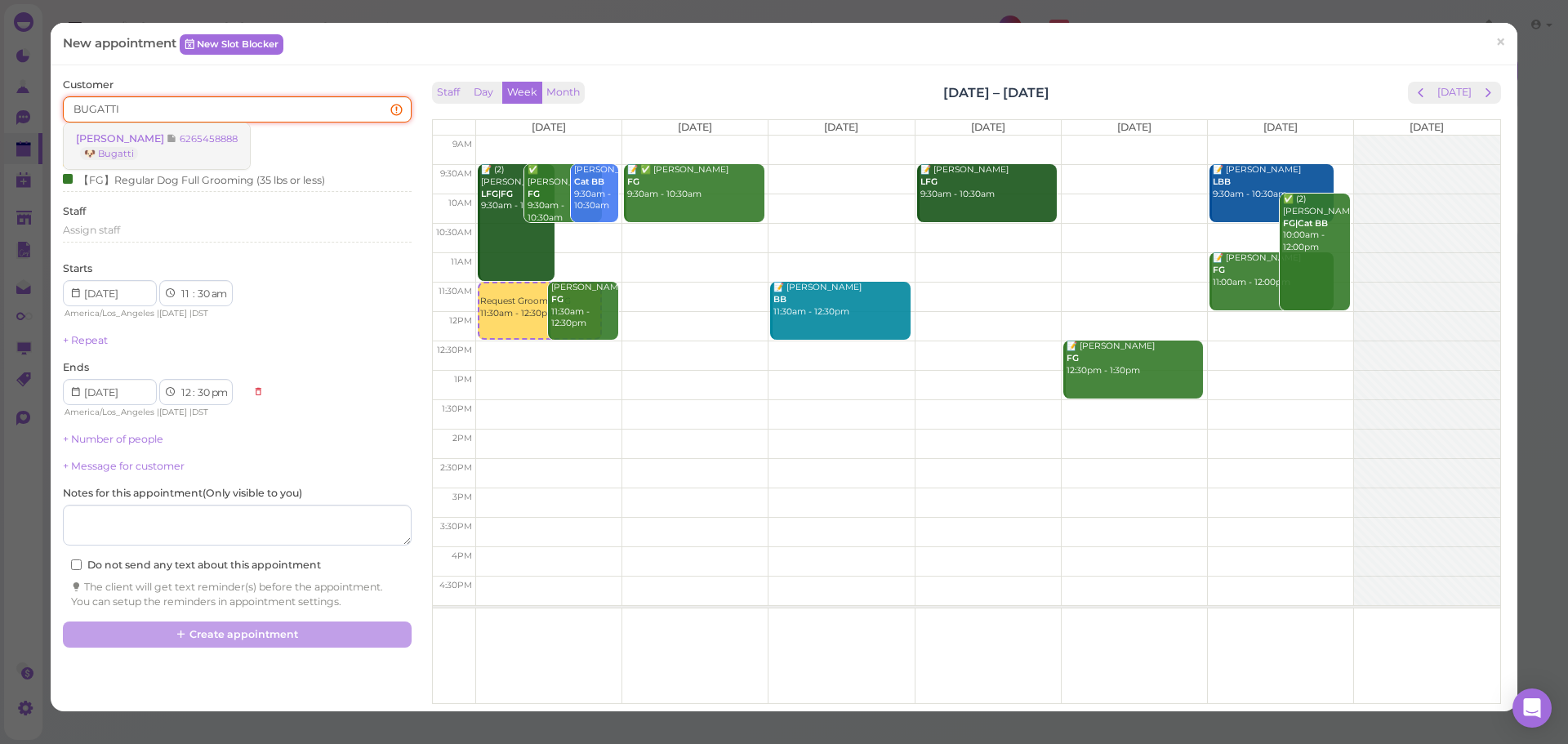
type input "BUGATTI"
click at [144, 145] on link "Elizabeth Liu 6265458888 🐶 Bugatti" at bounding box center [157, 146] width 186 height 45
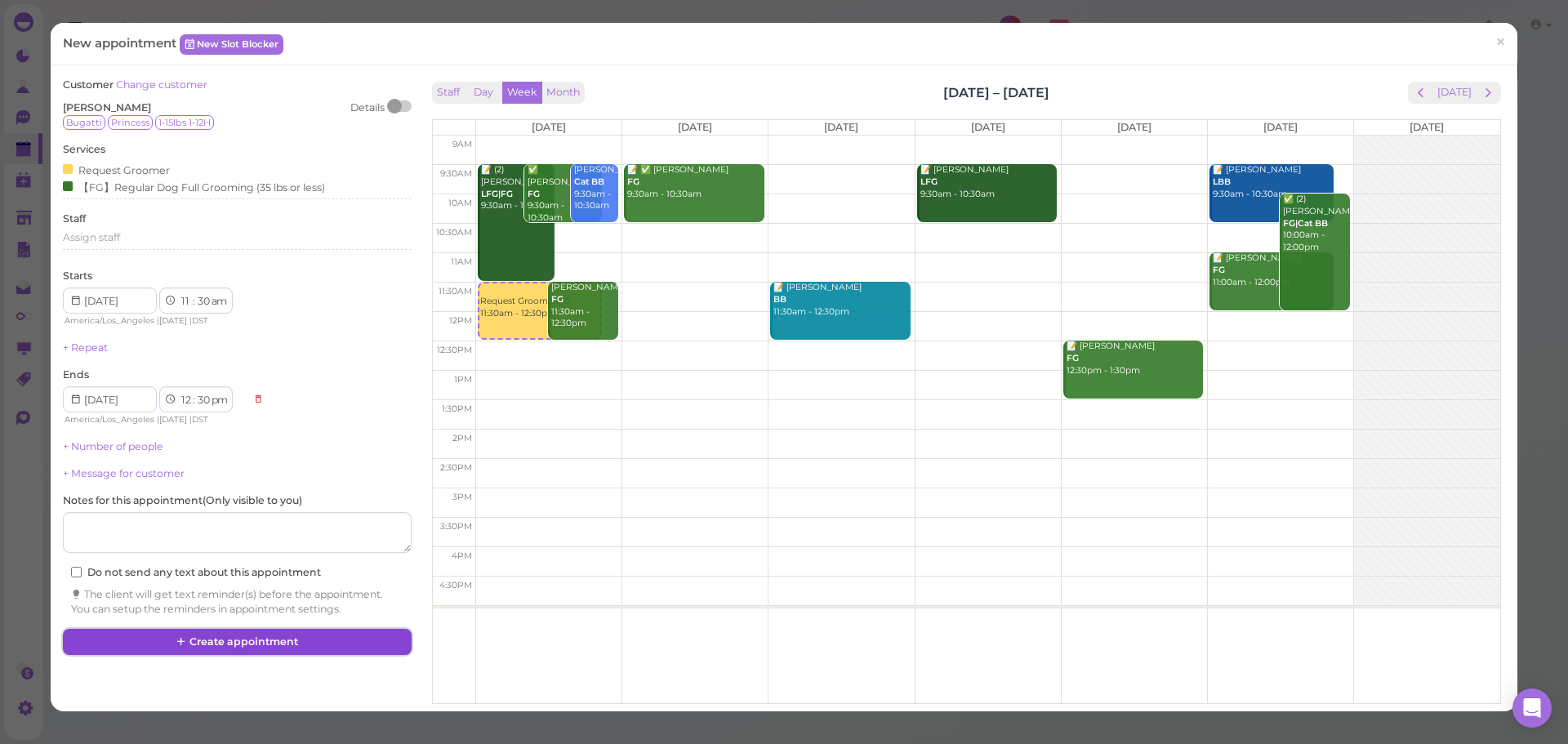
click at [243, 641] on button "Create appointment" at bounding box center [237, 641] width 348 height 26
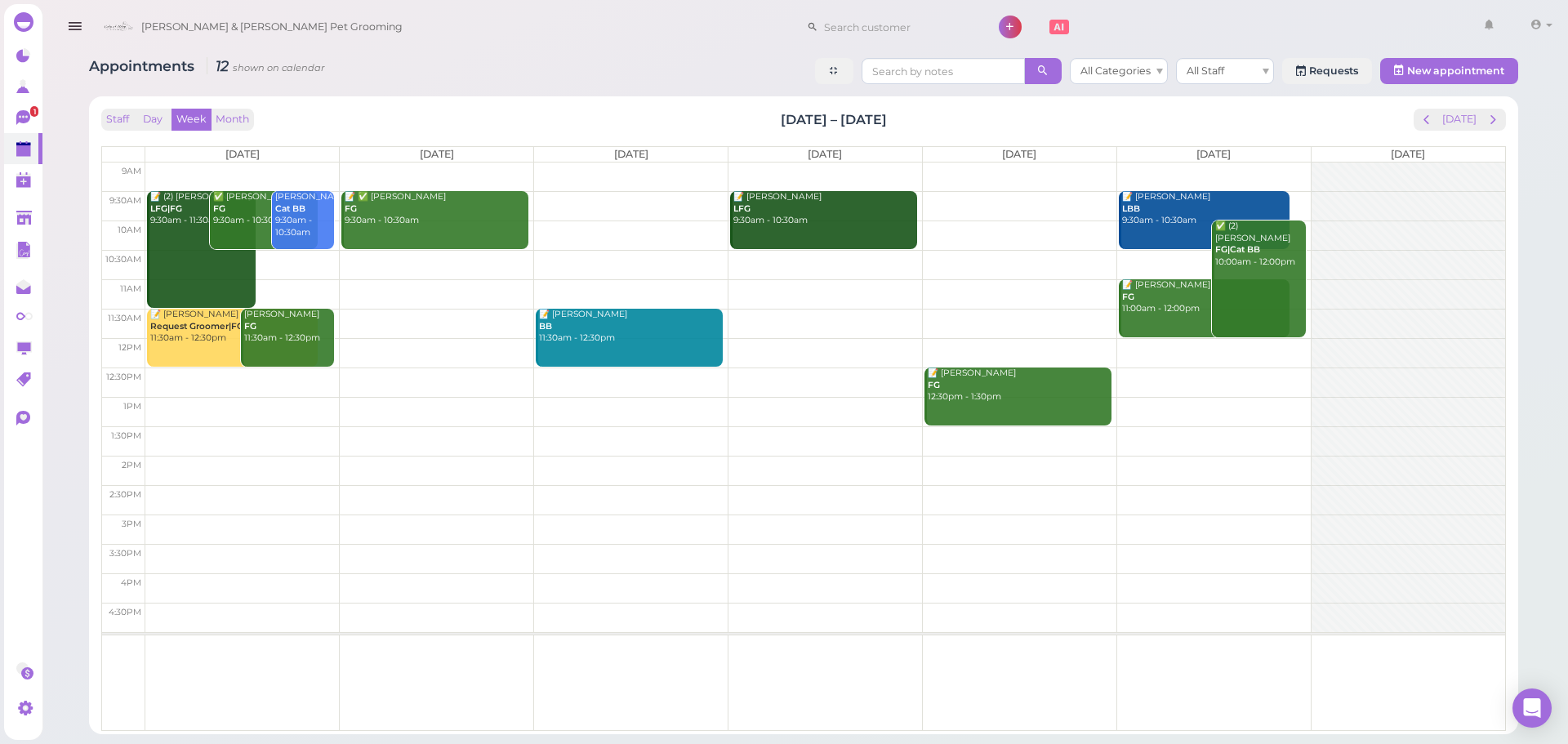
click at [206, 355] on link "📝 Elizabeth Liu Request Groomer|FG 11:30am - 12:30pm" at bounding box center [232, 337] width 171 height 58
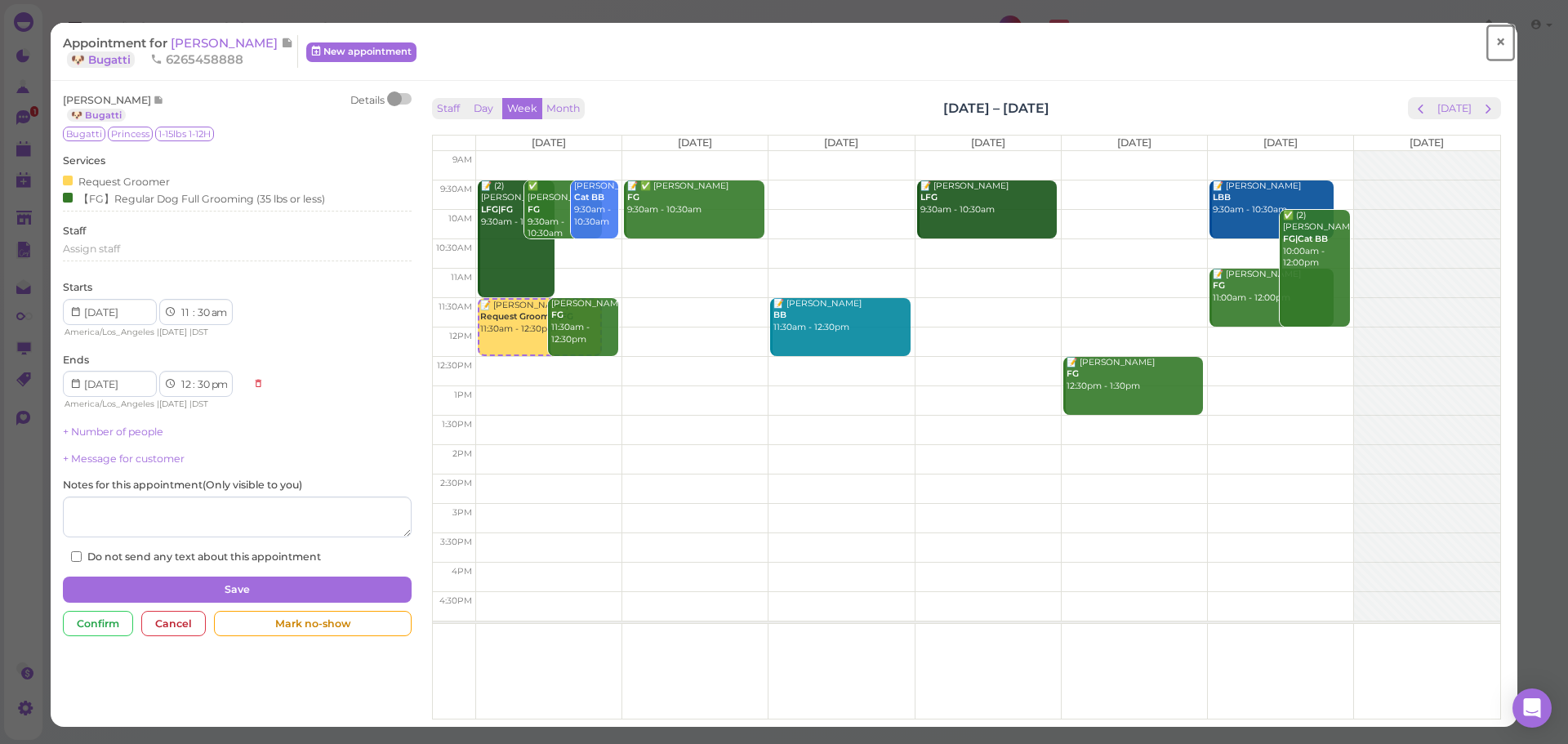
click at [1496, 39] on link "×" at bounding box center [1501, 43] width 30 height 39
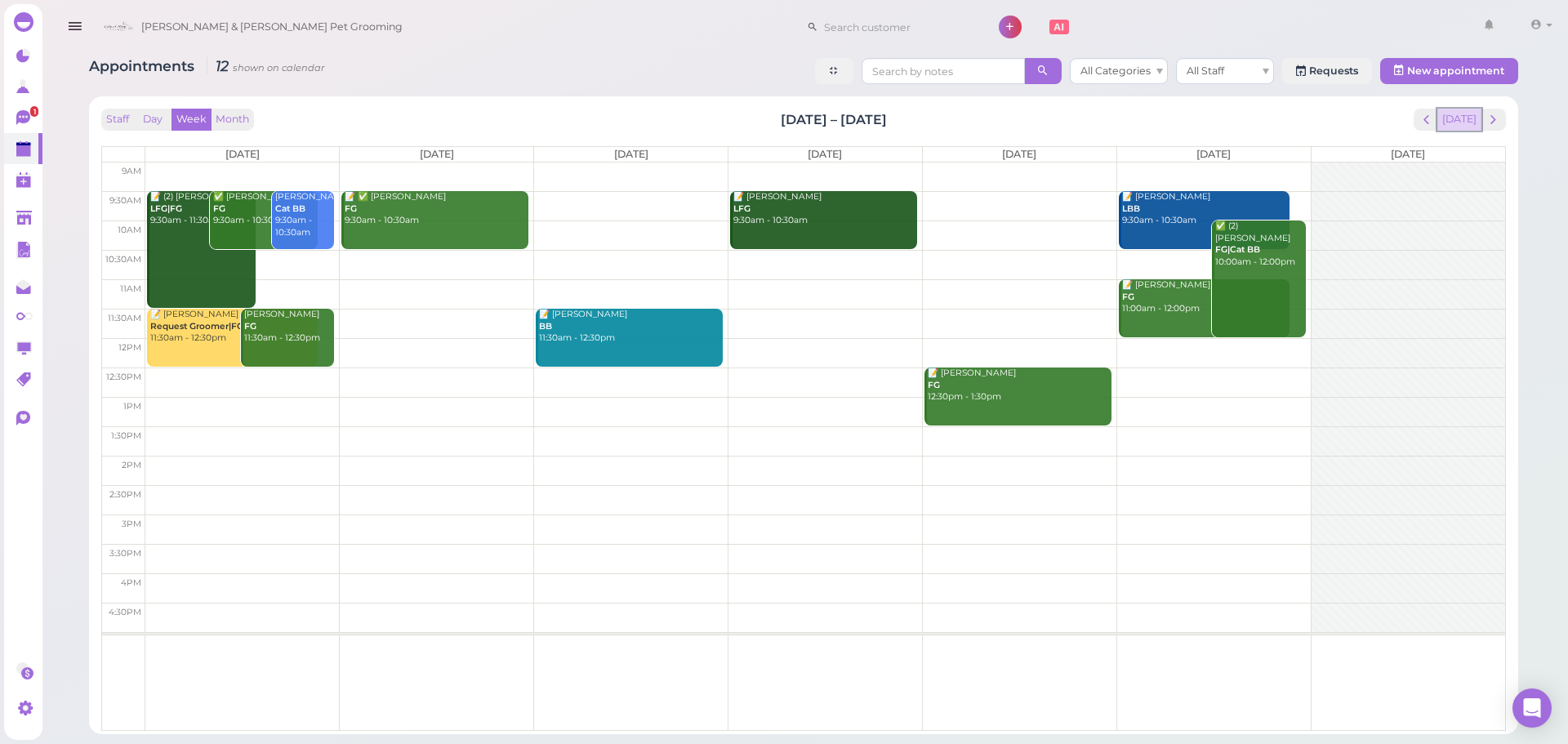
click at [1459, 126] on button "[DATE]" at bounding box center [1459, 120] width 44 height 22
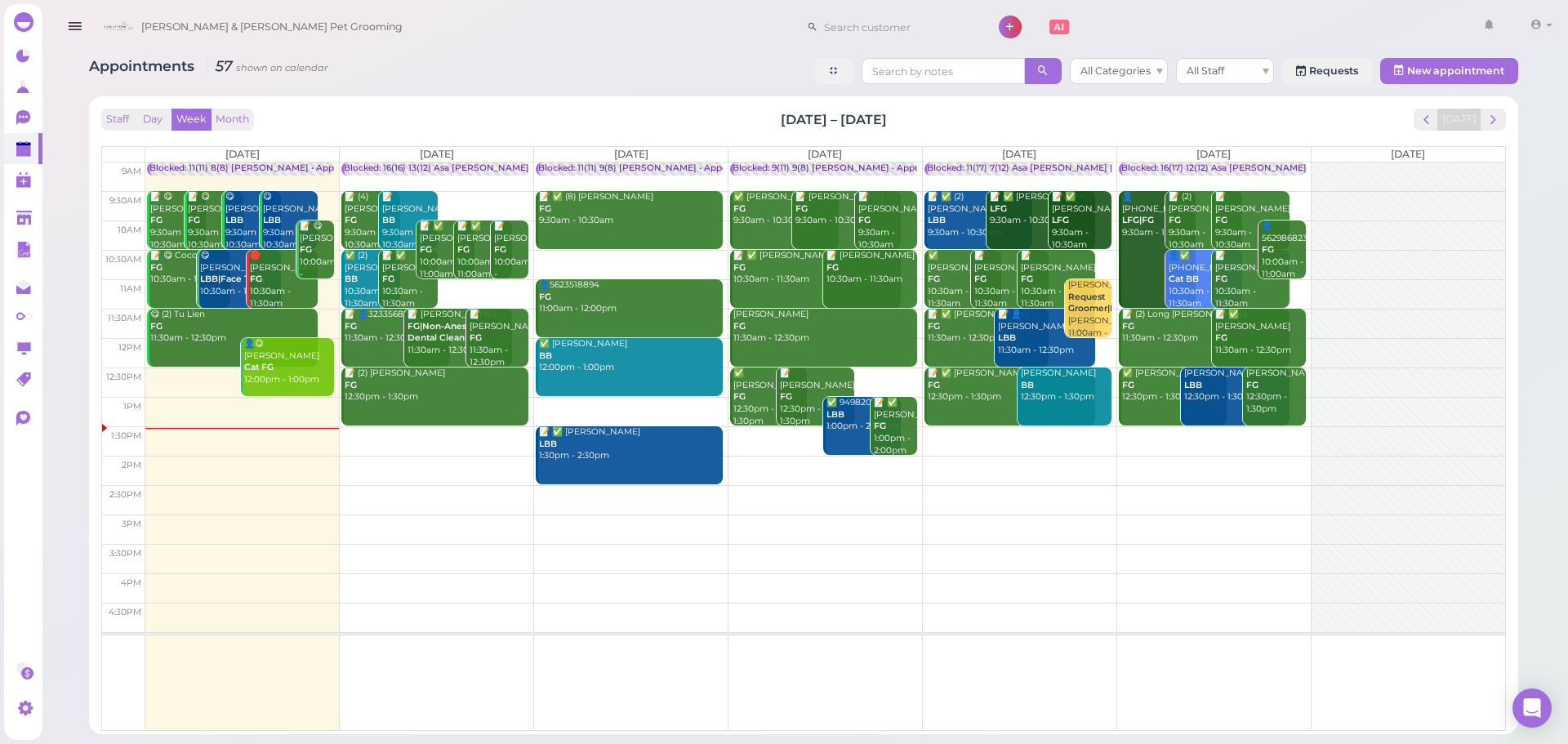
click at [1507, 113] on div "Staff Day Week Month Aug 18 – 24, 2025 Today Mon 8/18 Tue 8/19 Wed 8/20 Thu 8/2…" at bounding box center [803, 415] width 1413 height 621
click at [1495, 119] on span "next" at bounding box center [1493, 120] width 15 height 15
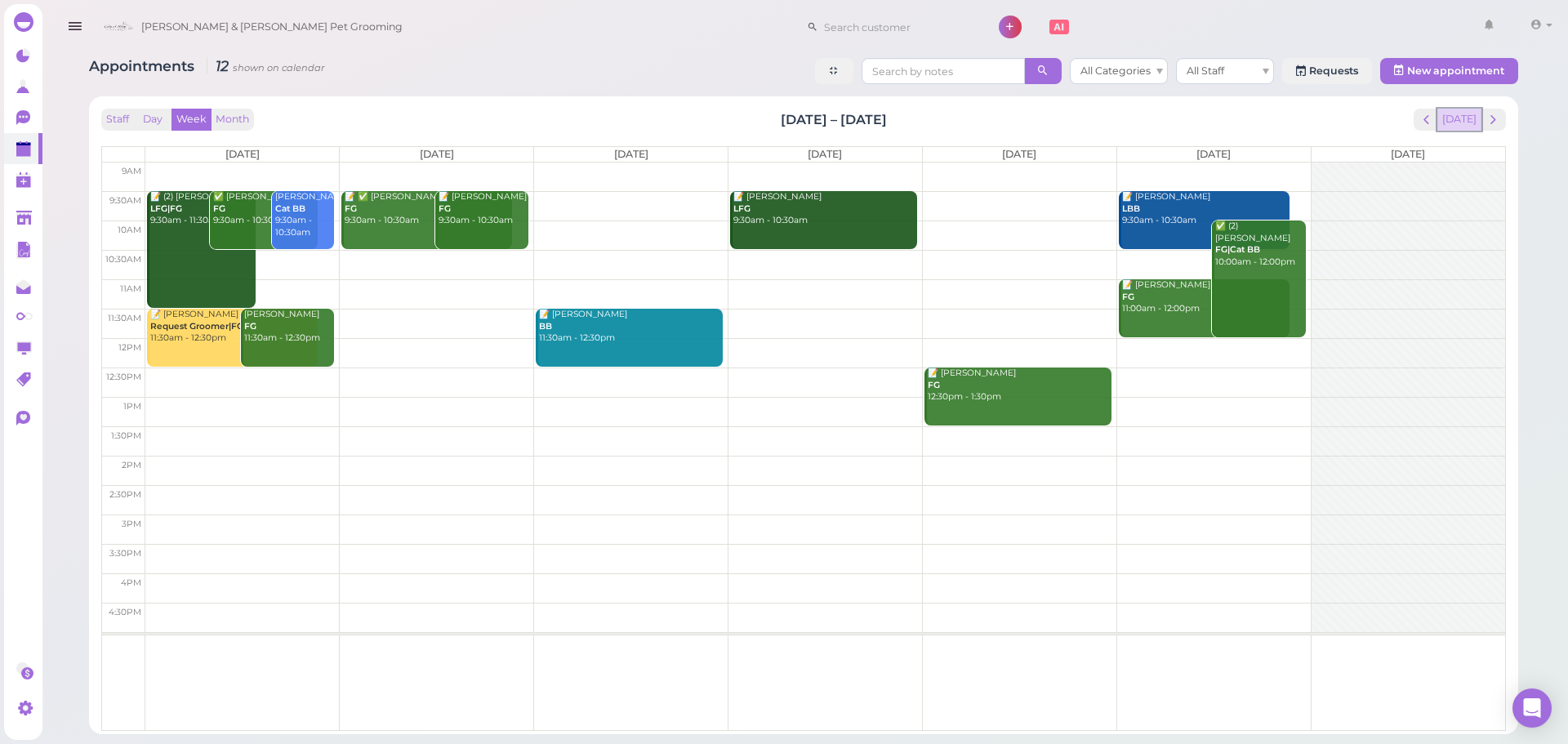
click at [1462, 120] on button "[DATE]" at bounding box center [1459, 120] width 44 height 22
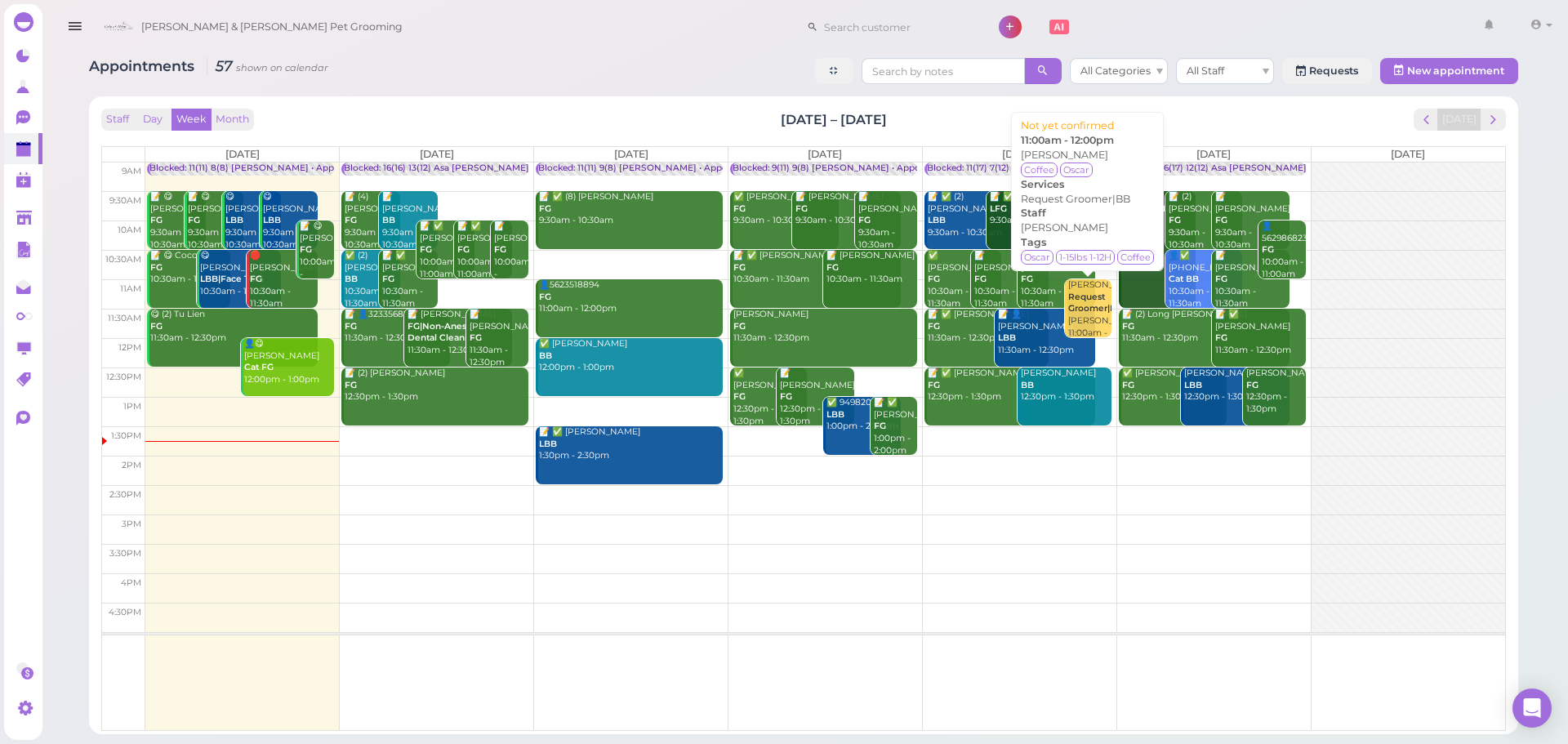
click at [1087, 316] on div "Sea Chen Request Groomer|BB Asa 11:00am - 12:00pm" at bounding box center [1089, 315] width 44 height 72
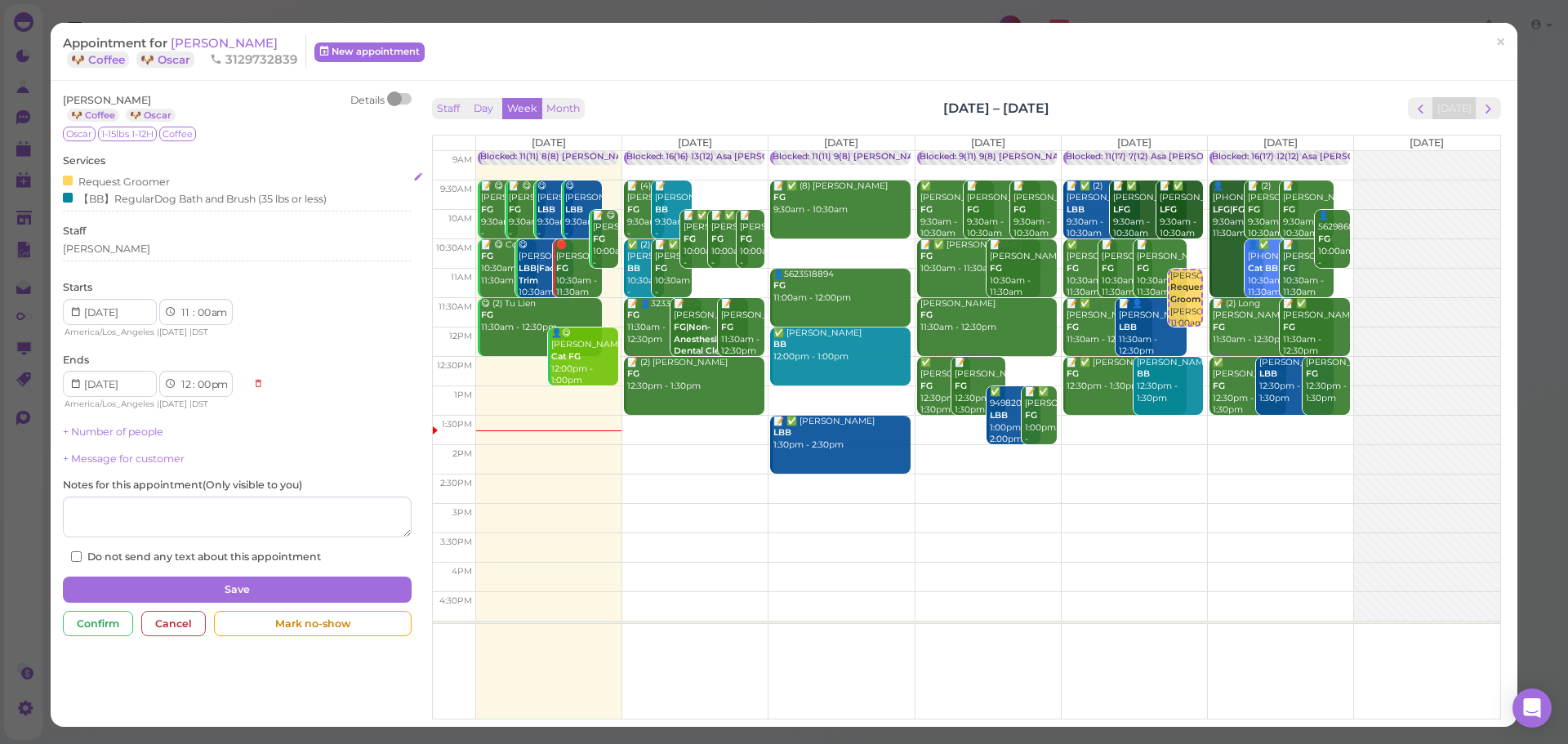
click at [118, 186] on div "Request Groomer" at bounding box center [116, 181] width 107 height 17
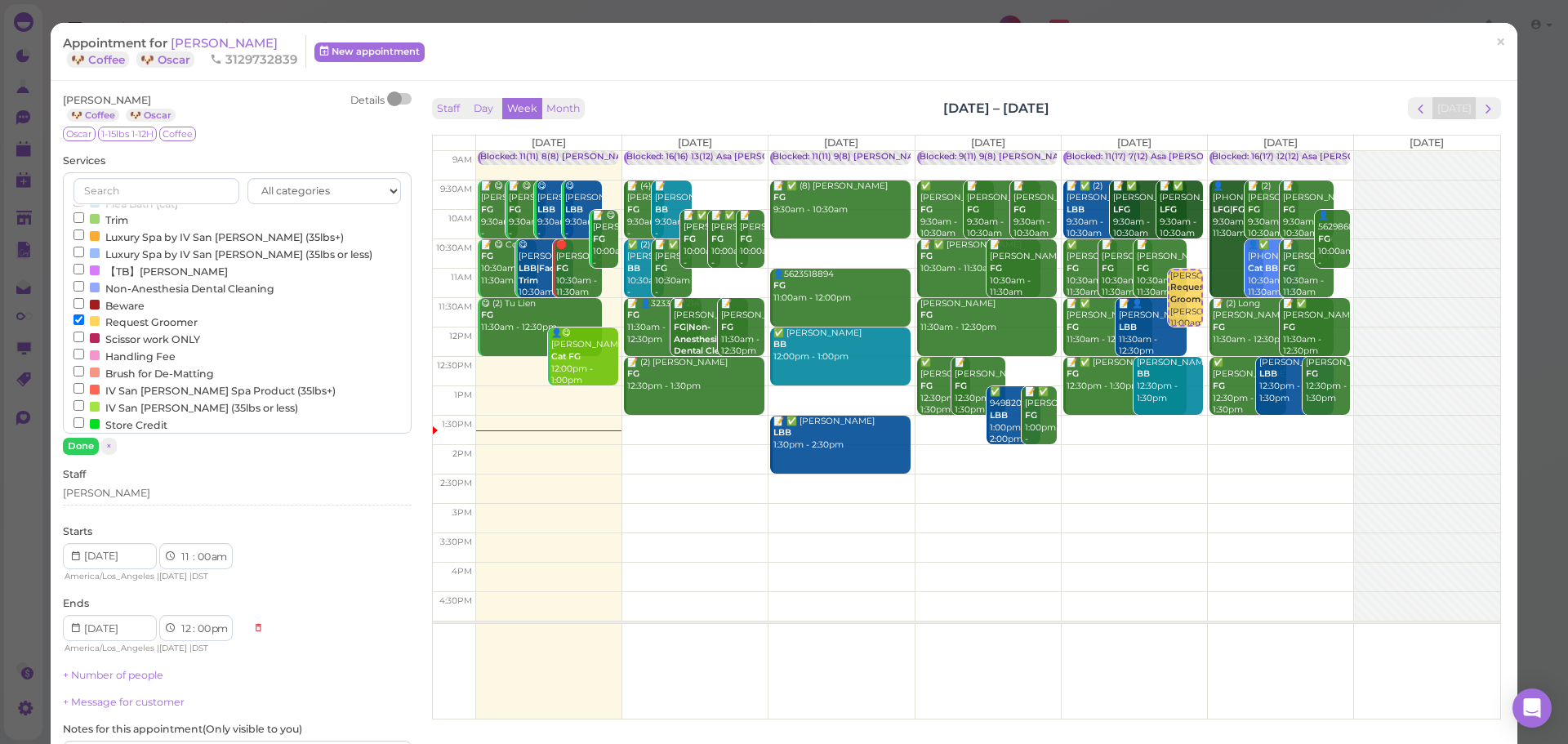
click at [161, 330] on label "Request Groomer" at bounding box center [135, 322] width 124 height 17
click at [84, 325] on input "Request Groomer" at bounding box center [78, 320] width 11 height 11
click at [85, 440] on button "Done" at bounding box center [81, 446] width 36 height 17
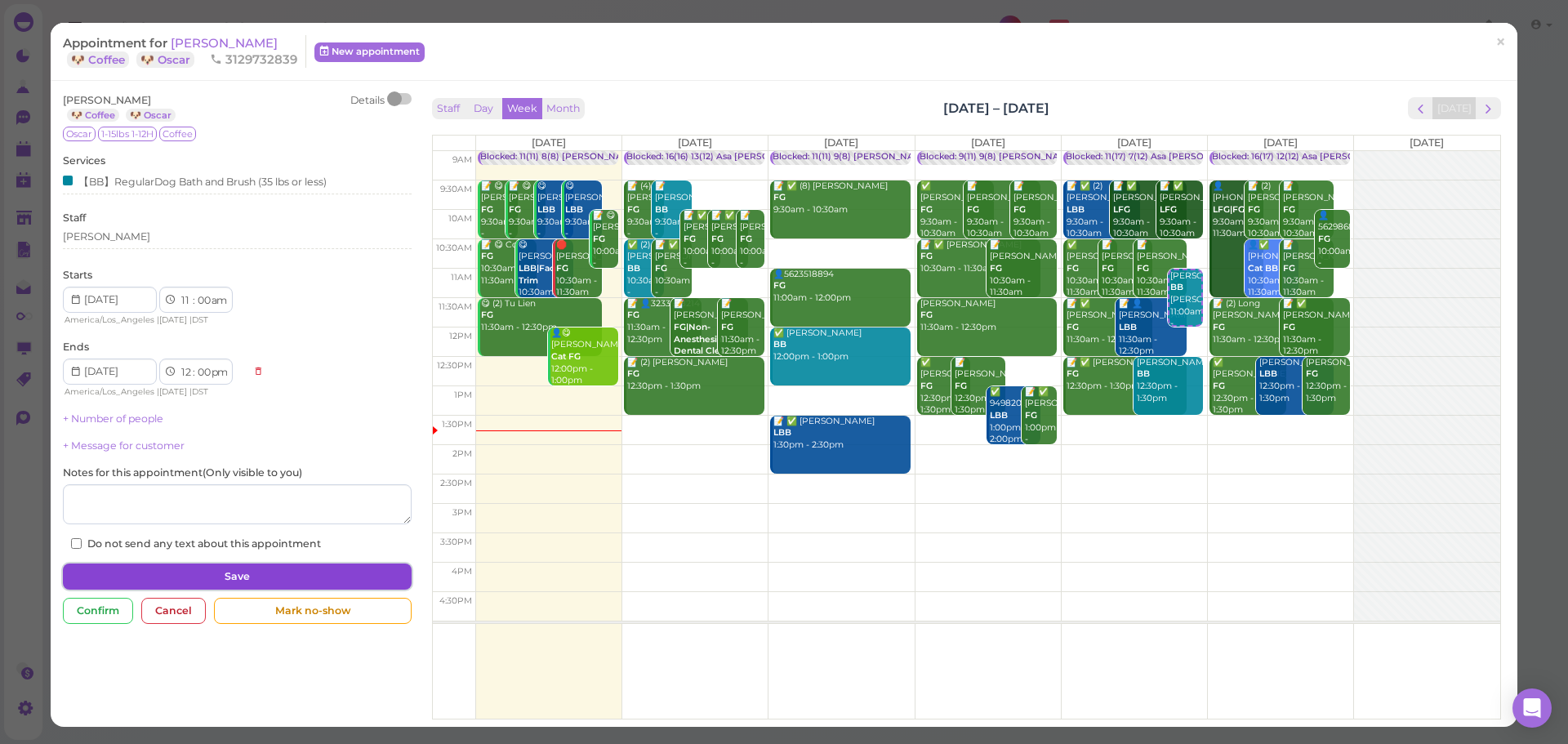
click at [196, 577] on button "Save" at bounding box center [237, 576] width 348 height 26
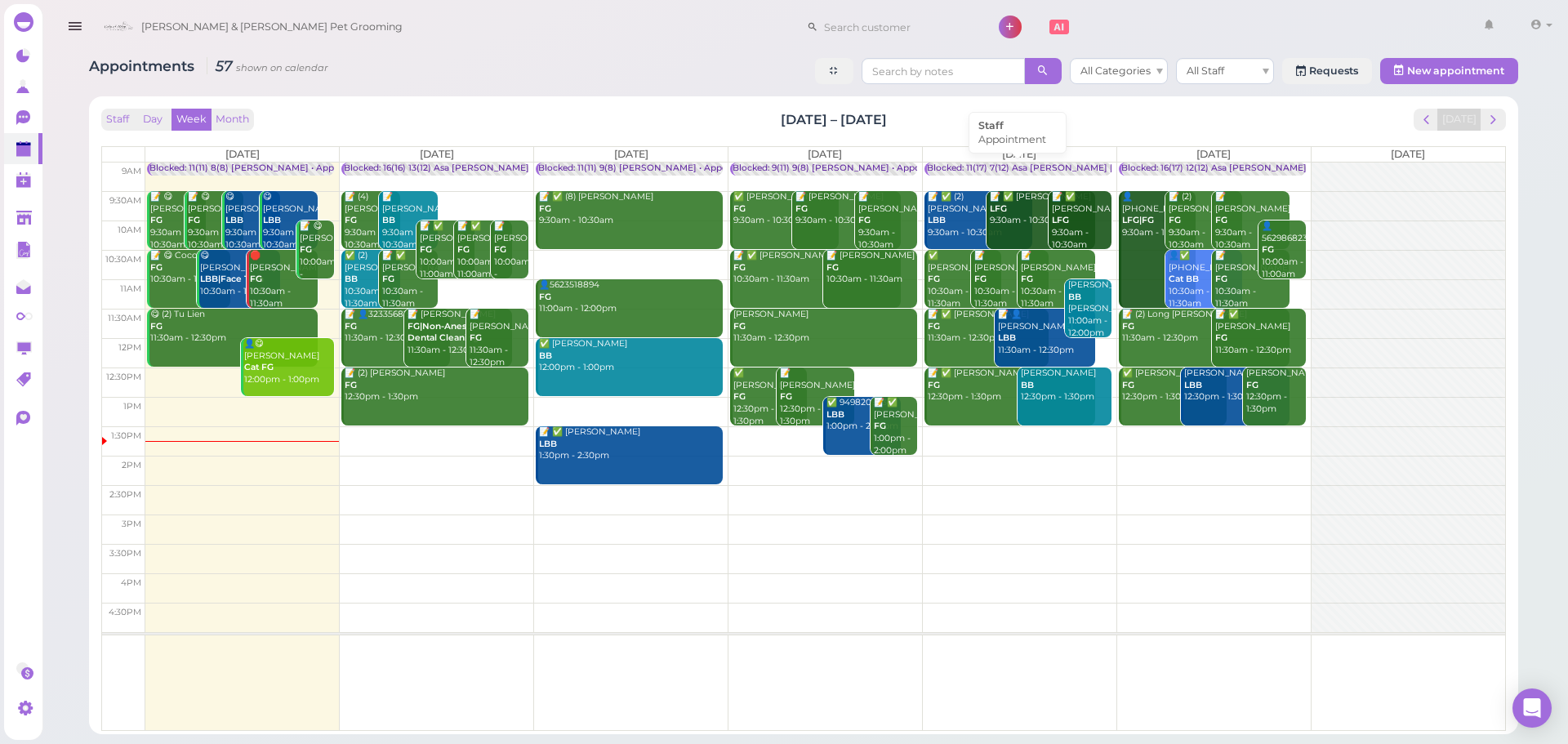
click at [979, 173] on div "Blocked: 11(17) 7(12) Asa [PERSON_NAME] [PERSON_NAME] • Appointment" at bounding box center [1089, 168] width 326 height 13
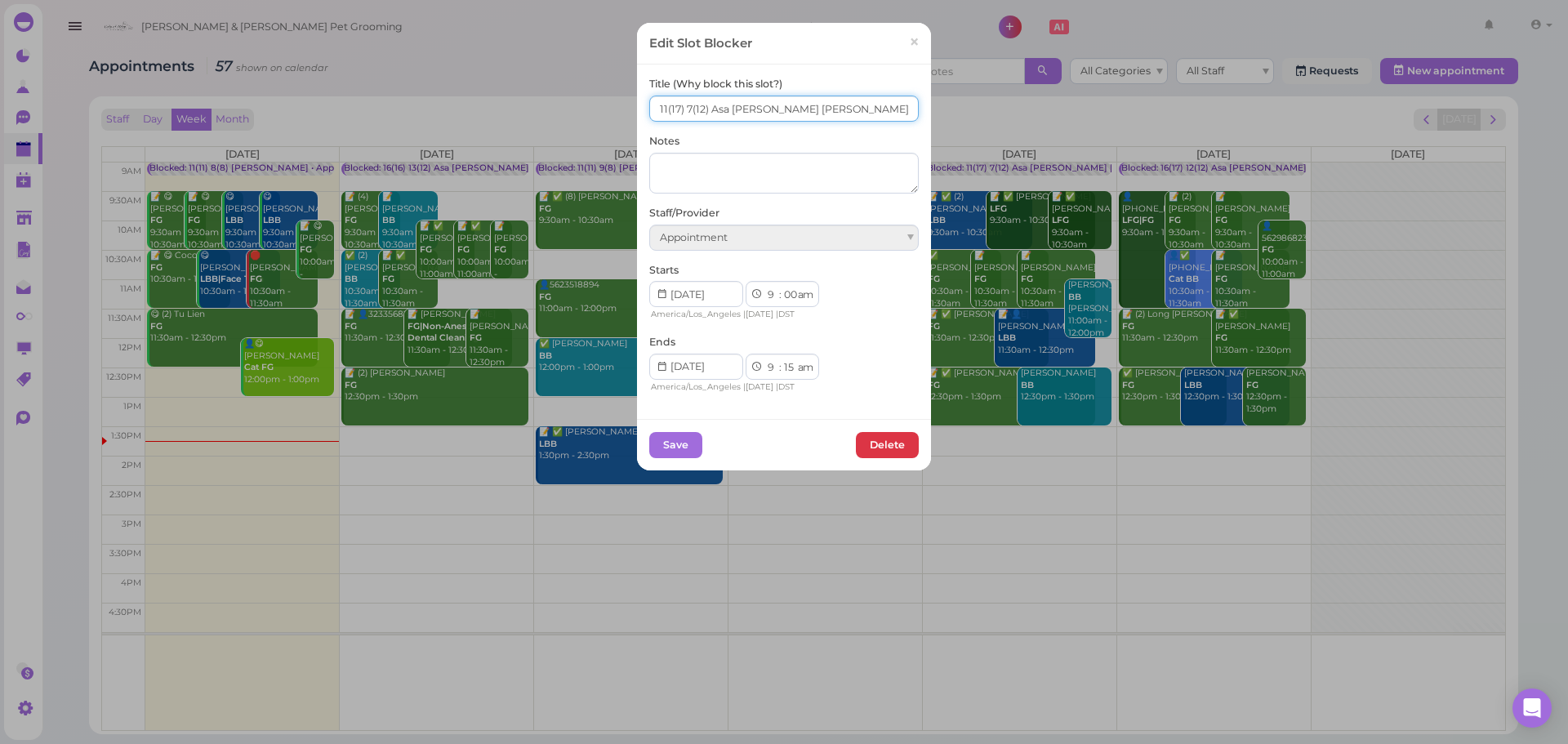
click at [656, 113] on input "11(17) 7(12) Asa Emma Rebecca" at bounding box center [784, 109] width 269 height 26
type input "12(17) 7(12) Asa Emma Rebecca"
click at [657, 435] on button "Save" at bounding box center [675, 444] width 53 height 26
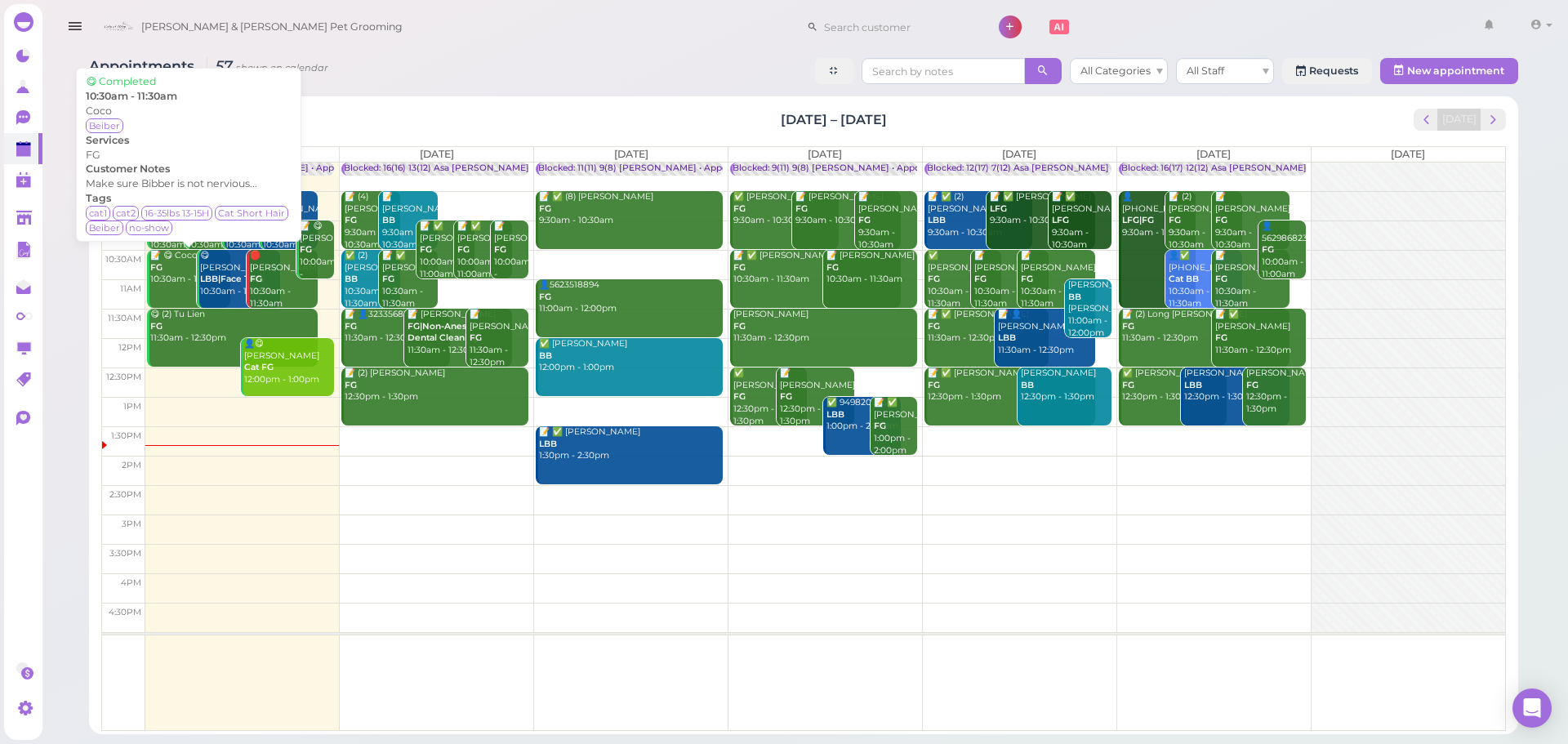
click at [178, 278] on div "📝 😋 Coco FG 10:30am - 11:30am" at bounding box center [190, 268] width 81 height 36
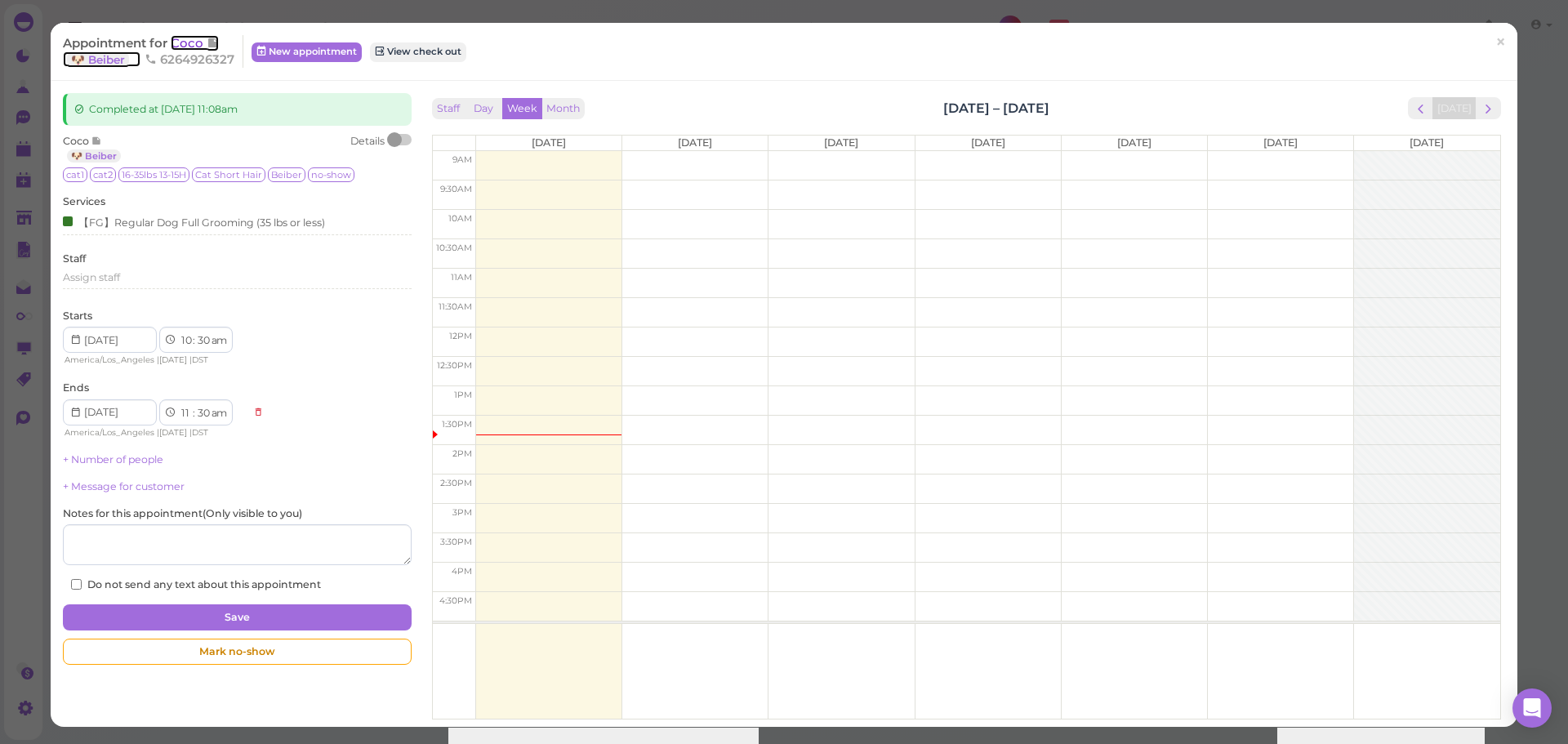
click at [189, 44] on span "Coco" at bounding box center [189, 43] width 36 height 15
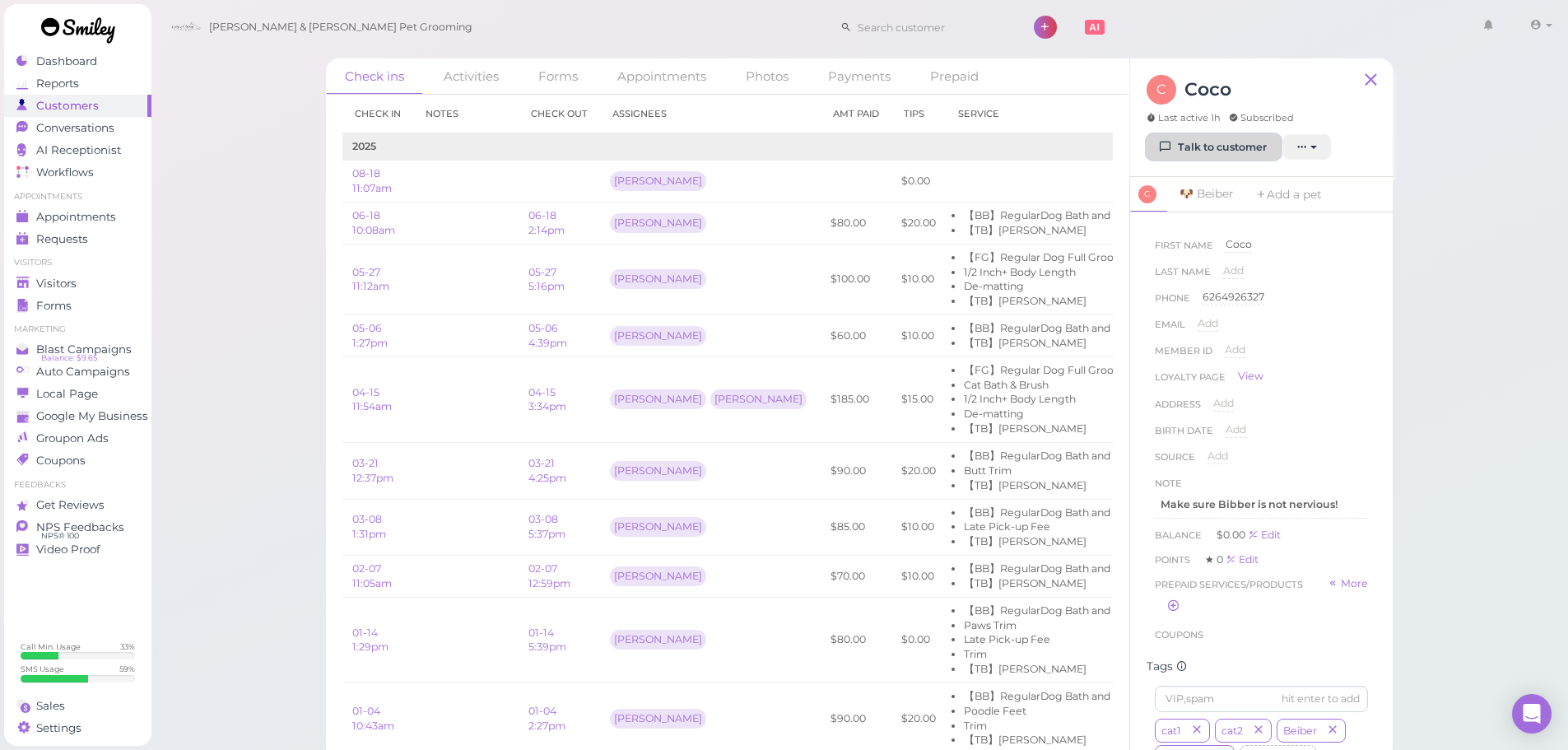
click at [1205, 153] on link "Talk to customer" at bounding box center [1214, 147] width 134 height 26
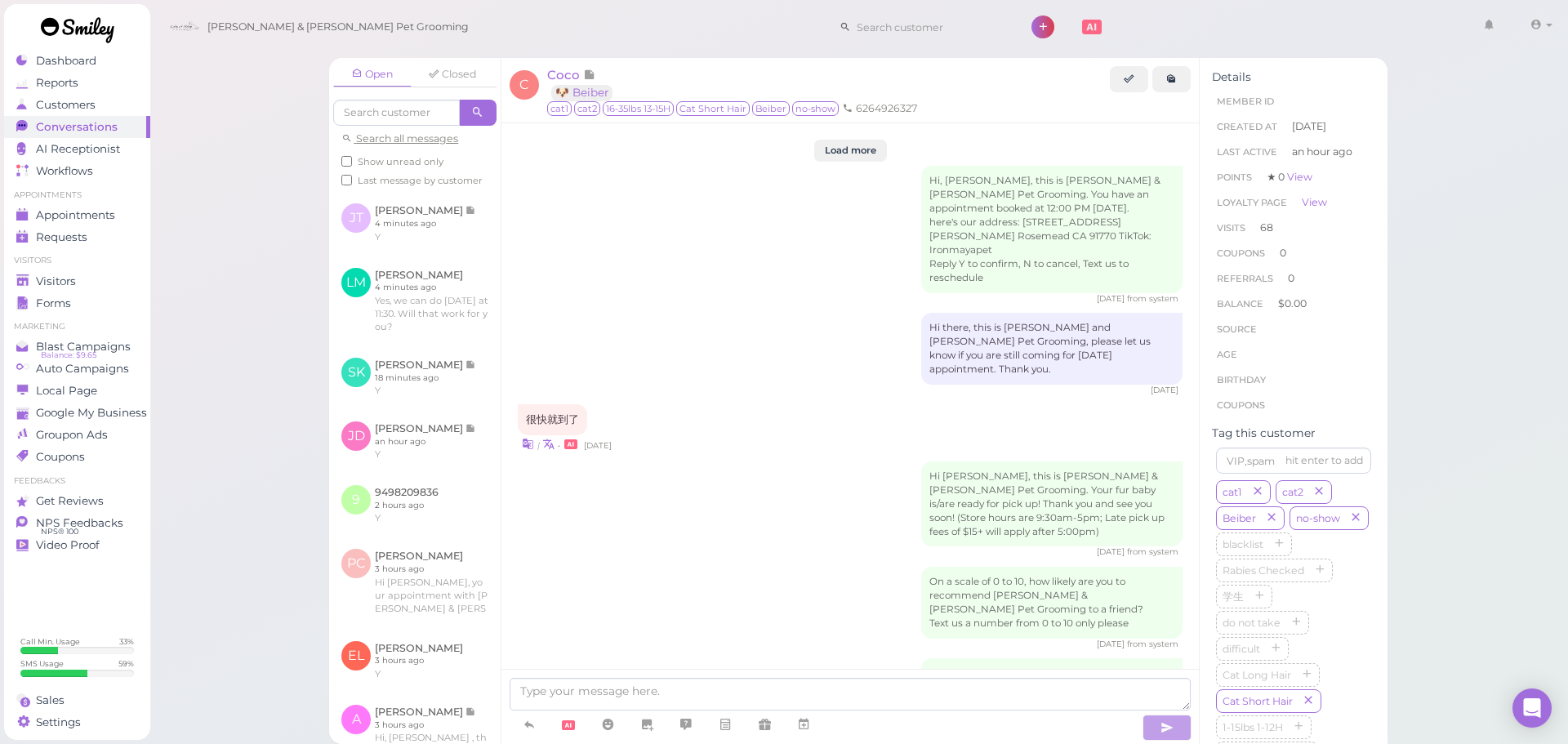
scroll to position [2556, 0]
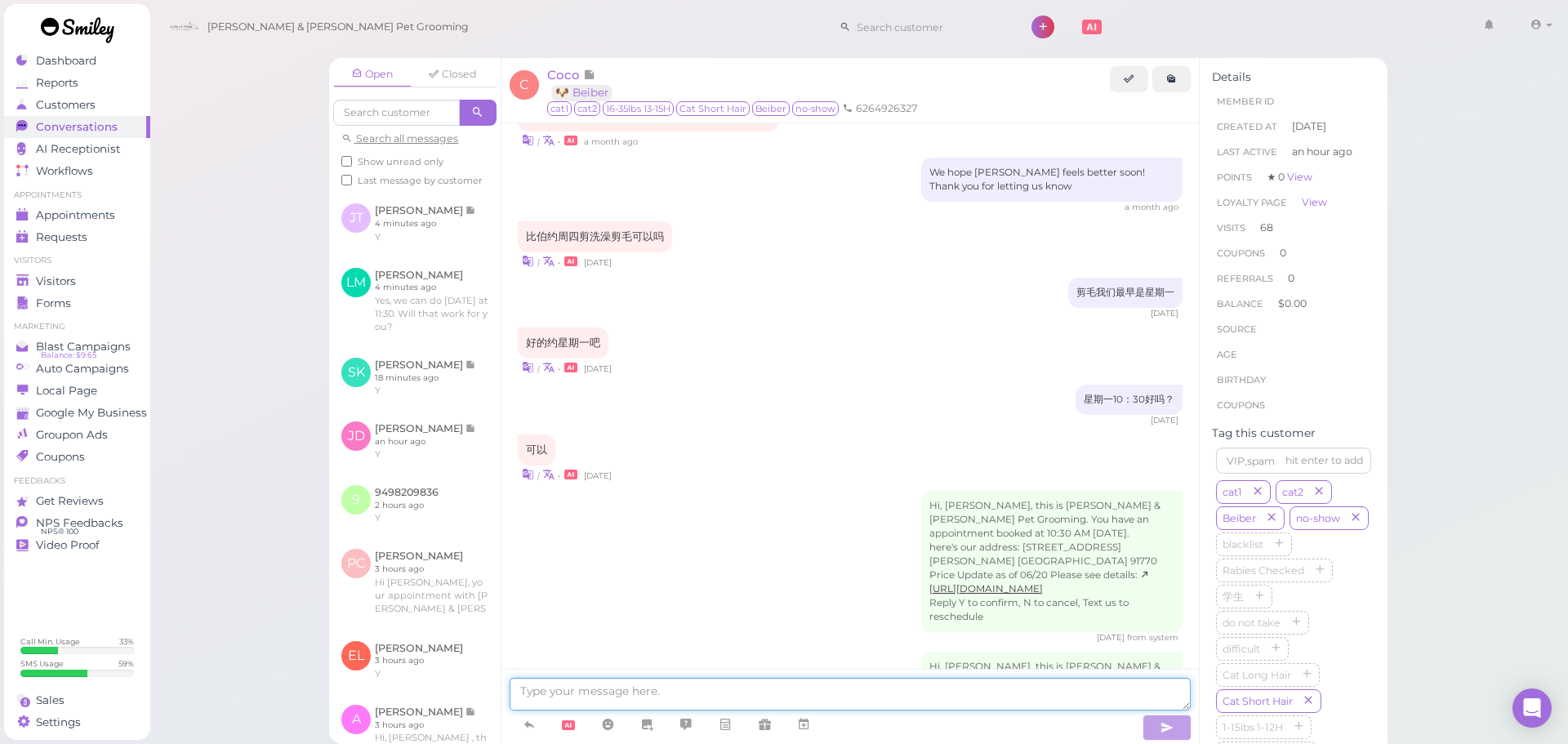
click at [762, 680] on textarea at bounding box center [849, 694] width 681 height 33
click at [763, 651] on div "Hi, [PERSON_NAME], this is [PERSON_NAME] & [PERSON_NAME] Pet Grooming. You have…" at bounding box center [850, 714] width 665 height 125
click at [570, 84] on div "Coco 🐶 Beiber" at bounding box center [583, 83] width 73 height 33
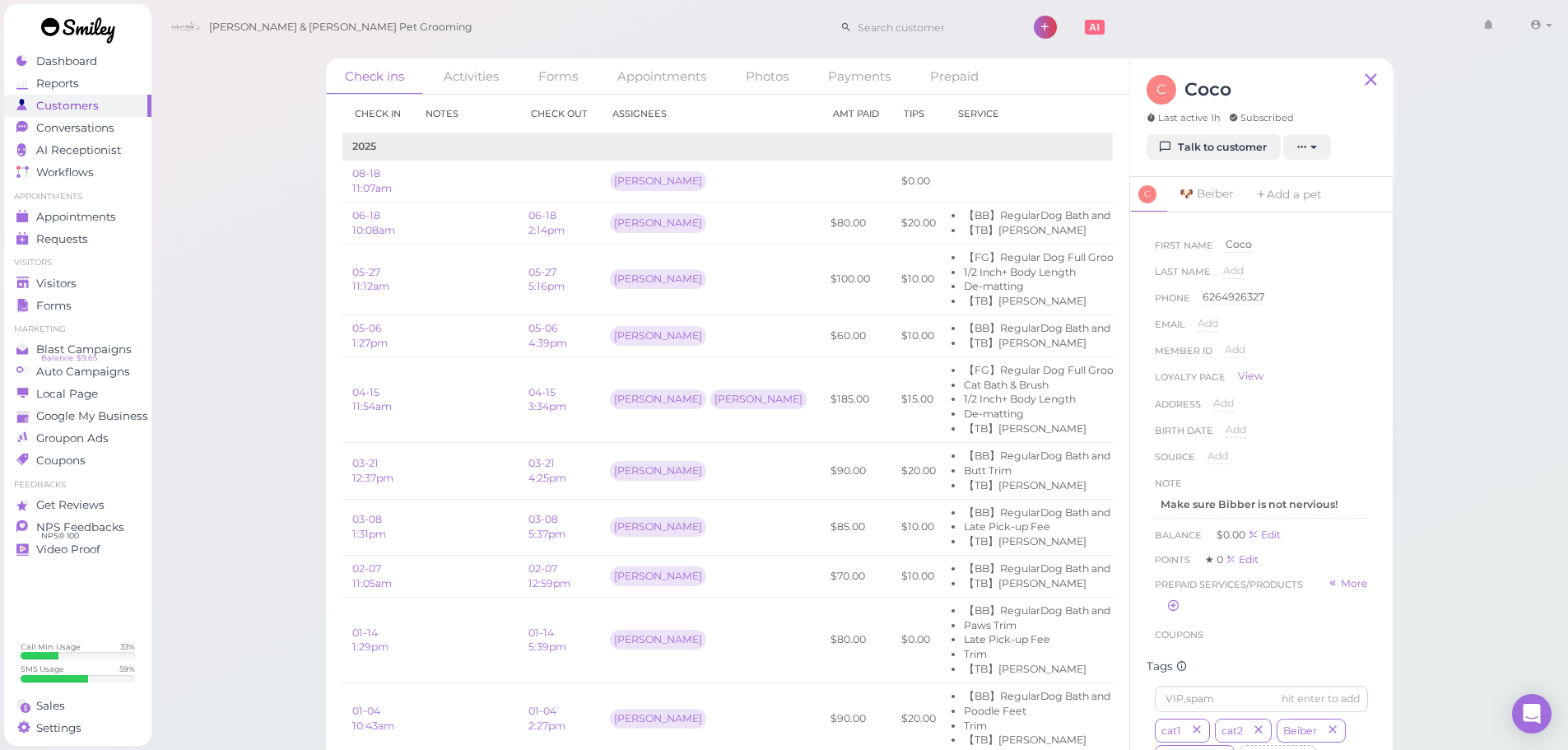
click at [256, 254] on div "Check ins Activities Forms Appointments Photos Payments Prepaid Check in Notes …" at bounding box center [860, 380] width 1419 height 761
click at [87, 217] on span "Appointments" at bounding box center [77, 216] width 82 height 14
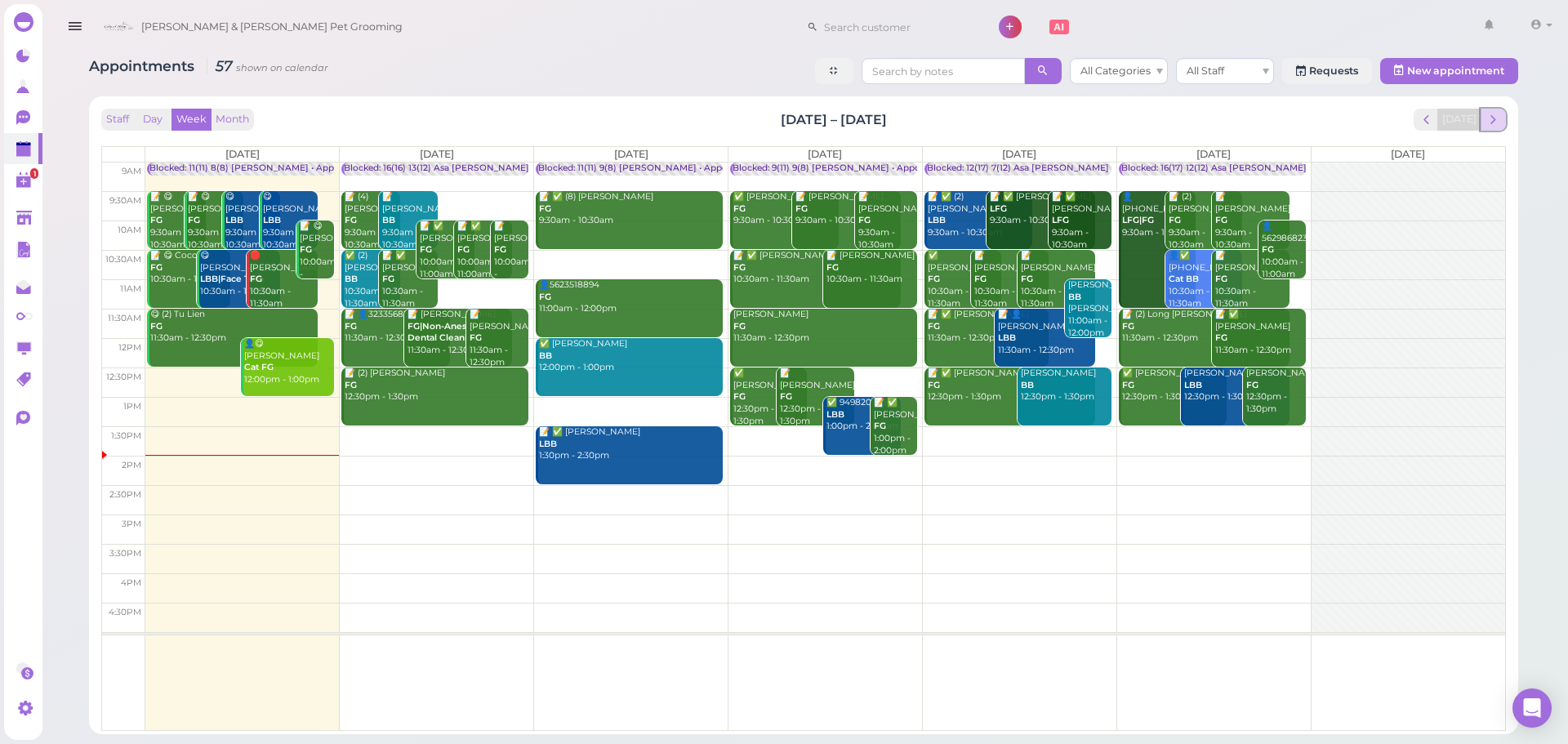
click at [1502, 116] on button "next" at bounding box center [1493, 120] width 25 height 22
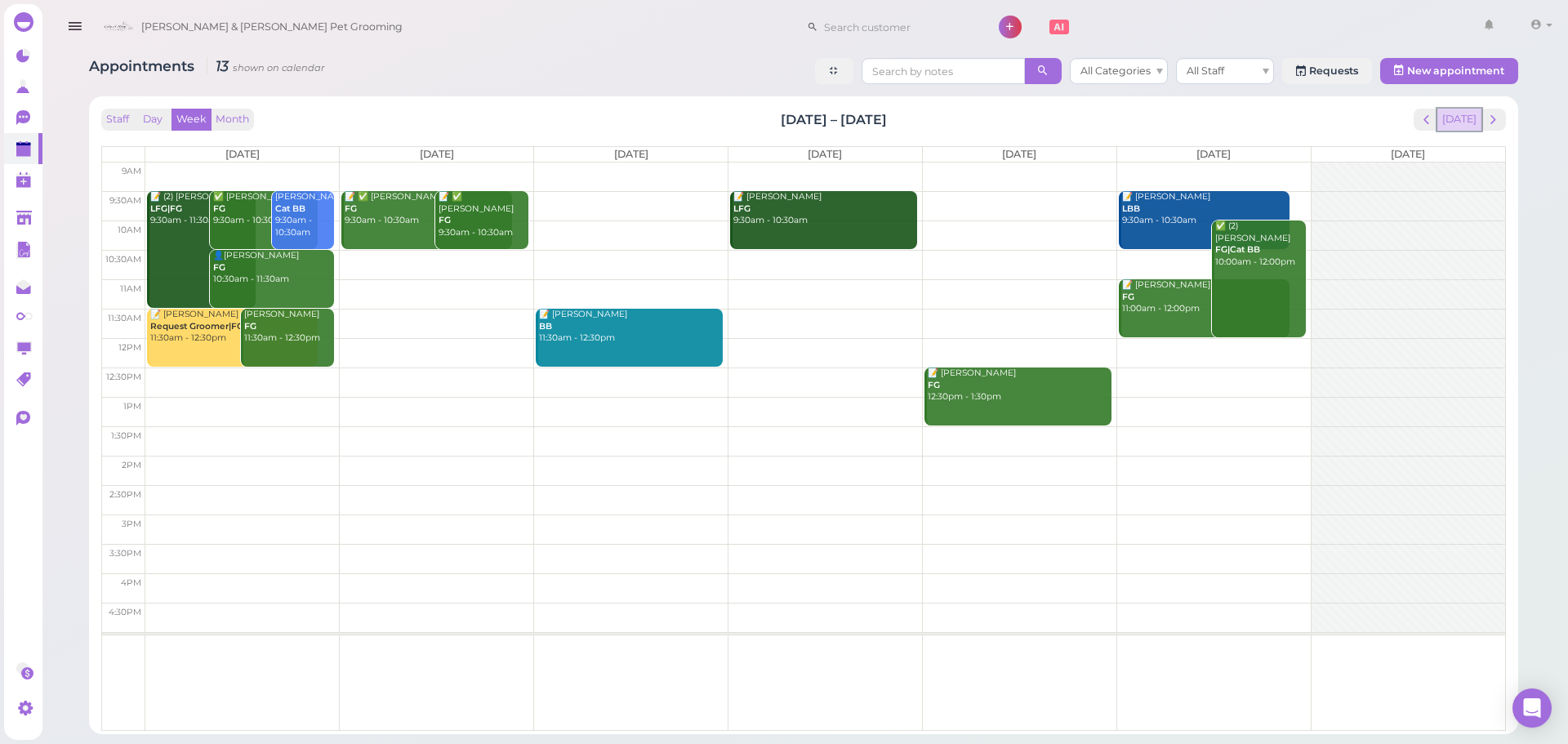
click at [1472, 123] on button "[DATE]" at bounding box center [1459, 120] width 44 height 22
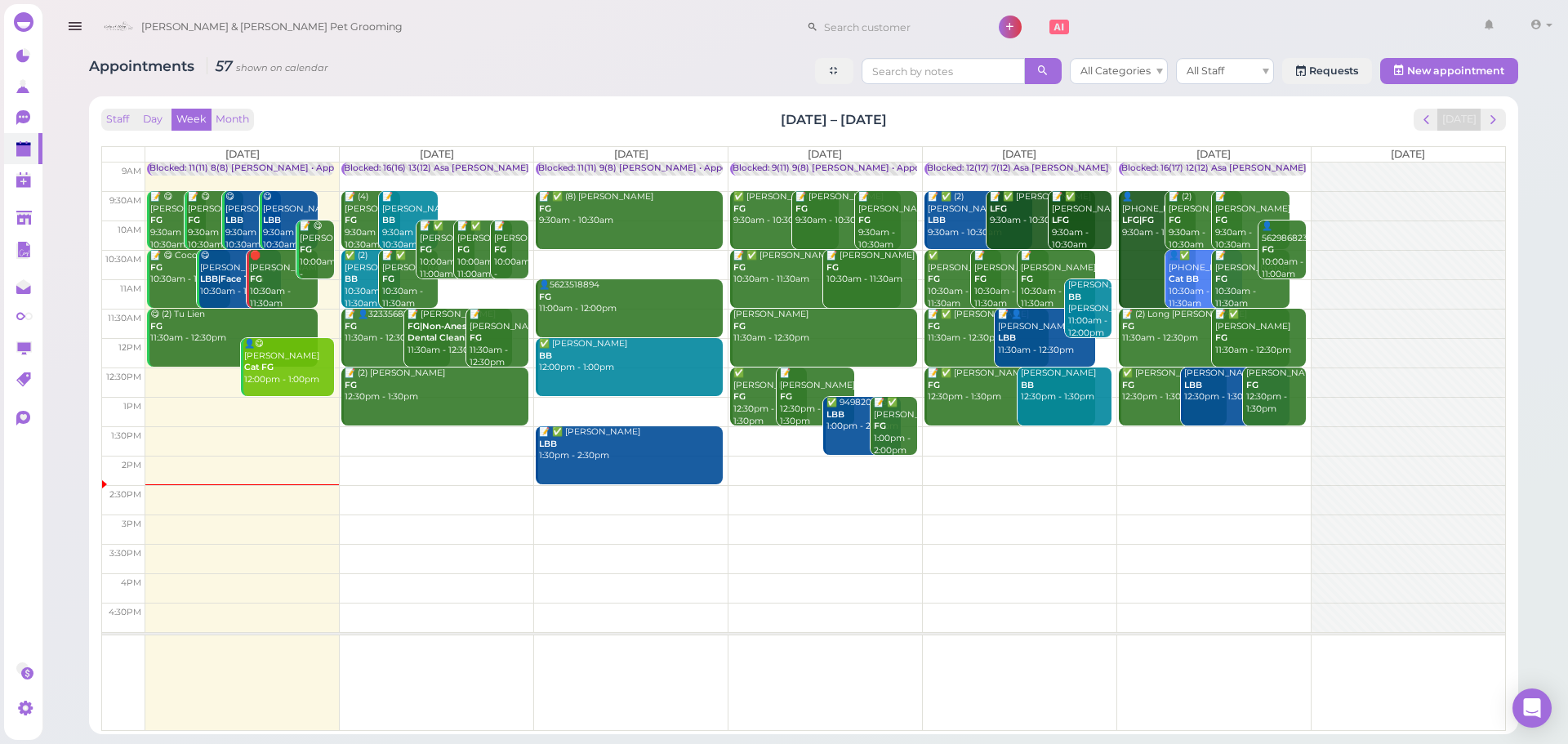
click at [1032, 438] on td at bounding box center [826, 440] width 1360 height 29
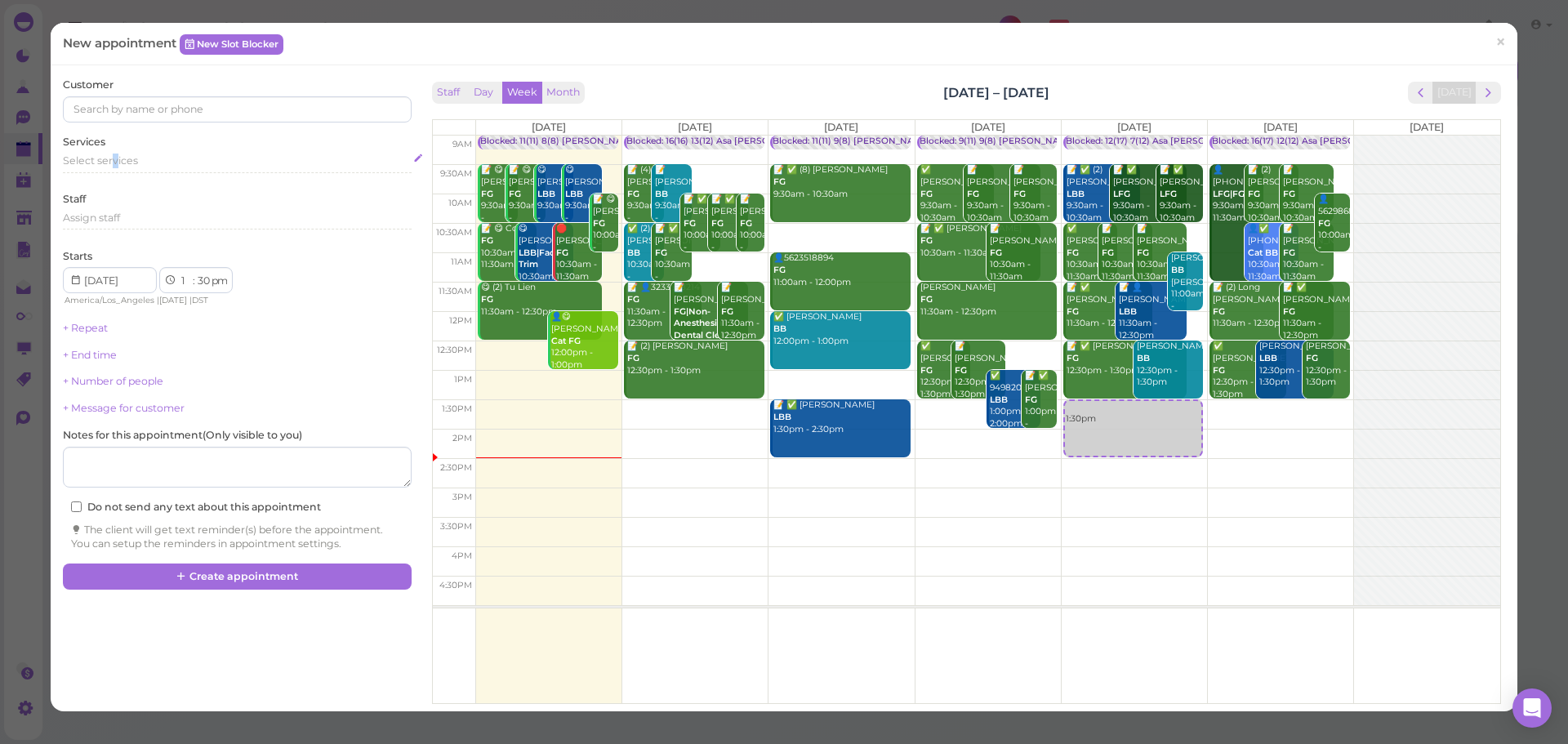
click at [116, 171] on div "Select services" at bounding box center [237, 162] width 348 height 19
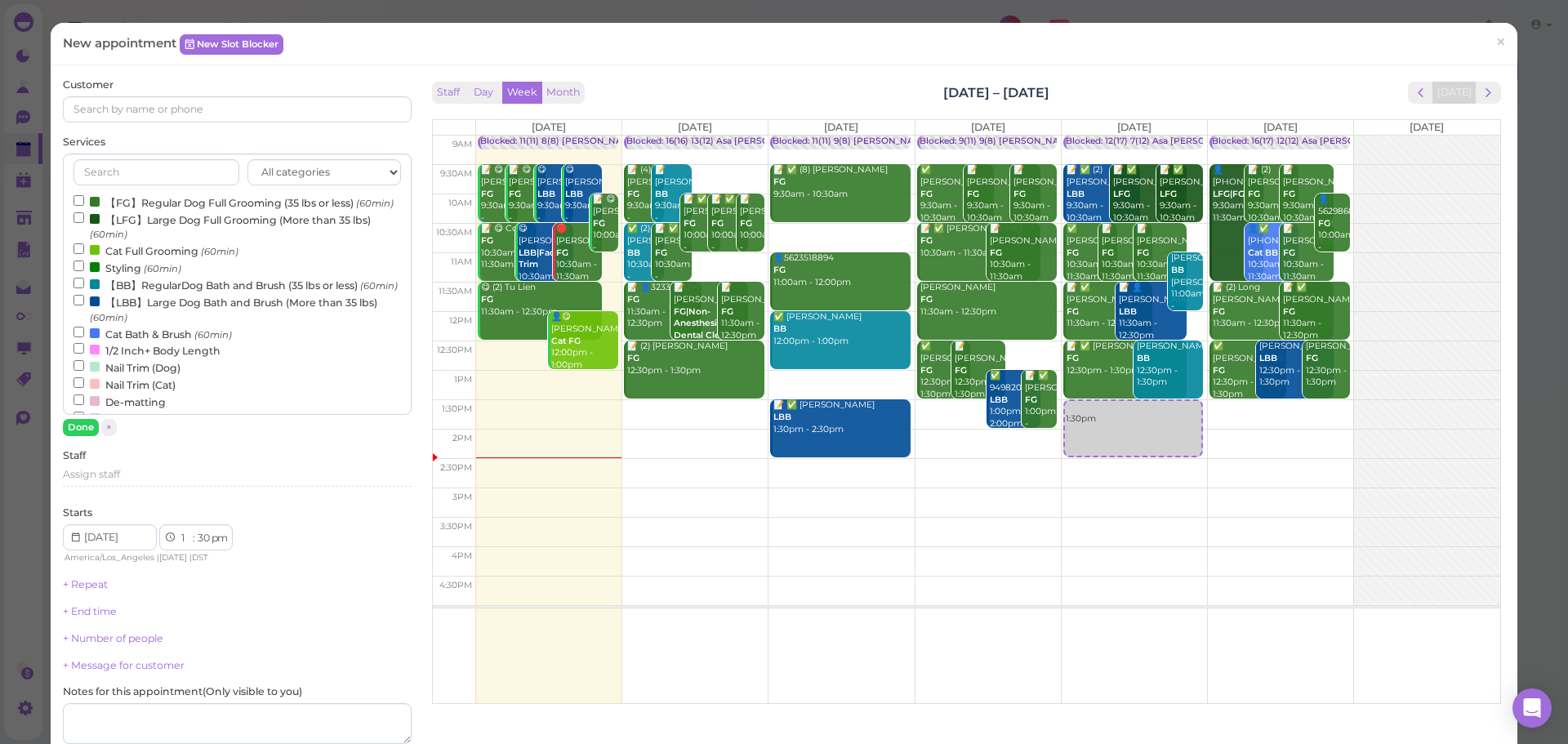
click at [133, 204] on label "【FG】Regular Dog Full Grooming (35 lbs or less) (60min)" at bounding box center [233, 202] width 320 height 17
click at [84, 204] on input "【FG】Regular Dog Full Grooming (35 lbs or less) (60min)" at bounding box center [78, 200] width 11 height 11
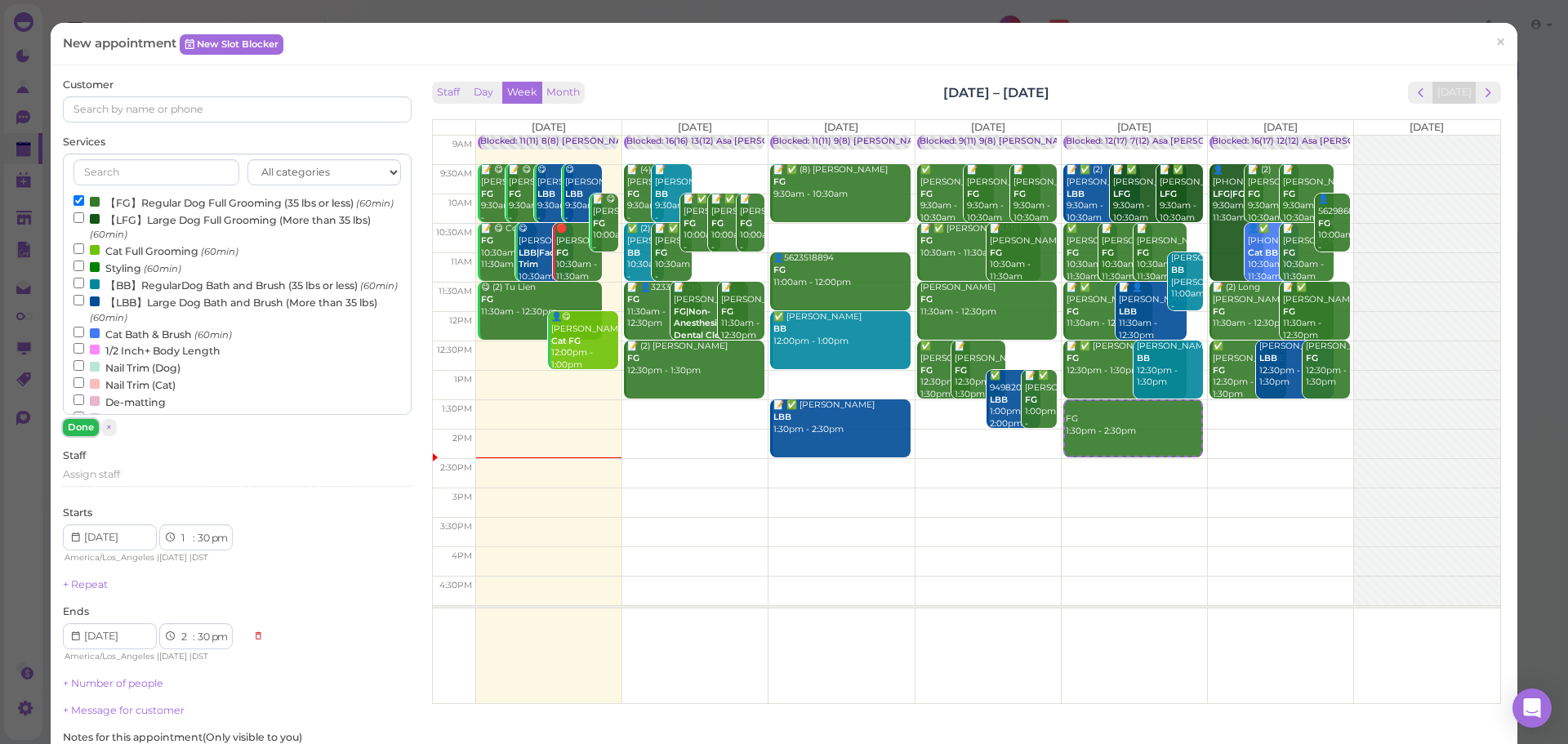
click at [71, 428] on button "Done" at bounding box center [81, 428] width 36 height 17
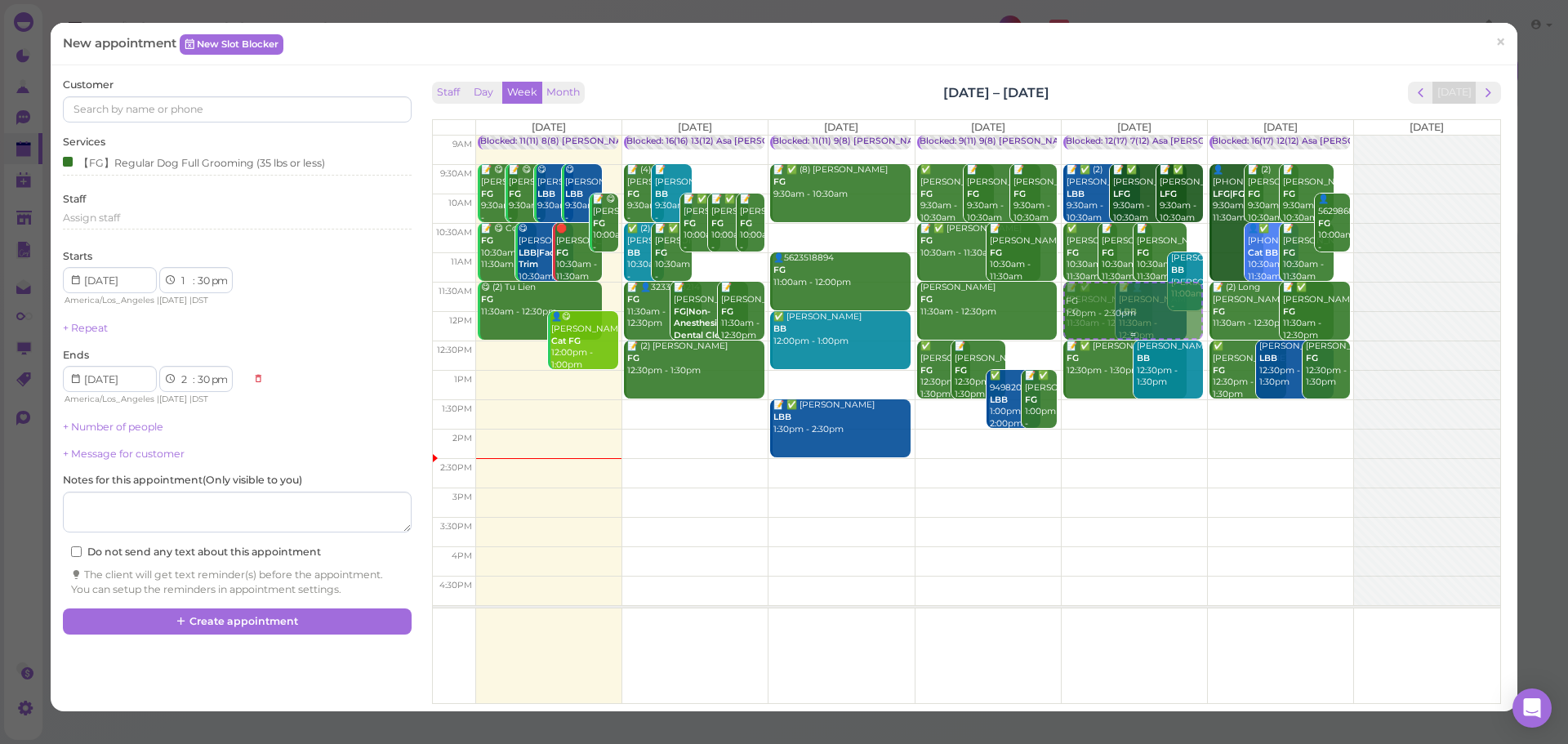
drag, startPoint x: 1109, startPoint y: 430, endPoint x: 1085, endPoint y: 312, distance: 120.4
click at [1086, 136] on div "FG 1:30pm - 2:30pm Blocked: 12(17) 7(12) Asa Emma Rebecca • Appointment 📝 ✅ (2)…" at bounding box center [1134, 136] width 146 height 0
select select "11"
select select "am"
select select "12"
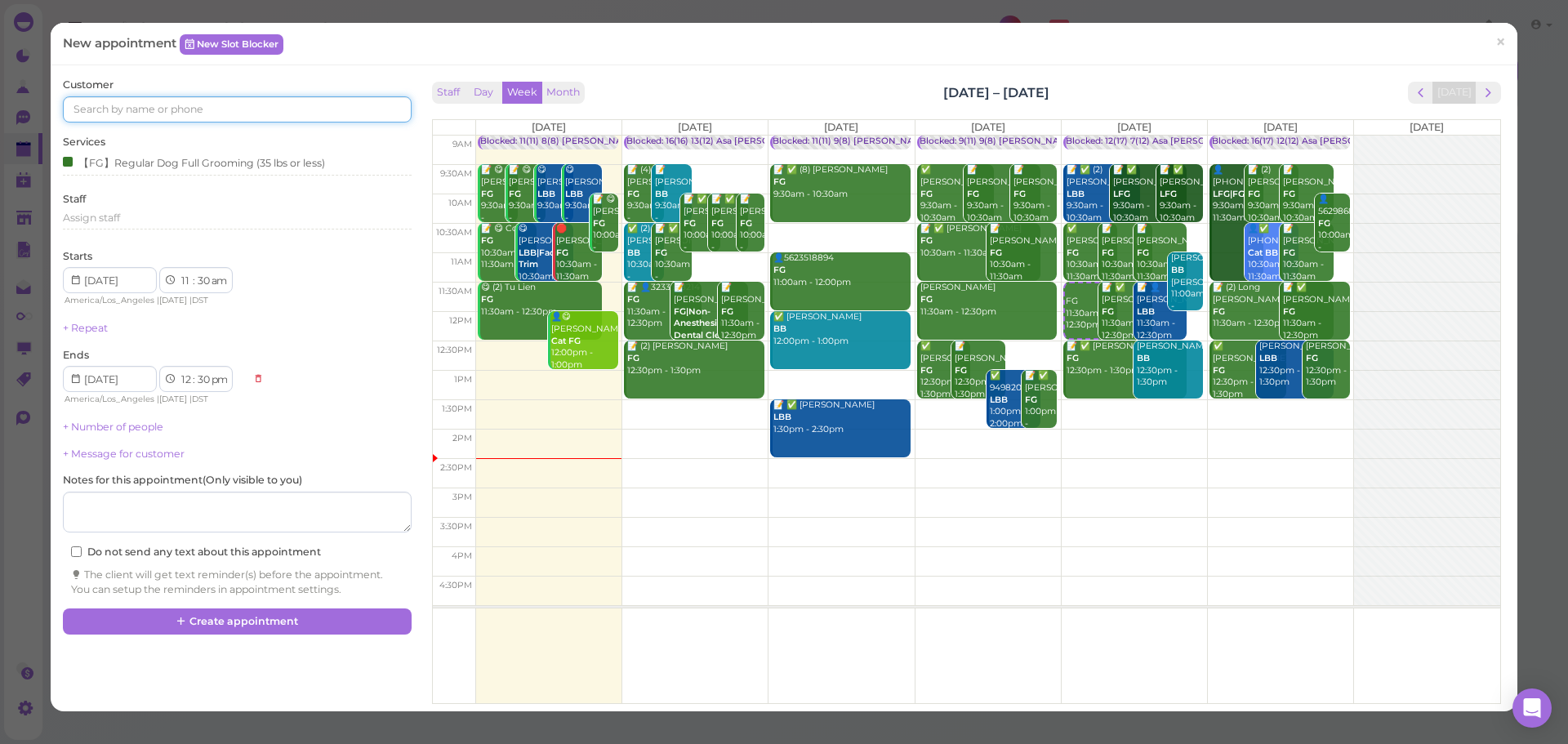
click at [167, 110] on input at bounding box center [237, 109] width 348 height 26
type input "6267235155"
click at [145, 141] on small "6267235155" at bounding box center [162, 139] width 54 height 12
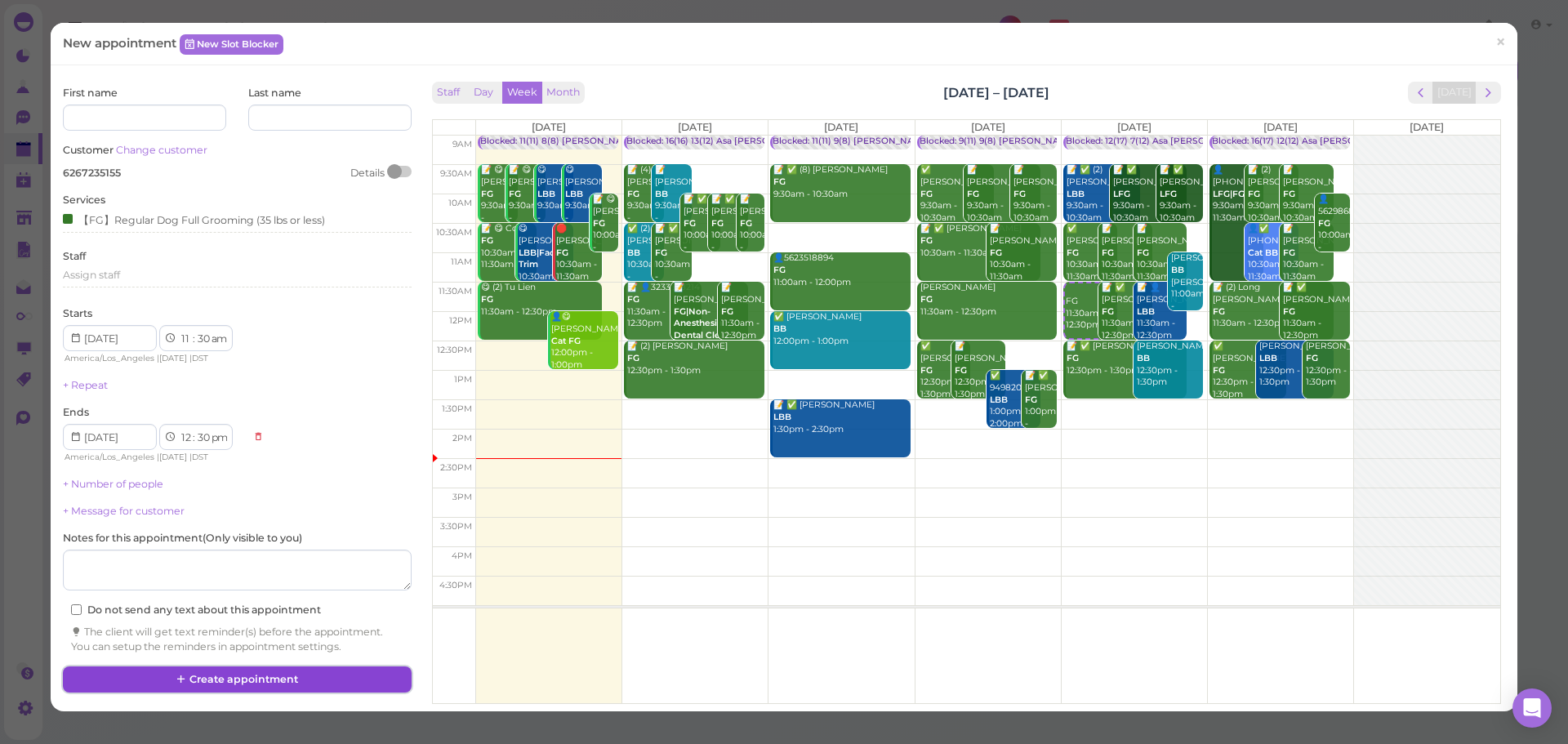
click at [178, 675] on icon at bounding box center [182, 679] width 11 height 13
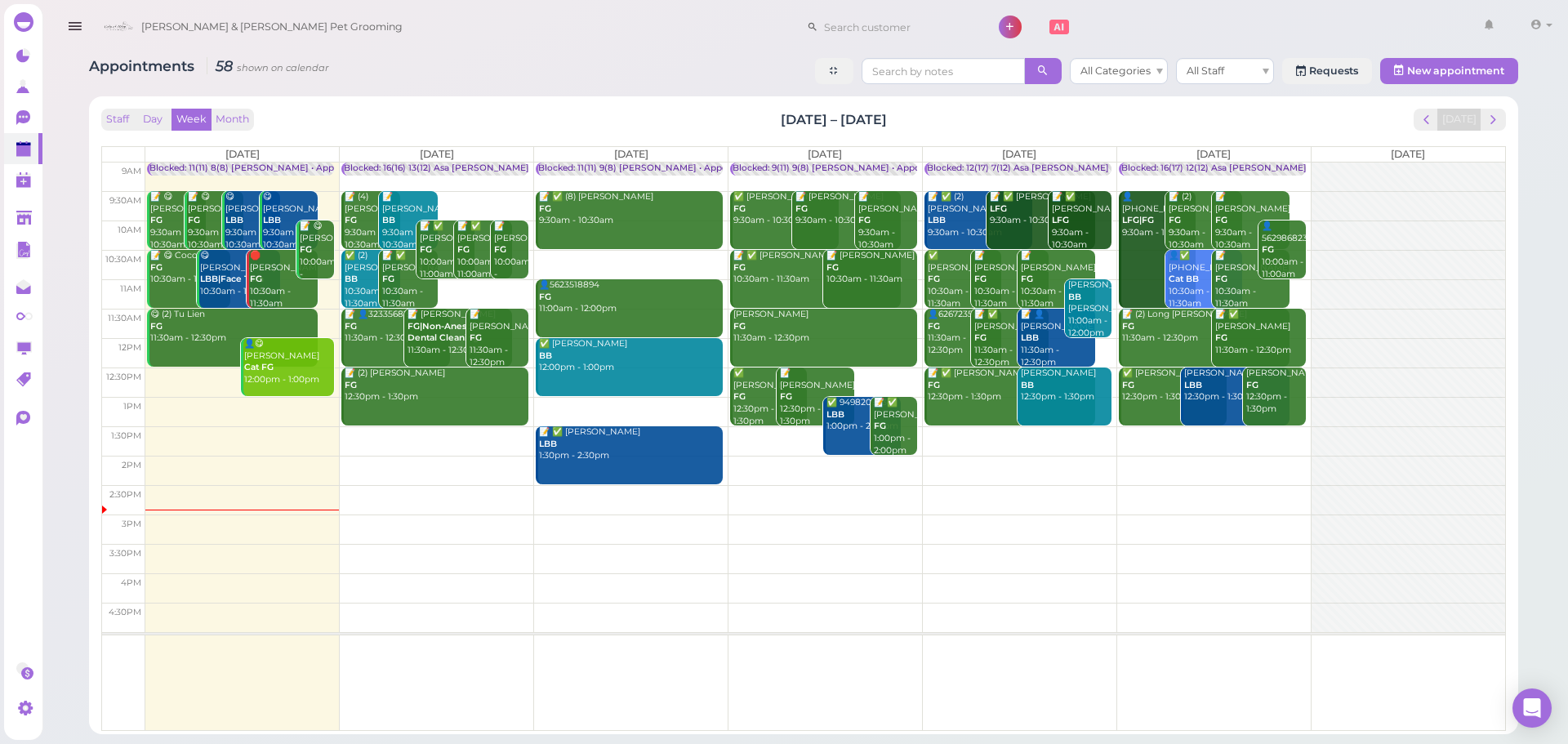
click at [797, 13] on div at bounding box center [886, 22] width 179 height 36
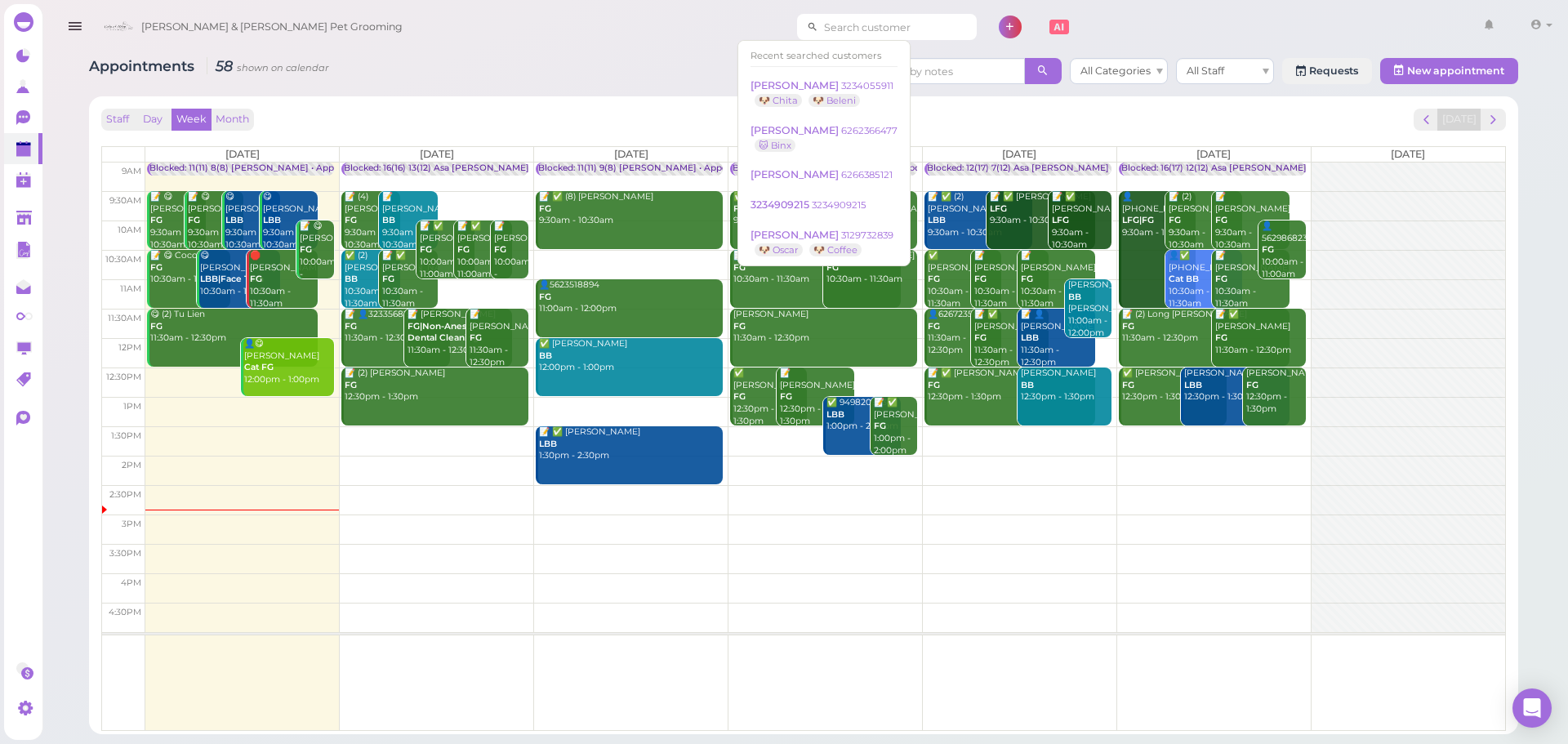
click at [818, 20] on input at bounding box center [897, 26] width 158 height 26
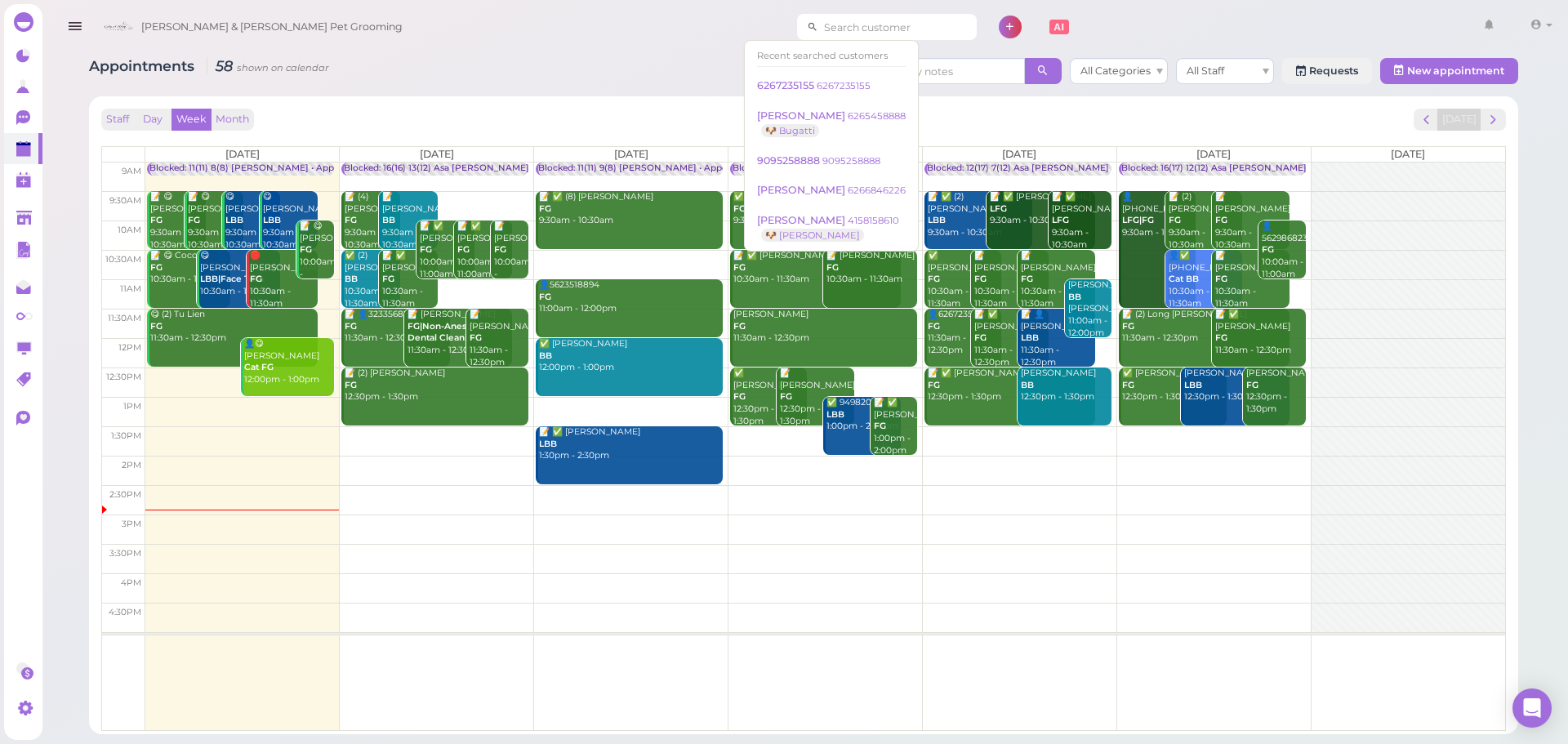
type input "+"
type input "6264644993"
drag, startPoint x: 853, startPoint y: 38, endPoint x: 392, endPoint y: -19, distance: 464.5
click at [392, 0] on html "Dashboard Reports Customers Conversations 0" at bounding box center [784, 372] width 1568 height 744
click at [626, 92] on div "Appointments 58 shown on calendar All Categories All Staff Requests New appoint…" at bounding box center [804, 390] width 1470 height 688
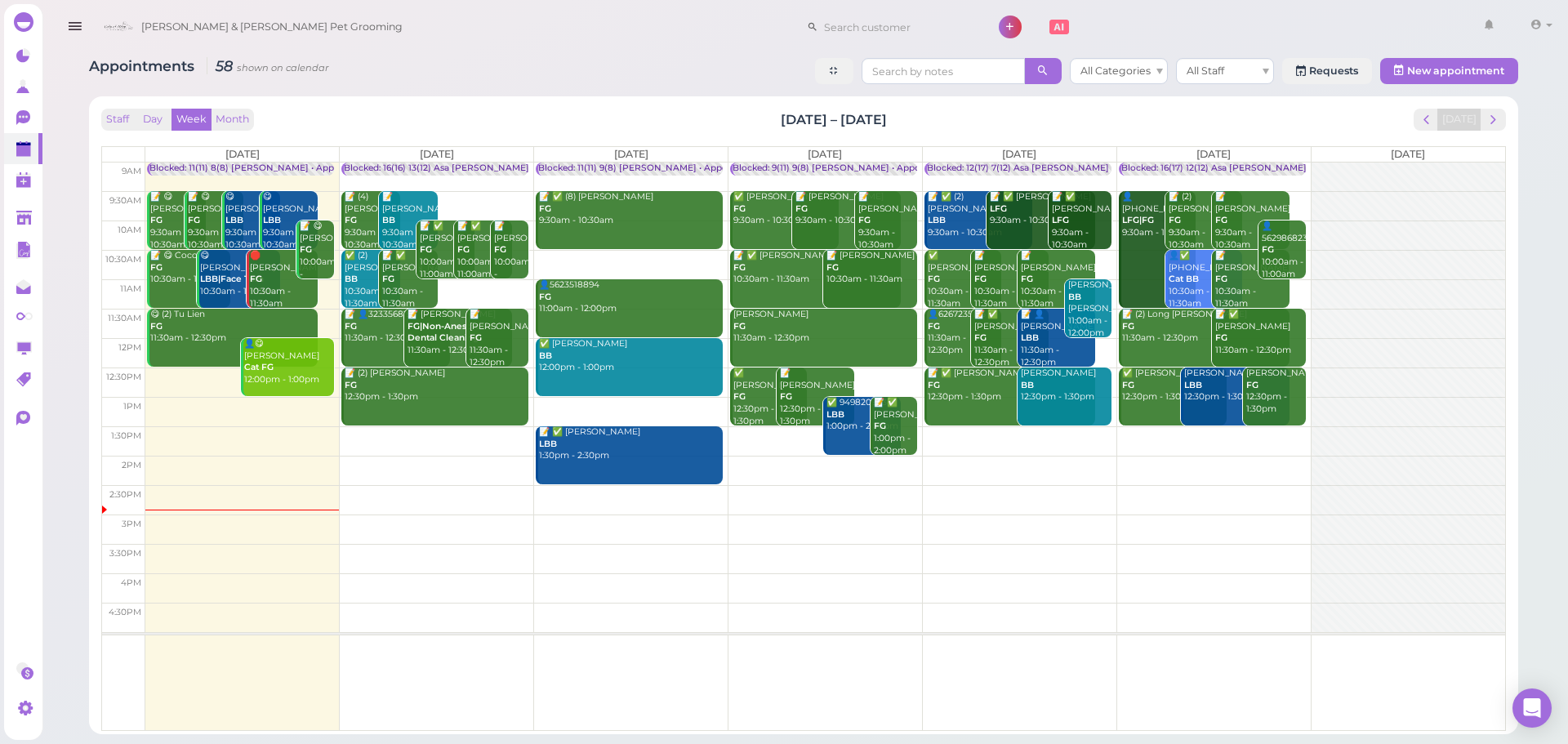
click at [1199, 436] on td at bounding box center [826, 440] width 1360 height 29
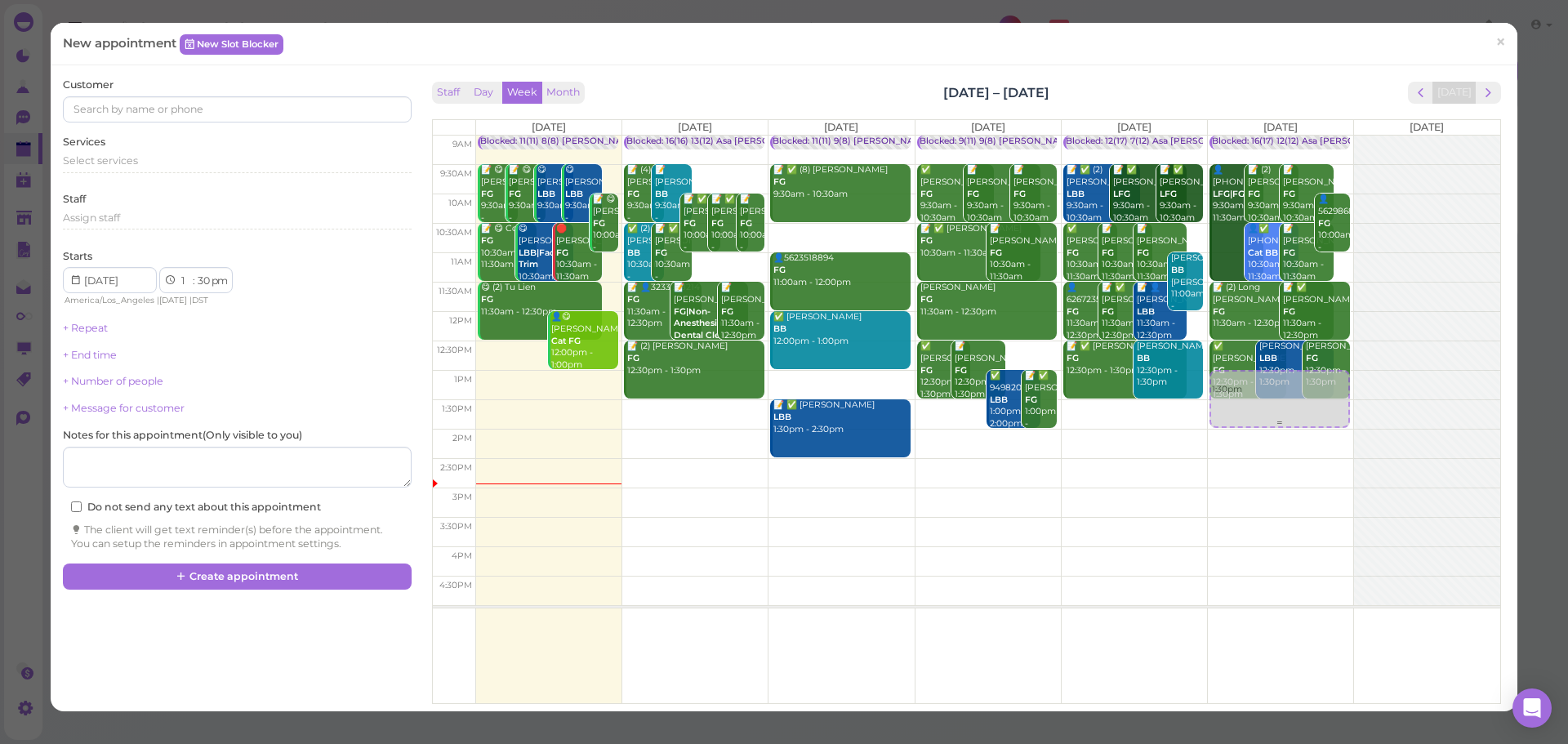
drag, startPoint x: 1265, startPoint y: 433, endPoint x: 1264, endPoint y: 404, distance: 29.0
click at [1264, 136] on div "1:30pm Blocked: 16(17) 12(12) Asa Helen Rebecca • Appointment 👤(2) 6267436032 L…" at bounding box center [1280, 136] width 146 height 0
select select "00"
click at [134, 170] on div "Select services" at bounding box center [237, 162] width 348 height 19
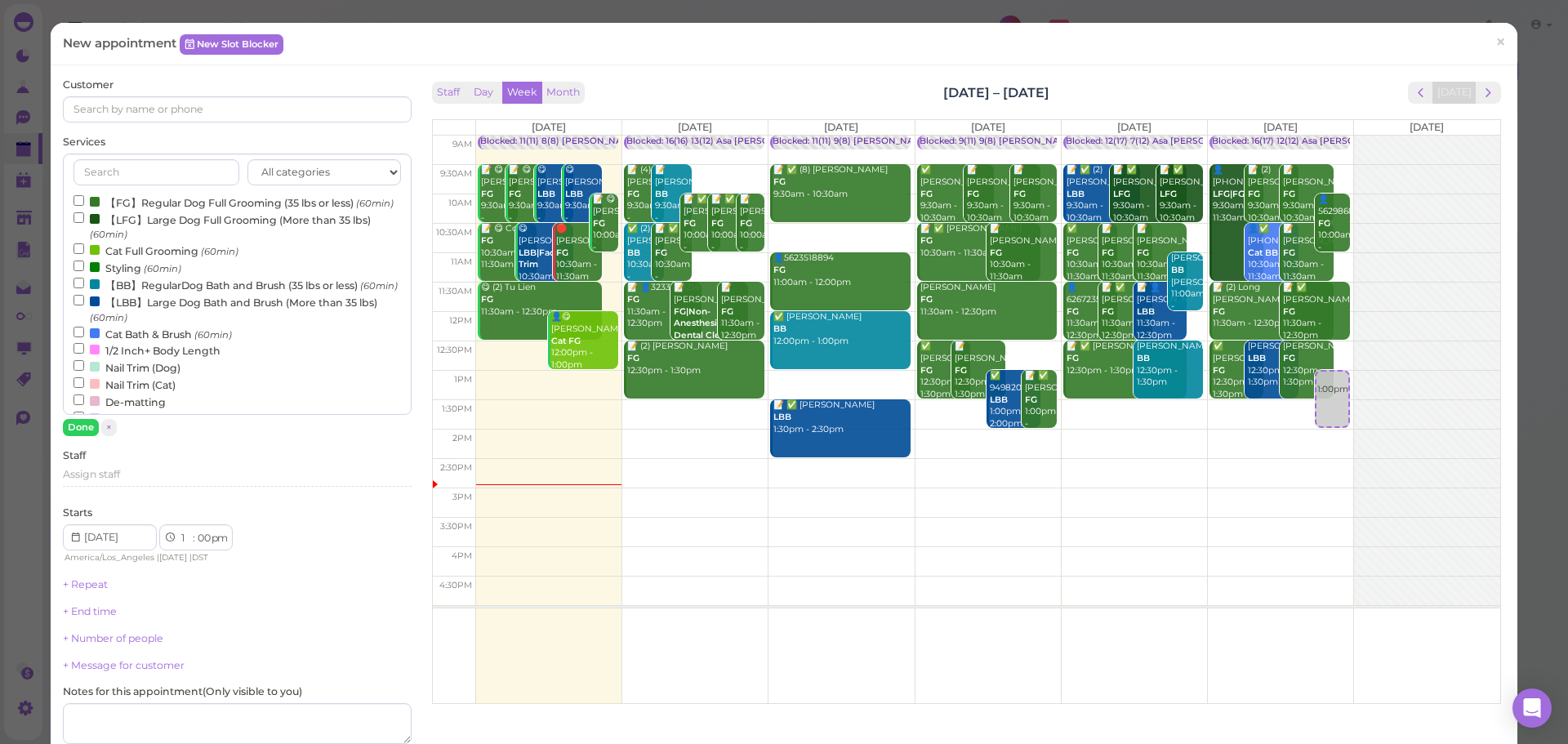
click at [159, 325] on label "【LBB】Large Dog Bath and Brush (More than 35 lbs) (60min)" at bounding box center [237, 309] width 327 height 32
click at [84, 306] on input "【LBB】Large Dog Bath and Brush (More than 35 lbs) (60min)" at bounding box center [78, 300] width 11 height 11
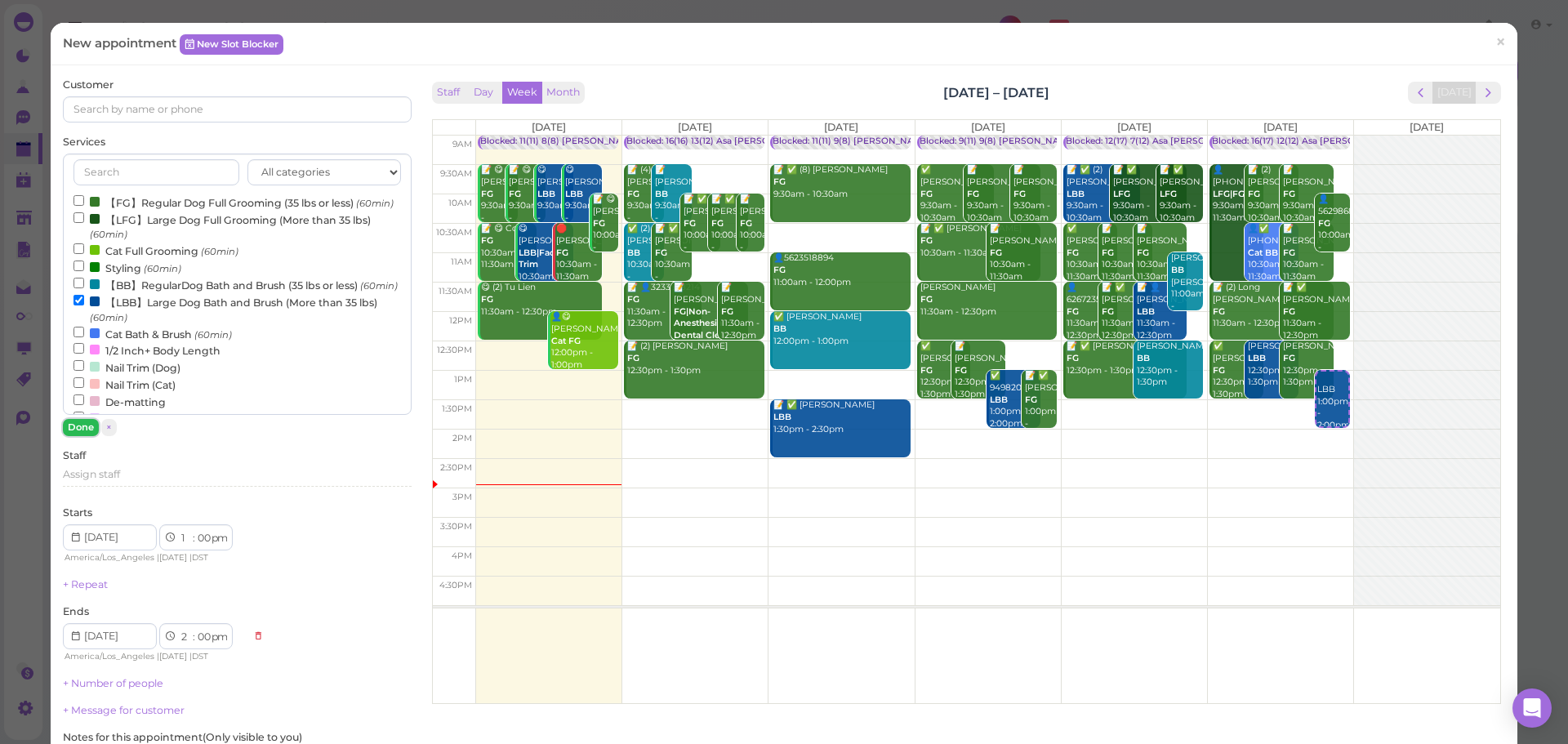
click at [63, 429] on button "Done" at bounding box center [81, 428] width 36 height 17
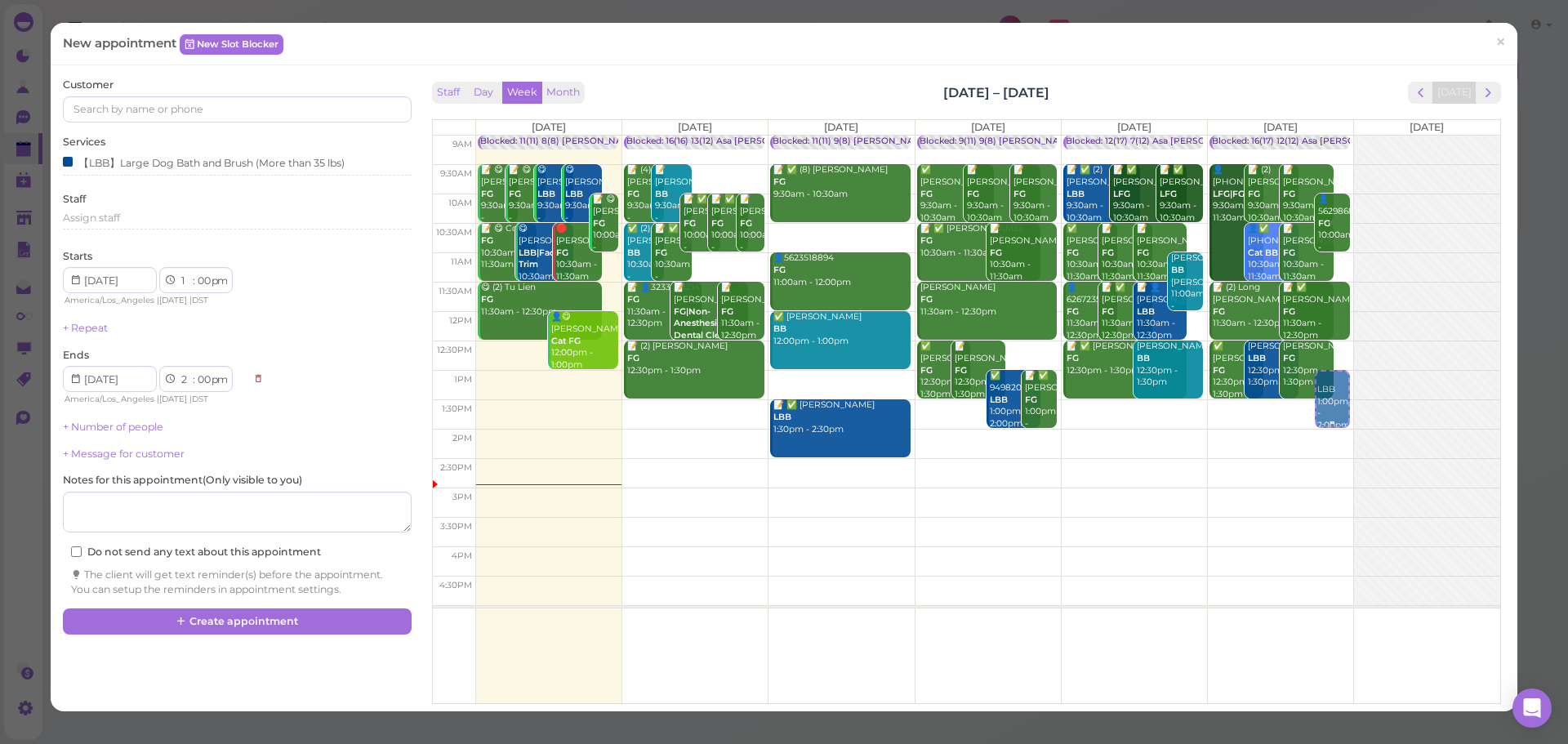
drag, startPoint x: 1326, startPoint y: 405, endPoint x: 1325, endPoint y: 396, distance: 9.1
click at [1325, 136] on div "LBB 1:00pm - 2:00pm Blocked: 16(17) 12(12) Asa Helen Rebecca • Appointment 👤(2)…" at bounding box center [1280, 136] width 146 height 0
click at [213, 107] on input at bounding box center [237, 109] width 348 height 26
type input "6264649933"
click at [108, 151] on link "Regina Tang 6264649933" at bounding box center [150, 139] width 173 height 31
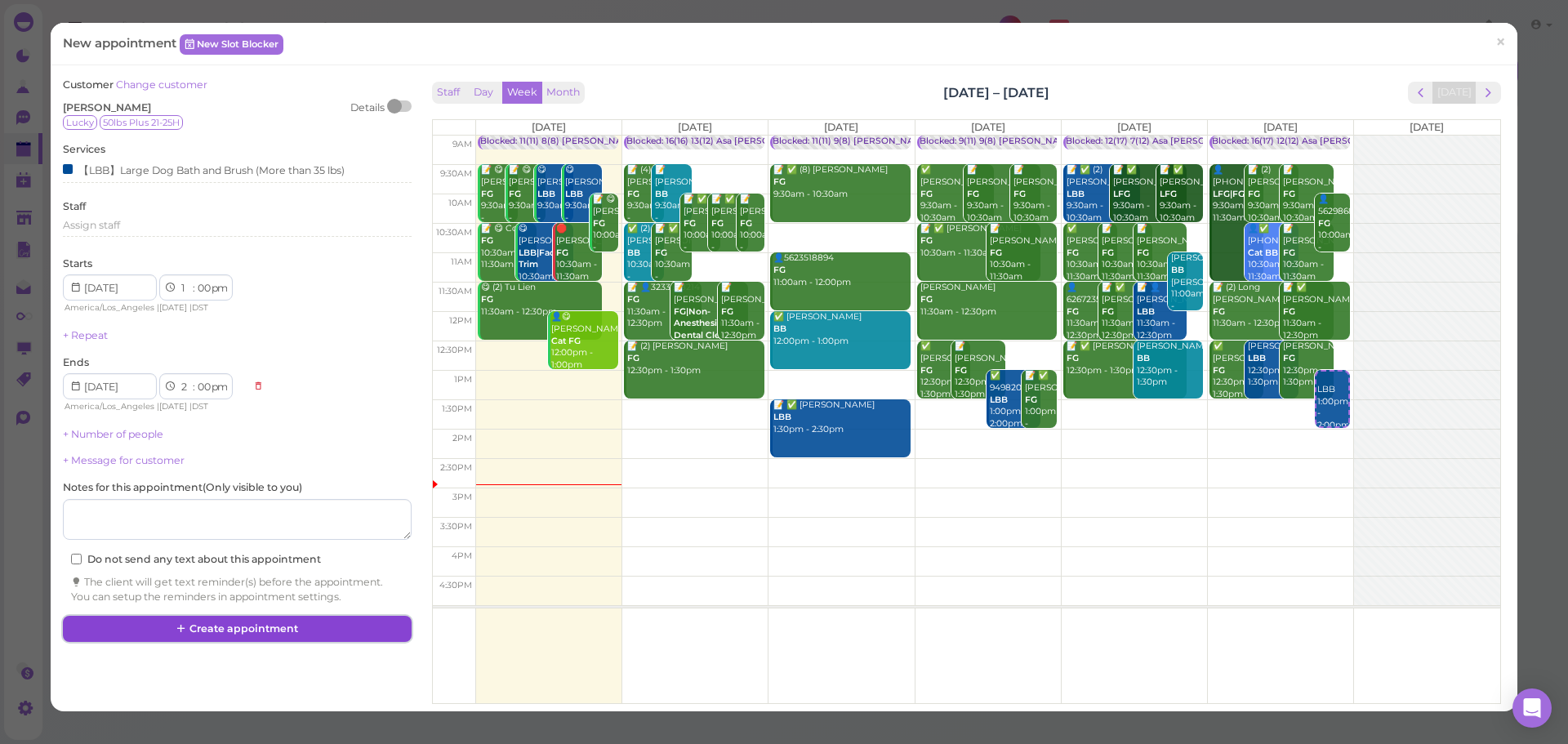
click at [259, 635] on button "Create appointment" at bounding box center [237, 629] width 348 height 26
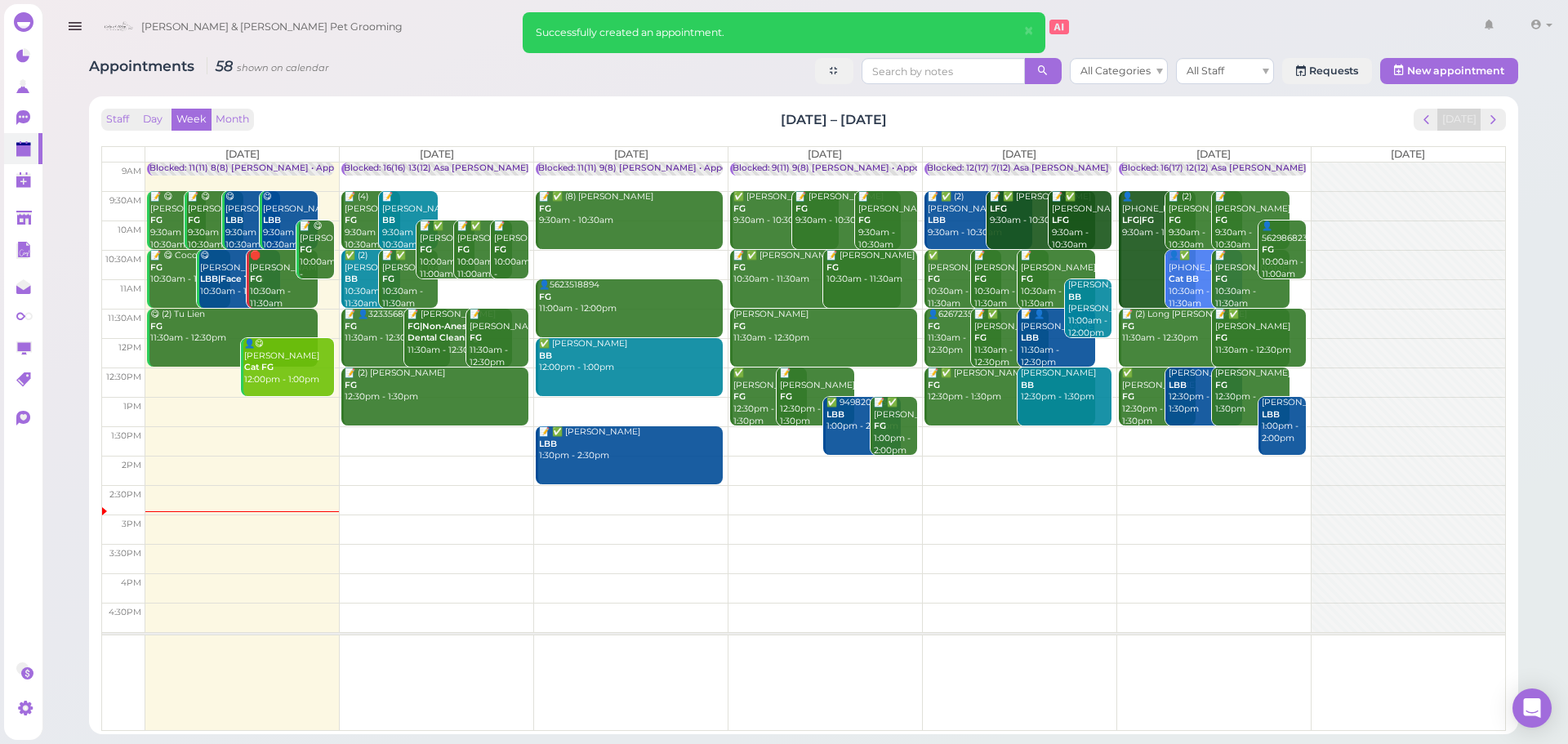
click at [1206, 168] on div "Blocked: 16(17) 12(12) Asa [PERSON_NAME] [PERSON_NAME] • Appointment" at bounding box center [1286, 168] width 331 height 13
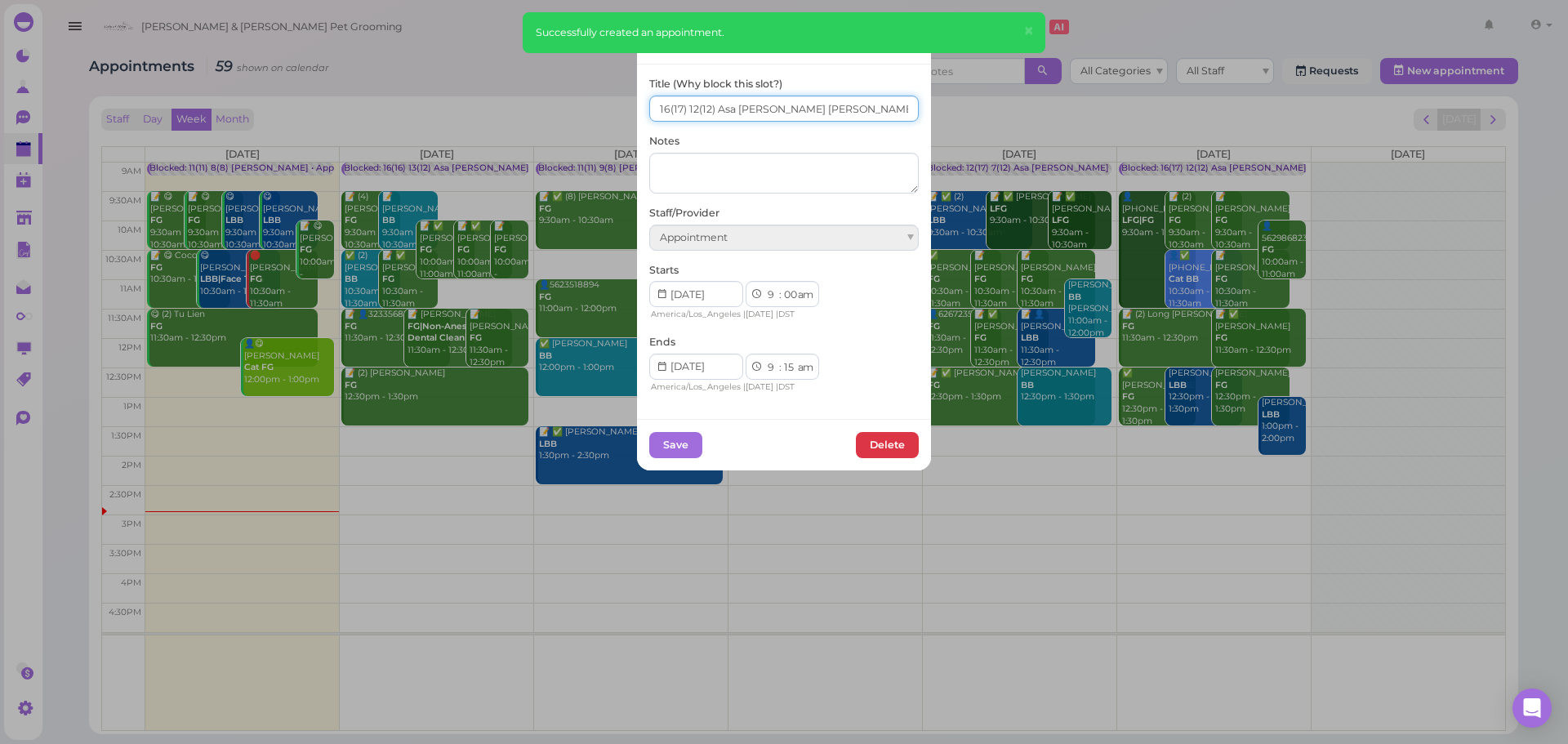
click at [662, 111] on input "16(17) 12(12) Asa Helen Rebecca" at bounding box center [784, 109] width 269 height 26
type input "17(17) 12(12) Asa Helen Rebecca"
click at [662, 444] on button "Save" at bounding box center [675, 444] width 53 height 26
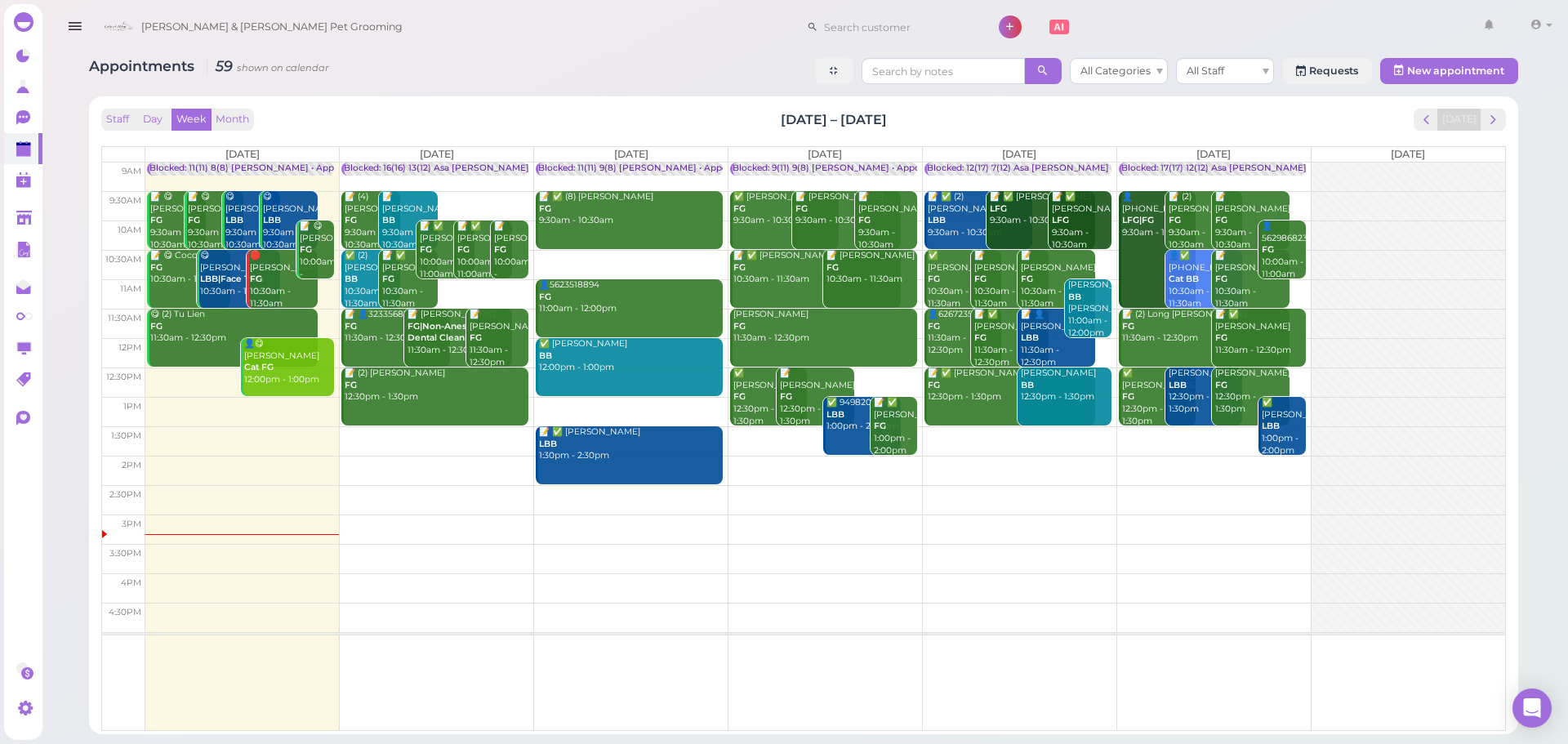
click at [1025, 433] on td at bounding box center [826, 440] width 1360 height 29
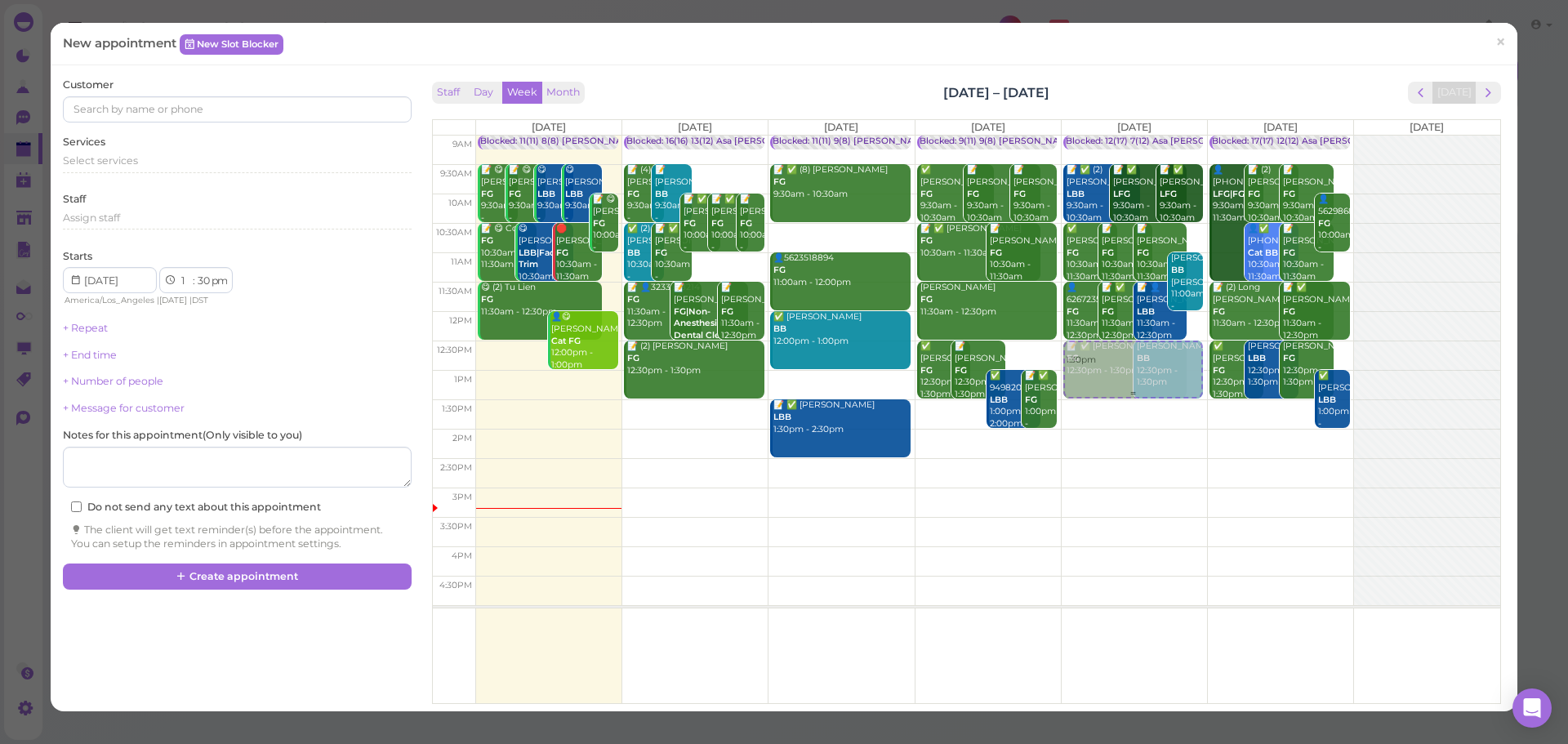
drag, startPoint x: 1119, startPoint y: 429, endPoint x: 1129, endPoint y: 369, distance: 60.8
click at [1129, 136] on div "1:30pm Blocked: 12(17) 7(12) Asa Emma Rebecca • Appointment 📝 ✅ (2) Kieran Medi…" at bounding box center [1134, 136] width 146 height 0
select select "12"
click at [173, 157] on div "Select services" at bounding box center [237, 160] width 348 height 14
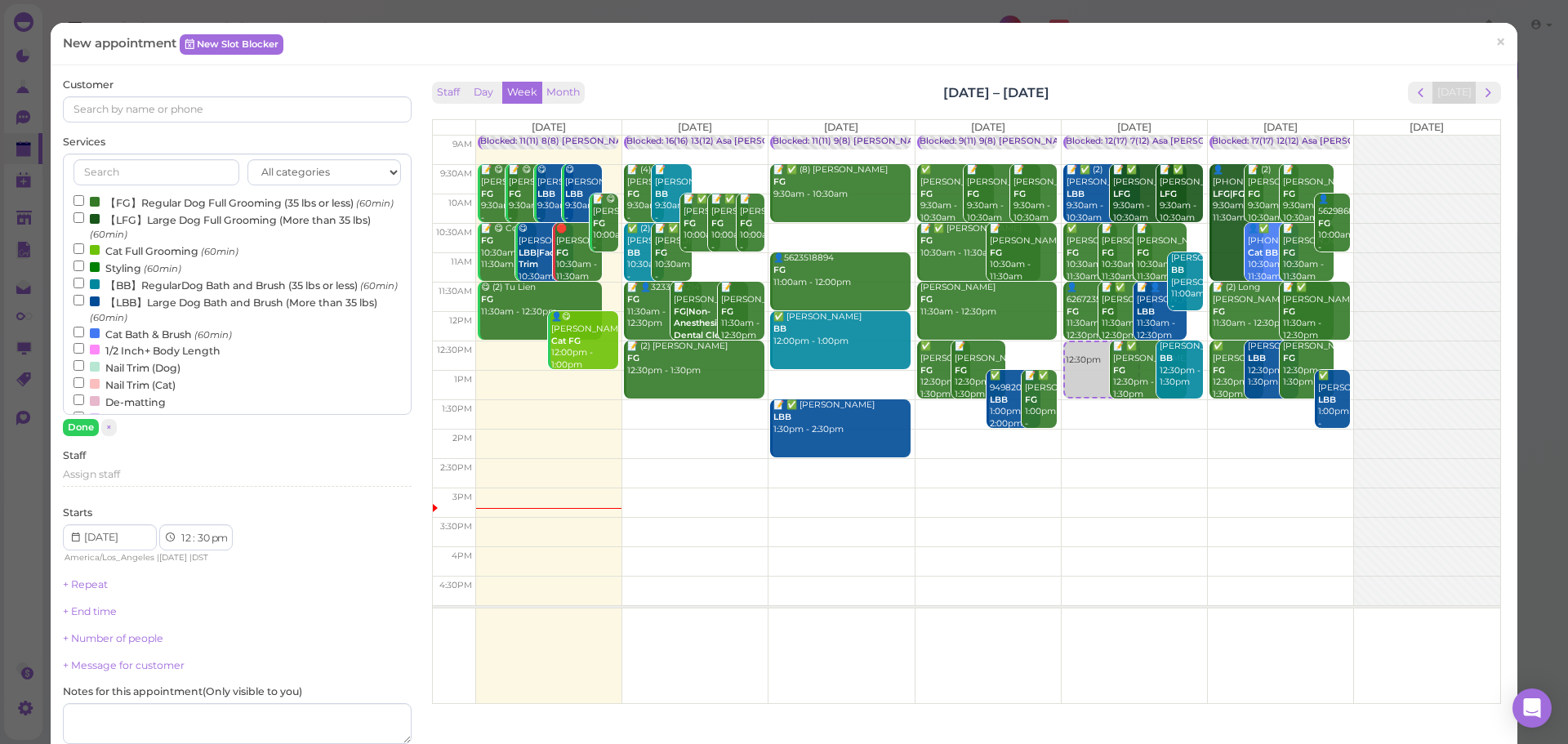
click at [166, 200] on label "【FG】Regular Dog Full Grooming (35 lbs or less) (60min)" at bounding box center [233, 202] width 320 height 17
click at [84, 200] on input "【FG】Regular Dog Full Grooming (35 lbs or less) (60min)" at bounding box center [78, 200] width 11 height 11
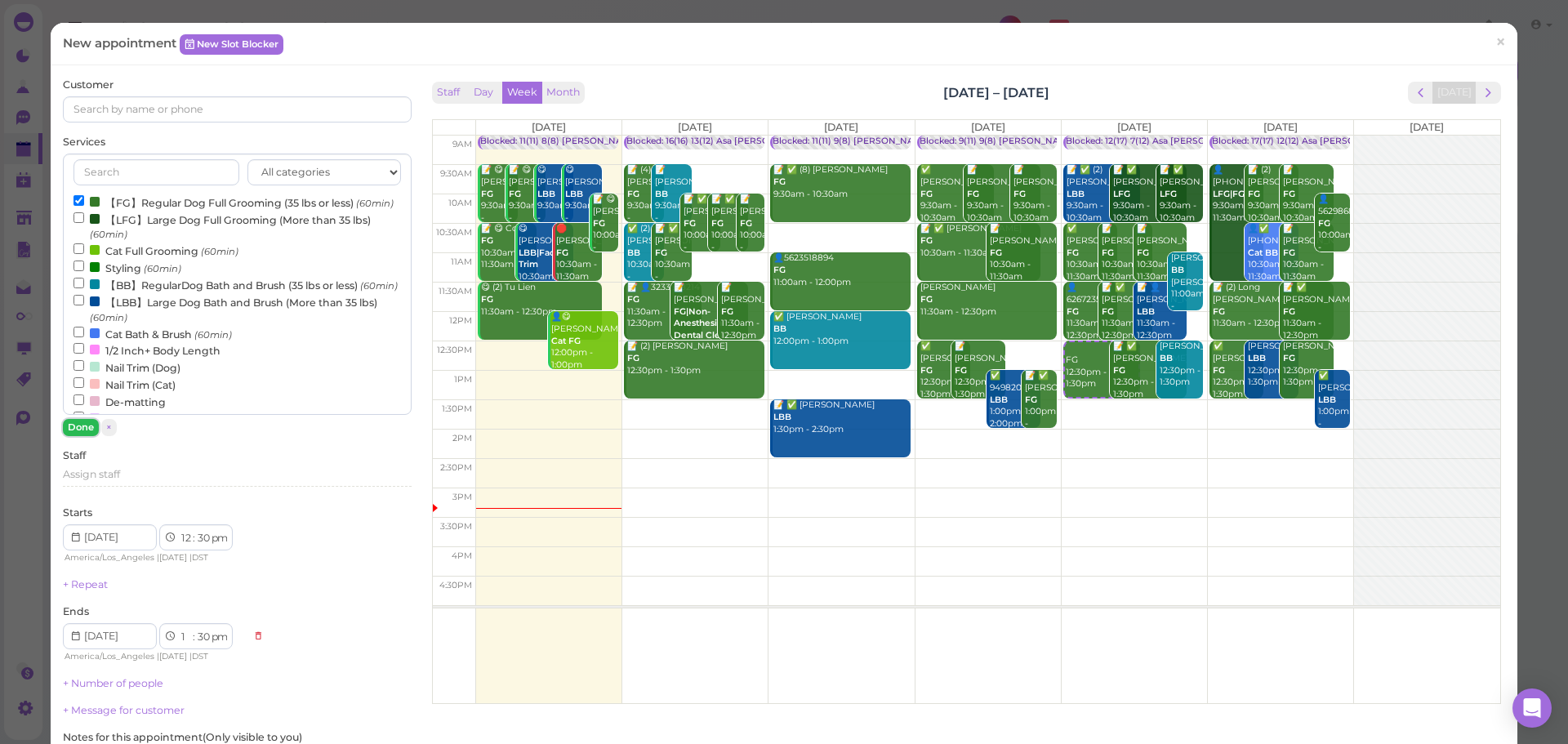
click at [91, 428] on button "Done" at bounding box center [81, 428] width 36 height 17
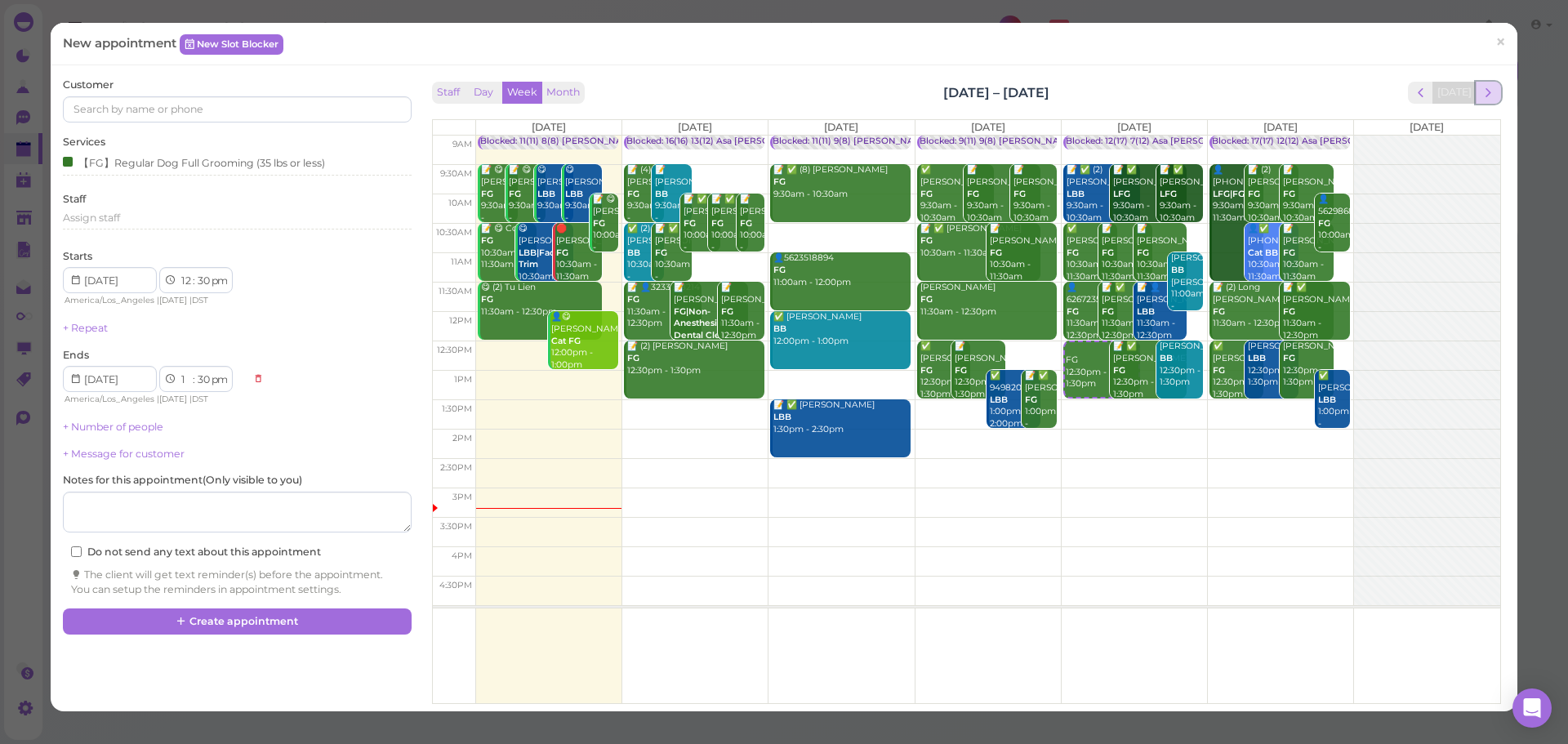
click at [1480, 93] on span "next" at bounding box center [1488, 93] width 15 height 15
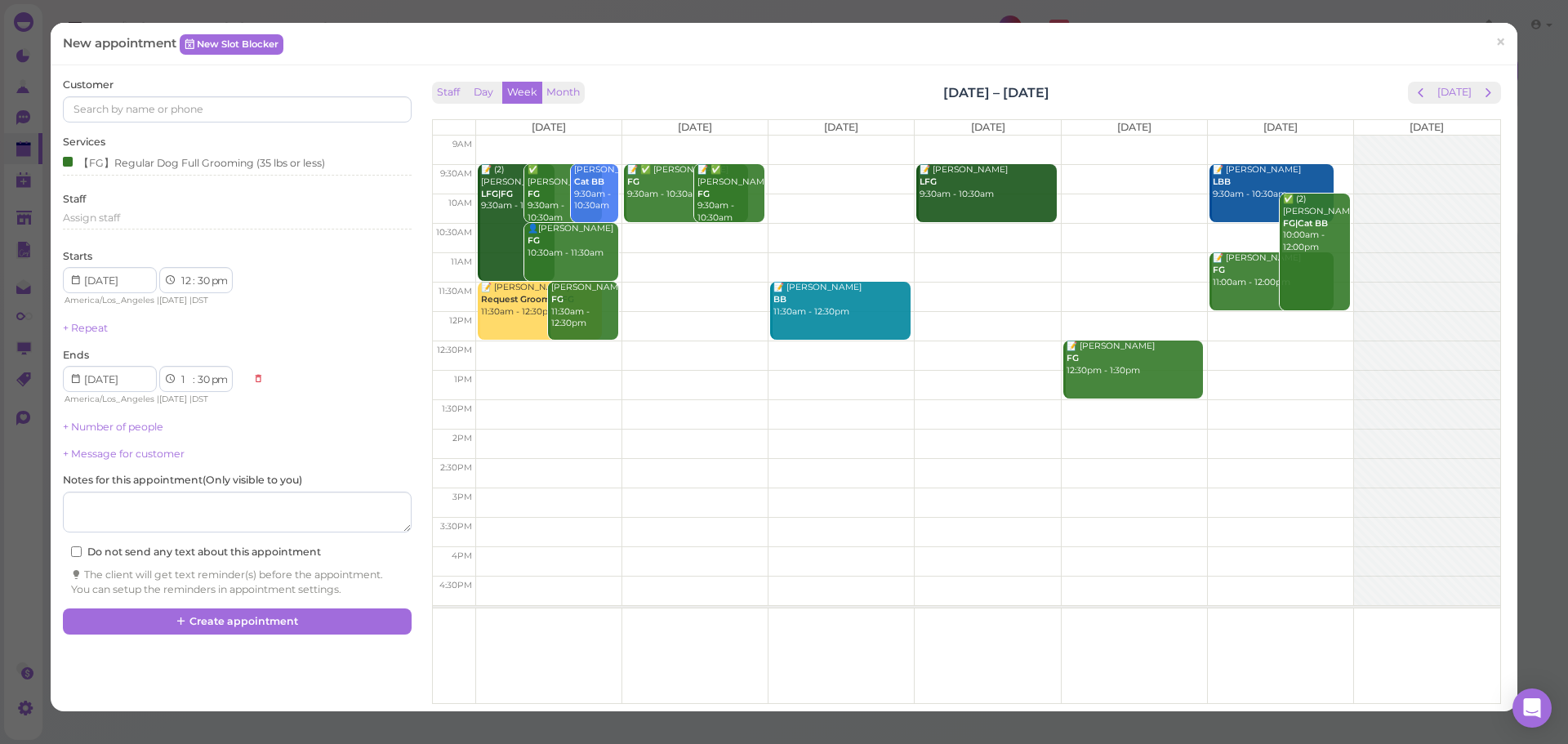
click at [821, 176] on td at bounding box center [987, 178] width 1024 height 29
type input "2025-08-27"
select select "9"
select select "am"
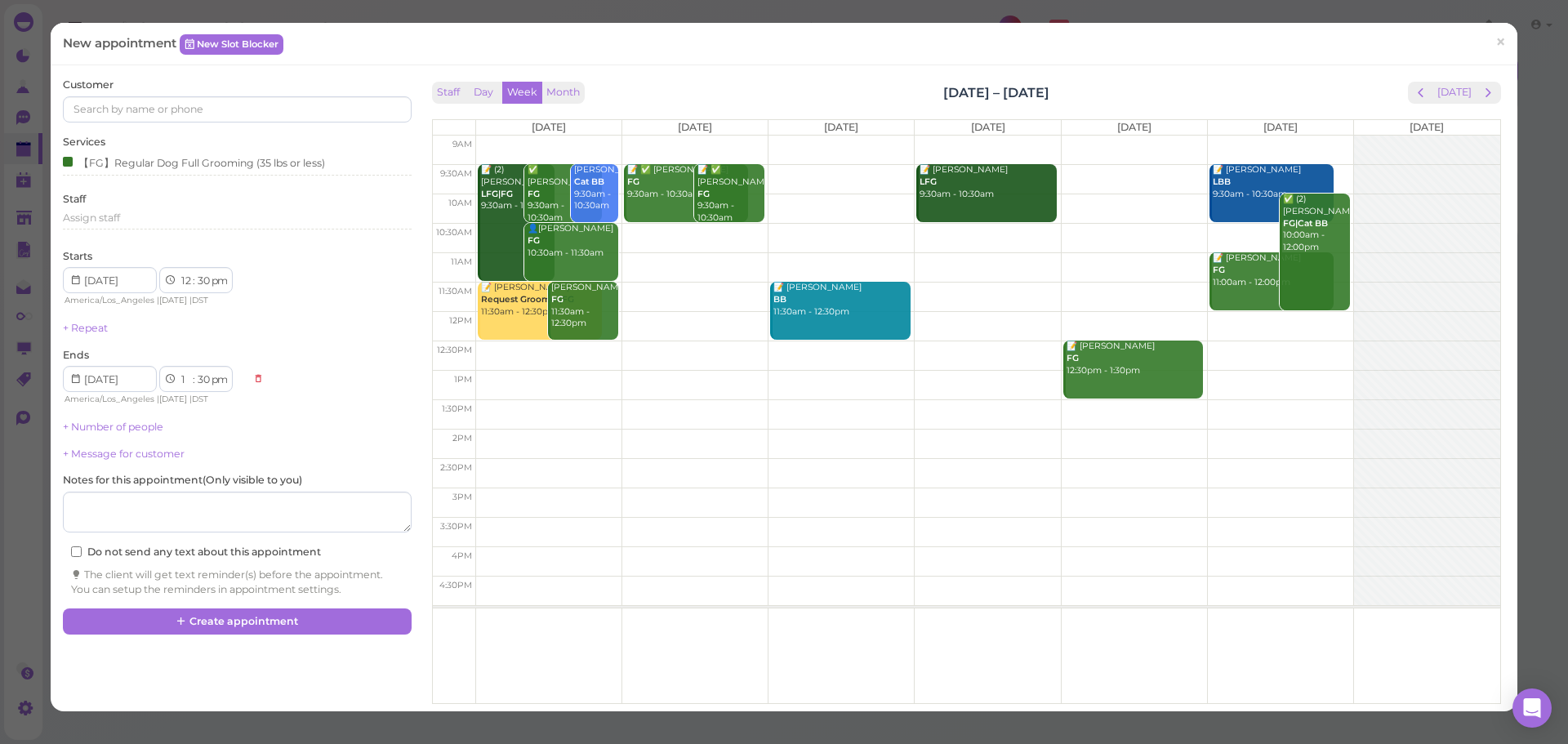
select select "10"
select select "am"
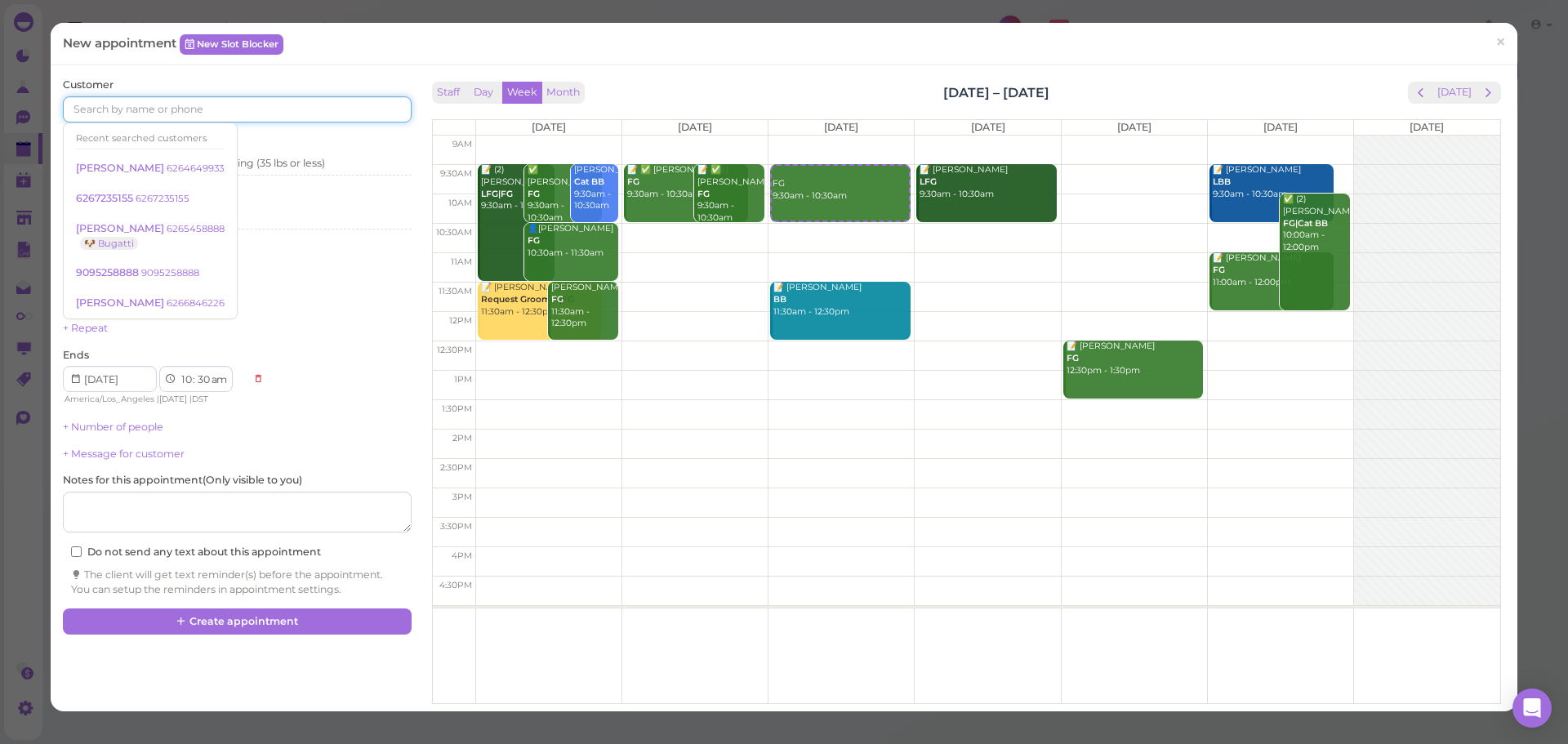
click at [163, 110] on input at bounding box center [237, 109] width 348 height 26
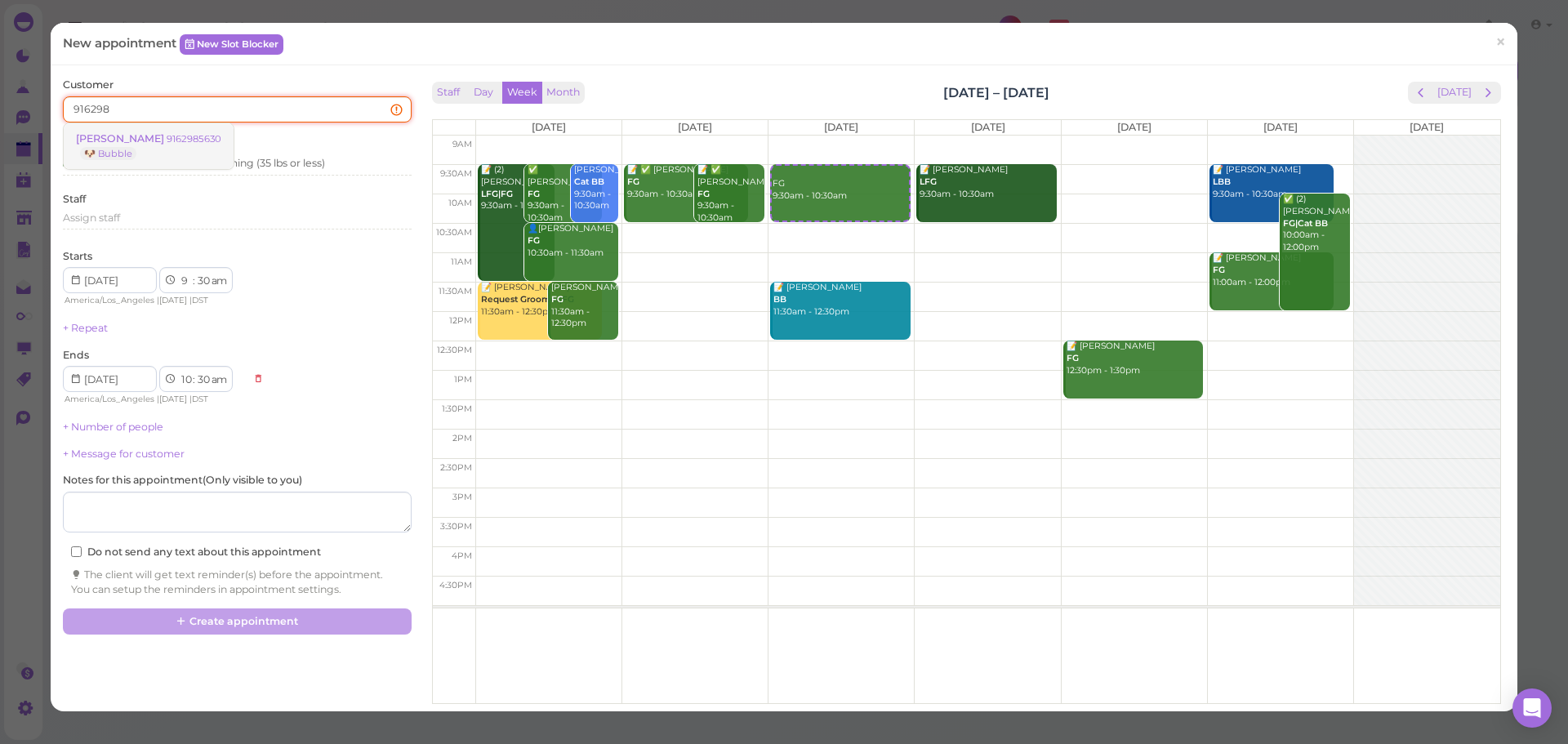
type input "916298"
click at [163, 125] on link "Chelsea Lin 9162985630 🐶 Bubble" at bounding box center [149, 146] width 170 height 45
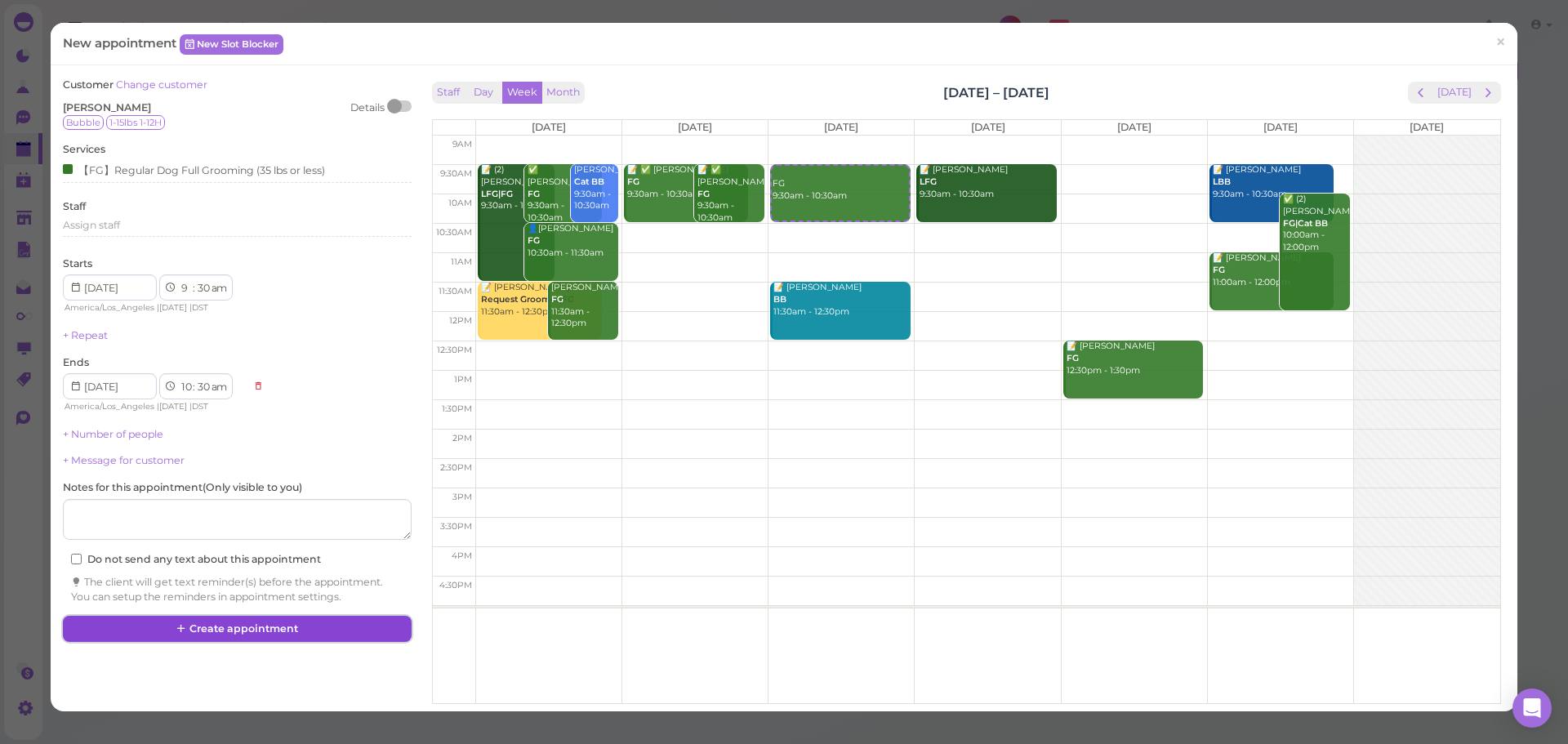
click at [210, 635] on button "Create appointment" at bounding box center [237, 629] width 348 height 26
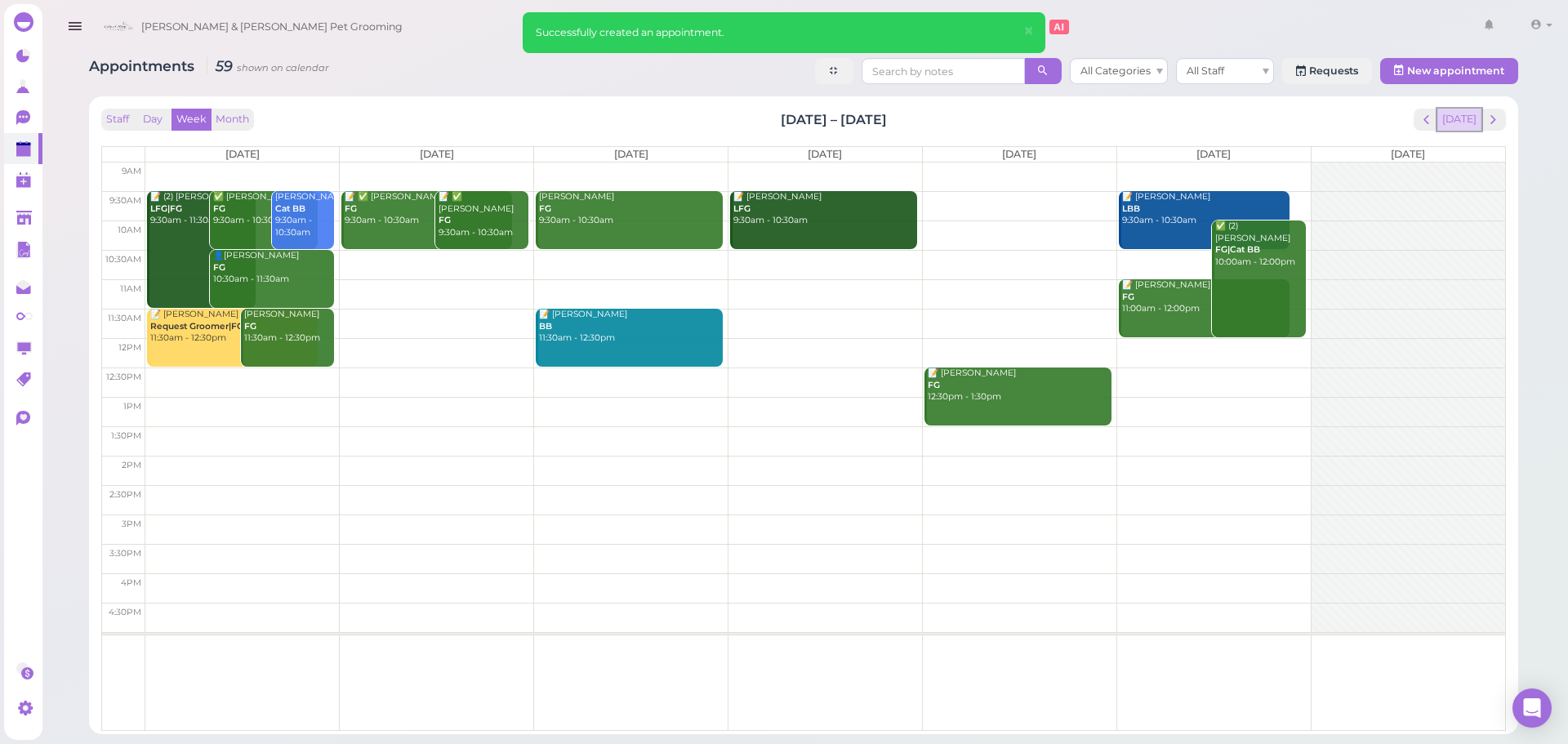
click at [1472, 119] on button "[DATE]" at bounding box center [1459, 120] width 44 height 22
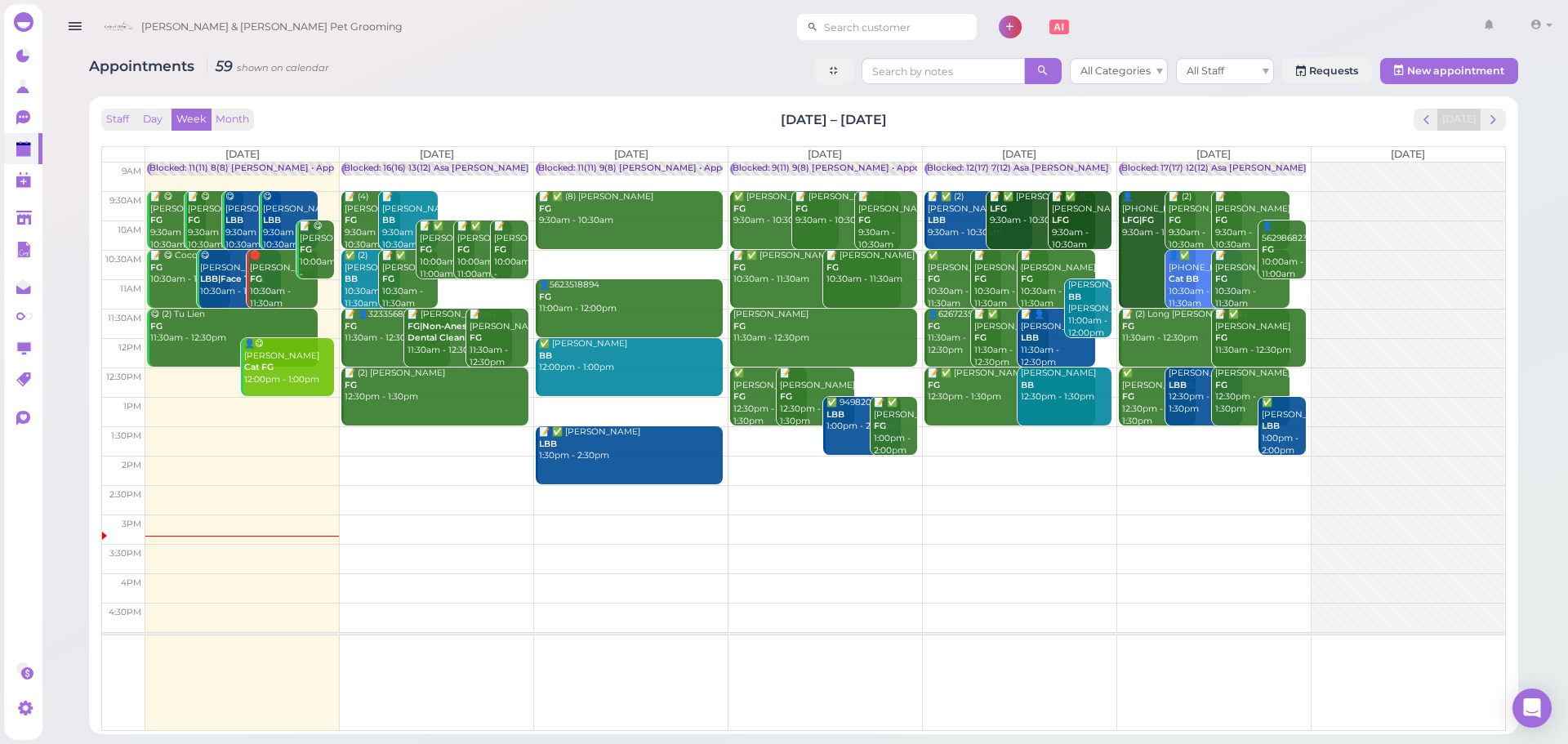
click at [818, 24] on input at bounding box center [897, 26] width 158 height 26
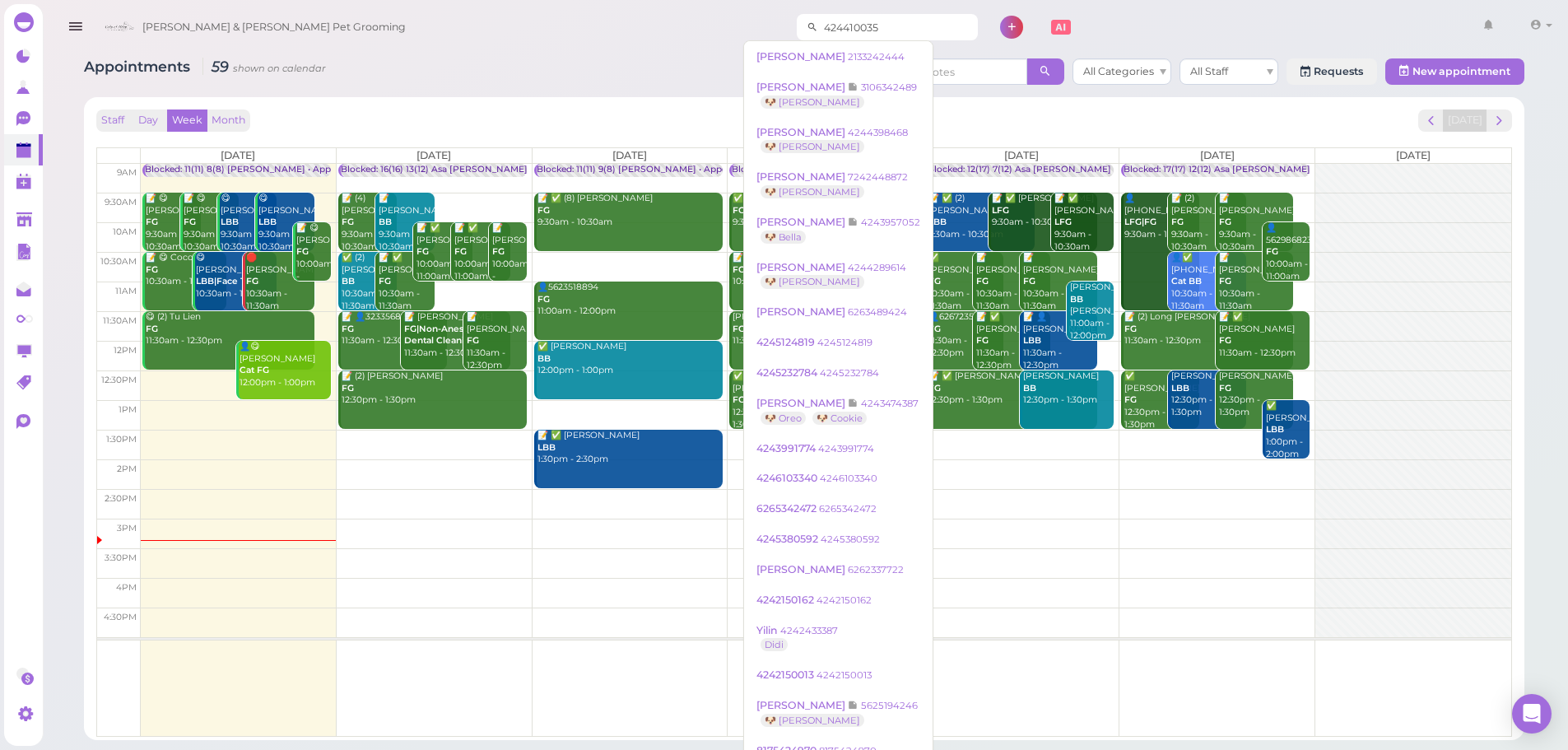
type input "4244100359"
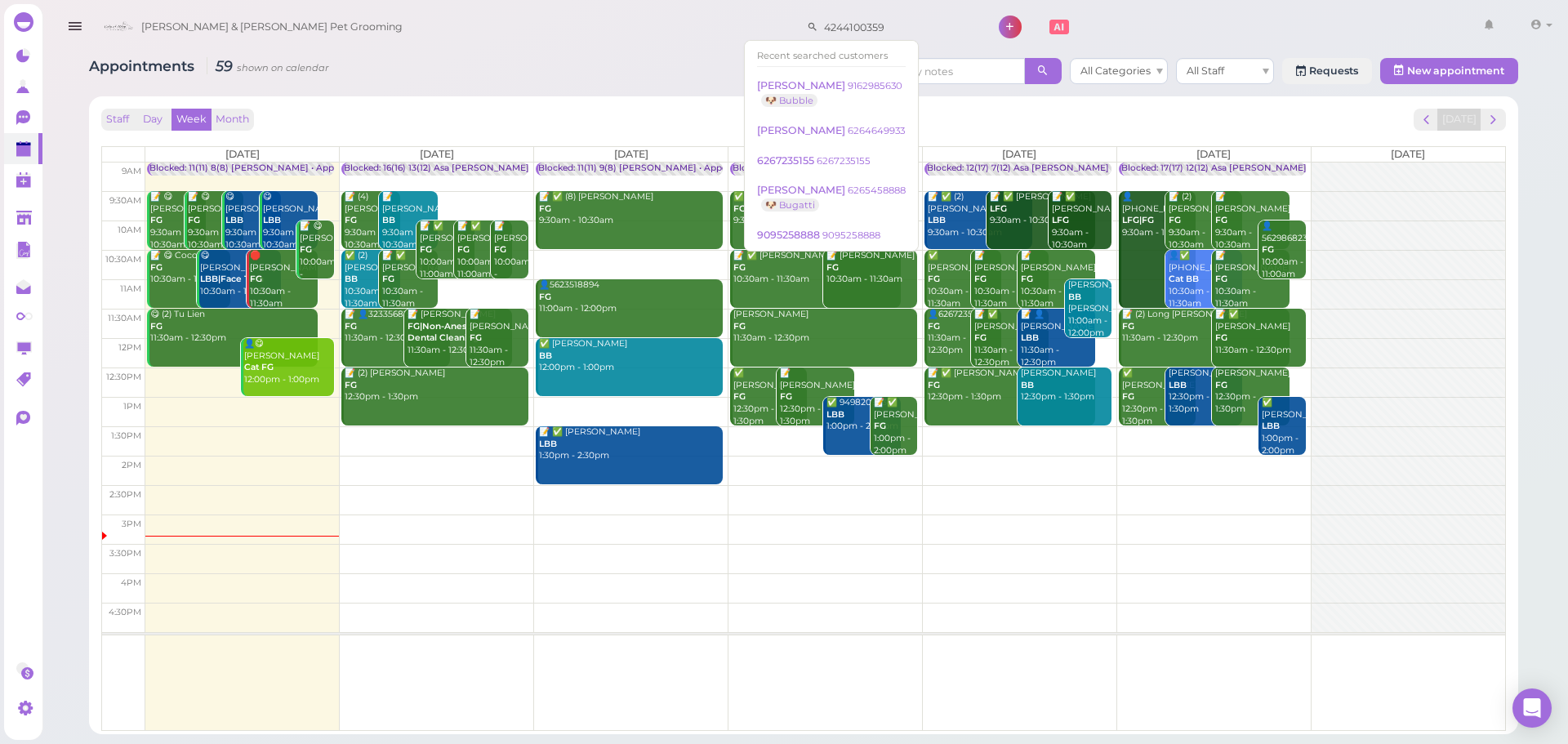
drag, startPoint x: 879, startPoint y: 29, endPoint x: 393, endPoint y: 11, distance: 486.3
click at [393, 11] on div "Cody & Miley Pet Grooming 4244100359 1 Account Logout" at bounding box center [827, 27] width 1463 height 46
drag, startPoint x: 978, startPoint y: 114, endPoint x: 965, endPoint y: 84, distance: 32.7
click at [965, 92] on div "Appointments 59 shown on calendar All Categories All Staff Requests New appoint…" at bounding box center [804, 390] width 1470 height 688
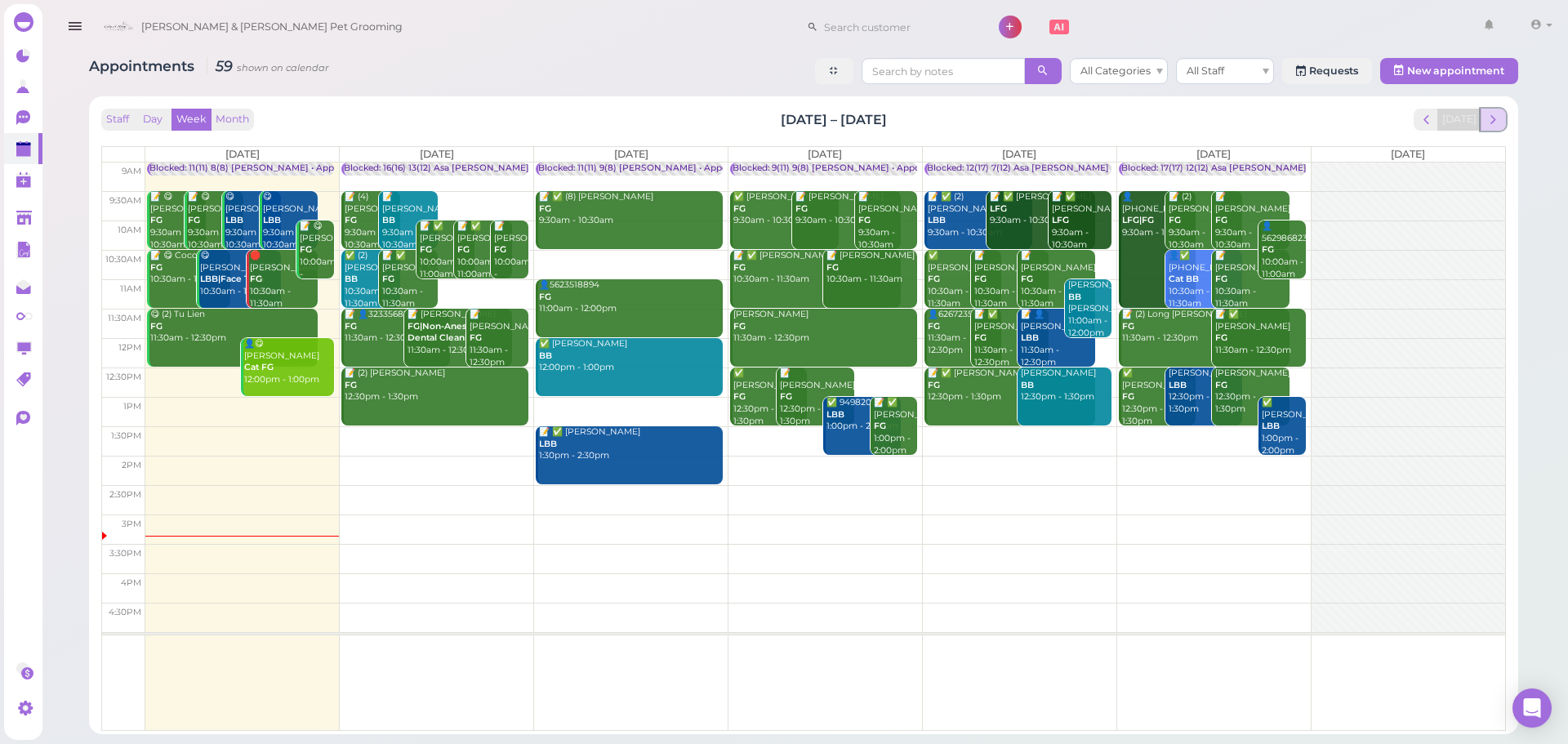
click at [1493, 122] on span "next" at bounding box center [1493, 120] width 15 height 15
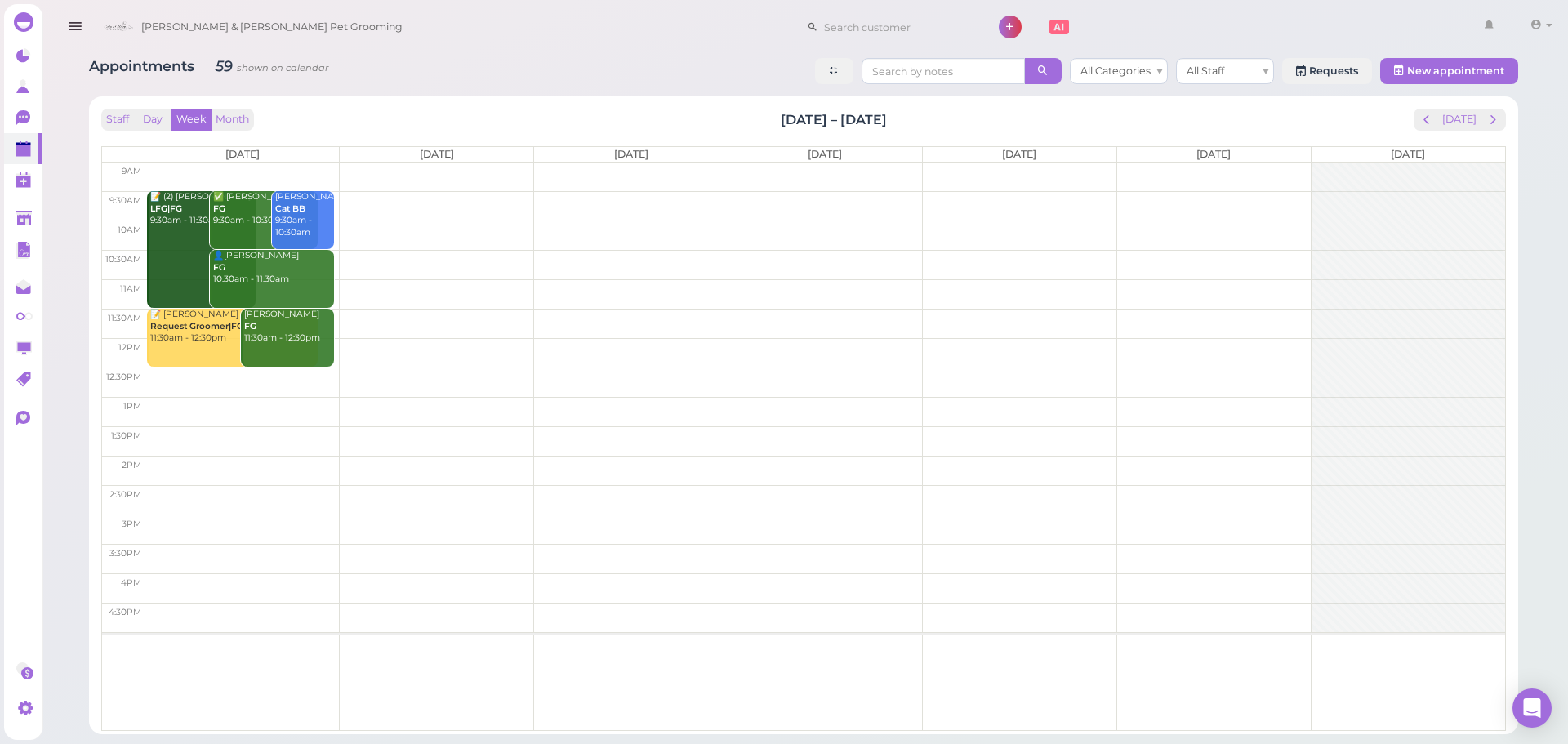
click at [1493, 122] on span "next" at bounding box center [1493, 120] width 15 height 15
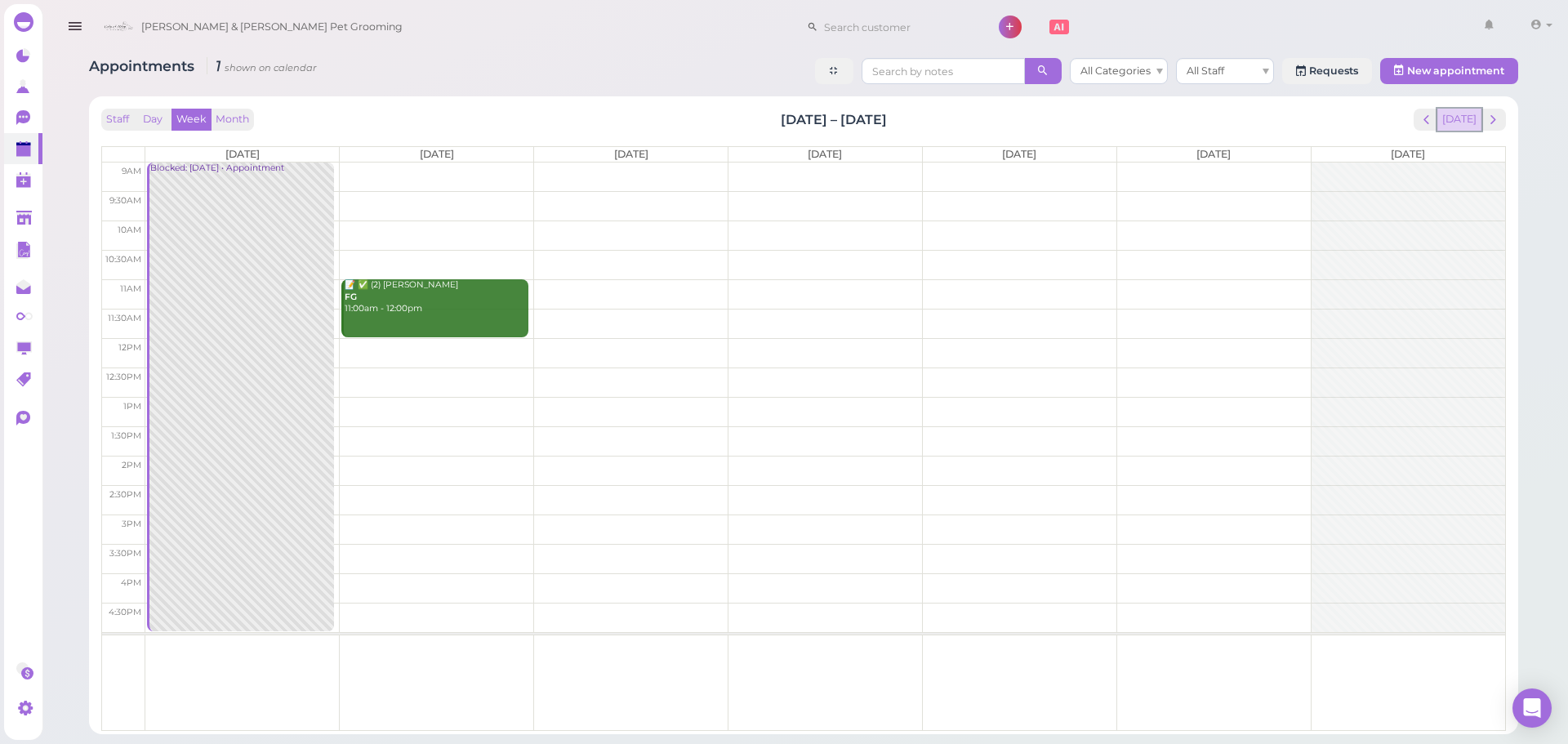
click at [1463, 125] on button "[DATE]" at bounding box center [1459, 120] width 44 height 22
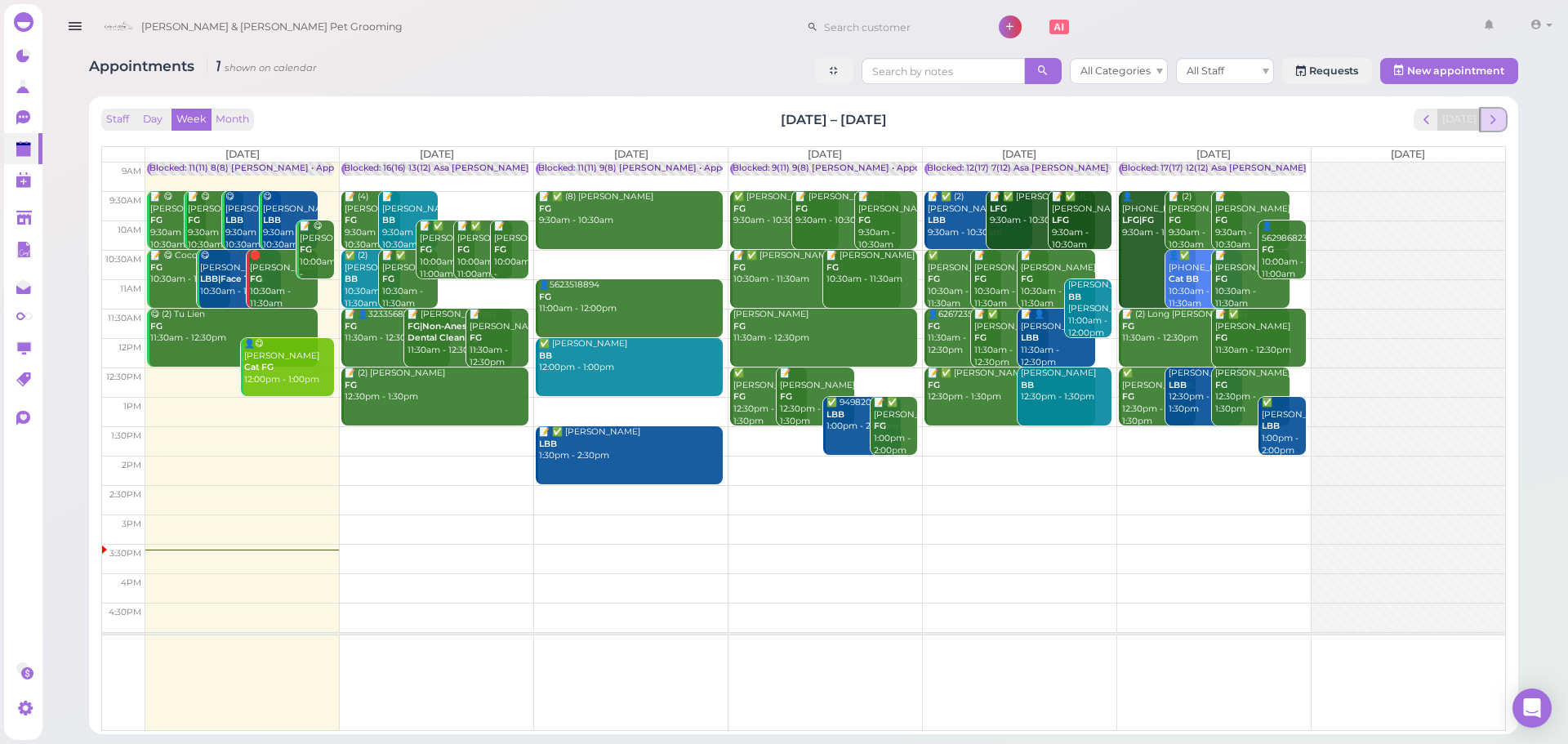
click at [1495, 120] on span "next" at bounding box center [1493, 120] width 15 height 15
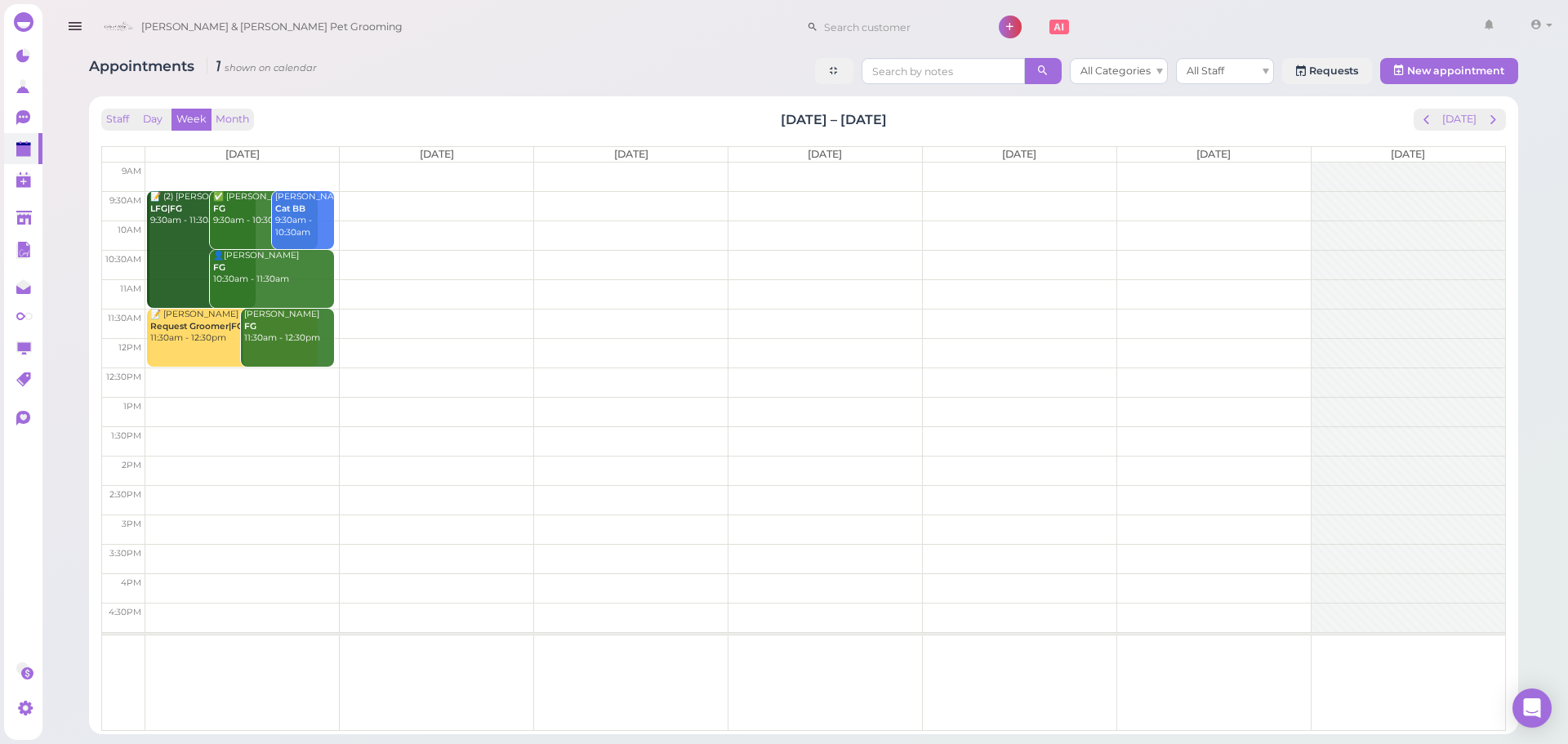
click at [1495, 120] on span "next" at bounding box center [1493, 120] width 15 height 15
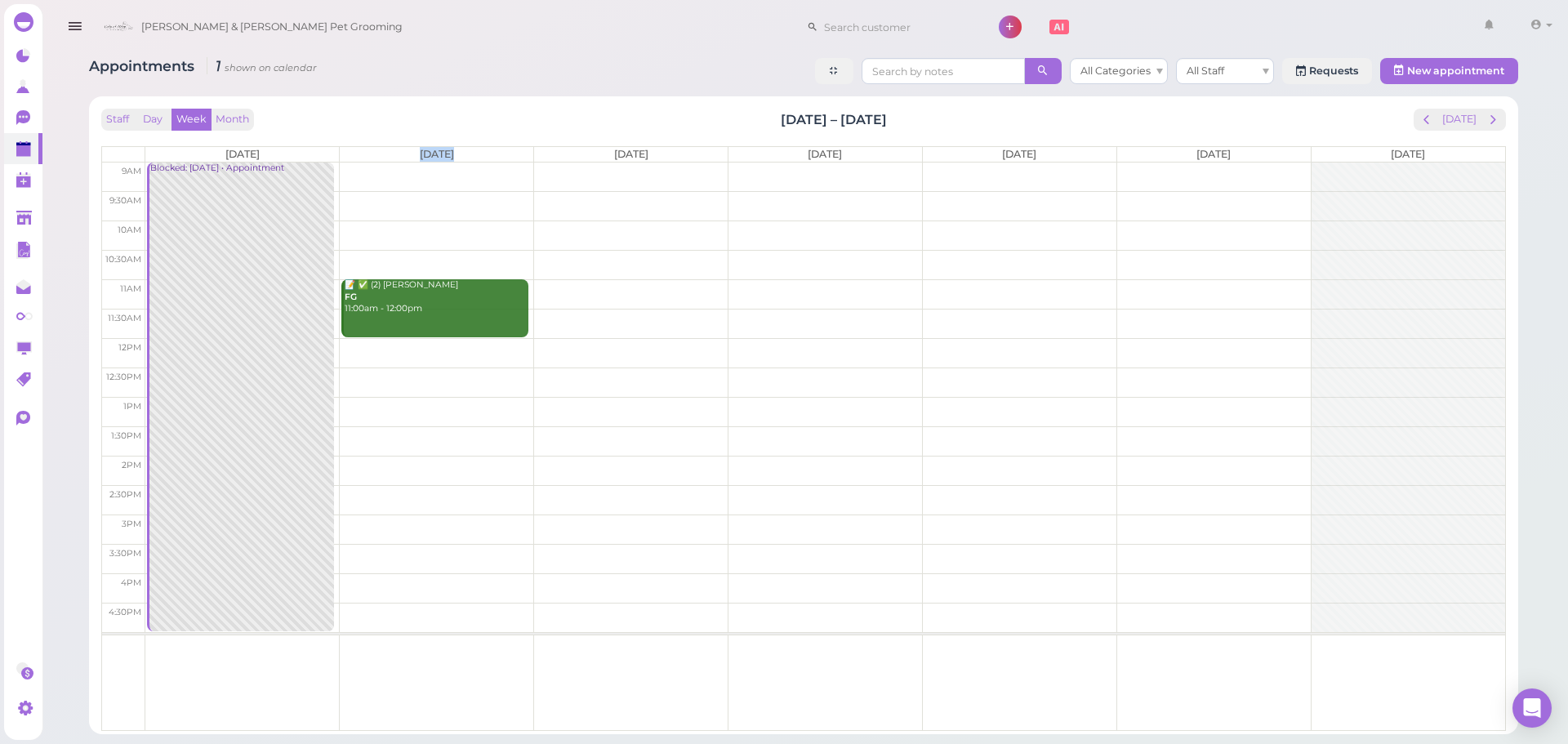
drag, startPoint x: 408, startPoint y: 156, endPoint x: 544, endPoint y: 151, distance: 136.1
click at [544, 151] on tr "Mon 9/1 Tue 9/2 Wed 9/3 Thu 9/4 Fri 9/5 Sat 9/6 Sun 9/7" at bounding box center [803, 154] width 1403 height 14
click at [544, 151] on th "Wed 9/3" at bounding box center [631, 154] width 194 height 14
click at [1501, 110] on button "next" at bounding box center [1493, 120] width 25 height 22
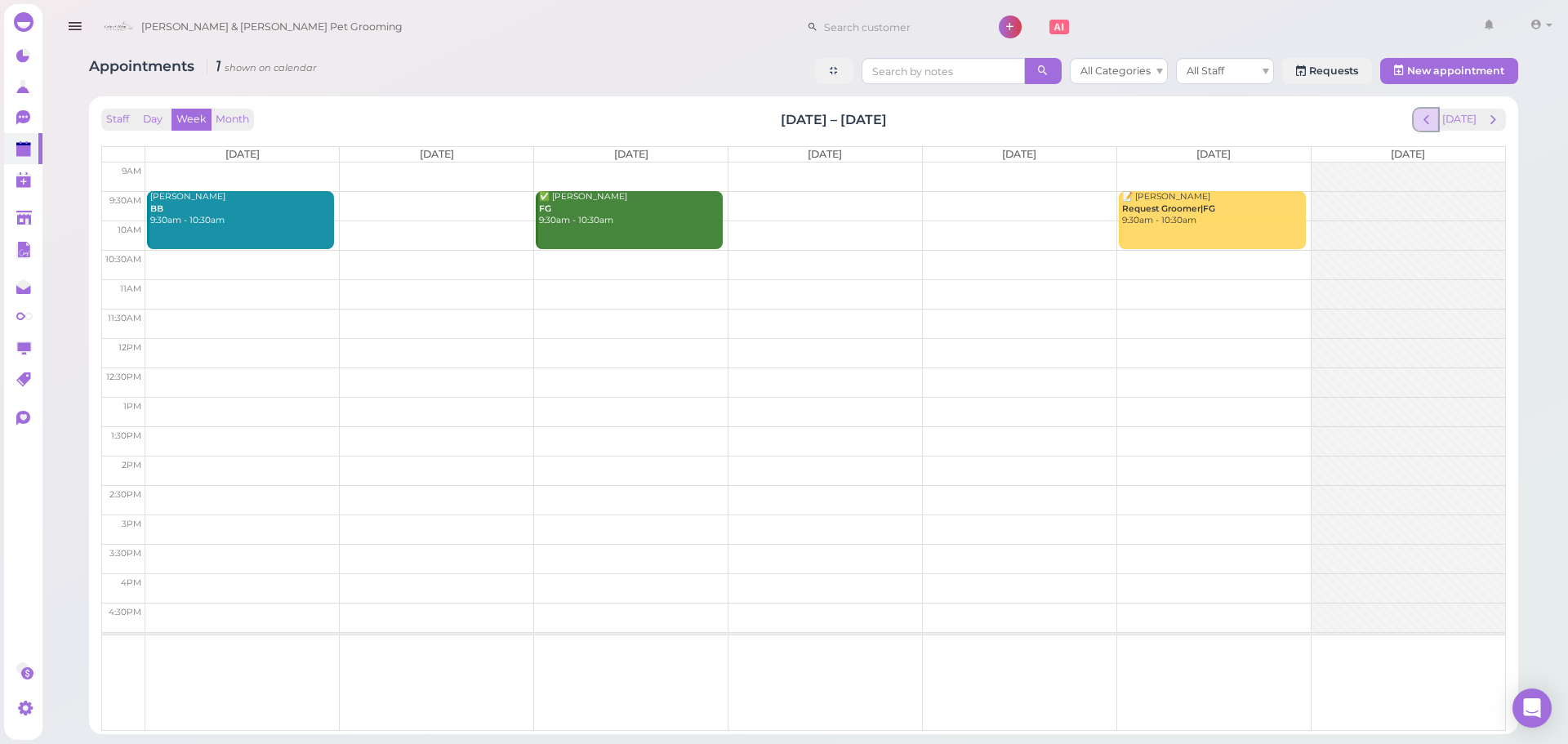
click at [1434, 124] on span "prev" at bounding box center [1426, 120] width 15 height 15
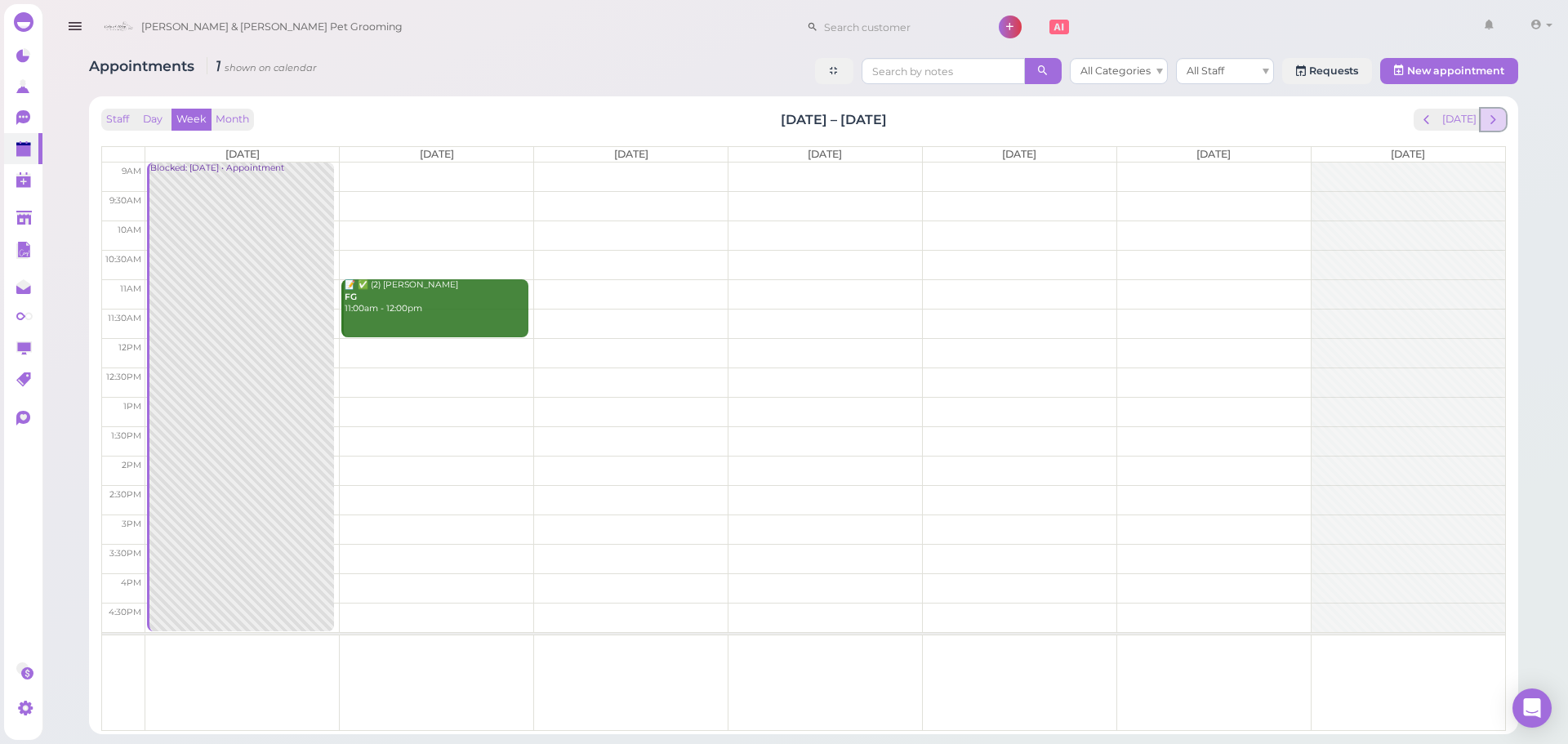
click at [1497, 123] on span "next" at bounding box center [1493, 120] width 15 height 15
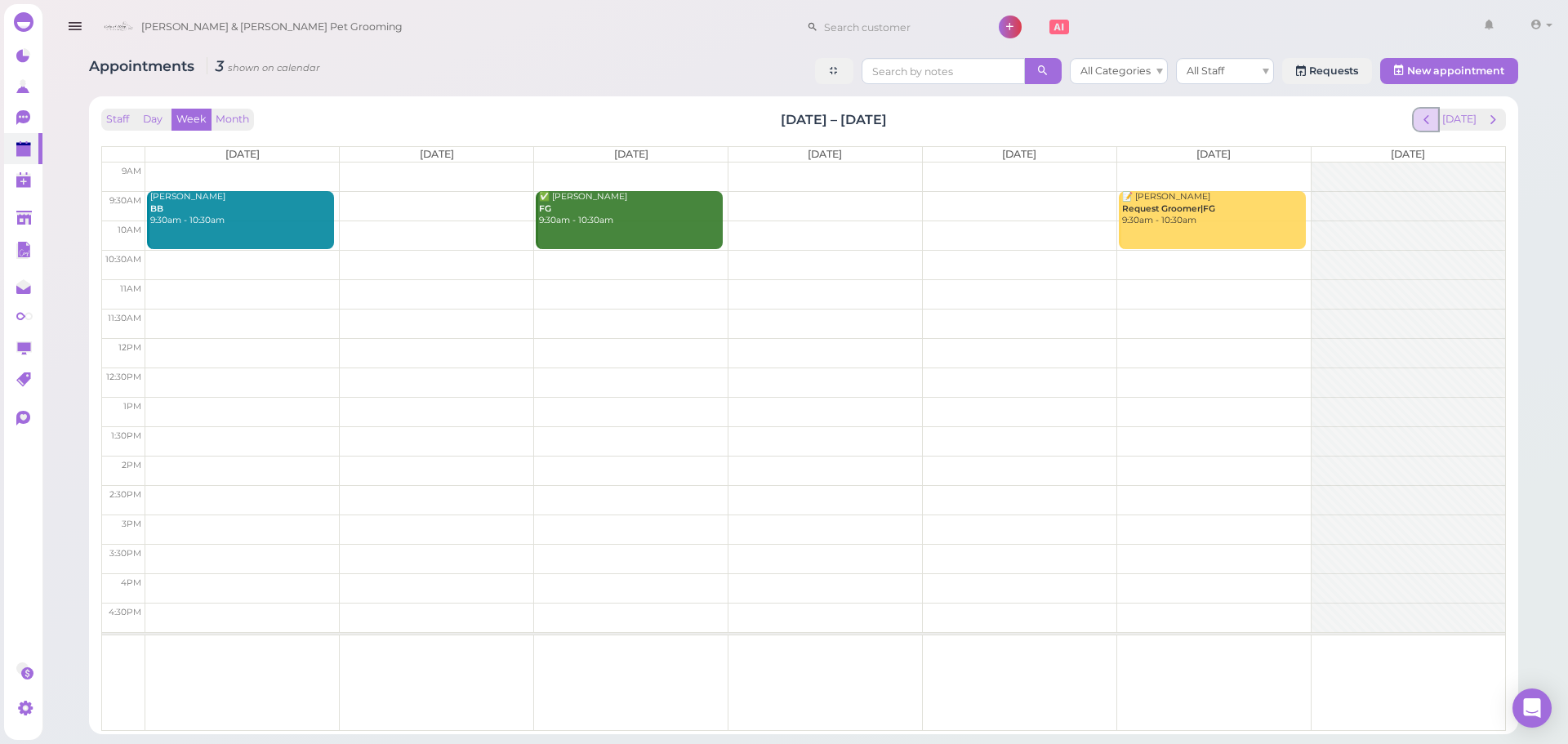
click at [1434, 121] on span "prev" at bounding box center [1426, 120] width 15 height 15
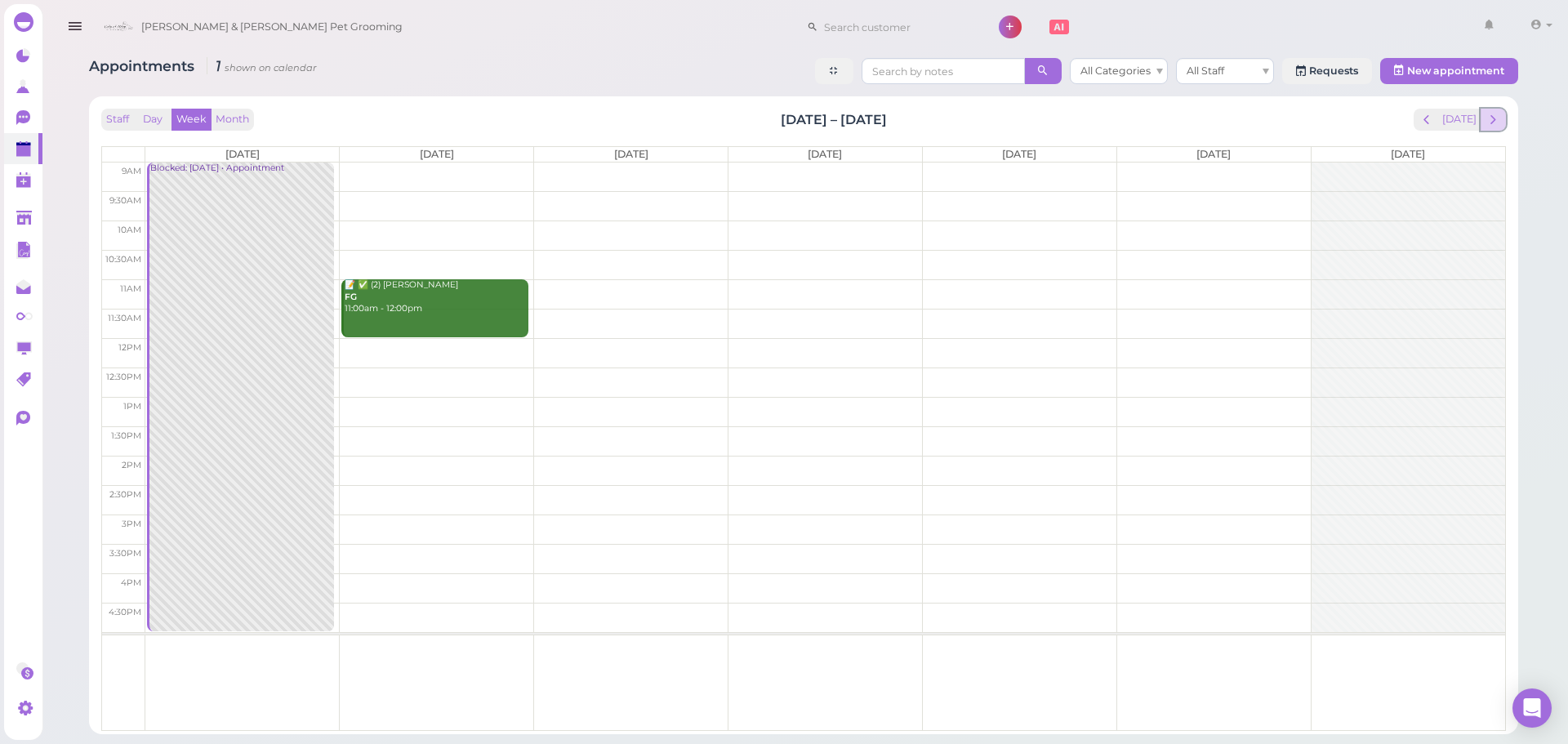
click at [1498, 124] on span "next" at bounding box center [1493, 120] width 15 height 15
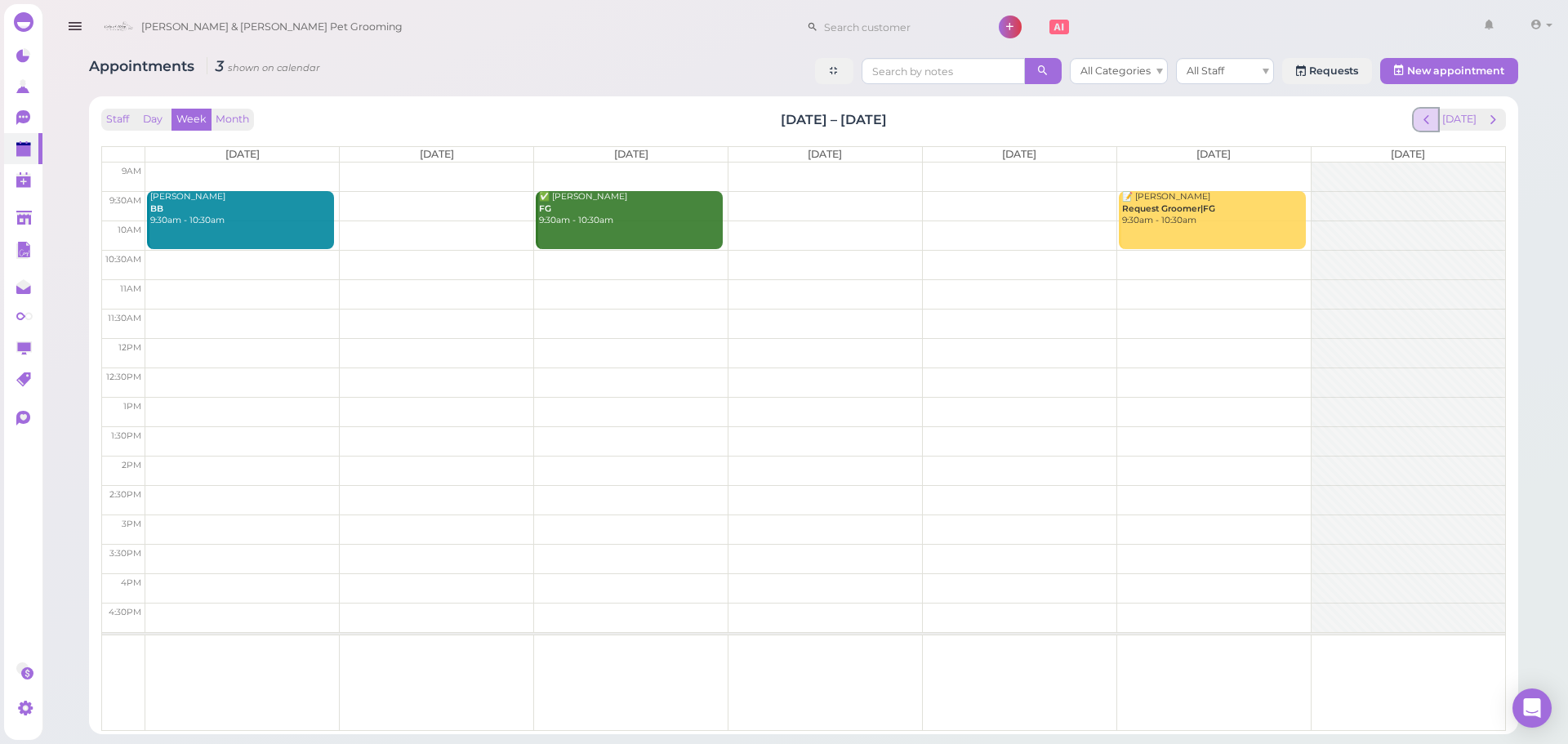
click at [1438, 122] on button "prev" at bounding box center [1427, 120] width 25 height 22
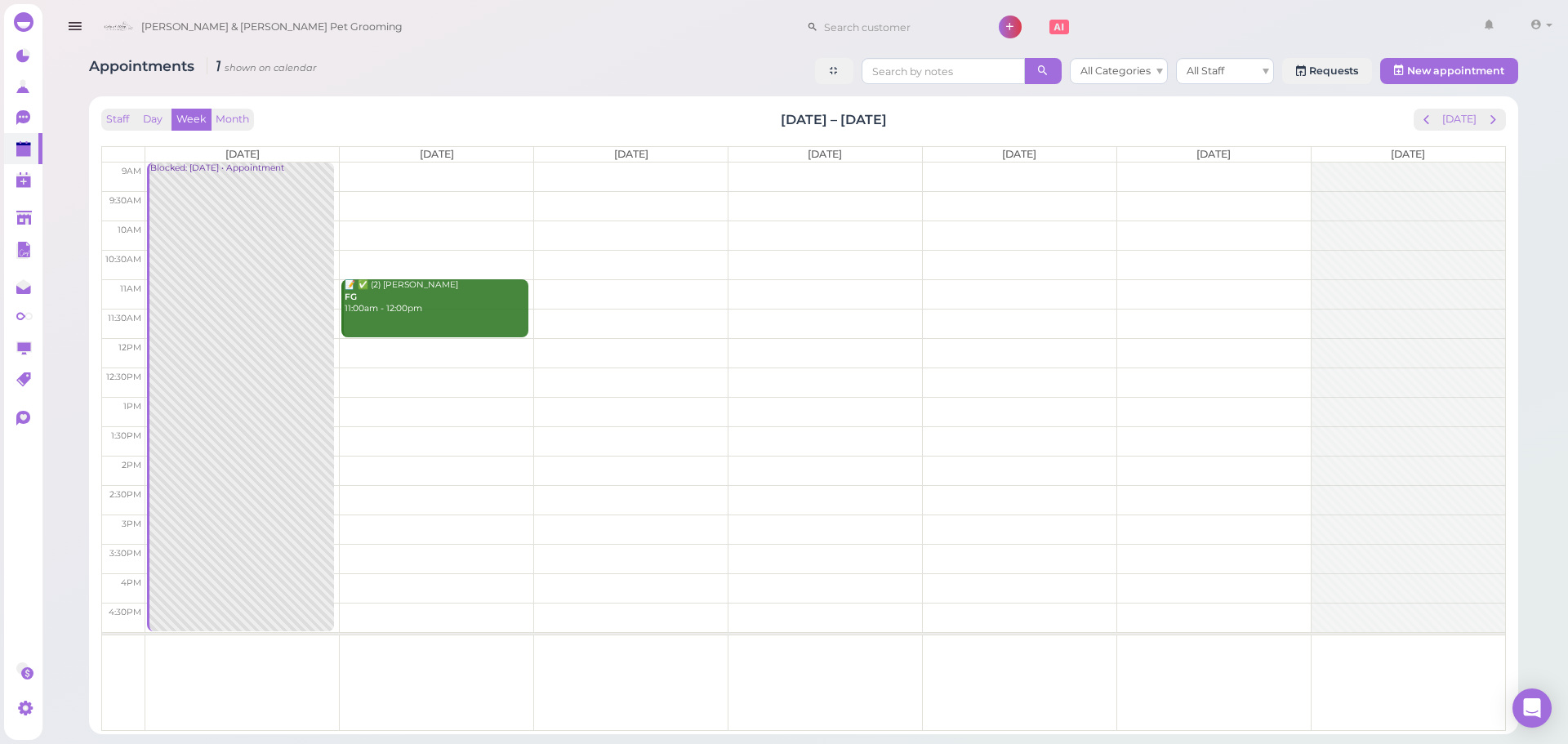
drag, startPoint x: 847, startPoint y: 154, endPoint x: 794, endPoint y: 148, distance: 53.3
click at [794, 148] on th "Thu 9/4" at bounding box center [825, 154] width 194 height 14
click at [771, 123] on div "Staff Day Week Month Sep 1 – 7, 2025 Today" at bounding box center [803, 120] width 1405 height 22
drag, startPoint x: 771, startPoint y: 123, endPoint x: 920, endPoint y: 124, distance: 149.0
click at [920, 124] on div "Staff Day Week Month Sep 1 – 7, 2025 Today" at bounding box center [803, 120] width 1405 height 22
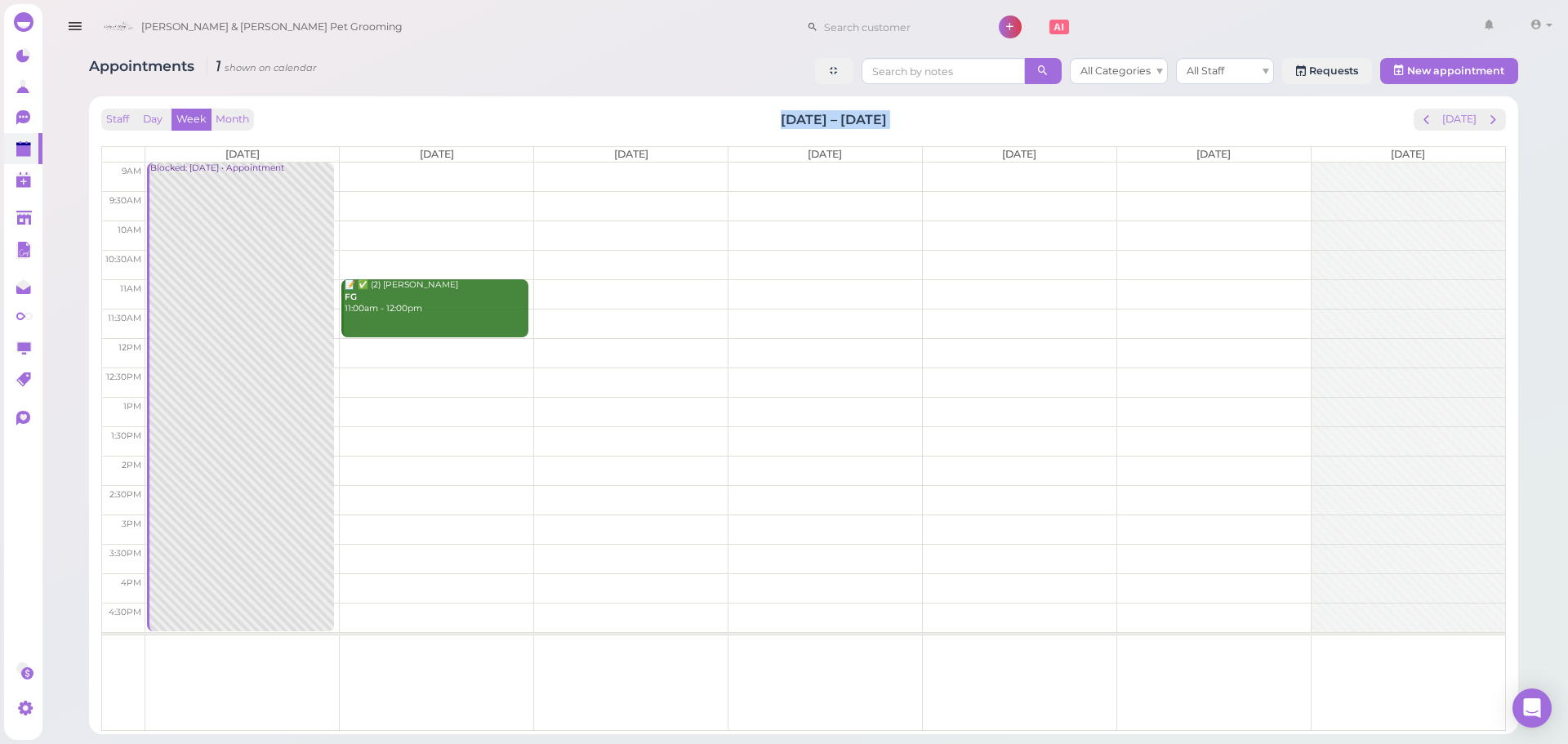
click at [926, 124] on div "Staff Day Week Month Sep 1 – 7, 2025 Today" at bounding box center [803, 120] width 1405 height 22
drag, startPoint x: 926, startPoint y: 124, endPoint x: 795, endPoint y: 119, distance: 131.1
click at [795, 119] on div "Staff Day Week Month Sep 1 – 7, 2025 Today" at bounding box center [803, 120] width 1405 height 22
click at [795, 119] on h2 "Sep 1 – 7, 2025" at bounding box center [834, 120] width 106 height 19
drag, startPoint x: 773, startPoint y: 119, endPoint x: 955, endPoint y: 117, distance: 182.0
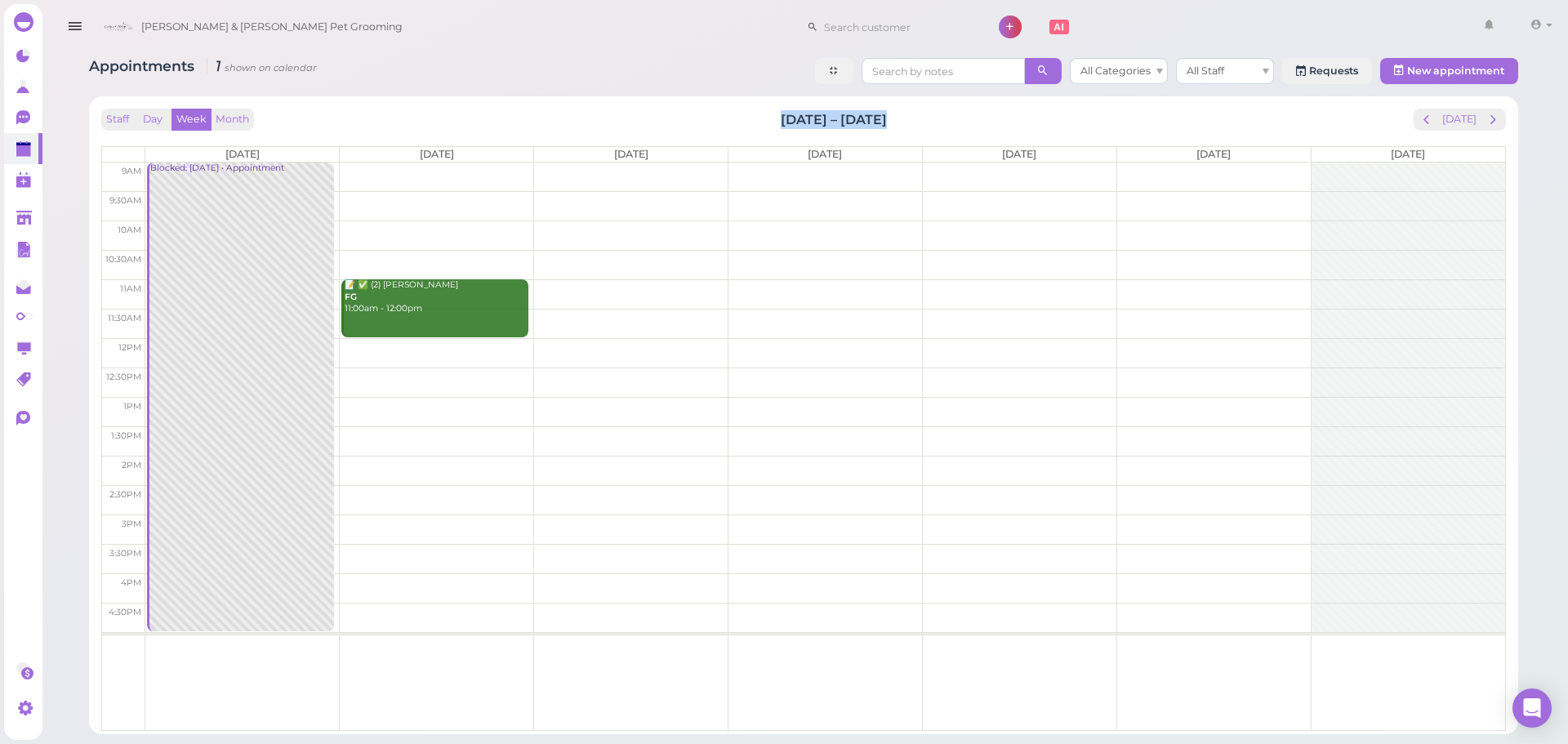
click at [955, 117] on div "Staff Day Week Month Sep 1 – 7, 2025 Today" at bounding box center [803, 120] width 1405 height 22
click at [1501, 125] on button "next" at bounding box center [1493, 120] width 25 height 22
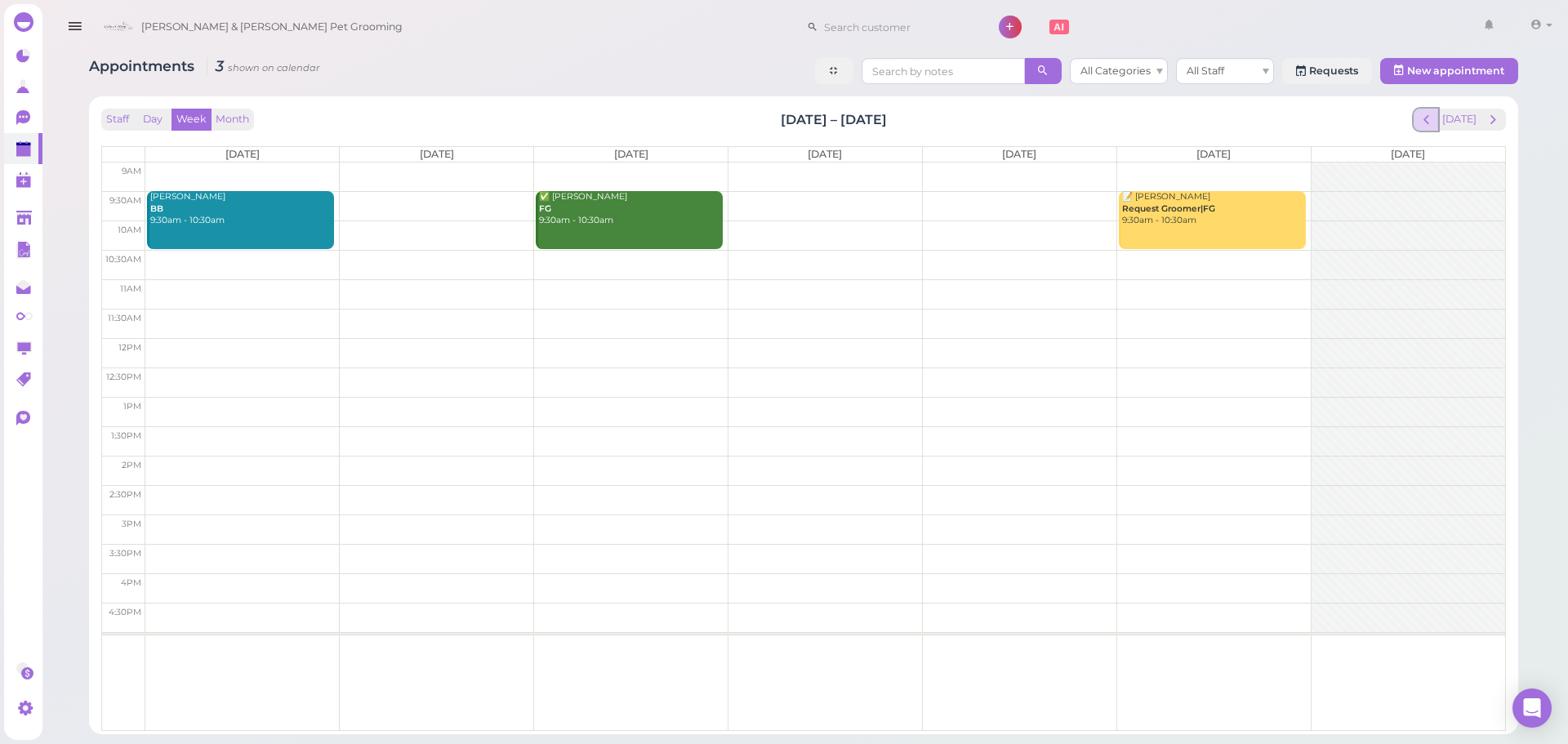
click at [1425, 120] on span "prev" at bounding box center [1426, 120] width 15 height 15
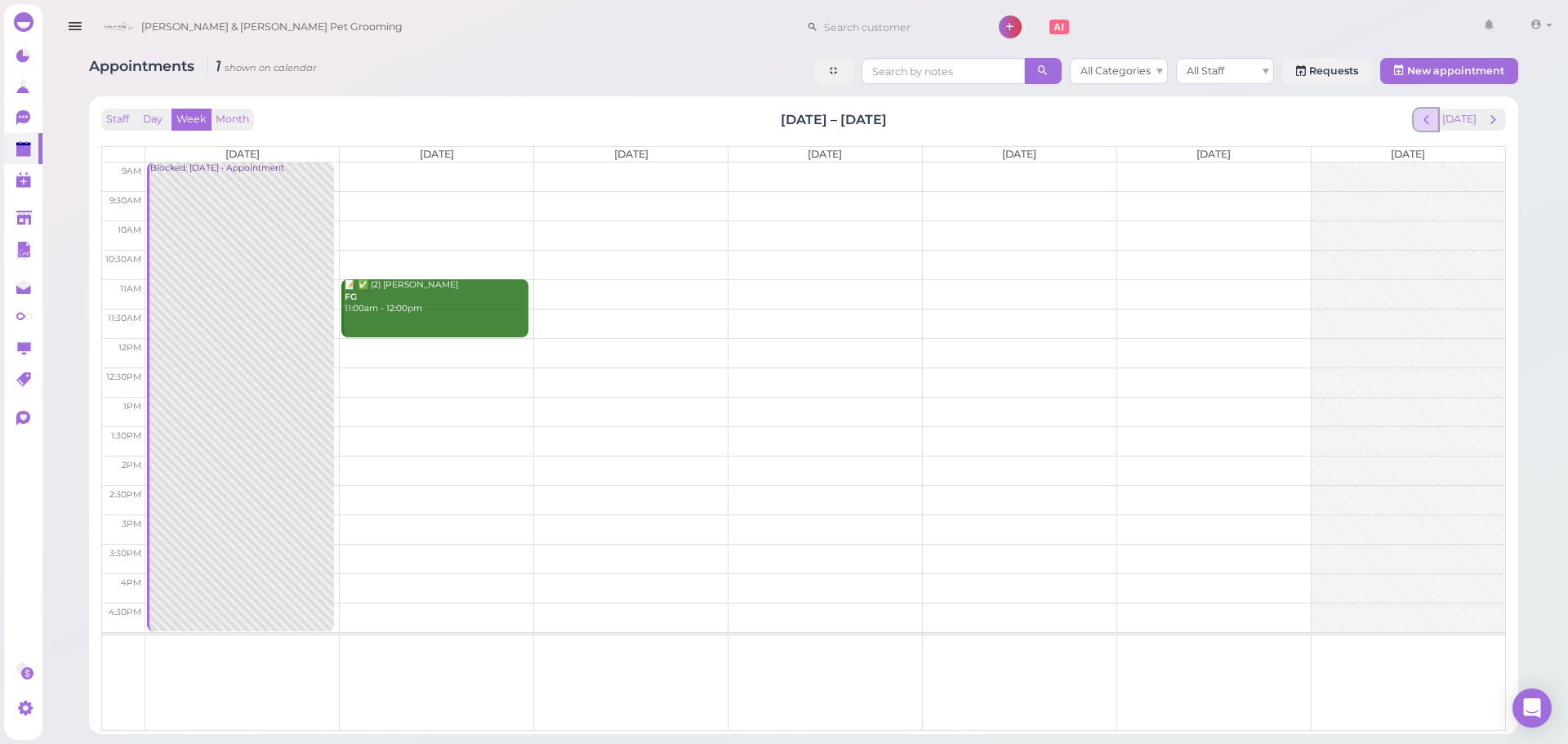
click at [1433, 118] on span "prev" at bounding box center [1426, 120] width 15 height 15
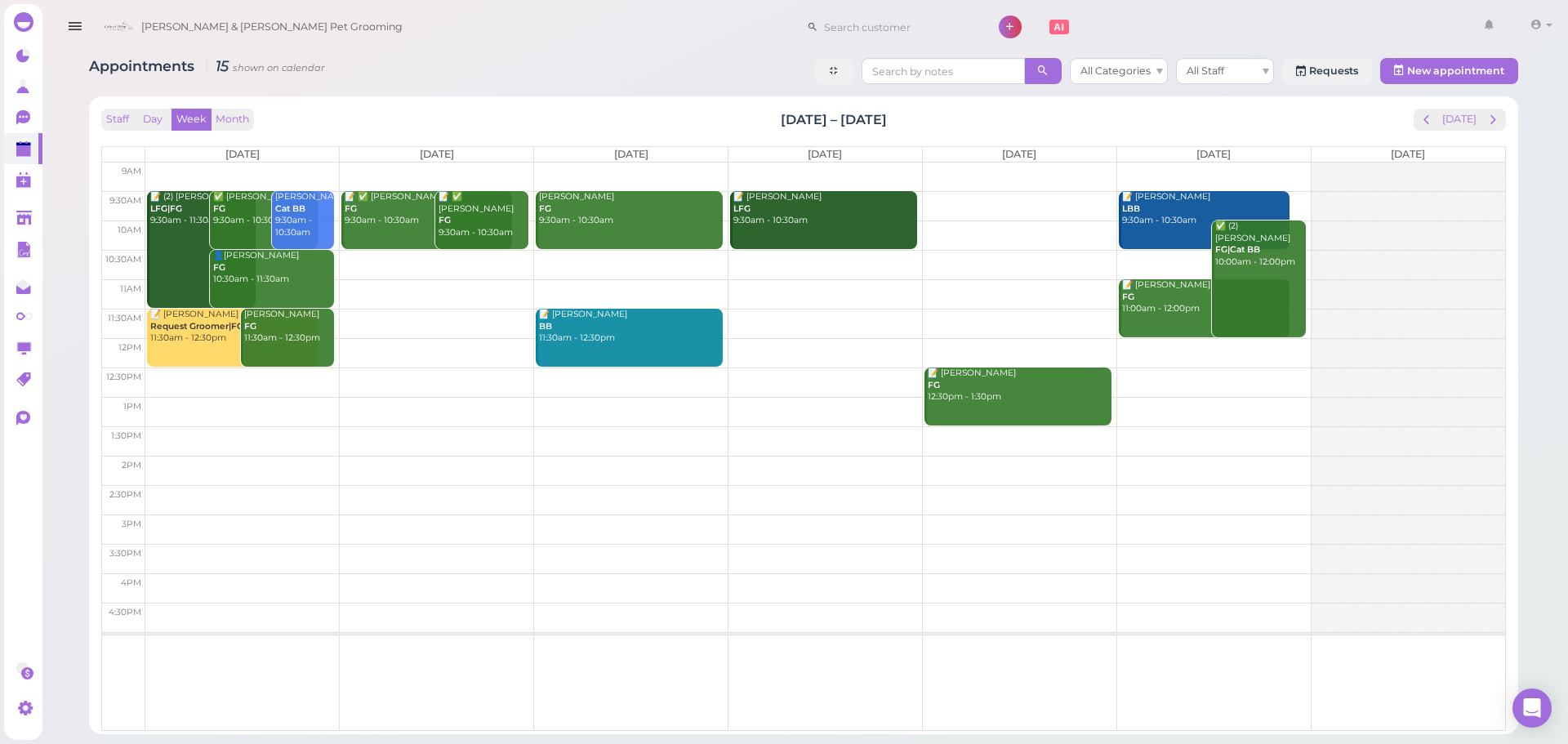
drag, startPoint x: 1443, startPoint y: 157, endPoint x: 1357, endPoint y: 154, distance: 86.1
click at [1357, 154] on th "[DATE]" at bounding box center [1407, 154] width 194 height 14
drag, startPoint x: 1360, startPoint y: 154, endPoint x: 1449, endPoint y: 157, distance: 89.1
click at [1449, 157] on th "[DATE]" at bounding box center [1407, 154] width 194 height 14
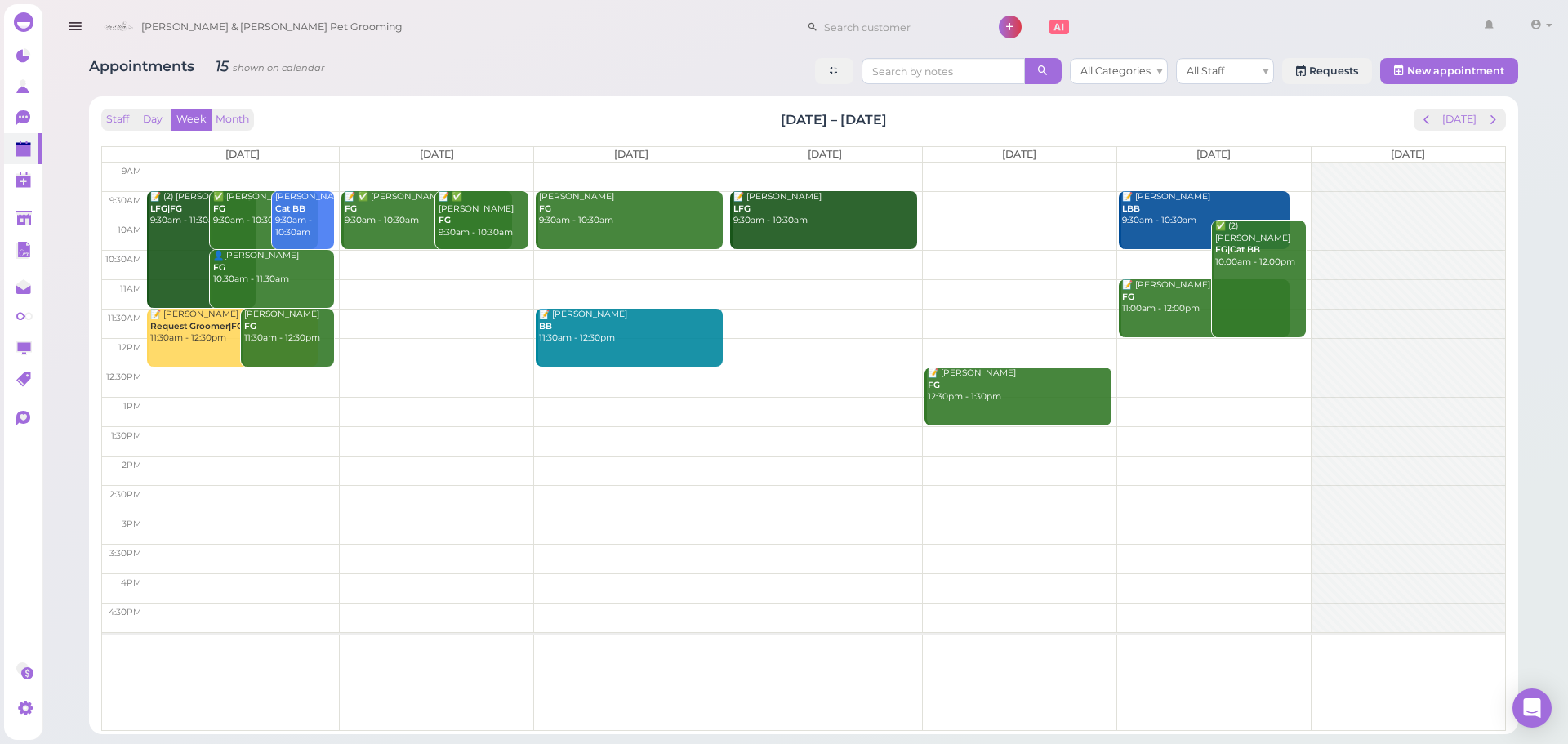
click at [1449, 157] on th "[DATE]" at bounding box center [1407, 154] width 194 height 14
click at [1489, 120] on span "next" at bounding box center [1493, 120] width 15 height 15
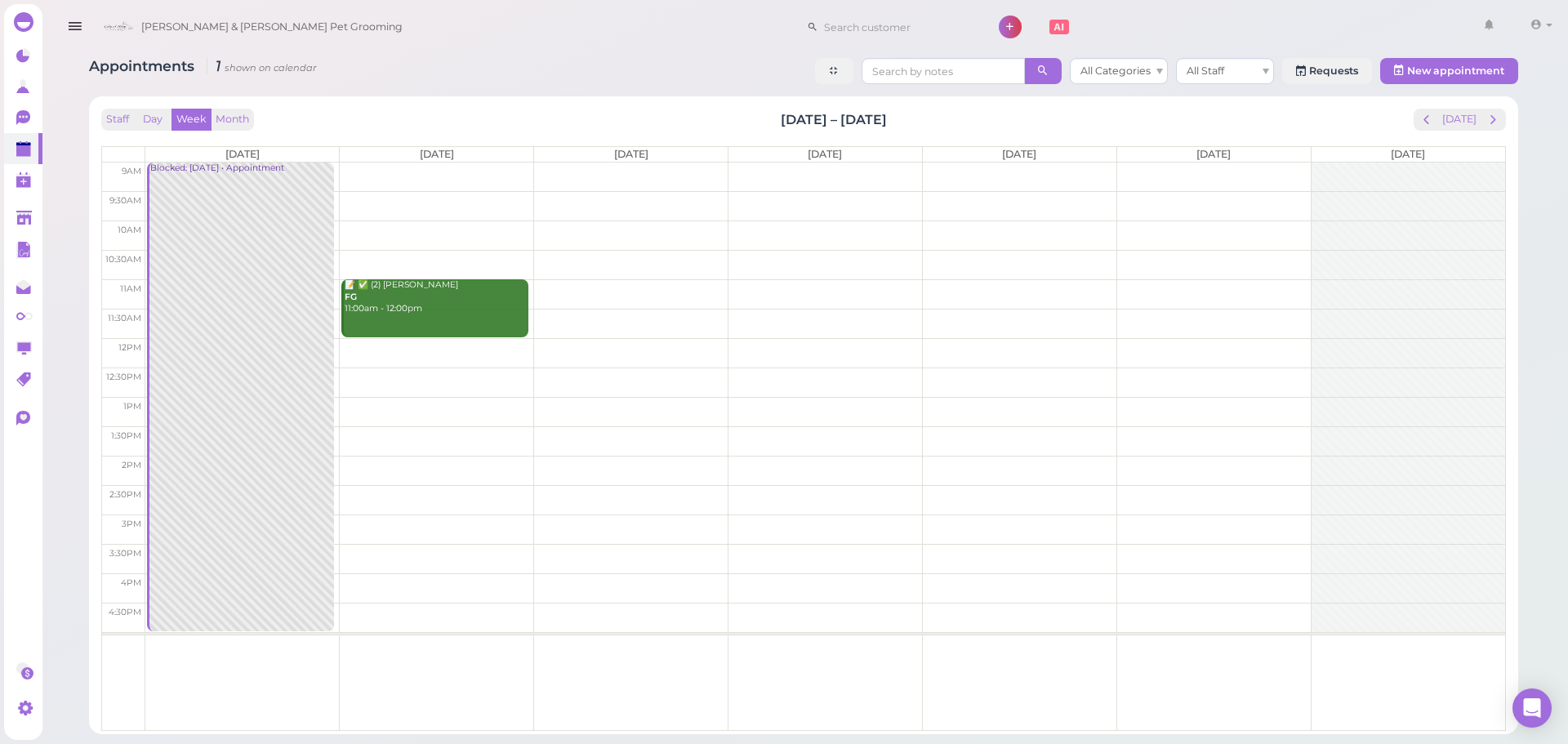
click at [625, 198] on td at bounding box center [826, 205] width 1360 height 29
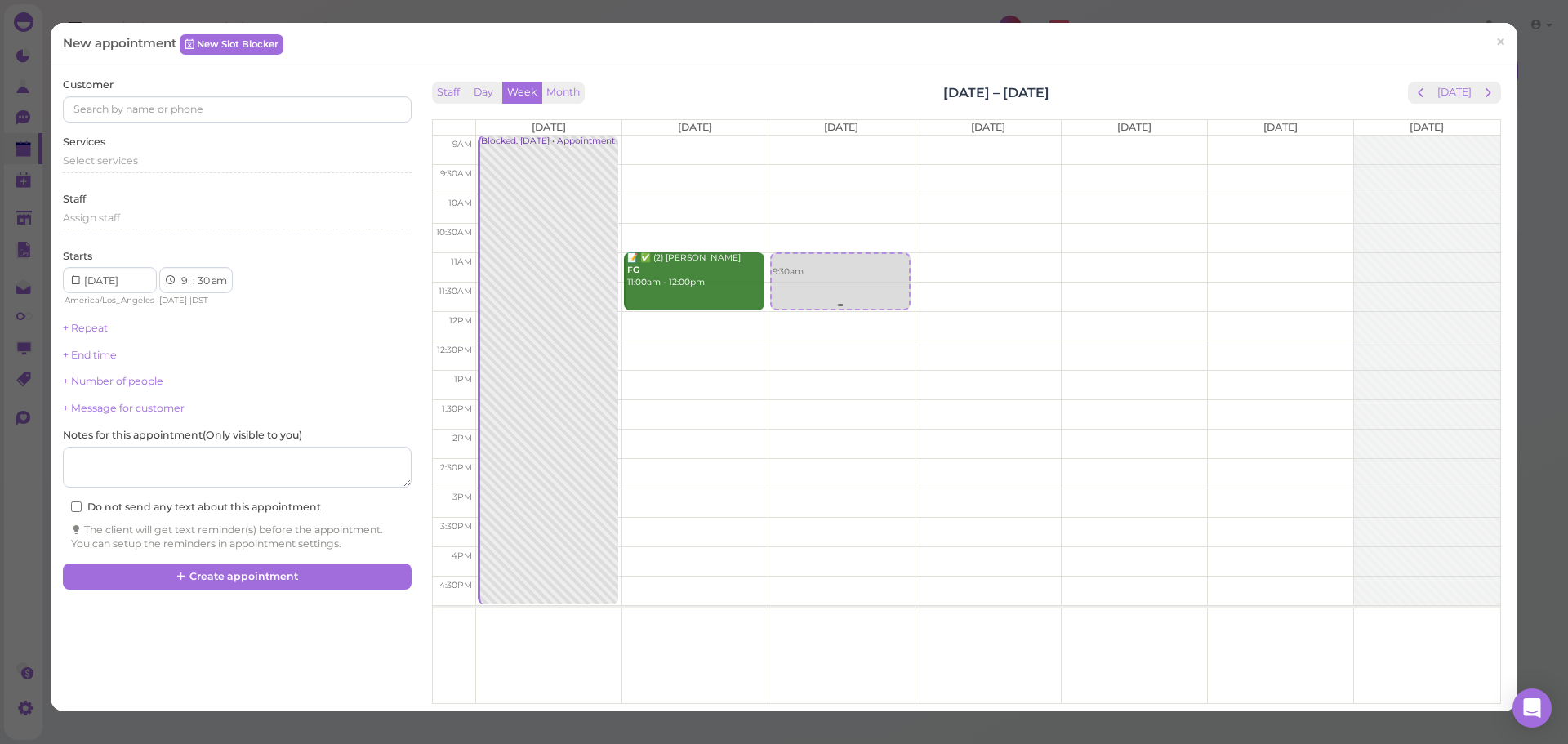
drag, startPoint x: 811, startPoint y: 189, endPoint x: 805, endPoint y: 277, distance: 88.2
click at [803, 136] on div "9:30am 9:30am" at bounding box center [841, 136] width 146 height 0
select select "11"
select select "00"
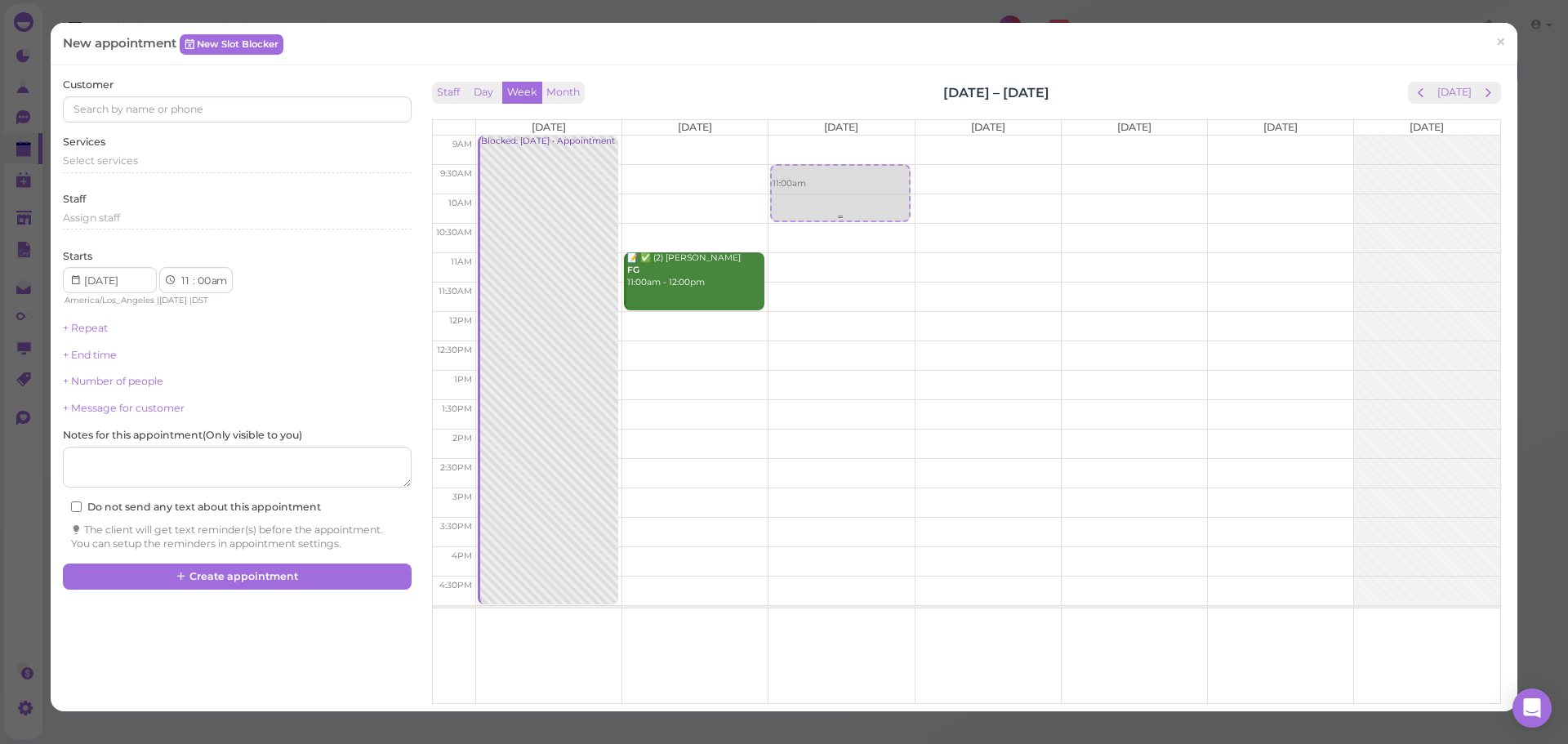
drag, startPoint x: 823, startPoint y: 284, endPoint x: 816, endPoint y: 195, distance: 89.3
click at [816, 136] on div "11:00am 11:00am" at bounding box center [841, 136] width 146 height 0
select select "9"
select select "30"
click at [114, 168] on div "Select services" at bounding box center [237, 162] width 348 height 19
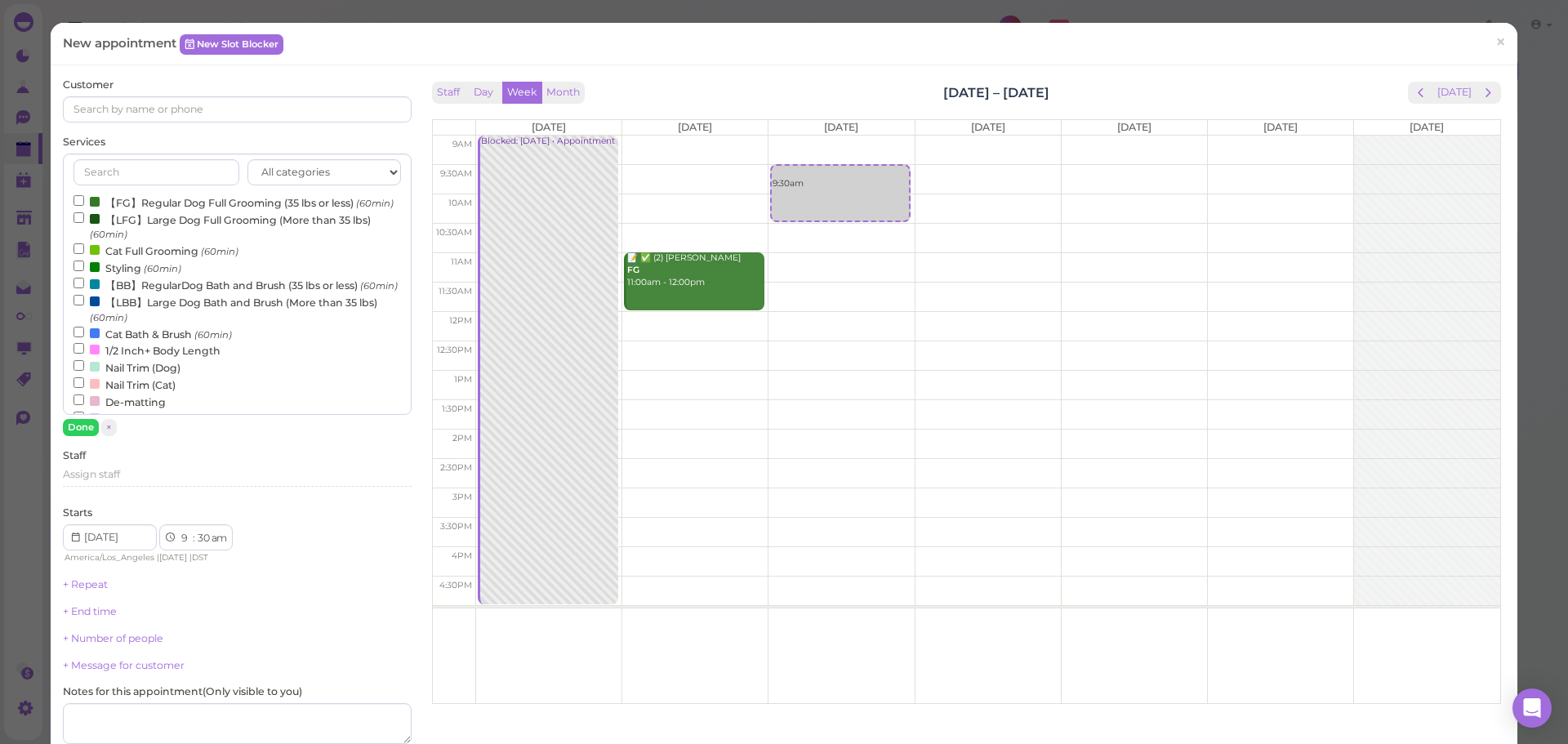
click at [114, 196] on label "【FG】Regular Dog Full Grooming (35 lbs or less) (60min)" at bounding box center [233, 202] width 320 height 17
click at [84, 196] on input "【FG】Regular Dog Full Grooming (35 lbs or less) (60min)" at bounding box center [78, 200] width 11 height 11
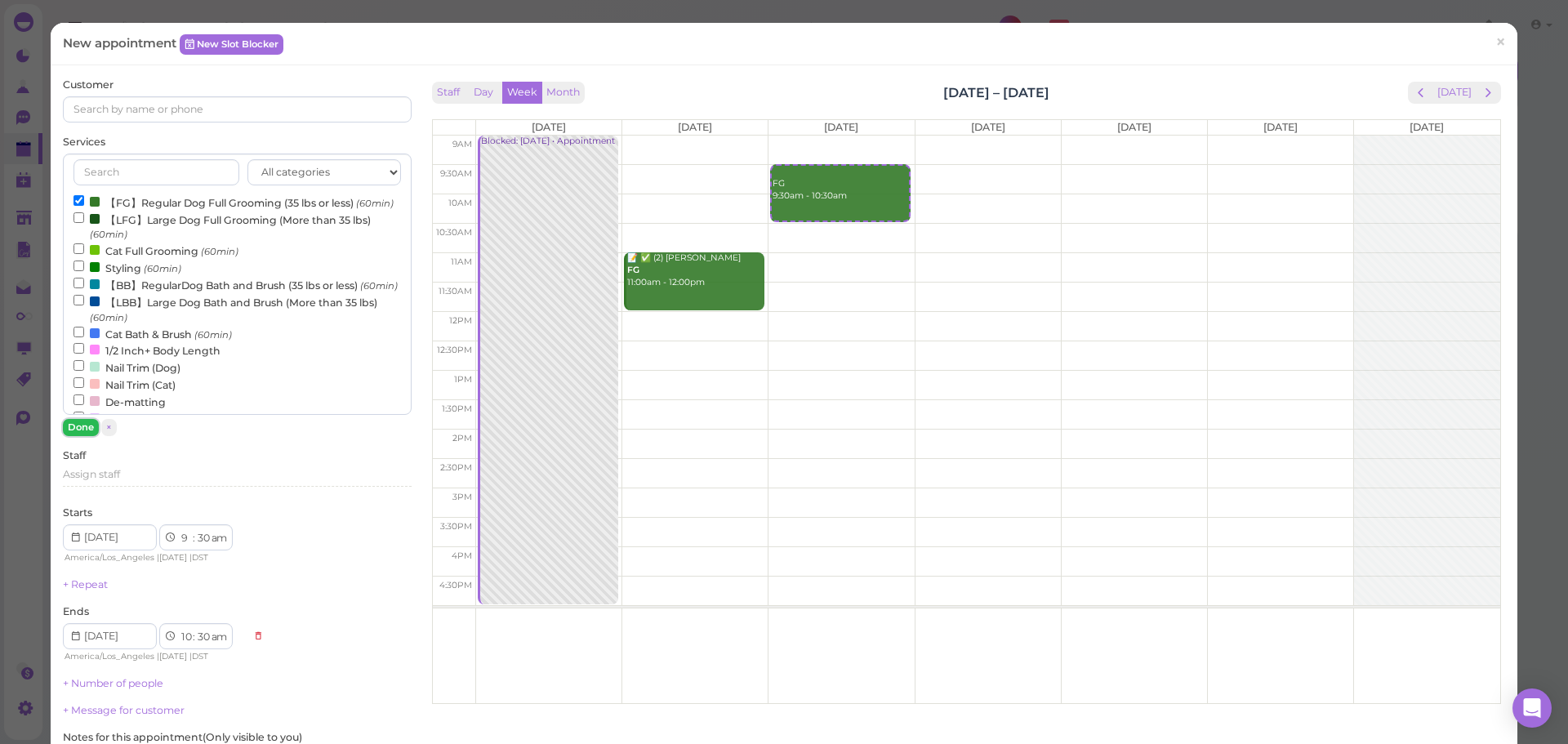
click at [72, 426] on button "Done" at bounding box center [81, 428] width 36 height 17
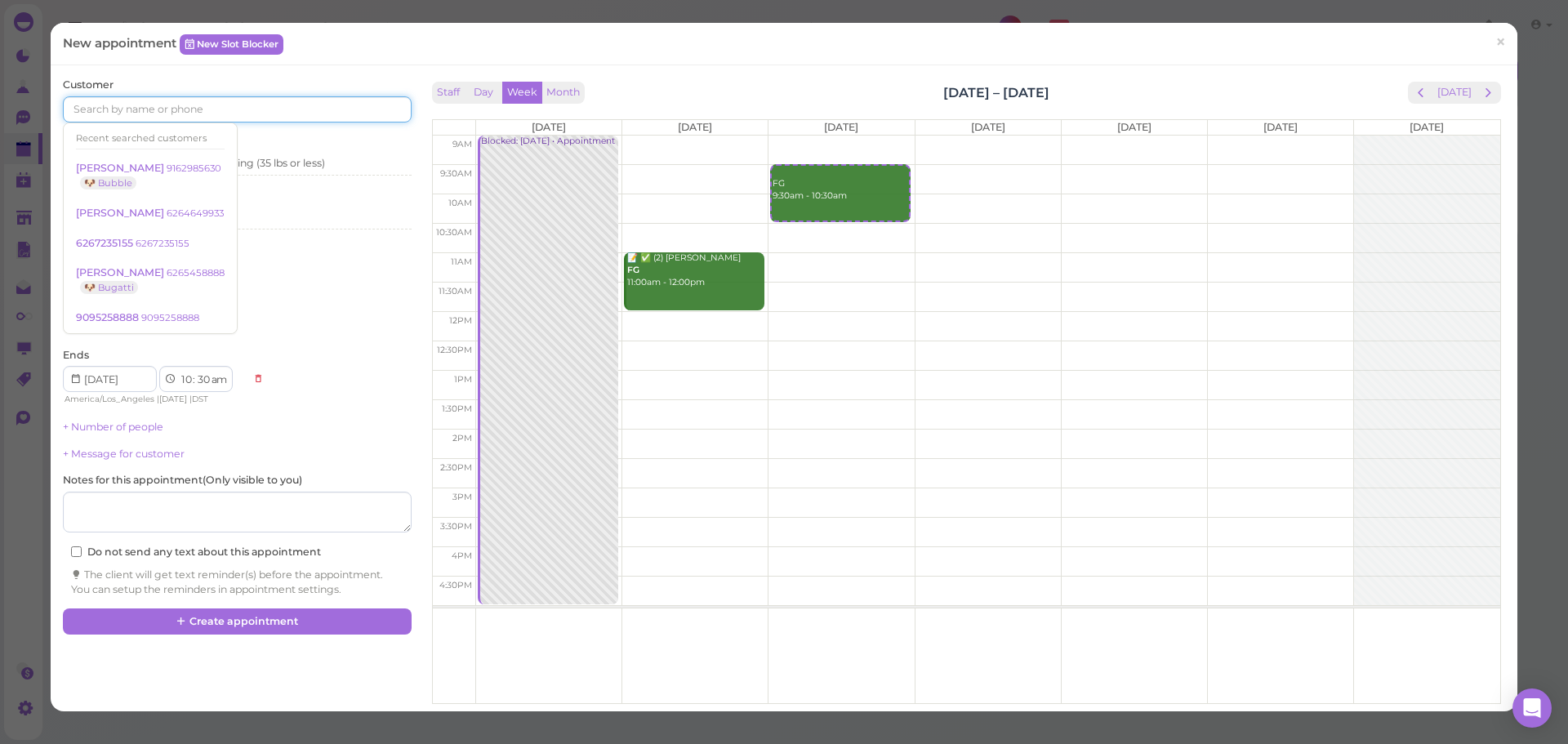
click at [198, 118] on input at bounding box center [237, 109] width 348 height 26
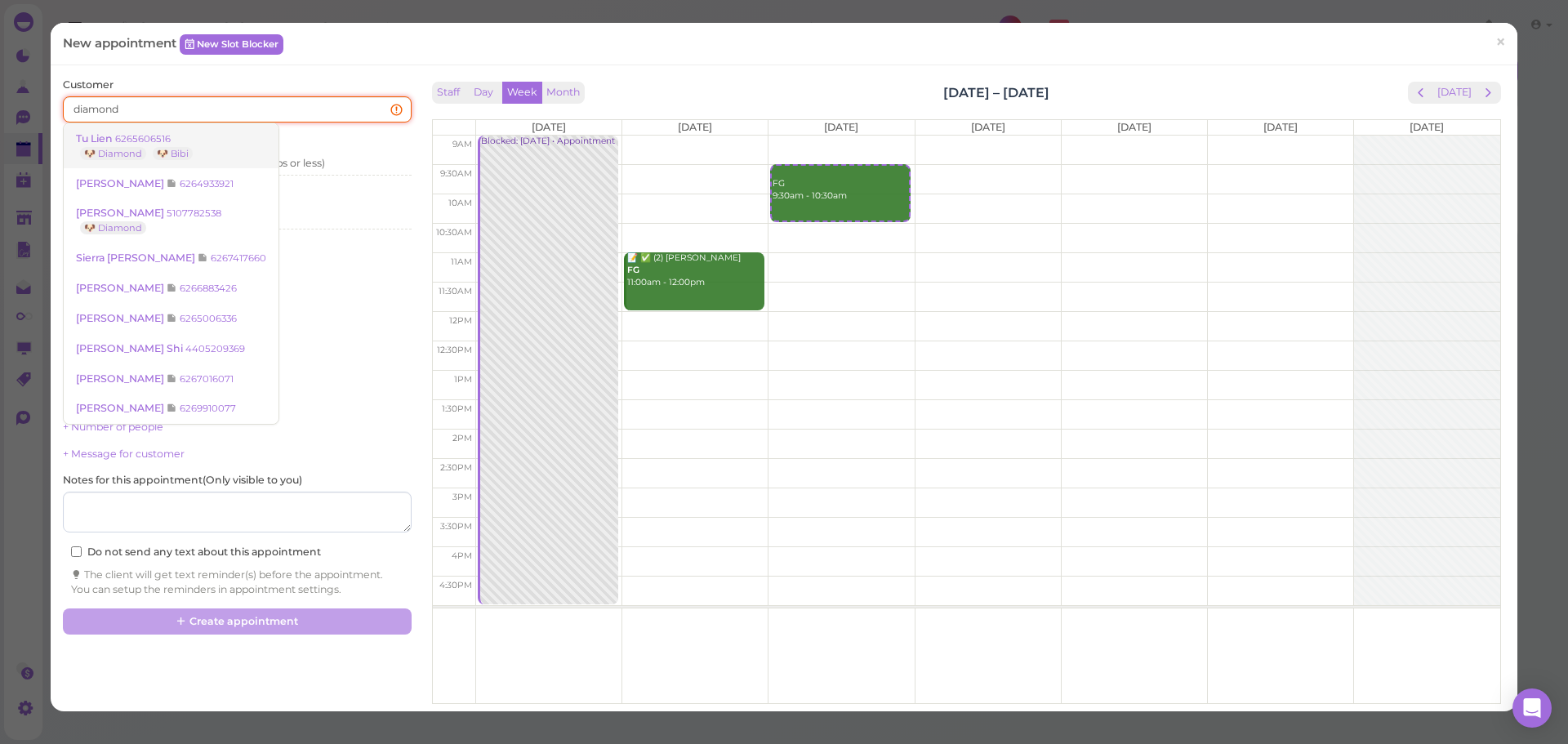
type input "diamond"
click at [171, 131] on link "Tu Lien 6265606516 🐶 Diamond 🐶 Bibi" at bounding box center [171, 146] width 215 height 45
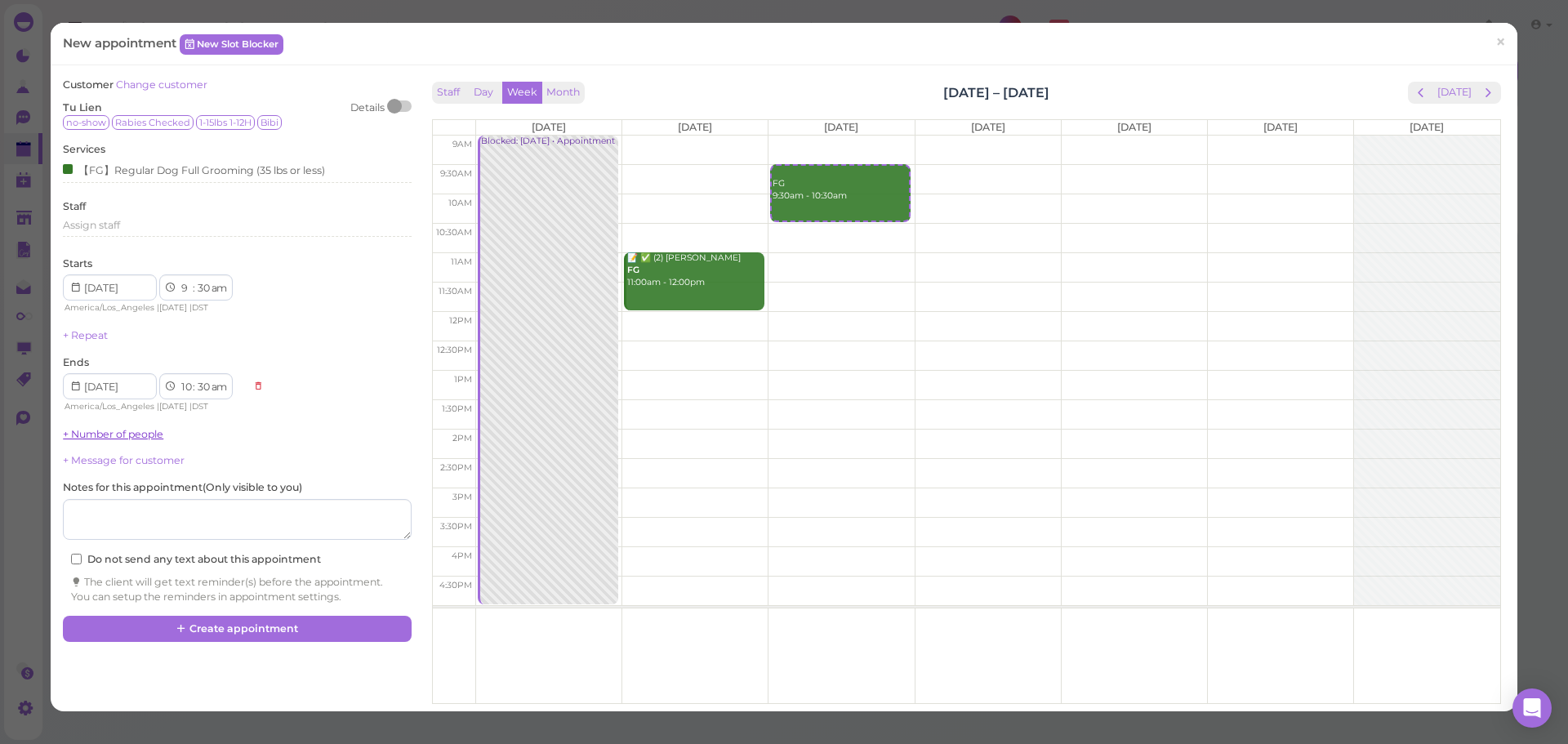
click at [120, 428] on link "+ Number of people" at bounding box center [113, 433] width 100 height 13
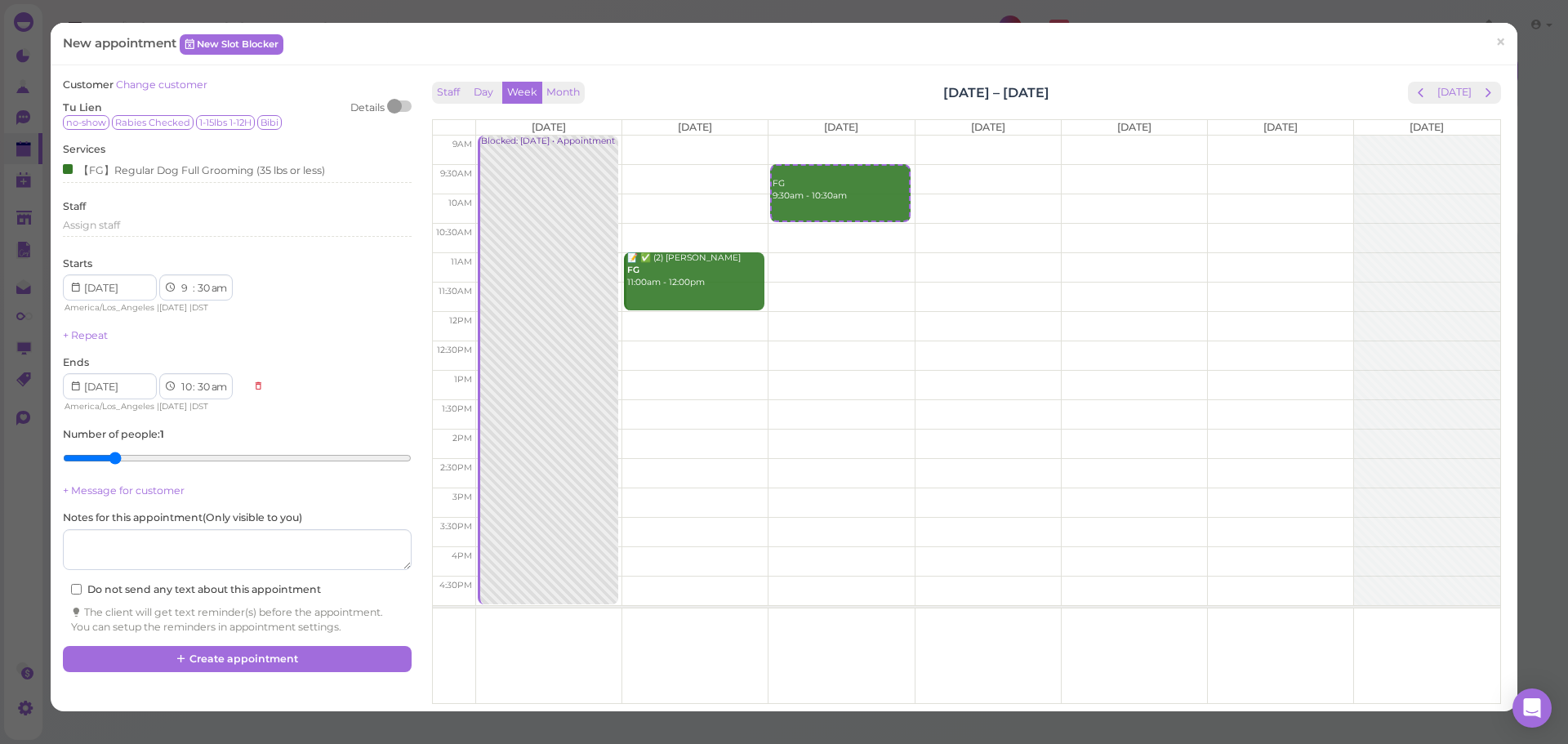
type input "2"
click at [118, 460] on input "range" at bounding box center [237, 458] width 348 height 26
click at [1138, 83] on div "Staff Day Week Month Sep 1 – 7, 2025 Today" at bounding box center [966, 93] width 1069 height 22
click at [300, 651] on button "Create appointment" at bounding box center [237, 658] width 348 height 26
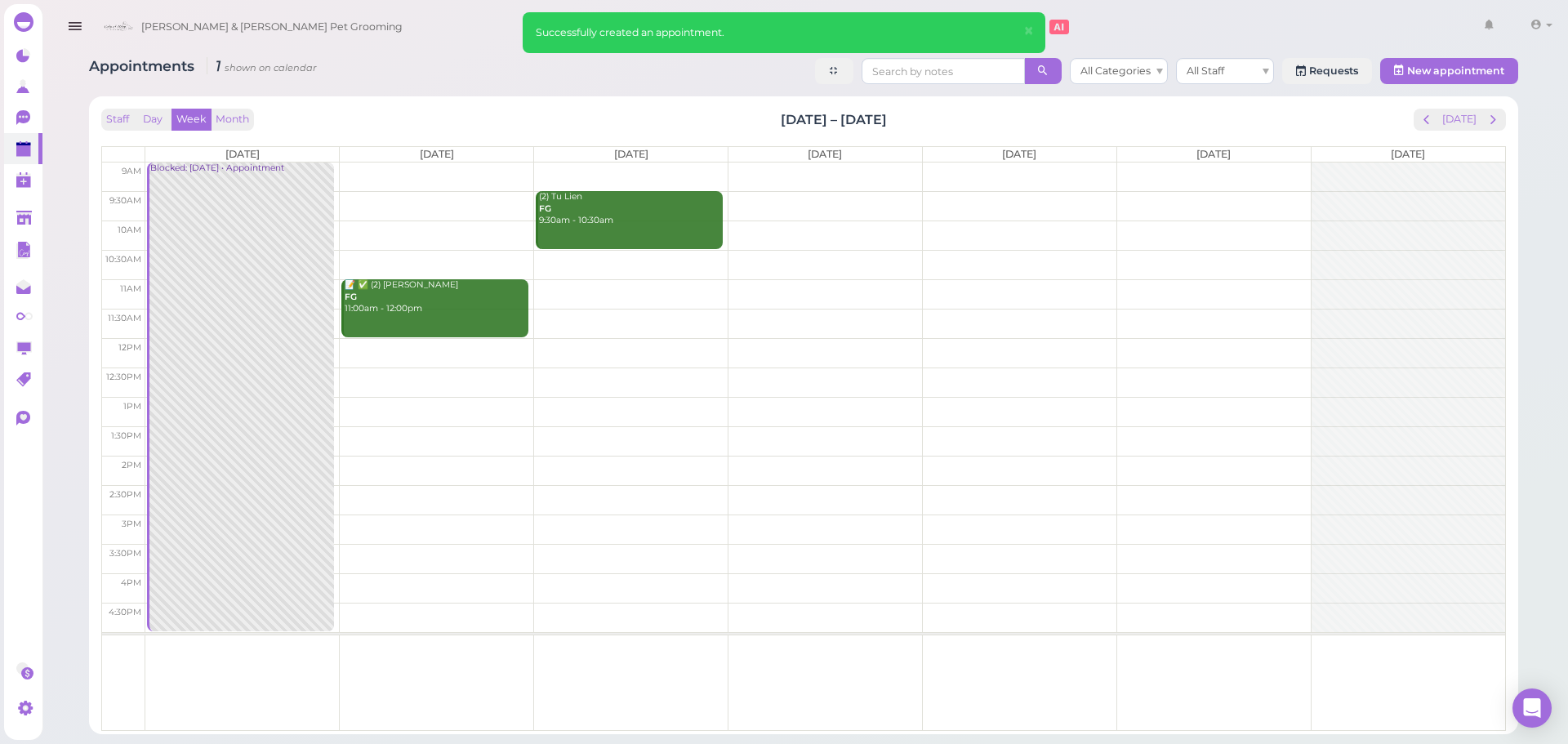
click at [1036, 107] on div "Staff Day Week Month Sep 1 – 7, 2025 Today Mon 9/1 Tue 9/2 Wed 9/3 Thu 9/4 Fri …" at bounding box center [803, 415] width 1413 height 621
drag, startPoint x: 1460, startPoint y: 118, endPoint x: 1421, endPoint y: 77, distance: 56.6
click at [1460, 118] on button "[DATE]" at bounding box center [1459, 120] width 44 height 22
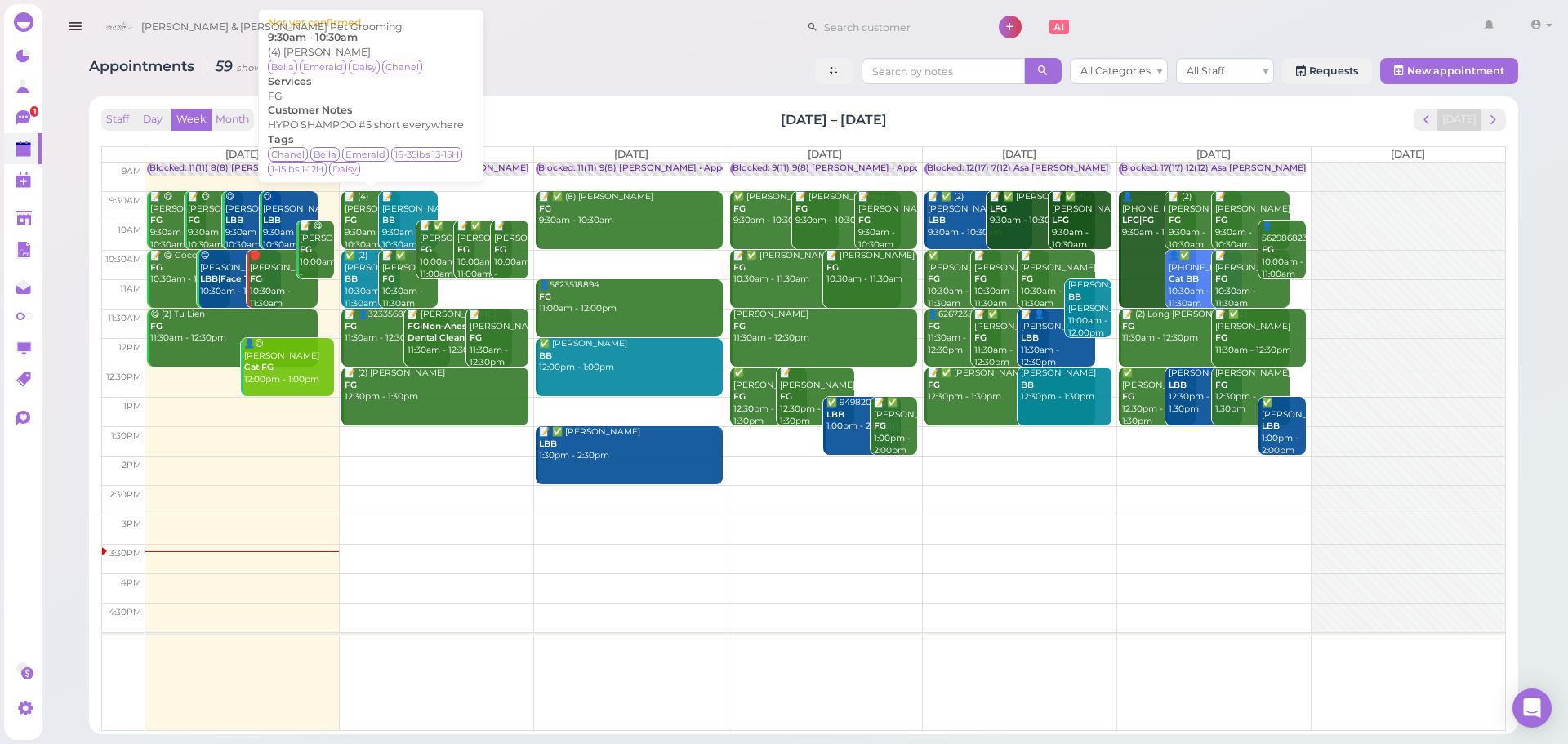
click at [359, 210] on div "📝 (4) Erlinda Romero FG 9:30am - 10:30am" at bounding box center [371, 221] width 56 height 60
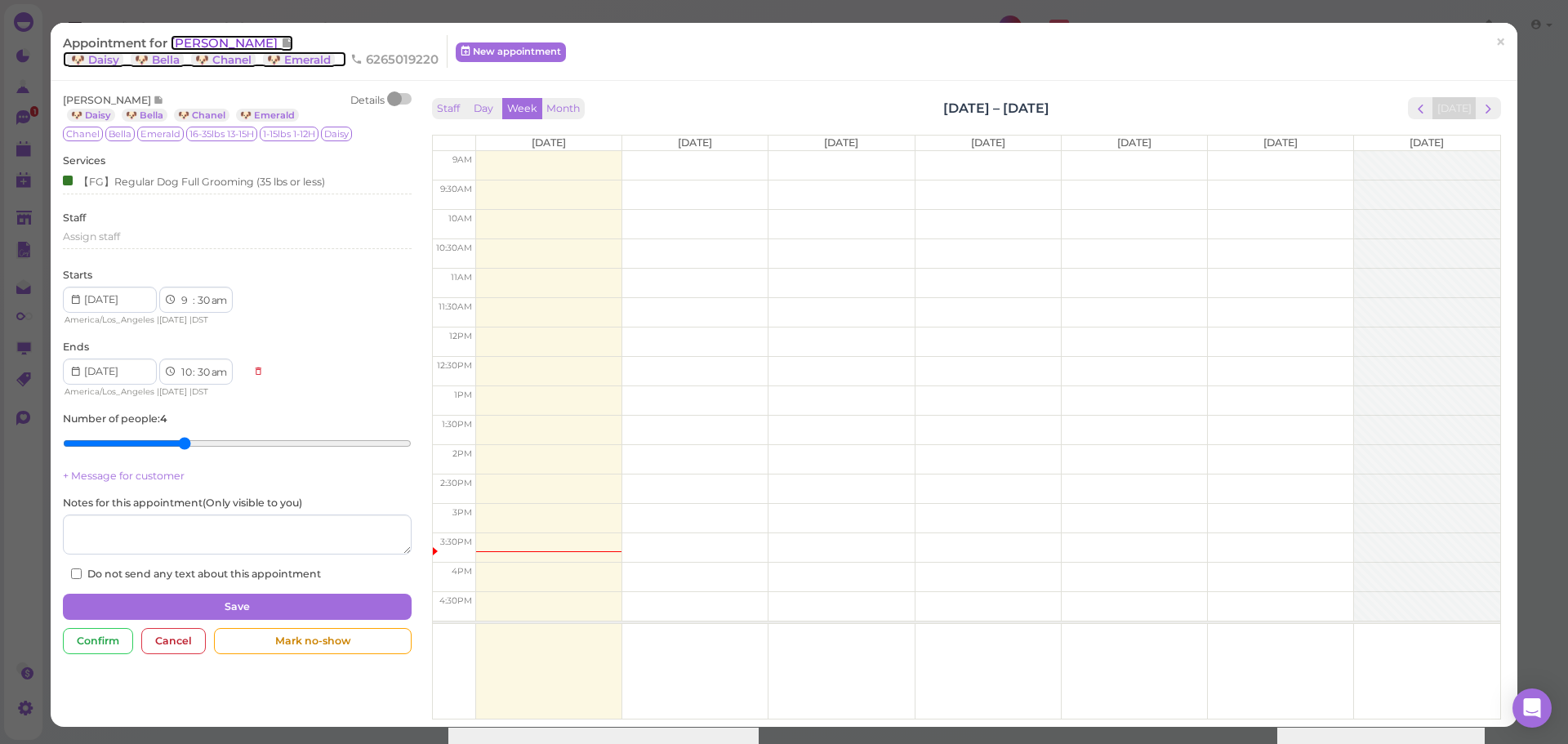
click at [231, 41] on span "Erlinda Romero" at bounding box center [226, 43] width 110 height 15
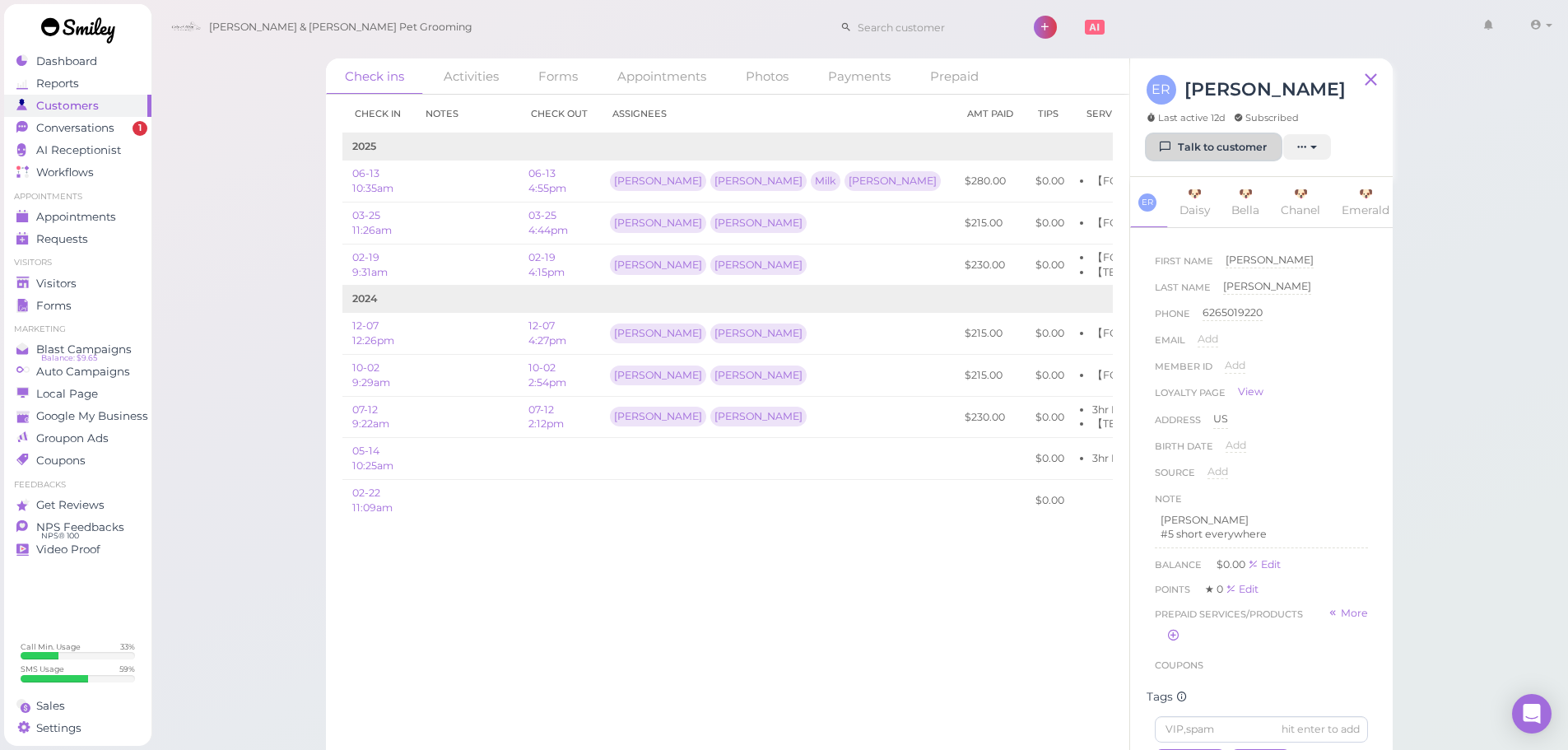
click at [1172, 142] on icon at bounding box center [1166, 147] width 11 height 13
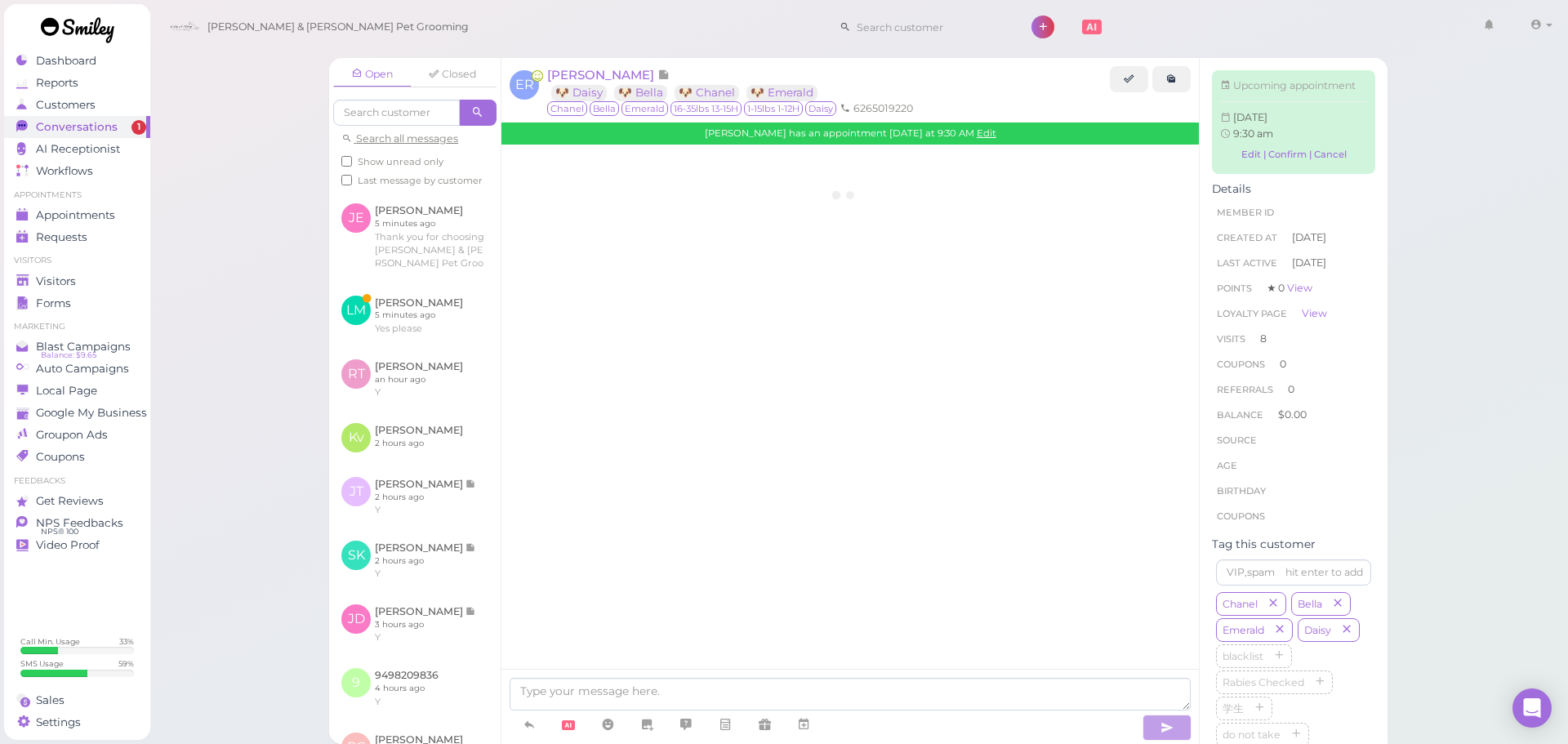
scroll to position [2744, 0]
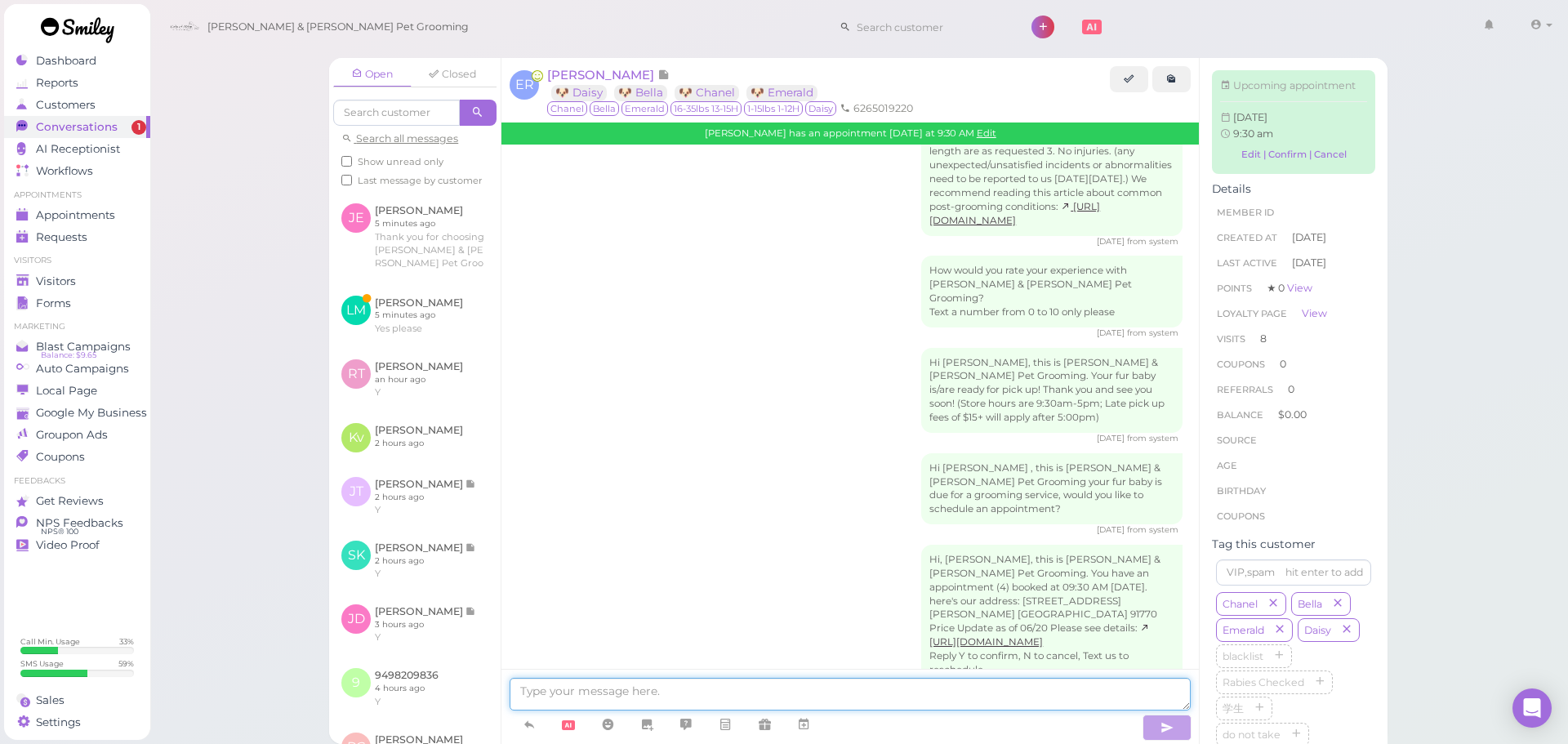
click at [646, 698] on textarea at bounding box center [849, 694] width 681 height 33
type textarea "Just a reminder that you have an appointment tomorrow at 9:30"
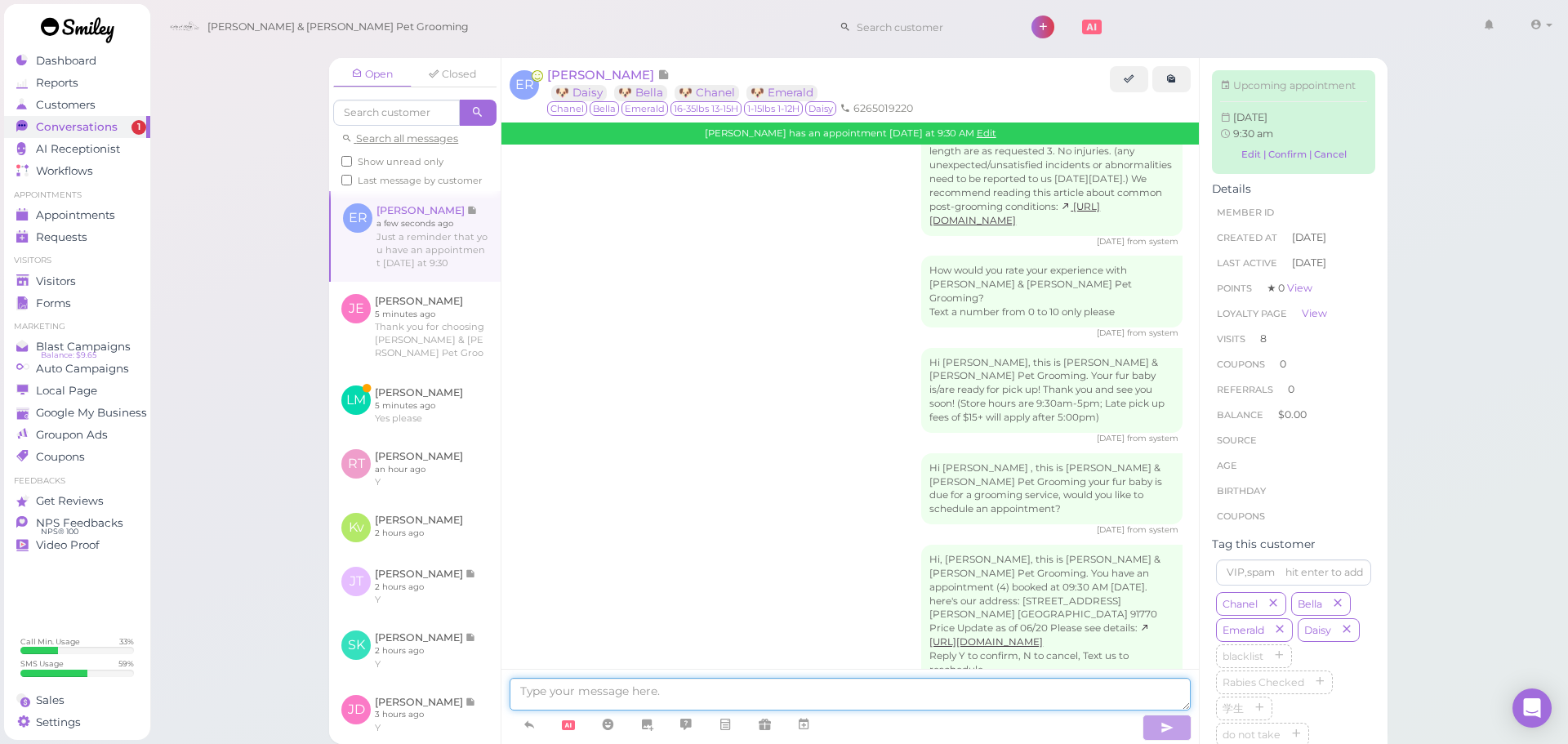
scroll to position [2796, 0]
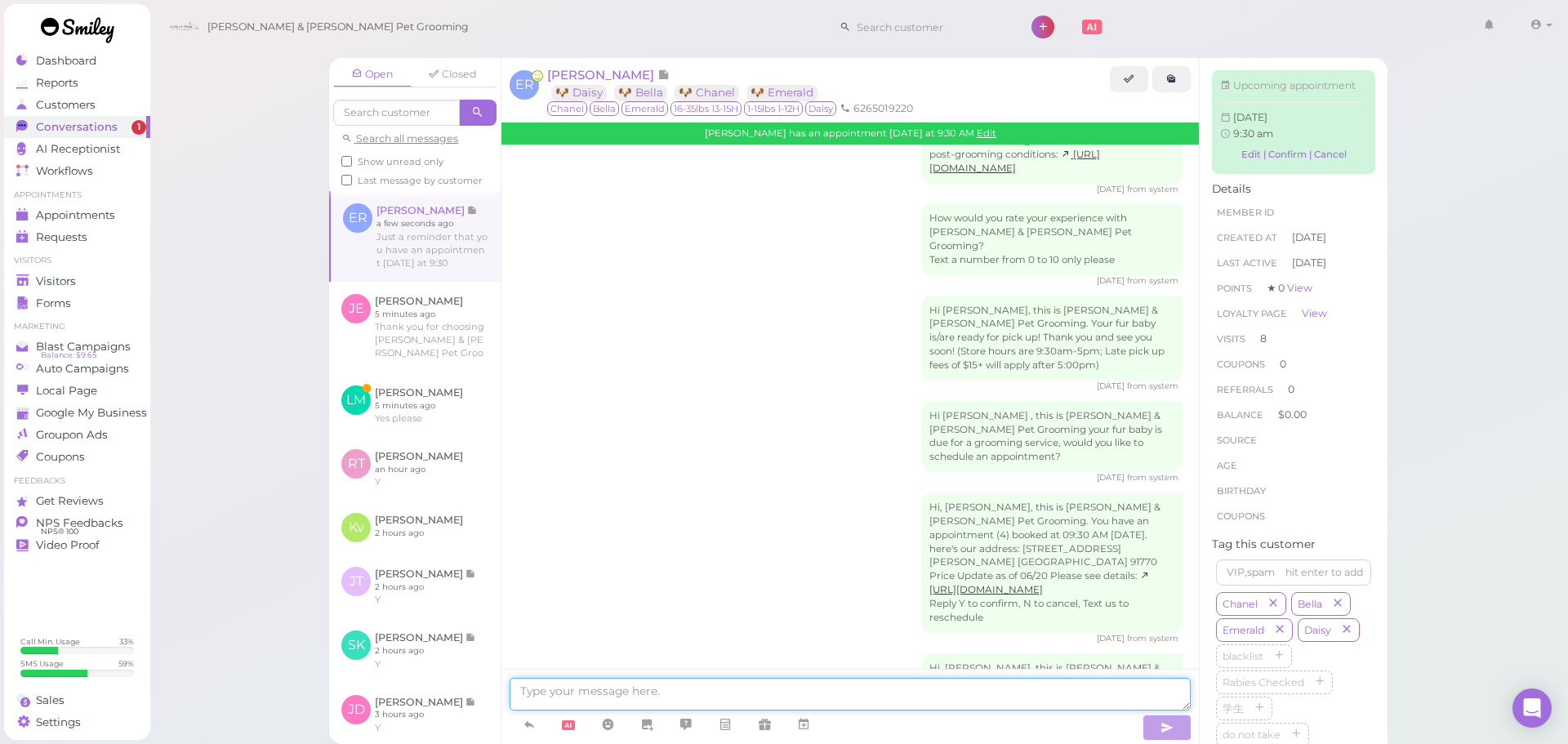
type textarea "C"
click at [430, 435] on link at bounding box center [415, 405] width 172 height 64
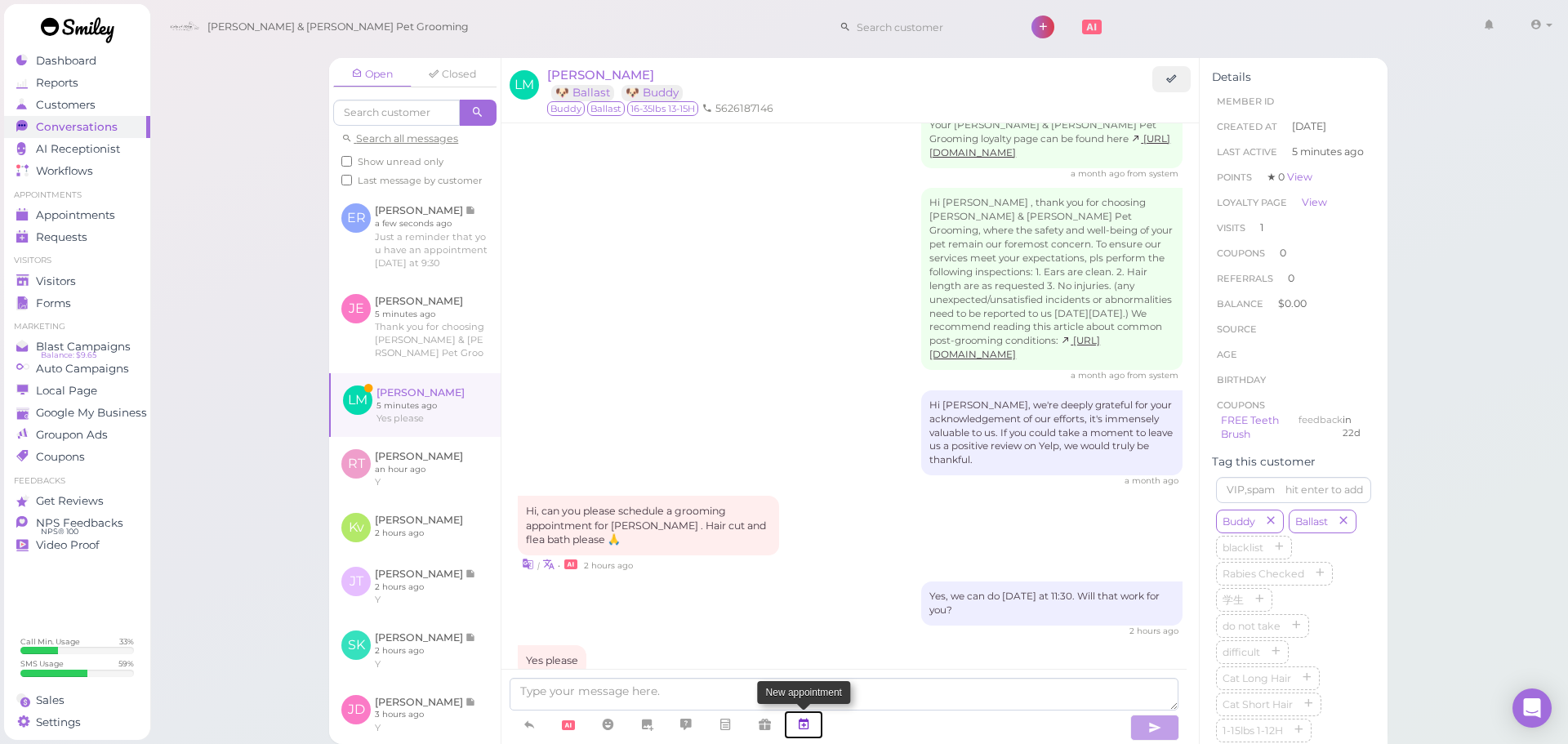
click at [814, 730] on link at bounding box center [803, 725] width 40 height 29
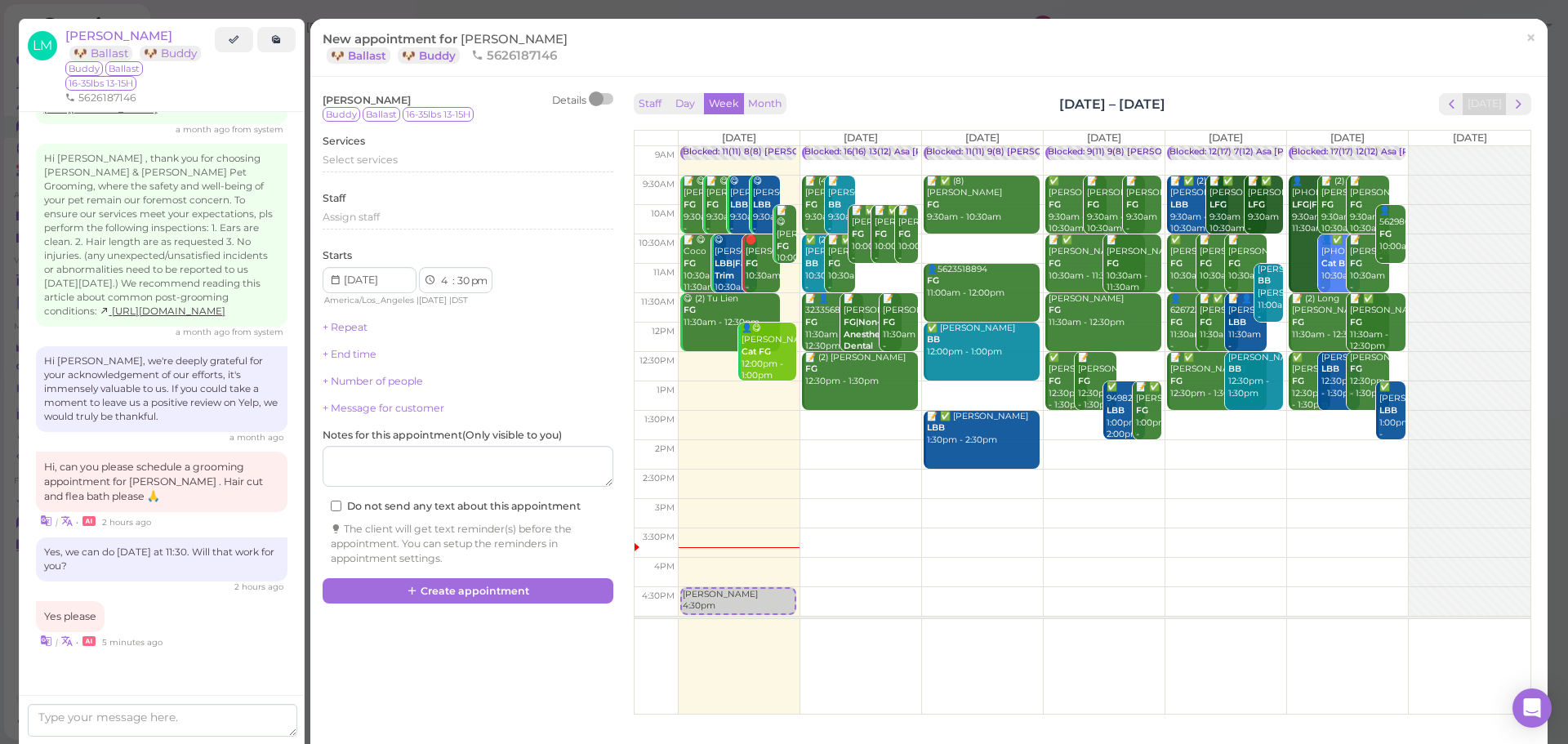
click at [1267, 240] on td at bounding box center [1103, 248] width 853 height 29
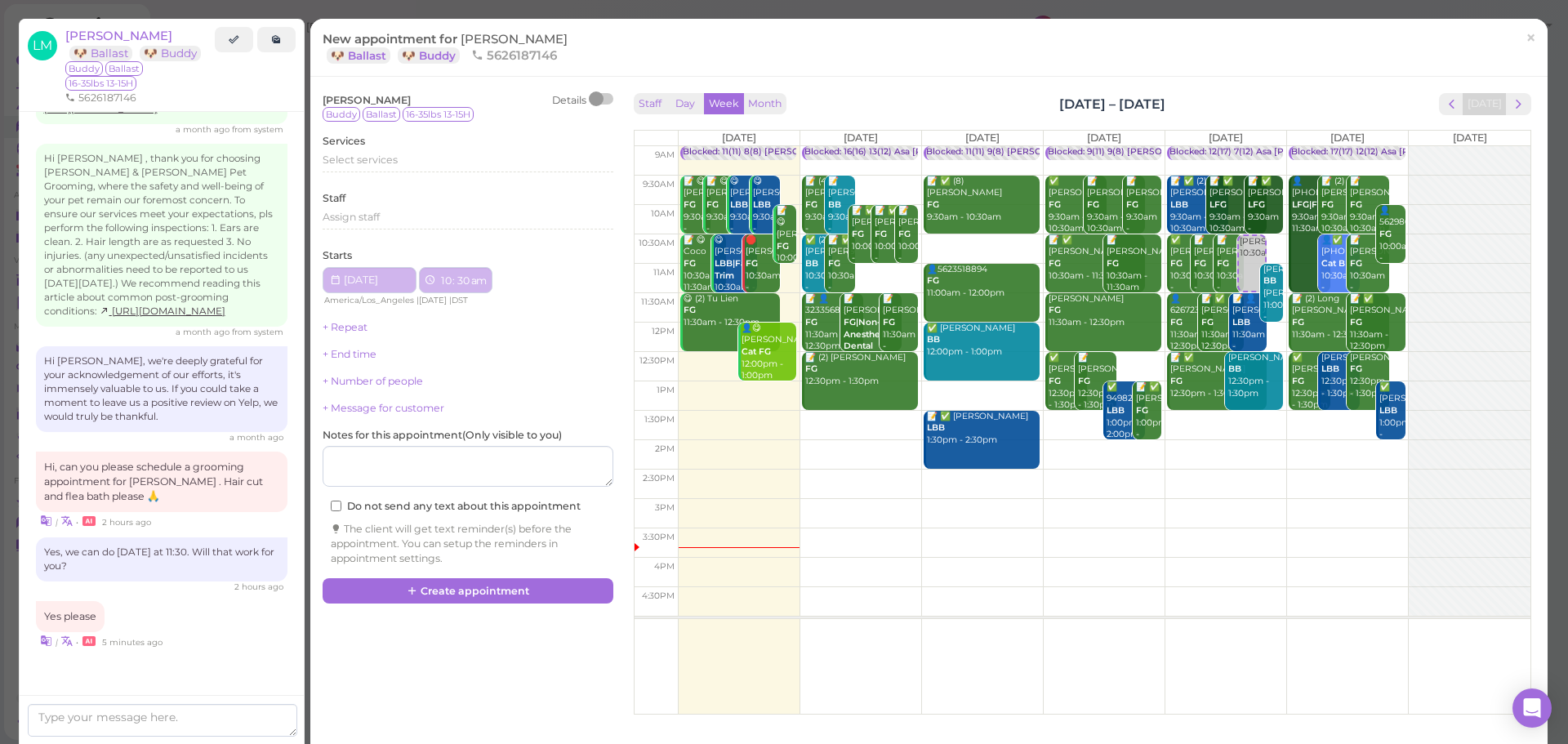
type input "[DATE]"
select select "10"
select select "am"
drag, startPoint x: 418, startPoint y: 158, endPoint x: 413, endPoint y: 202, distance: 44.3
click at [413, 202] on div "Lesley Morales Details Buddy Ballast 16-35lbs 13-15H Services Select services S…" at bounding box center [467, 330] width 290 height 473
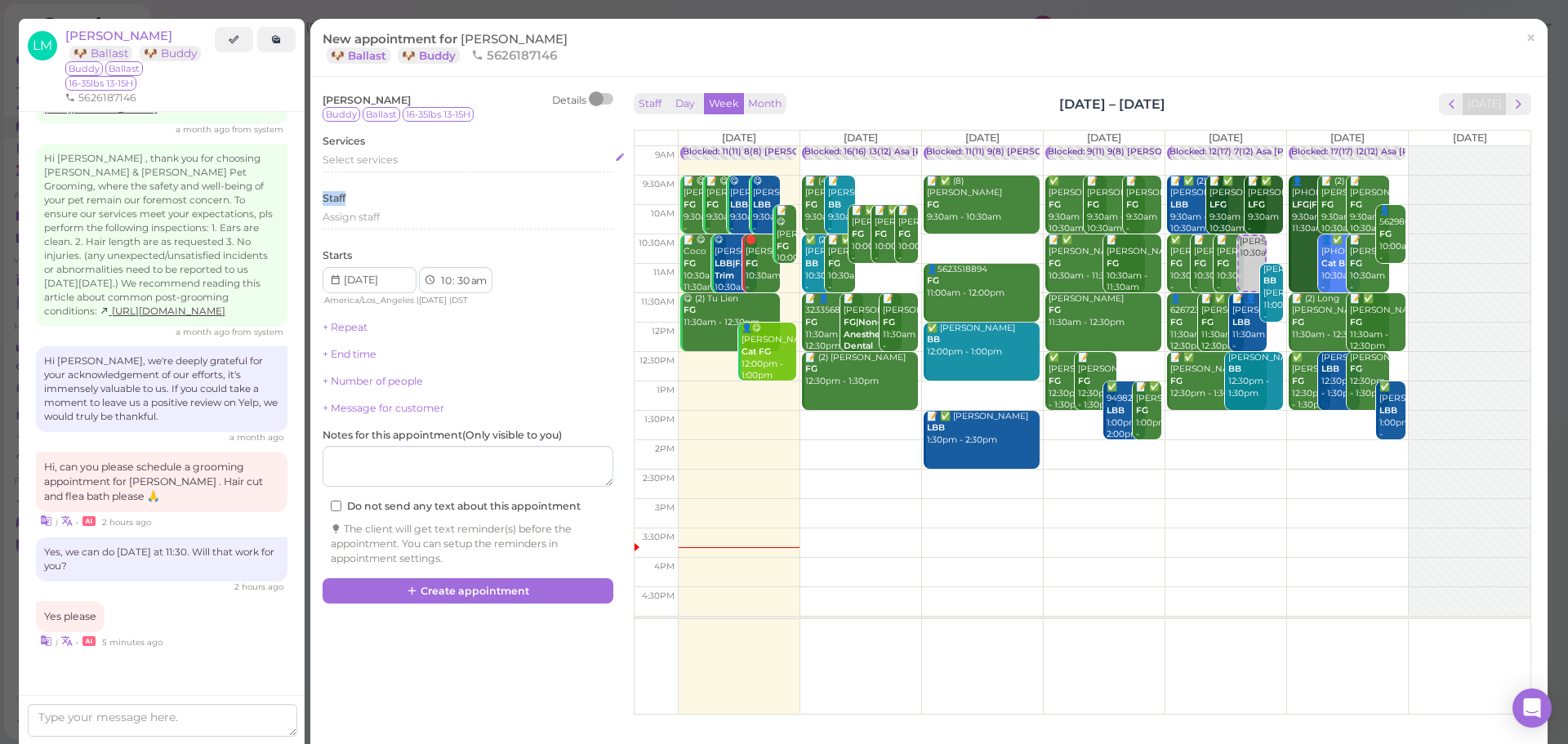
click at [415, 167] on div "Select services" at bounding box center [467, 159] width 290 height 14
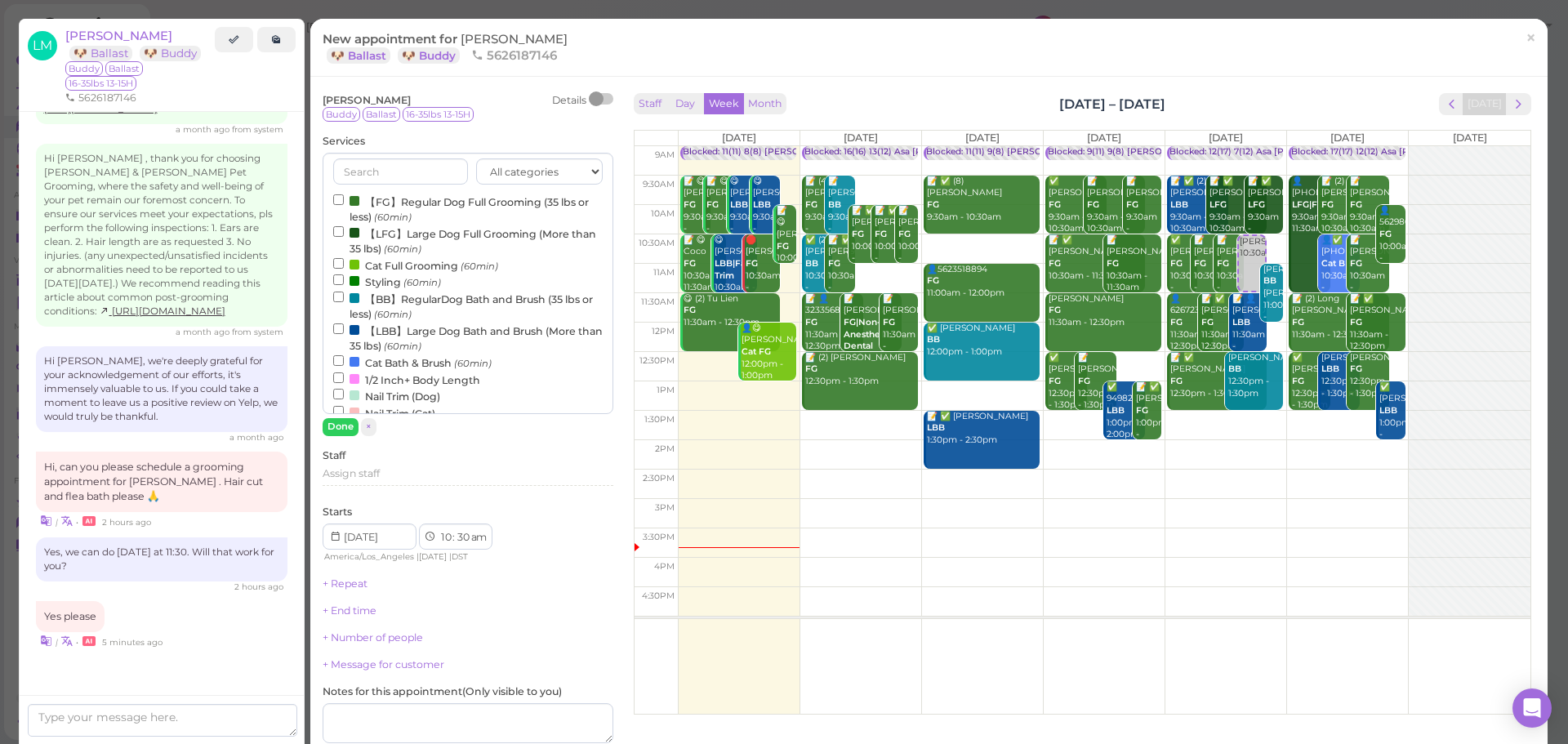
click at [407, 201] on label "【FG】Regular Dog Full Grooming (35 lbs or less) (60min)" at bounding box center [468, 209] width 269 height 32
click at [343, 201] on input "【FG】Regular Dog Full Grooming (35 lbs or less) (60min)" at bounding box center [338, 199] width 11 height 11
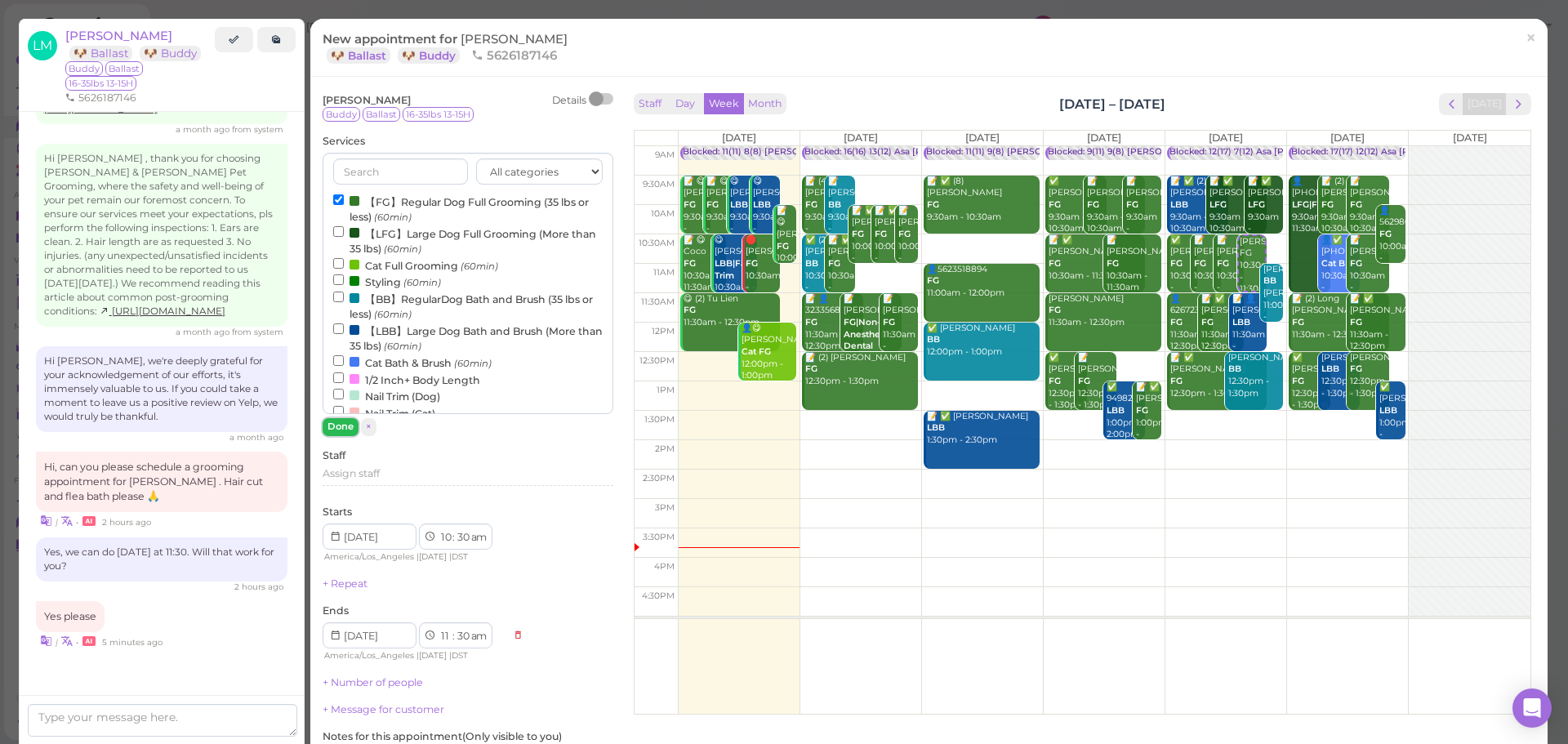
click at [344, 420] on button "Done" at bounding box center [340, 427] width 36 height 17
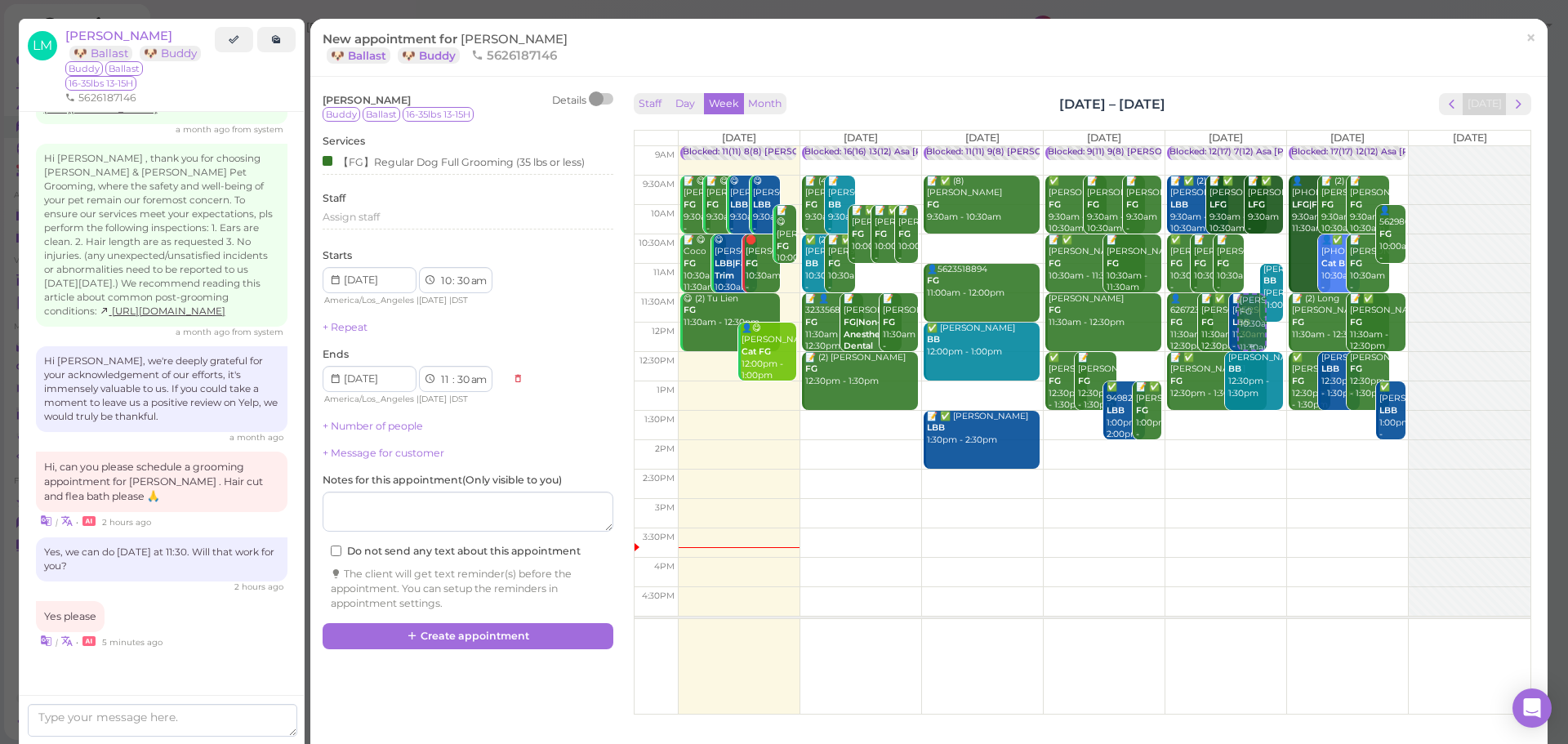
drag, startPoint x: 1247, startPoint y: 253, endPoint x: 1242, endPoint y: 322, distance: 69.2
click at [1242, 146] on div "Lesley Morales FG 10:30am - 11:30am Blocked: 12(17) 7(12) Asa Emma Rebecca • Ap…" at bounding box center [1226, 146] width 121 height 0
select select "11"
select select "12"
select select "pm"
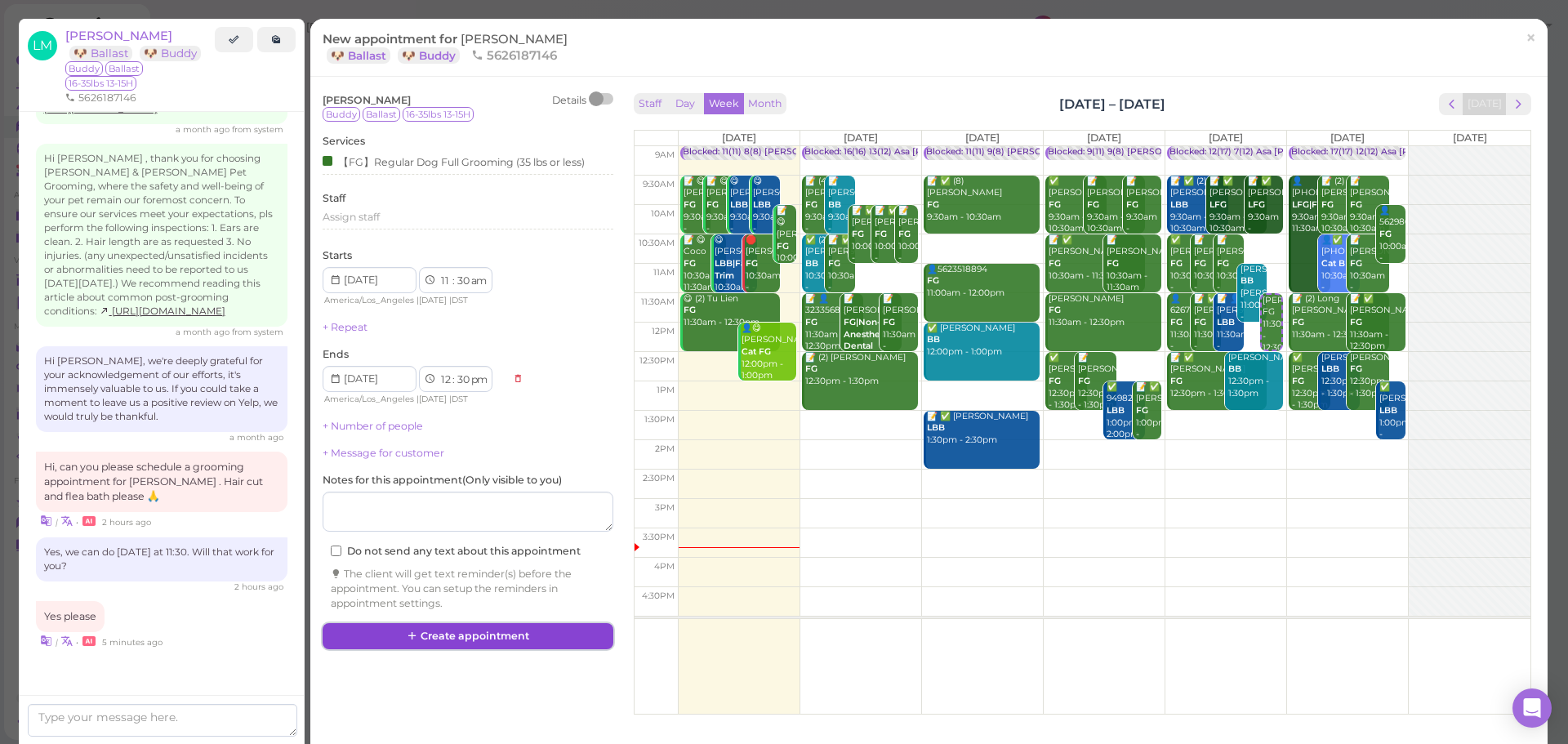
click at [585, 646] on button "Create appointment" at bounding box center [467, 635] width 290 height 26
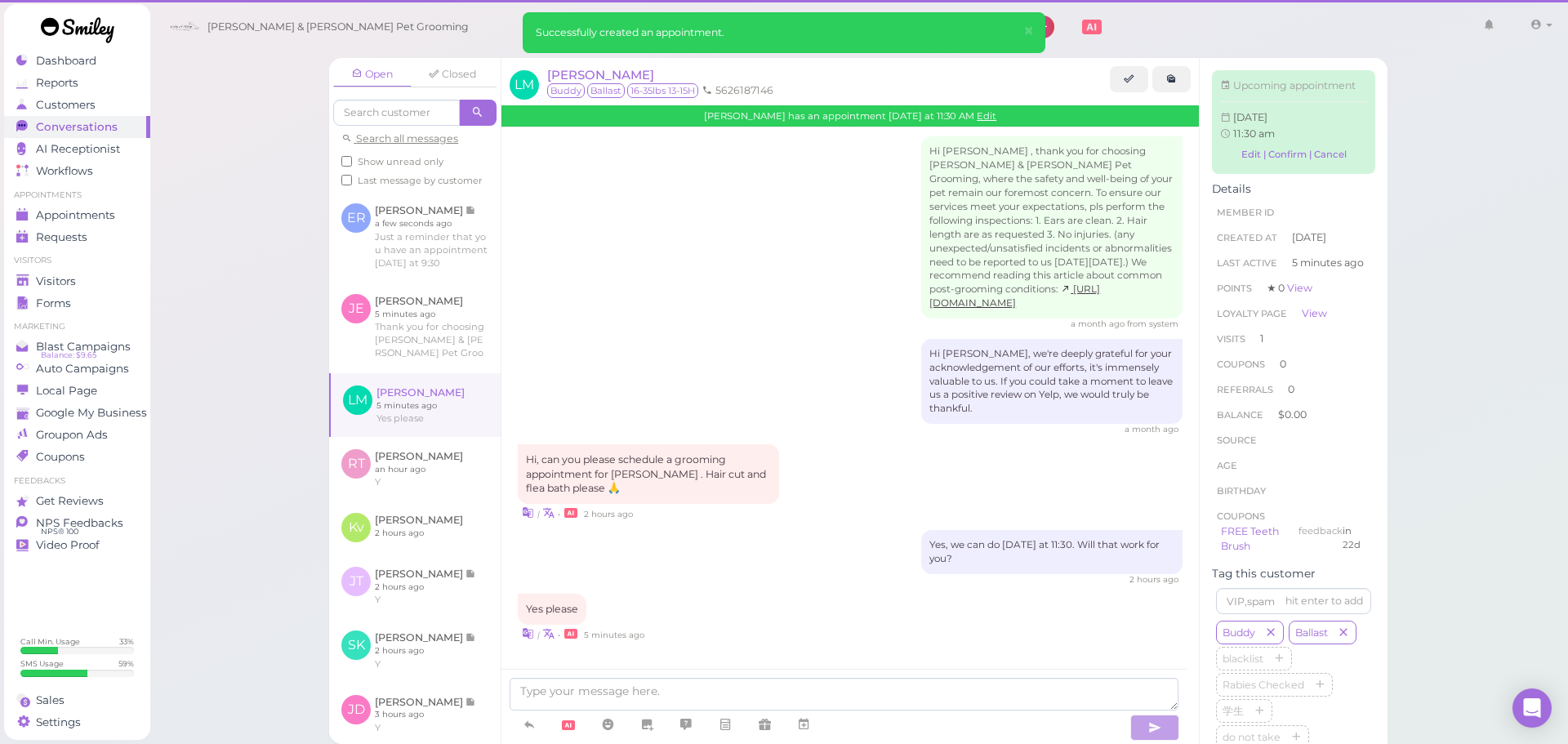
scroll to position [2002, 0]
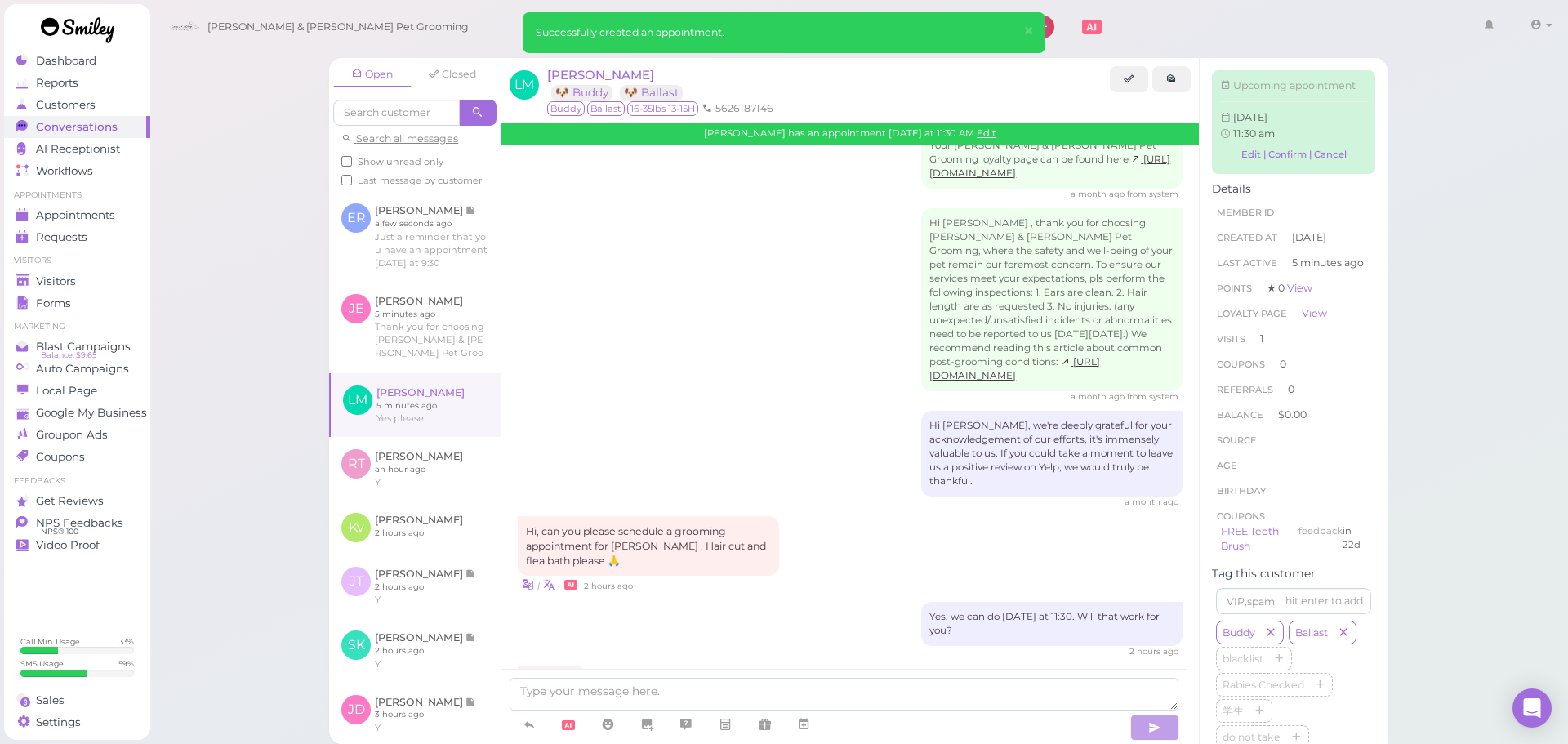
scroll to position [2171, 0]
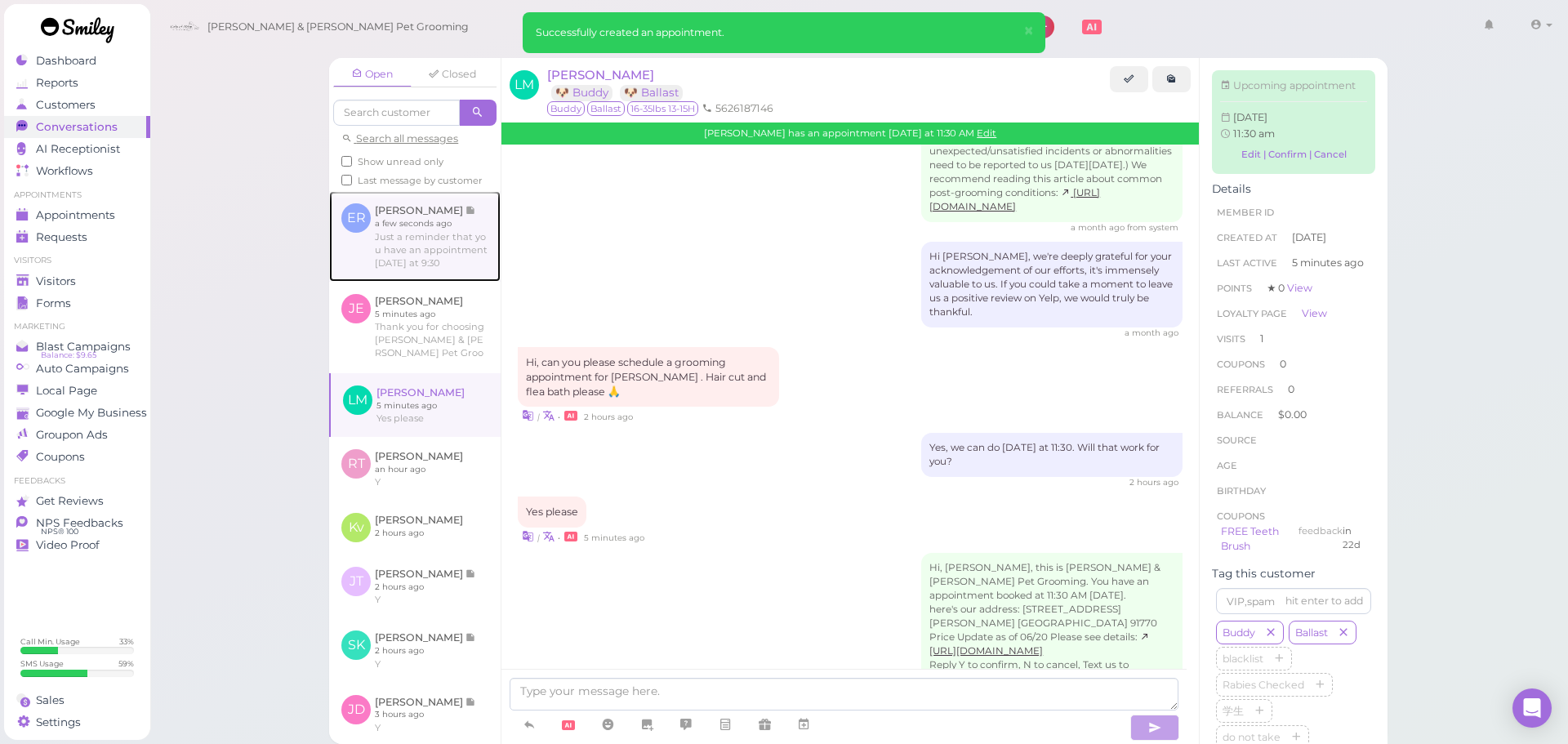
click at [386, 261] on link at bounding box center [415, 236] width 172 height 90
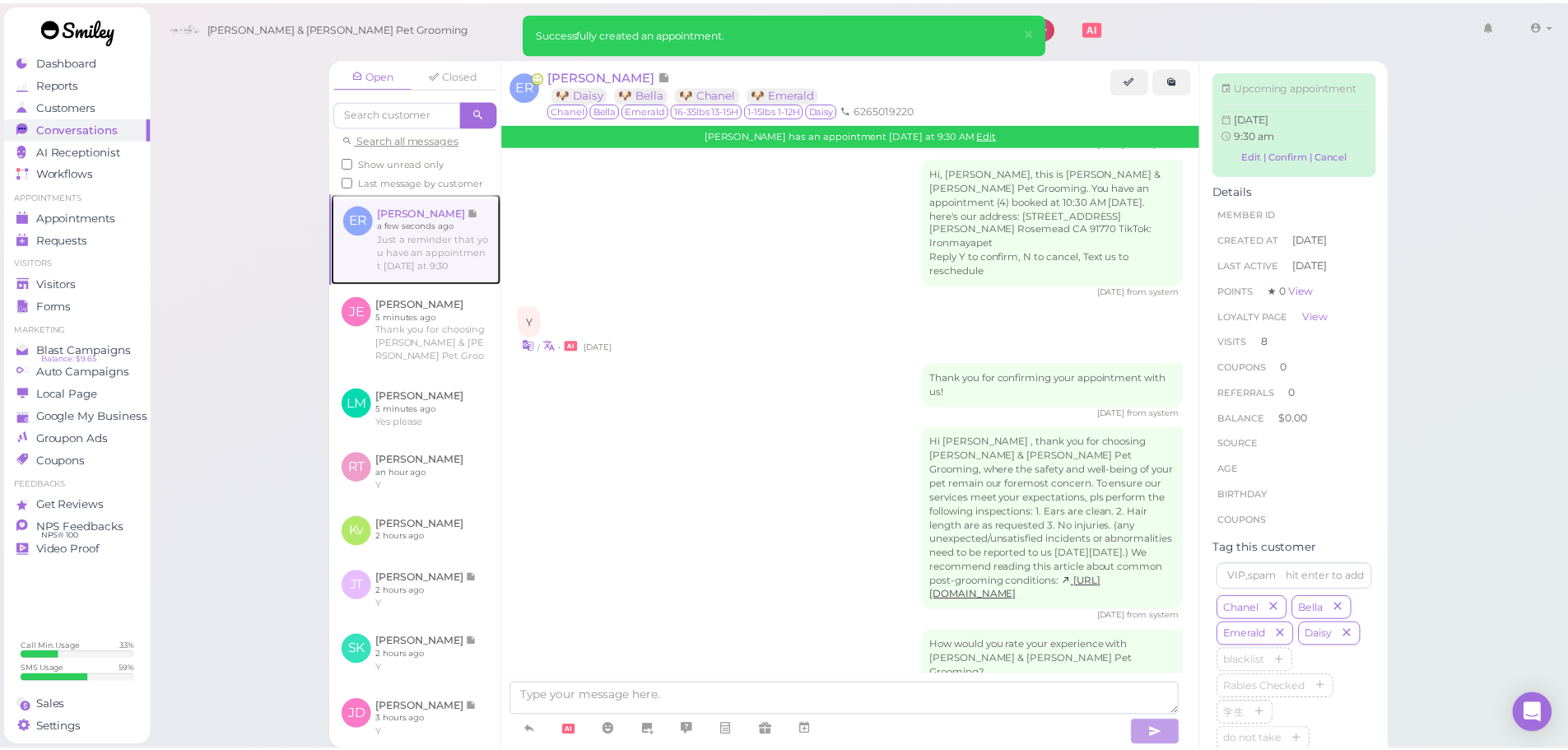
scroll to position [2626, 0]
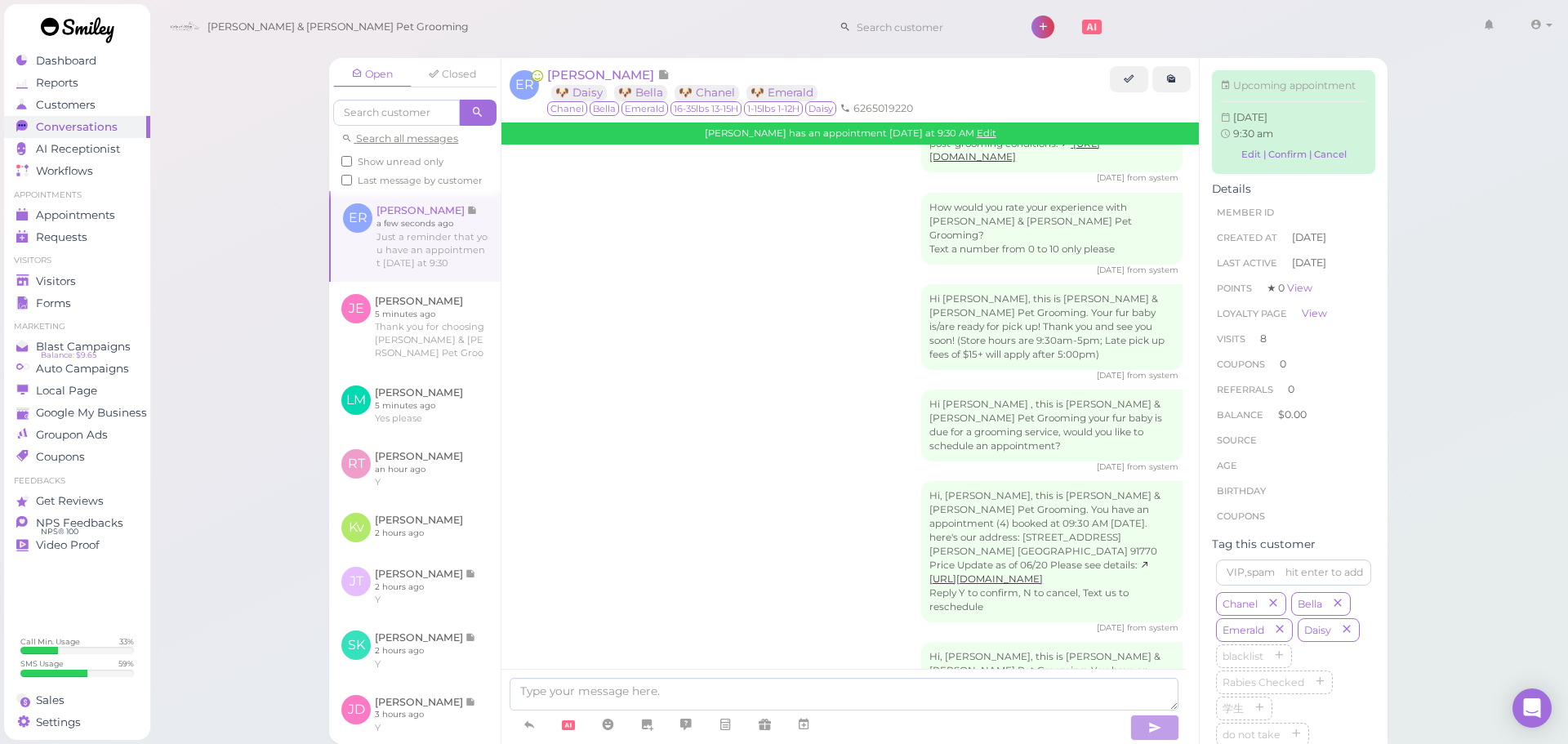
click at [596, 66] on div "ER Erlinda Romero 🐶 Daisy 🐶 Bella 🐶 Chanel 🐶 Emerald Chanel Bella Emerald 16-35…" at bounding box center [850, 101] width 698 height 86
click at [596, 69] on span "Erlinda Romero" at bounding box center [602, 75] width 110 height 15
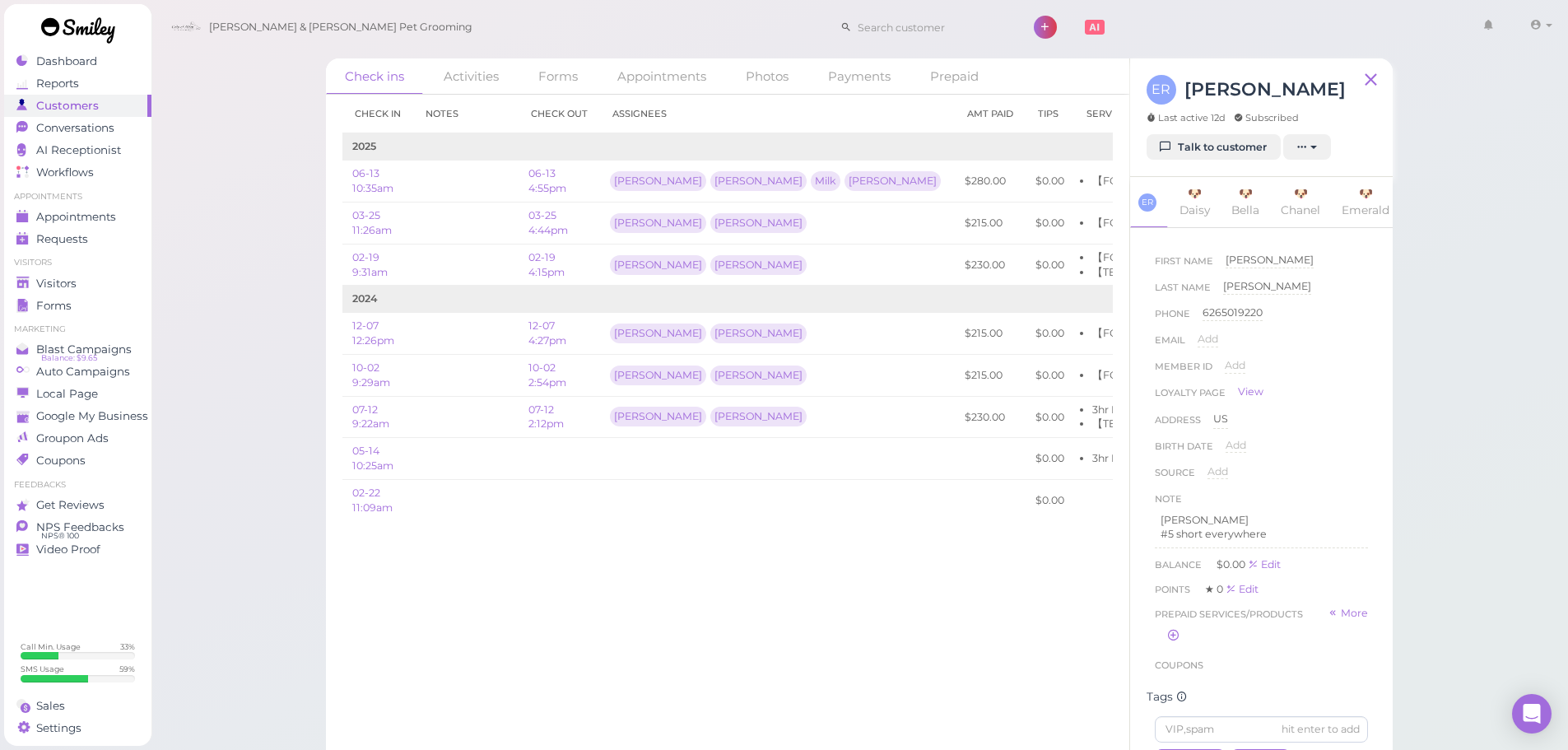
click at [291, 528] on div "Check ins Activities Forms Appointments Photos Payments Prepaid Check in Notes …" at bounding box center [860, 388] width 1419 height 776
click at [101, 216] on span "Appointments" at bounding box center [77, 216] width 82 height 14
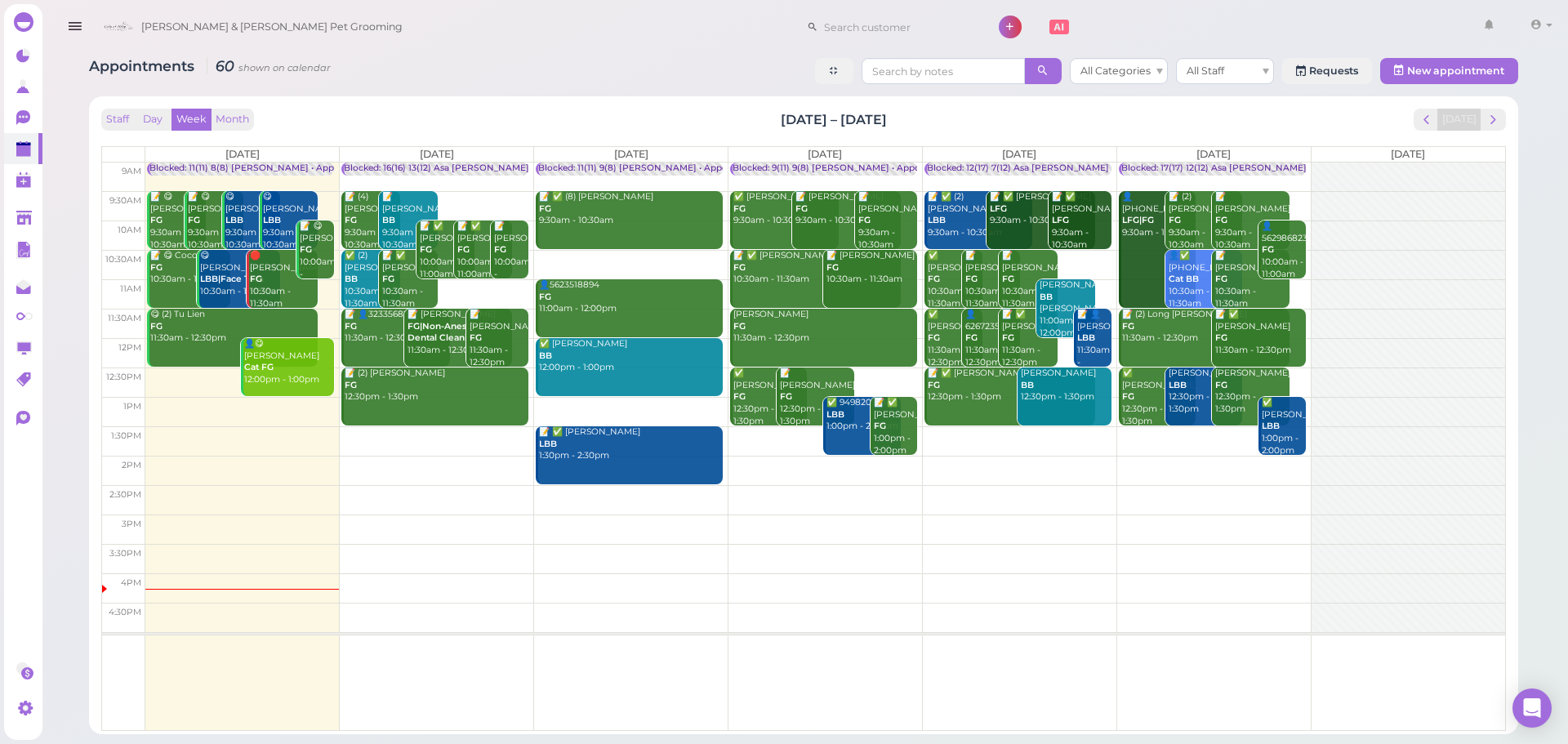
click at [708, 84] on div "Appointments 60 shown on calendar All Categories All Staff Requests New appoint…" at bounding box center [804, 73] width 1429 height 30
click at [1485, 114] on button "next" at bounding box center [1493, 120] width 25 height 22
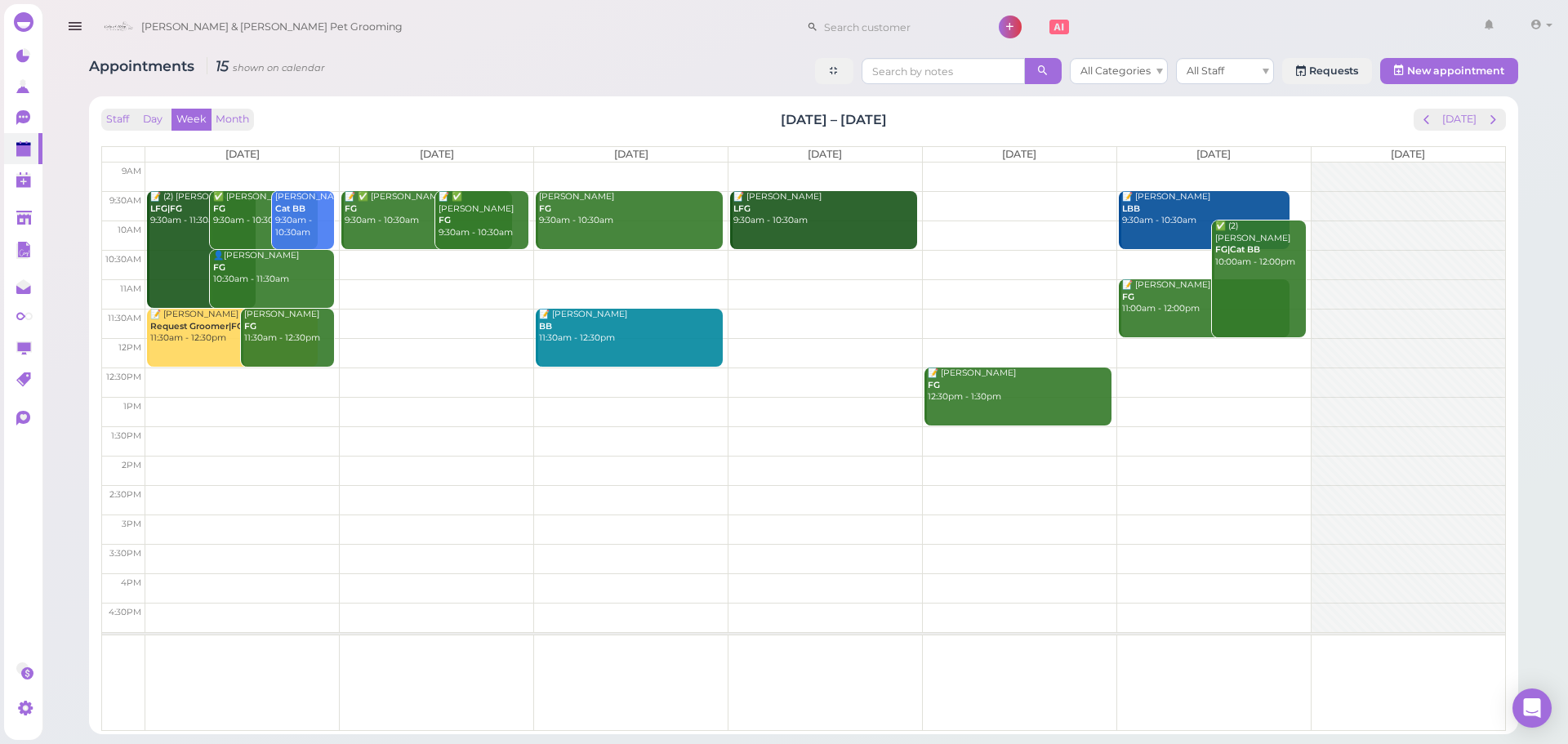
click at [378, 325] on td at bounding box center [826, 323] width 1360 height 29
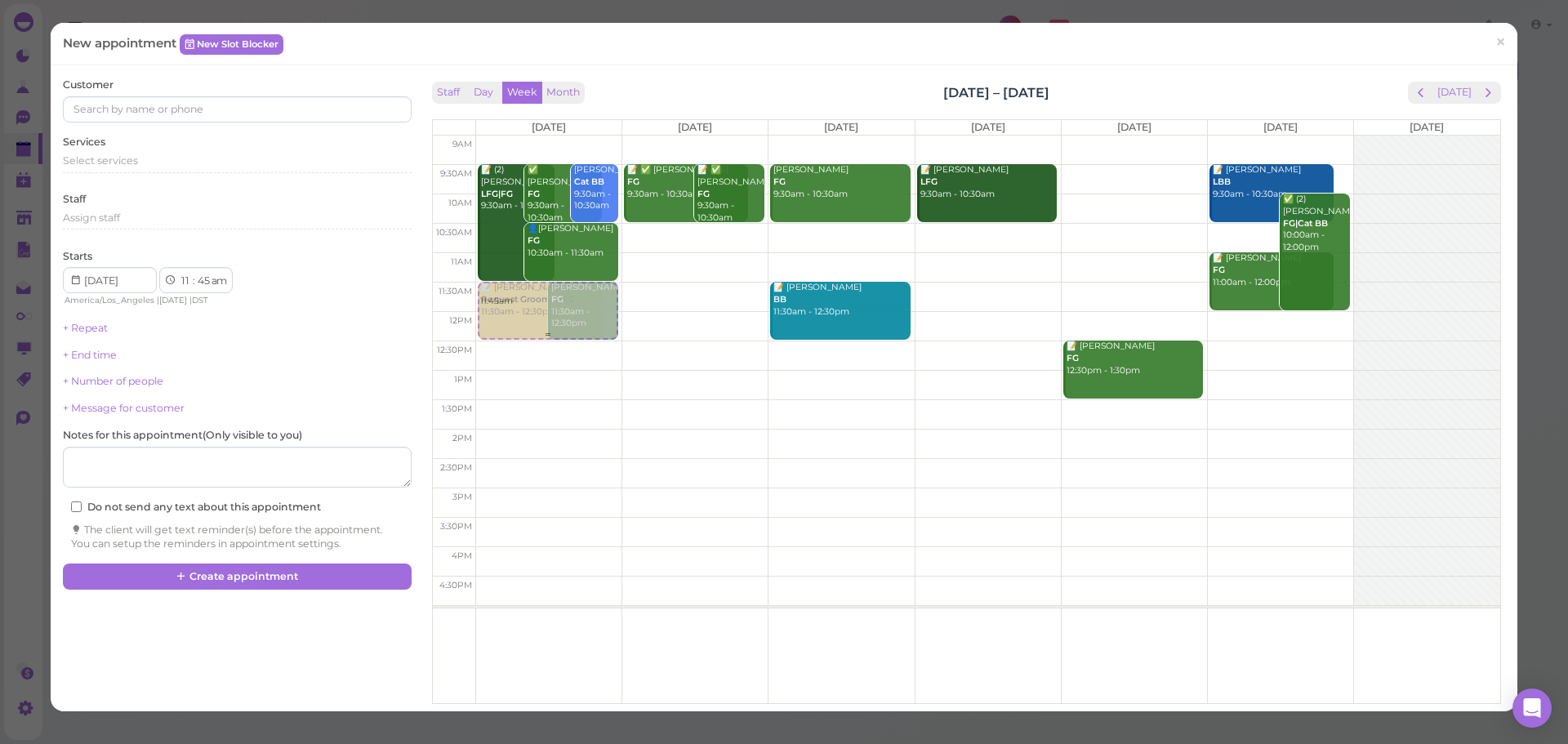
drag, startPoint x: 700, startPoint y: 332, endPoint x: 543, endPoint y: 319, distance: 157.5
click at [543, 136] on tr "11:45am 📝 (2) Nancy Landaverde LFG|FG 9:30am - 11:30am ✅ De Gonzalez FG 9:30am …" at bounding box center [966, 136] width 1067 height 0
type input "[DATE]"
select select "30"
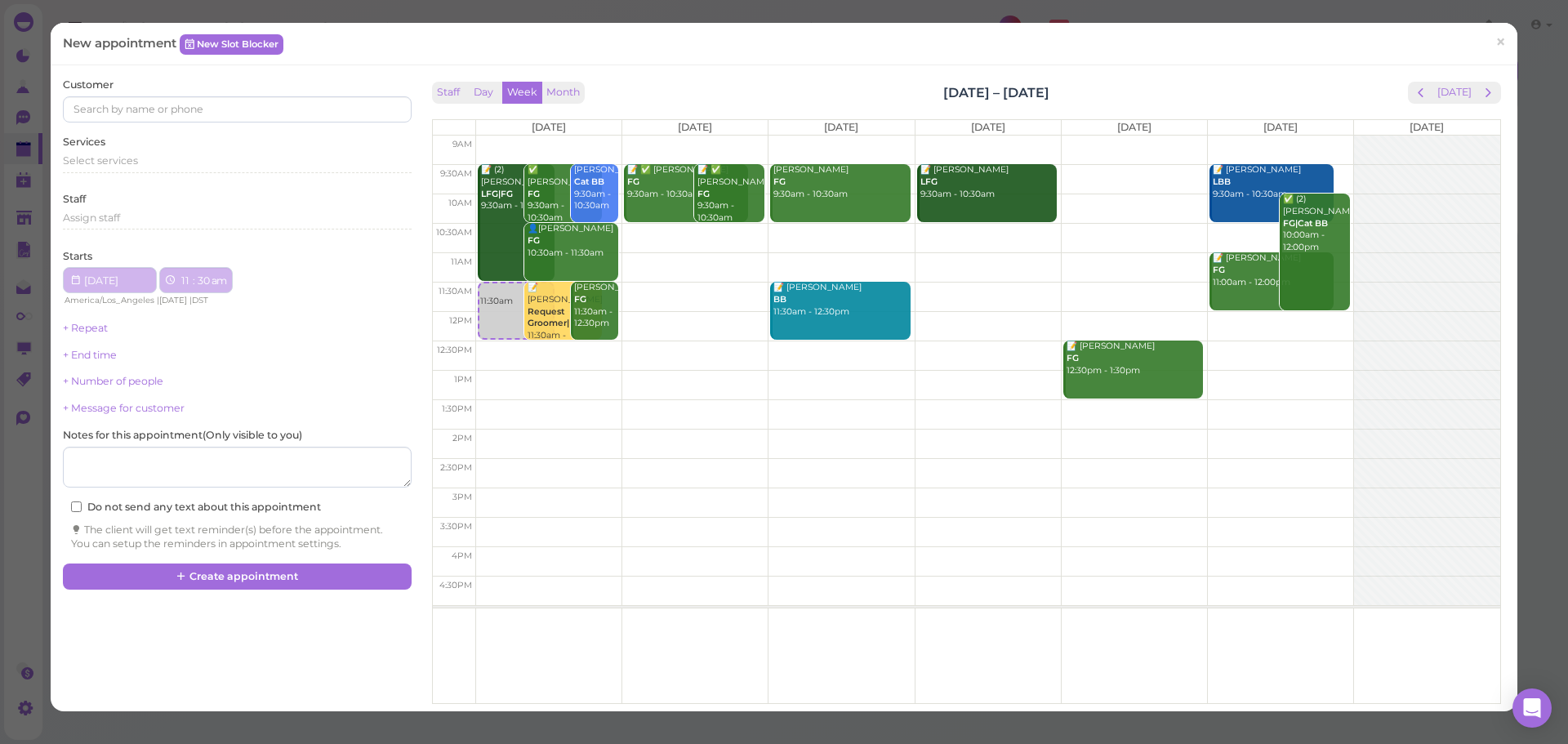
click at [106, 148] on div "Services Select services" at bounding box center [237, 157] width 348 height 45
click at [128, 175] on div "Select services" at bounding box center [237, 166] width 348 height 26
click at [135, 166] on span "Select services" at bounding box center [100, 160] width 75 height 13
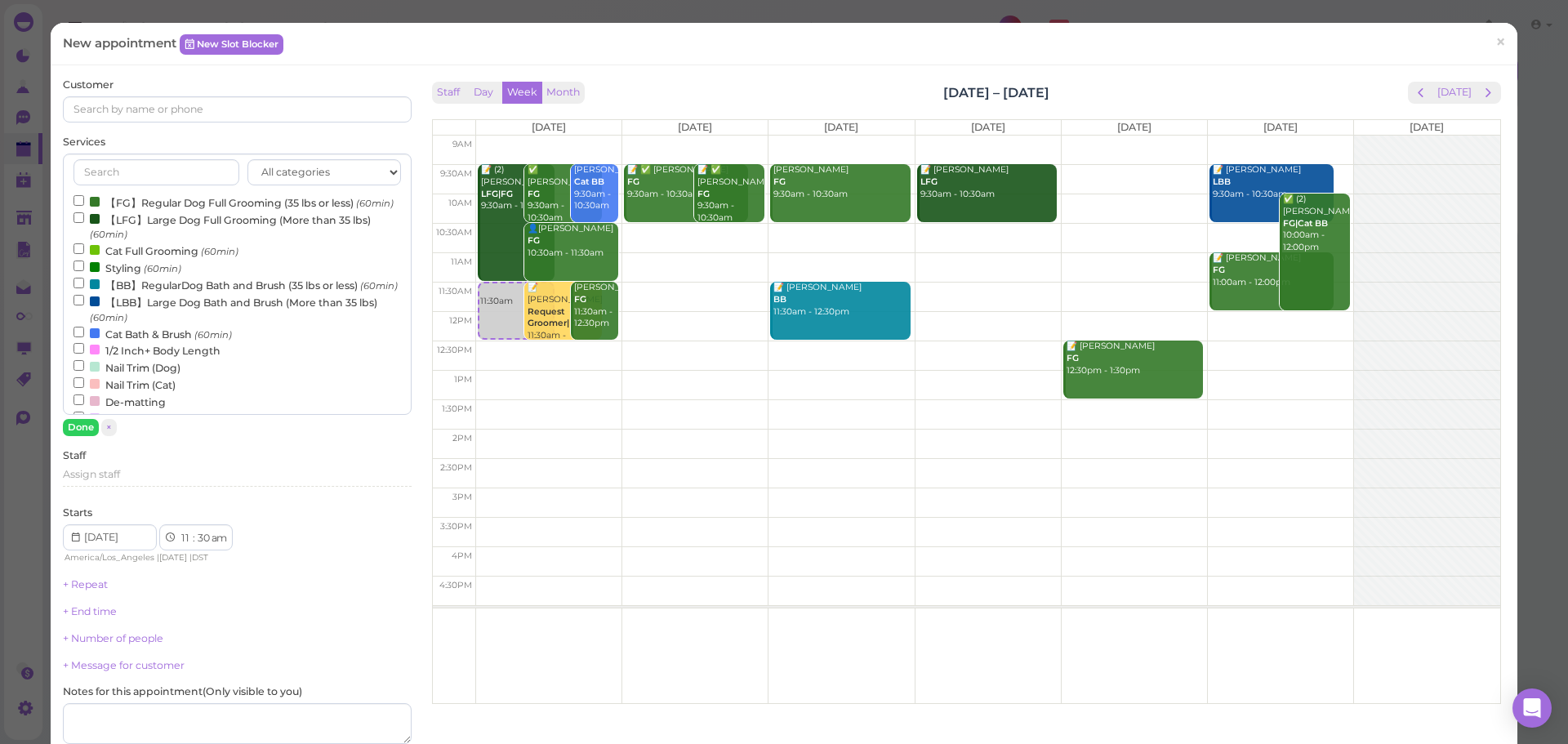
click at [141, 200] on label "【FG】Regular Dog Full Grooming (35 lbs or less) (60min)" at bounding box center [233, 202] width 320 height 17
click at [84, 200] on input "【FG】Regular Dog Full Grooming (35 lbs or less) (60min)" at bounding box center [78, 200] width 11 height 11
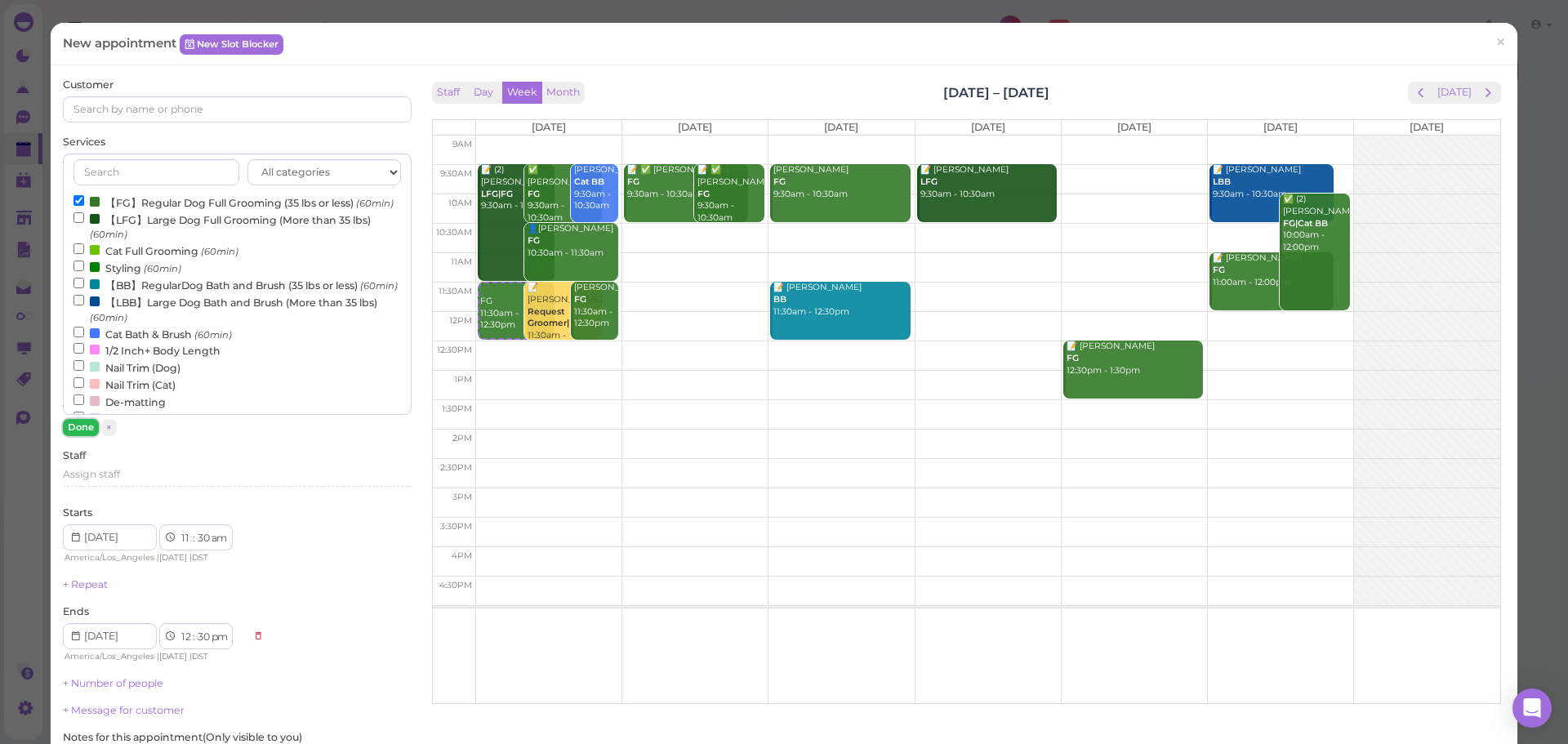
click at [88, 424] on button "Done" at bounding box center [81, 428] width 36 height 17
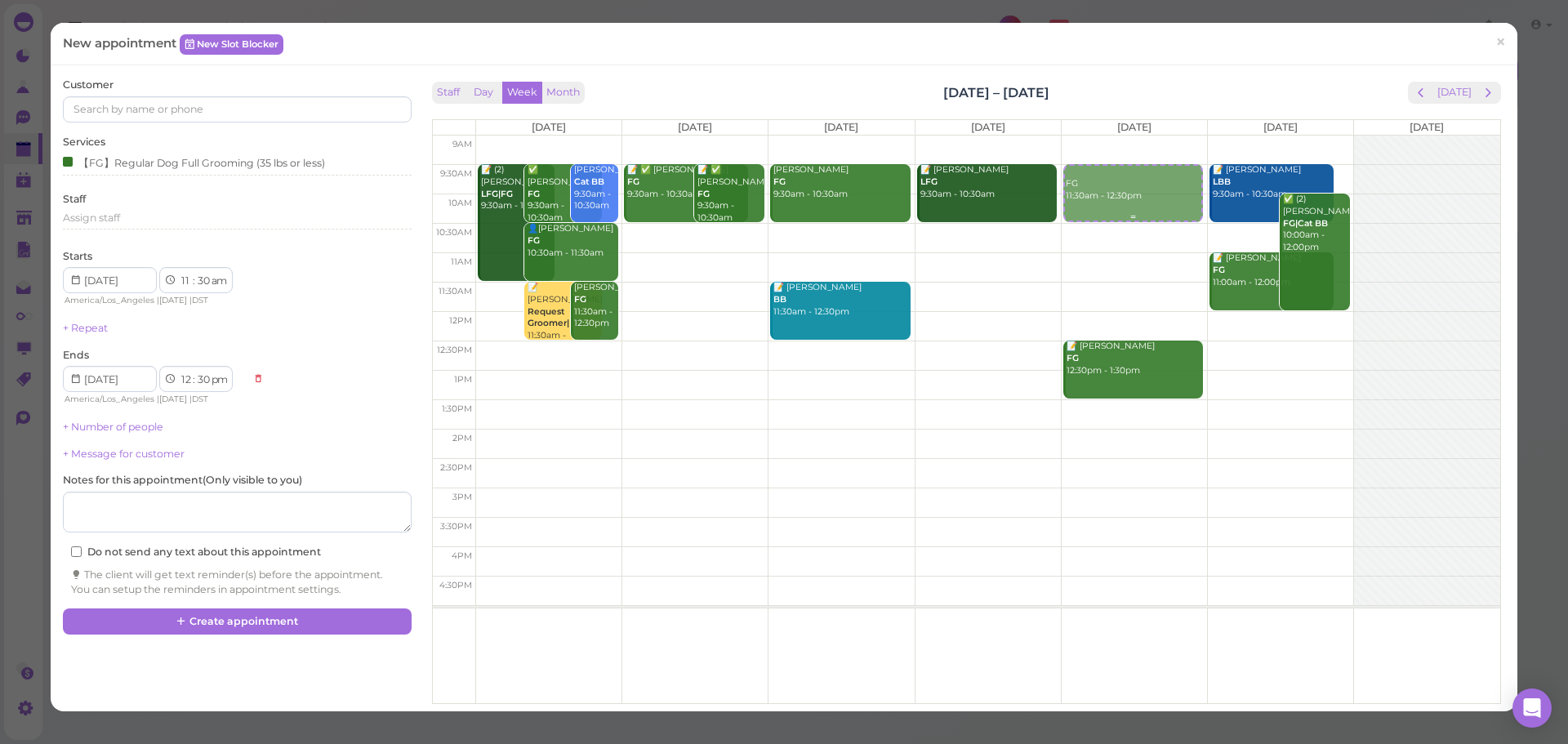
drag, startPoint x: 494, startPoint y: 311, endPoint x: 1100, endPoint y: 196, distance: 616.8
click at [1100, 136] on tr "📝 (2) Nancy Landaverde LFG|FG 9:30am - 11:30am ✅ De Gonzalez FG 9:30am - 10:30a…" at bounding box center [966, 136] width 1067 height 0
type input "2025-08-29"
select select "9"
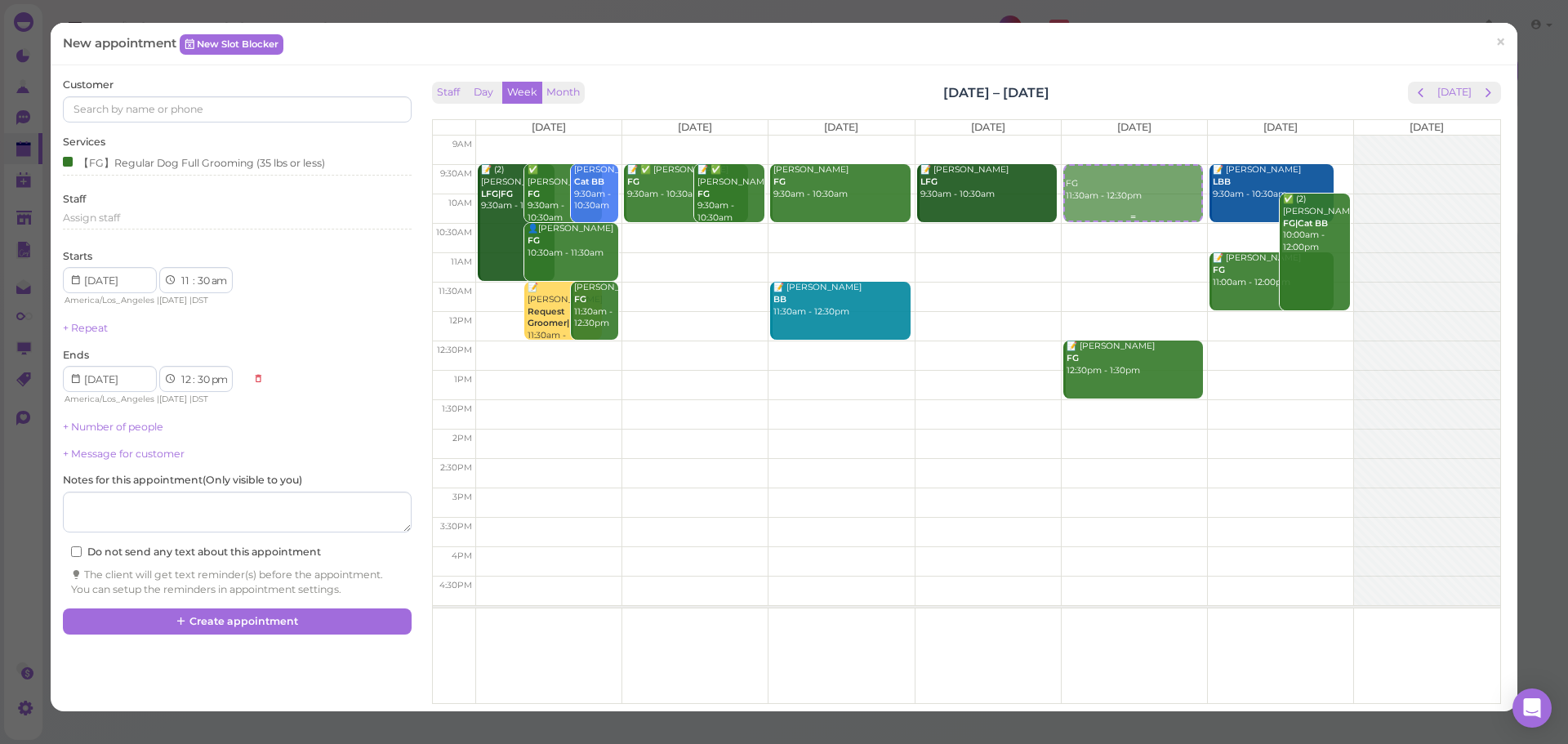
select select "10"
select select "am"
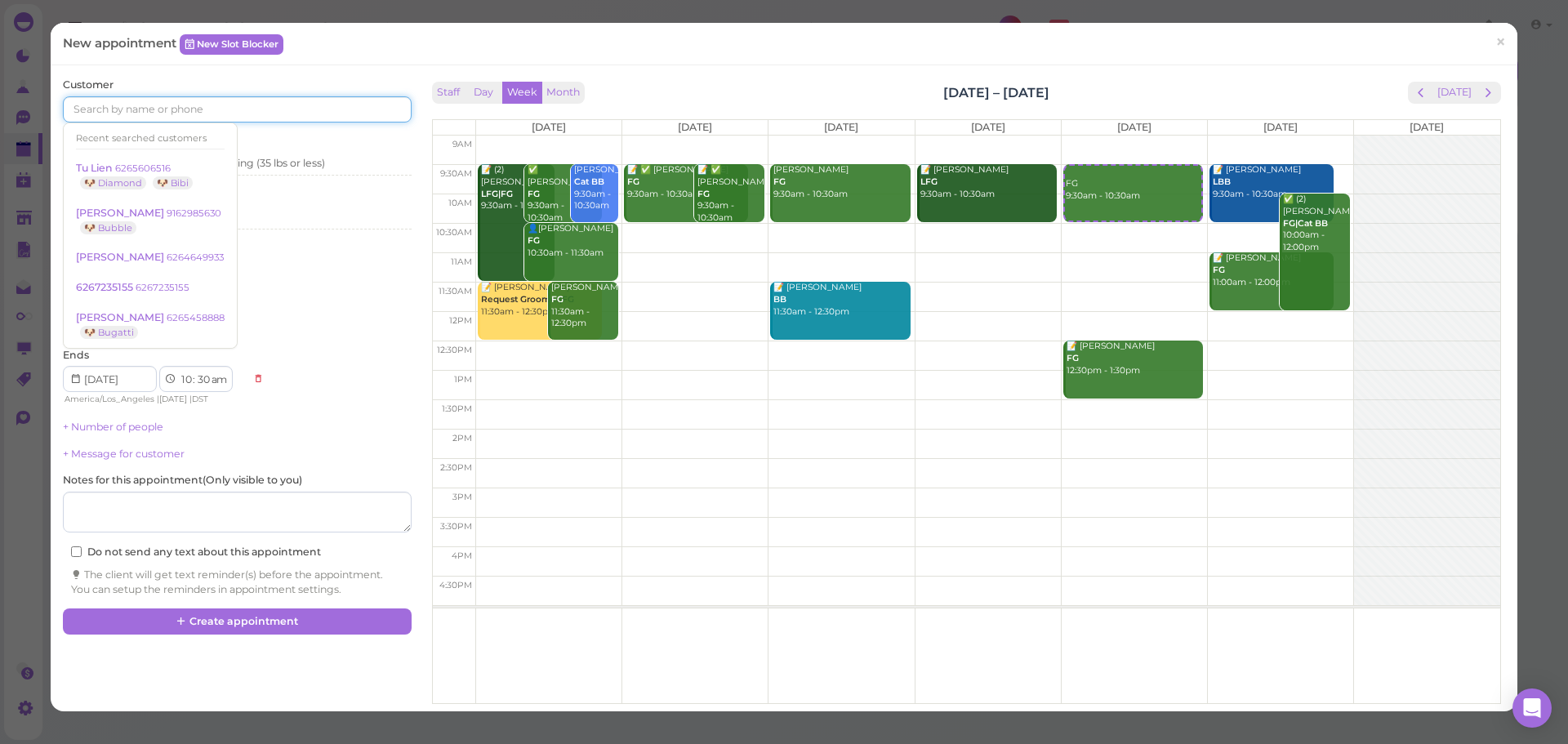
click at [130, 106] on input at bounding box center [237, 109] width 348 height 26
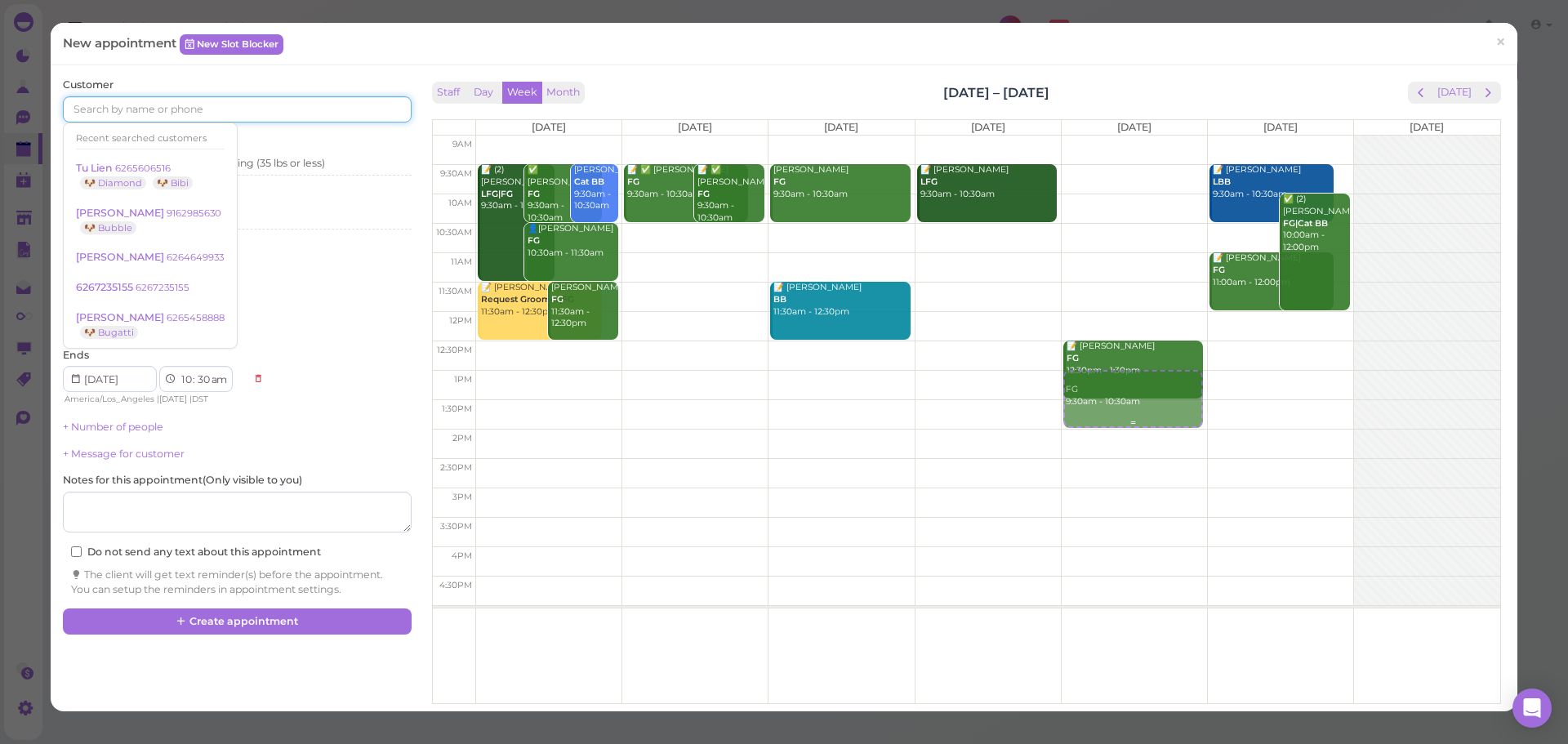
drag, startPoint x: 1113, startPoint y: 188, endPoint x: 1099, endPoint y: 399, distance: 211.5
click at [1099, 136] on div "FG 9:30am - 10:30am FG 9:30am - 10:30am 📝 Ashley Isordia FG 12:30pm - 1:30pm" at bounding box center [1134, 136] width 146 height 0
select select "1"
select select "00"
select select "pm"
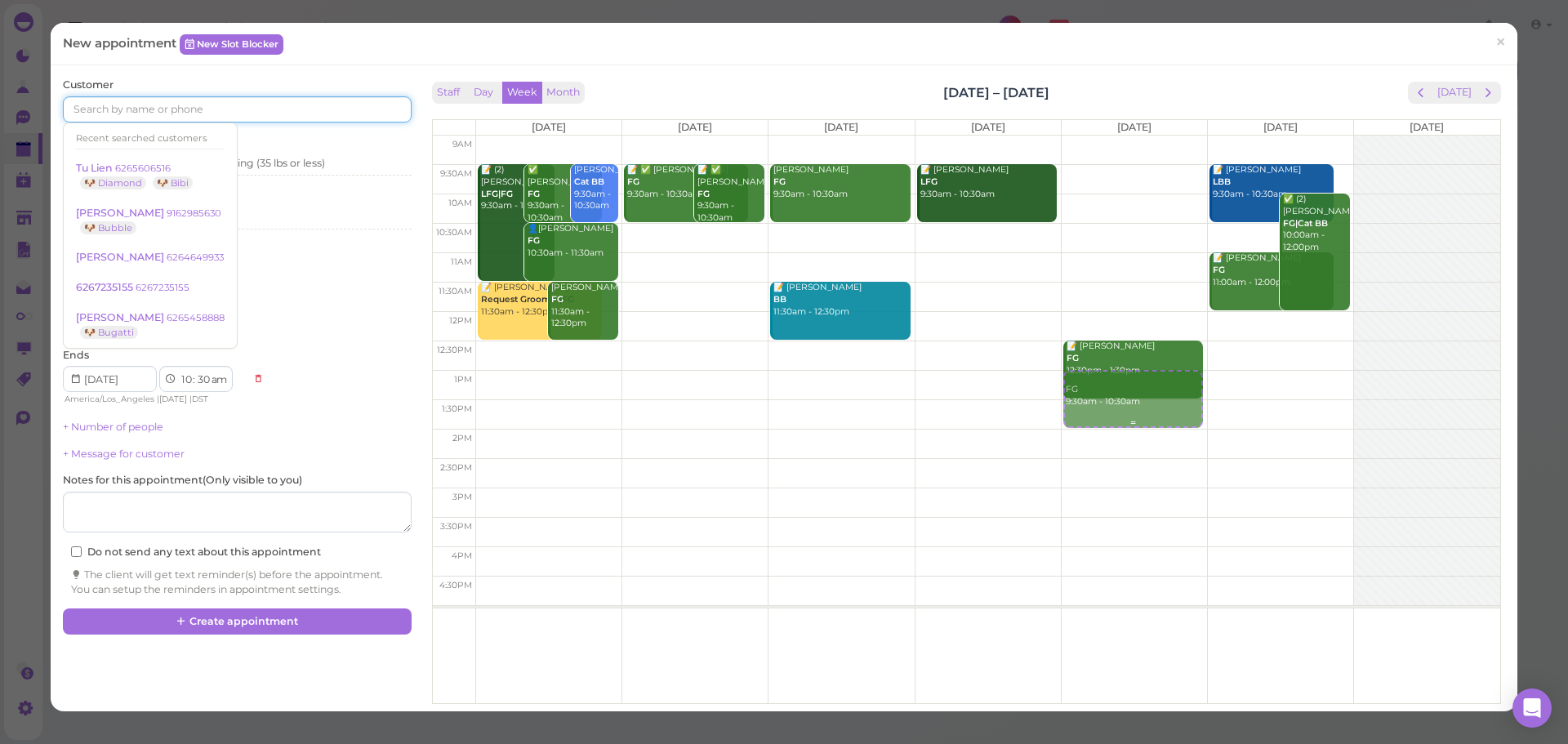
select select "2"
select select "00"
select select "pm"
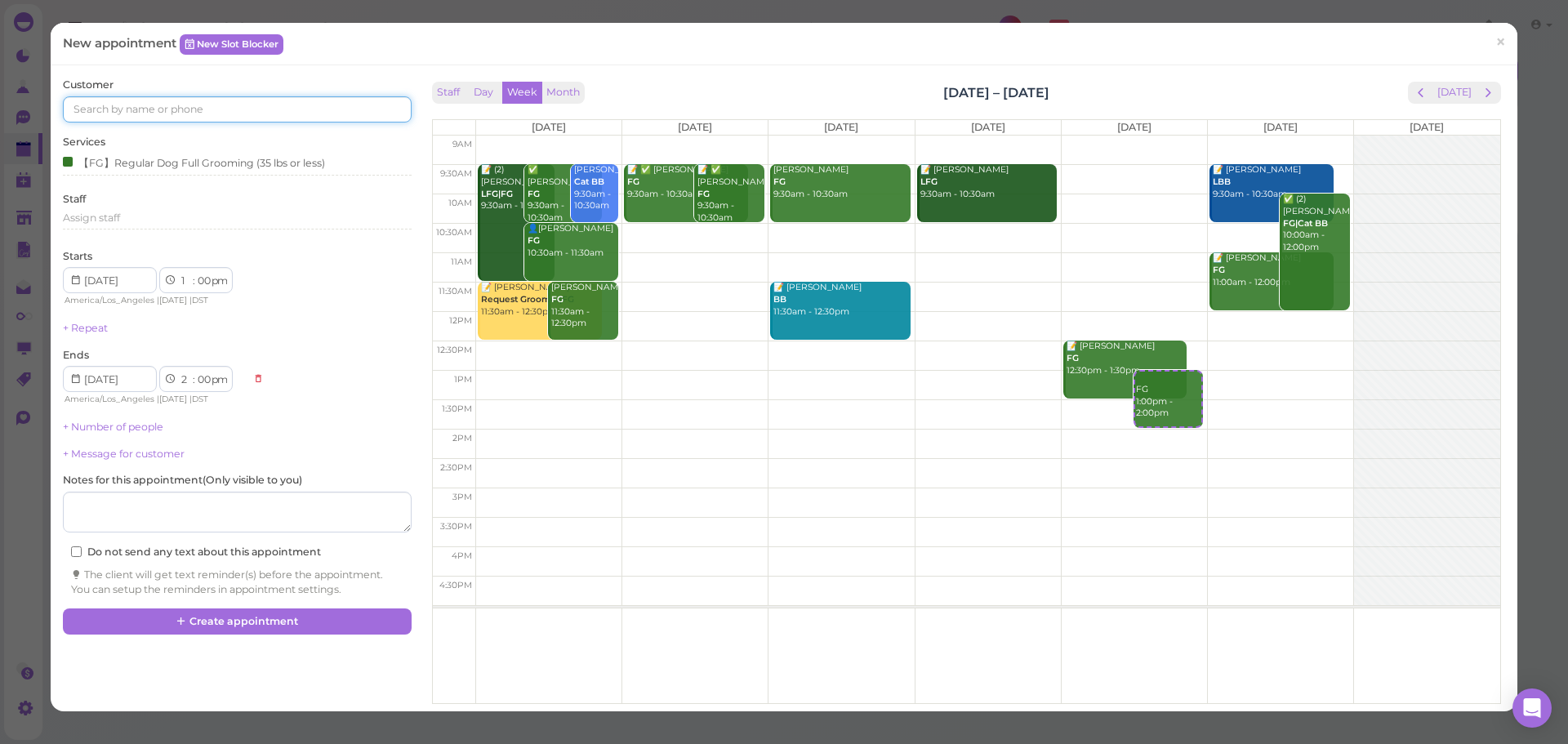
click at [115, 109] on input at bounding box center [237, 109] width 348 height 26
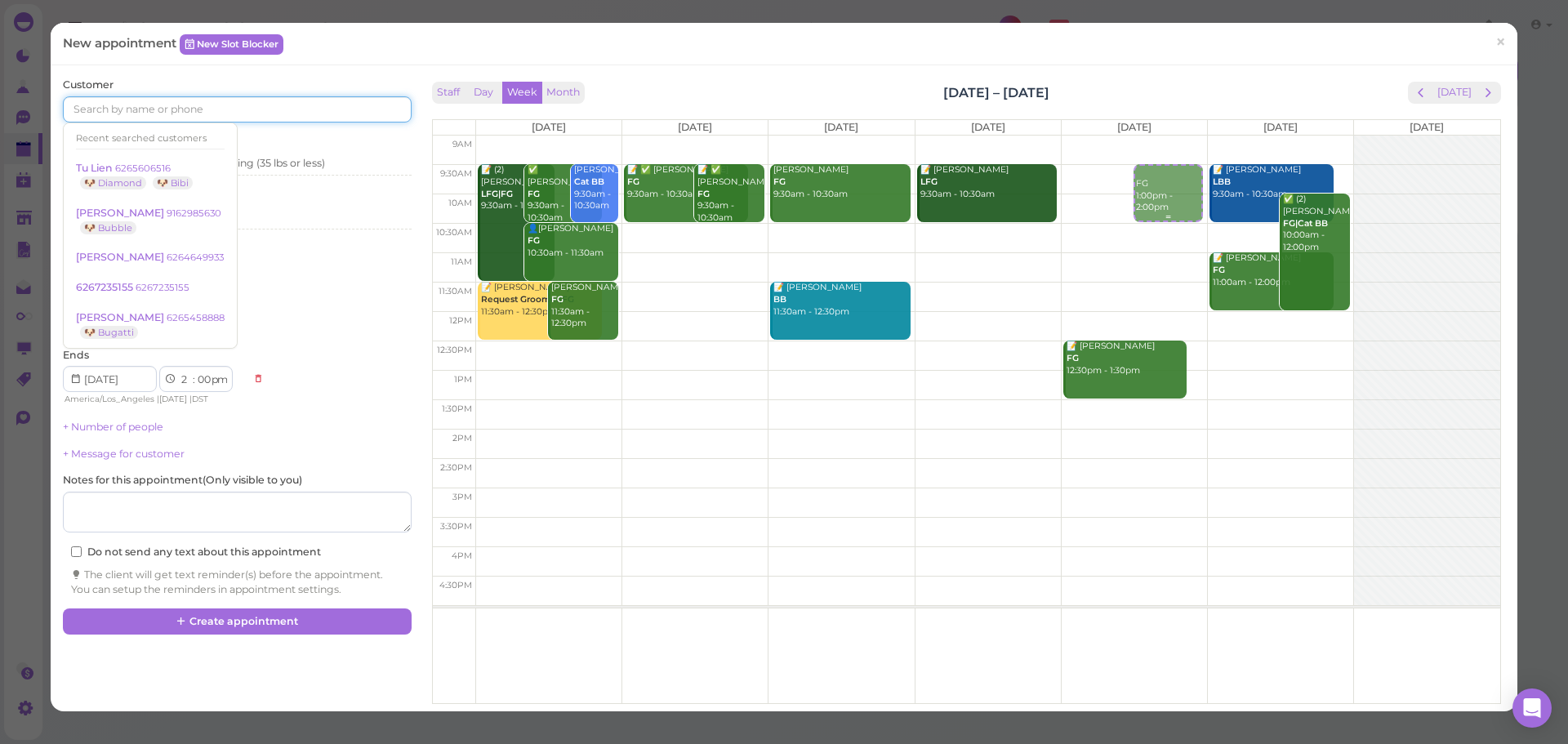
drag, startPoint x: 1141, startPoint y: 389, endPoint x: 1130, endPoint y: 226, distance: 163.4
click at [1130, 136] on div "FG 1:00pm - 2:00pm 📝 Ashley Isordia FG 12:30pm - 1:30pm FG 1:00pm - 2:00pm" at bounding box center [1134, 136] width 146 height 0
select select "9"
select select "30"
select select "am"
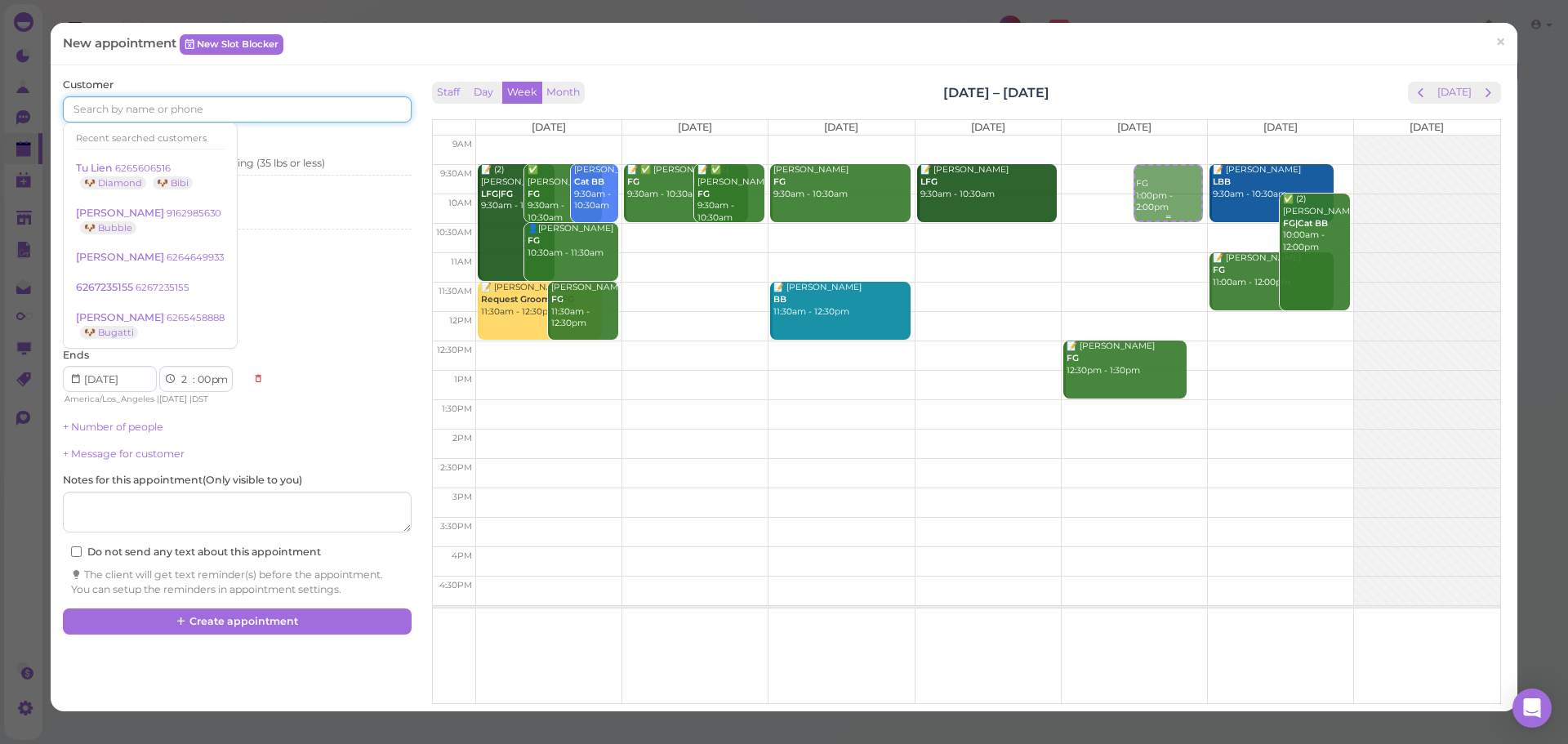
select select "10"
select select "30"
select select "am"
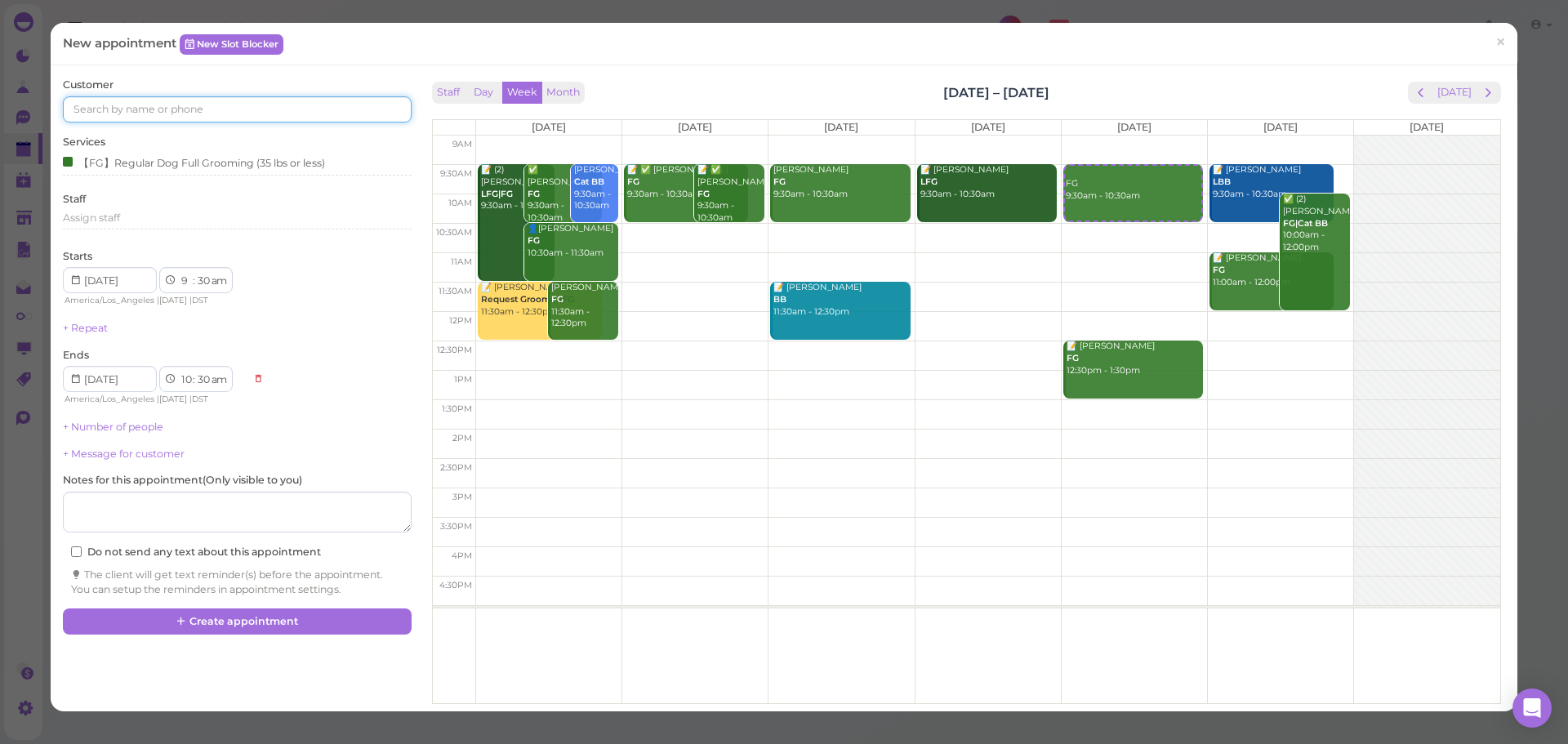
click at [261, 122] on input at bounding box center [237, 109] width 348 height 26
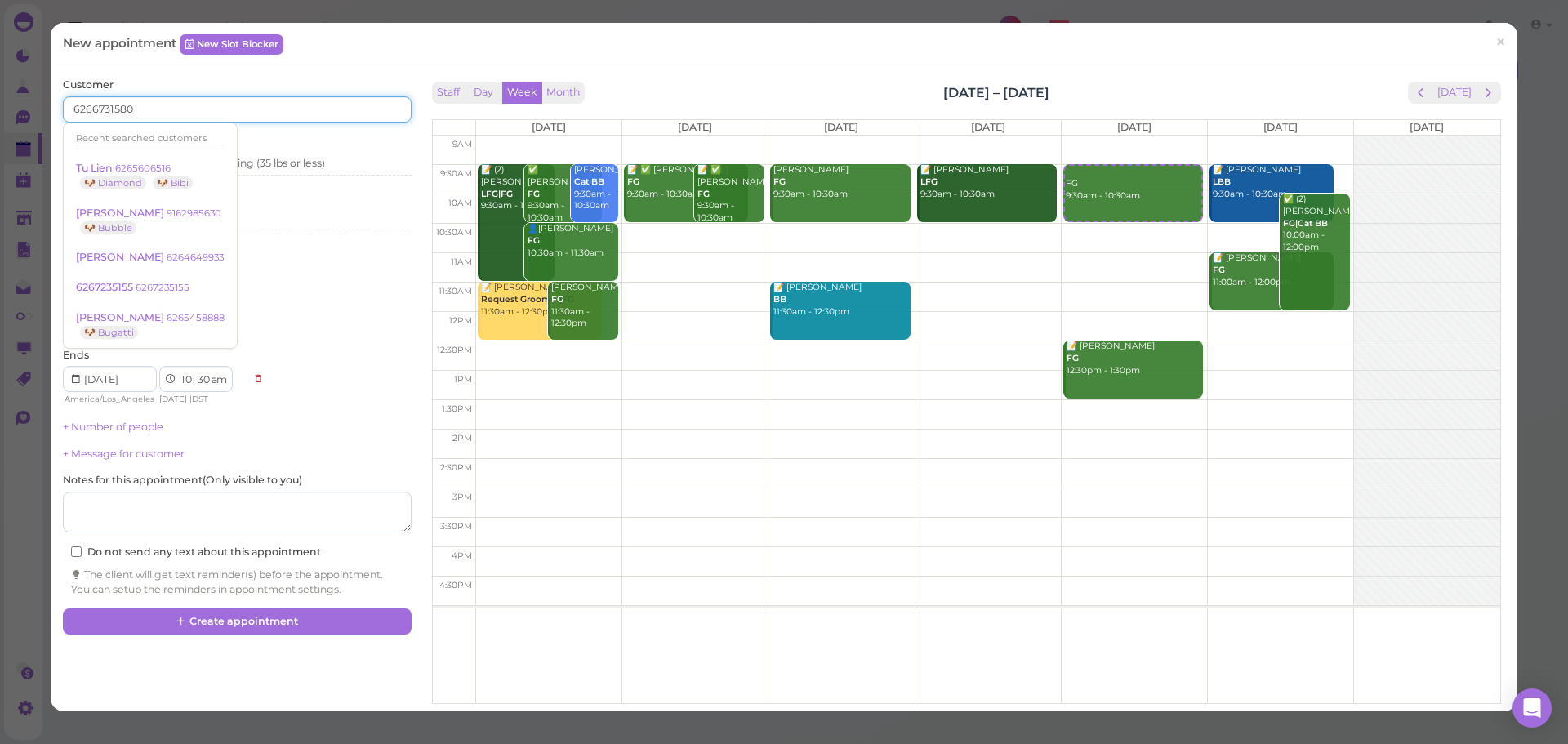
type input "6266731580"
click at [1257, 90] on div "Staff Day Week Month Aug 25 – 31, 2025 Today" at bounding box center [966, 93] width 1069 height 22
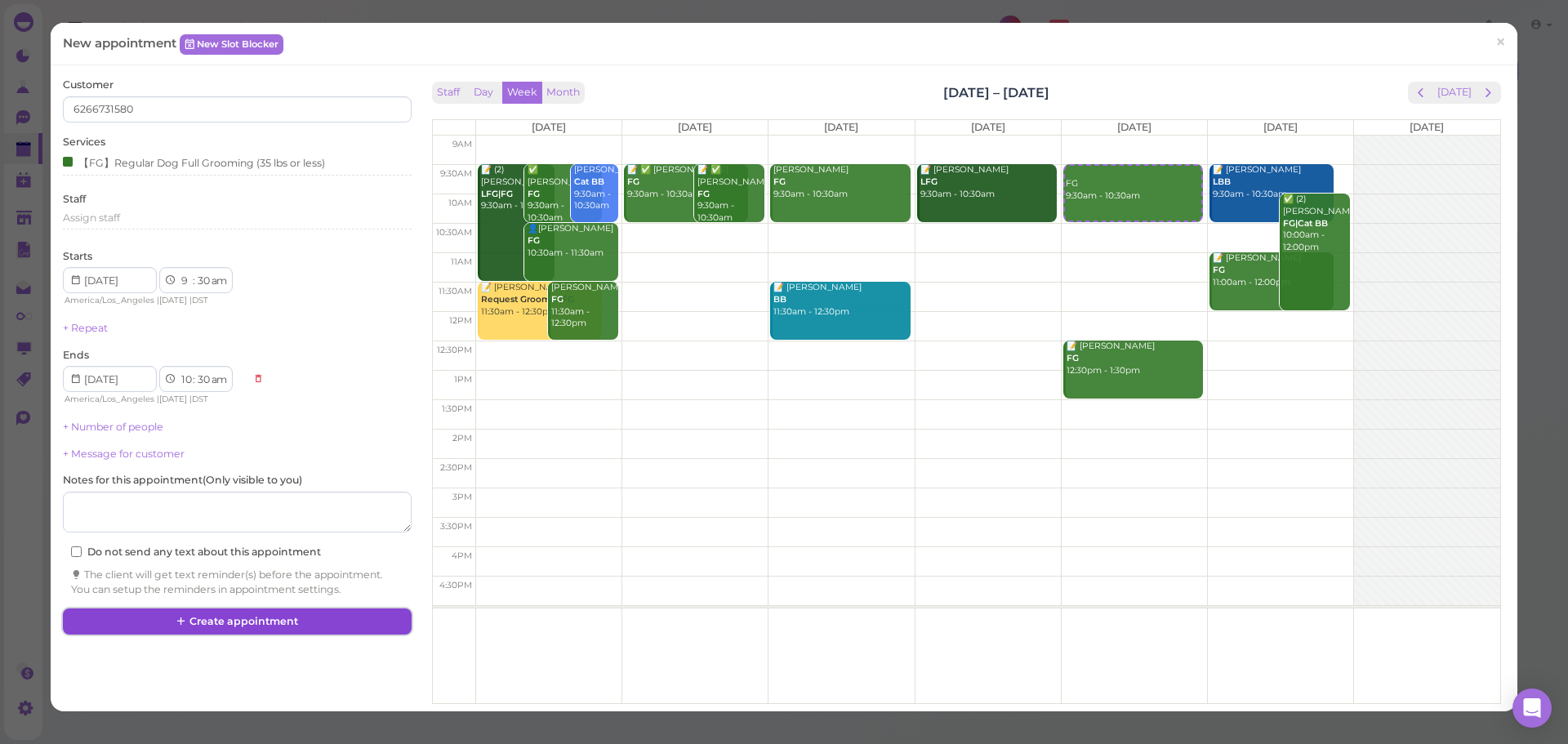
click at [337, 630] on button "Create appointment" at bounding box center [237, 621] width 348 height 26
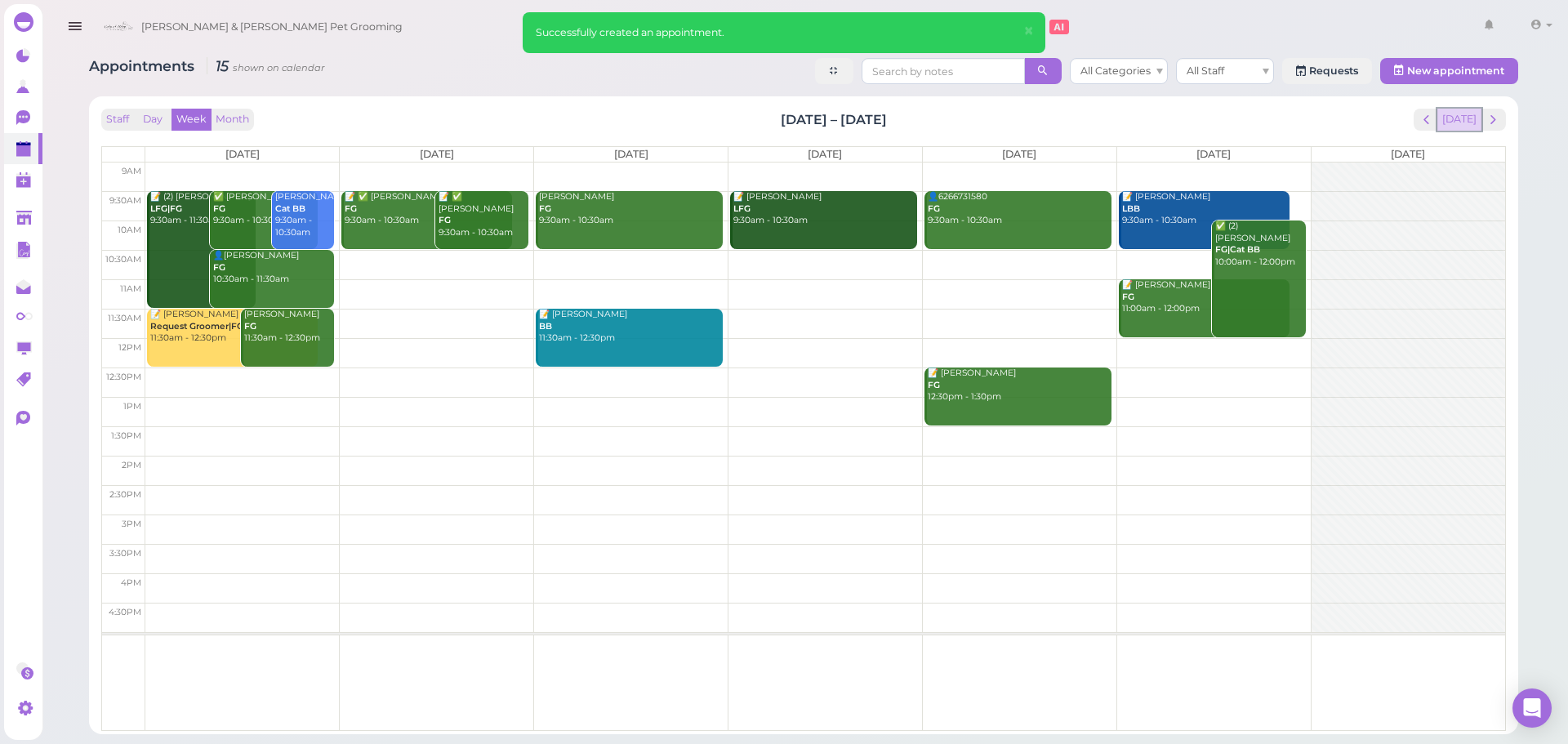
click at [1463, 122] on button "[DATE]" at bounding box center [1459, 120] width 44 height 22
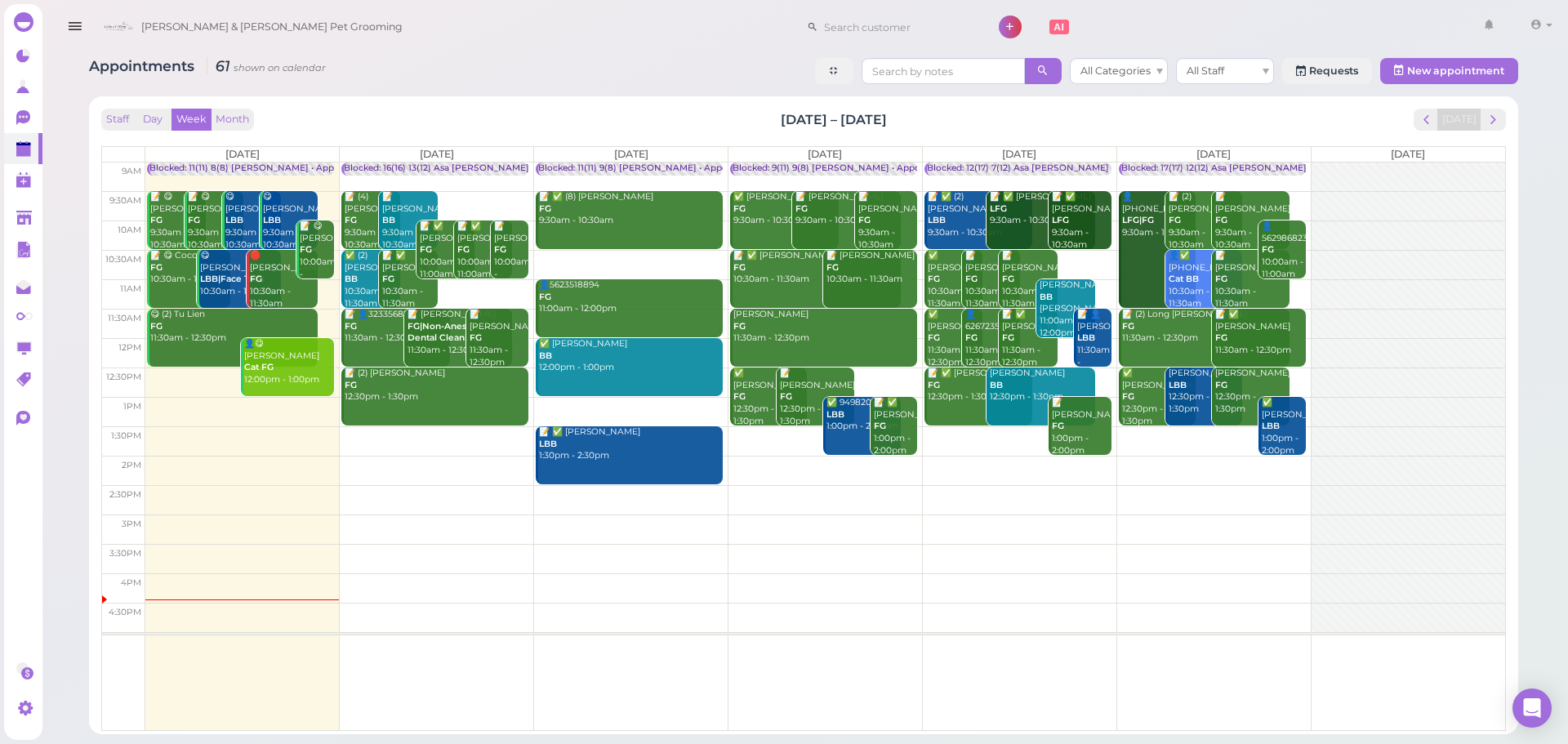
drag, startPoint x: 937, startPoint y: 126, endPoint x: 688, endPoint y: 125, distance: 249.0
click at [688, 125] on div "Staff Day Week Month Aug 18 – 24, 2025 Today" at bounding box center [803, 120] width 1405 height 22
drag, startPoint x: 1035, startPoint y: 136, endPoint x: 1078, endPoint y: 136, distance: 43.0
click at [1078, 136] on div "Staff Day Week Month Aug 18 – 24, 2025 Today Mon 8/18 Tue 8/19 Wed 8/20 Thu 8/2…" at bounding box center [803, 419] width 1405 height 622
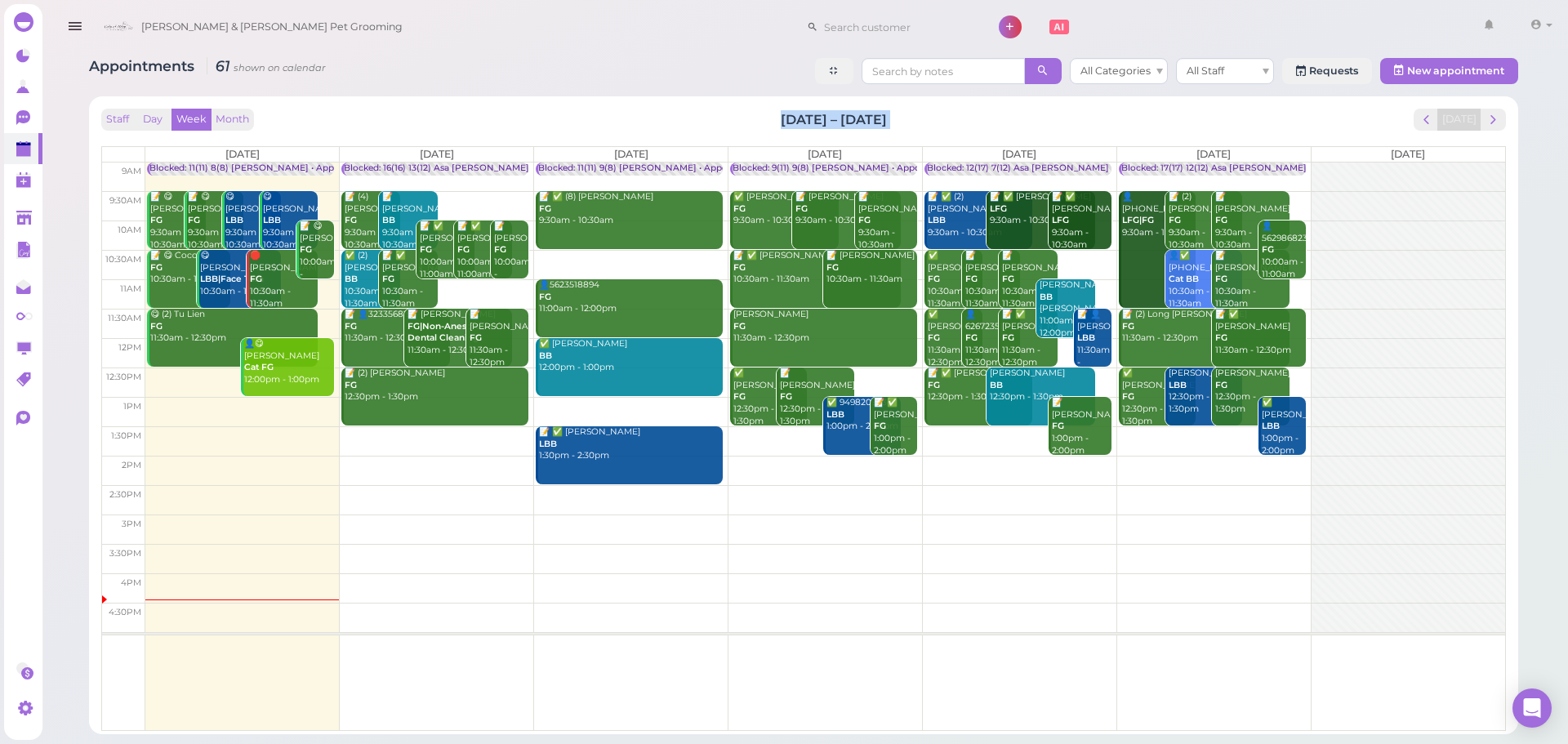
click at [1032, 100] on div "Staff Day Week Month Aug 18 – 24, 2025 Today Mon 8/18 Tue 8/19 Wed 8/20 Thu 8/2…" at bounding box center [804, 415] width 1429 height 638
click at [1504, 125] on button "next" at bounding box center [1493, 120] width 25 height 22
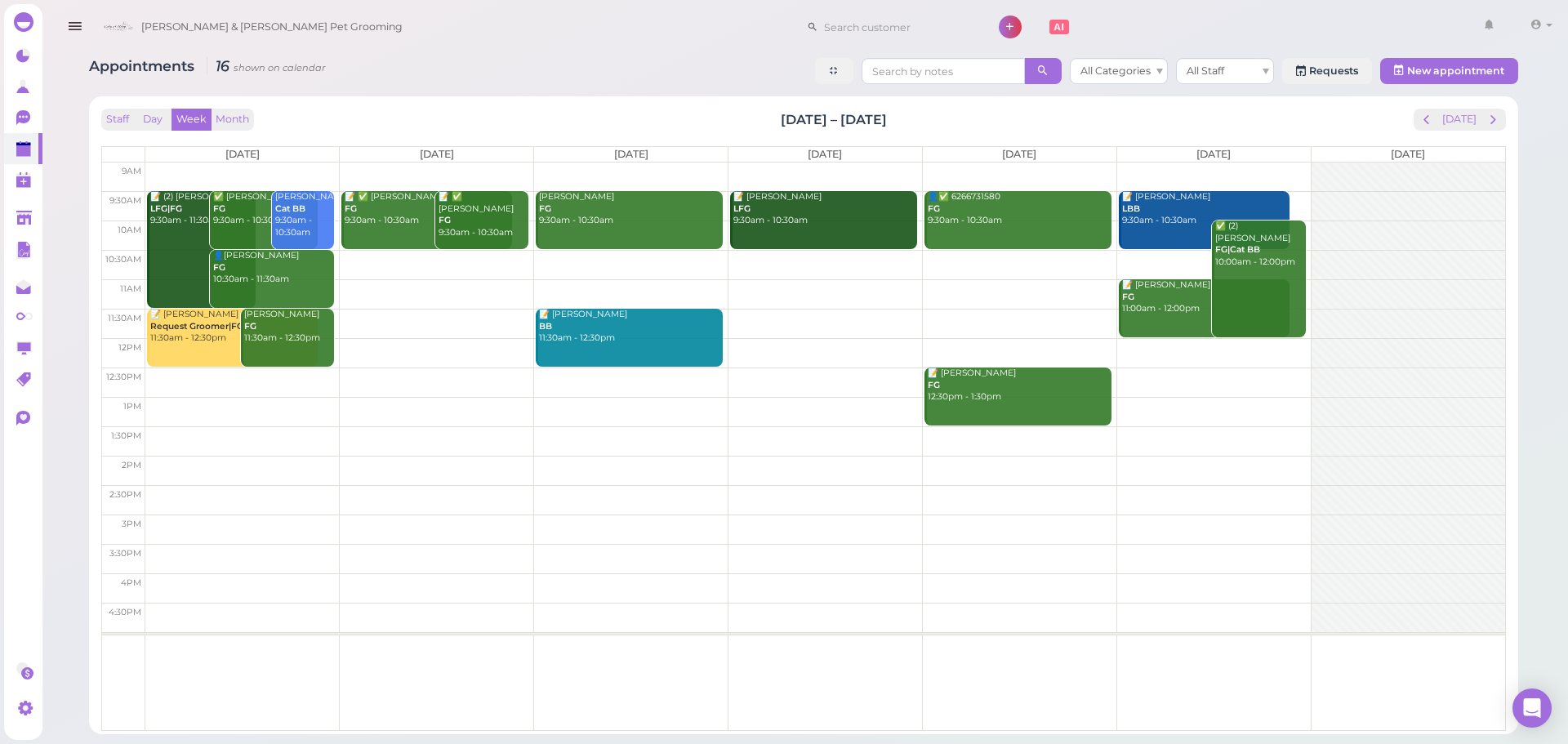
click at [1000, 255] on td at bounding box center [826, 264] width 1360 height 29
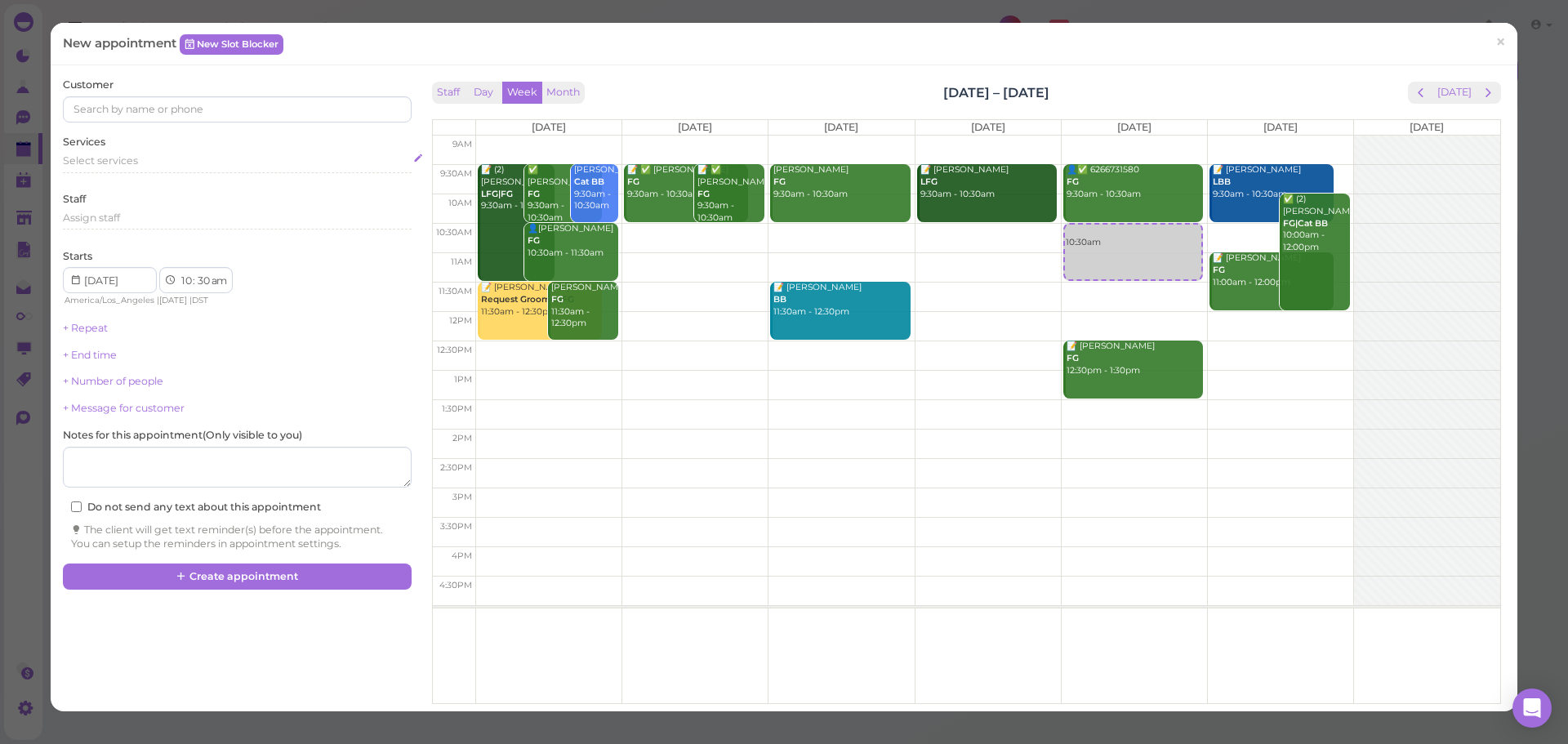
click at [118, 166] on span "Select services" at bounding box center [100, 160] width 75 height 13
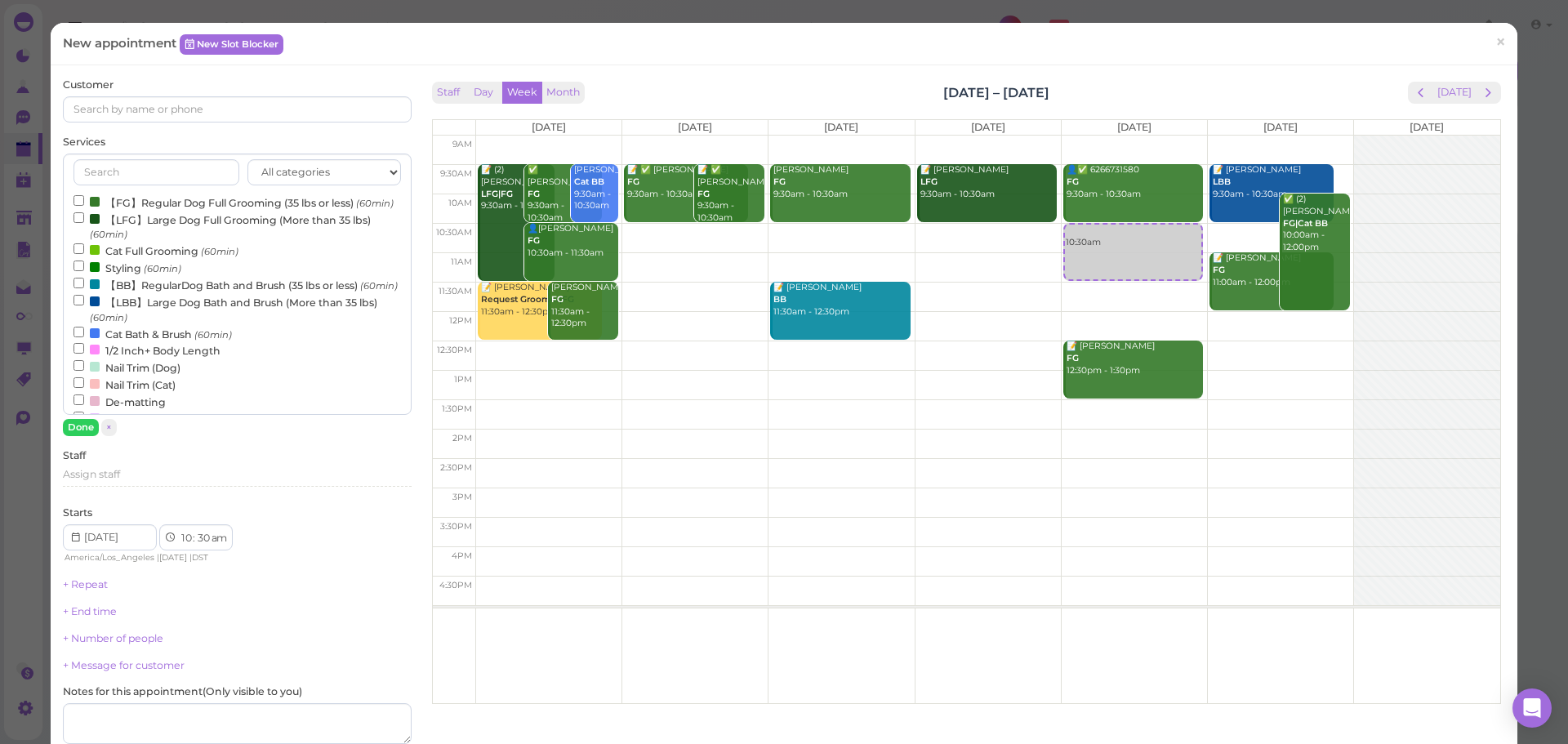
click at [356, 209] on icon "(60min)" at bounding box center [375, 203] width 38 height 13
click at [84, 206] on input "【FG】Regular Dog Full Grooming (35 lbs or less) (60min)" at bounding box center [78, 200] width 11 height 11
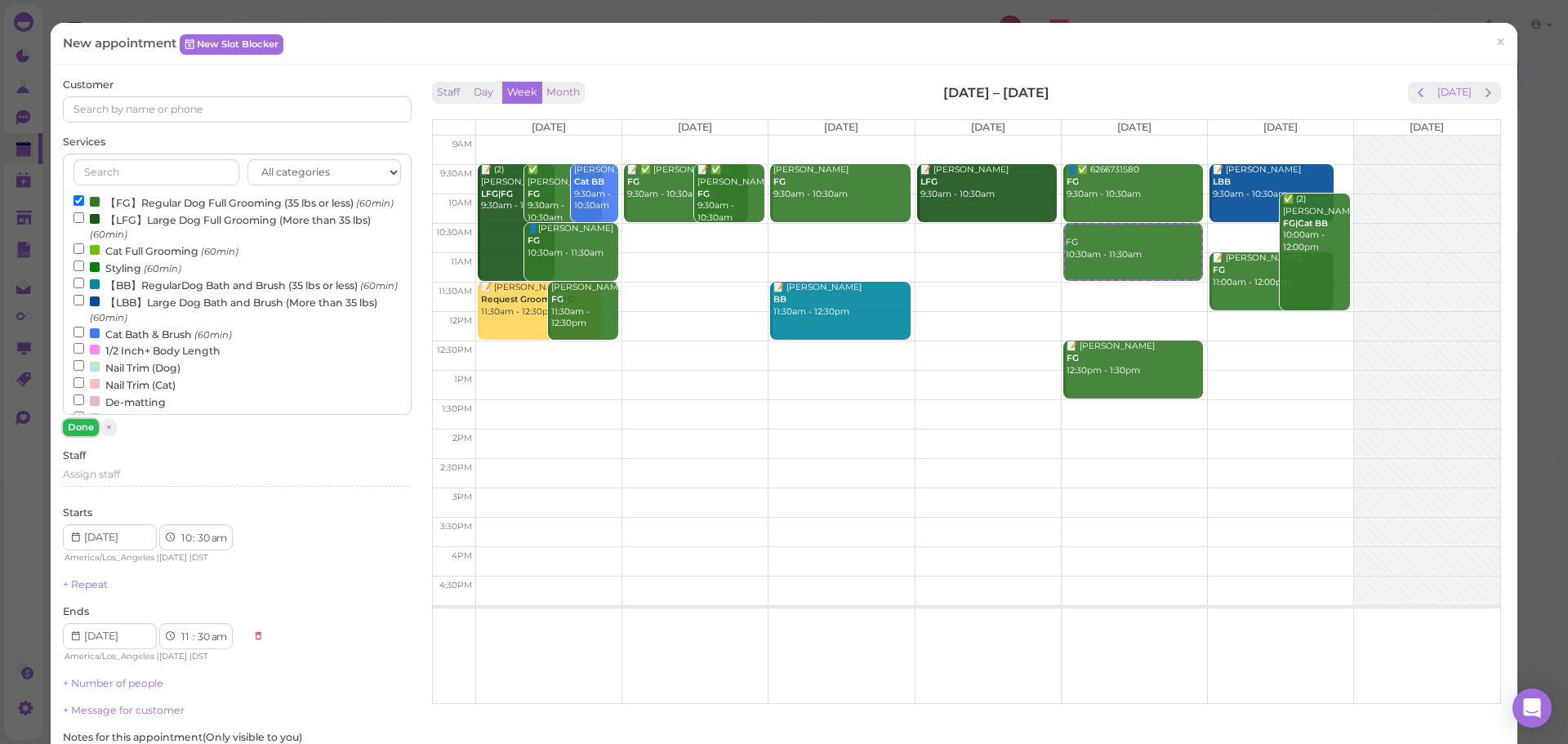
click at [82, 427] on button "Done" at bounding box center [81, 428] width 36 height 17
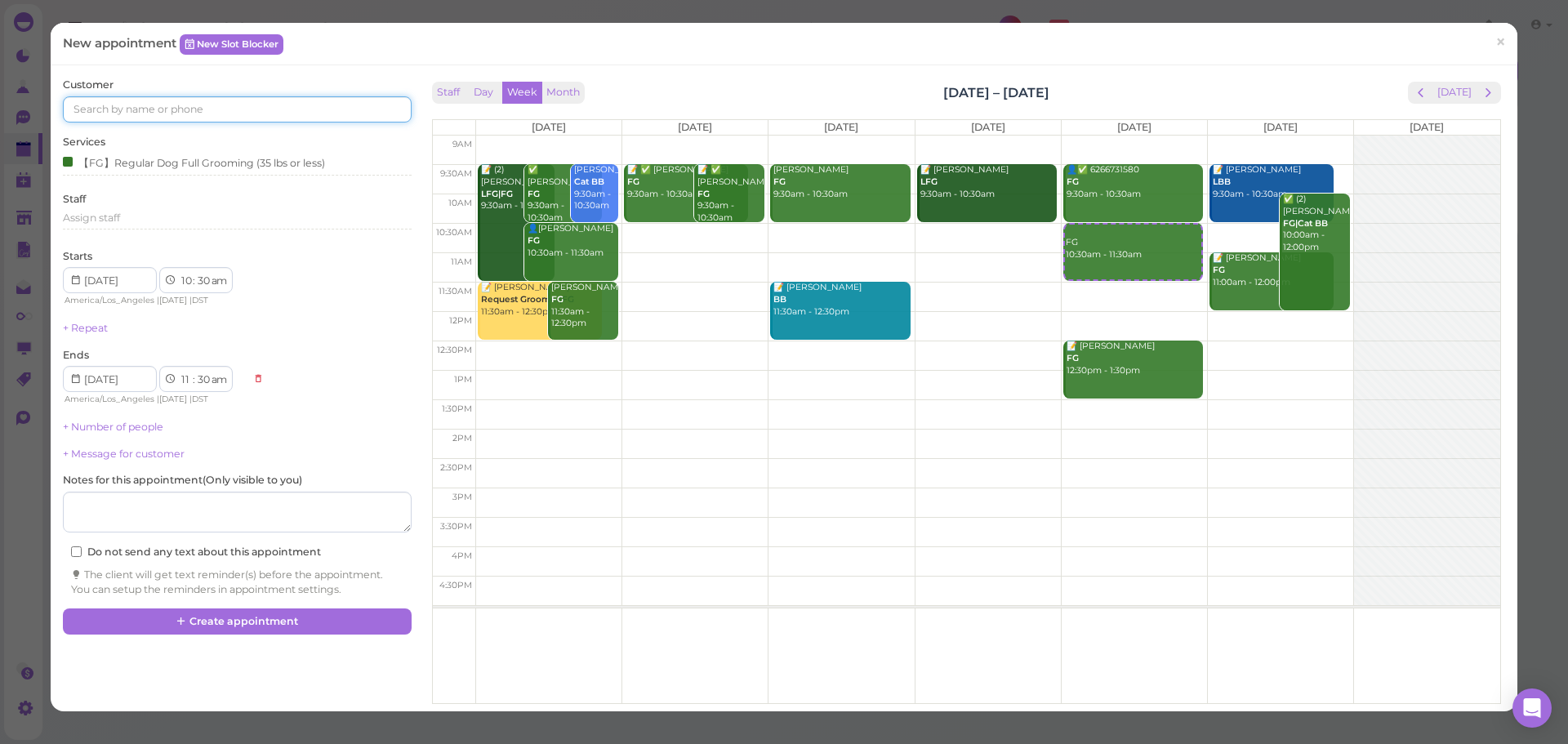
click at [237, 117] on input at bounding box center [237, 109] width 348 height 26
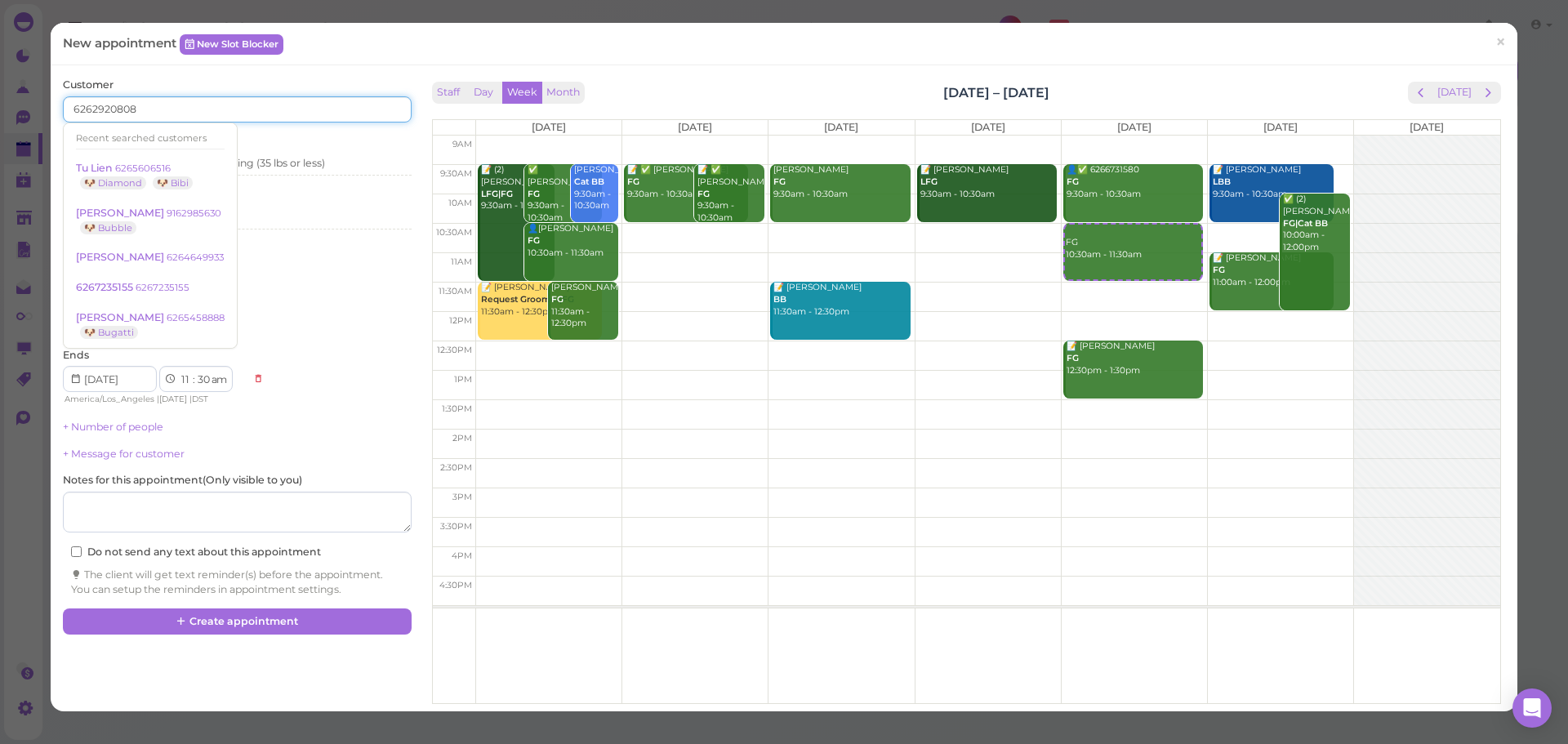
type input "6262920808"
click at [250, 81] on div "Customer 6262920808 Recent searched customers Tu Lien 6265606516 🐶 Diamond 🐶 Bi…" at bounding box center [237, 99] width 348 height 45
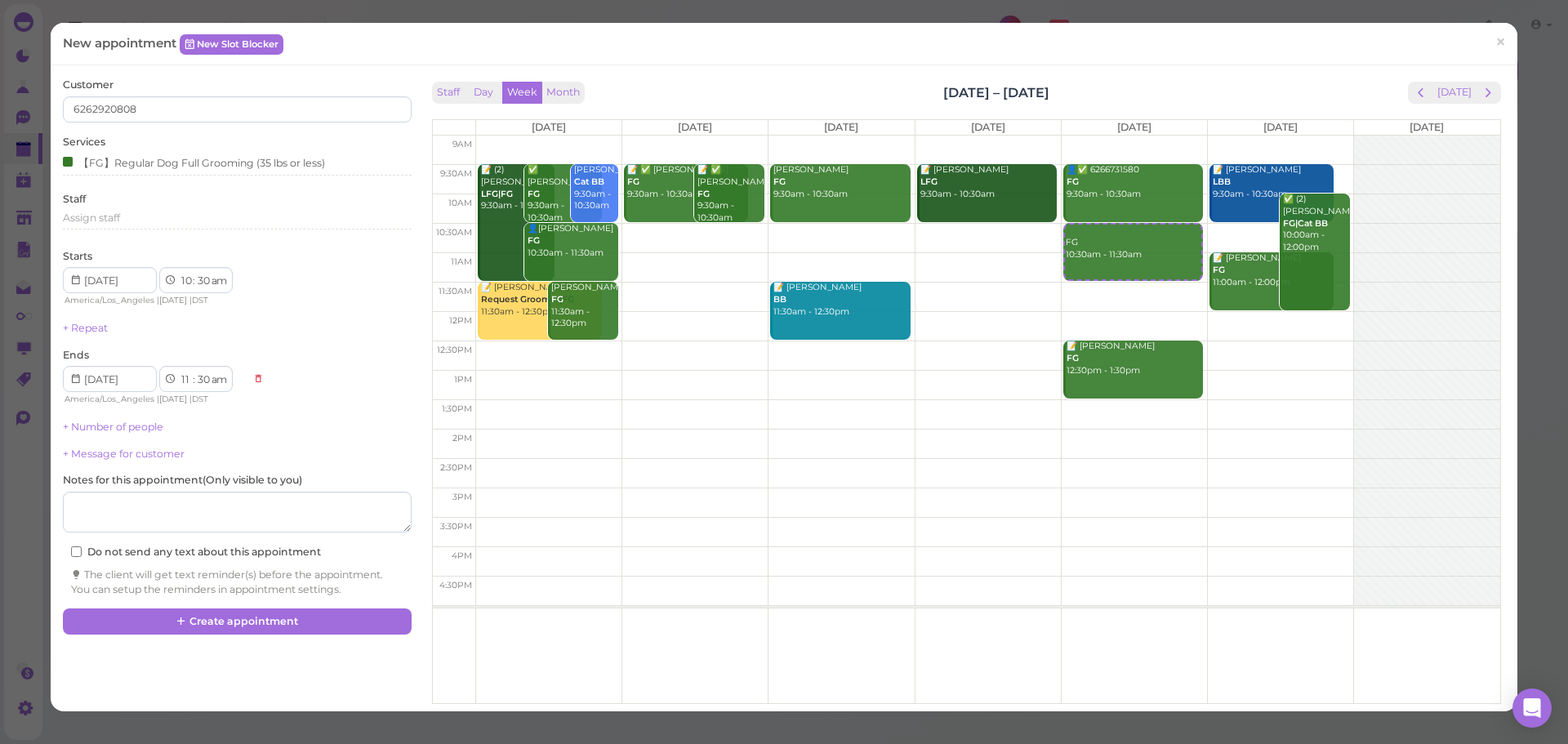
drag, startPoint x: 1129, startPoint y: 83, endPoint x: 879, endPoint y: 88, distance: 250.0
click at [880, 87] on div "Staff Day Week Month Aug 25 – 31, 2025 Today" at bounding box center [966, 93] width 1069 height 22
click at [879, 88] on div "Staff Day Week Month Aug 25 – 31, 2025 Today" at bounding box center [966, 93] width 1069 height 22
drag, startPoint x: 879, startPoint y: 88, endPoint x: 1084, endPoint y: 81, distance: 205.1
click at [1084, 82] on div "Staff Day Week Month Aug 25 – 31, 2025 Today" at bounding box center [966, 93] width 1069 height 22
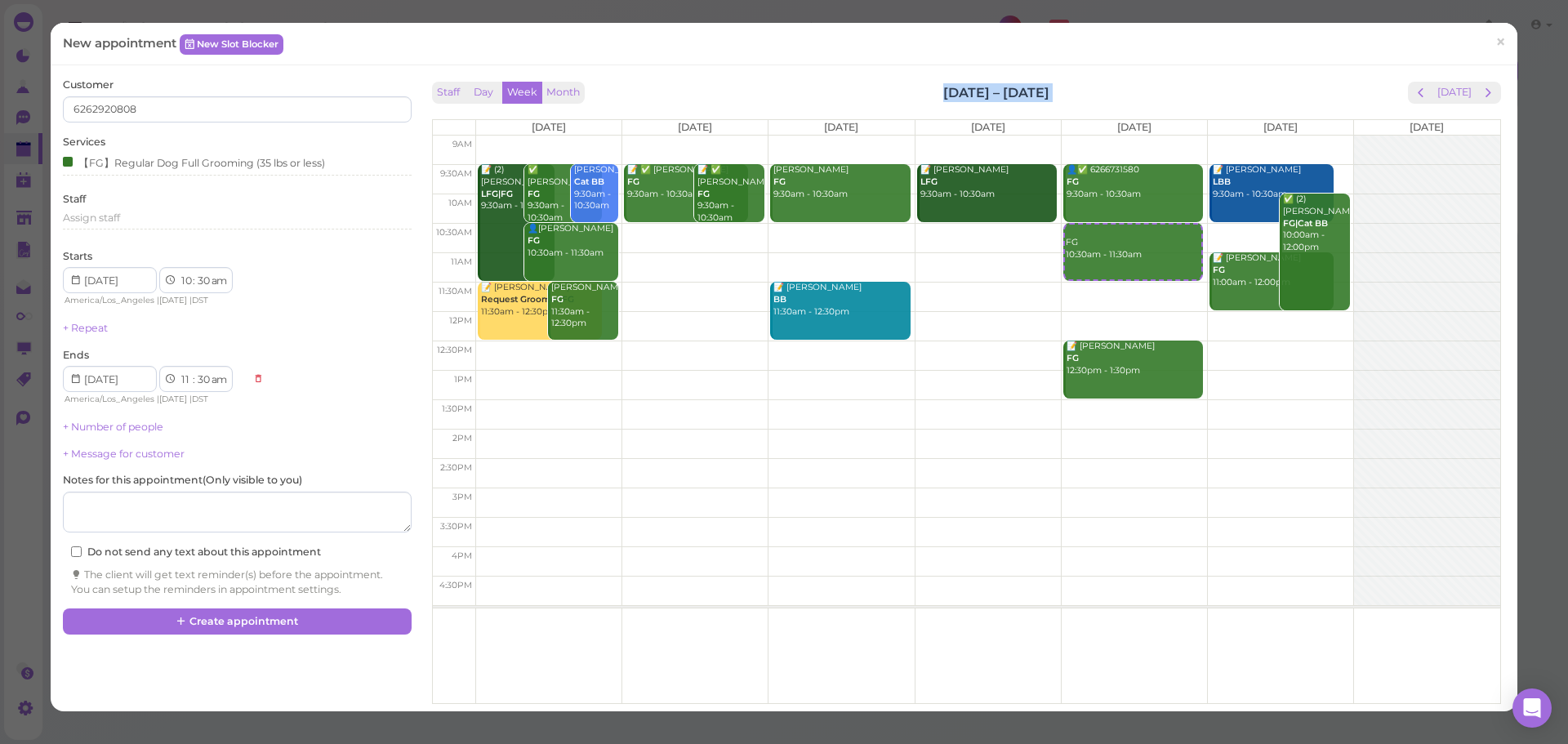
click at [1084, 82] on div "Staff Day Week Month Aug 25 – 31, 2025 Today" at bounding box center [966, 93] width 1069 height 22
drag, startPoint x: 1084, startPoint y: 81, endPoint x: 848, endPoint y: 90, distance: 236.2
click at [852, 90] on div "Staff Day Week Month Aug 25 – 31, 2025 Today" at bounding box center [966, 93] width 1069 height 22
click at [848, 90] on div "Staff Day Week Month Aug 25 – 31, 2025 Today" at bounding box center [966, 93] width 1069 height 22
drag, startPoint x: 848, startPoint y: 90, endPoint x: 1219, endPoint y: 89, distance: 371.0
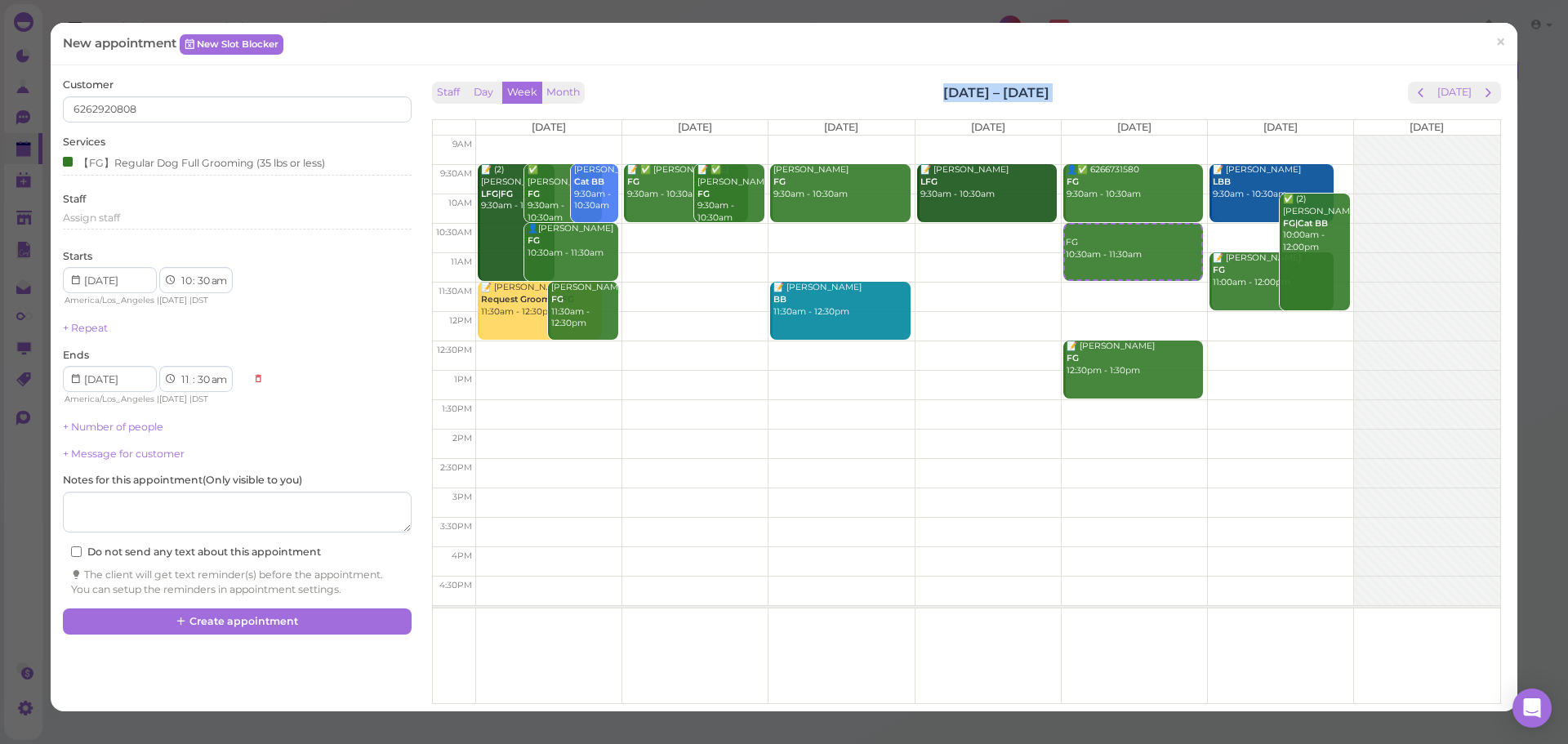
click at [1219, 89] on div "Staff Day Week Month Aug 25 – 31, 2025 Today" at bounding box center [966, 93] width 1069 height 22
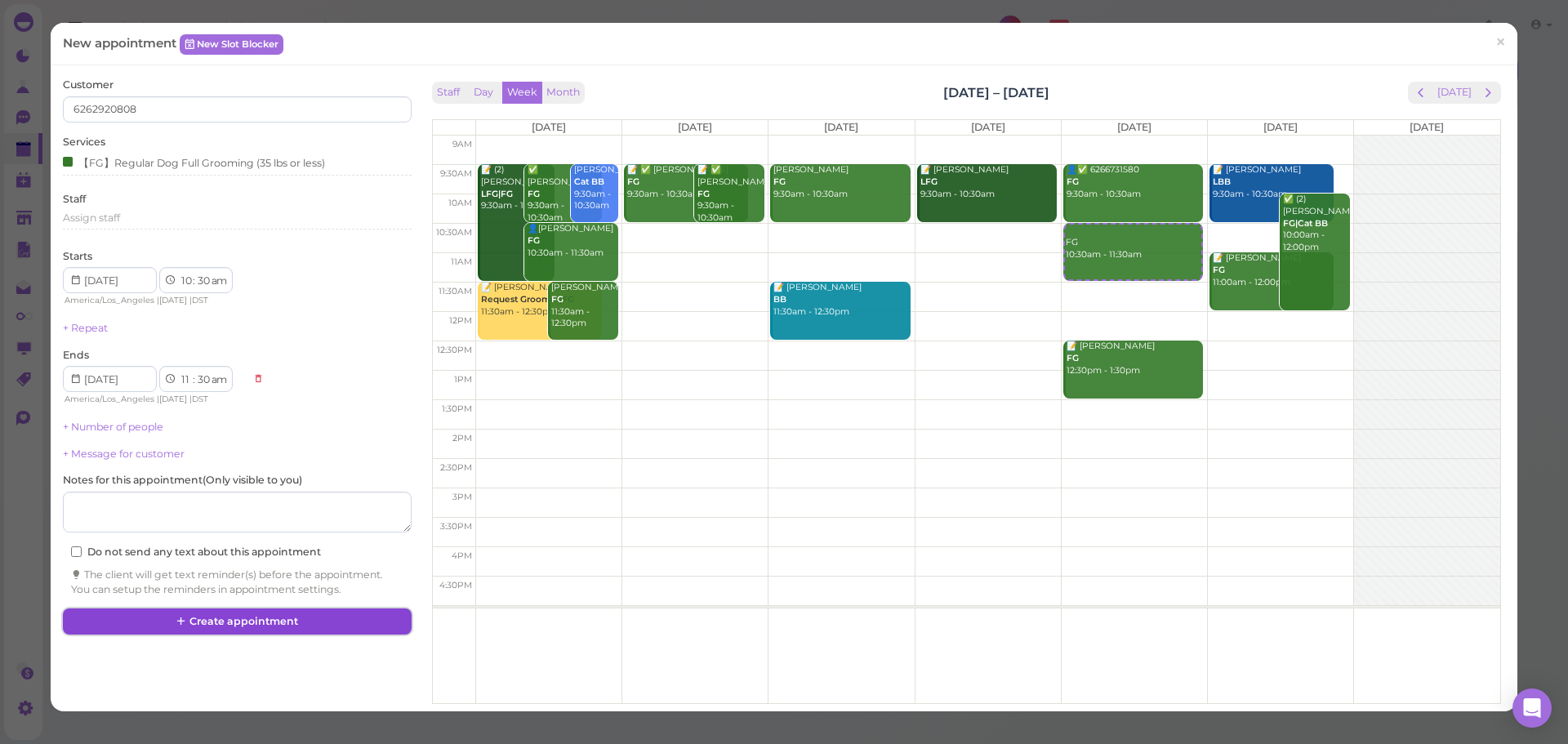
click at [353, 616] on button "Create appointment" at bounding box center [237, 621] width 348 height 26
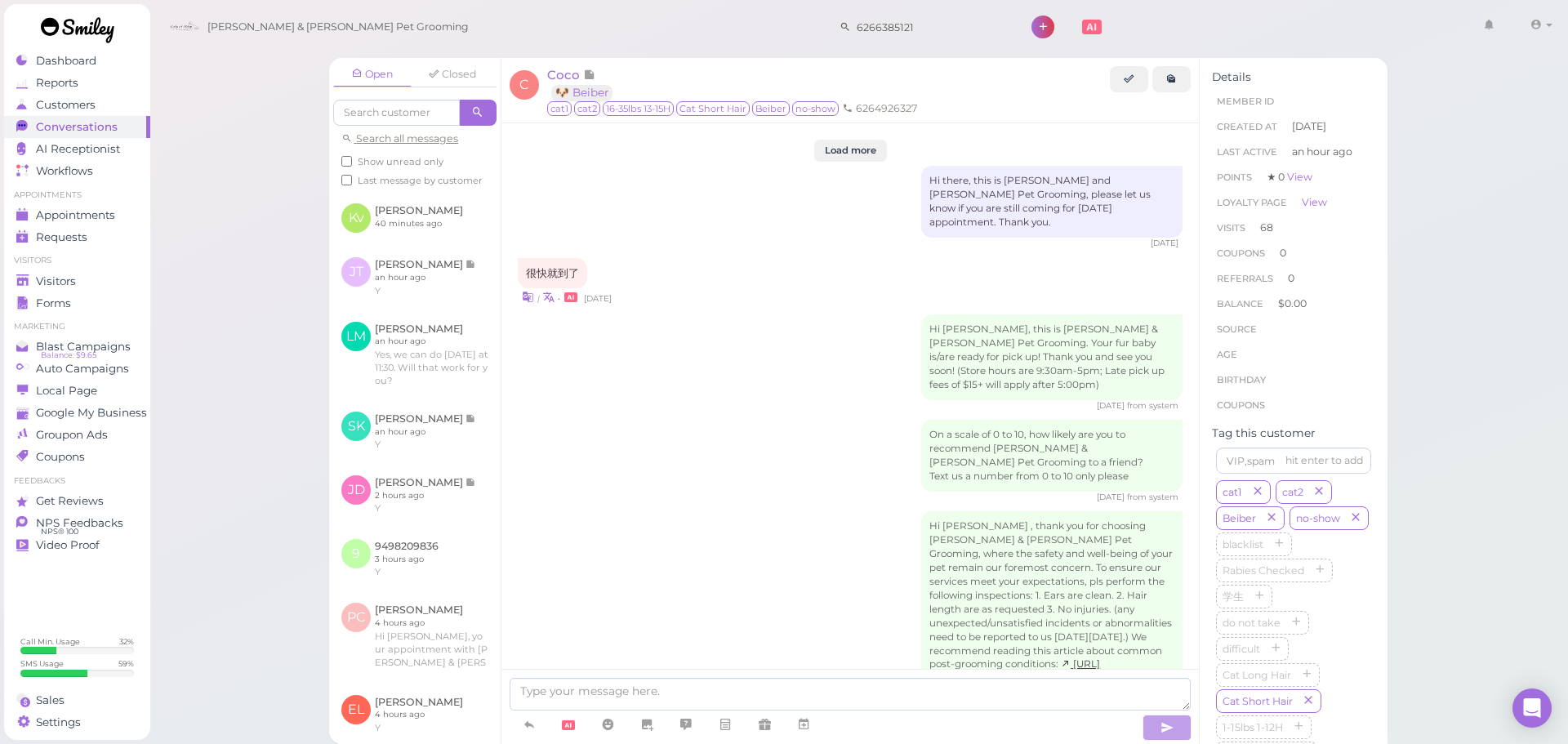
scroll to position [2597, 0]
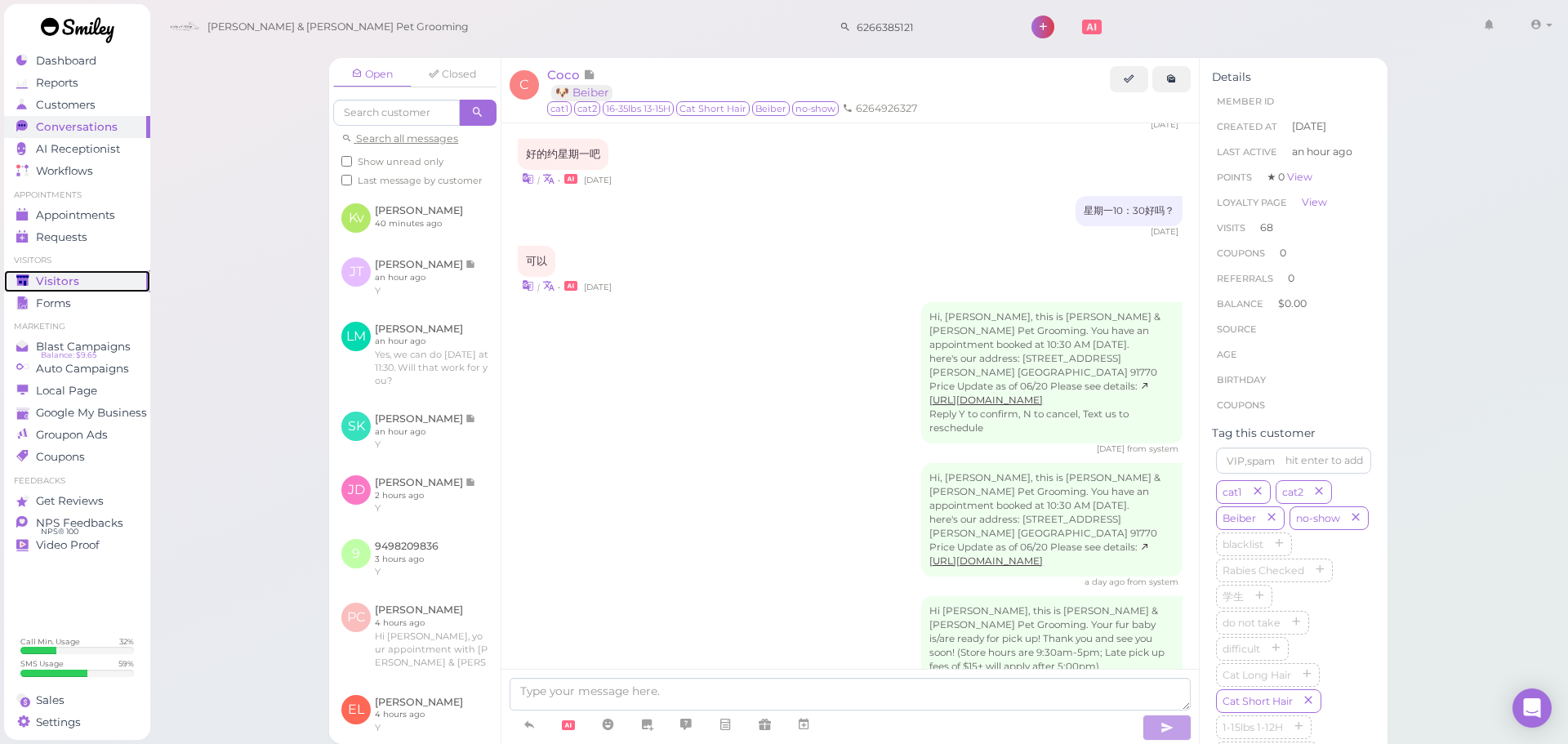
click at [114, 286] on div "Visitors" at bounding box center [75, 281] width 118 height 13
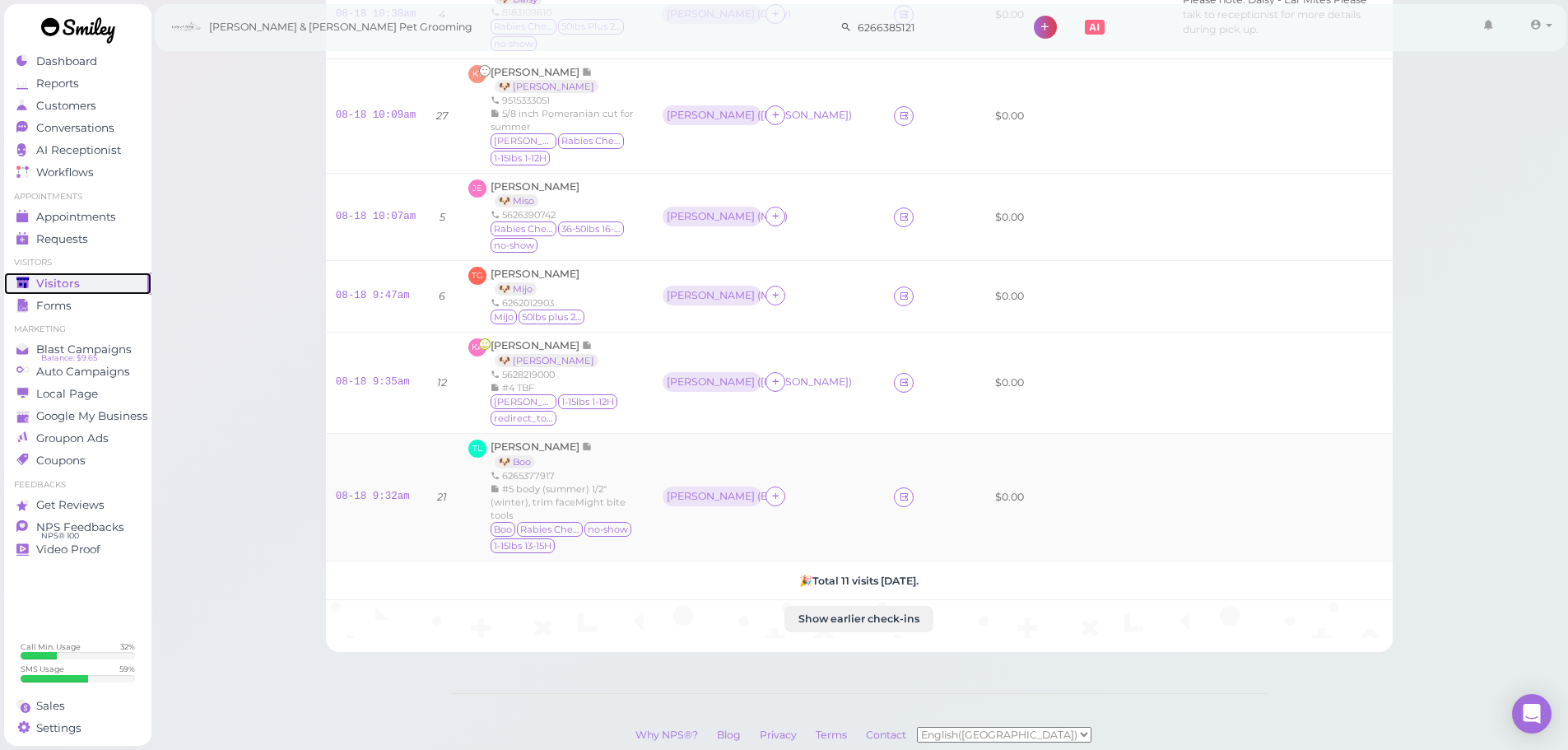
scroll to position [565, 0]
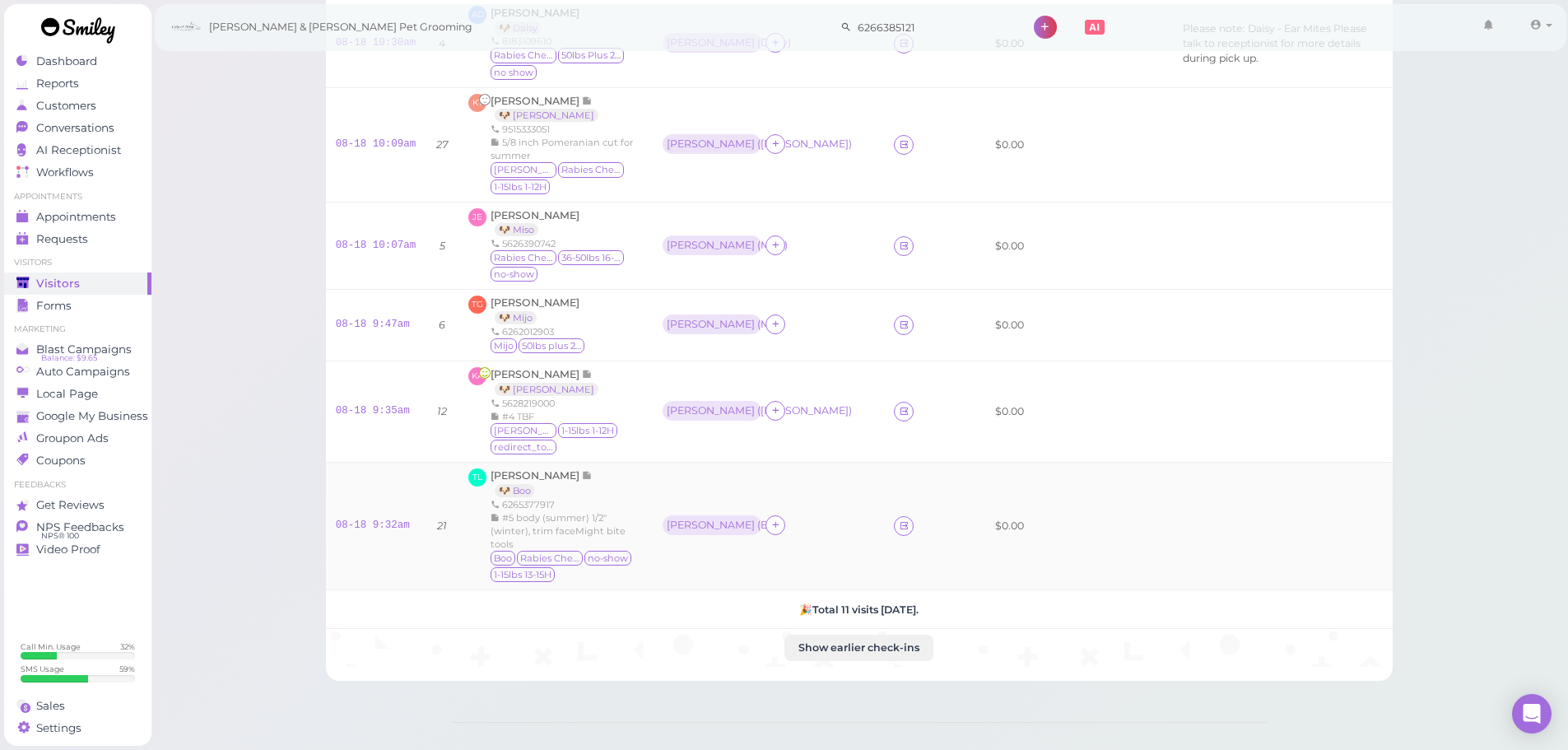
click at [808, 401] on div "Asa ( Zoe )" at bounding box center [768, 411] width 211 height 21
click at [817, 515] on div "Rebecca ( Boo )" at bounding box center [768, 525] width 211 height 21
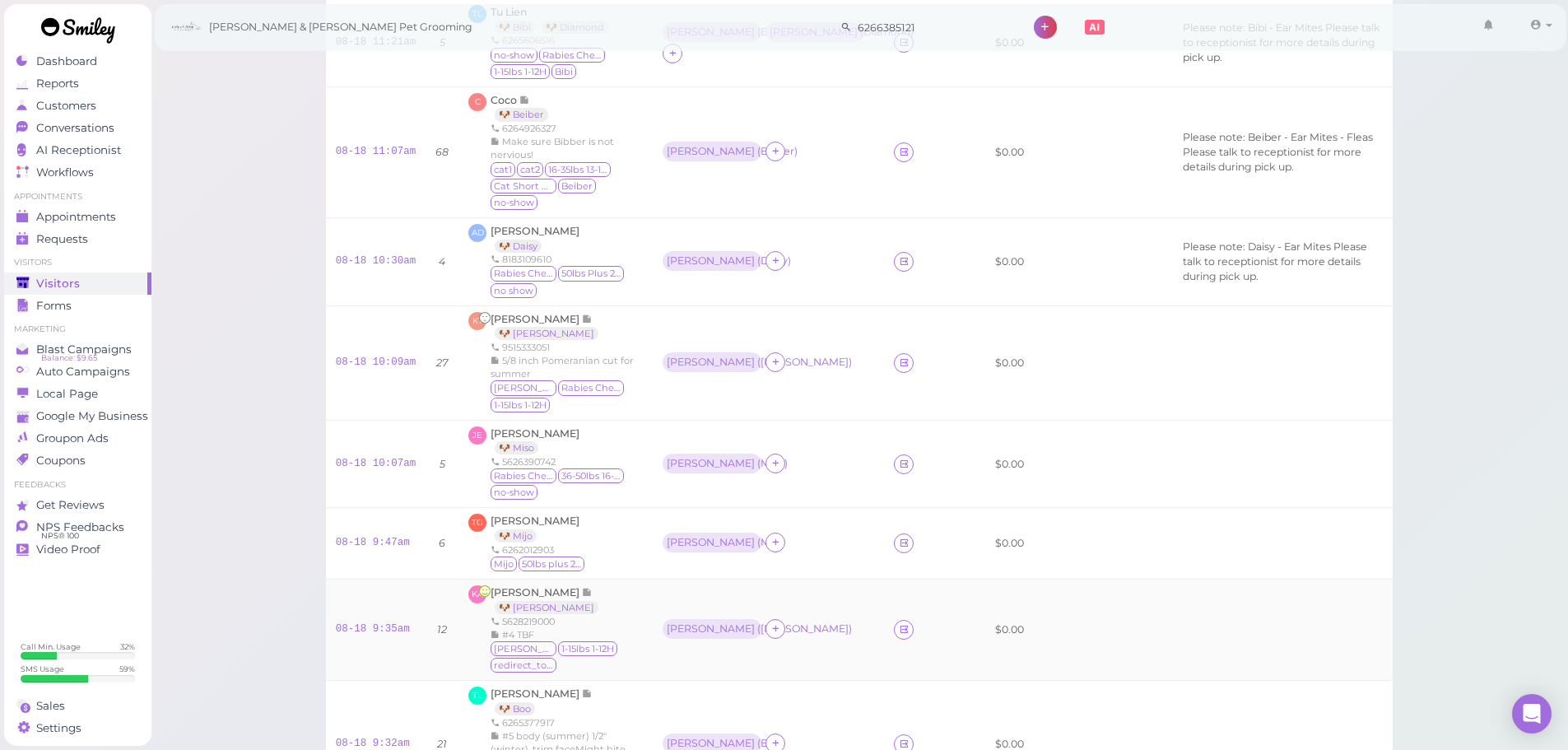
scroll to position [318, 0]
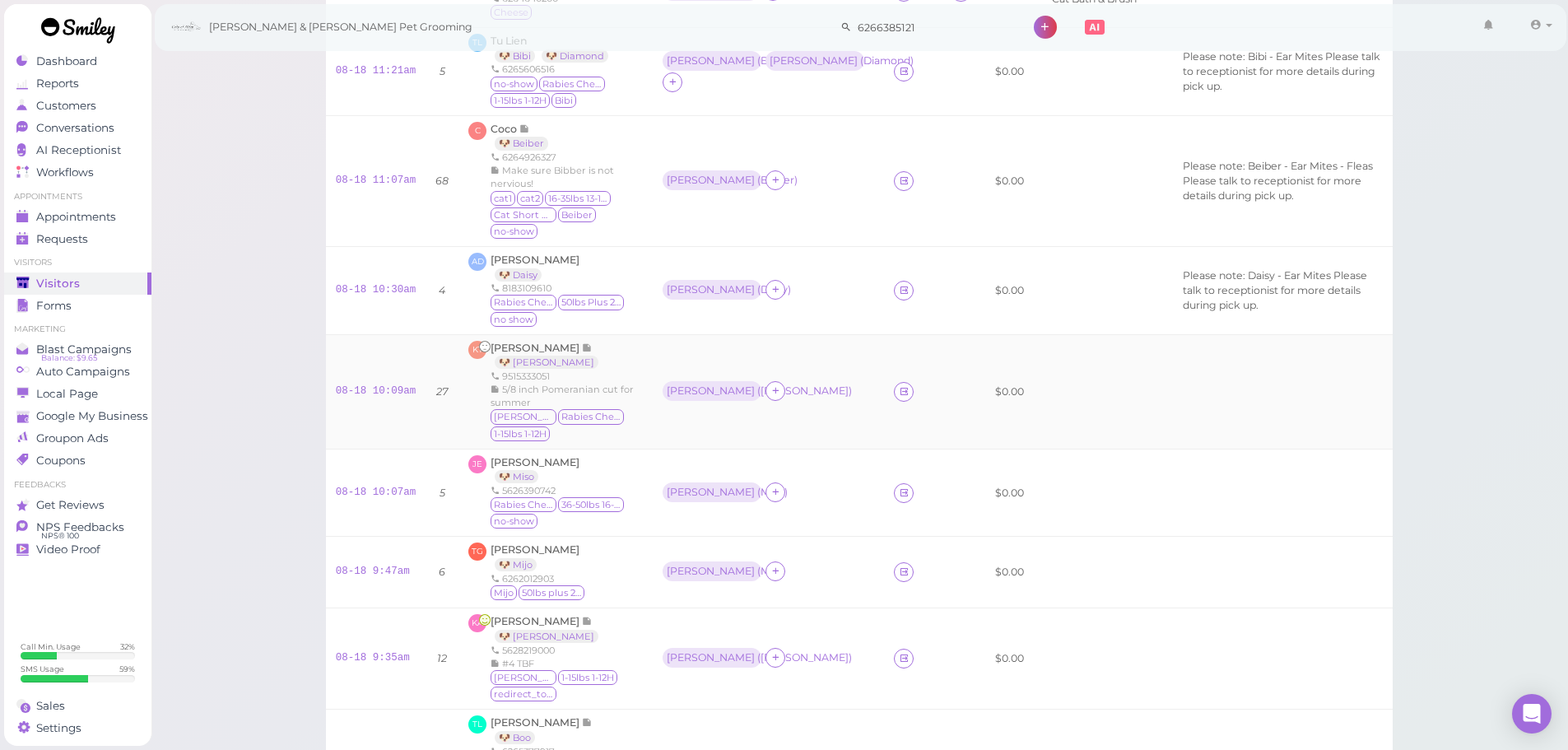
click at [826, 381] on div "Asa ( Sophie )" at bounding box center [768, 391] width 211 height 21
click at [830, 284] on td "Asa ( Daisy )" at bounding box center [768, 290] width 232 height 88
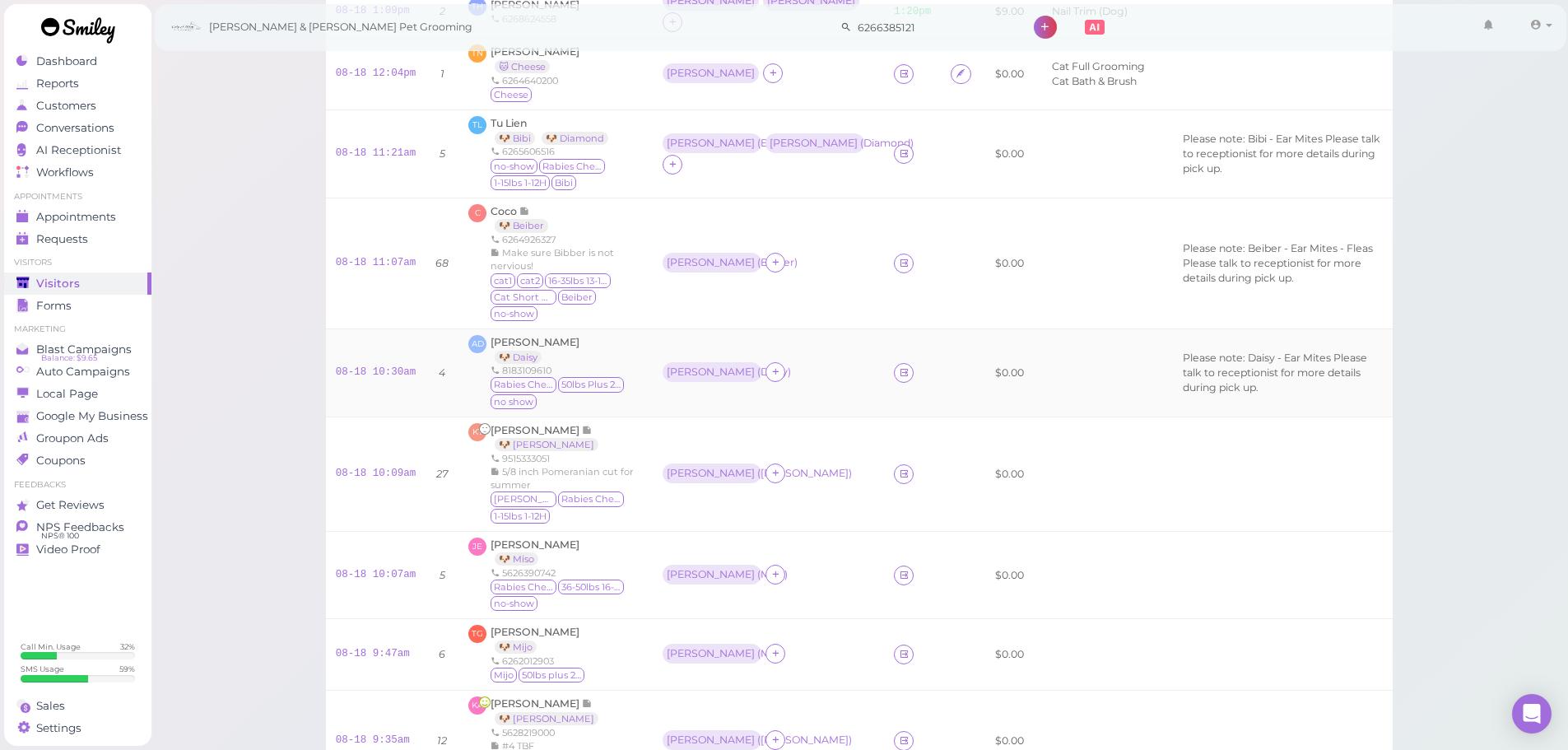
click at [830, 284] on td "Rebecca ( Beiber )" at bounding box center [768, 263] width 232 height 131
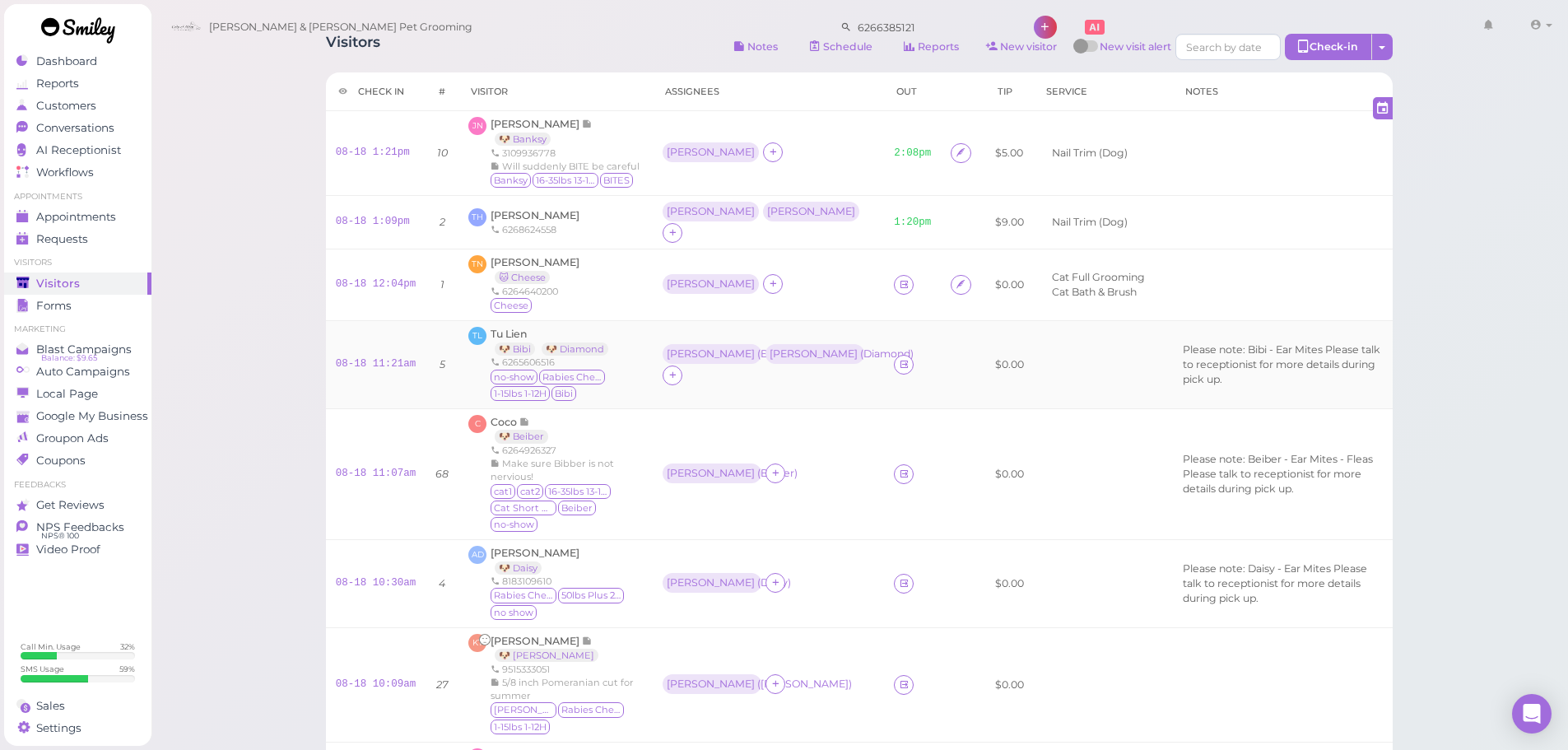
scroll to position [0, 0]
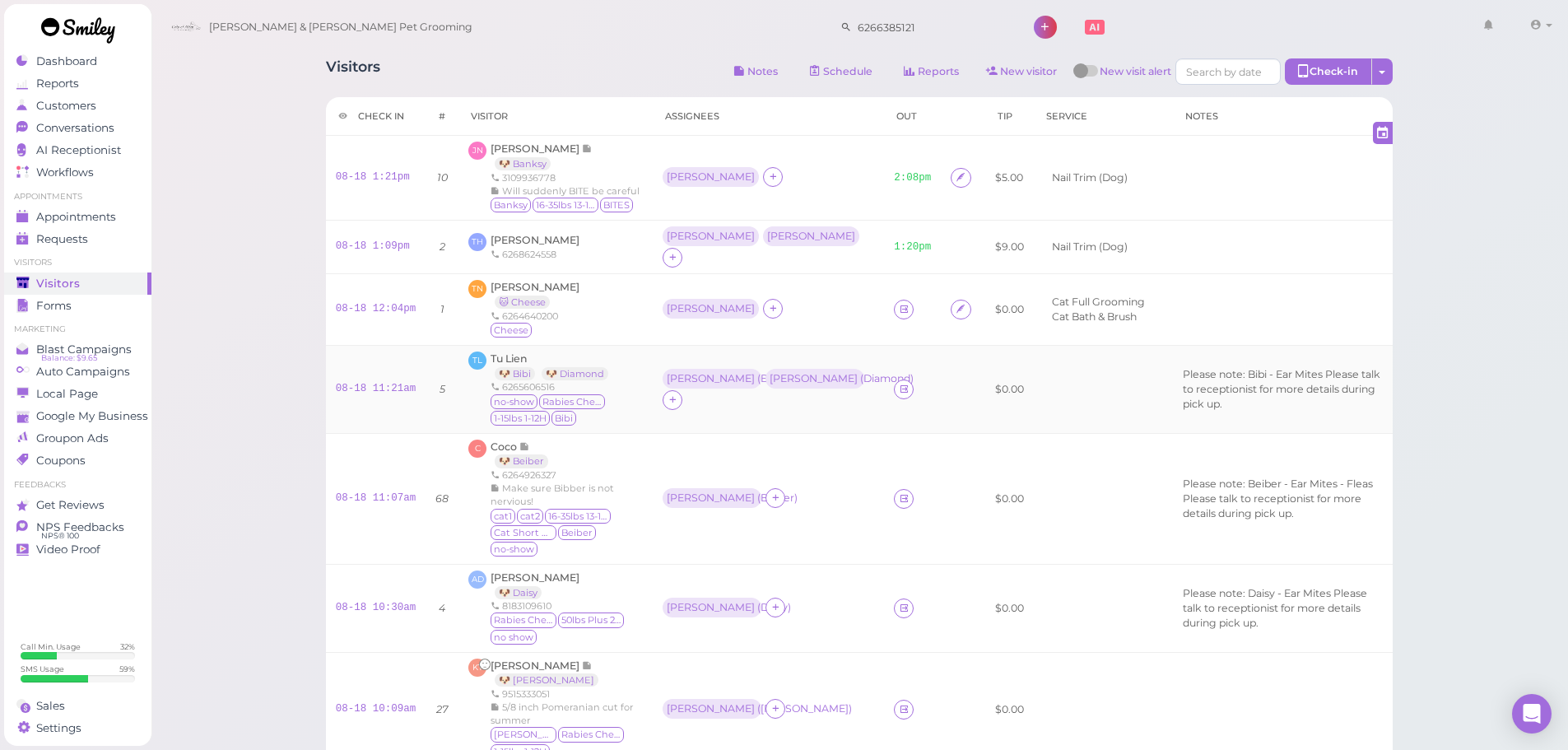
click at [820, 316] on td "[PERSON_NAME]" at bounding box center [768, 309] width 232 height 71
click at [813, 299] on div "[PERSON_NAME]" at bounding box center [768, 309] width 211 height 21
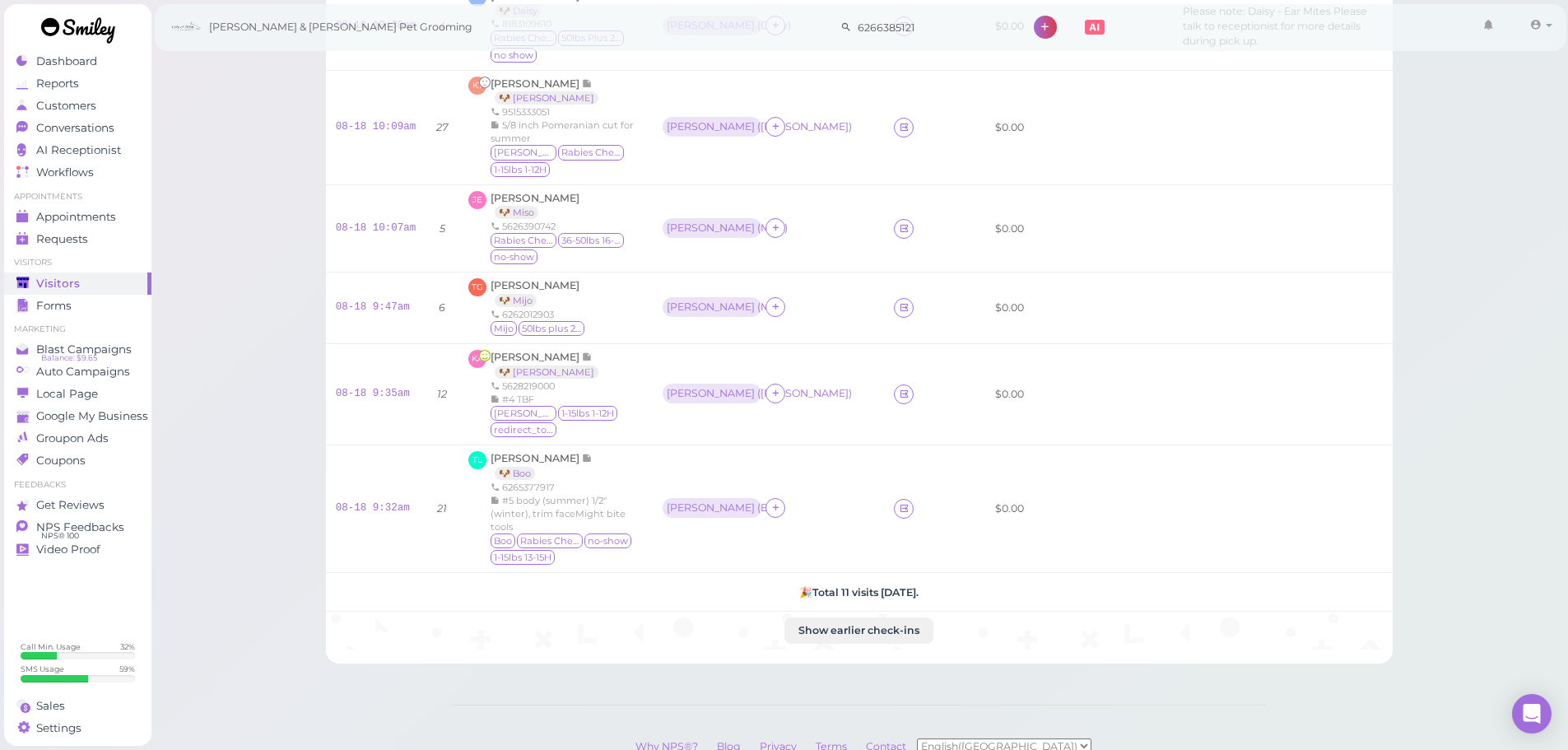
scroll to position [647, 0]
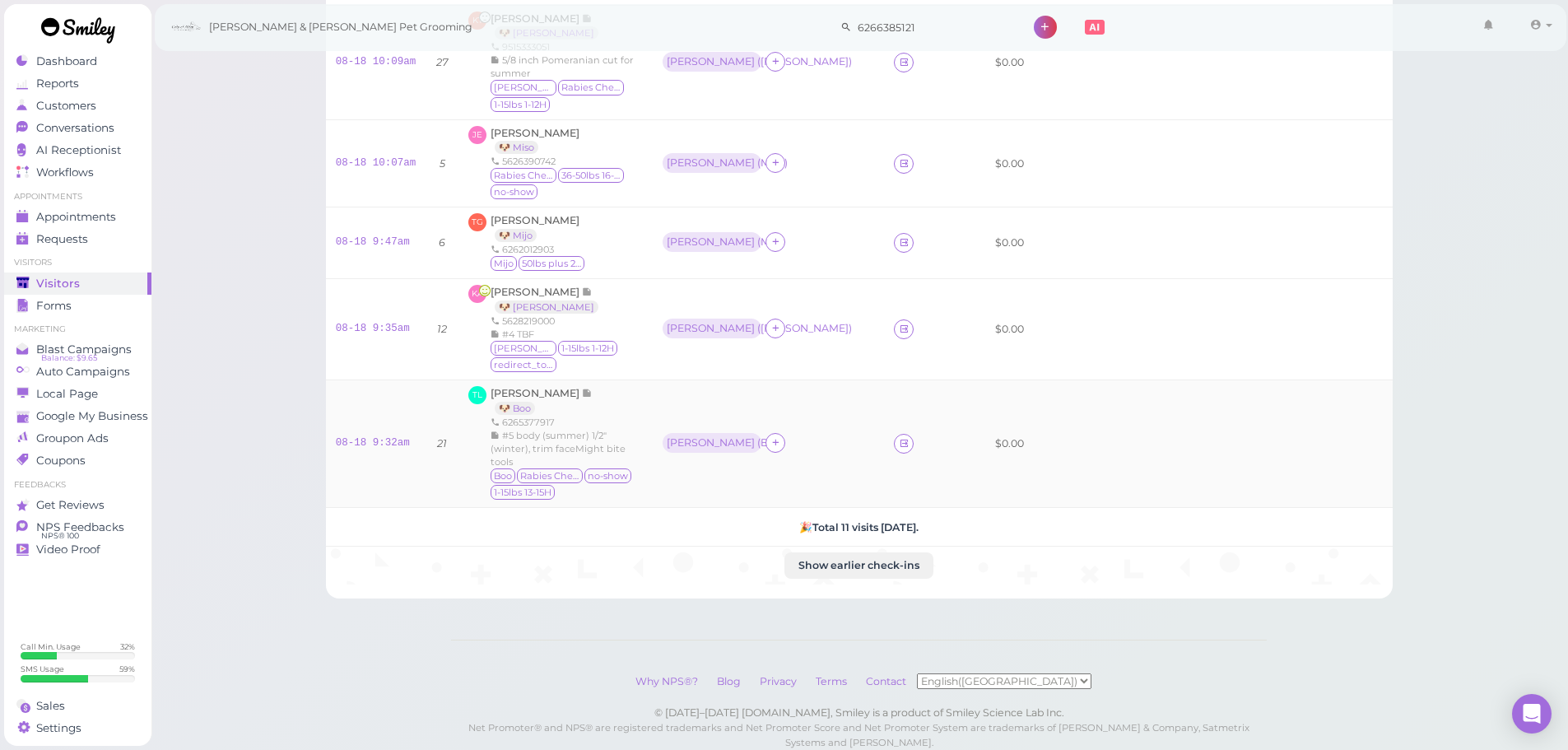
click at [401, 436] on div "08-18 9:32am" at bounding box center [376, 443] width 81 height 14
drag, startPoint x: 367, startPoint y: 387, endPoint x: 407, endPoint y: 372, distance: 42.7
click at [367, 437] on link "08-18 9:32am" at bounding box center [372, 443] width 74 height 12
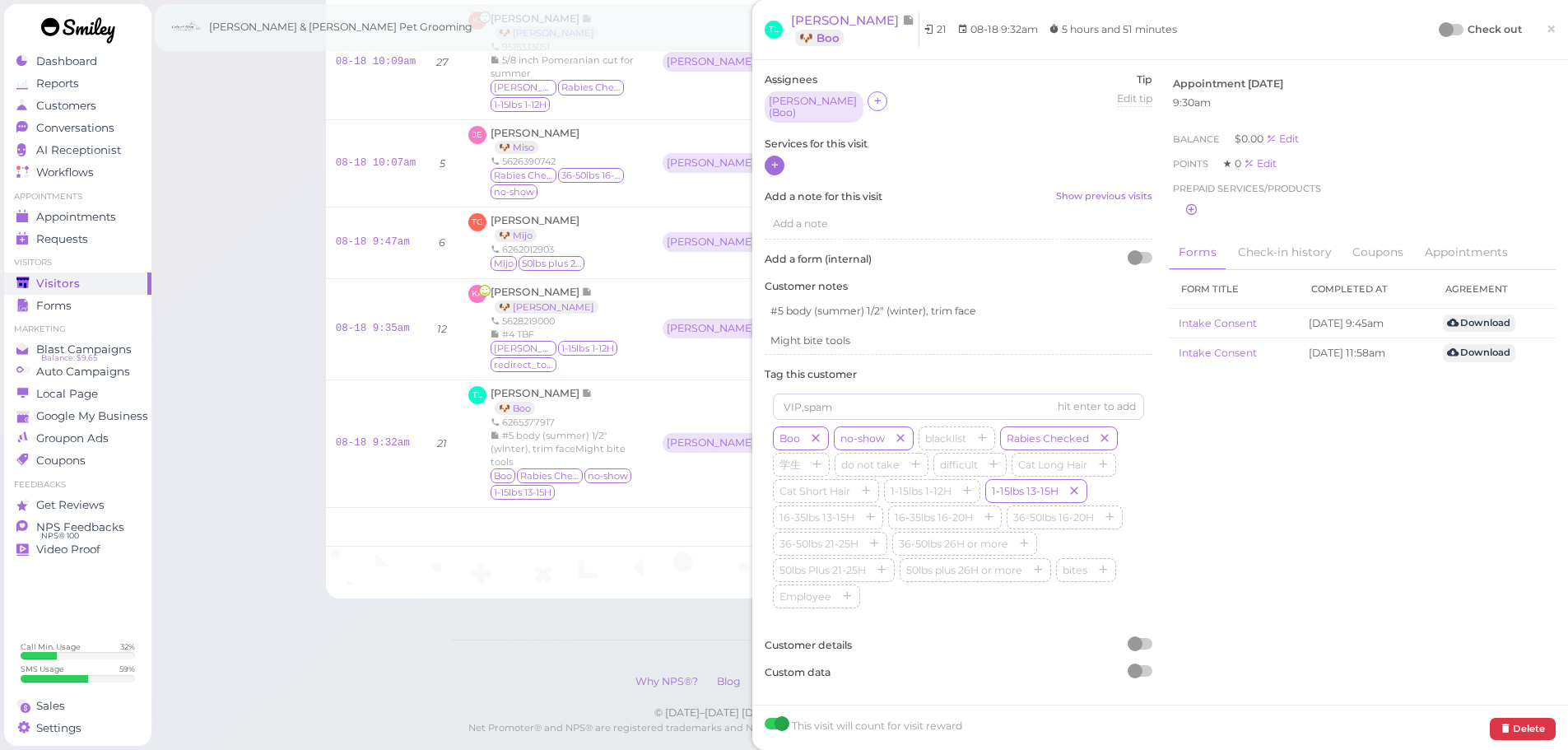
click at [773, 159] on icon at bounding box center [775, 165] width 11 height 13
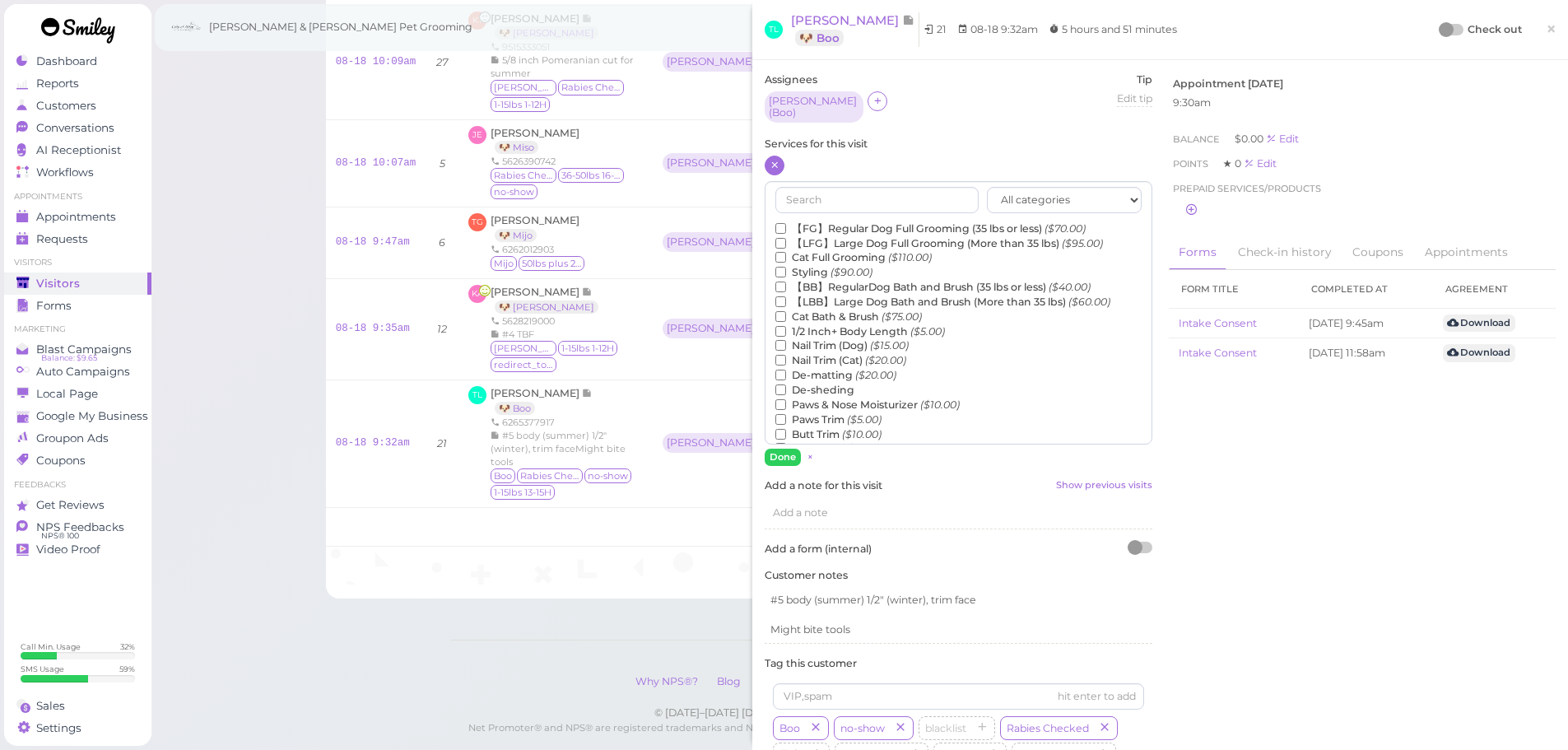
click at [832, 221] on label "【FG】Regular Dog Full Grooming (35 lbs or less) ($70.00)" at bounding box center [931, 228] width 311 height 14
click at [787, 223] on input "【FG】Regular Dog Full Grooming (35 lbs or less) ($70.00)" at bounding box center [781, 228] width 11 height 11
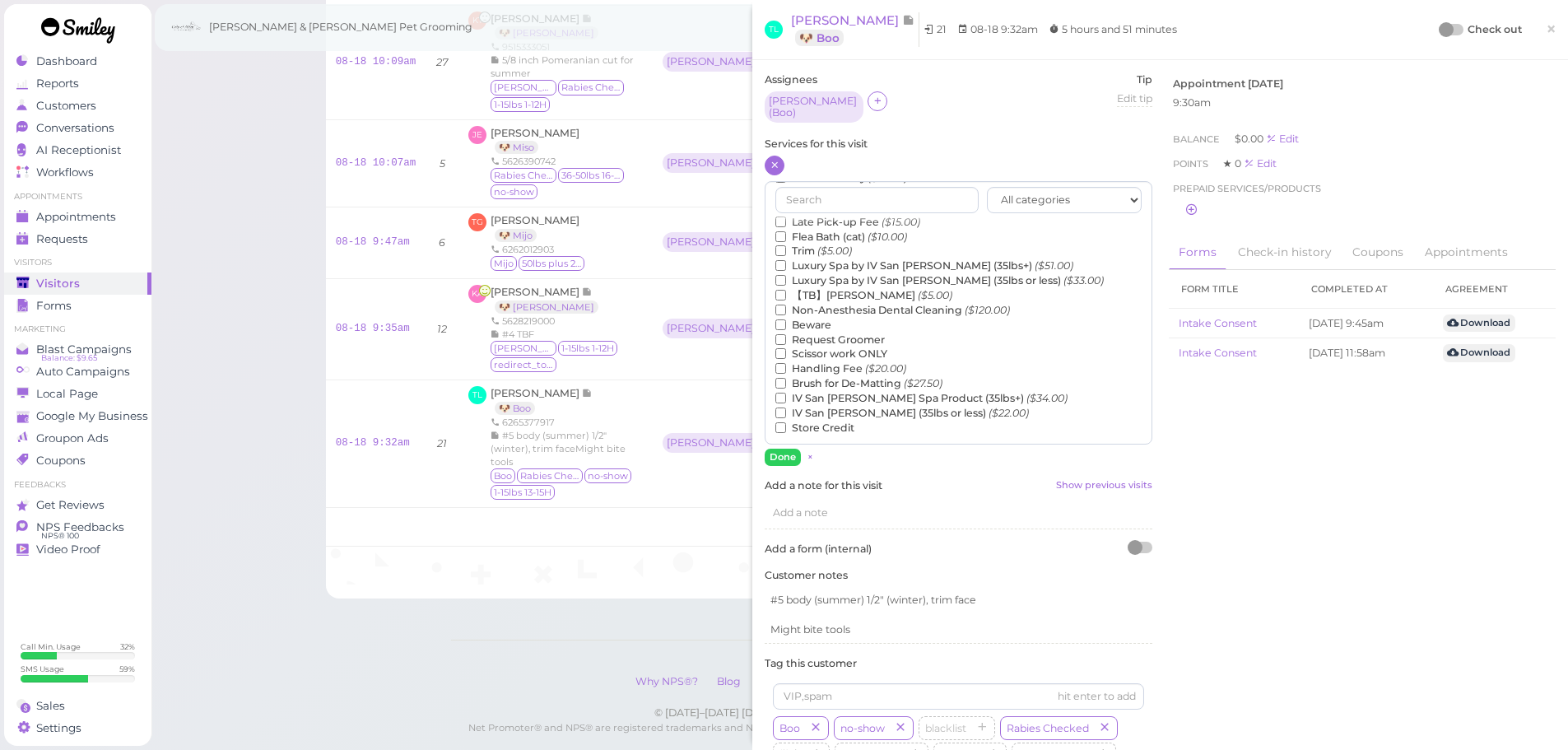
click at [838, 288] on label "【TB】Teeth Brushing ($5.00)" at bounding box center [864, 295] width 177 height 14
click at [787, 290] on input "【TB】Teeth Brushing ($5.00)" at bounding box center [781, 295] width 11 height 11
click at [774, 449] on button "Done" at bounding box center [782, 457] width 36 height 17
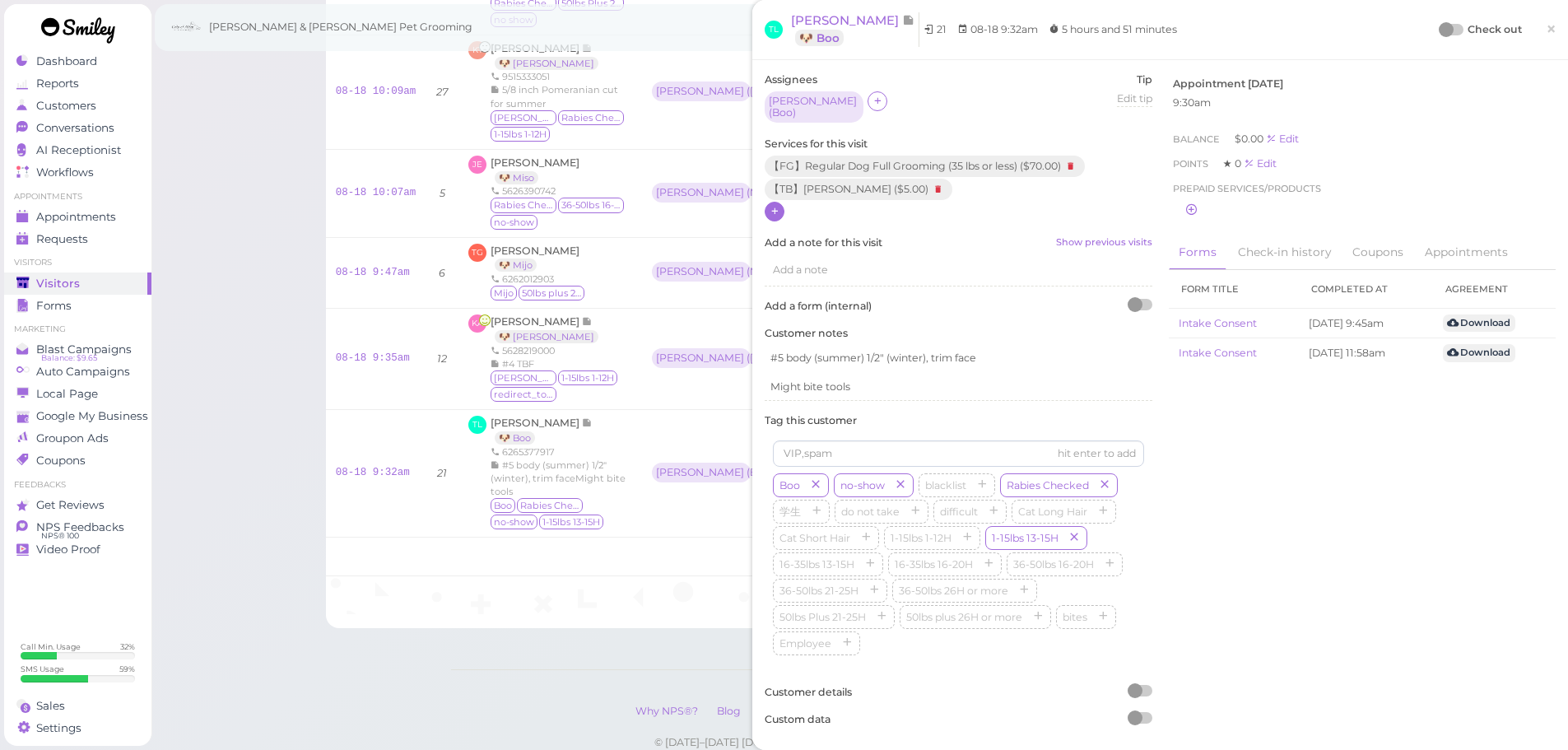
scroll to position [664, 0]
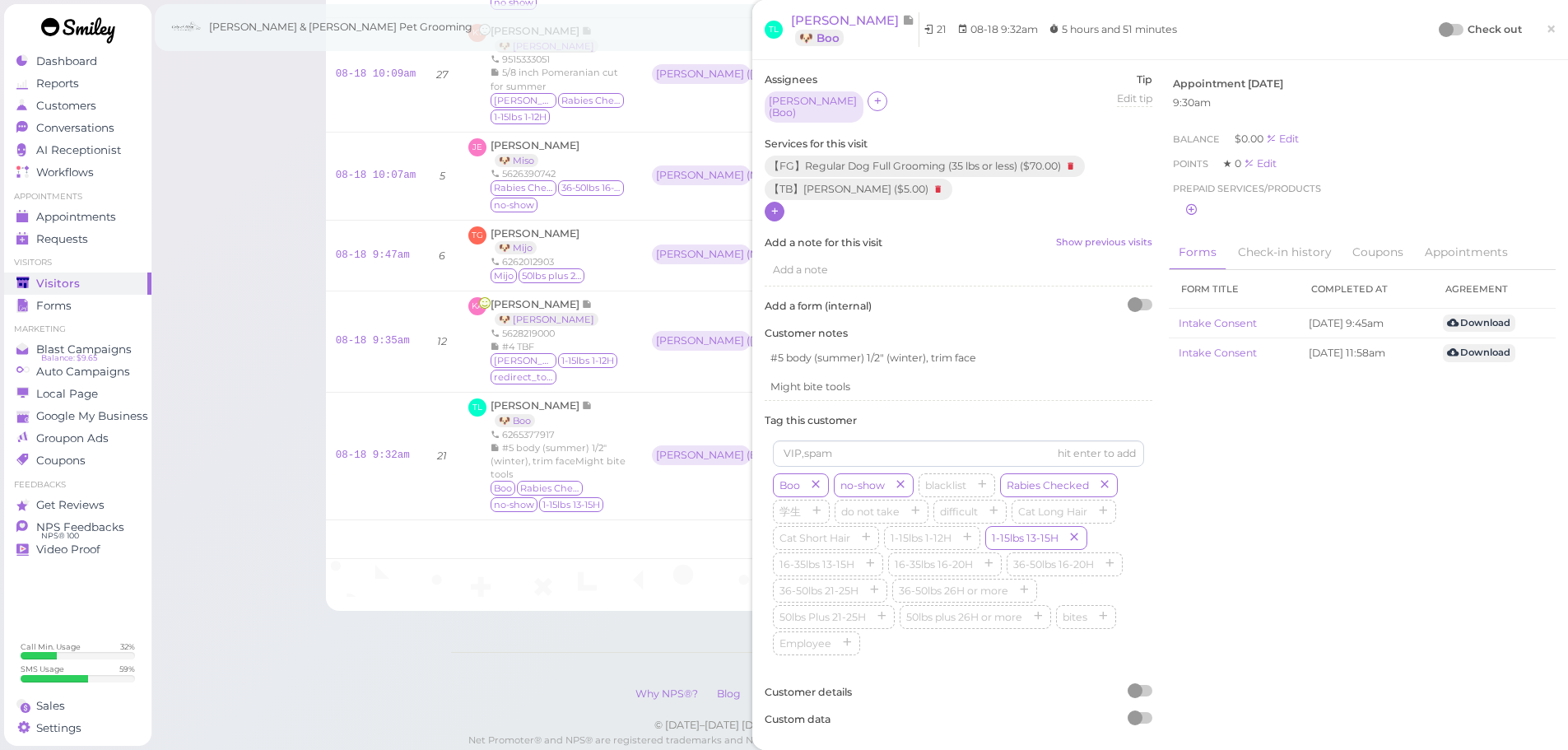
click at [1444, 39] on div "Check out ×" at bounding box center [1498, 30] width 115 height 35
click at [1442, 28] on div at bounding box center [1452, 30] width 23 height 12
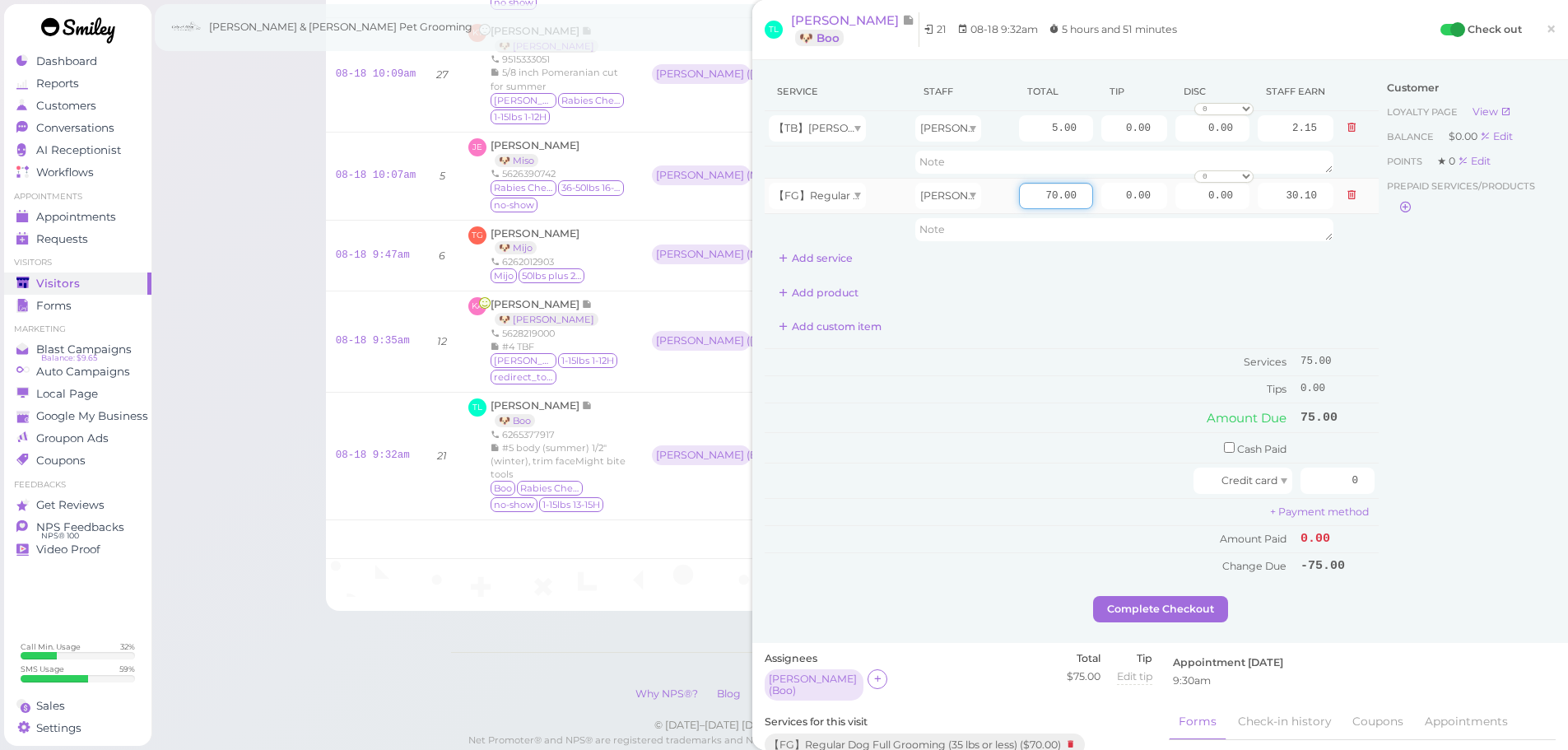
click at [1026, 201] on input "70.00" at bounding box center [1056, 195] width 74 height 26
type input "80.00"
type input "34.40"
click at [1070, 400] on td "Tips" at bounding box center [1030, 389] width 532 height 26
drag, startPoint x: 1103, startPoint y: 193, endPoint x: 1580, endPoint y: 287, distance: 486.2
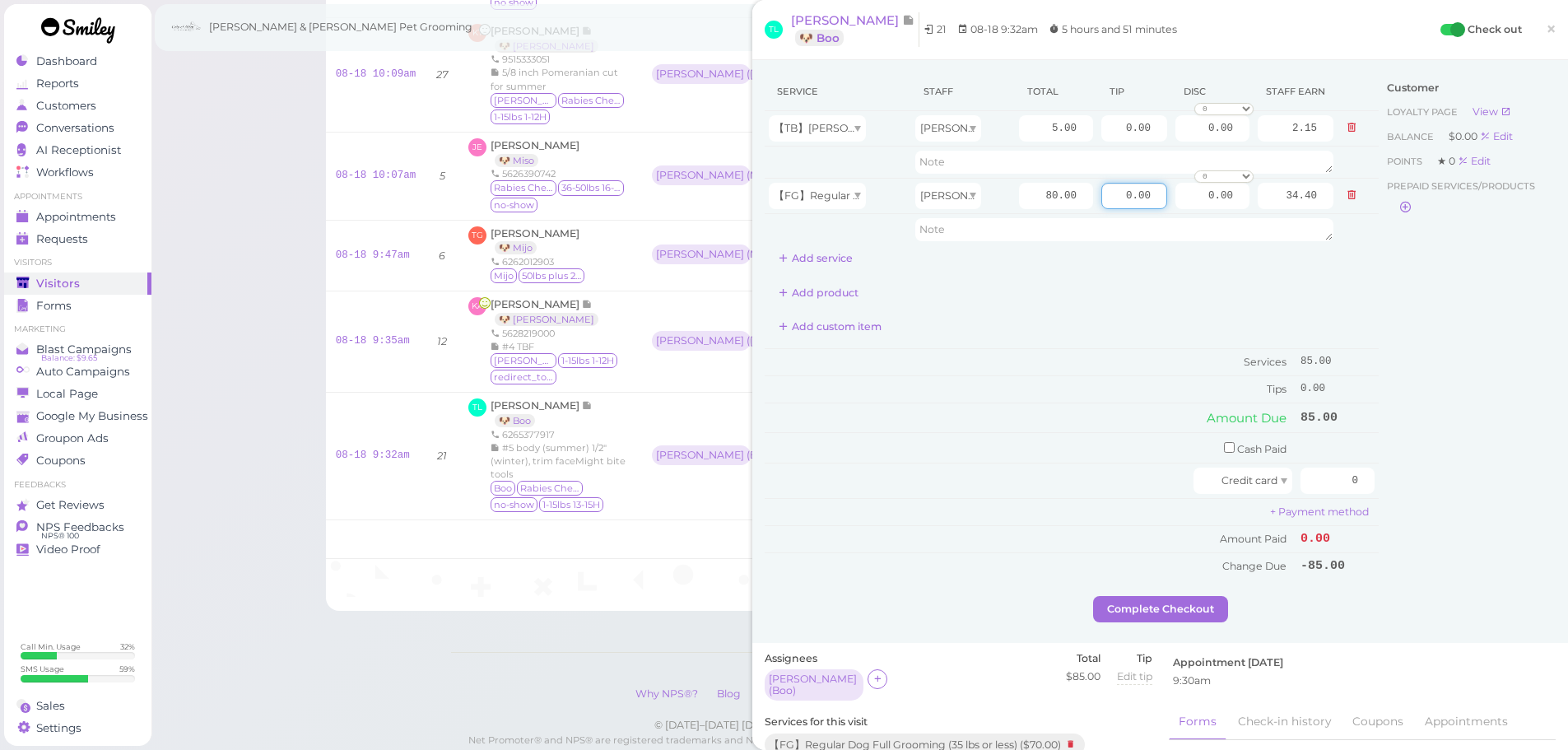
click at [1568, 286] on html "Dashboard Reports Customers Conversations 0" at bounding box center [784, 73] width 1568 height 1475
type input "8.5"
click at [1446, 462] on div "Customer Loyalty page View Balance $0.00 Edit Points ★ 0 Edit Prepaid services/…" at bounding box center [1467, 333] width 177 height 523
drag, startPoint x: 1319, startPoint y: 483, endPoint x: 1470, endPoint y: 494, distance: 151.4
click at [1466, 494] on div "Service Staff Total Tip Disc Staff earn 【TB】Teeth Brushing Rebecca 5.00 0.00 0.…" at bounding box center [1160, 333] width 791 height 523
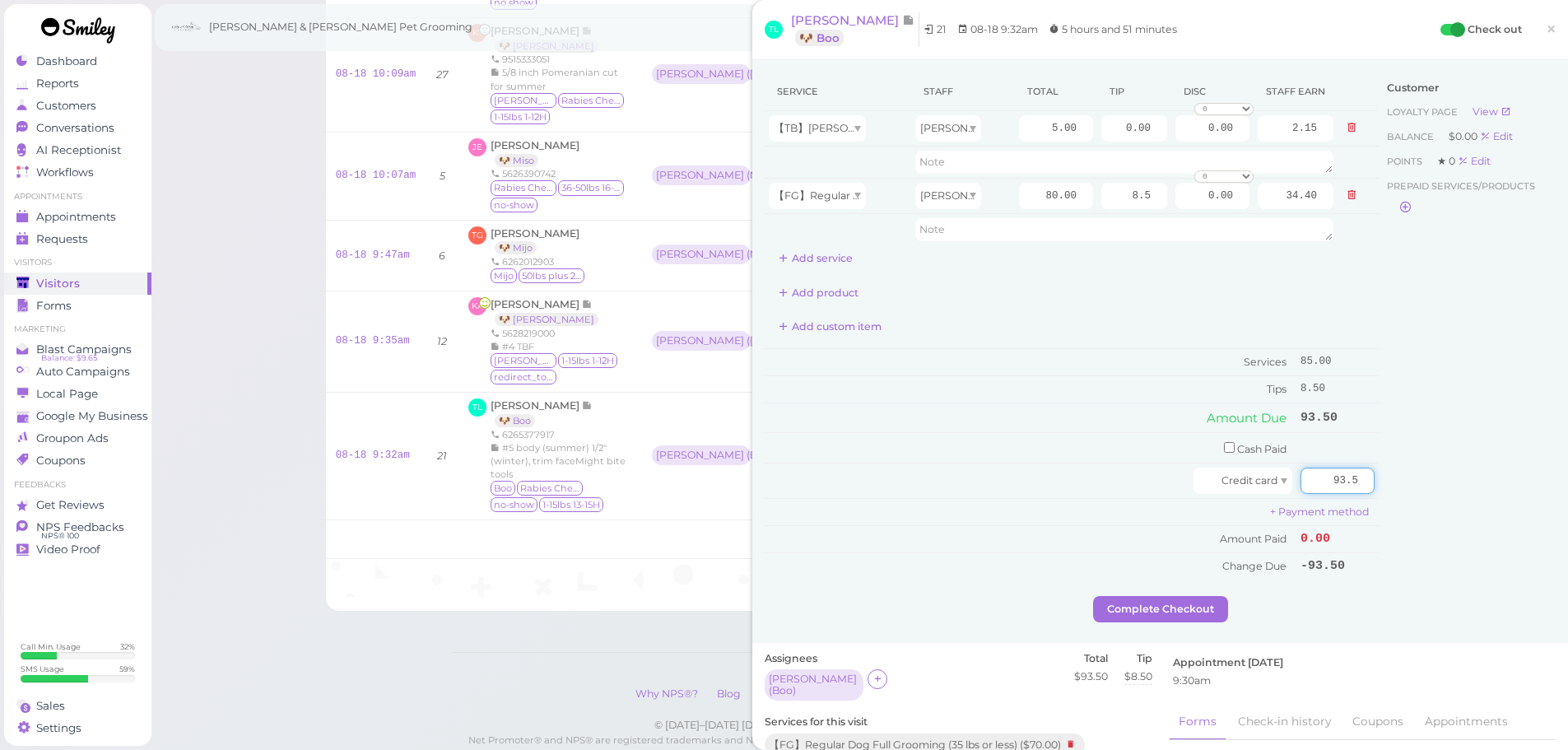
type input "93.5"
click at [1470, 494] on div "Customer Loyalty page View Balance $0.00 Edit Points ★ 0 Edit Prepaid services/…" at bounding box center [1467, 333] width 177 height 523
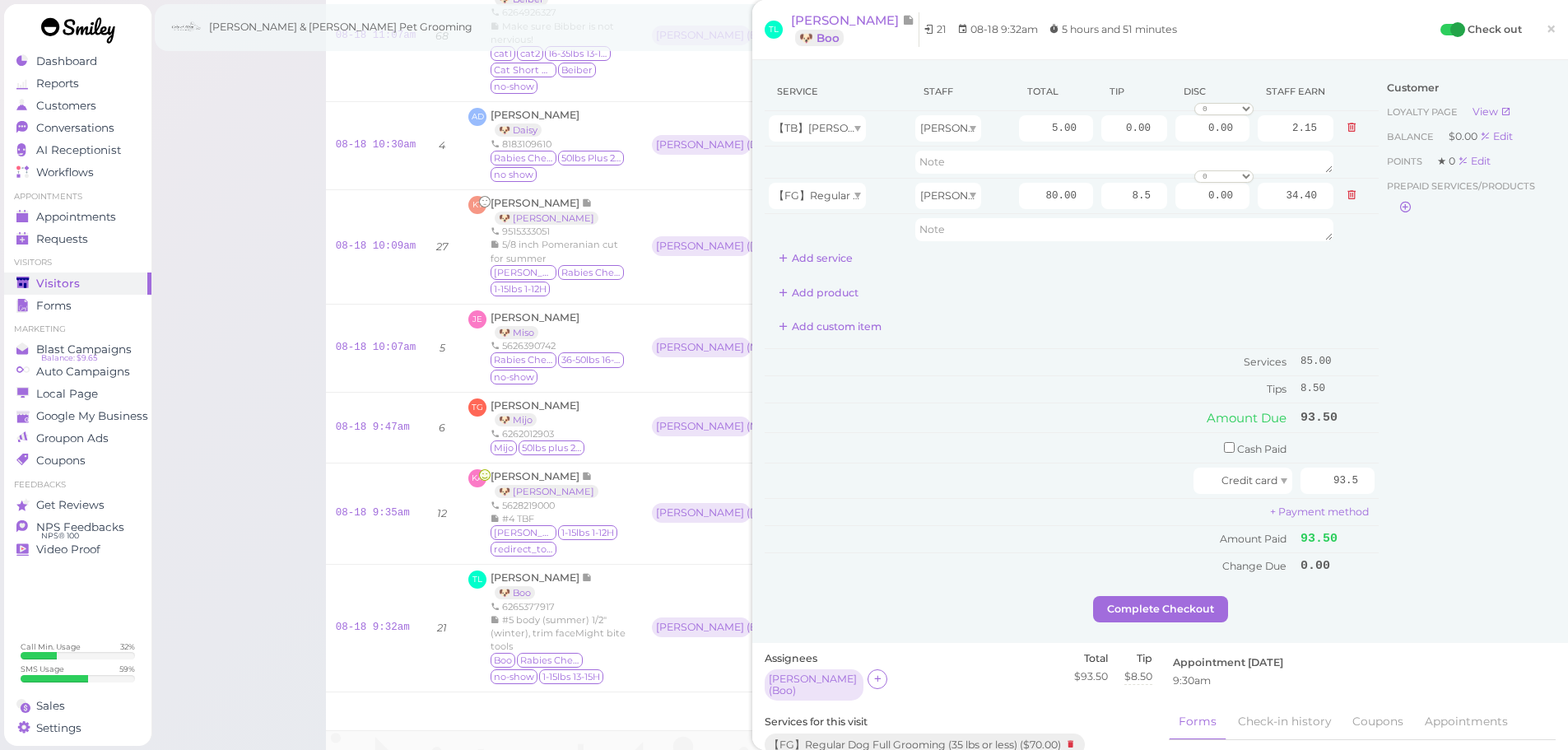
scroll to position [486, 0]
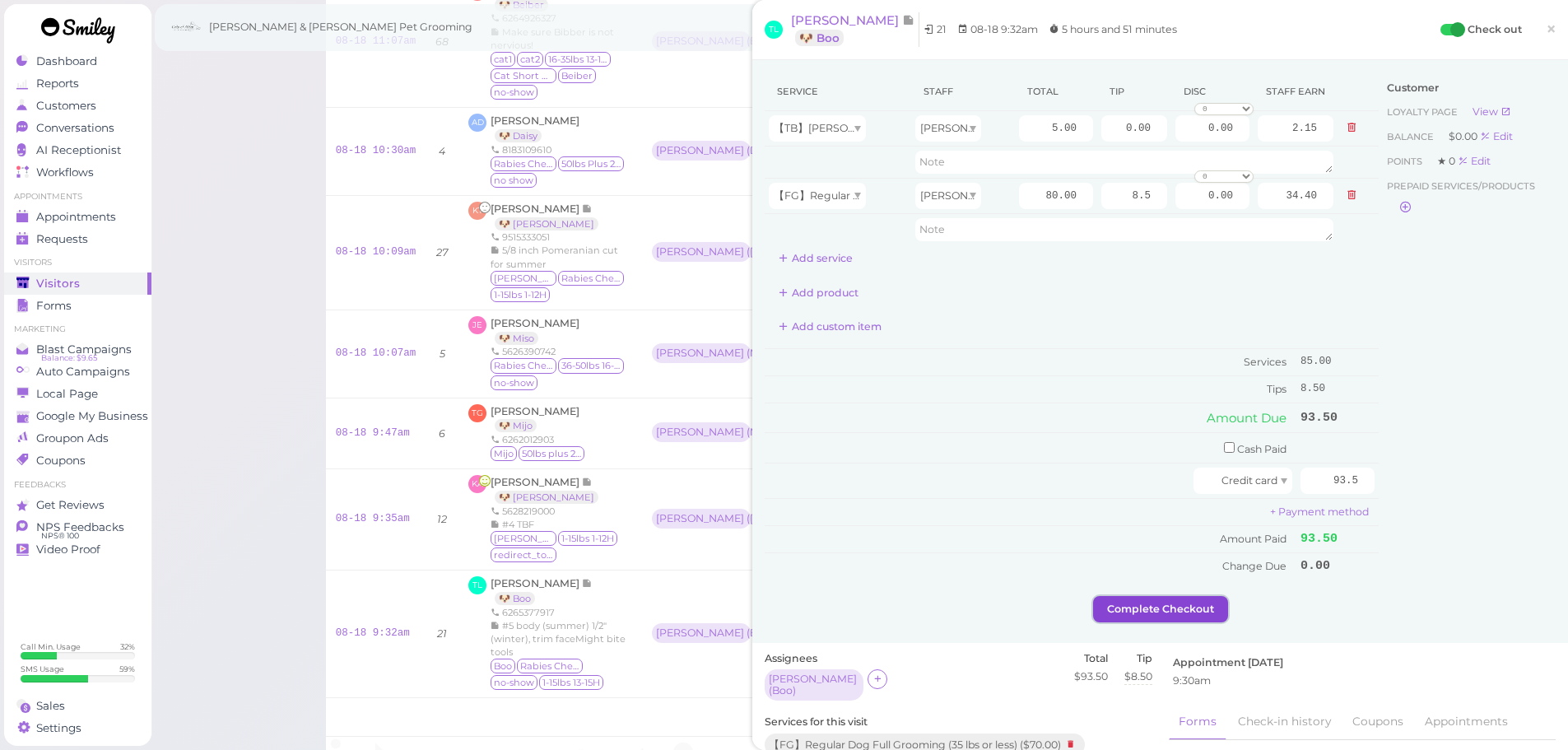
click at [1190, 611] on button "Complete Checkout" at bounding box center [1161, 608] width 135 height 26
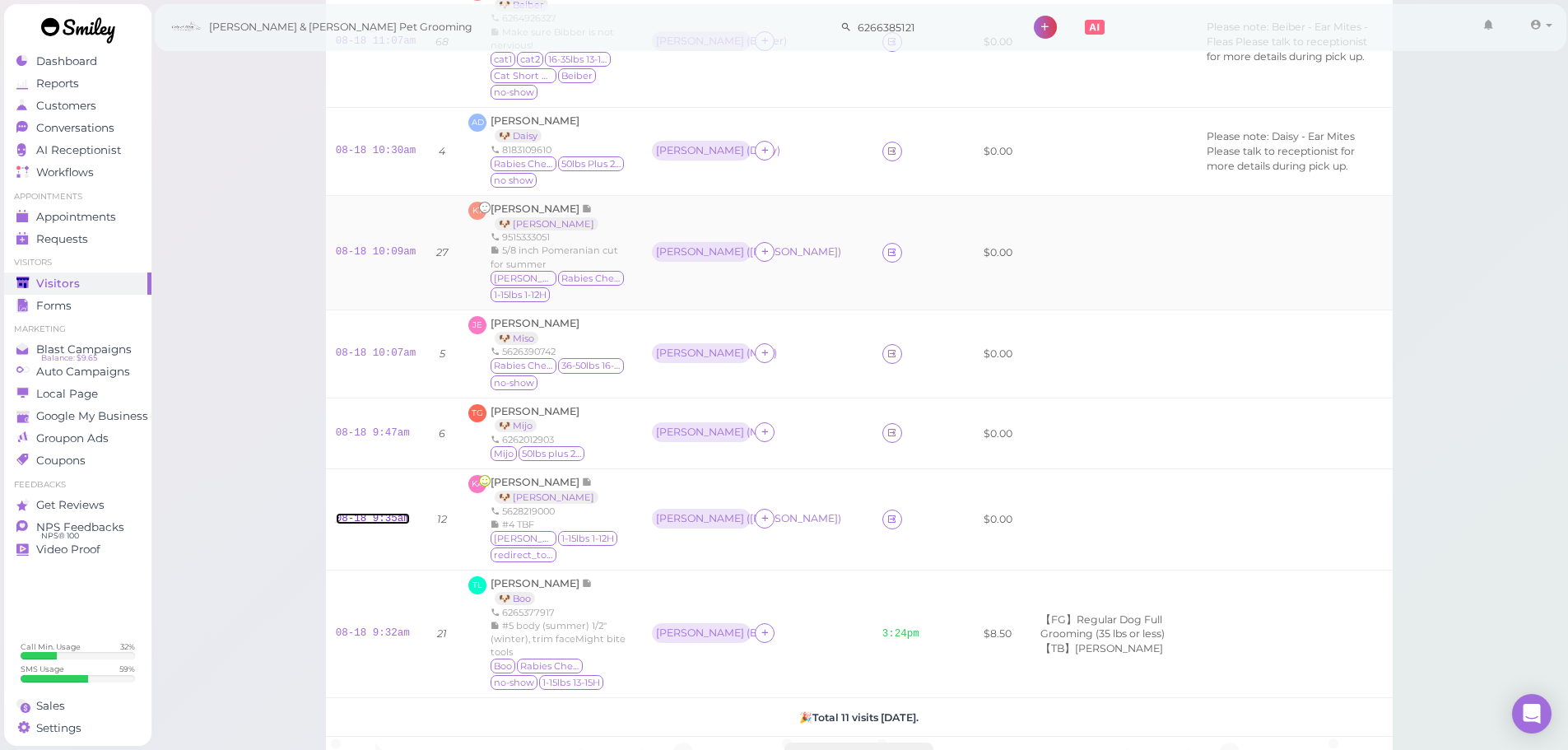
drag, startPoint x: 365, startPoint y: 481, endPoint x: 499, endPoint y: 250, distance: 267.1
click at [365, 512] on link "08-18 9:35am" at bounding box center [372, 518] width 74 height 12
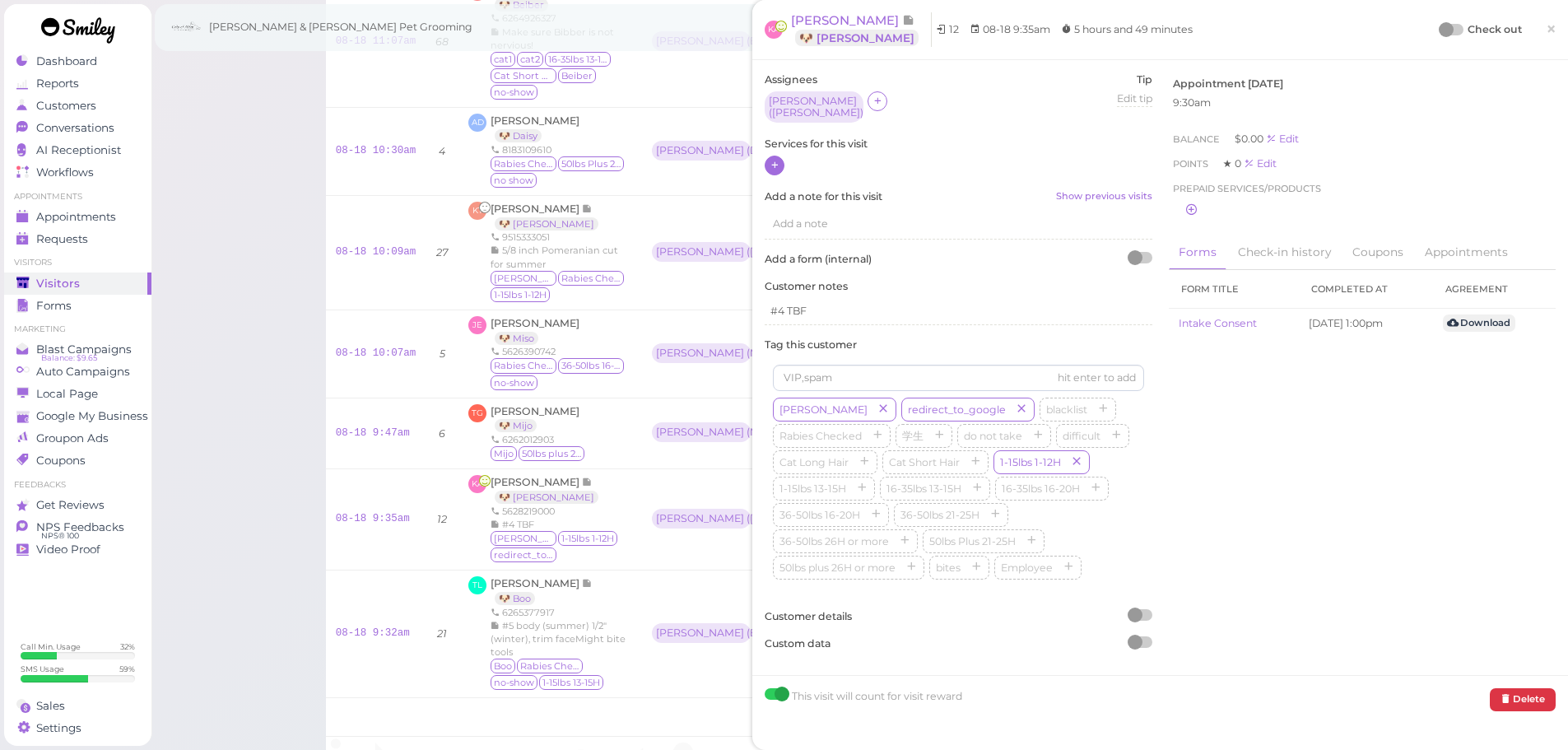
click at [770, 159] on icon at bounding box center [775, 165] width 11 height 13
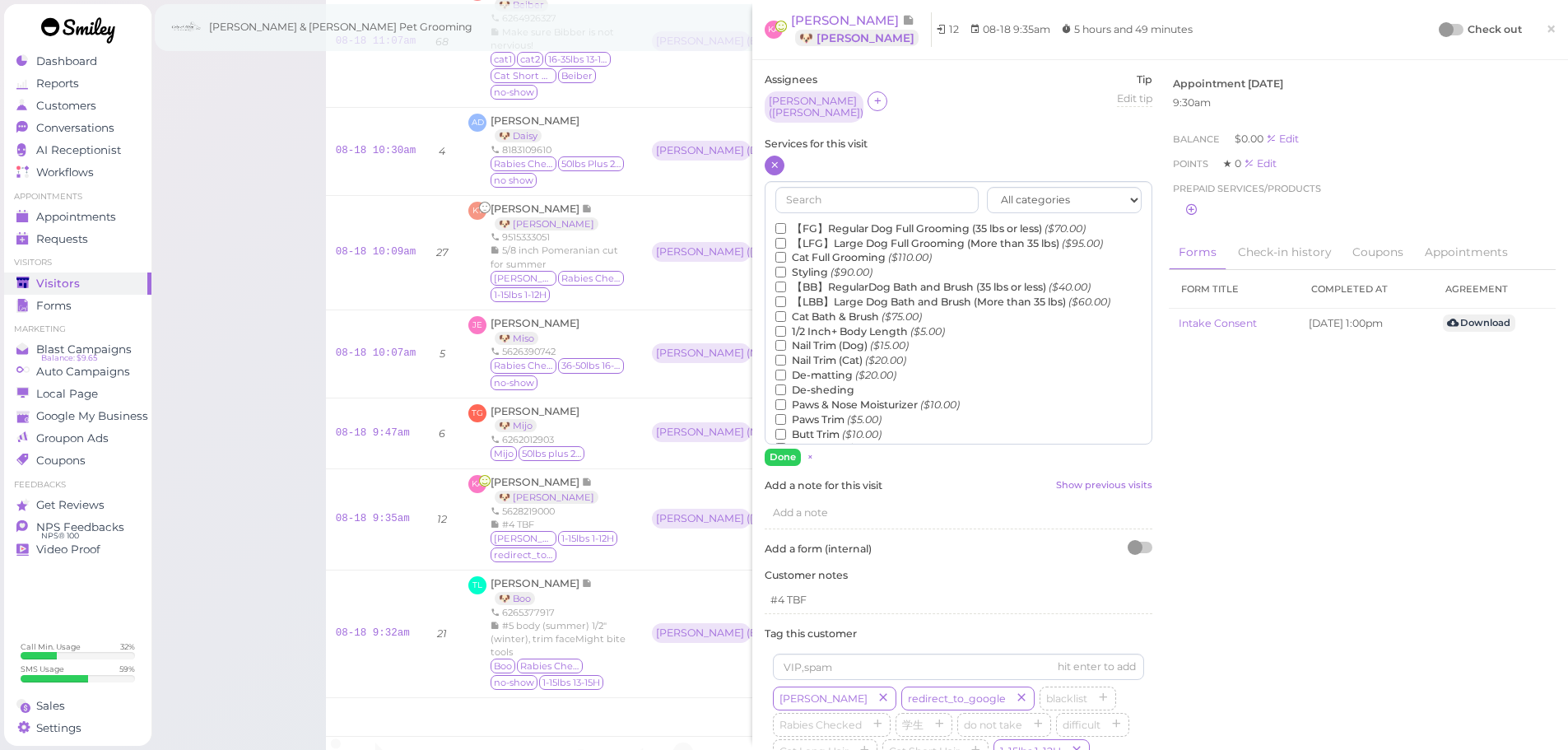
click at [813, 224] on label "【FG】Regular Dog Full Grooming (35 lbs or less) ($70.00)" at bounding box center [931, 228] width 311 height 14
click at [787, 224] on input "【FG】Regular Dog Full Grooming (35 lbs or less) ($70.00)" at bounding box center [781, 228] width 11 height 11
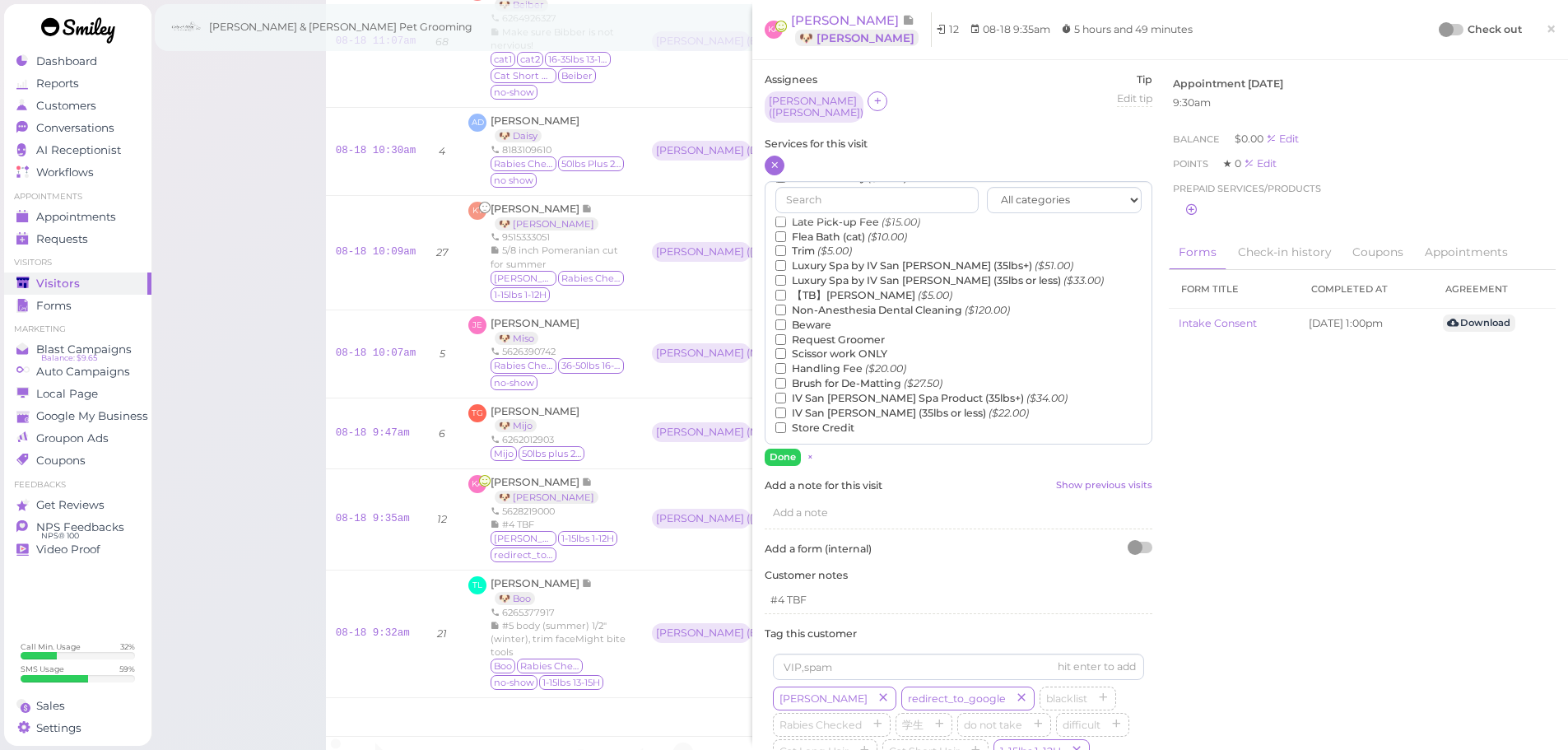
click at [852, 290] on label "【TB】Teeth Brushing ($5.00)" at bounding box center [864, 295] width 177 height 14
click at [787, 290] on input "【TB】Teeth Brushing ($5.00)" at bounding box center [781, 295] width 11 height 11
click at [785, 451] on button "Done" at bounding box center [782, 457] width 36 height 17
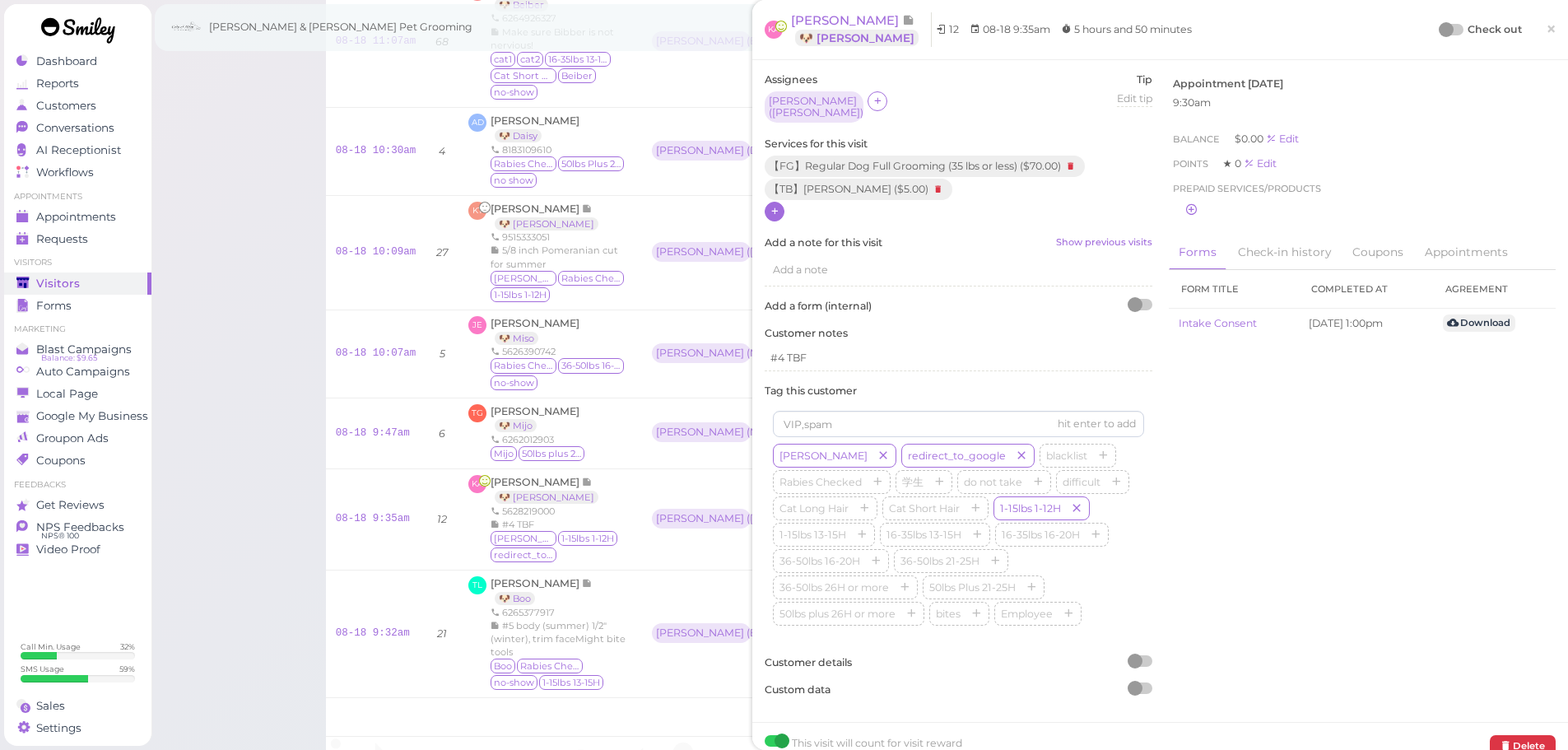
click at [1441, 19] on div "Check out ×" at bounding box center [1498, 30] width 115 height 35
click at [1441, 23] on div "Check out" at bounding box center [1481, 29] width 81 height 16
click at [1439, 26] on div at bounding box center [1446, 29] width 14 height 14
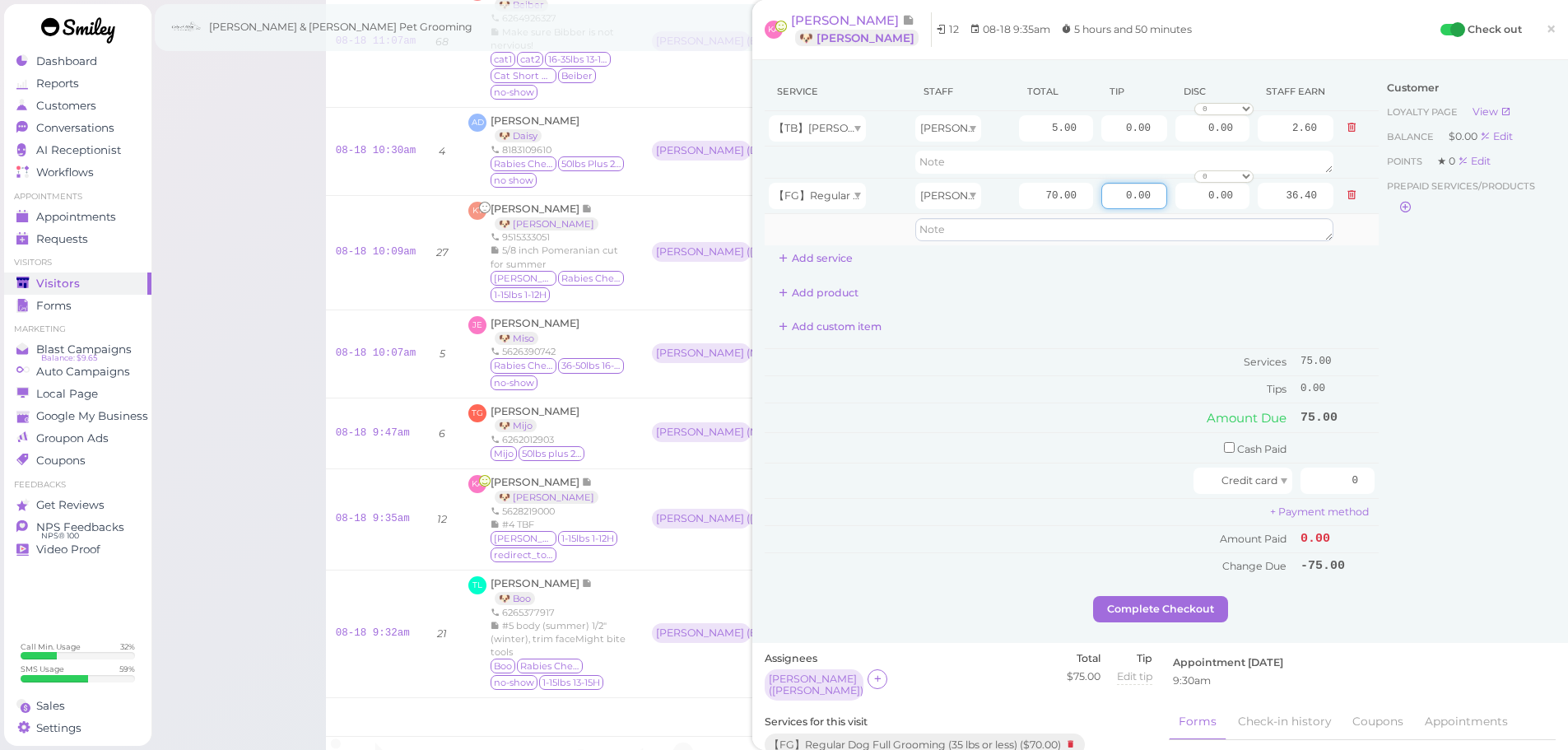
drag, startPoint x: 1103, startPoint y: 194, endPoint x: 1270, endPoint y: 223, distance: 169.5
click at [1278, 210] on tr "【FG】Regular Dog Full Grooming (35 lbs or less) Asa 70.00 0.00 0.00 0 10% off 15…" at bounding box center [1072, 196] width 614 height 36
type input "15"
click at [1309, 479] on input "0" at bounding box center [1337, 480] width 74 height 26
type input "90"
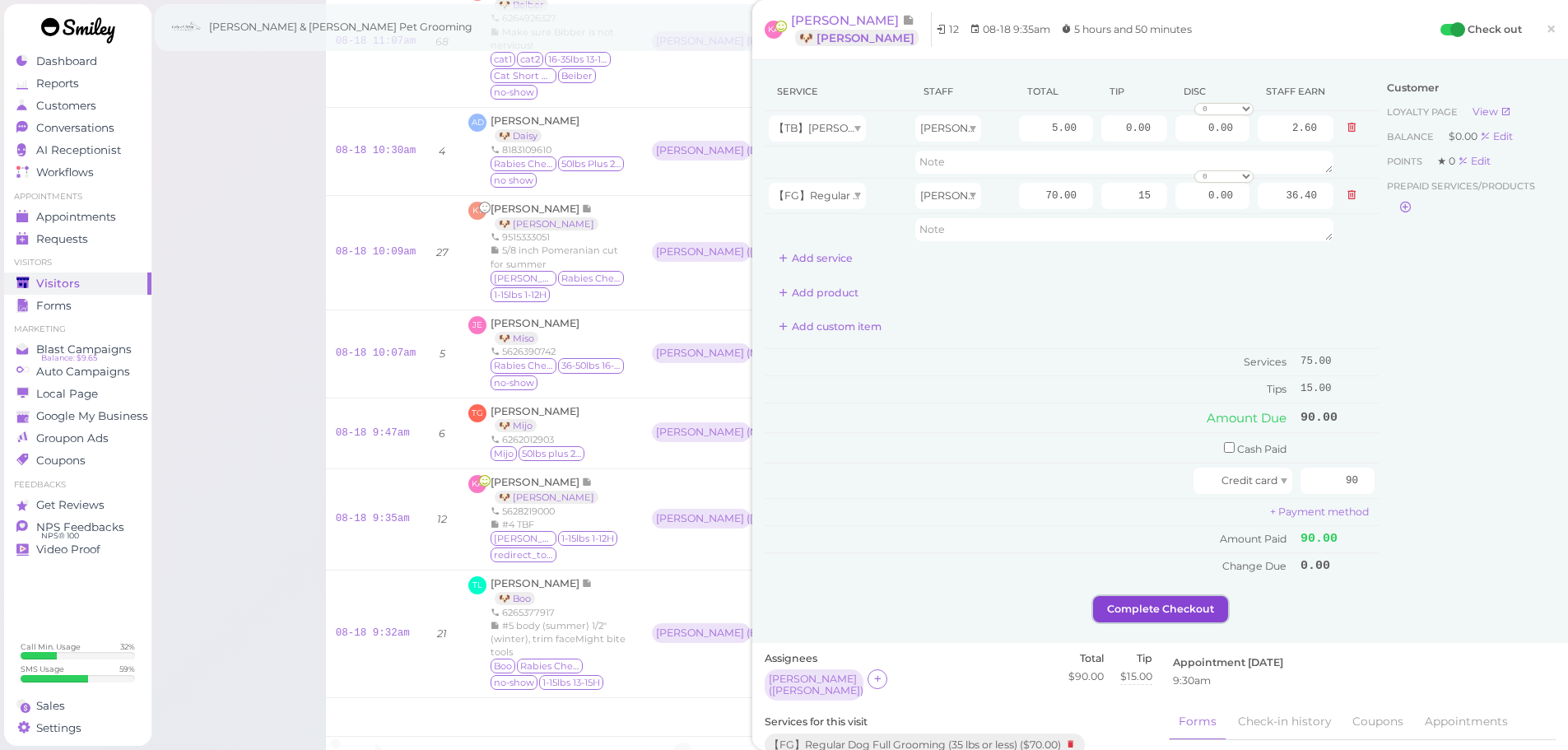
click at [1178, 607] on button "Complete Checkout" at bounding box center [1161, 608] width 135 height 26
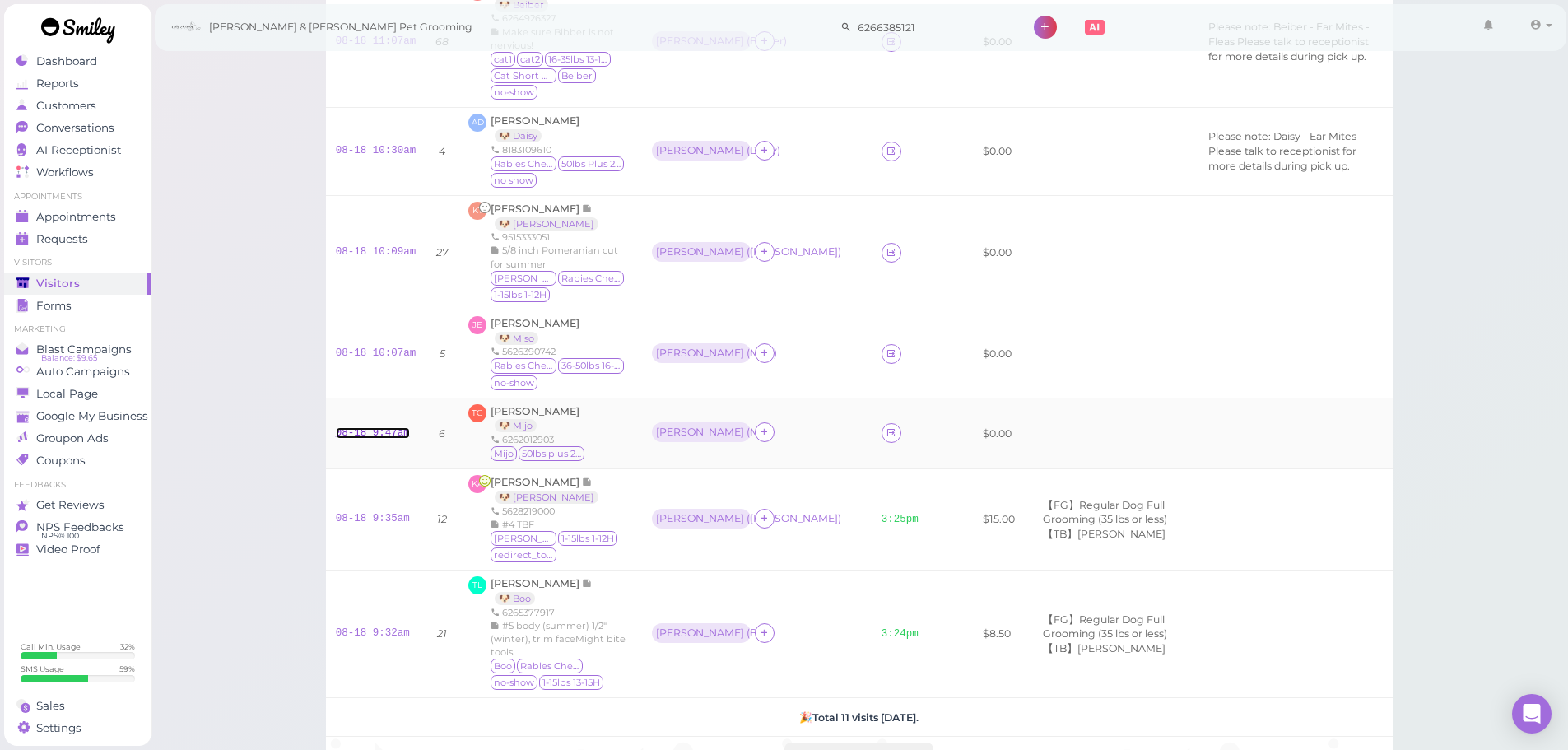
click at [397, 428] on link "08-18 9:47am" at bounding box center [372, 434] width 74 height 12
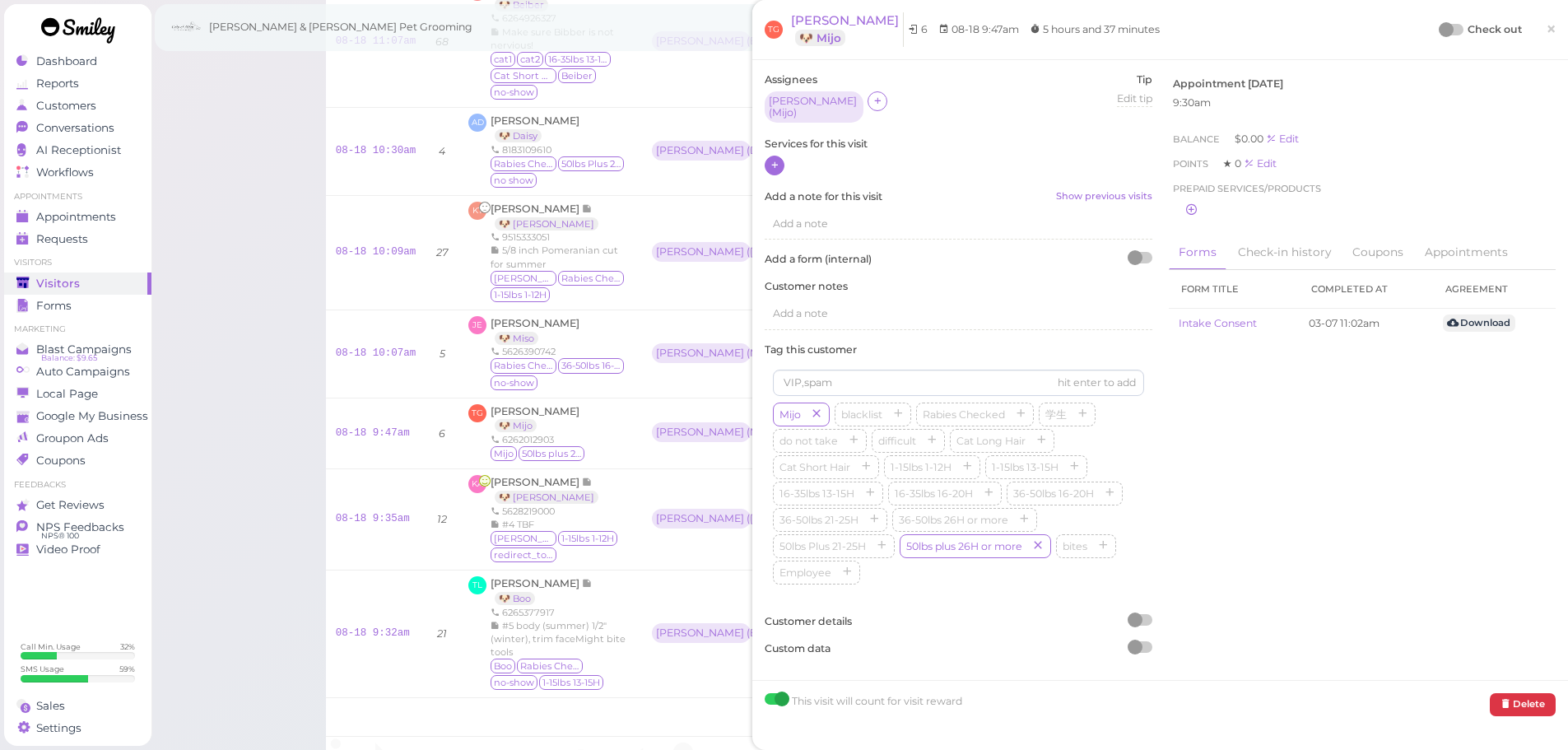
click at [779, 155] on div at bounding box center [958, 165] width 388 height 21
click at [776, 159] on icon at bounding box center [775, 165] width 11 height 13
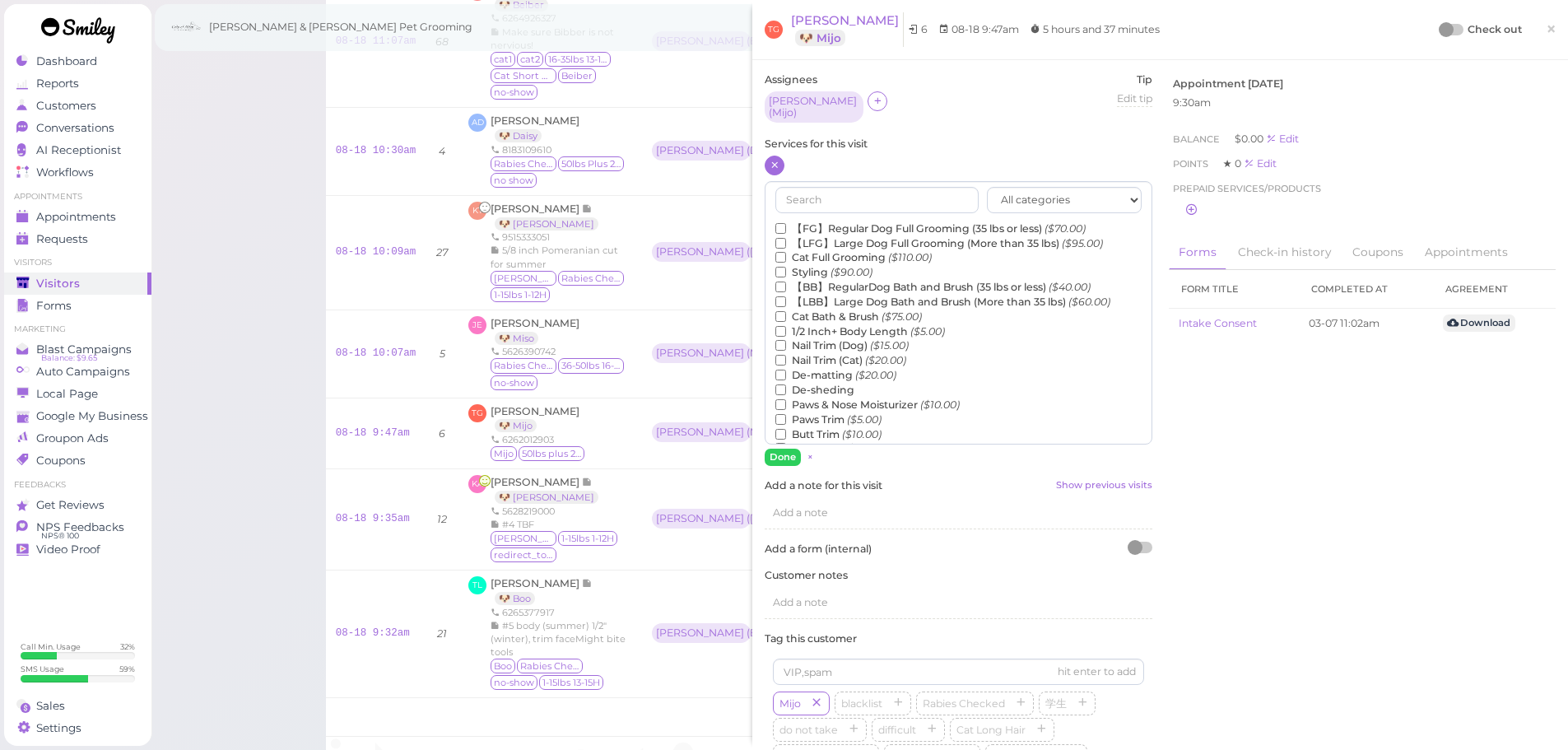
click at [858, 295] on label "【LBB】Large Dog Bath and Brush (More than 35 lbs) ($60.00)" at bounding box center [943, 301] width 335 height 14
click at [787, 296] on input "【LBB】Large Dog Bath and Brush (More than 35 lbs) ($60.00)" at bounding box center [781, 301] width 11 height 11
click at [786, 454] on button "Done" at bounding box center [782, 457] width 36 height 17
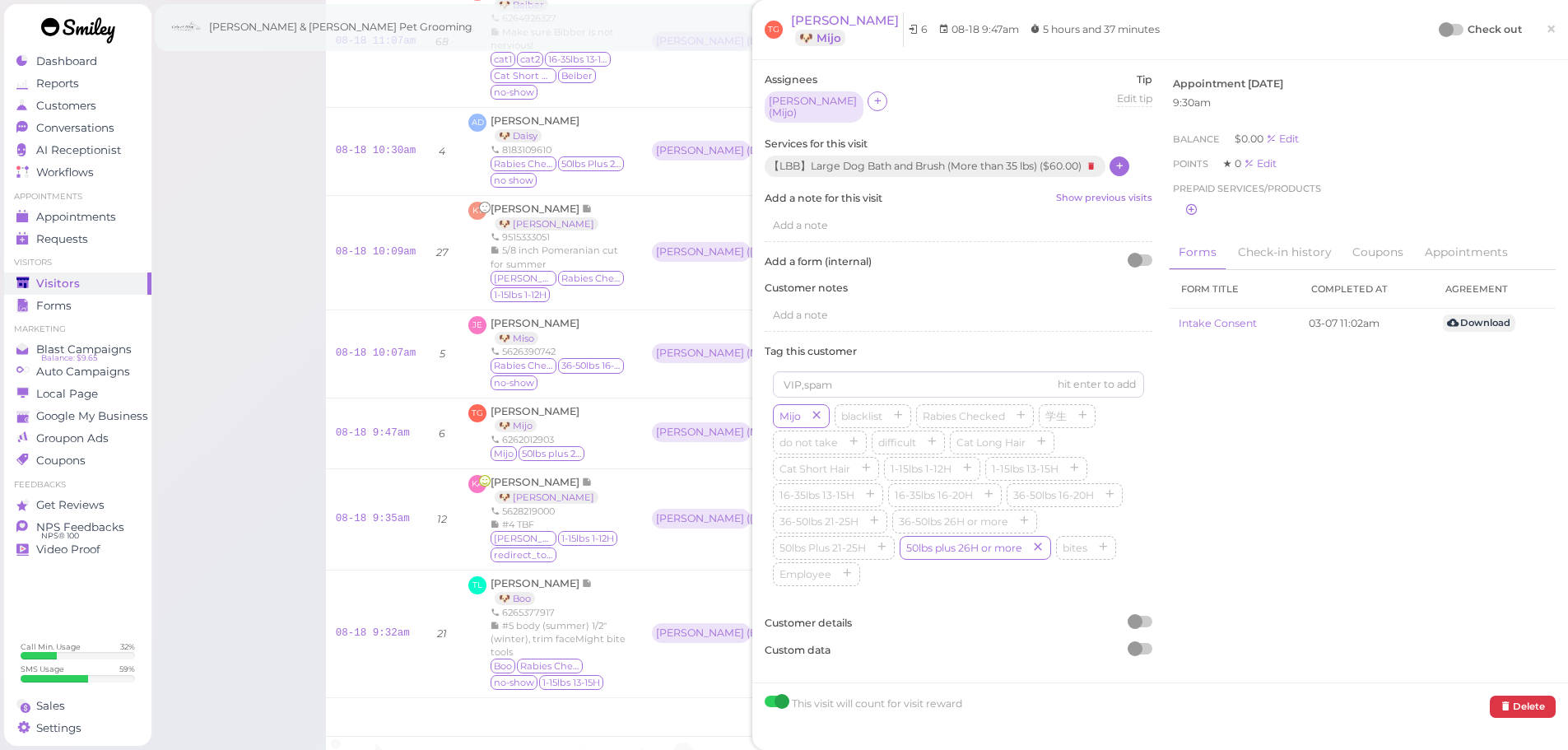
click at [1441, 20] on div "Check out ×" at bounding box center [1498, 30] width 115 height 35
click at [1439, 28] on div at bounding box center [1446, 29] width 14 height 14
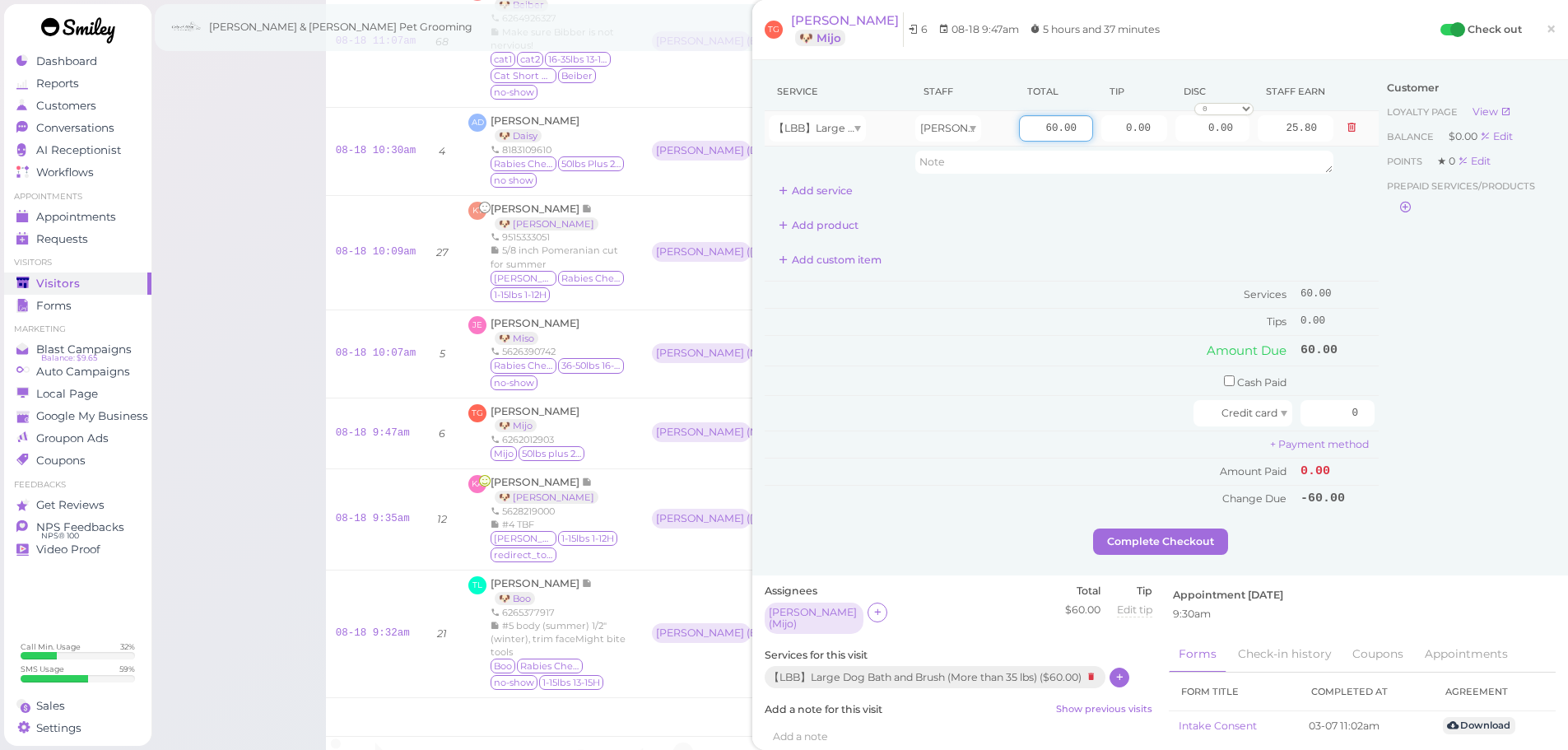
click at [1020, 131] on input "60.00" at bounding box center [1056, 128] width 74 height 26
type input "90.00"
type input "38.70"
click at [1224, 384] on input "checkbox" at bounding box center [1229, 380] width 11 height 11
checkbox input "true"
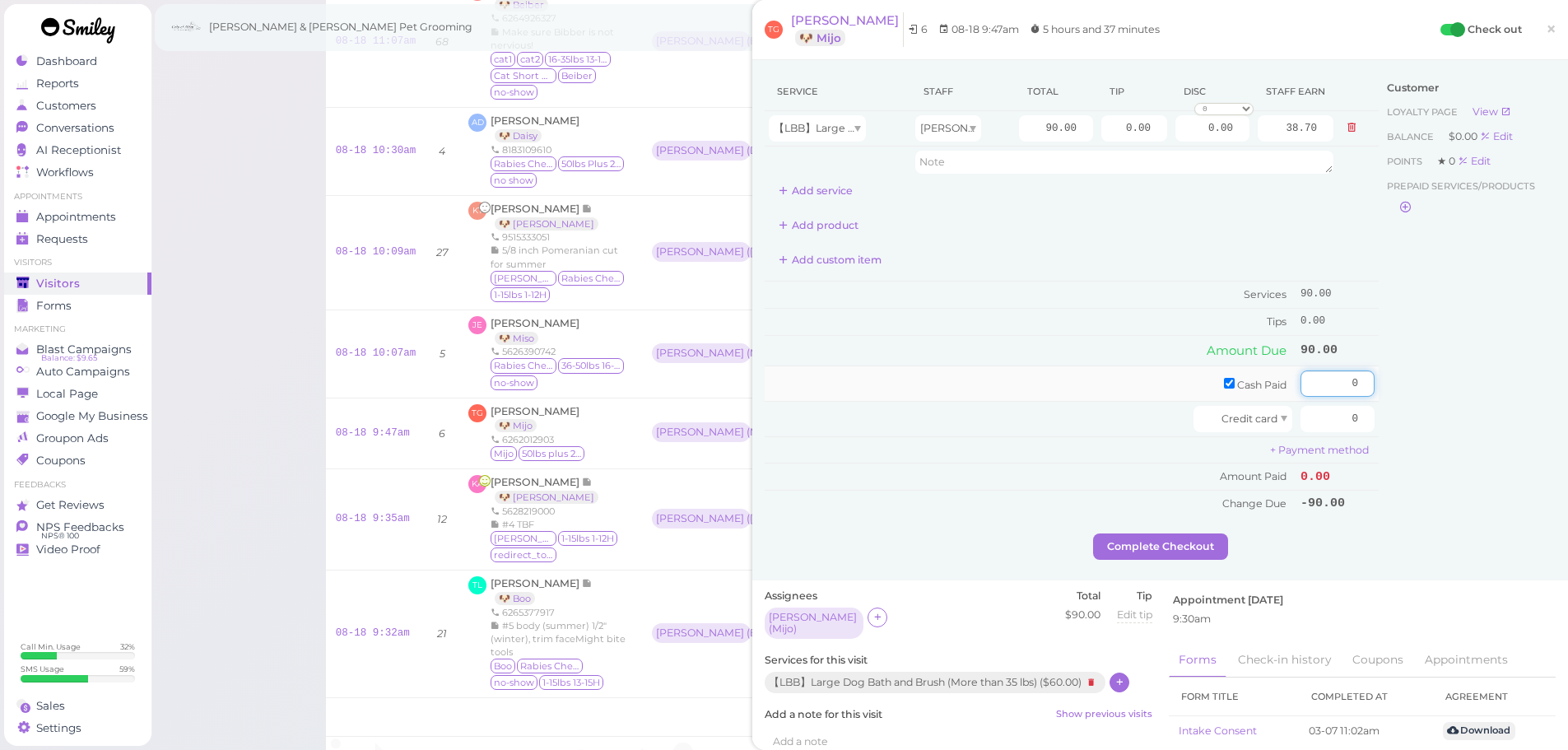
click at [1320, 382] on input "0" at bounding box center [1337, 383] width 74 height 26
type input "90"
click at [1166, 551] on button "Complete Checkout" at bounding box center [1161, 546] width 135 height 26
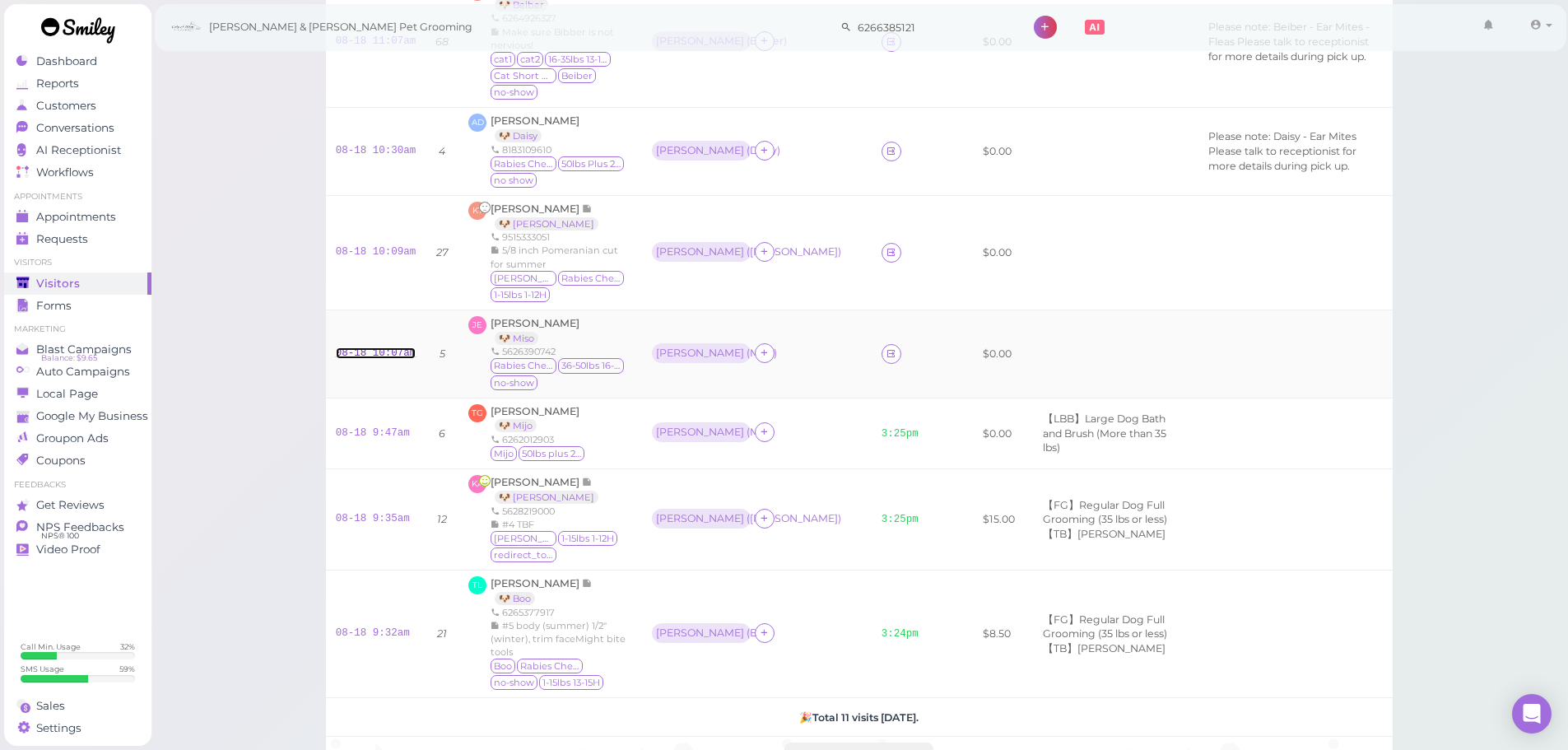
click at [372, 347] on link "08-18 10:07am" at bounding box center [376, 353] width 81 height 12
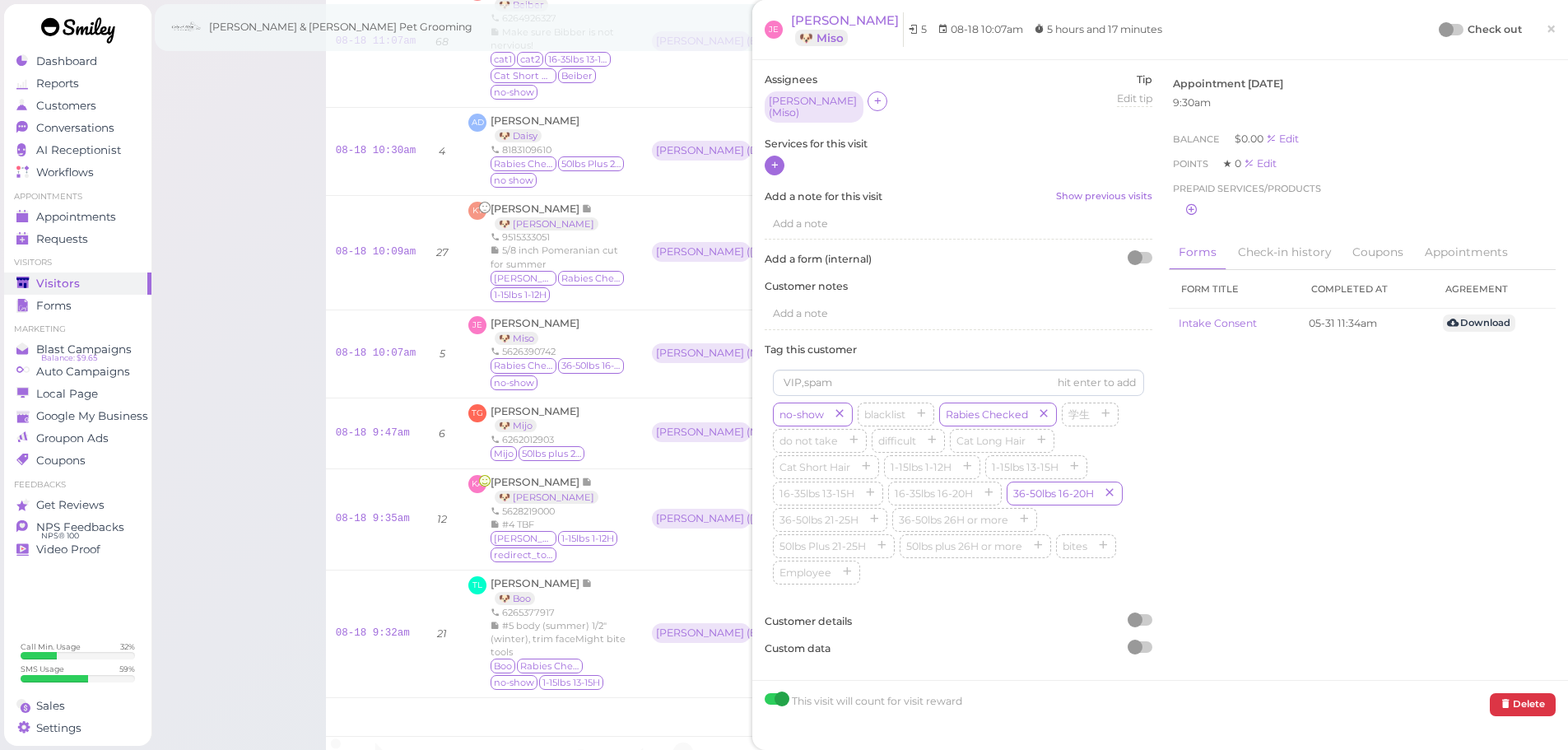
click at [777, 160] on icon at bounding box center [775, 165] width 11 height 13
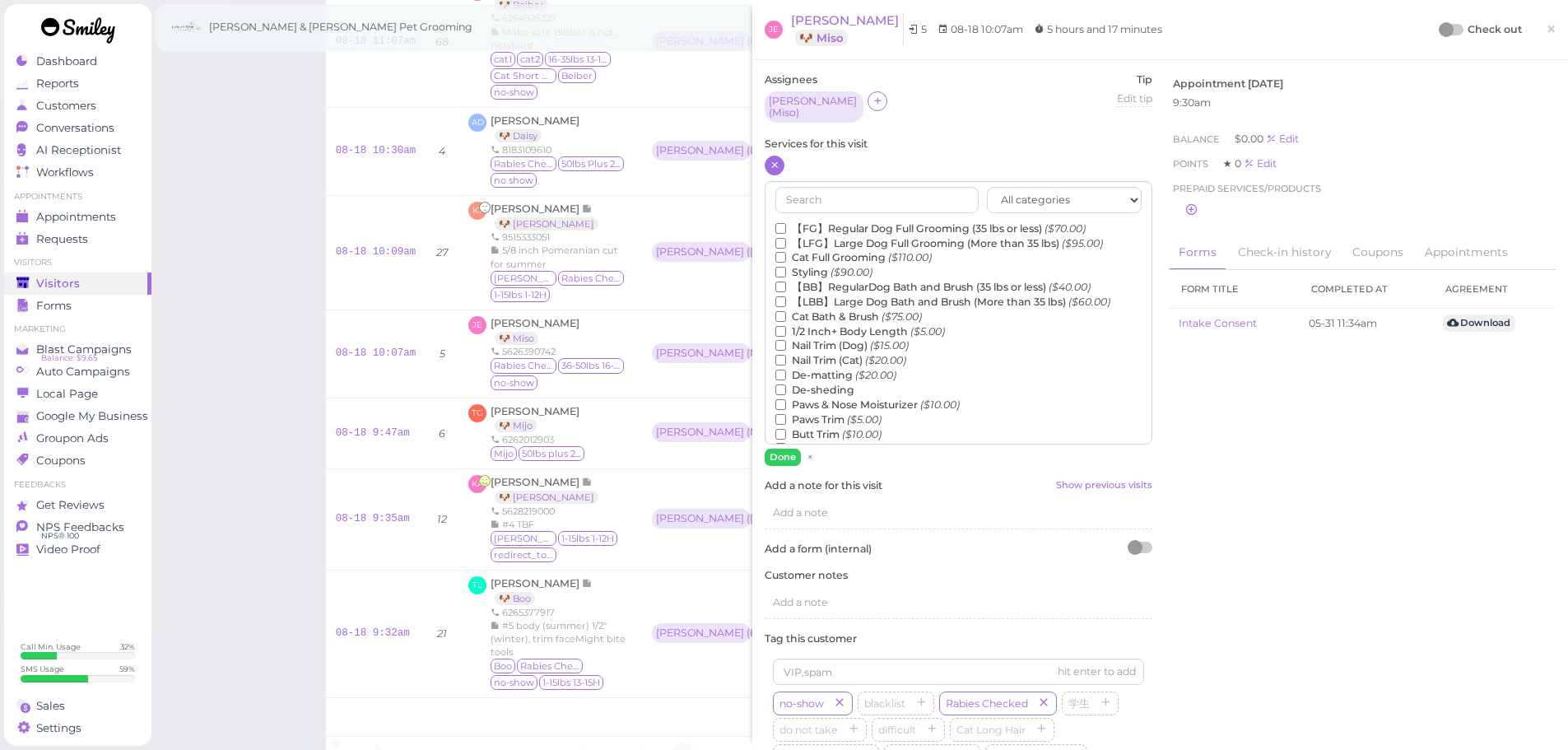
click at [817, 294] on label "【LBB】Large Dog Bath and Brush (More than 35 lbs) ($60.00)" at bounding box center [943, 301] width 335 height 14
click at [787, 296] on input "【LBB】Large Dog Bath and Brush (More than 35 lbs) ($60.00)" at bounding box center [781, 301] width 11 height 11
click at [829, 388] on label "De-sheding" at bounding box center [815, 389] width 79 height 14
click at [787, 388] on input "De-sheding" at bounding box center [781, 389] width 11 height 11
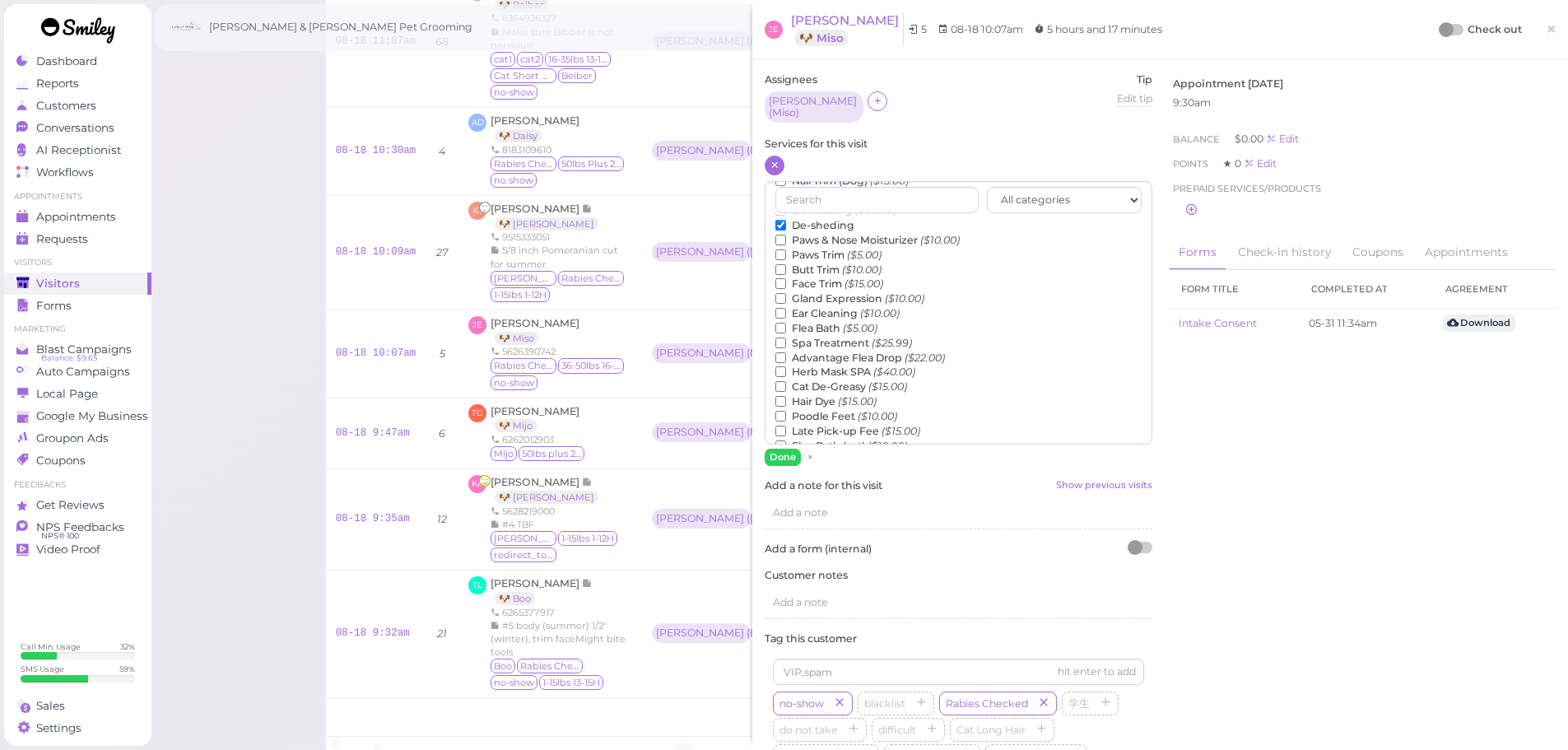
click at [837, 323] on label "Flea Bath ($5.00)" at bounding box center [826, 327] width 102 height 14
click at [787, 323] on input "Flea Bath ($5.00)" at bounding box center [781, 327] width 11 height 11
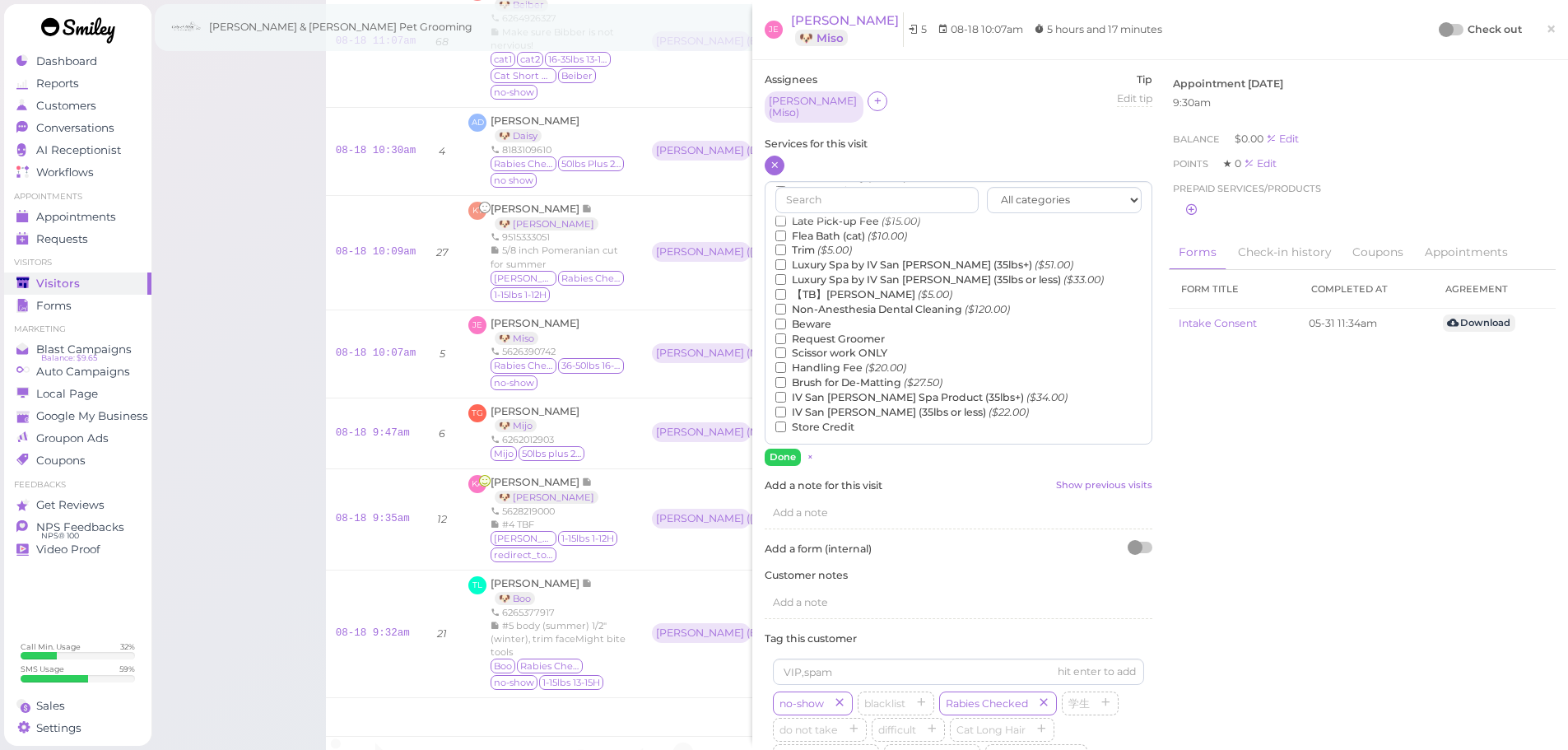
click at [837, 288] on label "【TB】Teeth Brushing ($5.00)" at bounding box center [864, 294] width 177 height 14
click at [787, 289] on input "【TB】Teeth Brushing ($5.00)" at bounding box center [781, 294] width 11 height 11
click at [790, 452] on button "Done" at bounding box center [782, 457] width 36 height 17
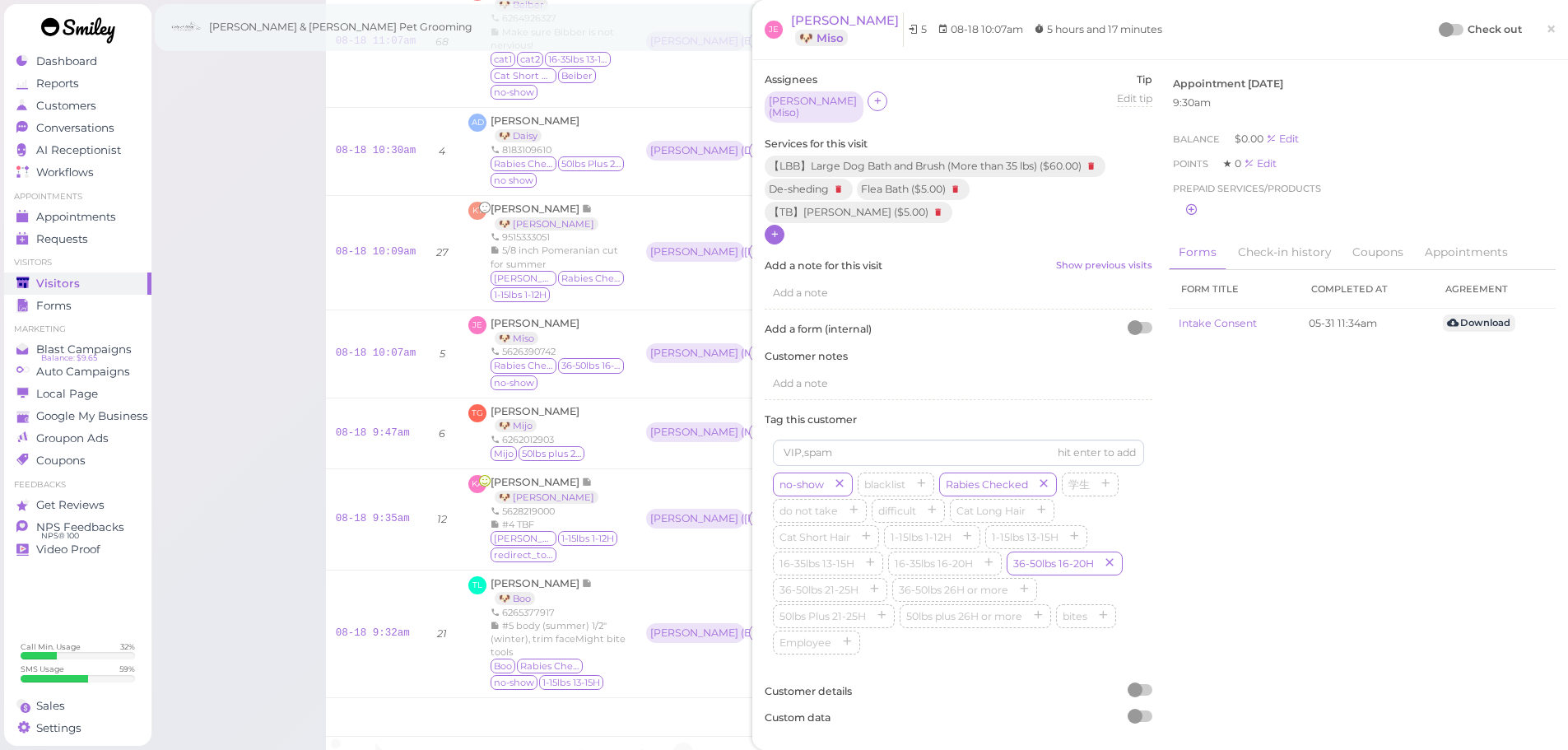
scroll to position [516, 0]
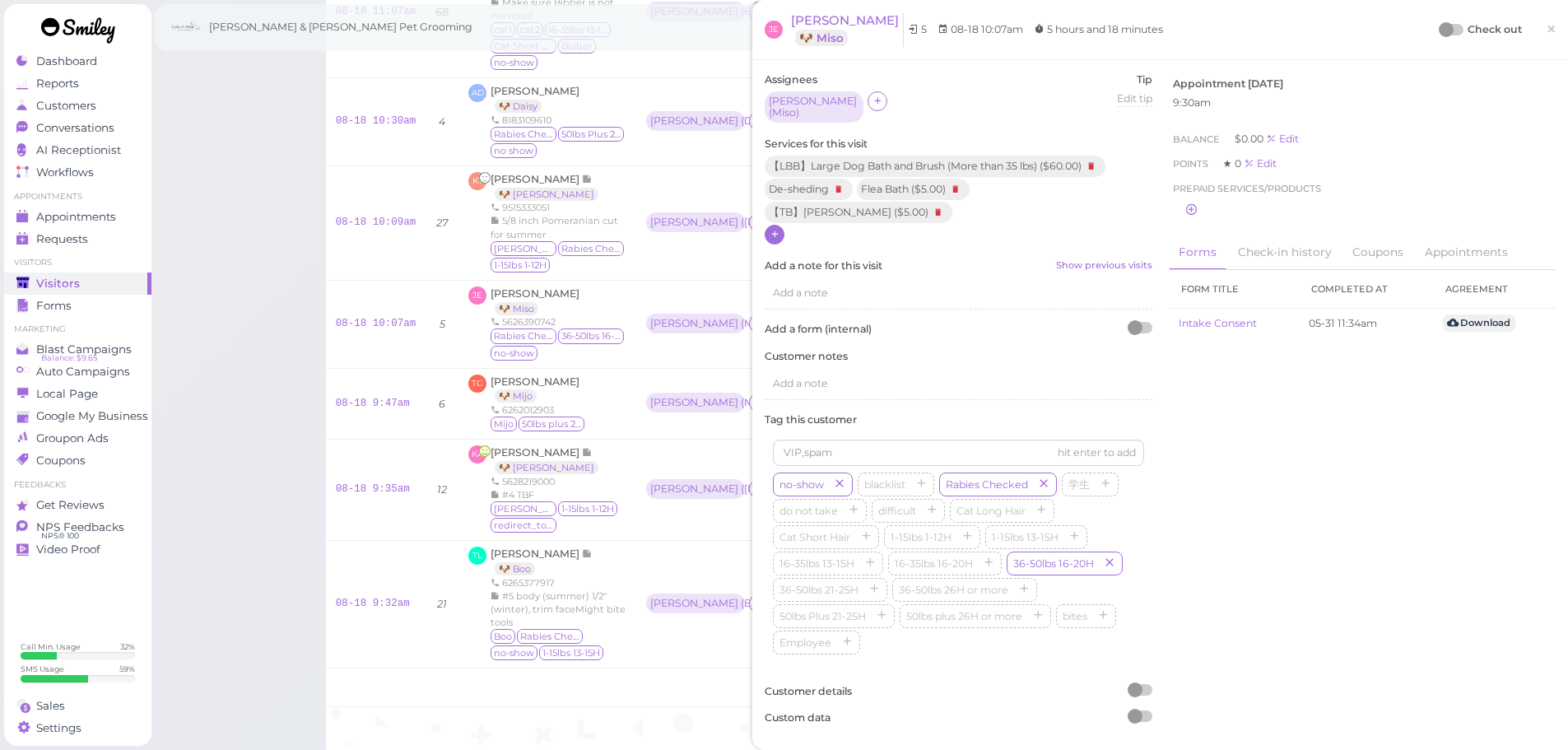
click at [1439, 32] on div at bounding box center [1446, 29] width 14 height 14
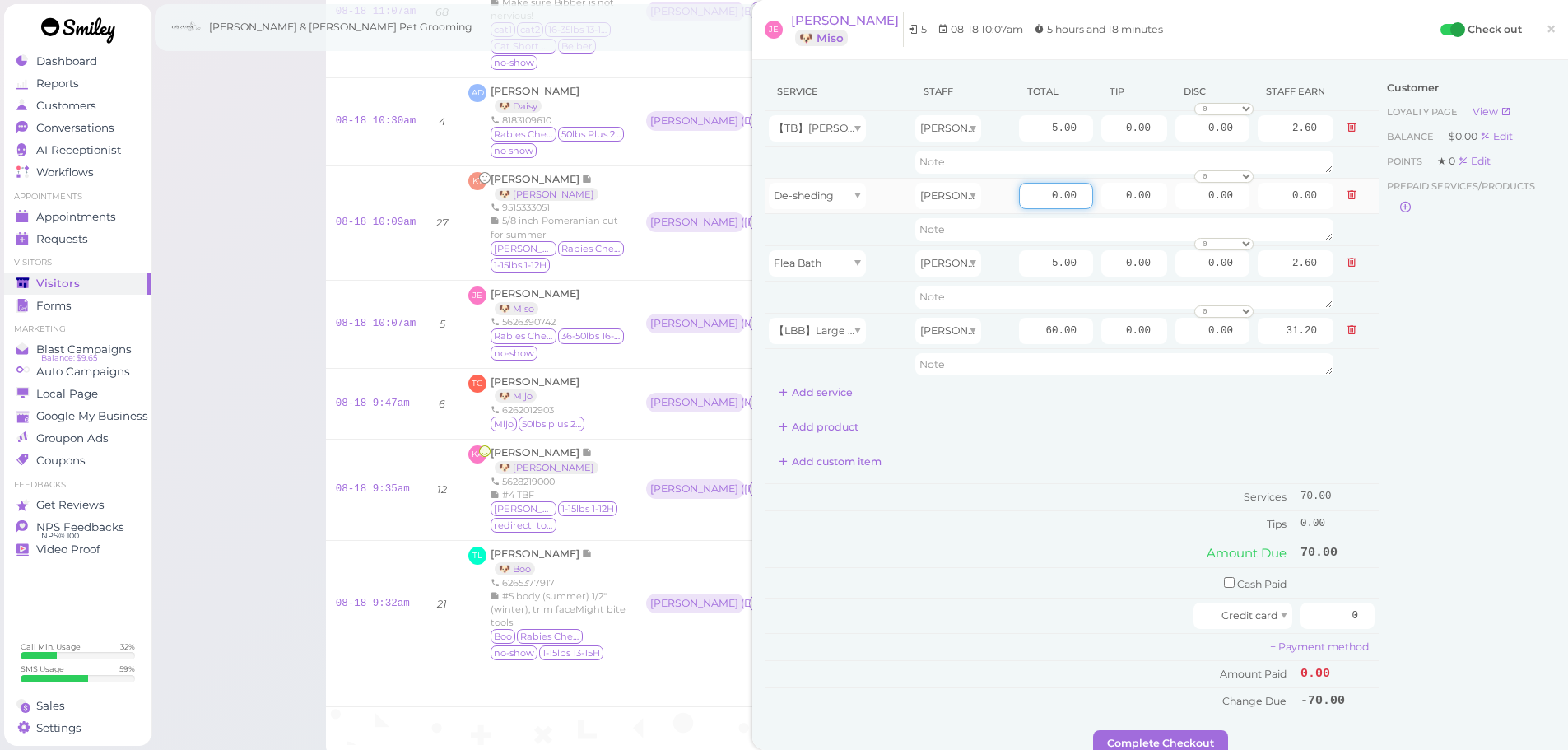
click at [1035, 199] on input "0.00" at bounding box center [1056, 195] width 74 height 26
type input "10.00"
type input "5.20"
click at [1024, 330] on input "60.00" at bounding box center [1056, 331] width 74 height 26
type input "70.00"
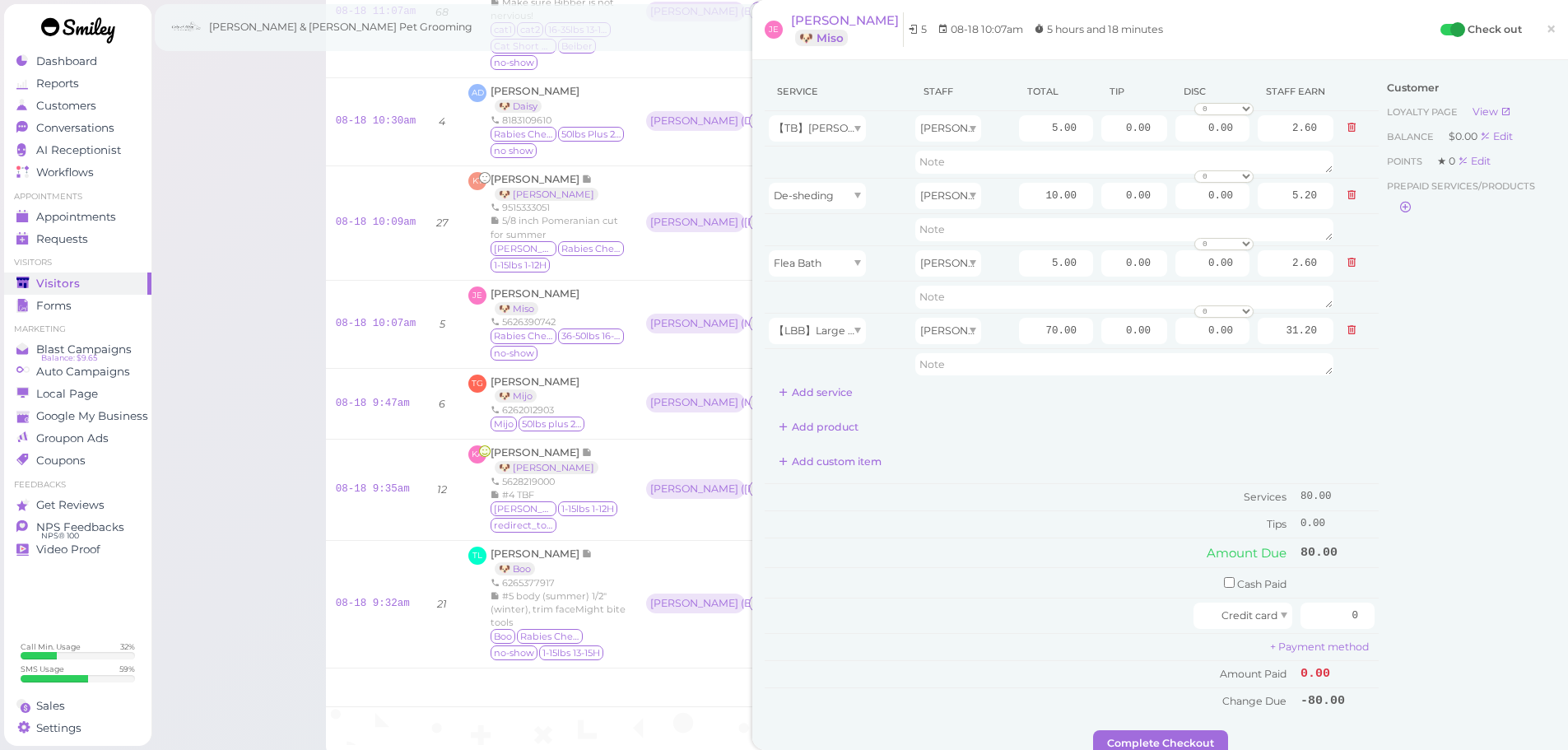
type input "36.40"
click at [1046, 462] on div "Add custom item" at bounding box center [1072, 462] width 614 height 26
click at [1028, 330] on input "70.00" at bounding box center [1056, 331] width 74 height 26
type input "65"
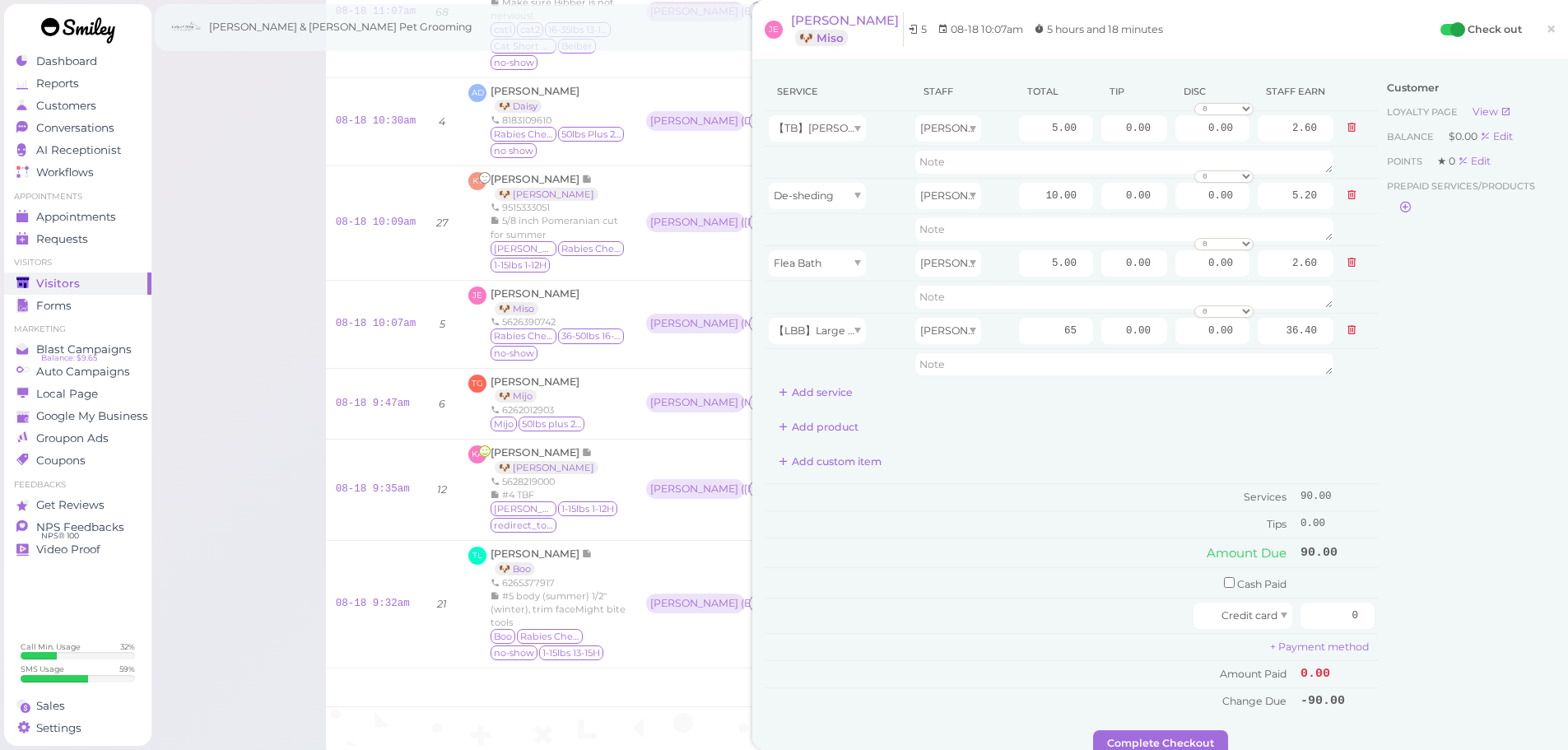
type input "33.80"
click at [1047, 406] on div "Service Staff Total Tip Disc Staff earn 【TB】Teeth Brushing Asa 5.00 0.00 0.00 0…" at bounding box center [1072, 238] width 614 height 333
drag, startPoint x: 1102, startPoint y: 324, endPoint x: 1364, endPoint y: 429, distance: 282.3
click at [1364, 429] on div "Service Staff Total Tip Disc Staff earn 【TB】Teeth Brushing Asa 5.00 0.00 0.00 0…" at bounding box center [1072, 393] width 614 height 641
type input "8.5"
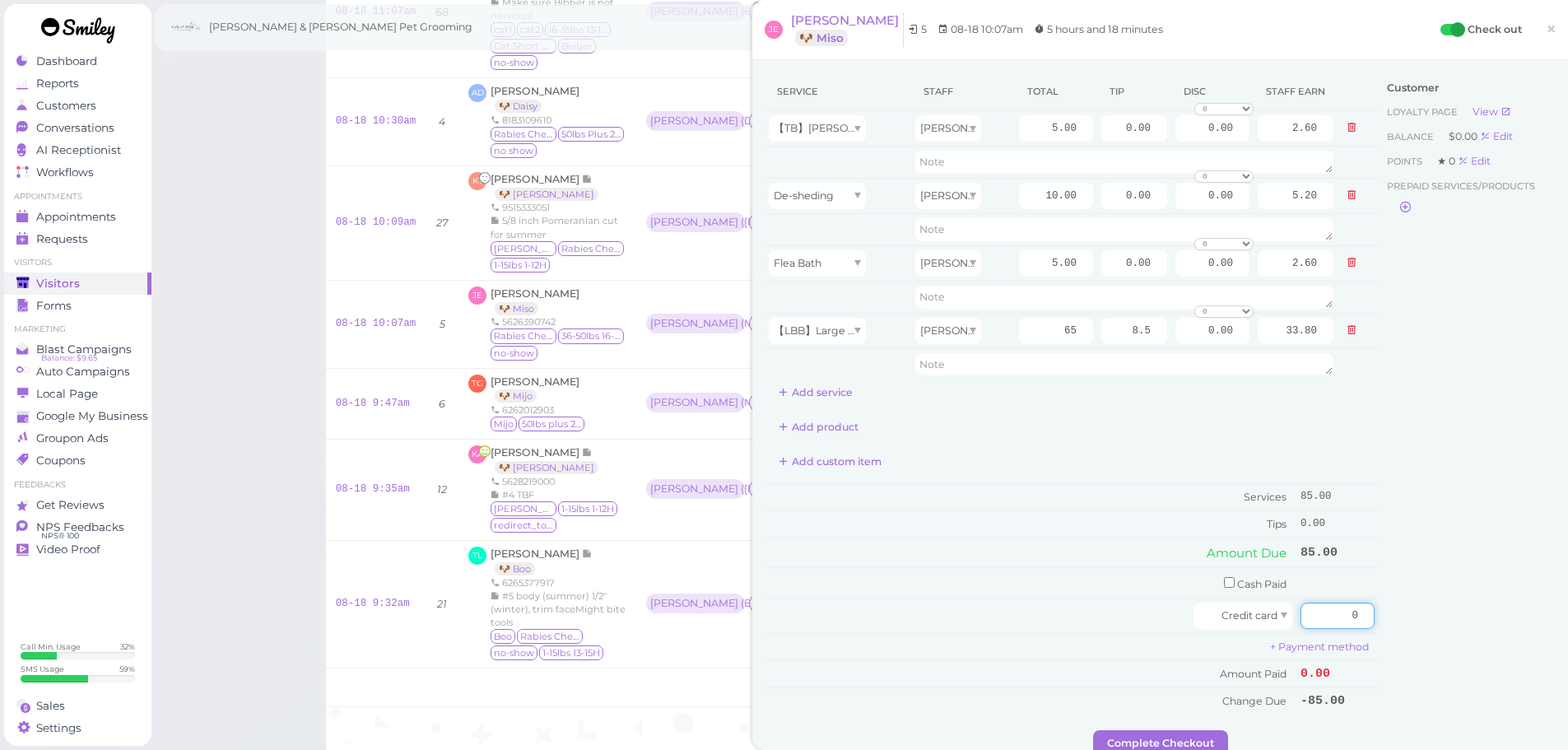
drag, startPoint x: 1335, startPoint y: 617, endPoint x: 1489, endPoint y: 635, distance: 155.0
click at [1489, 635] on div "Service Staff Total Tip Disc Staff earn 【TB】Teeth Brushing Asa 5.00 0.00 0.00 0…" at bounding box center [1160, 400] width 791 height 658
type input "93.5"
click at [1473, 625] on div "Customer Loyalty page View Balance $0.00 Edit Points ★ 0 Edit Prepaid services/…" at bounding box center [1467, 400] width 177 height 658
click at [1176, 742] on button "Complete Checkout" at bounding box center [1161, 743] width 135 height 26
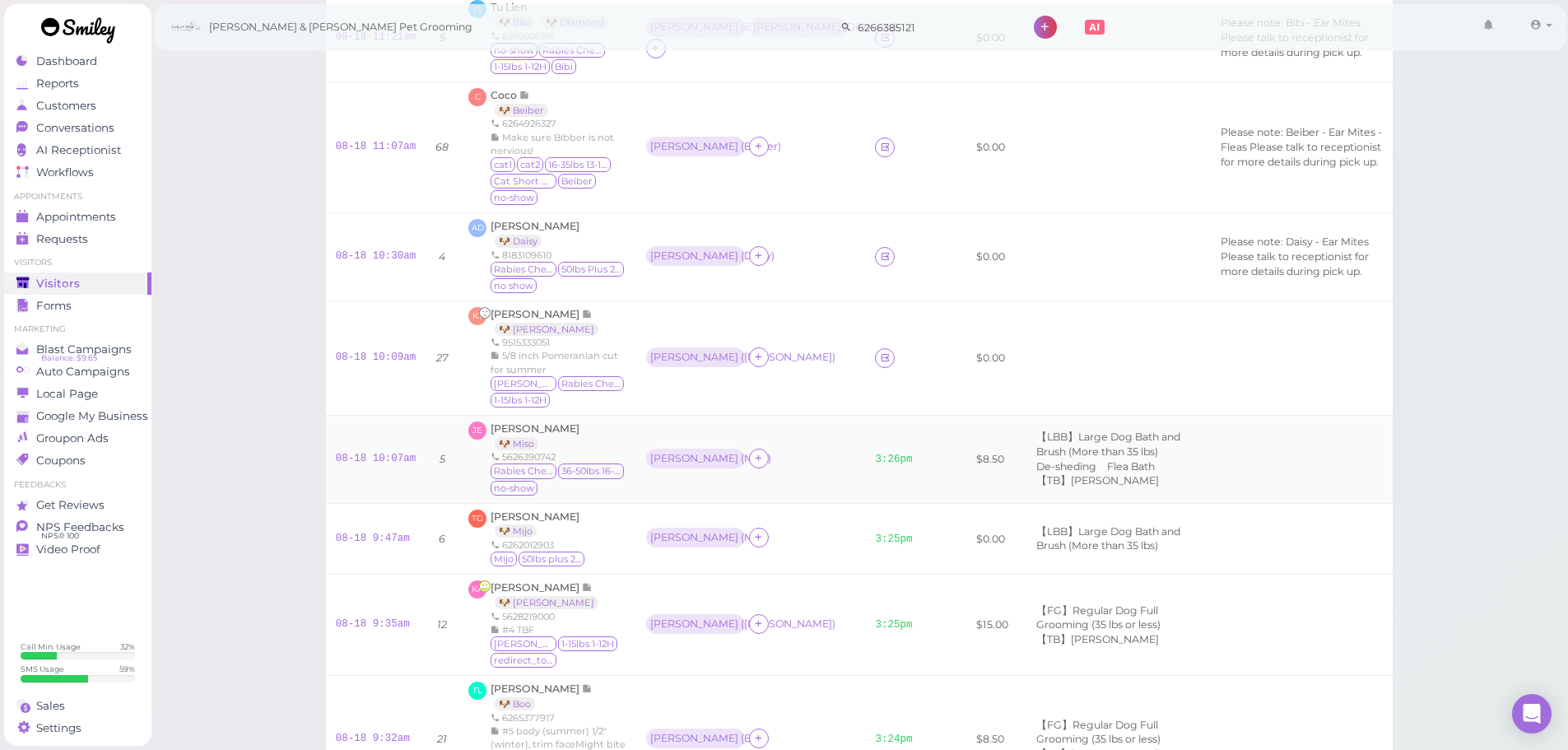
scroll to position [351, 0]
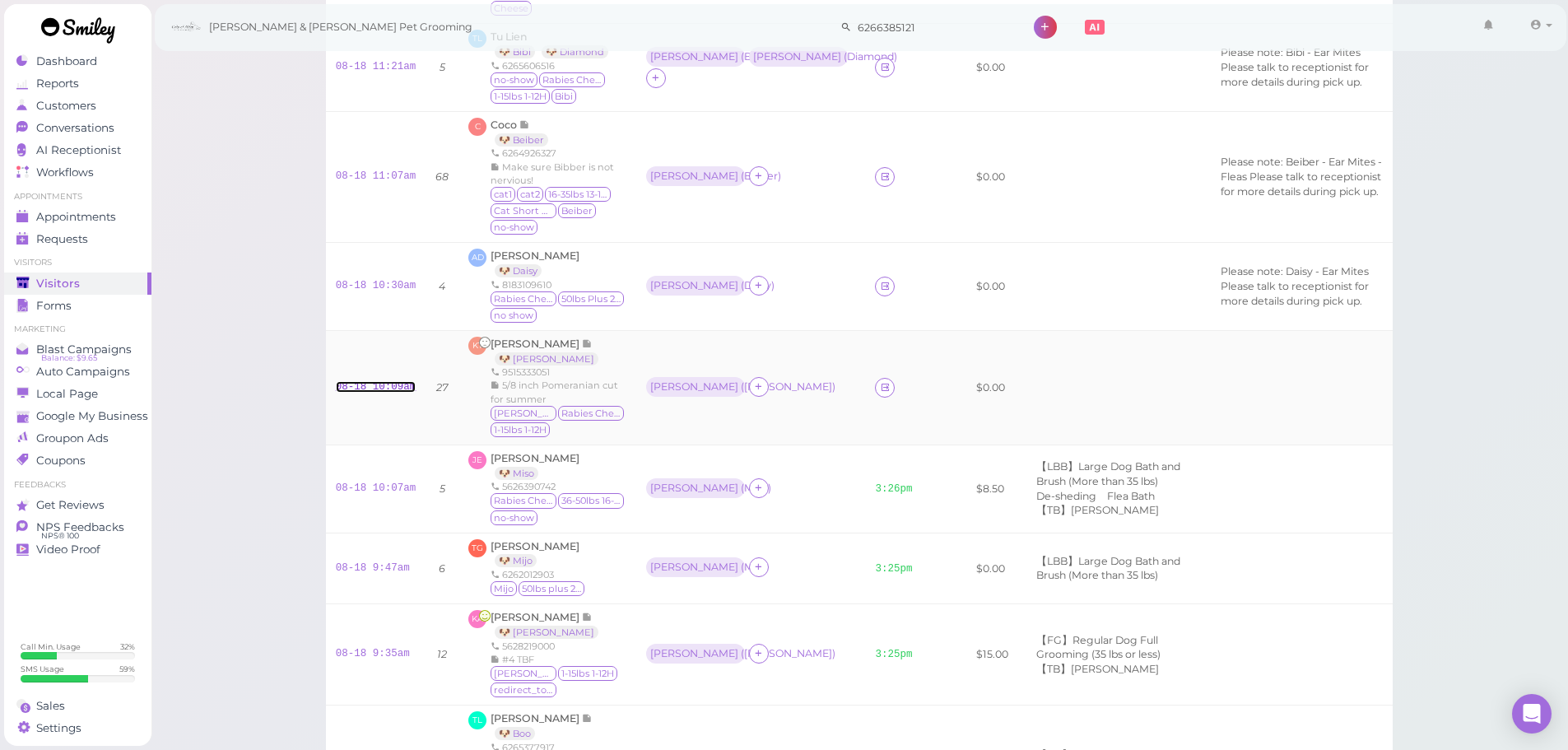
drag, startPoint x: 385, startPoint y: 374, endPoint x: 397, endPoint y: 365, distance: 15.0
click at [385, 381] on link "08-18 10:09am" at bounding box center [376, 387] width 81 height 12
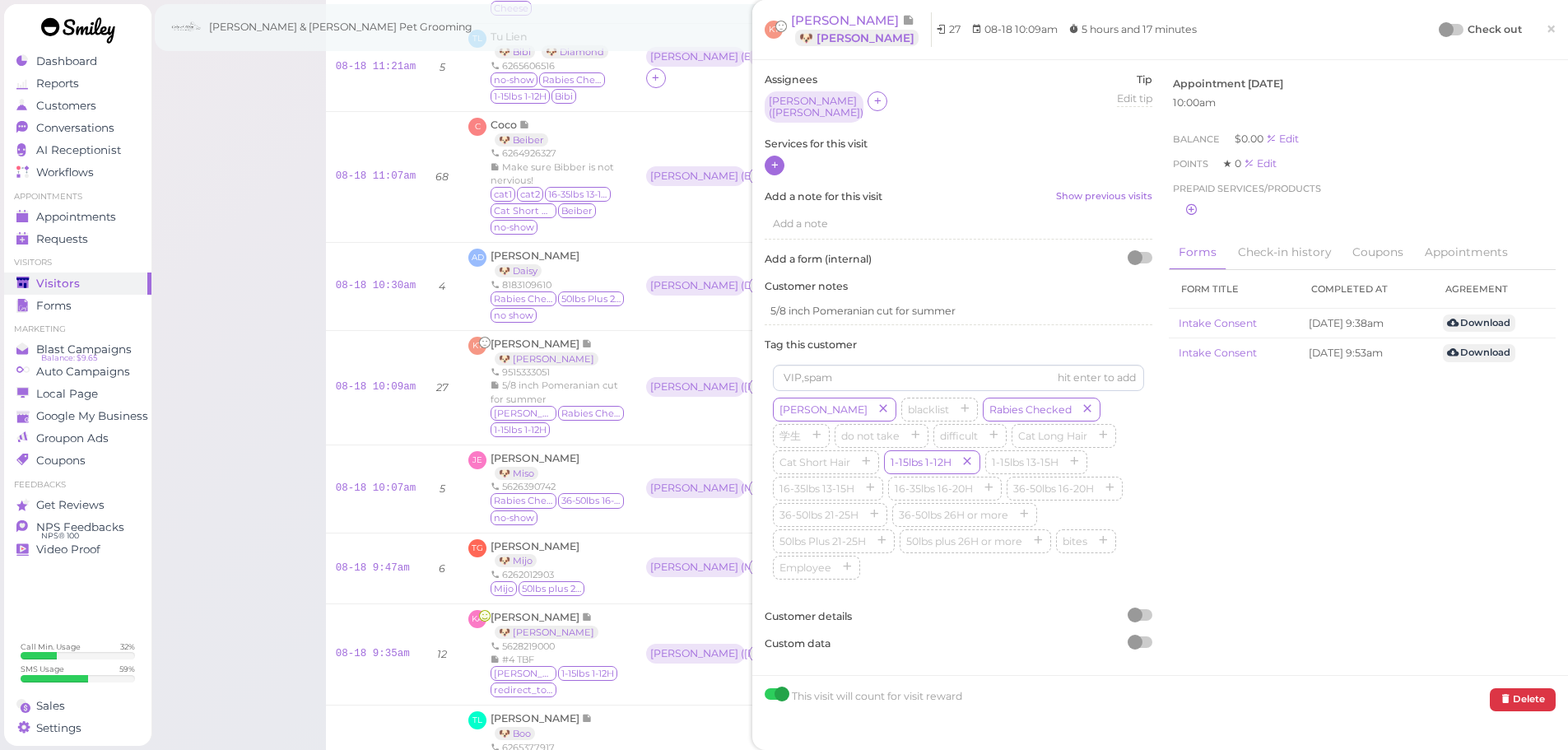
click at [774, 159] on icon at bounding box center [775, 165] width 11 height 13
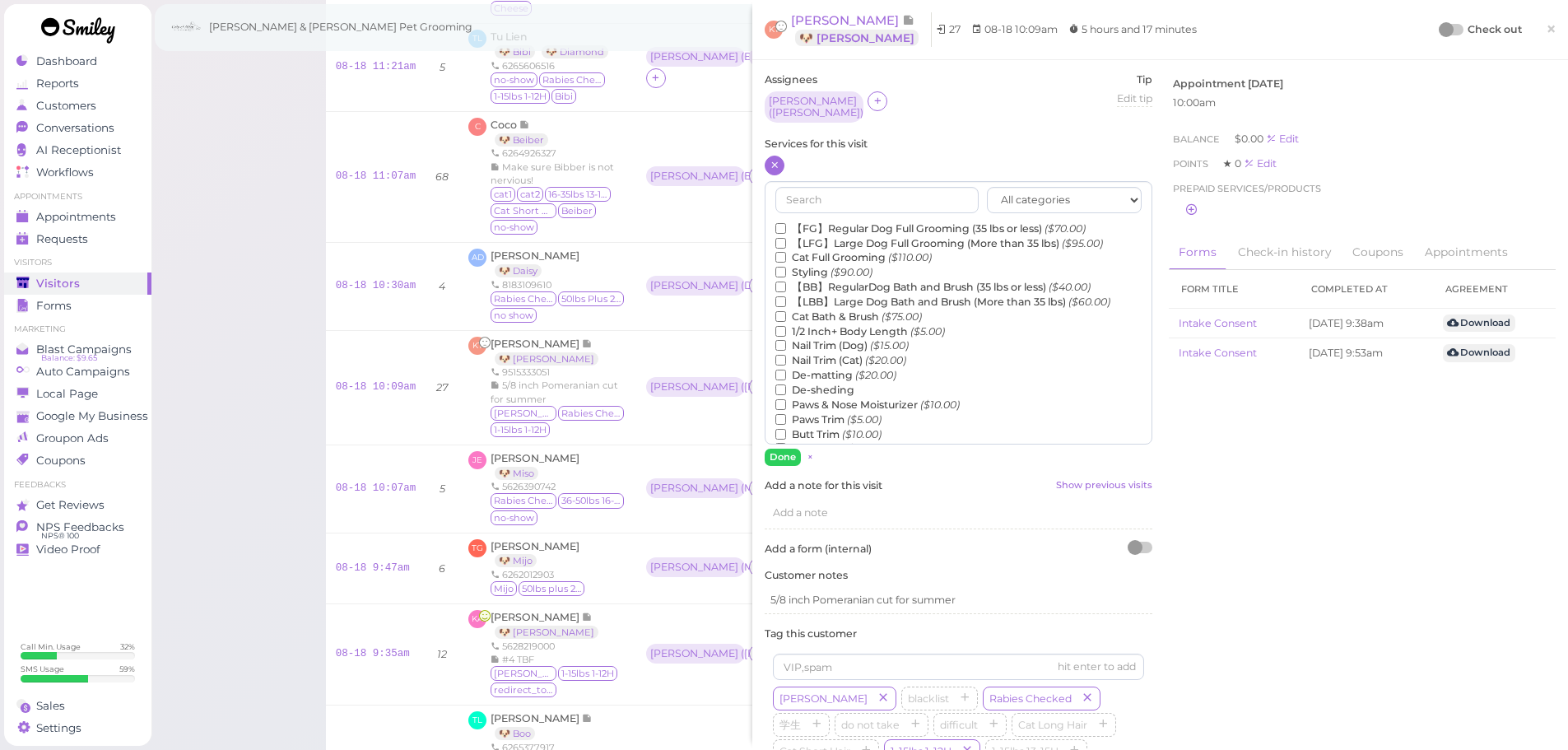
click at [885, 221] on label "【FG】Regular Dog Full Grooming (35 lbs or less) ($70.00)" at bounding box center [931, 228] width 311 height 14
click at [787, 223] on input "【FG】Regular Dog Full Grooming (35 lbs or less) ($70.00)" at bounding box center [781, 228] width 11 height 11
click at [821, 327] on label "1/2 Inch+ Body Length ($5.00)" at bounding box center [860, 331] width 170 height 14
click at [787, 327] on input "1/2 Inch+ Body Length ($5.00)" at bounding box center [781, 331] width 11 height 11
click at [790, 449] on button "Done" at bounding box center [782, 457] width 36 height 17
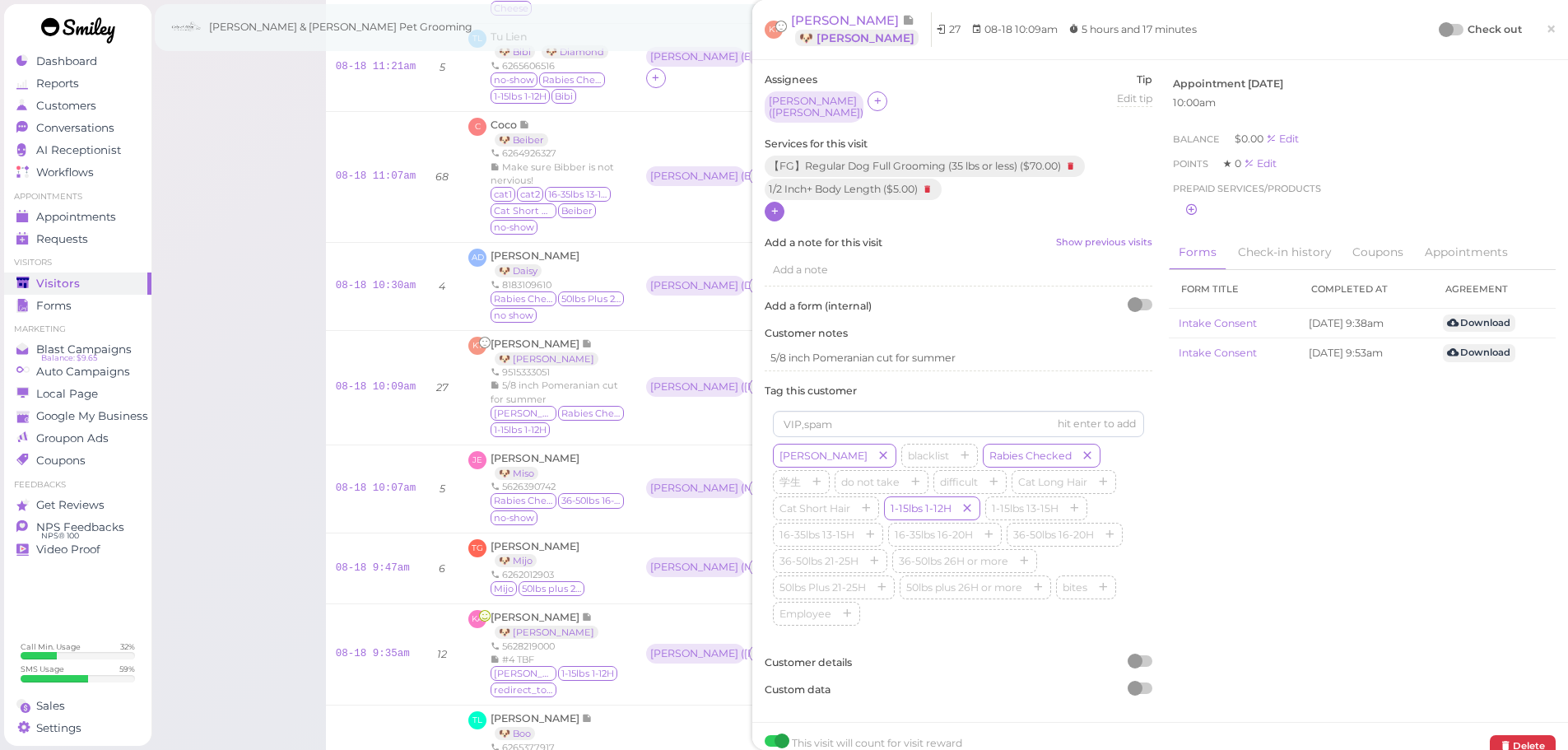
click at [1439, 31] on div at bounding box center [1446, 29] width 14 height 14
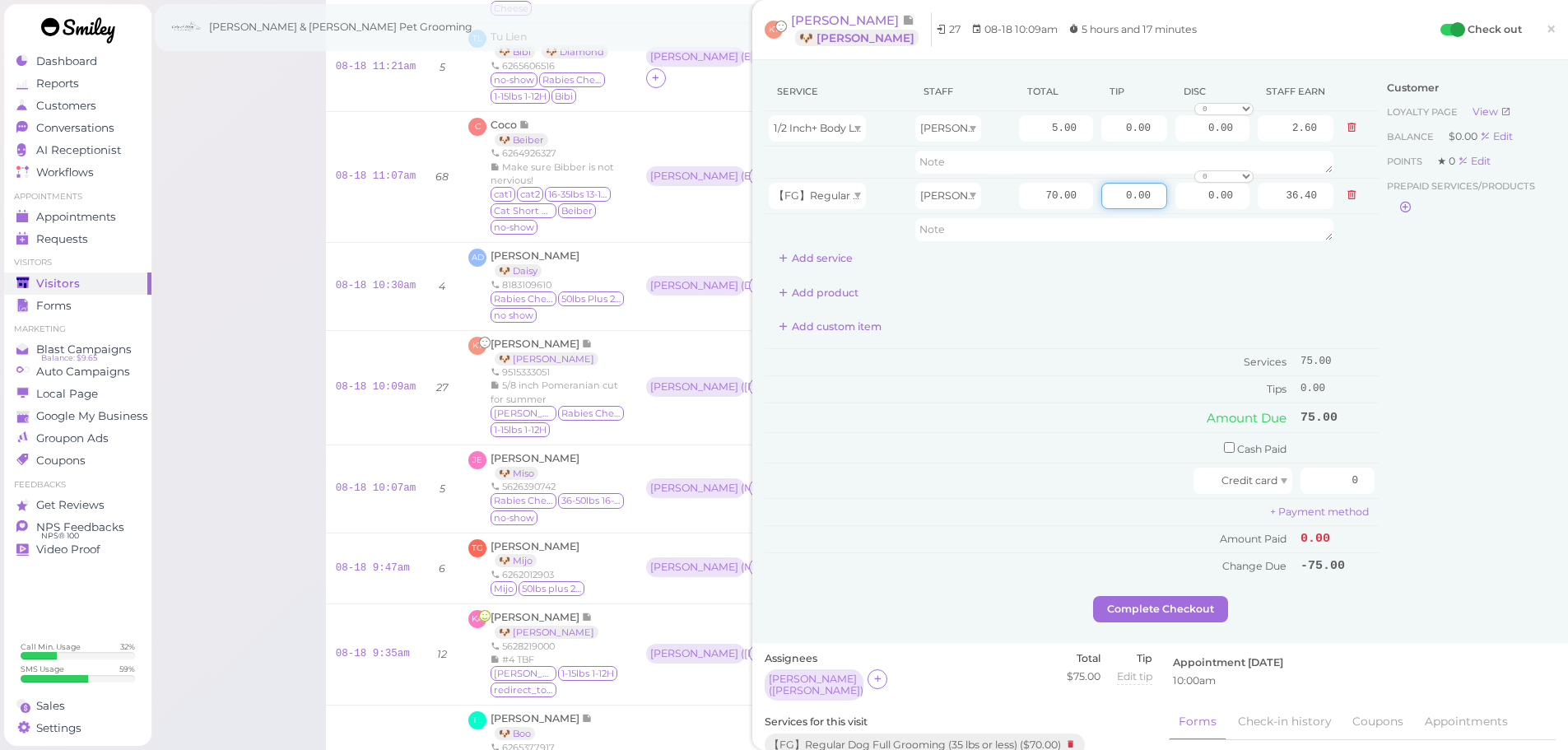
drag, startPoint x: 1094, startPoint y: 190, endPoint x: 1532, endPoint y: 263, distance: 444.0
click at [1518, 260] on div "Service Staff Total Tip Disc Staff earn 1/2 Inch+ Body Length Asa 5.00 0.00 0.0…" at bounding box center [1160, 333] width 791 height 523
type input "11.25"
click at [1405, 411] on div "Customer Loyalty page View Balance $0.00 Edit Points ★ 0 Edit Prepaid services/…" at bounding box center [1467, 333] width 177 height 523
drag, startPoint x: 1416, startPoint y: 481, endPoint x: 1453, endPoint y: 481, distance: 37.0
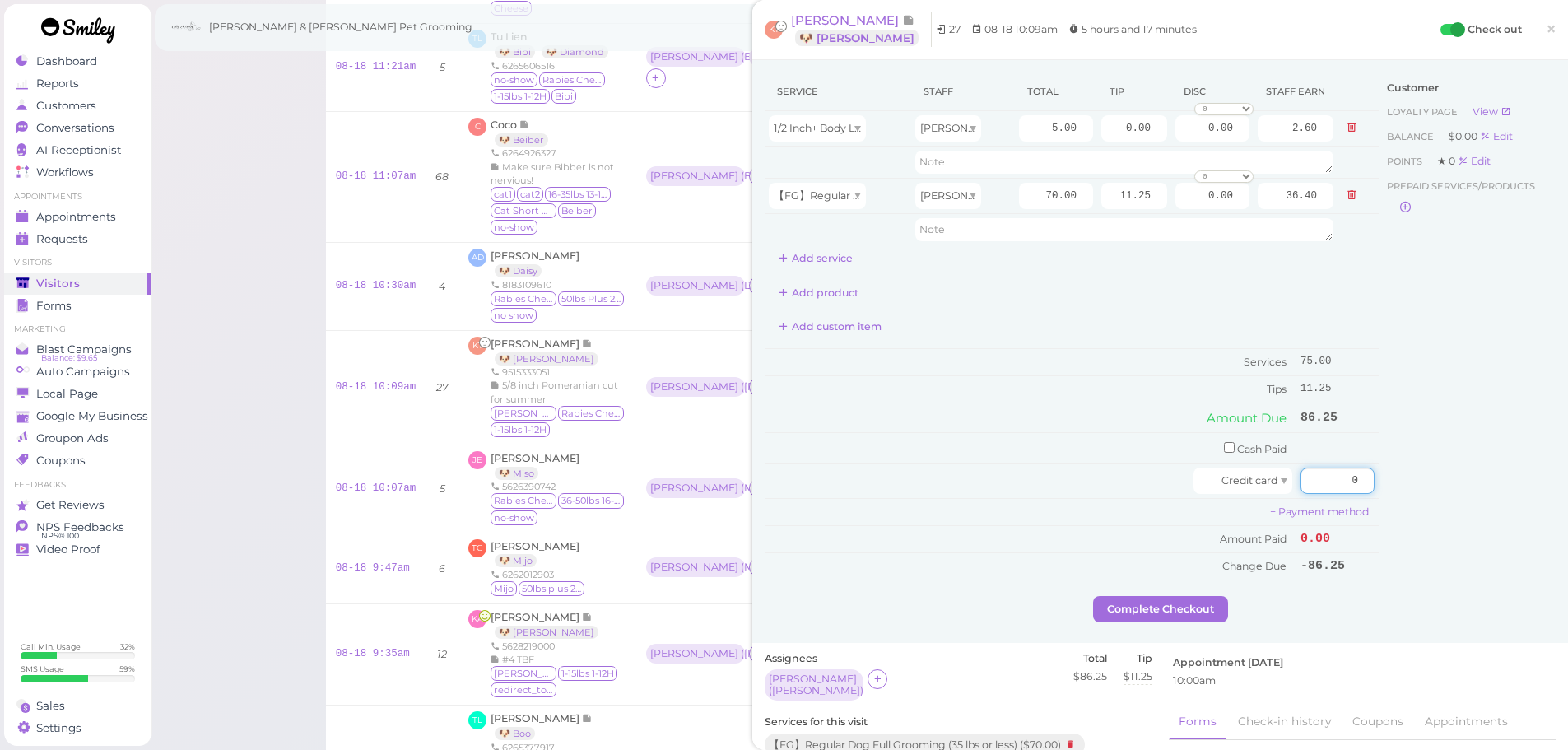
click at [1450, 481] on div "Service Staff Total Tip Disc Staff earn 1/2 Inch+ Body Length Asa 5.00 0.00 0.0…" at bounding box center [1160, 333] width 791 height 523
type input "86.25"
click at [1418, 483] on div "Customer Loyalty page View Balance $0.00 Edit Points ★ 0 Edit Prepaid services/…" at bounding box center [1467, 333] width 177 height 523
click at [1162, 607] on button "Complete Checkout" at bounding box center [1161, 608] width 135 height 26
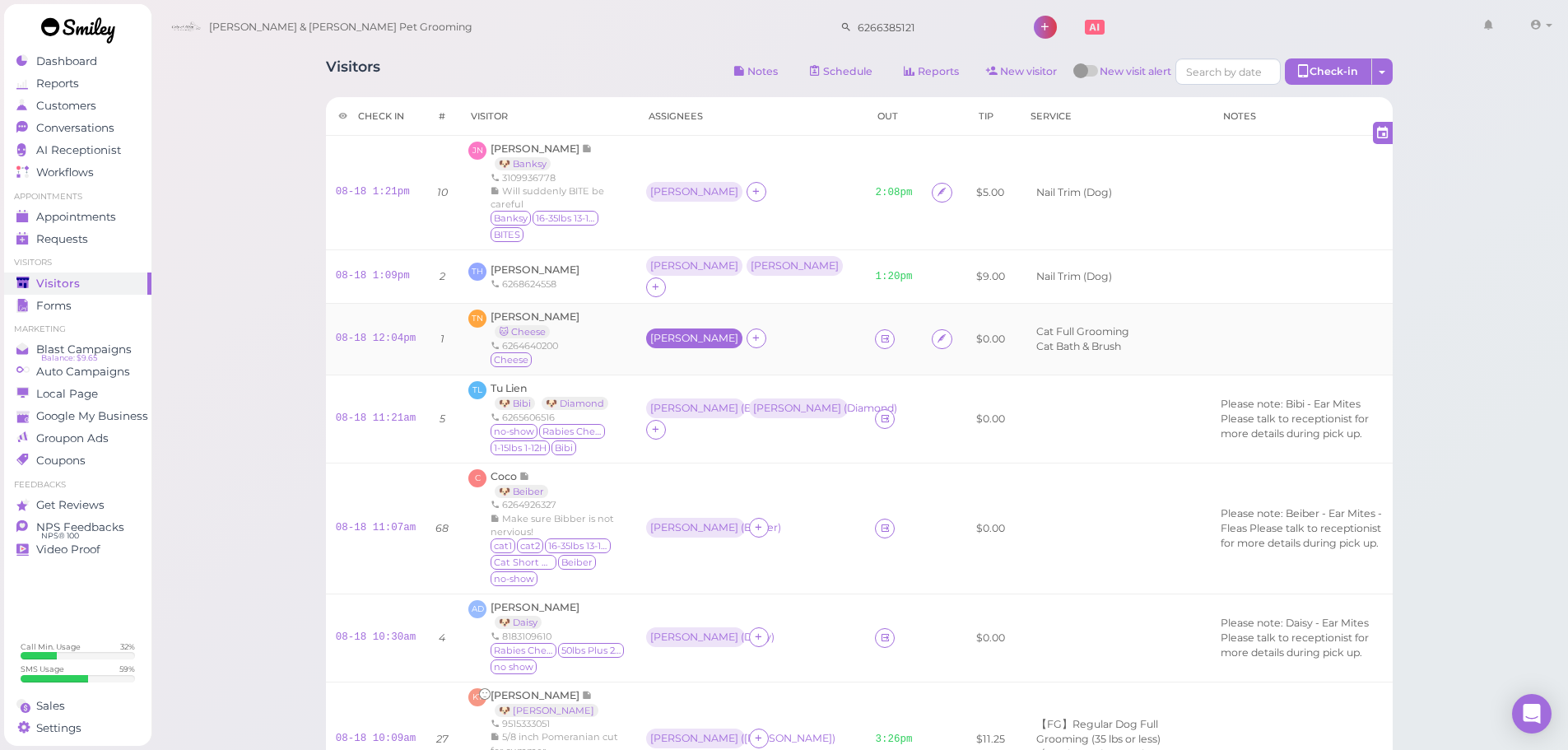
click at [668, 333] on div "[PERSON_NAME]" at bounding box center [695, 339] width 88 height 12
click at [677, 440] on div "for Select pets" at bounding box center [735, 440] width 165 height 87
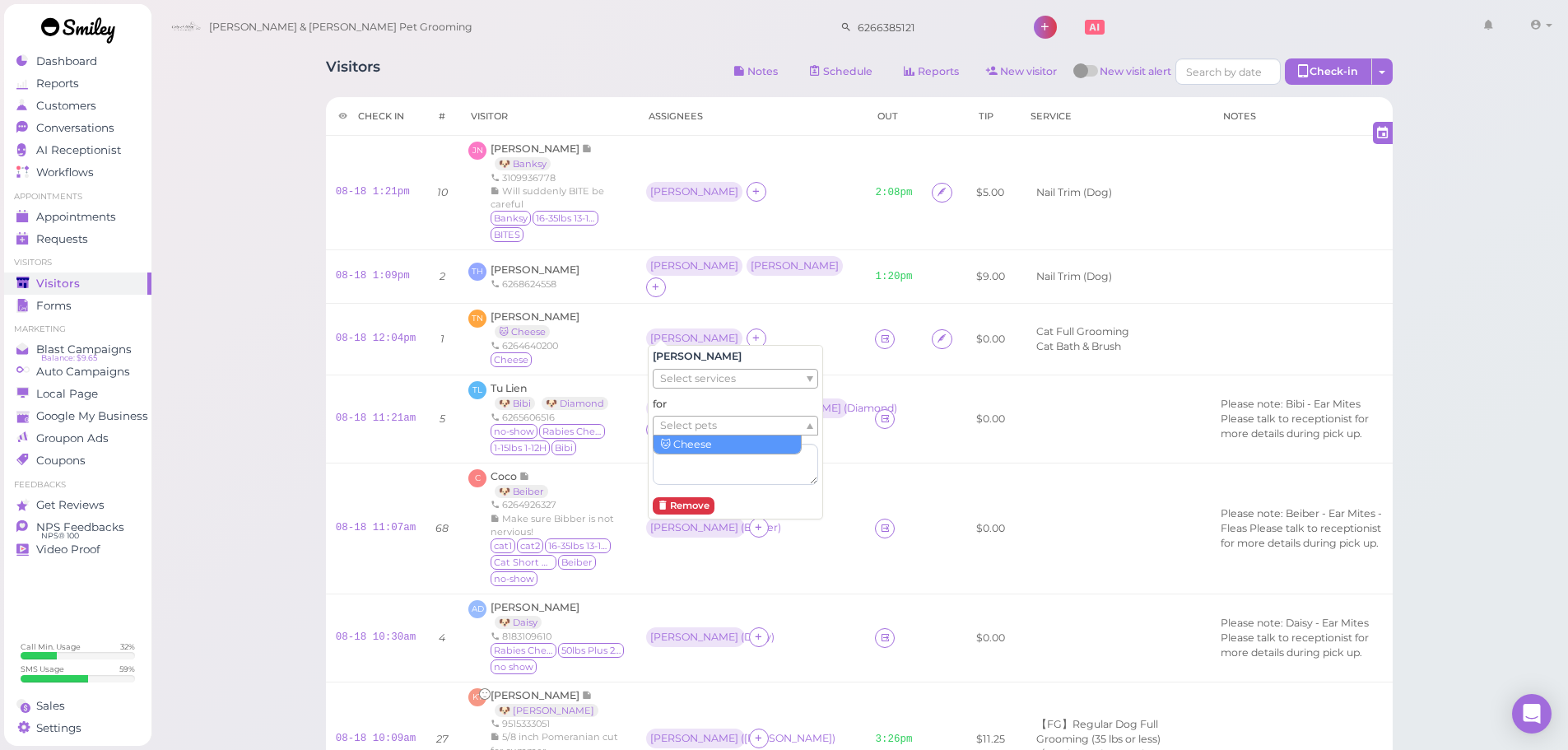
drag, startPoint x: 678, startPoint y: 424, endPoint x: 679, endPoint y: 434, distance: 10.0
click at [678, 426] on span "Select pets" at bounding box center [688, 425] width 57 height 18
click at [206, 389] on div "Visitors Notes Schedule Reports New visitor New visit alert Check-in Customer c…" at bounding box center [860, 737] width 1419 height 1475
click at [765, 434] on td "Asa ( Bibi ) Rebecca ( Diamond )" at bounding box center [751, 418] width 230 height 88
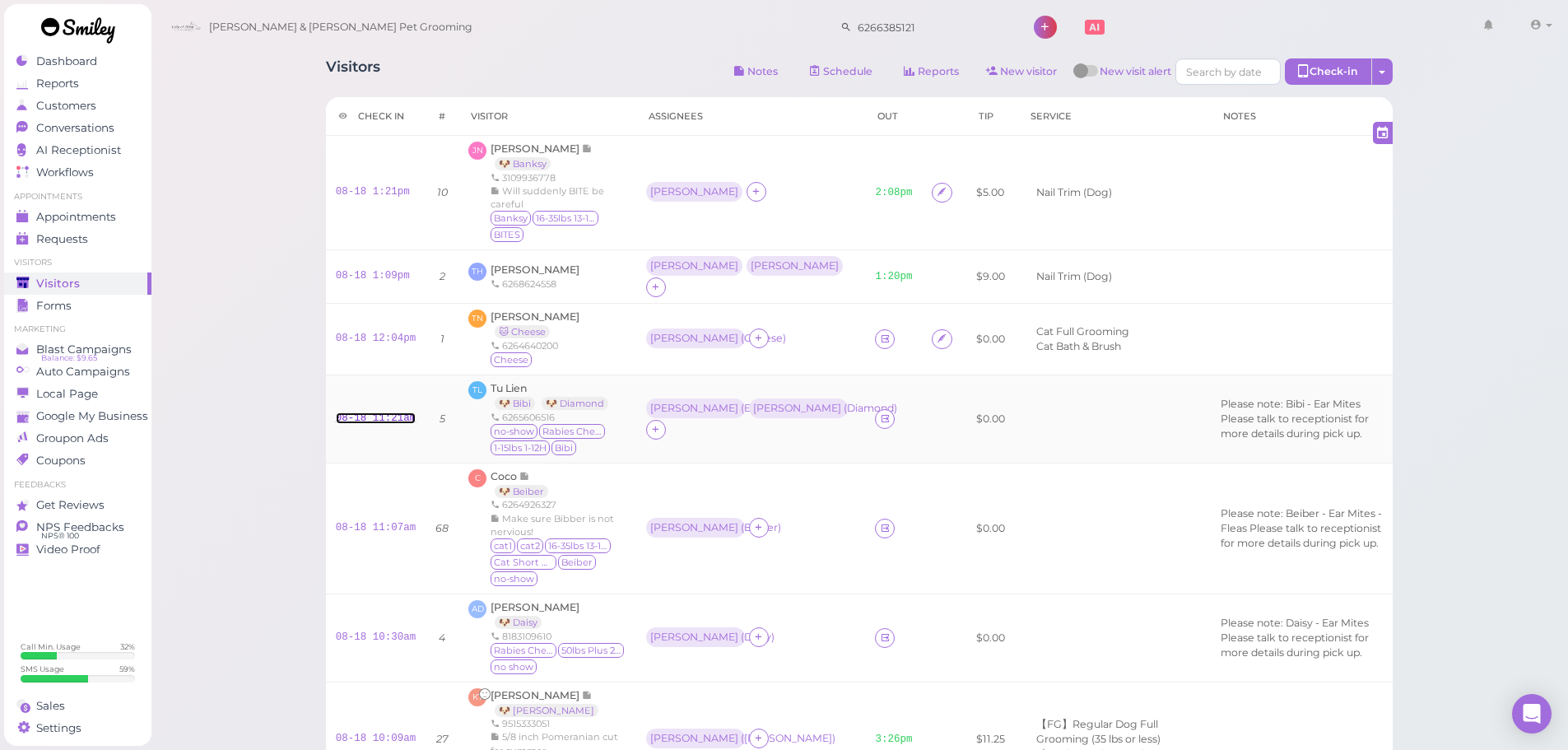
click at [359, 412] on link "08-18 11:21am" at bounding box center [376, 418] width 81 height 12
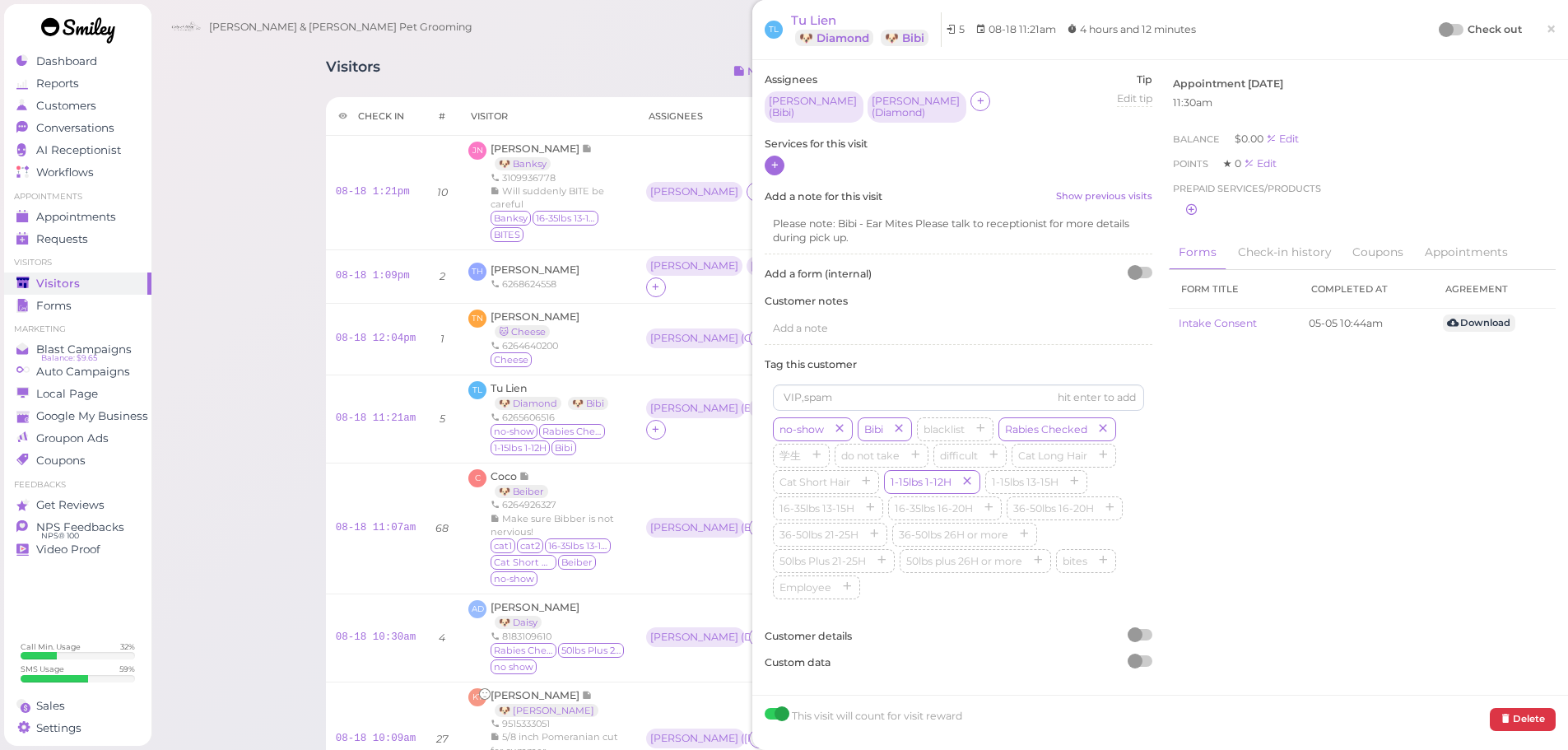
click at [772, 166] on icon at bounding box center [775, 165] width 11 height 13
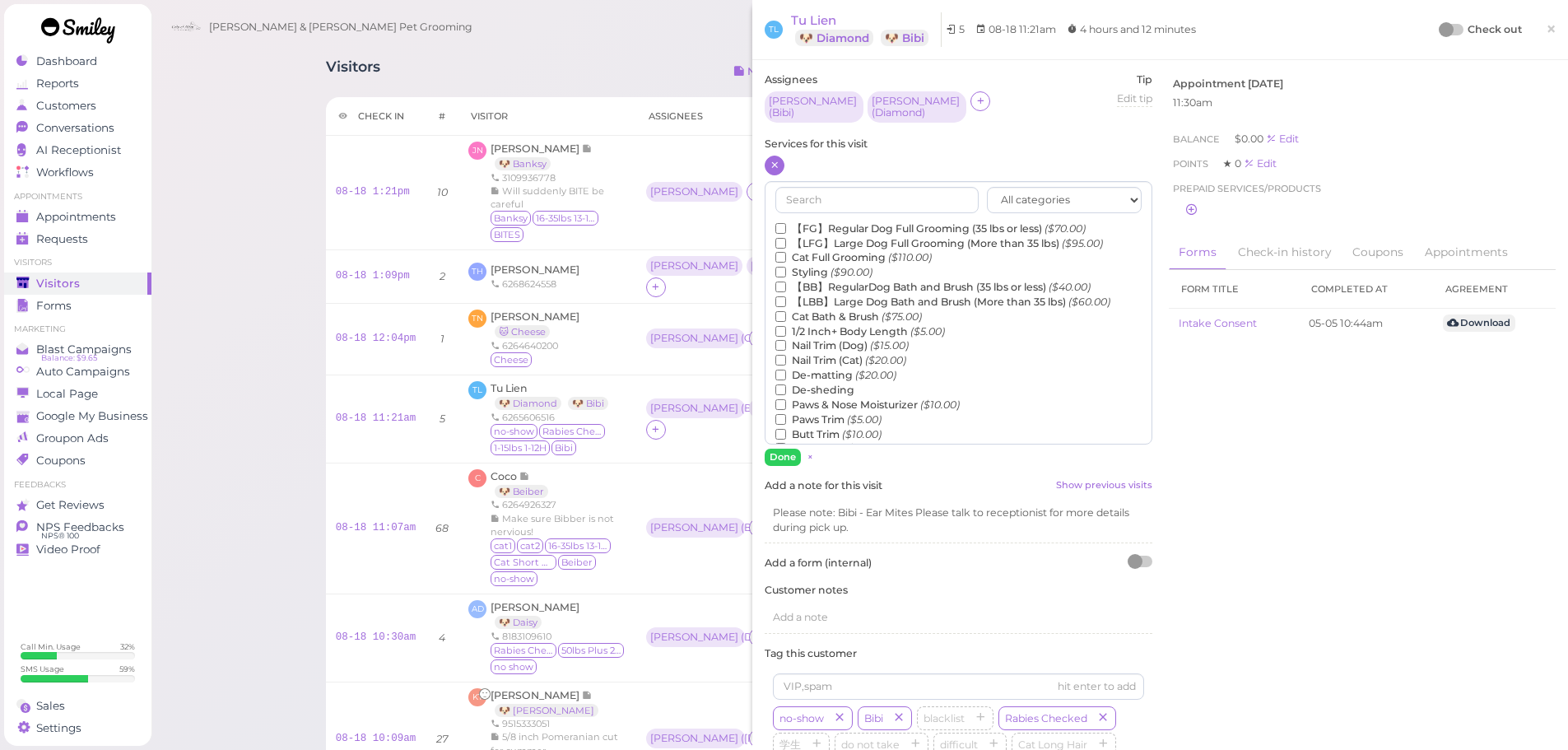
click at [828, 223] on label "【FG】Regular Dog Full Grooming (35 lbs or less) ($70.00)" at bounding box center [931, 228] width 311 height 14
click at [787, 223] on input "【FG】Regular Dog Full Grooming (35 lbs or less) ($70.00)" at bounding box center [781, 228] width 11 height 11
click at [821, 332] on label "1/2 Inch+ Body Length ($5.00)" at bounding box center [860, 331] width 170 height 14
click at [787, 332] on input "1/2 Inch+ Body Length ($5.00)" at bounding box center [781, 331] width 11 height 11
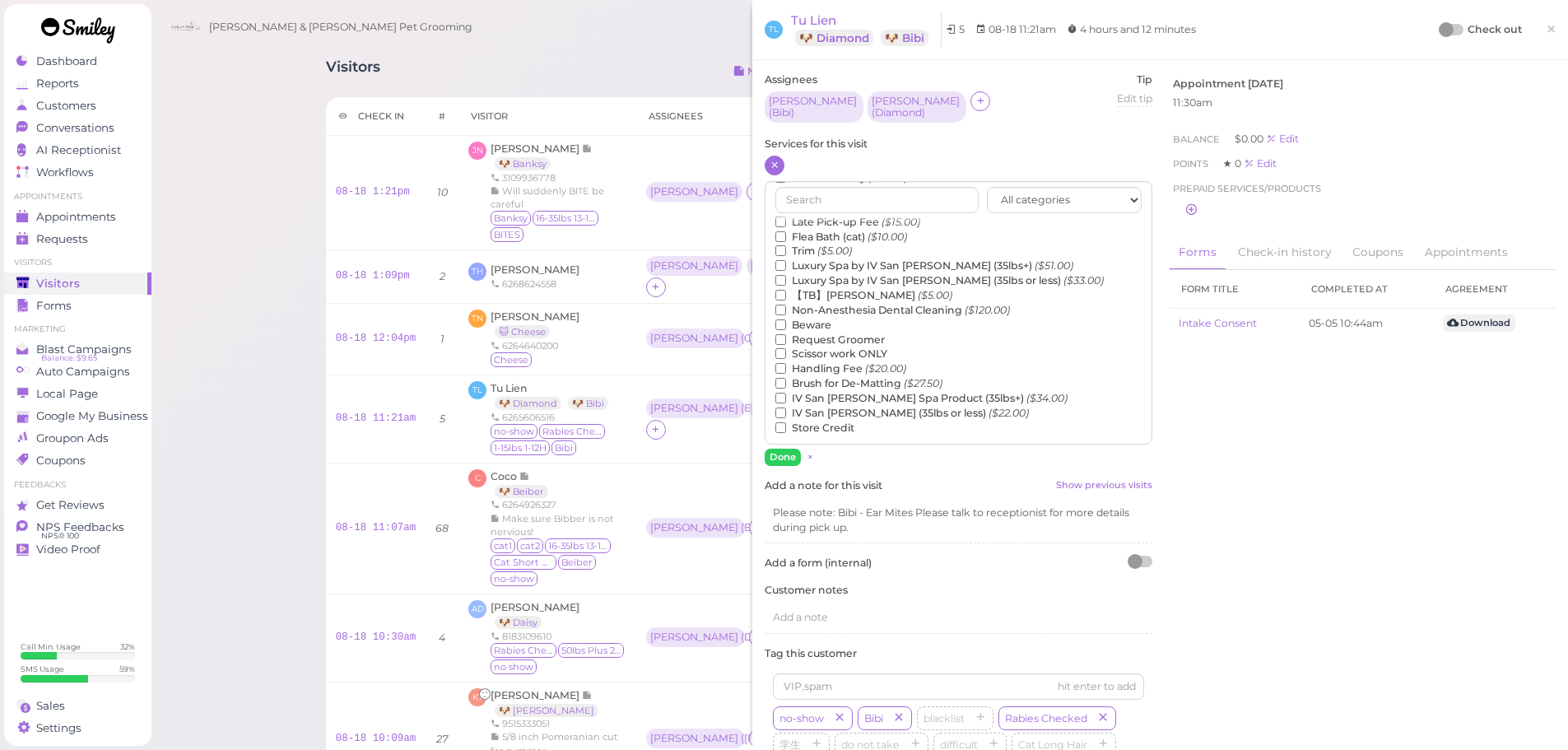
click at [815, 294] on label "【TB】Teeth Brushing ($5.00)" at bounding box center [864, 295] width 177 height 14
click at [787, 294] on input "【TB】Teeth Brushing ($5.00)" at bounding box center [781, 295] width 11 height 11
click at [788, 461] on button "Done" at bounding box center [782, 457] width 36 height 17
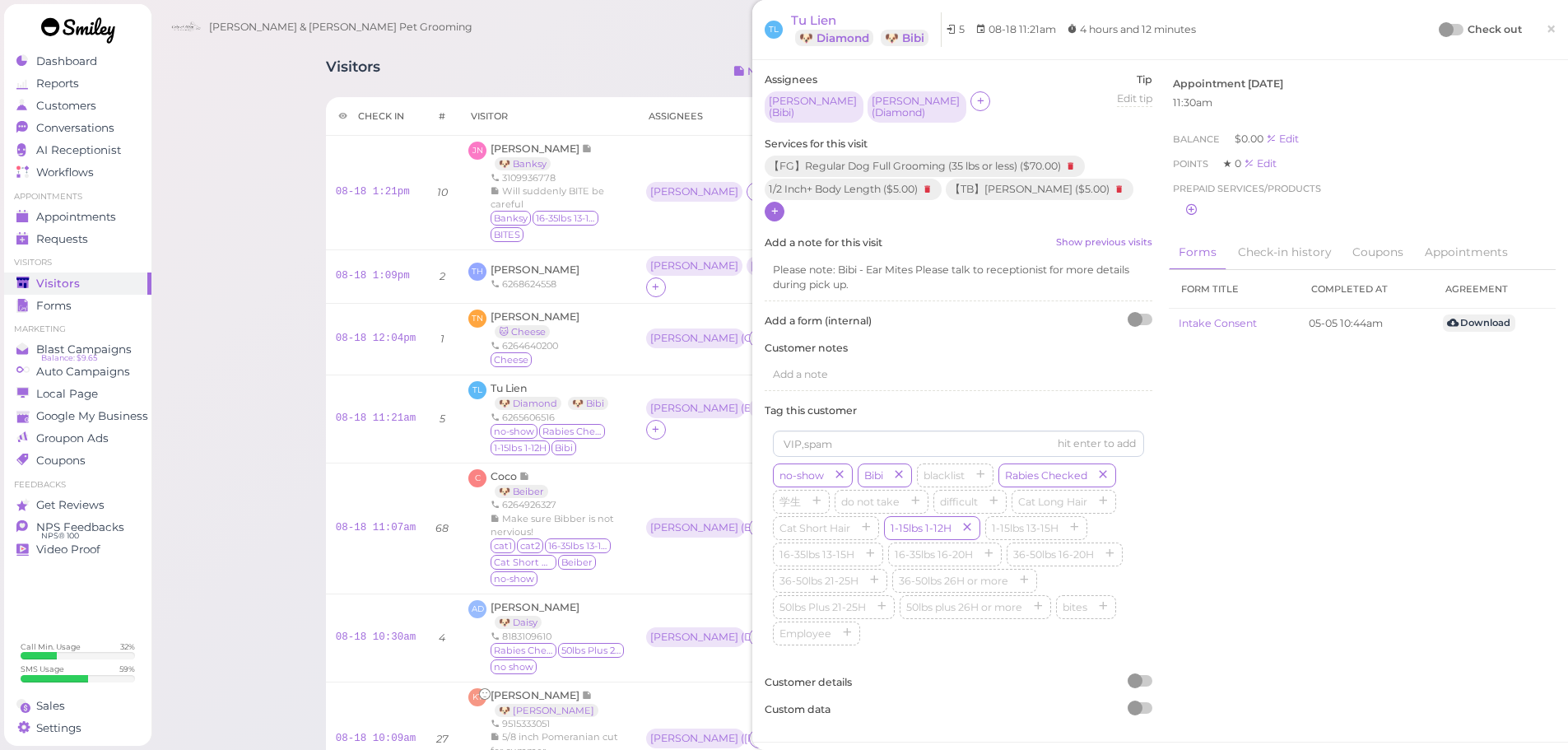
click at [1442, 30] on div at bounding box center [1446, 29] width 14 height 14
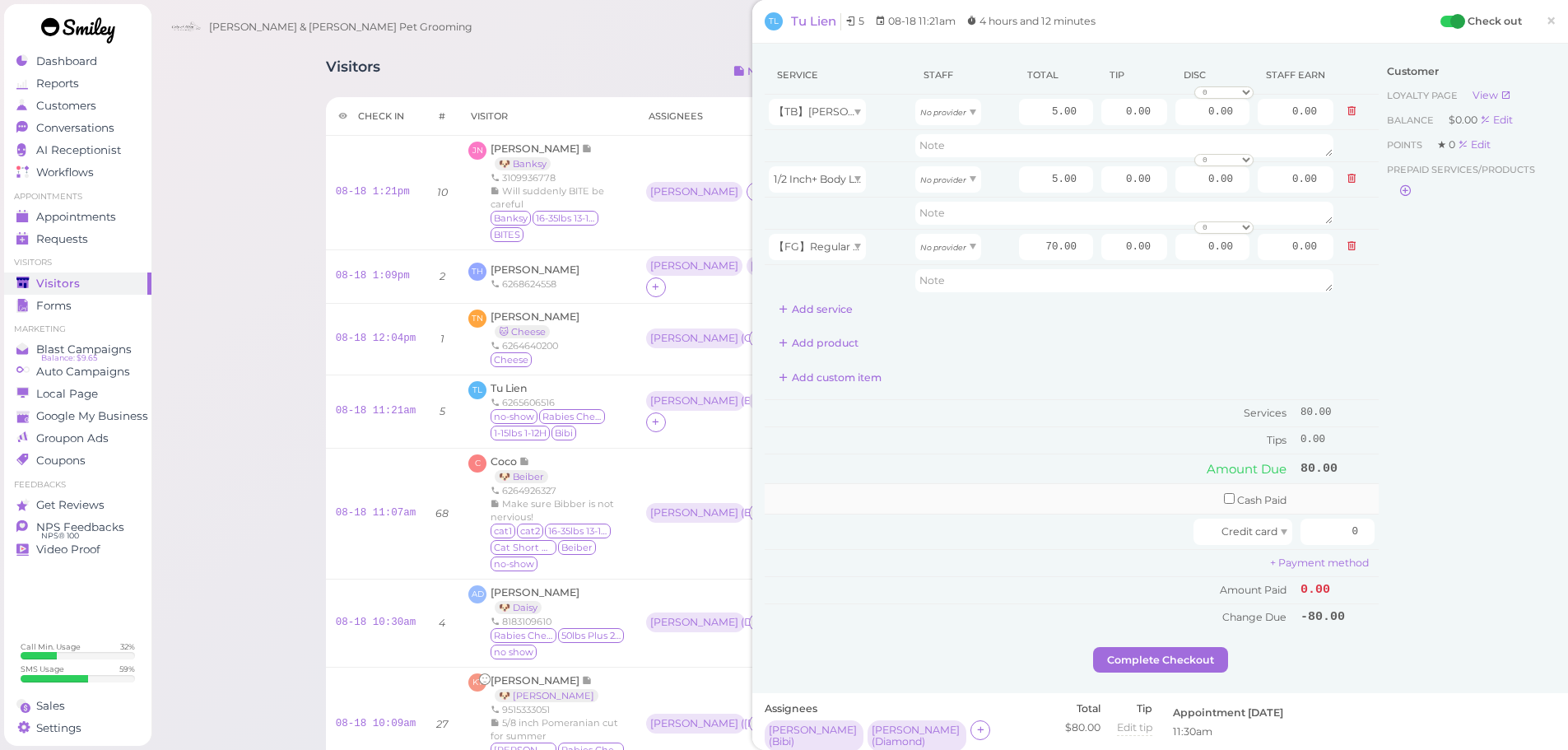
click at [1011, 490] on td "Cash Paid" at bounding box center [1030, 500] width 532 height 31
drag, startPoint x: 940, startPoint y: 117, endPoint x: 940, endPoint y: 154, distance: 37.0
drag, startPoint x: 921, startPoint y: 120, endPoint x: 921, endPoint y: 171, distance: 51.0
type input "2.15"
drag, startPoint x: 924, startPoint y: 179, endPoint x: 926, endPoint y: 233, distance: 54.0
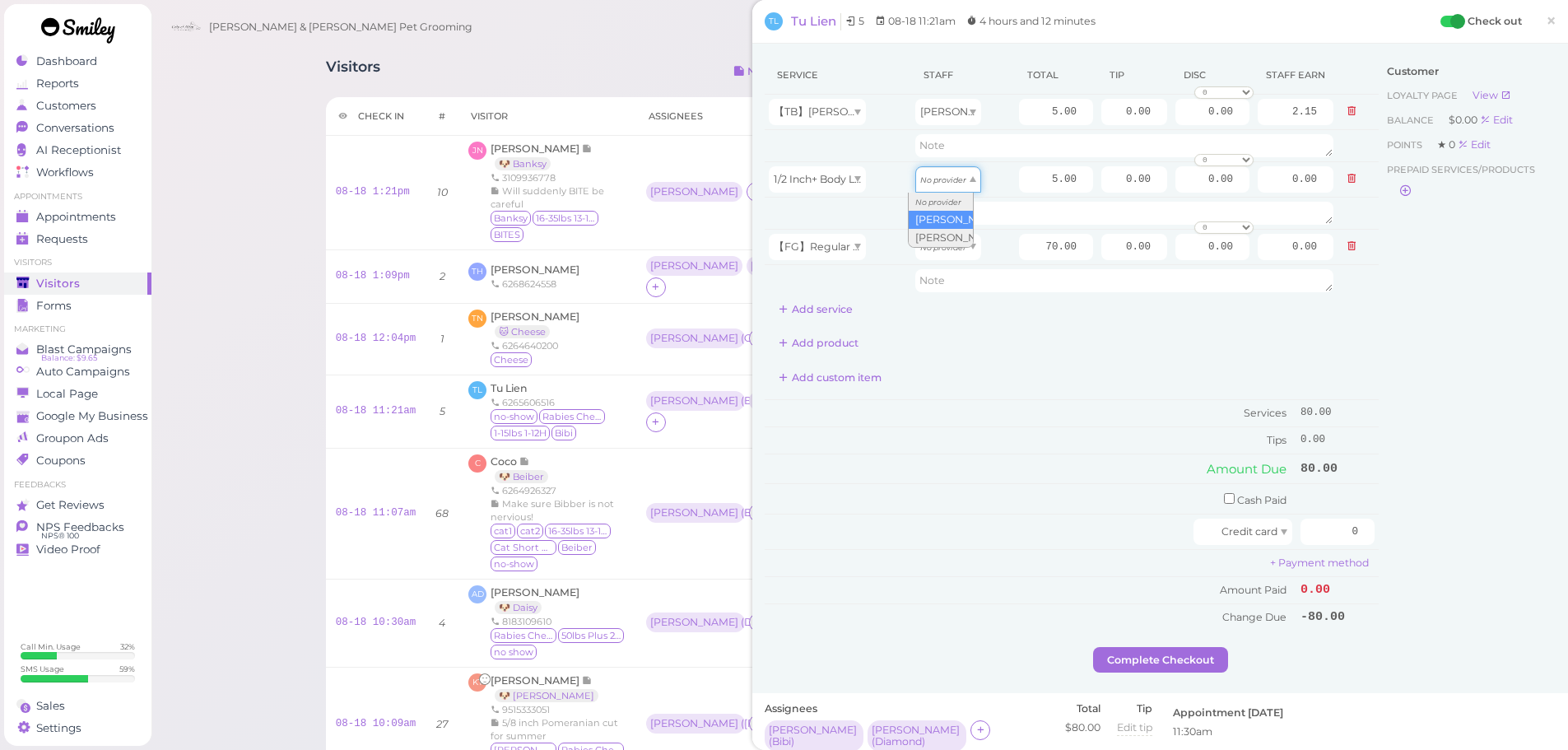
type input "2.15"
drag, startPoint x: 931, startPoint y: 249, endPoint x: 938, endPoint y: 308, distance: 59.4
type input "30.10"
click at [804, 310] on button "Add service" at bounding box center [815, 309] width 102 height 26
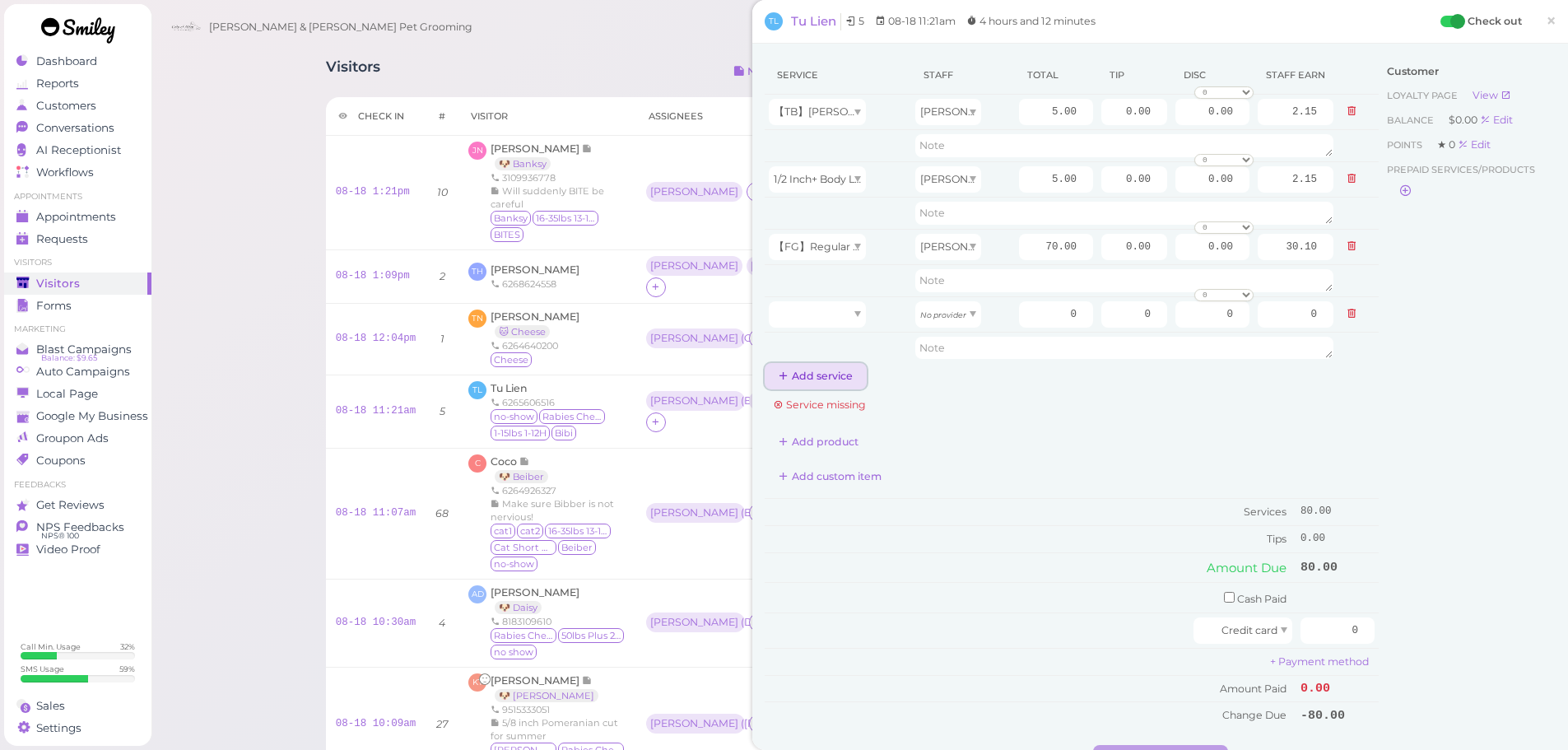
drag, startPoint x: 837, startPoint y: 368, endPoint x: 836, endPoint y: 310, distance: 58.0
click at [837, 369] on button "Add service" at bounding box center [815, 376] width 102 height 26
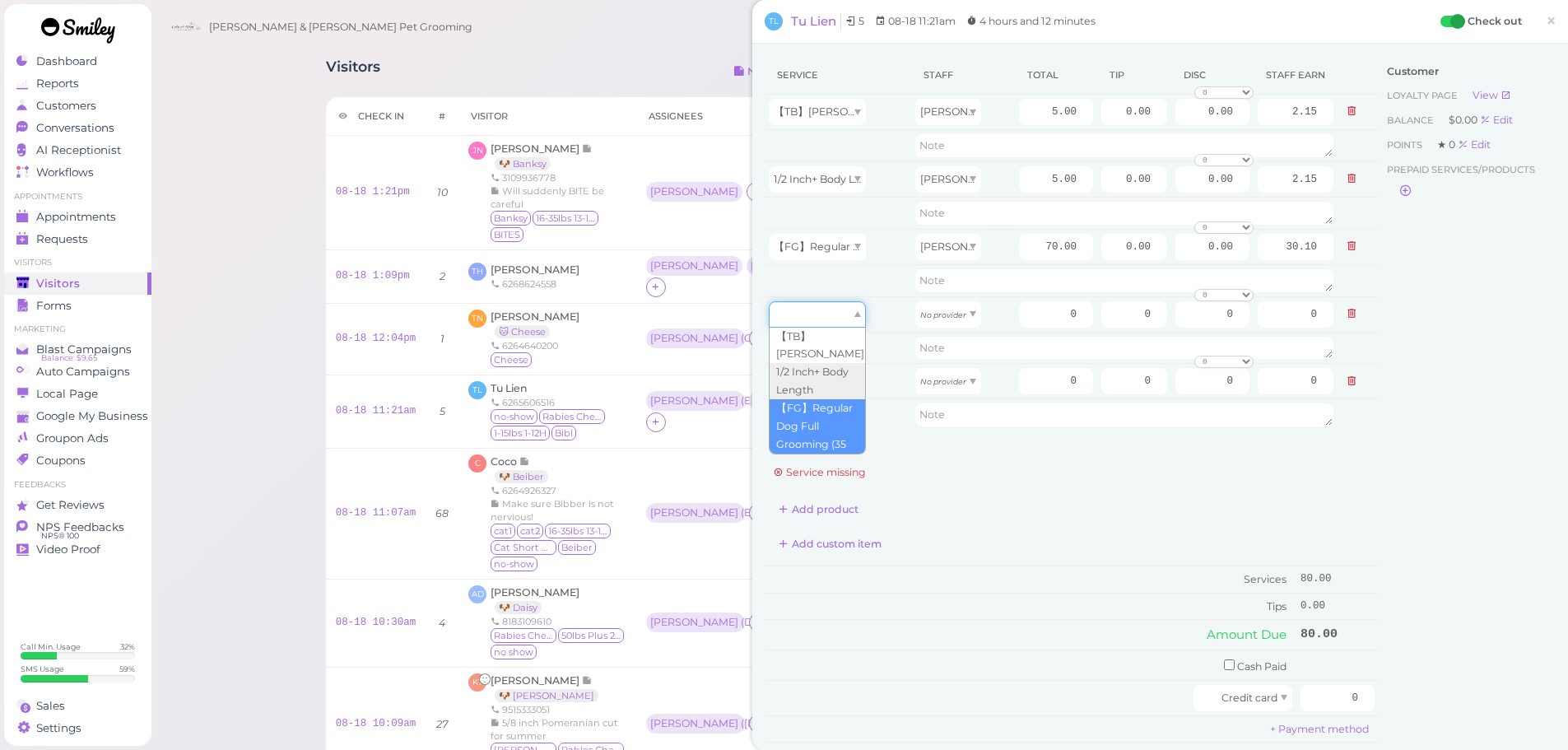
drag, startPoint x: 836, startPoint y: 304, endPoint x: 829, endPoint y: 424, distance: 120.2
type input "70.00"
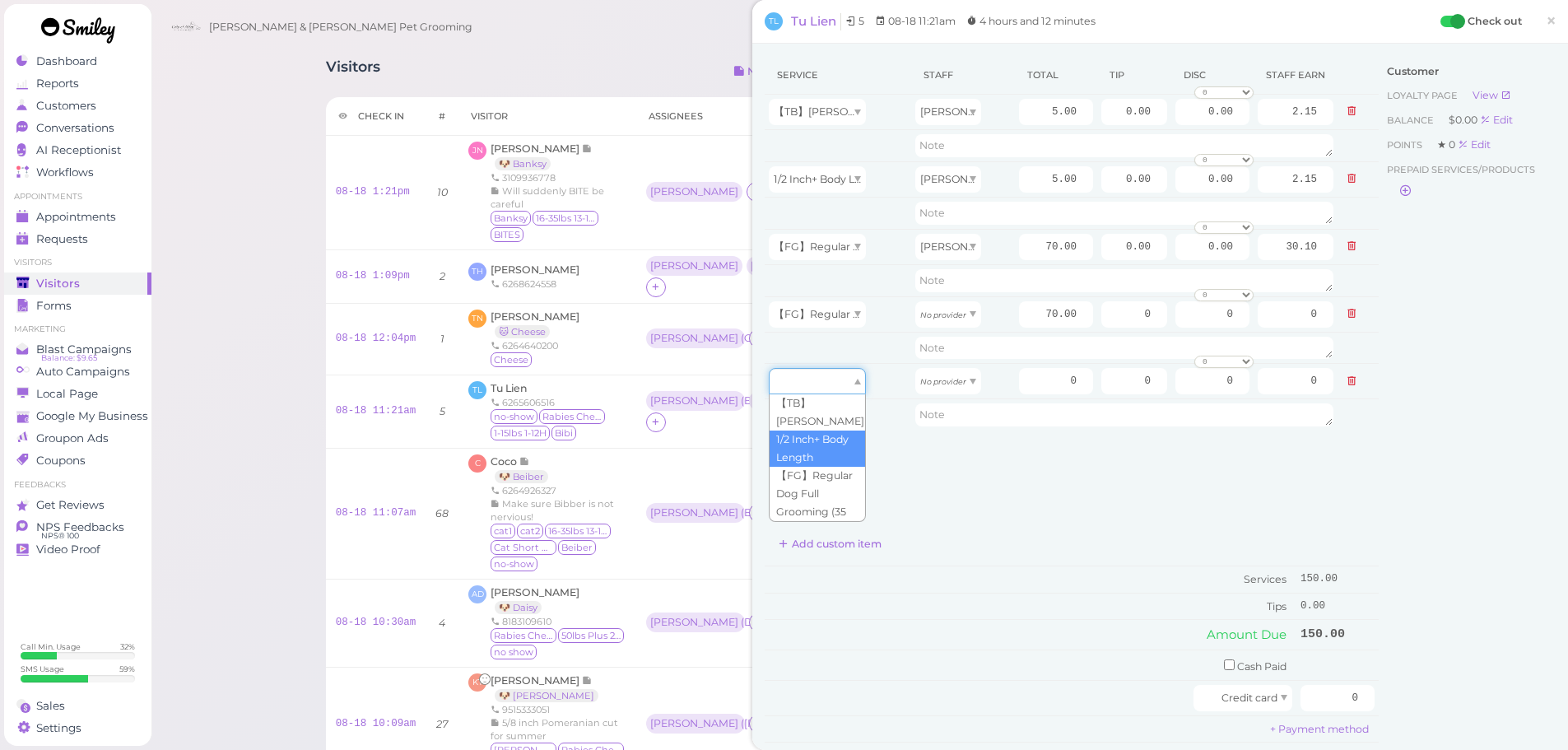
drag, startPoint x: 834, startPoint y: 380, endPoint x: 832, endPoint y: 453, distance: 73.0
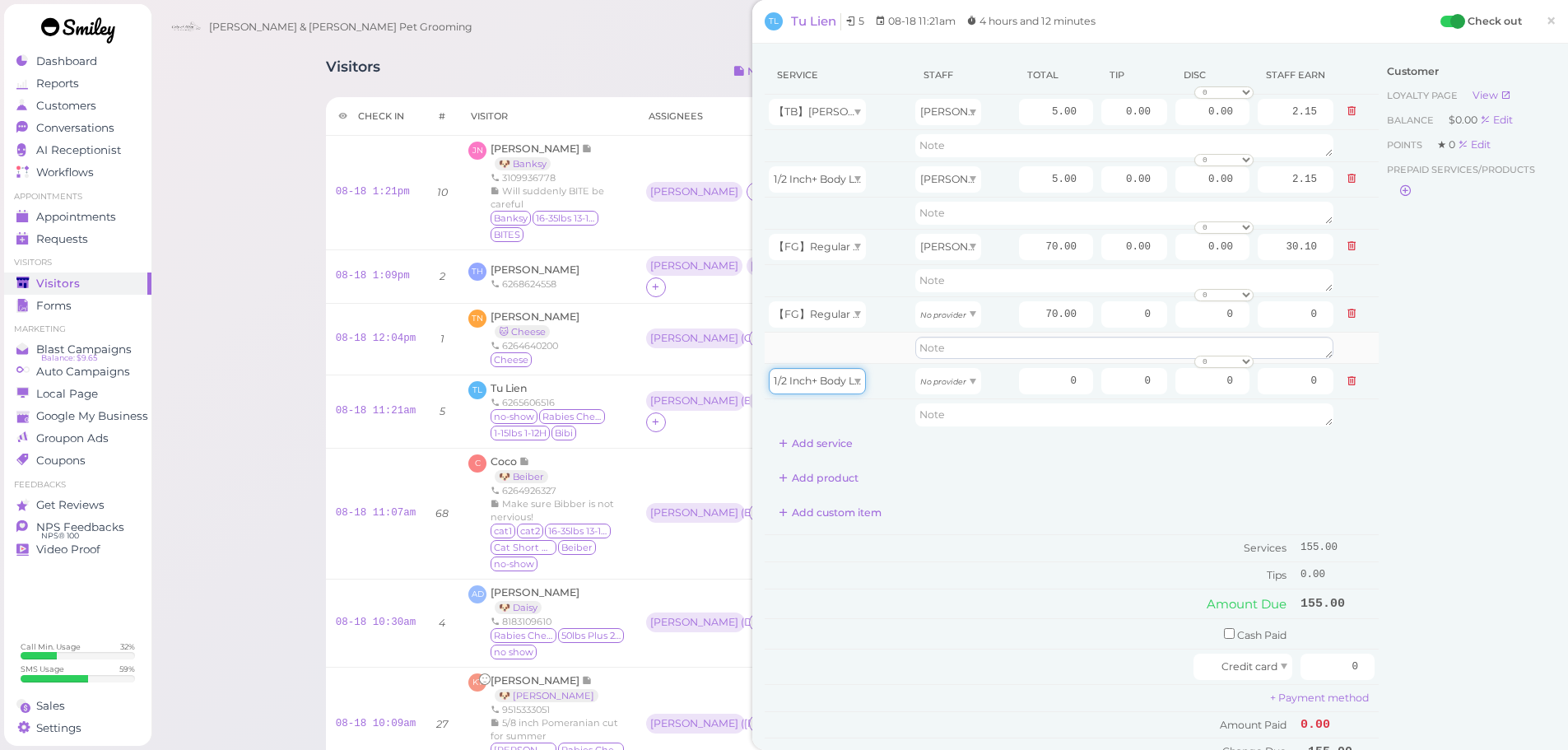
type input "5.00"
type input "36.40"
drag, startPoint x: 944, startPoint y: 386, endPoint x: 940, endPoint y: 415, distance: 29.3
type input "2.60"
click at [1038, 599] on td "Amount Due" at bounding box center [1030, 603] width 532 height 30
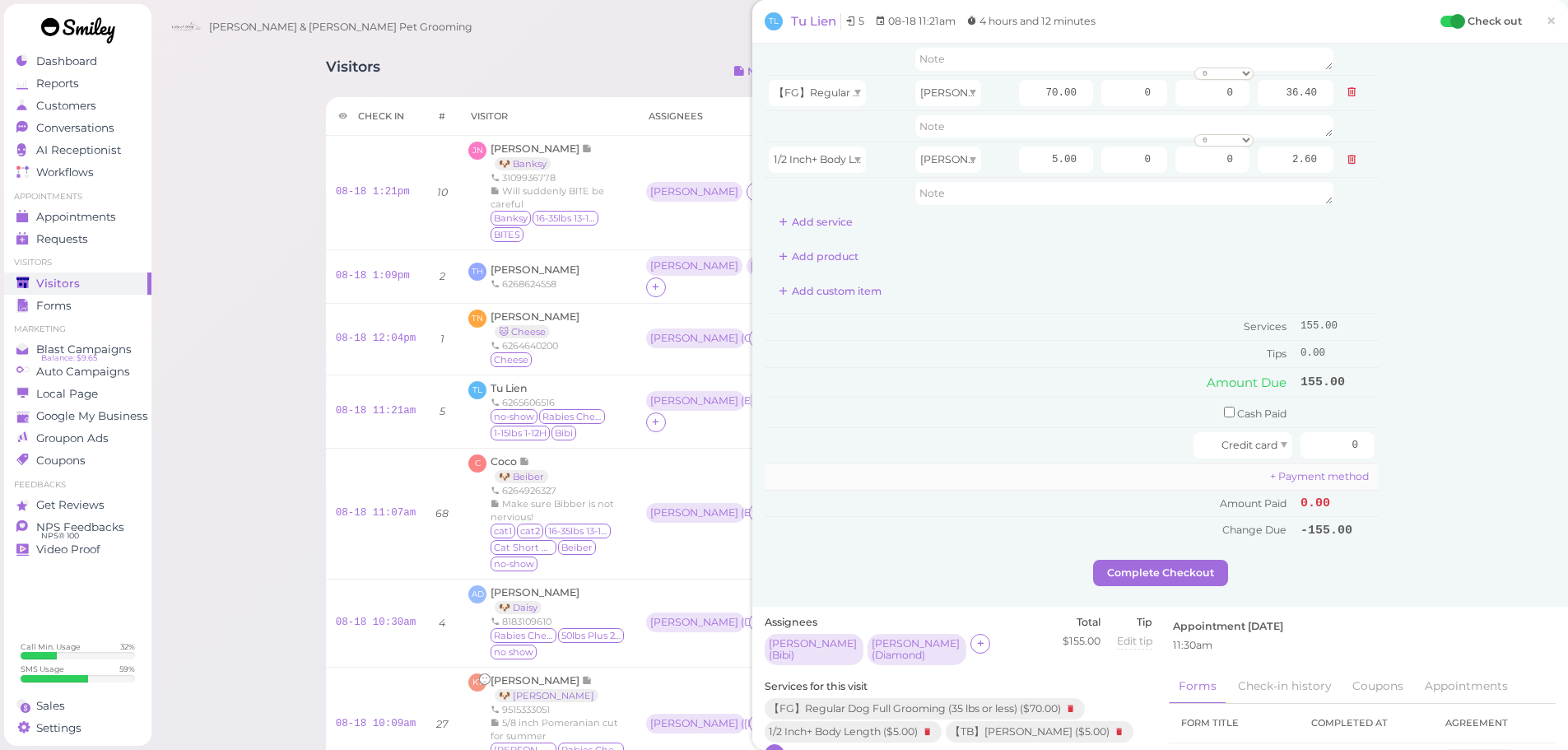
scroll to position [247, 0]
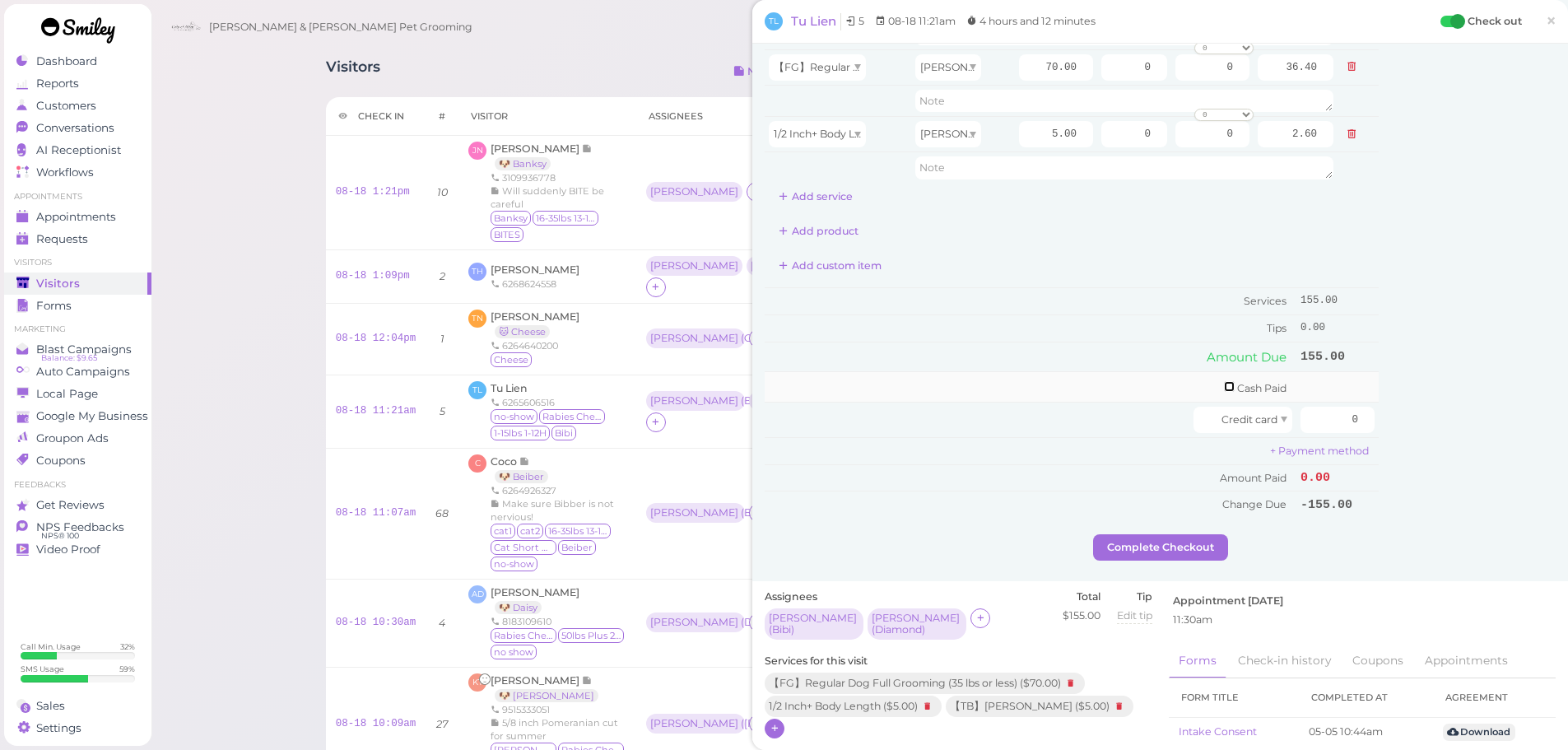
click at [1224, 390] on input "checkbox" at bounding box center [1229, 386] width 11 height 11
checkbox input "true"
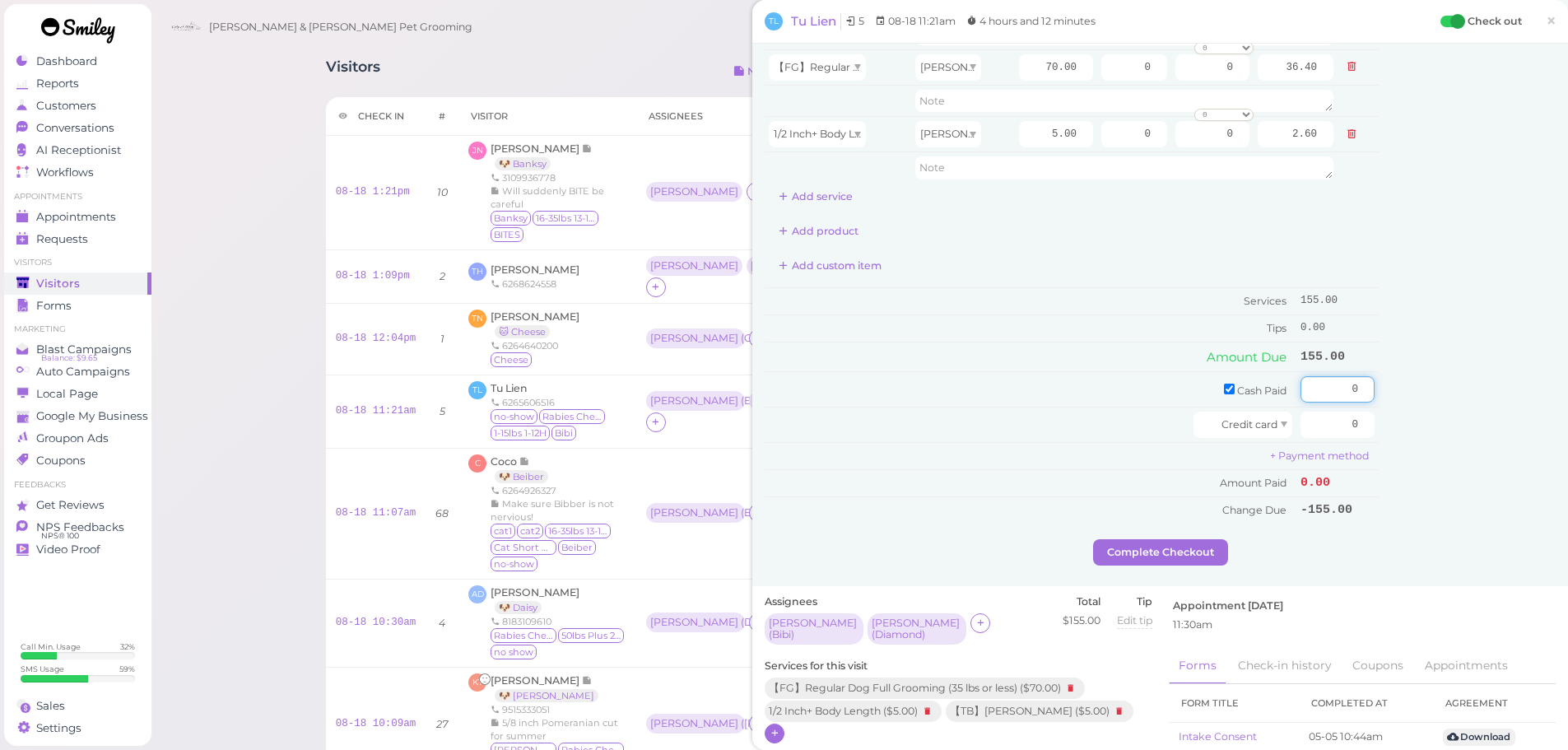
drag, startPoint x: 1307, startPoint y: 392, endPoint x: 1492, endPoint y: 392, distance: 185.0
click at [1492, 392] on div "Service Staff Total Tip Disc Staff earn 【TB】Teeth Brushing Rebecca 5.00 0.00 0.…" at bounding box center [1160, 174] width 791 height 730
type input "155"
click at [1328, 421] on input "0" at bounding box center [1337, 424] width 74 height 26
click at [1429, 436] on div "Customer Loyalty page View Balance $0.00 Edit Points ★ 0 Edit Prepaid services/…" at bounding box center [1467, 174] width 177 height 730
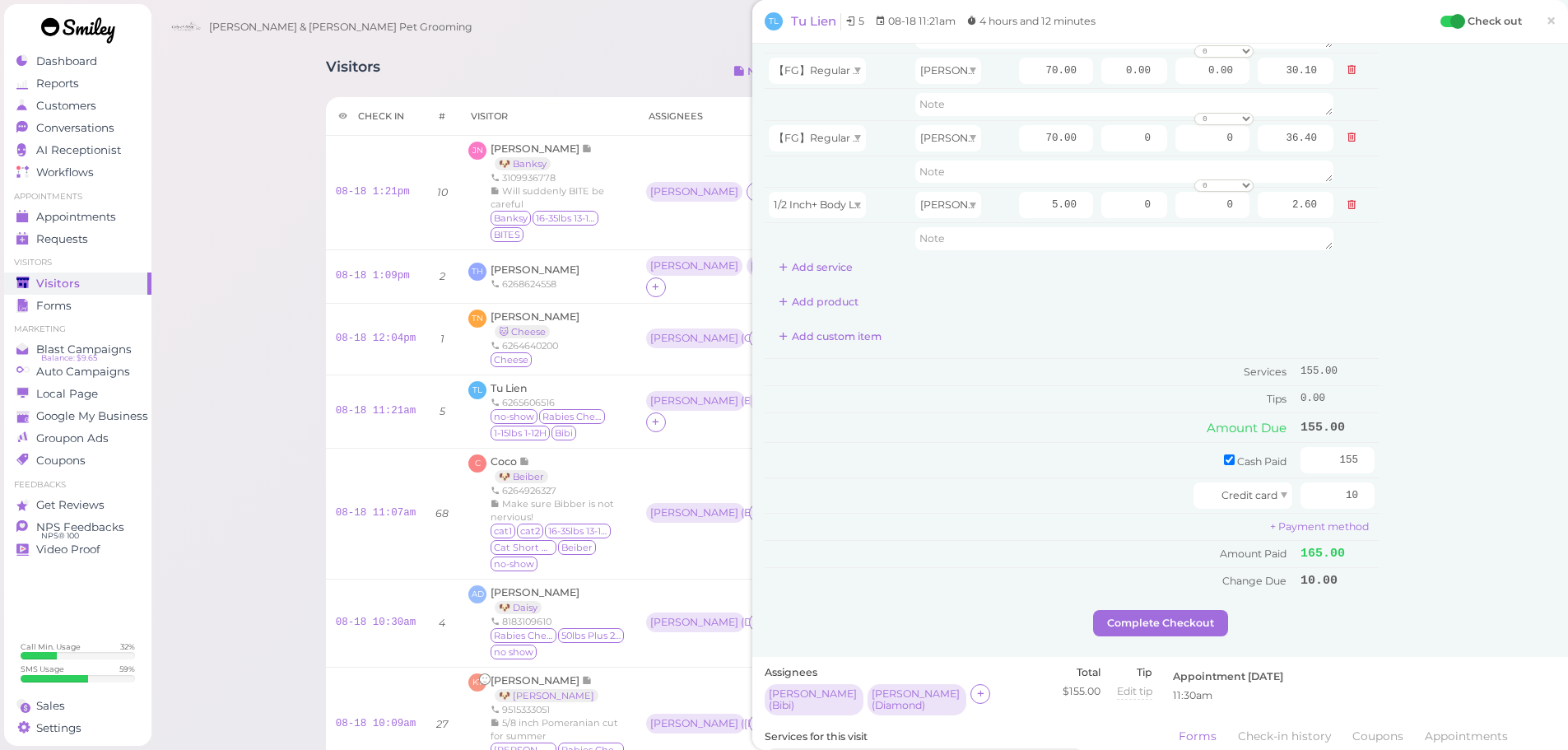
scroll to position [329, 0]
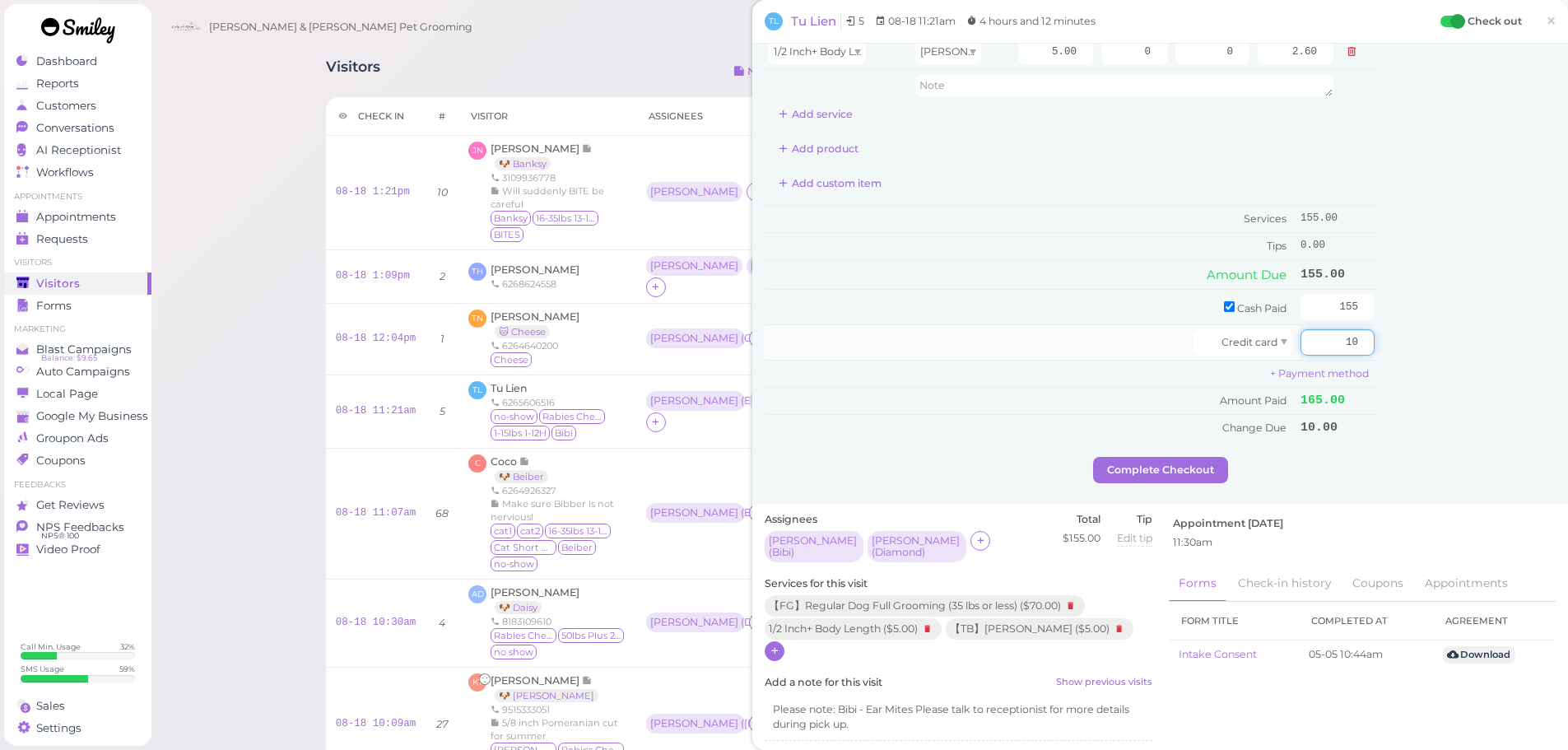
click at [1322, 349] on input "10" at bounding box center [1337, 342] width 74 height 26
type input "20"
click at [1394, 432] on div "Customer Loyalty page View Balance $0.00 Edit Points ★ 0 Edit Prepaid services/…" at bounding box center [1467, 92] width 177 height 730
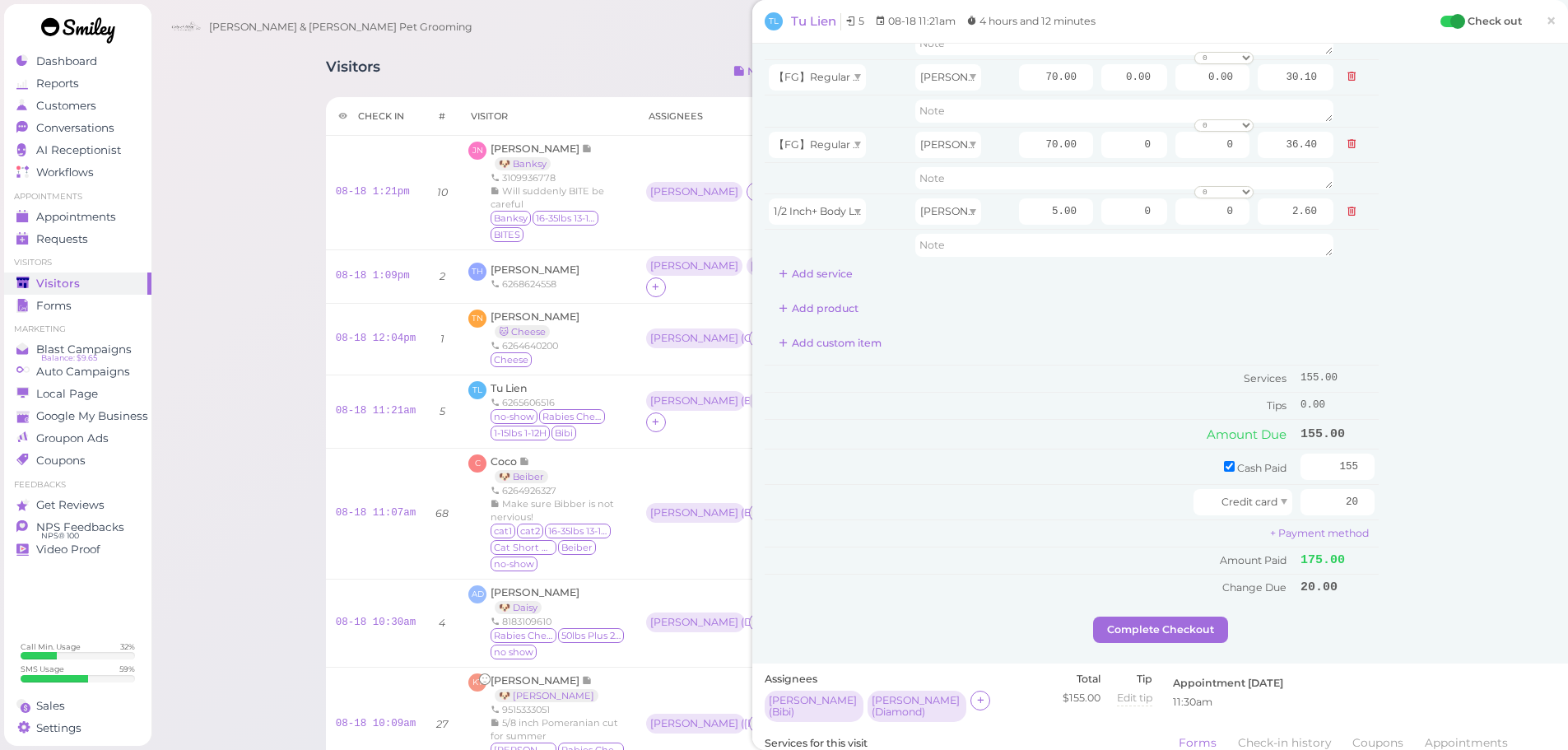
scroll to position [0, 0]
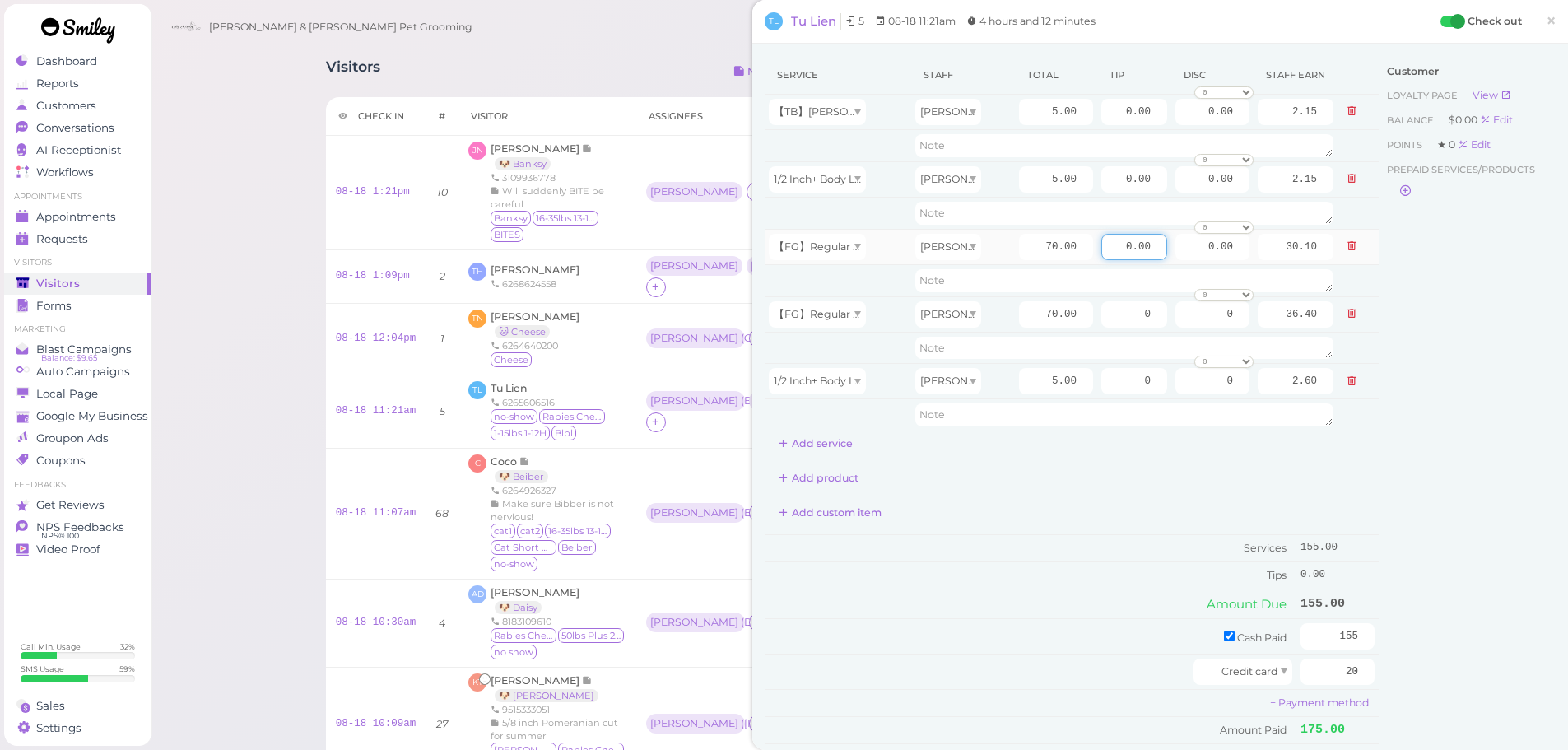
click at [1101, 242] on input "0.00" at bounding box center [1134, 247] width 66 height 26
type input "10.00"
click at [1101, 318] on input "0" at bounding box center [1134, 314] width 66 height 26
type input "10"
click at [1061, 648] on td "Cash Paid" at bounding box center [1030, 636] width 532 height 36
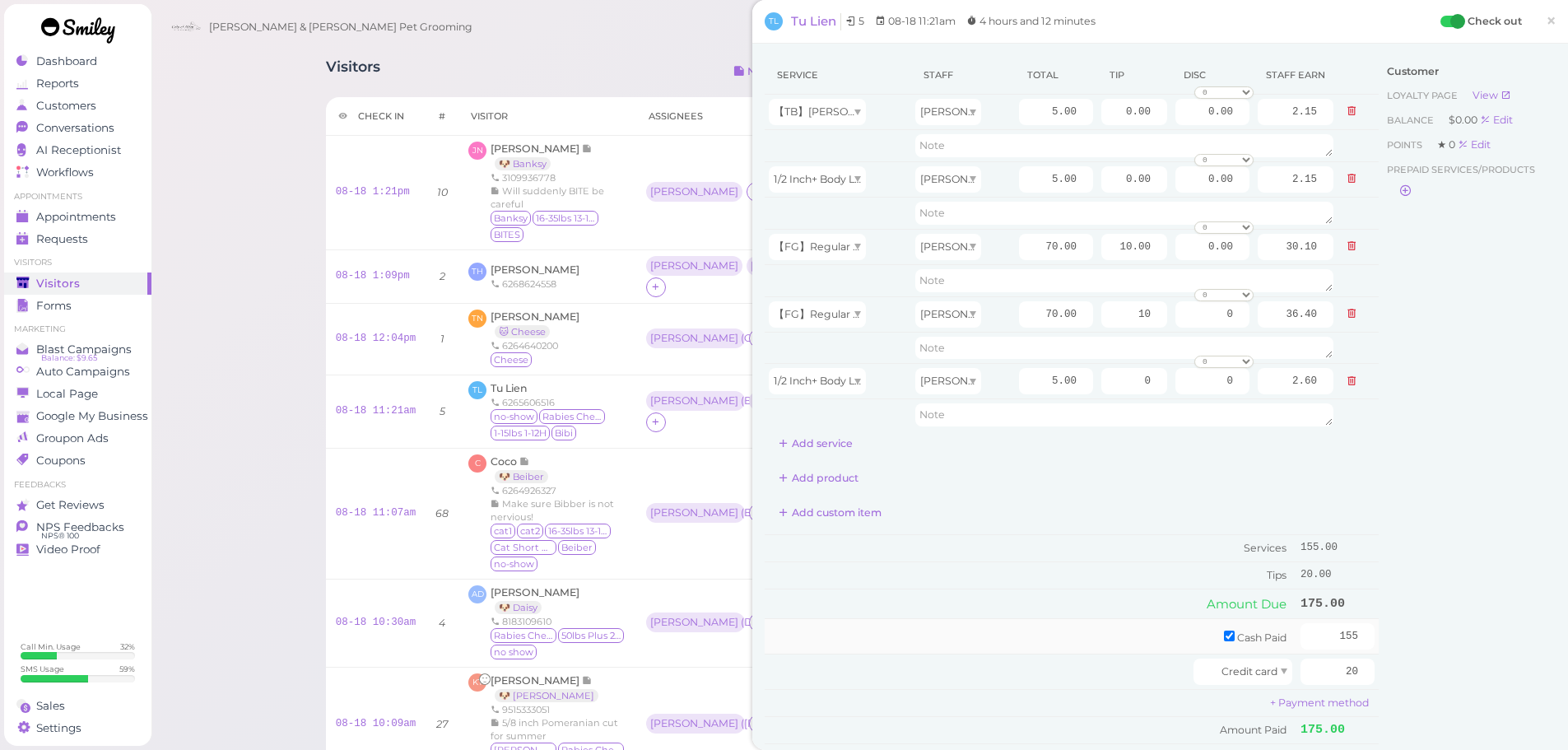
scroll to position [329, 0]
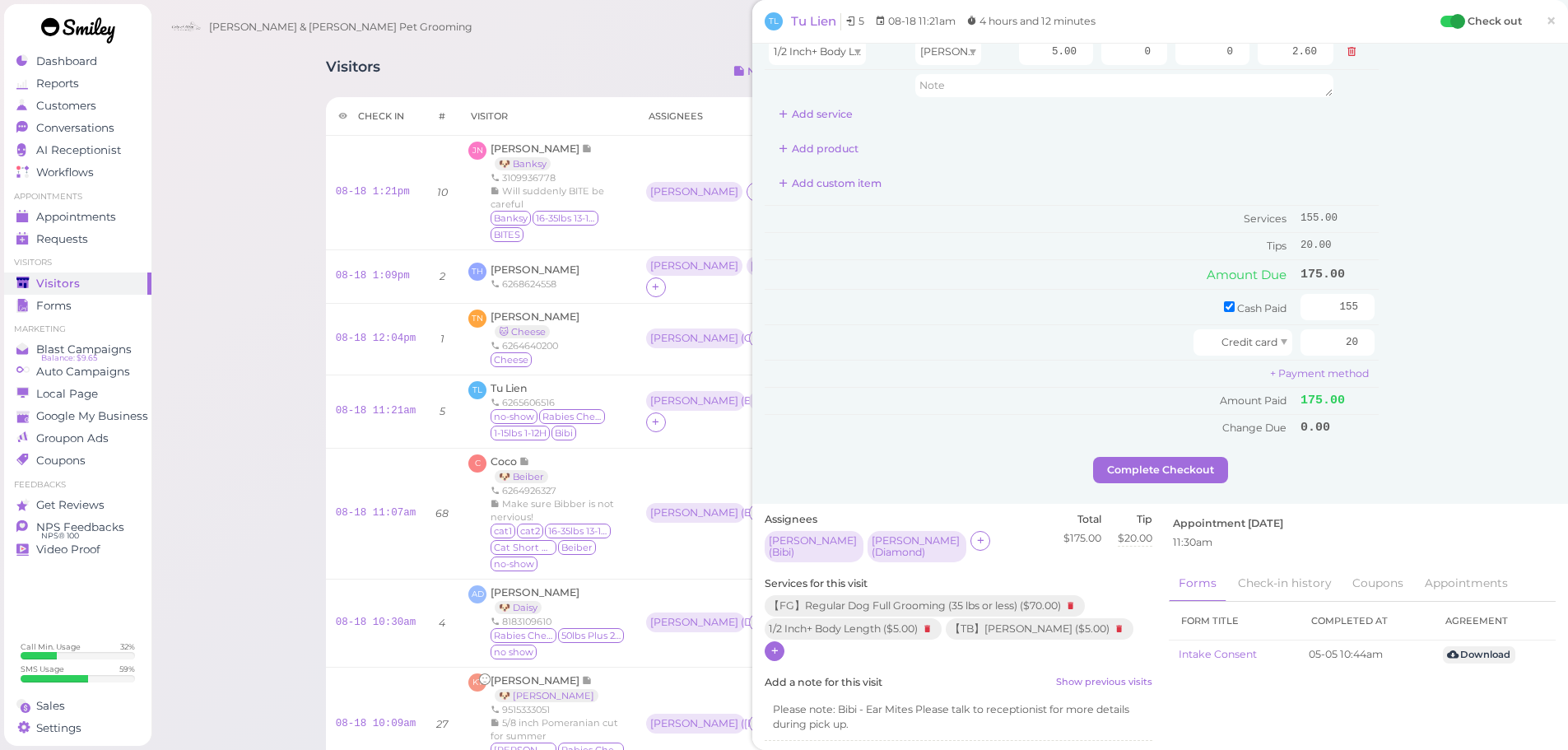
click at [1119, 456] on div "Service Staff Total Tip Disc Staff earn 【TB】Teeth Brushing Rebecca 5.00 0.00 0.…" at bounding box center [1072, 92] width 614 height 730
click at [1118, 461] on button "Complete Checkout" at bounding box center [1161, 470] width 135 height 26
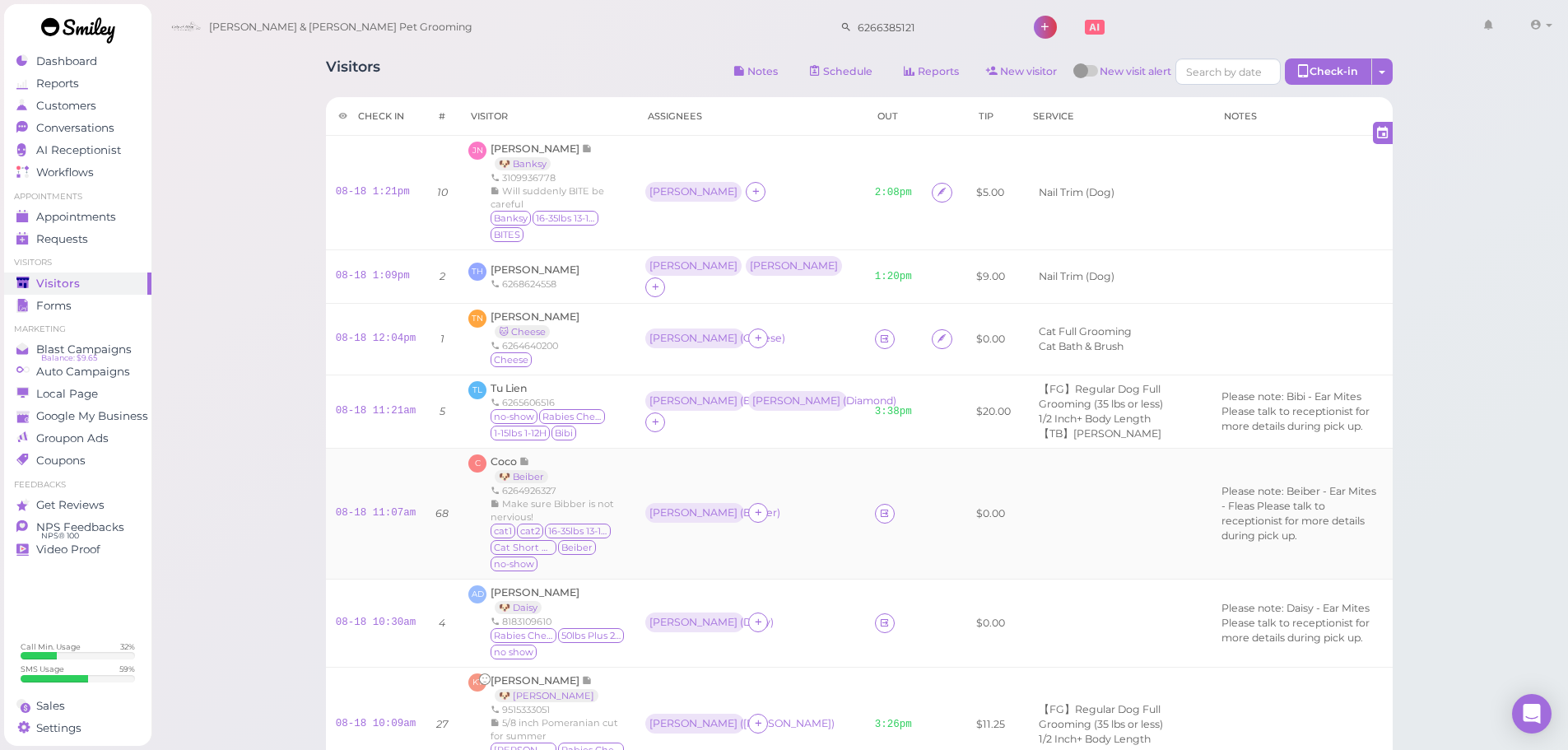
click at [1021, 528] on td at bounding box center [1117, 513] width 192 height 131
click at [1031, 510] on td at bounding box center [1117, 513] width 192 height 131
drag, startPoint x: 384, startPoint y: 329, endPoint x: 442, endPoint y: 316, distance: 59.4
click at [384, 333] on link "08-18 12:04pm" at bounding box center [376, 339] width 81 height 12
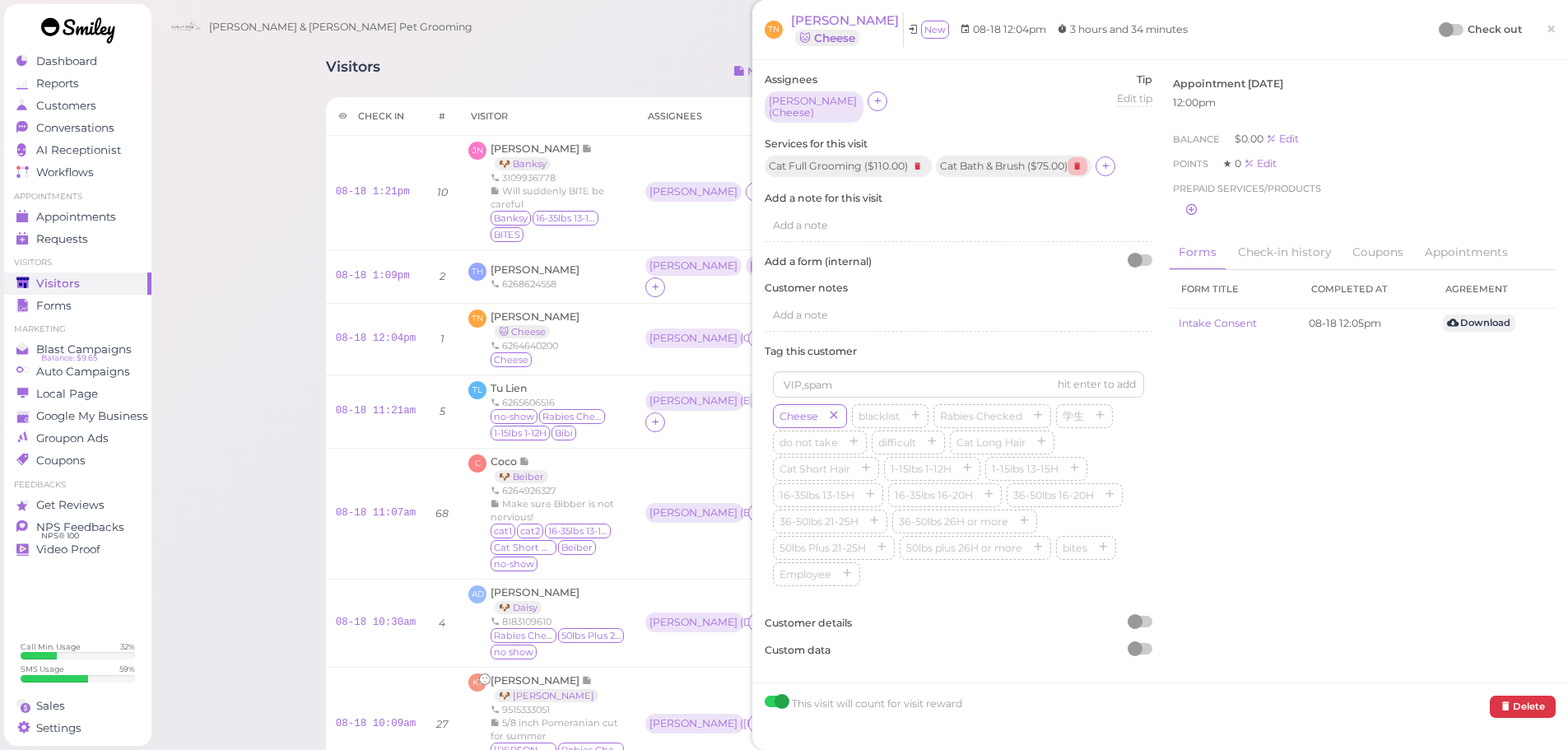
click at [1088, 164] on icon at bounding box center [1077, 165] width 20 height 18
click at [1399, 166] on div "Points ★ 0 Edit" at bounding box center [1363, 163] width 379 height 16
click at [1546, 31] on span "×" at bounding box center [1551, 28] width 11 height 23
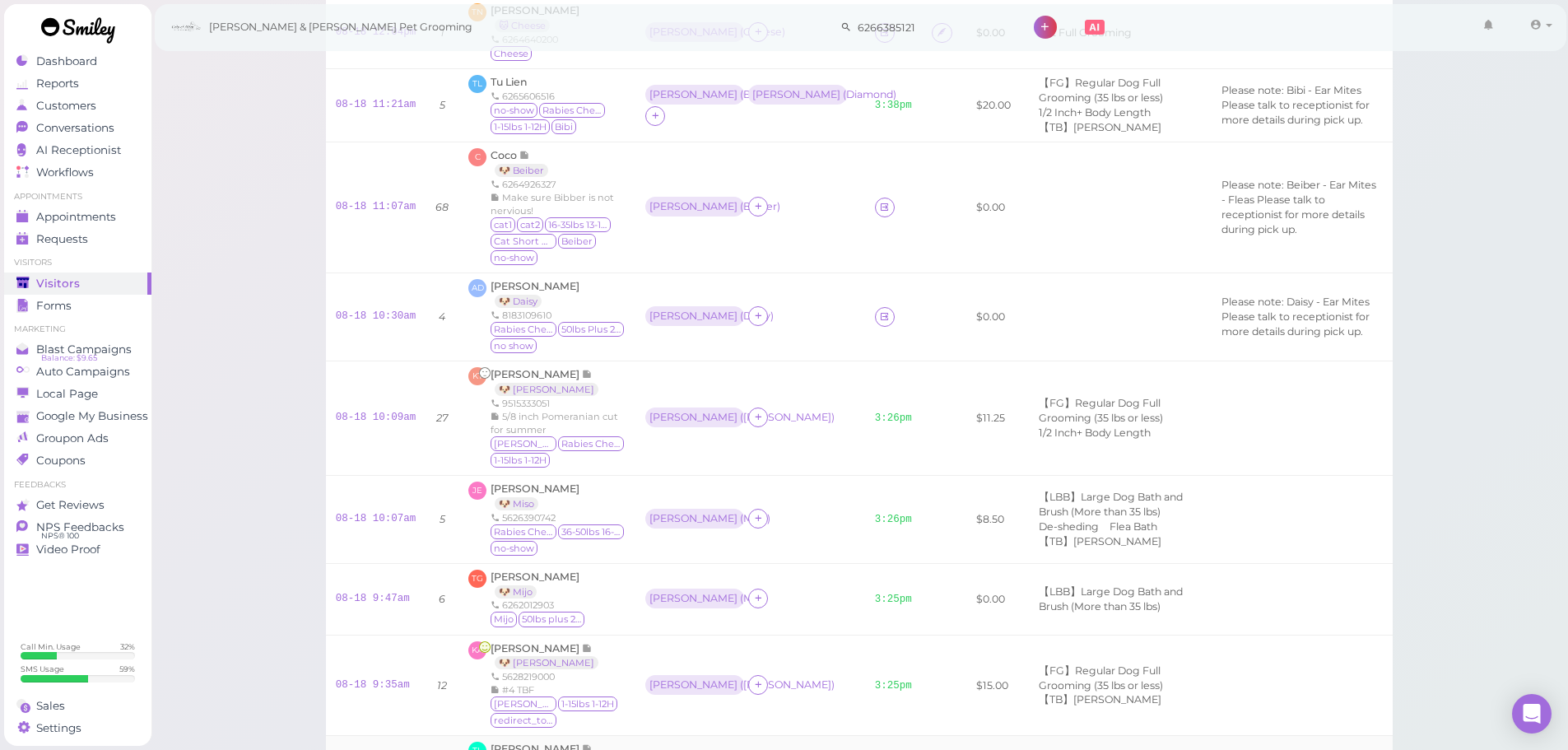
scroll to position [132, 0]
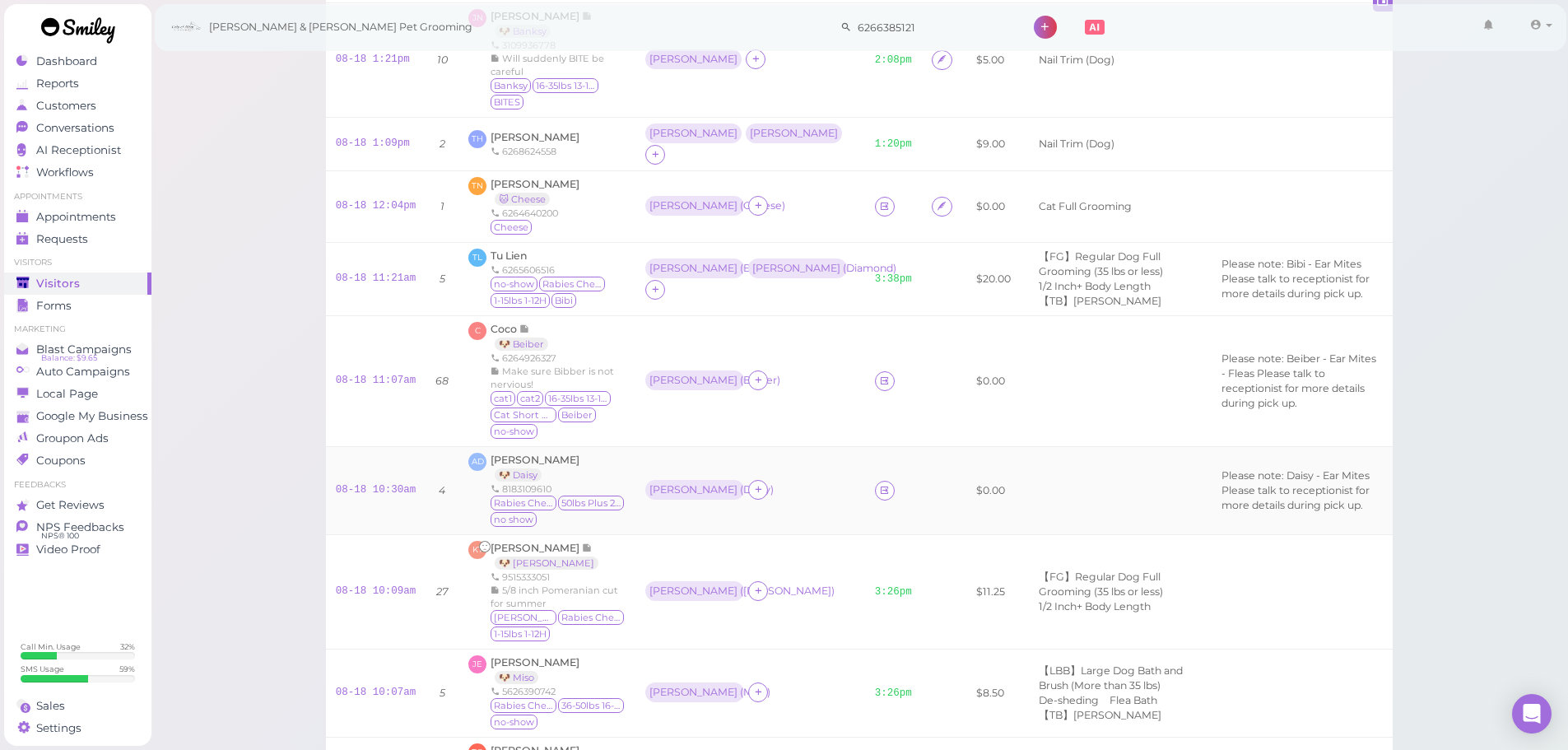
click at [804, 487] on div "Asa ( Daisy )" at bounding box center [750, 490] width 210 height 21
click at [790, 395] on td "Rebecca ( Beiber )" at bounding box center [750, 381] width 230 height 131
click at [801, 461] on td "Asa ( Daisy )" at bounding box center [750, 490] width 230 height 88
click at [782, 392] on td "Rebecca ( Beiber )" at bounding box center [750, 381] width 230 height 131
click at [792, 462] on td "Asa ( Daisy )" at bounding box center [750, 490] width 230 height 88
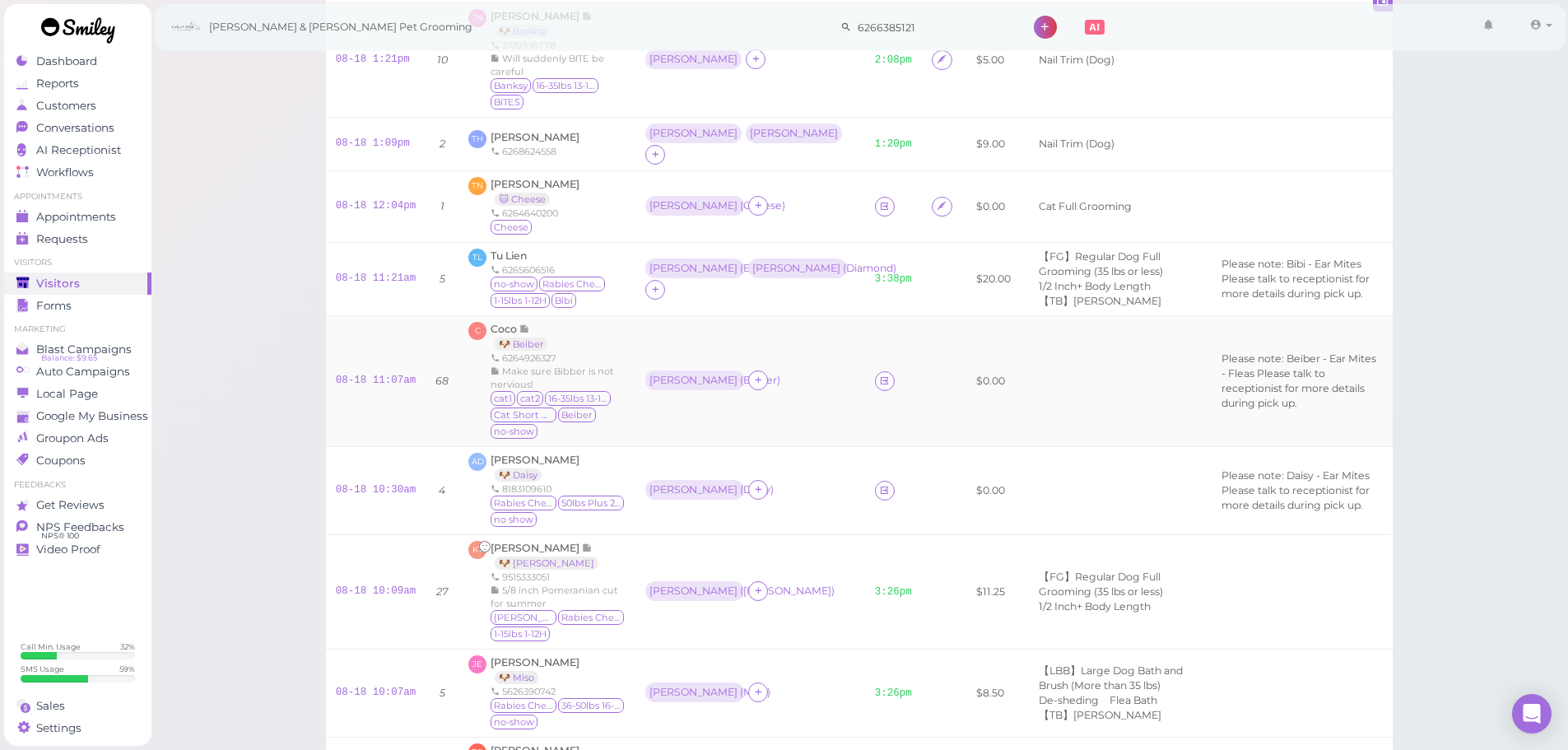
click at [780, 378] on td "Rebecca ( Beiber )" at bounding box center [750, 381] width 230 height 131
click at [810, 480] on div "Asa ( Daisy )" at bounding box center [750, 490] width 210 height 21
click at [800, 371] on div "Rebecca ( Beiber )" at bounding box center [750, 381] width 210 height 21
click at [865, 479] on td at bounding box center [893, 490] width 57 height 88
click at [793, 371] on div "Rebecca ( Beiber )" at bounding box center [750, 381] width 210 height 21
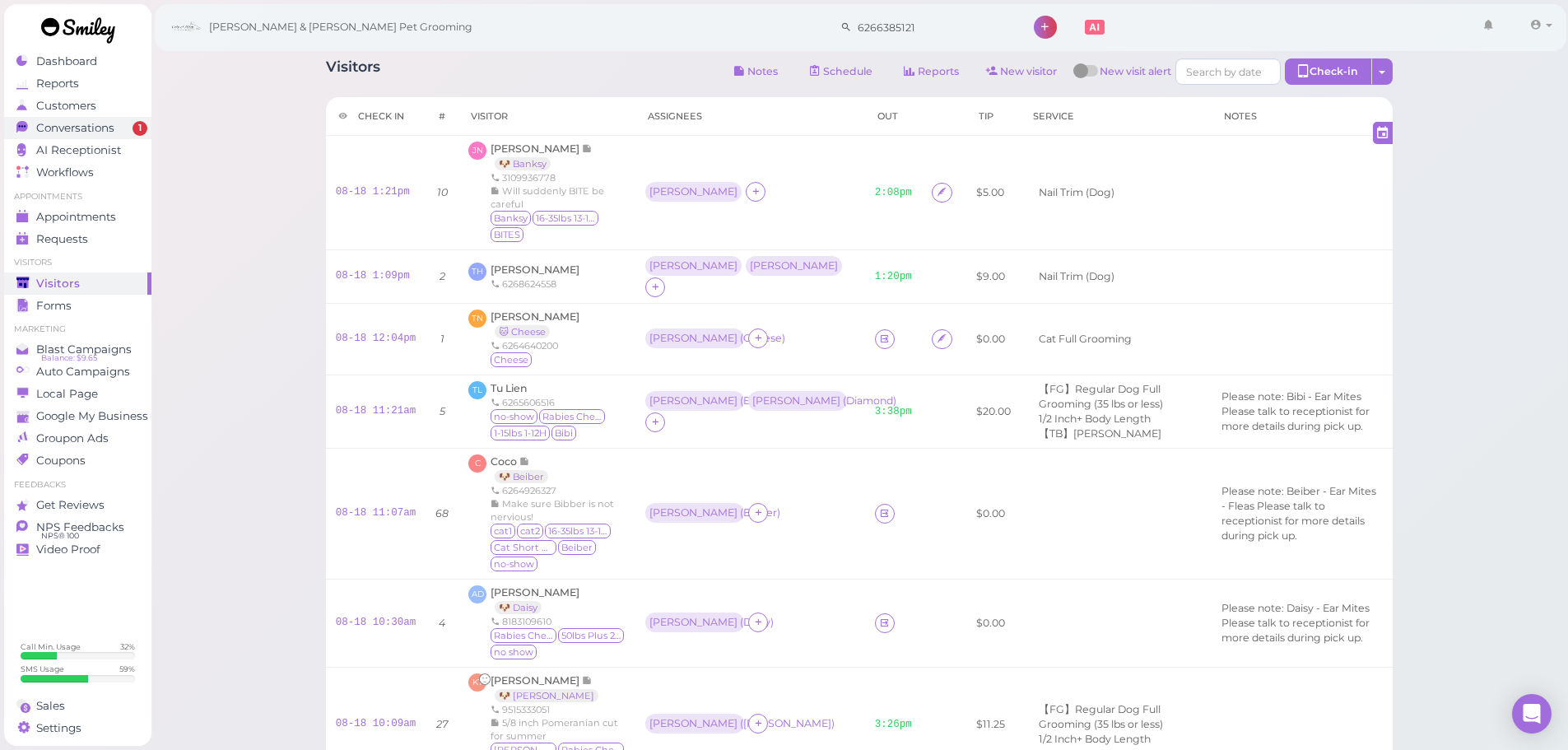
scroll to position [132, 0]
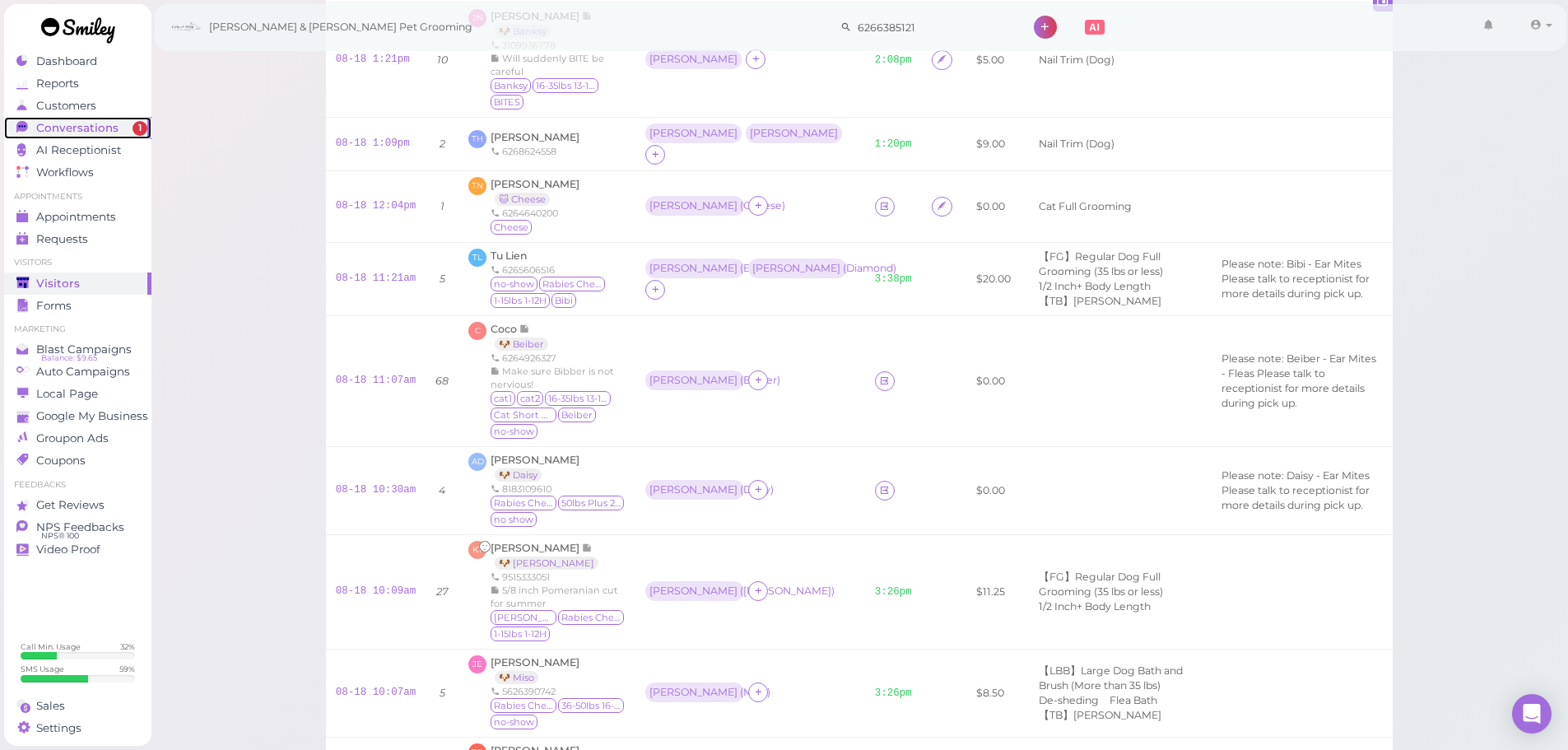
click at [141, 134] on span "1" at bounding box center [139, 128] width 14 height 14
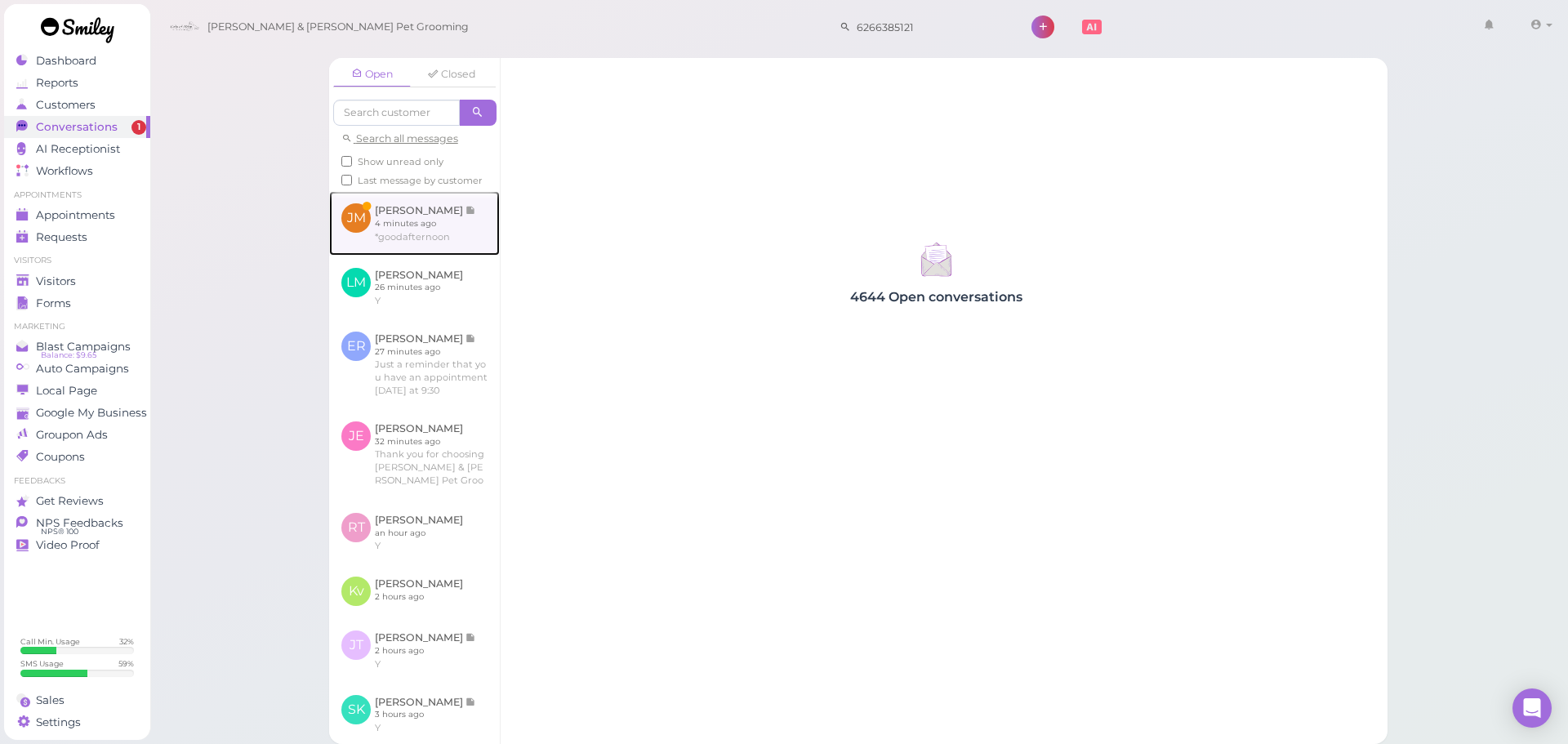
click at [395, 249] on link at bounding box center [414, 223] width 171 height 64
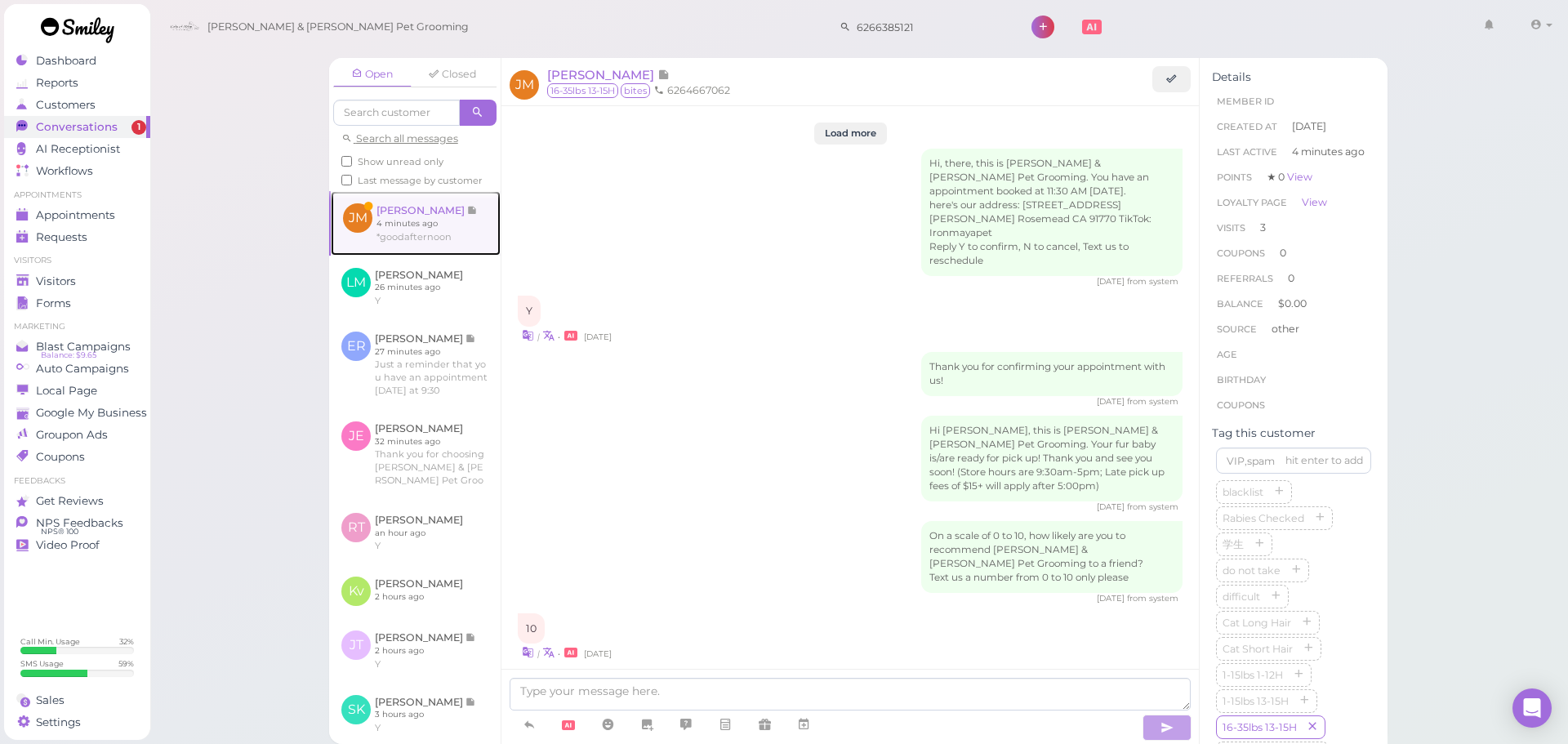
scroll to position [2212, 0]
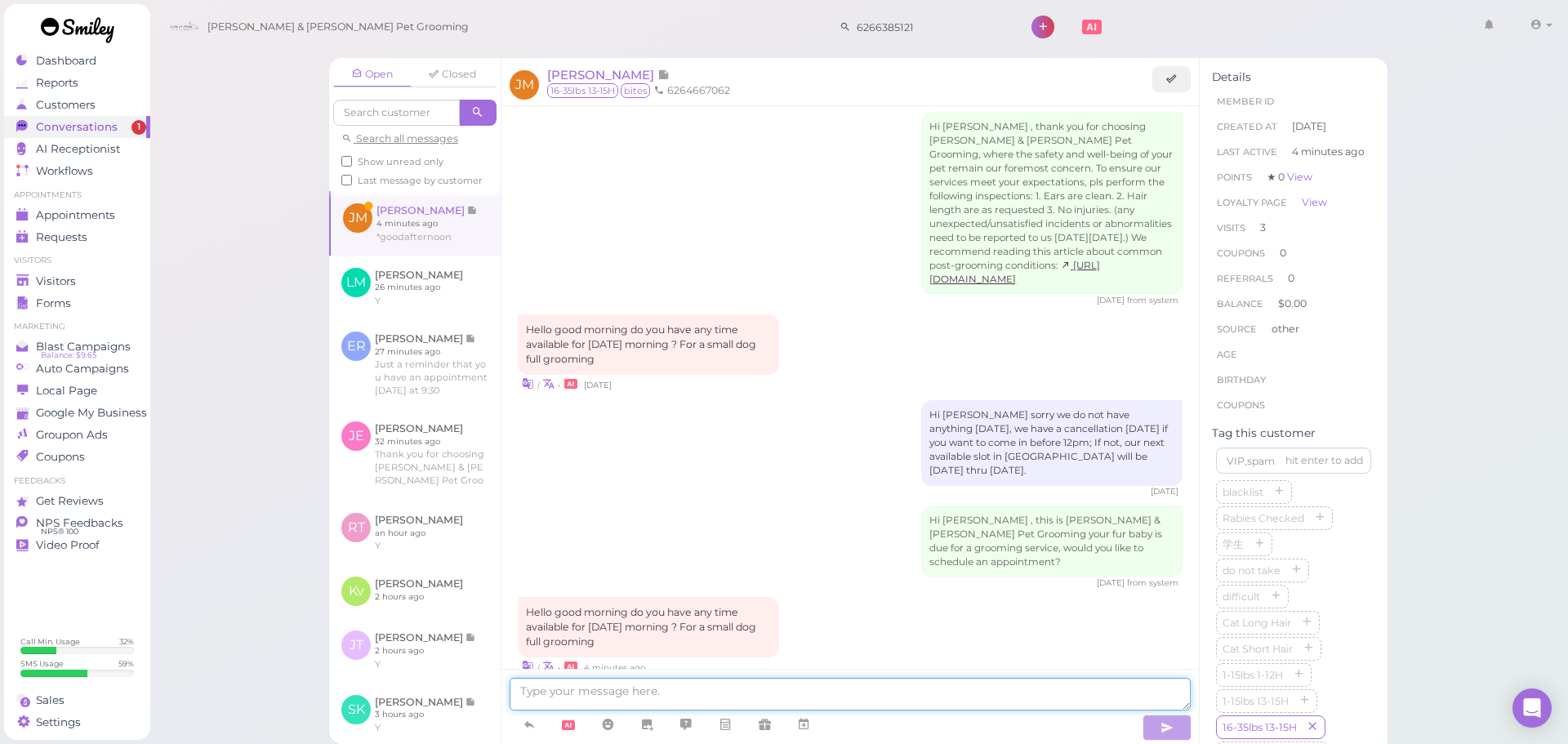
click at [635, 685] on textarea at bounding box center [849, 694] width 681 height 33
type textarea "Not for [DATE] unfortunately. How about [DATE]? Or we can do next week as well"
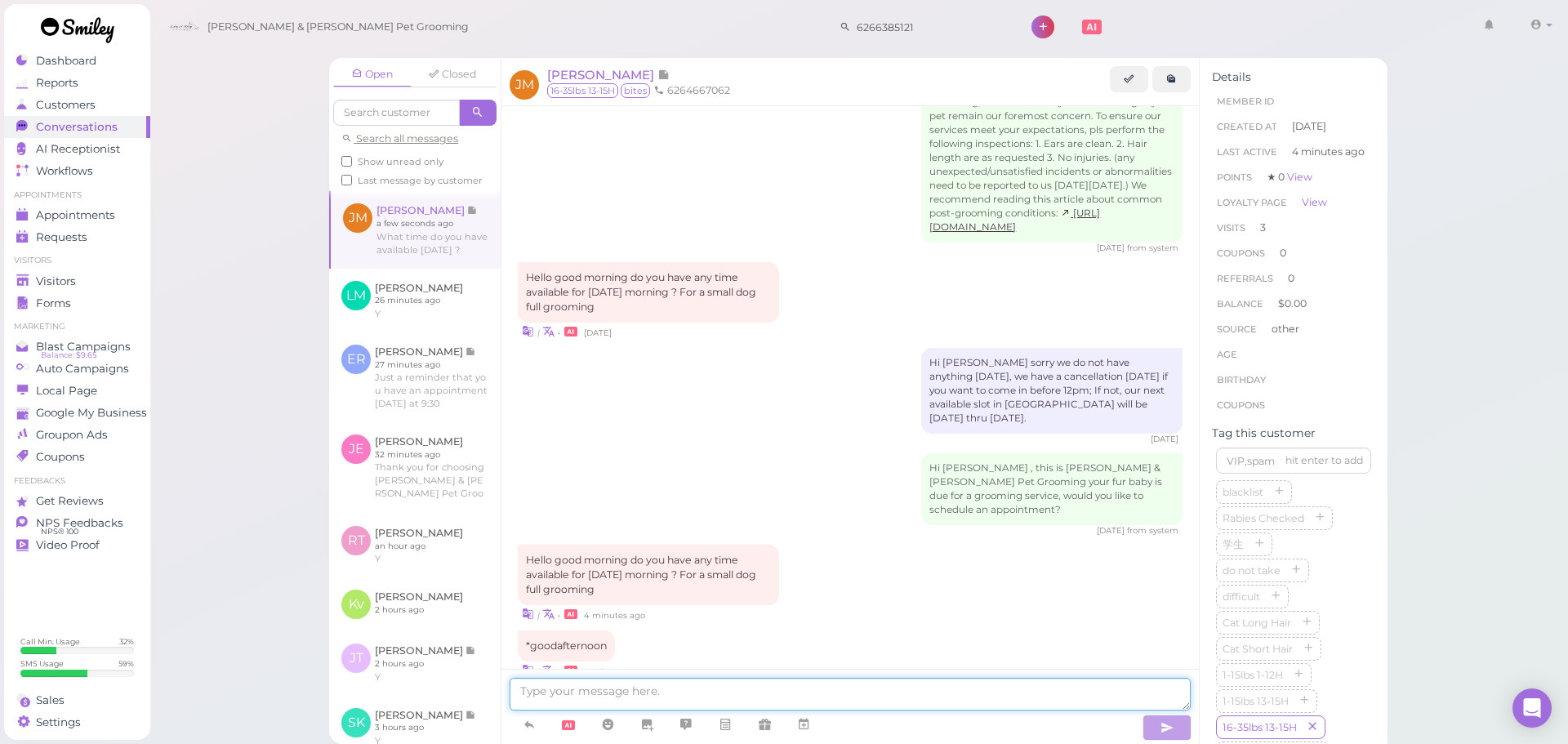
scroll to position [2332, 0]
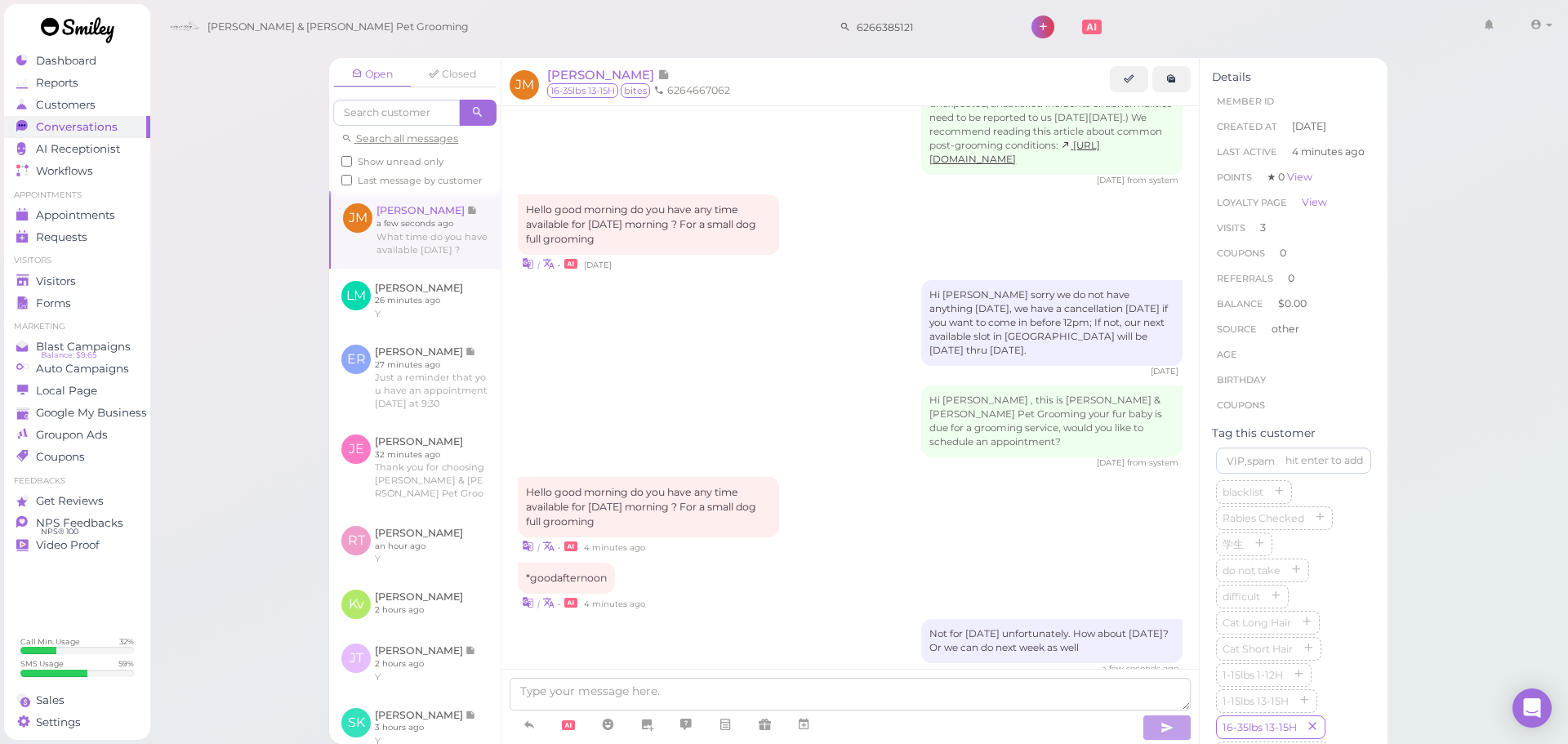
click at [745, 457] on div "[DATE] from system" at bounding box center [850, 463] width 665 height 12
click at [796, 682] on textarea at bounding box center [849, 694] width 681 height 33
type textarea "How about 1 PM [DATE]"
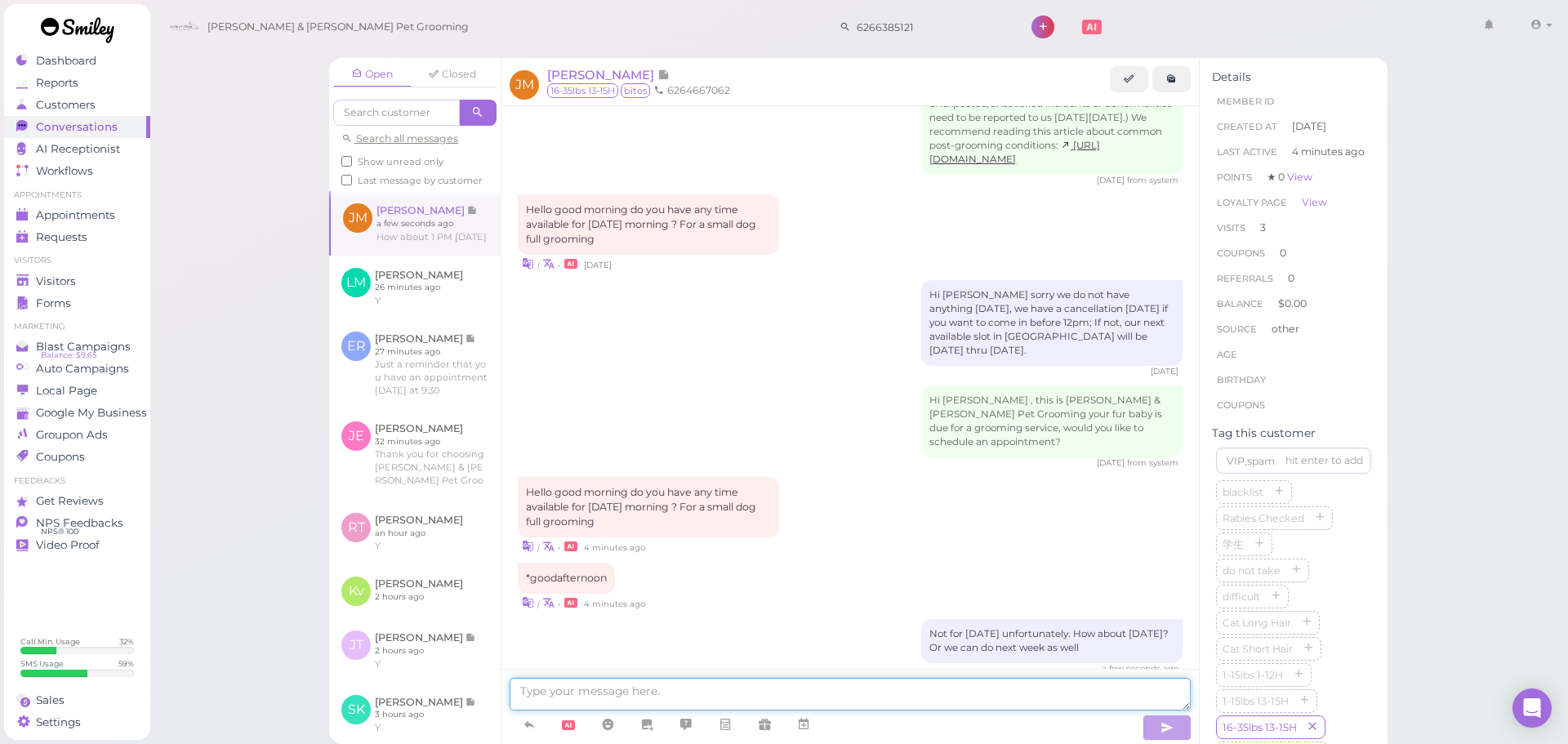
scroll to position [2371, 0]
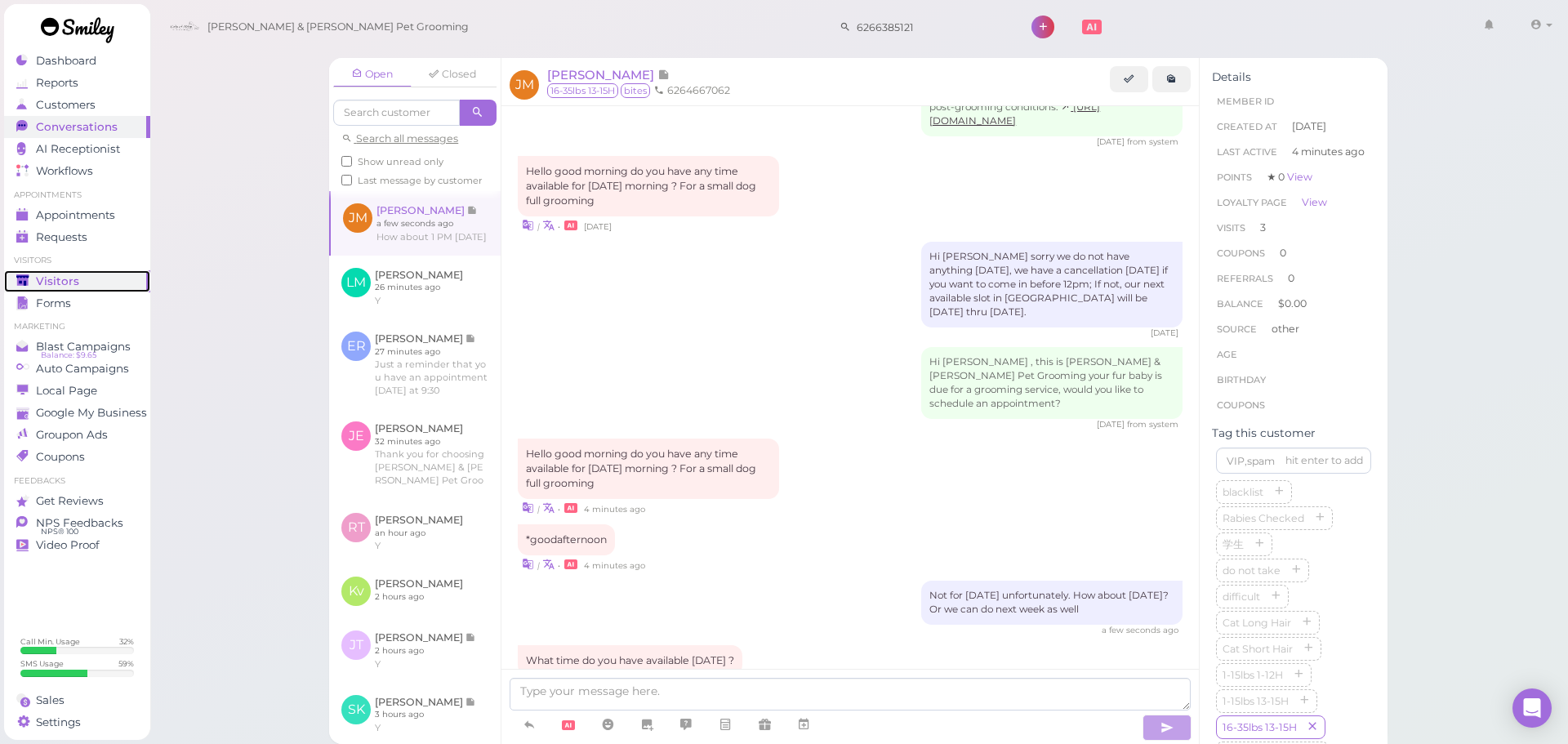
click at [114, 281] on div "Visitors" at bounding box center [75, 281] width 118 height 13
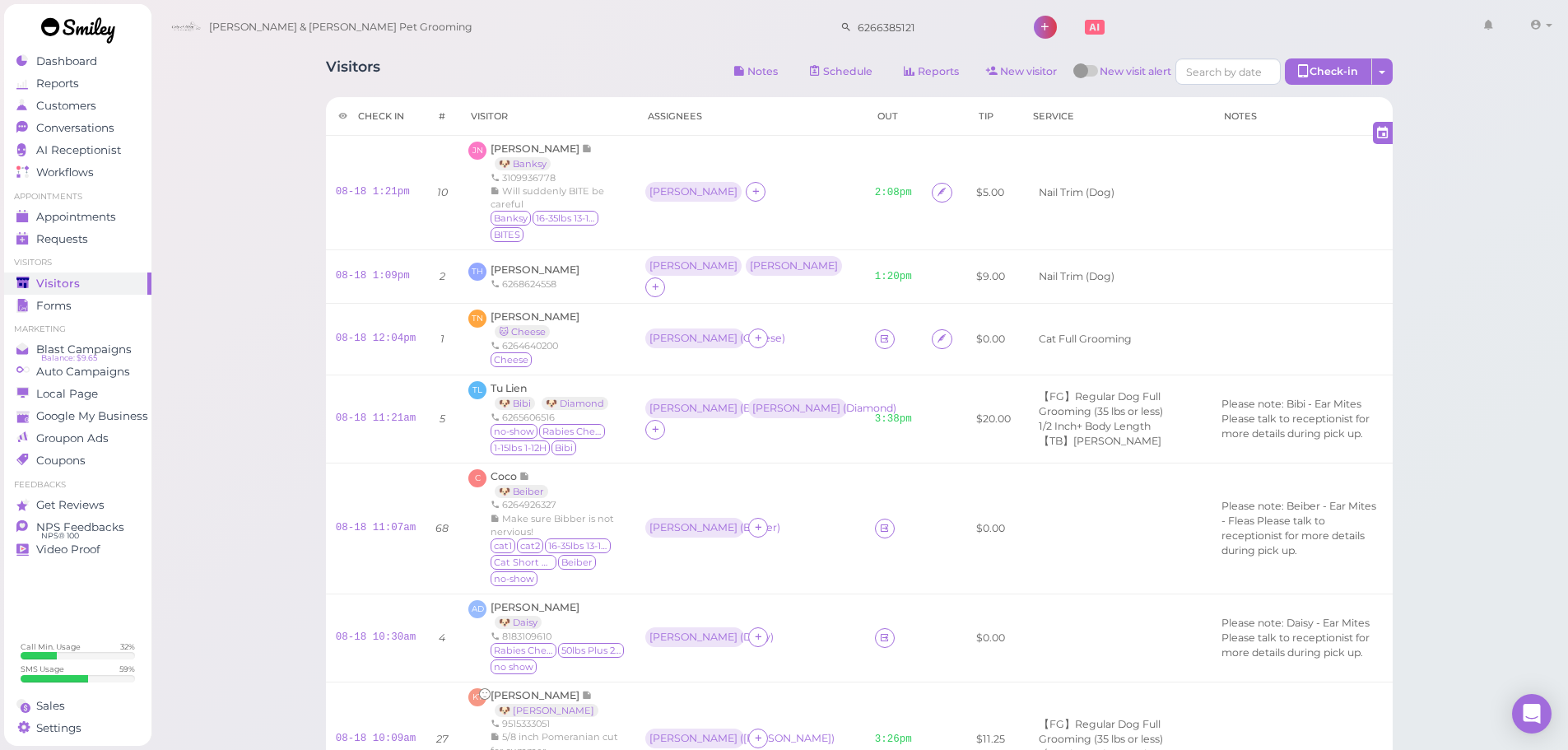
click at [596, 53] on div "Visitors Notes Schedule Reports New visitor New visit alert Check-in Customer c…" at bounding box center [860, 660] width 1108 height 1229
click at [463, 56] on div "Visitors Notes Schedule Reports New visitor New visit alert Check-in Customer c…" at bounding box center [860, 660] width 1108 height 1229
click at [865, 327] on td at bounding box center [893, 339] width 57 height 71
click at [879, 333] on icon at bounding box center [884, 339] width 11 height 13
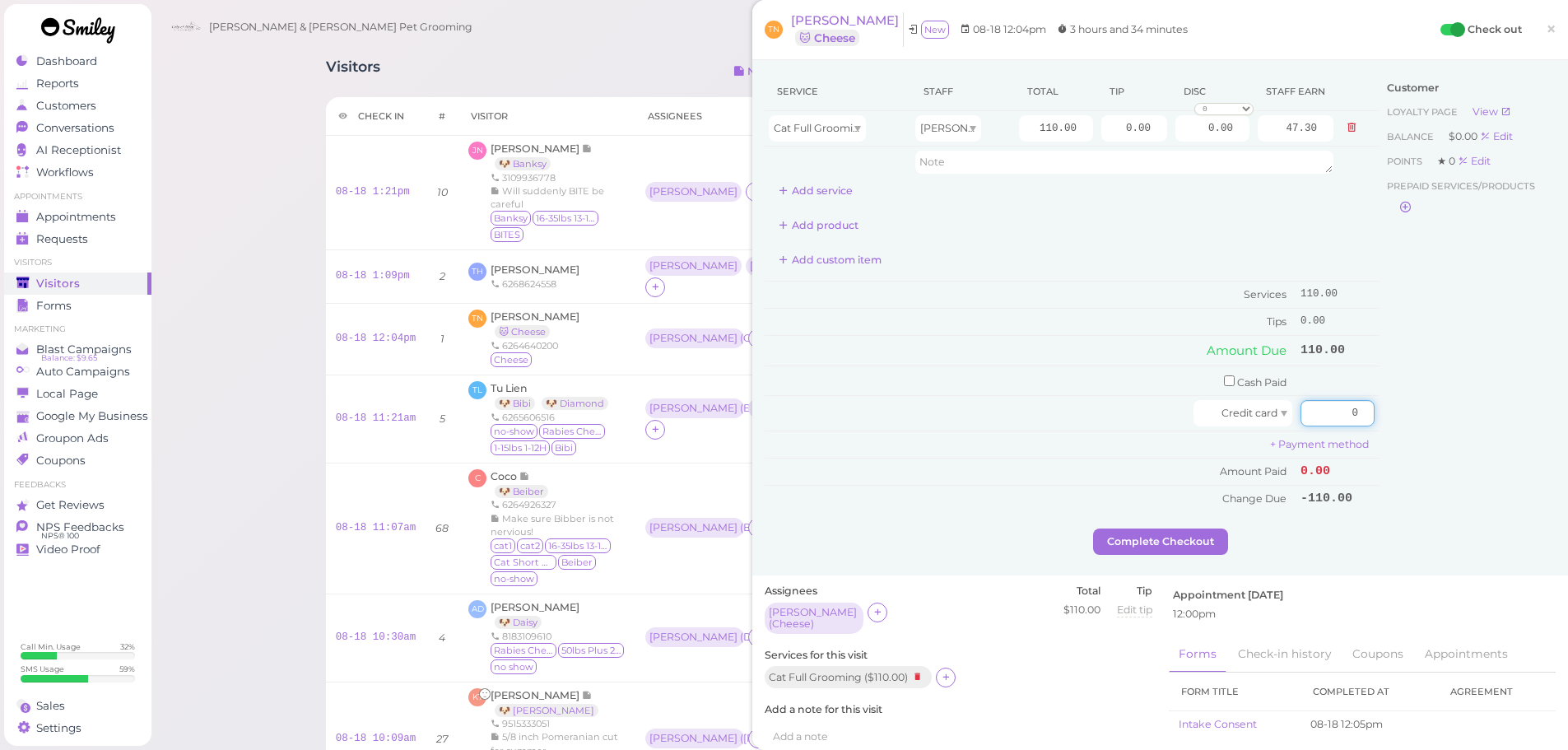
drag, startPoint x: 1302, startPoint y: 408, endPoint x: 1560, endPoint y: 434, distance: 259.3
click at [1555, 435] on div "Service Staff Total Tip Disc Staff earn Cat Full Grooming [PERSON_NAME] 110.00 …" at bounding box center [1161, 317] width 816 height 515
type input "110"
click at [1436, 425] on div "Customer Loyalty page View Balance $0.00 Edit Points ★ 0 Edit Prepaid services/…" at bounding box center [1467, 300] width 177 height 456
click at [1159, 529] on button "Complete Checkout" at bounding box center [1161, 541] width 135 height 26
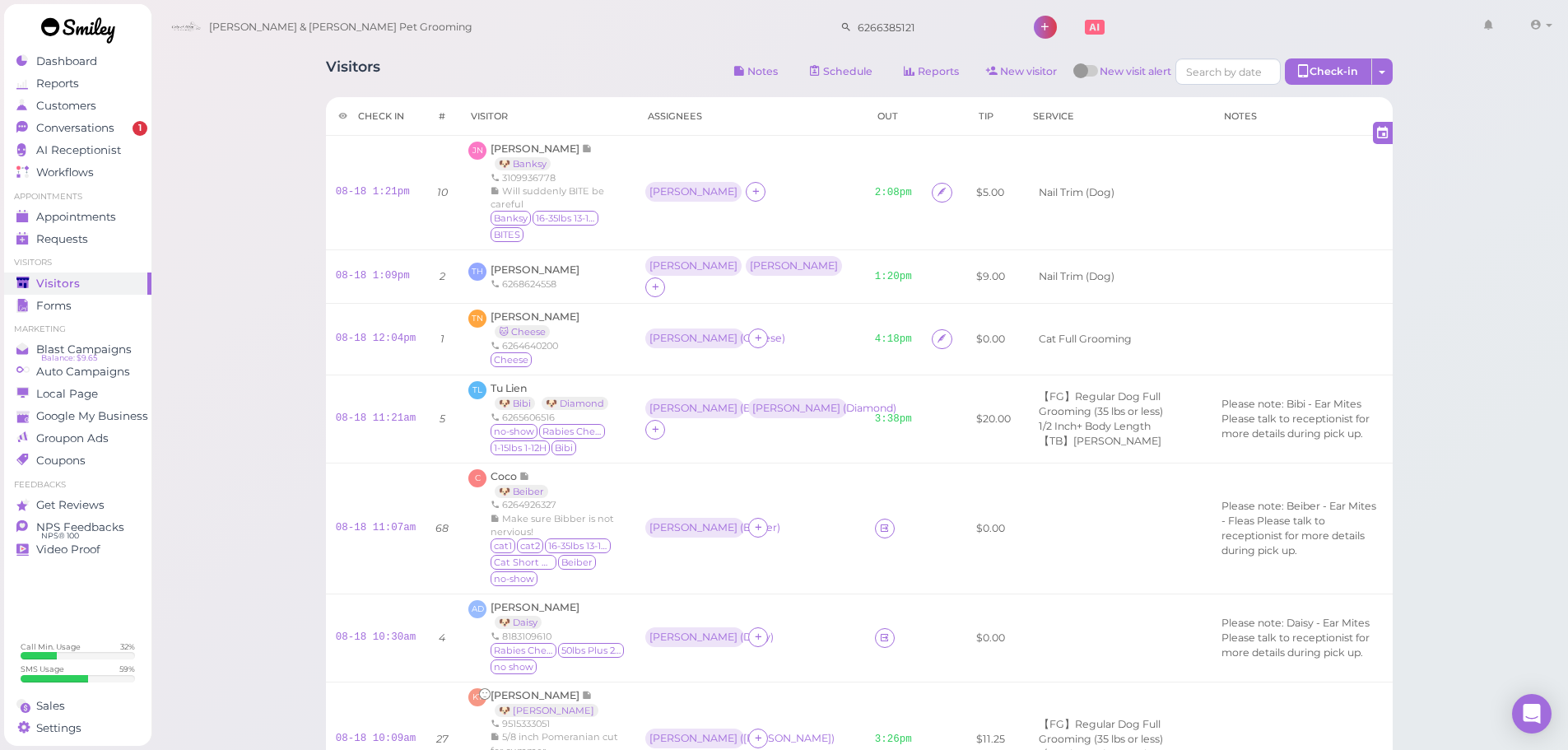
click at [1, 120] on div "Dashboard Reports Customers Conversations 1 AI Receptionist" at bounding box center [784, 737] width 1568 height 1475
click at [16, 126] on icon at bounding box center [22, 127] width 12 height 13
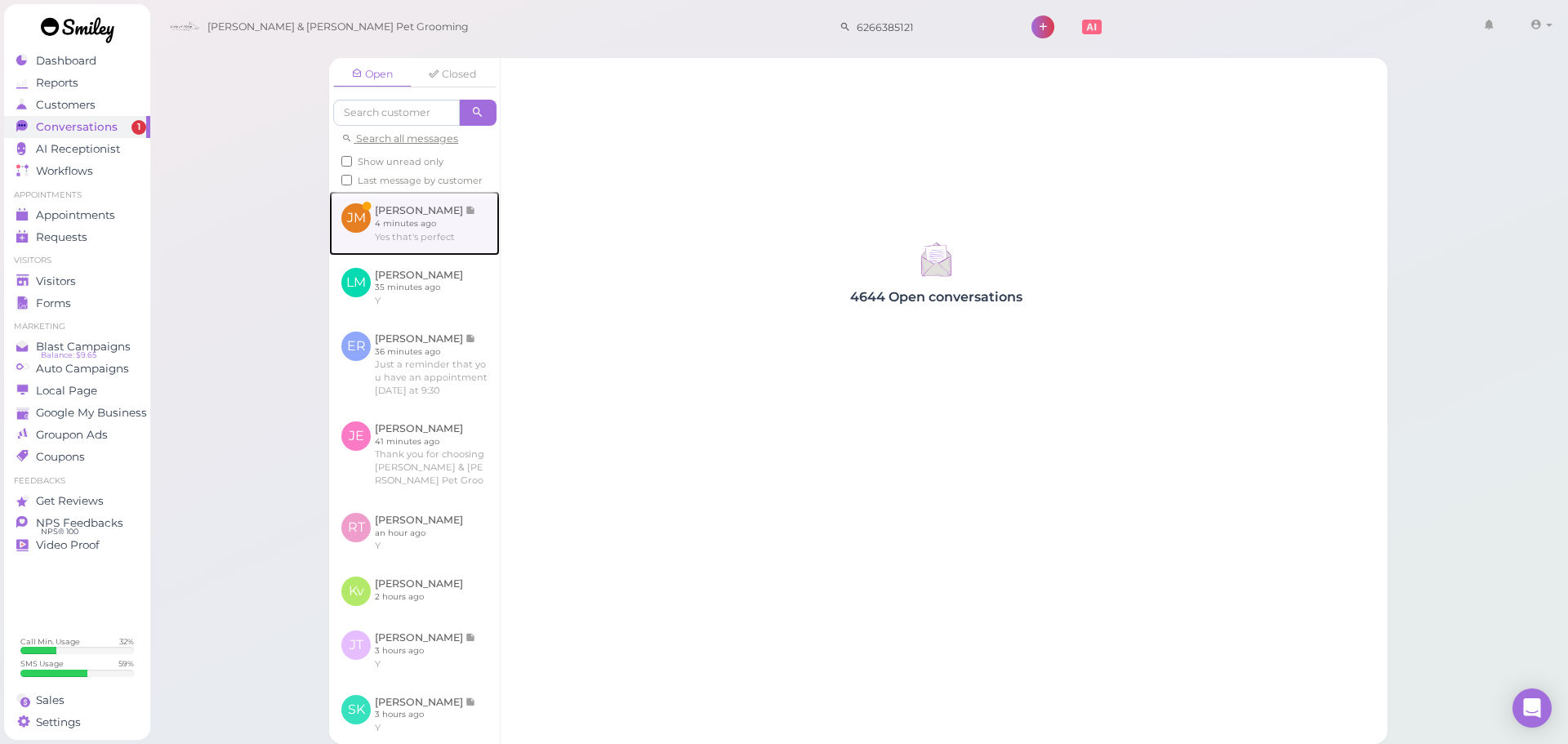
click at [429, 235] on link at bounding box center [414, 223] width 171 height 64
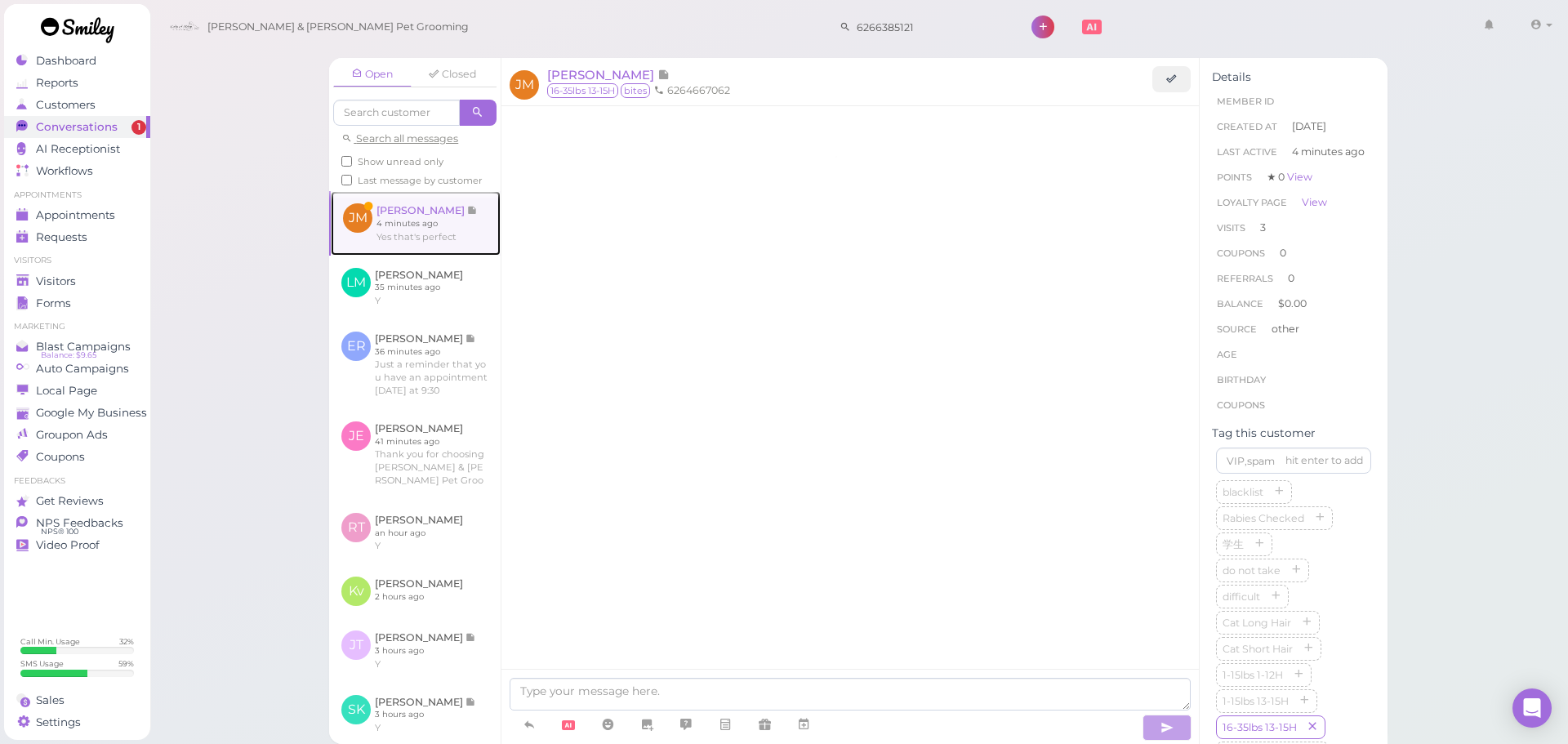
scroll to position [2094, 0]
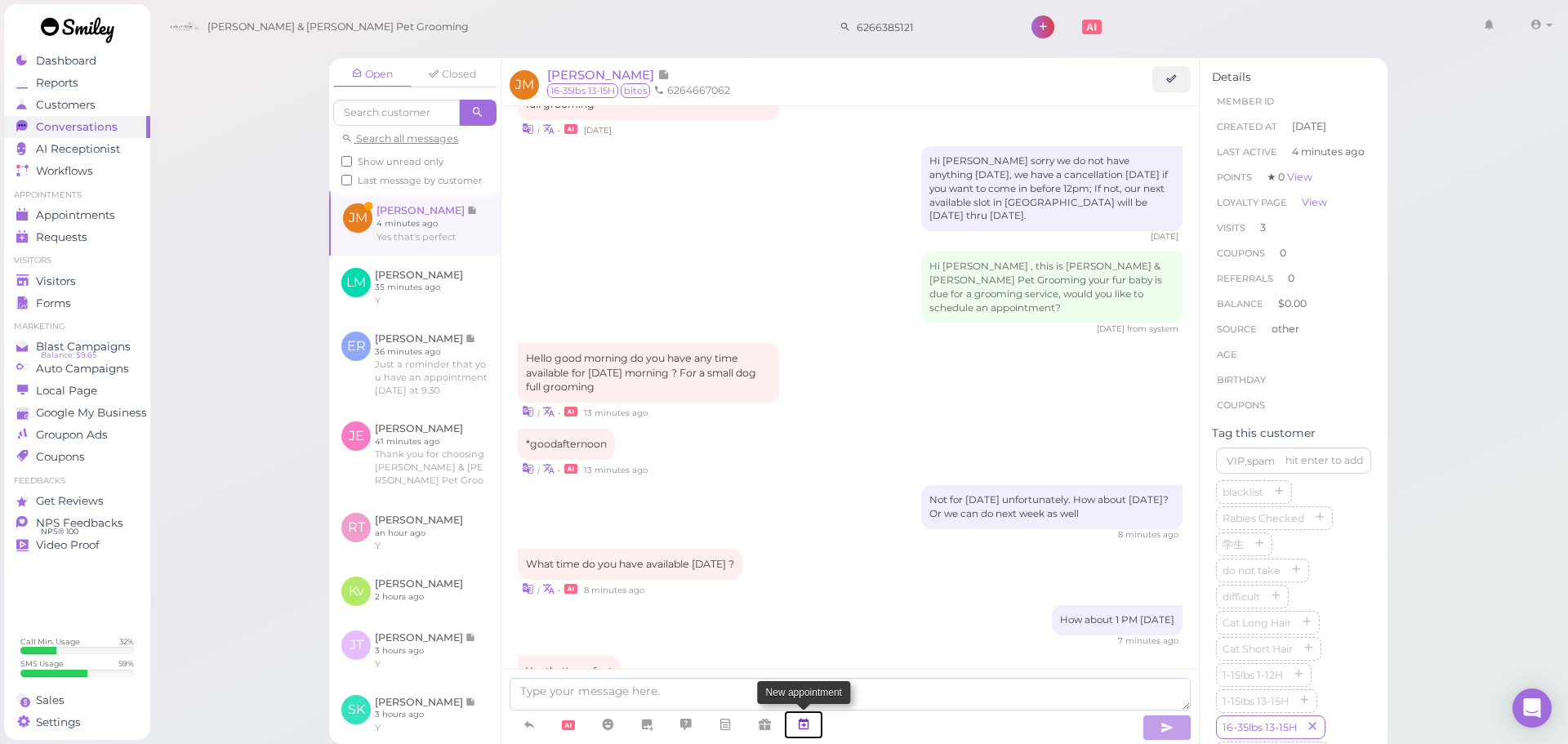
click at [812, 732] on link at bounding box center [803, 725] width 40 height 29
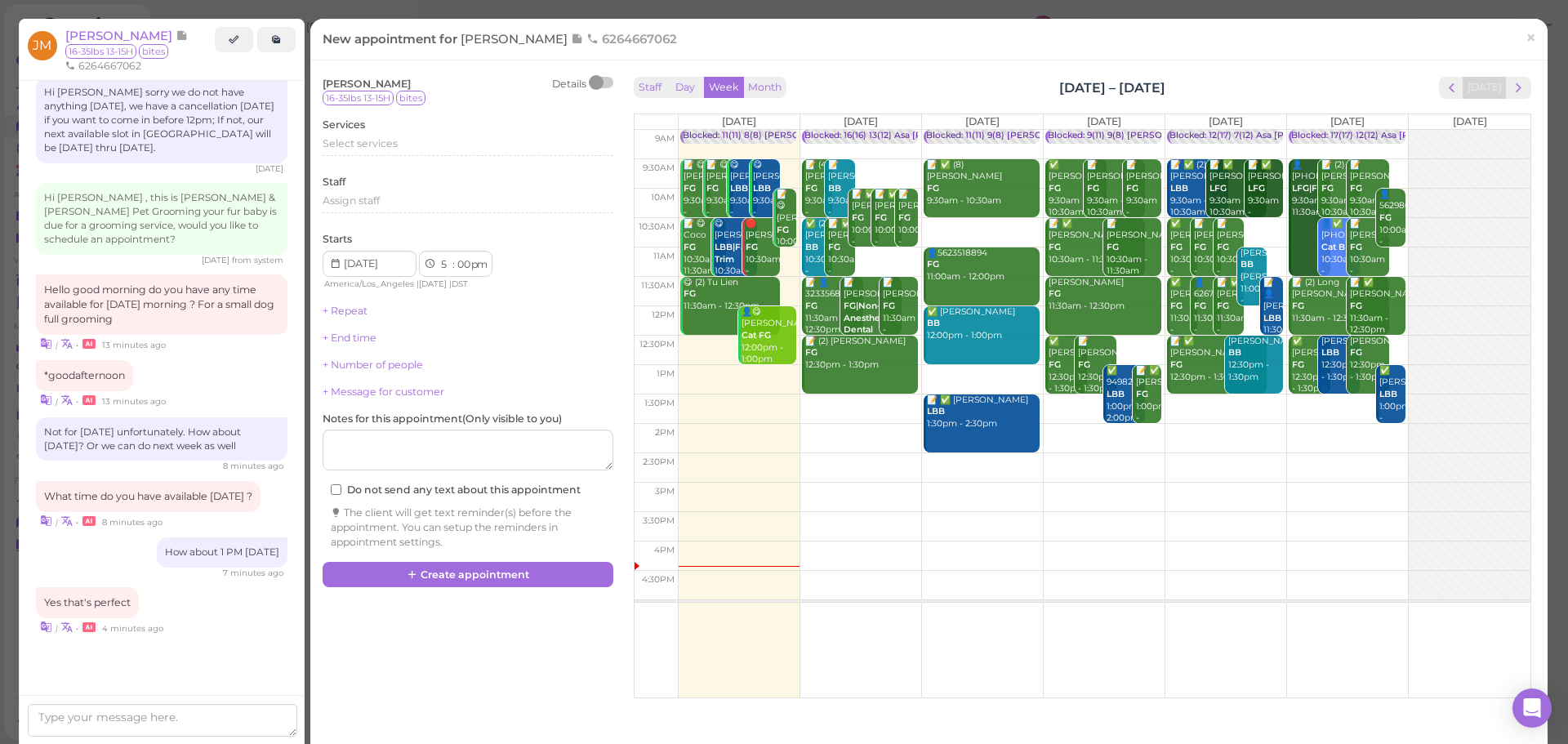
click at [1220, 399] on td at bounding box center [1103, 409] width 853 height 29
type input "[DATE]"
select select "1"
drag, startPoint x: 1221, startPoint y: 418, endPoint x: 1209, endPoint y: 389, distance: 31.4
click at [1209, 130] on div "📝 👤[PERSON_NAME] 1:30pm Blocked: 12(17) 7(12) Asa [PERSON_NAME] [PERSON_NAME] •…" at bounding box center [1226, 130] width 121 height 0
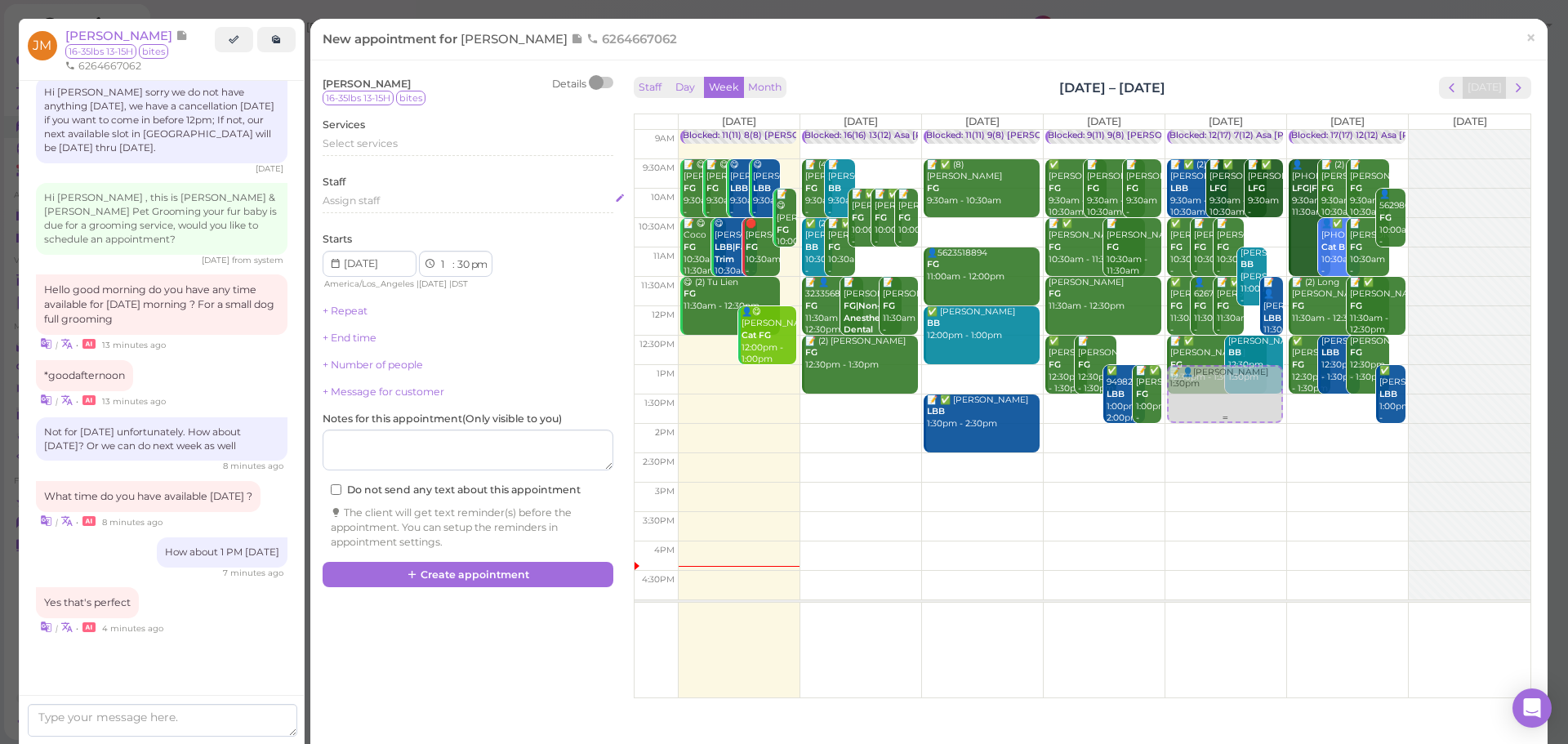
select select "00"
click at [444, 146] on div "Select services" at bounding box center [467, 143] width 290 height 14
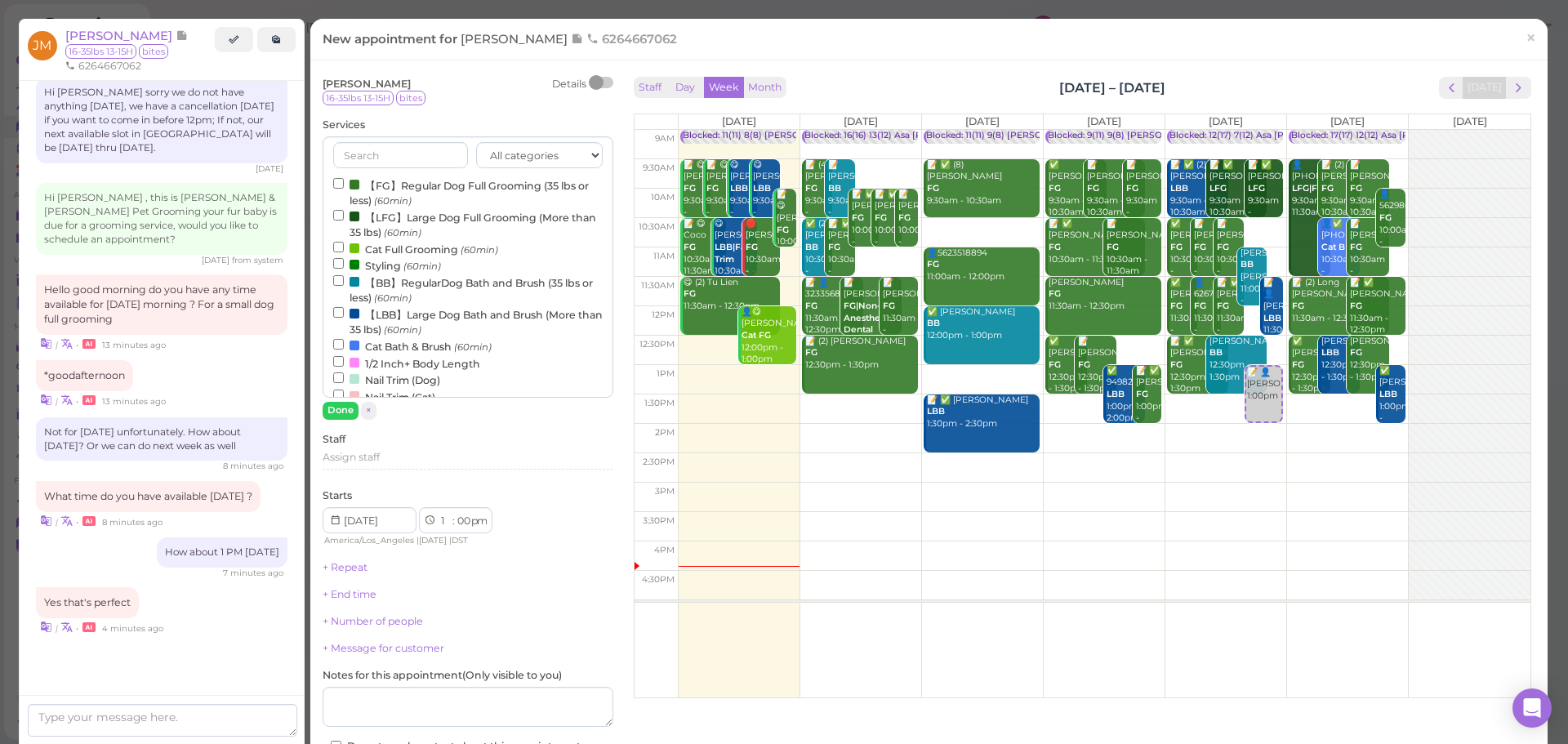
click at [423, 184] on label "【FG】Regular Dog Full Grooming (35 lbs or less) (60min)" at bounding box center [468, 193] width 269 height 32
click at [343, 184] on input "【FG】Regular Dog Full Grooming (35 lbs or less) (60min)" at bounding box center [338, 183] width 11 height 11
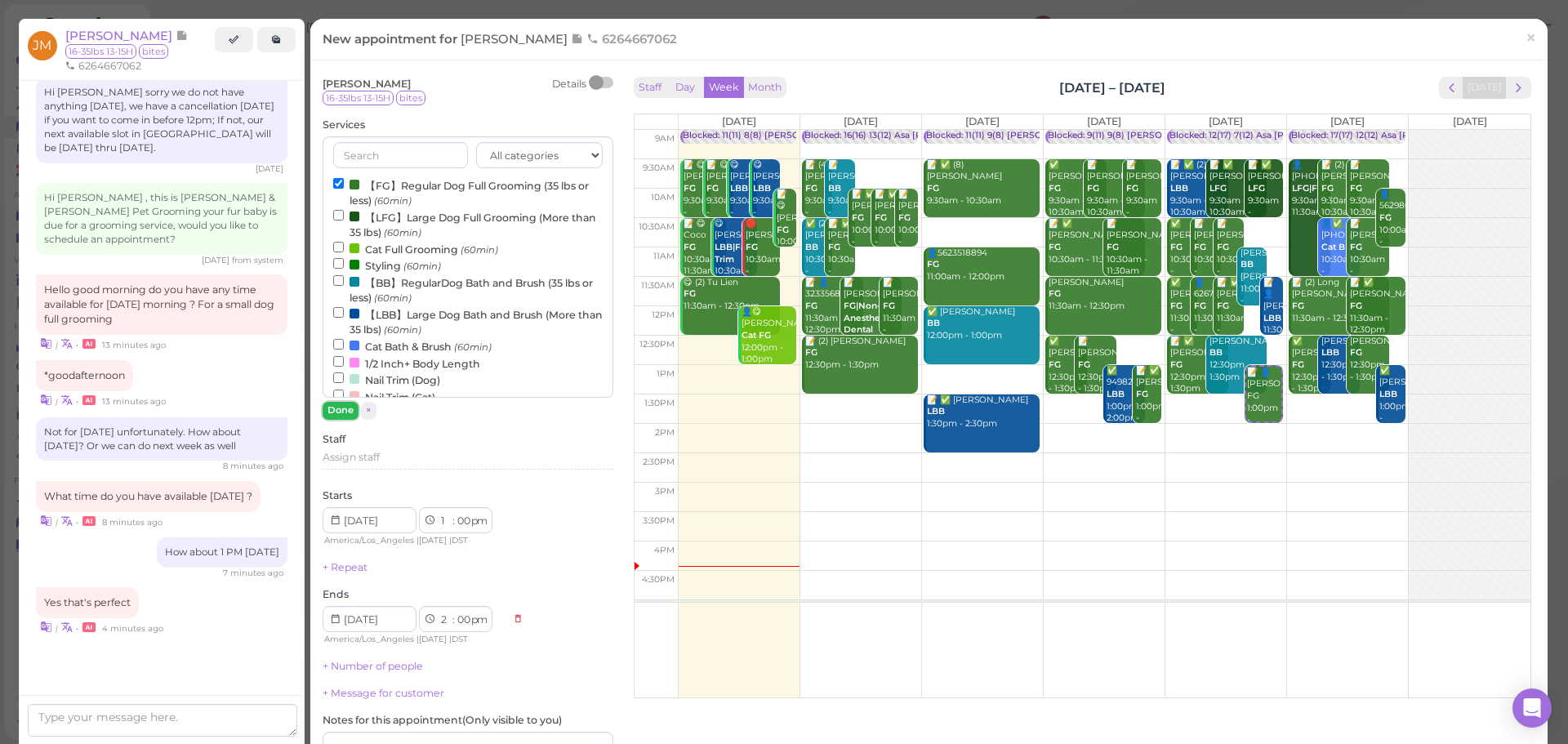
click at [342, 407] on button "Done" at bounding box center [340, 410] width 36 height 17
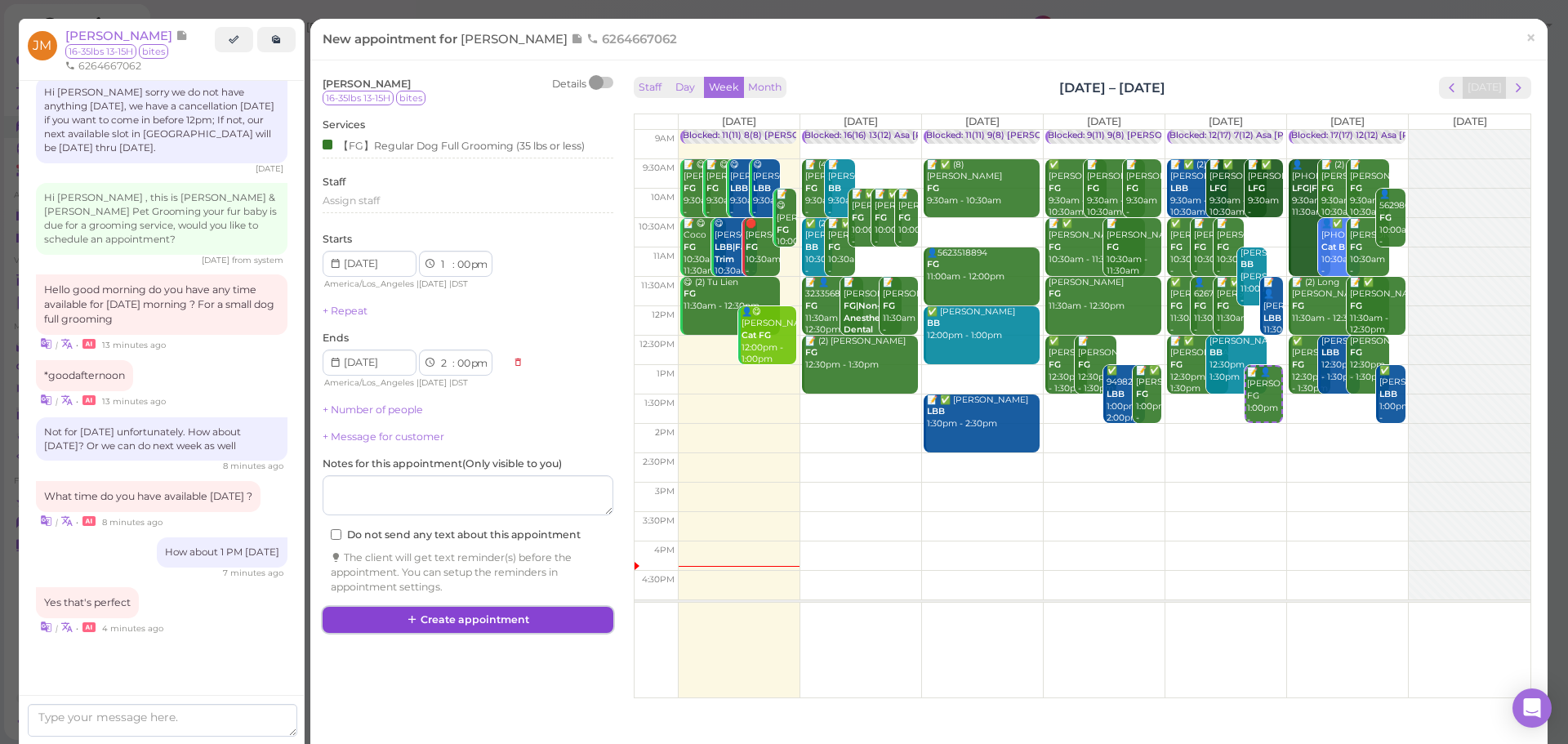
click at [439, 624] on button "Create appointment" at bounding box center [467, 619] width 290 height 26
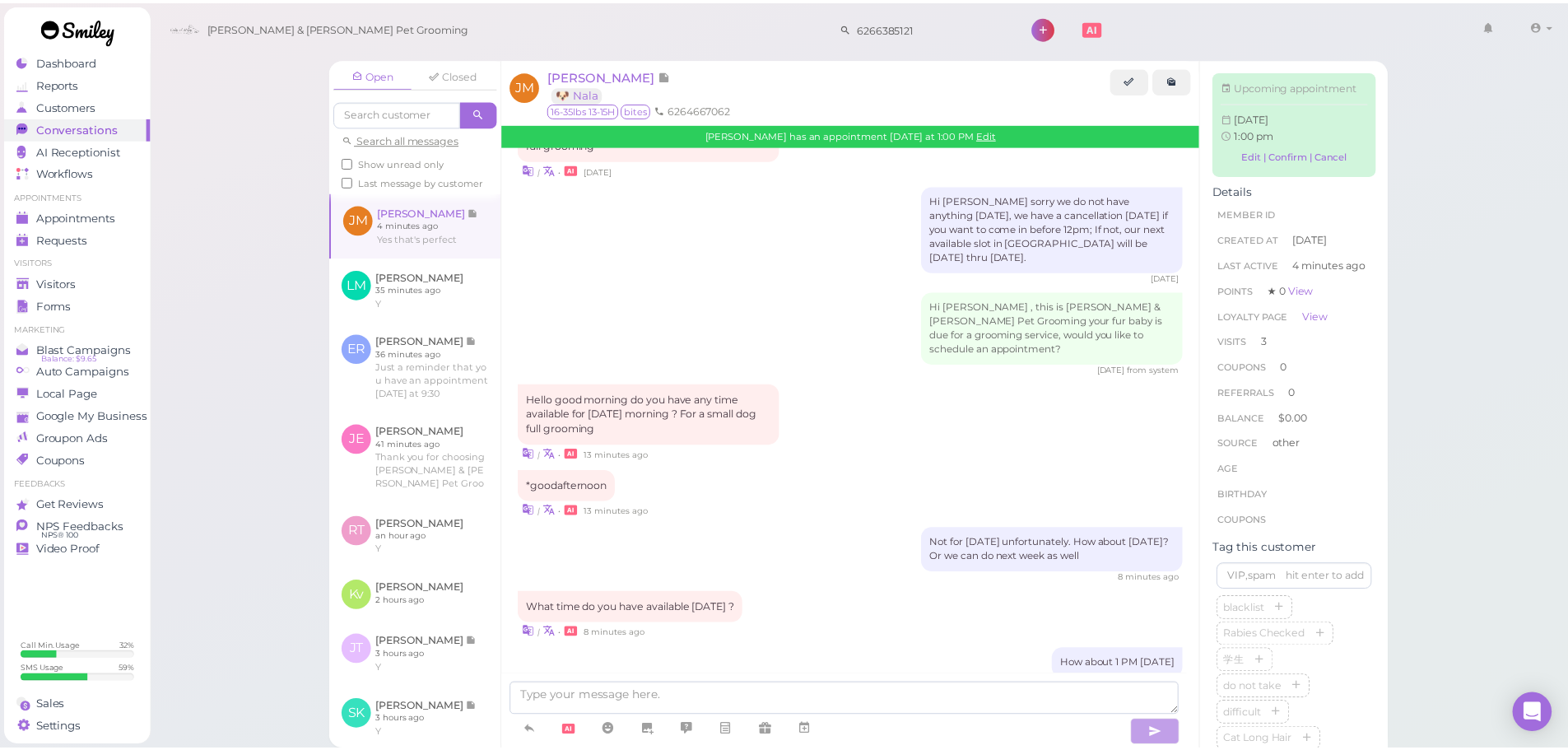
scroll to position [2281, 0]
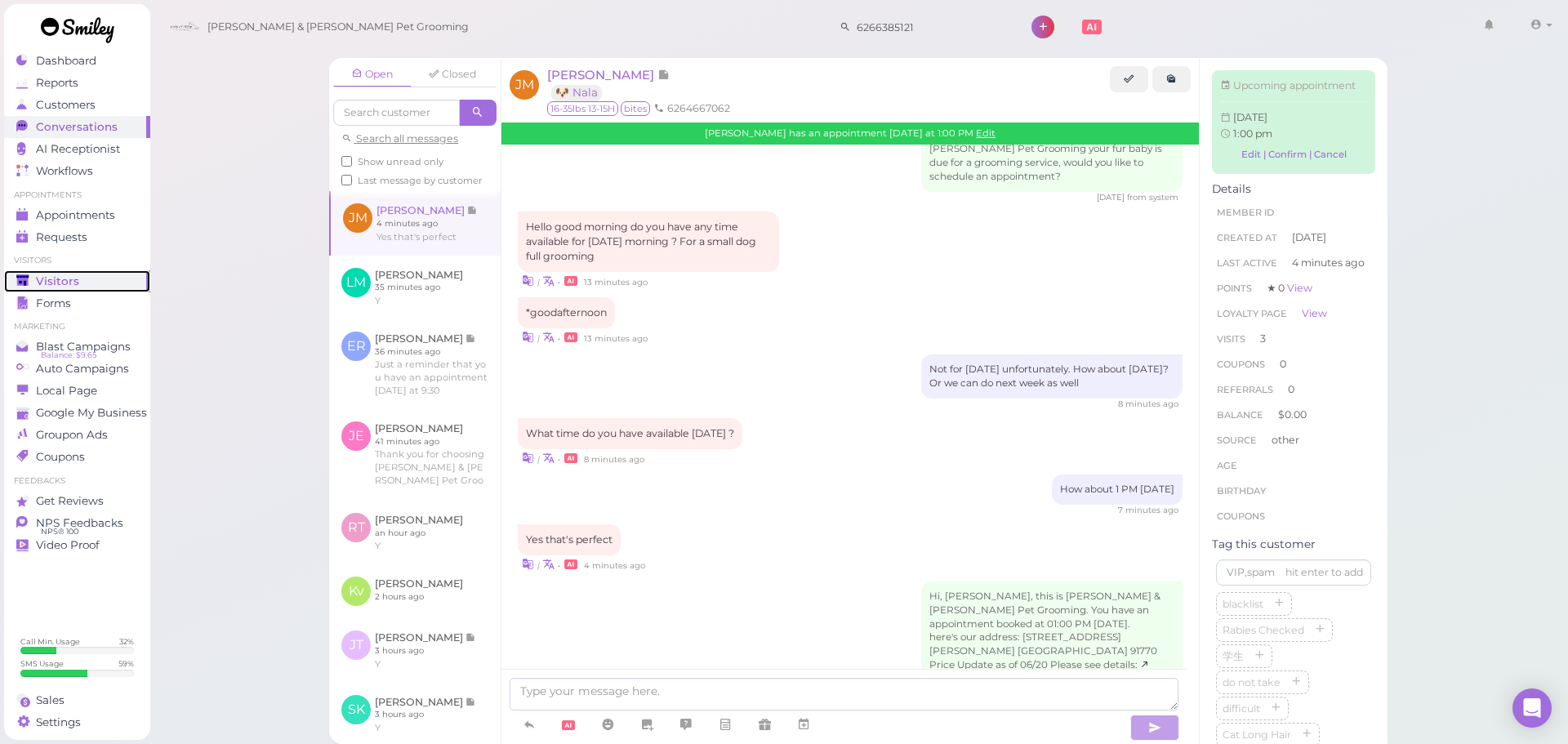
click at [68, 274] on span "Visitors" at bounding box center [57, 281] width 43 height 13
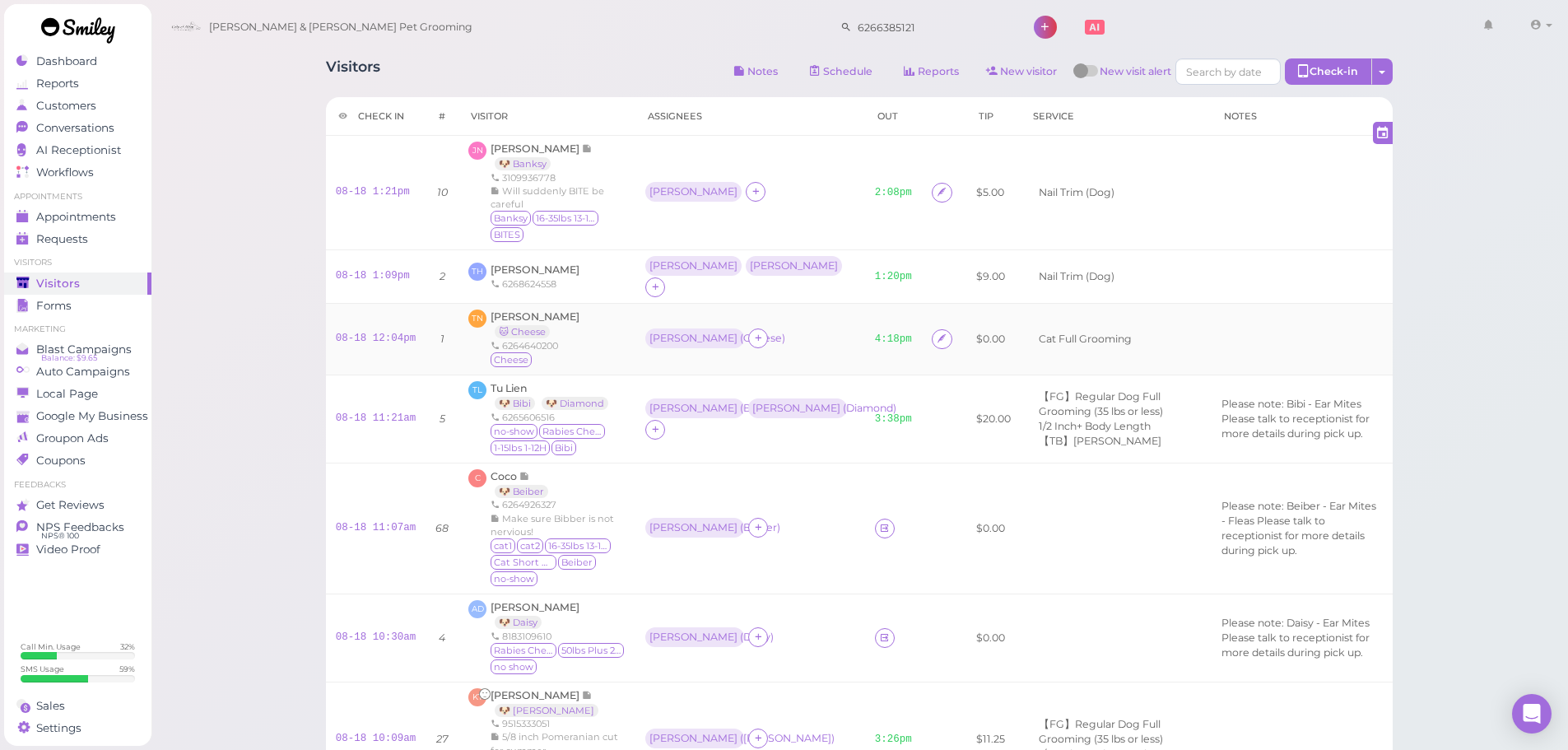
click at [605, 324] on div "TN [PERSON_NAME] 🐱 Cheese 6264640200 Cheese" at bounding box center [546, 339] width 157 height 59
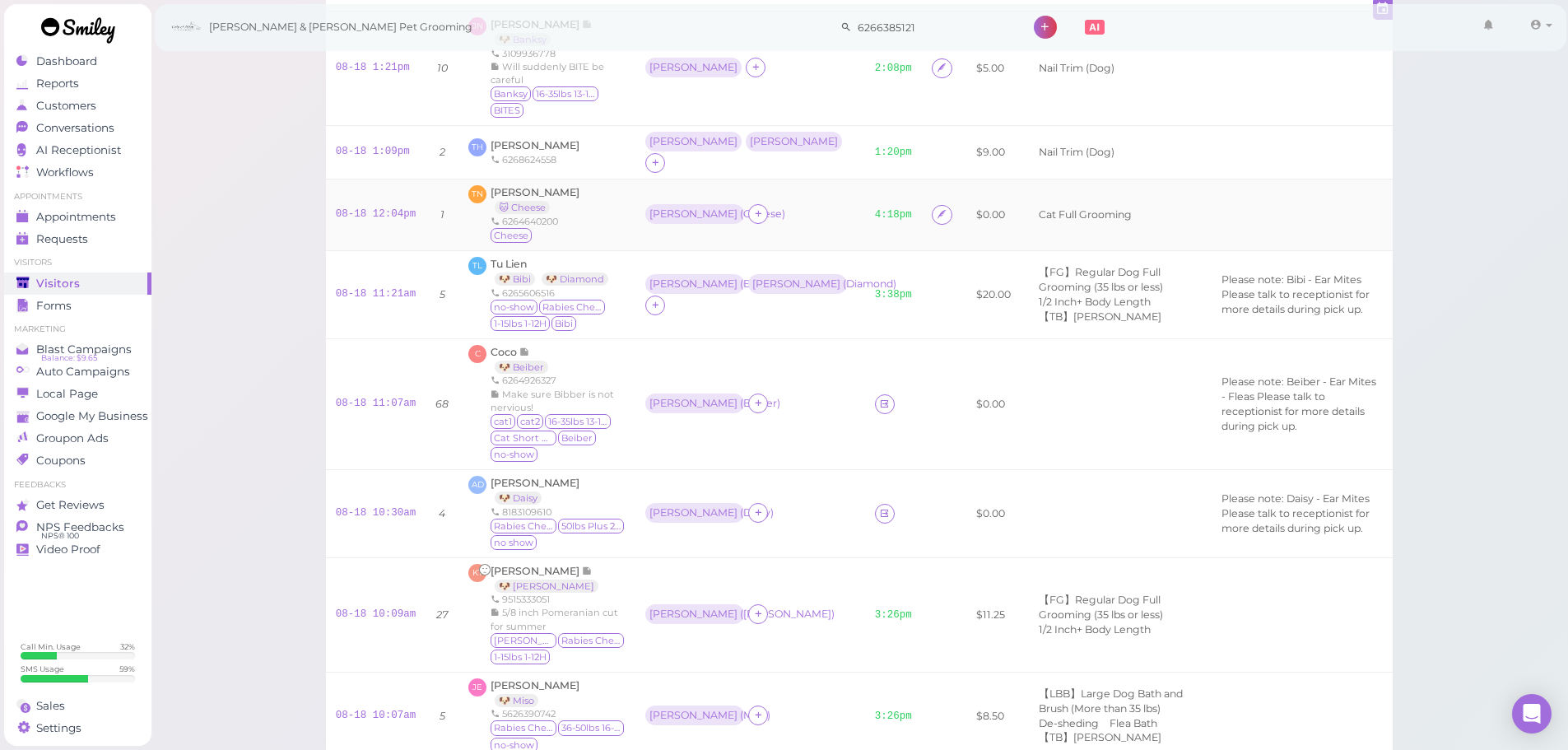
scroll to position [165, 0]
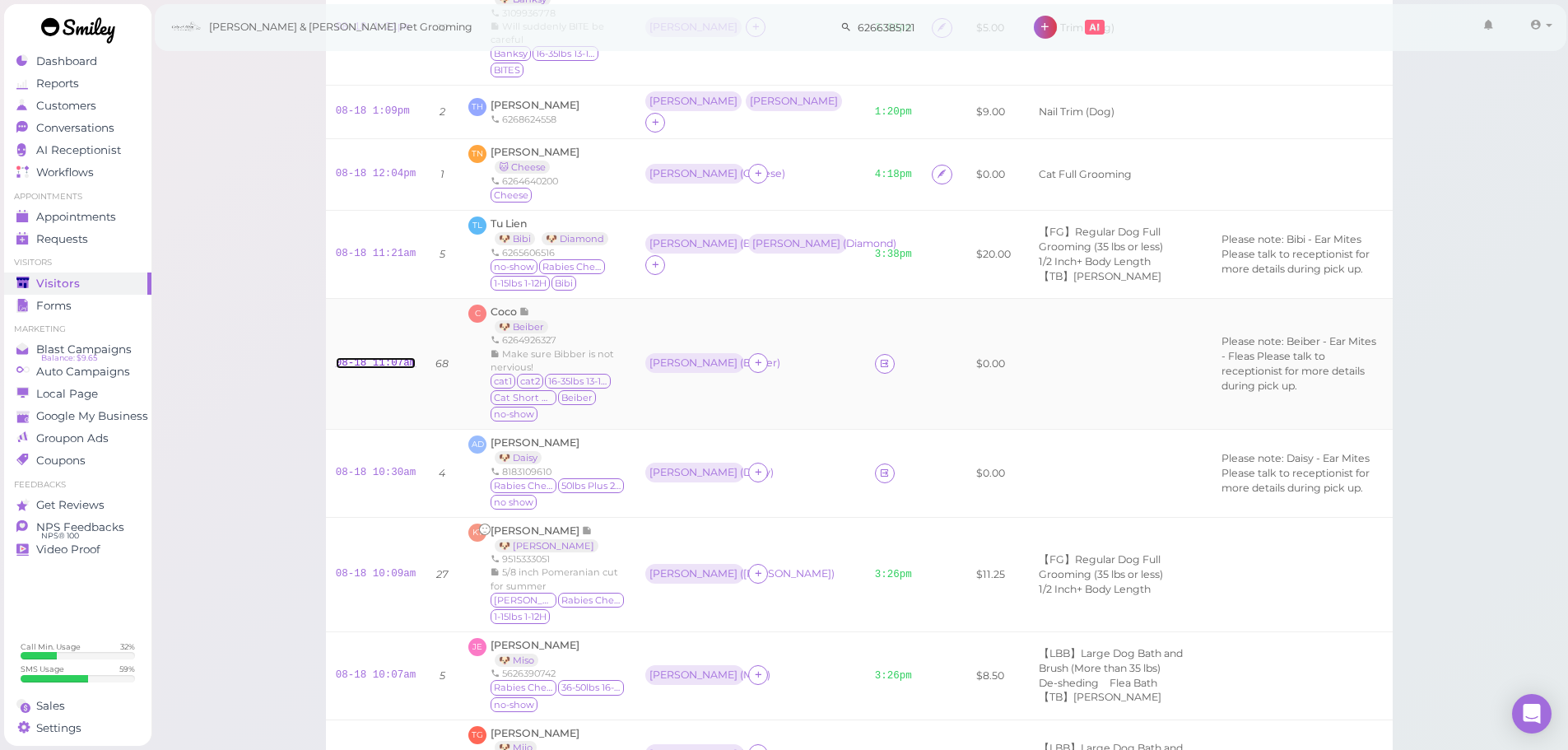
click at [357, 357] on link "08-18 11:07am" at bounding box center [376, 363] width 81 height 12
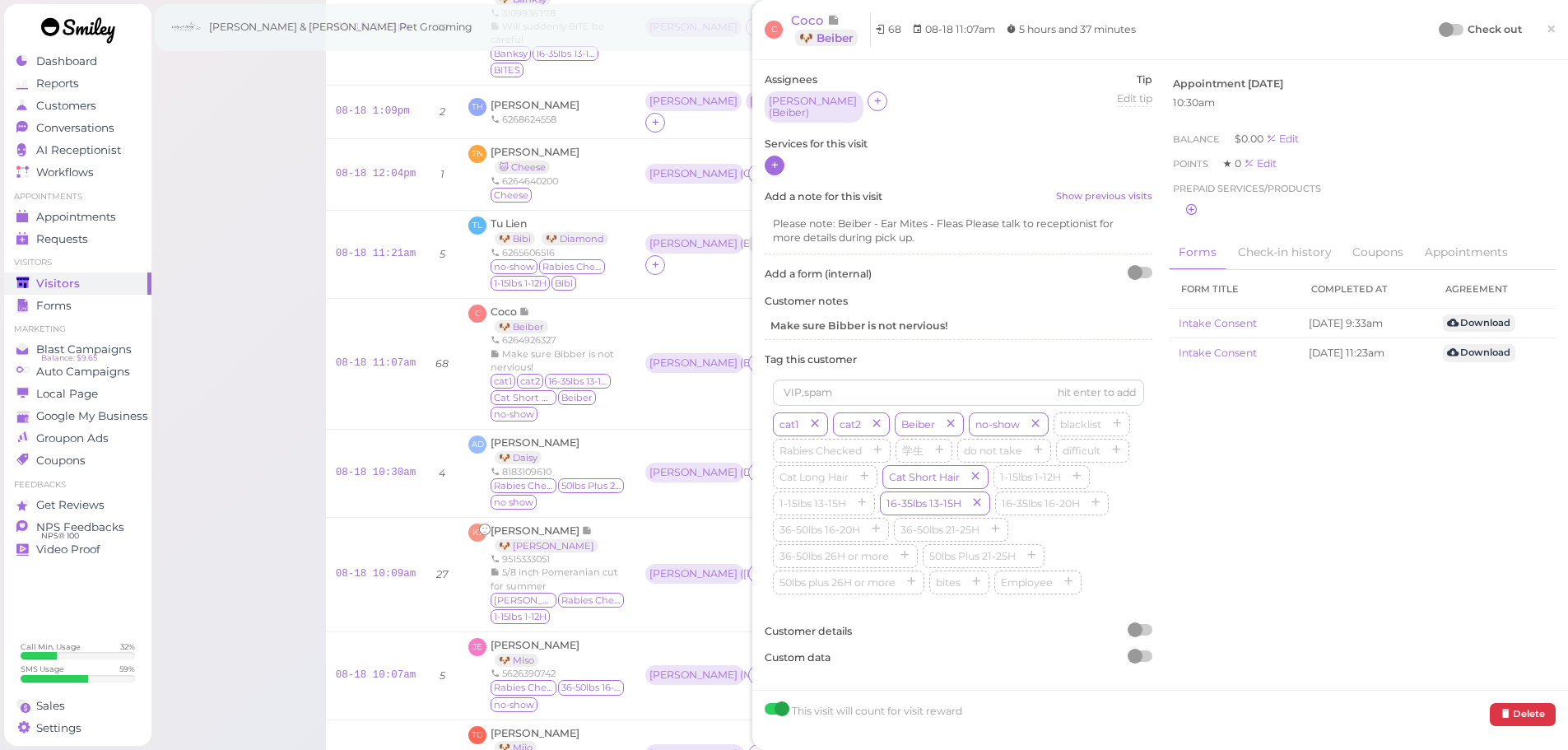
click at [773, 160] on icon at bounding box center [775, 165] width 11 height 13
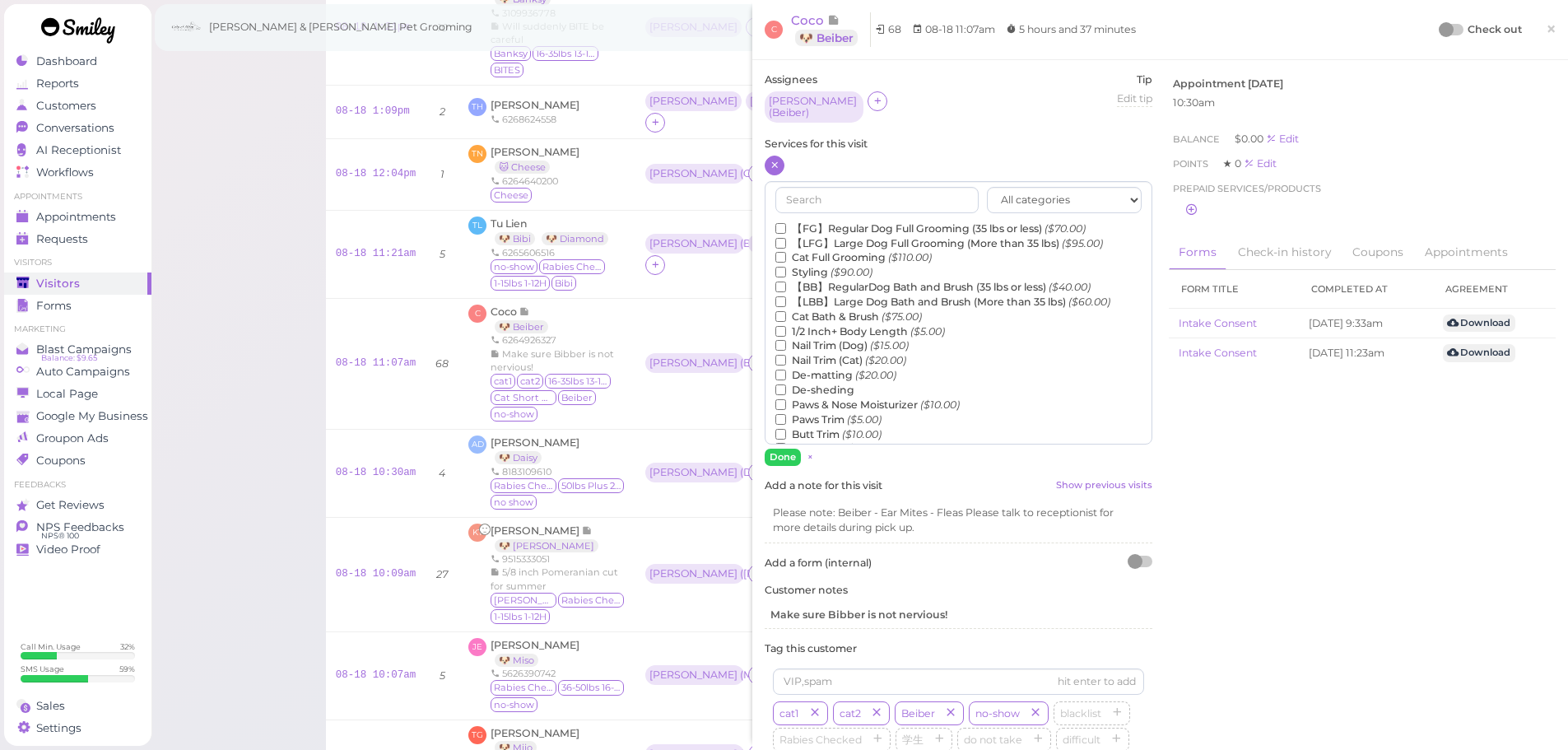
click at [808, 221] on label "【FG】Regular Dog Full Grooming (35 lbs or less) ($70.00)" at bounding box center [931, 228] width 311 height 14
click at [787, 223] on input "【FG】Regular Dog Full Grooming (35 lbs or less) ($70.00)" at bounding box center [781, 228] width 11 height 11
click at [848, 327] on label "1/2 Inch+ Body Length ($5.00)" at bounding box center [860, 331] width 170 height 14
click at [787, 327] on input "1/2 Inch+ Body Length ($5.00)" at bounding box center [781, 331] width 11 height 11
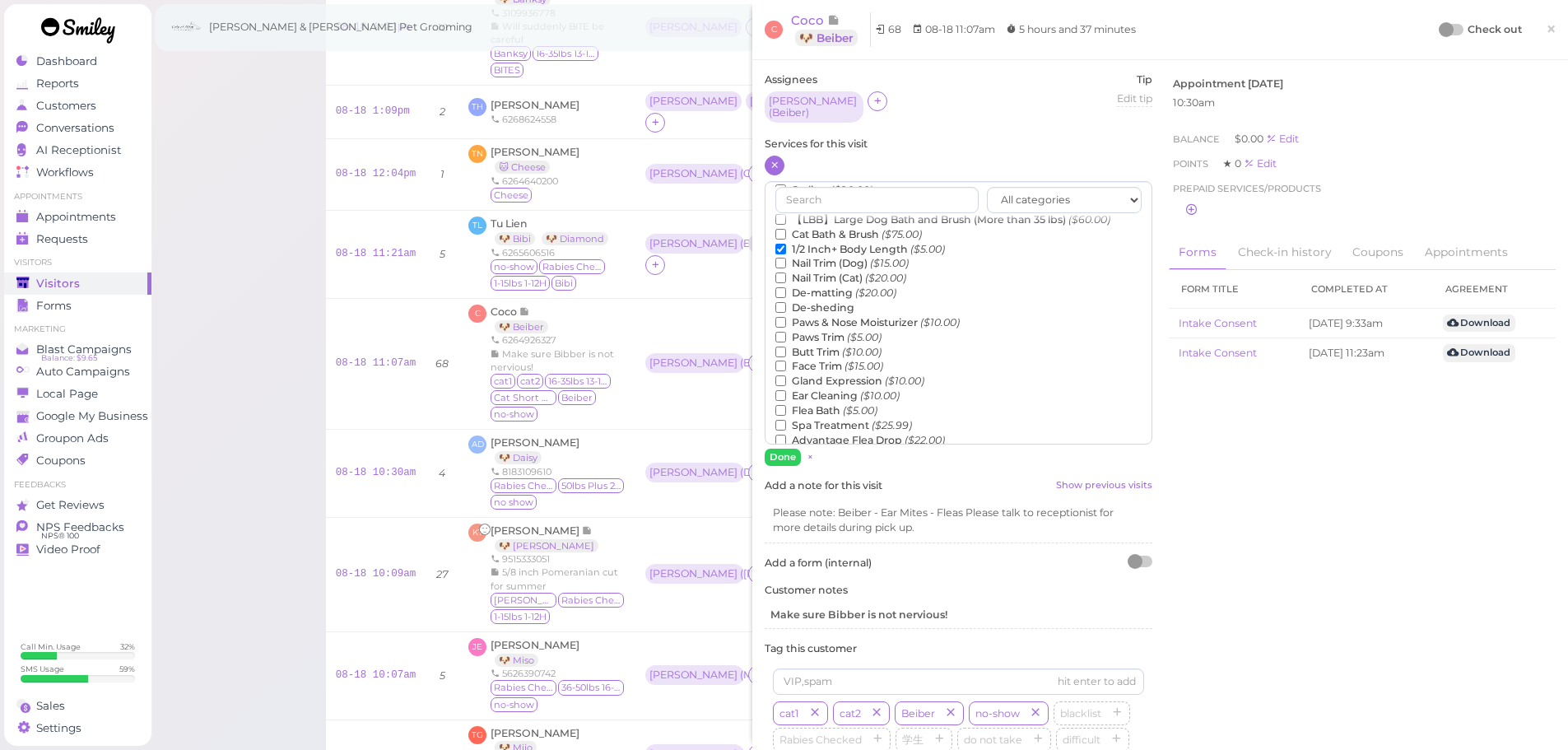
click at [825, 403] on label "Flea Bath ($5.00)" at bounding box center [826, 410] width 102 height 14
click at [787, 405] on input "Flea Bath ($5.00)" at bounding box center [781, 410] width 11 height 11
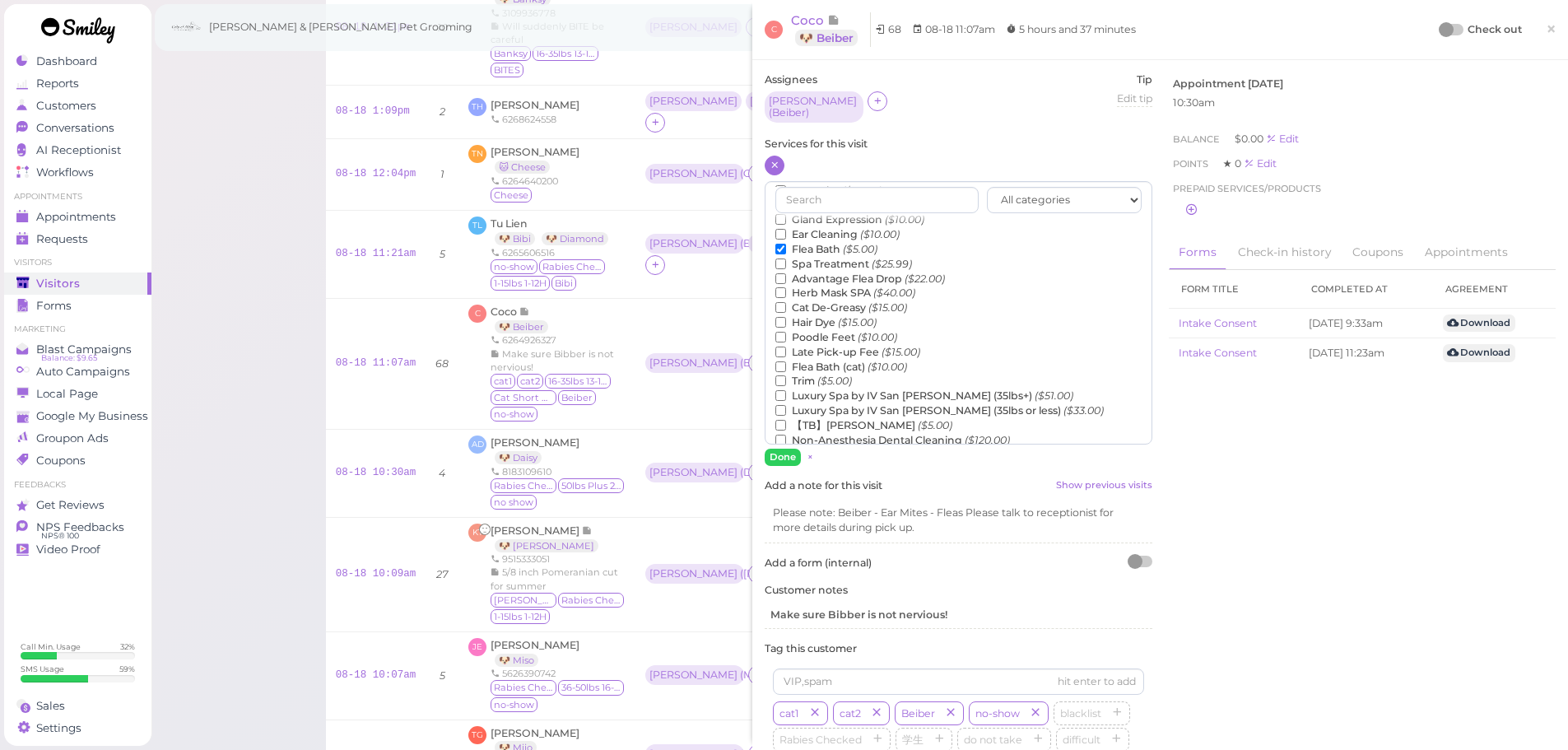
scroll to position [0, 0]
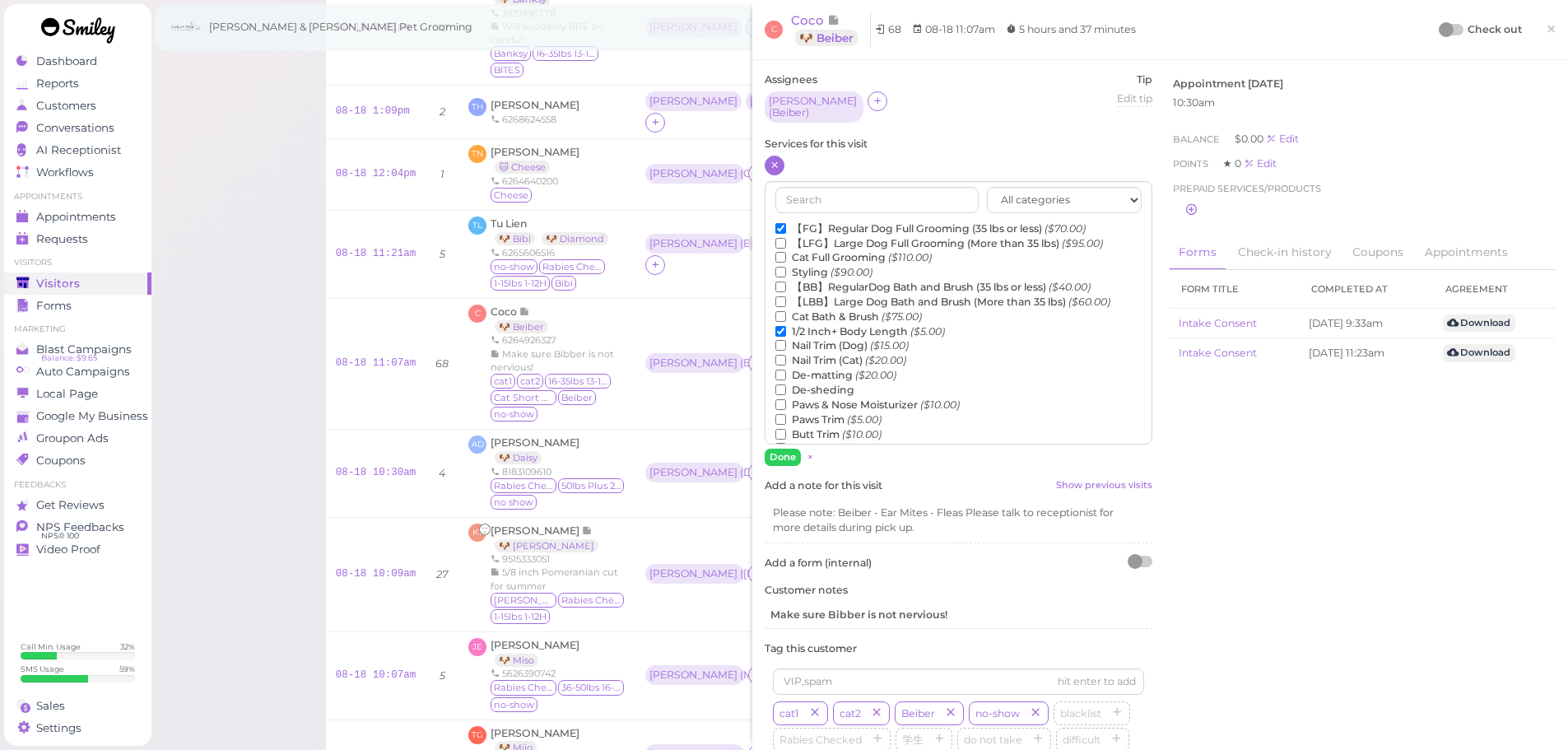
click at [829, 368] on label "De-matting ($20.00)" at bounding box center [836, 375] width 121 height 14
click at [787, 370] on input "De-matting ($20.00)" at bounding box center [781, 375] width 11 height 11
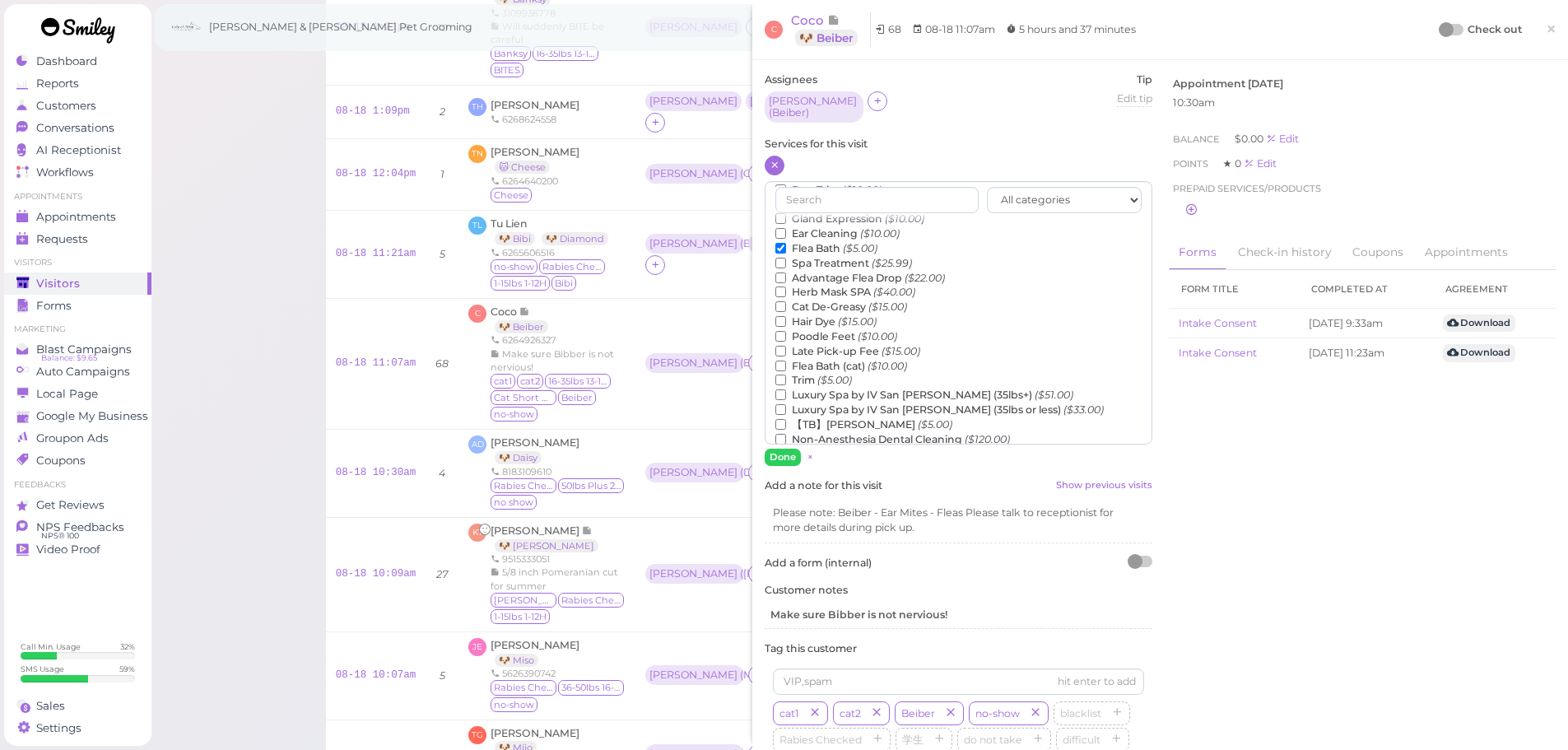
scroll to position [374, 0]
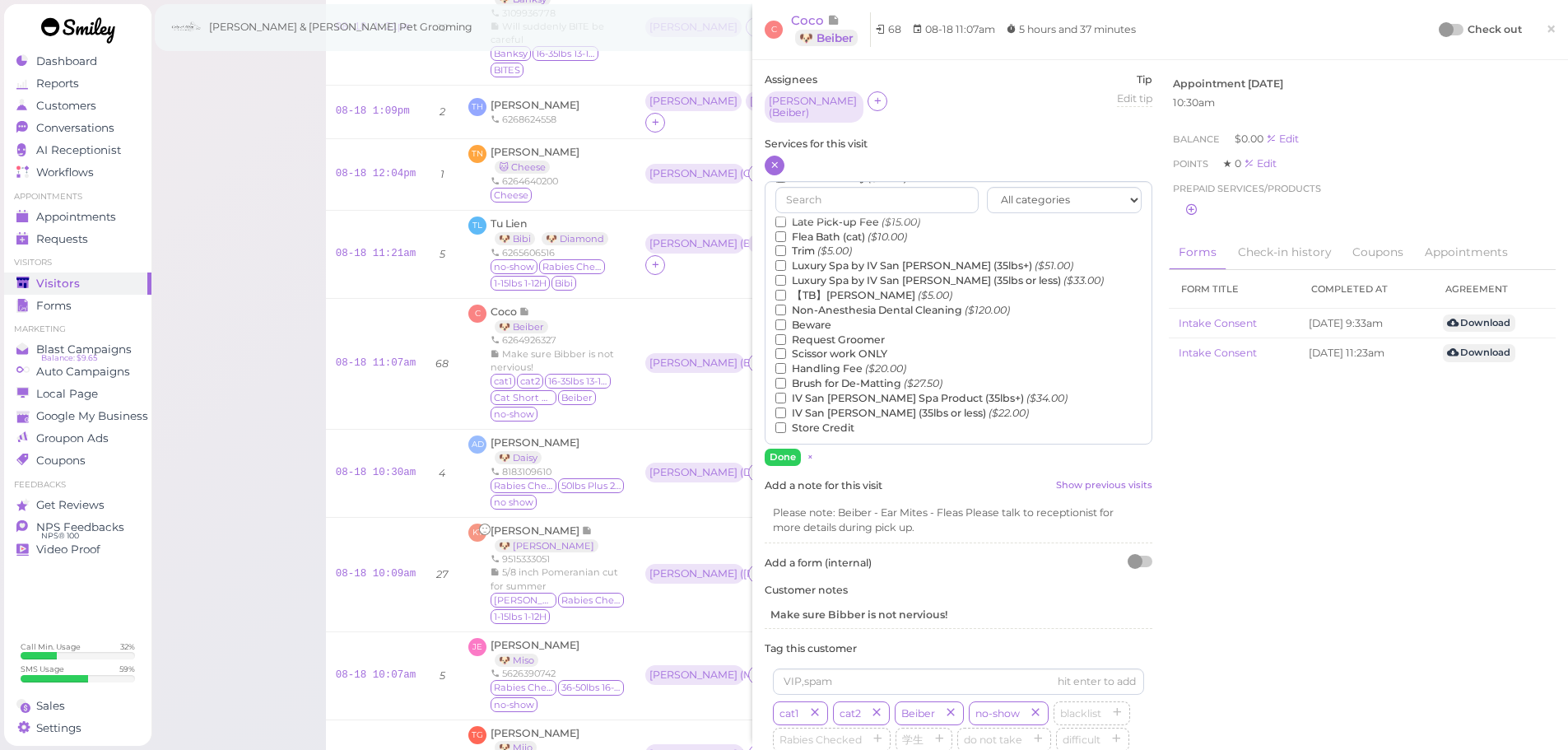
click at [839, 288] on label "【TB】Teeth Brushing ($5.00)" at bounding box center [864, 295] width 177 height 14
click at [787, 290] on input "【TB】Teeth Brushing ($5.00)" at bounding box center [781, 295] width 11 height 11
click at [779, 449] on button "Done" at bounding box center [782, 457] width 36 height 17
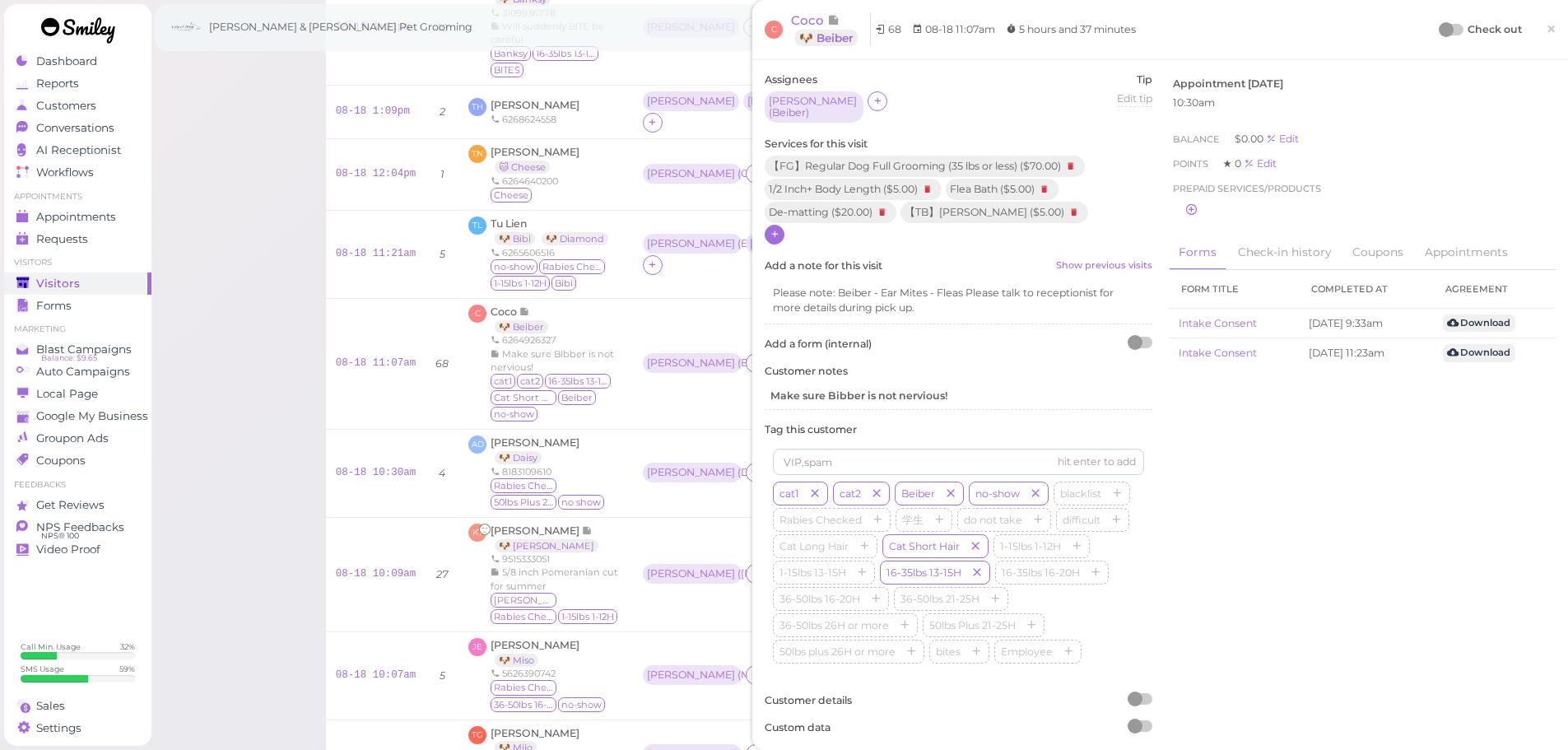
click at [1439, 27] on div at bounding box center [1446, 29] width 14 height 14
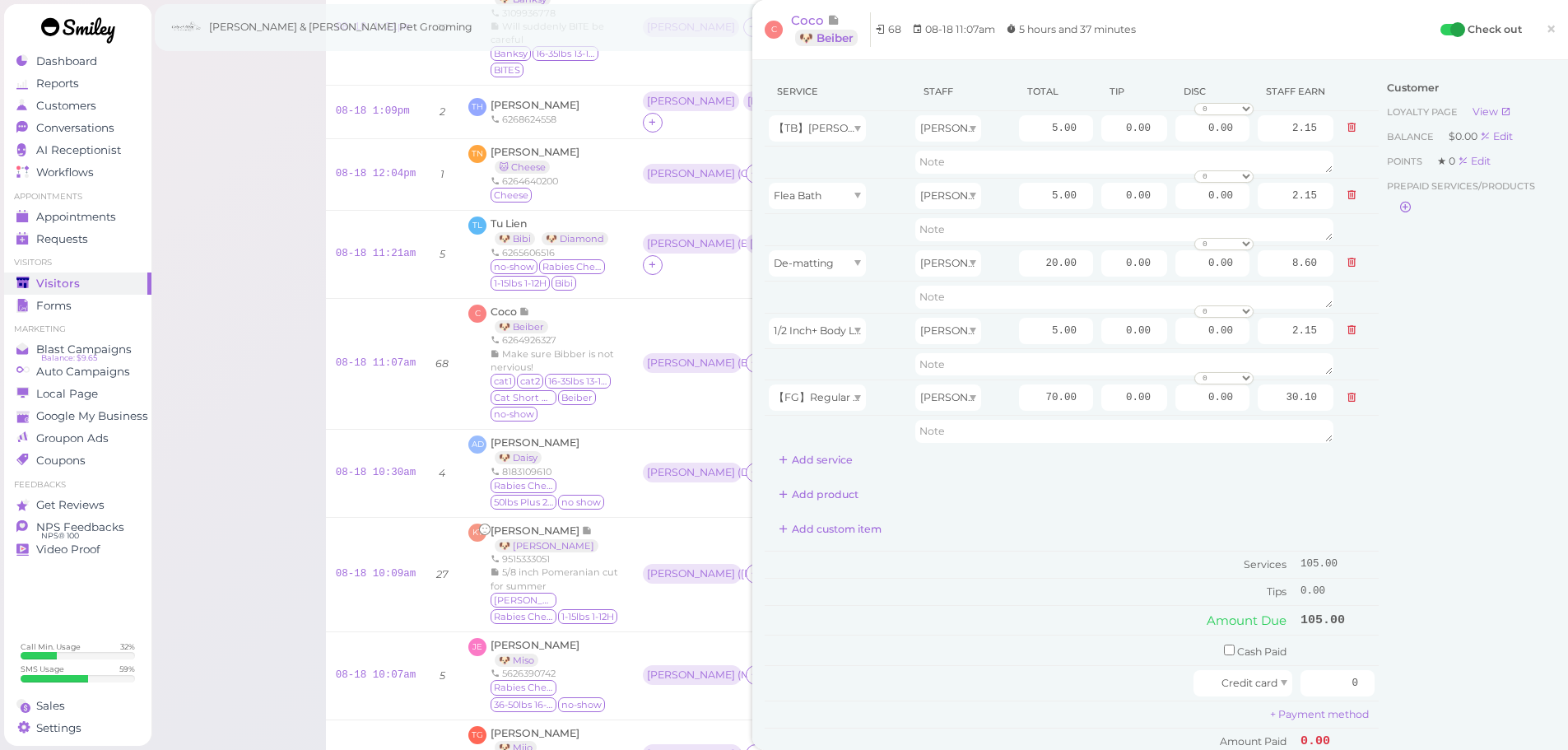
drag, startPoint x: 1043, startPoint y: 518, endPoint x: 1044, endPoint y: 457, distance: 61.0
click at [1044, 517] on div "Add custom item" at bounding box center [1072, 529] width 614 height 26
click at [1019, 391] on input "70.00" at bounding box center [1056, 397] width 74 height 26
type input "80.00"
type input "34.40"
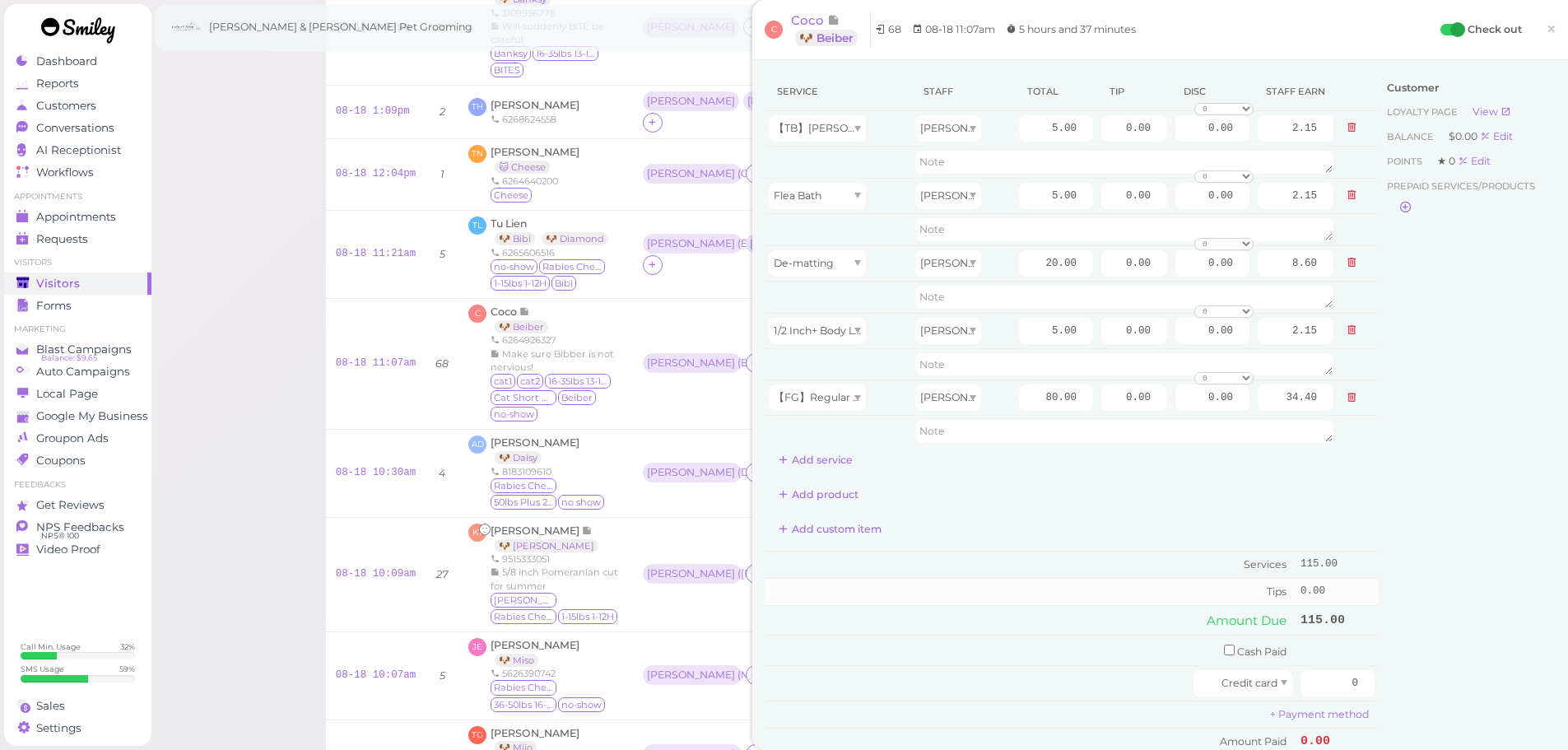
click at [1098, 582] on td "Tips" at bounding box center [1030, 590] width 532 height 26
click at [1015, 492] on div "Add product" at bounding box center [1072, 495] width 614 height 26
drag, startPoint x: 1101, startPoint y: 400, endPoint x: 1362, endPoint y: 503, distance: 280.6
click at [1331, 412] on tr "【FG】Regular Dog Full Grooming (35 lbs or less) [PERSON_NAME] 80.00 0.00 0.00 0 …" at bounding box center [1072, 398] width 614 height 36
type input "15"
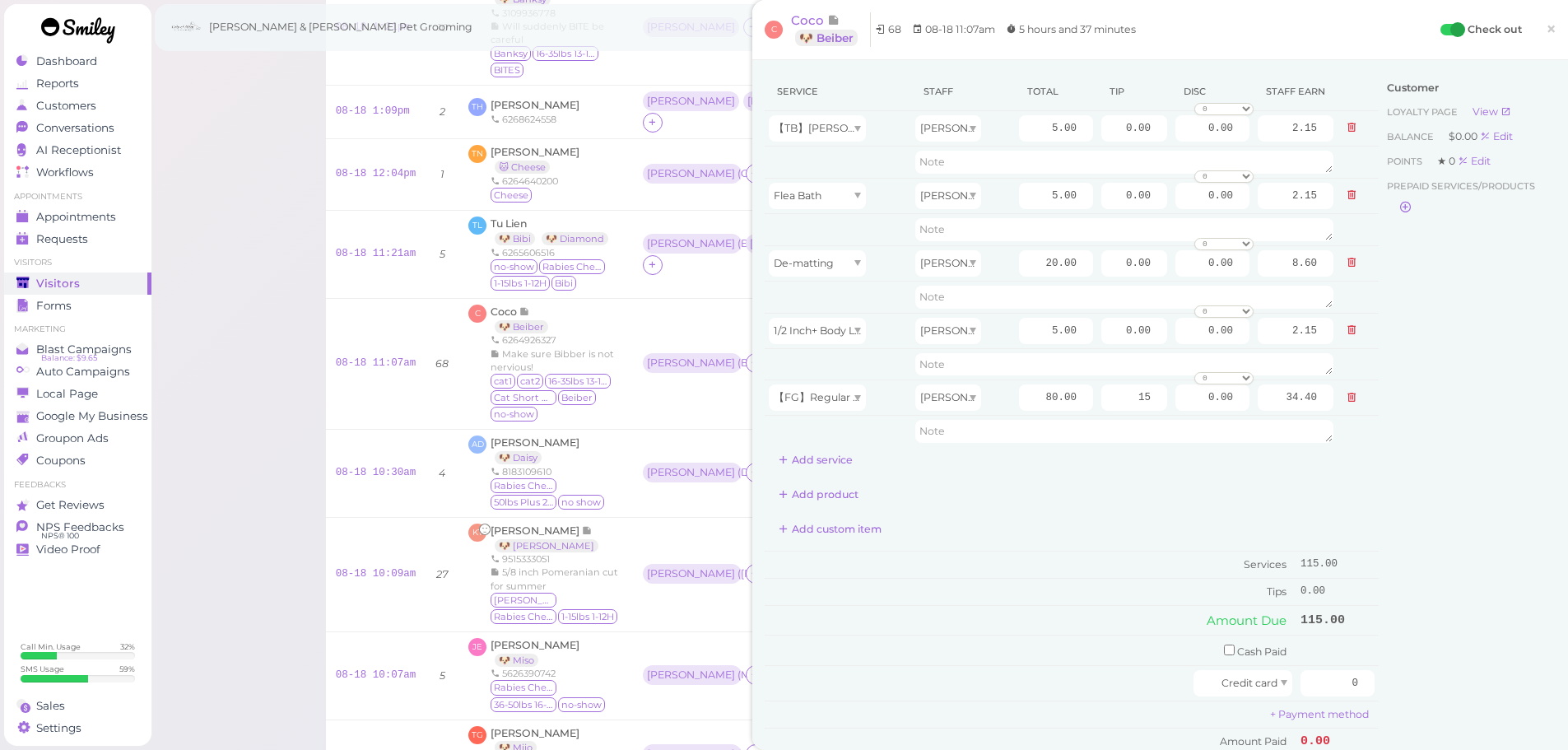
click at [1392, 515] on div "Customer Loyalty page View Balance $0.00 Edit Points ★ 0 Edit Prepaid services/…" at bounding box center [1467, 434] width 177 height 725
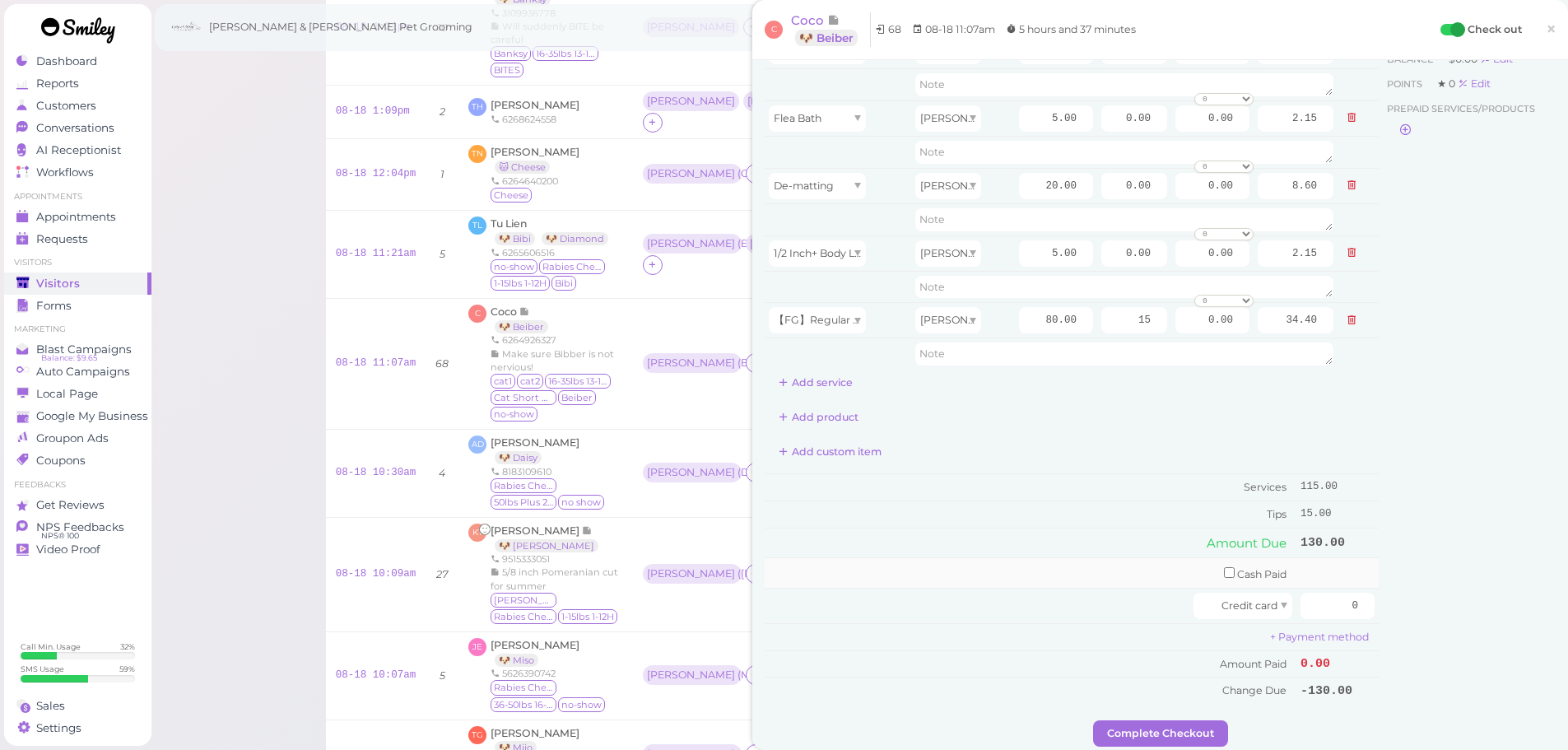
scroll to position [165, 0]
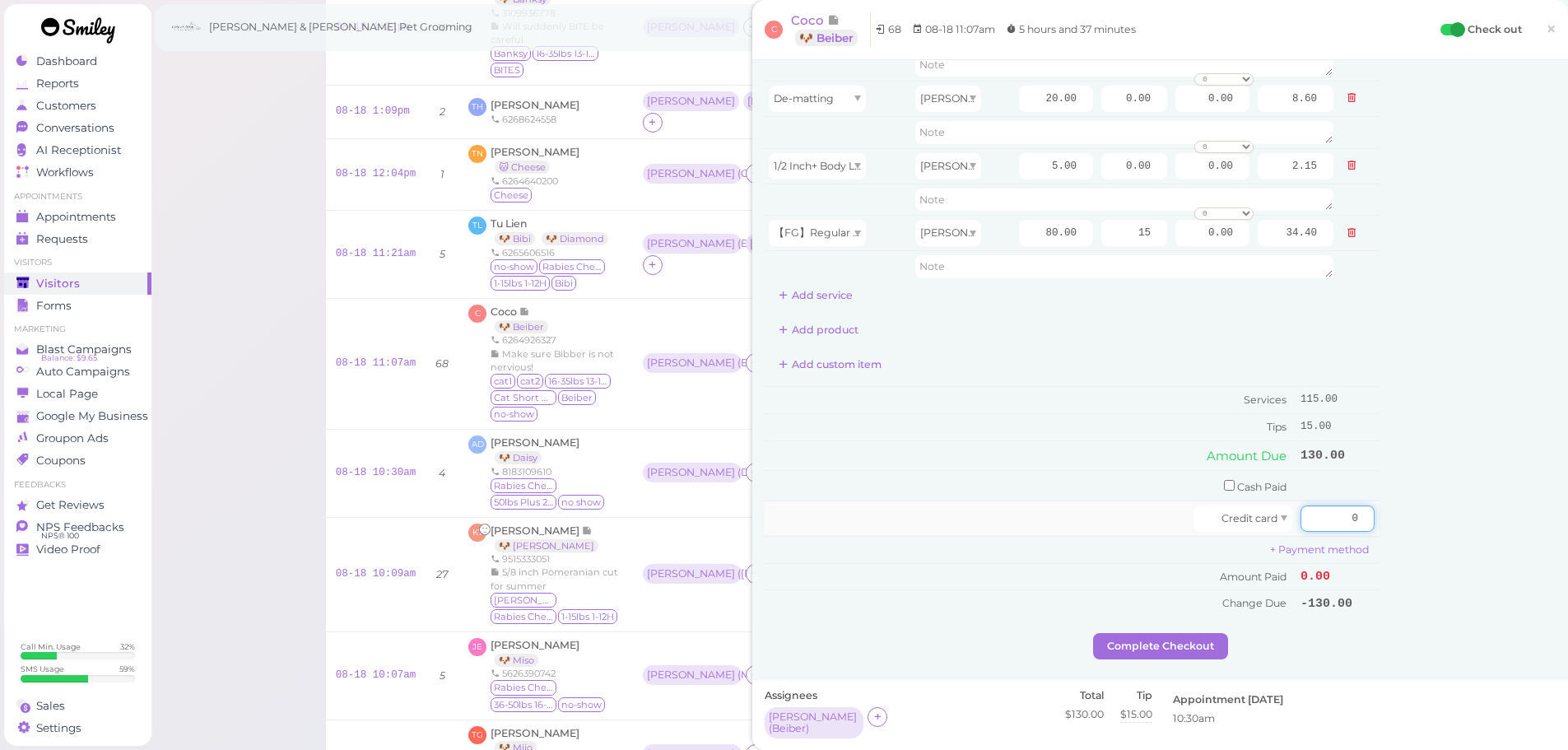
click at [1326, 515] on input "0" at bounding box center [1337, 518] width 74 height 26
type input "130"
click at [1407, 516] on div "Customer Loyalty page View Balance $0.00 Edit Points ★ 0 Edit Prepaid services/…" at bounding box center [1467, 270] width 177 height 725
click at [1170, 641] on button "Complete Checkout" at bounding box center [1161, 646] width 135 height 26
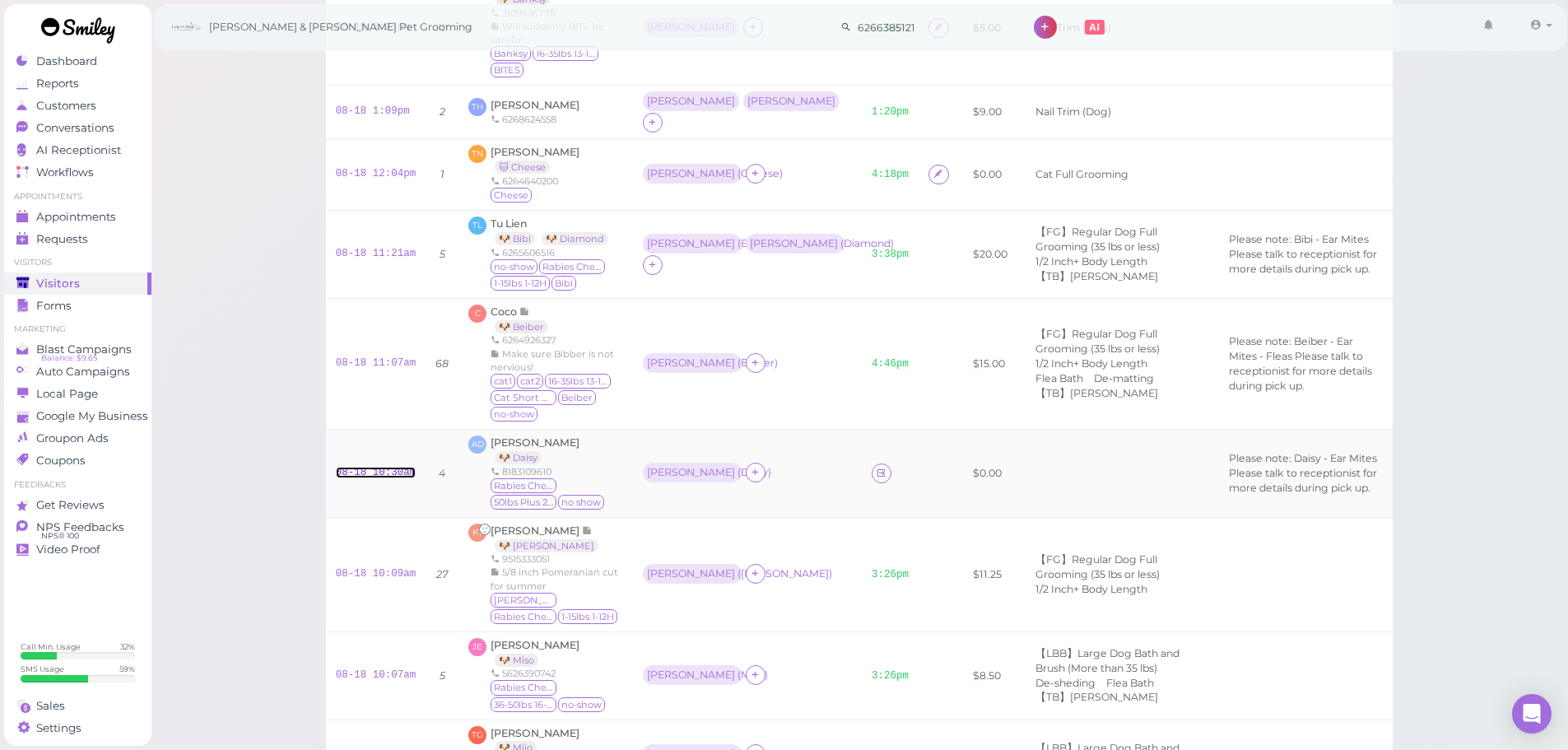
drag, startPoint x: 374, startPoint y: 454, endPoint x: 384, endPoint y: 457, distance: 10.4
click at [374, 467] on link "08-18 10:30am" at bounding box center [376, 473] width 81 height 12
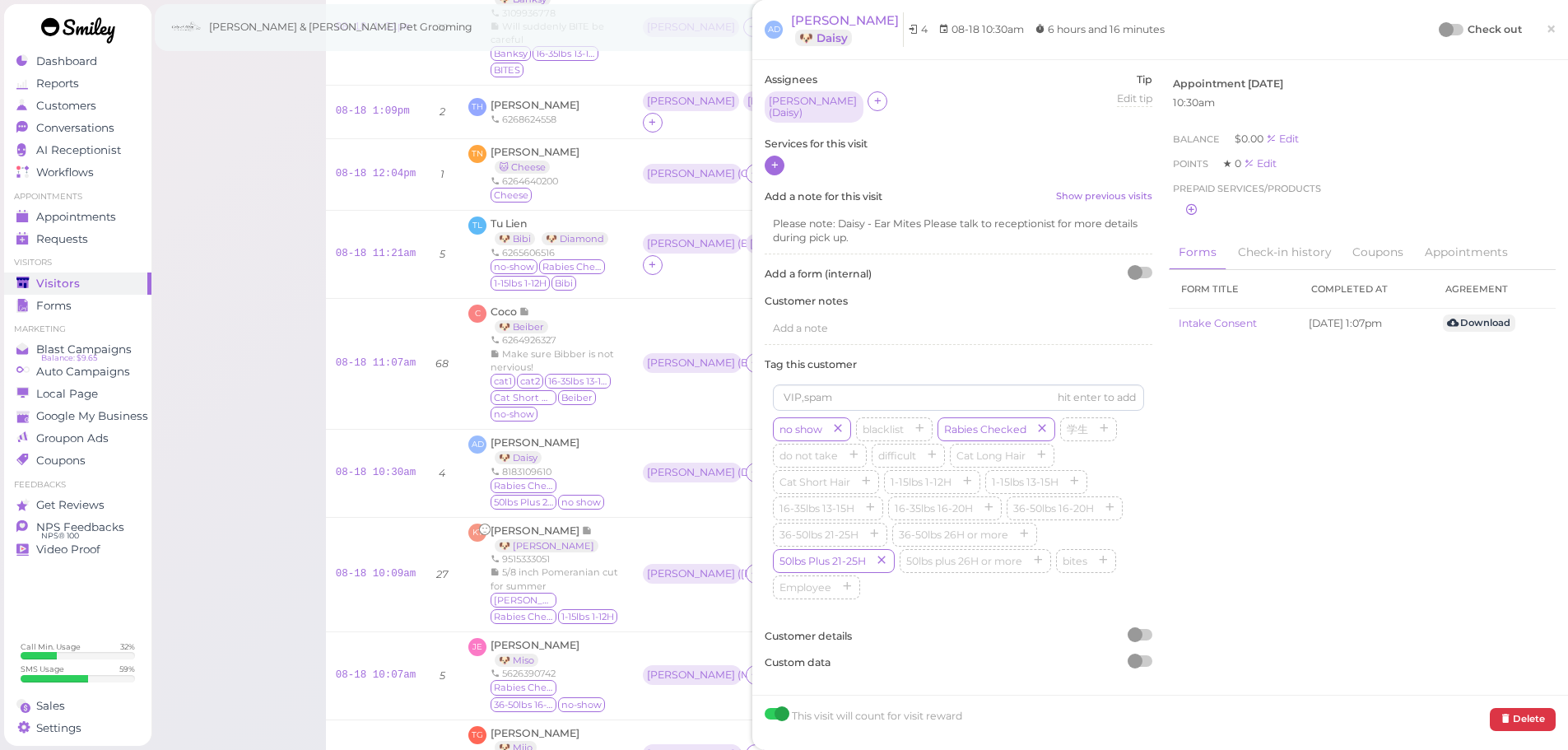
click at [777, 160] on icon at bounding box center [775, 165] width 11 height 13
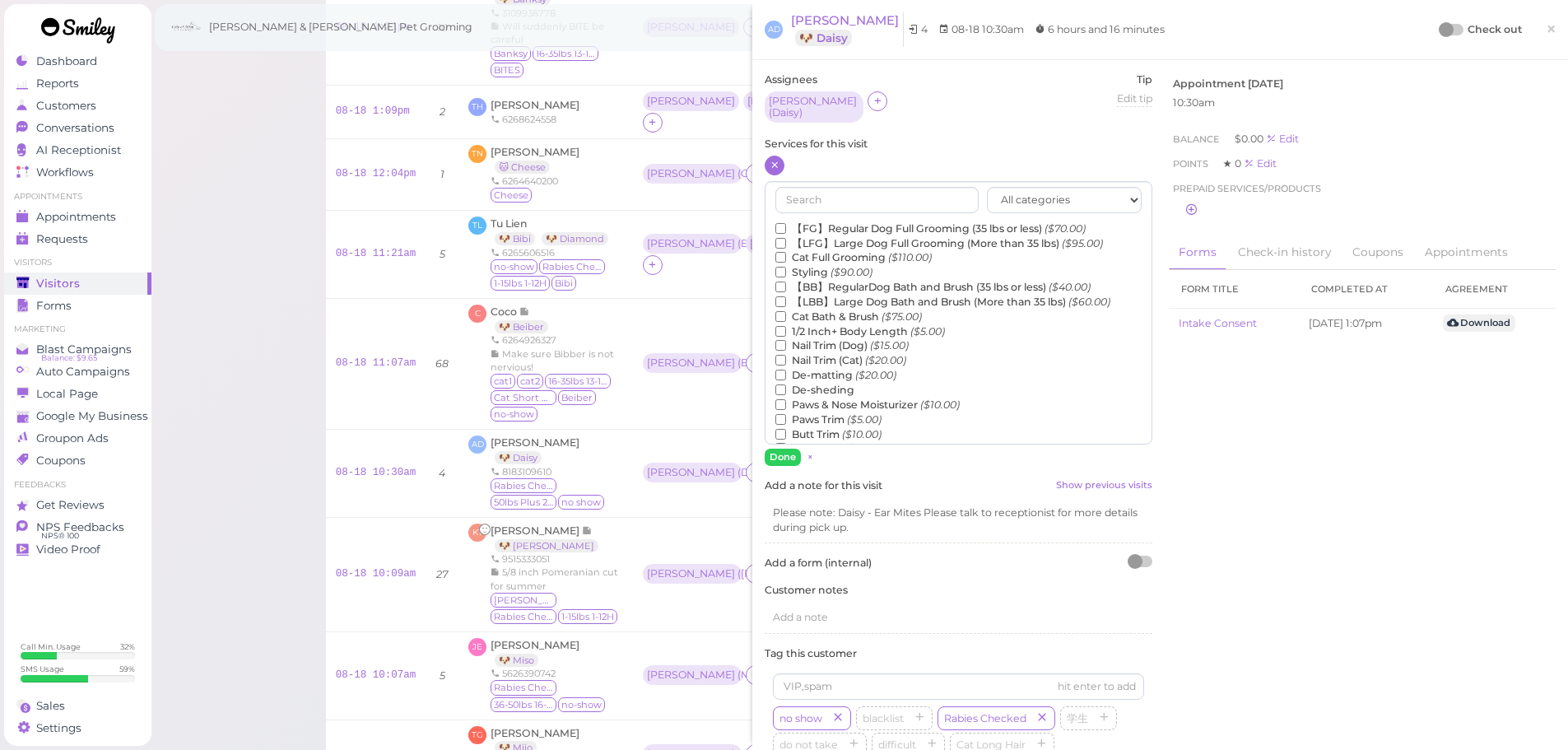
click at [861, 296] on label "【LBB】Large Dog Bath and Brush (More than 35 lbs) ($60.00)" at bounding box center [943, 301] width 335 height 14
click at [787, 296] on input "【LBB】Large Dog Bath and Brush (More than 35 lbs) ($60.00)" at bounding box center [781, 301] width 11 height 11
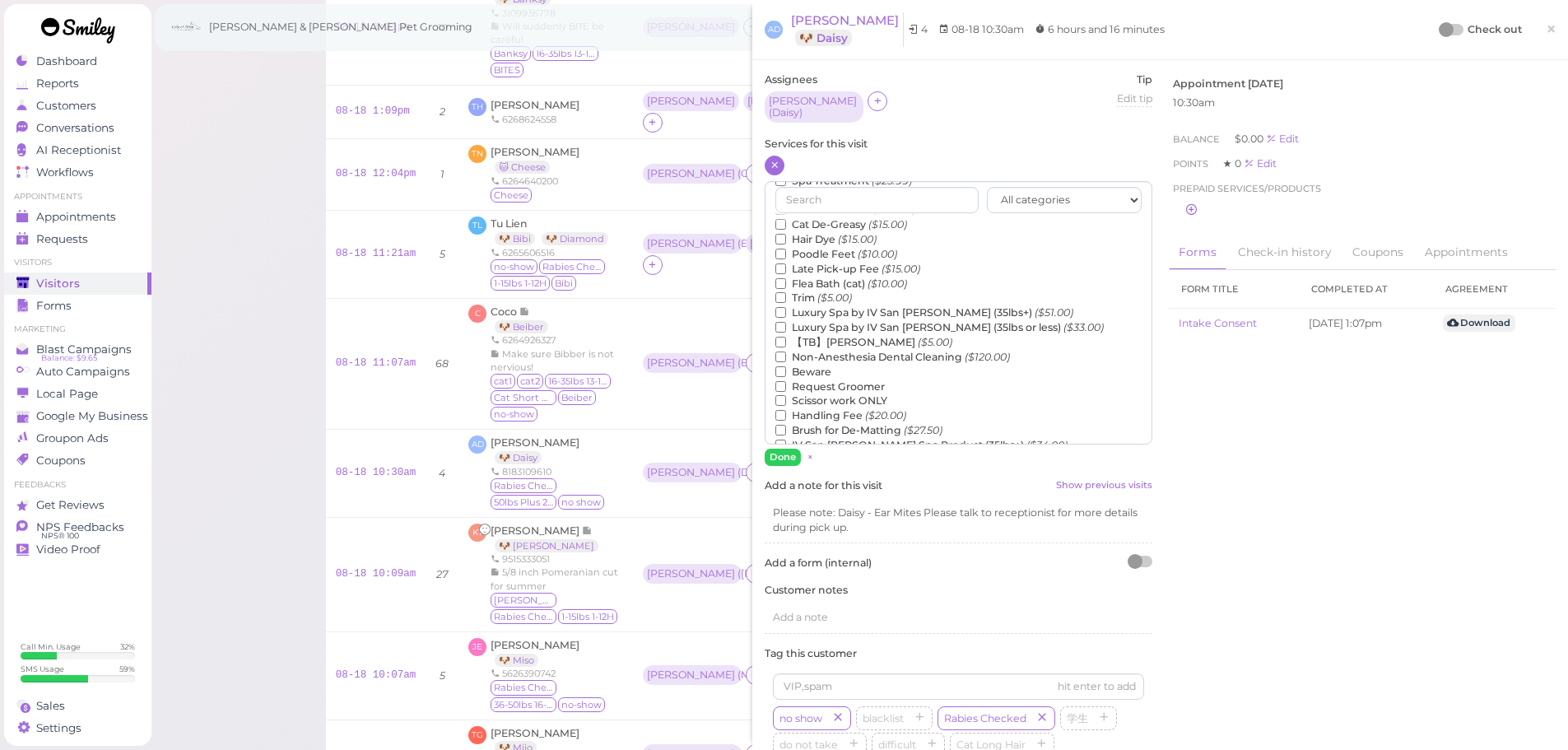
scroll to position [329, 0]
click at [839, 339] on label "【TB】Teeth Brushing ($5.00)" at bounding box center [864, 339] width 177 height 14
click at [787, 339] on input "【TB】Teeth Brushing ($5.00)" at bounding box center [781, 339] width 11 height 11
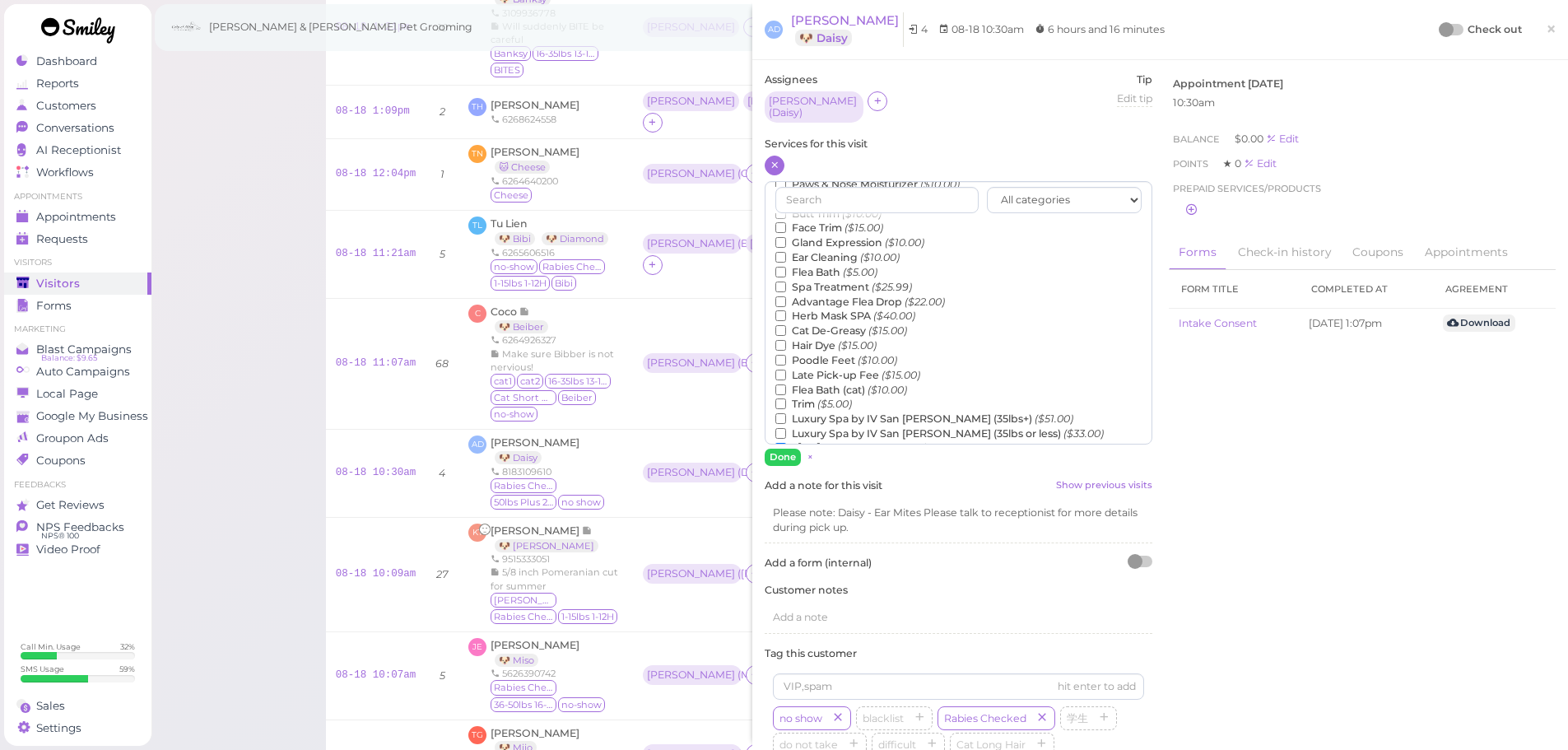
scroll to position [0, 0]
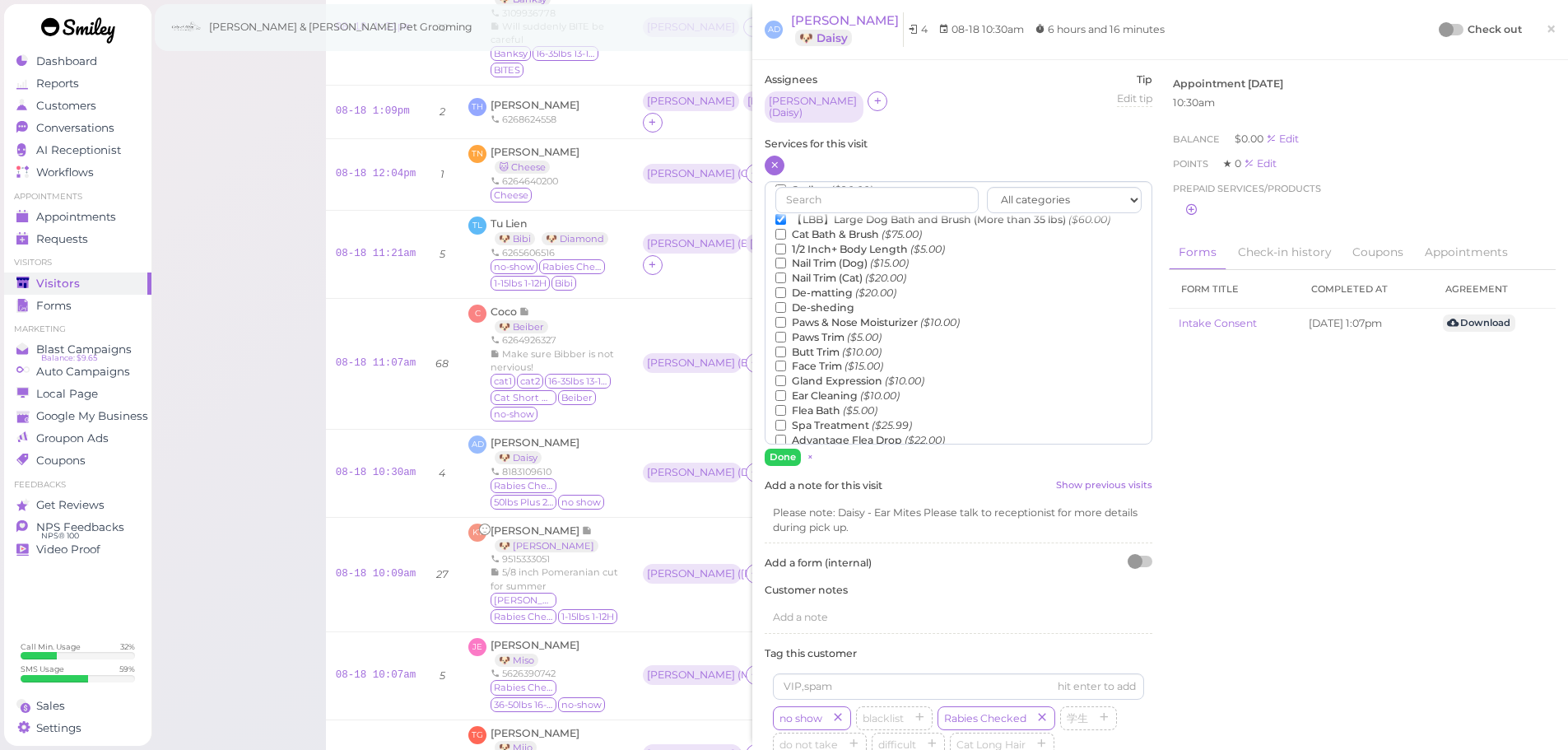
click at [827, 359] on label "Face Trim ($15.00)" at bounding box center [829, 366] width 108 height 14
click at [787, 361] on input "Face Trim ($15.00)" at bounding box center [781, 366] width 11 height 11
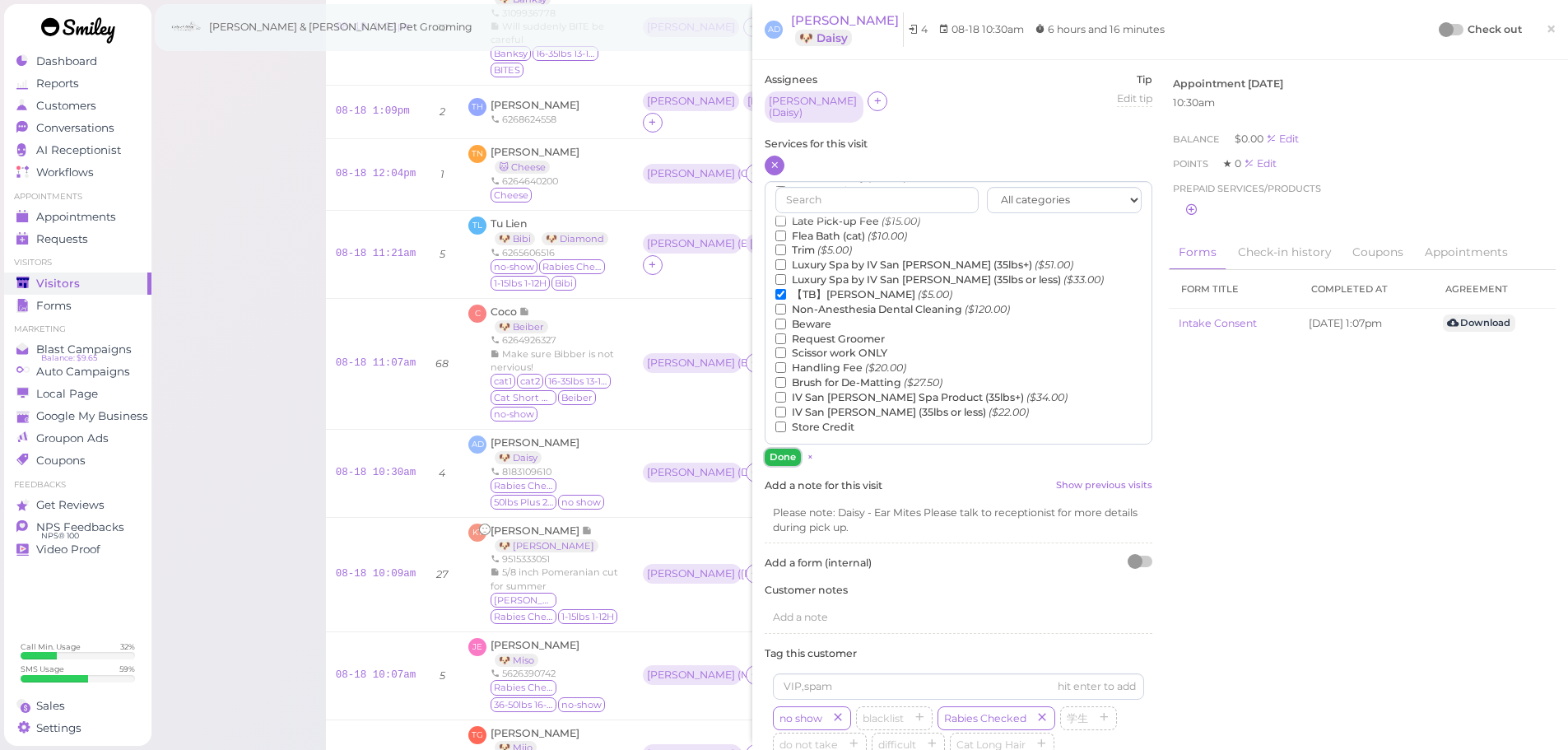
click at [785, 458] on button "Done" at bounding box center [782, 457] width 36 height 17
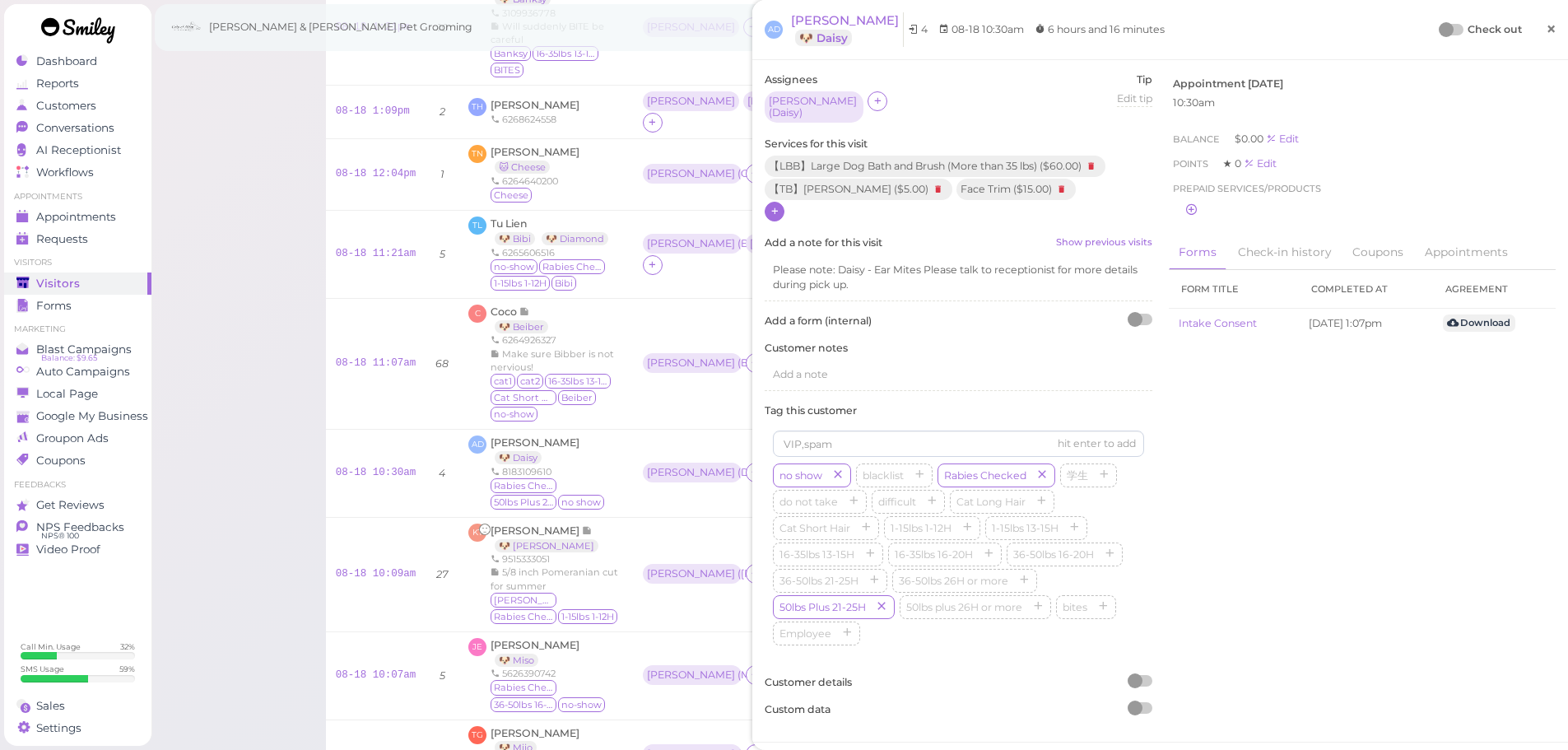
click at [1546, 29] on span "×" at bounding box center [1551, 28] width 11 height 23
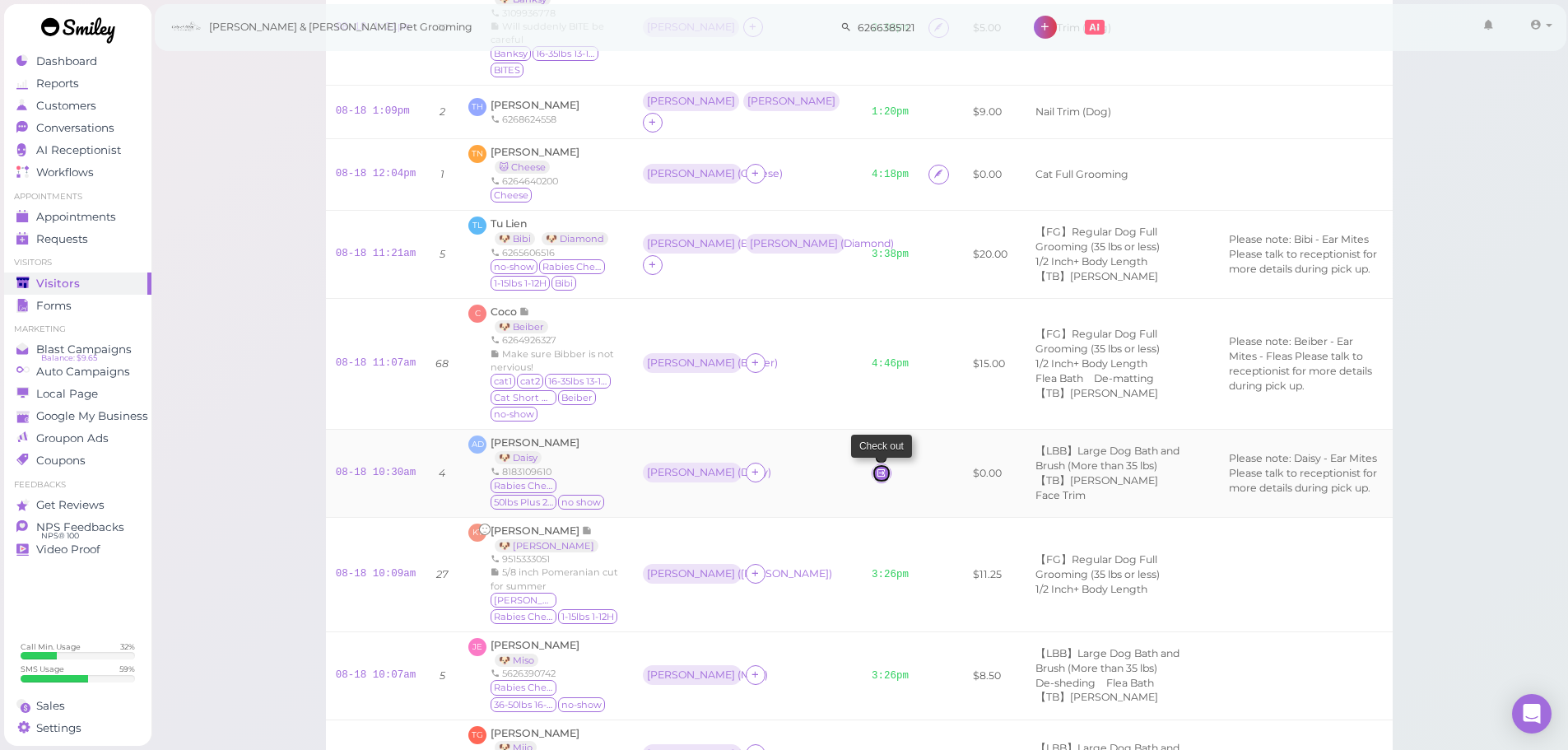
click at [876, 467] on icon at bounding box center [881, 473] width 11 height 13
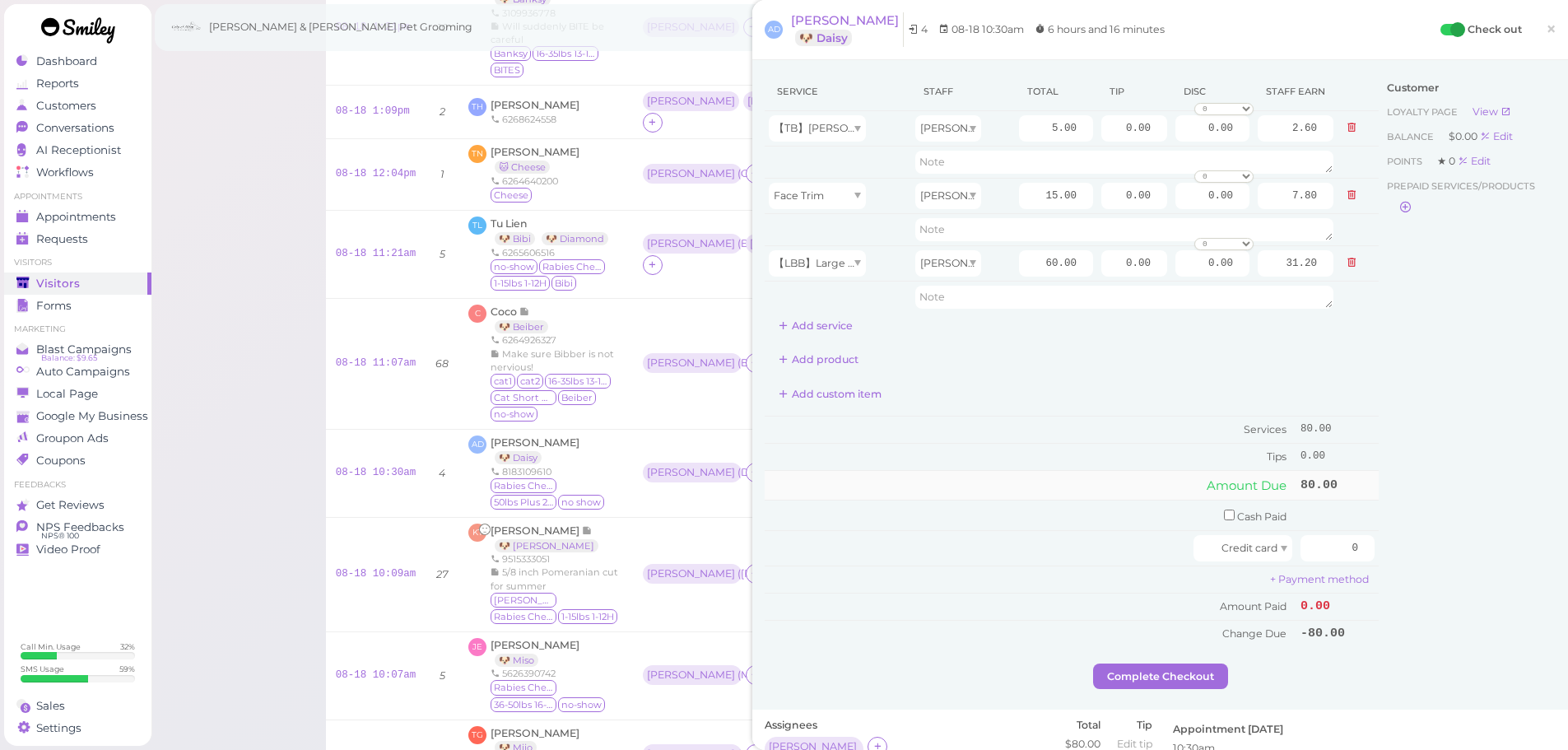
click at [1027, 484] on td "Amount Due" at bounding box center [1030, 484] width 532 height 30
click at [1028, 268] on input "60.00" at bounding box center [1056, 263] width 74 height 26
type input "90.00"
type input "46.80"
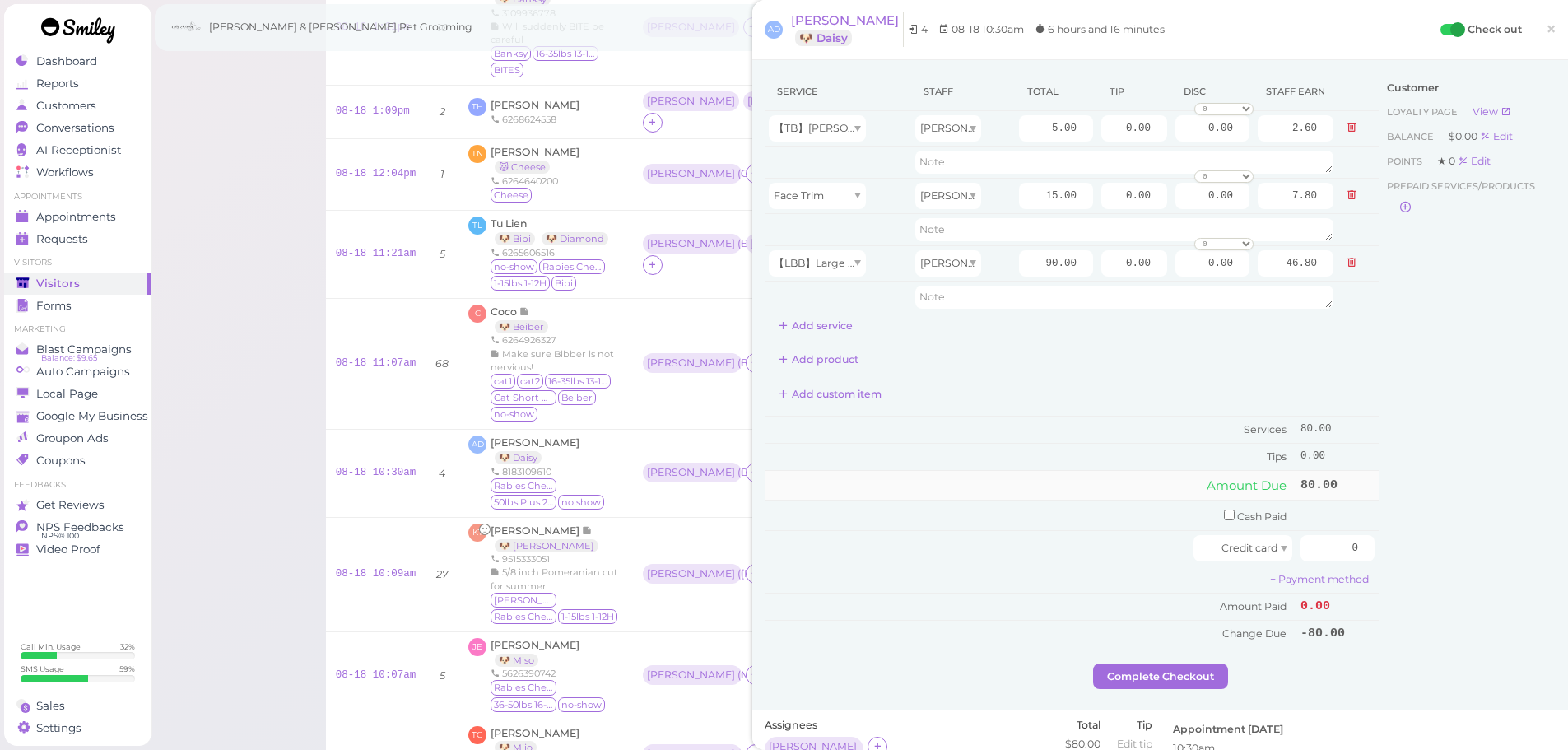
click at [1016, 474] on td "Amount Due" at bounding box center [1030, 484] width 532 height 30
click at [1413, 467] on div "Customer Loyalty page View Balance $0.00 Edit Points ★ 0 Edit Prepaid services/…" at bounding box center [1467, 367] width 177 height 591
click at [1313, 543] on input "0" at bounding box center [1337, 548] width 74 height 26
type input "121"
drag, startPoint x: 1104, startPoint y: 263, endPoint x: 1580, endPoint y: 293, distance: 476.9
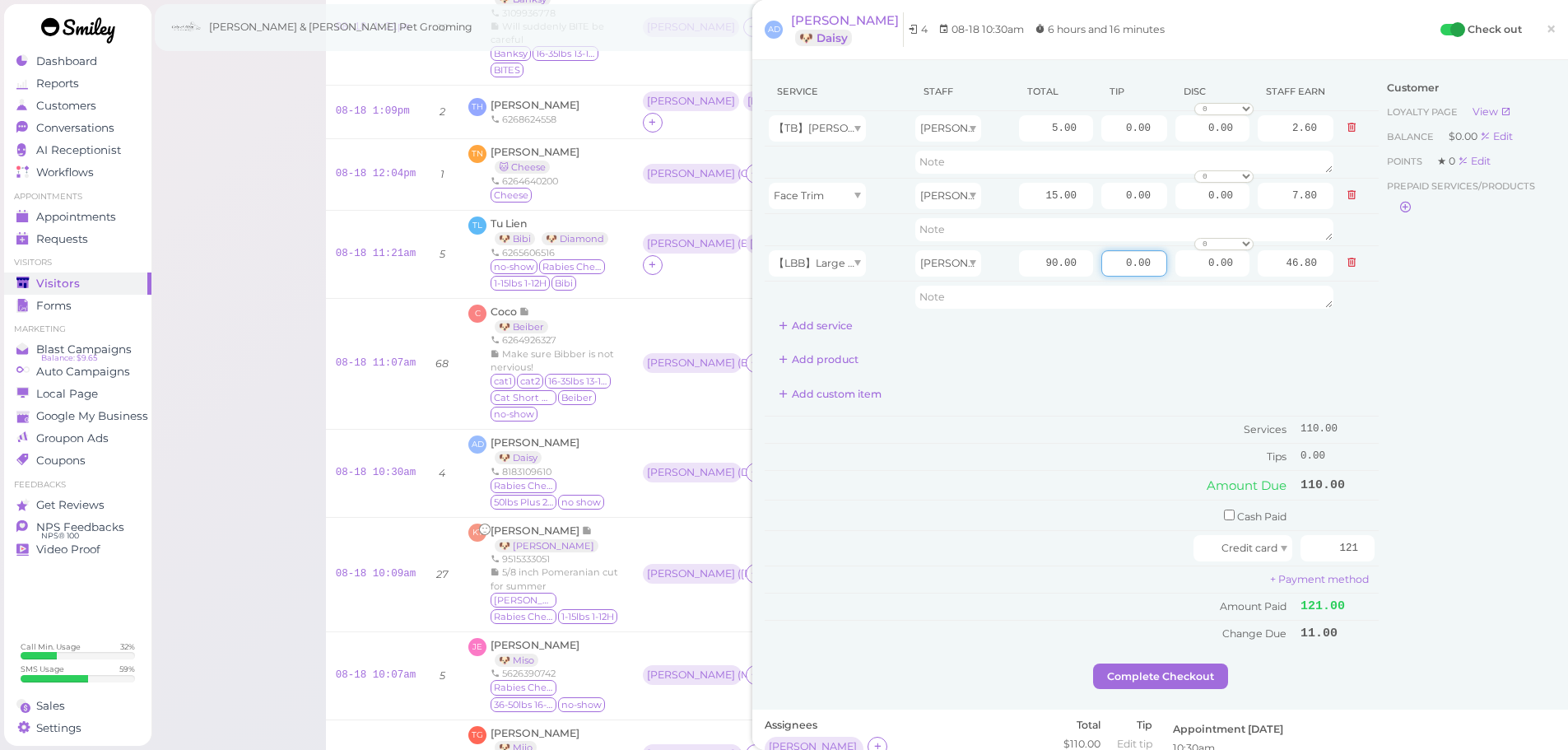
click at [1567, 293] on html "Dashboard Reports Customers Conversations 0" at bounding box center [784, 573] width 1568 height 1475
type input "11"
drag, startPoint x: 1011, startPoint y: 533, endPoint x: 1024, endPoint y: 547, distance: 19.1
click at [1016, 538] on td "Credit card" at bounding box center [1030, 549] width 532 height 36
click at [1140, 670] on button "Complete Checkout" at bounding box center [1161, 676] width 135 height 26
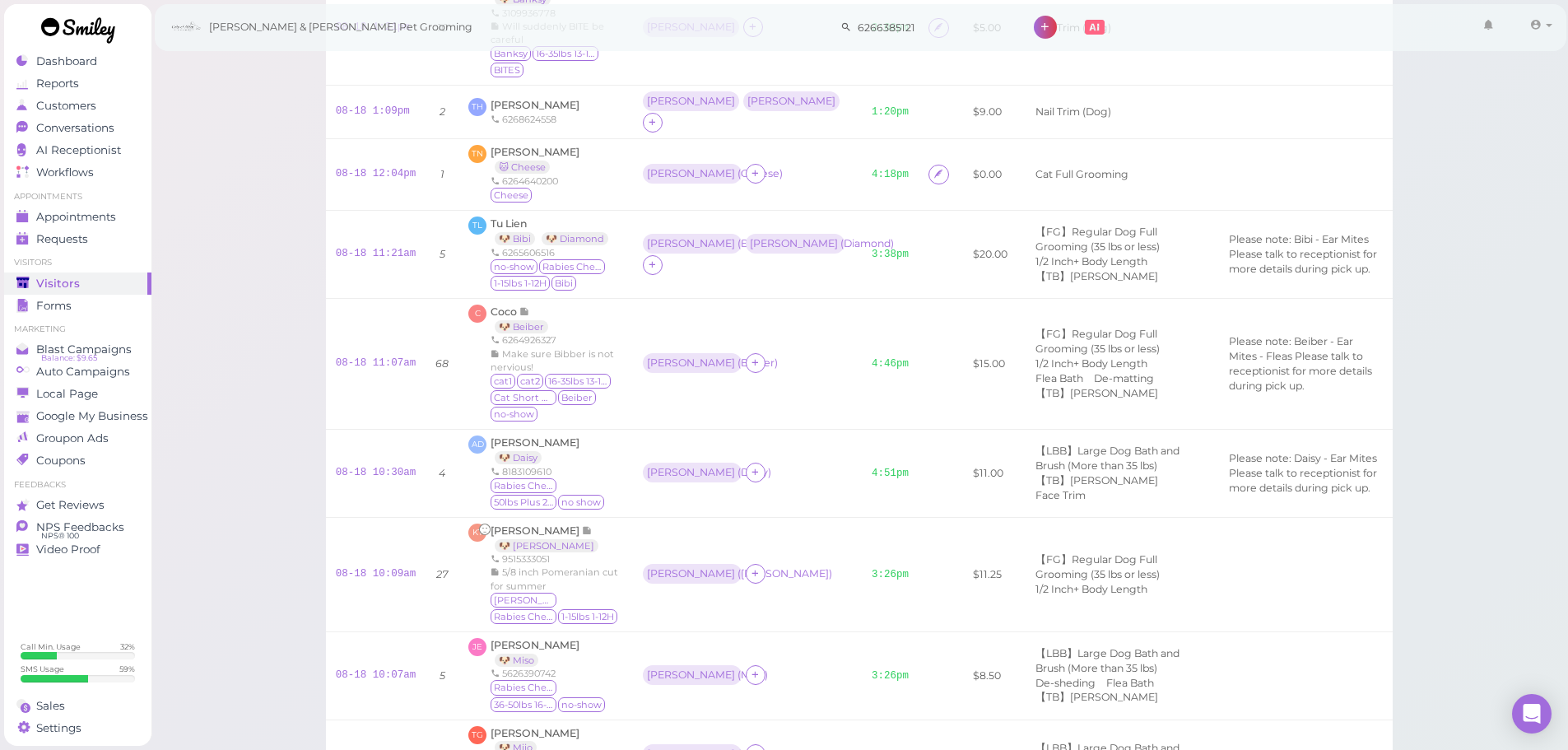
click at [103, 691] on li "Call Min. Usage 32 % SMS Usage 59 %" at bounding box center [78, 663] width 148 height 62
drag, startPoint x: 100, startPoint y: 699, endPoint x: 107, endPoint y: 683, distance: 17.5
click at [100, 699] on div "Sales" at bounding box center [76, 706] width 119 height 14
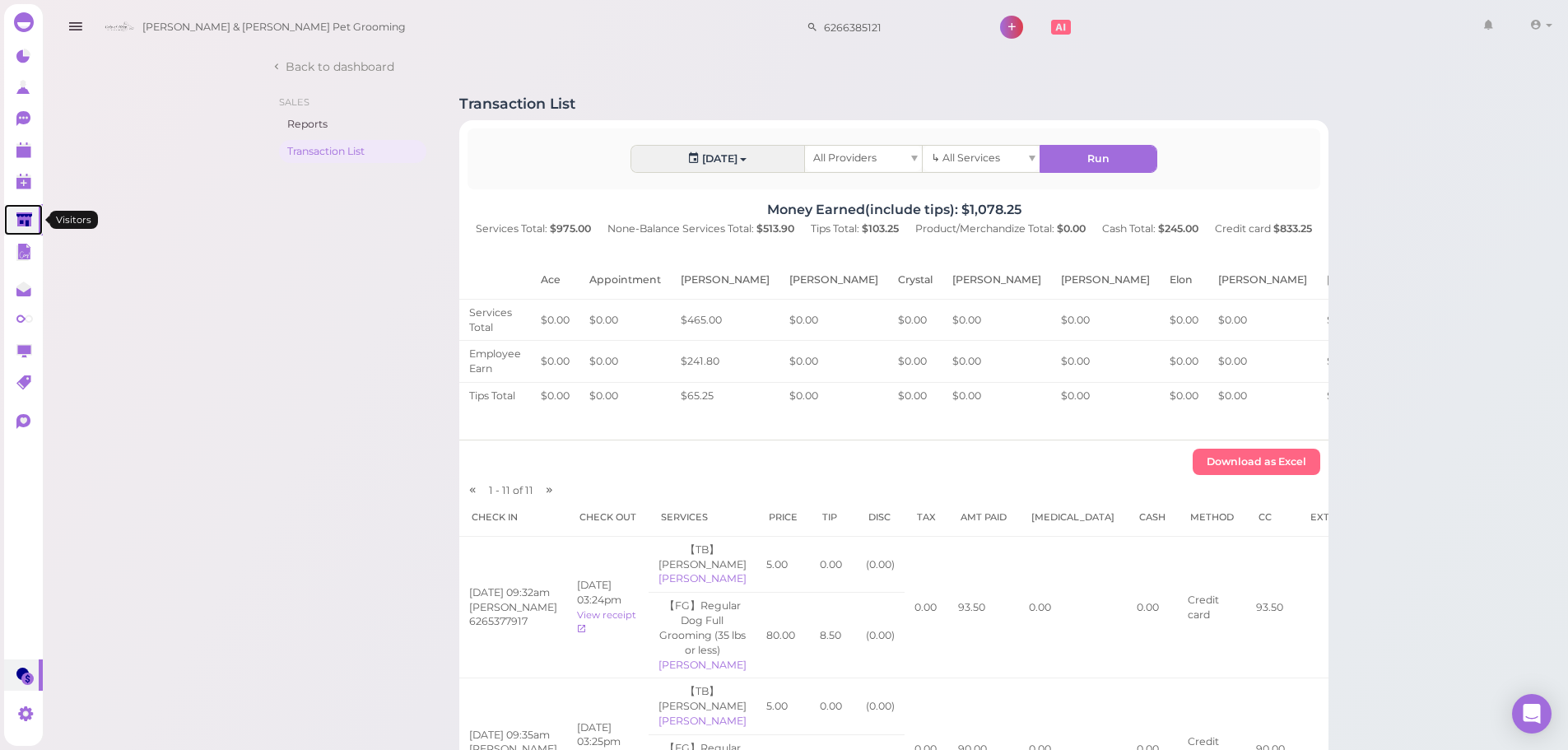
click at [9, 208] on link at bounding box center [24, 220] width 39 height 31
